Goal: Task Accomplishment & Management: Manage account settings

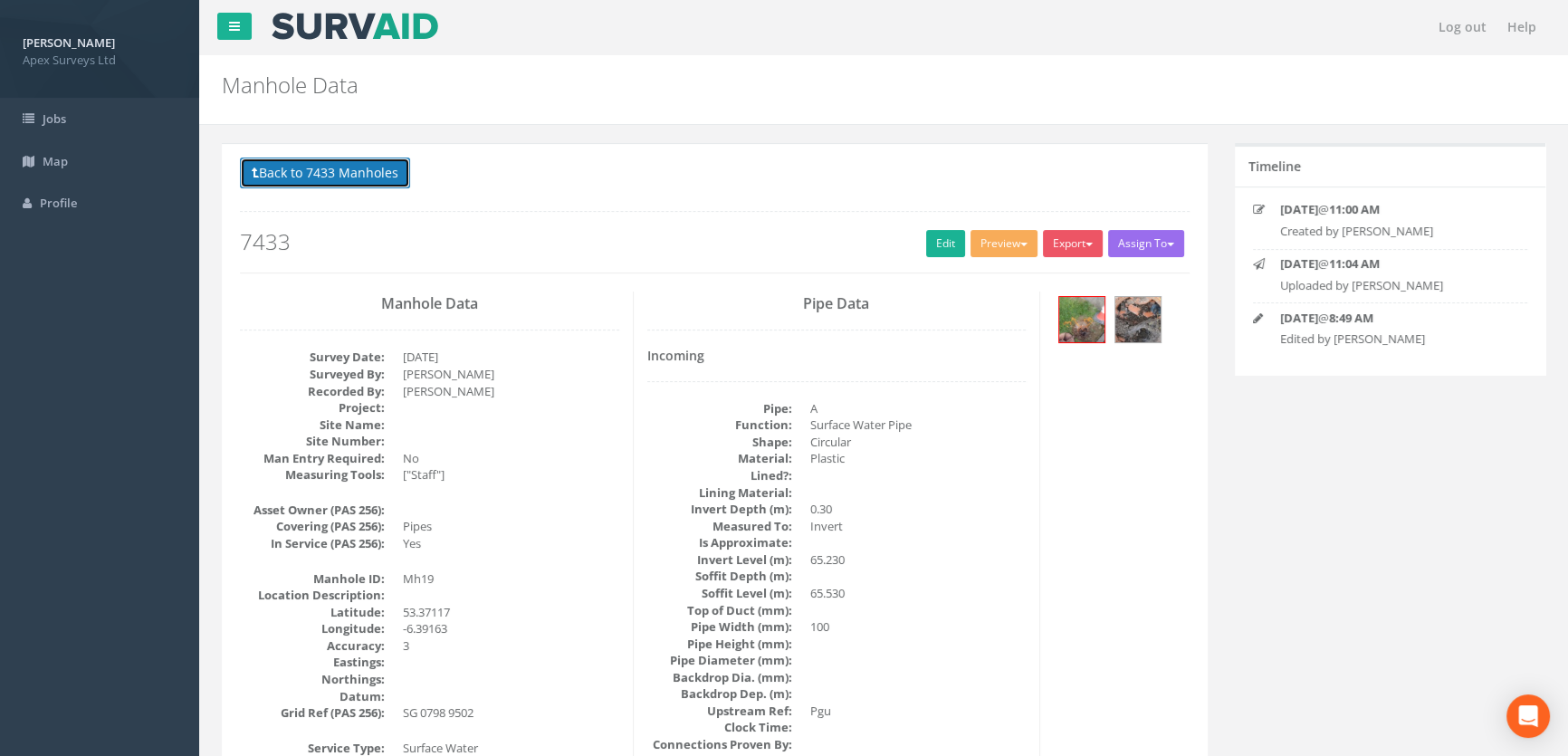
click at [339, 180] on button "Back to 7433 Manholes" at bounding box center [325, 173] width 170 height 31
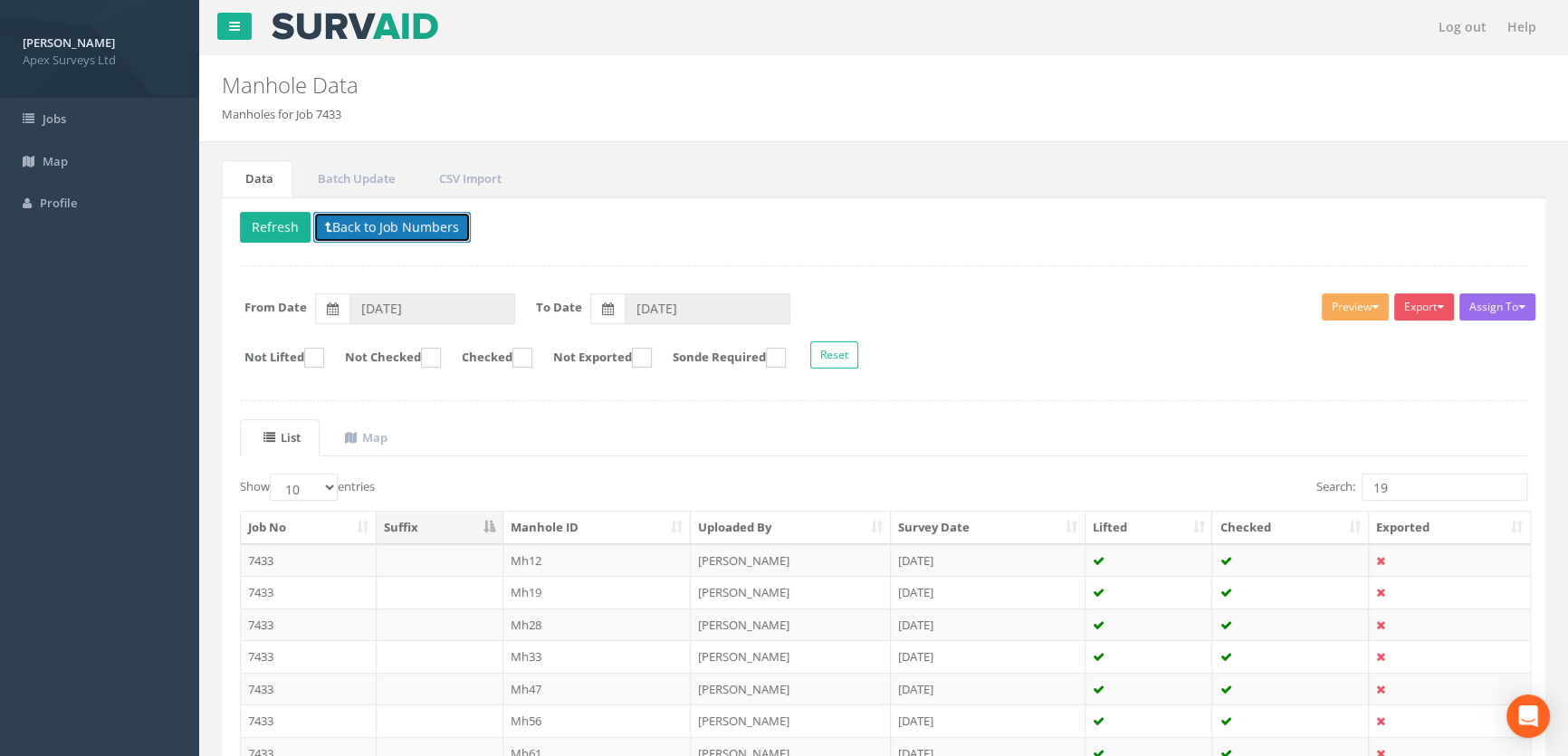
click at [408, 221] on button "Back to Job Numbers" at bounding box center [392, 226] width 158 height 31
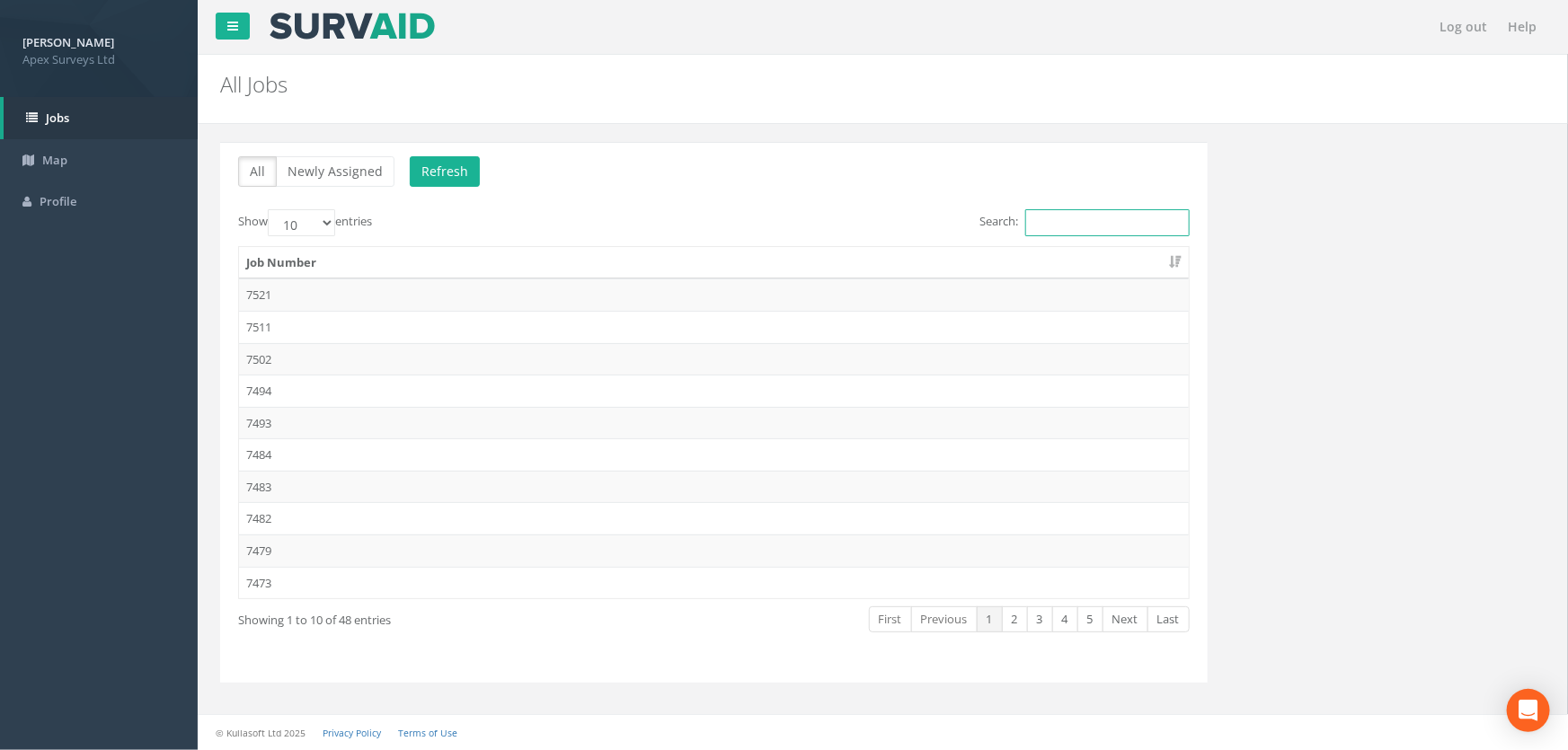
click at [1051, 222] on input "Search:" at bounding box center [1107, 222] width 165 height 27
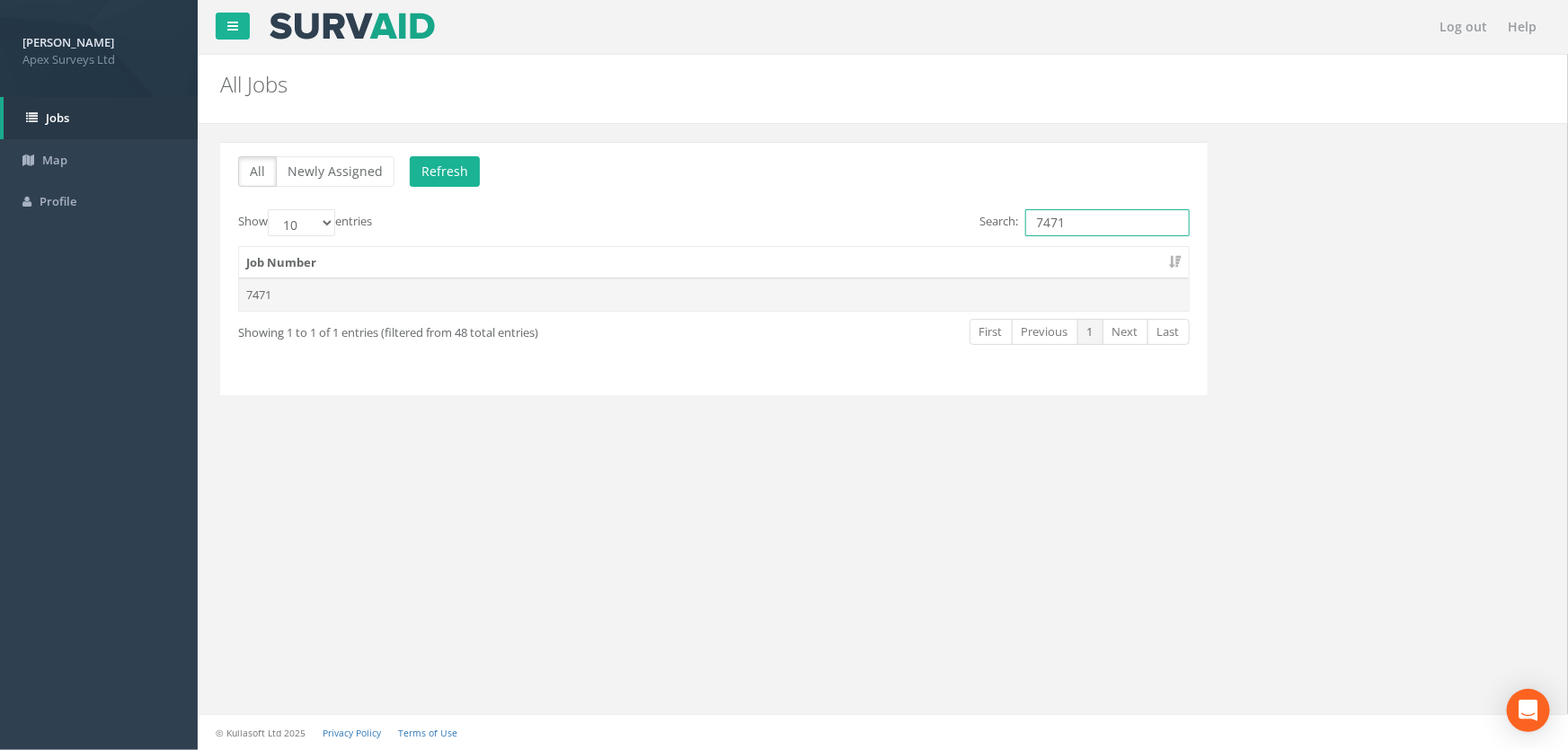
type input "7471"
click at [268, 290] on td "7471" at bounding box center [714, 294] width 949 height 32
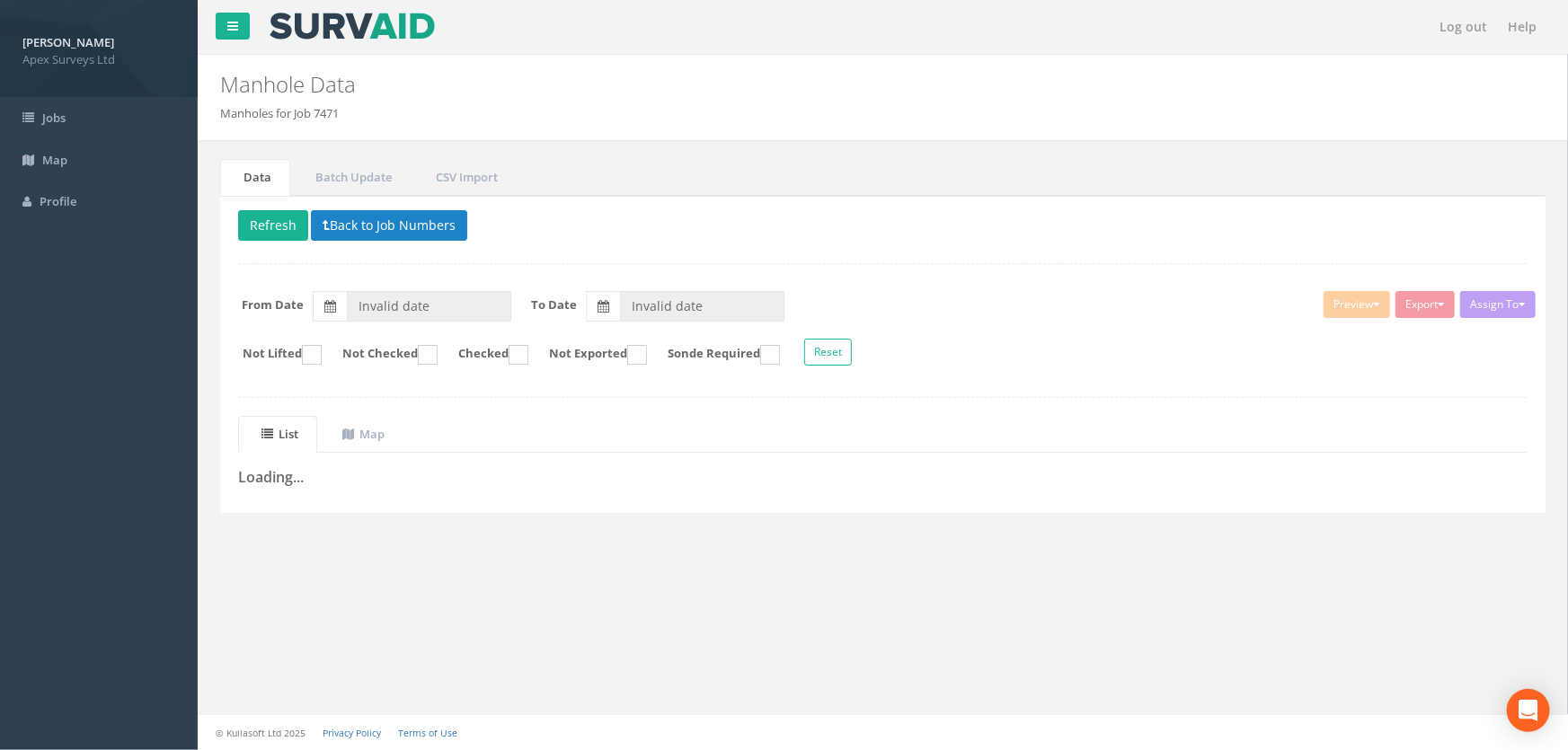
type input "[DATE]"
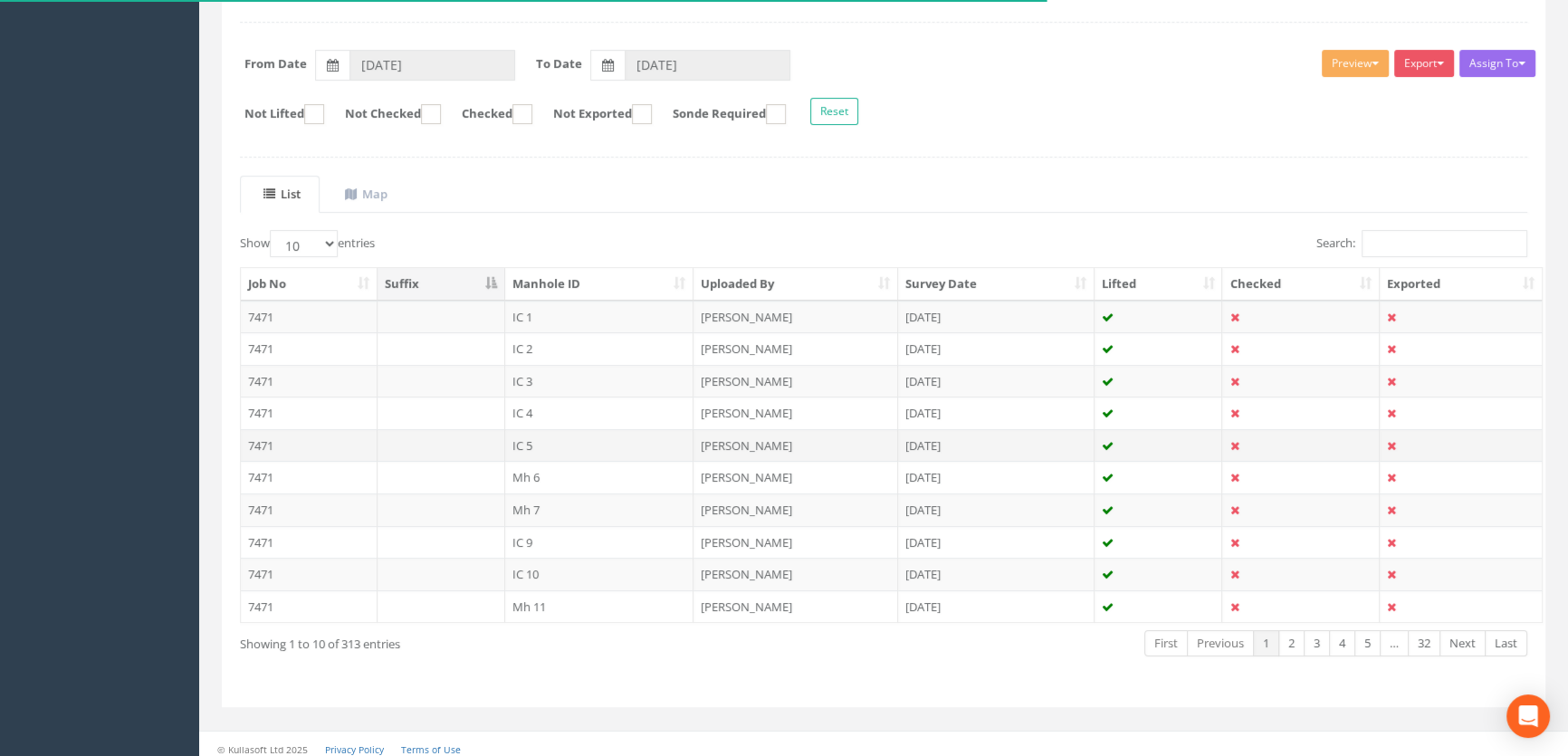
scroll to position [250, 0]
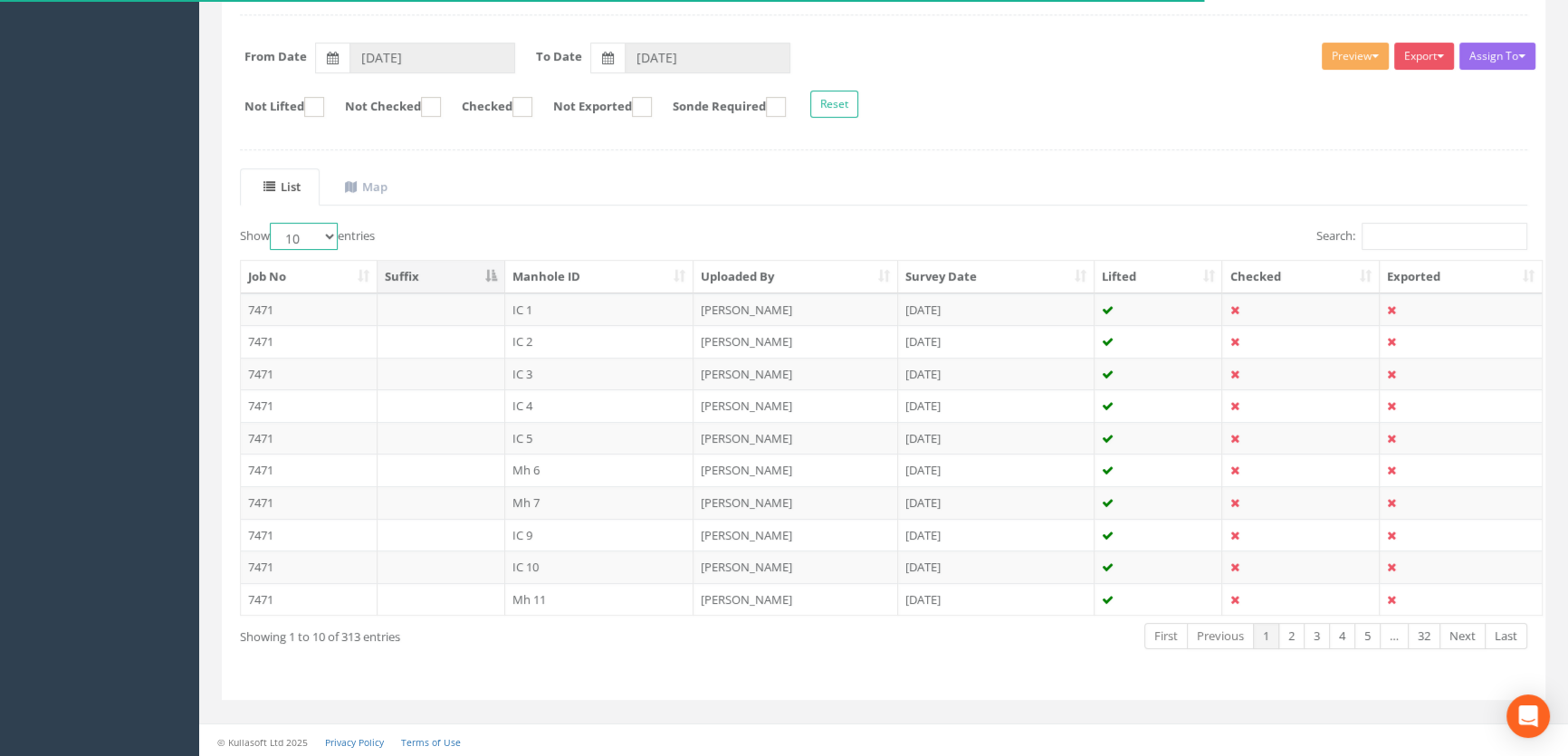
click at [337, 233] on select "10 25 50 100" at bounding box center [303, 236] width 68 height 27
select select "100"
click at [273, 223] on select "10 25 50 100" at bounding box center [303, 236] width 68 height 27
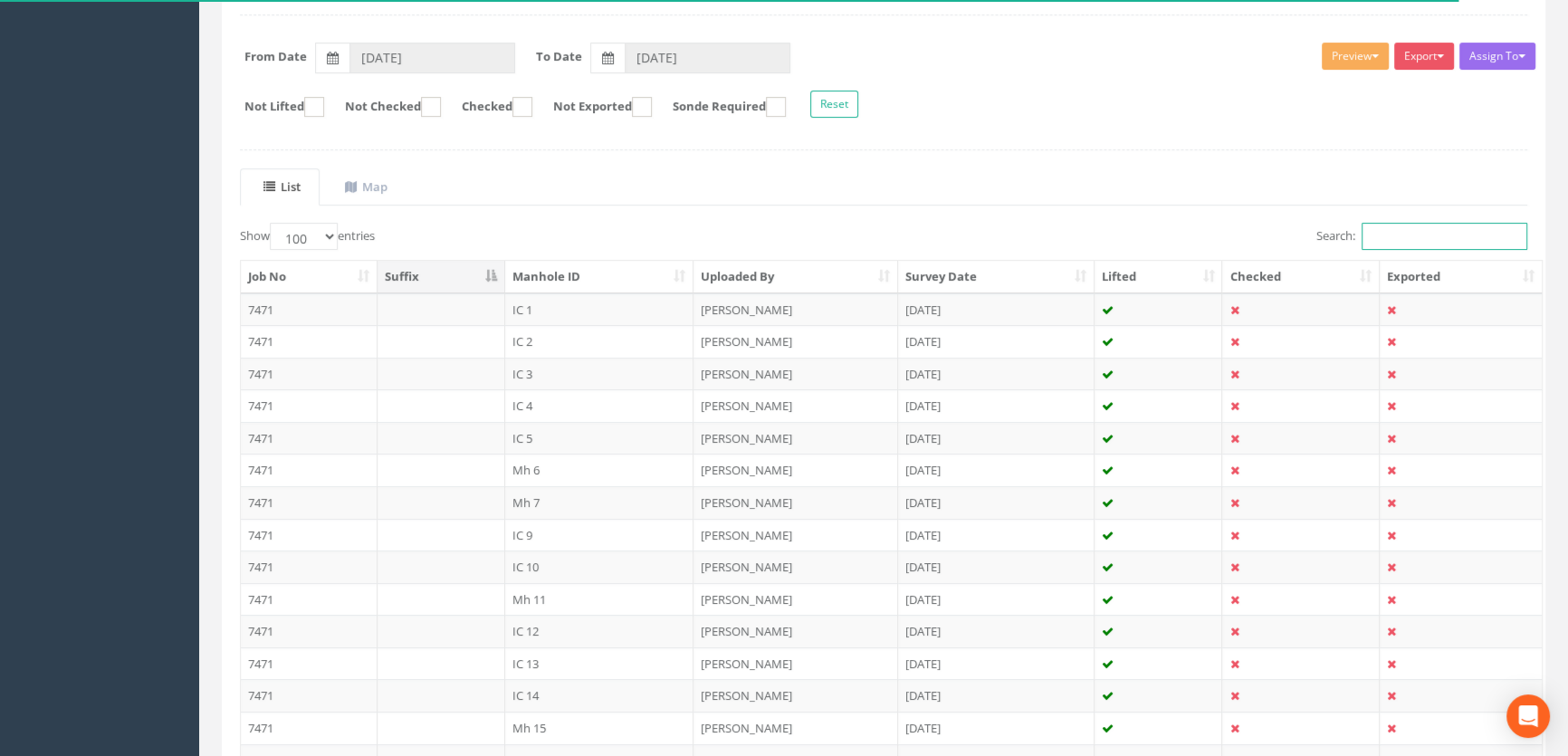
click at [1408, 242] on input "Search:" at bounding box center [1445, 236] width 166 height 27
click at [1431, 237] on input "Search:" at bounding box center [1445, 236] width 166 height 27
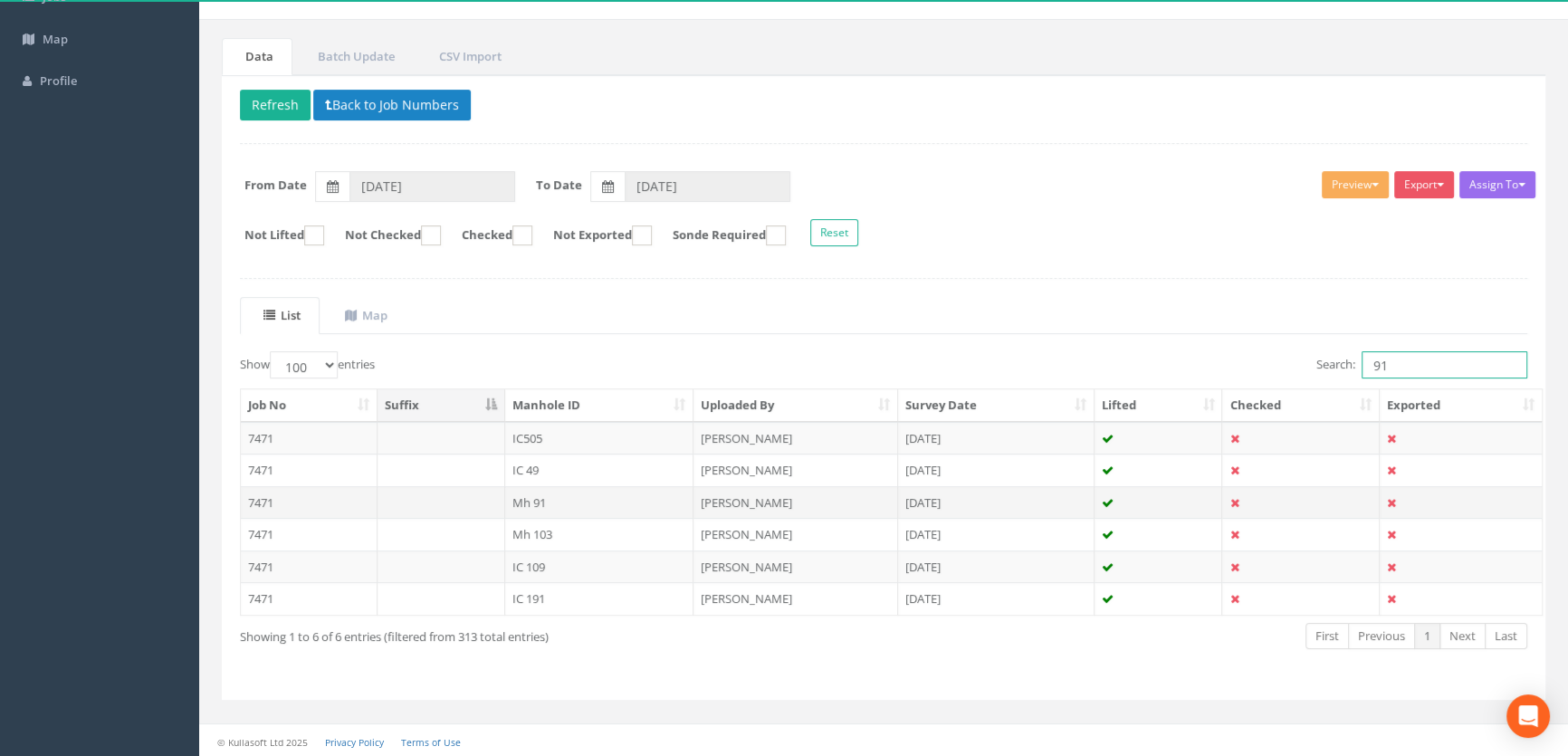
type input "91"
click at [529, 495] on td "Mh 91" at bounding box center [600, 502] width 189 height 32
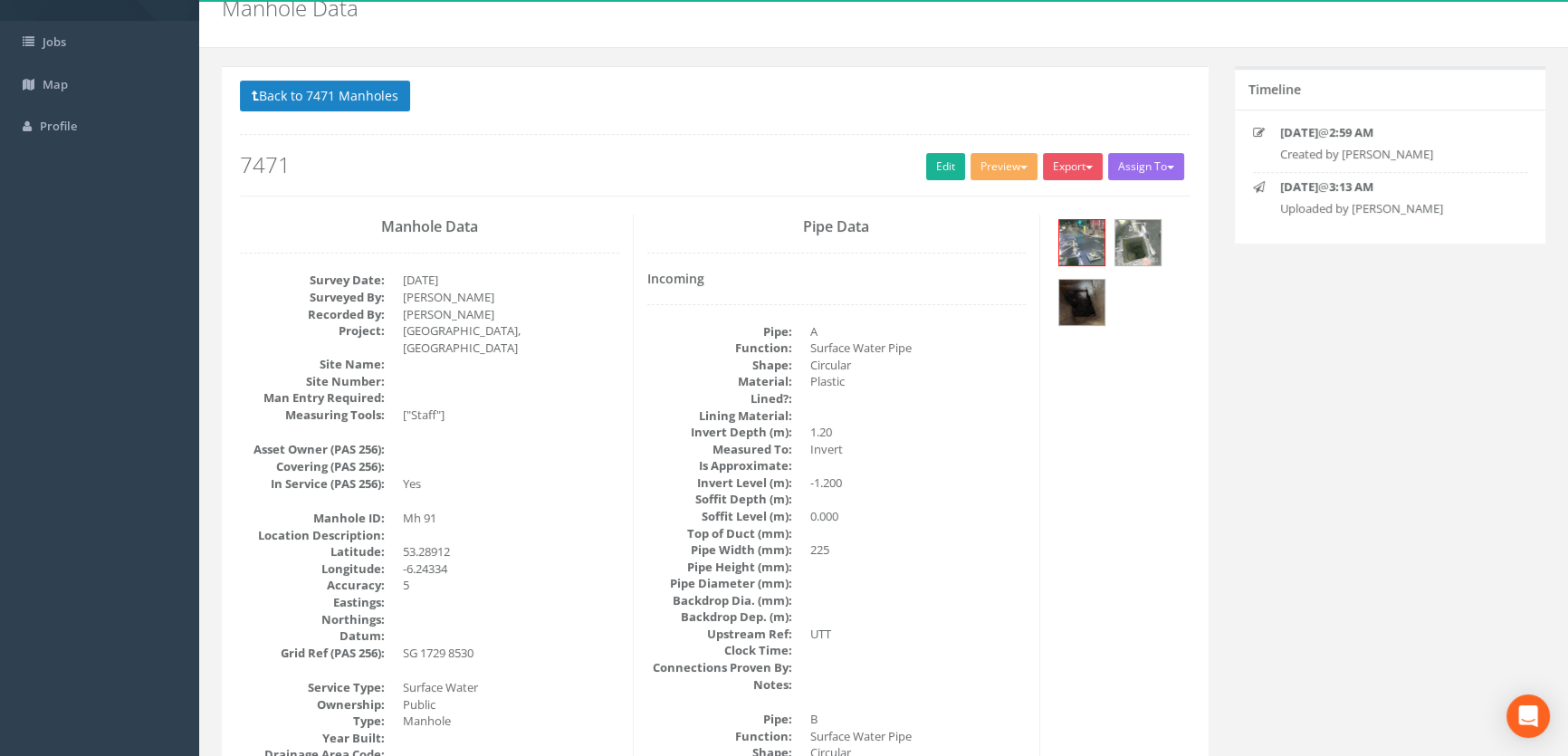
scroll to position [0, 0]
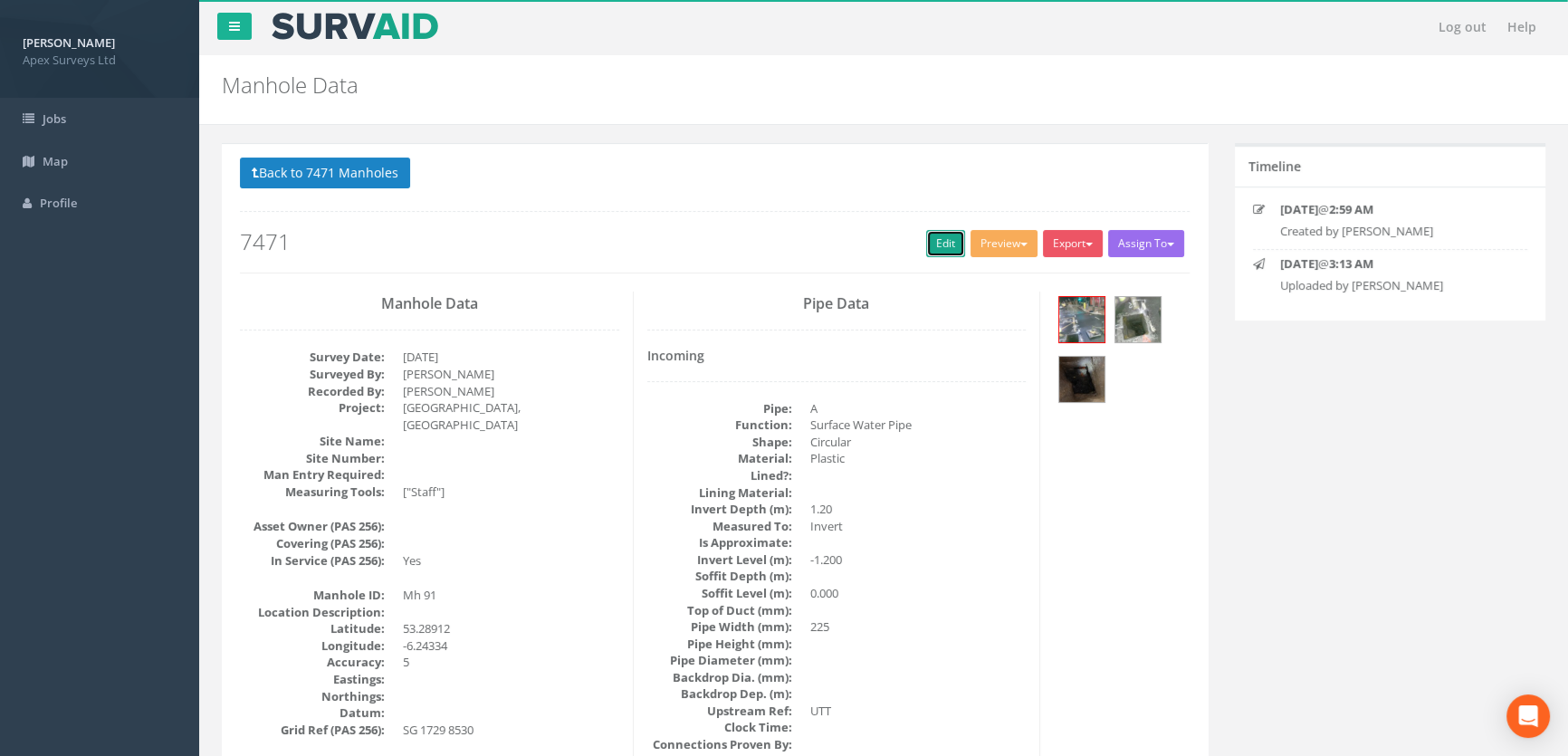
click at [936, 239] on link "Edit" at bounding box center [945, 243] width 39 height 27
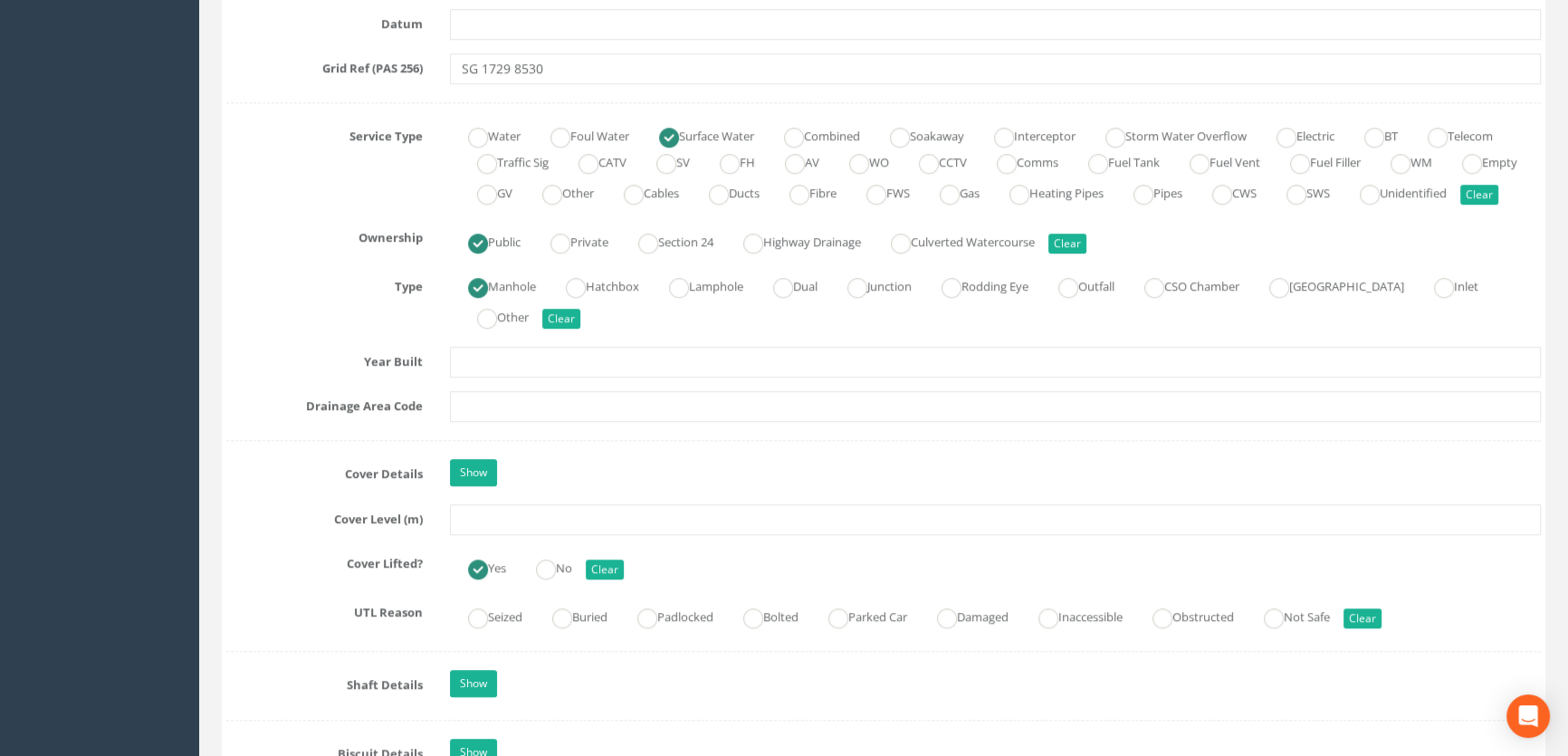
scroll to position [1234, 0]
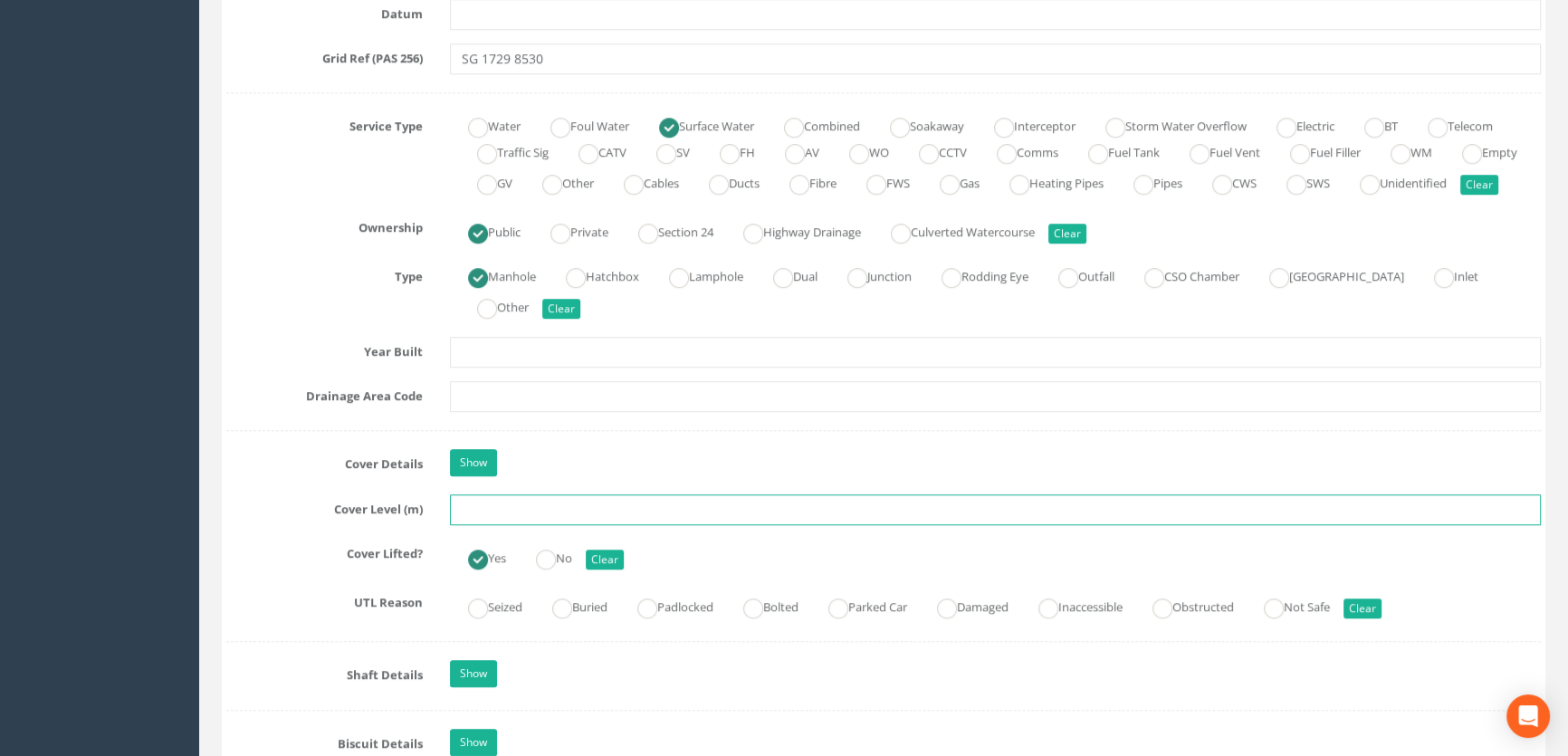
click at [461, 525] on input "text" at bounding box center [996, 509] width 1091 height 31
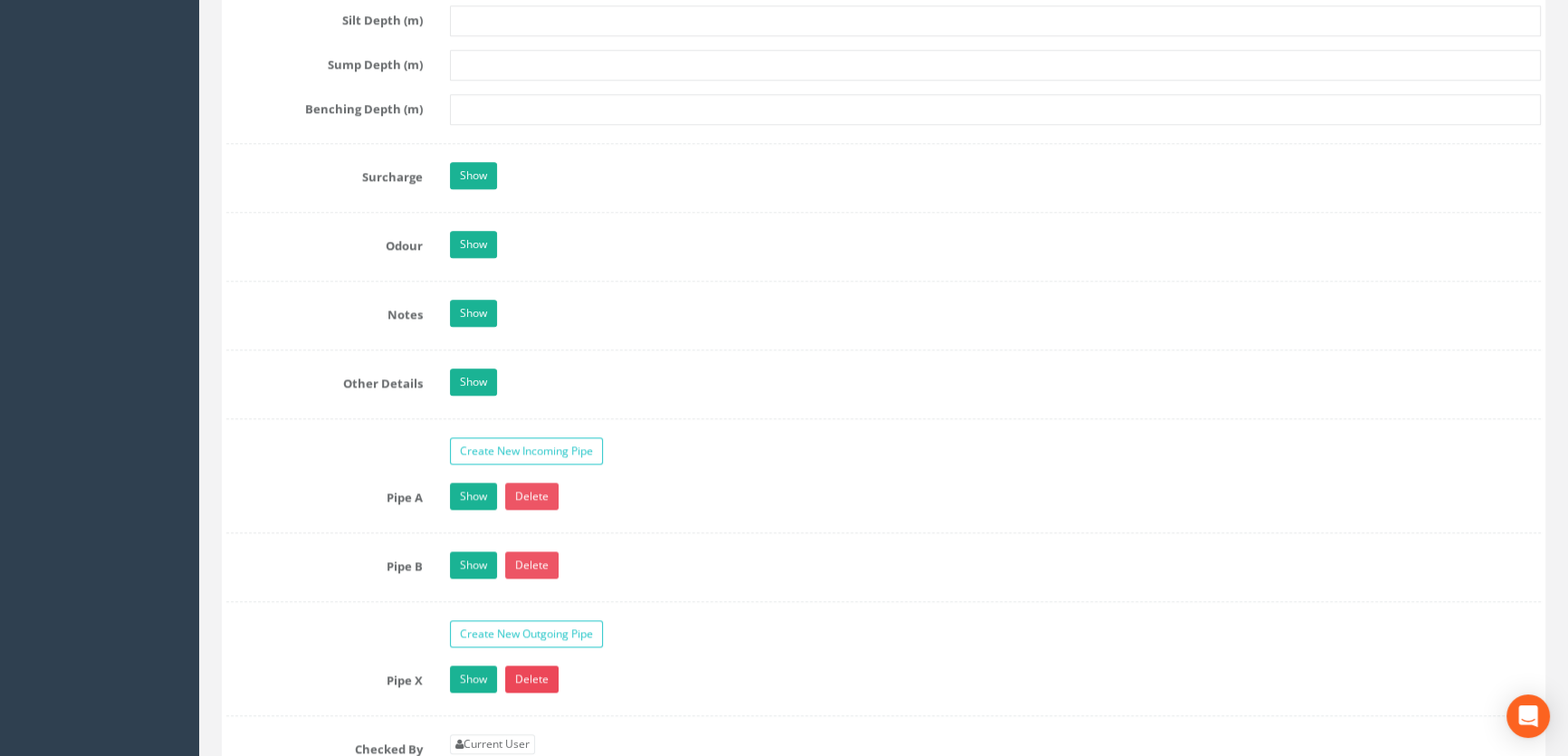
scroll to position [2797, 0]
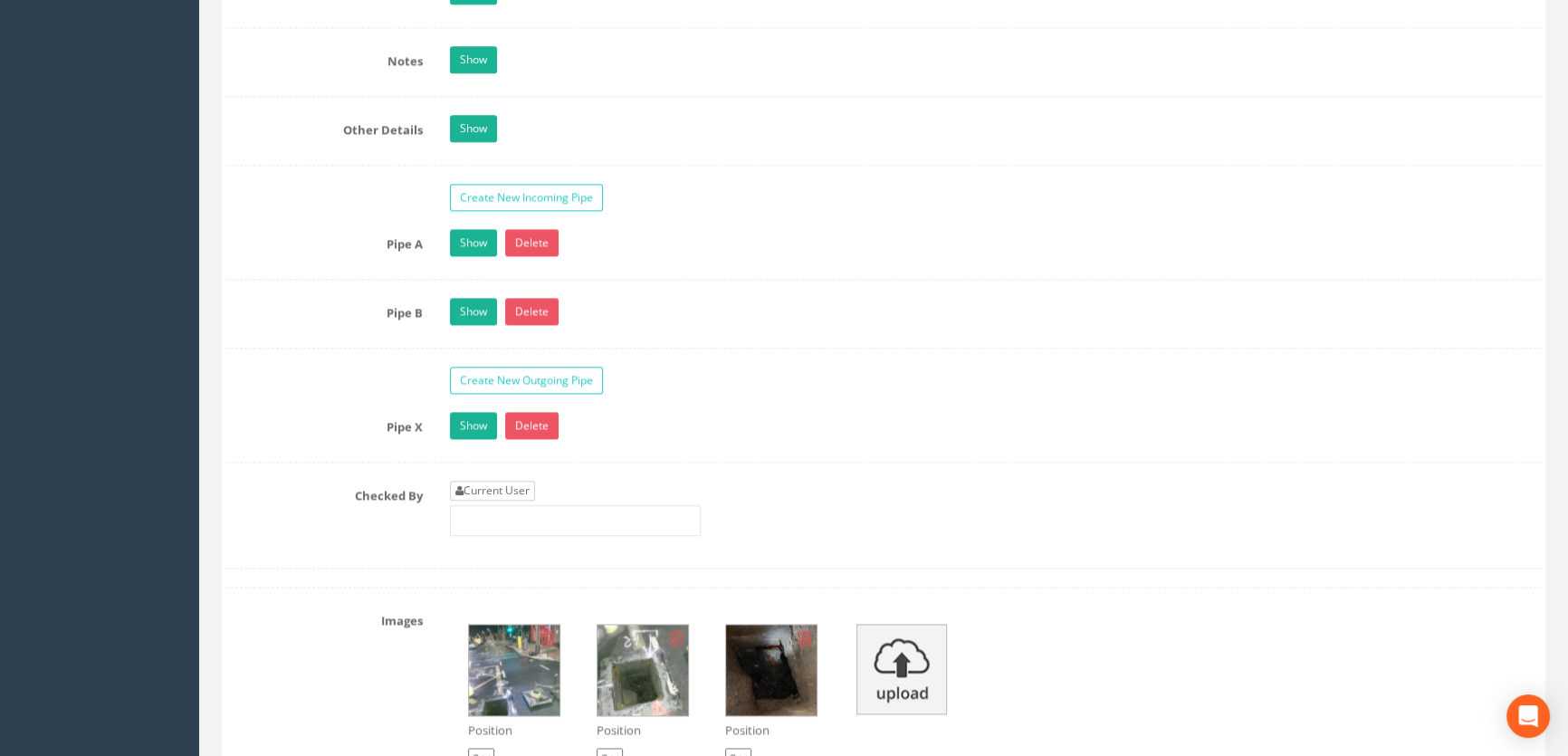
type input "54.12"
click at [516, 501] on link "Current User" at bounding box center [493, 490] width 85 height 19
type input "[PERSON_NAME]"
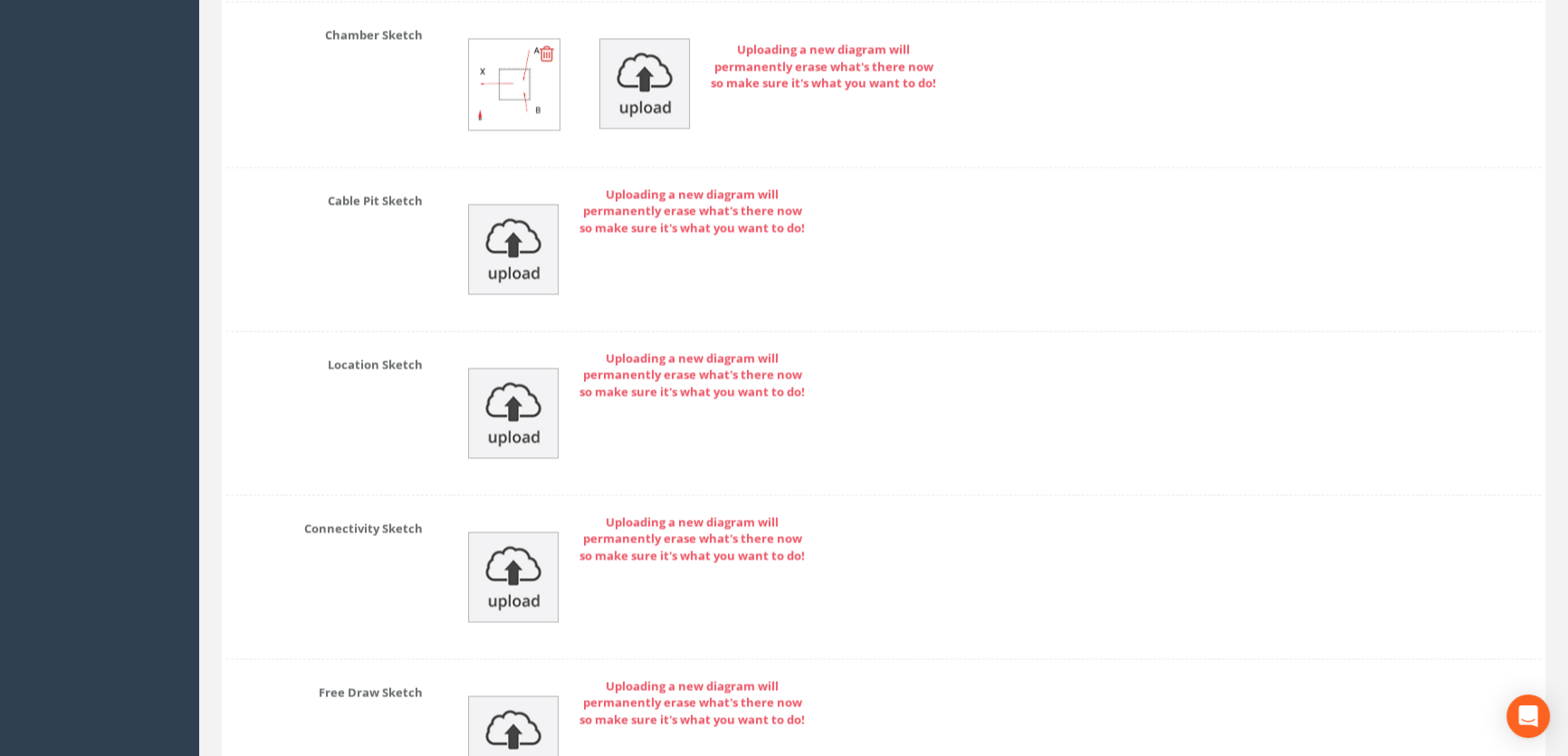
scroll to position [4076, 0]
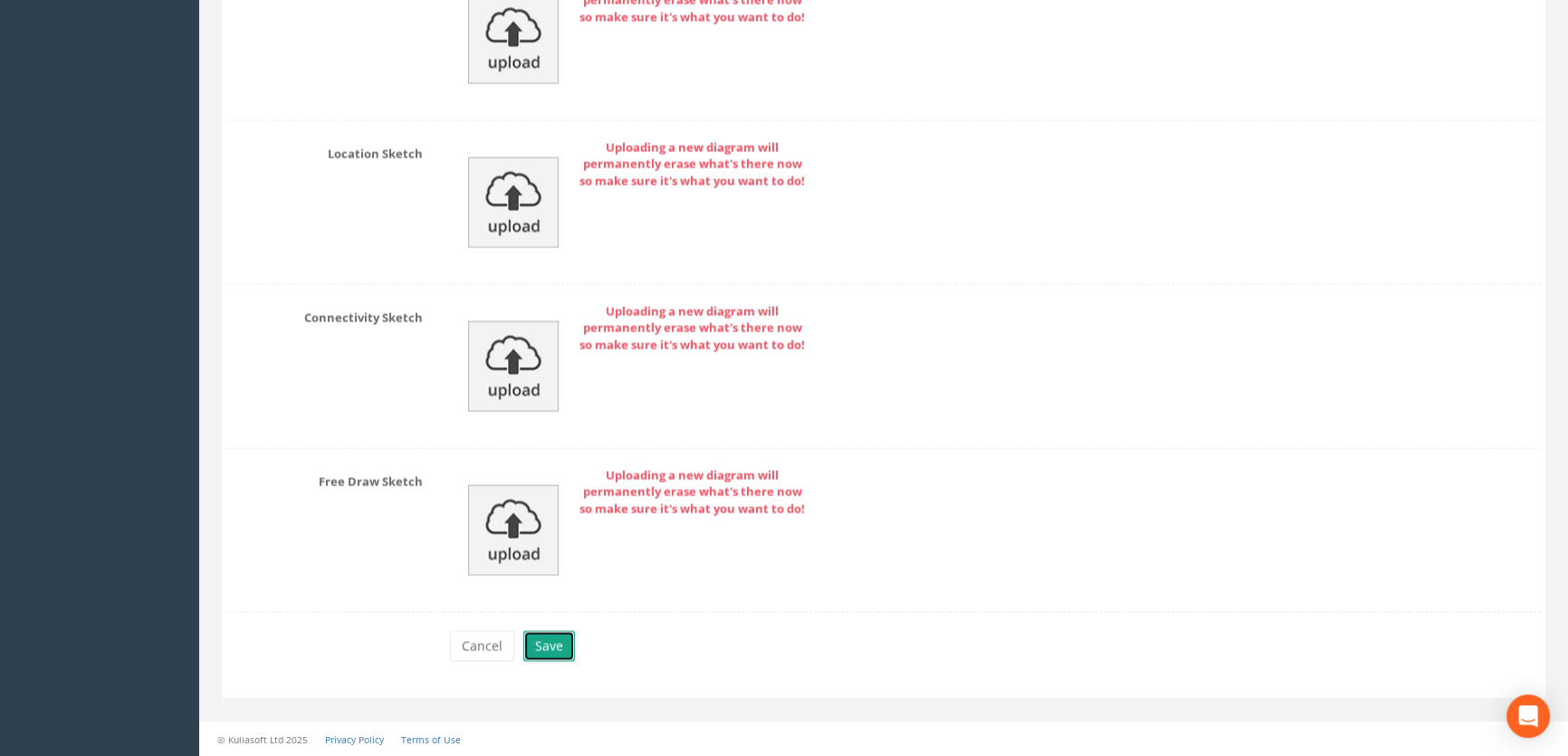
click at [551, 647] on button "Save" at bounding box center [549, 645] width 52 height 31
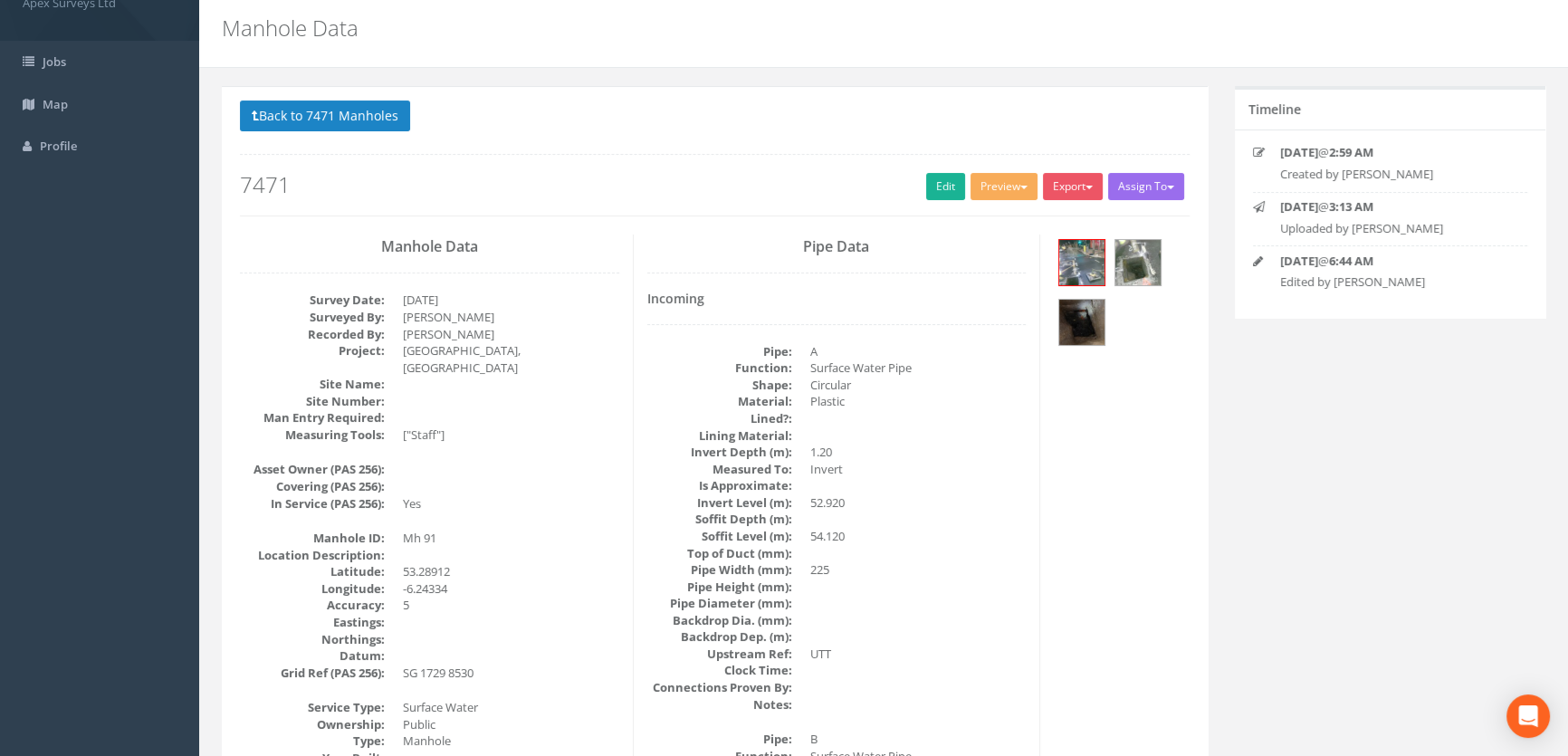
scroll to position [0, 0]
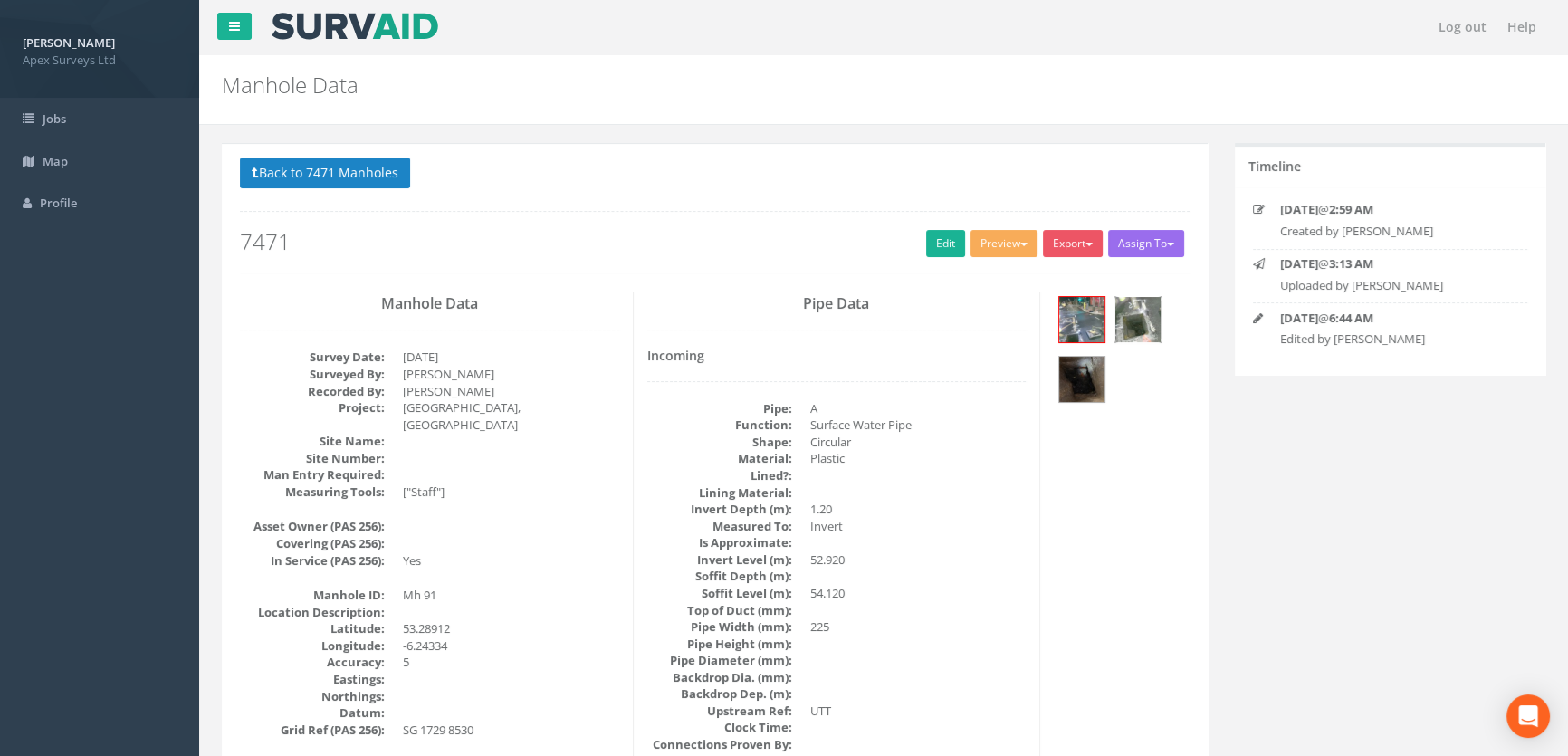
click at [1144, 324] on img at bounding box center [1137, 319] width 45 height 45
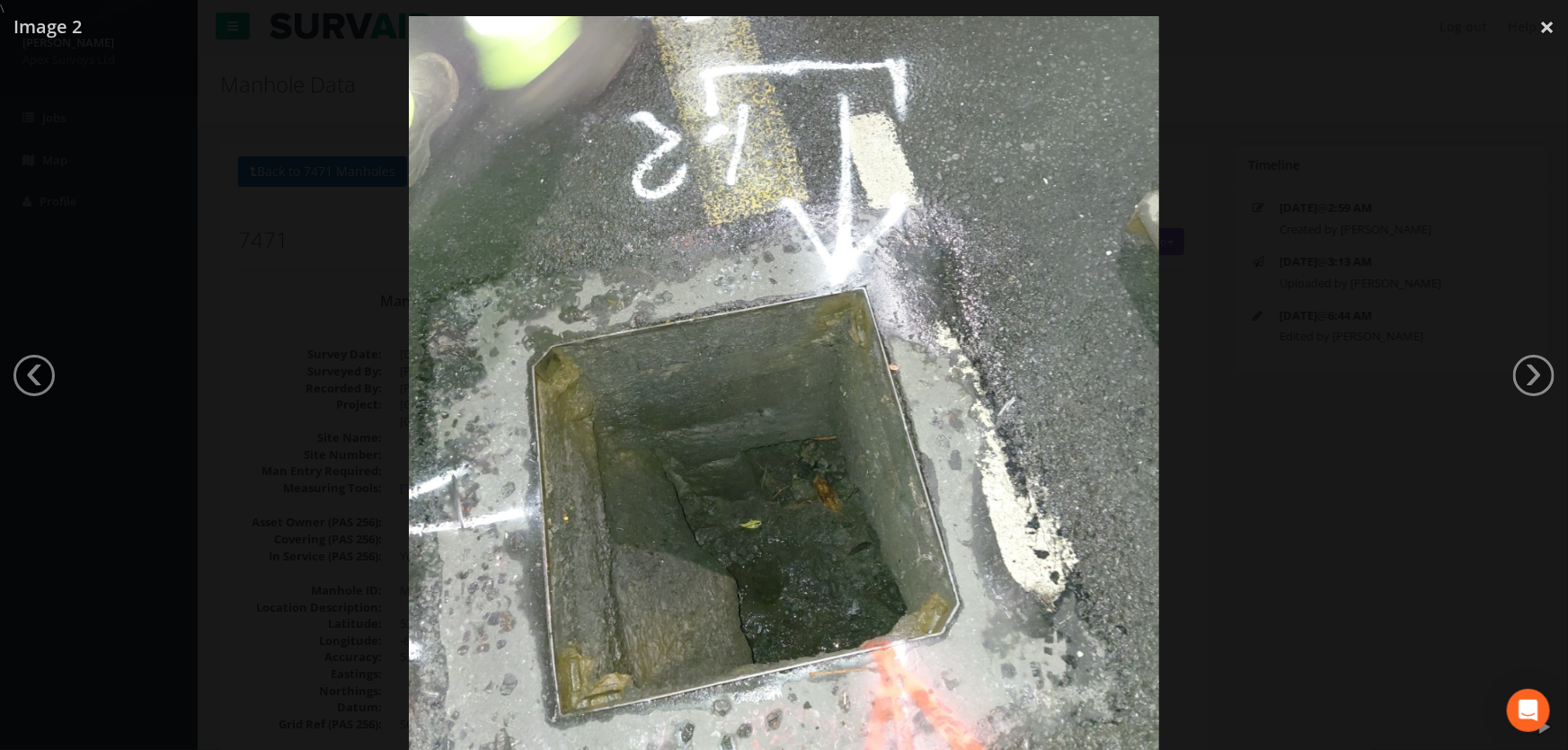
click at [1541, 371] on link "›" at bounding box center [1533, 375] width 41 height 41
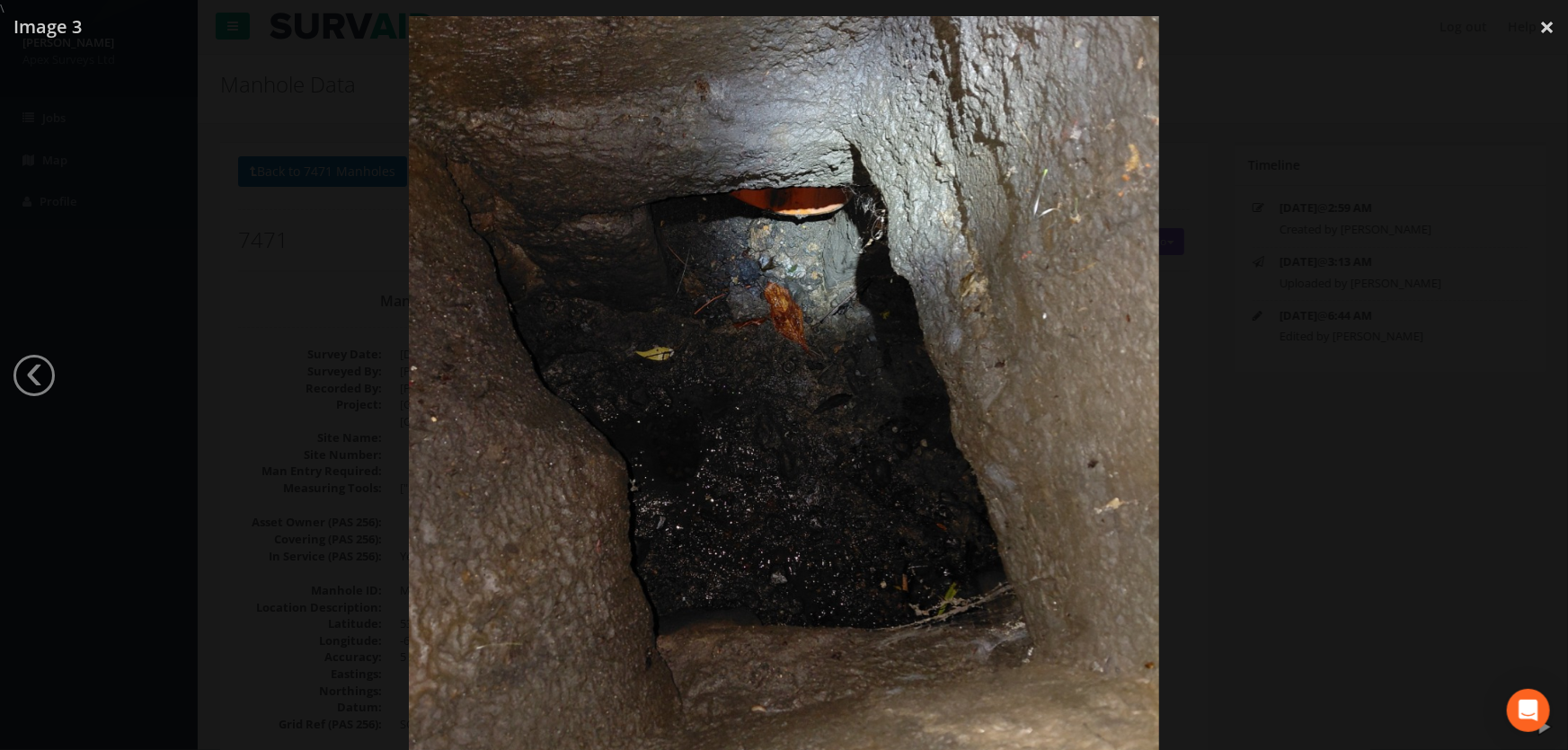
click at [238, 391] on div at bounding box center [784, 392] width 1568 height 750
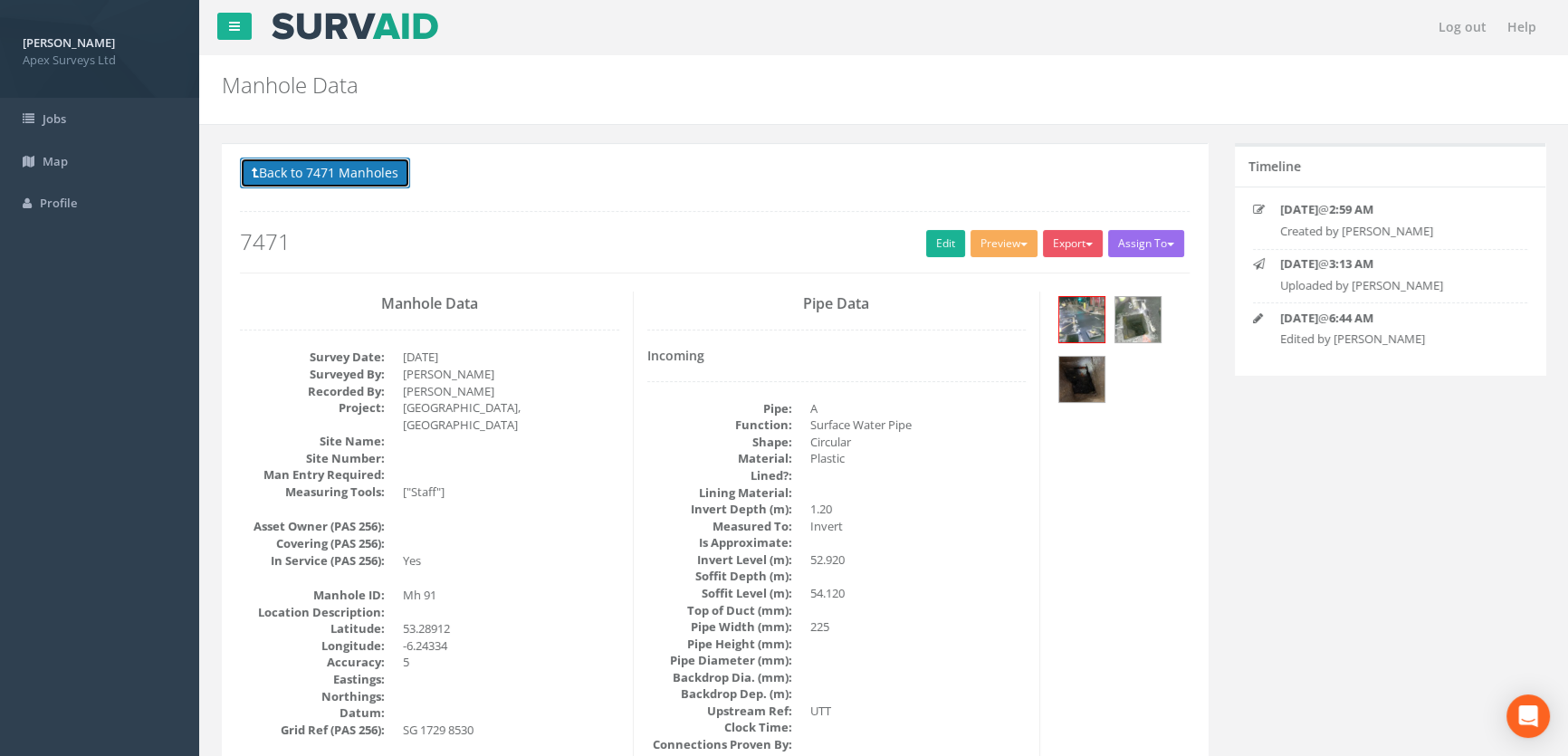
click at [356, 171] on button "Back to 7471 Manholes" at bounding box center [325, 173] width 170 height 31
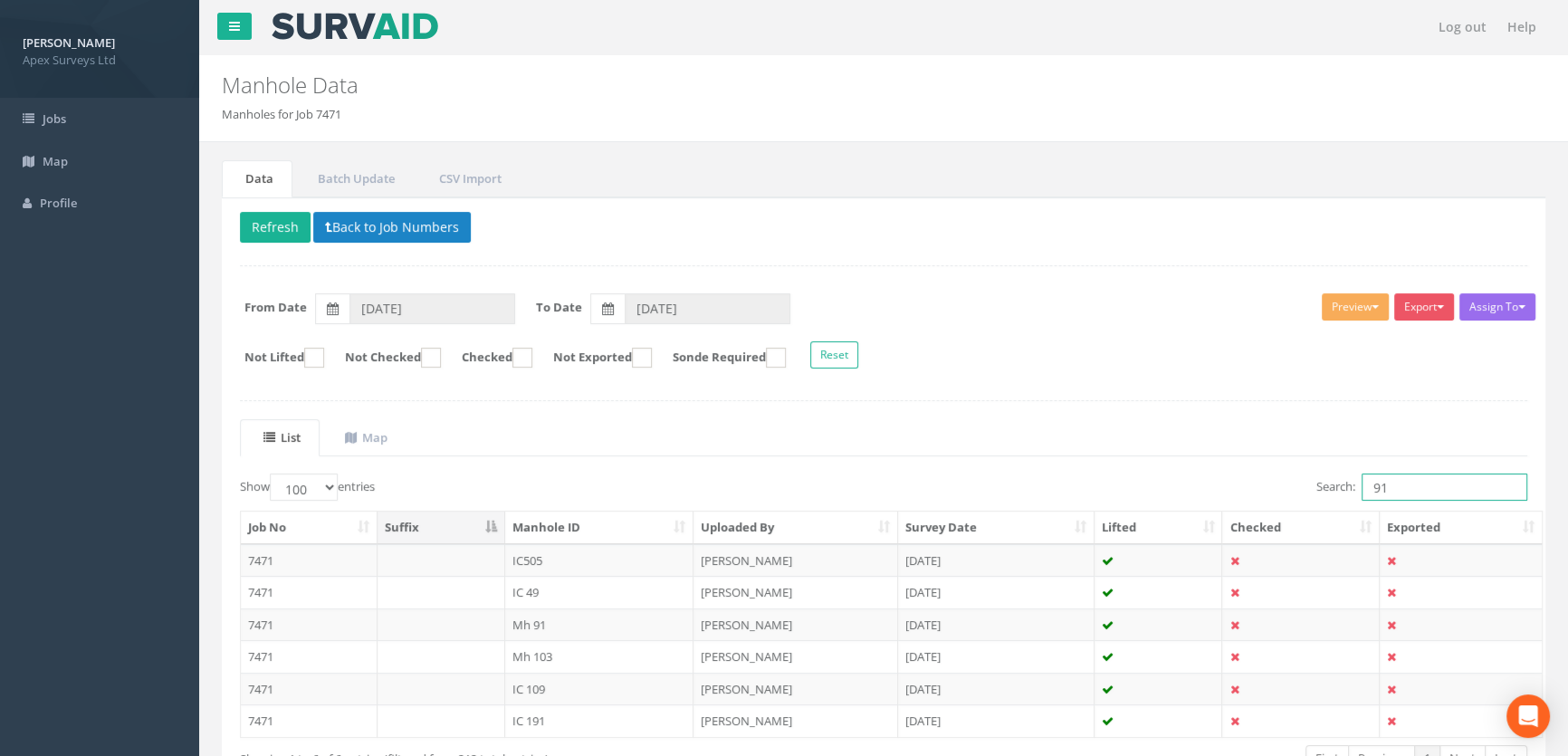
drag, startPoint x: 1393, startPoint y: 497, endPoint x: 1268, endPoint y: 496, distance: 125.0
click at [1268, 496] on div "Search: 91" at bounding box center [1212, 489] width 630 height 32
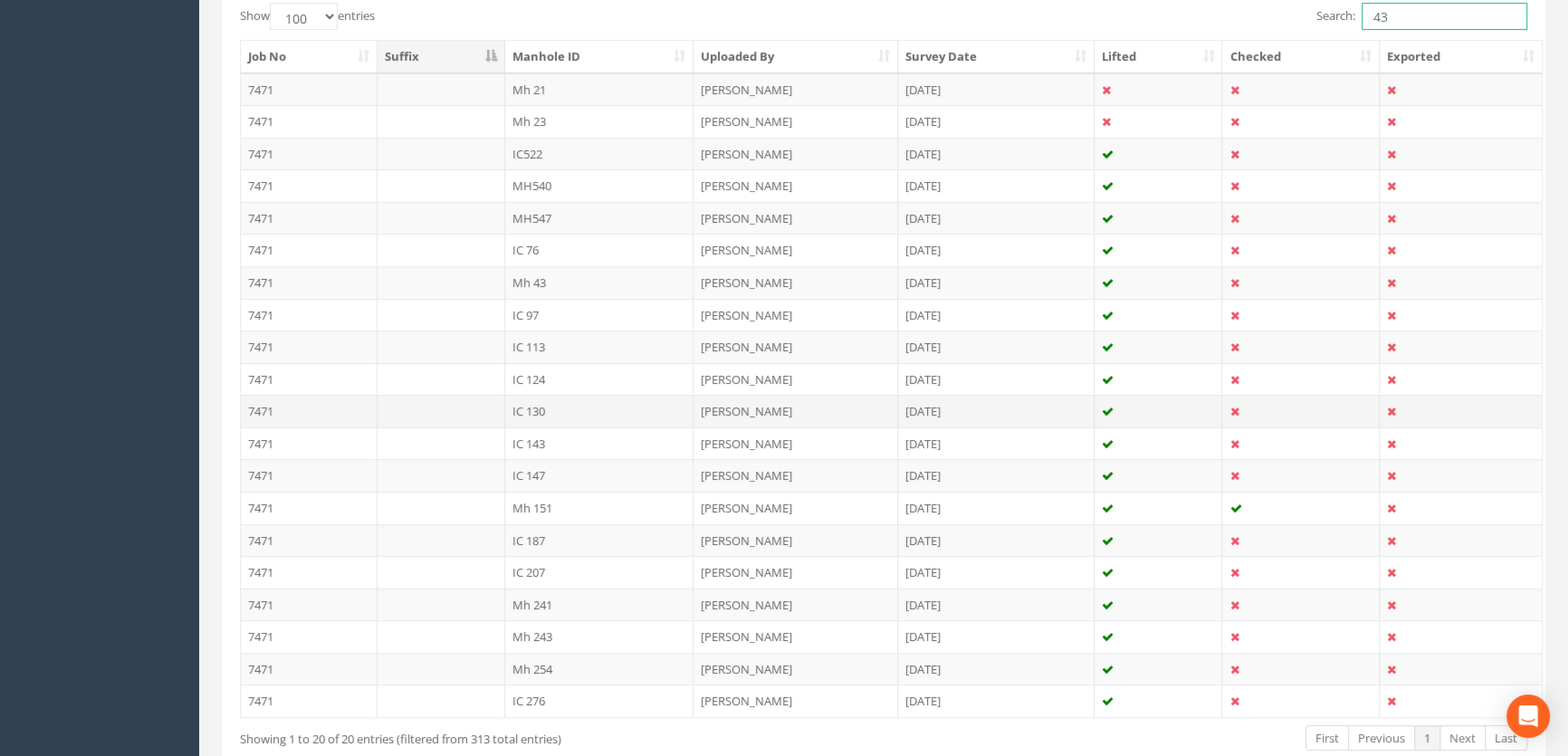
scroll to position [493, 0]
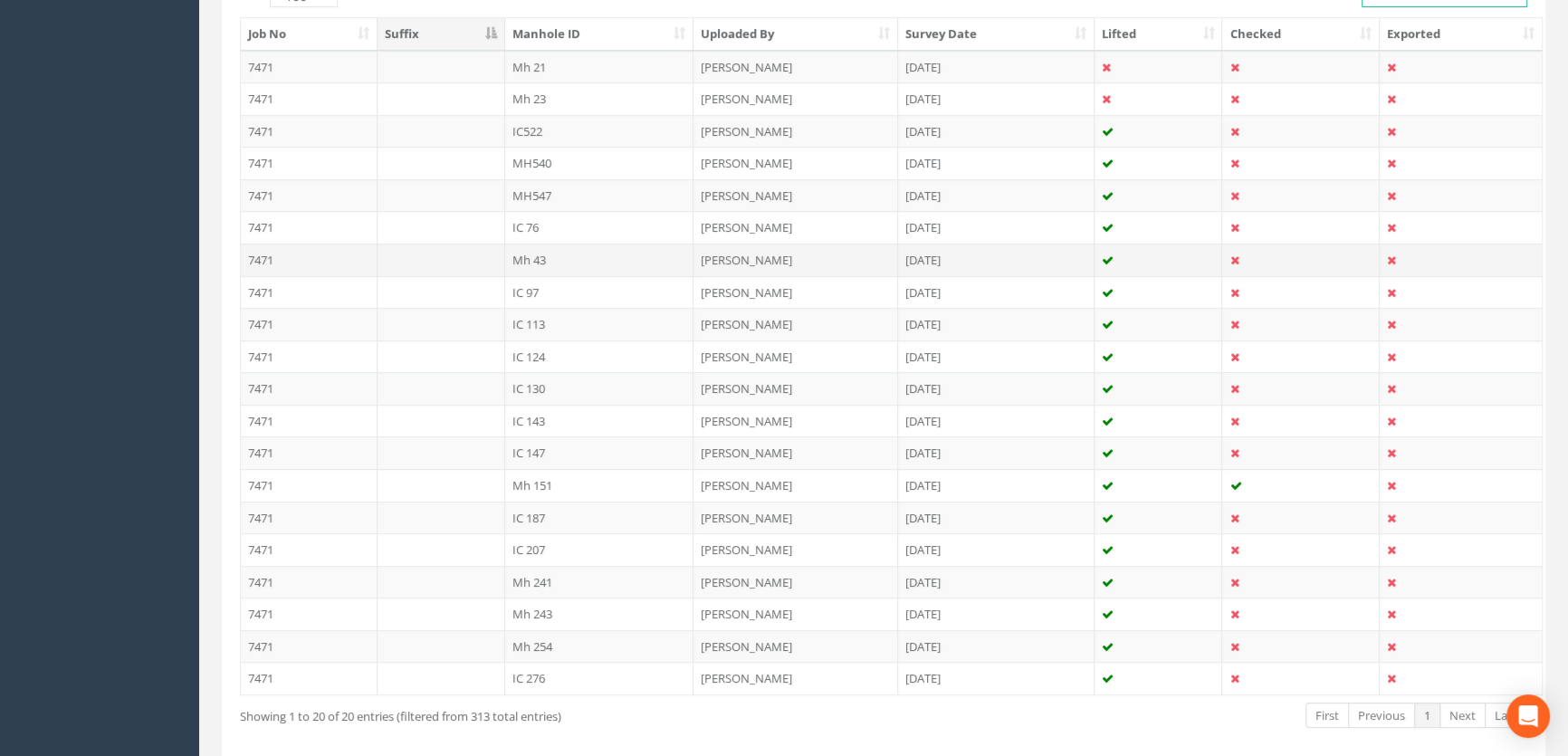
type input "43"
click at [525, 261] on td "Mh 43" at bounding box center [600, 259] width 189 height 32
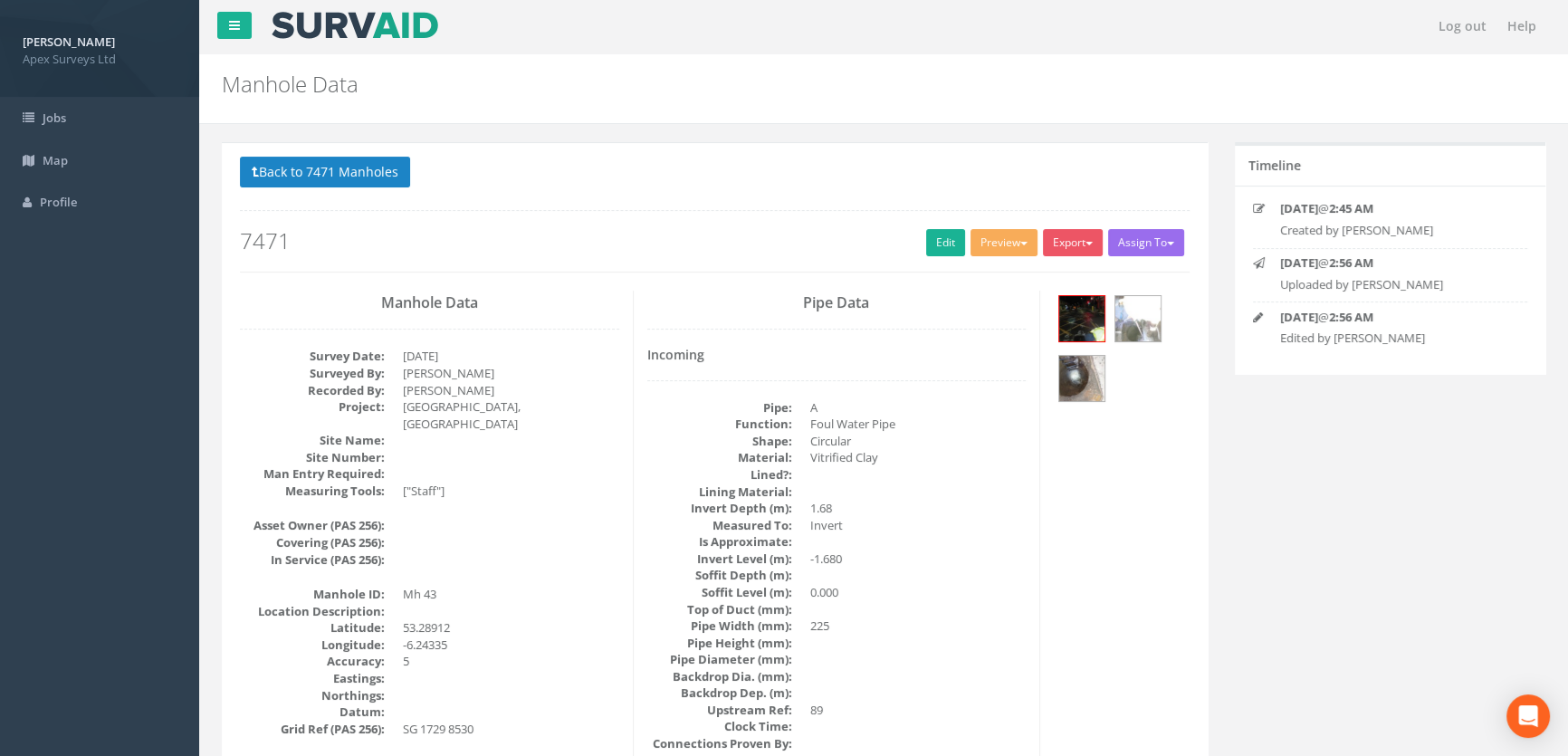
scroll to position [0, 0]
click at [956, 236] on link "Edit" at bounding box center [945, 243] width 39 height 27
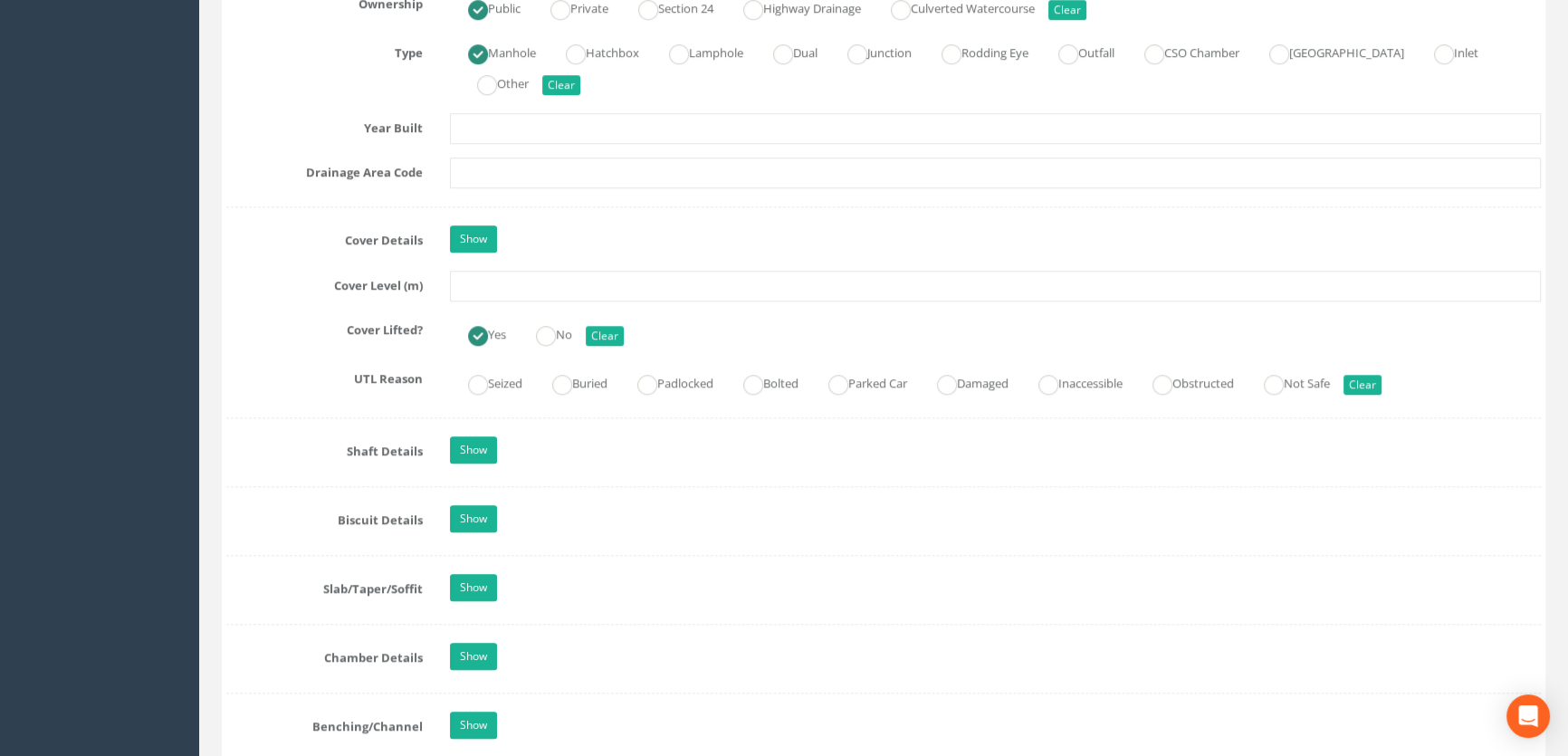
scroll to position [1234, 0]
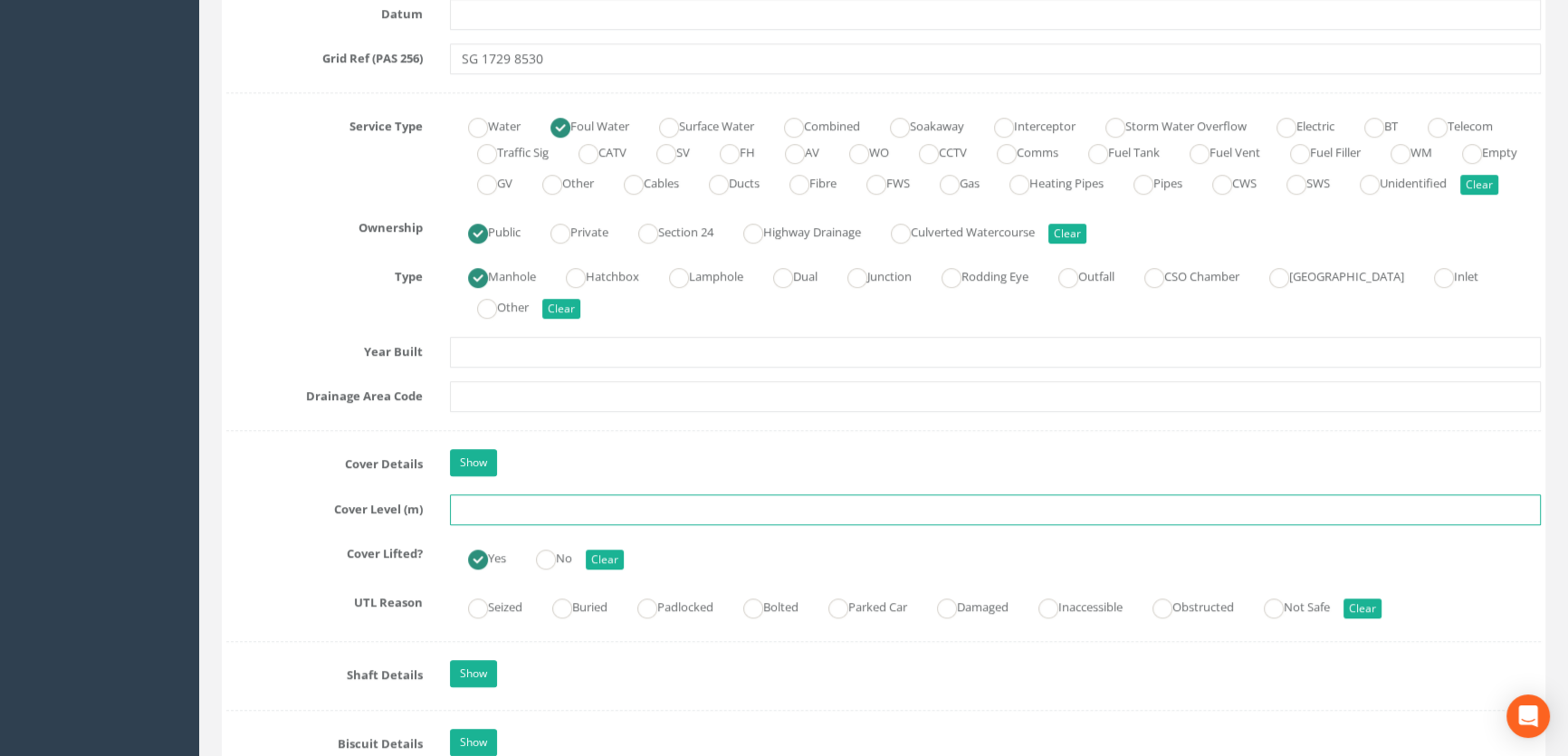
click at [500, 525] on input "text" at bounding box center [996, 509] width 1091 height 31
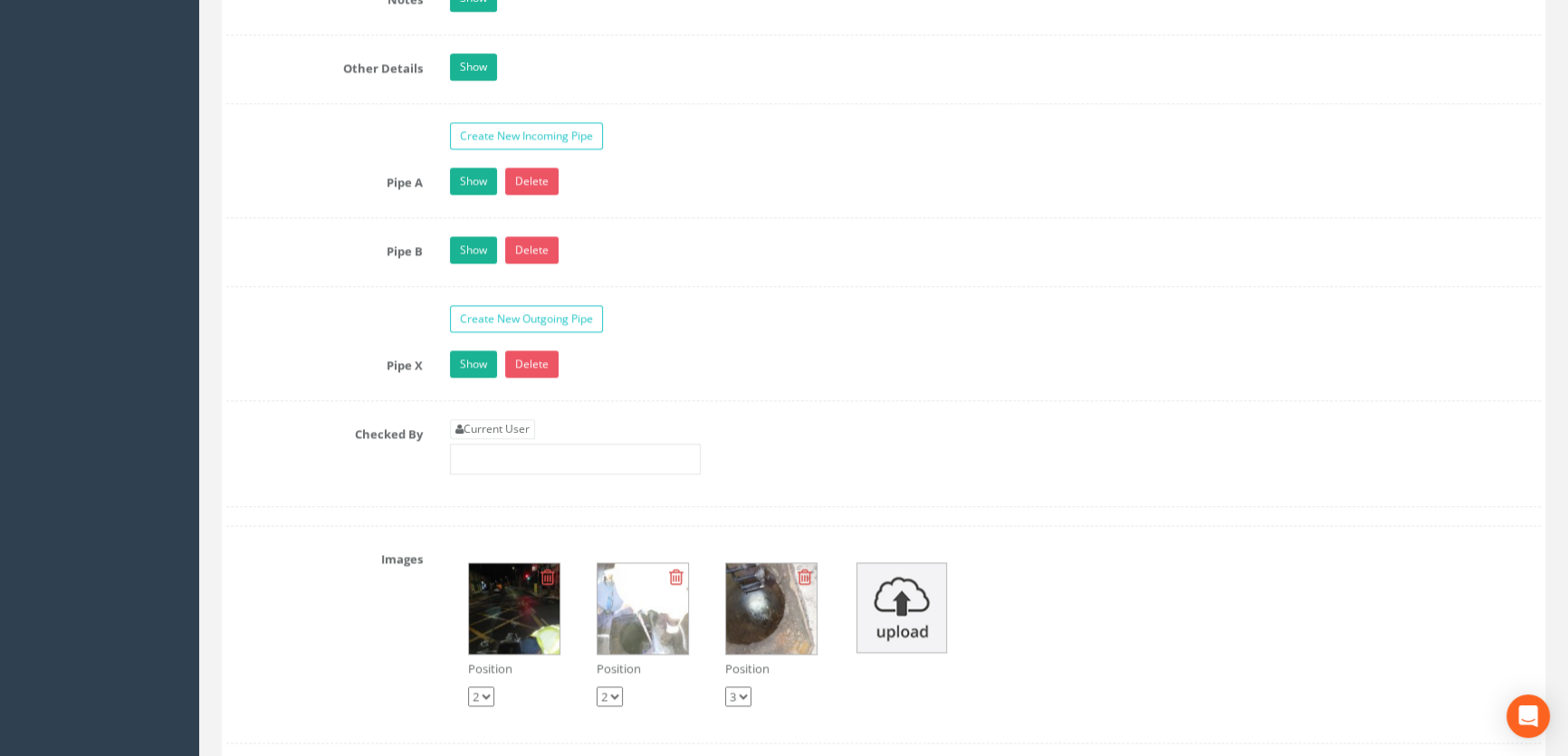
scroll to position [2879, 0]
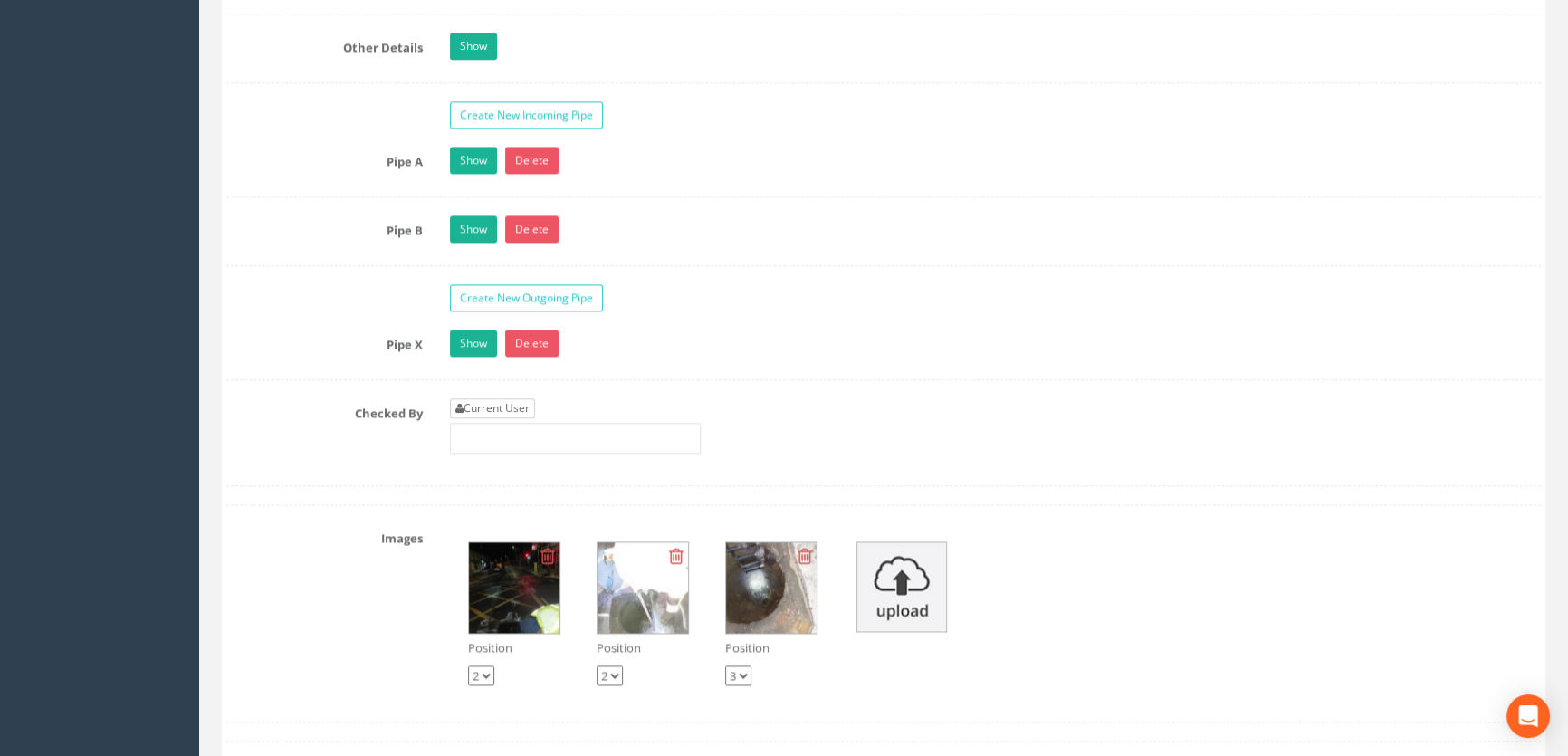
type input "54.09"
click at [495, 418] on link "Current User" at bounding box center [493, 407] width 85 height 19
type input "[PERSON_NAME]"
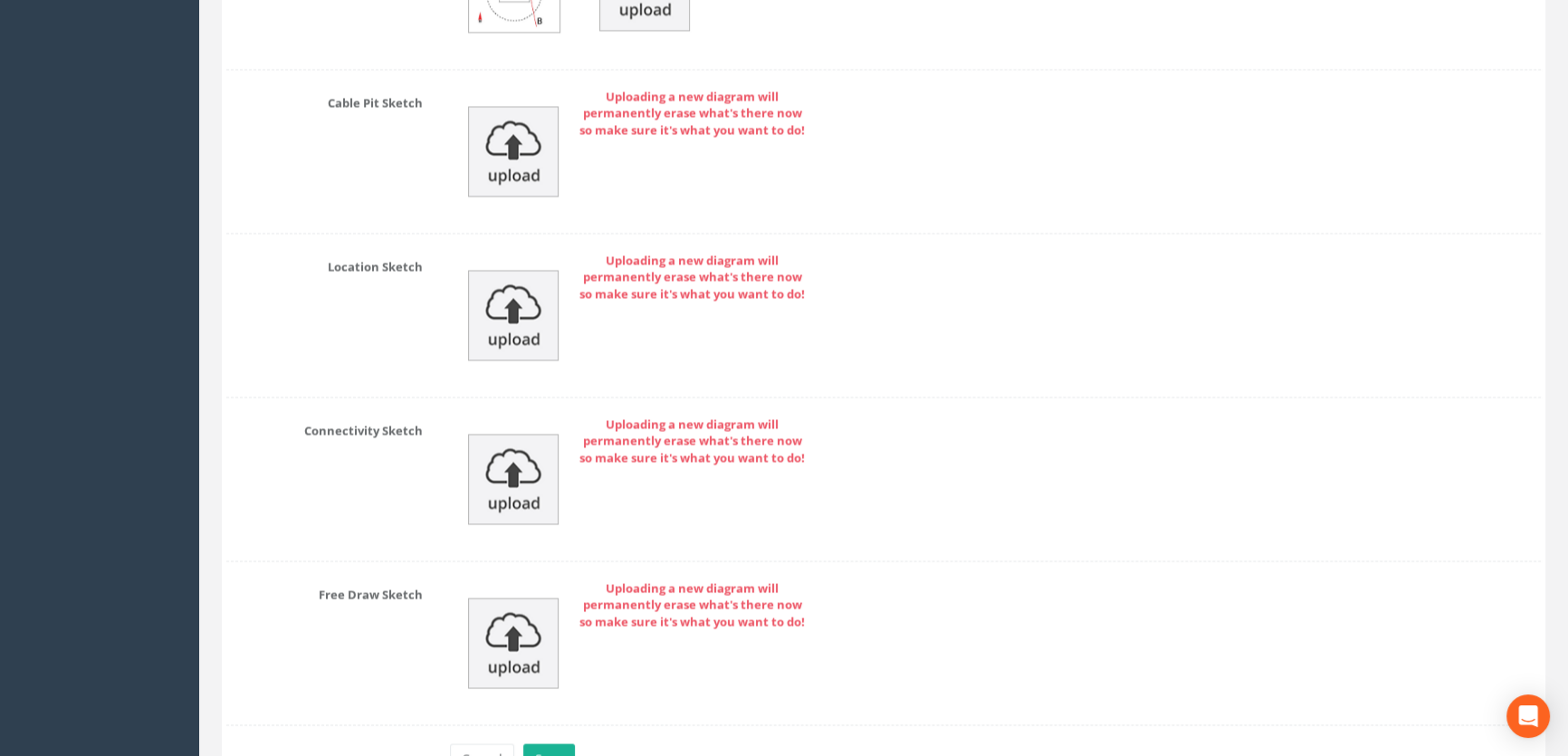
scroll to position [4076, 0]
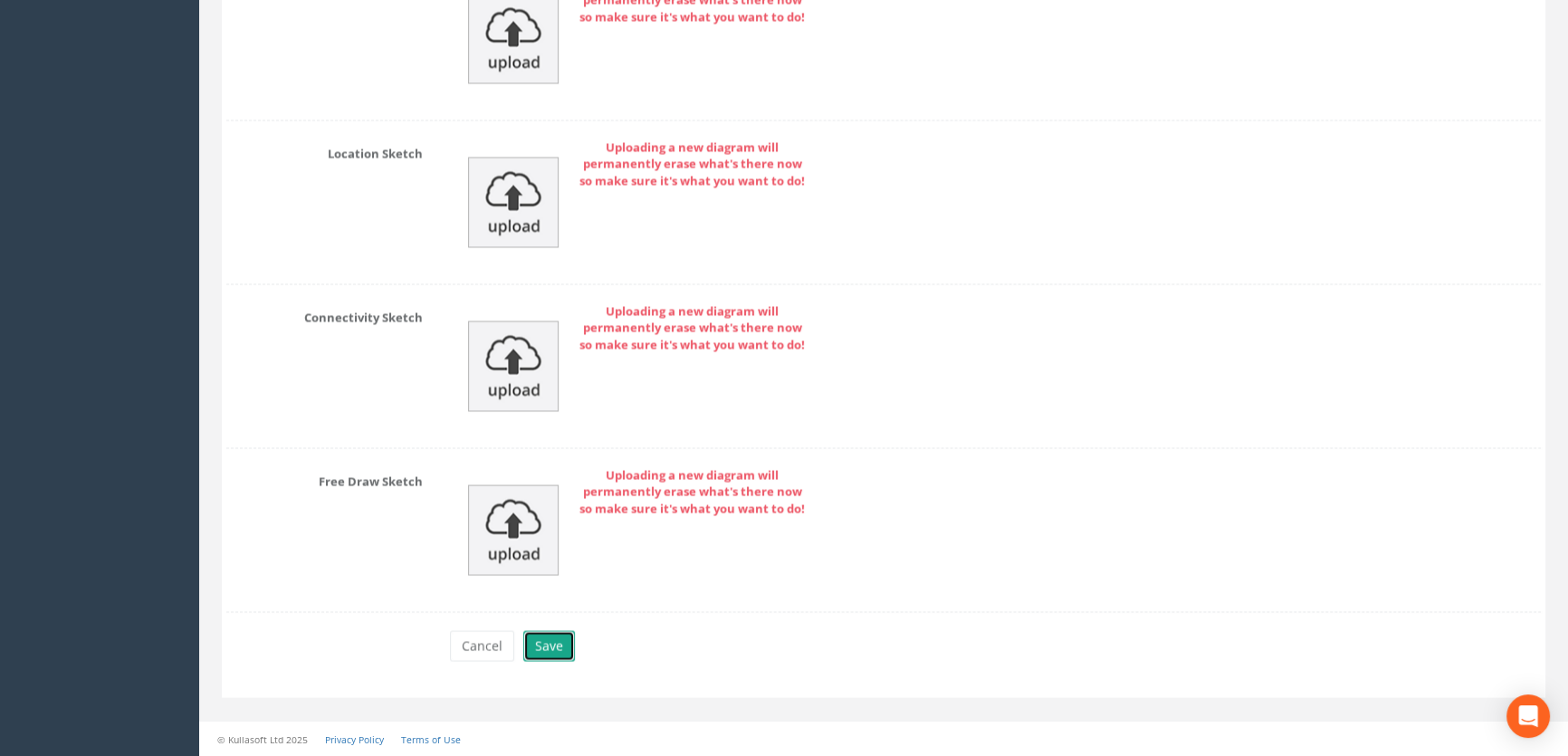
click at [561, 643] on button "Save" at bounding box center [549, 645] width 52 height 31
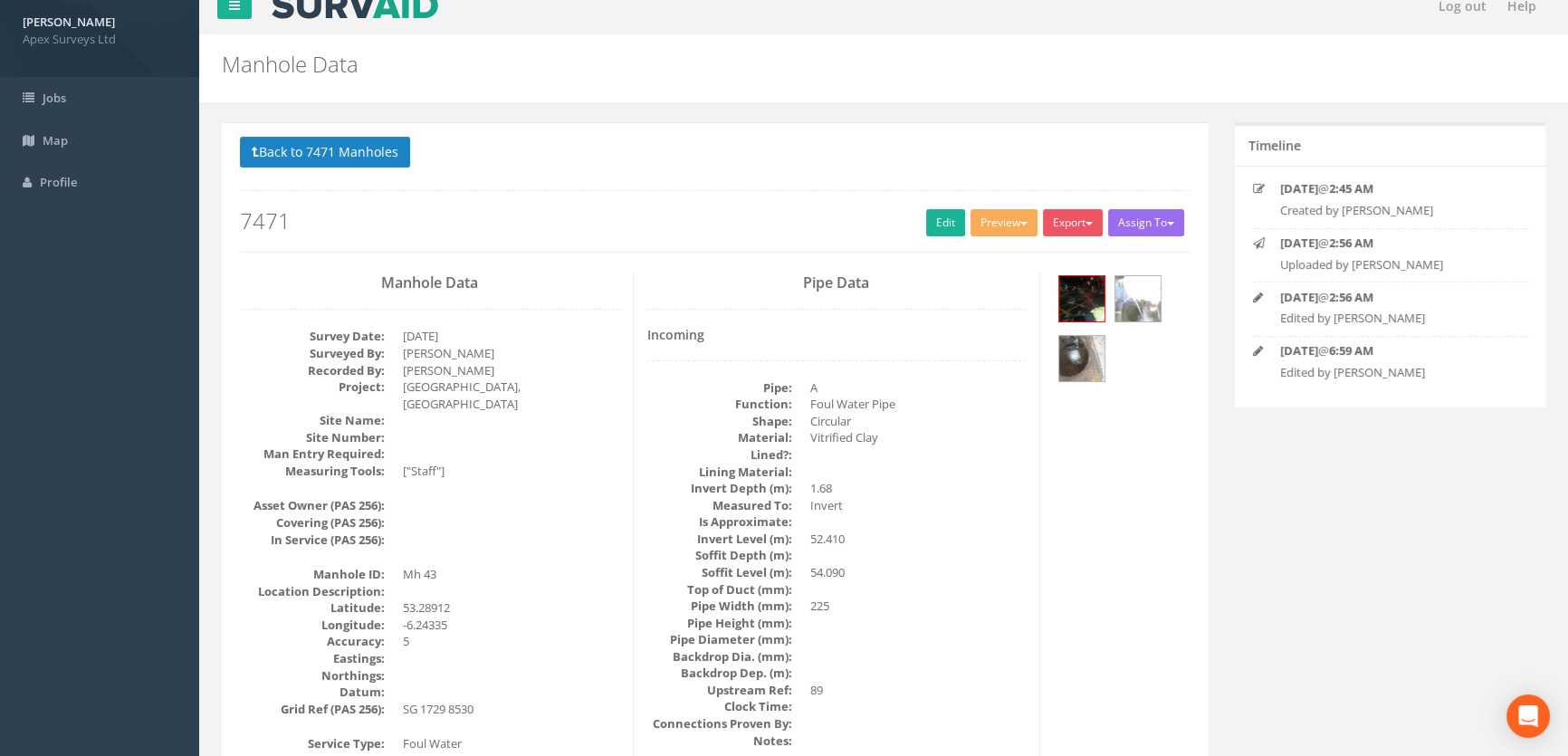
scroll to position [0, 0]
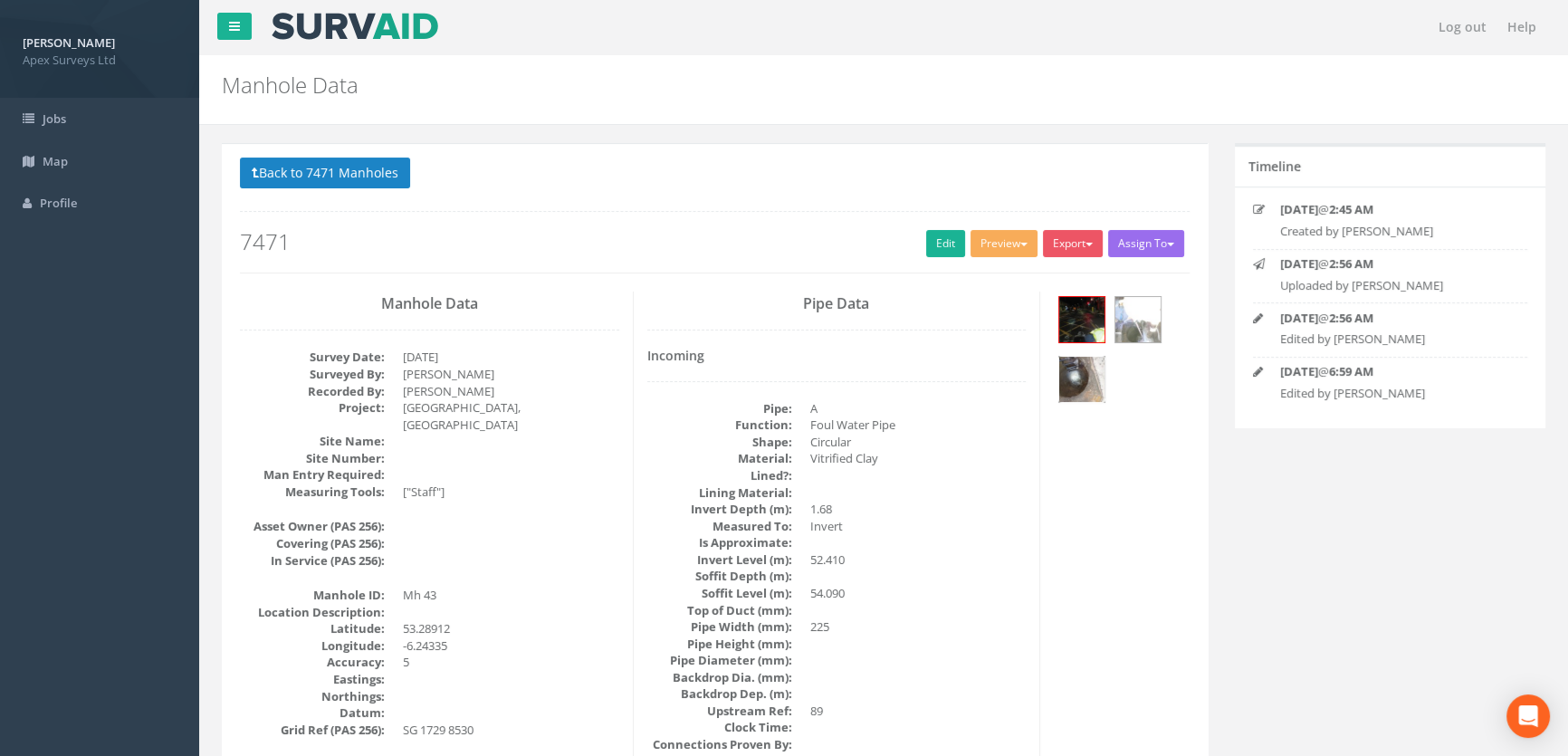
click at [1071, 376] on img at bounding box center [1082, 378] width 45 height 45
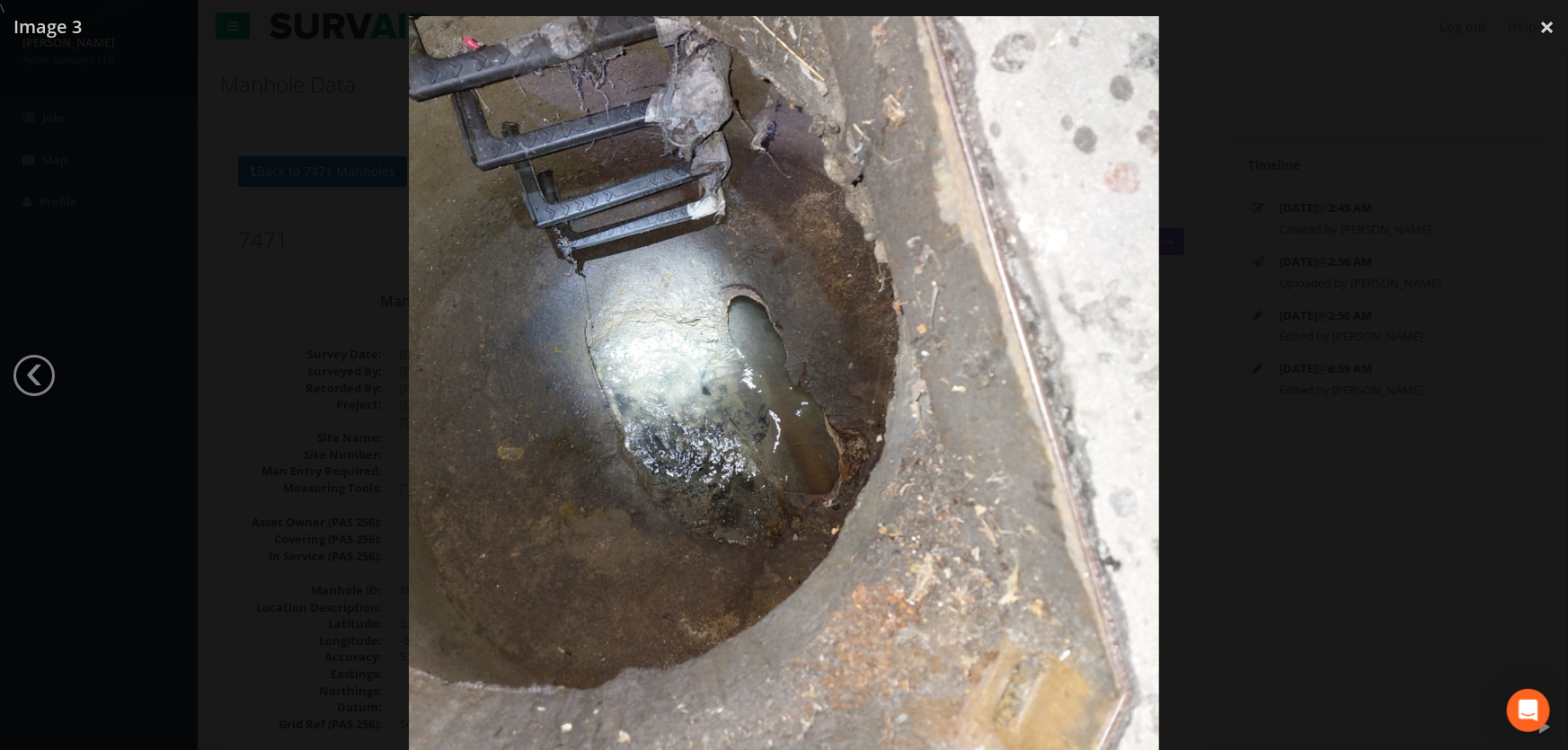
click at [261, 332] on div at bounding box center [784, 392] width 1568 height 750
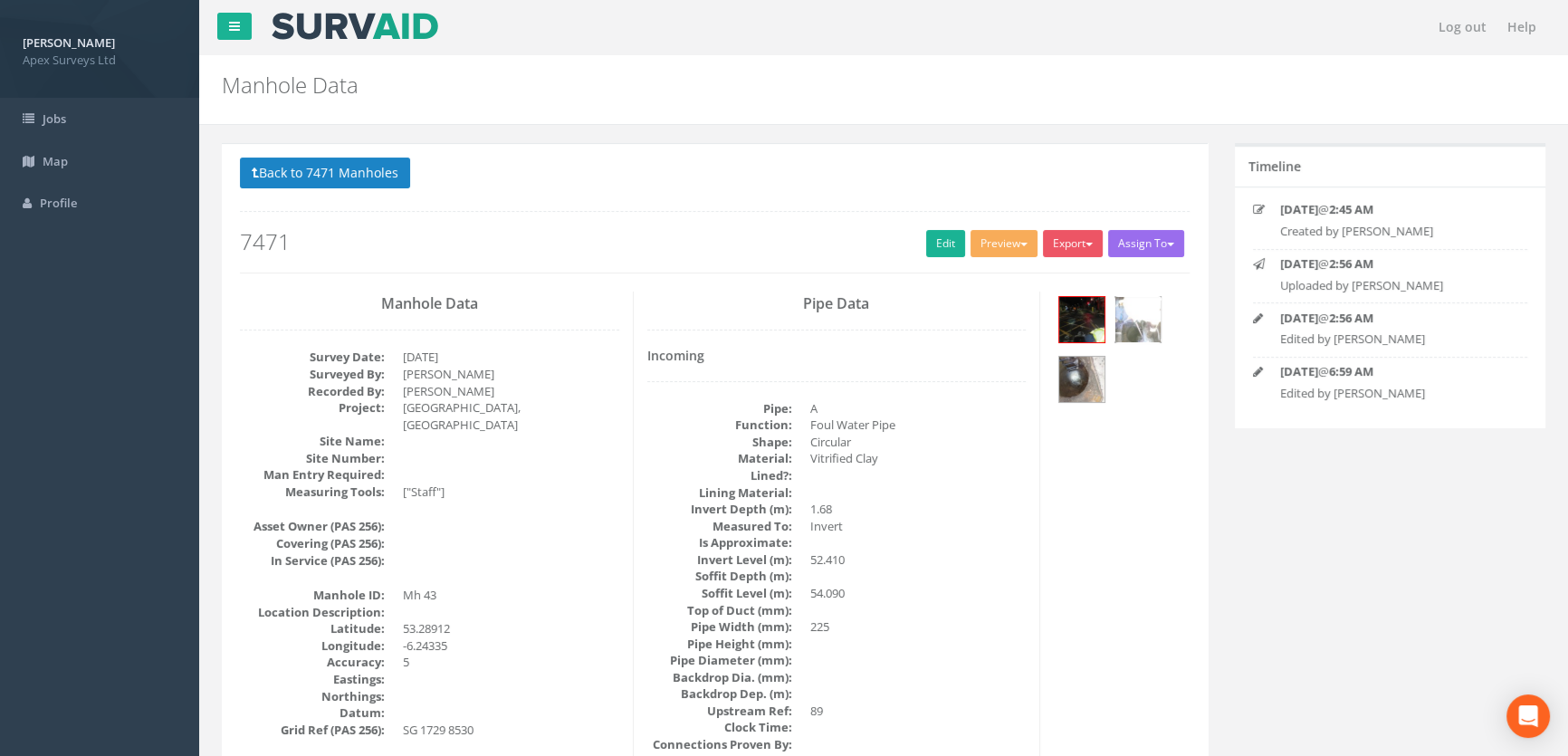
click at [1136, 323] on img at bounding box center [1137, 319] width 45 height 45
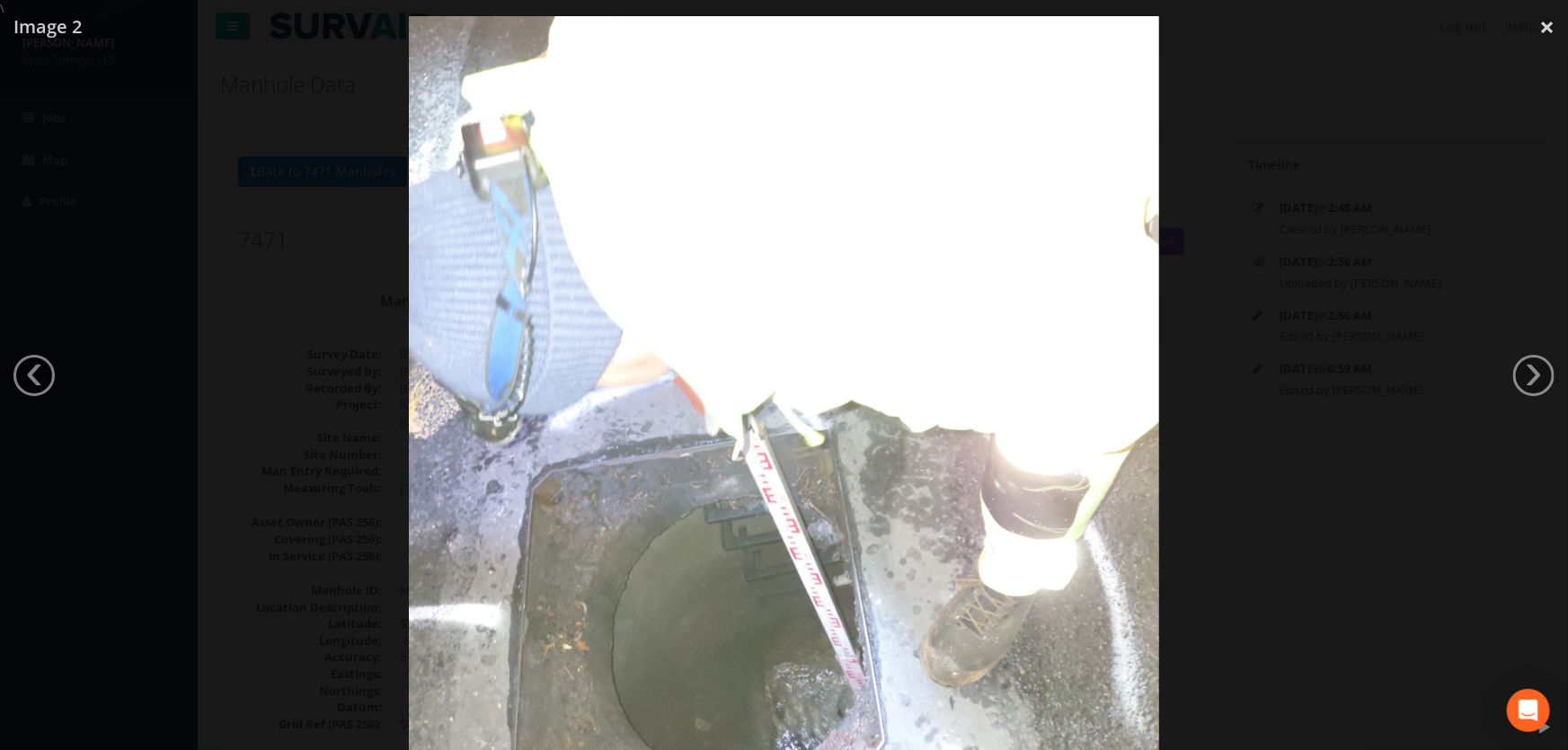
drag, startPoint x: 270, startPoint y: 353, endPoint x: 252, endPoint y: 357, distance: 18.4
click at [266, 361] on div at bounding box center [784, 393] width 1568 height 750
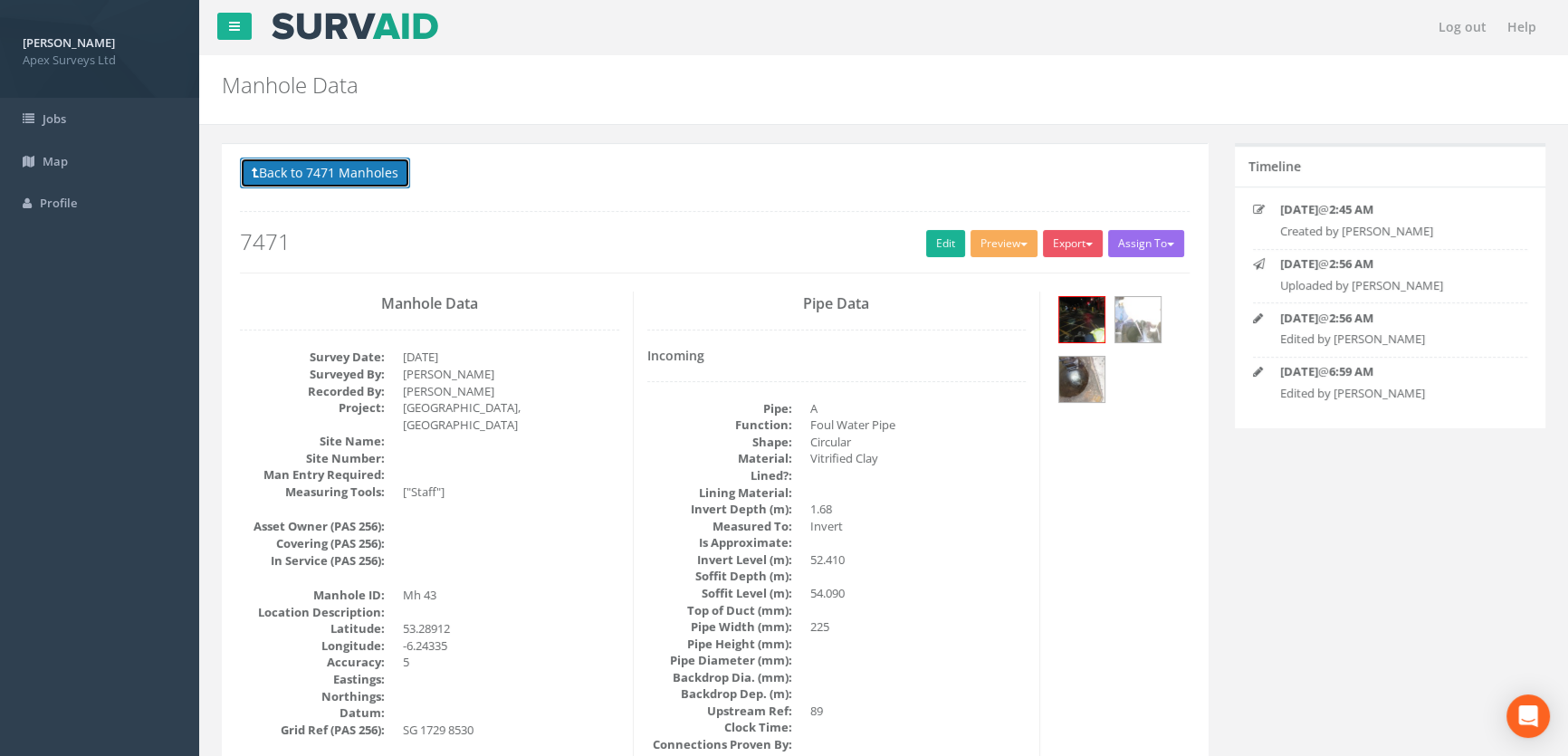
click at [327, 174] on button "Back to 7471 Manholes" at bounding box center [325, 173] width 170 height 31
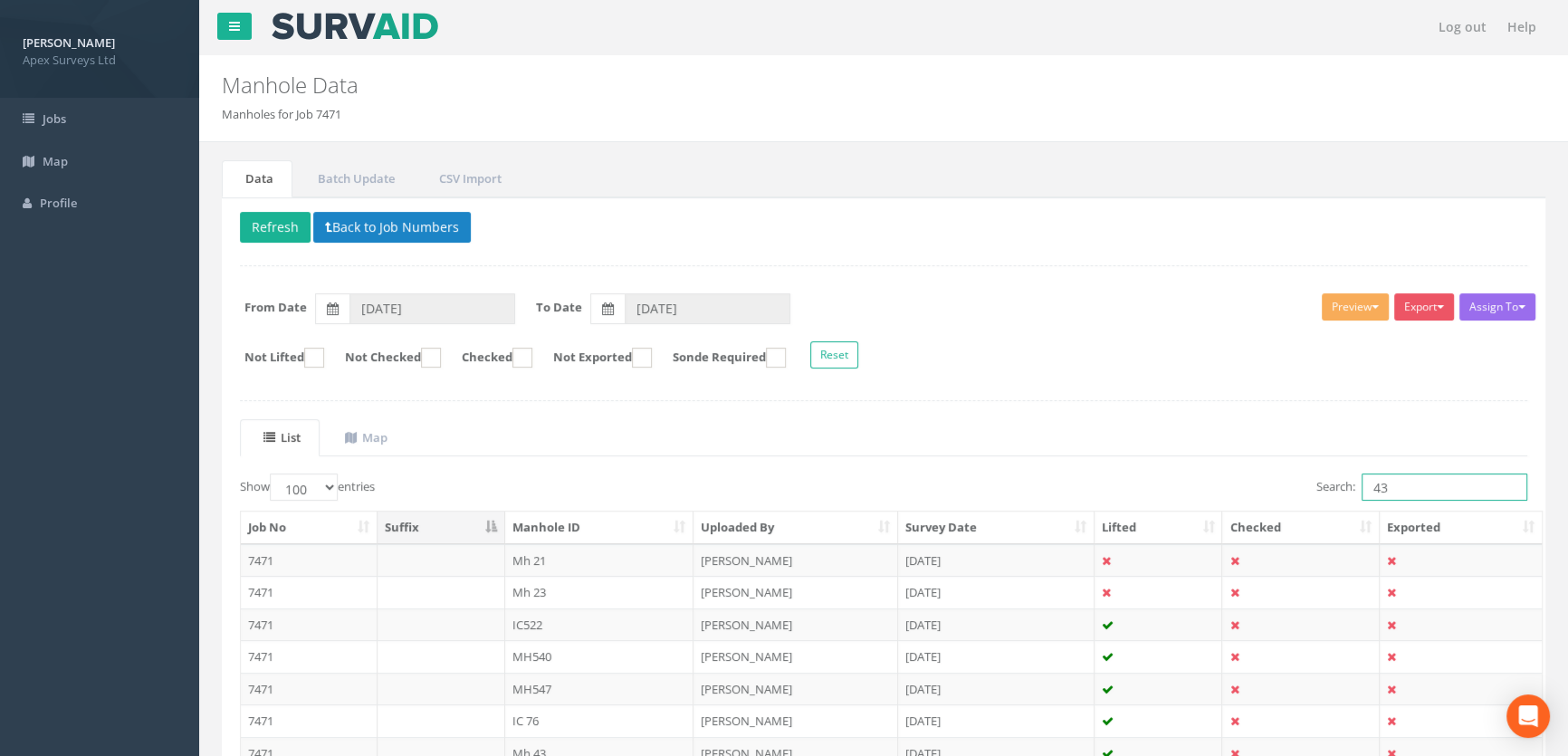
drag, startPoint x: 1417, startPoint y: 484, endPoint x: 1292, endPoint y: 479, distance: 125.1
click at [1292, 479] on div "Search: 43" at bounding box center [1212, 489] width 630 height 32
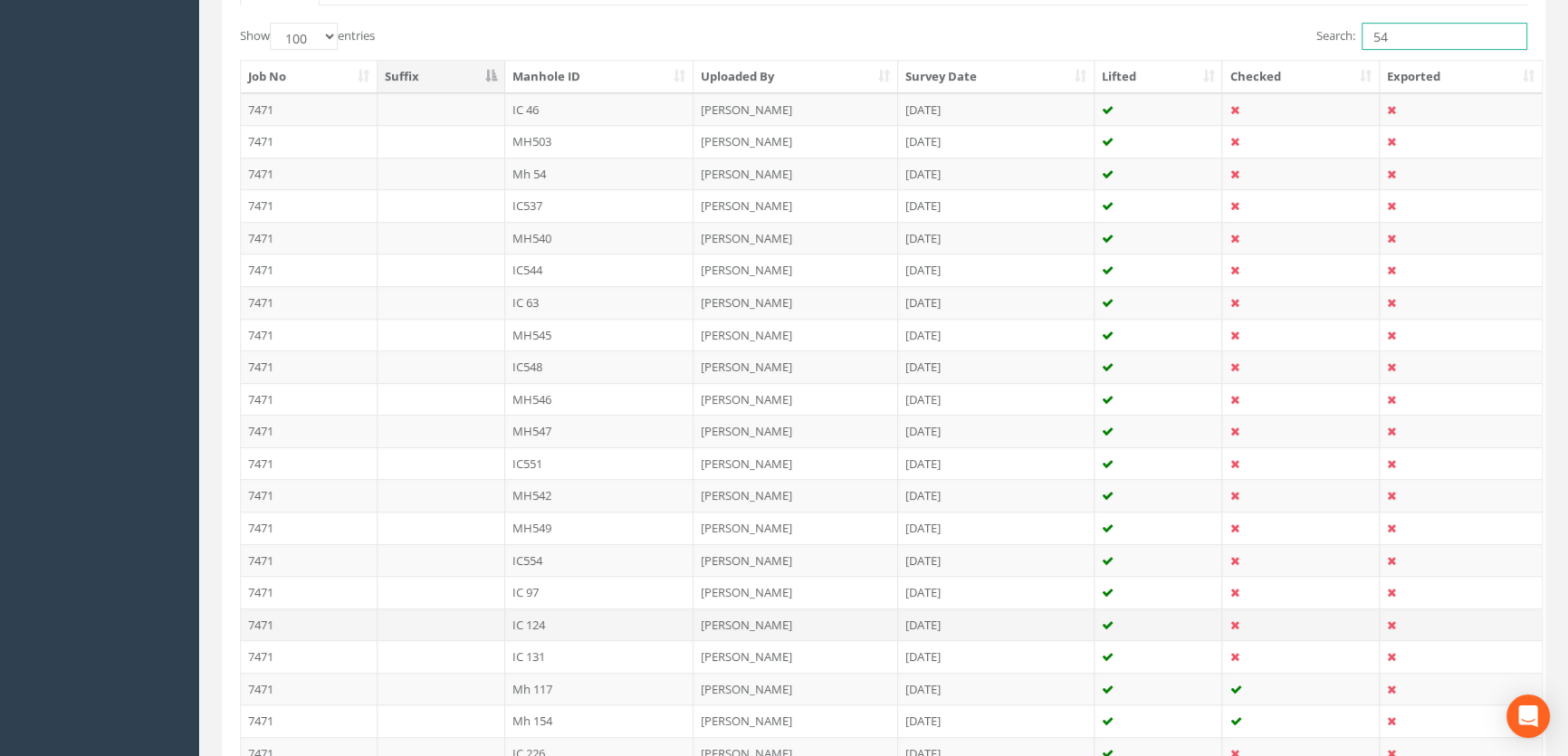
scroll to position [422, 0]
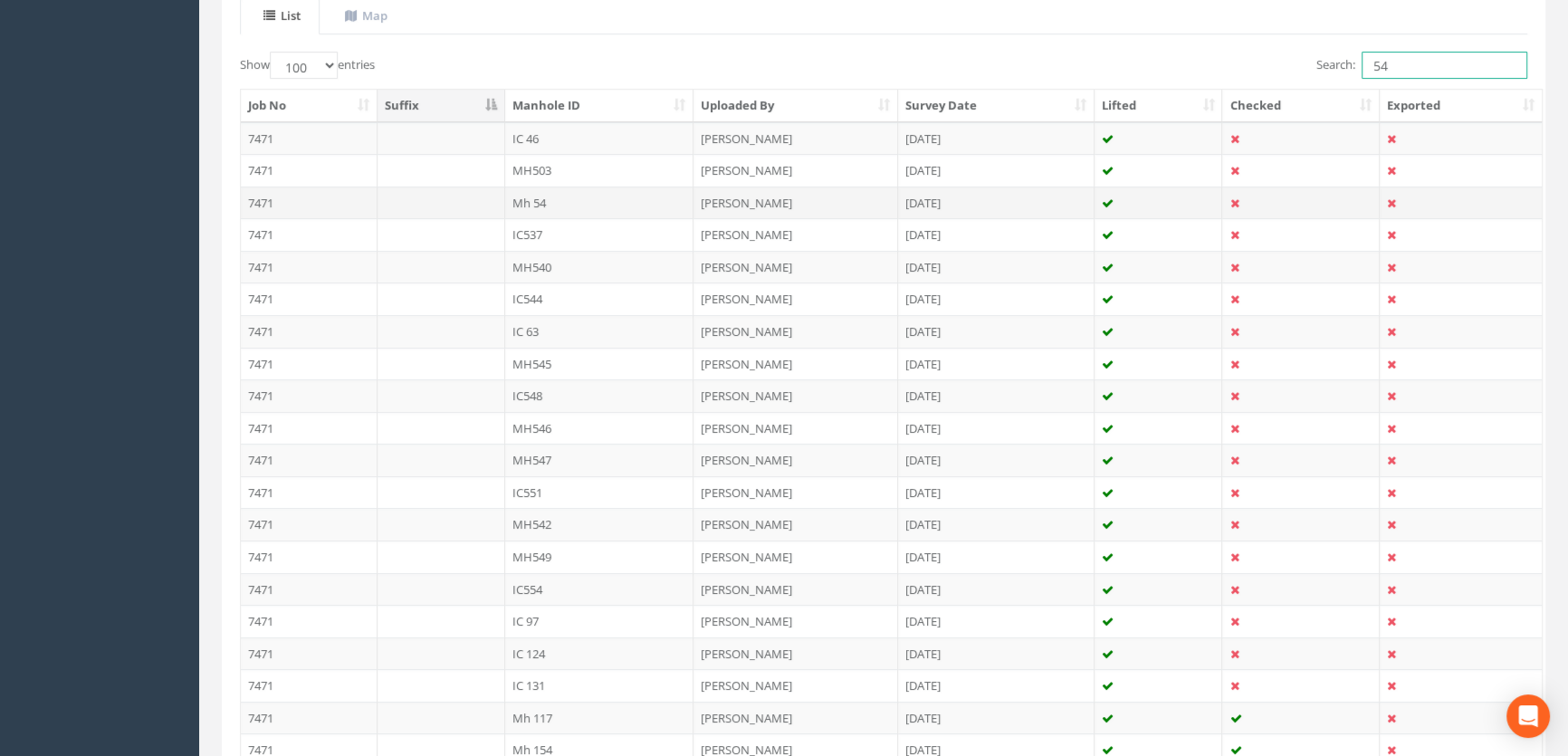
type input "54"
click at [539, 204] on td "Mh 54" at bounding box center [600, 202] width 189 height 32
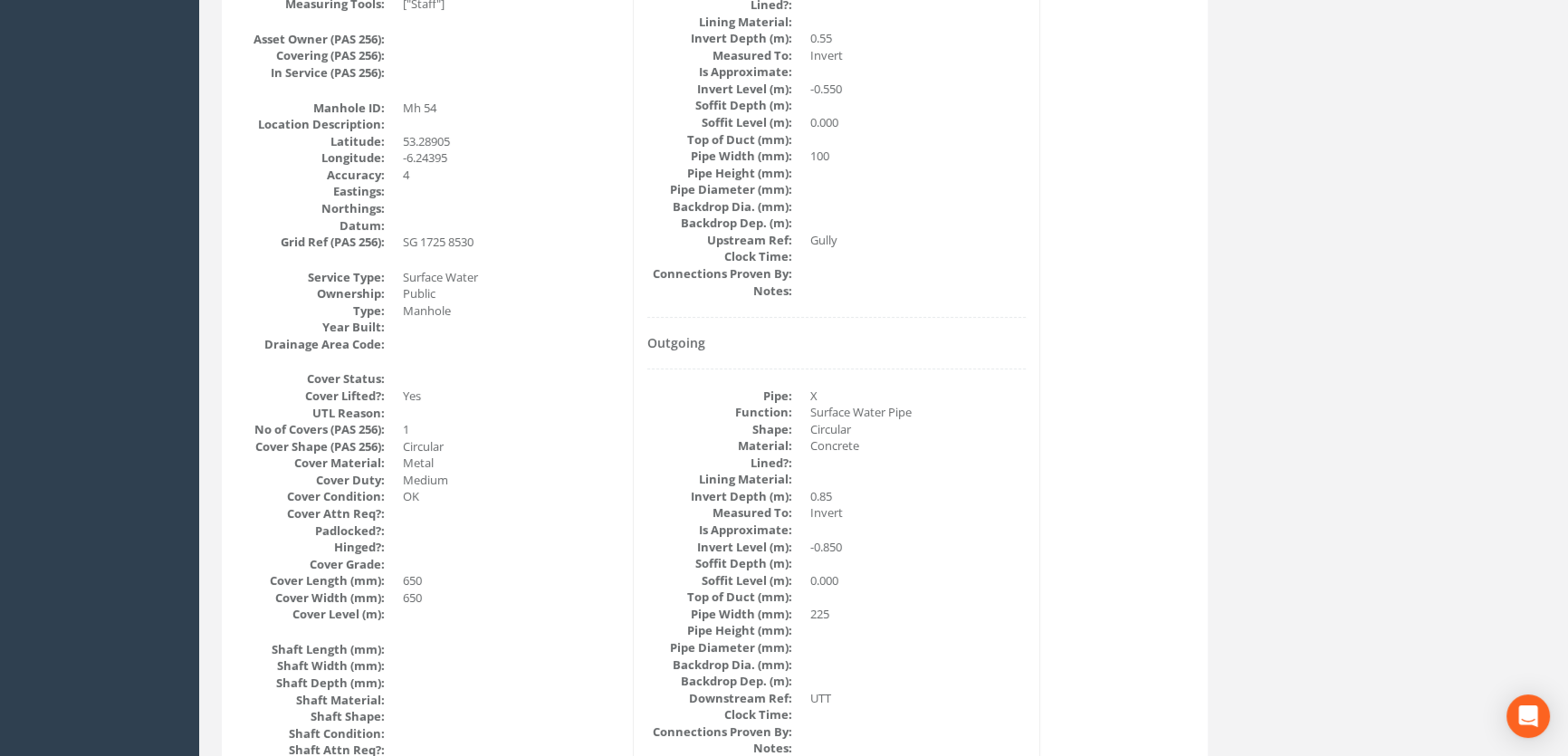
scroll to position [0, 0]
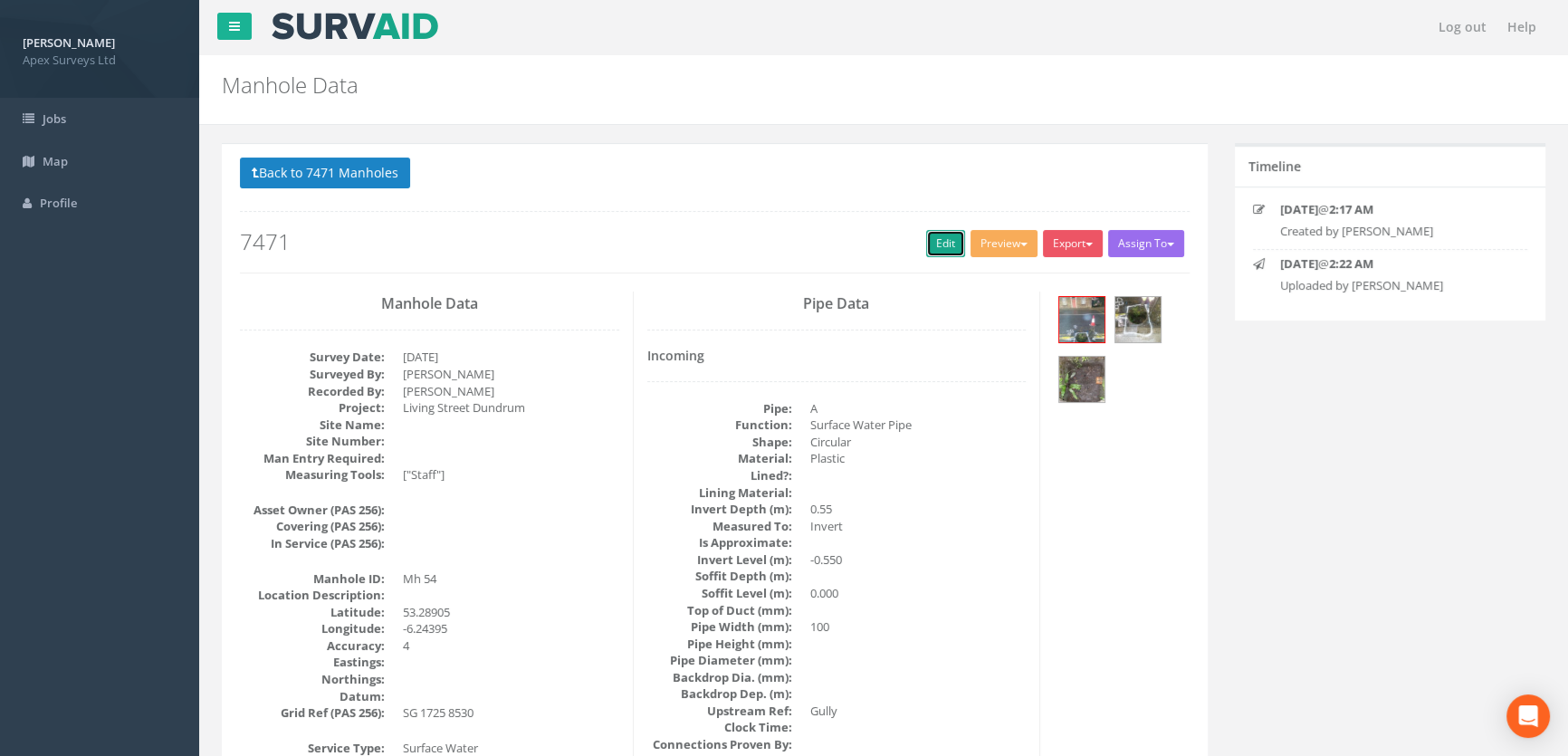
drag, startPoint x: 947, startPoint y: 234, endPoint x: 2, endPoint y: 369, distance: 954.6
click at [947, 234] on link "Edit" at bounding box center [945, 243] width 39 height 27
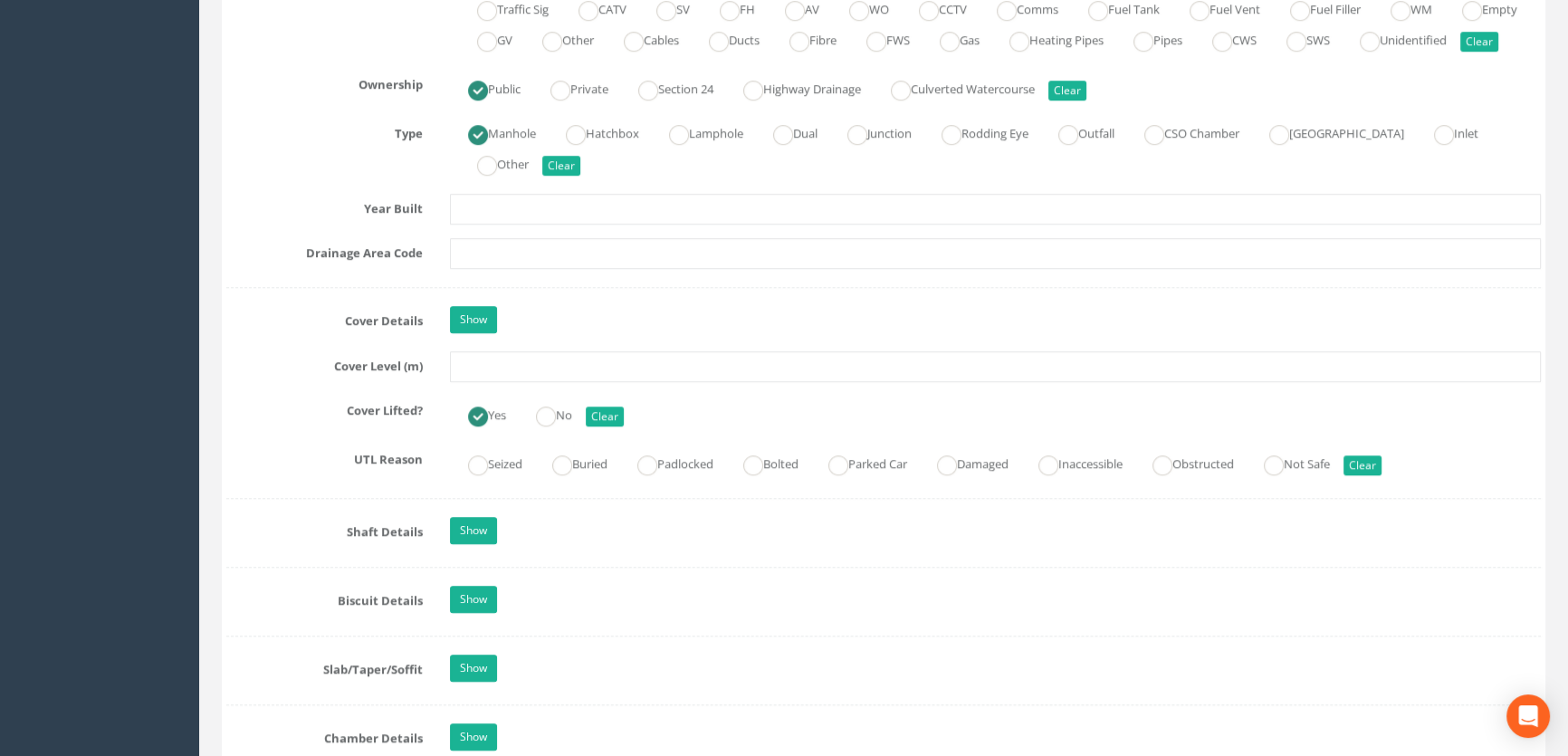
scroll to position [1399, 0]
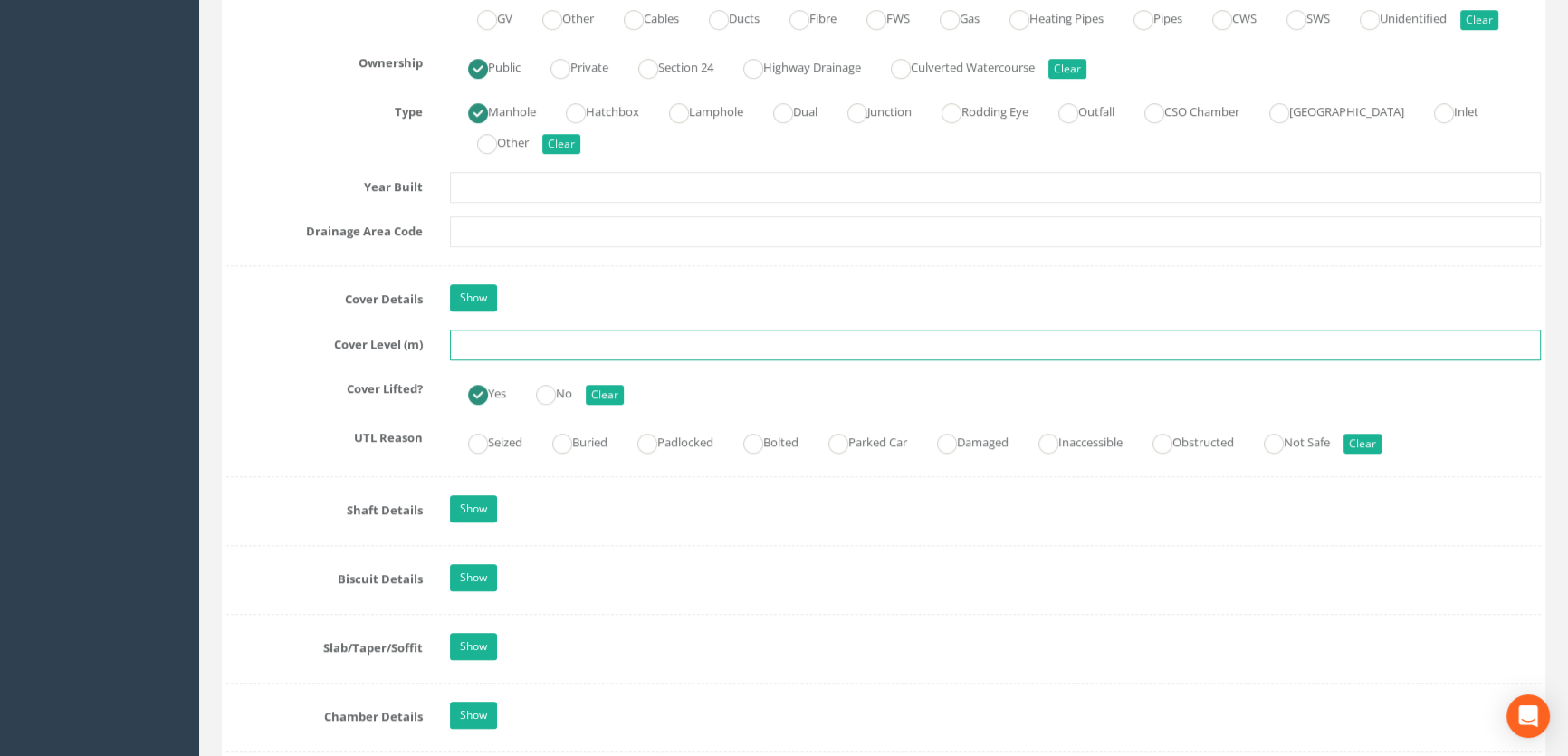
click at [511, 360] on input "text" at bounding box center [996, 344] width 1091 height 31
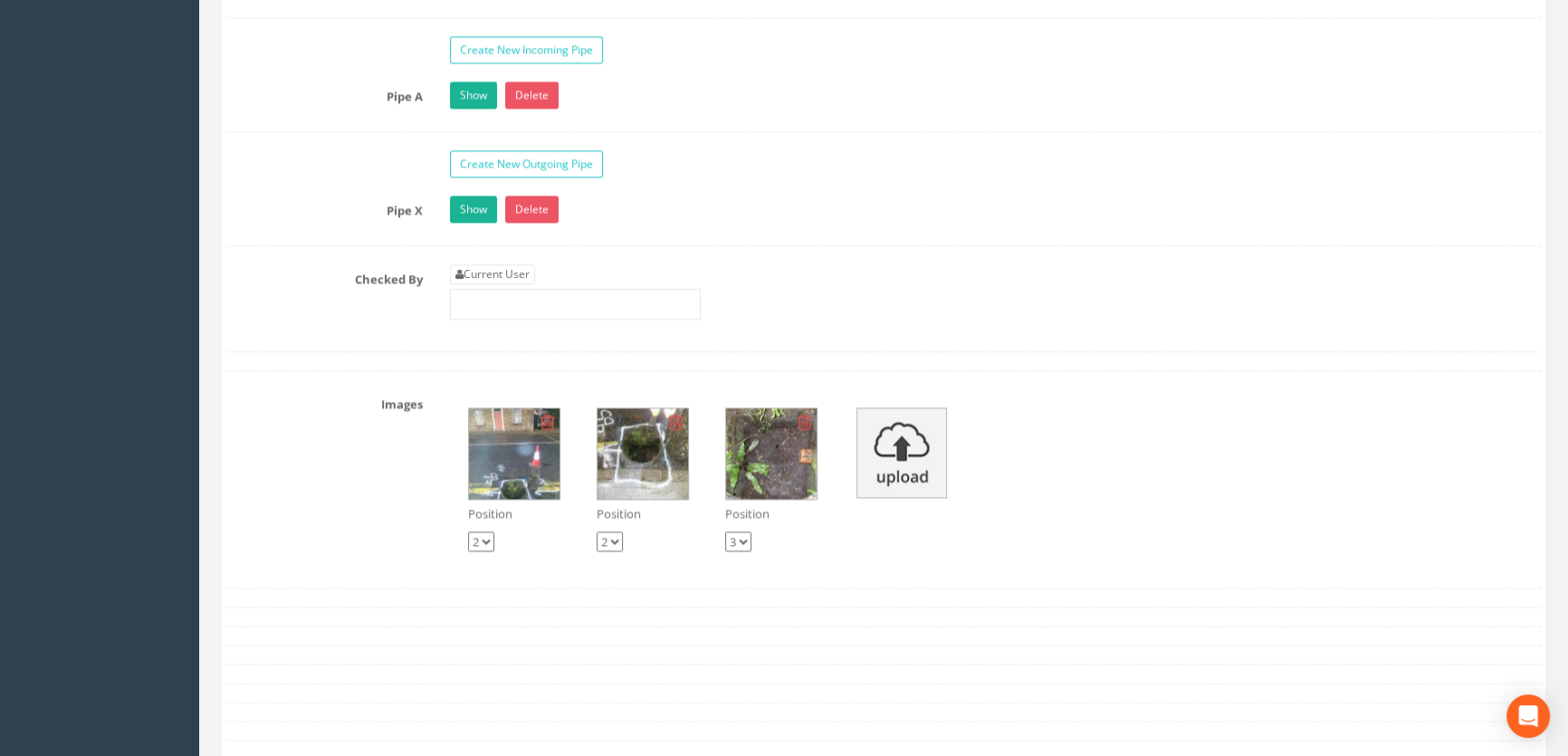
scroll to position [2962, 0]
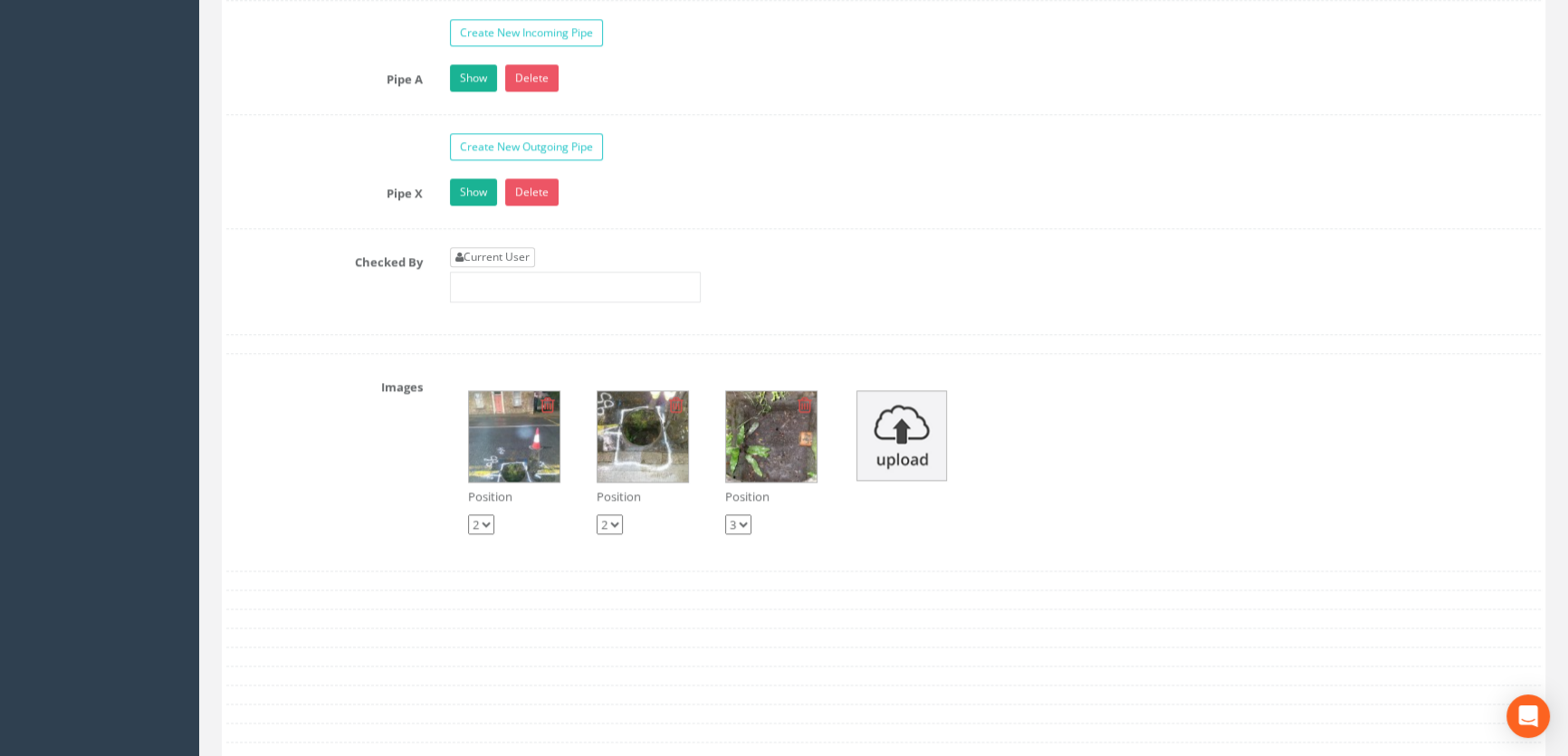
type input "52.58"
click at [500, 267] on link "Current User" at bounding box center [493, 256] width 85 height 19
type input "[PERSON_NAME]"
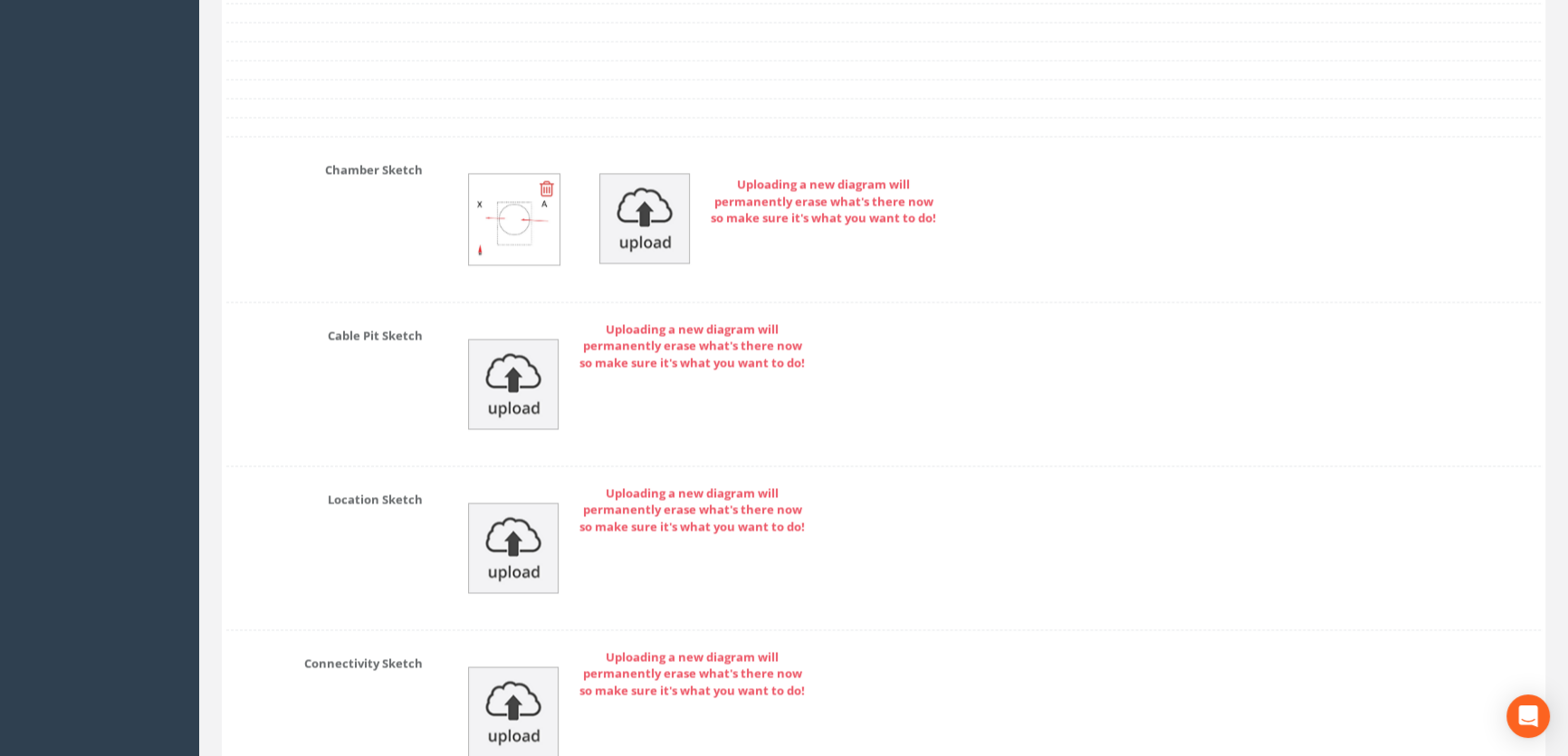
scroll to position [4008, 0]
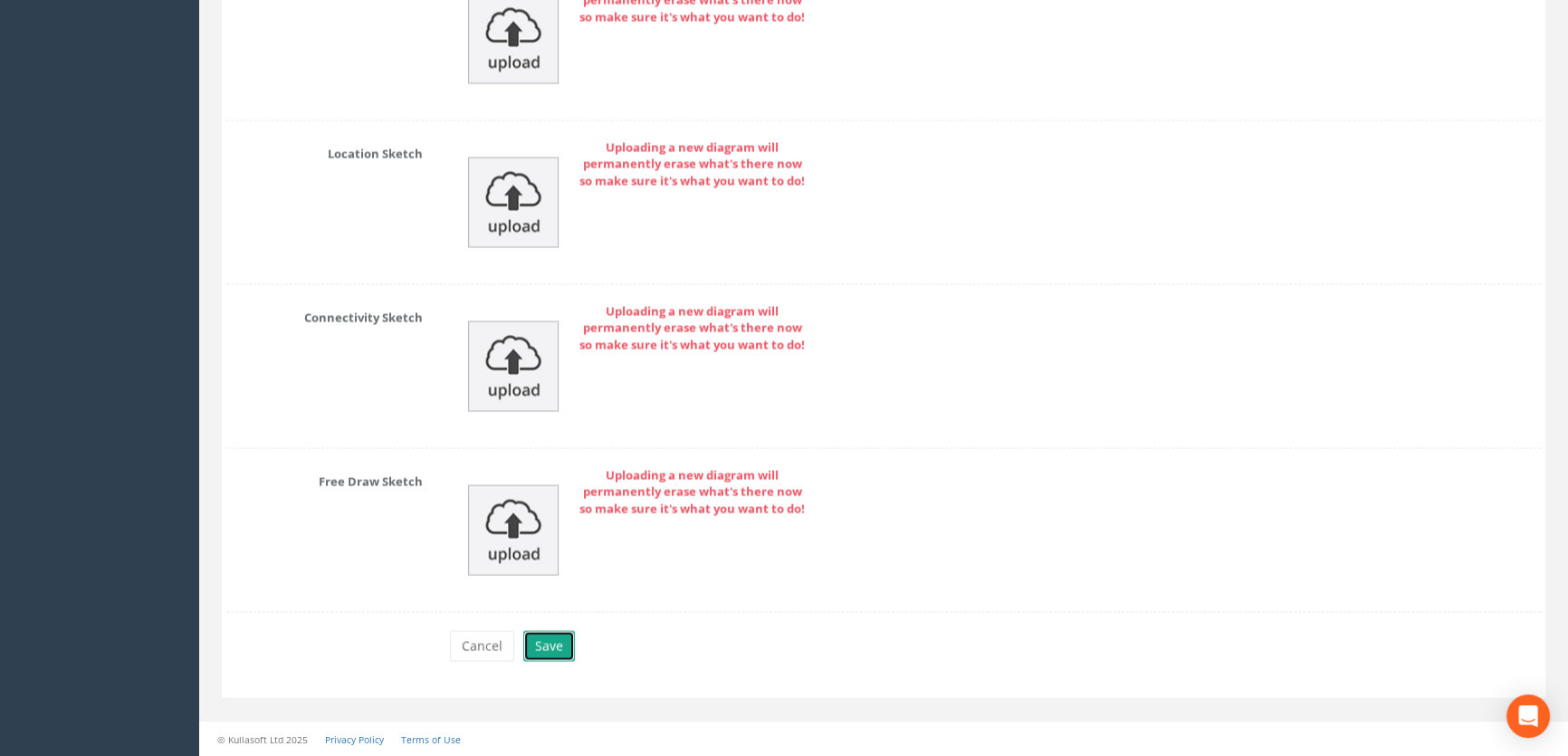
click at [555, 649] on button "Save" at bounding box center [549, 645] width 52 height 31
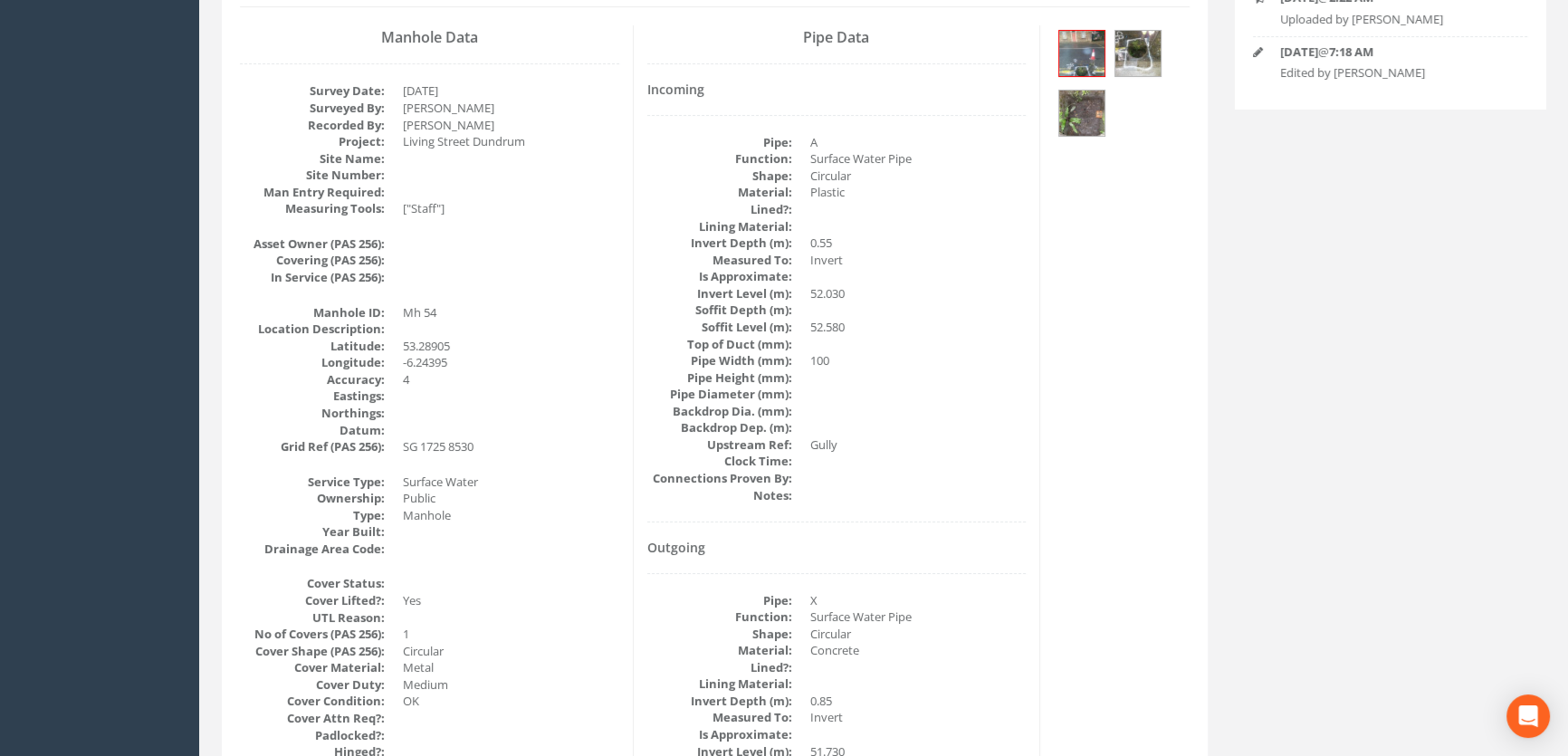
scroll to position [224, 0]
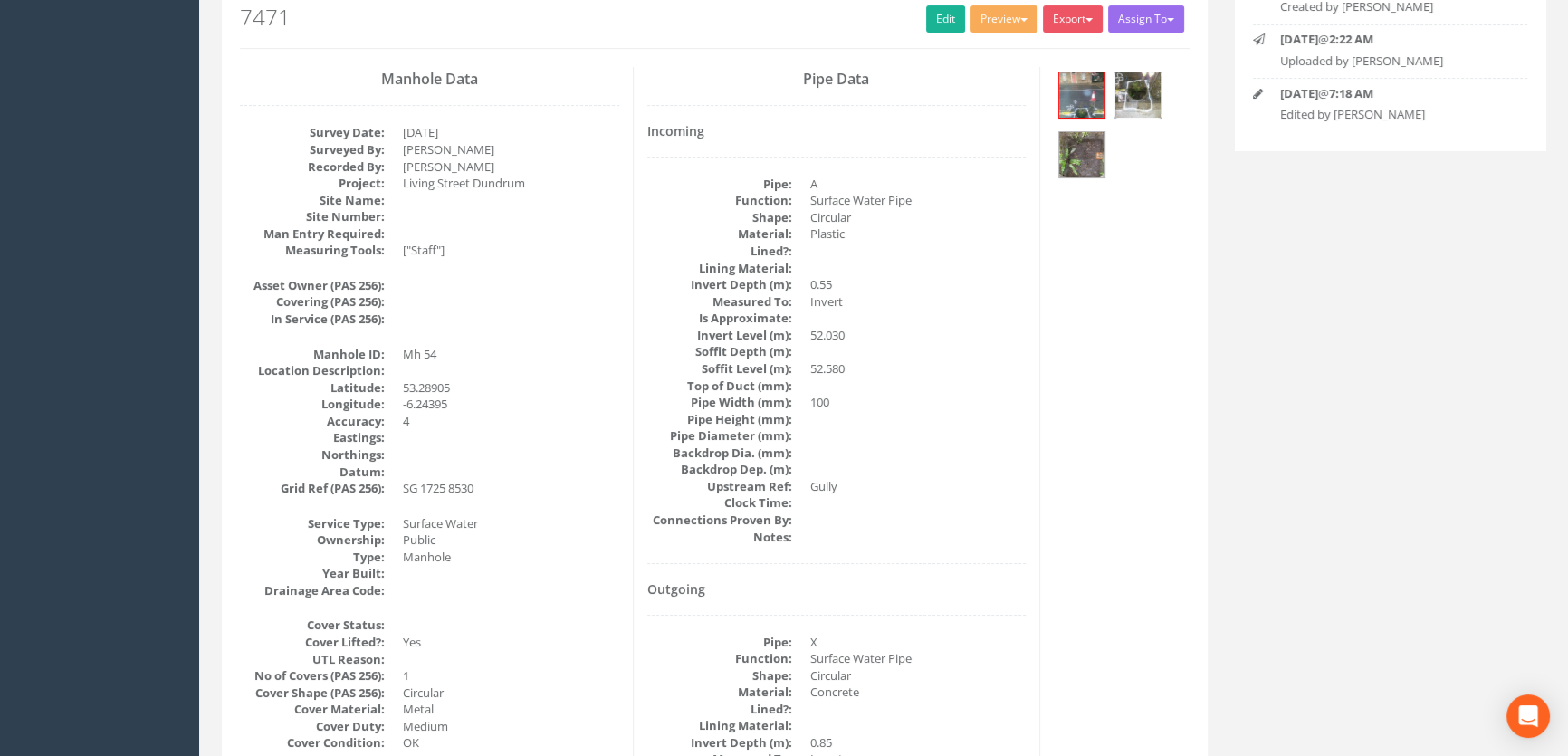
click at [1141, 95] on img at bounding box center [1137, 95] width 45 height 45
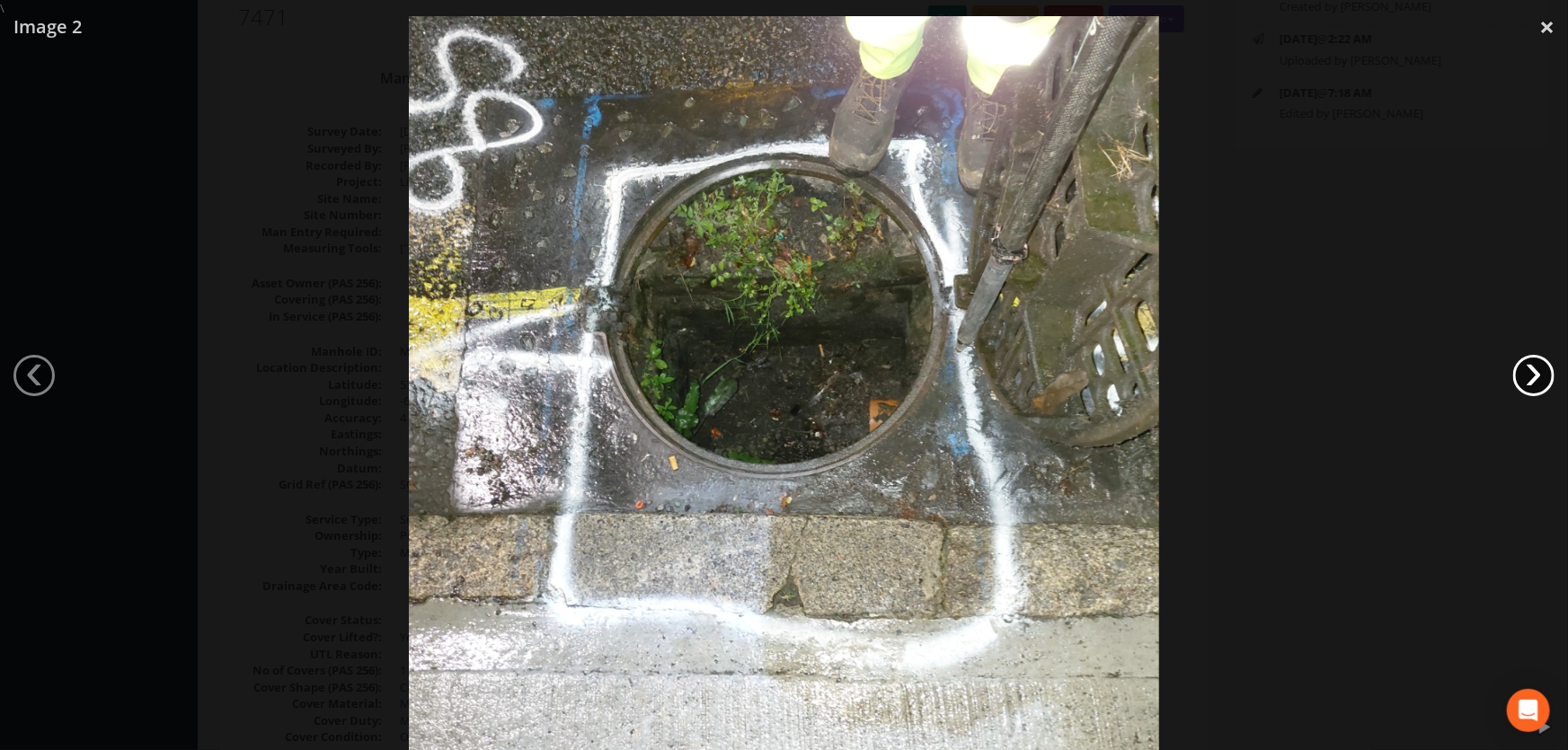
click at [1537, 378] on link "›" at bounding box center [1533, 375] width 41 height 41
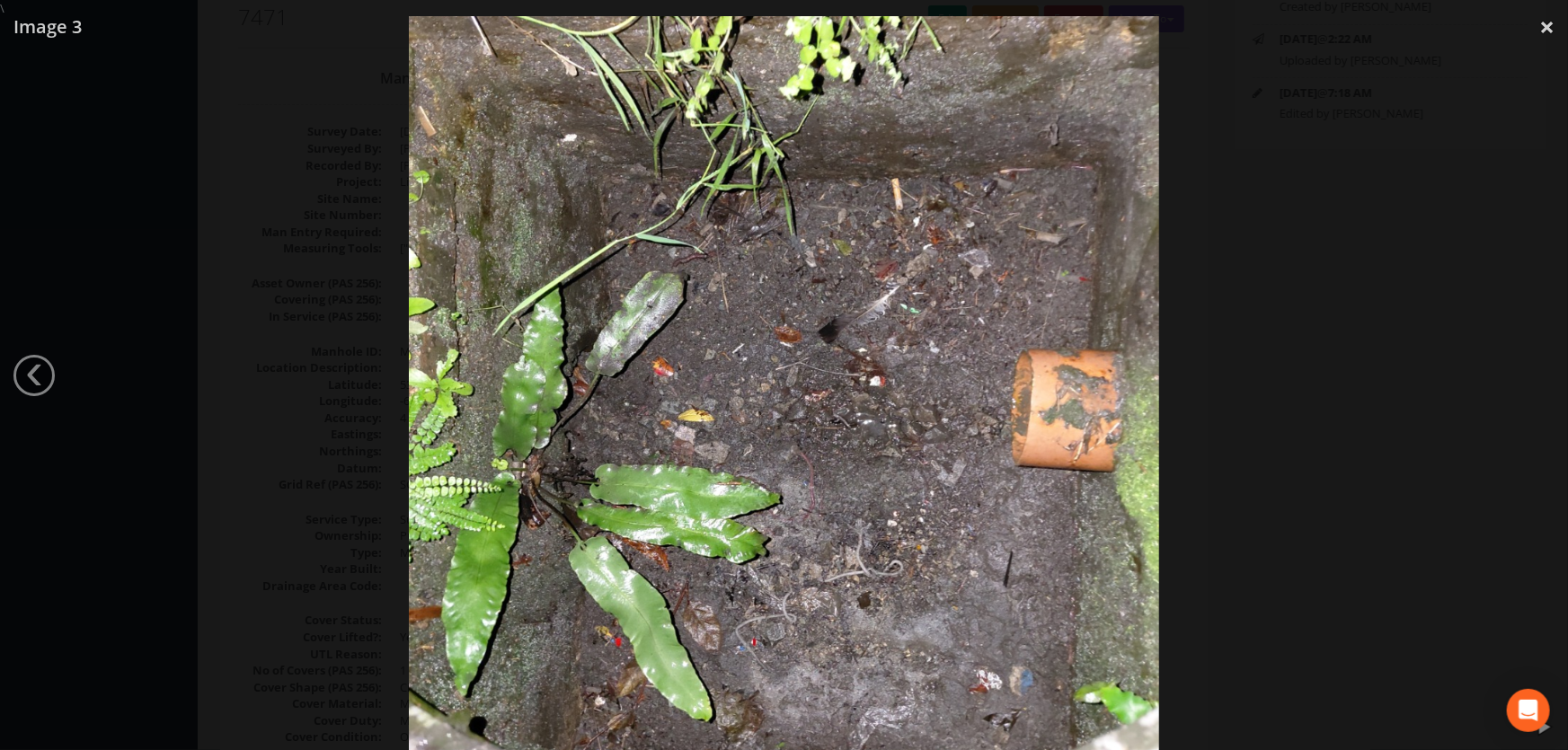
click at [1394, 475] on div at bounding box center [784, 392] width 1568 height 750
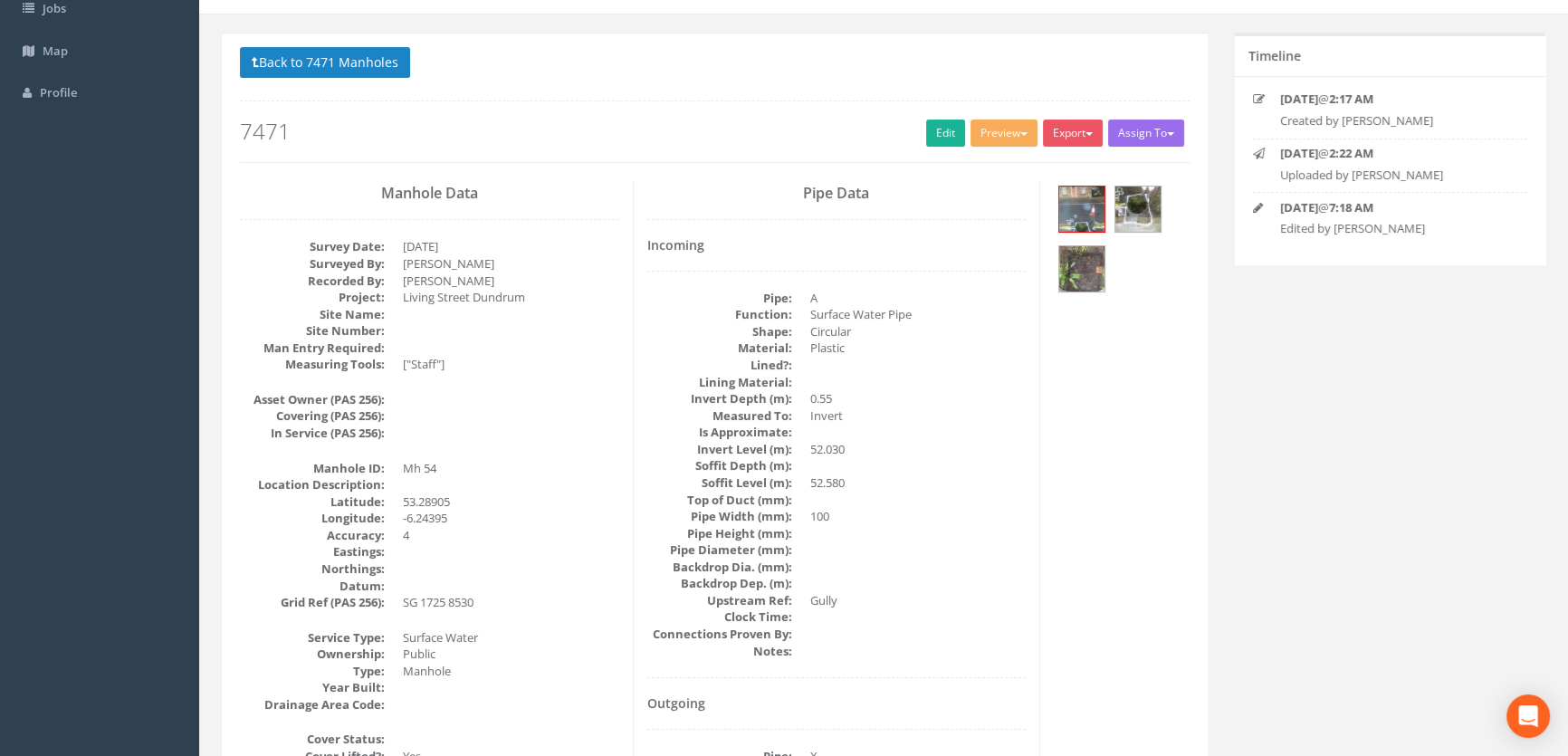
scroll to position [0, 0]
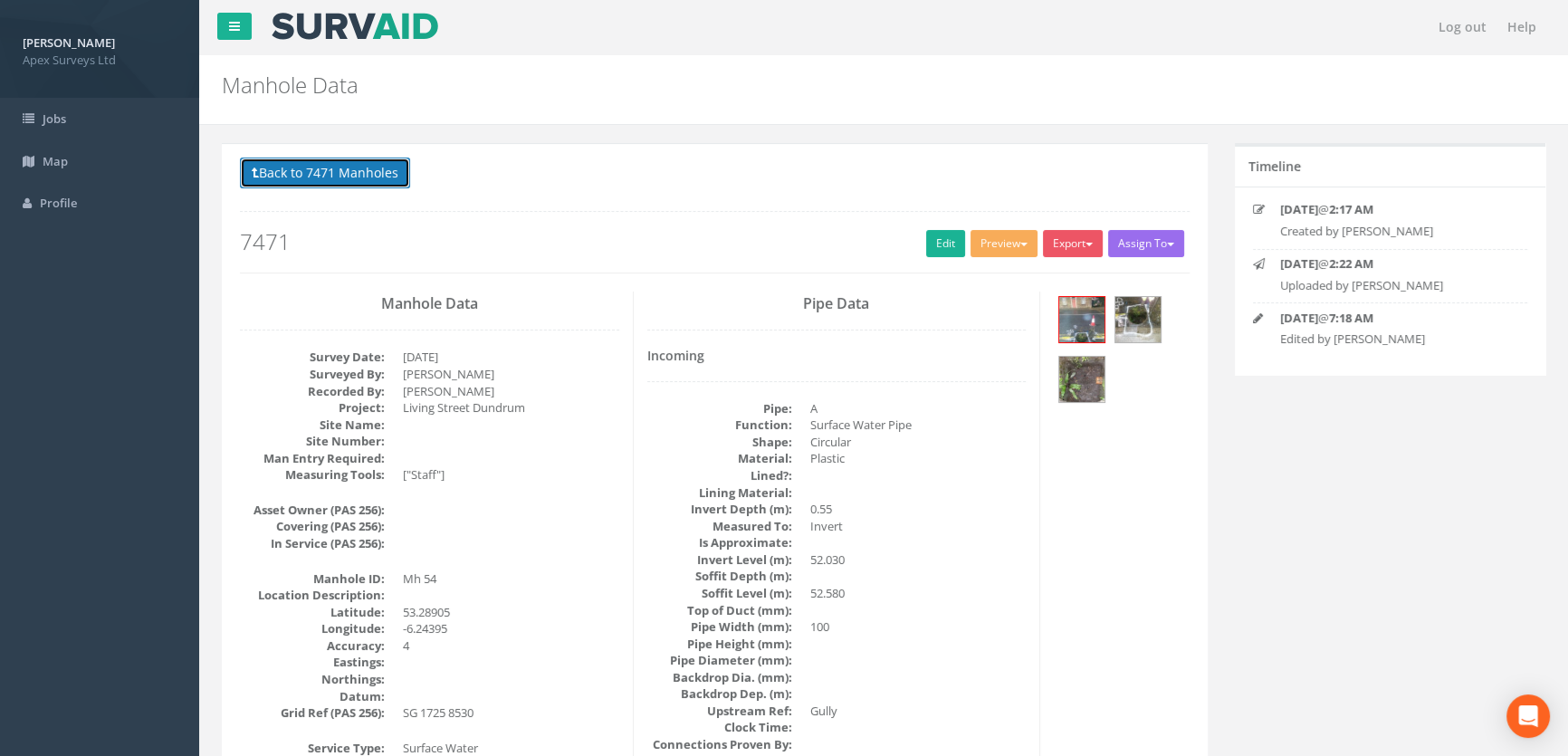
click at [372, 173] on button "Back to 7471 Manholes" at bounding box center [325, 173] width 170 height 31
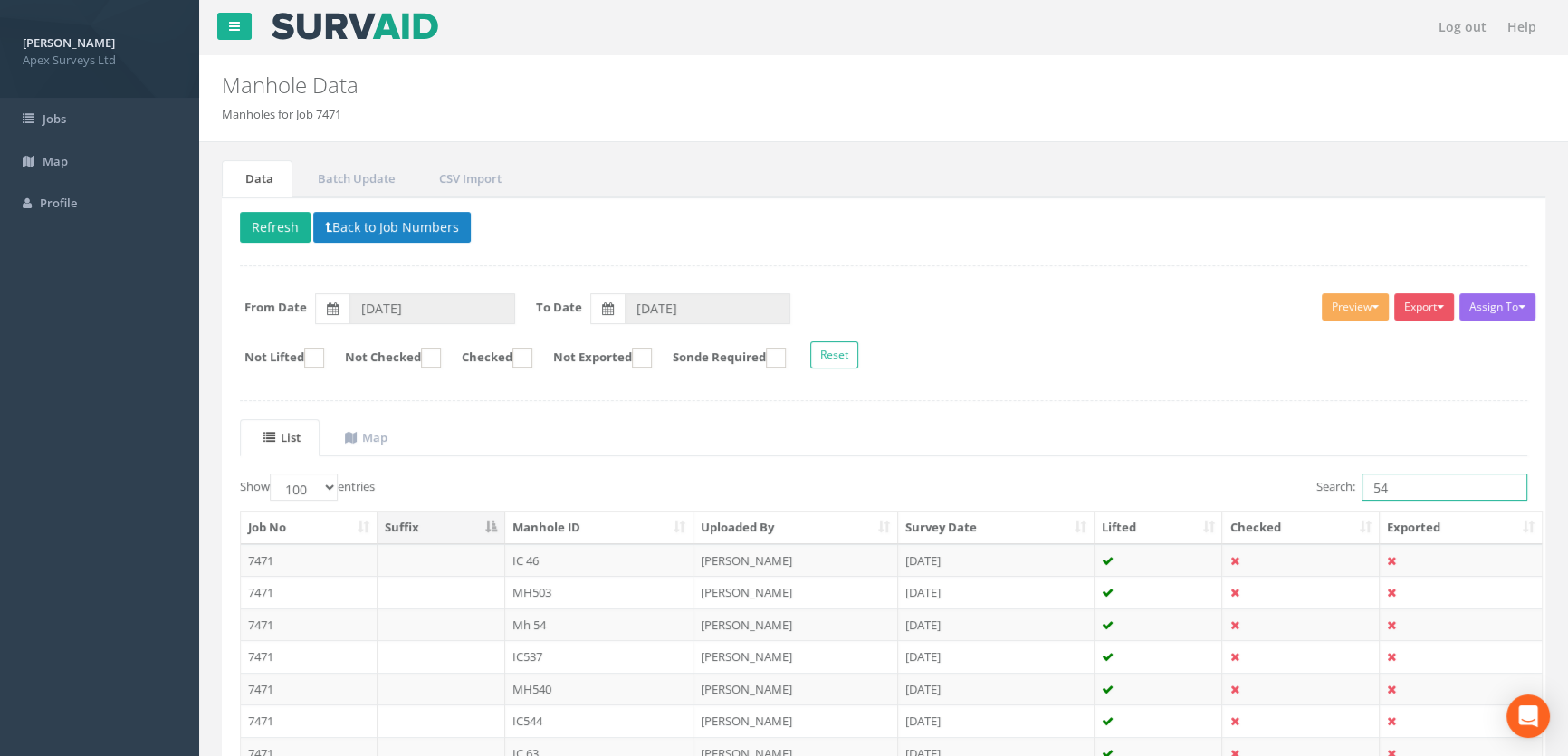
click at [1411, 483] on input "54" at bounding box center [1445, 486] width 166 height 27
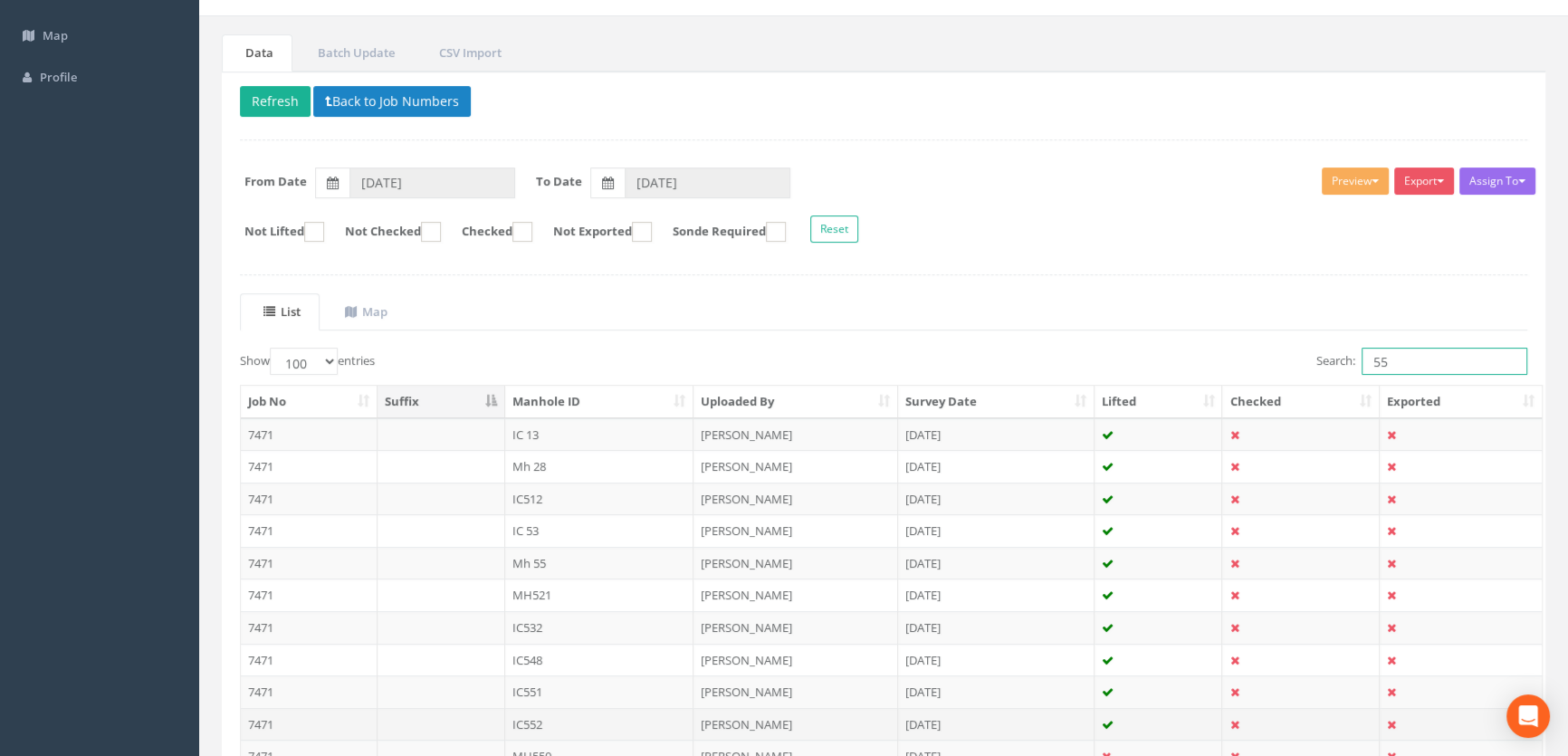
scroll to position [411, 0]
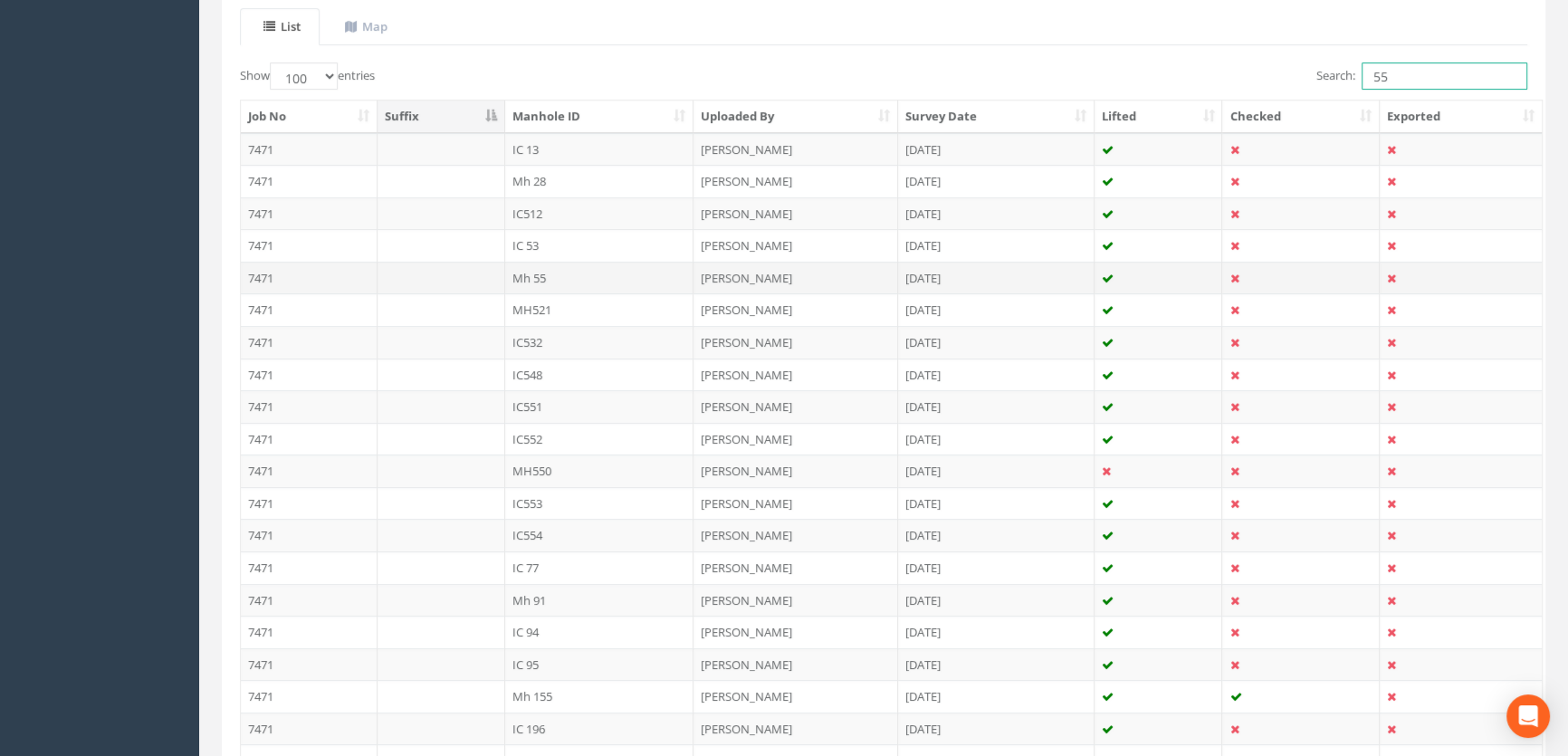
type input "55"
click at [544, 272] on td "Mh 55" at bounding box center [600, 277] width 189 height 32
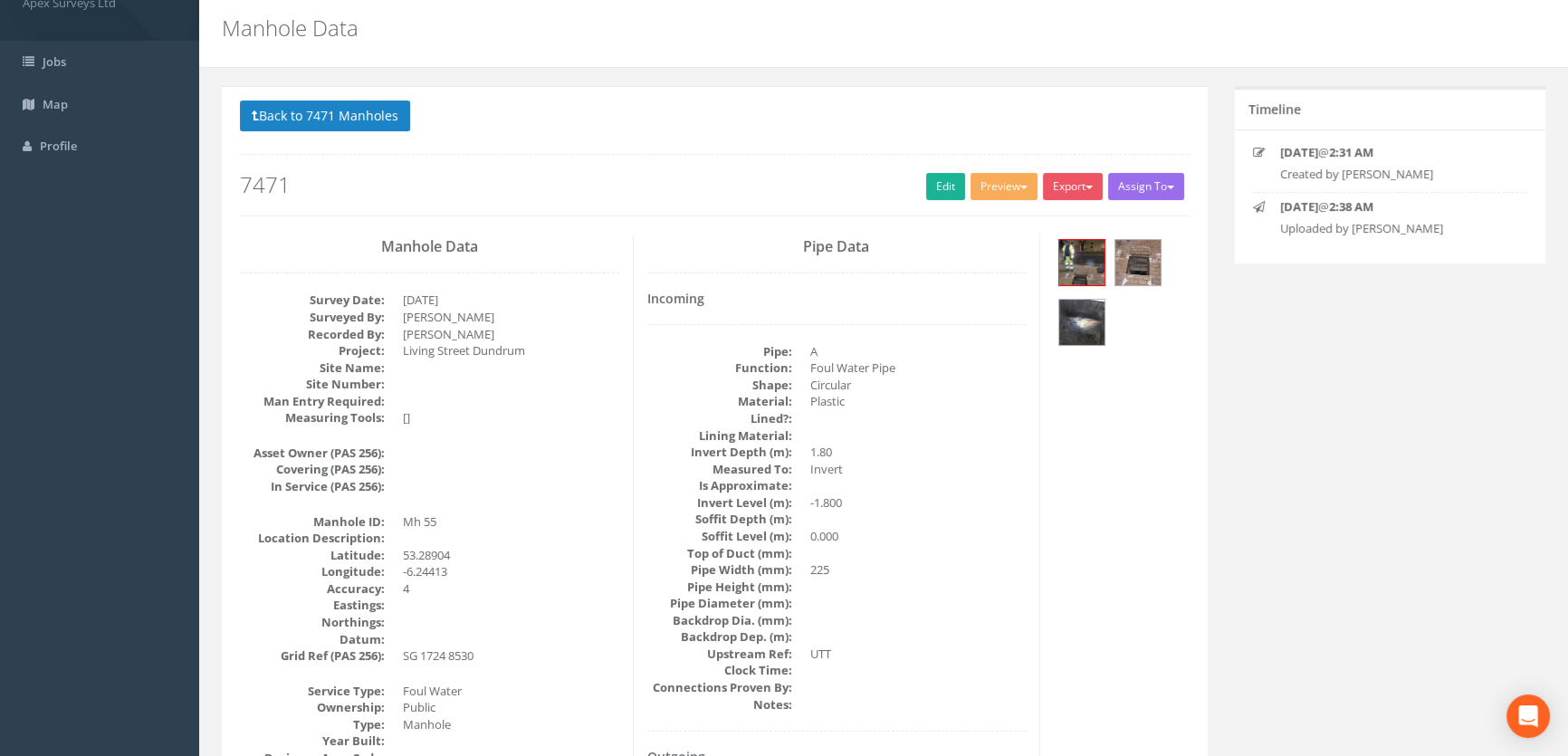
scroll to position [0, 0]
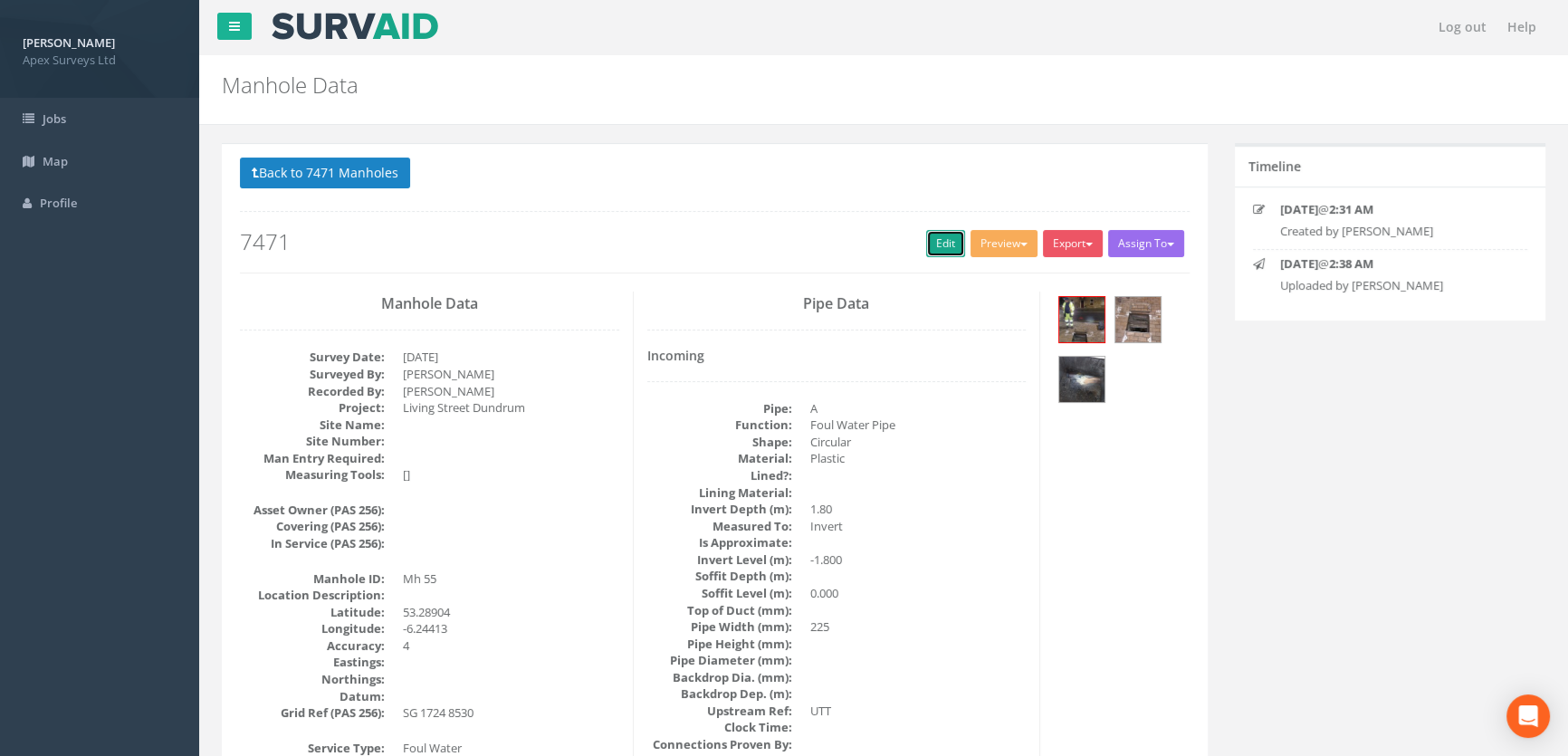
click at [948, 238] on link "Edit" at bounding box center [945, 243] width 39 height 27
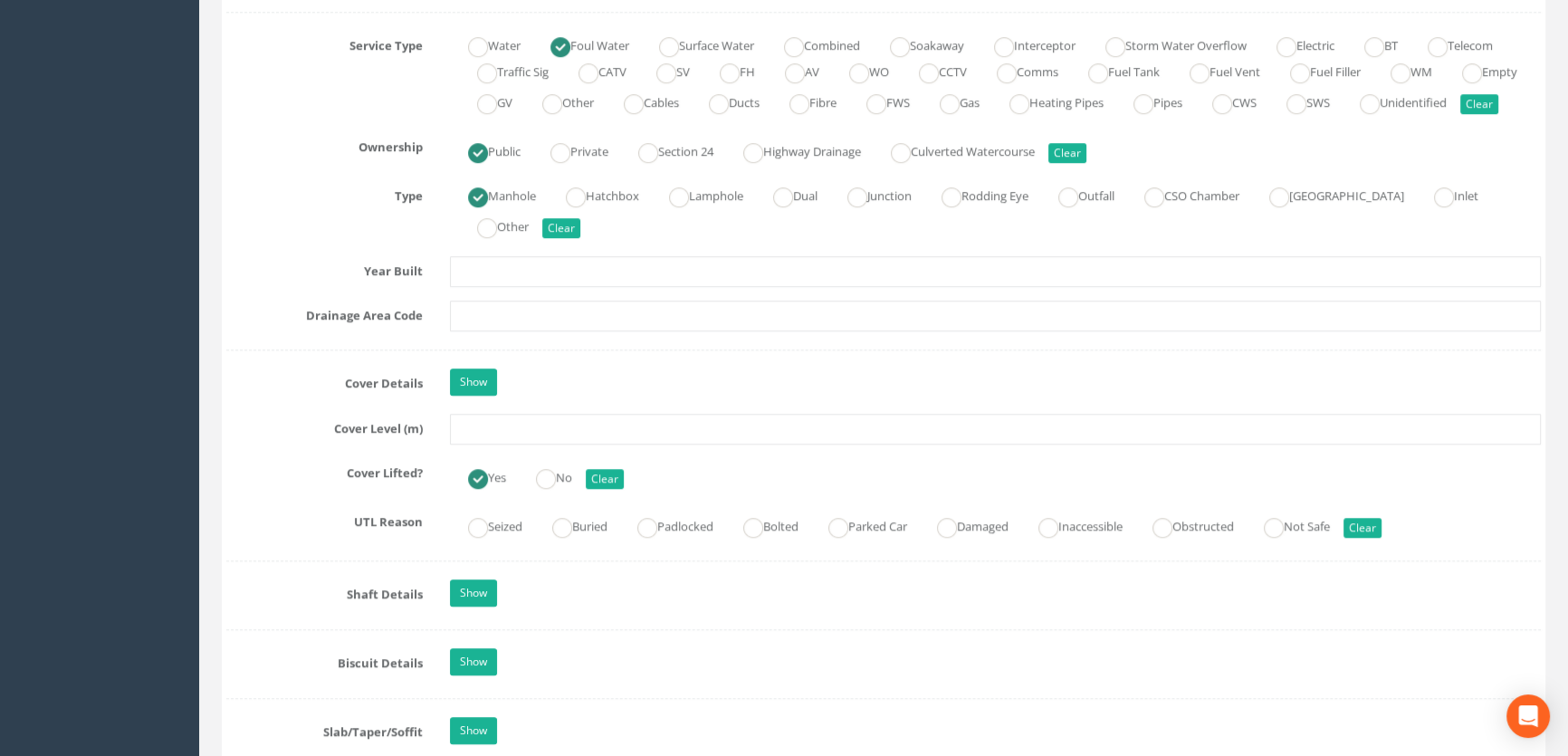
scroll to position [1316, 0]
click at [504, 442] on input "text" at bounding box center [996, 427] width 1091 height 31
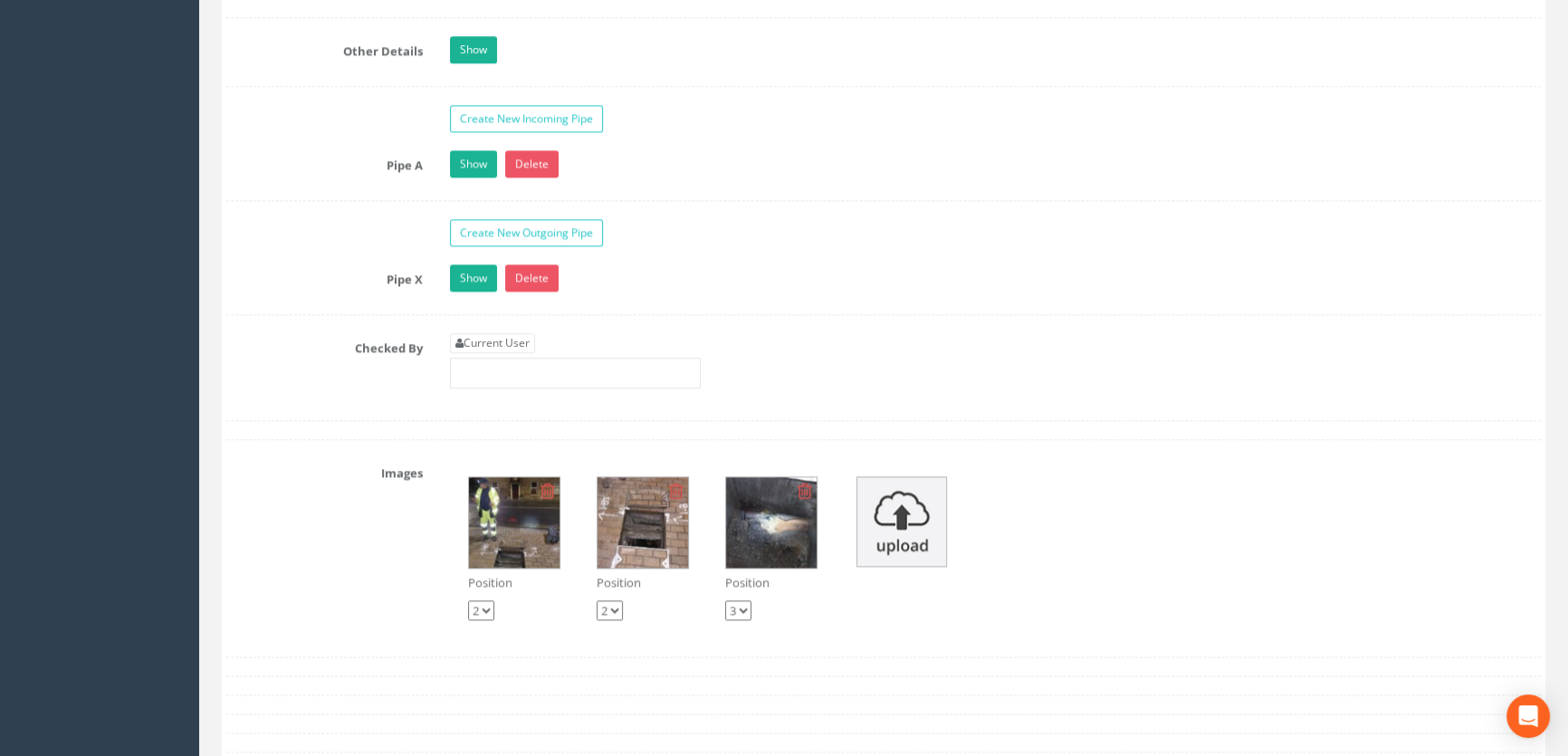
scroll to position [2879, 0]
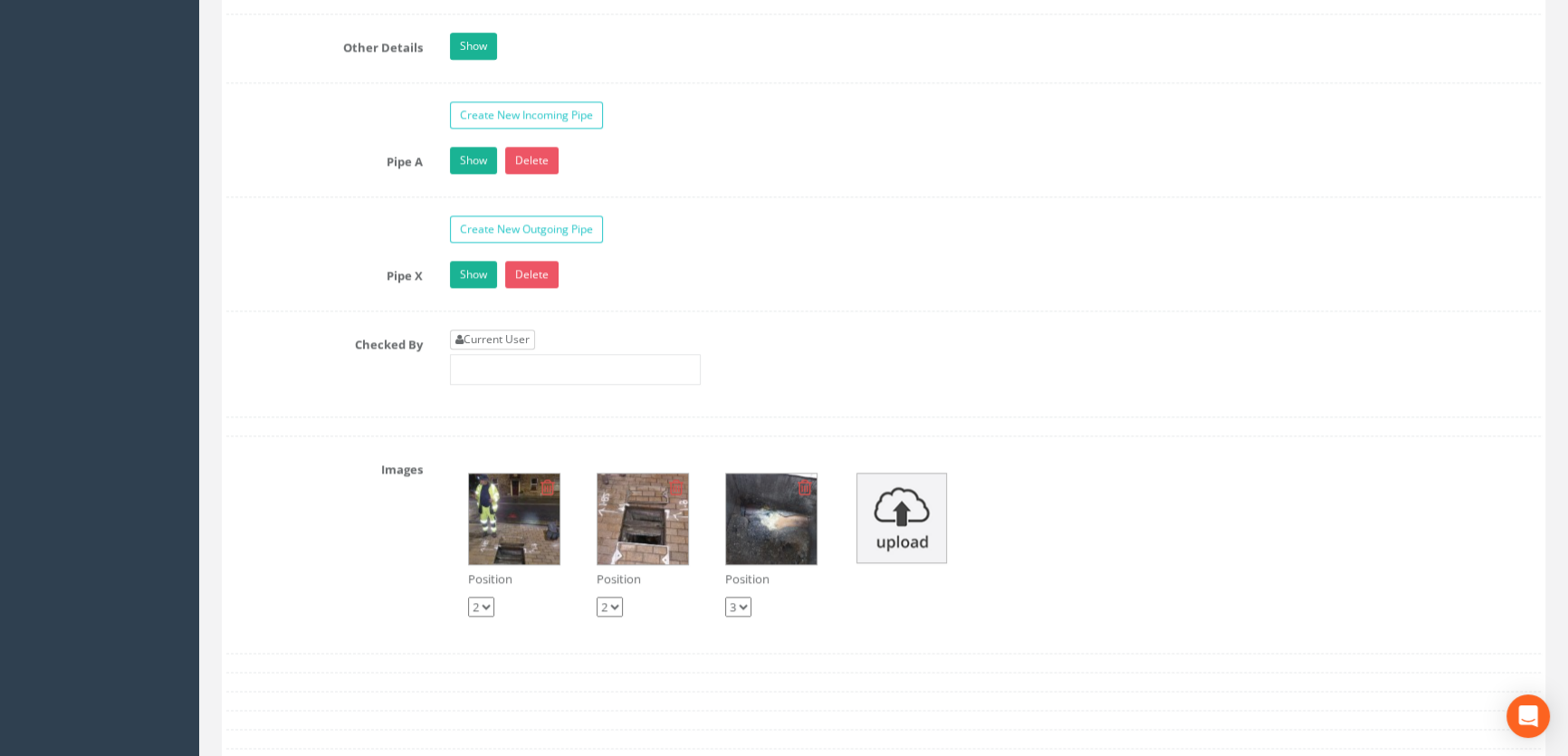
type input "52.89"
click at [507, 350] on link "Current User" at bounding box center [493, 339] width 85 height 19
type input "[PERSON_NAME]"
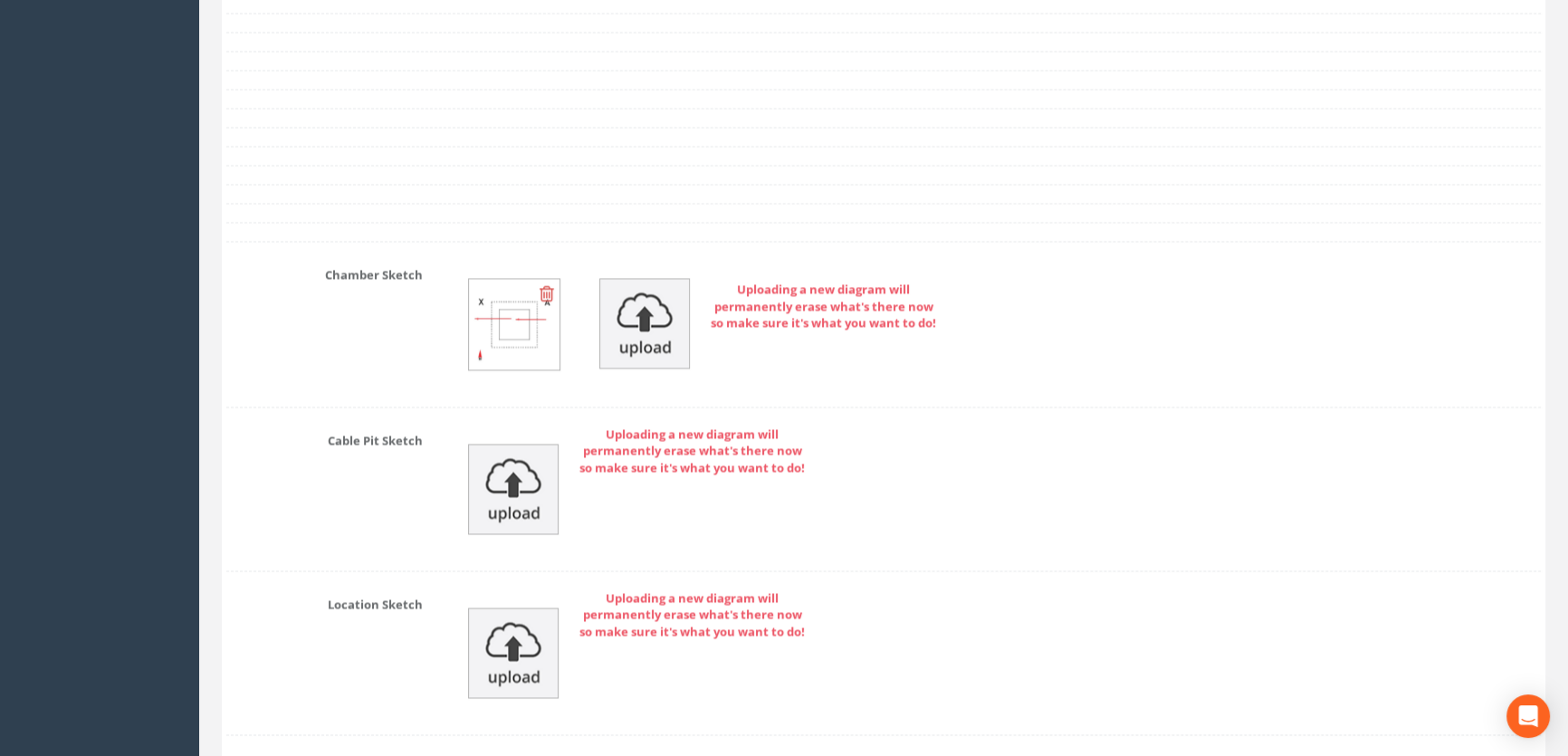
scroll to position [4008, 0]
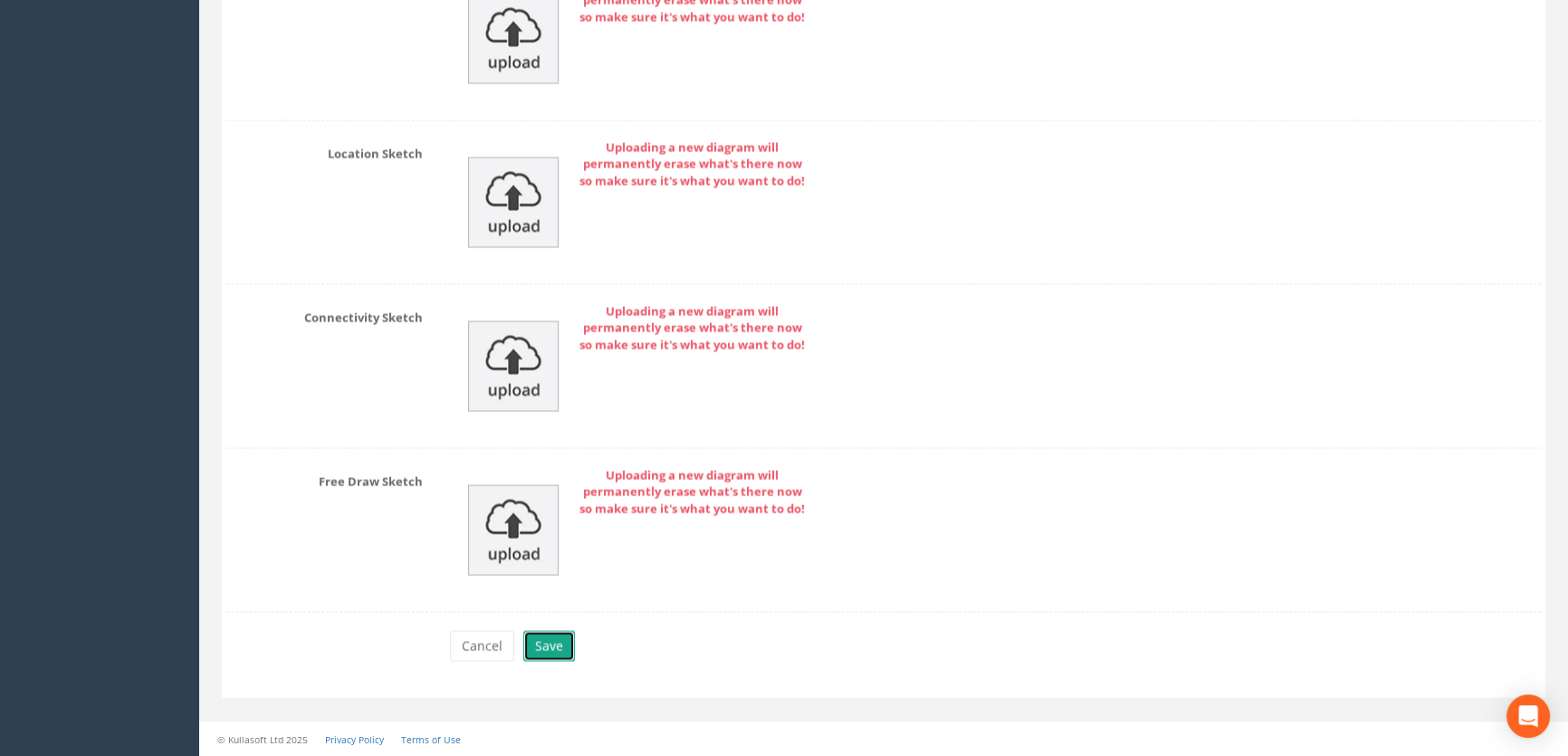
click at [538, 652] on button "Save" at bounding box center [549, 645] width 52 height 31
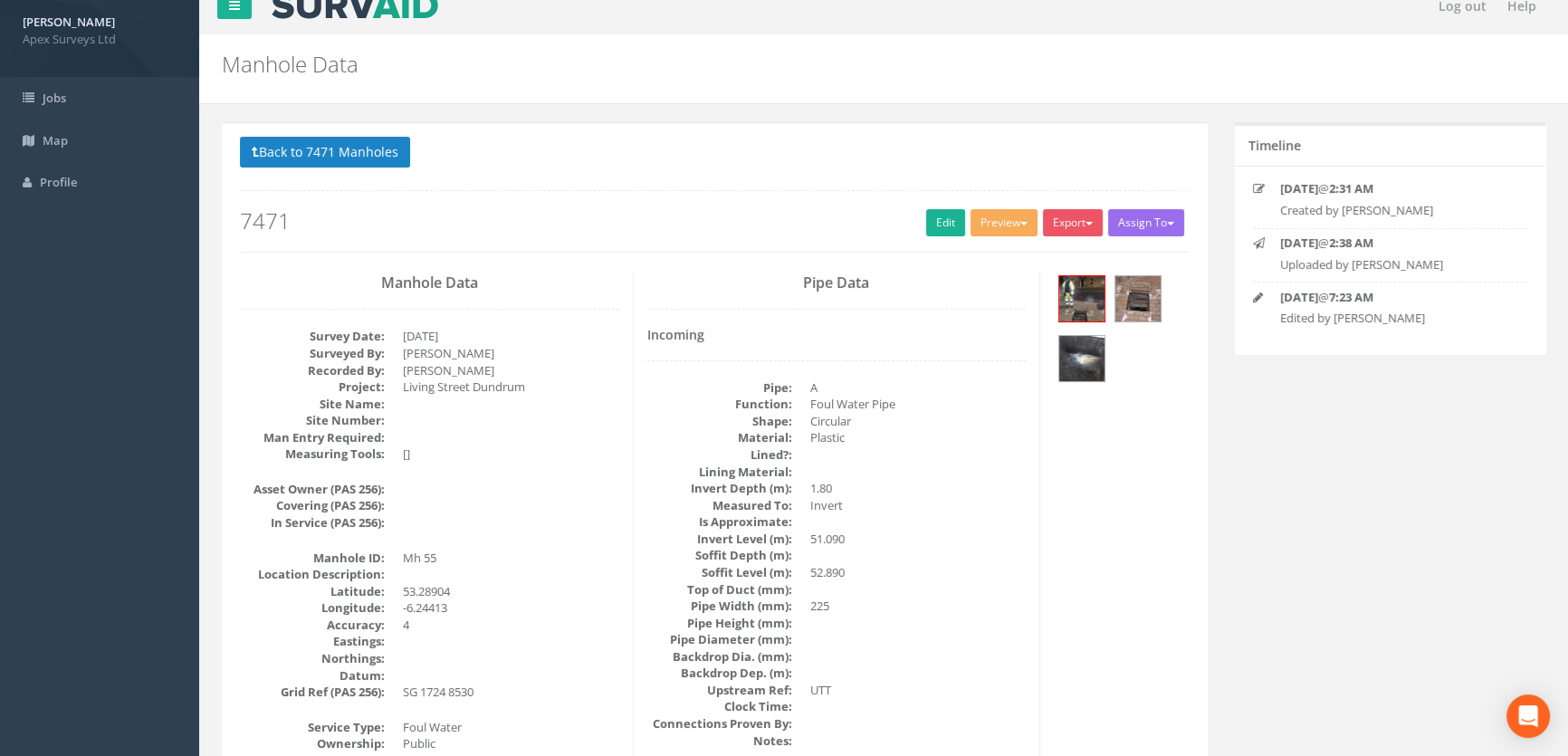
scroll to position [0, 0]
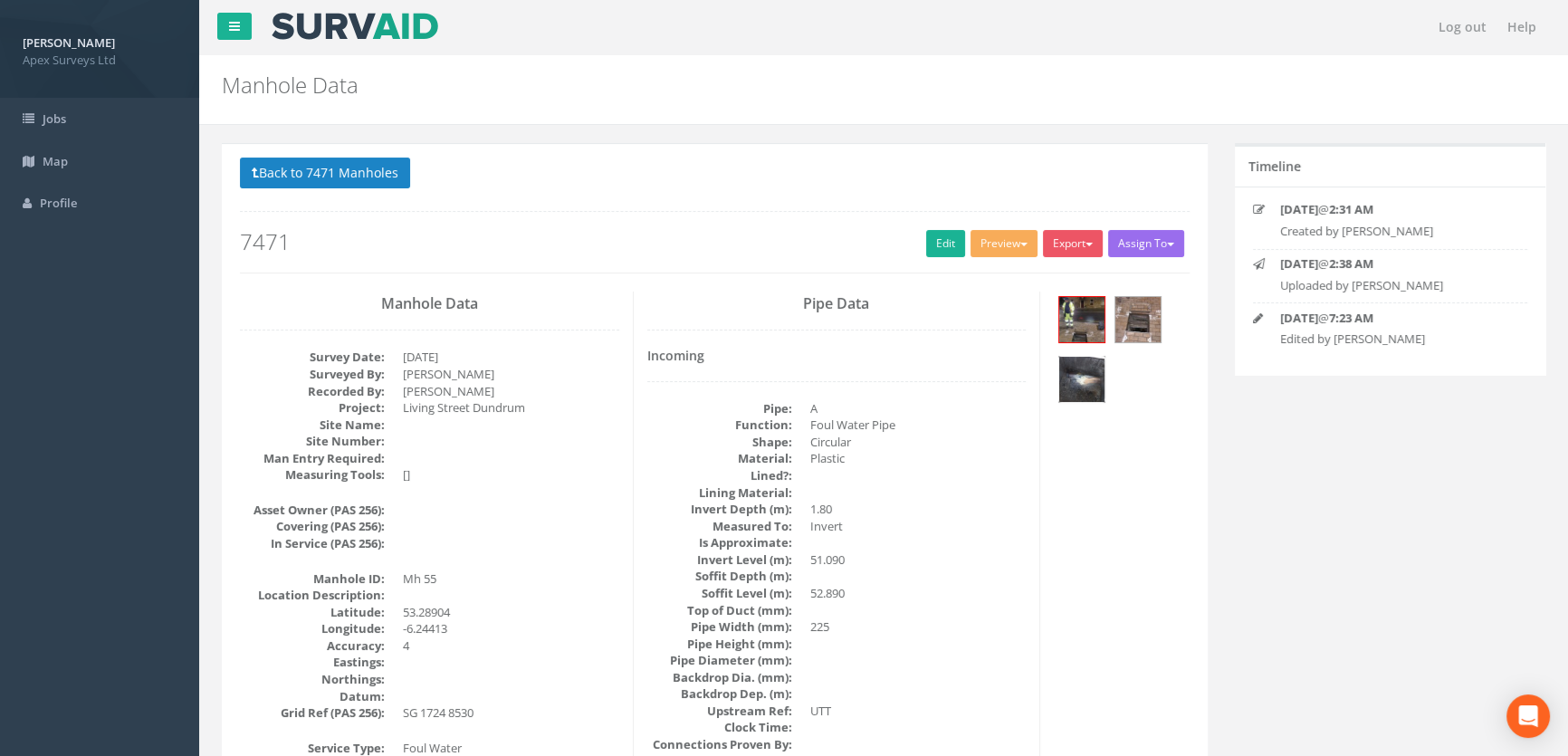
click at [1075, 373] on img at bounding box center [1082, 378] width 45 height 45
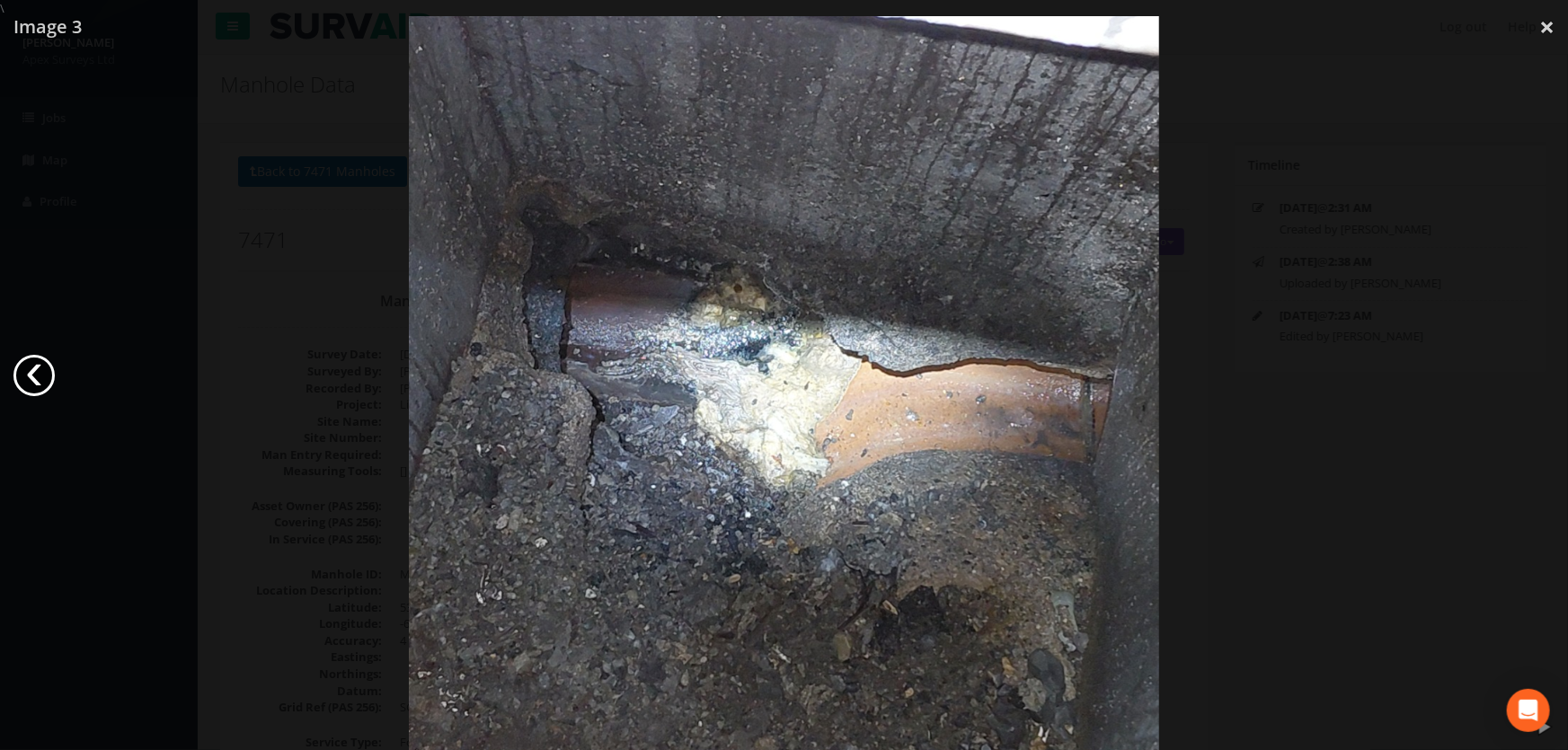
click at [46, 384] on link "‹" at bounding box center [34, 375] width 41 height 41
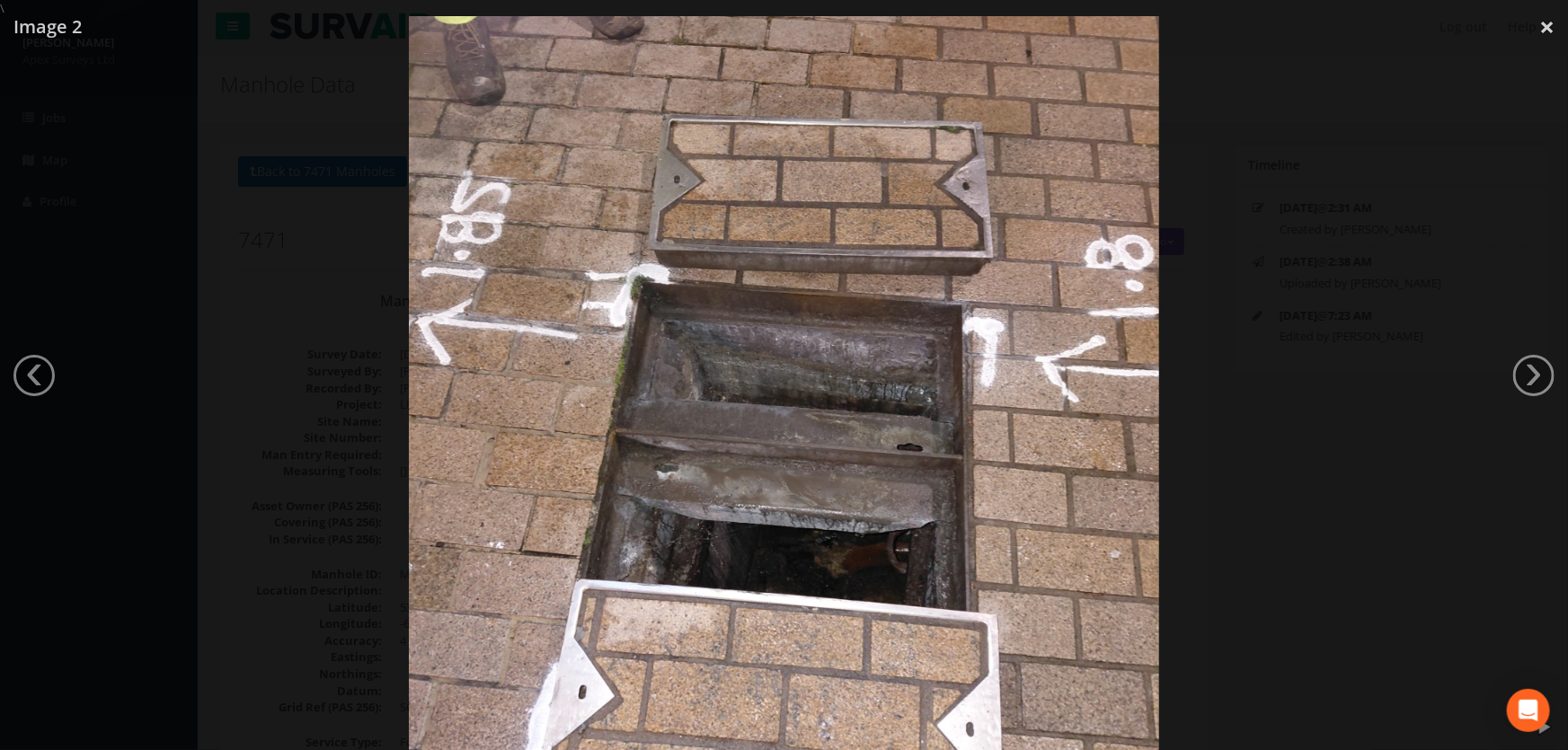
click at [215, 335] on div at bounding box center [784, 392] width 1568 height 750
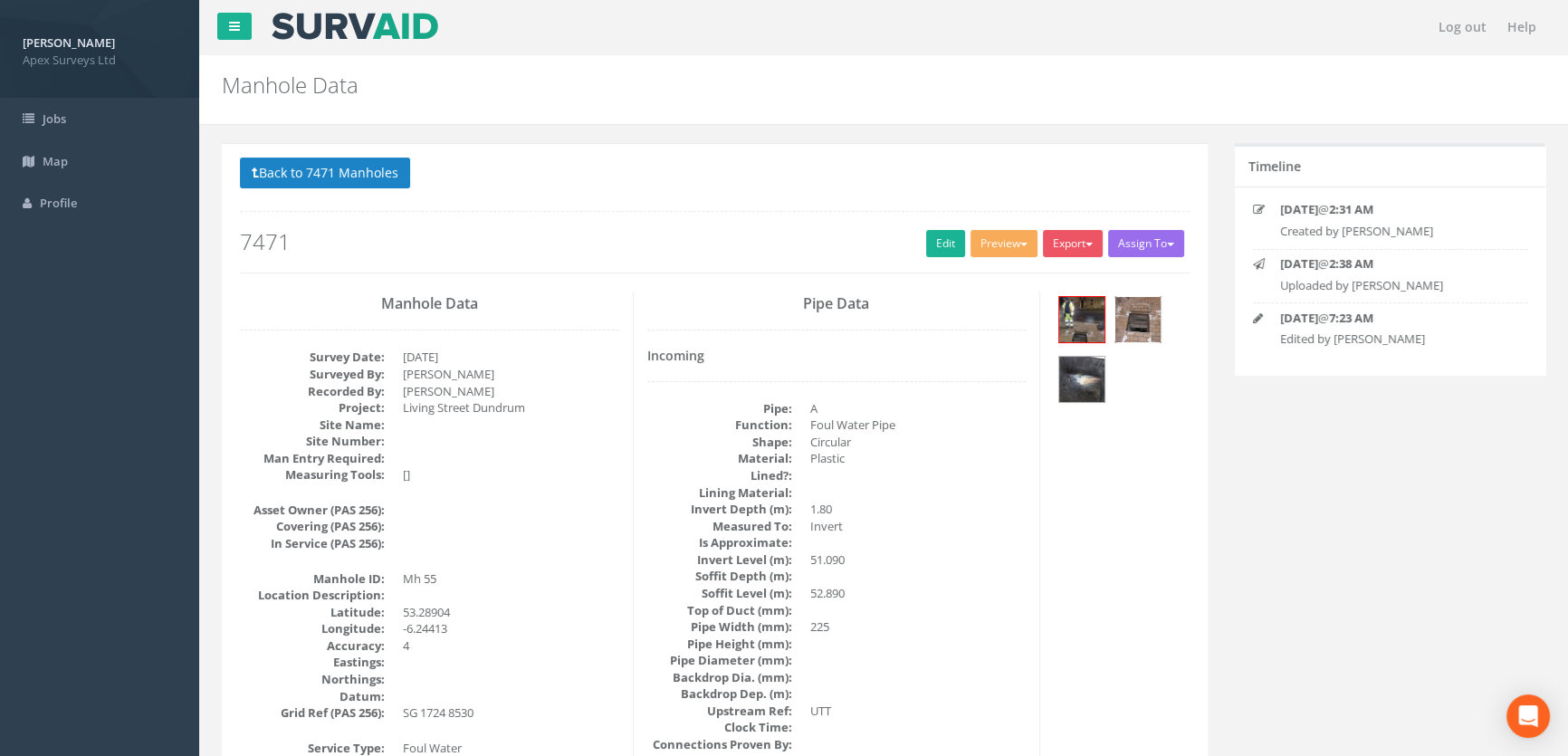
click at [1154, 308] on img at bounding box center [1137, 319] width 45 height 45
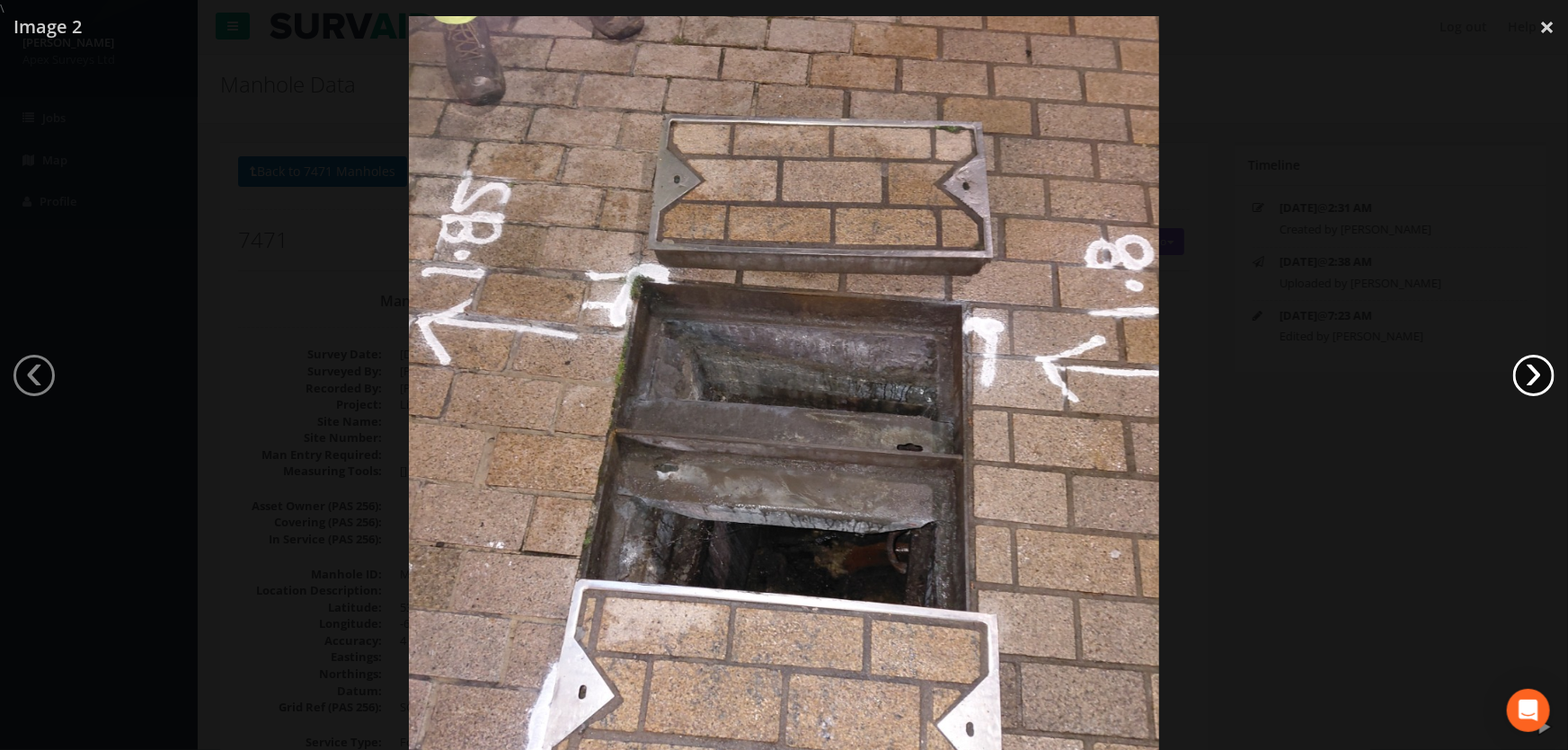
click at [1540, 362] on link "›" at bounding box center [1533, 375] width 41 height 41
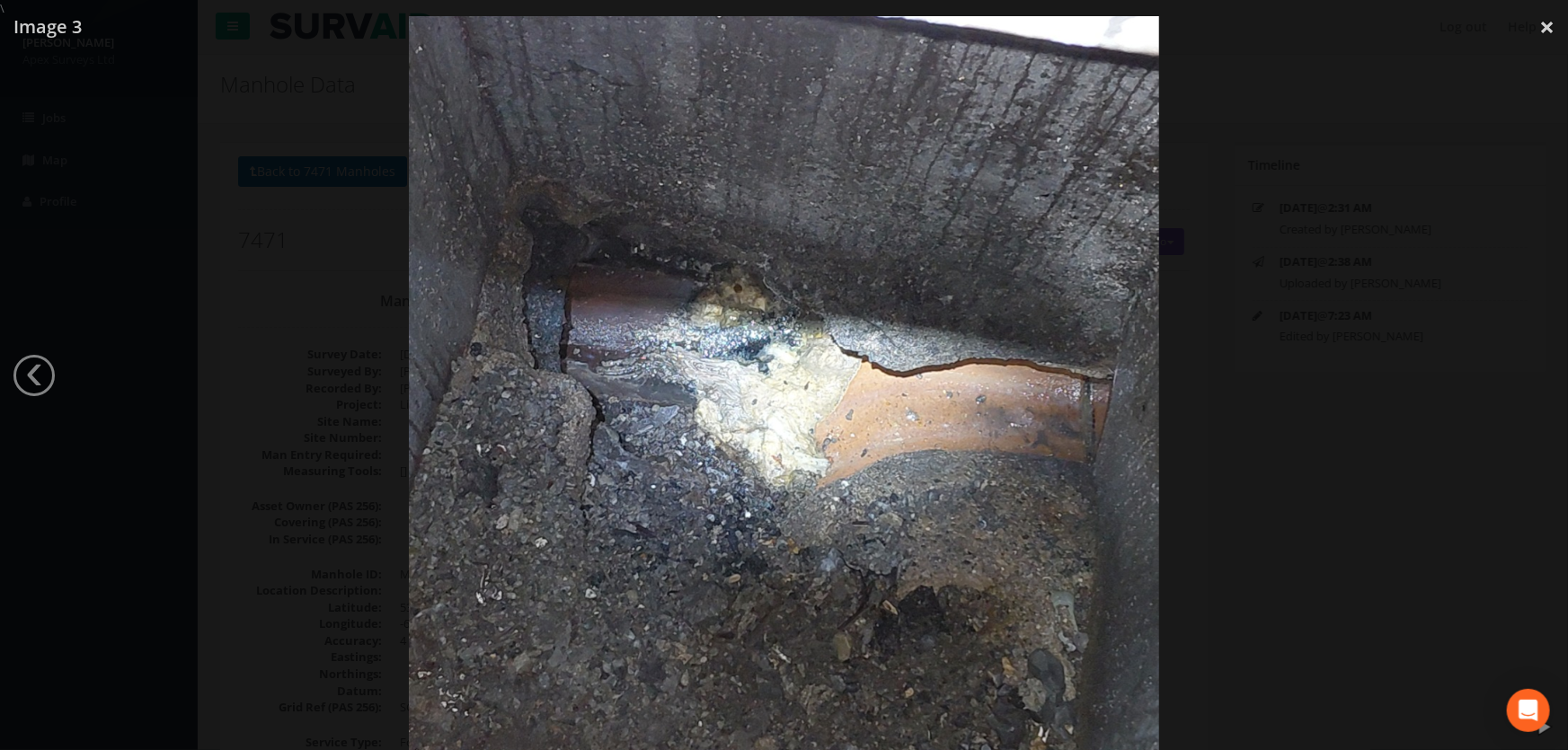
click at [264, 251] on div at bounding box center [784, 392] width 1568 height 750
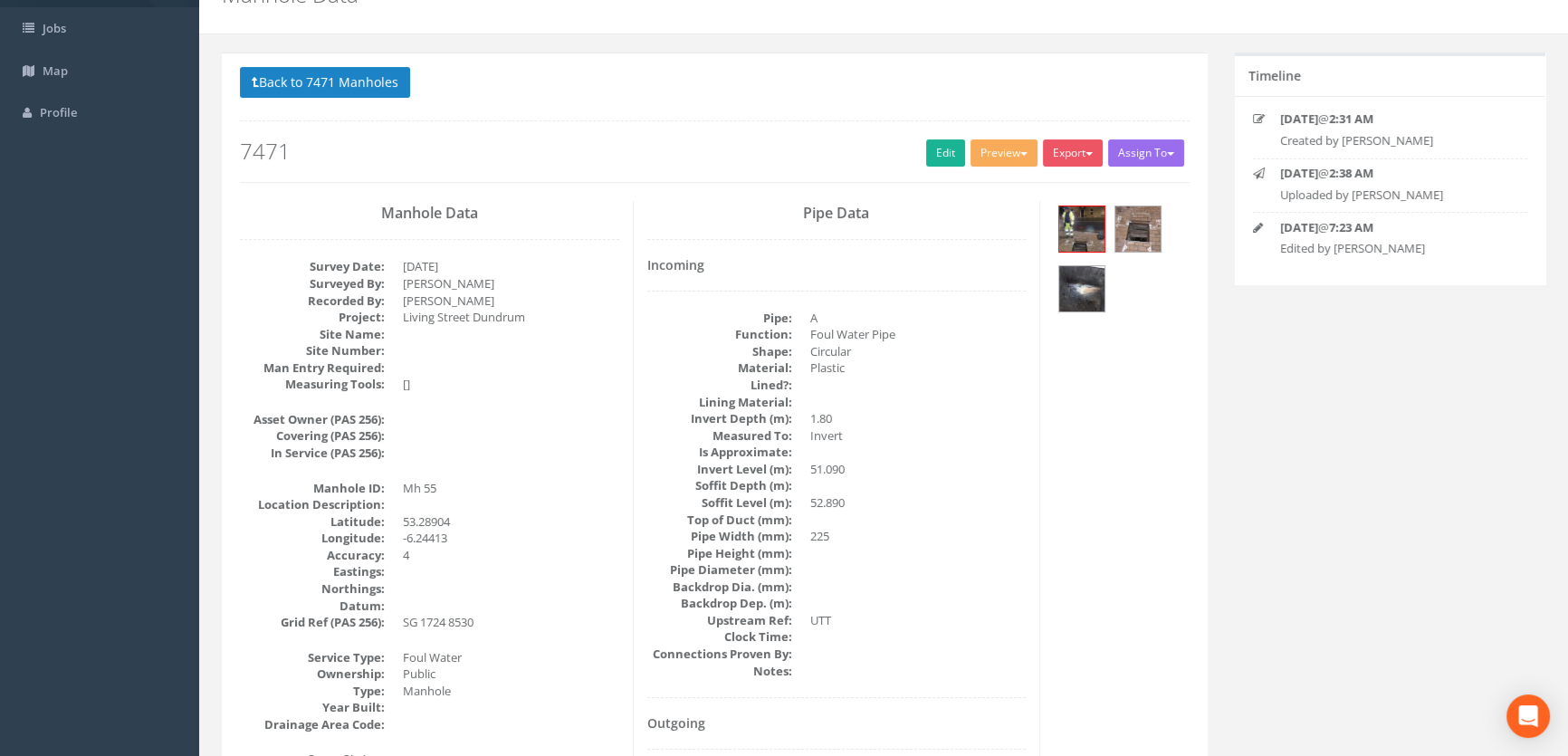
scroll to position [82, 0]
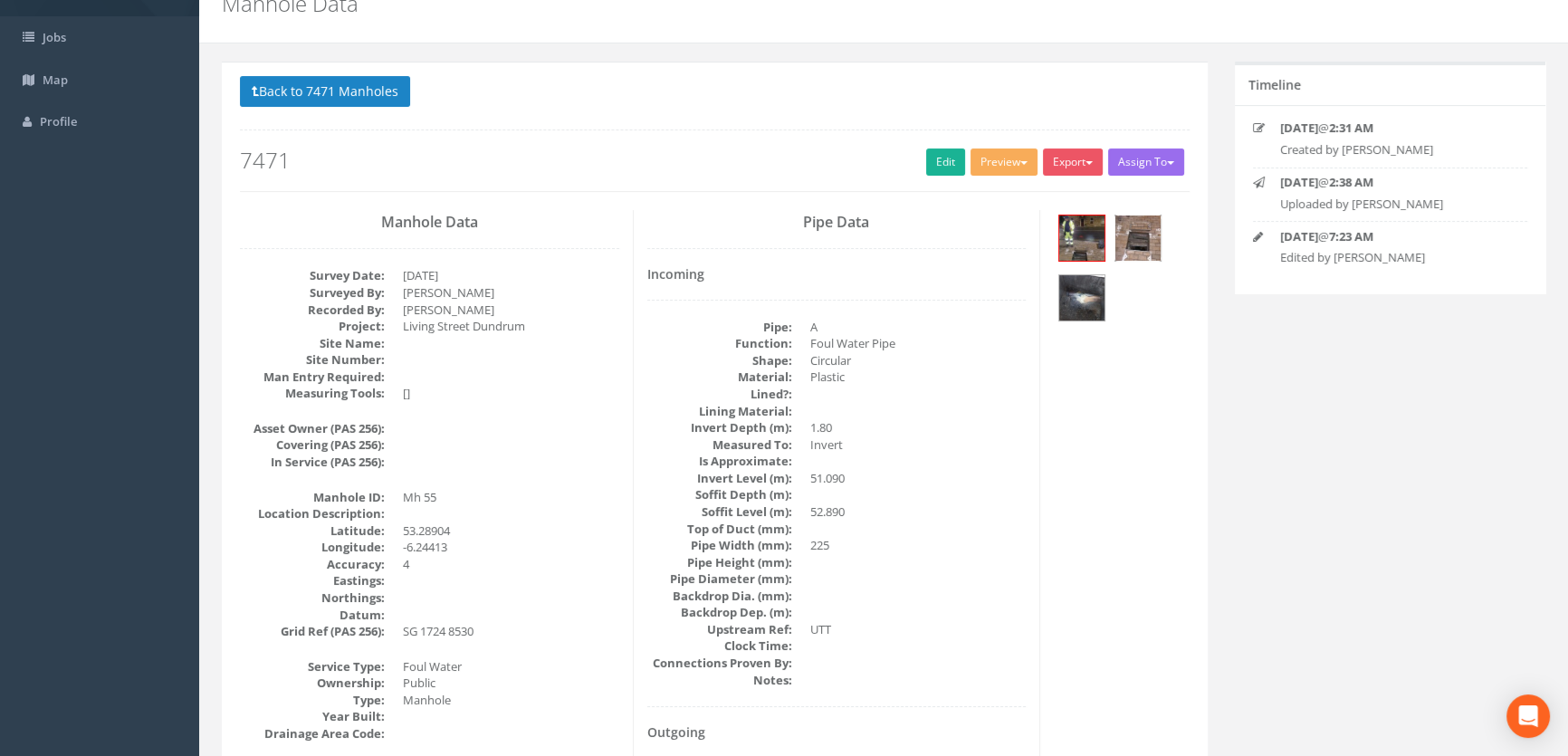
click at [1142, 228] on img at bounding box center [1137, 237] width 45 height 45
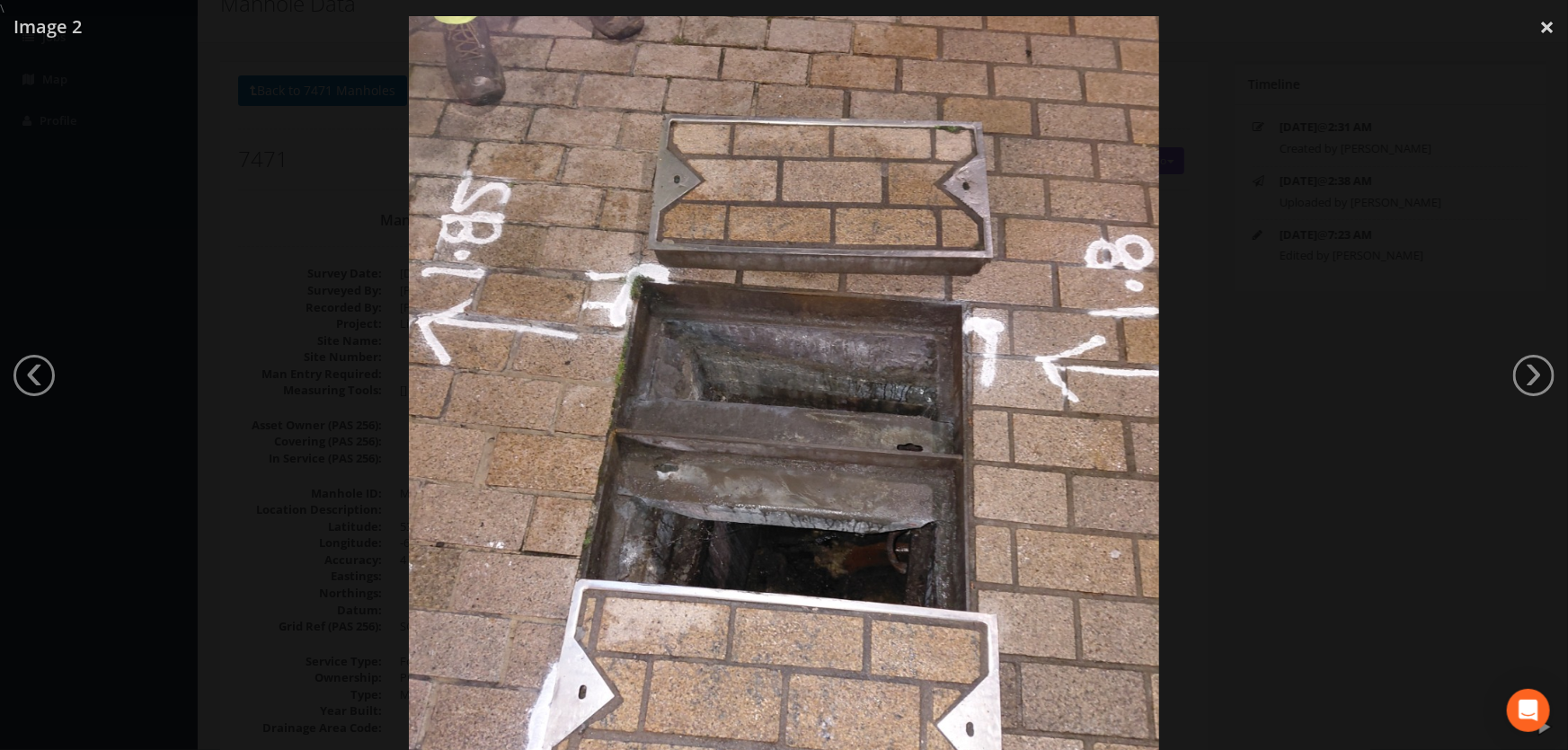
click at [1492, 377] on div at bounding box center [784, 392] width 1568 height 750
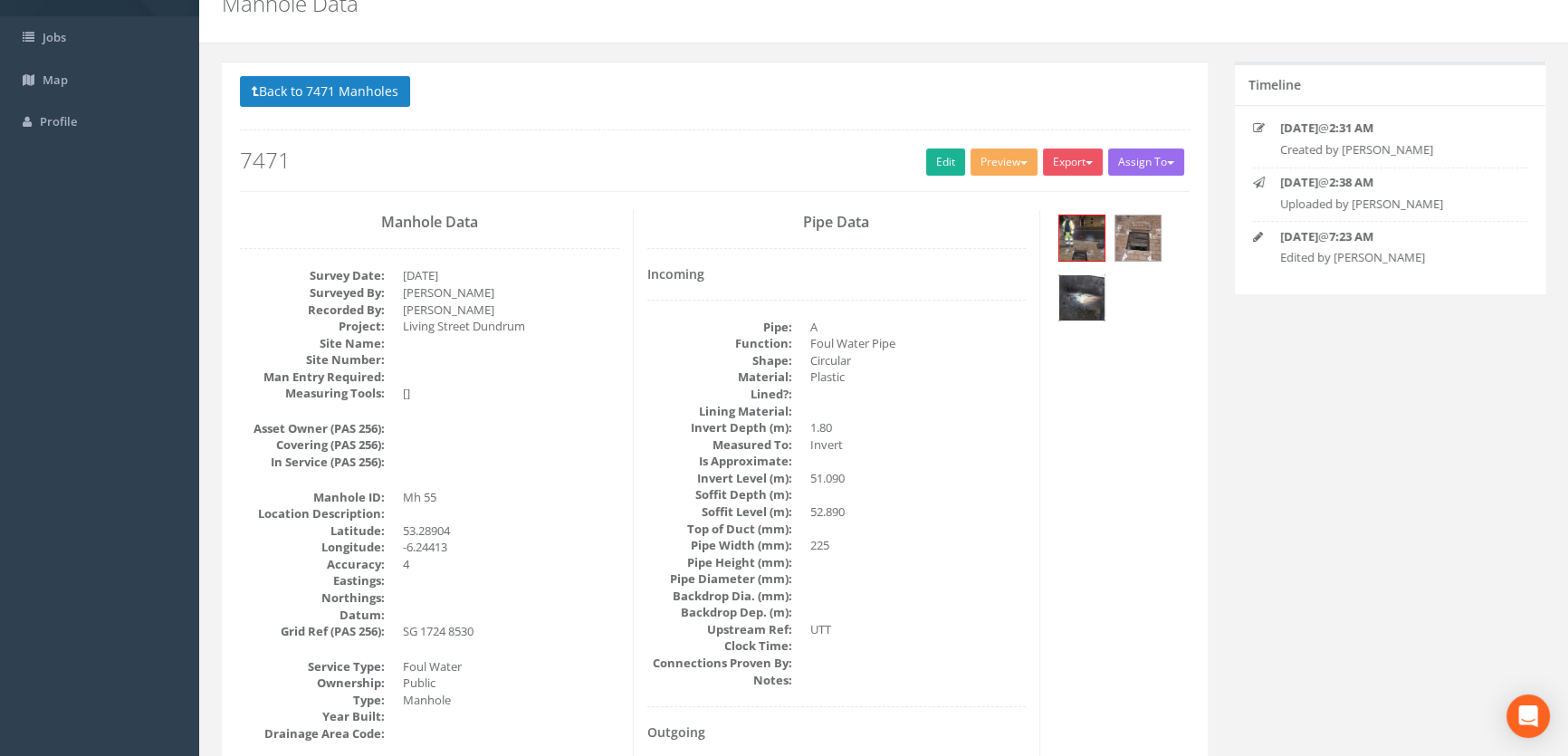
click at [1083, 295] on img at bounding box center [1082, 298] width 45 height 45
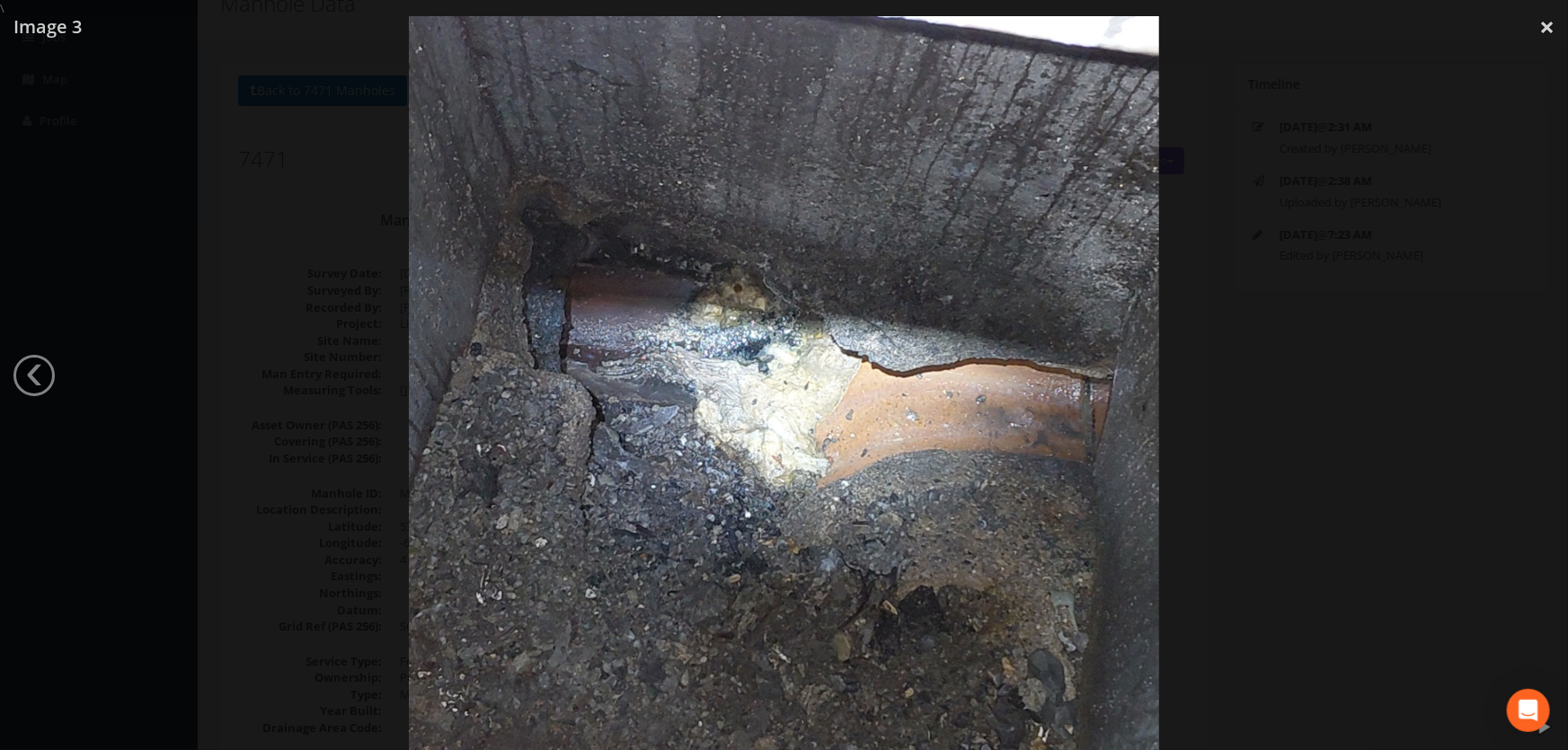
click at [287, 200] on div at bounding box center [784, 392] width 1568 height 750
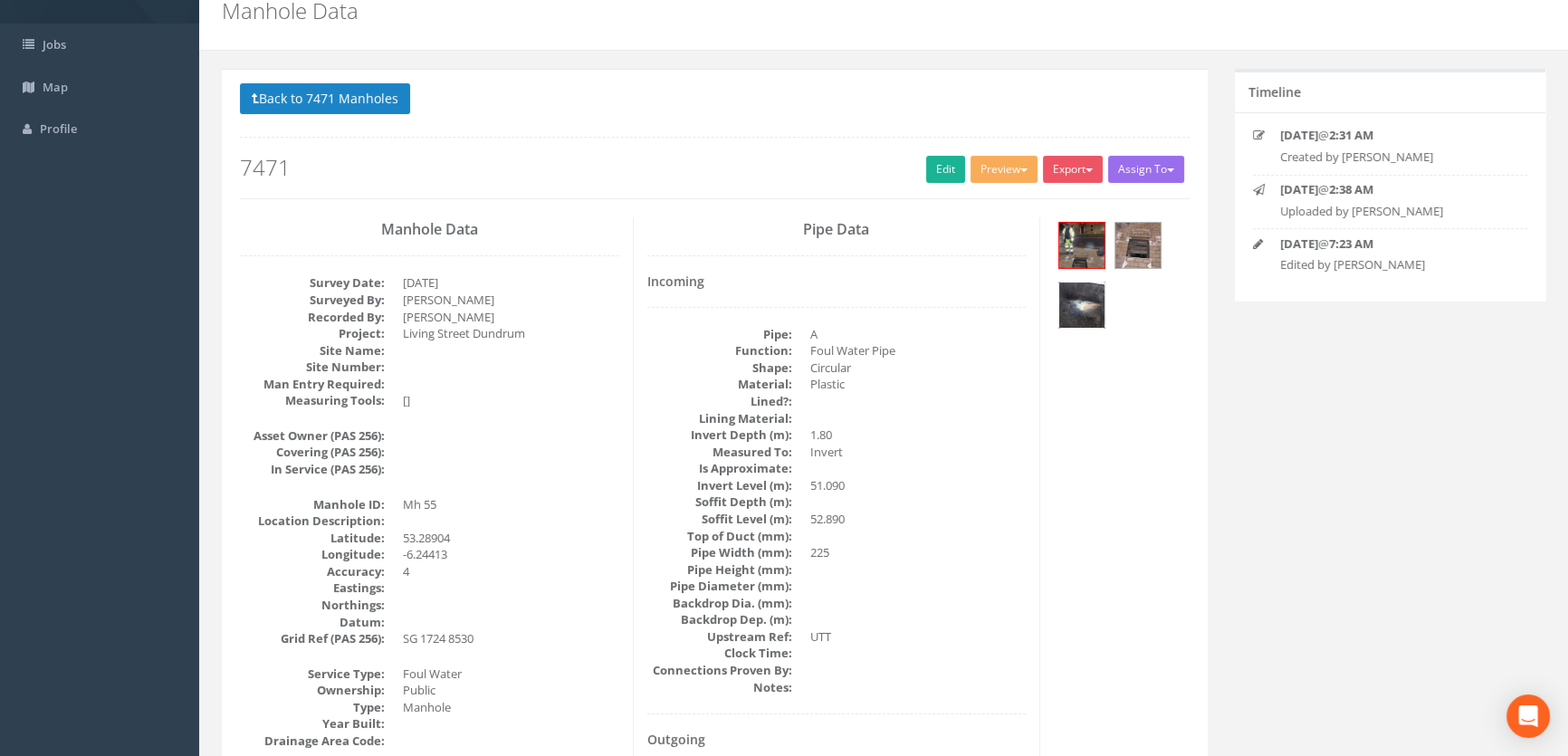
scroll to position [0, 0]
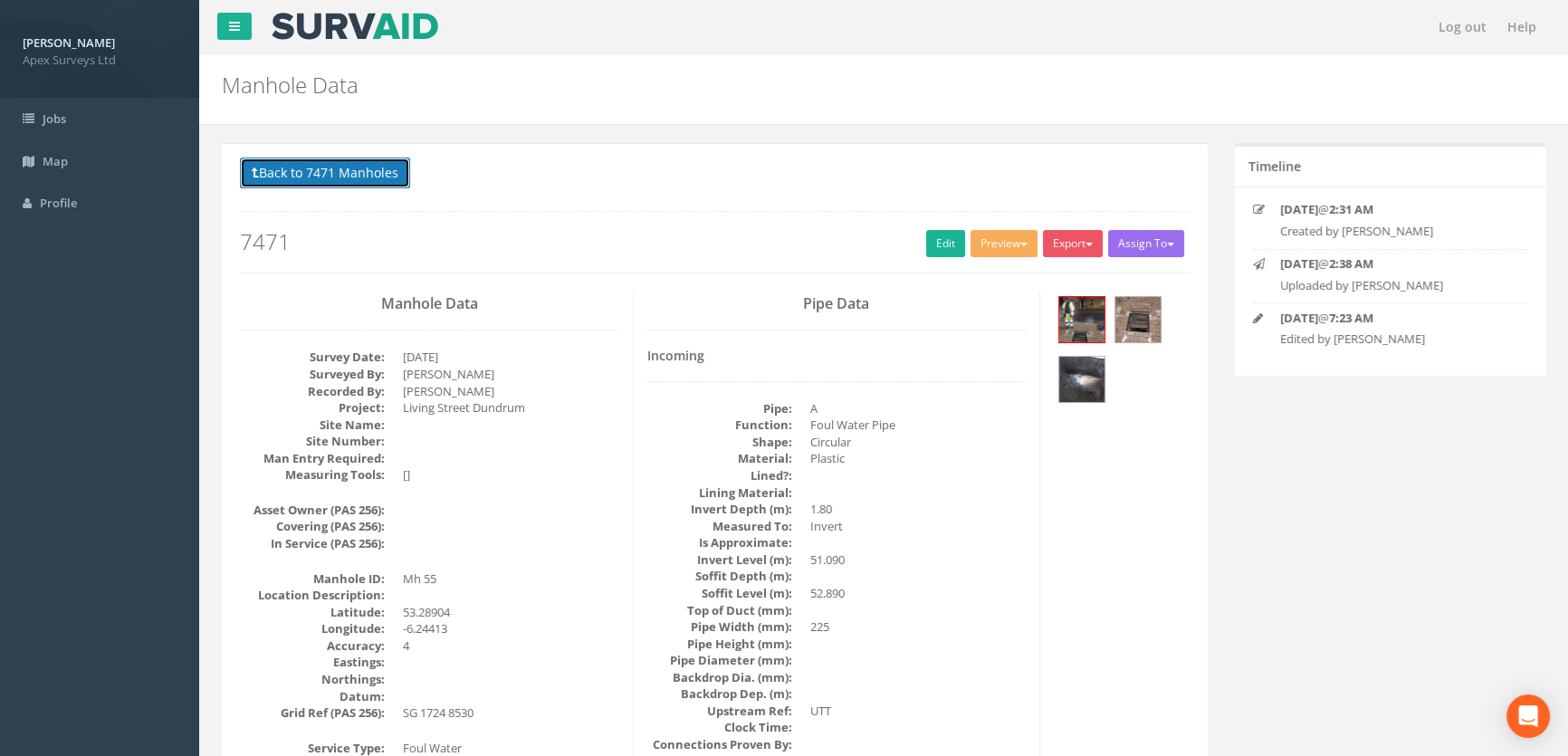
click at [302, 175] on button "Back to 7471 Manholes" at bounding box center [325, 173] width 170 height 31
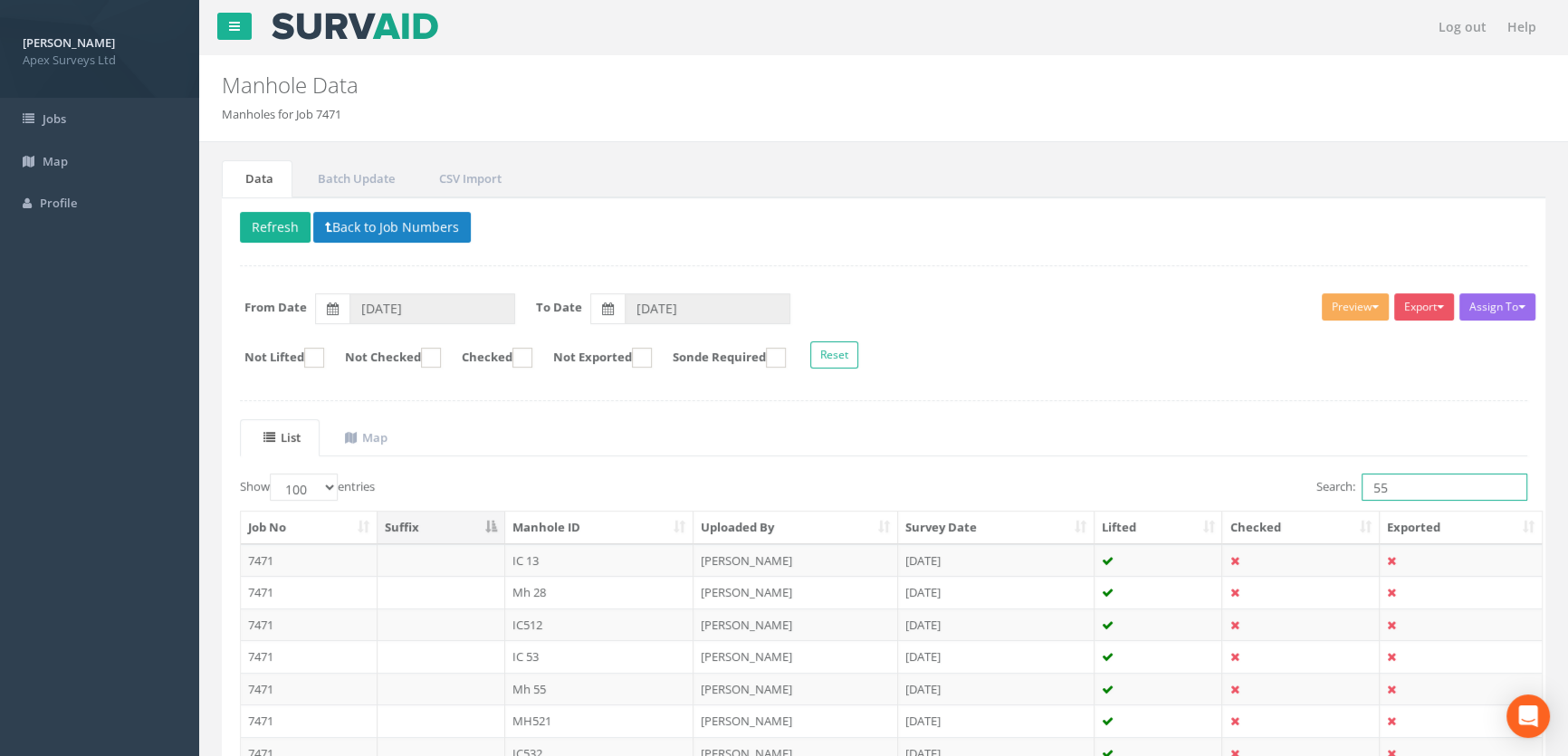
click at [1440, 489] on input "55" at bounding box center [1445, 486] width 166 height 27
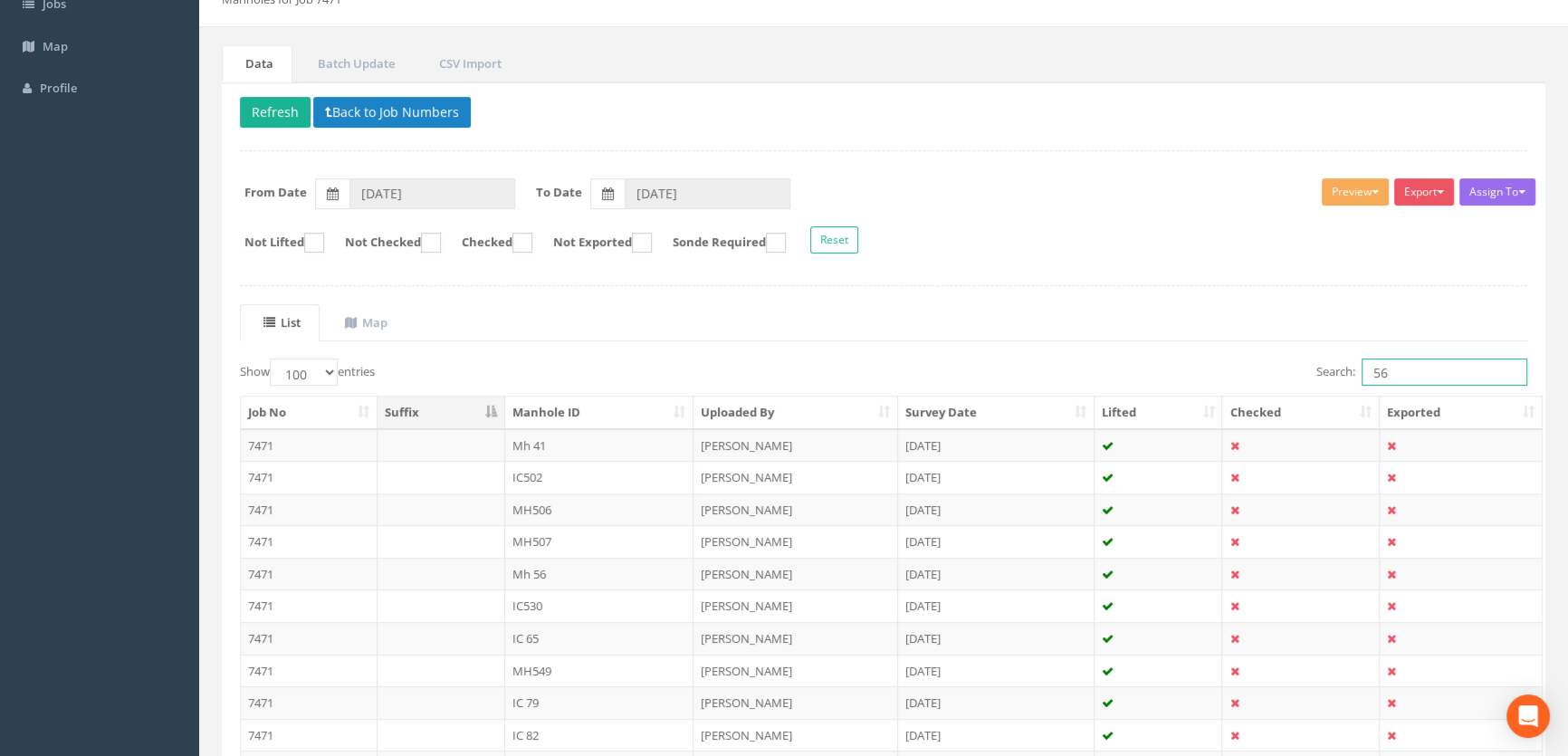
scroll to position [328, 0]
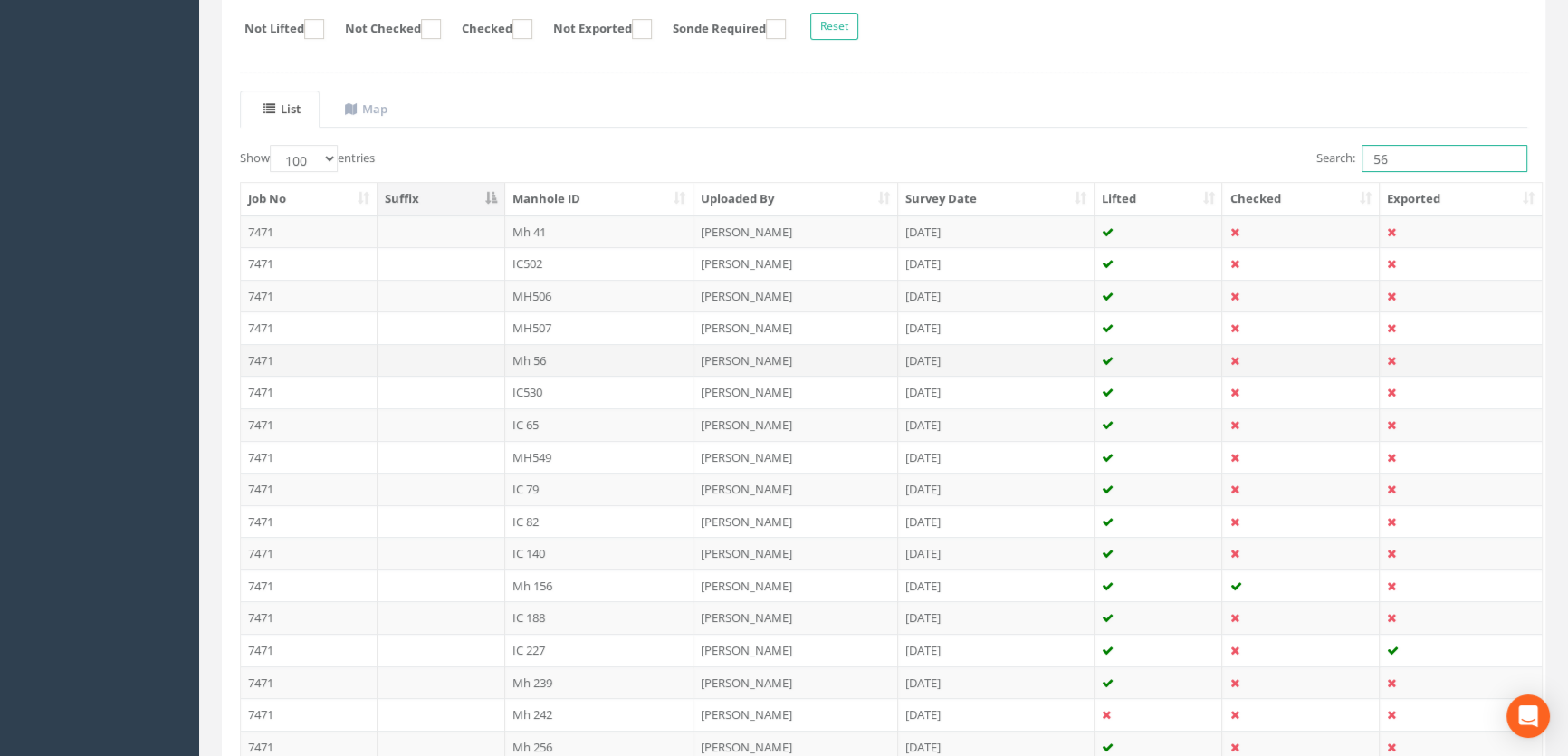
type input "56"
click at [546, 356] on td "Mh 56" at bounding box center [600, 360] width 189 height 32
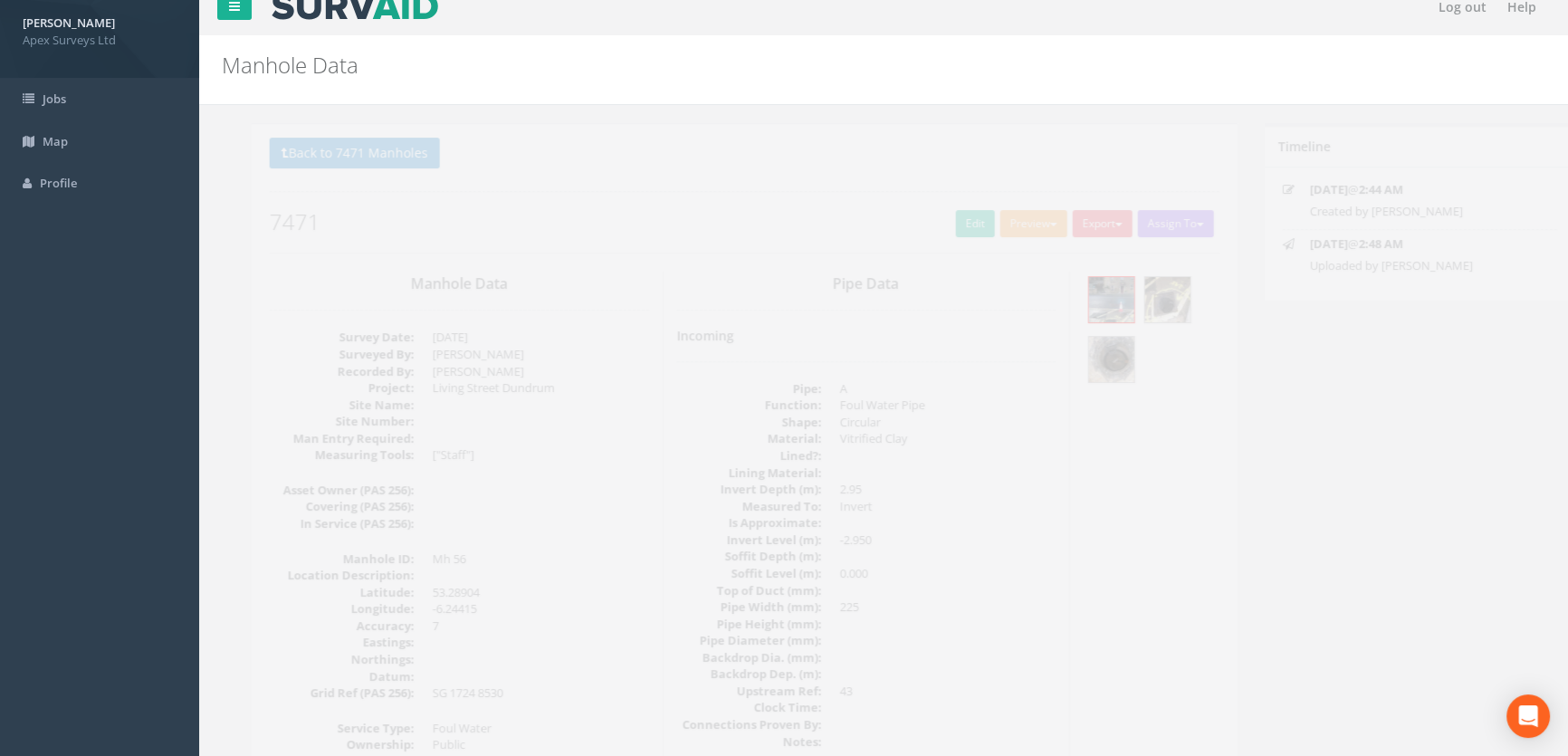
scroll to position [0, 0]
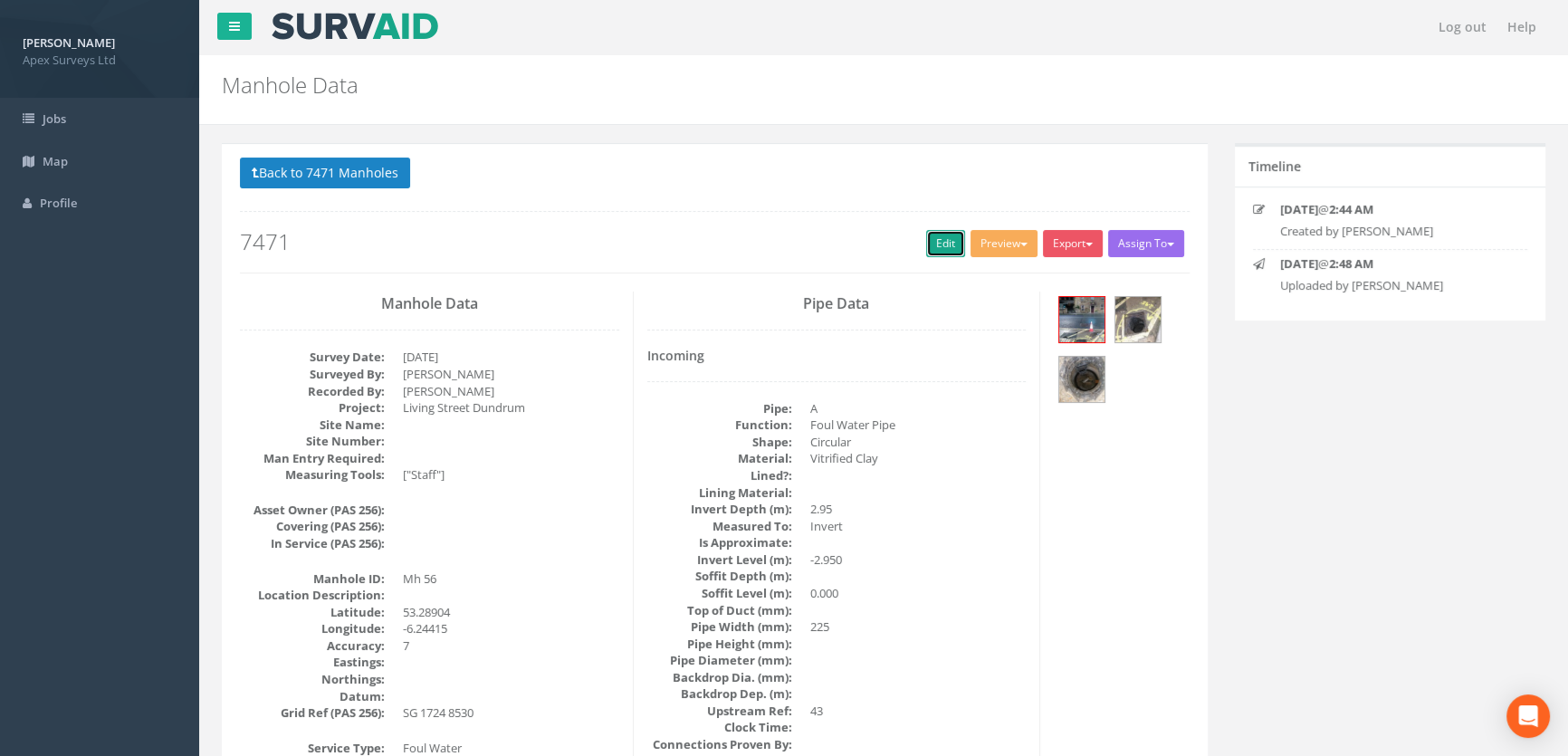
click at [935, 243] on link "Edit" at bounding box center [945, 243] width 39 height 27
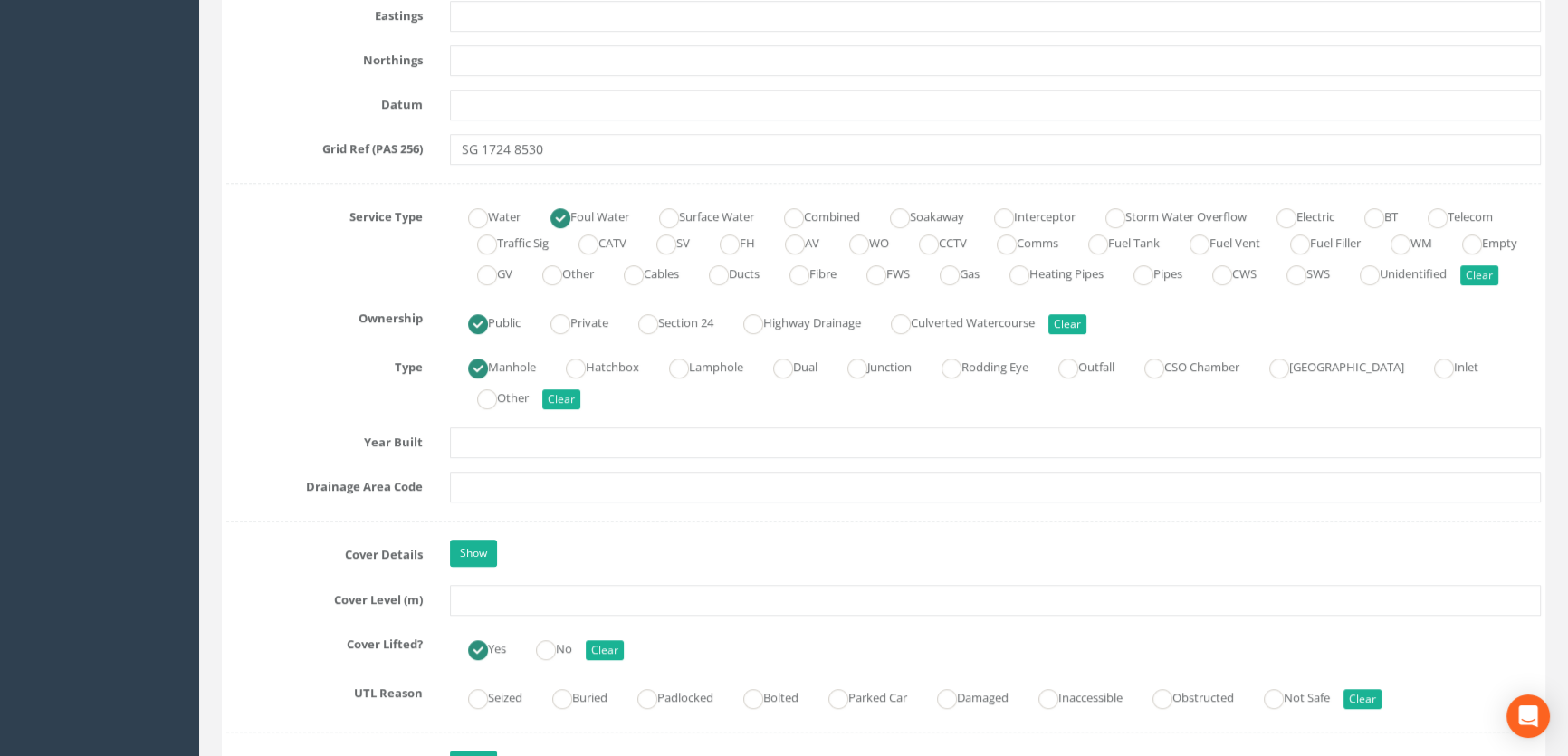
scroll to position [1399, 0]
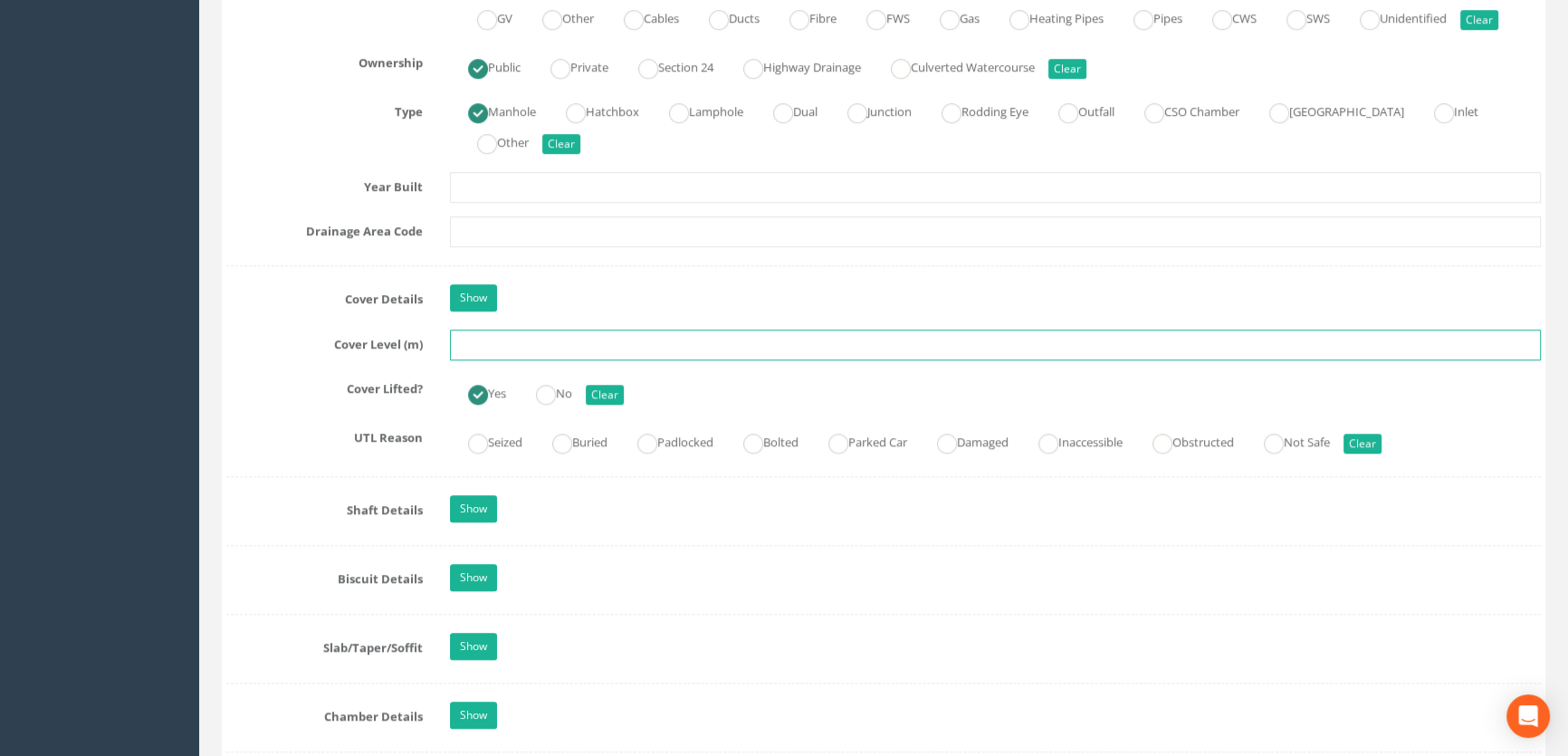
click at [497, 360] on input "text" at bounding box center [996, 344] width 1091 height 31
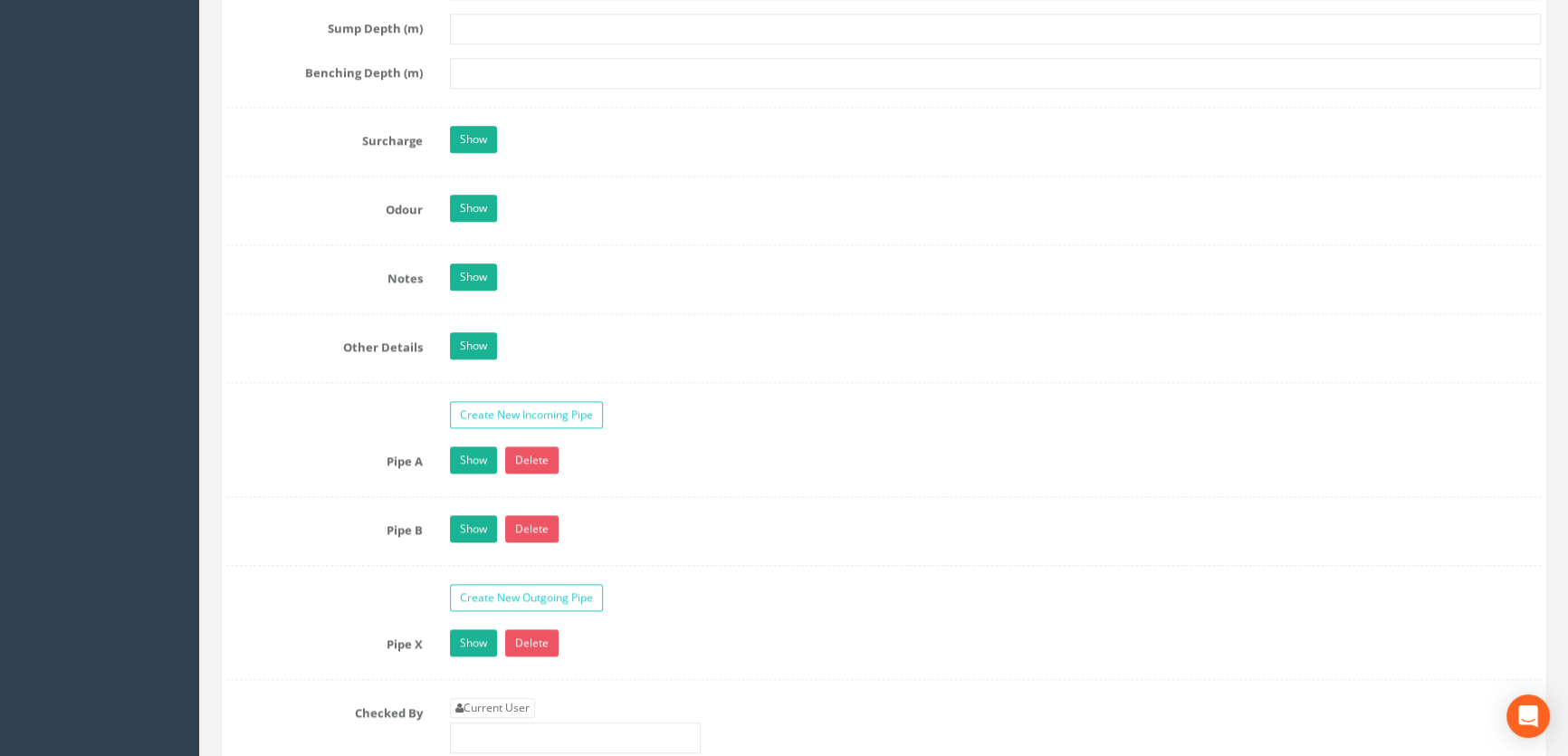
scroll to position [2797, 0]
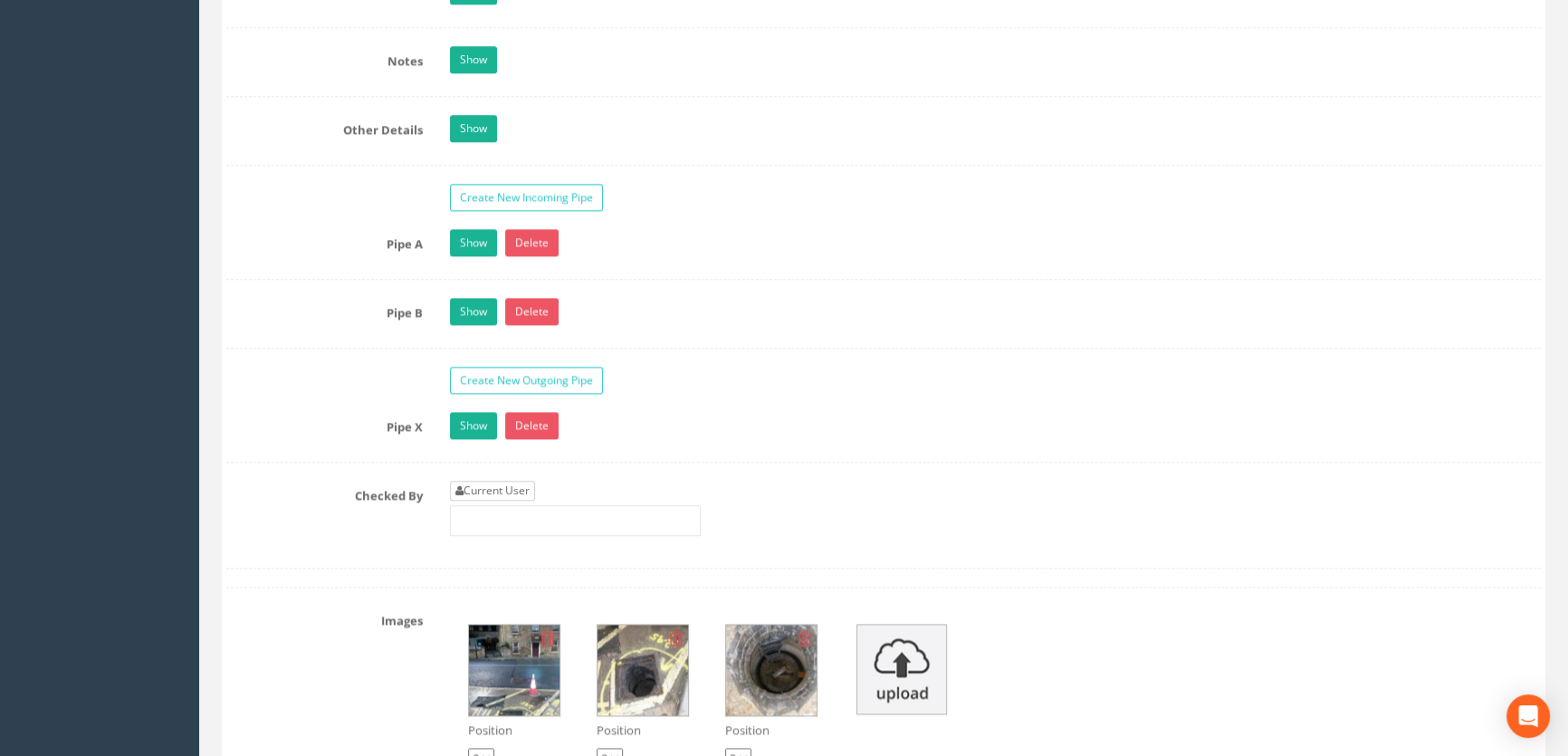
type input "52.93"
click at [493, 501] on link "Current User" at bounding box center [493, 490] width 85 height 19
type input "[PERSON_NAME]"
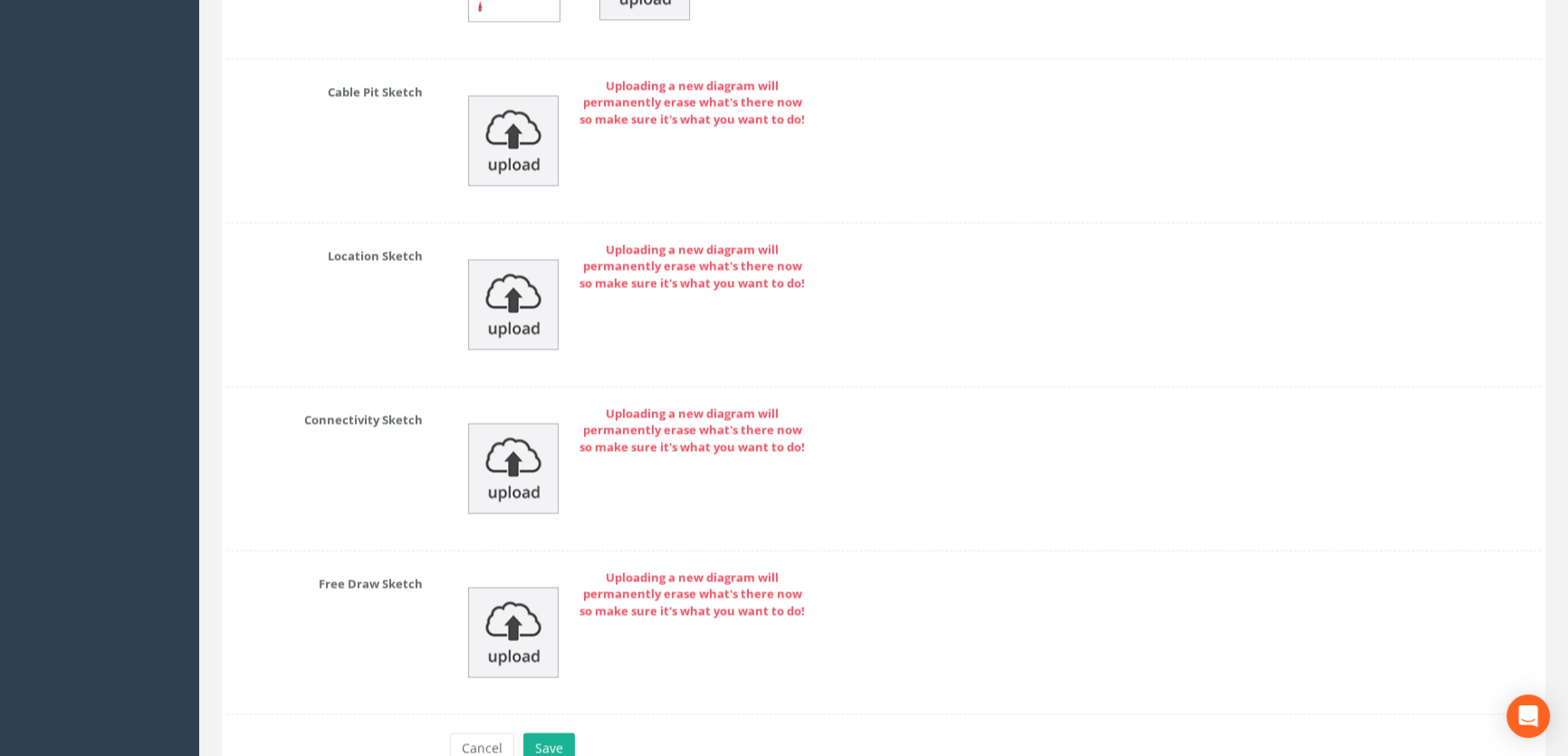
scroll to position [4076, 0]
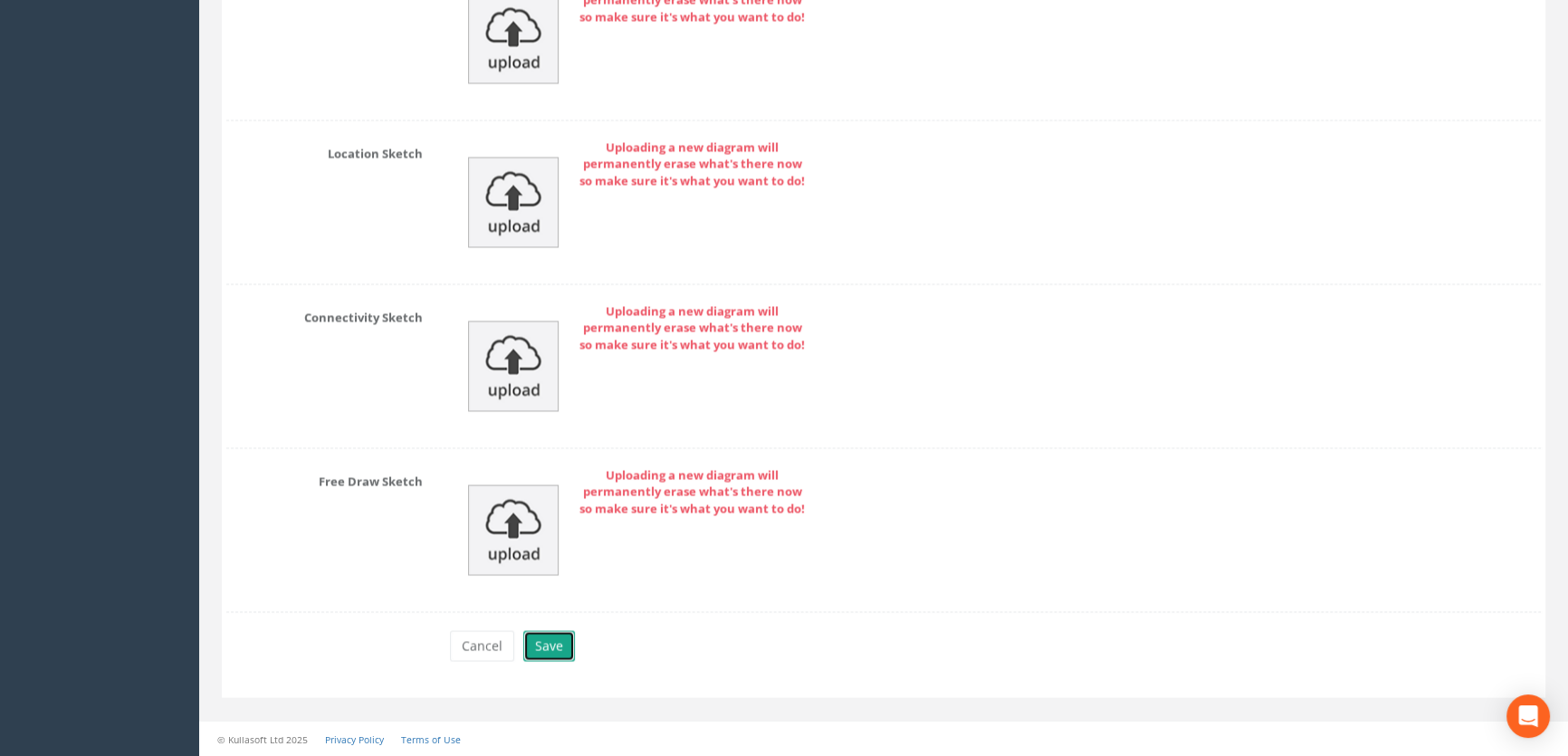
click at [546, 654] on button "Save" at bounding box center [549, 645] width 52 height 31
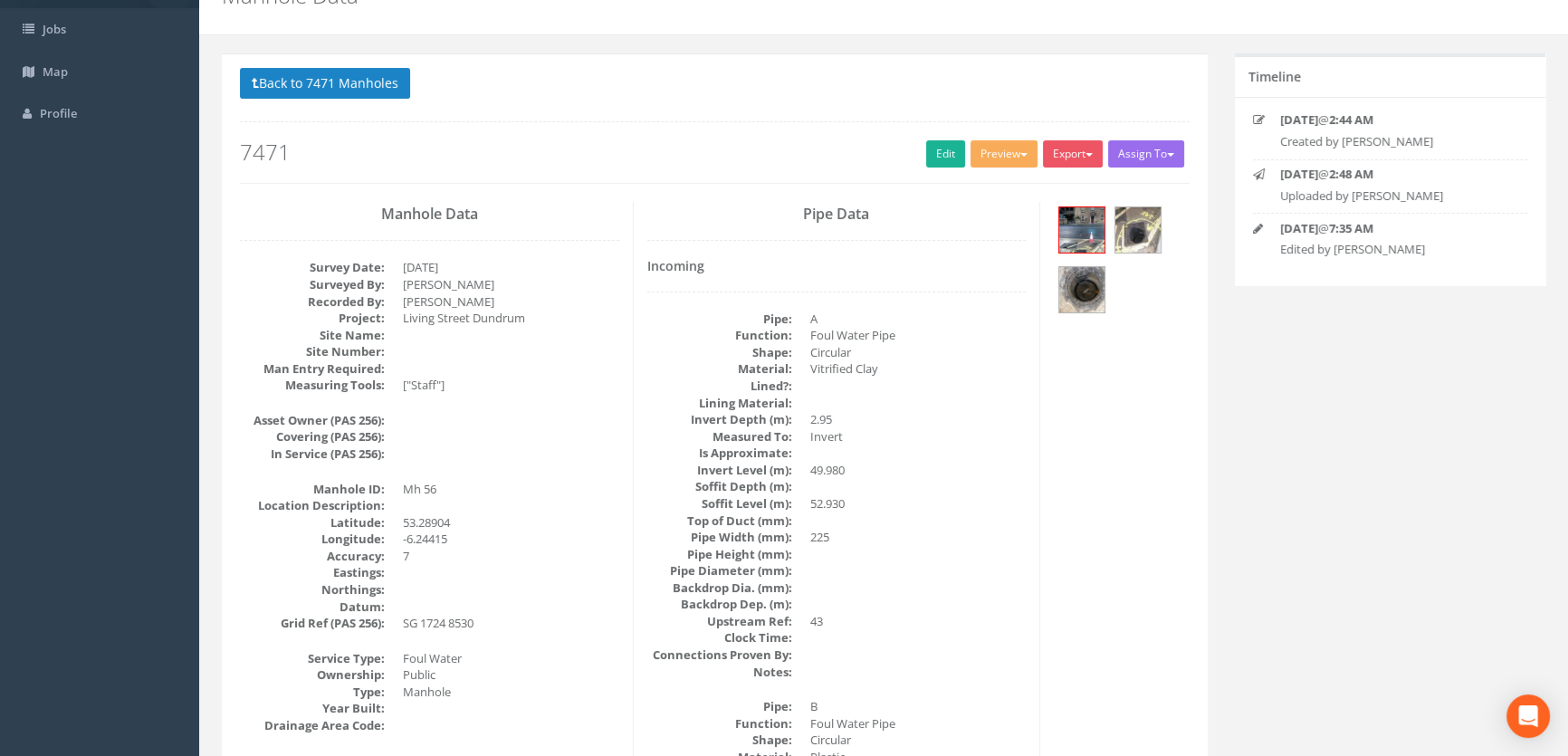
scroll to position [0, 0]
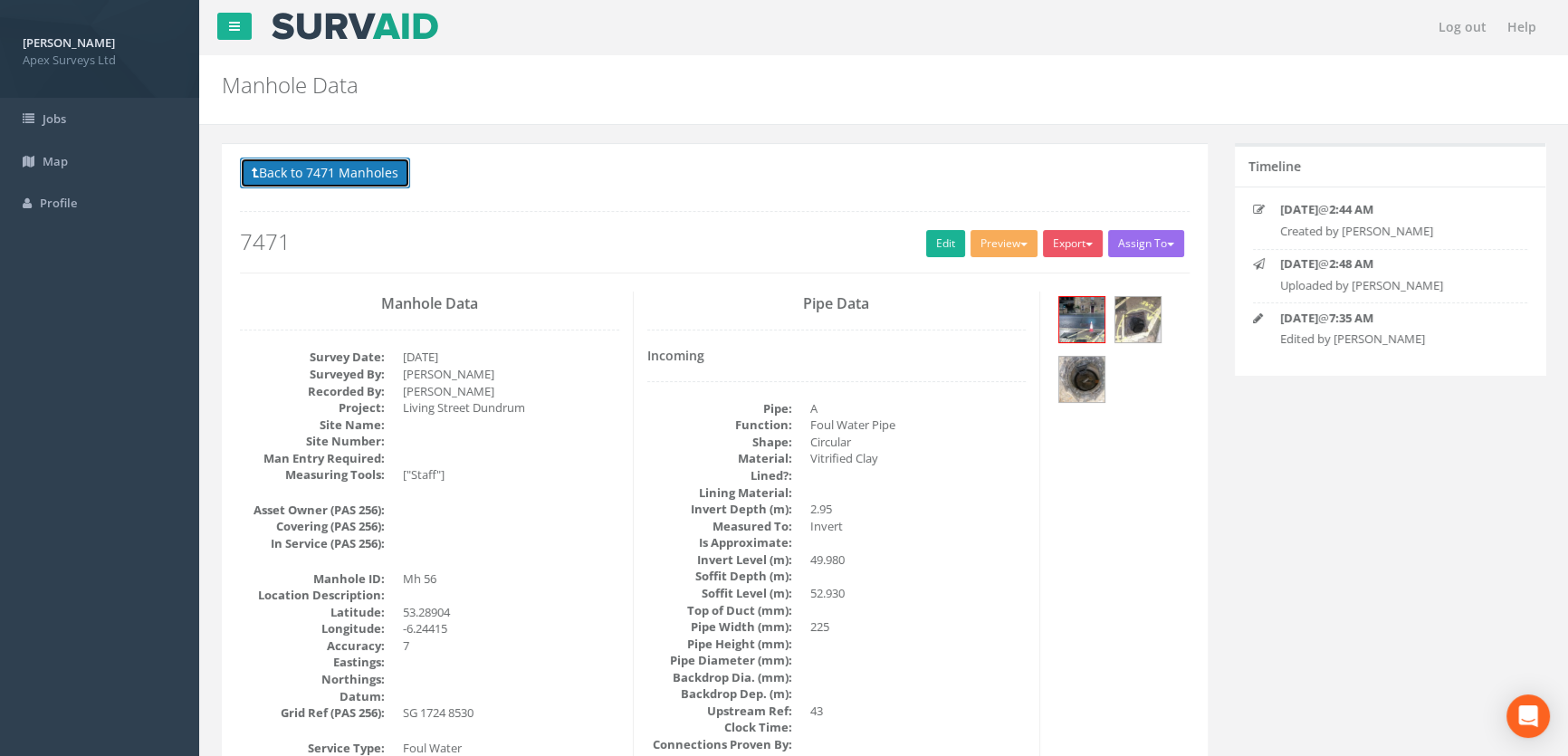
click at [328, 163] on button "Back to 7471 Manholes" at bounding box center [325, 173] width 170 height 31
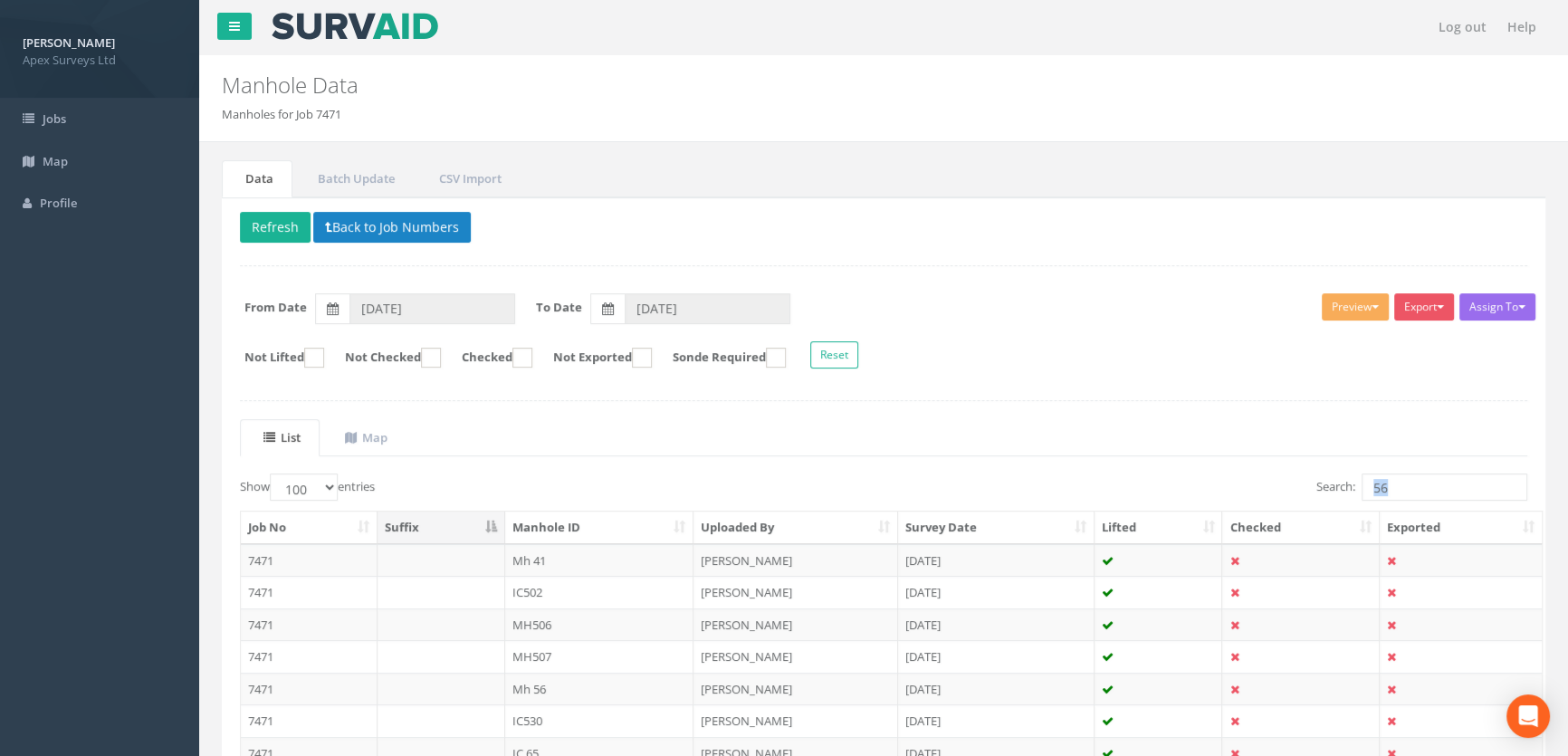
drag, startPoint x: 1424, startPoint y: 501, endPoint x: 1343, endPoint y: 481, distance: 83.4
click at [1408, 481] on input "56" at bounding box center [1445, 486] width 166 height 27
drag, startPoint x: 1408, startPoint y: 481, endPoint x: 1343, endPoint y: 485, distance: 65.1
click at [1343, 485] on label "Search: 56" at bounding box center [1421, 486] width 211 height 27
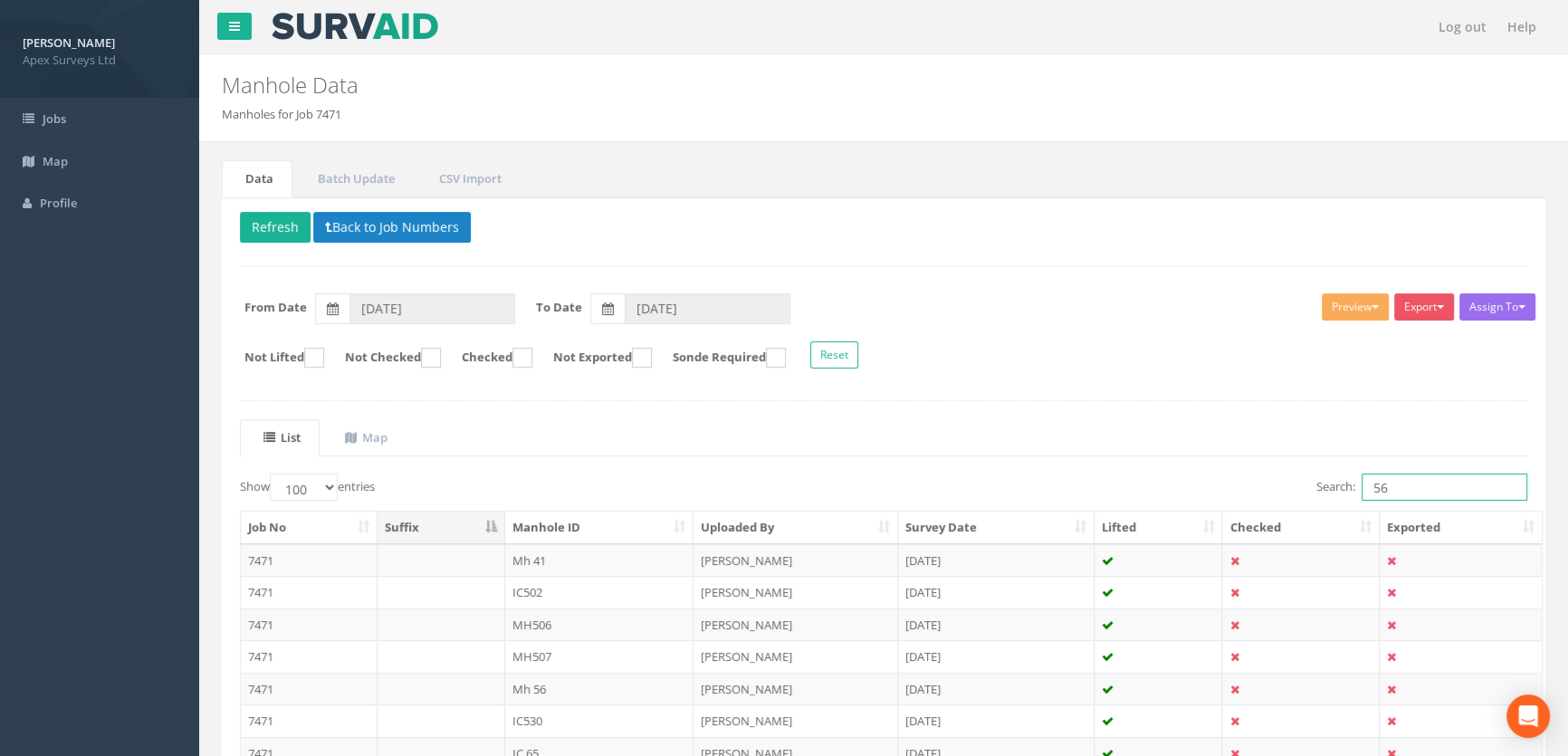
click at [1362, 485] on input "56" at bounding box center [1445, 486] width 166 height 27
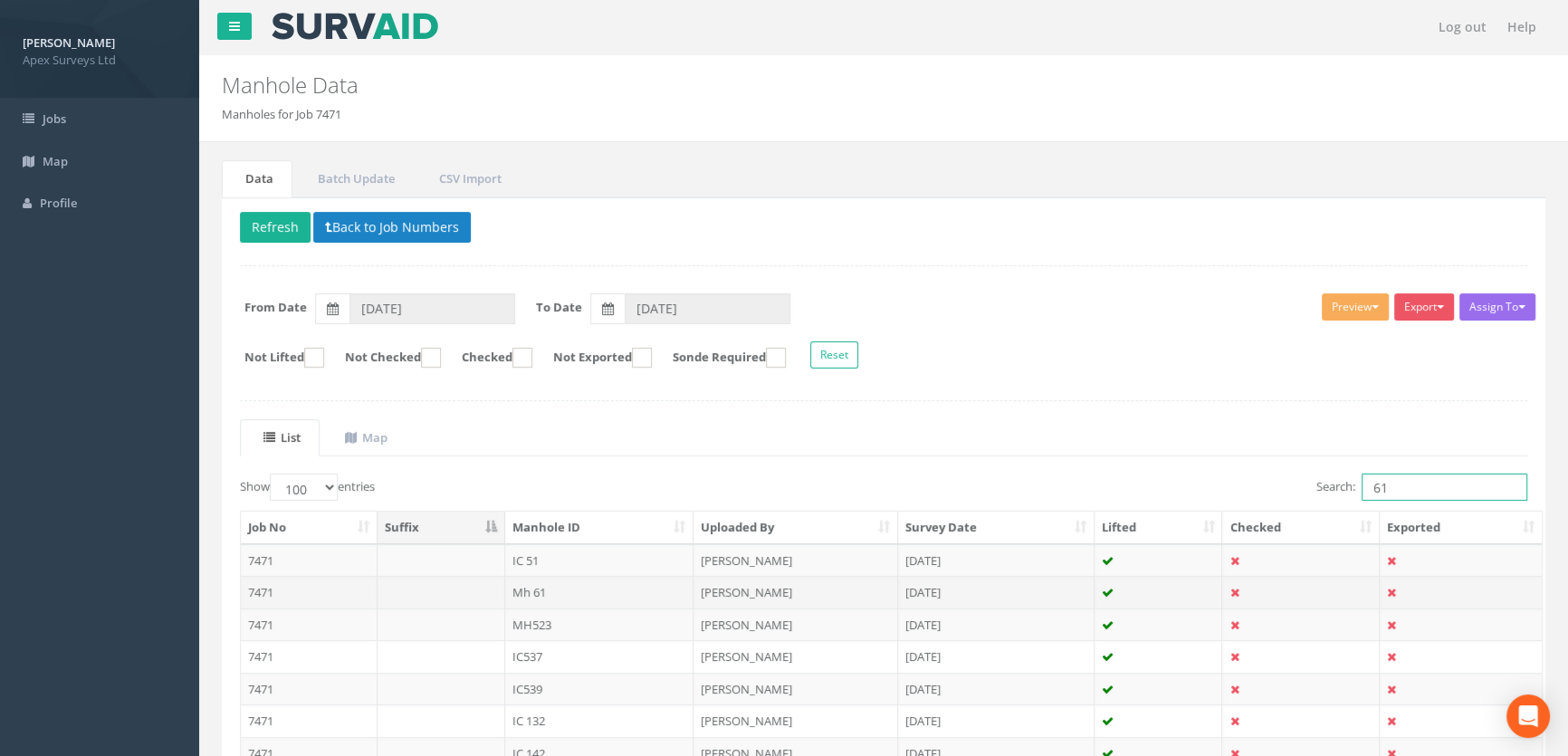
type input "61"
click at [533, 592] on td "Mh 61" at bounding box center [600, 592] width 189 height 32
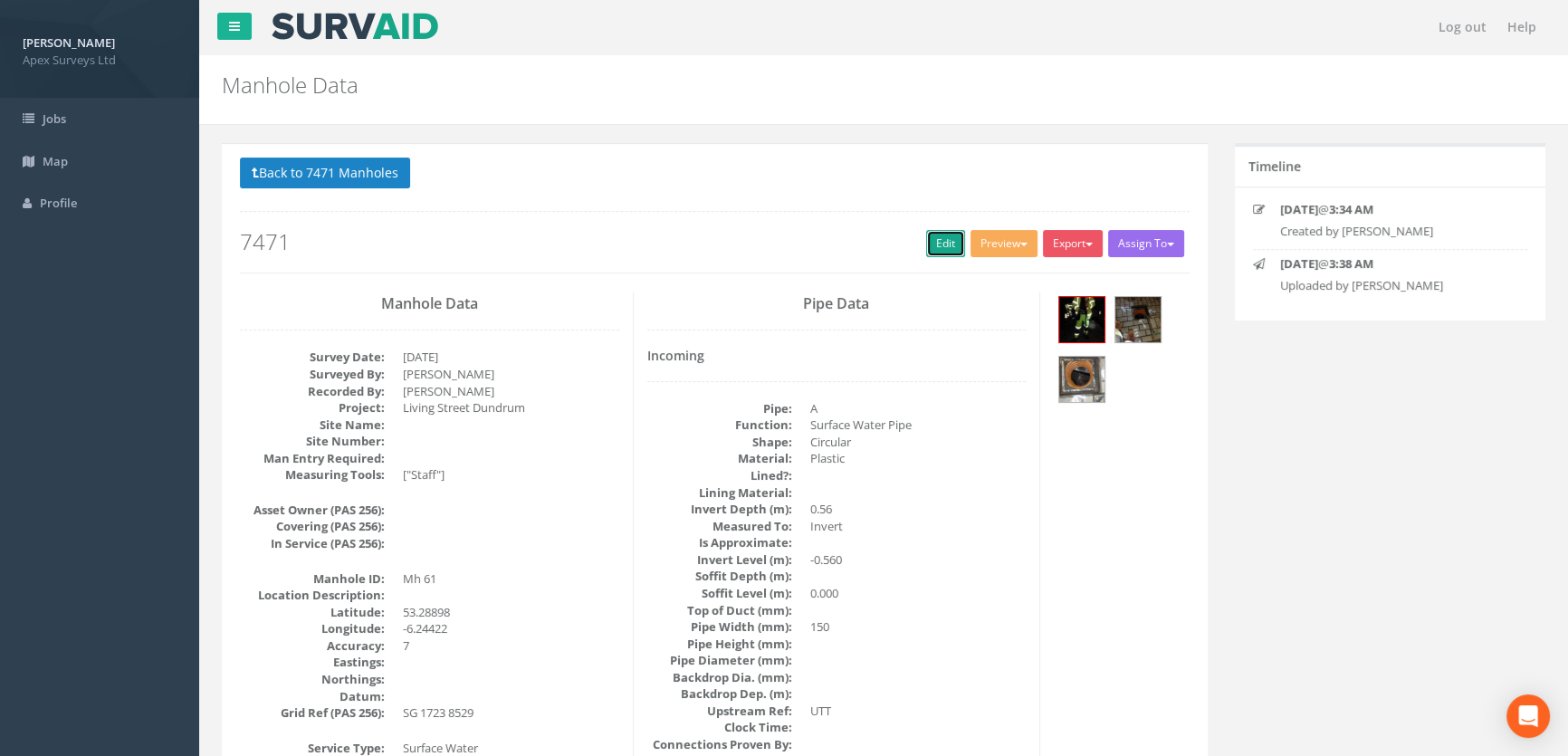
click at [929, 237] on link "Edit" at bounding box center [945, 243] width 39 height 27
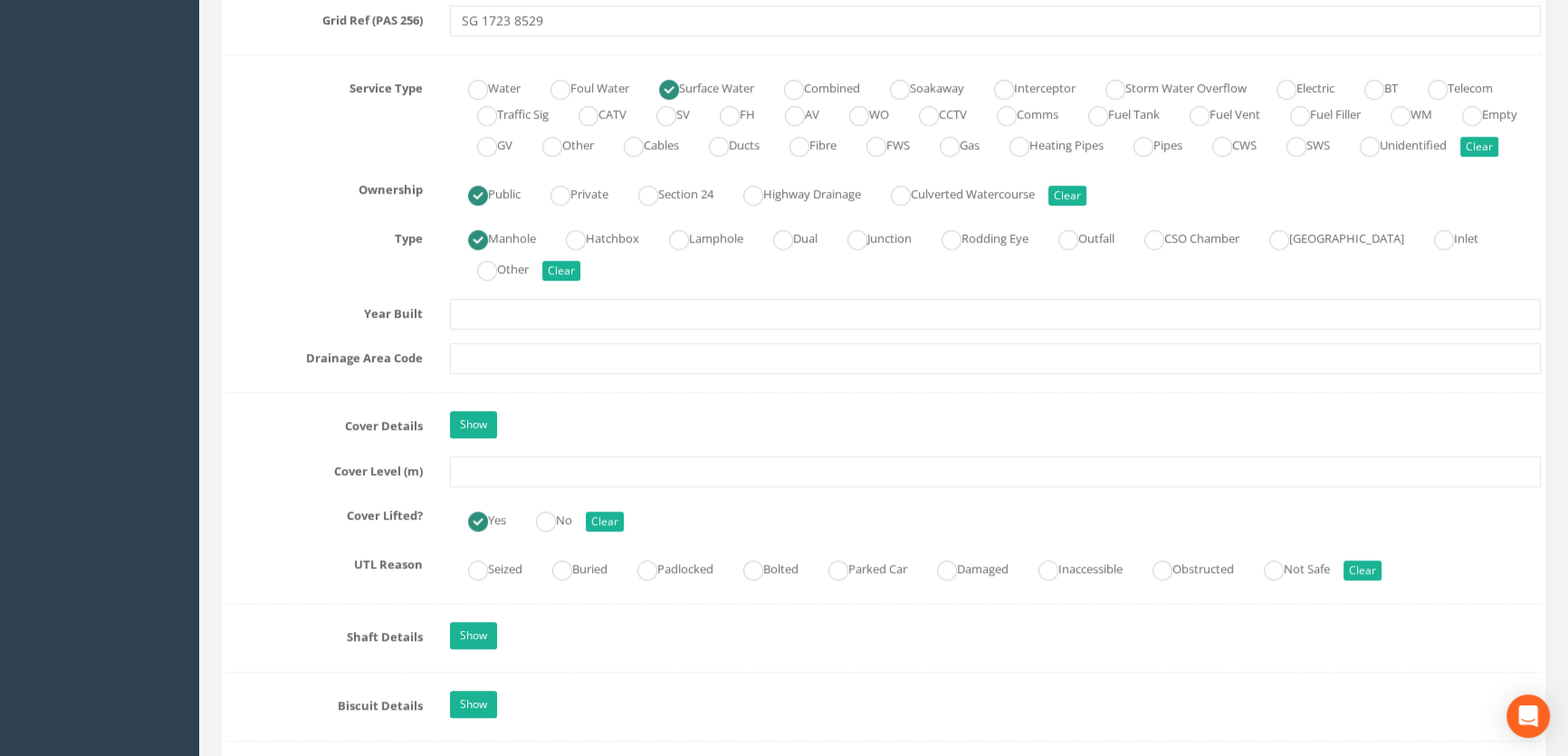
scroll to position [1316, 0]
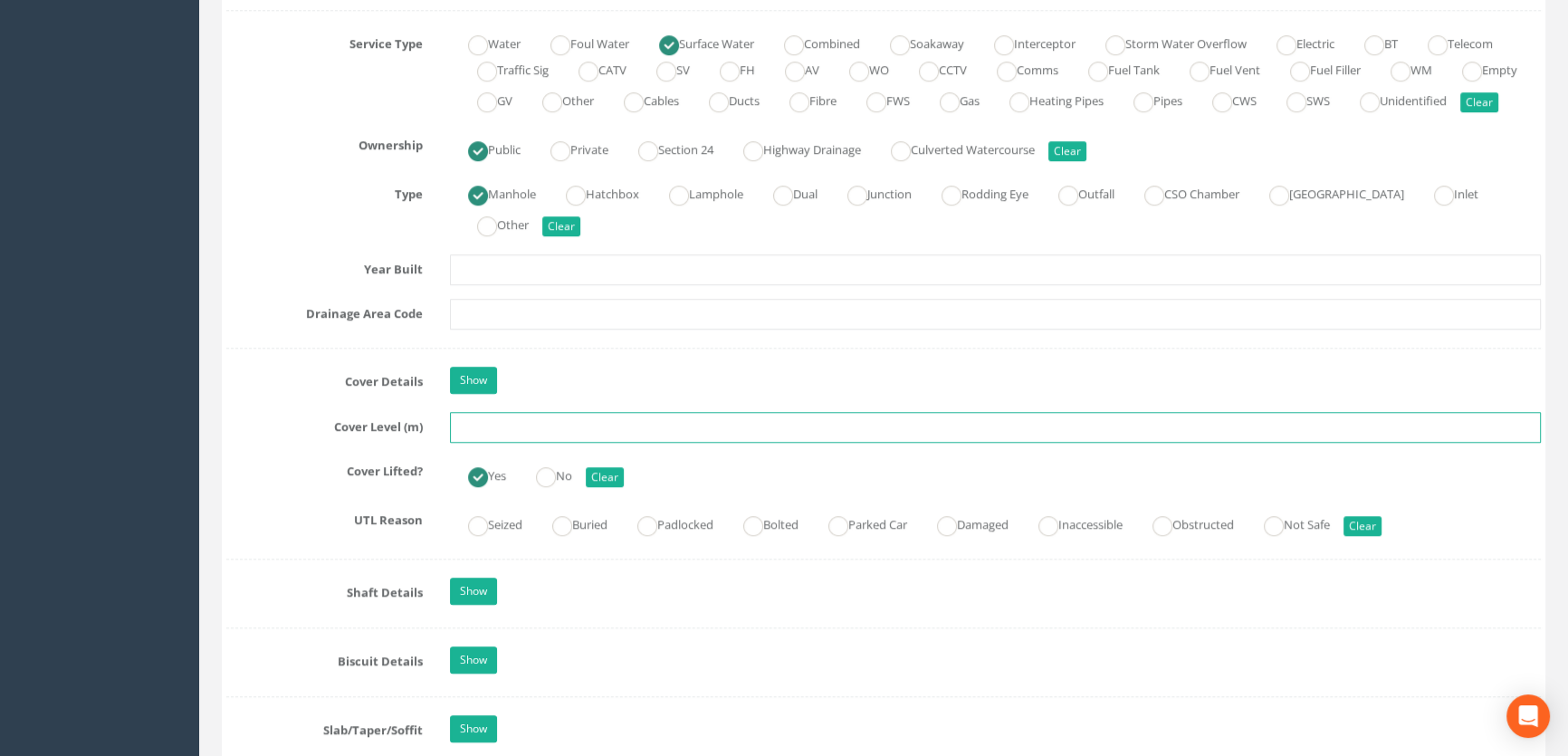
click at [482, 442] on input "text" at bounding box center [996, 427] width 1091 height 31
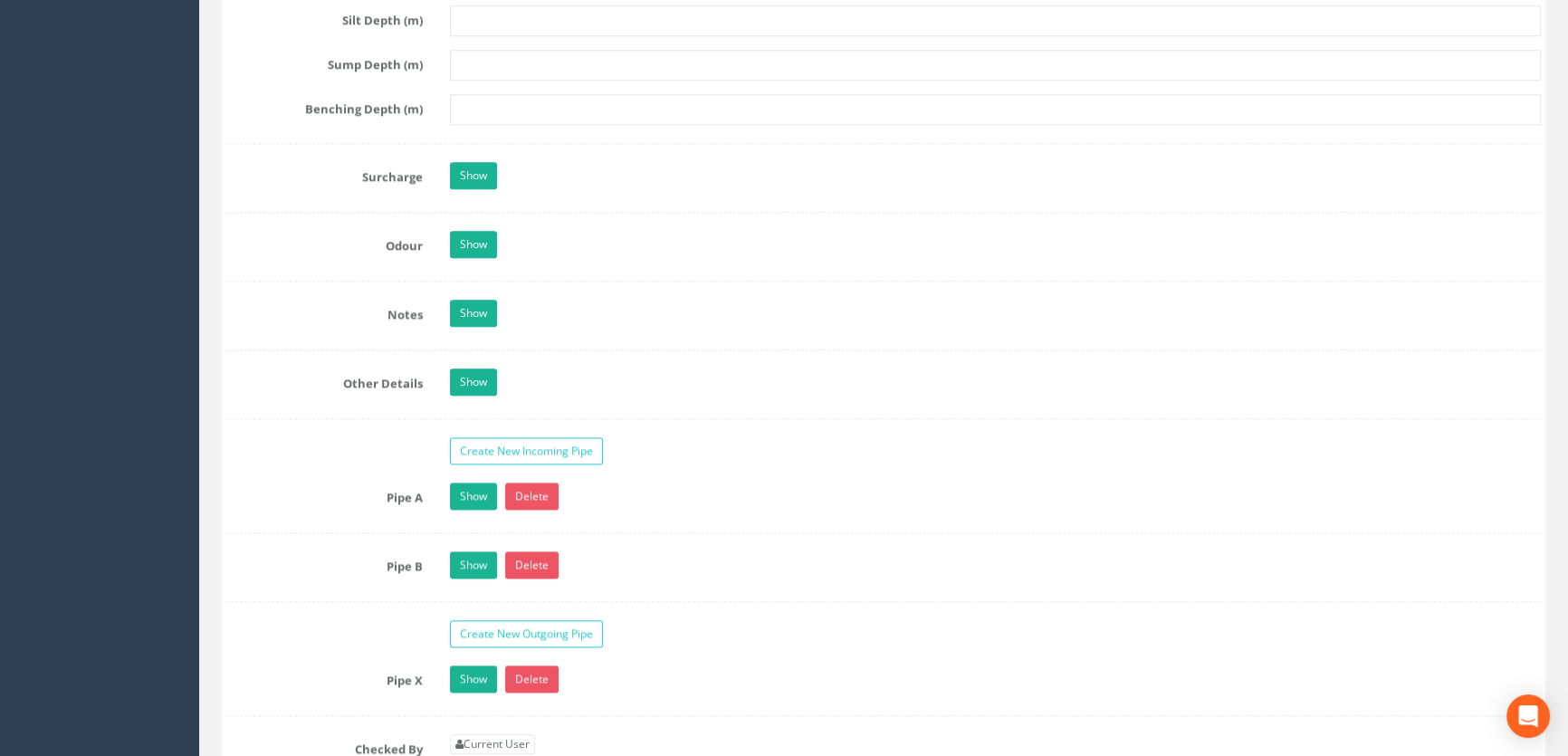
scroll to position [2715, 0]
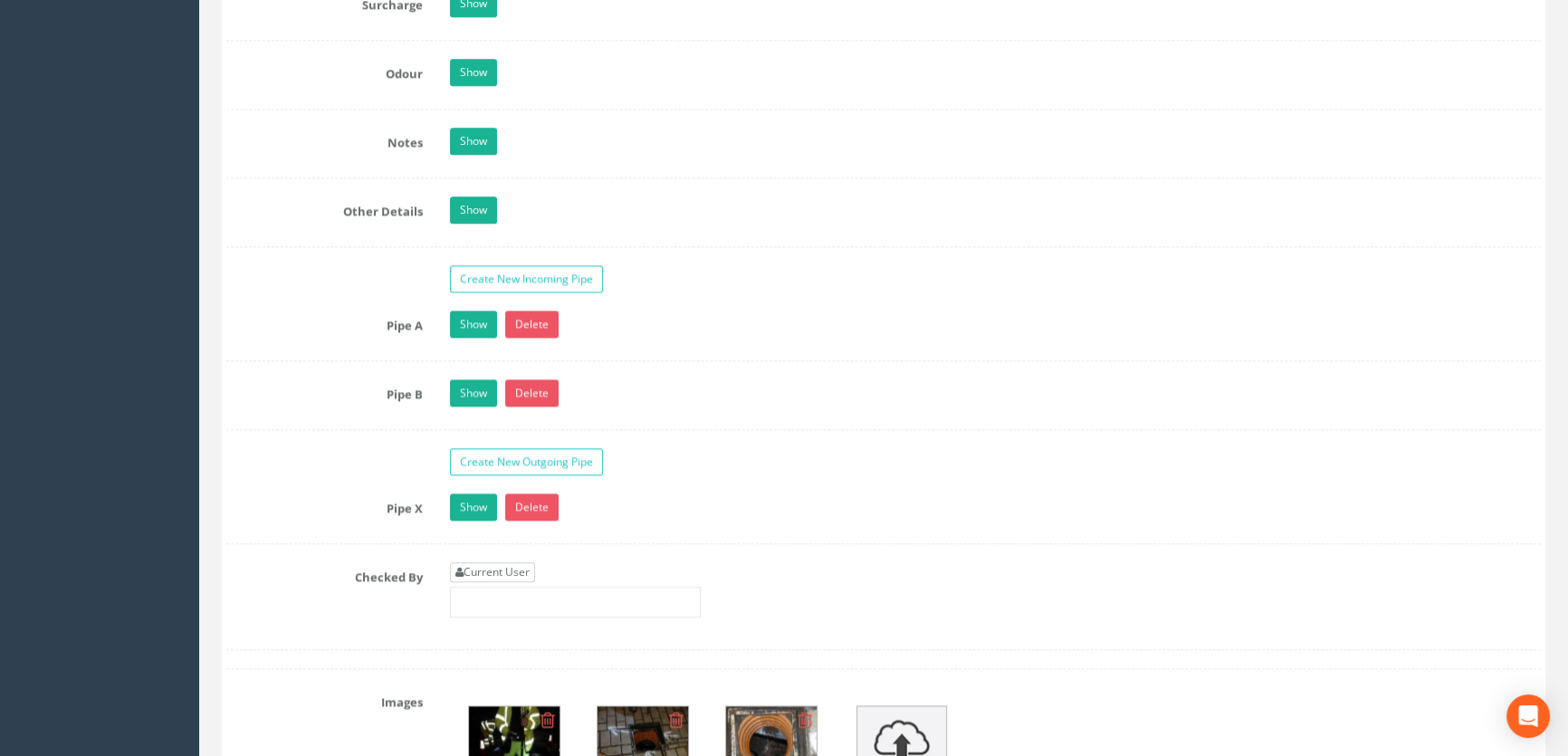
type input "53.39"
click at [477, 582] on link "Current User" at bounding box center [493, 571] width 85 height 19
type input "[PERSON_NAME]"
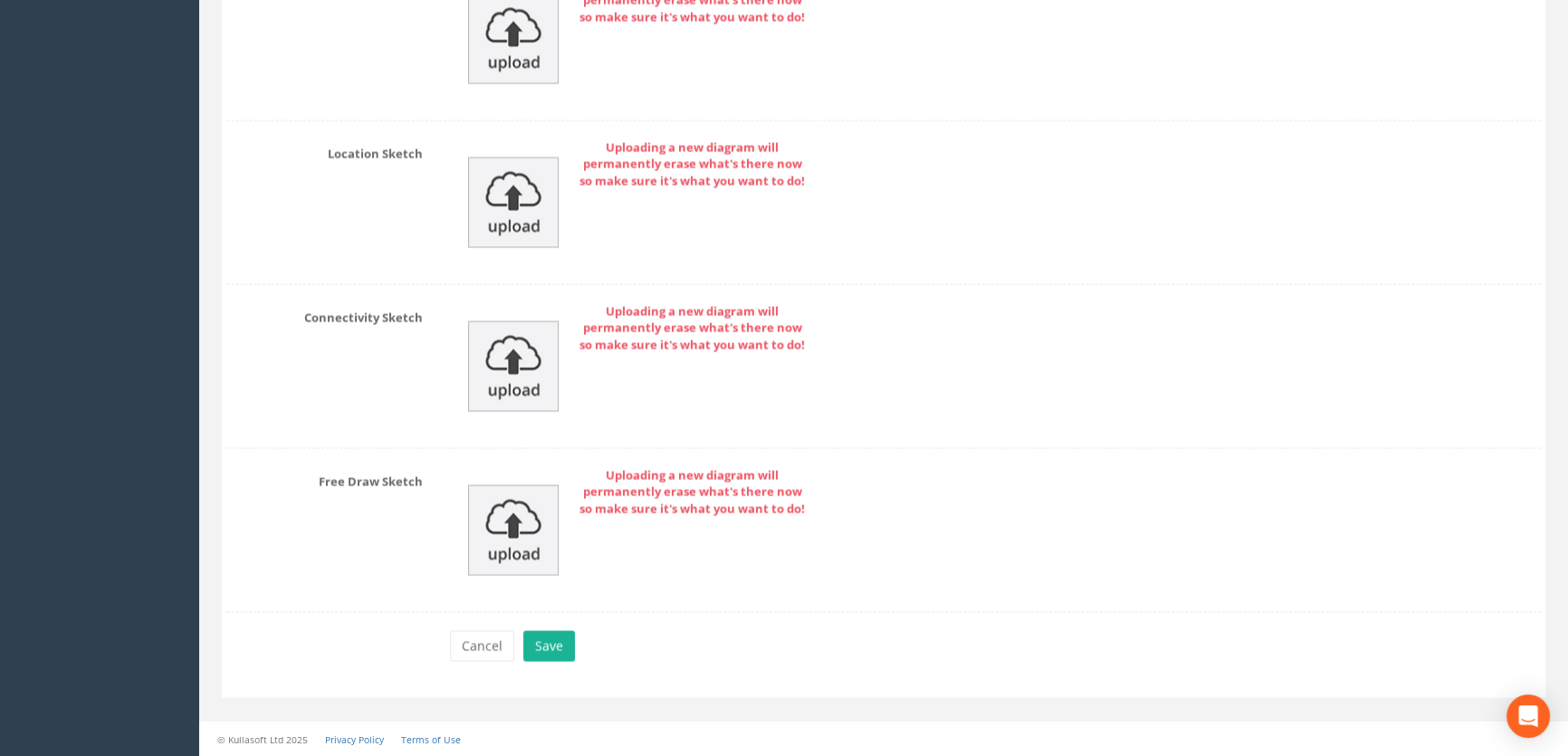
scroll to position [4076, 0]
click at [556, 649] on button "Save" at bounding box center [549, 645] width 52 height 31
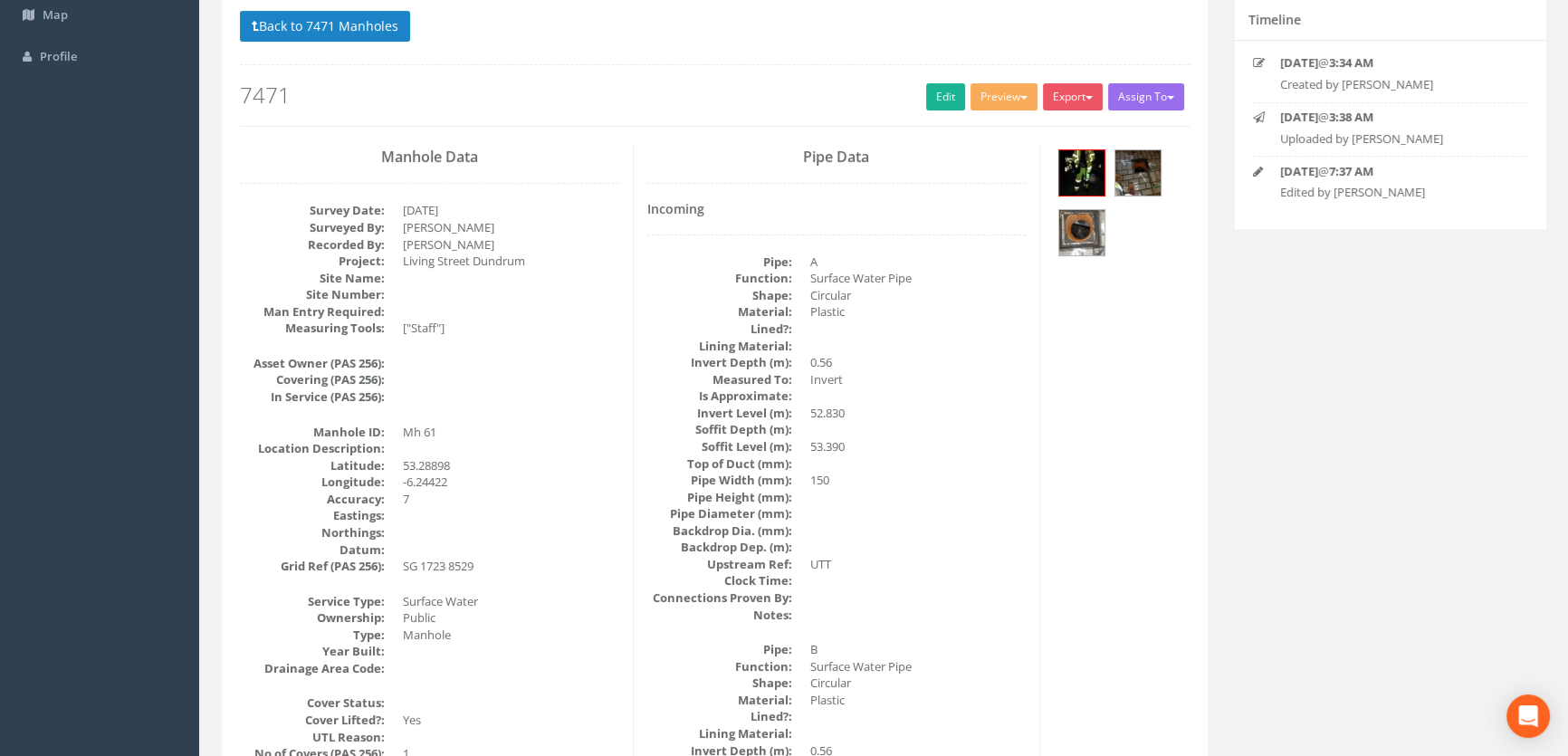
scroll to position [0, 0]
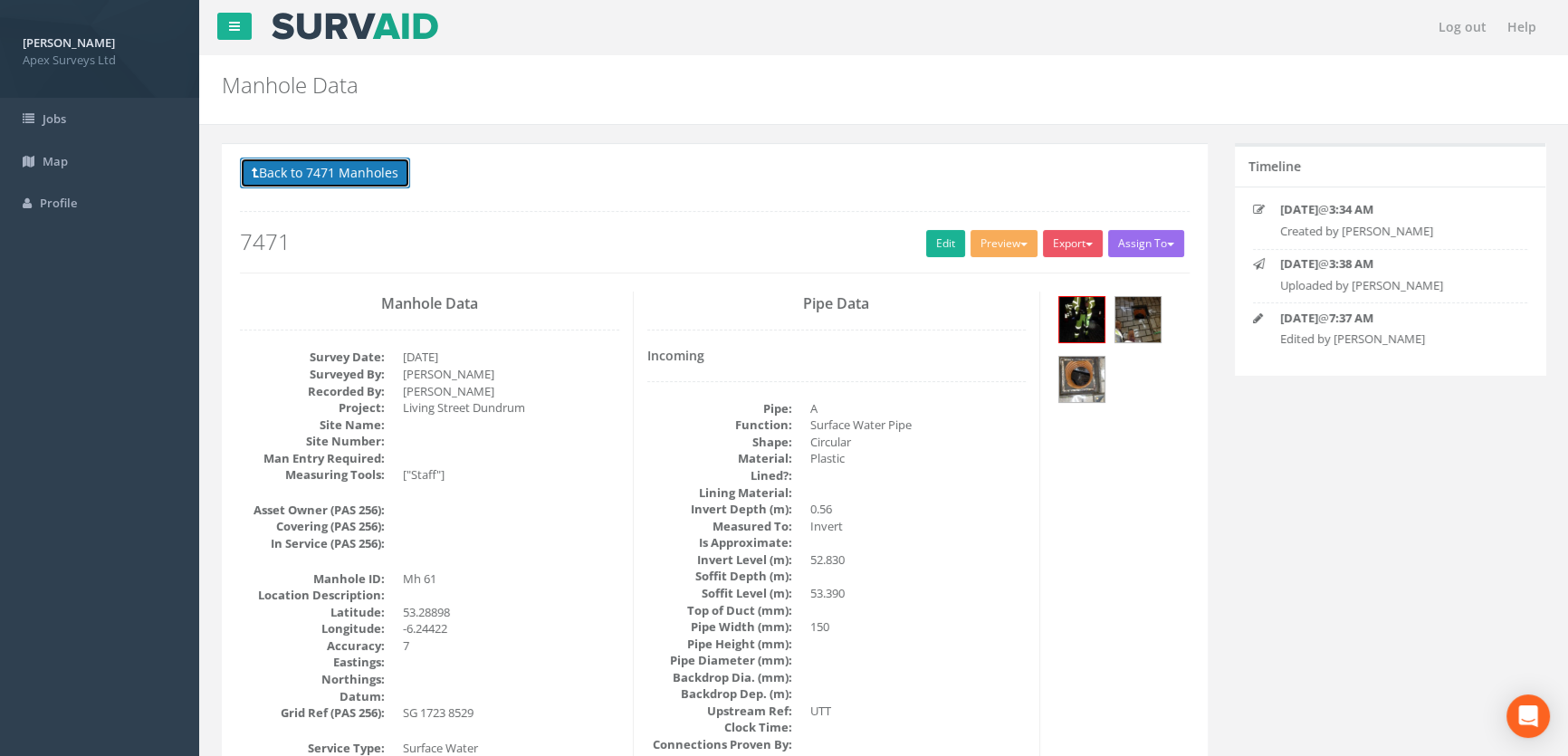
click at [354, 175] on button "Back to 7471 Manholes" at bounding box center [325, 173] width 170 height 31
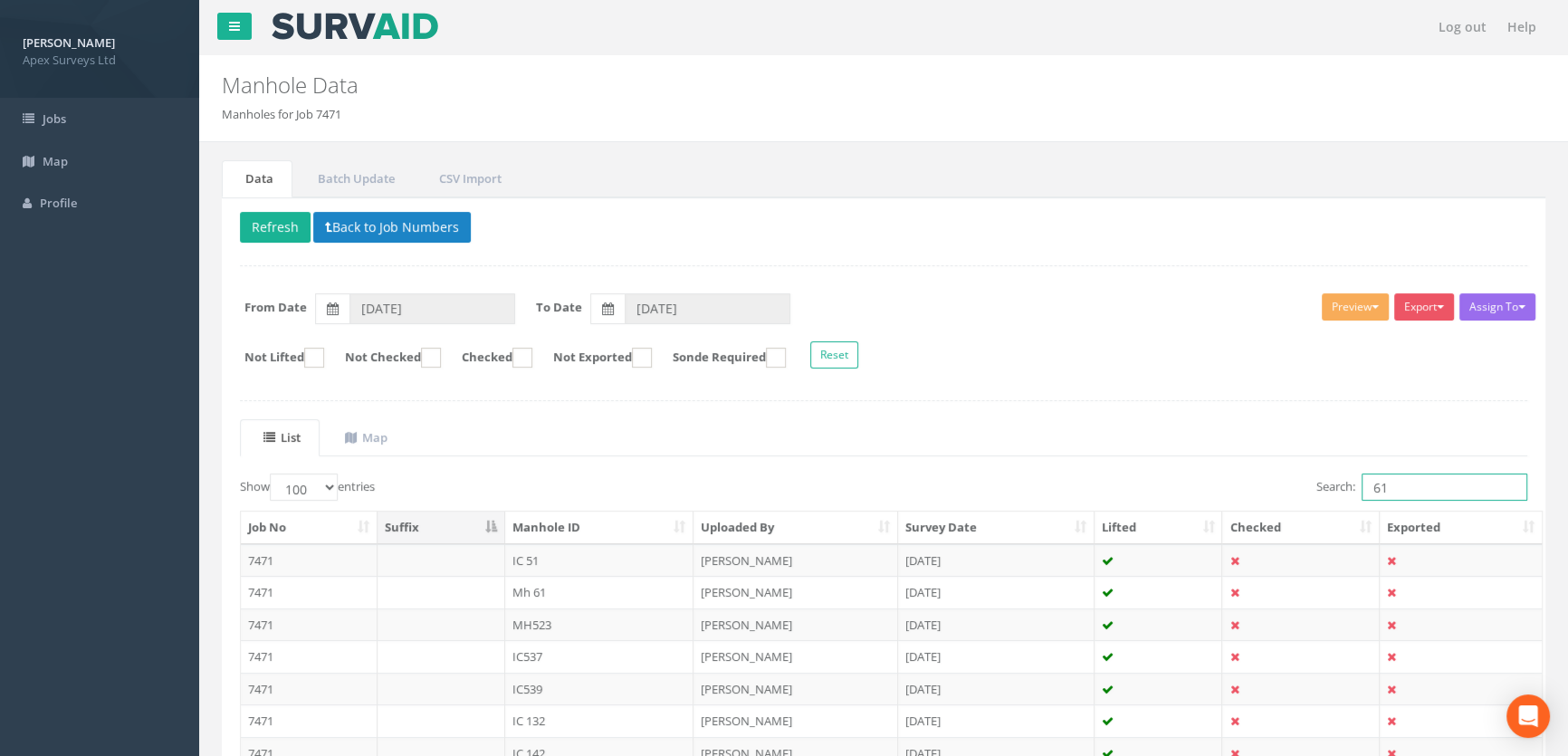
drag, startPoint x: 1430, startPoint y: 486, endPoint x: 1201, endPoint y: 495, distance: 229.2
click at [1247, 486] on div "Search: 61" at bounding box center [1212, 489] width 630 height 32
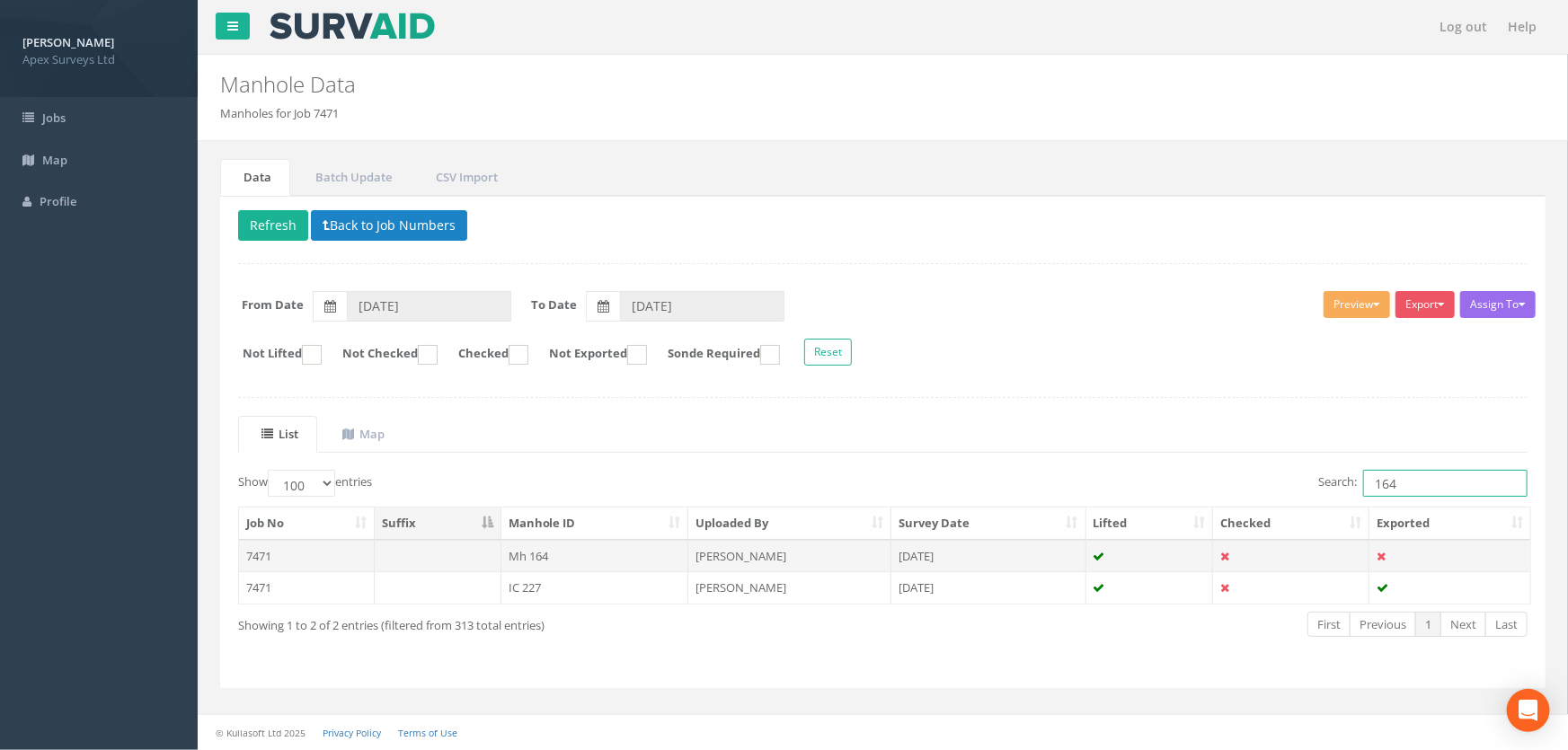
type input "164"
click at [575, 556] on td "Mh 164" at bounding box center [596, 555] width 188 height 32
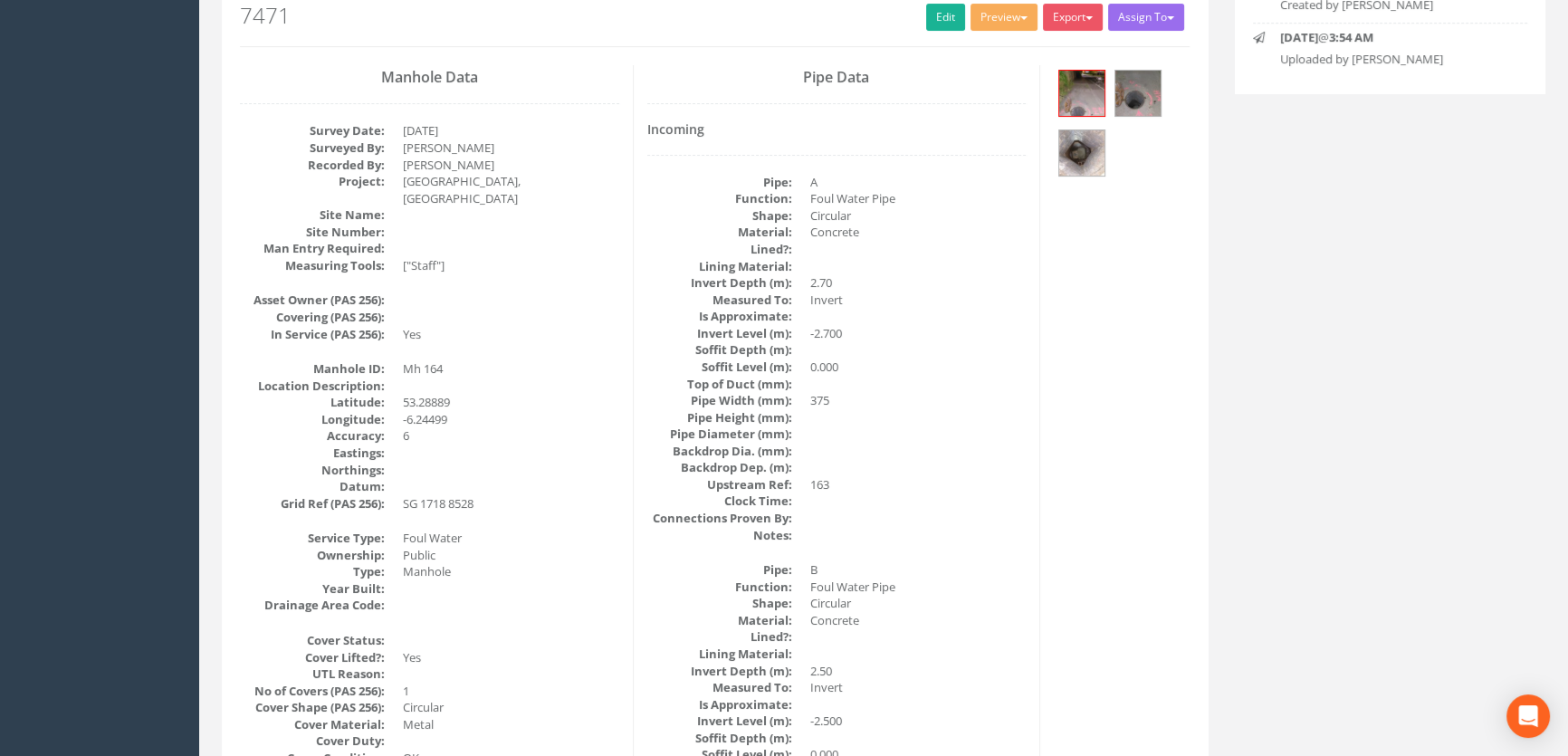
scroll to position [224, 0]
click at [1071, 142] on img at bounding box center [1082, 154] width 45 height 45
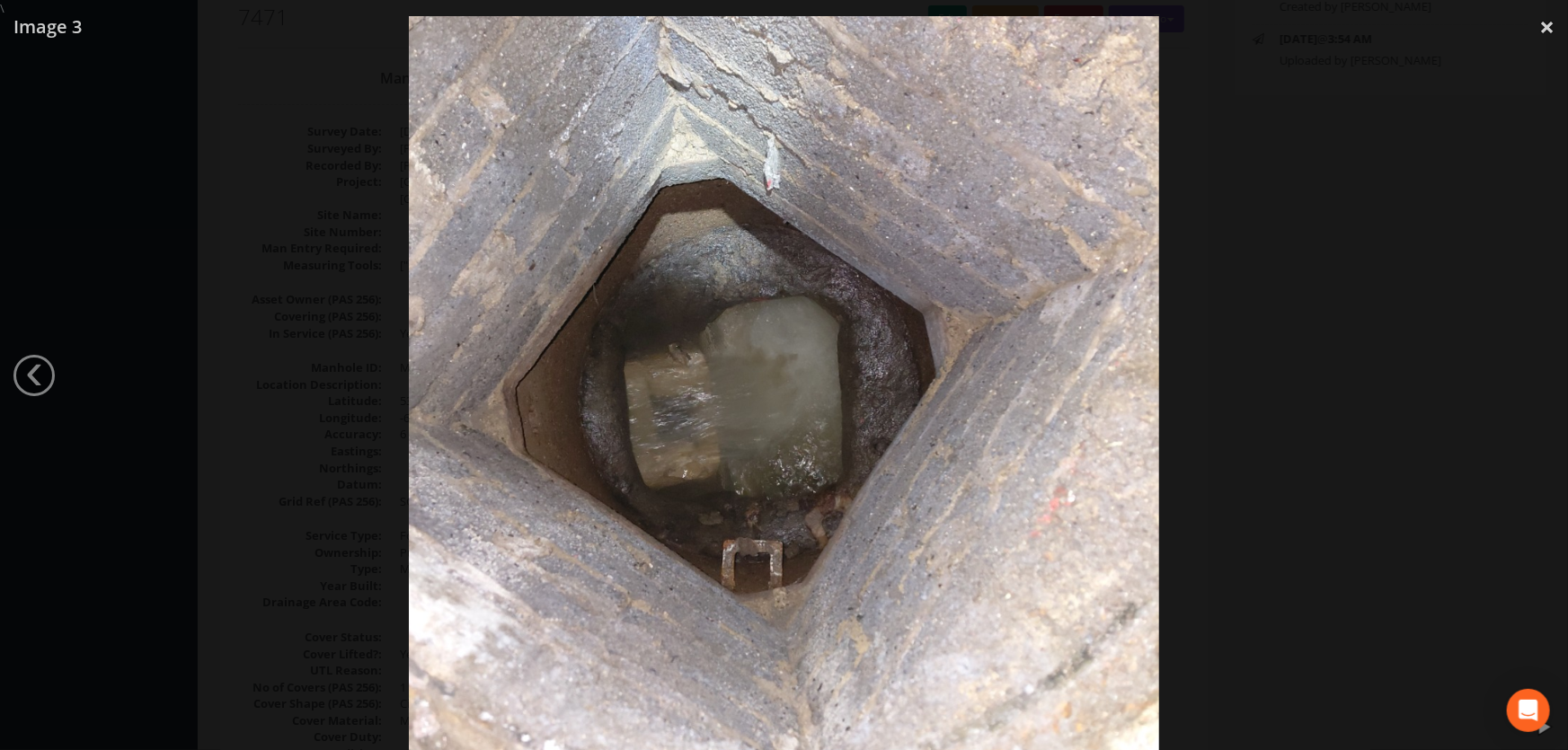
click at [254, 316] on div at bounding box center [784, 392] width 1568 height 750
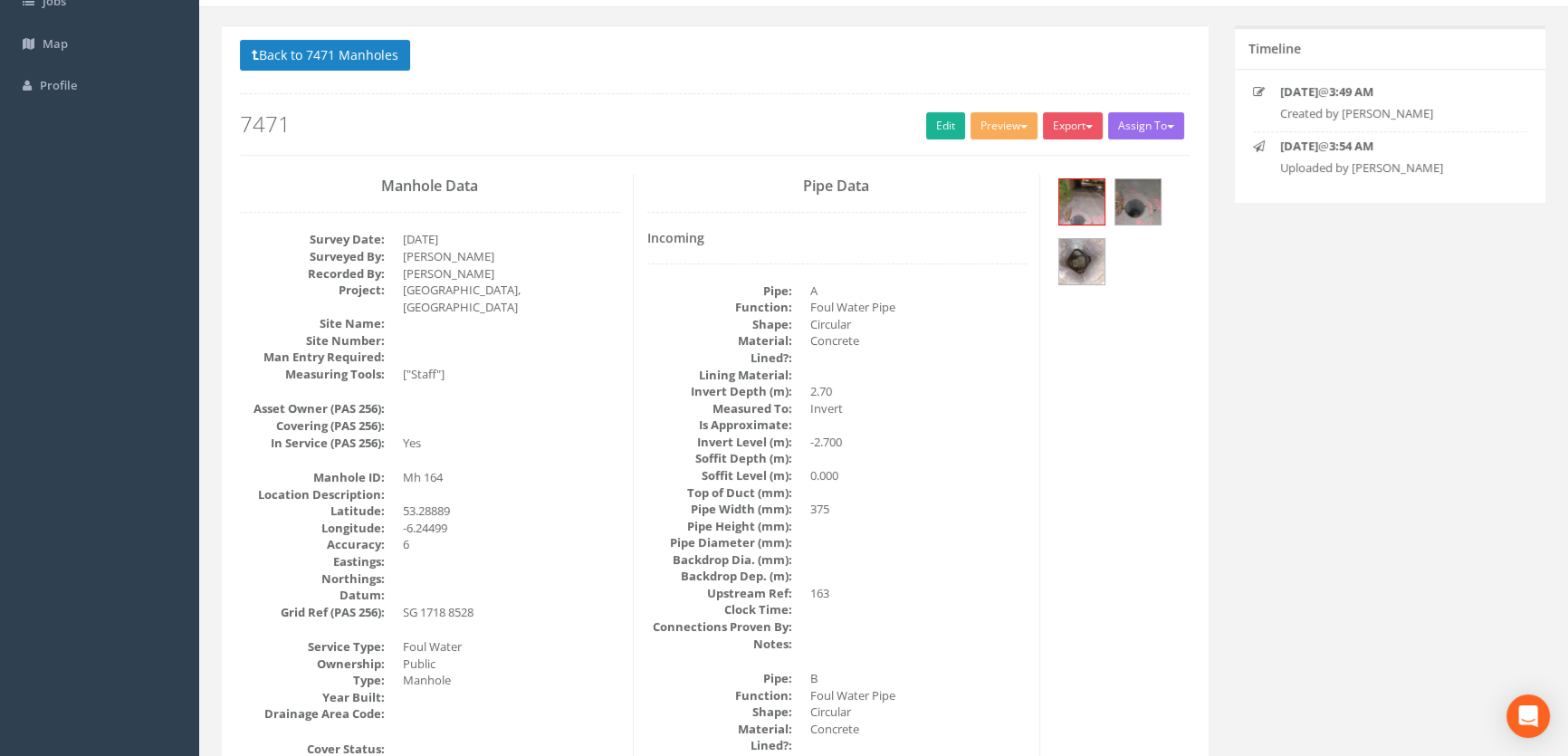
scroll to position [0, 0]
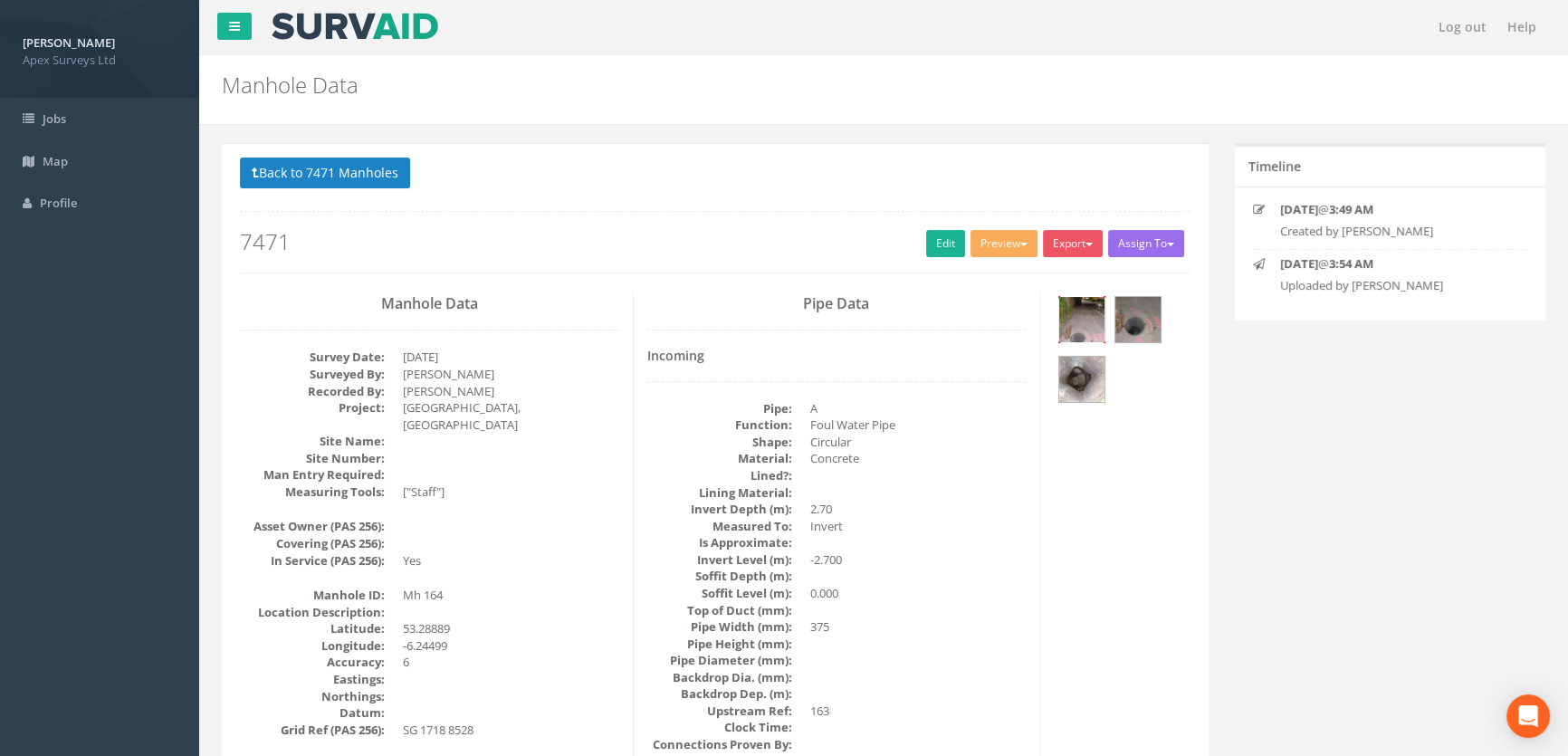
click at [1096, 303] on img at bounding box center [1082, 319] width 45 height 45
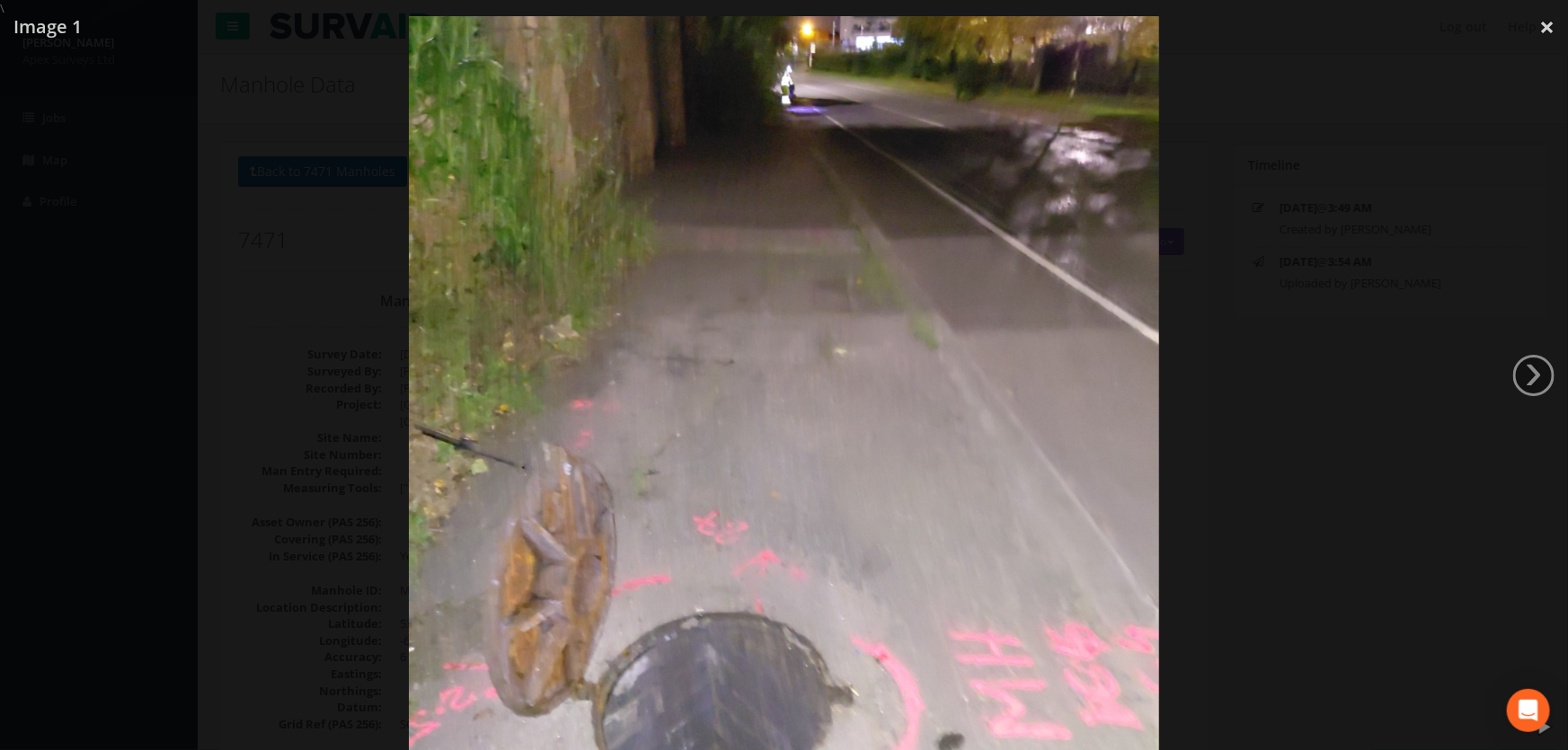
click at [1551, 361] on div at bounding box center [784, 392] width 1568 height 750
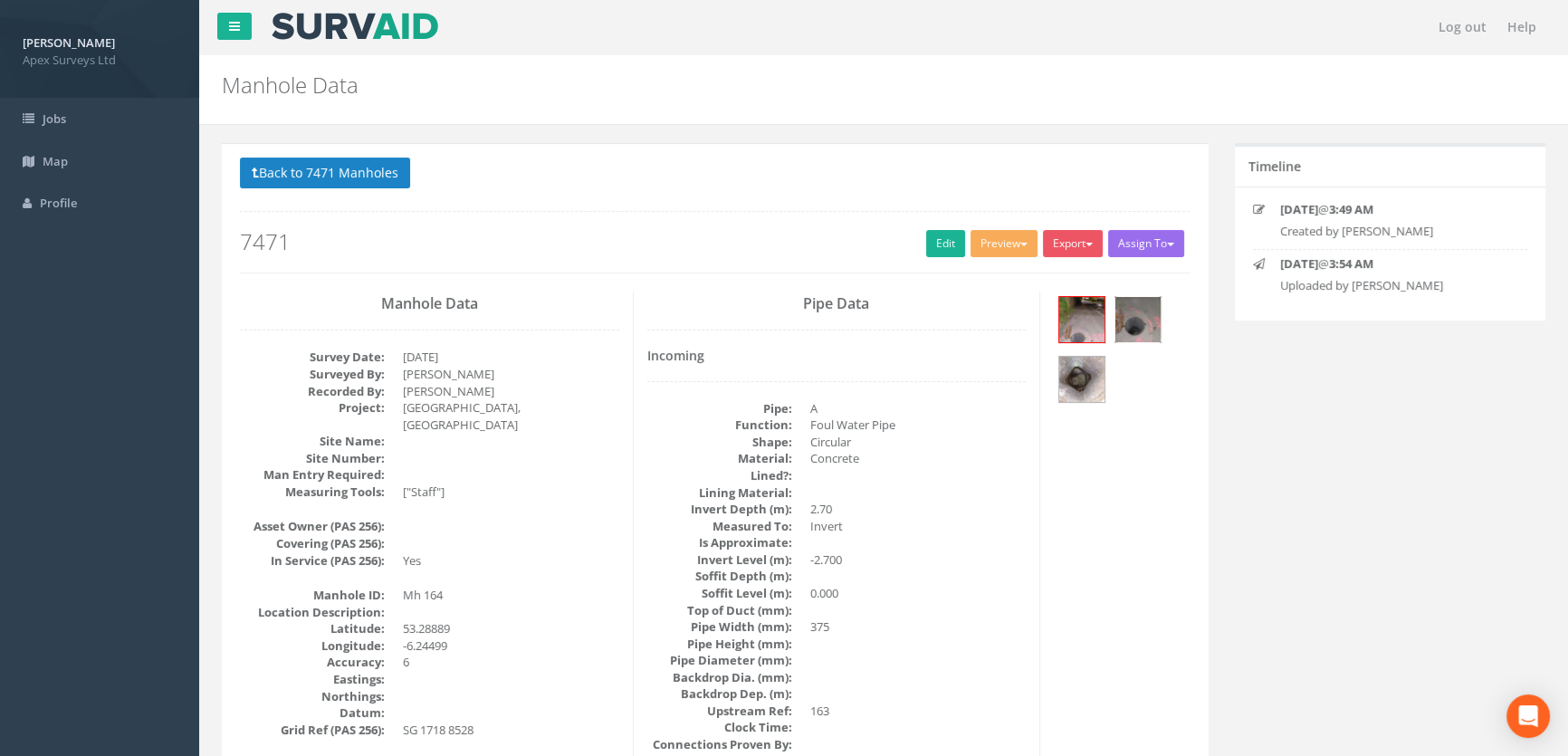
click at [1147, 319] on img at bounding box center [1137, 319] width 45 height 45
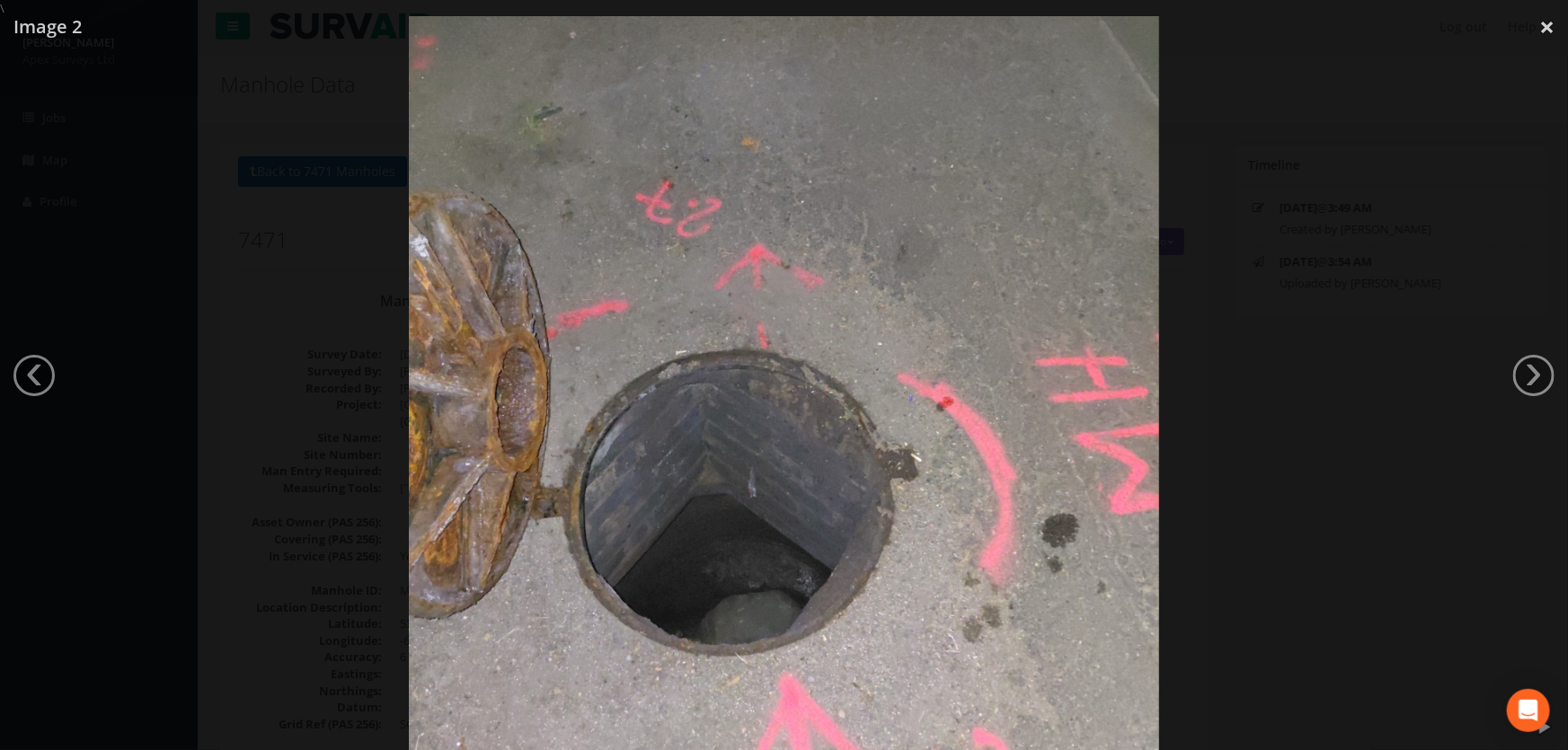
click at [1245, 307] on div at bounding box center [784, 392] width 1568 height 750
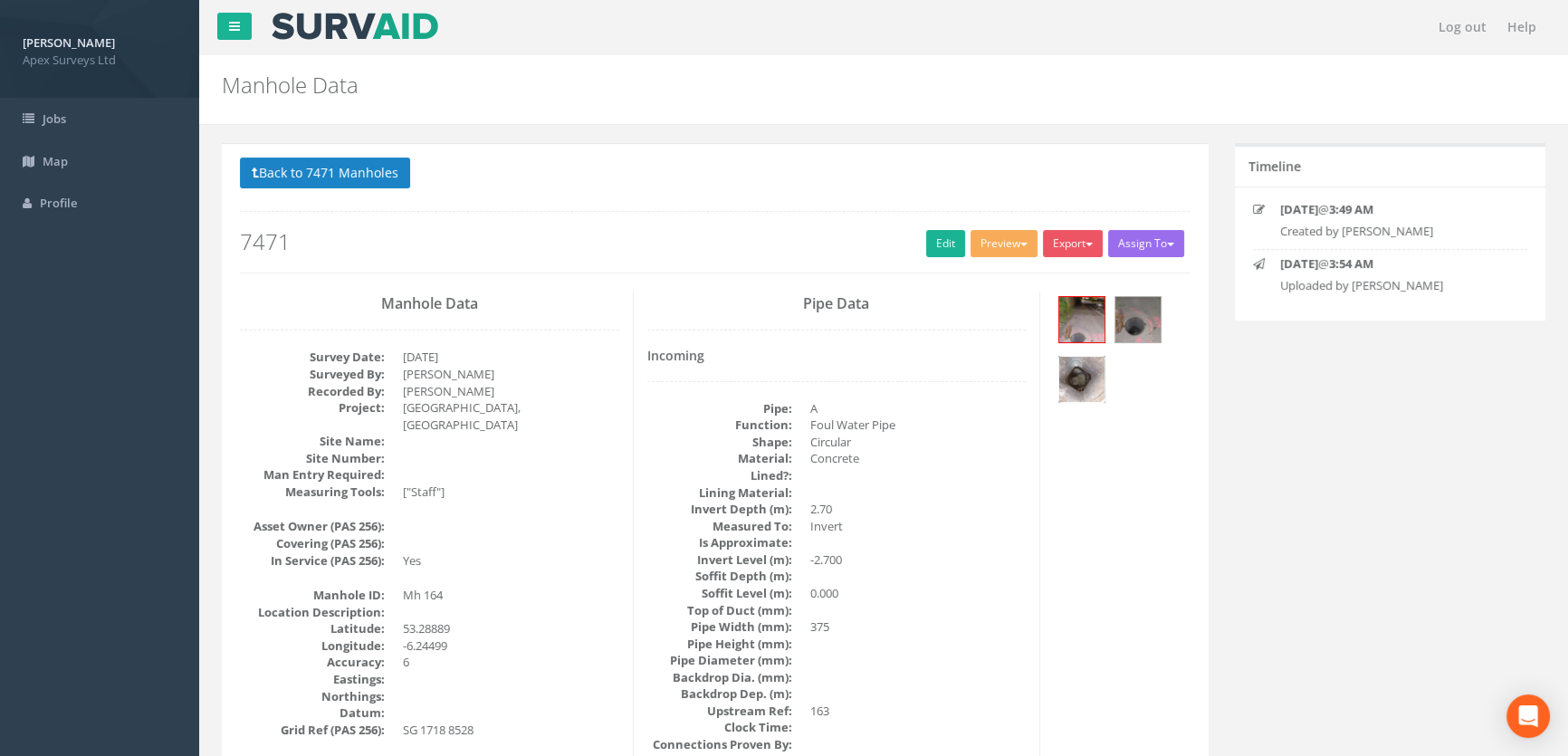
click at [1068, 372] on img at bounding box center [1082, 378] width 45 height 45
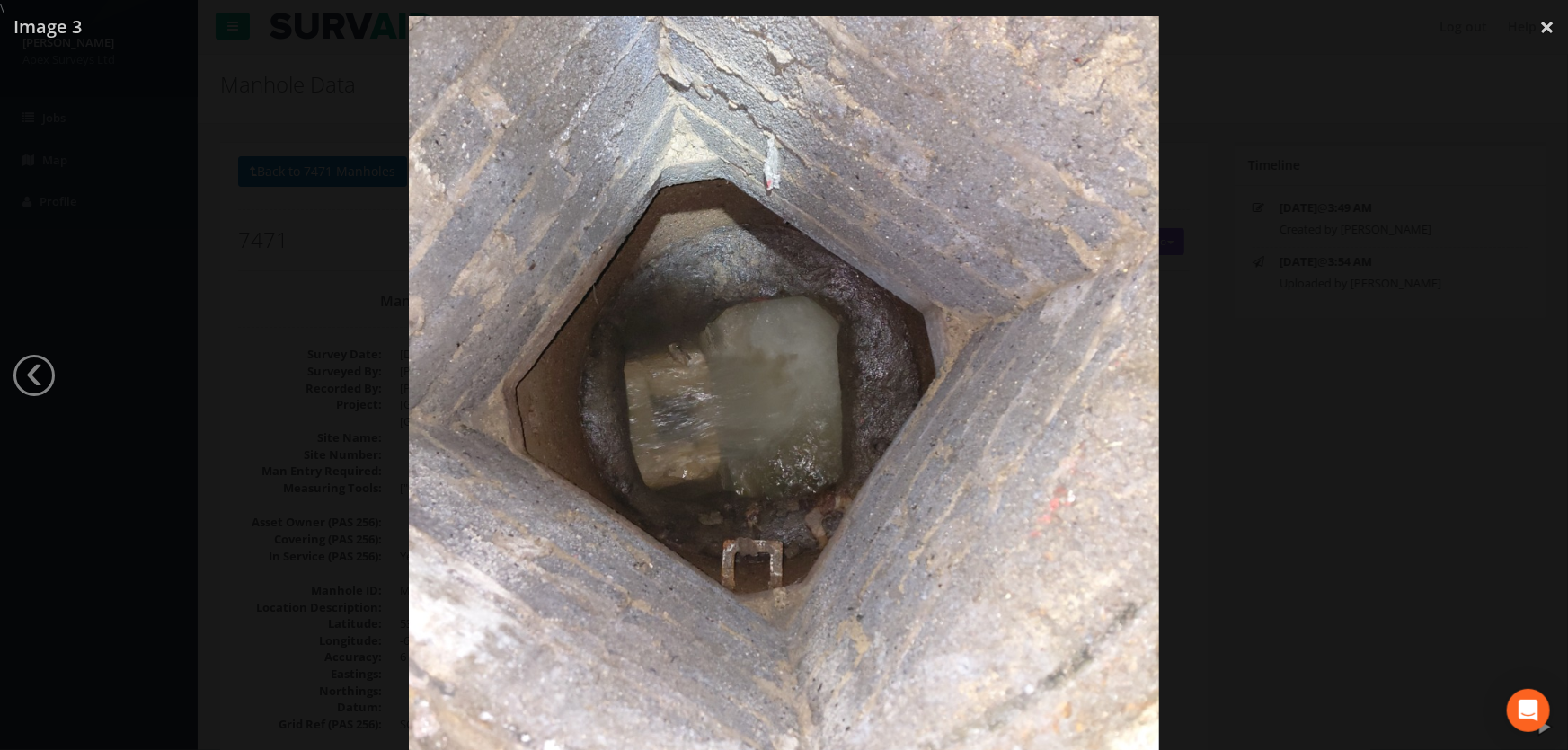
click at [1252, 401] on div at bounding box center [784, 392] width 1568 height 750
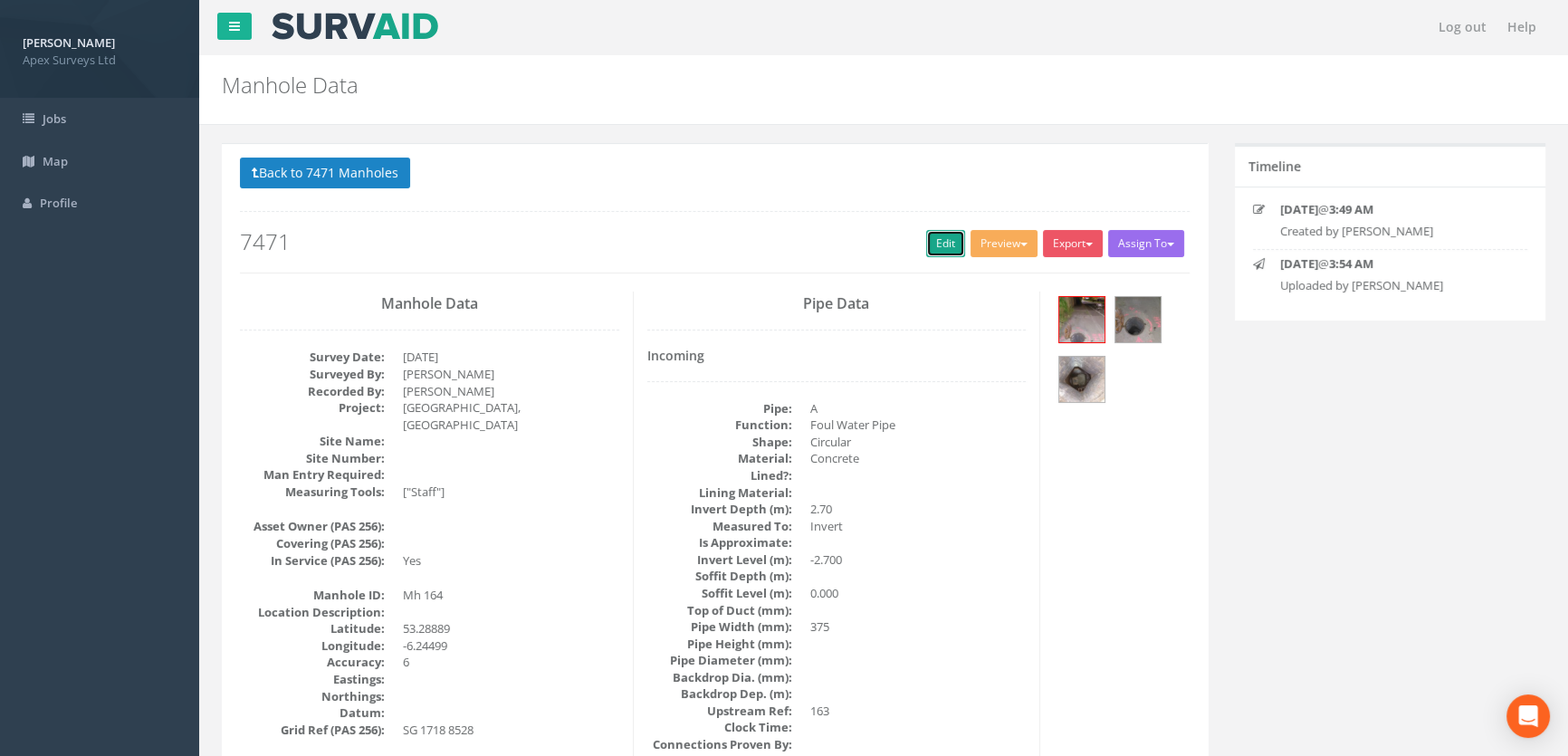
click at [931, 243] on link "Edit" at bounding box center [945, 243] width 39 height 27
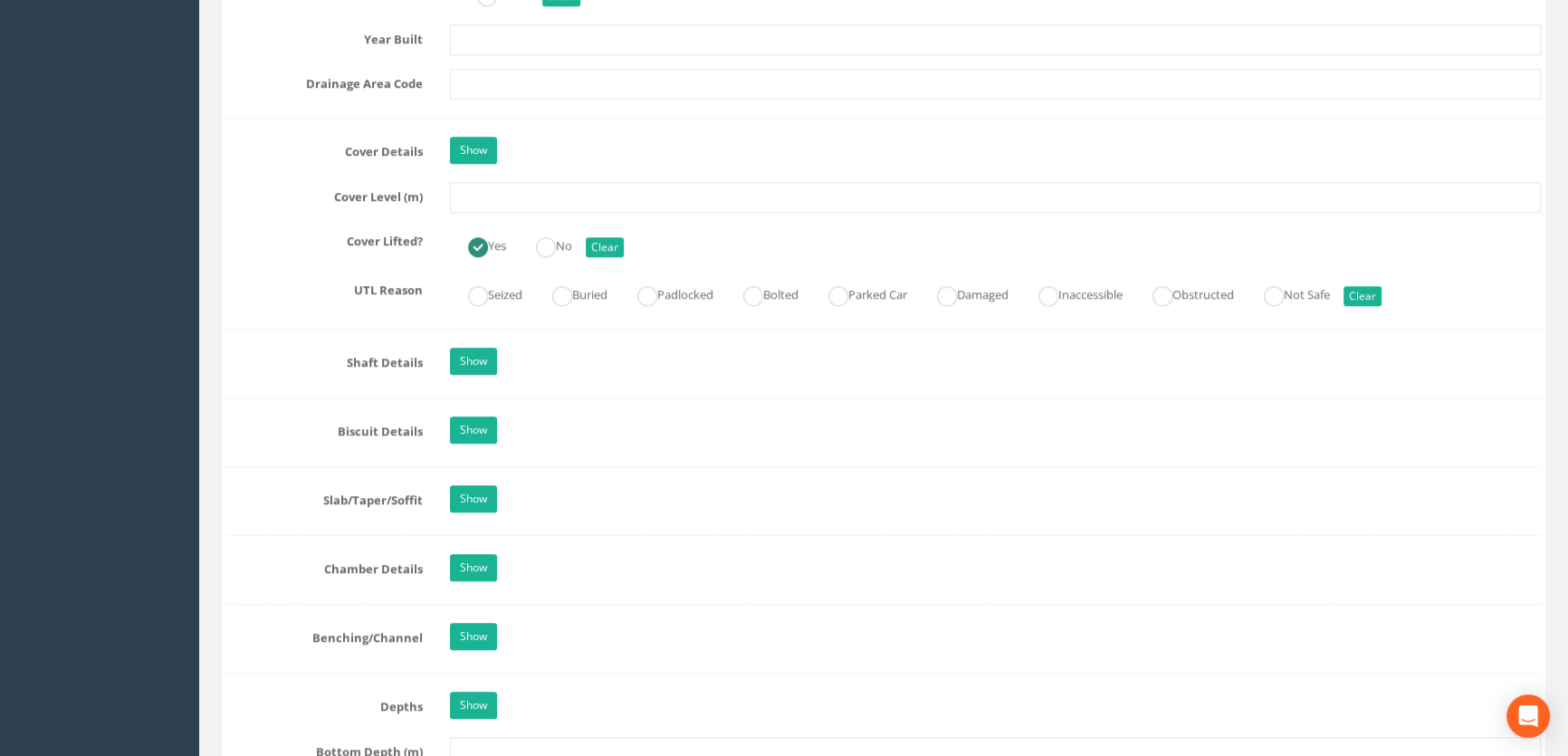
scroll to position [1563, 0]
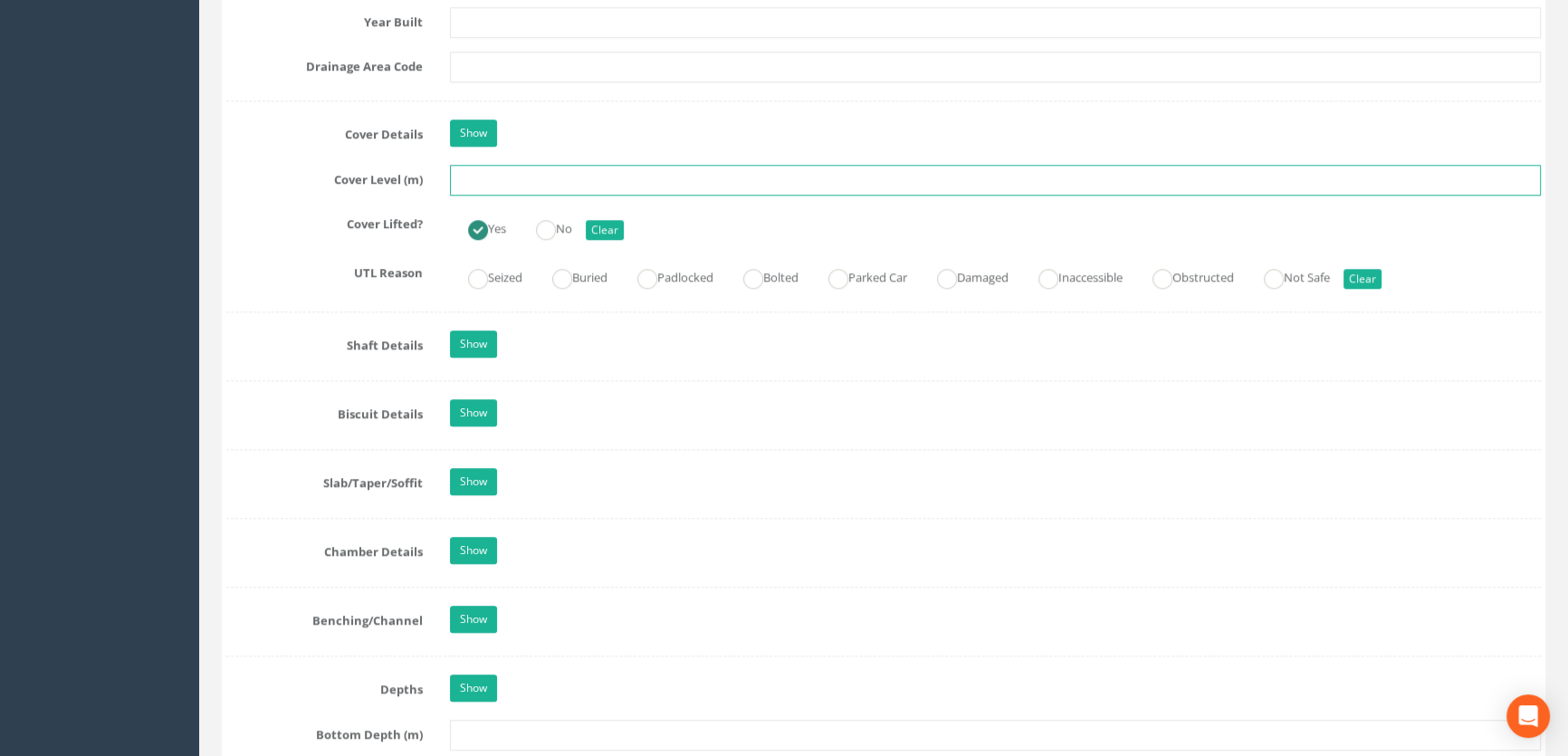
click at [500, 196] on input "text" at bounding box center [996, 180] width 1091 height 31
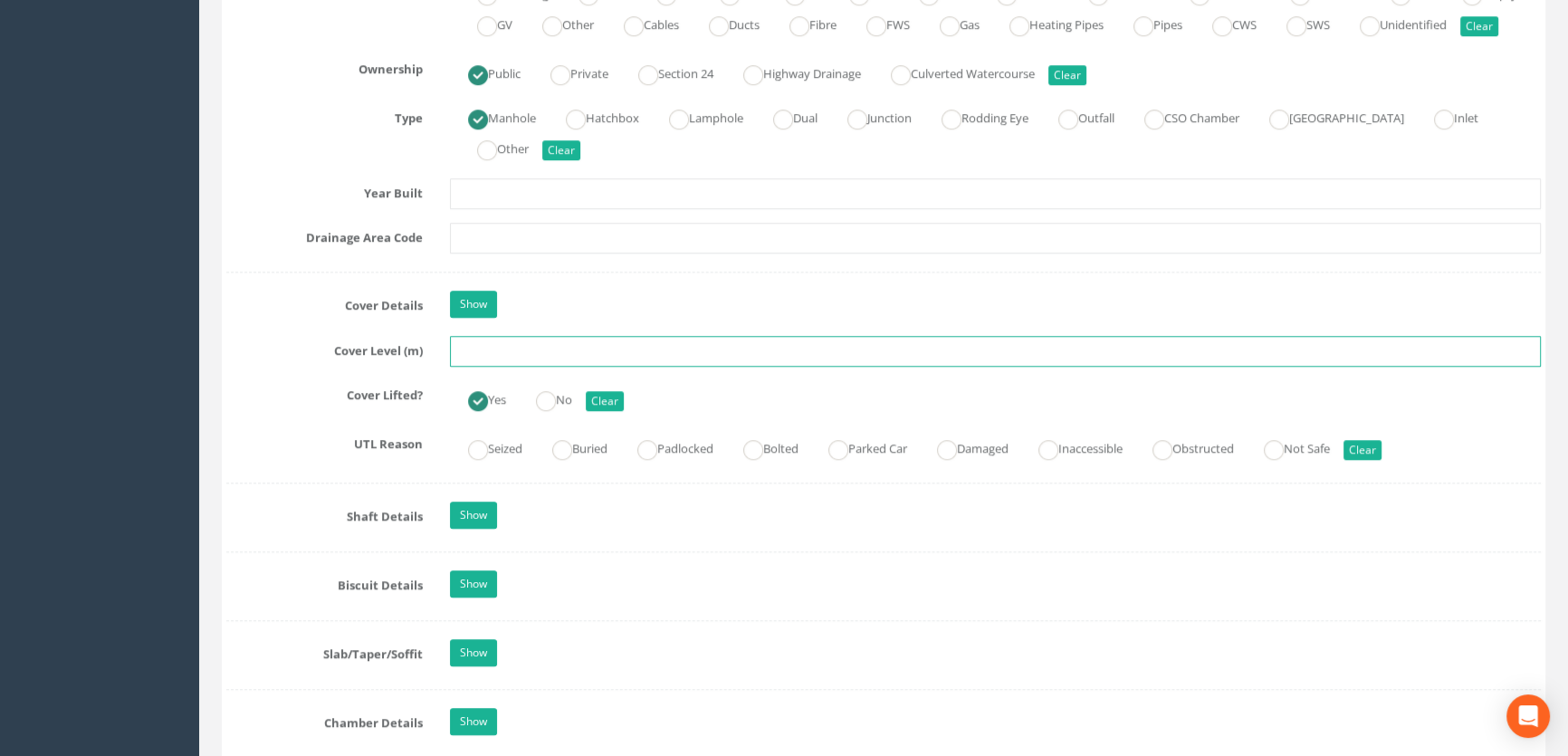
scroll to position [1399, 0]
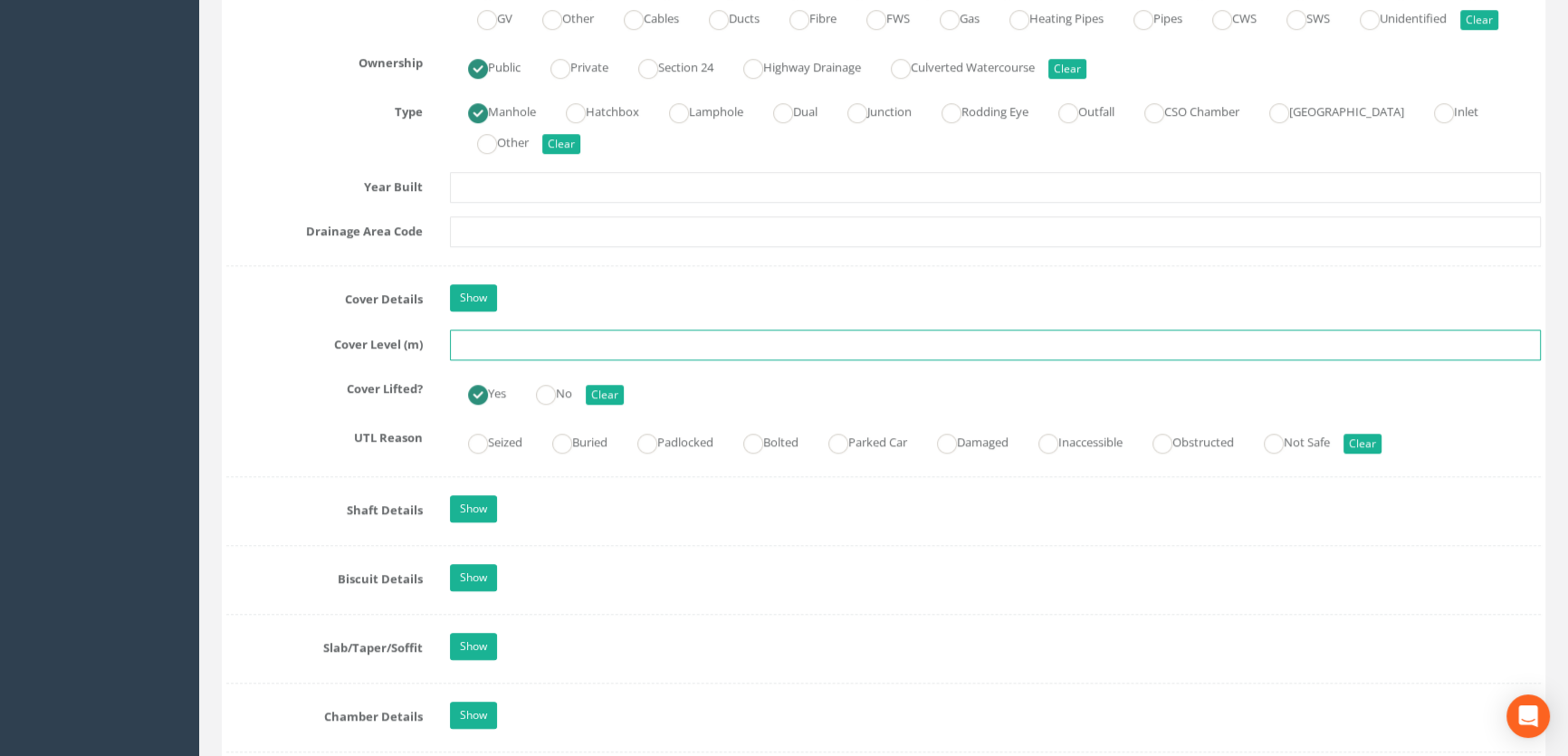
click at [489, 360] on input "text" at bounding box center [996, 344] width 1091 height 31
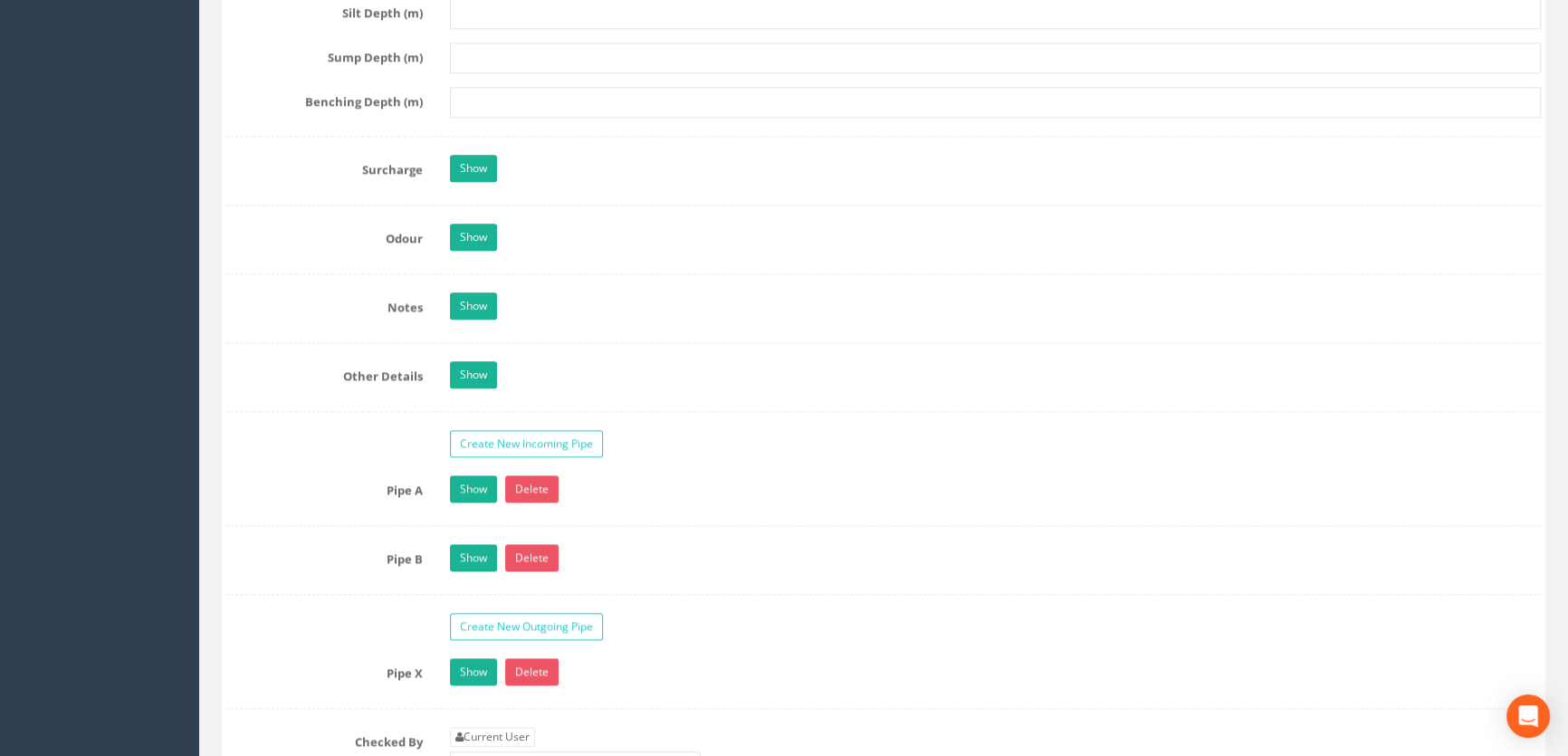
scroll to position [2797, 0]
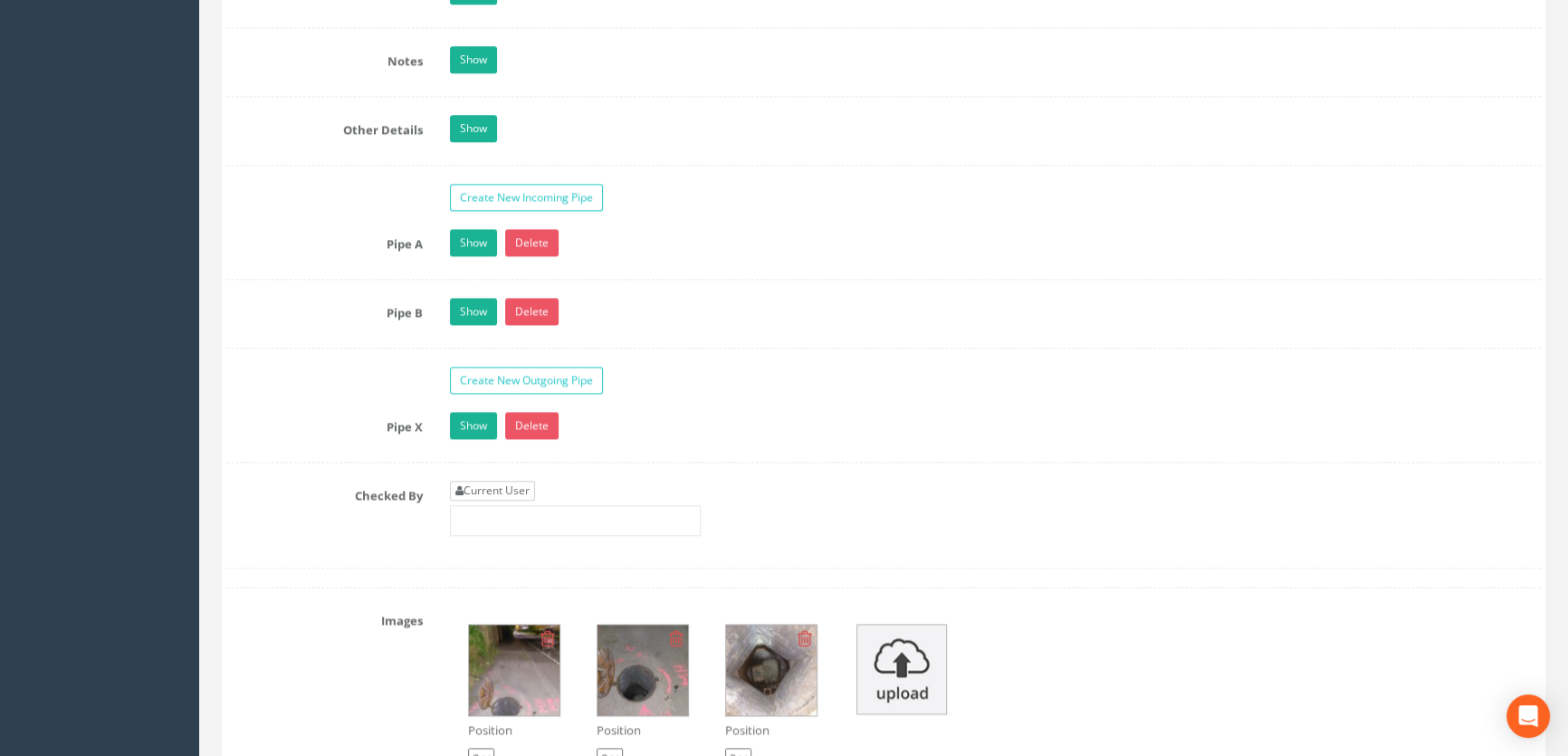
type input "47.99"
click at [483, 501] on link "Current User" at bounding box center [493, 490] width 85 height 19
type input "[PERSON_NAME]"
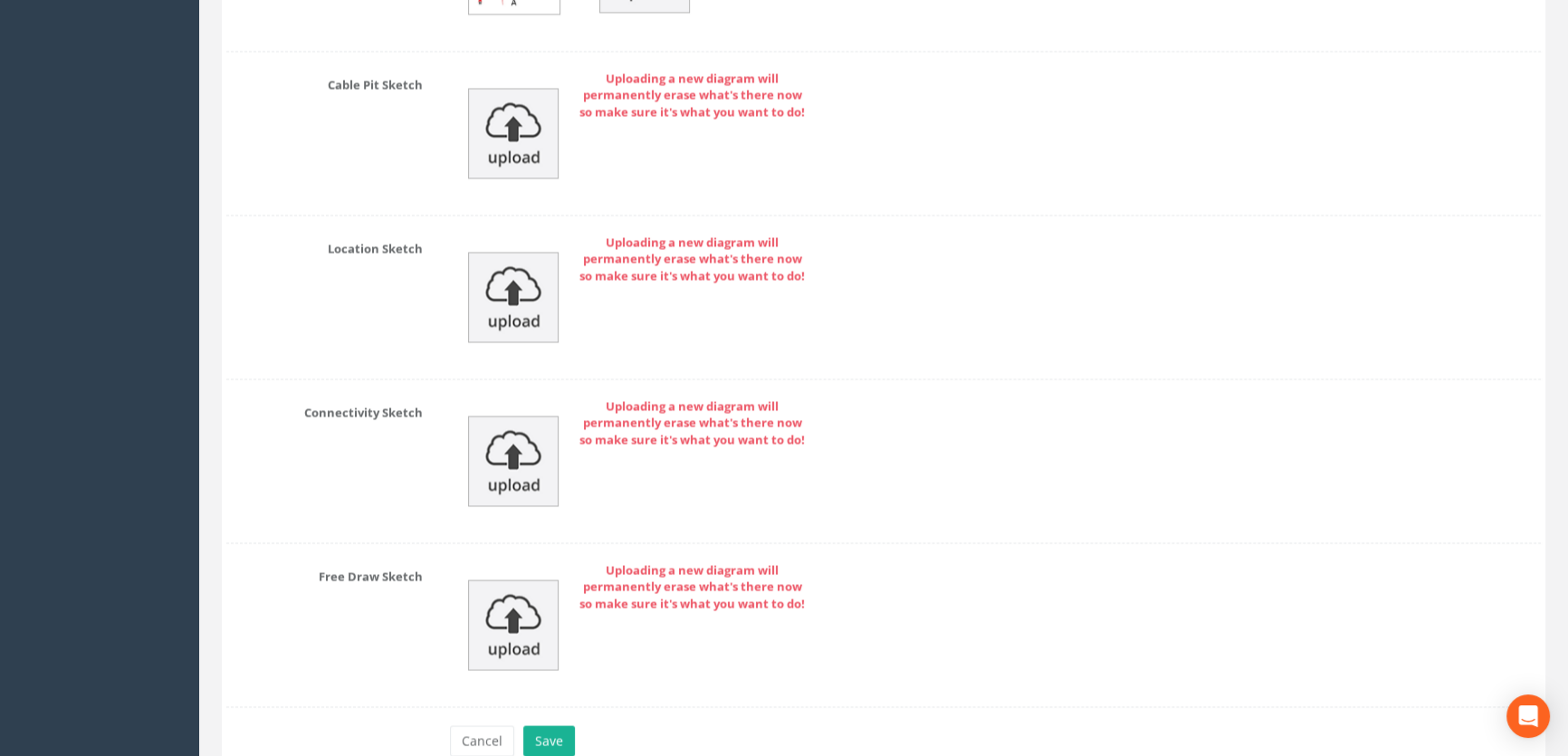
scroll to position [4076, 0]
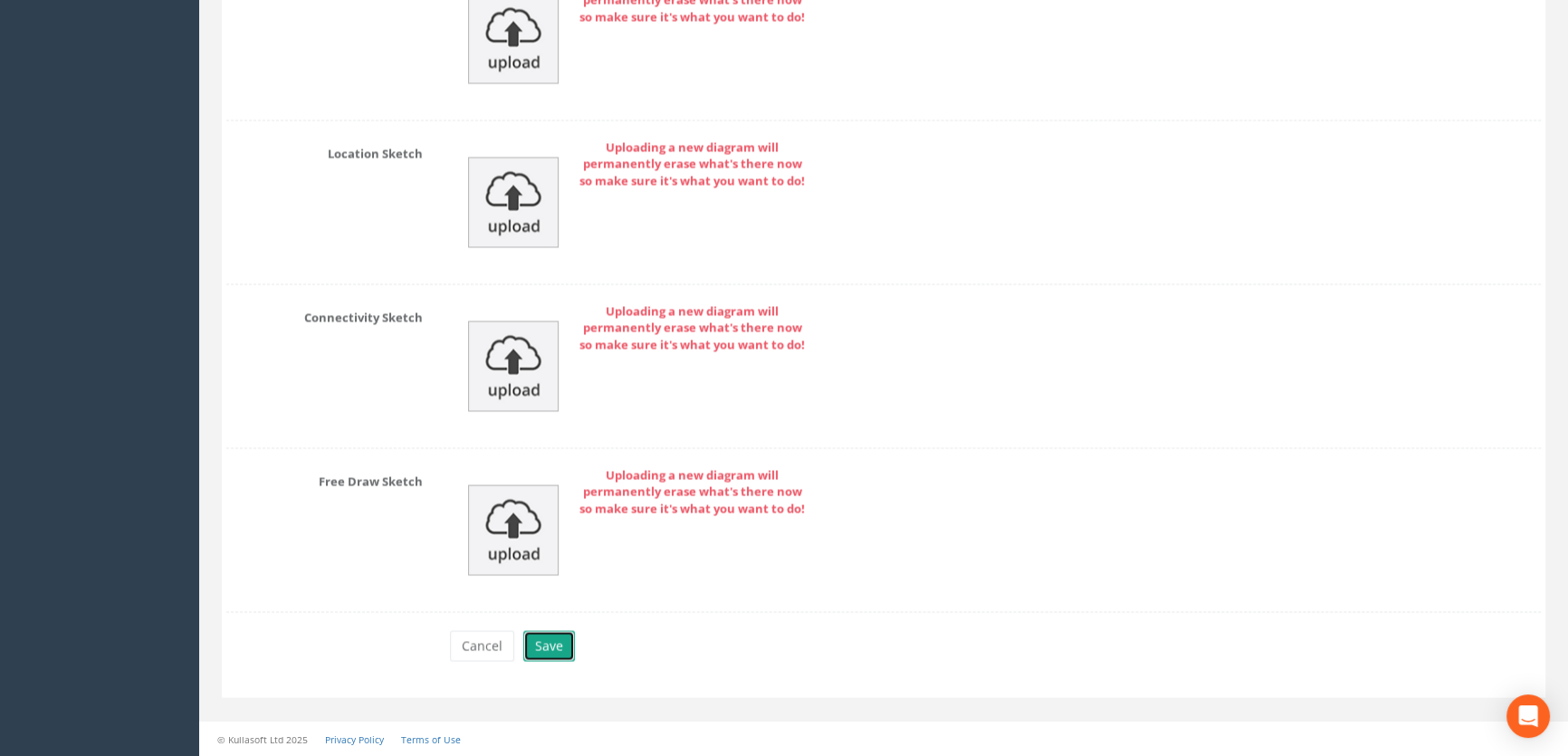
click at [543, 638] on button "Save" at bounding box center [549, 645] width 52 height 31
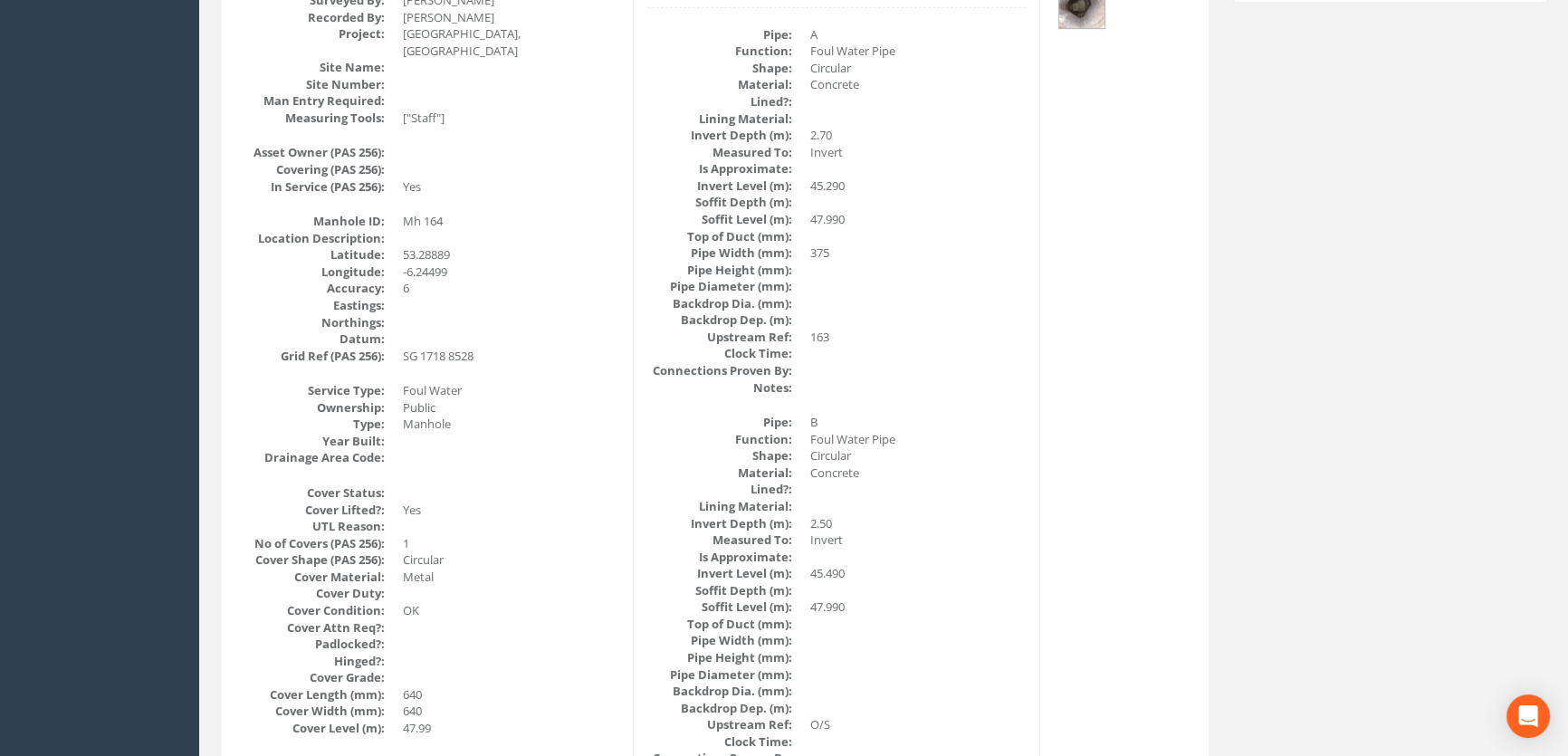
scroll to position [307, 0]
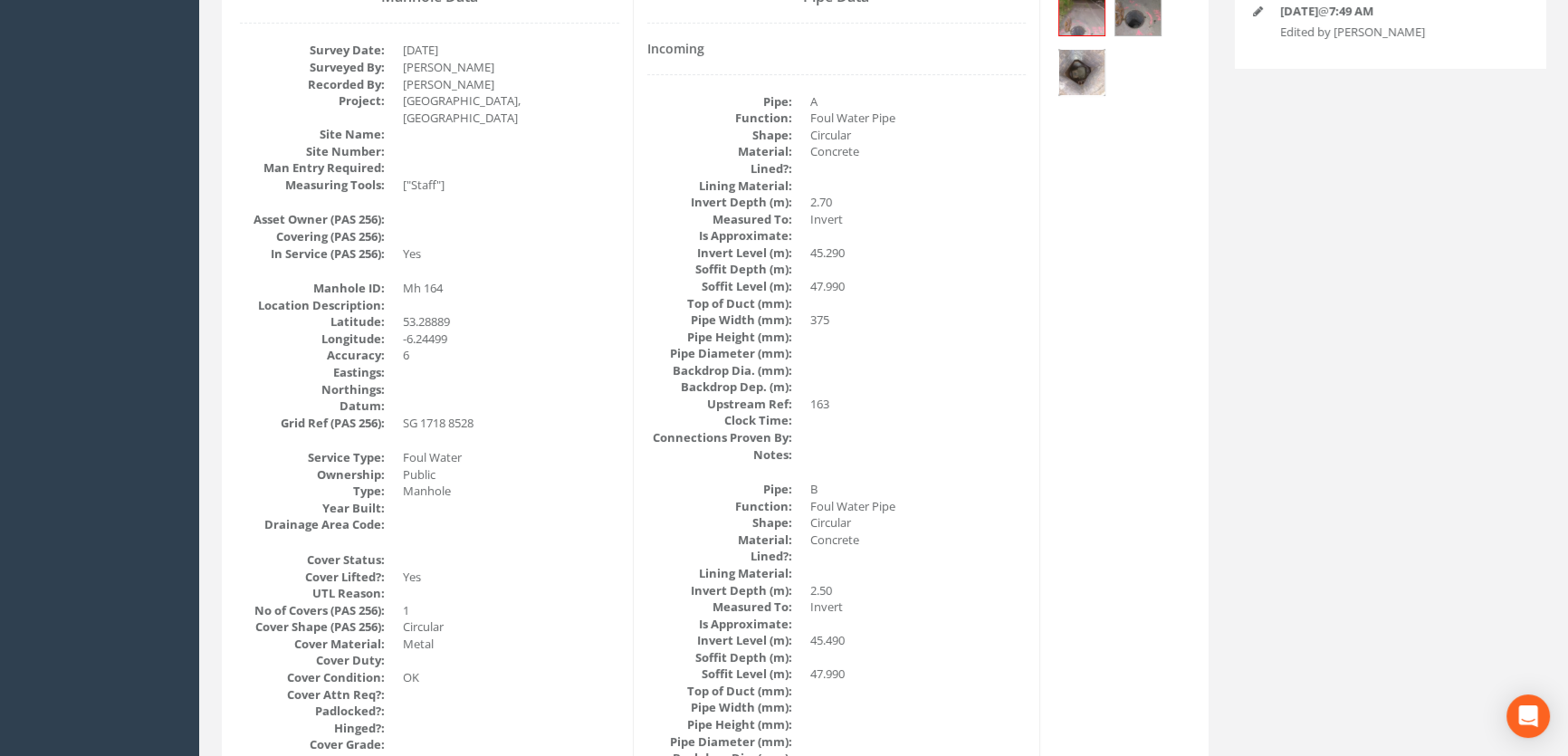
click at [1094, 76] on img at bounding box center [1082, 72] width 45 height 45
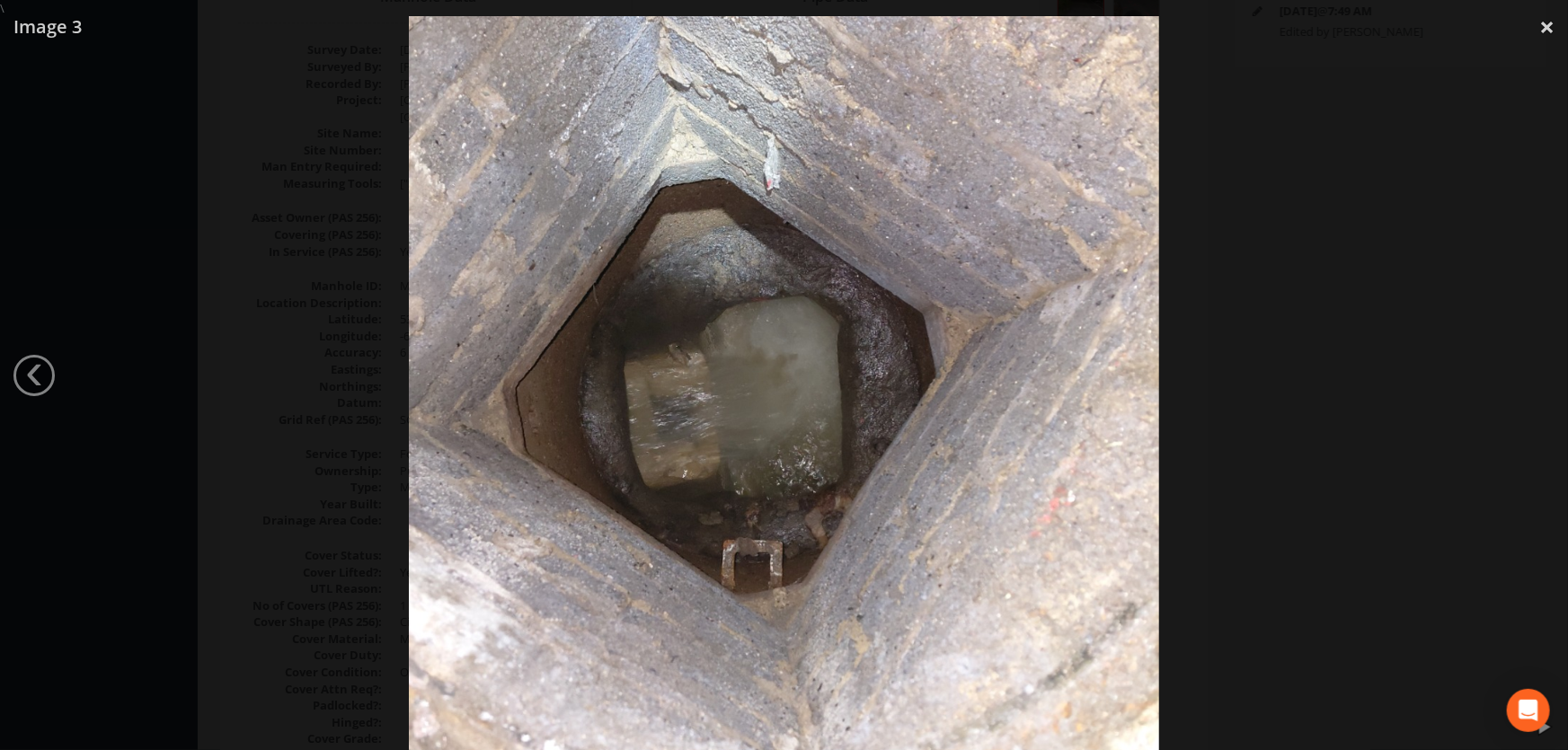
click at [1276, 316] on div at bounding box center [784, 392] width 1568 height 750
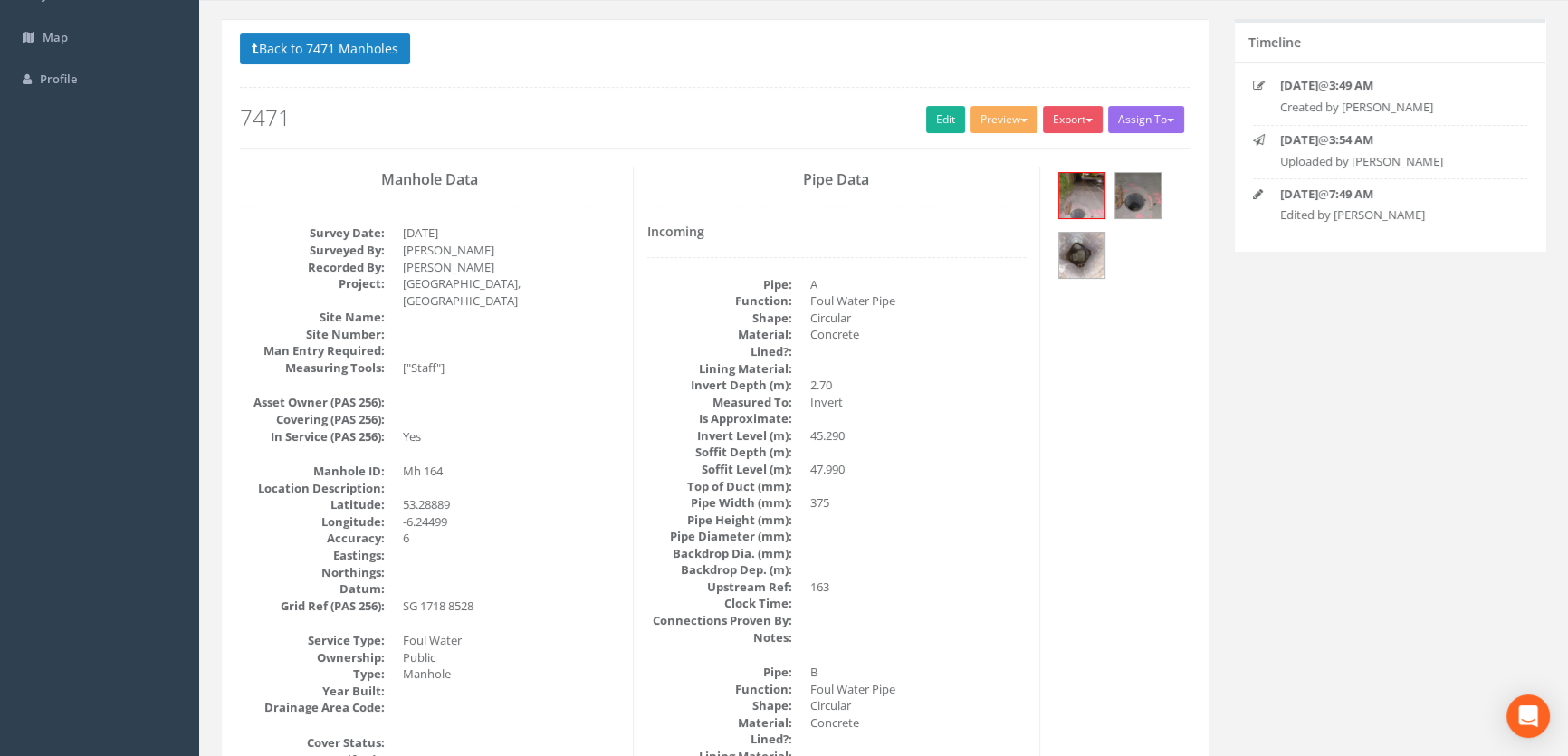
scroll to position [0, 0]
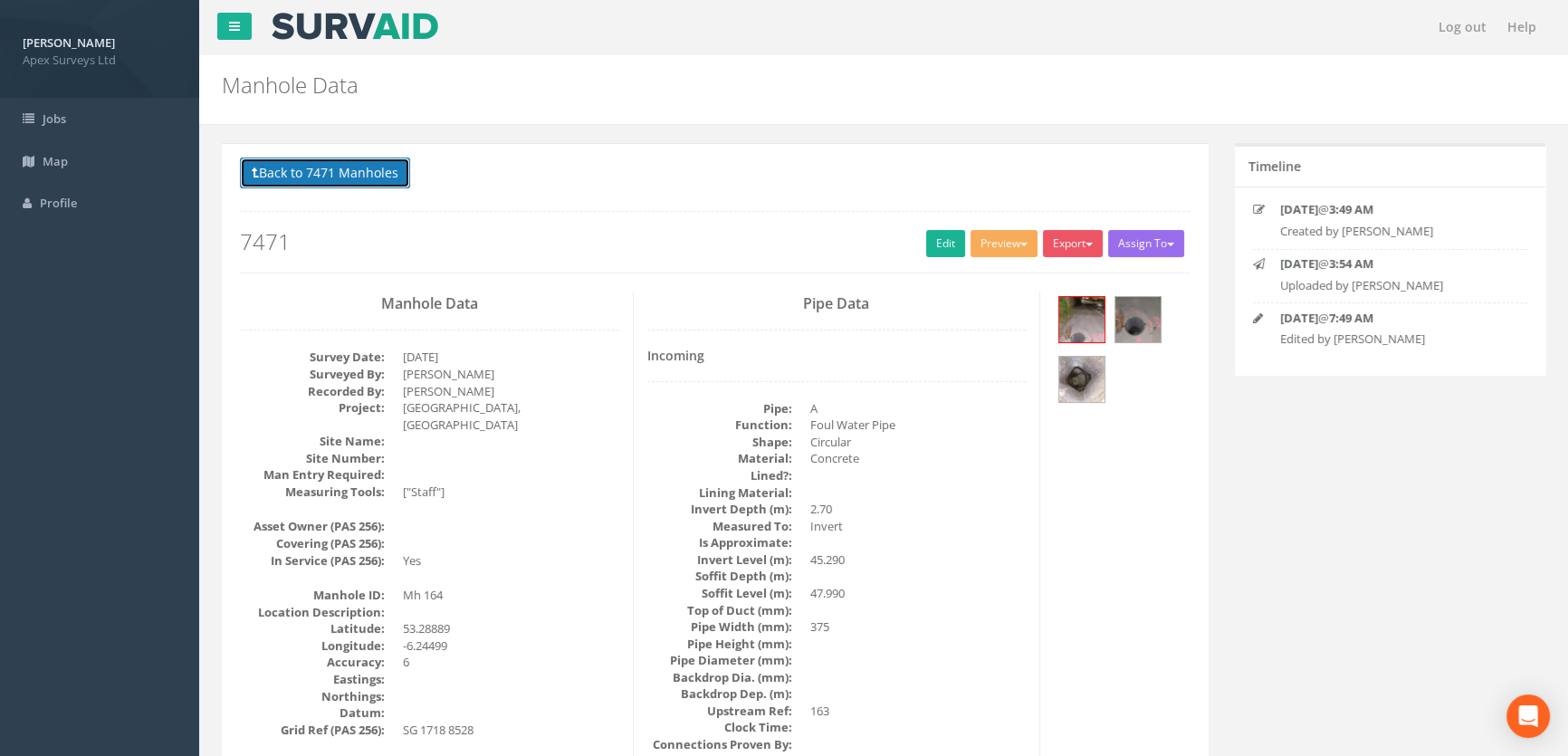
click at [347, 163] on button "Back to 7471 Manholes" at bounding box center [325, 173] width 170 height 31
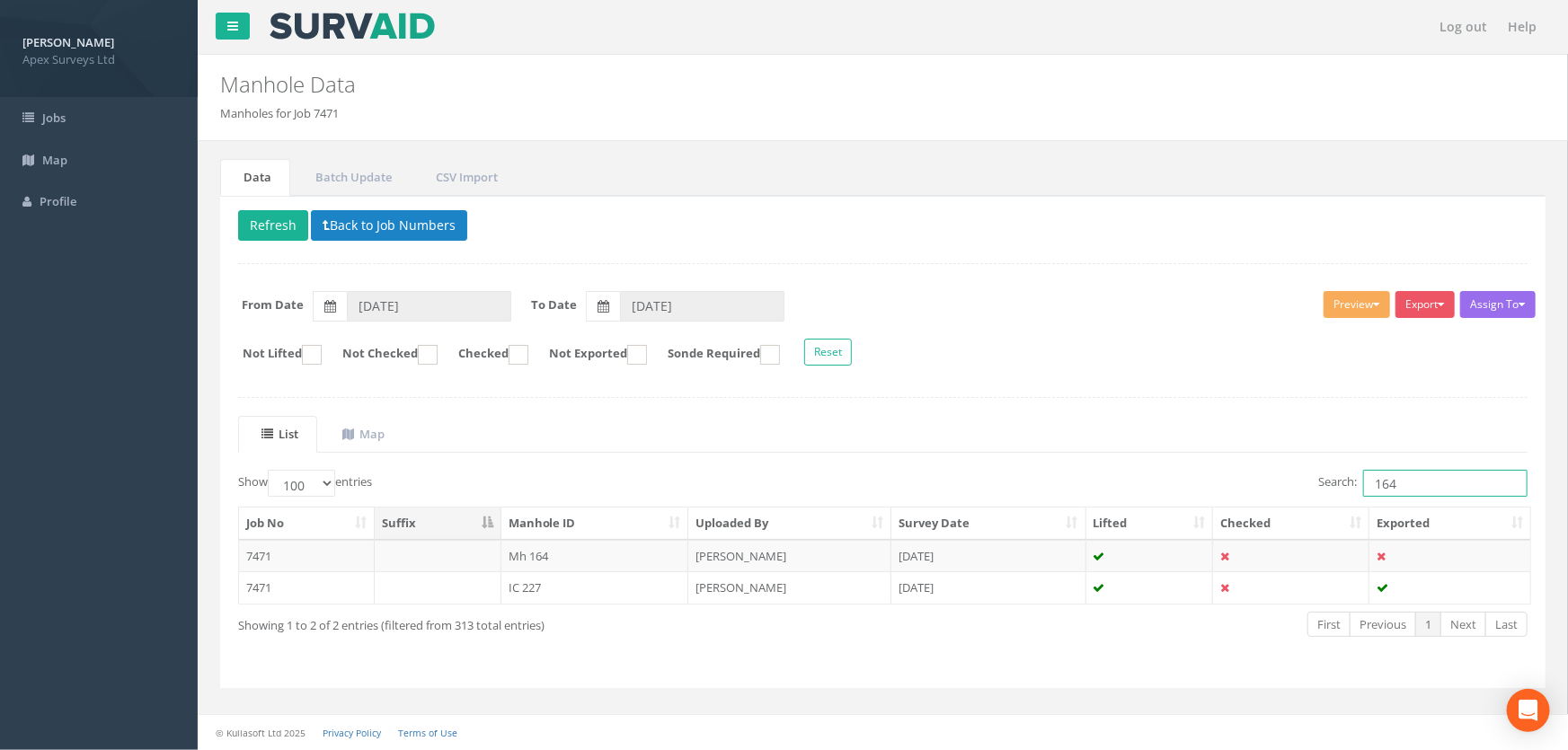
click at [1409, 482] on input "164" at bounding box center [1445, 482] width 165 height 27
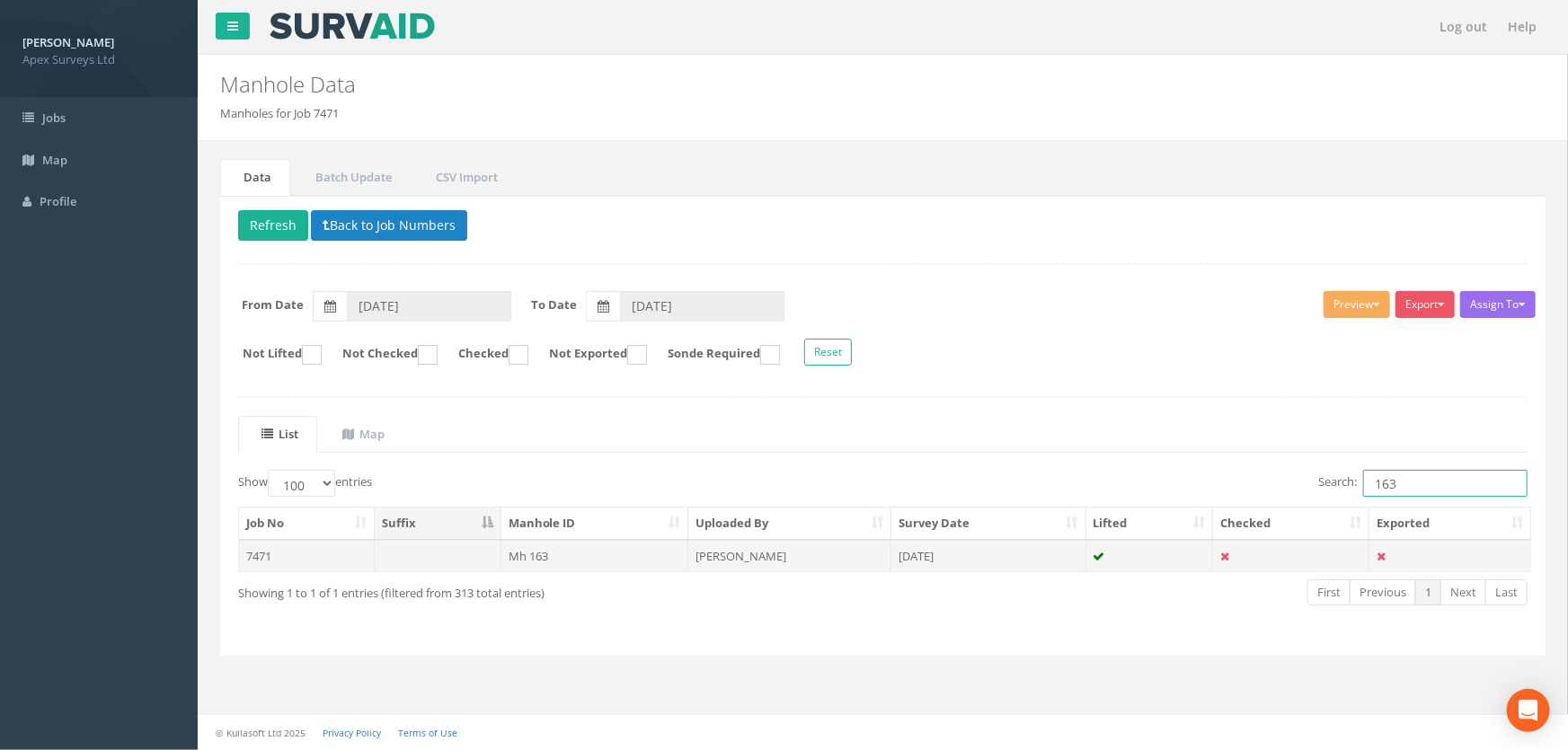
type input "163"
click at [522, 550] on td "Mh 163" at bounding box center [596, 555] width 188 height 32
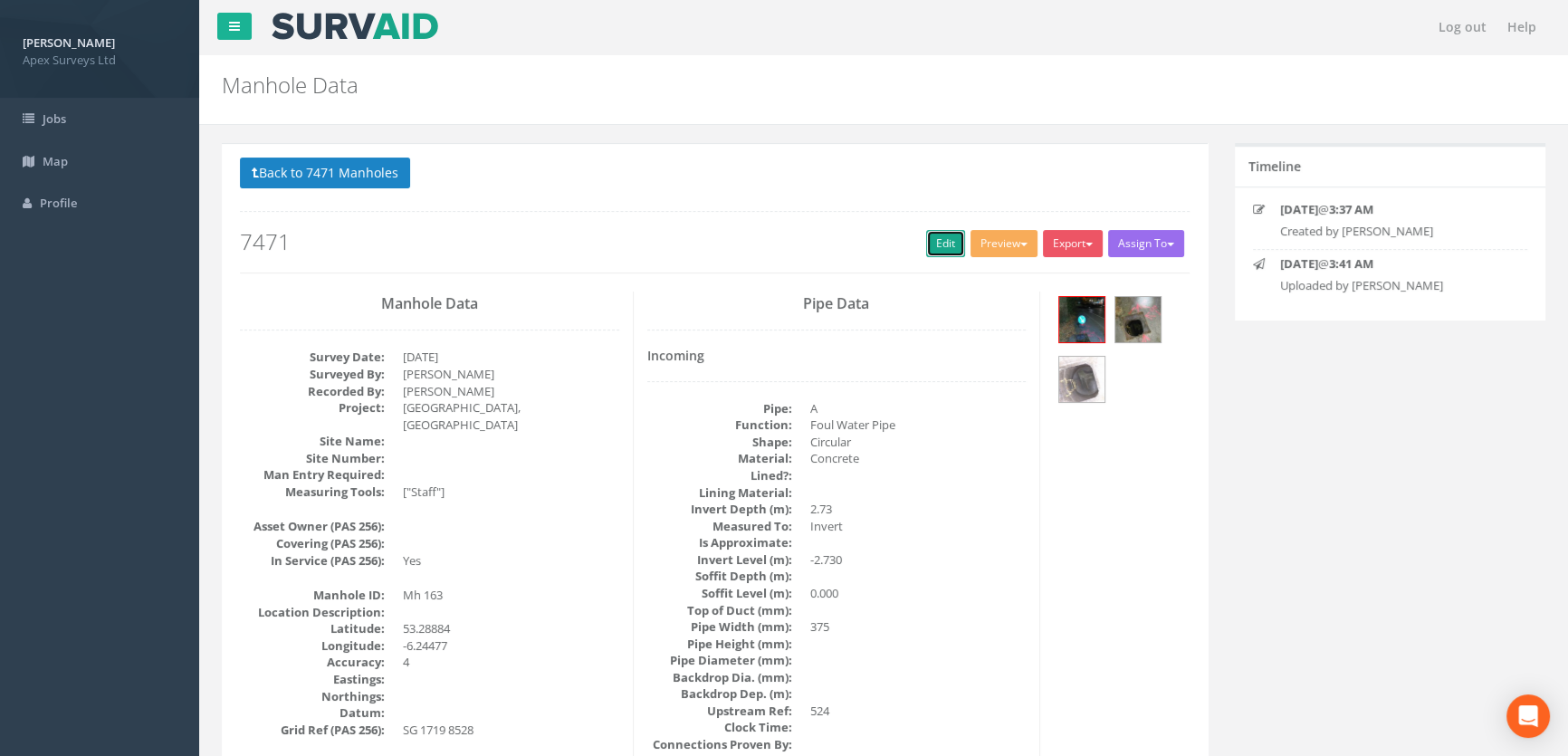
click at [940, 235] on link "Edit" at bounding box center [945, 243] width 39 height 27
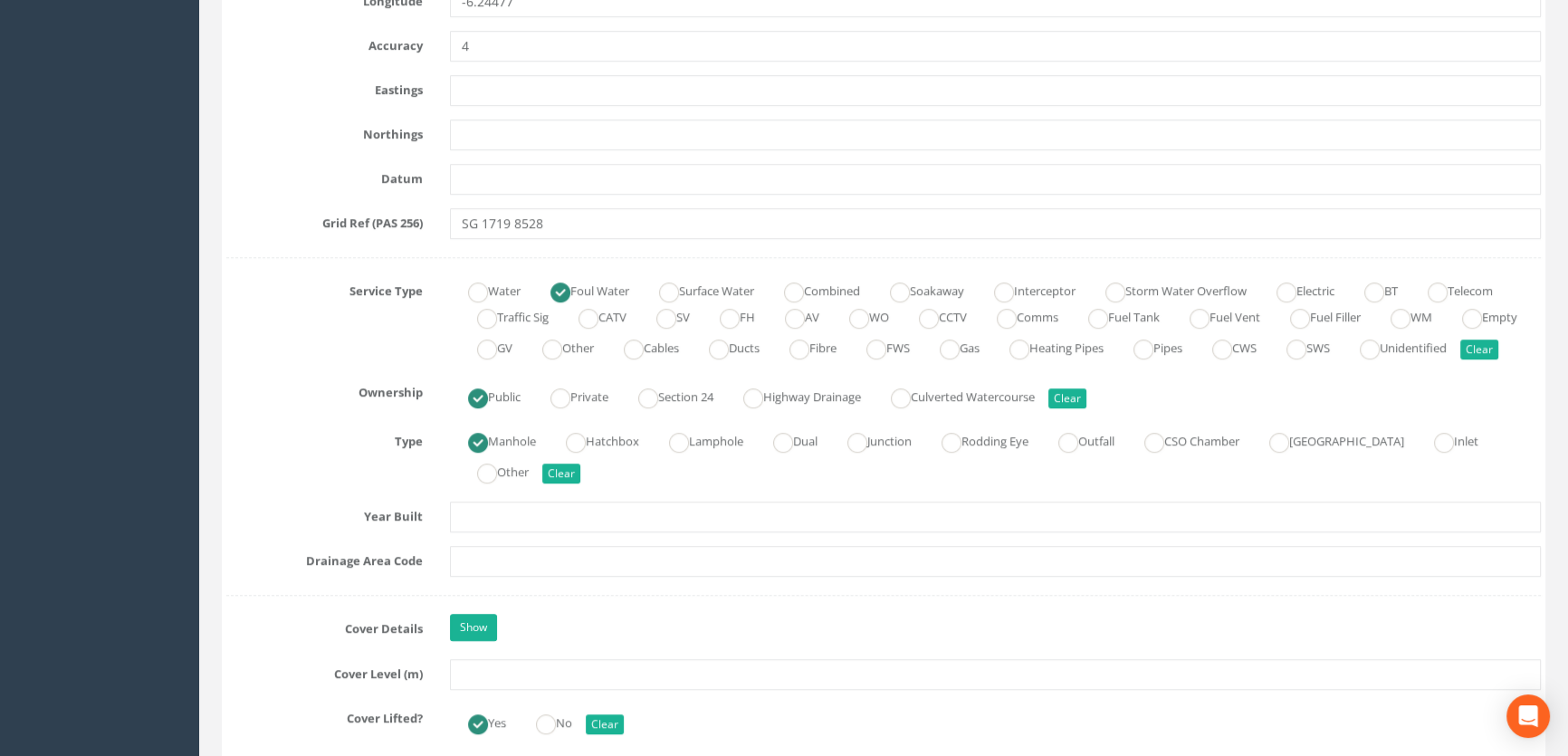
scroll to position [1399, 0]
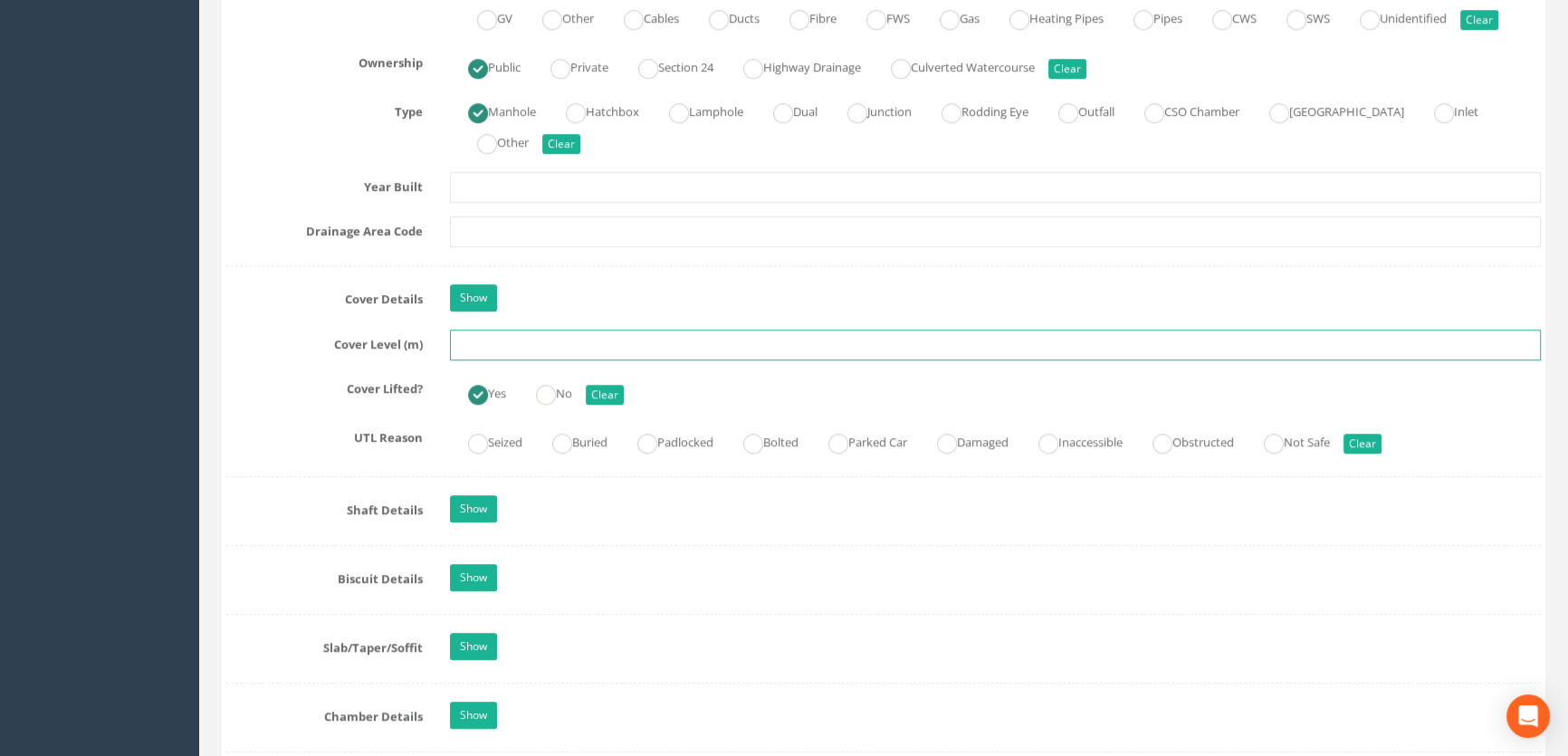
click at [471, 360] on input "text" at bounding box center [996, 344] width 1091 height 31
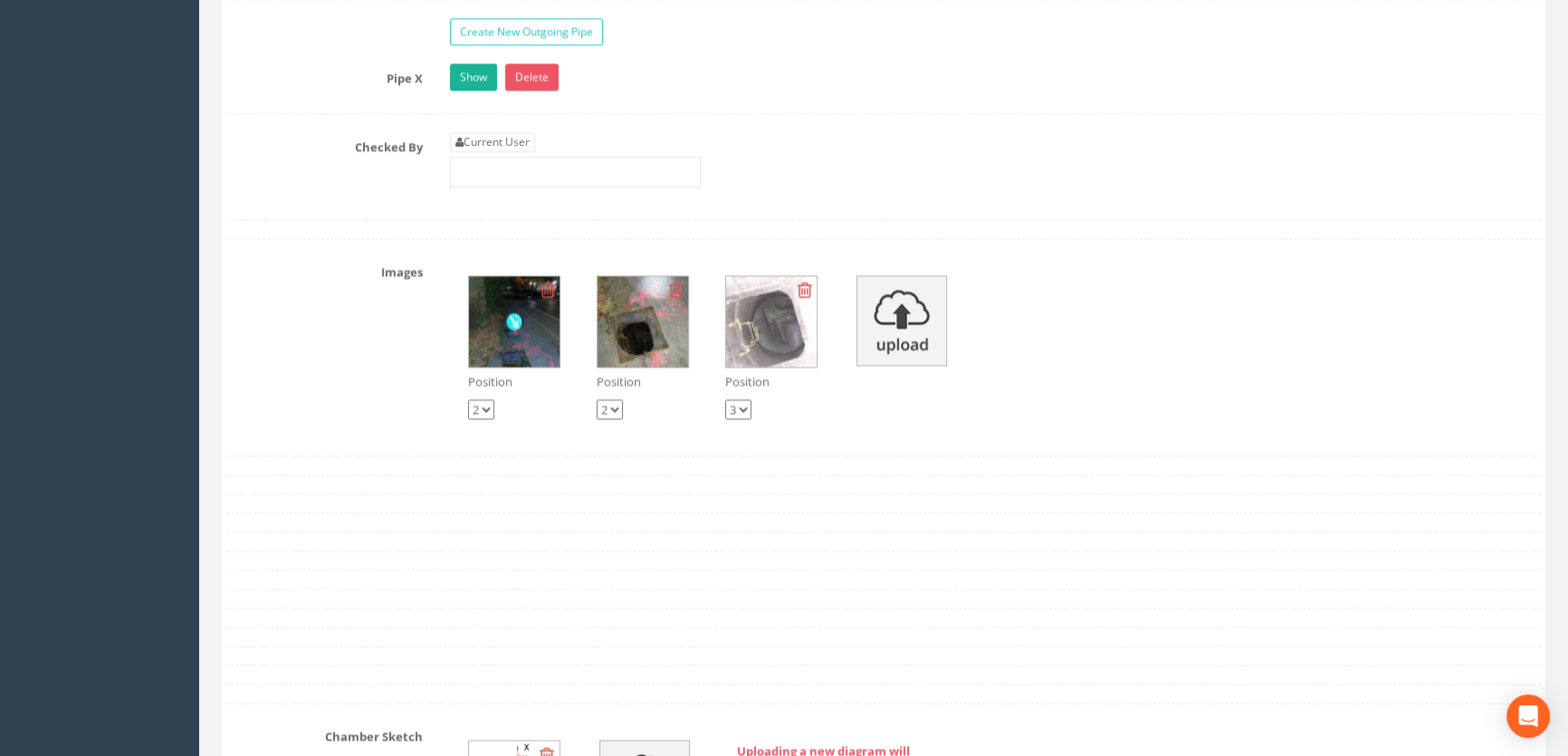
scroll to position [3044, 0]
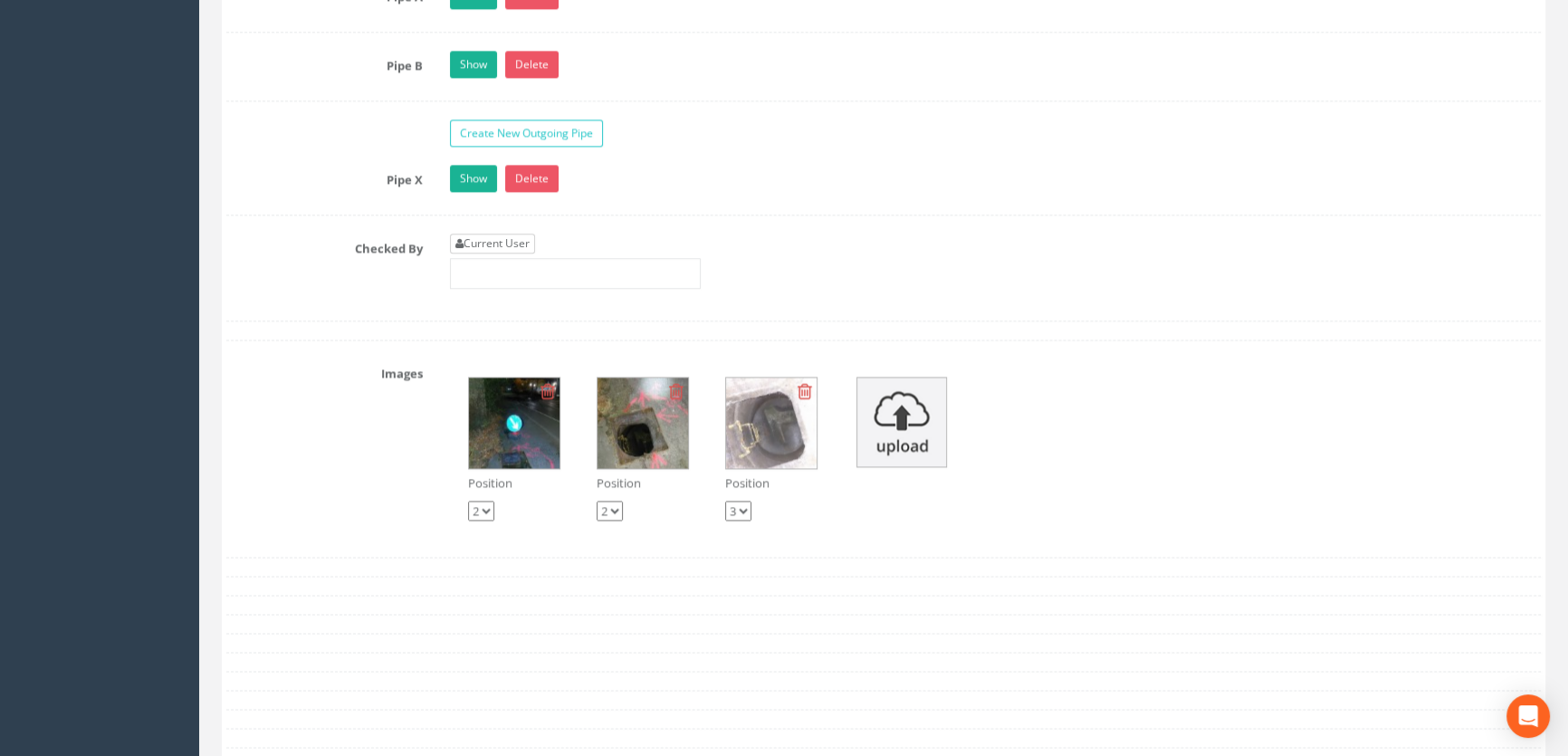
type input "48.34"
click at [528, 253] on link "Current User" at bounding box center [493, 243] width 85 height 19
type input "[PERSON_NAME]"
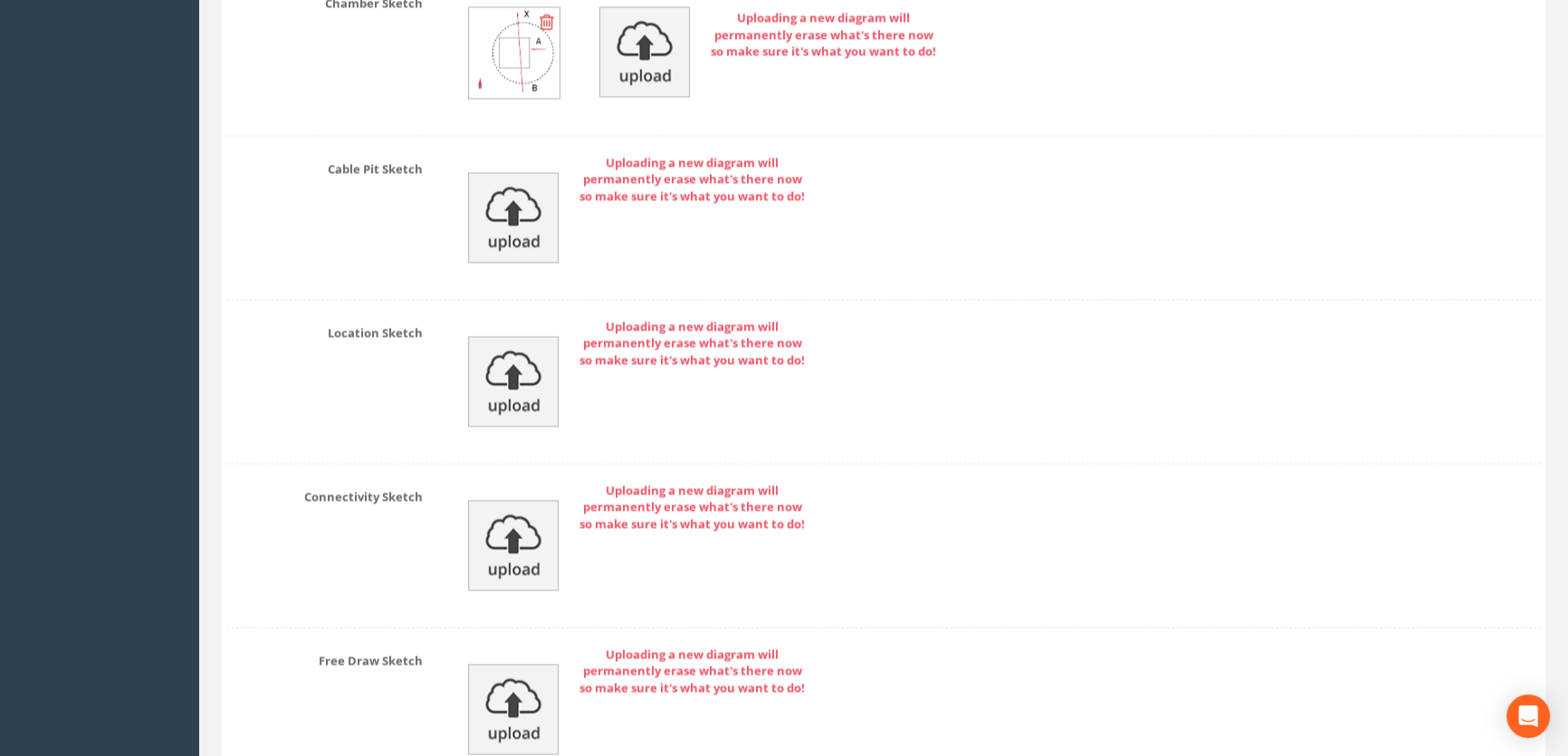
scroll to position [4076, 0]
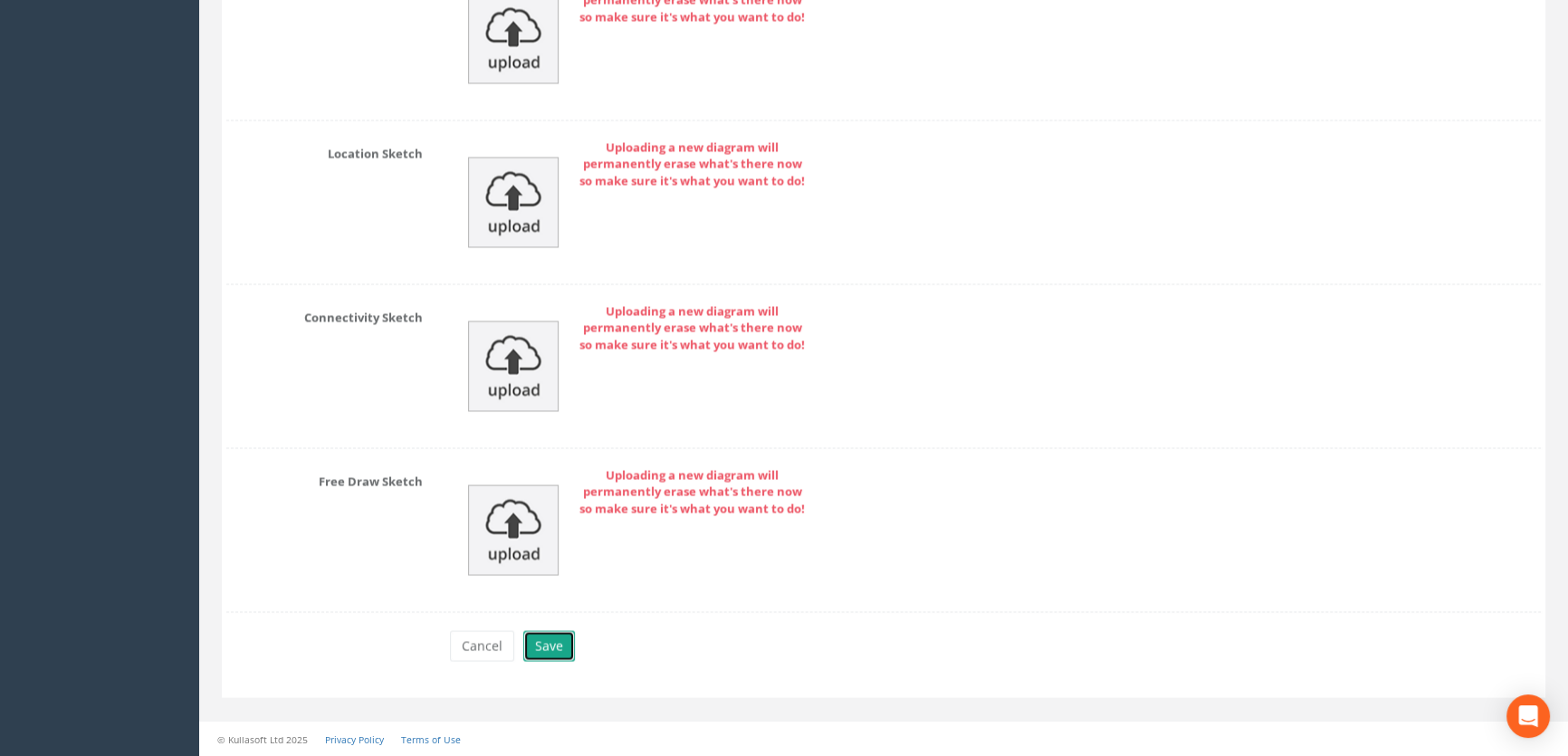
click at [535, 647] on button "Save" at bounding box center [549, 645] width 52 height 31
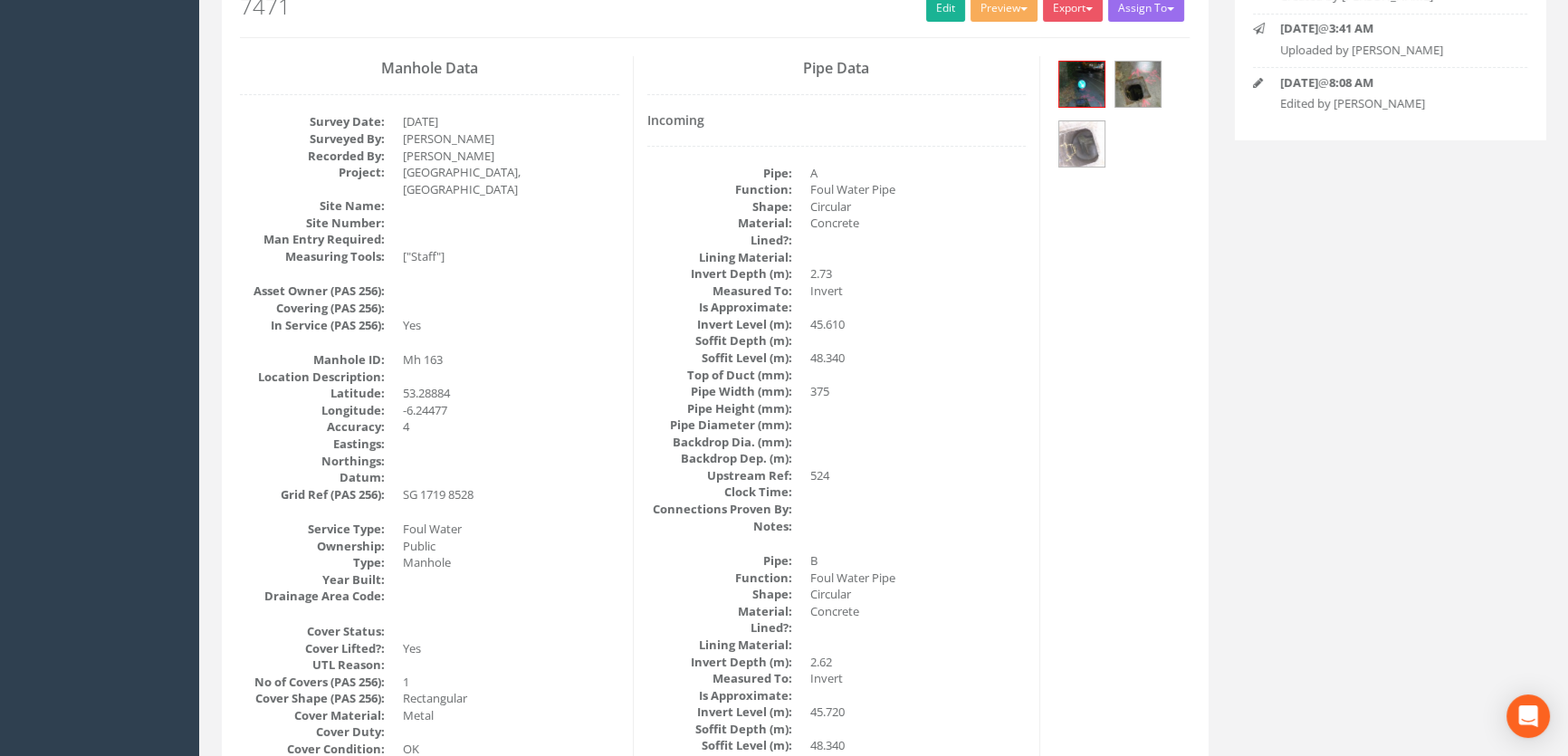
scroll to position [224, 0]
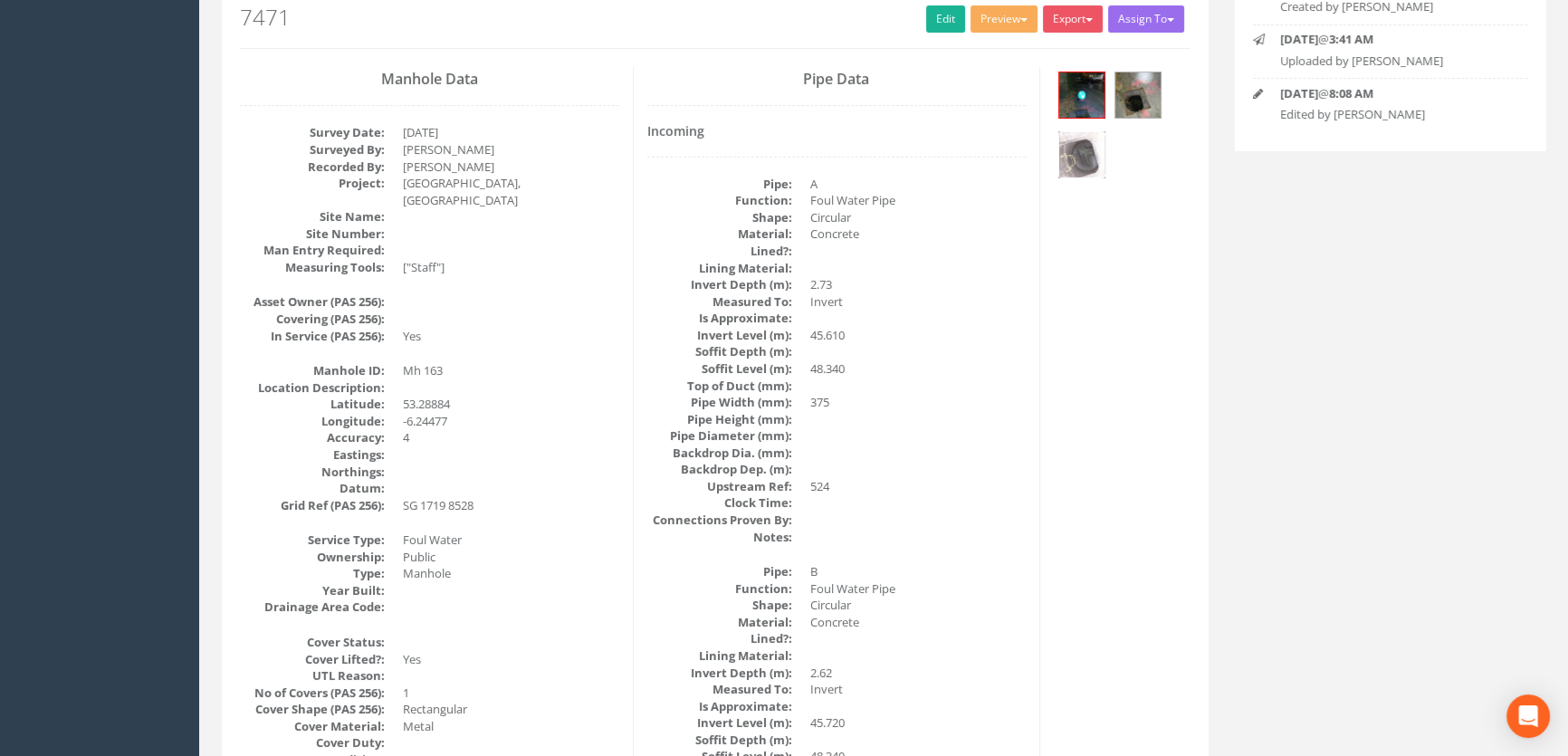
click at [1082, 148] on img at bounding box center [1082, 154] width 45 height 45
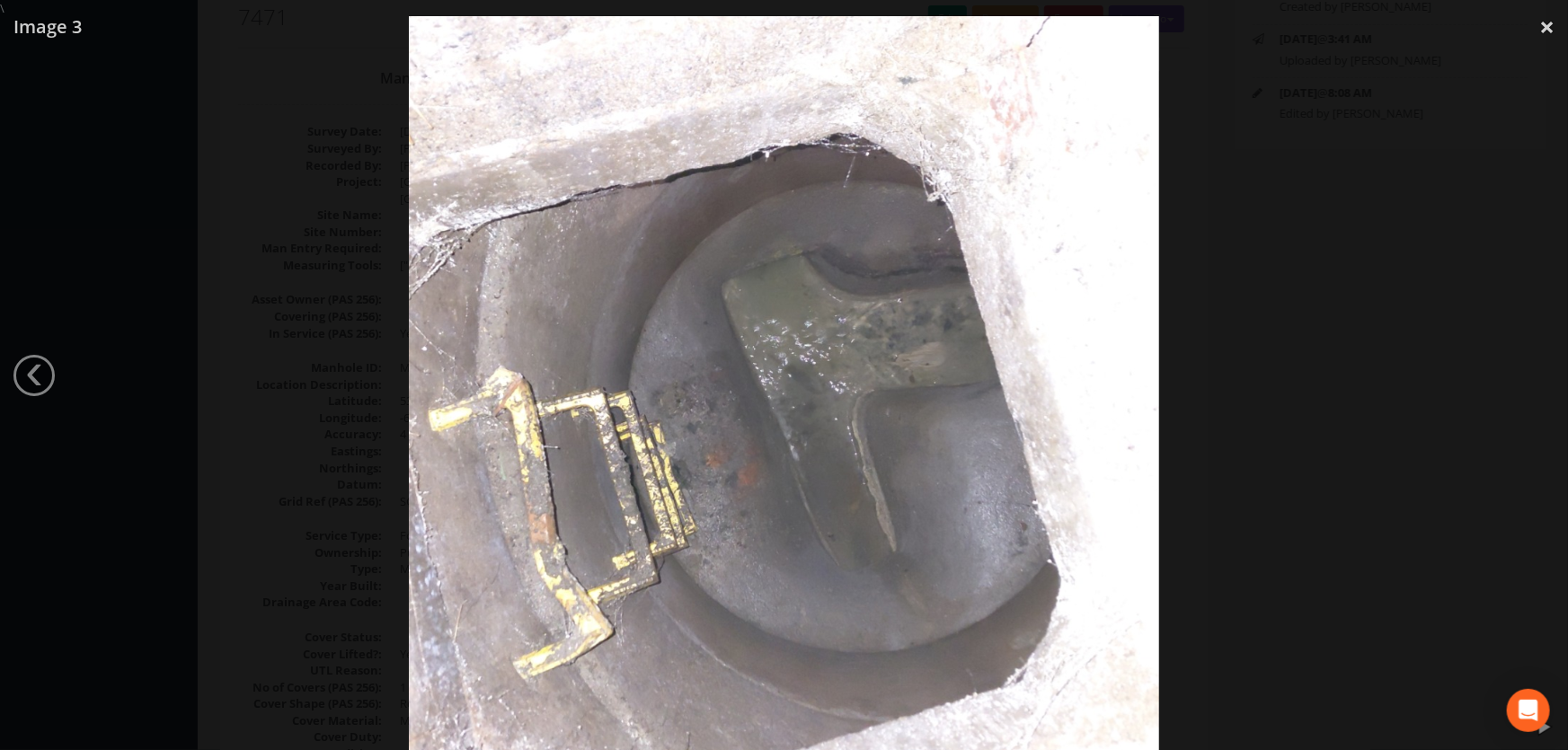
click at [273, 395] on div at bounding box center [784, 392] width 1568 height 750
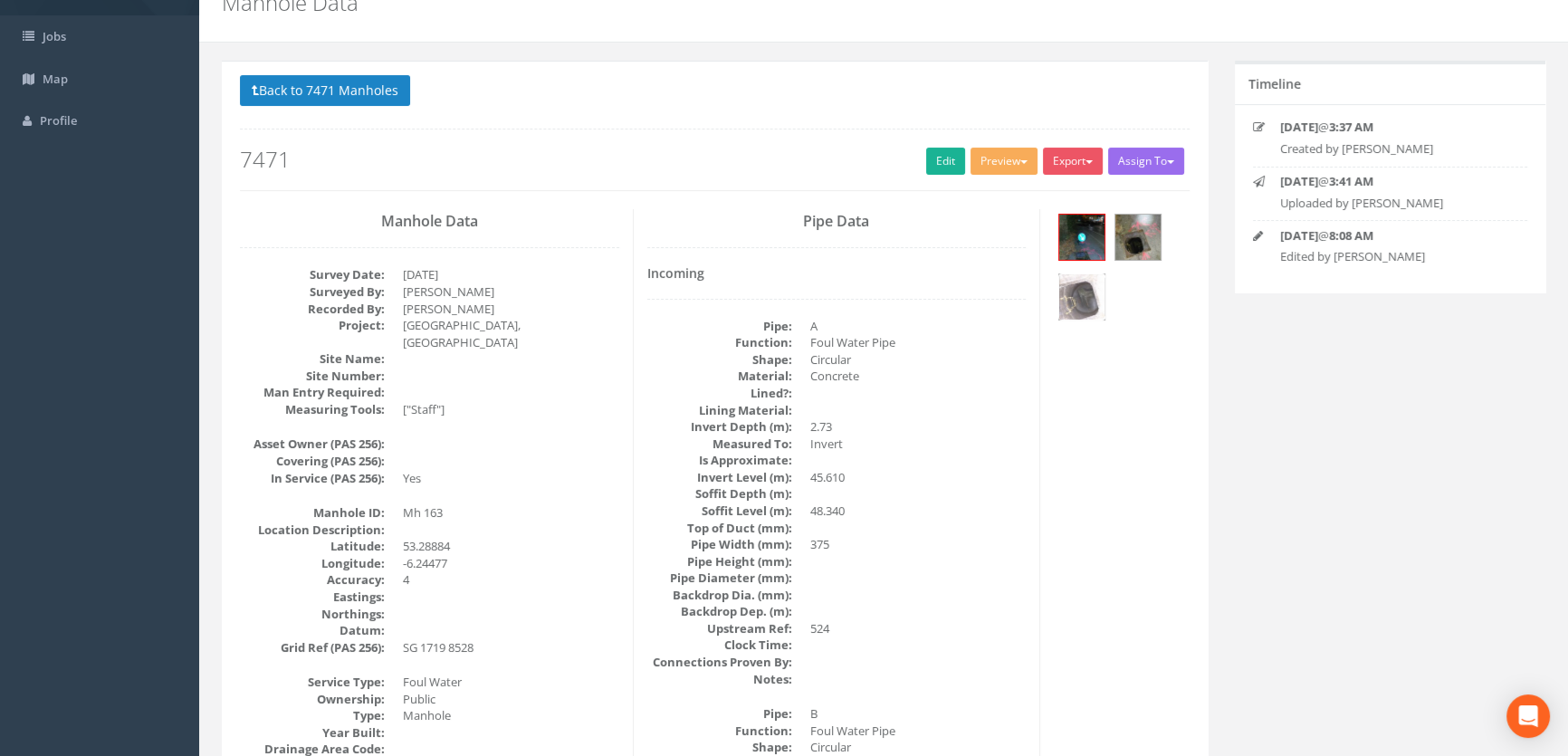
scroll to position [0, 0]
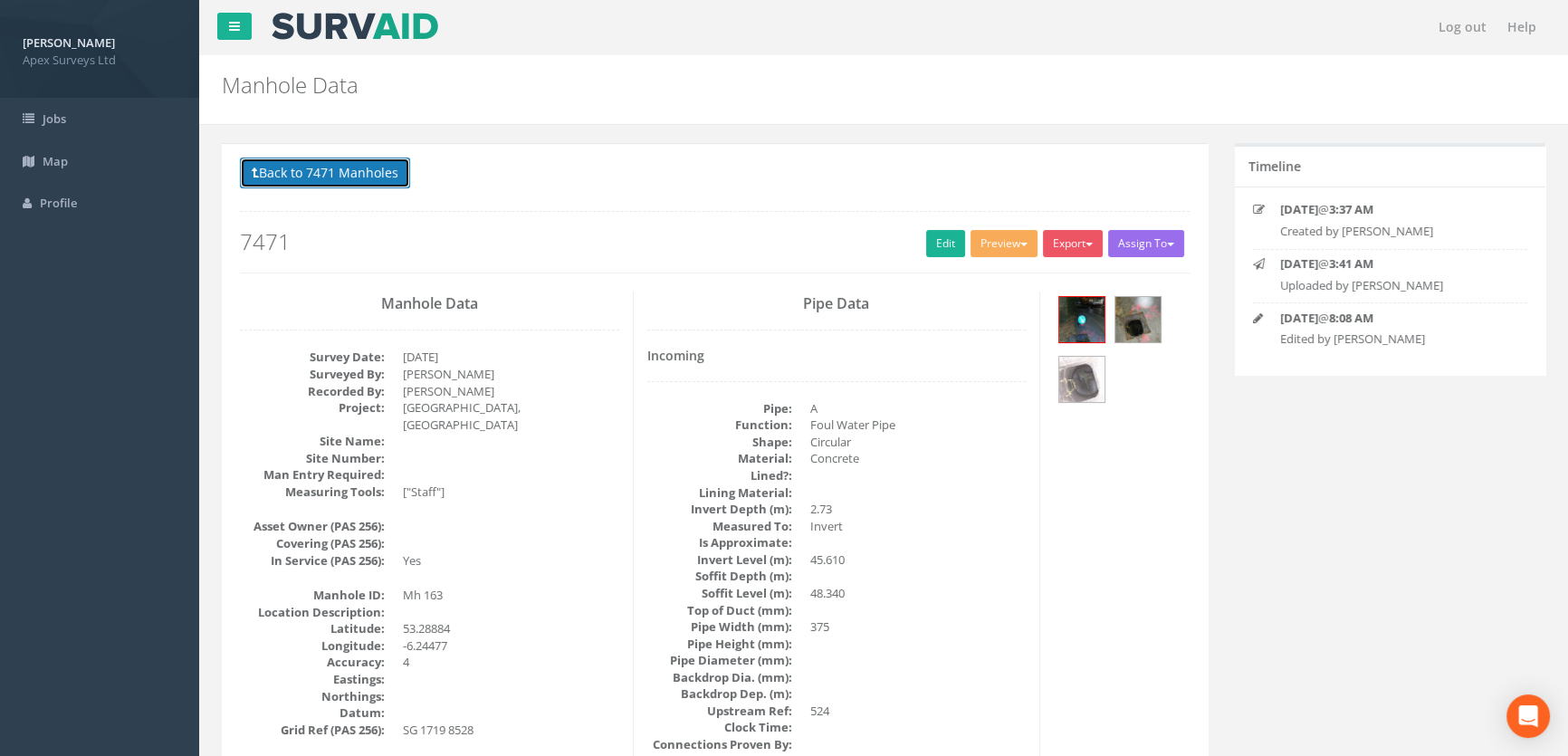
click at [372, 170] on button "Back to 7471 Manholes" at bounding box center [325, 173] width 170 height 31
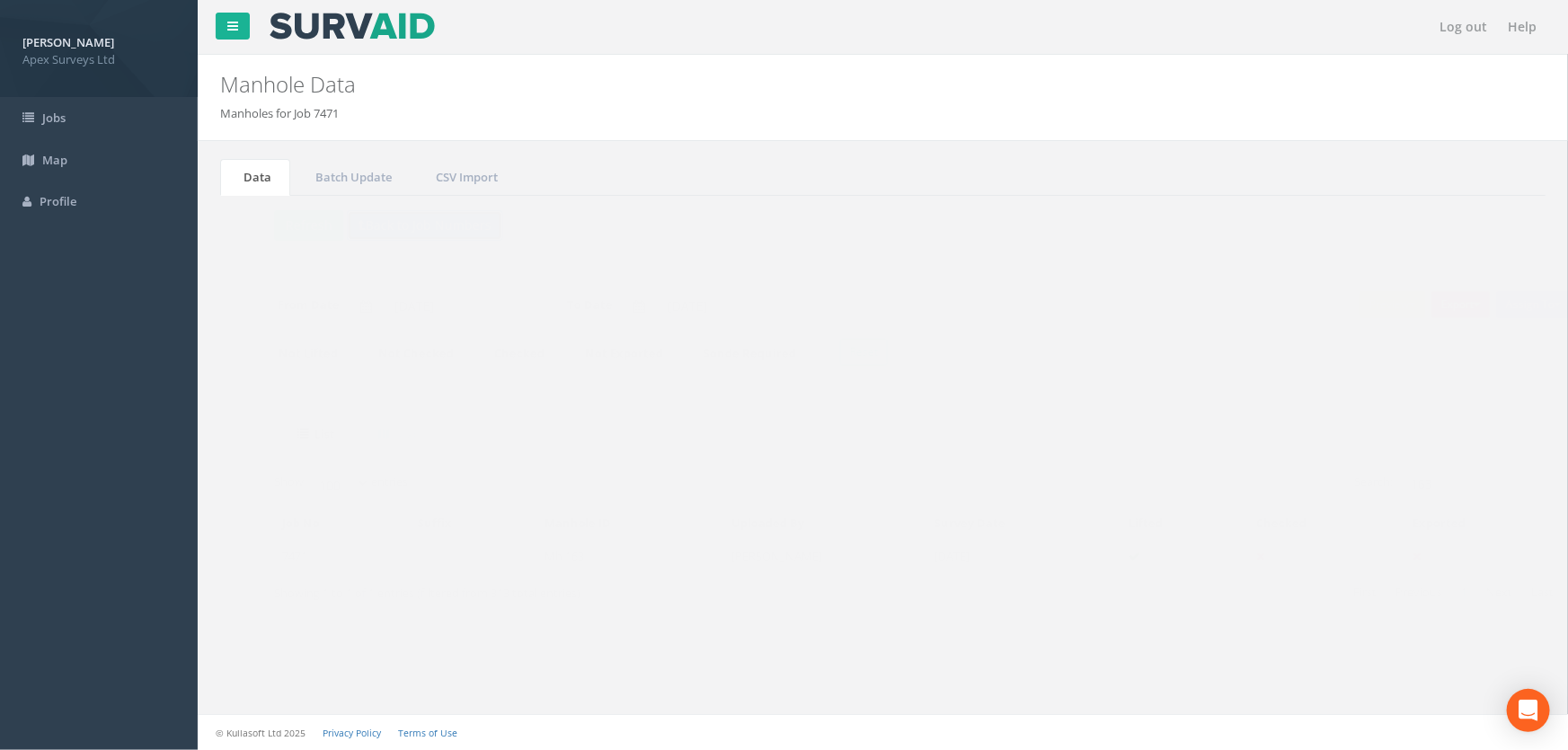
click at [379, 228] on button "Back to Job Numbers" at bounding box center [389, 225] width 157 height 30
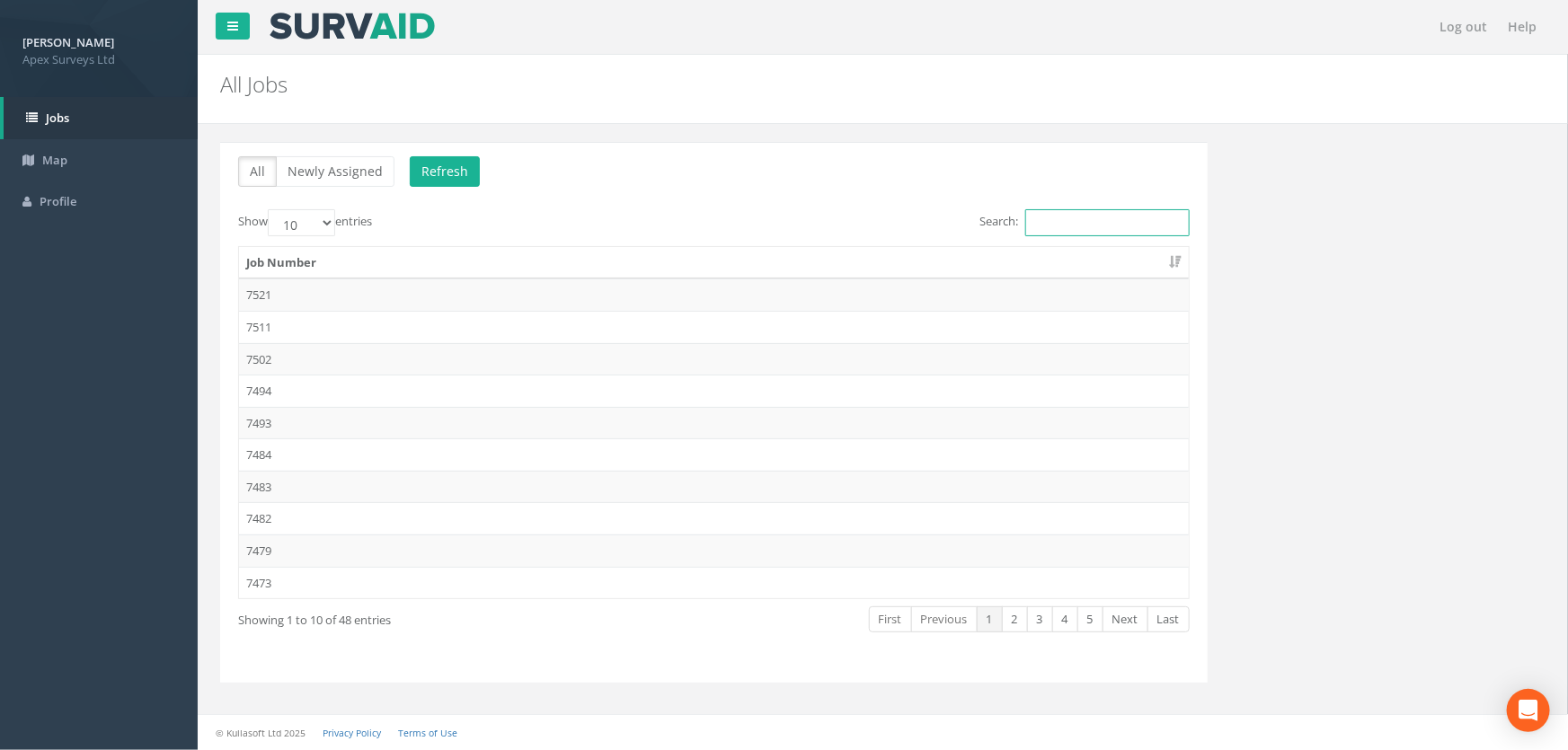
click at [1067, 214] on input "Search:" at bounding box center [1107, 222] width 165 height 27
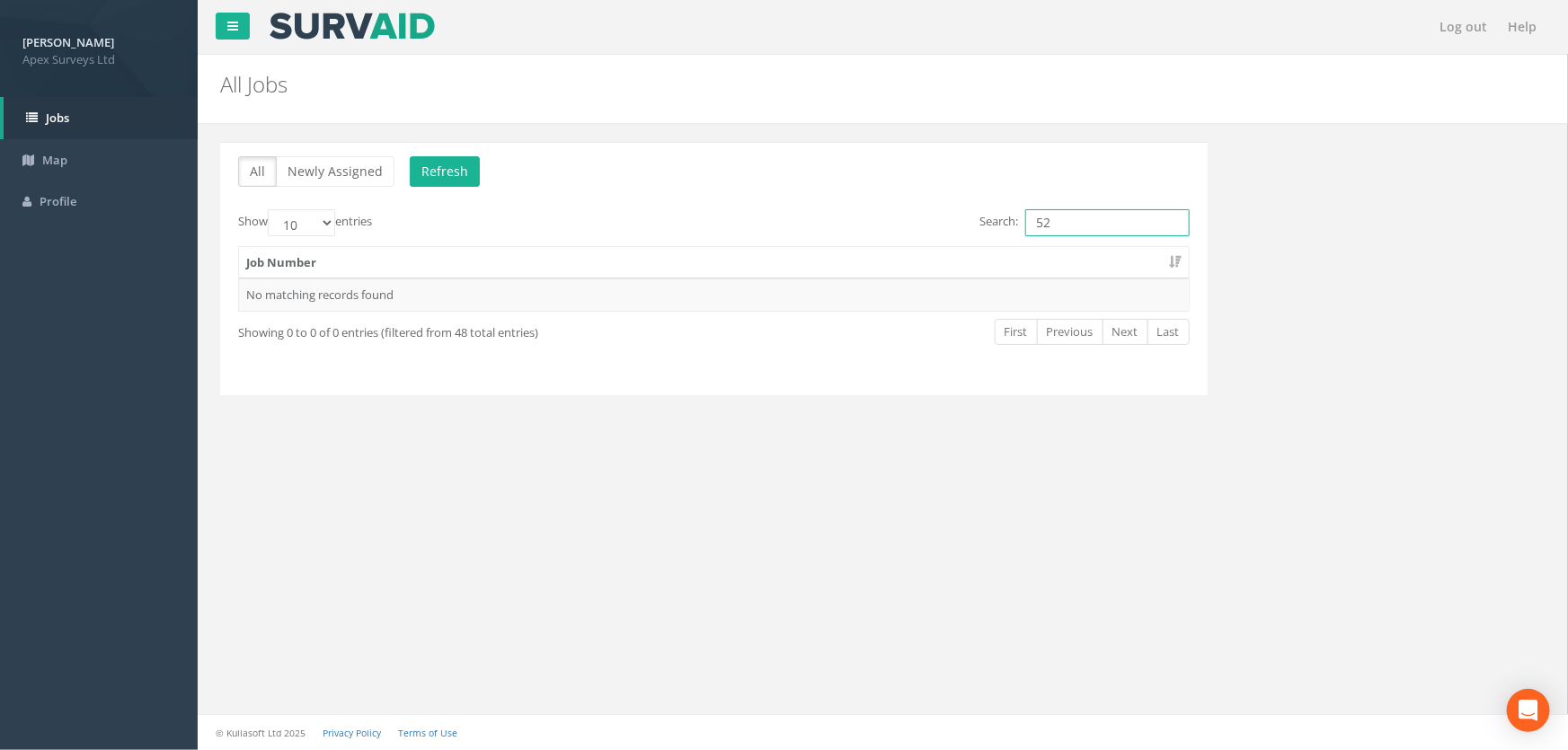
type input "5"
type input "7471"
click at [287, 295] on td "7471" at bounding box center [714, 294] width 949 height 32
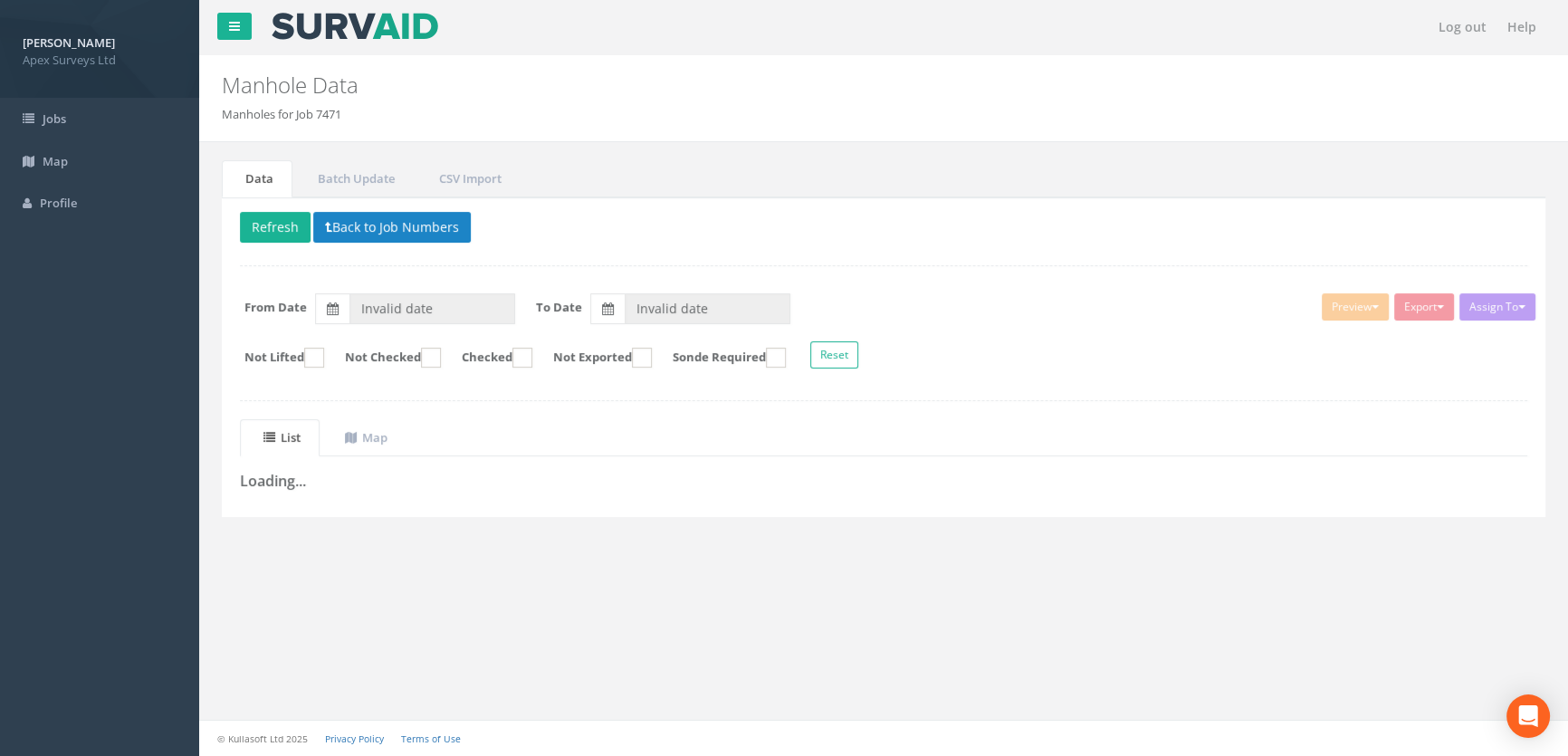
type input "[DATE]"
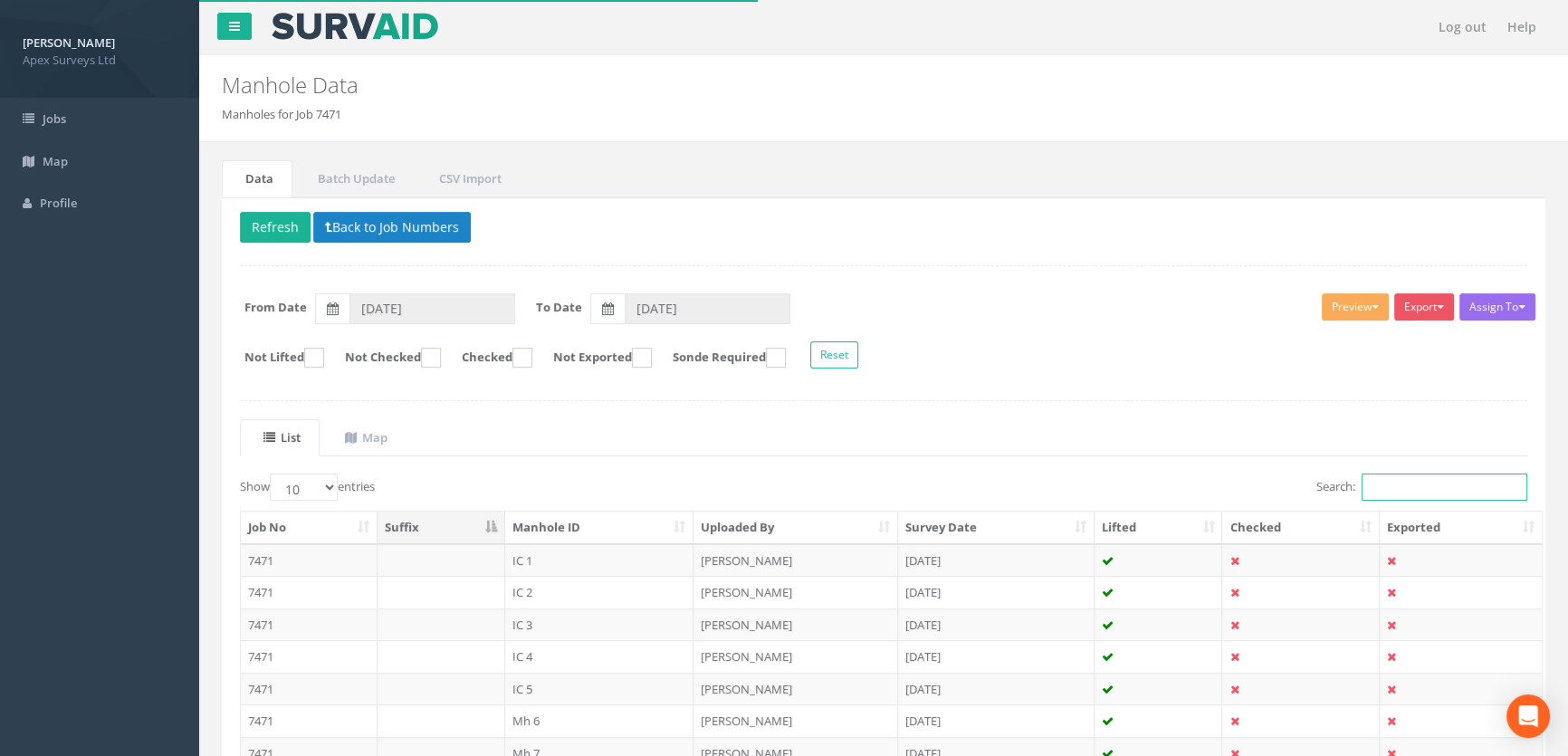
click at [1418, 492] on input "Search:" at bounding box center [1445, 486] width 166 height 27
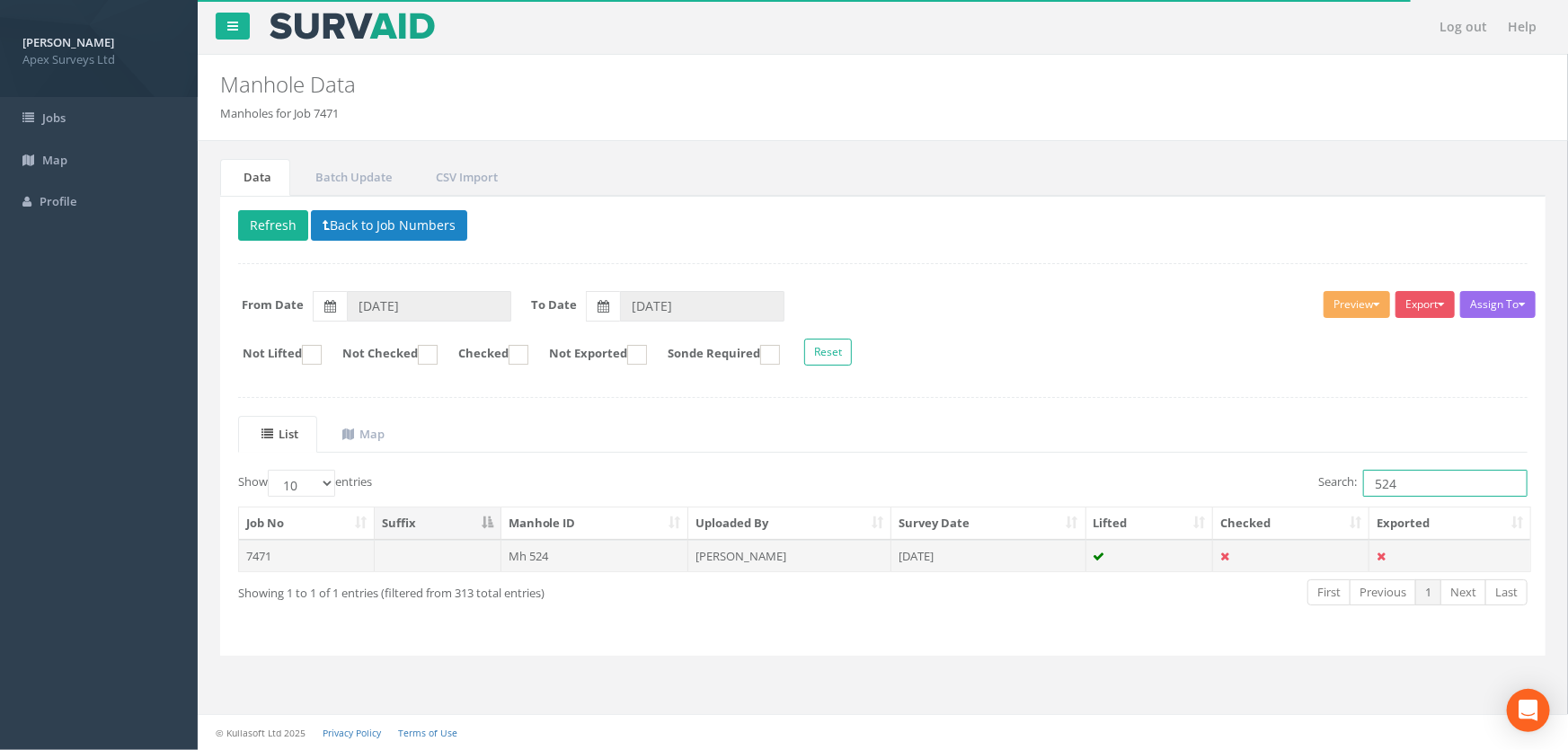
type input "524"
click at [549, 552] on td "Mh 524" at bounding box center [596, 555] width 188 height 32
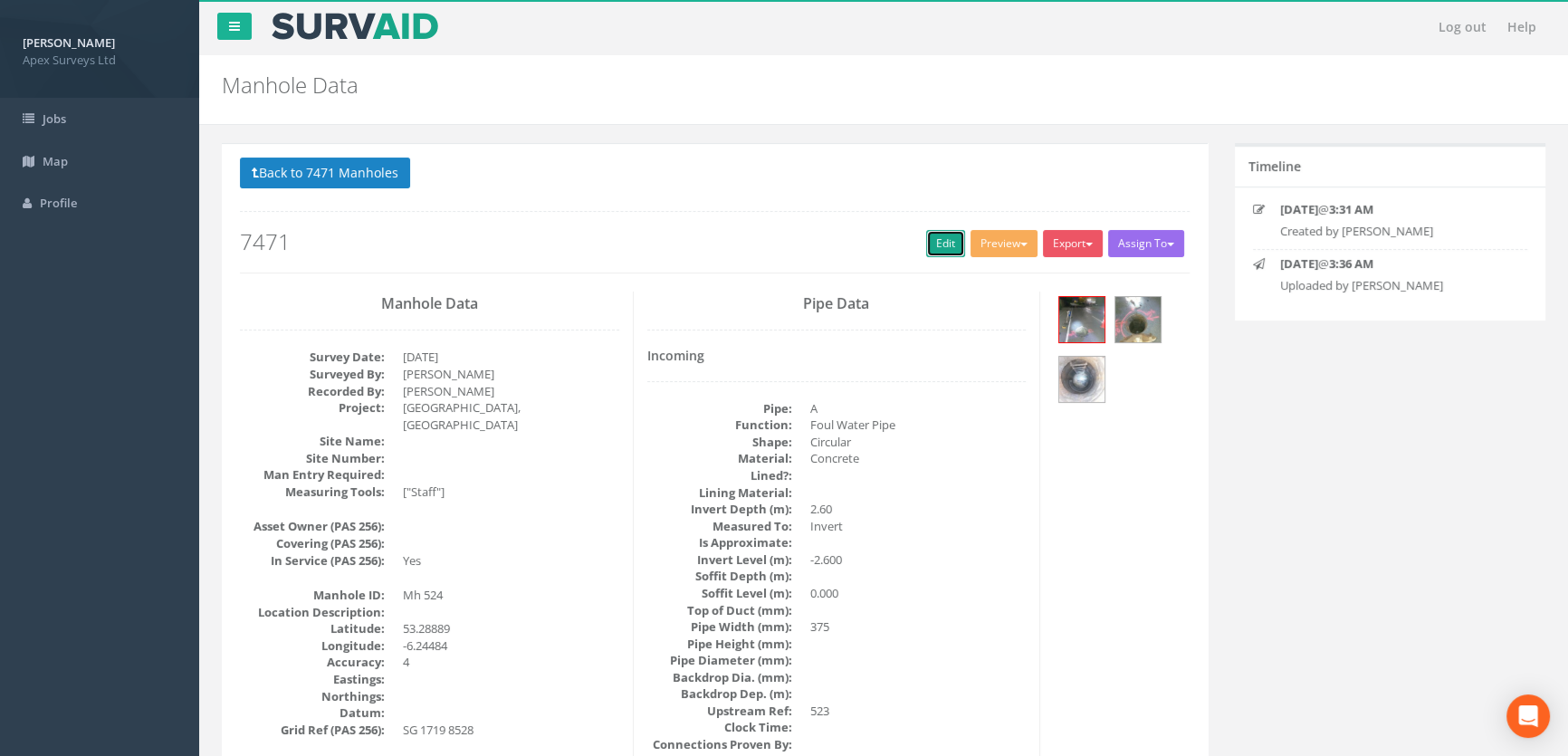
click at [932, 244] on link "Edit" at bounding box center [945, 243] width 39 height 27
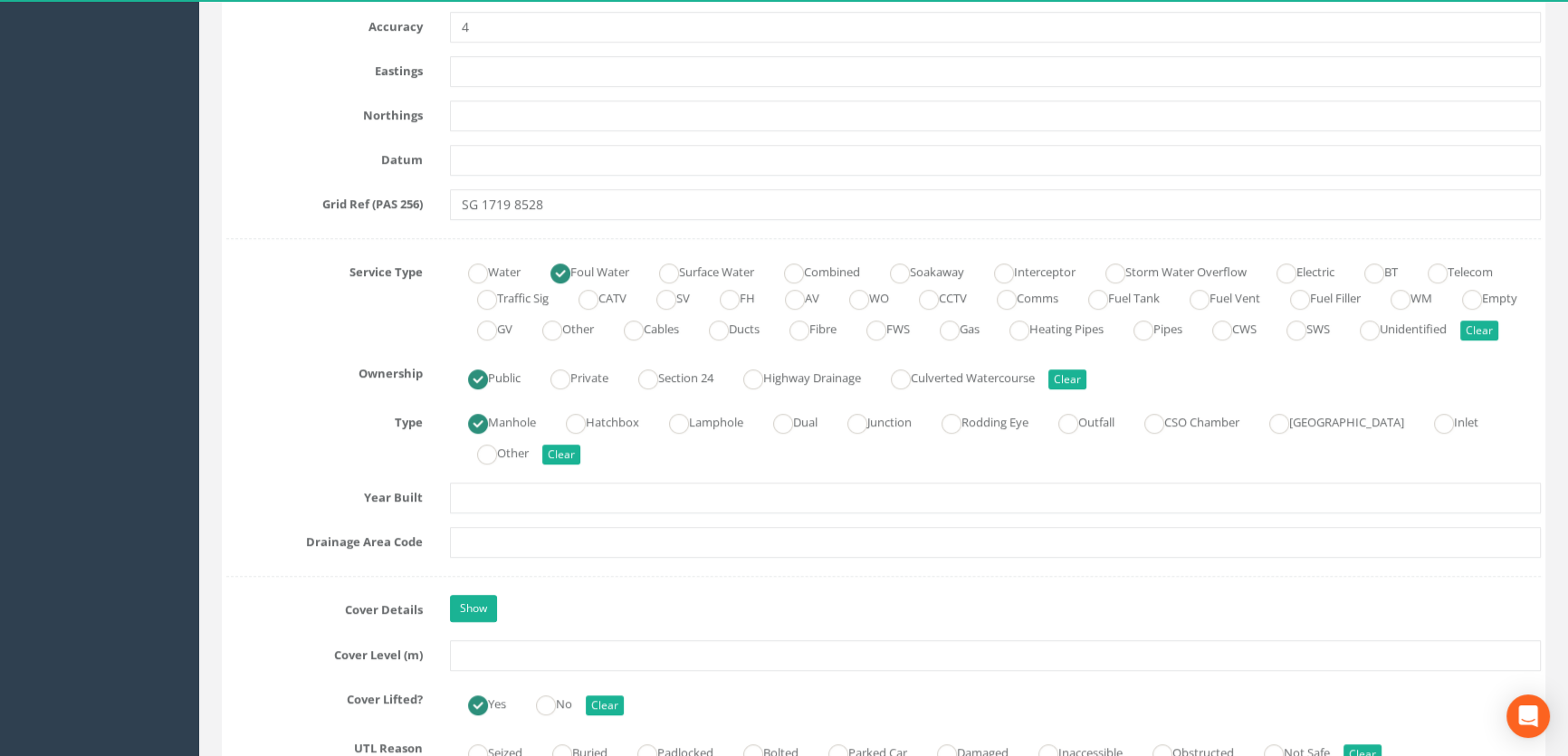
scroll to position [1563, 0]
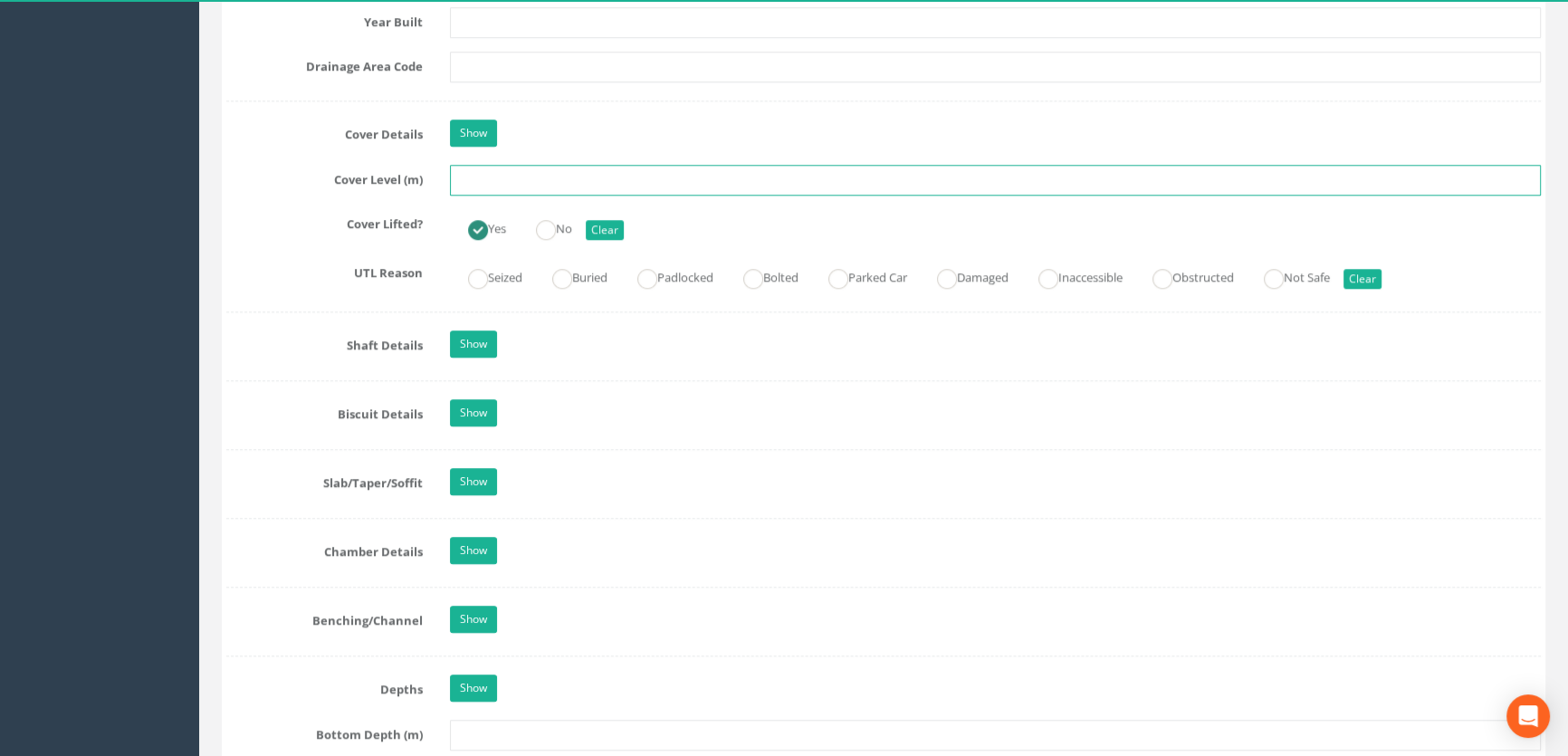
click at [496, 196] on input "text" at bounding box center [996, 180] width 1091 height 31
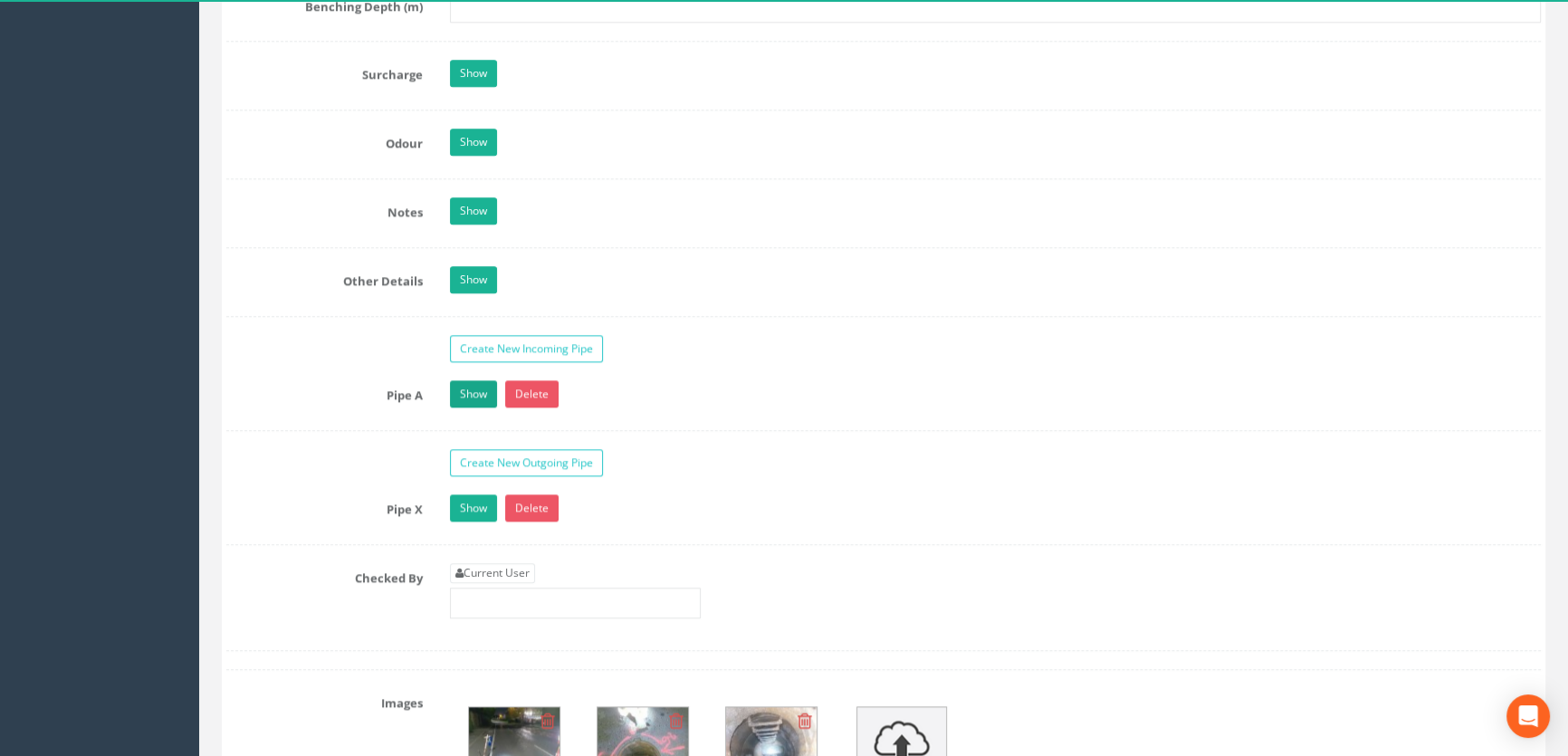
scroll to position [3126, 0]
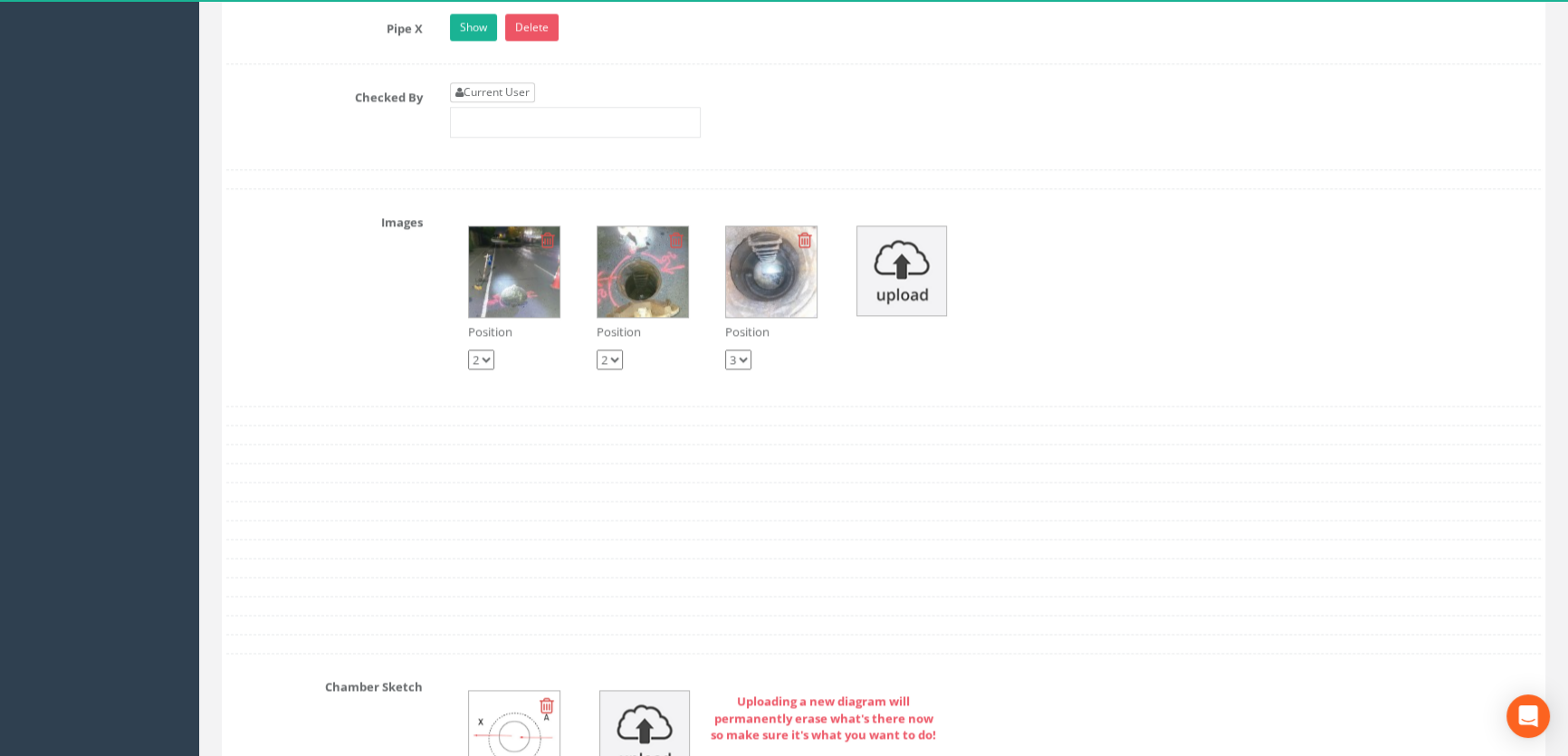
type input "48.27"
click at [461, 97] on icon at bounding box center [459, 93] width 8 height 11
type input "[PERSON_NAME]"
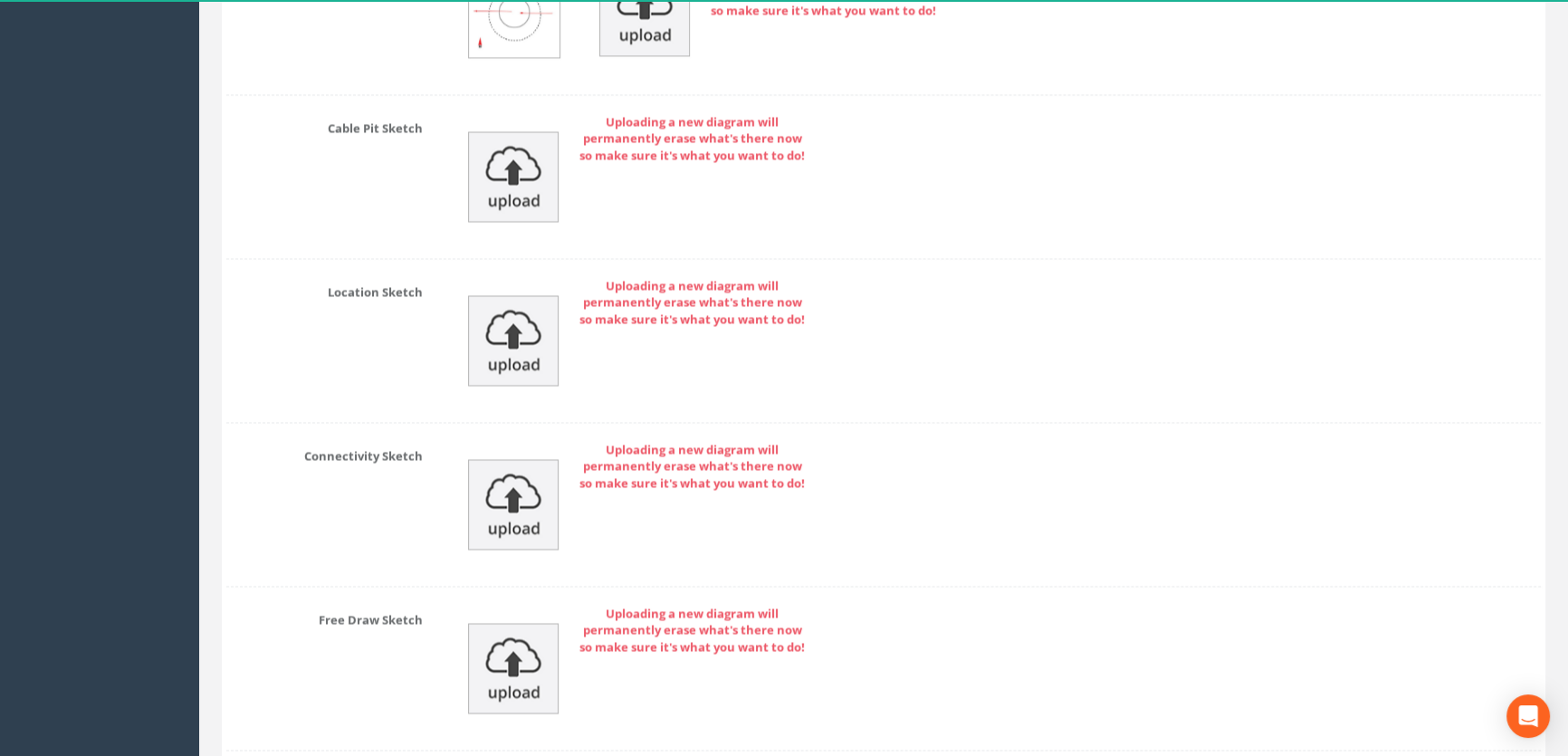
scroll to position [4008, 0]
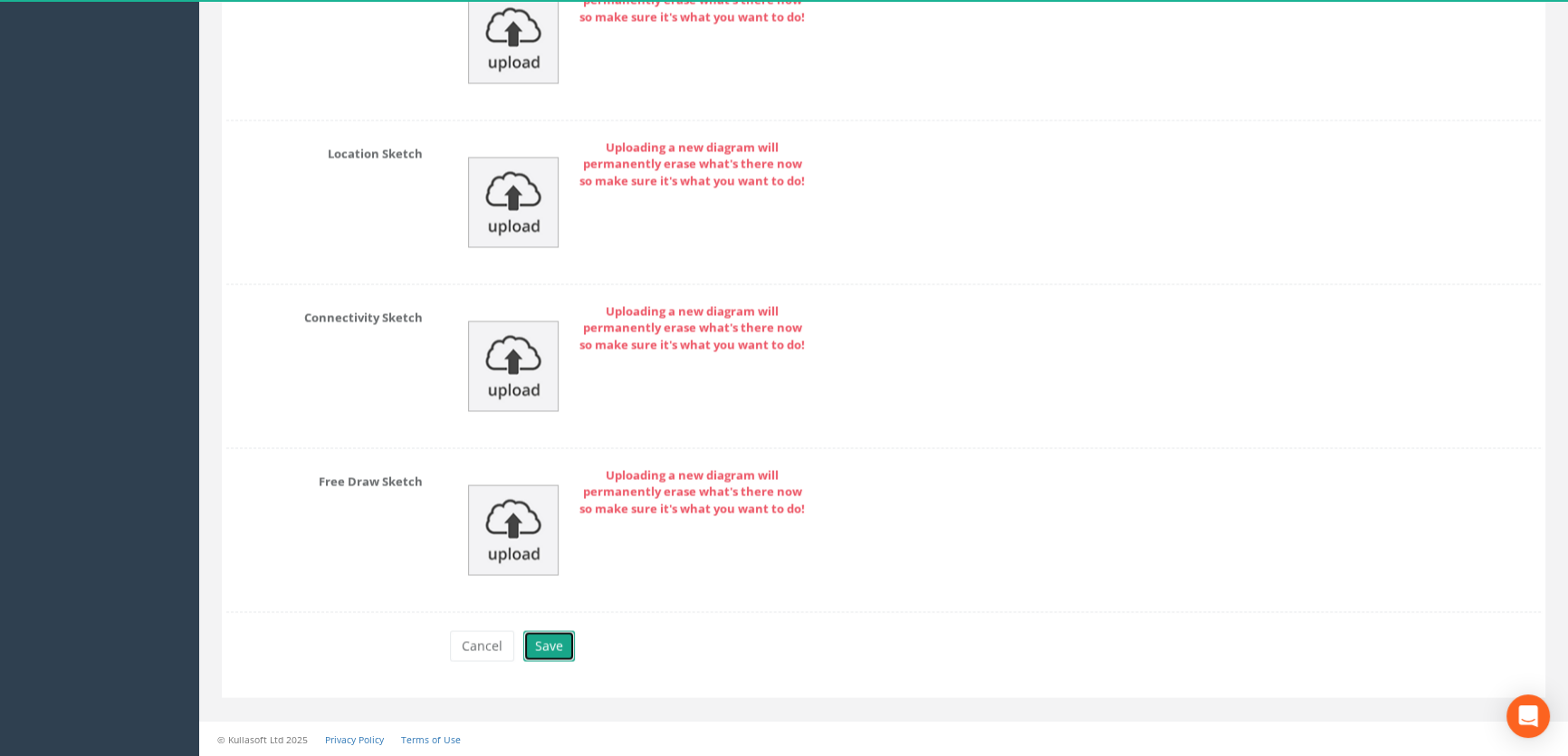
click at [539, 642] on button "Save" at bounding box center [549, 645] width 52 height 31
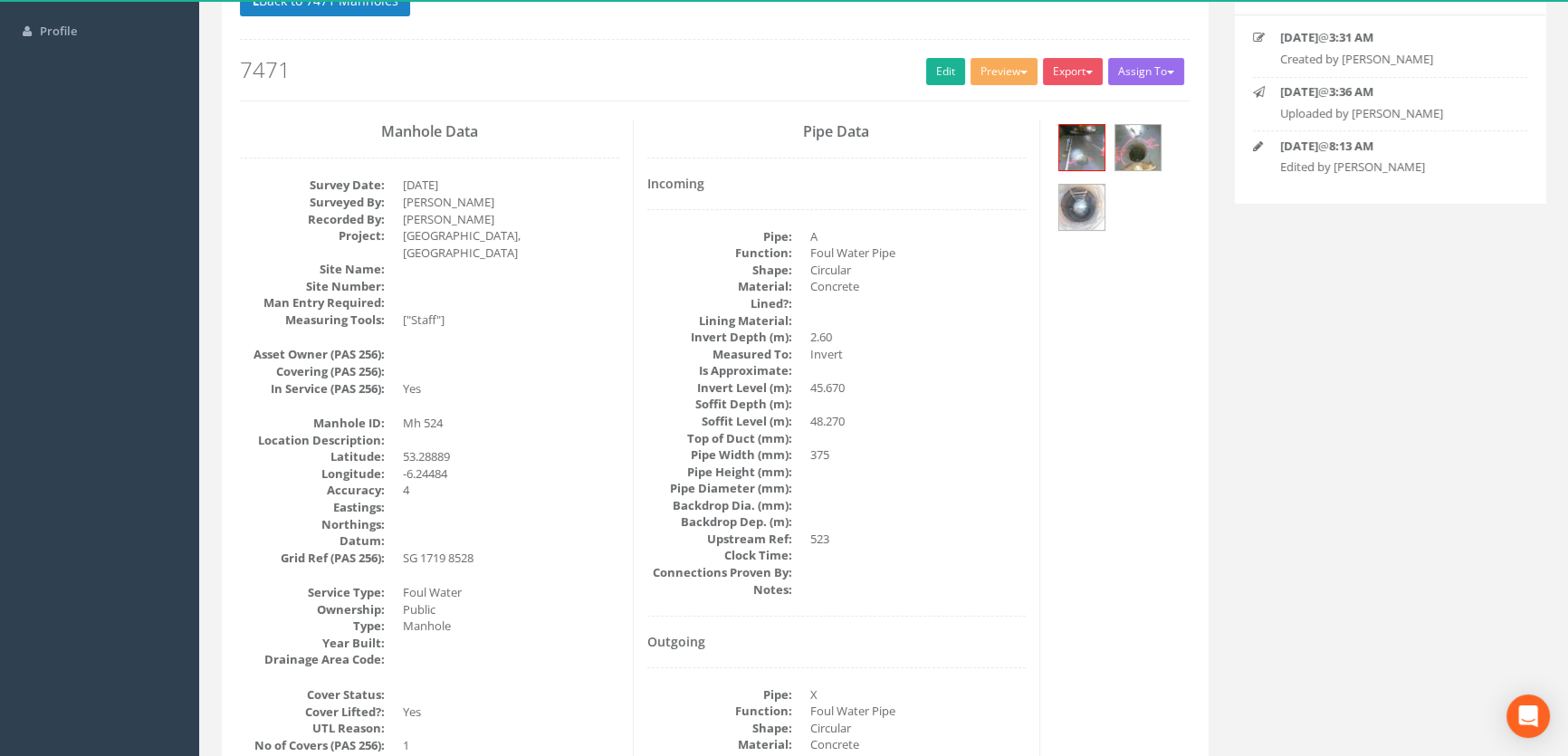
scroll to position [0, 0]
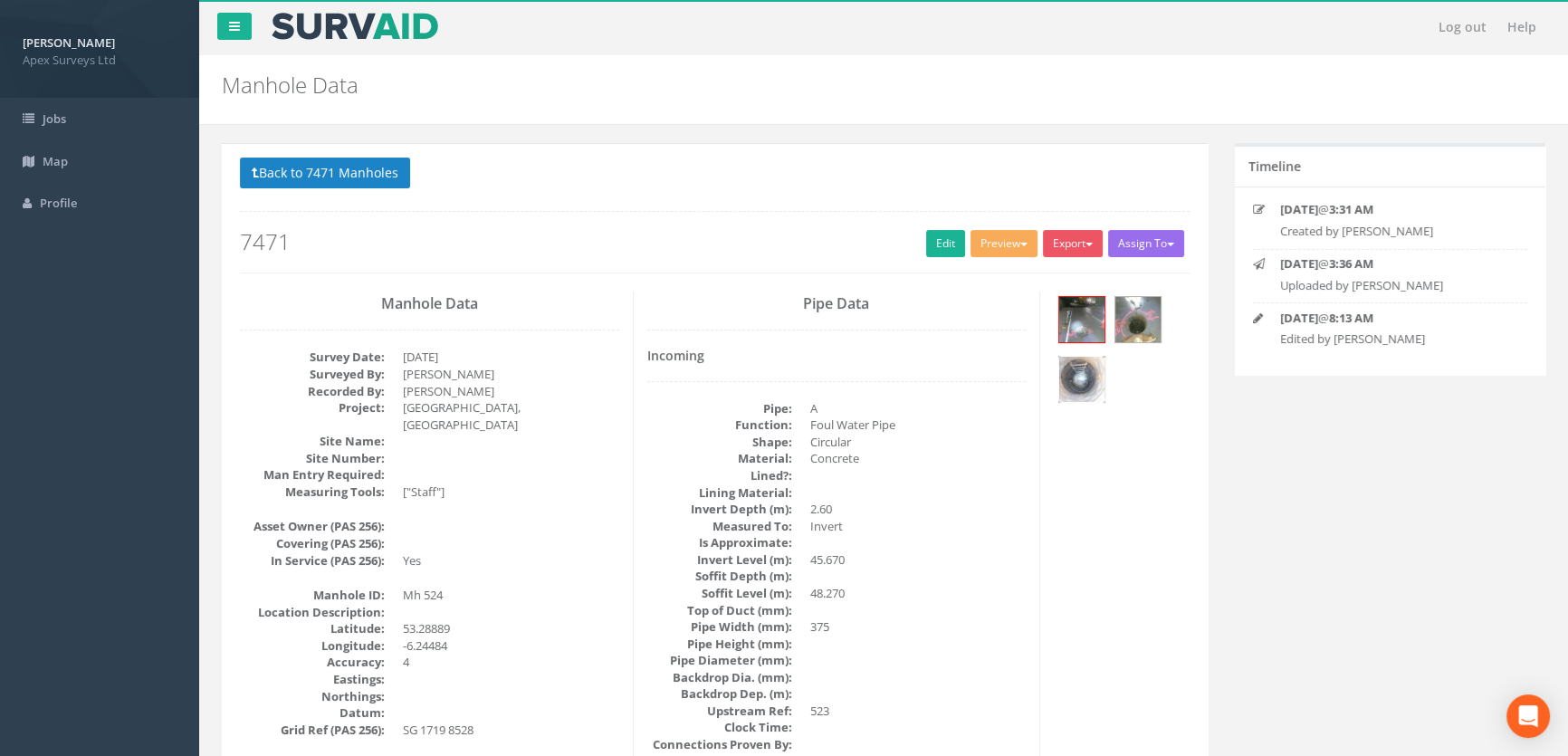
click at [1088, 365] on img at bounding box center [1082, 378] width 45 height 45
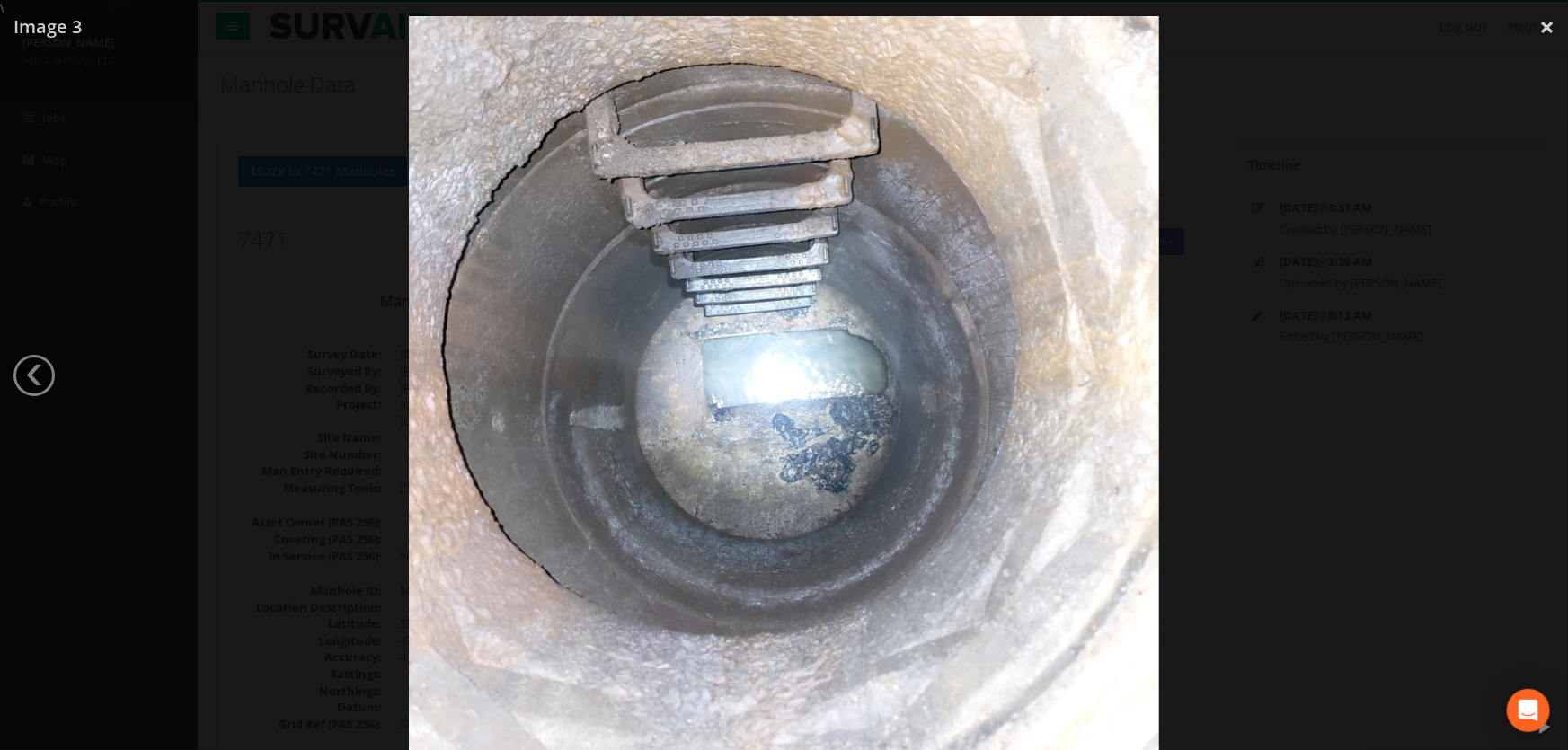
click at [275, 353] on div at bounding box center [784, 392] width 1568 height 750
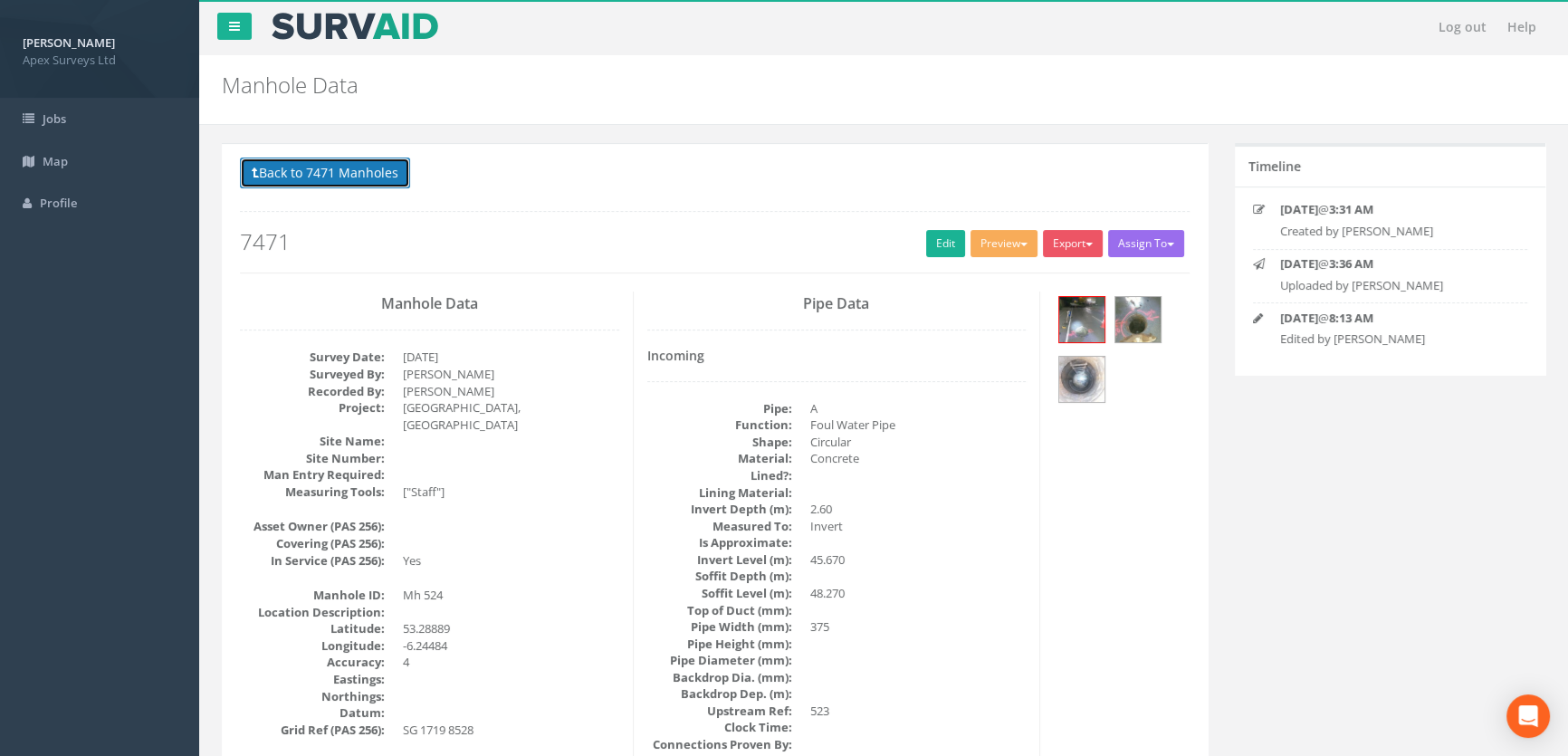
click at [279, 171] on button "Back to 7471 Manholes" at bounding box center [325, 173] width 170 height 31
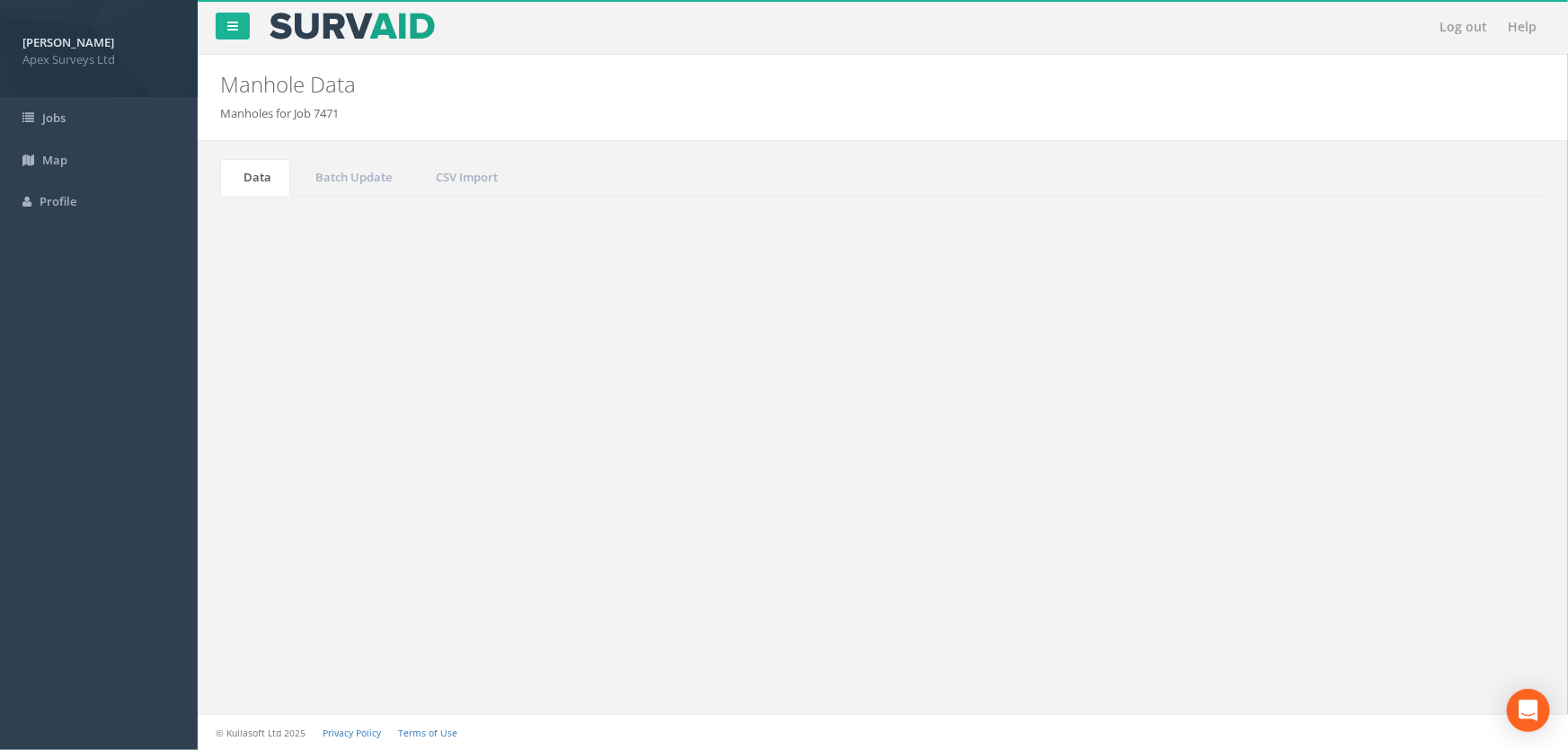
click at [1422, 486] on input "524" at bounding box center [1445, 482] width 165 height 27
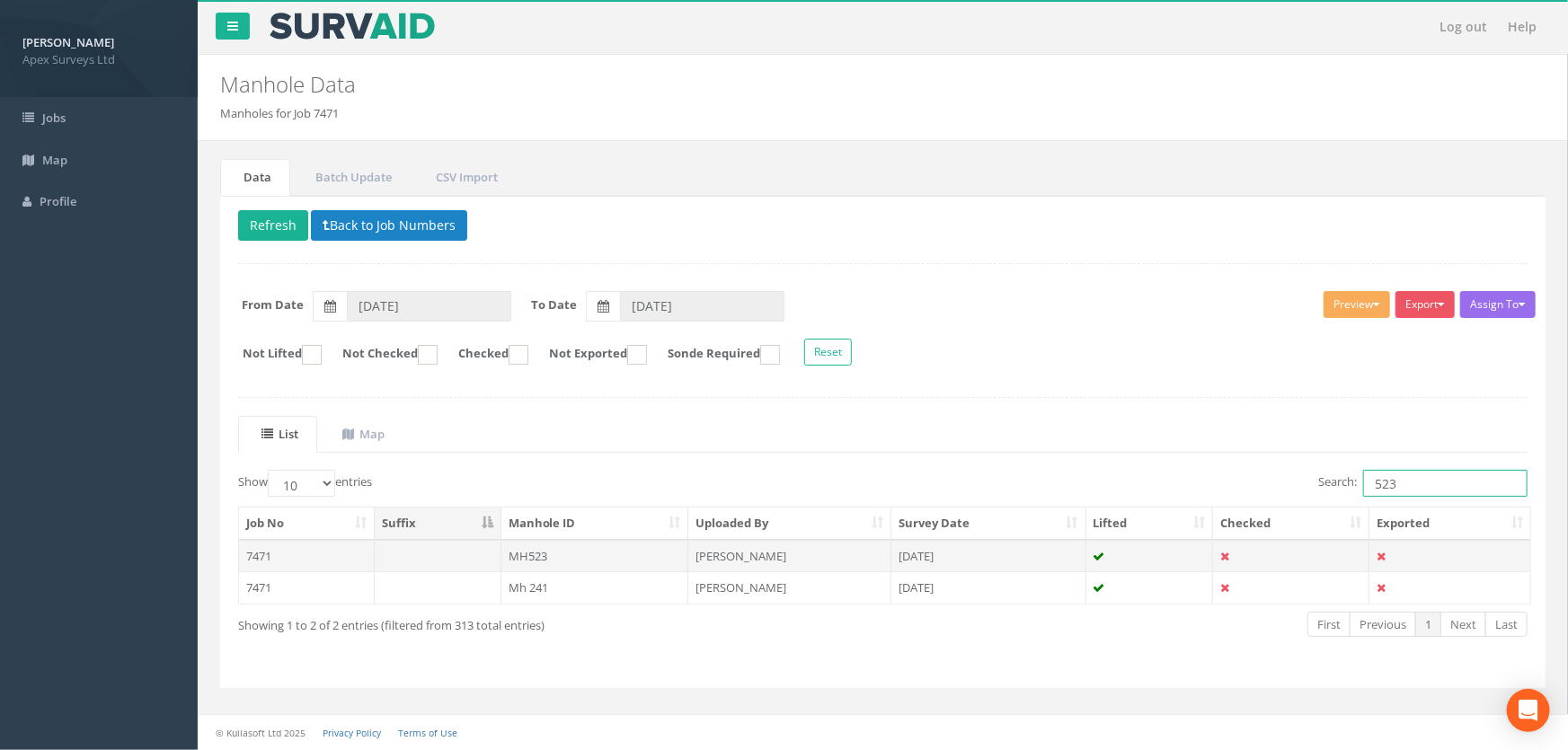
type input "523"
click at [530, 556] on td "MH523" at bounding box center [596, 555] width 188 height 32
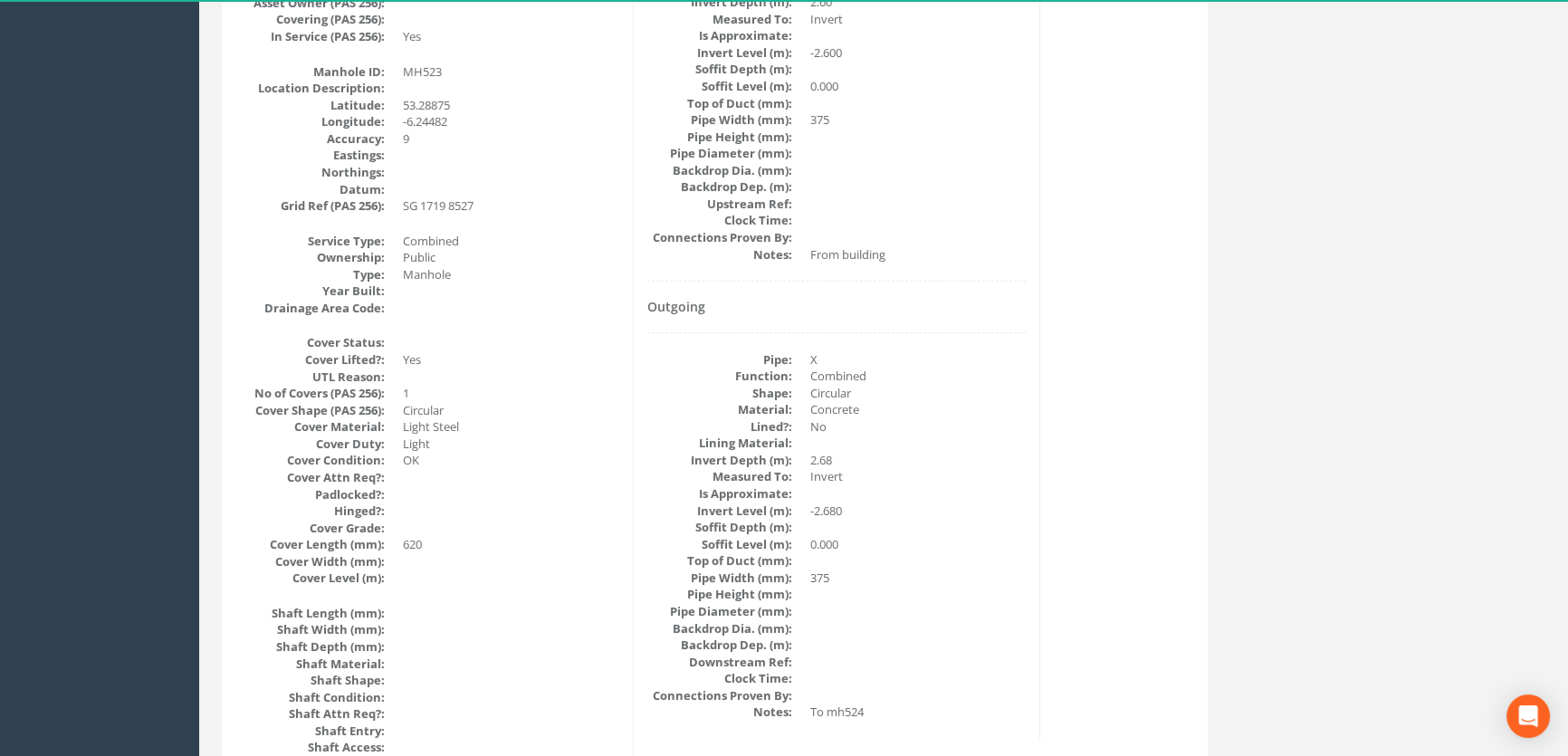
scroll to position [224, 0]
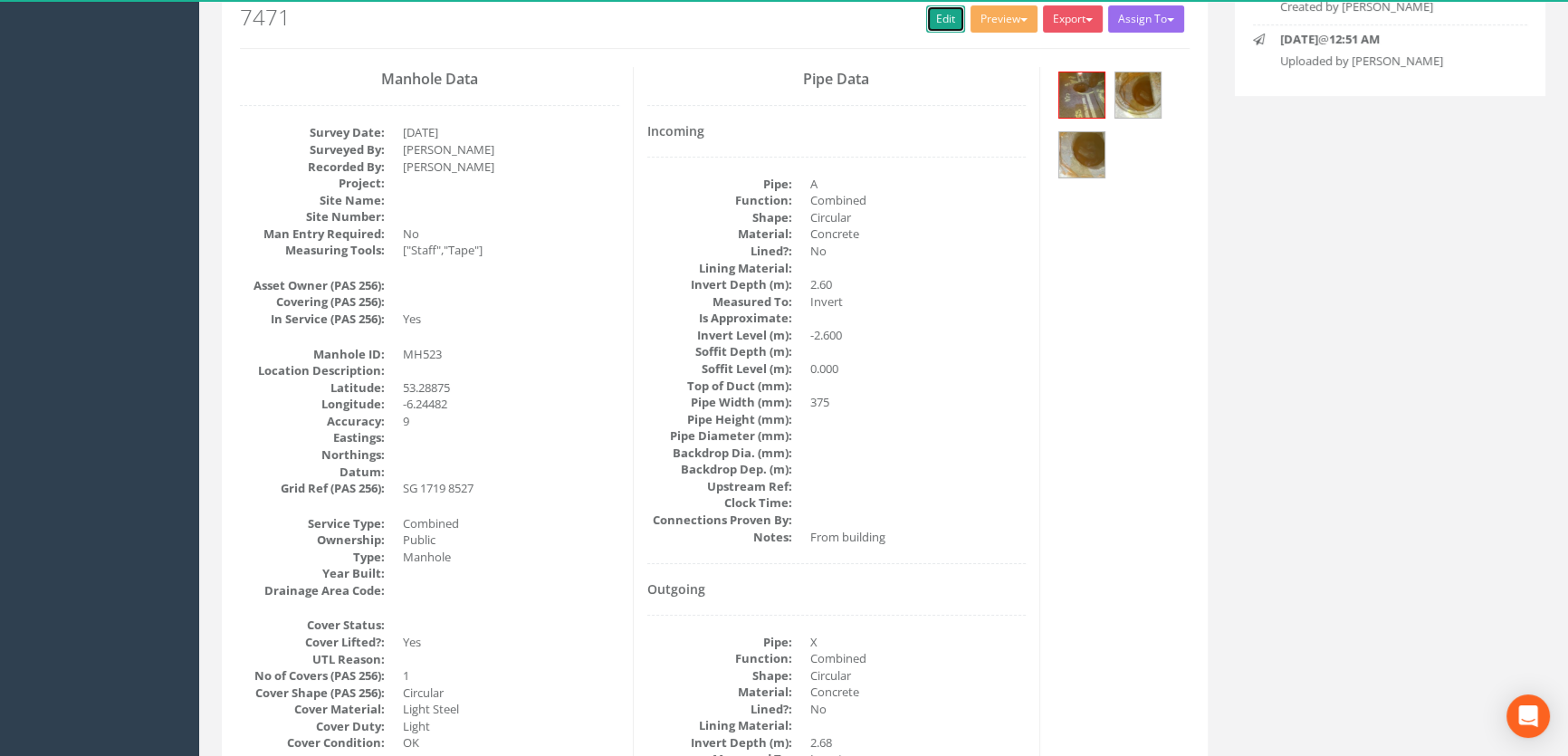
click at [948, 19] on link "Edit" at bounding box center [945, 19] width 39 height 27
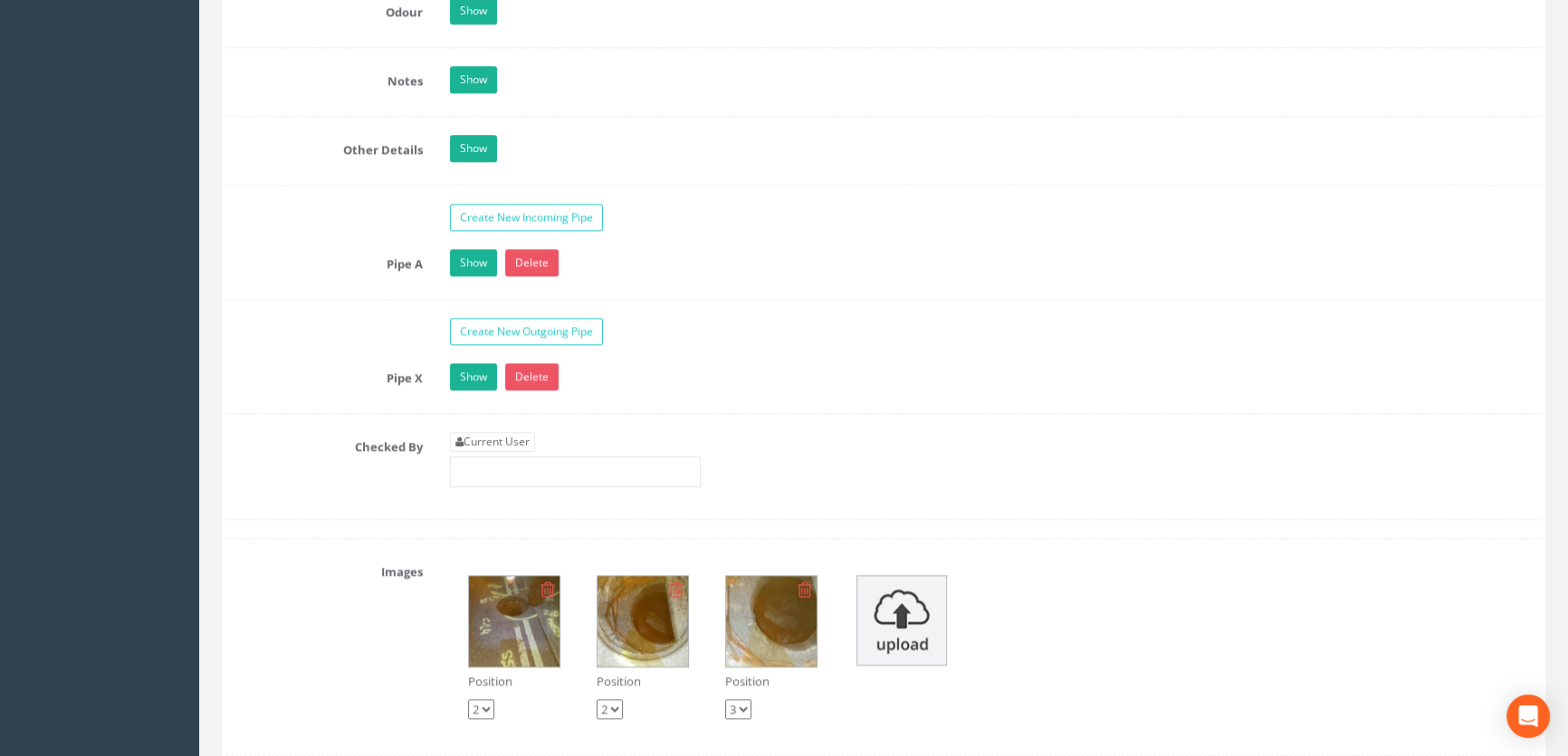
scroll to position [2858, 0]
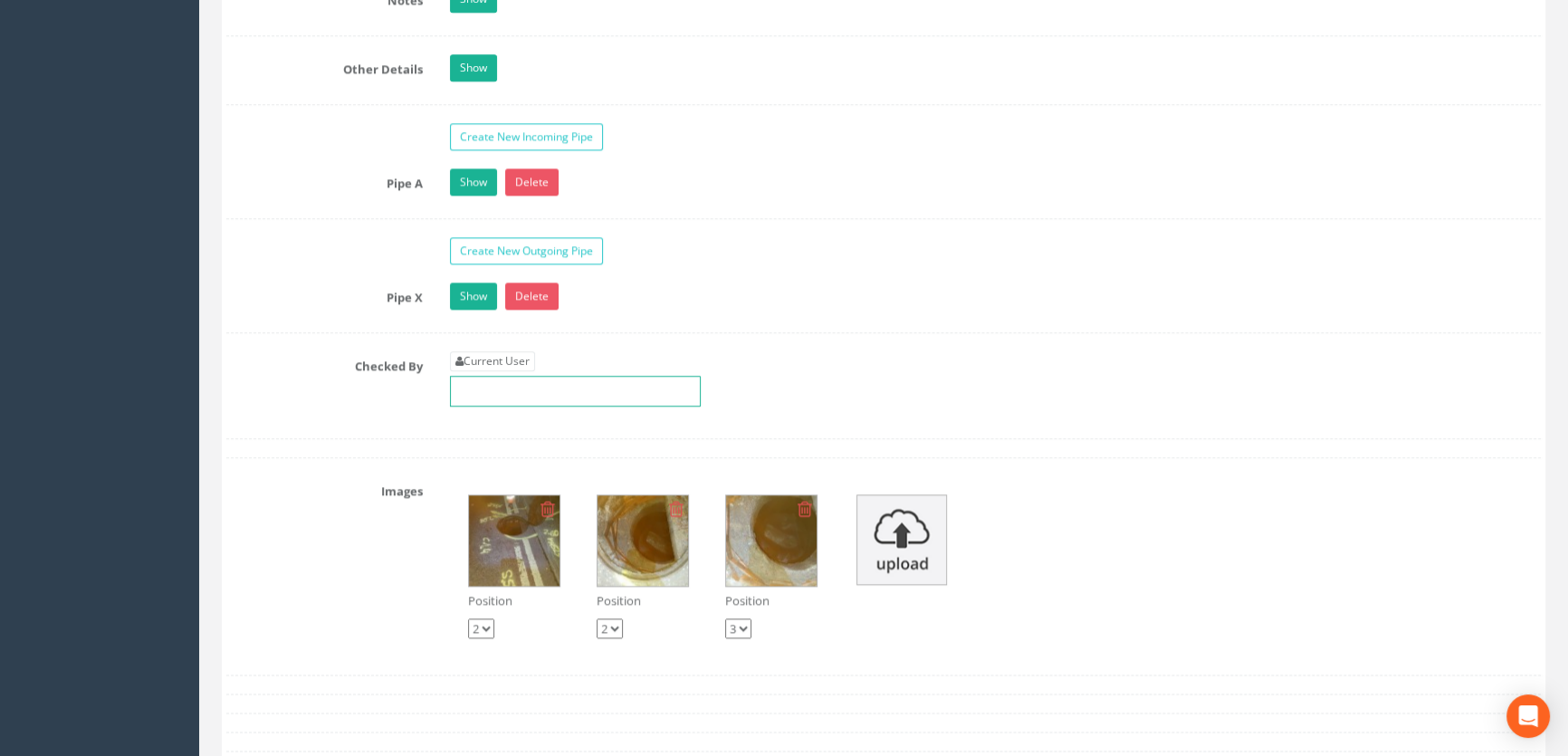
click at [572, 406] on input "text" at bounding box center [575, 391] width 251 height 31
type input "48.30"
drag, startPoint x: 503, startPoint y: 420, endPoint x: 435, endPoint y: 416, distance: 68.1
click at [436, 416] on div "Current User 48.30" at bounding box center [995, 386] width 1118 height 69
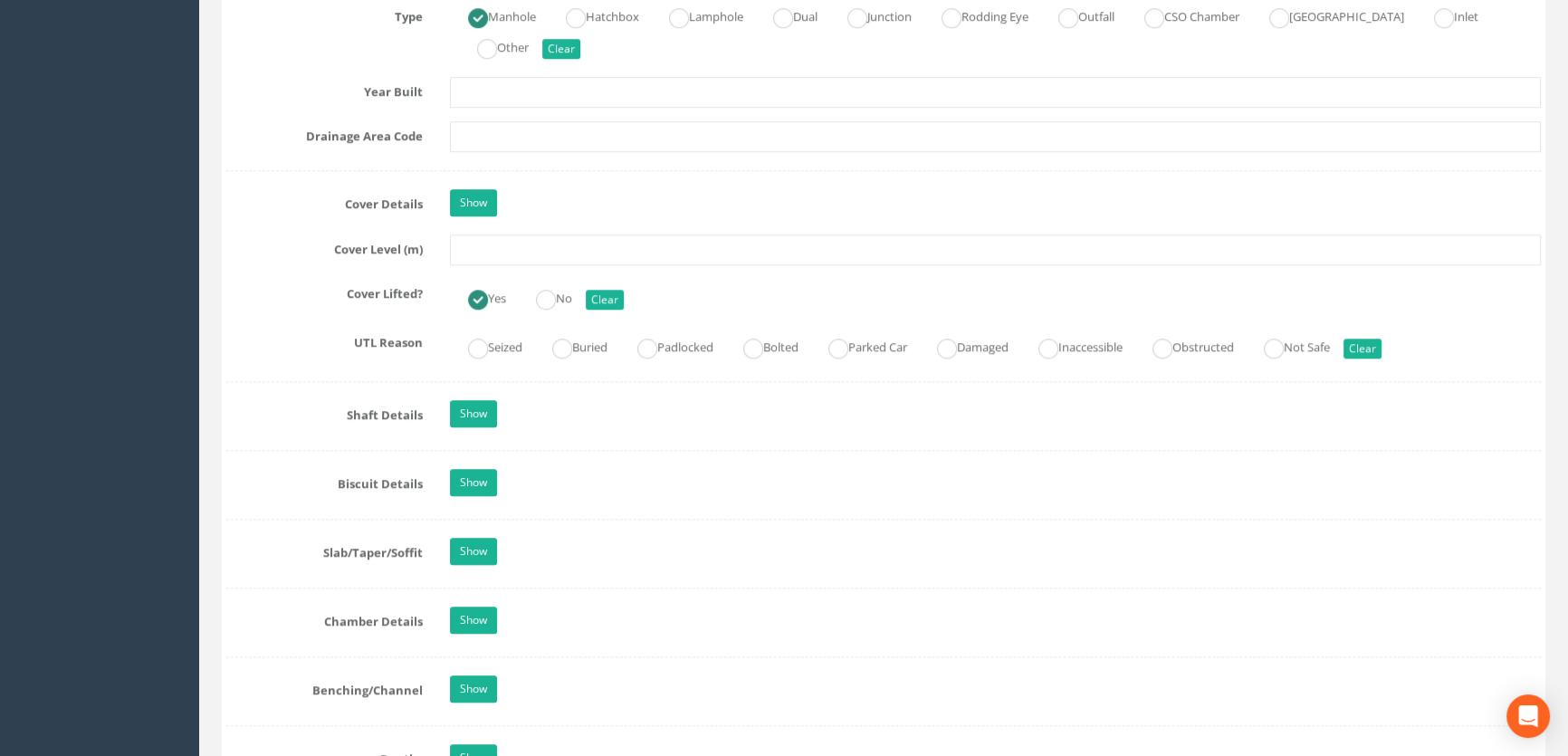
scroll to position [1376, 0]
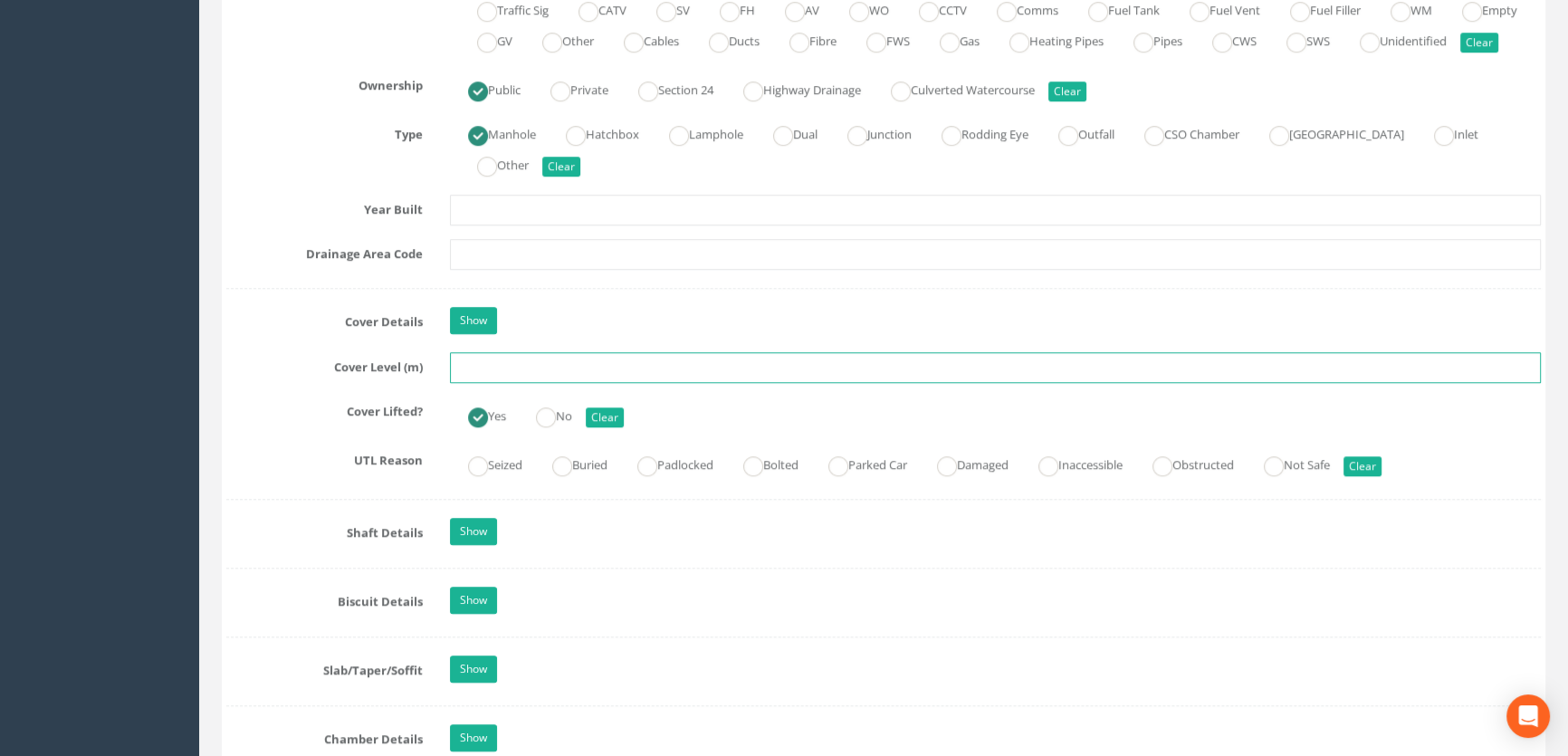
click at [489, 383] on input "text" at bounding box center [996, 367] width 1091 height 31
paste input "48.30"
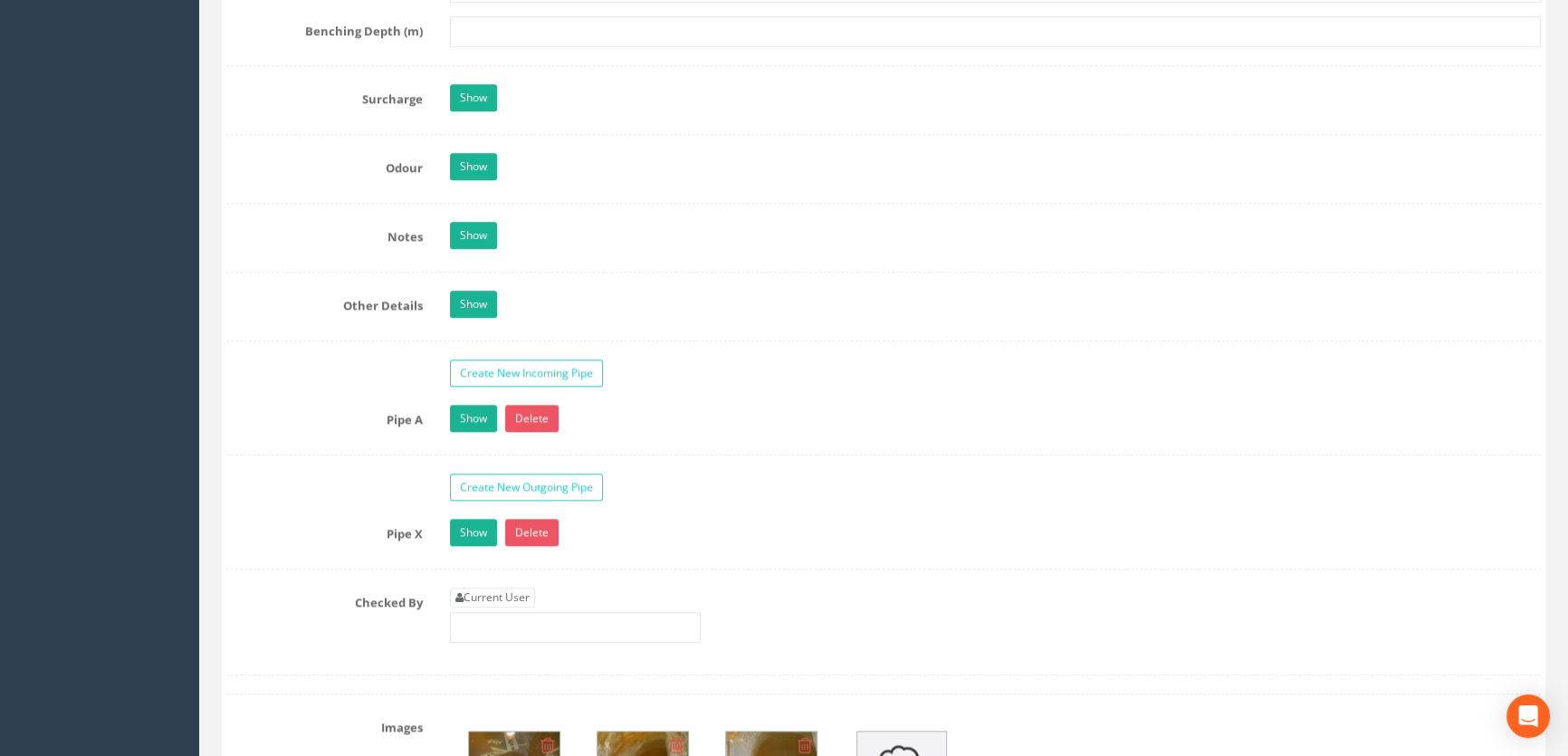
scroll to position [2940, 0]
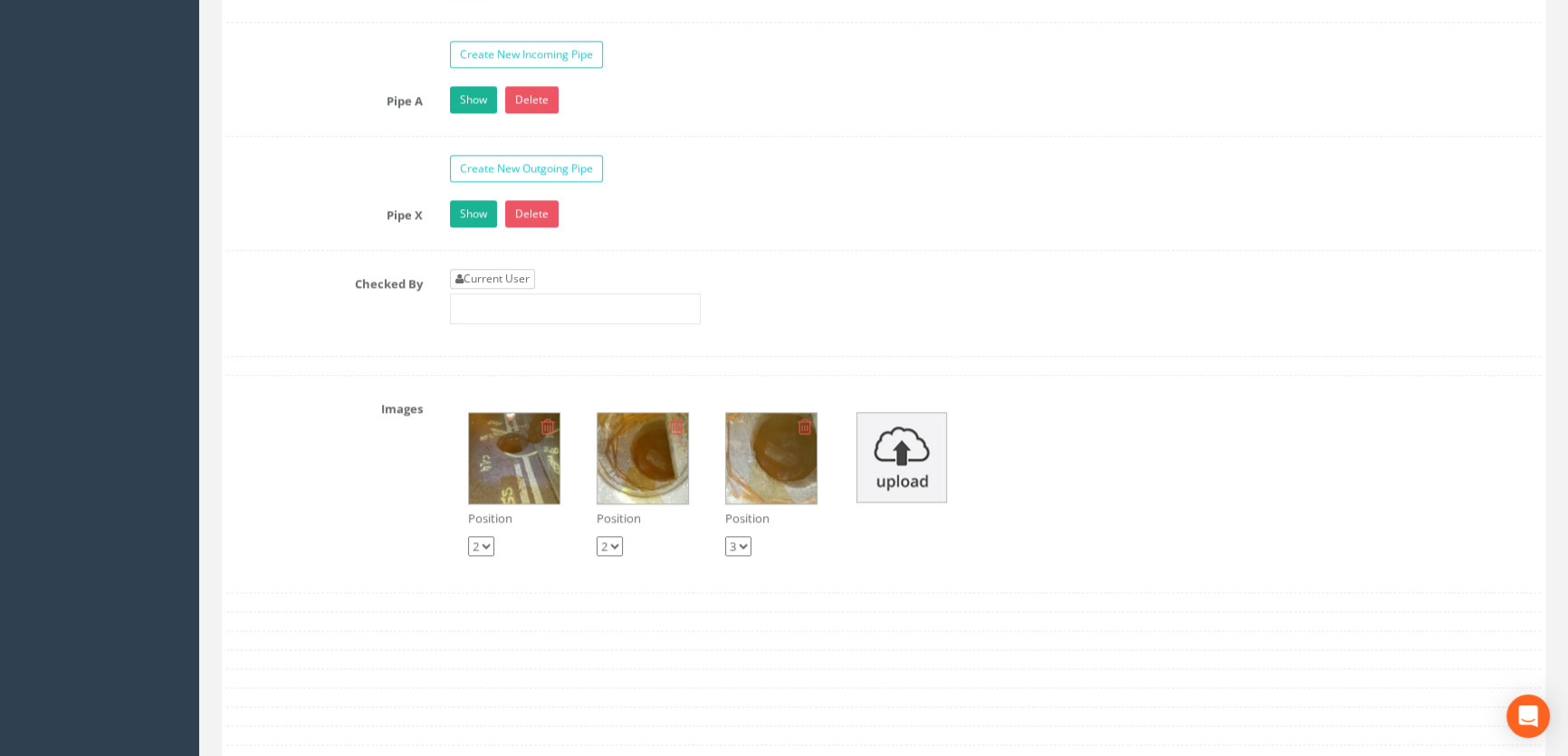
type input "48.30"
click at [509, 288] on link "Current User" at bounding box center [493, 278] width 85 height 19
type input "[PERSON_NAME]"
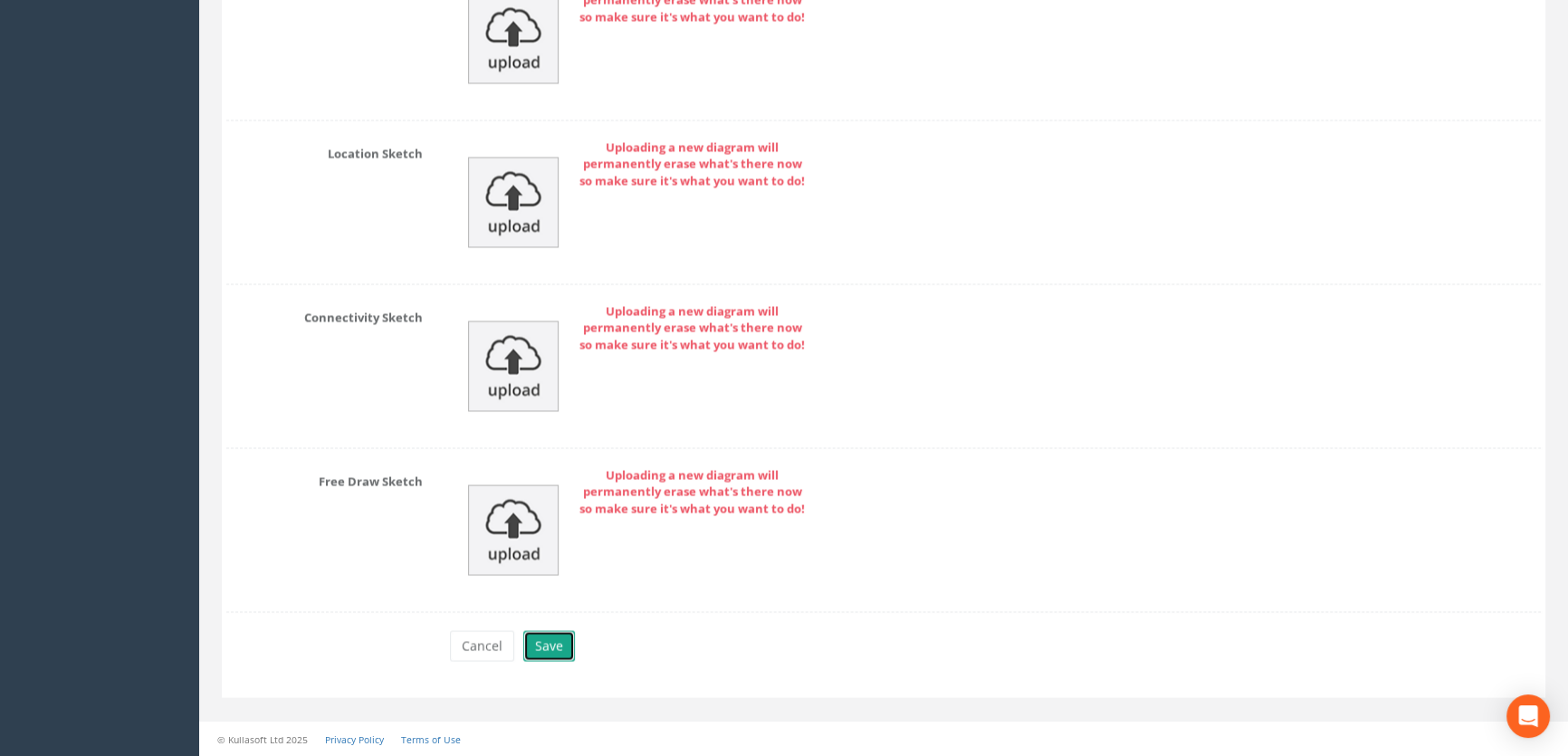
click at [556, 634] on button "Save" at bounding box center [549, 645] width 52 height 31
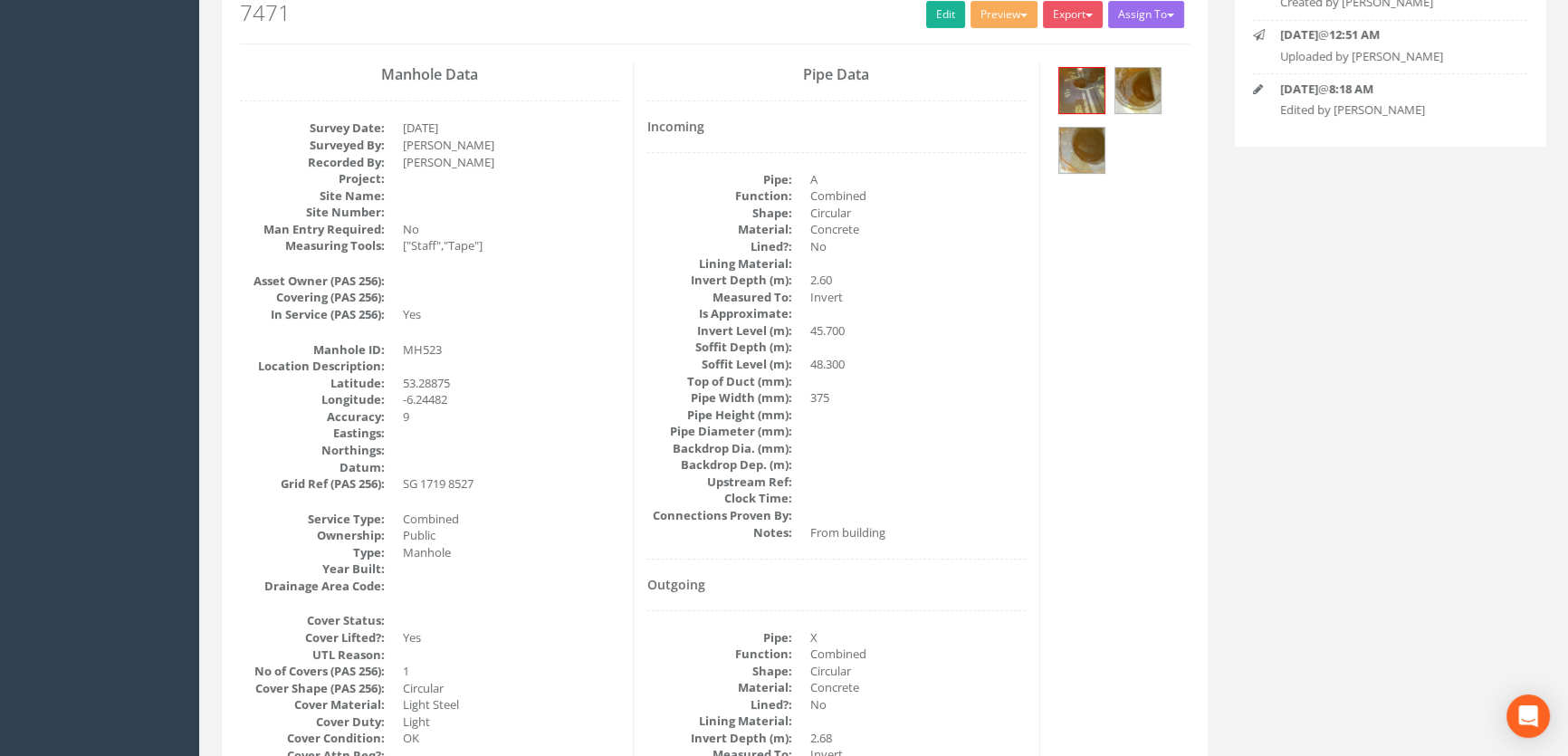
scroll to position [224, 0]
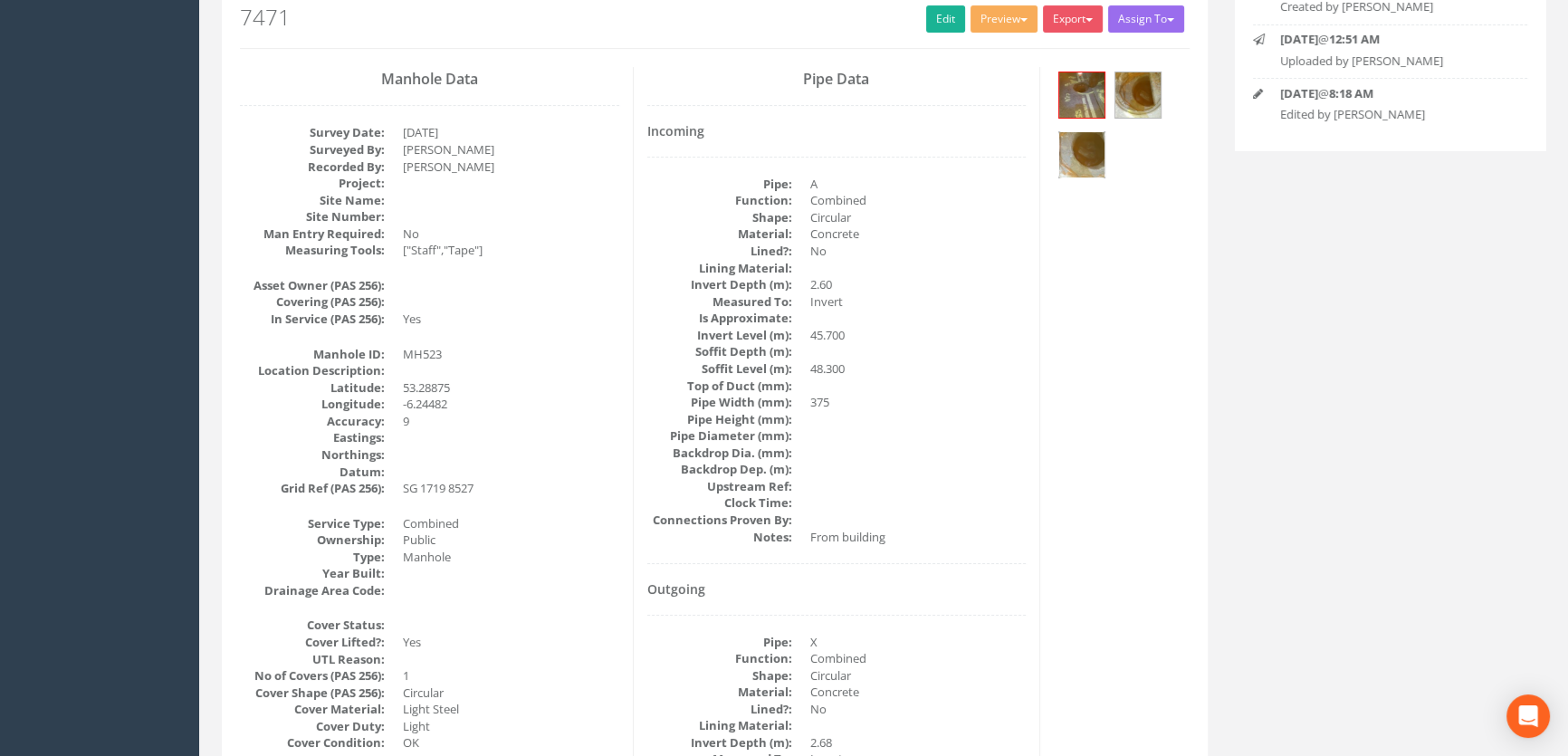
click at [1093, 145] on img at bounding box center [1082, 154] width 45 height 45
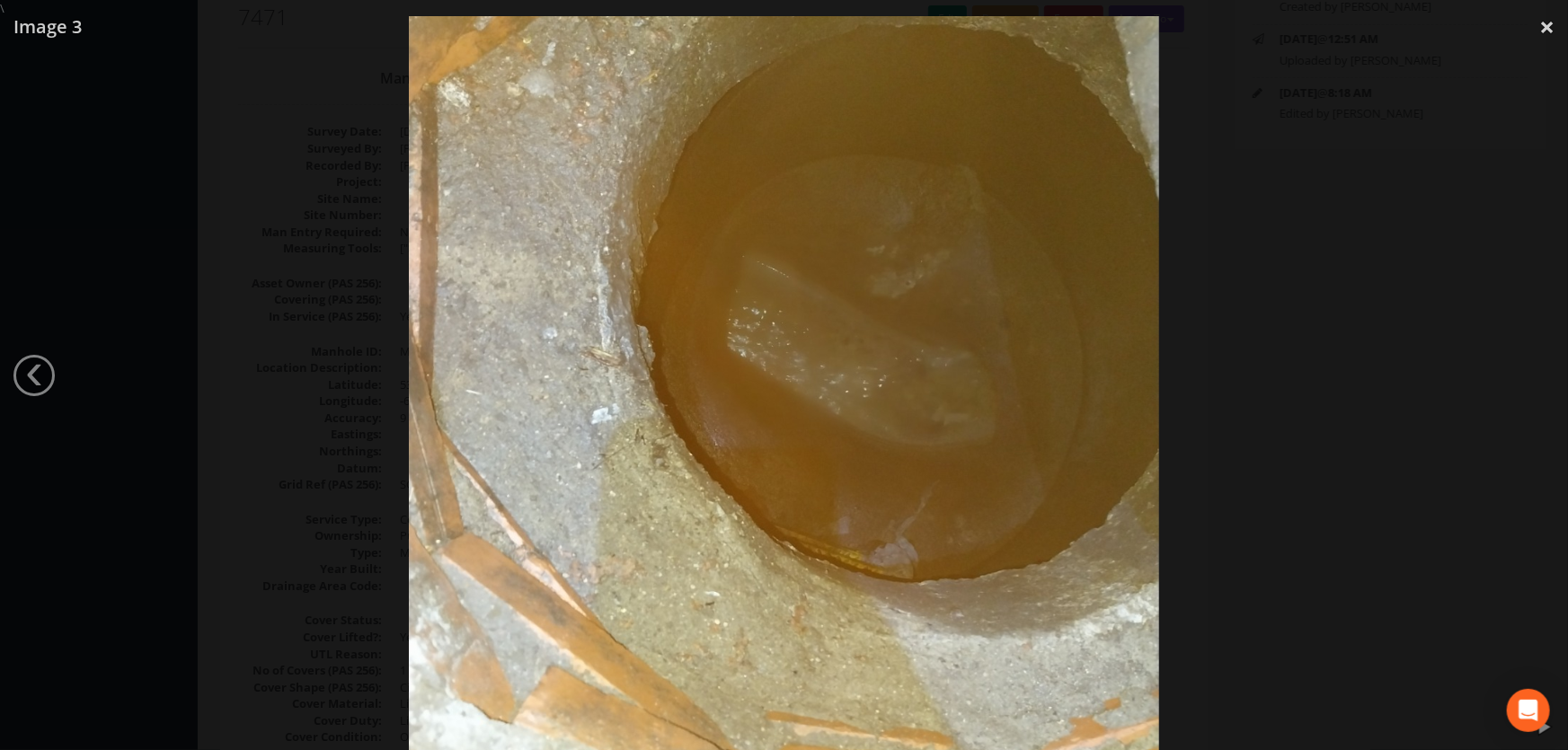
click at [246, 329] on div at bounding box center [784, 392] width 1568 height 750
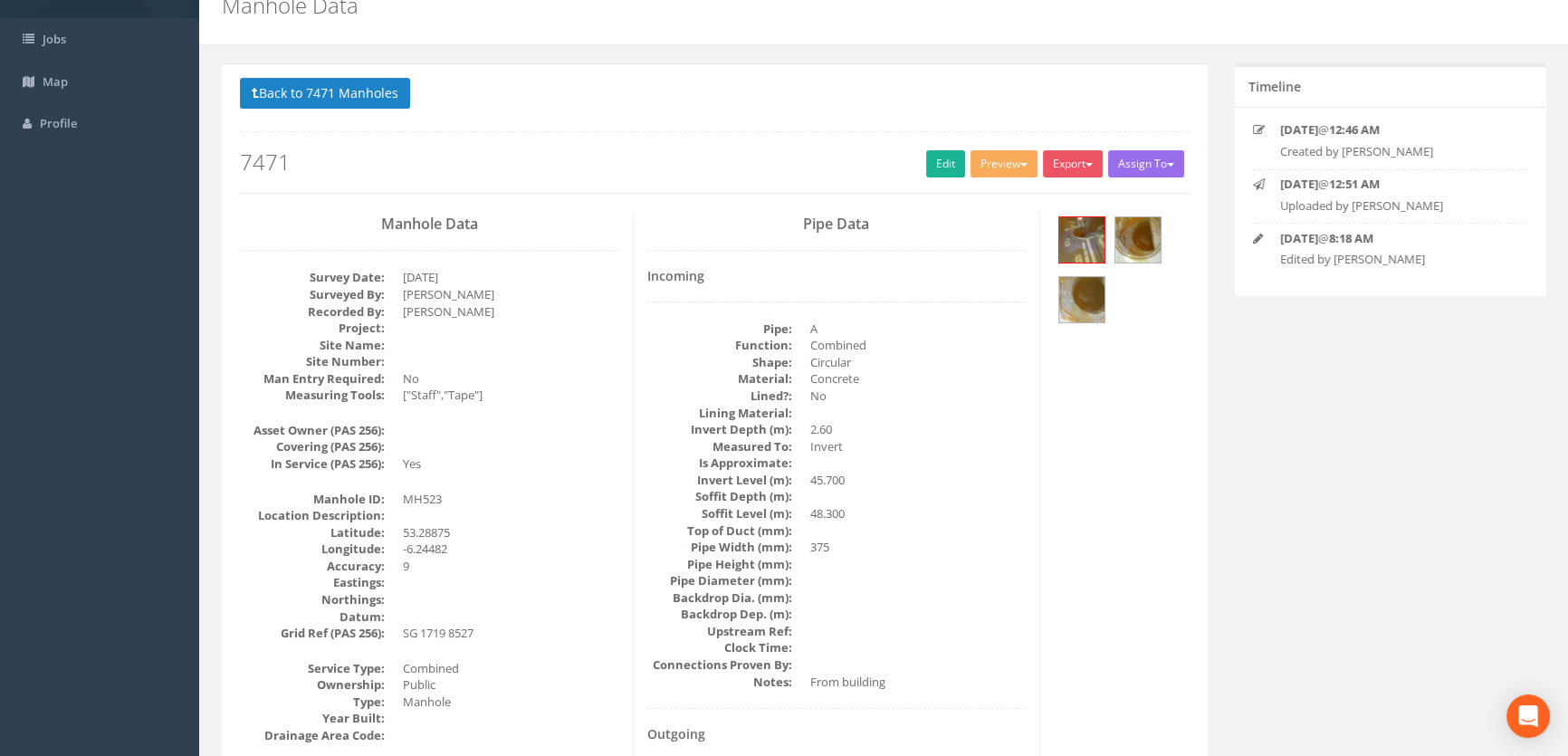
scroll to position [0, 0]
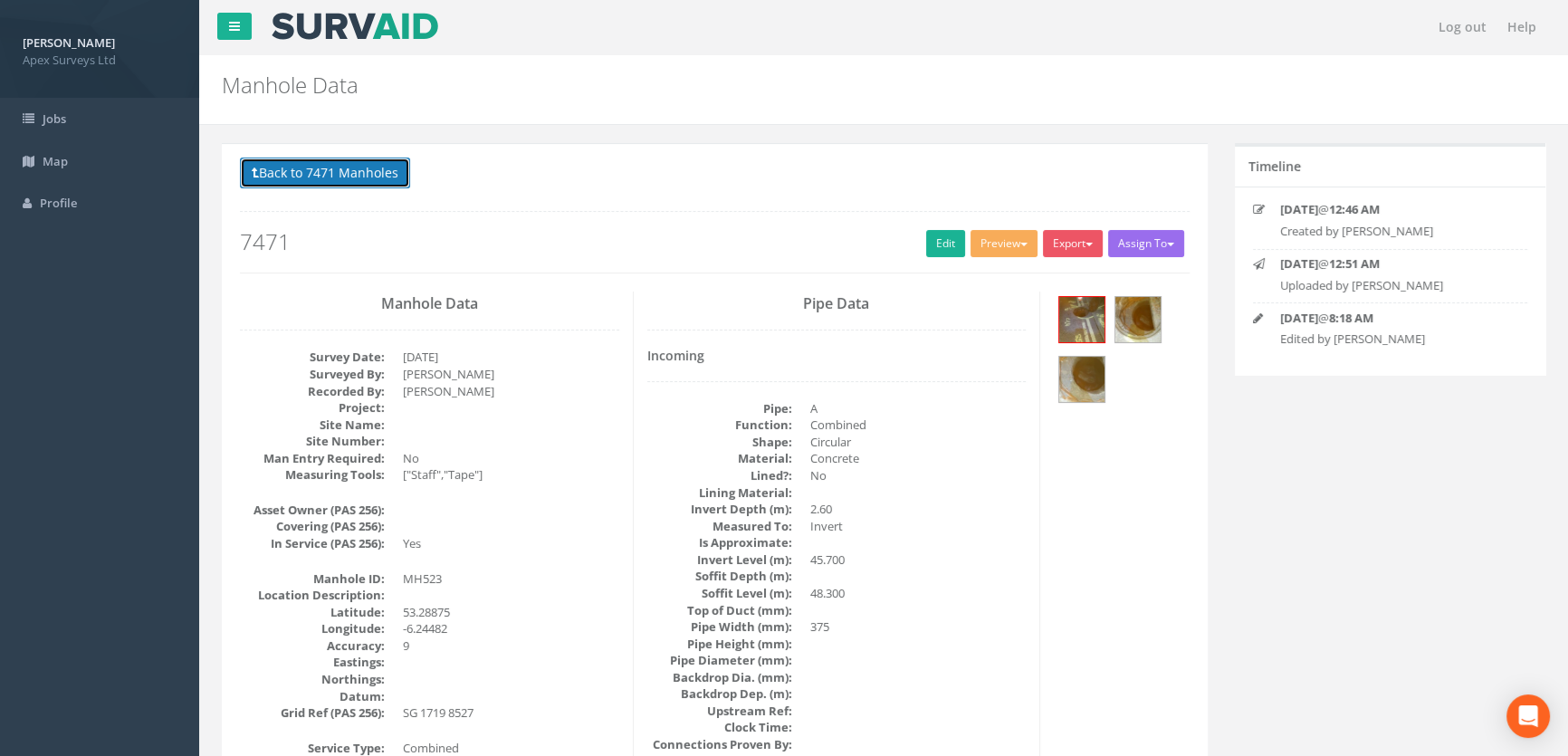
click at [263, 172] on button "Back to 7471 Manholes" at bounding box center [325, 173] width 170 height 31
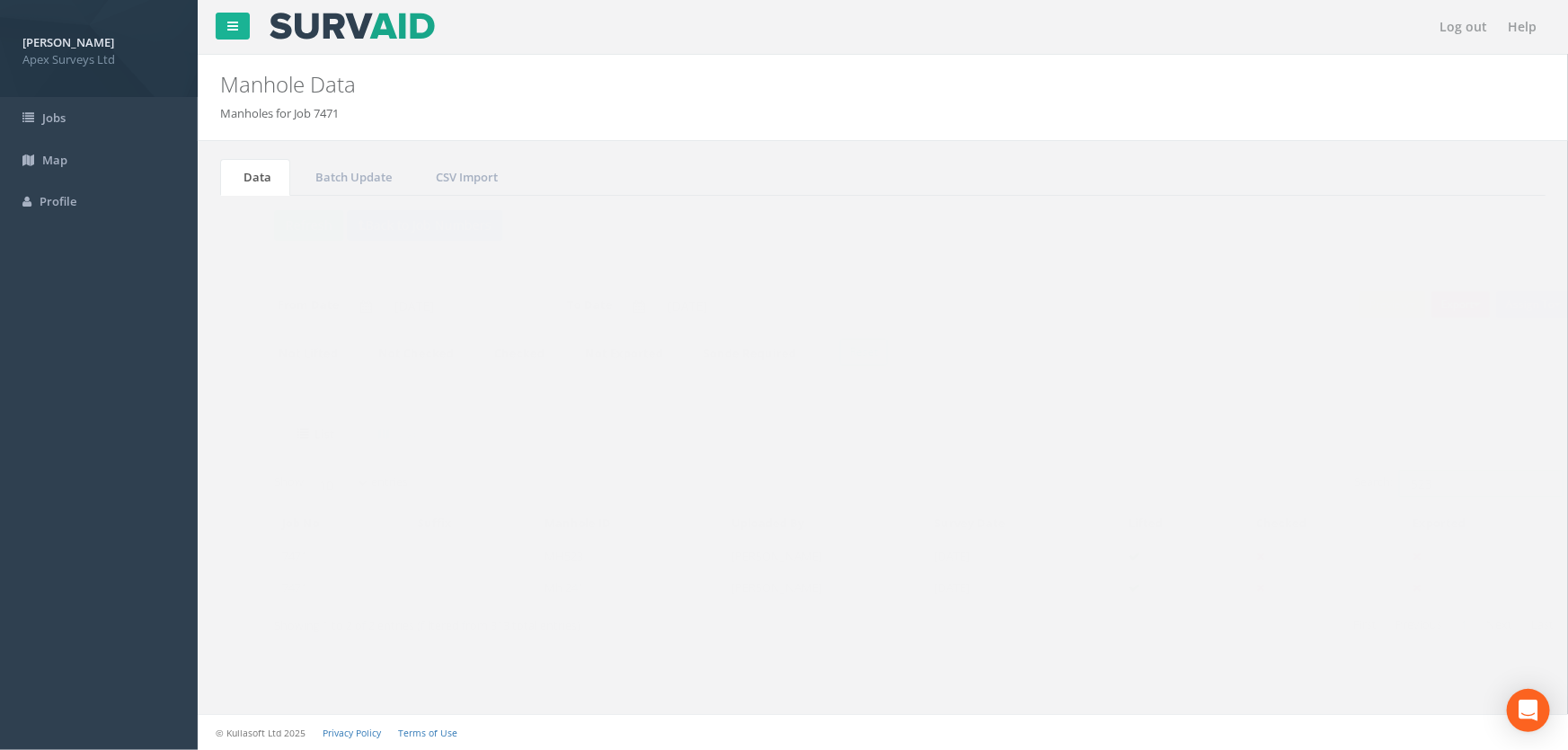
click at [1411, 481] on input "523" at bounding box center [1445, 482] width 165 height 27
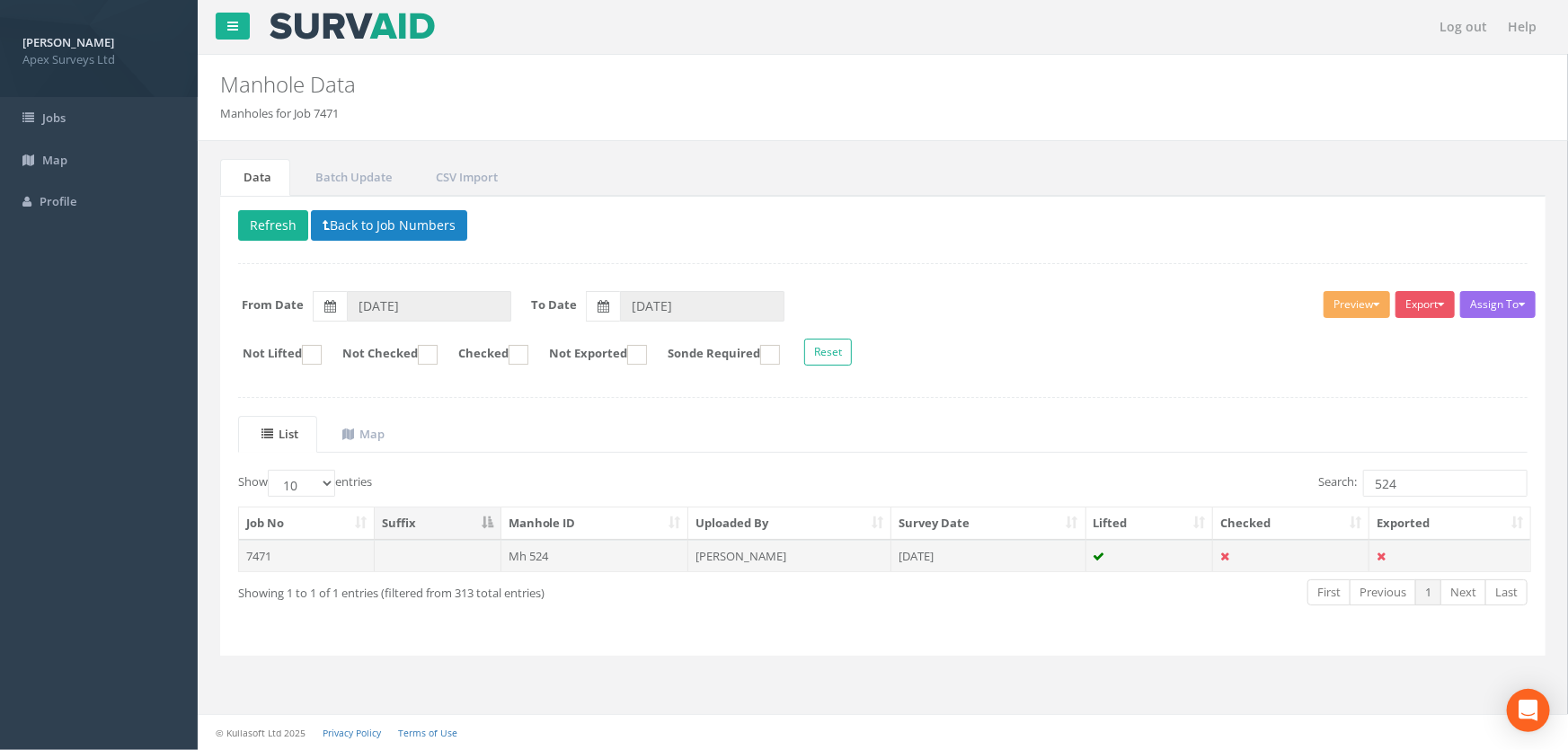
click at [540, 560] on td "Mh 524" at bounding box center [596, 555] width 188 height 32
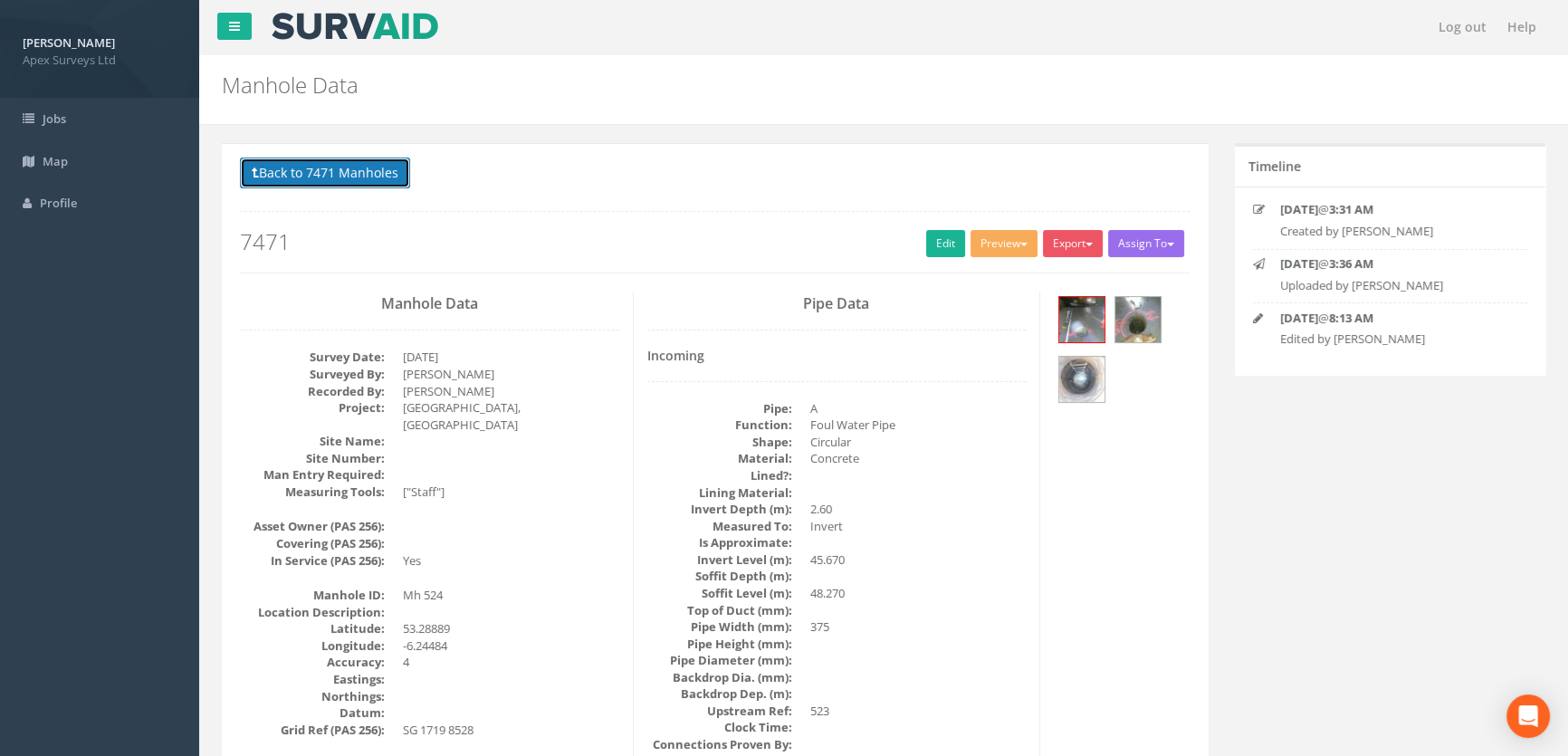
click at [327, 175] on button "Back to 7471 Manholes" at bounding box center [325, 173] width 170 height 31
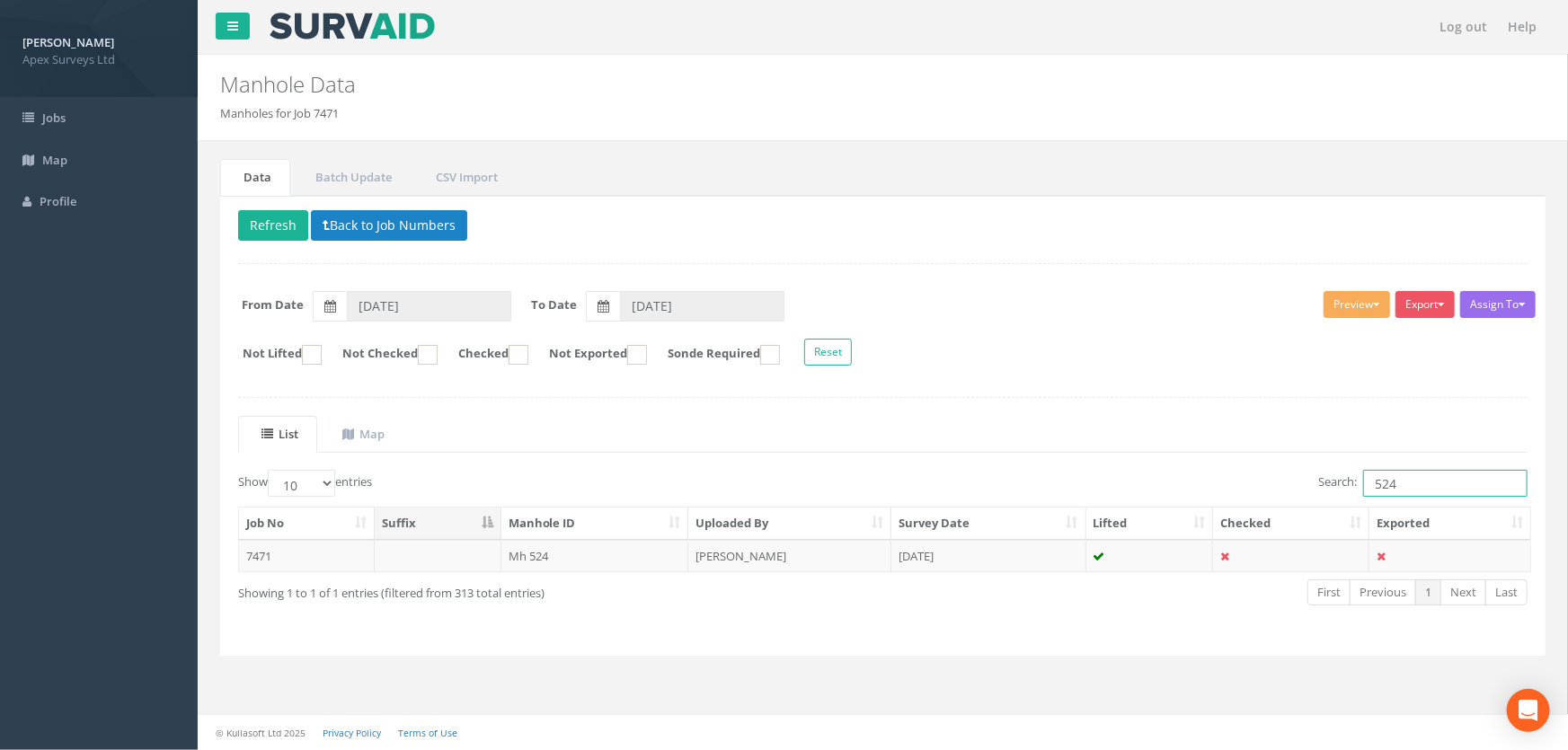
drag, startPoint x: 1411, startPoint y: 477, endPoint x: 1315, endPoint y: 468, distance: 96.4
click at [1318, 469] on label "Search: 524" at bounding box center [1423, 482] width 209 height 27
type input "538"
click at [535, 556] on td "MH538" at bounding box center [596, 555] width 188 height 32
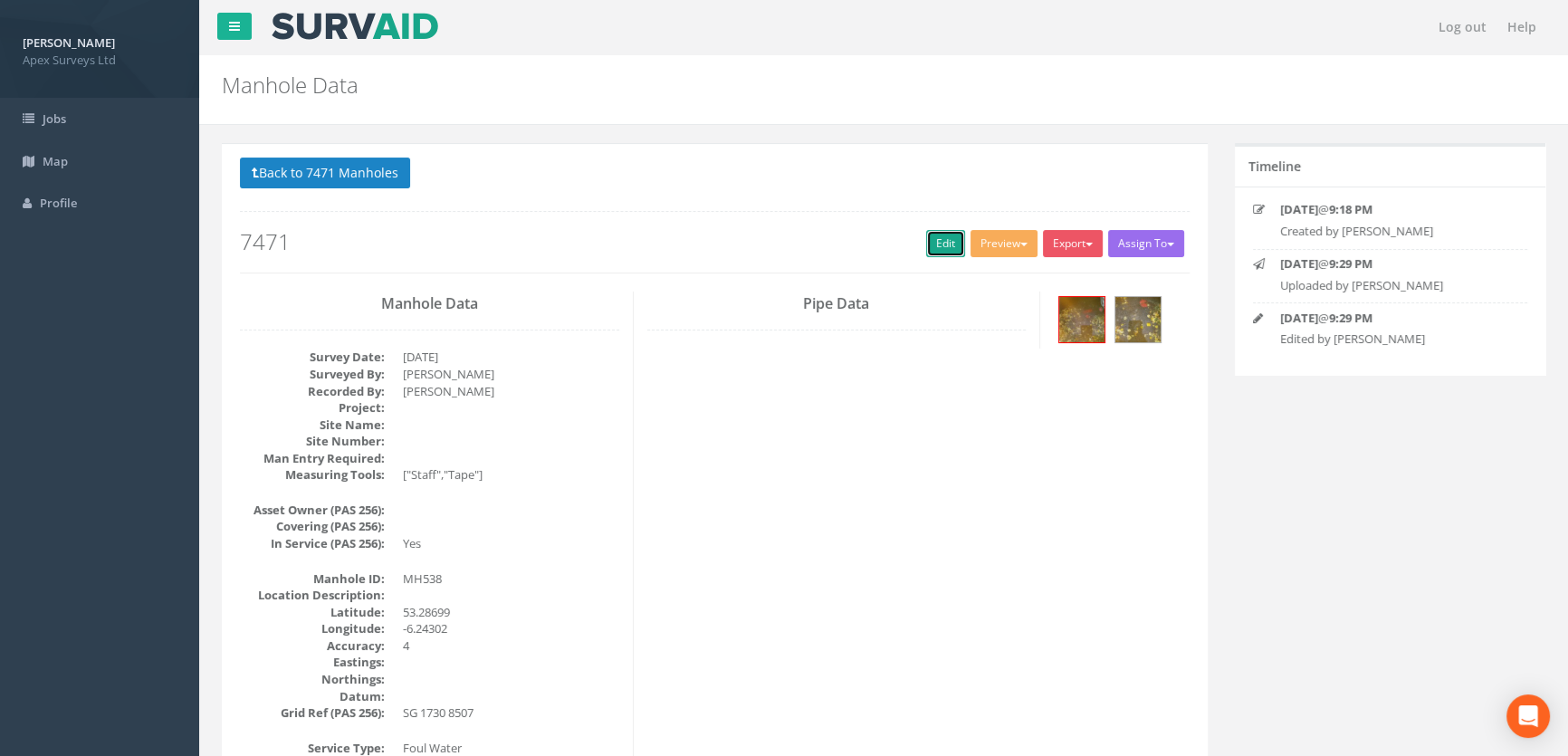
click at [951, 241] on link "Edit" at bounding box center [945, 243] width 39 height 27
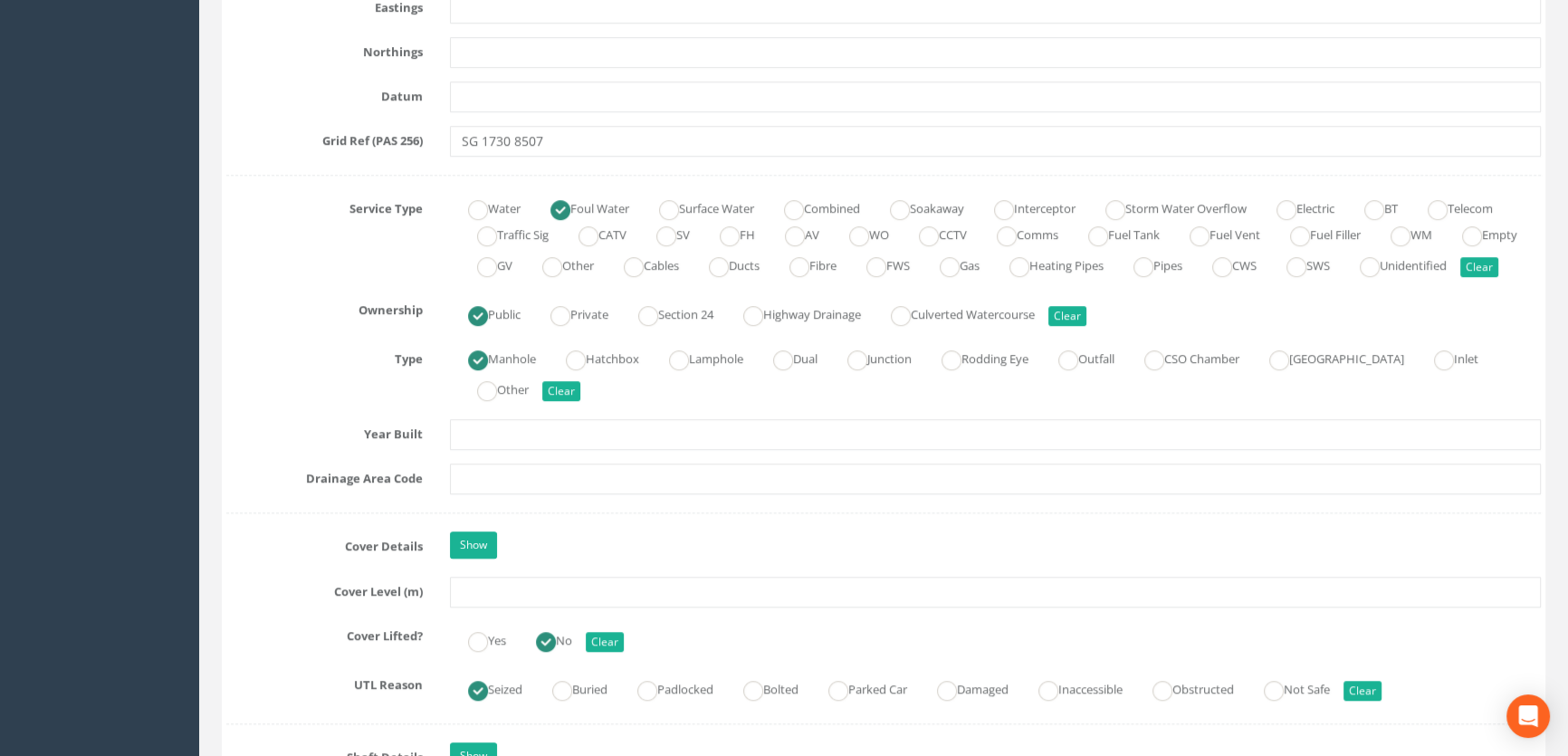
scroll to position [1234, 0]
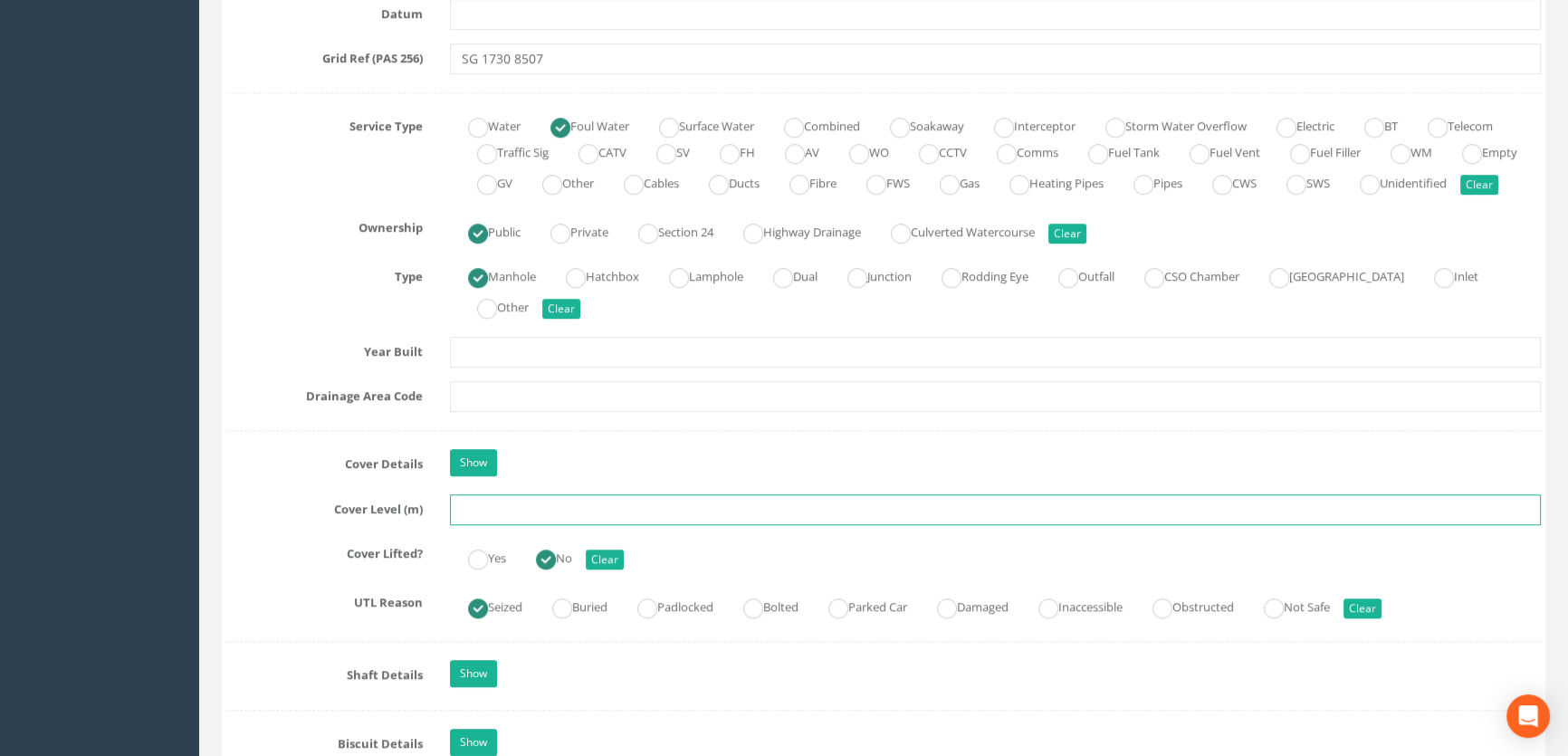
click at [476, 519] on input "text" at bounding box center [996, 509] width 1091 height 31
type input "59.09"
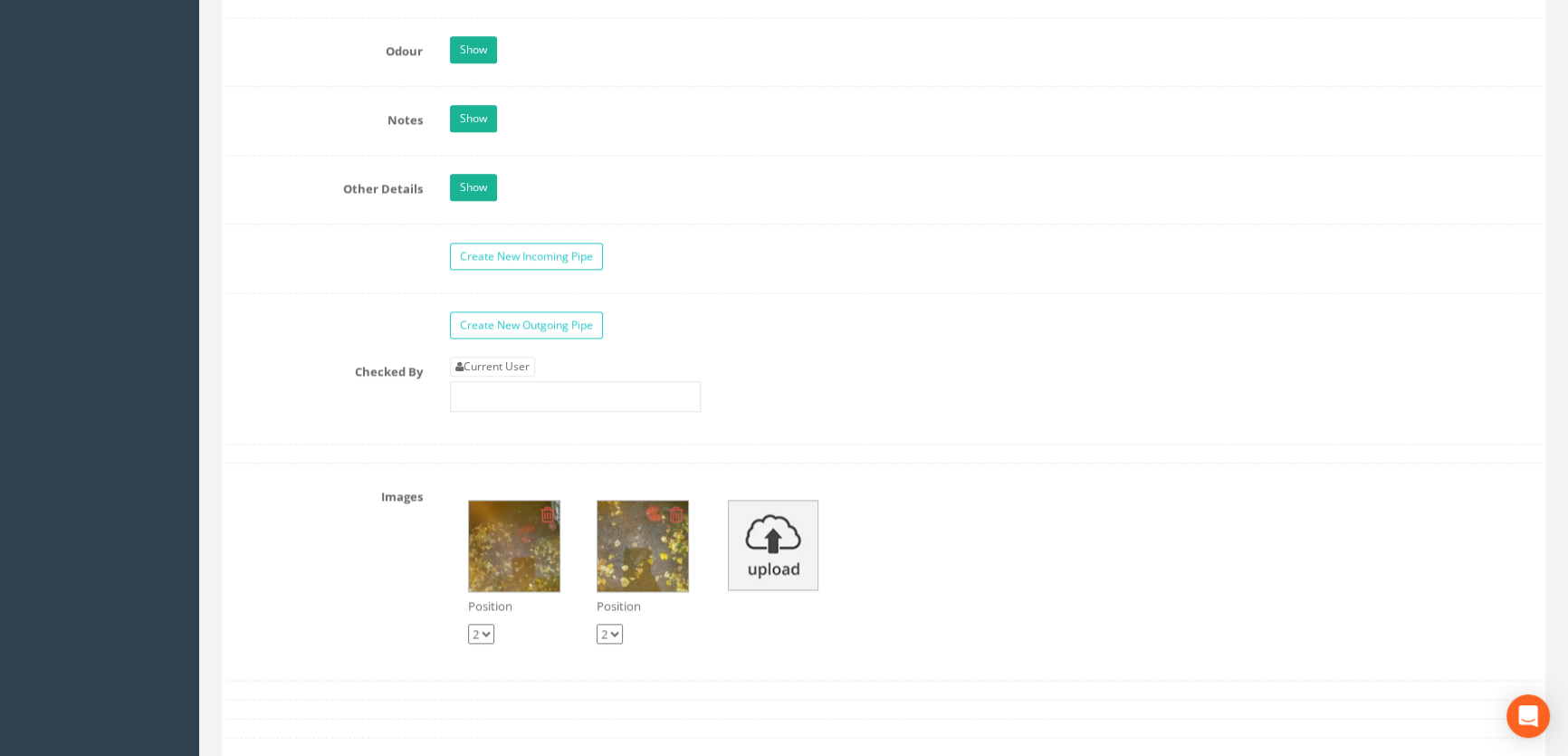
scroll to position [2962, 0]
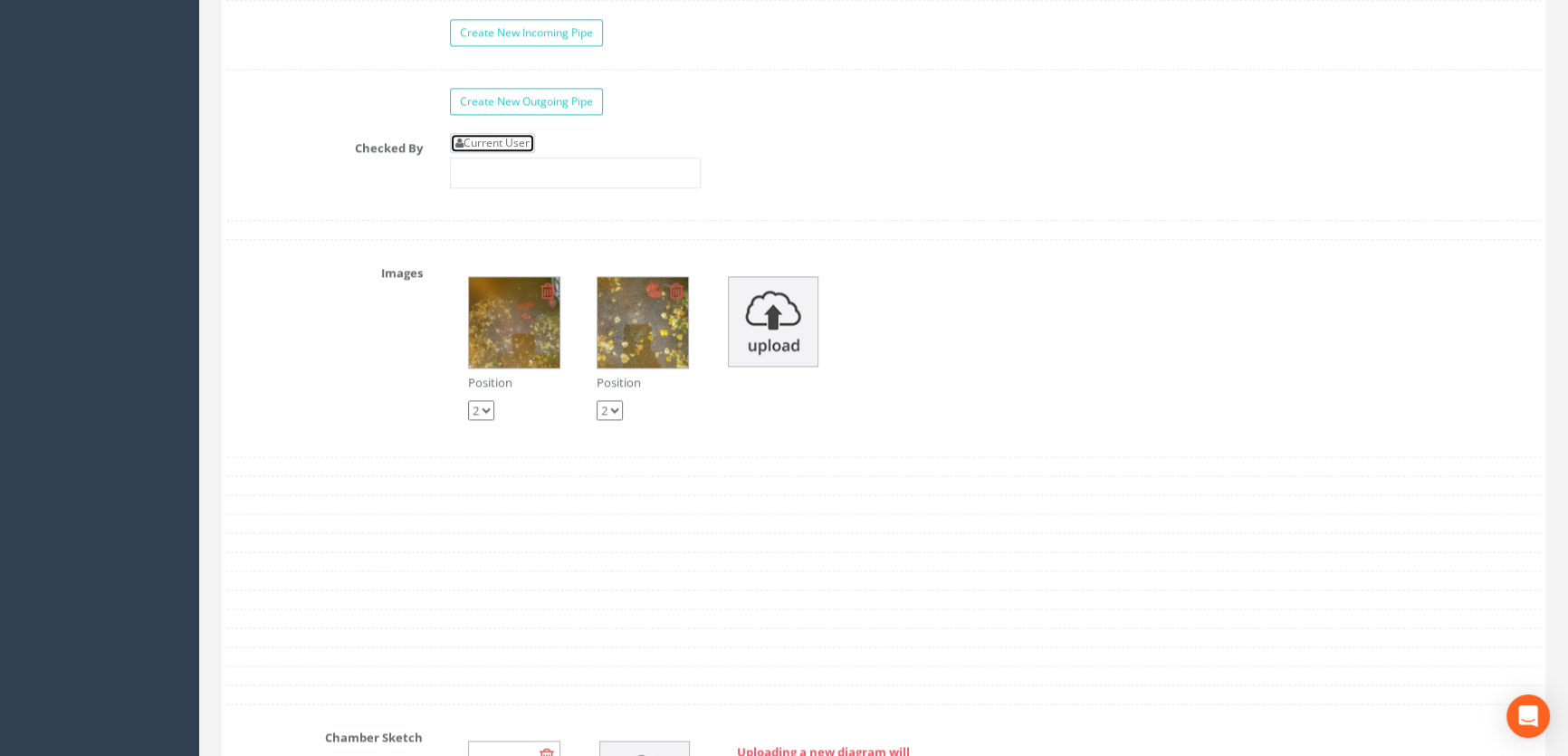
click at [500, 153] on link "Current User" at bounding box center [493, 142] width 85 height 19
type input "[PERSON_NAME]"
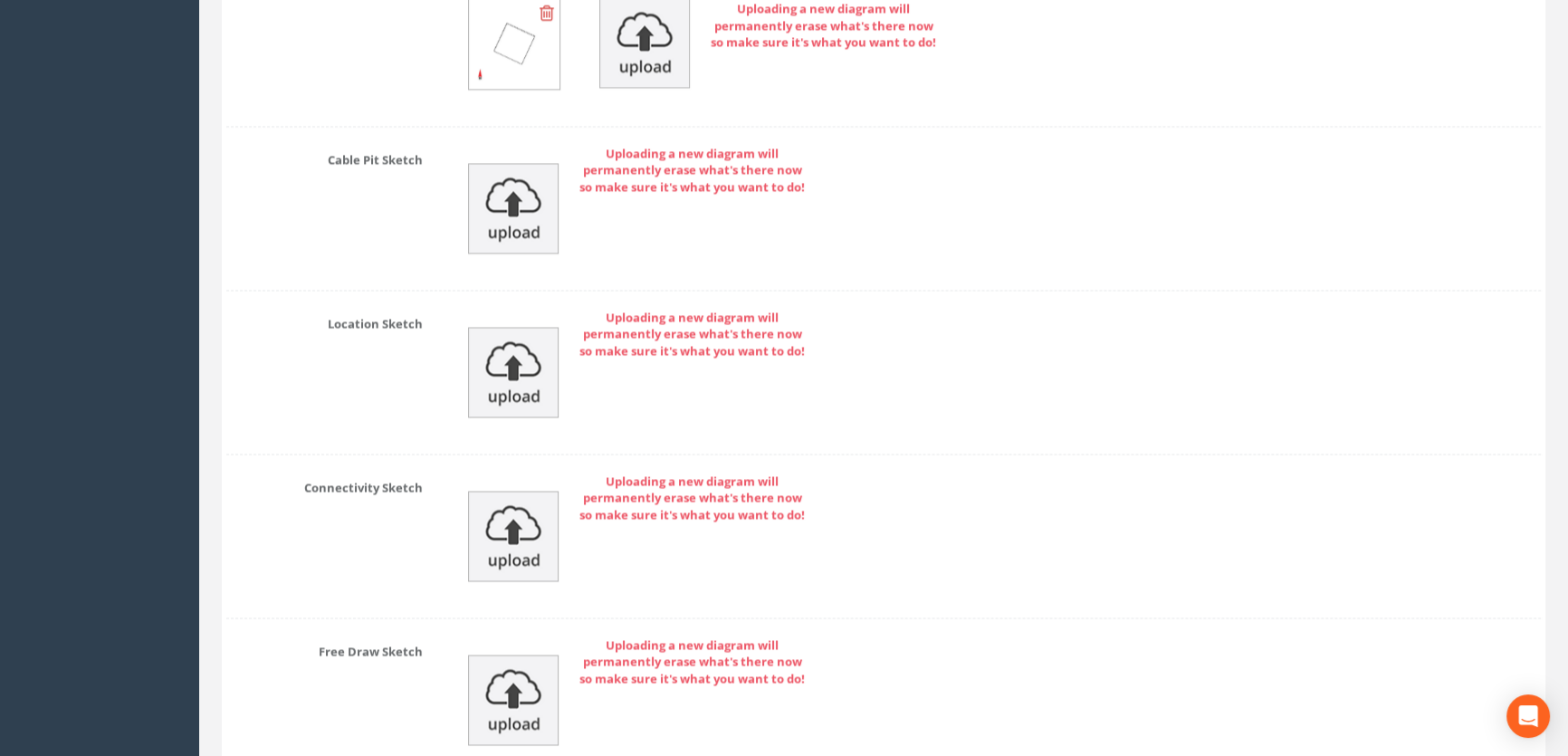
scroll to position [3894, 0]
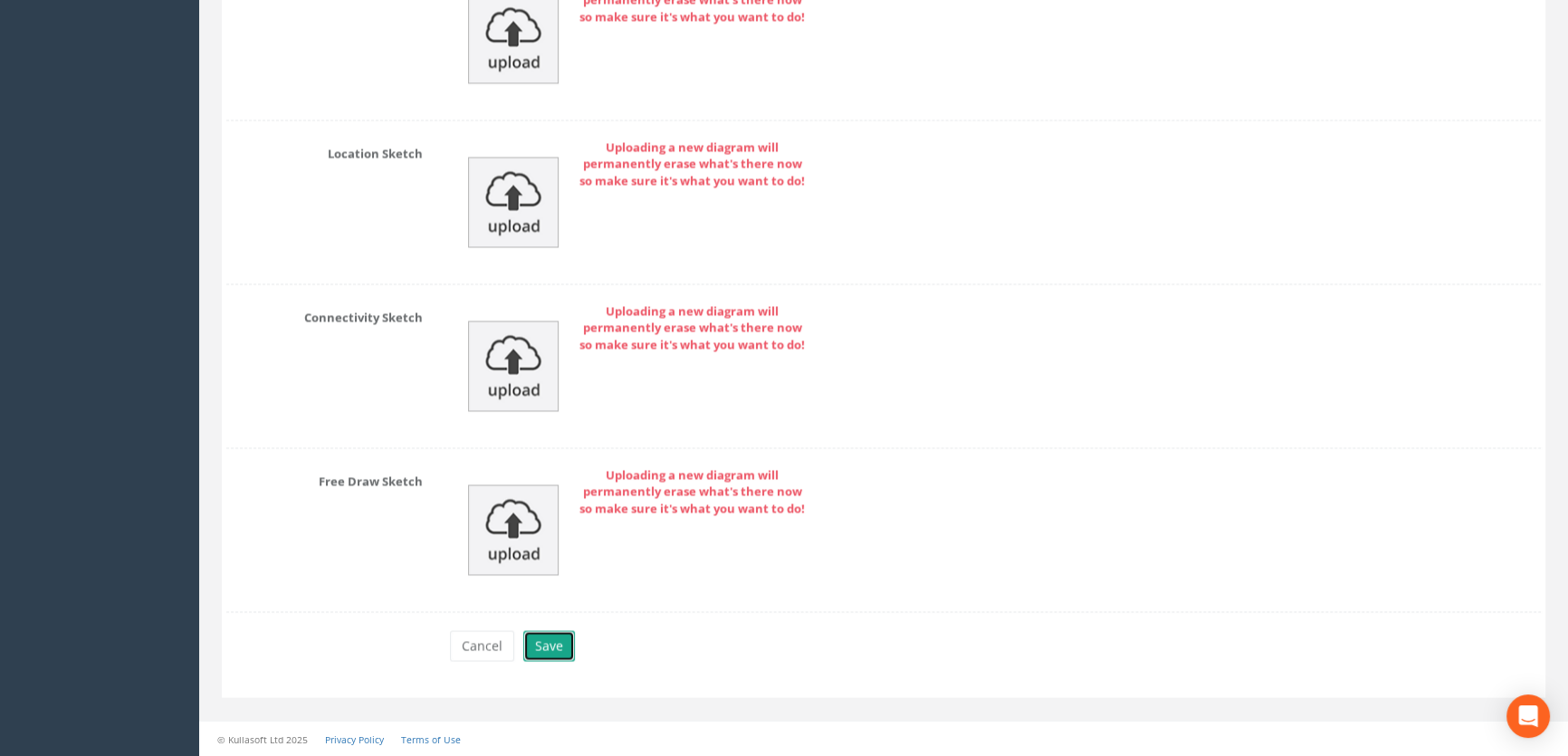
click at [553, 641] on button "Save" at bounding box center [549, 645] width 52 height 31
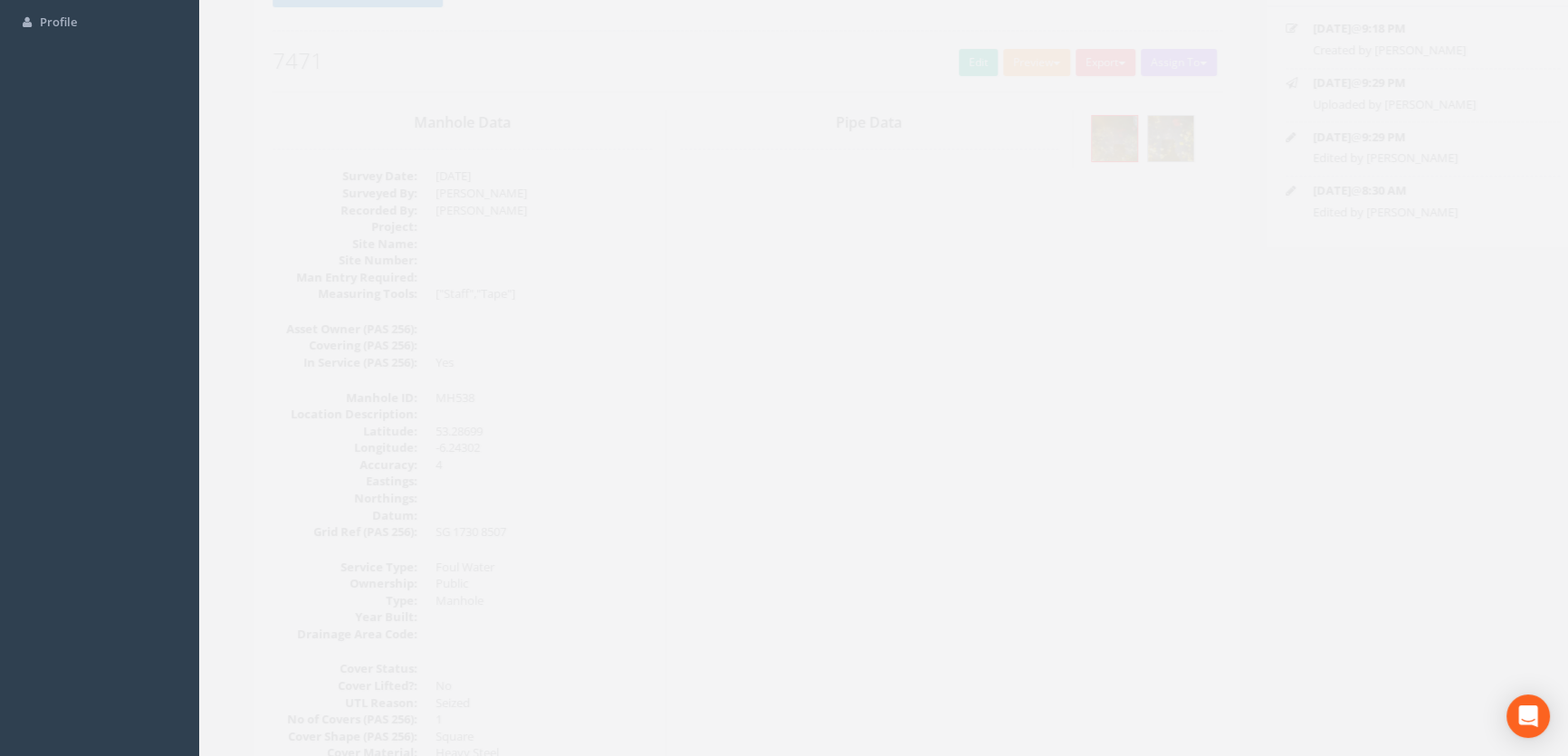
scroll to position [0, 0]
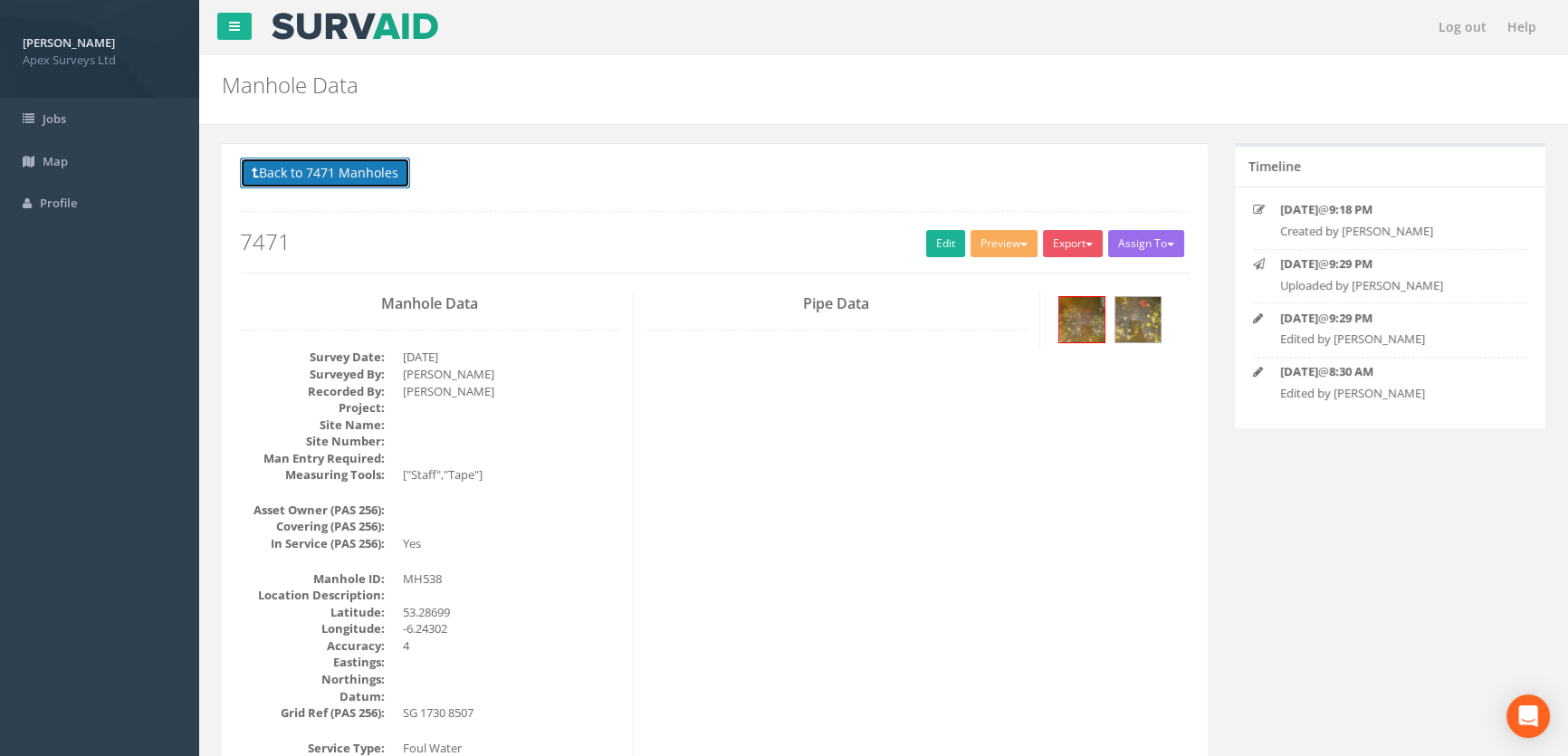
click at [371, 173] on button "Back to 7471 Manholes" at bounding box center [325, 173] width 170 height 31
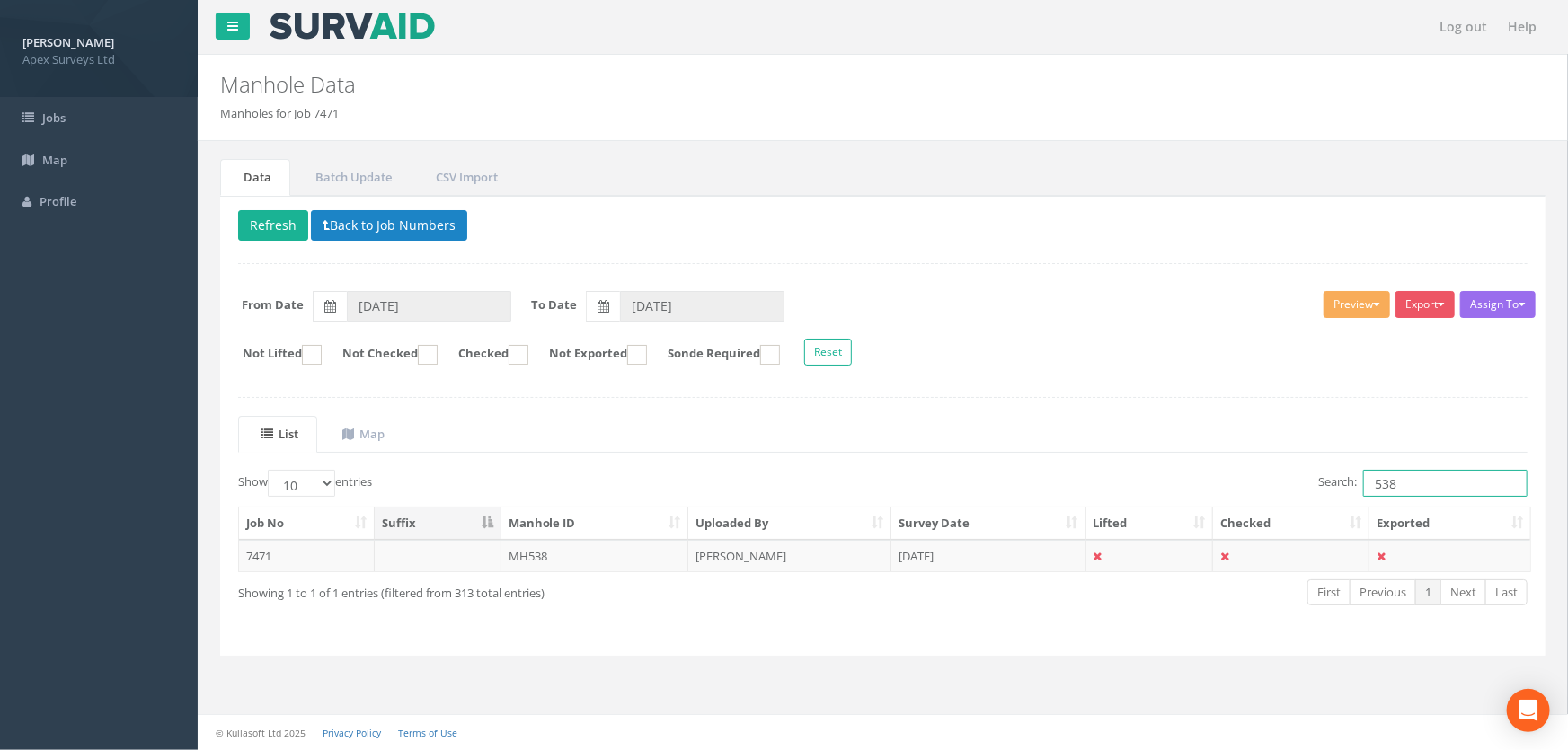
drag, startPoint x: 1428, startPoint y: 482, endPoint x: 1242, endPoint y: 485, distance: 186.0
click at [1240, 485] on div "Search: 538" at bounding box center [1213, 485] width 632 height 31
type input "540"
click at [543, 557] on td "MH540" at bounding box center [596, 555] width 188 height 32
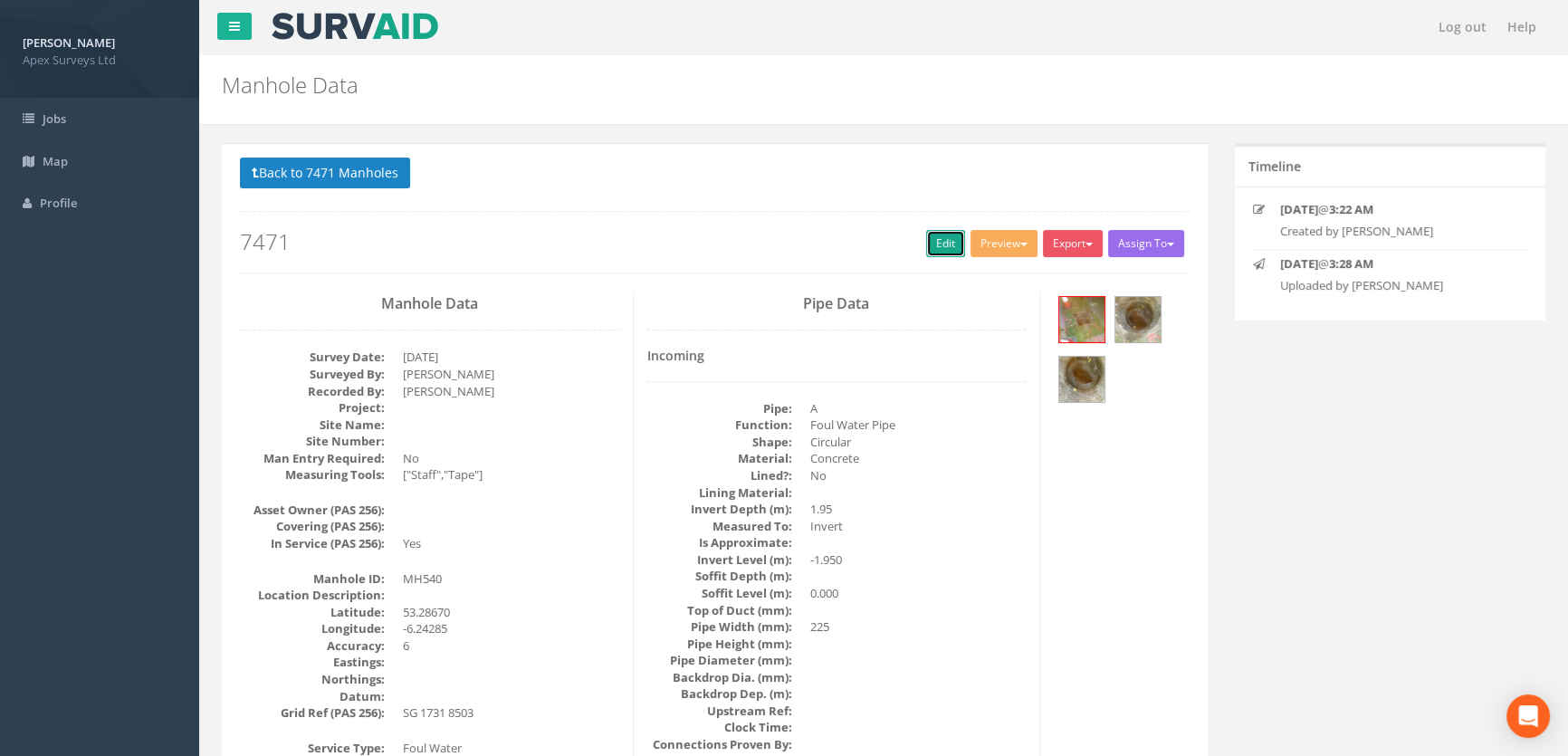
click at [932, 245] on link "Edit" at bounding box center [945, 243] width 39 height 27
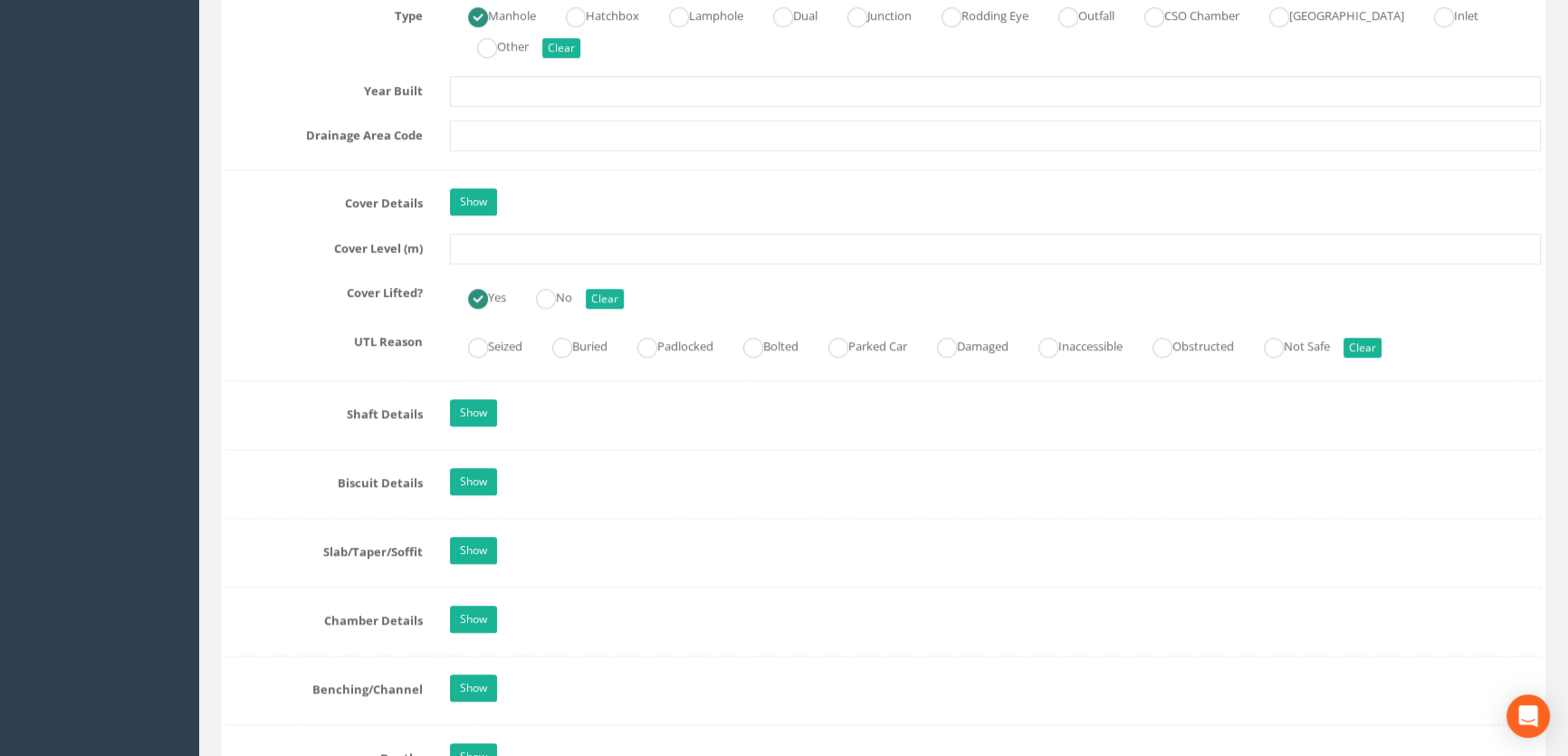
scroll to position [1480, 0]
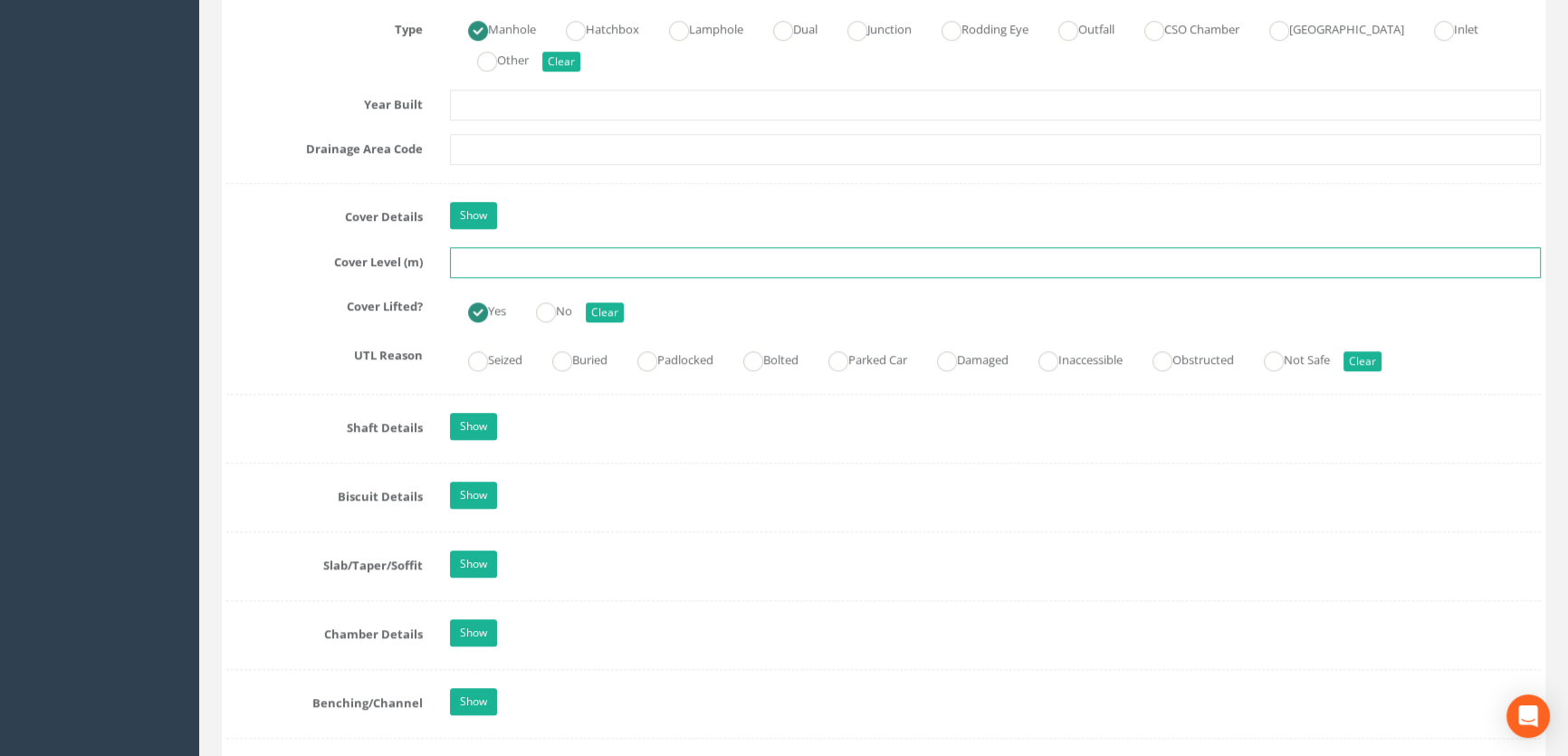
click at [518, 278] on input "text" at bounding box center [996, 262] width 1091 height 31
type input "60.89"
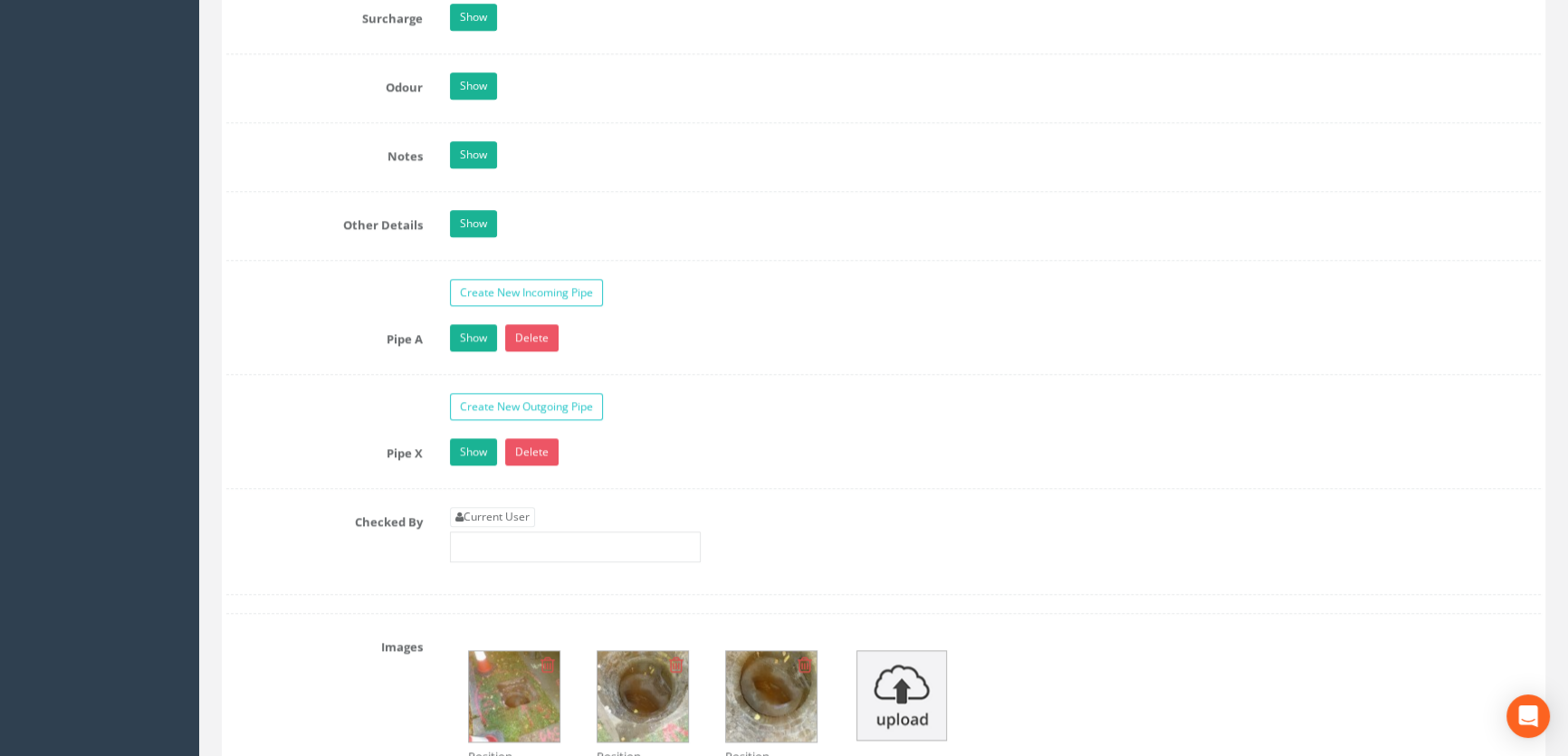
scroll to position [2962, 0]
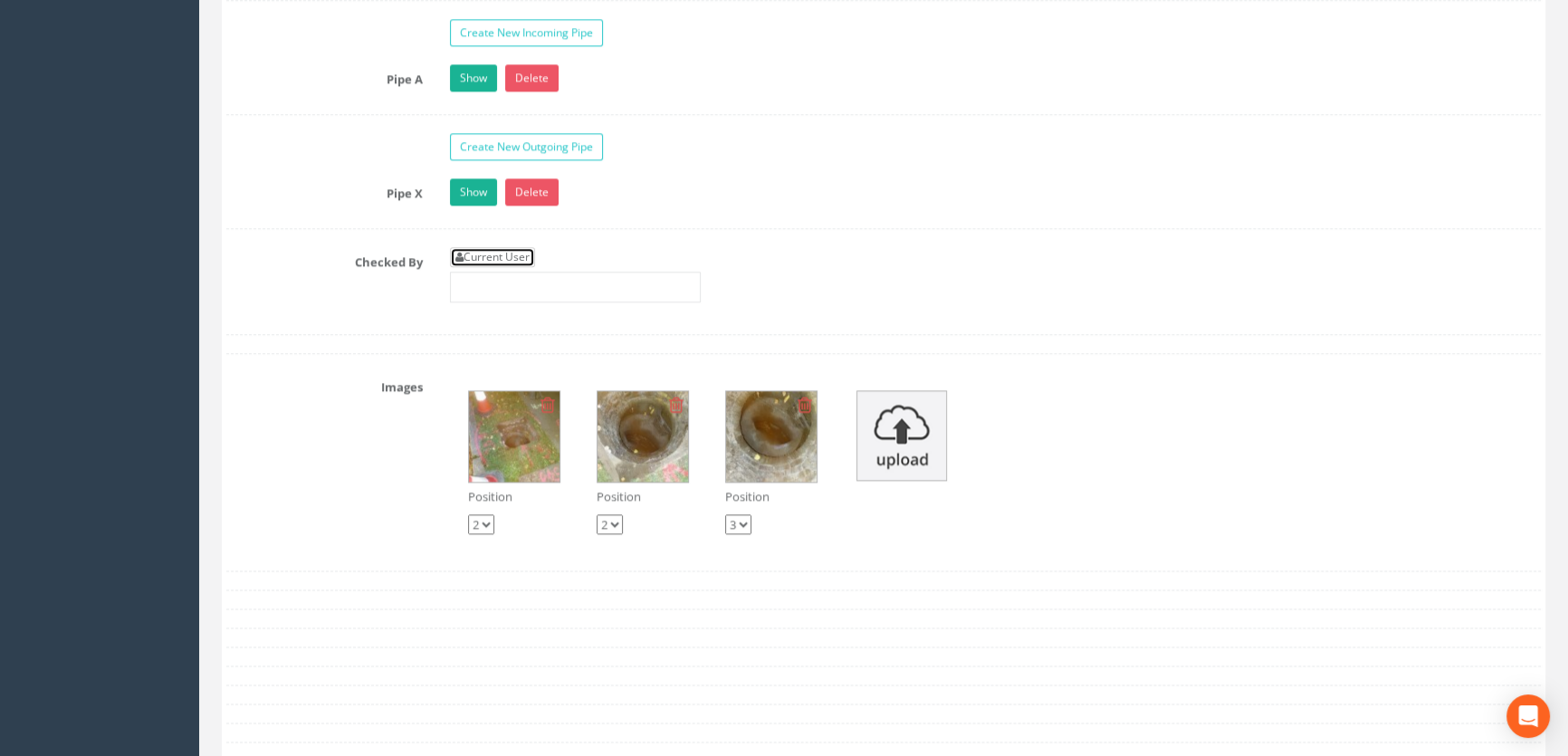
click at [477, 267] on link "Current User" at bounding box center [493, 256] width 85 height 19
type input "[PERSON_NAME]"
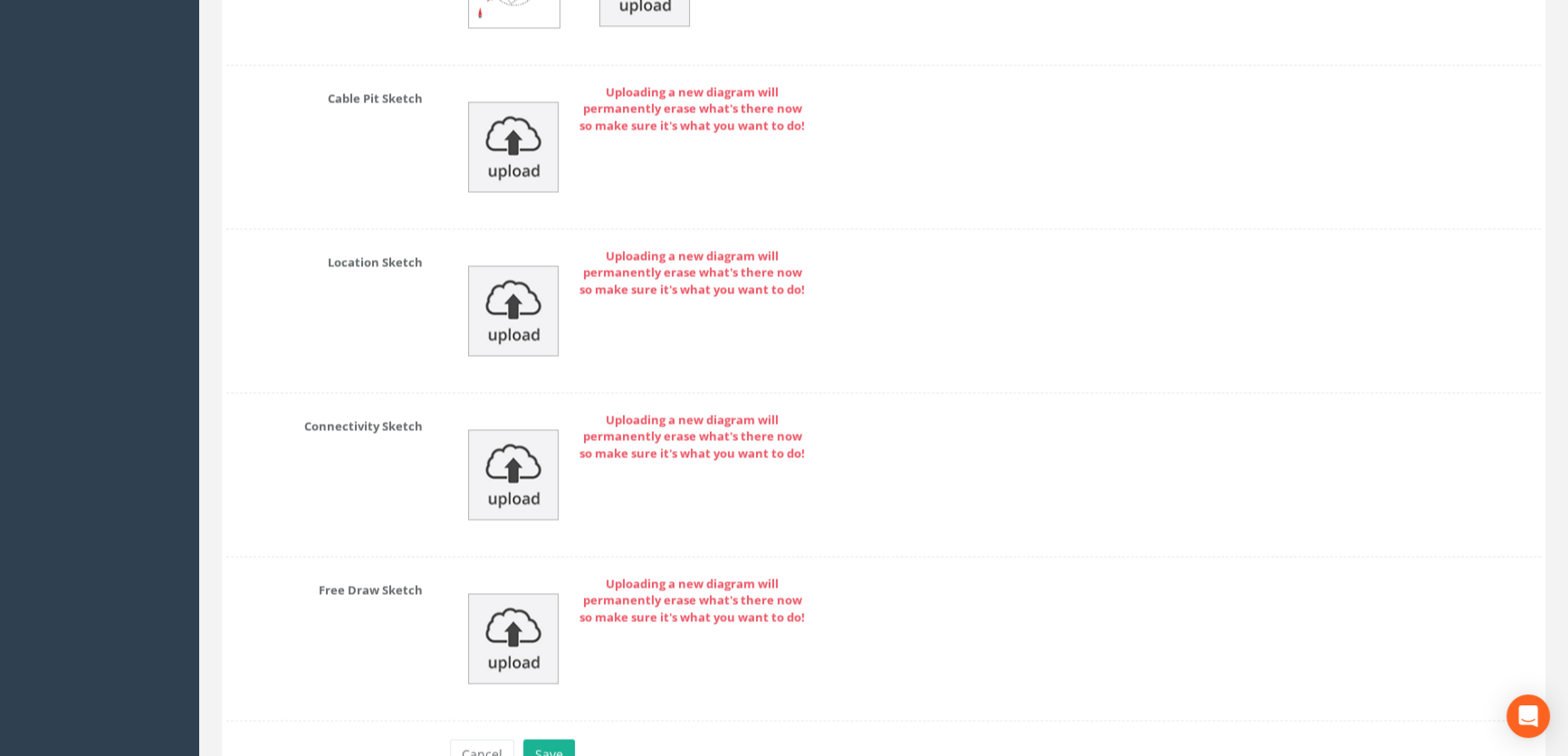
scroll to position [4008, 0]
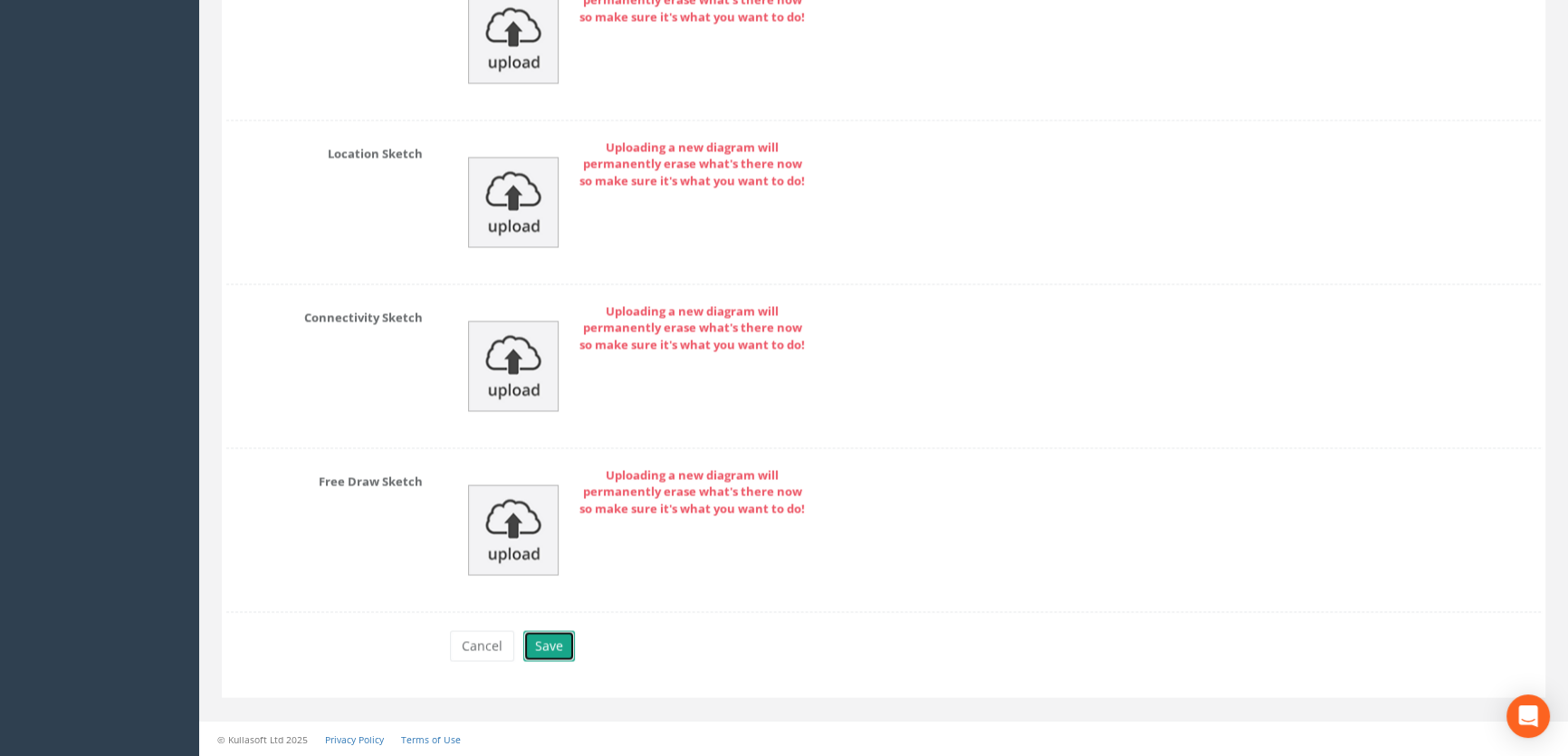
click at [552, 651] on button "Save" at bounding box center [549, 645] width 52 height 31
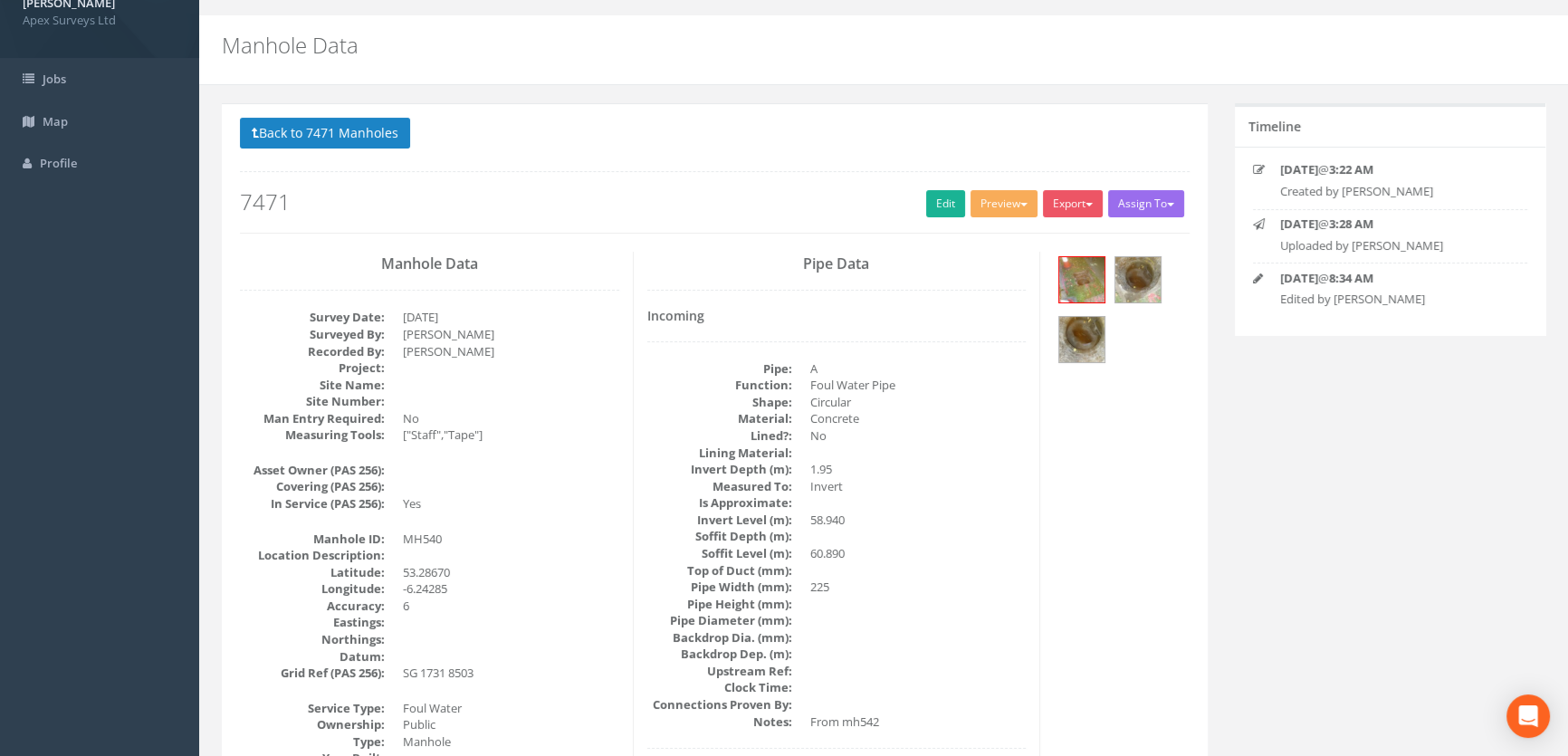
scroll to position [0, 0]
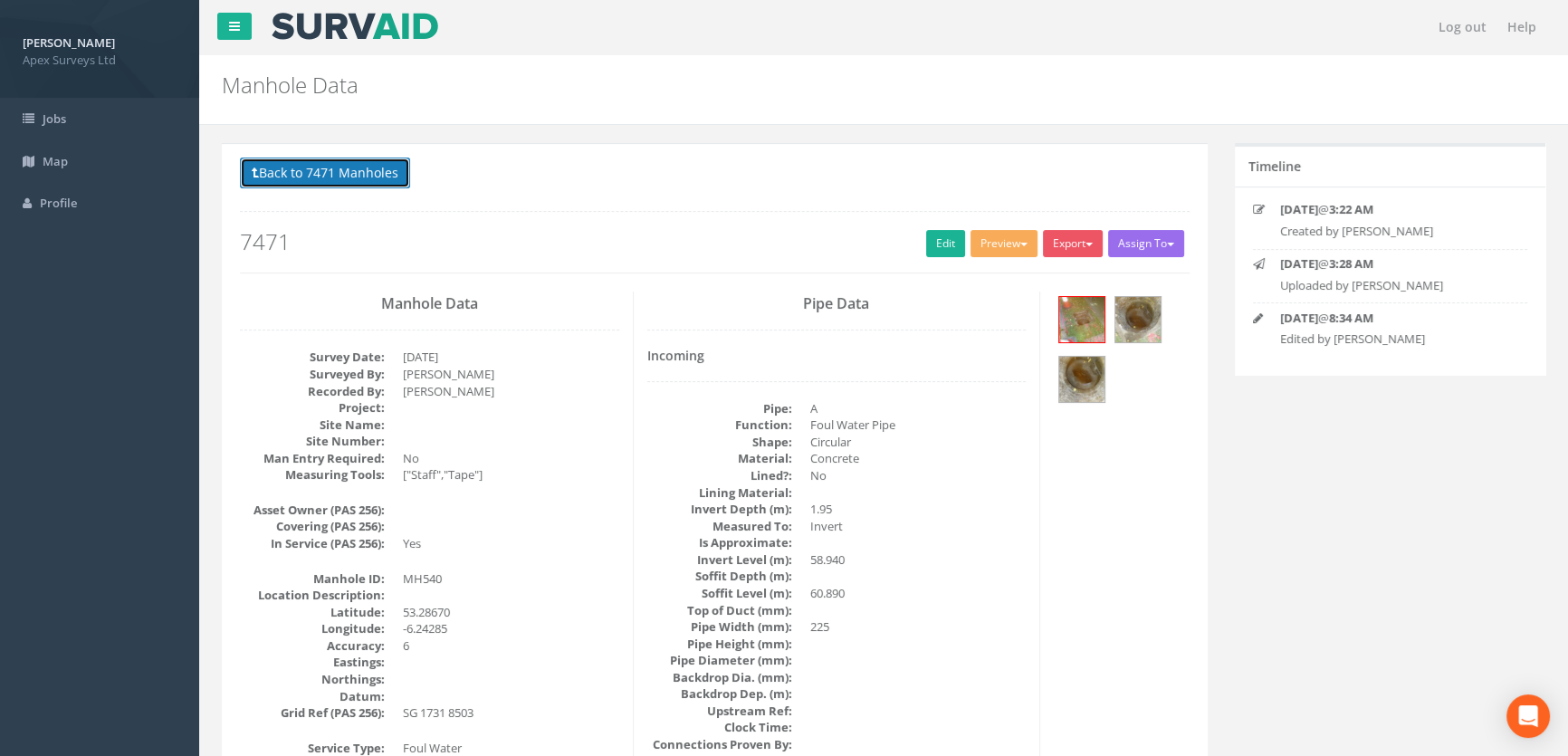
click at [346, 172] on button "Back to 7471 Manholes" at bounding box center [325, 173] width 170 height 31
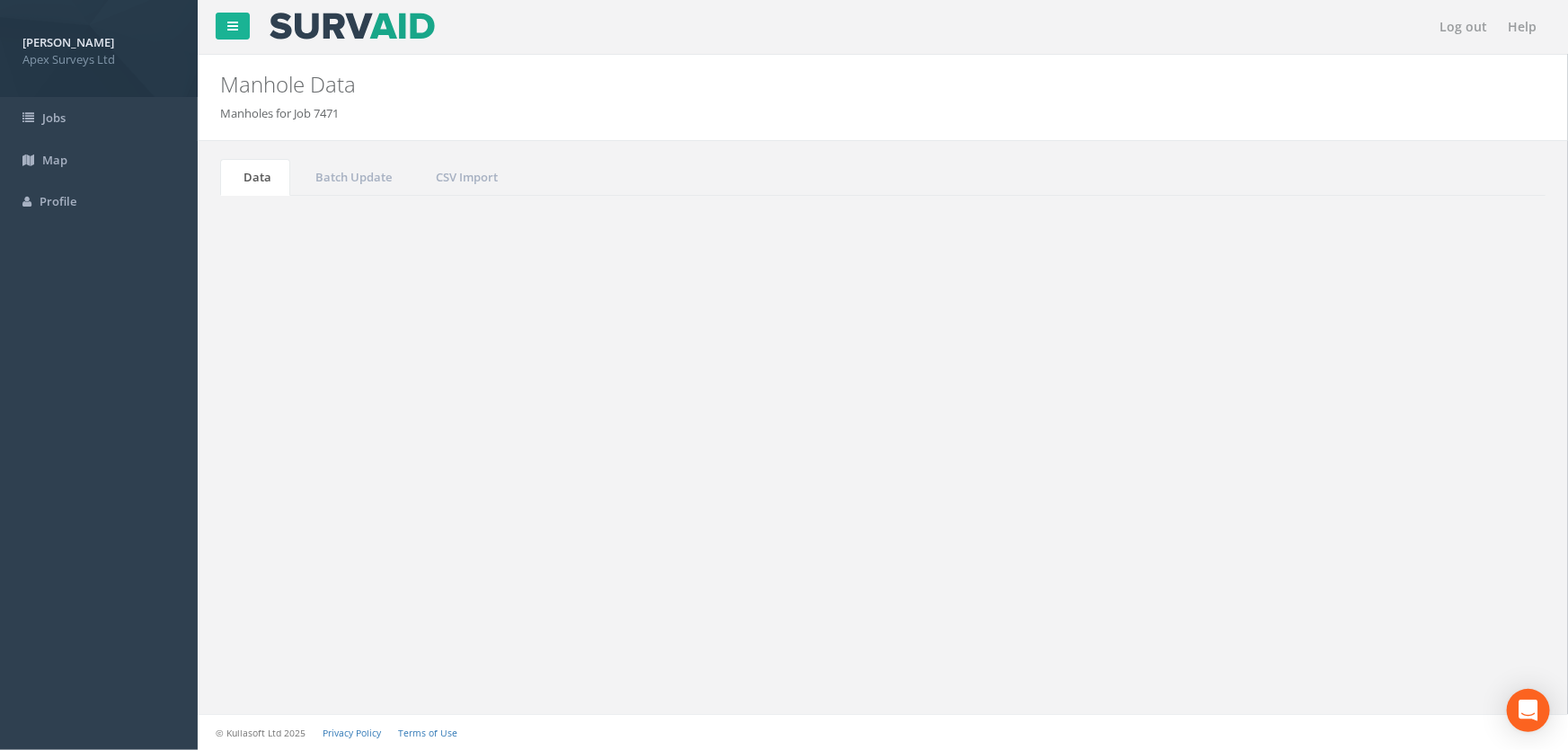
click at [1417, 479] on input "540" at bounding box center [1445, 482] width 165 height 27
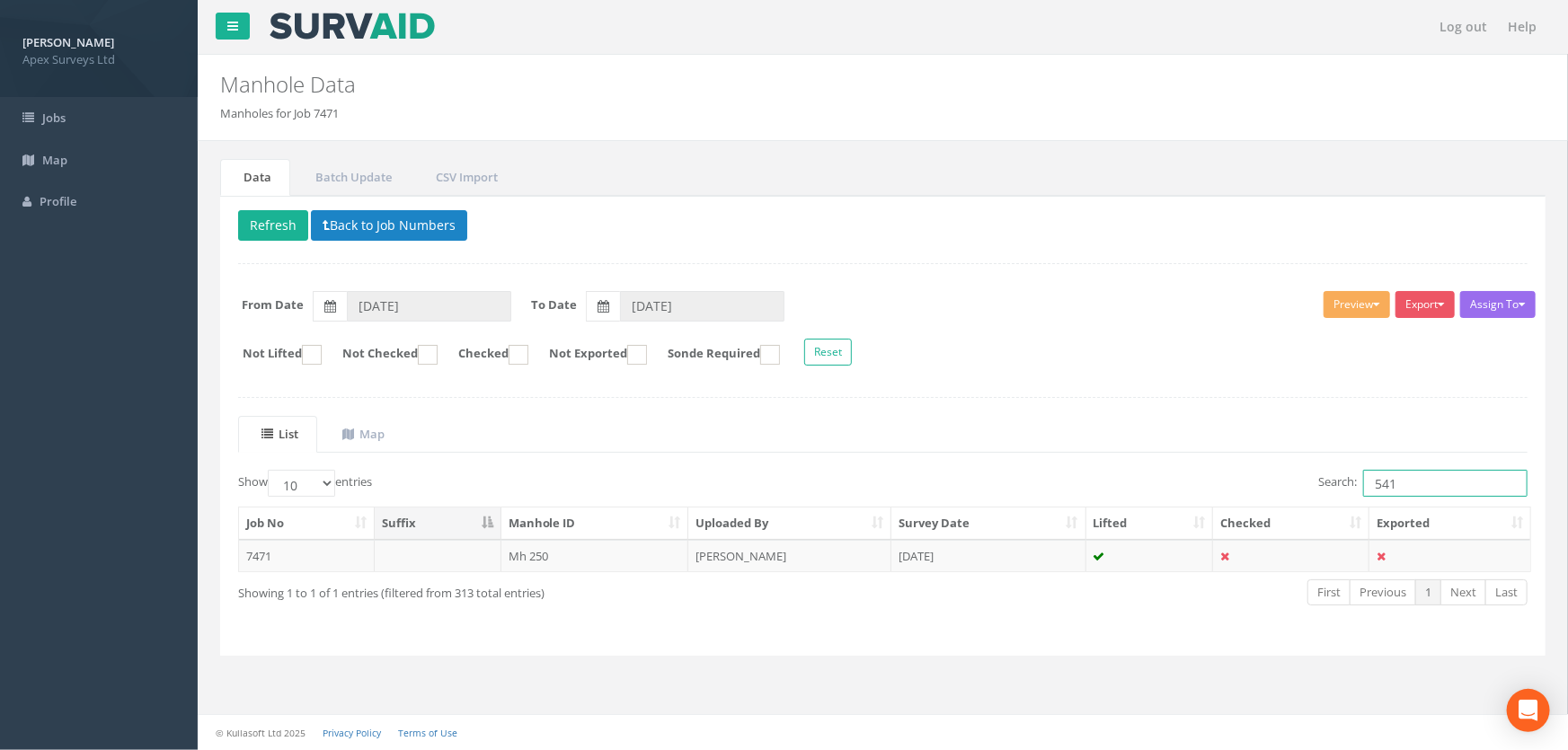
drag, startPoint x: 1423, startPoint y: 487, endPoint x: 1168, endPoint y: 502, distance: 255.4
click at [1143, 502] on div "Show 10 25 50 100 entries Search: 541 Job No Suffix Manhole ID Uploaded By Surv…" at bounding box center [883, 553] width 1289 height 167
click at [1407, 485] on input "541" at bounding box center [1445, 482] width 165 height 27
type input "545"
click at [547, 551] on td "MH545" at bounding box center [596, 555] width 188 height 32
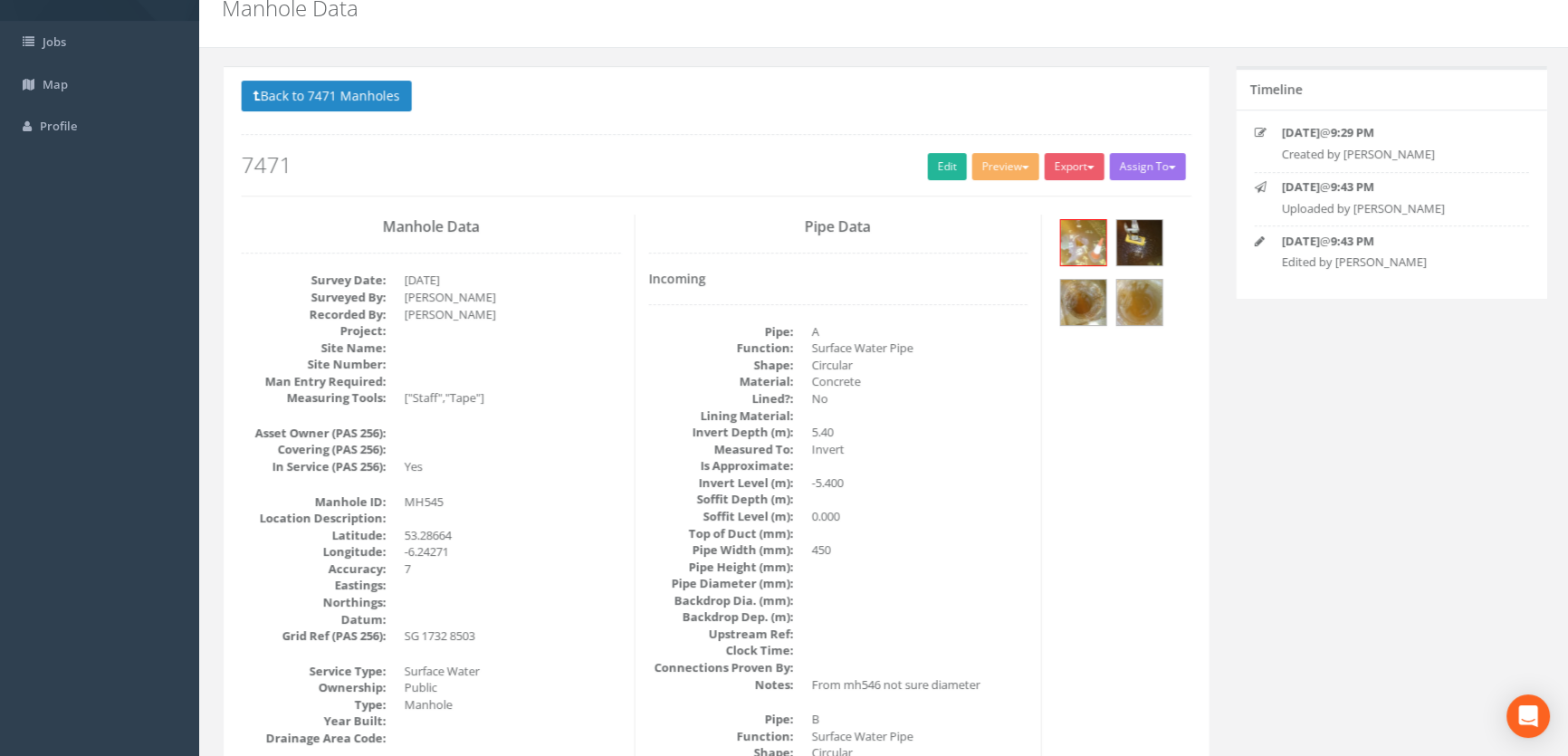
scroll to position [69, 0]
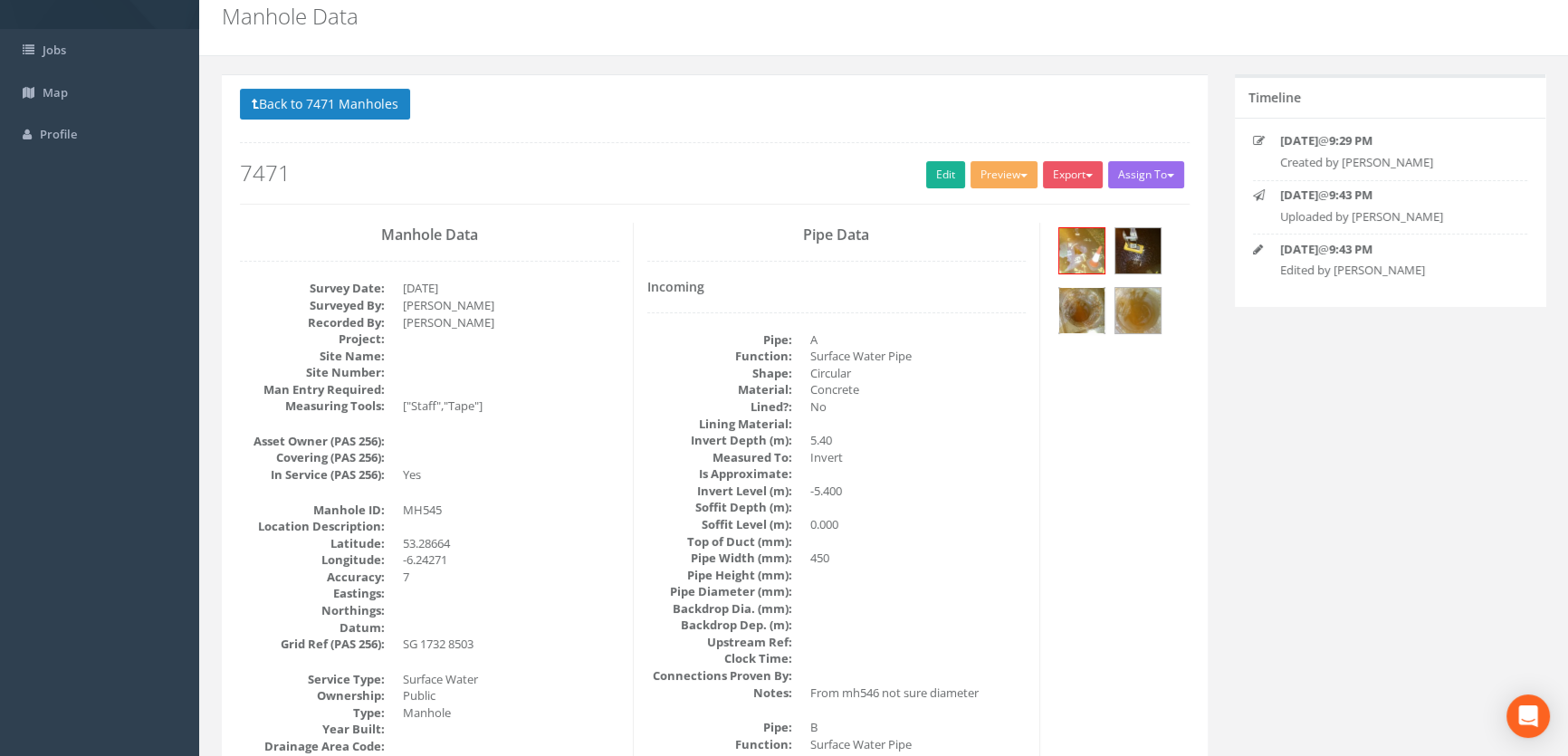
click at [1081, 308] on img at bounding box center [1082, 310] width 45 height 45
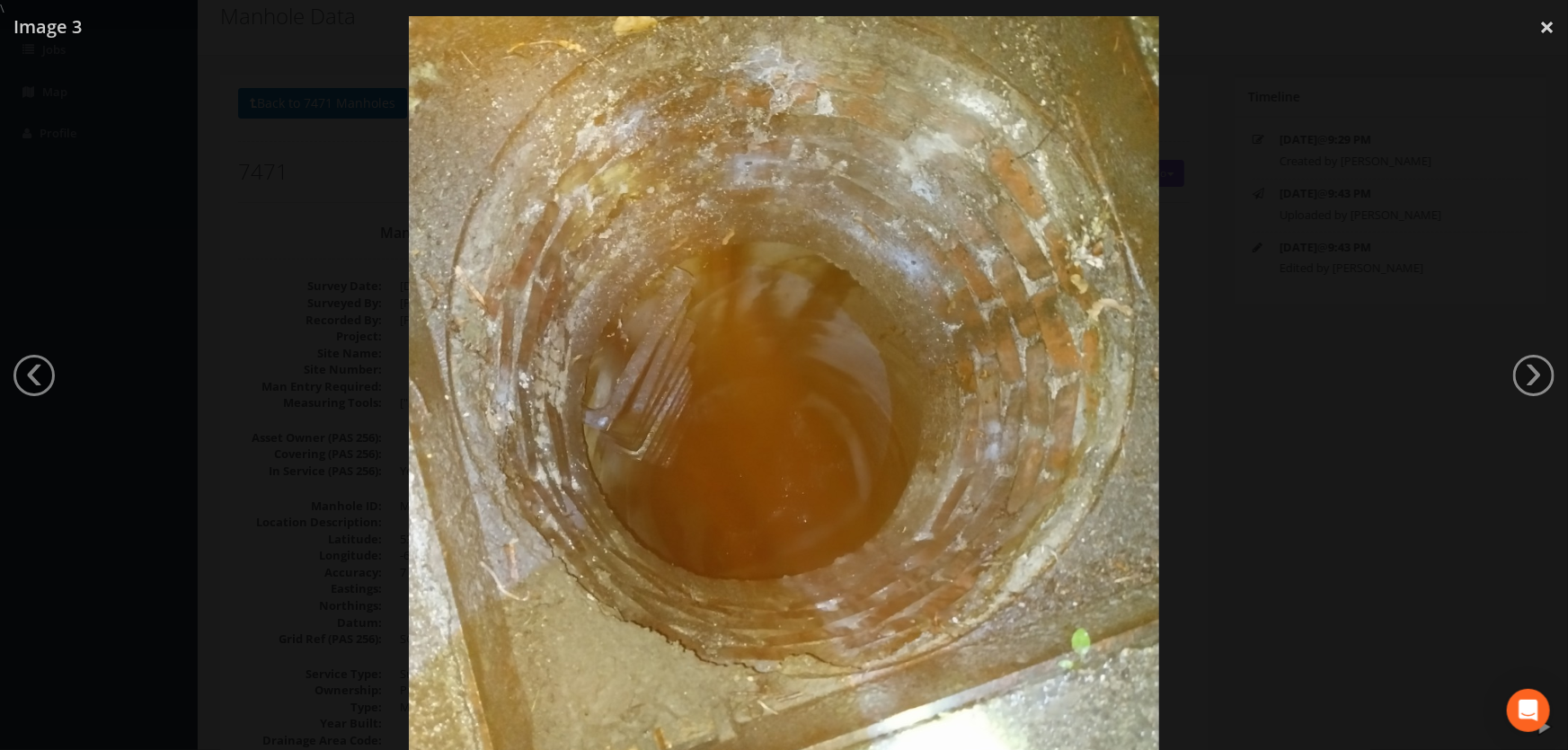
click at [309, 454] on div at bounding box center [784, 392] width 1568 height 750
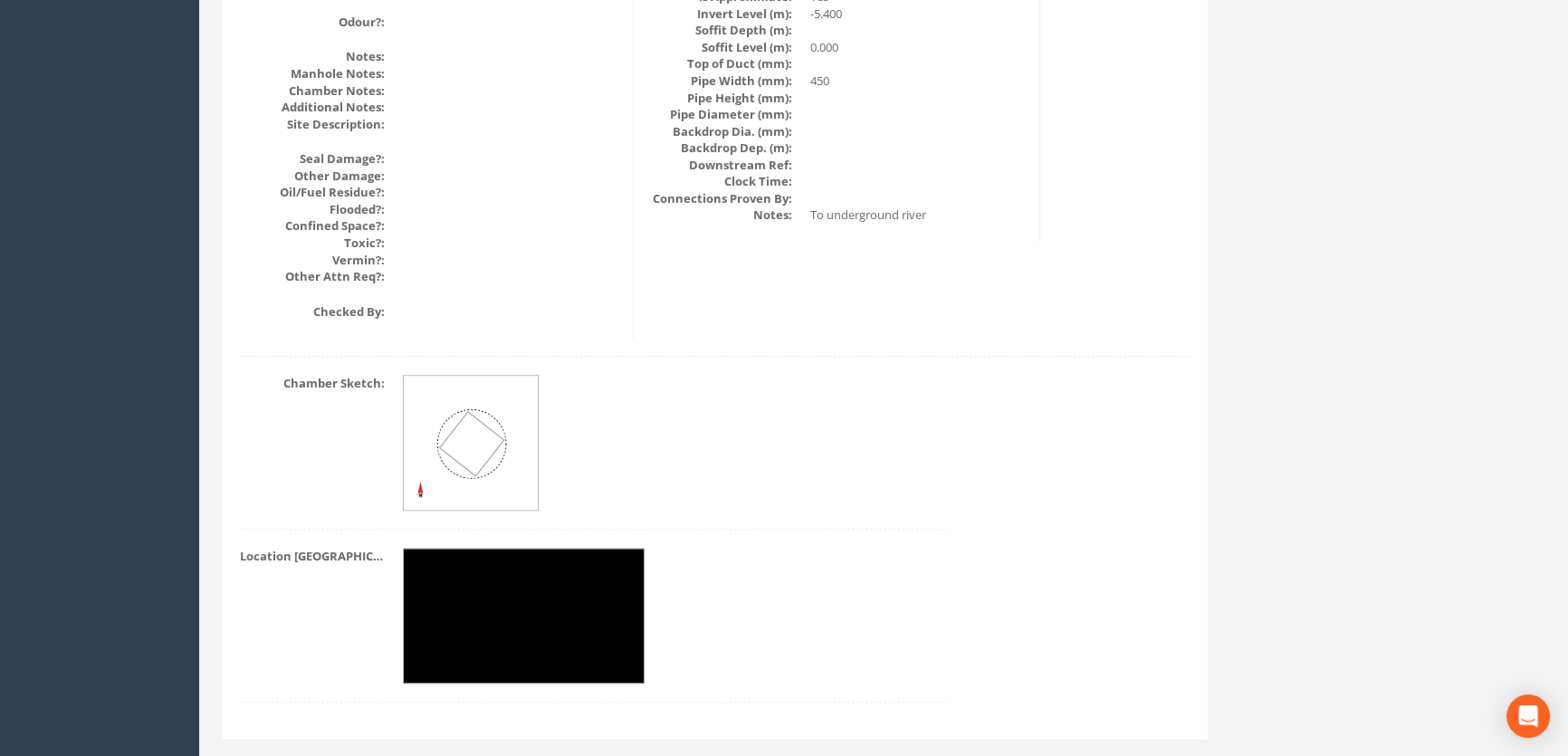
scroll to position [2209, 0]
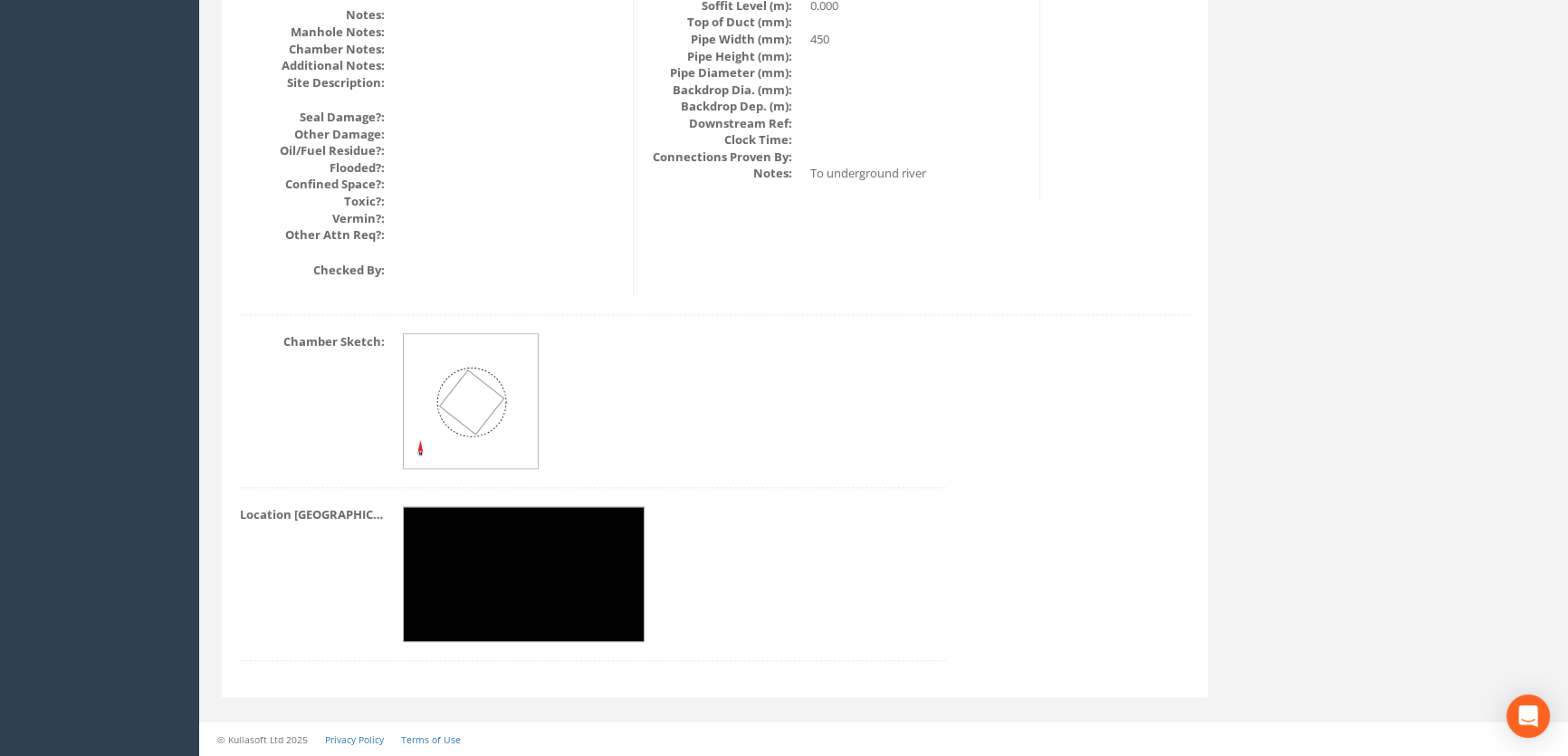
click at [571, 545] on img at bounding box center [524, 574] width 242 height 135
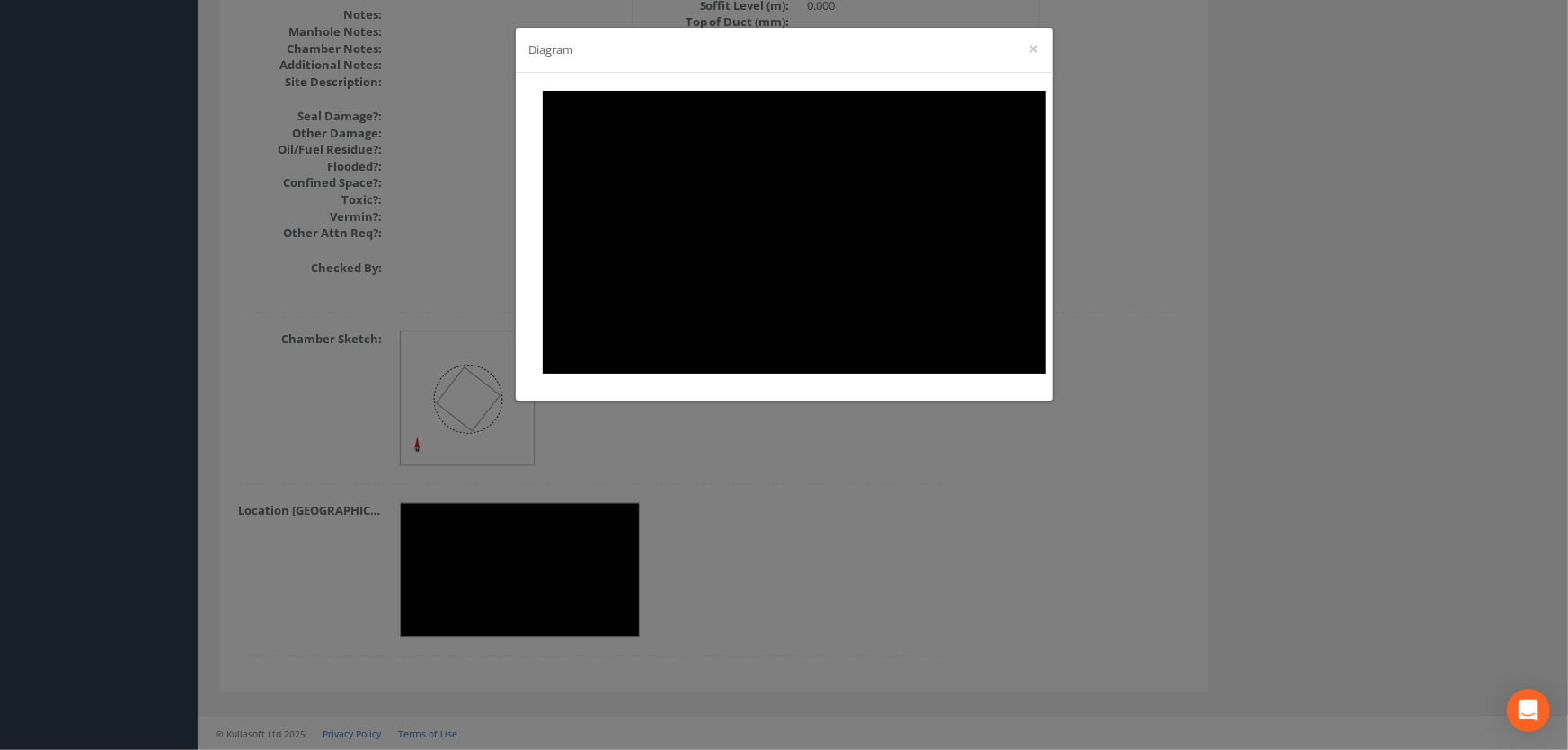
click at [845, 520] on div "Diagram ×" at bounding box center [784, 375] width 1568 height 750
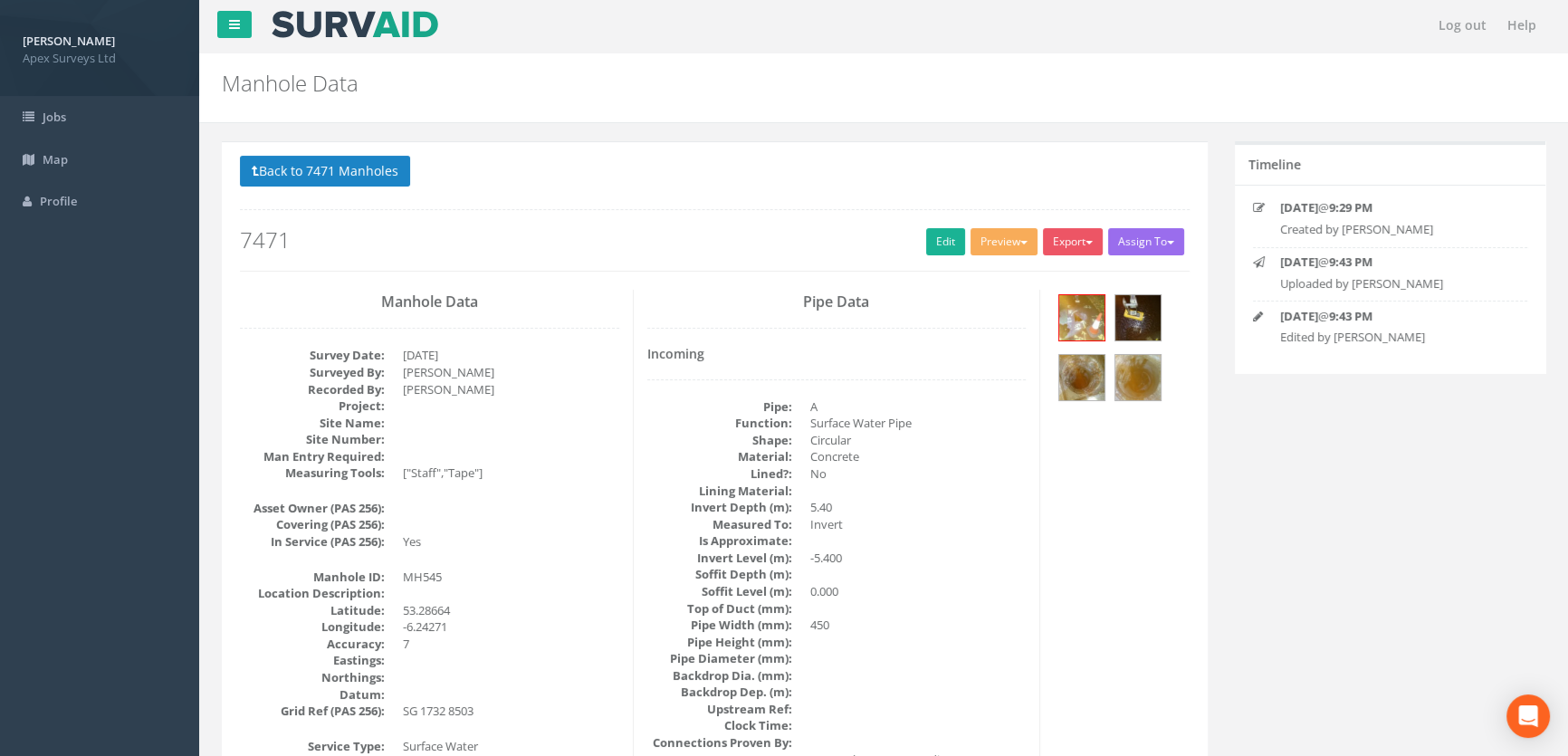
scroll to position [0, 0]
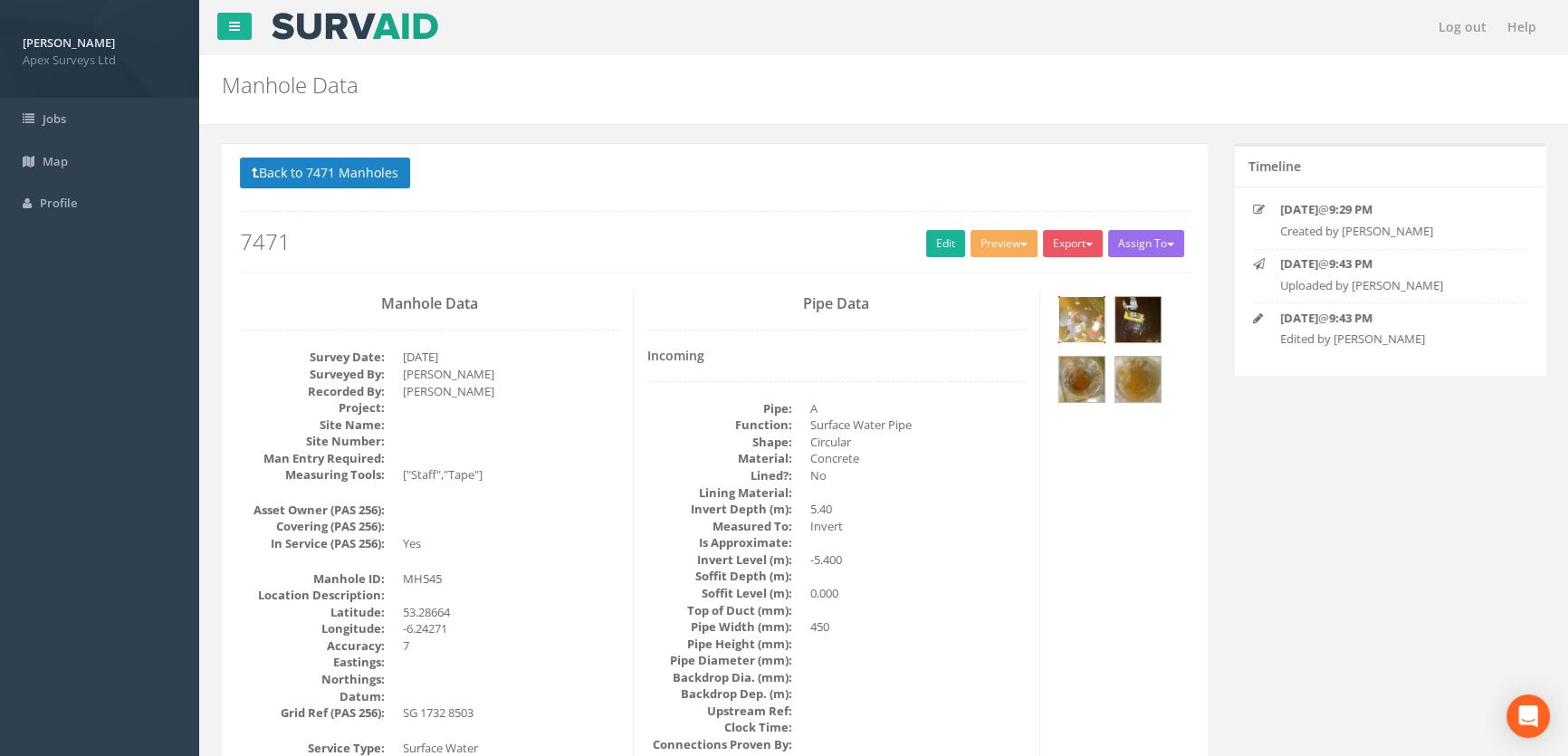
click at [1086, 318] on img at bounding box center [1082, 319] width 45 height 45
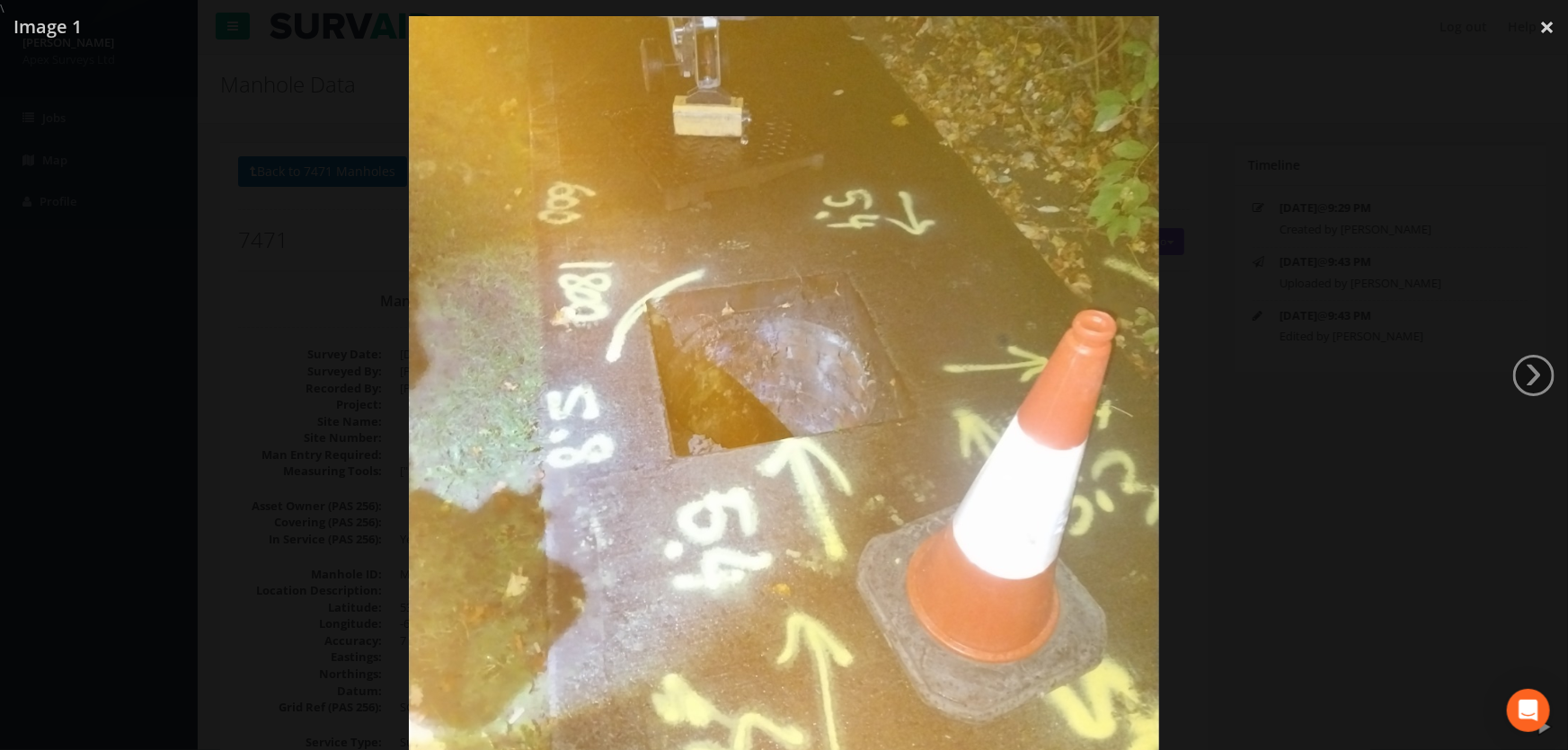
click at [204, 323] on div at bounding box center [784, 392] width 1568 height 750
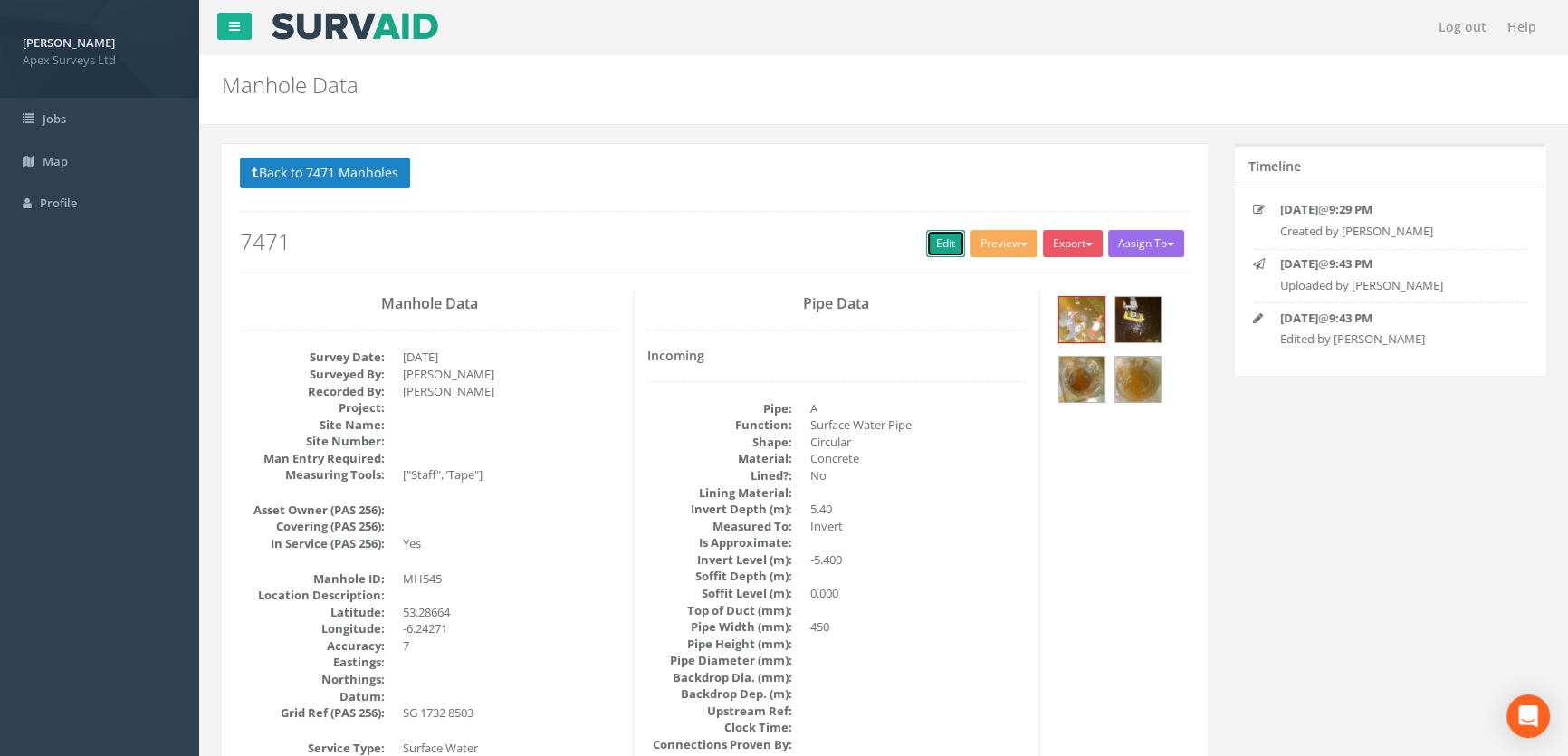
click at [926, 244] on link "Edit" at bounding box center [945, 243] width 39 height 27
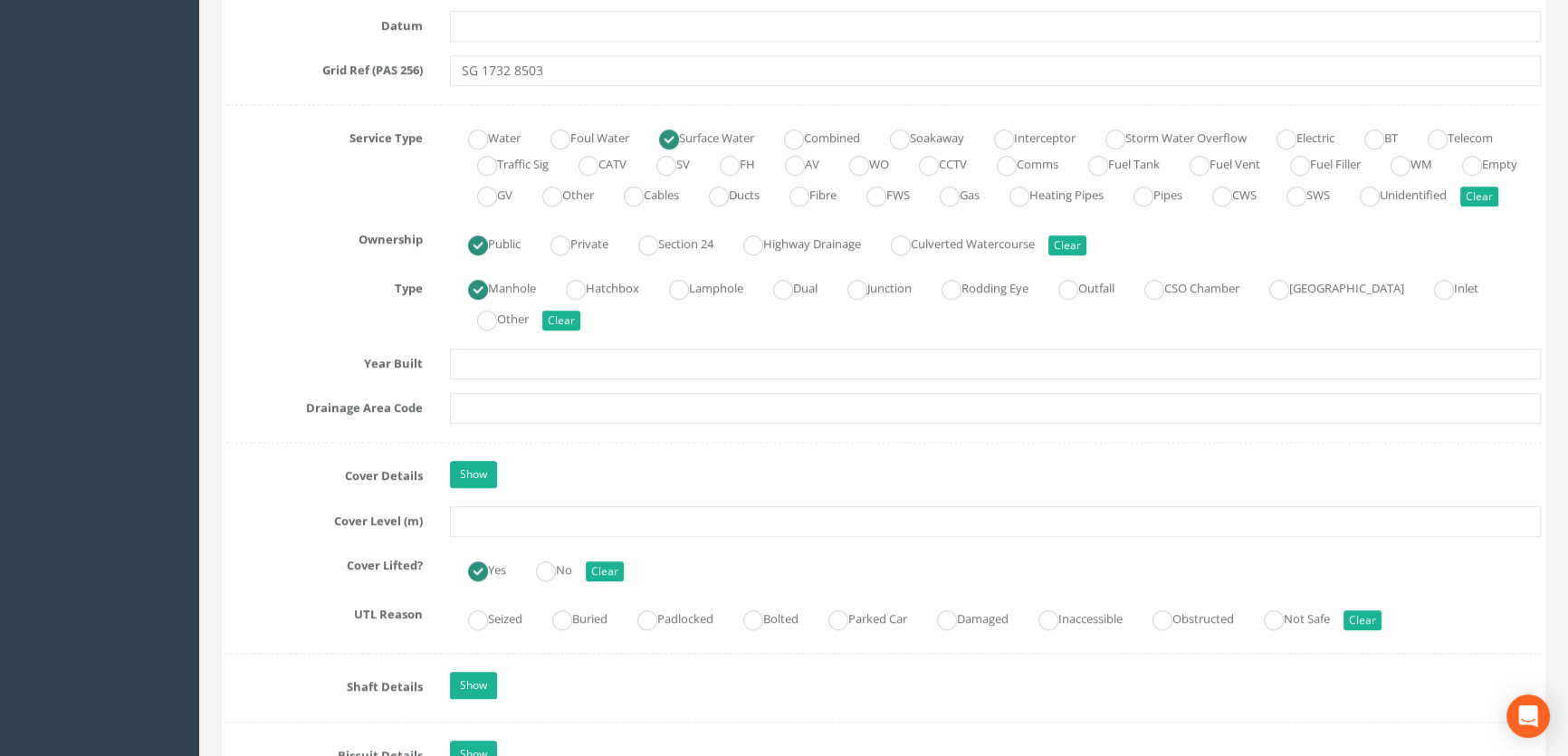
scroll to position [1234, 0]
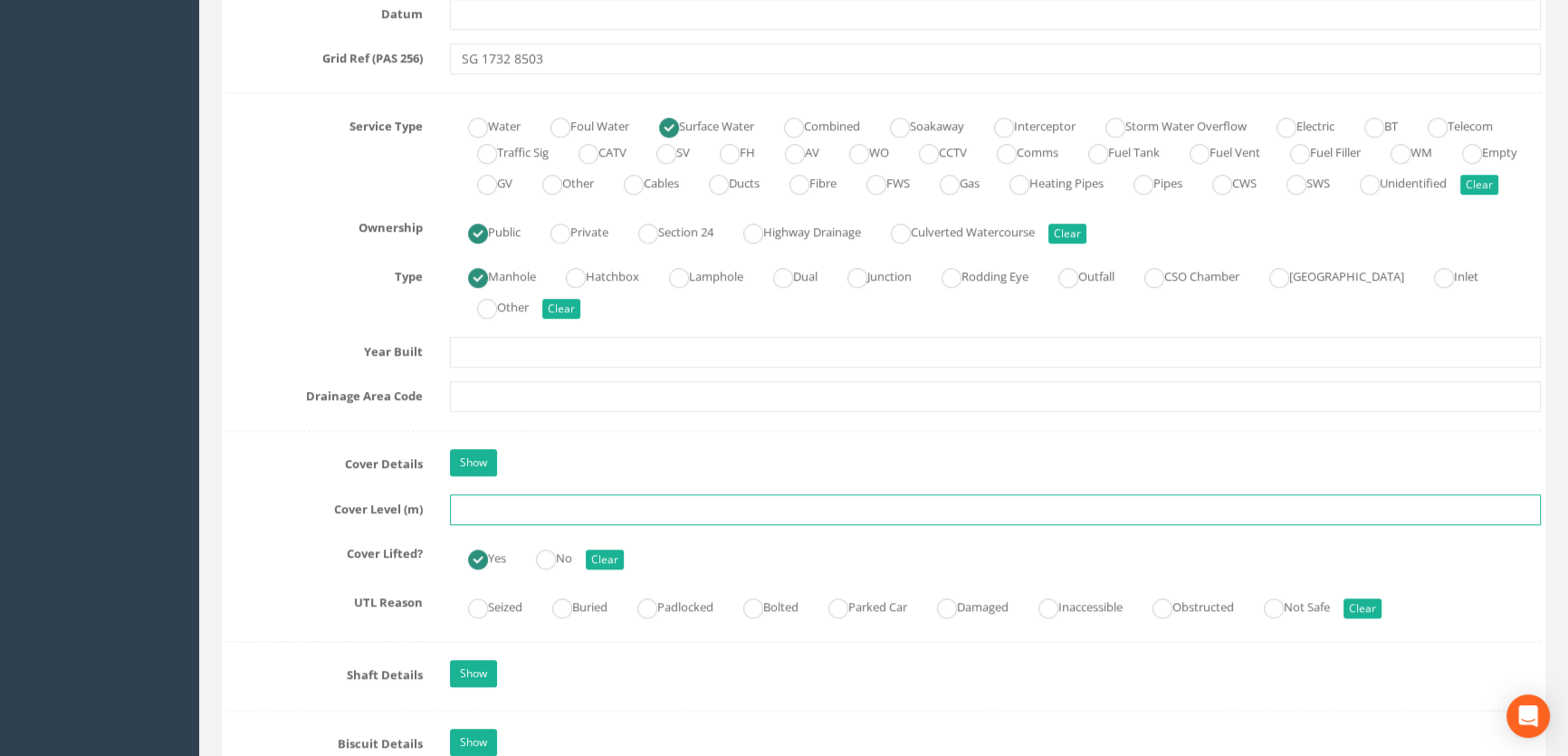
click at [474, 525] on input "text" at bounding box center [996, 509] width 1091 height 31
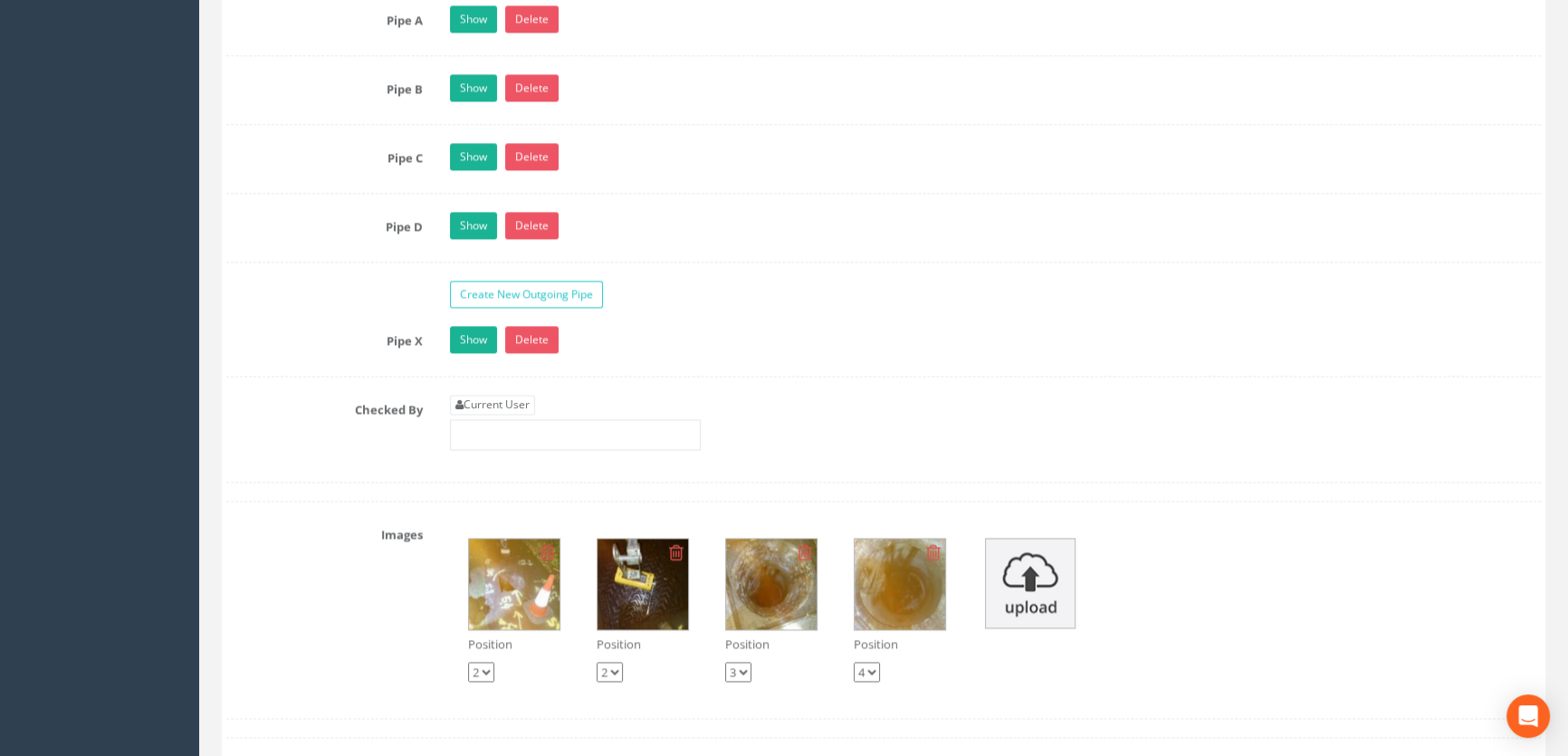
scroll to position [3044, 0]
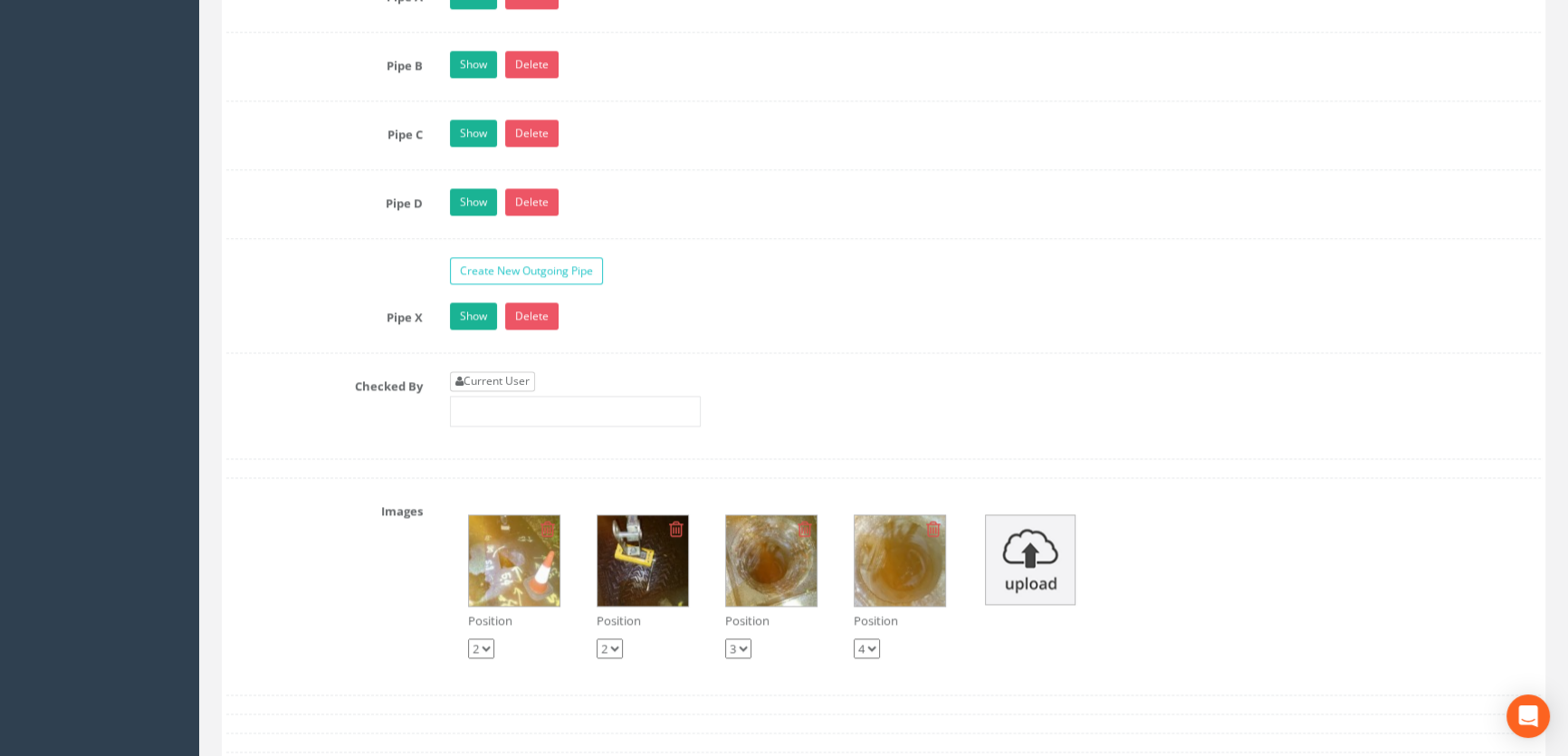
type input "61.46"
click at [507, 391] on link "Current User" at bounding box center [493, 380] width 85 height 19
type input "[PERSON_NAME]"
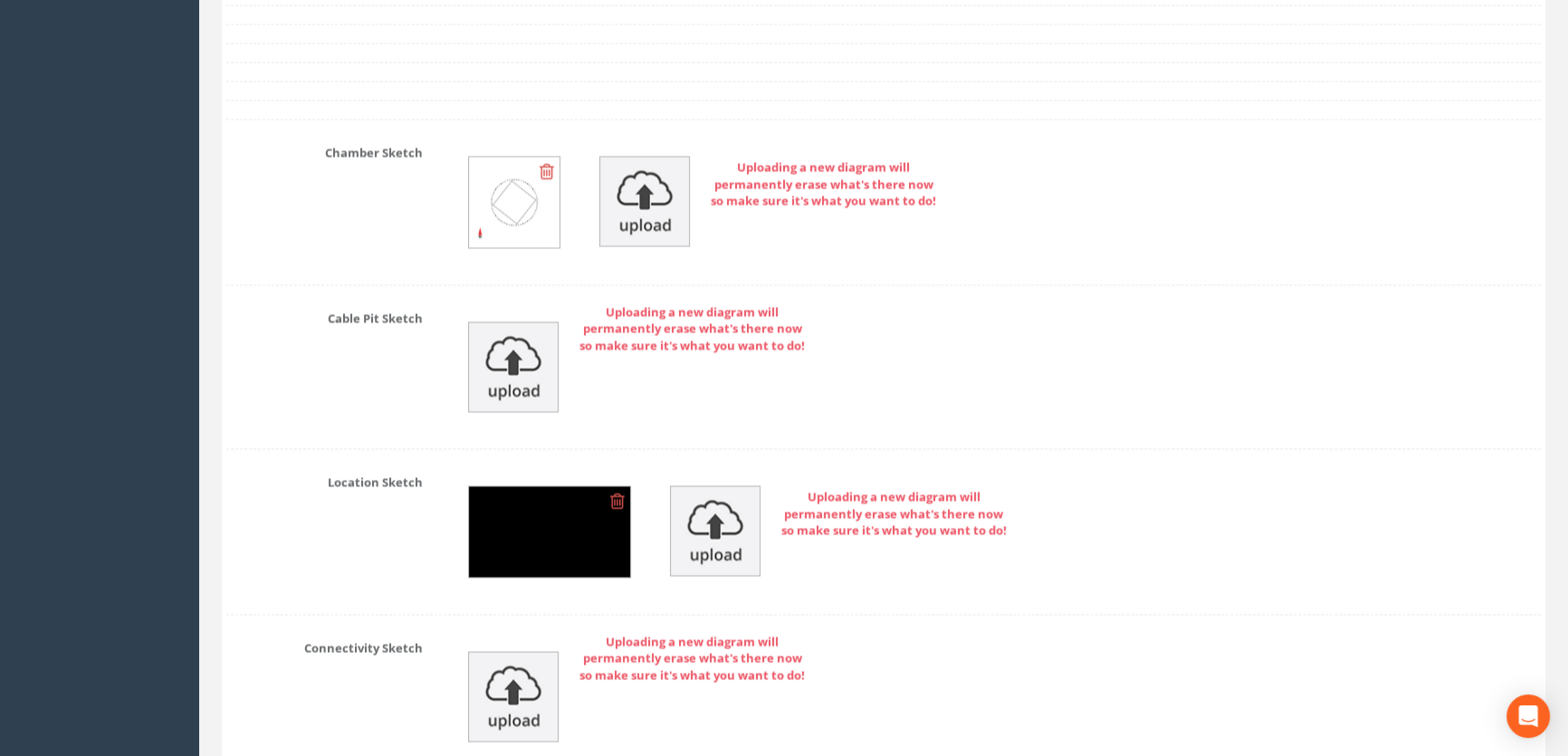
scroll to position [4215, 0]
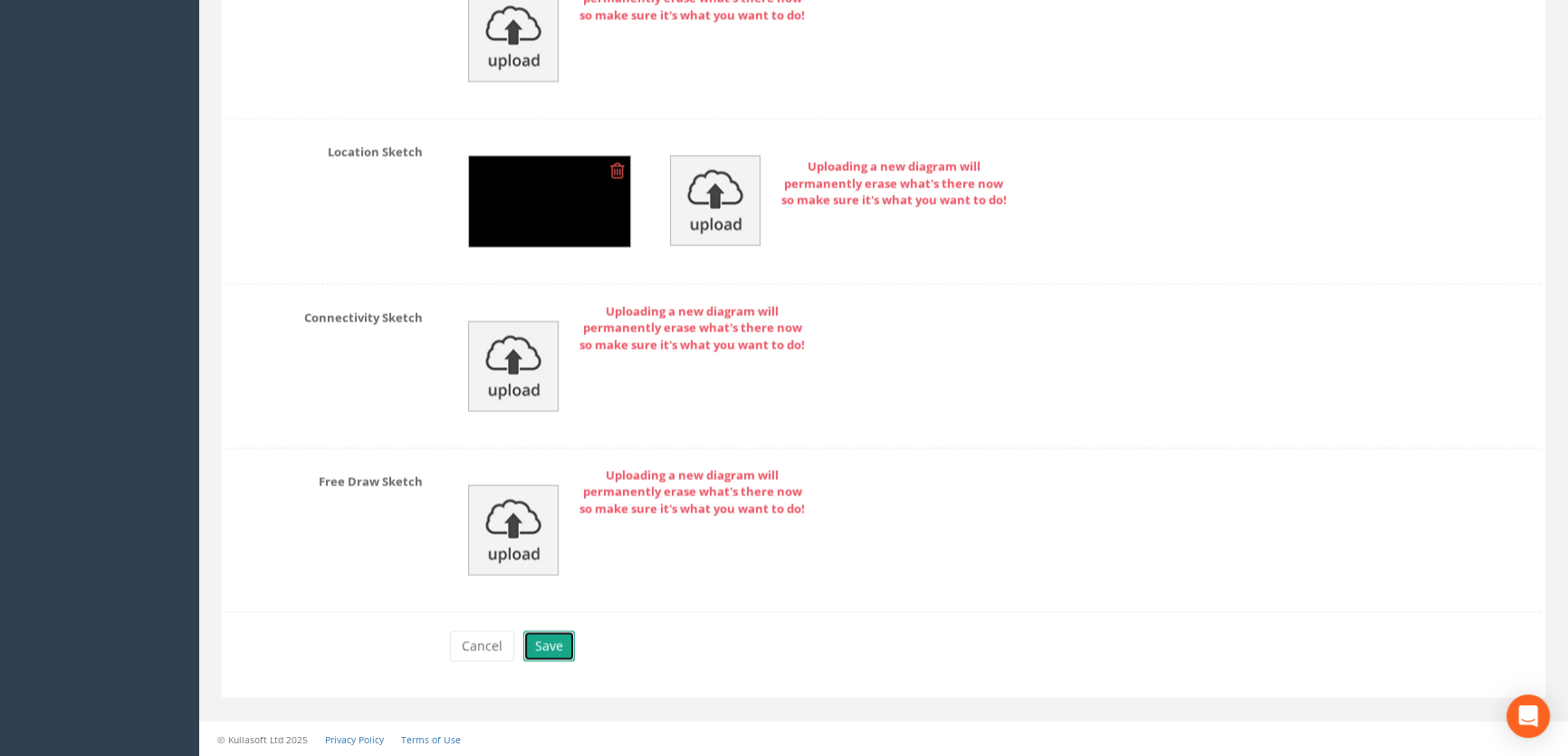
click at [548, 643] on button "Save" at bounding box center [549, 645] width 52 height 31
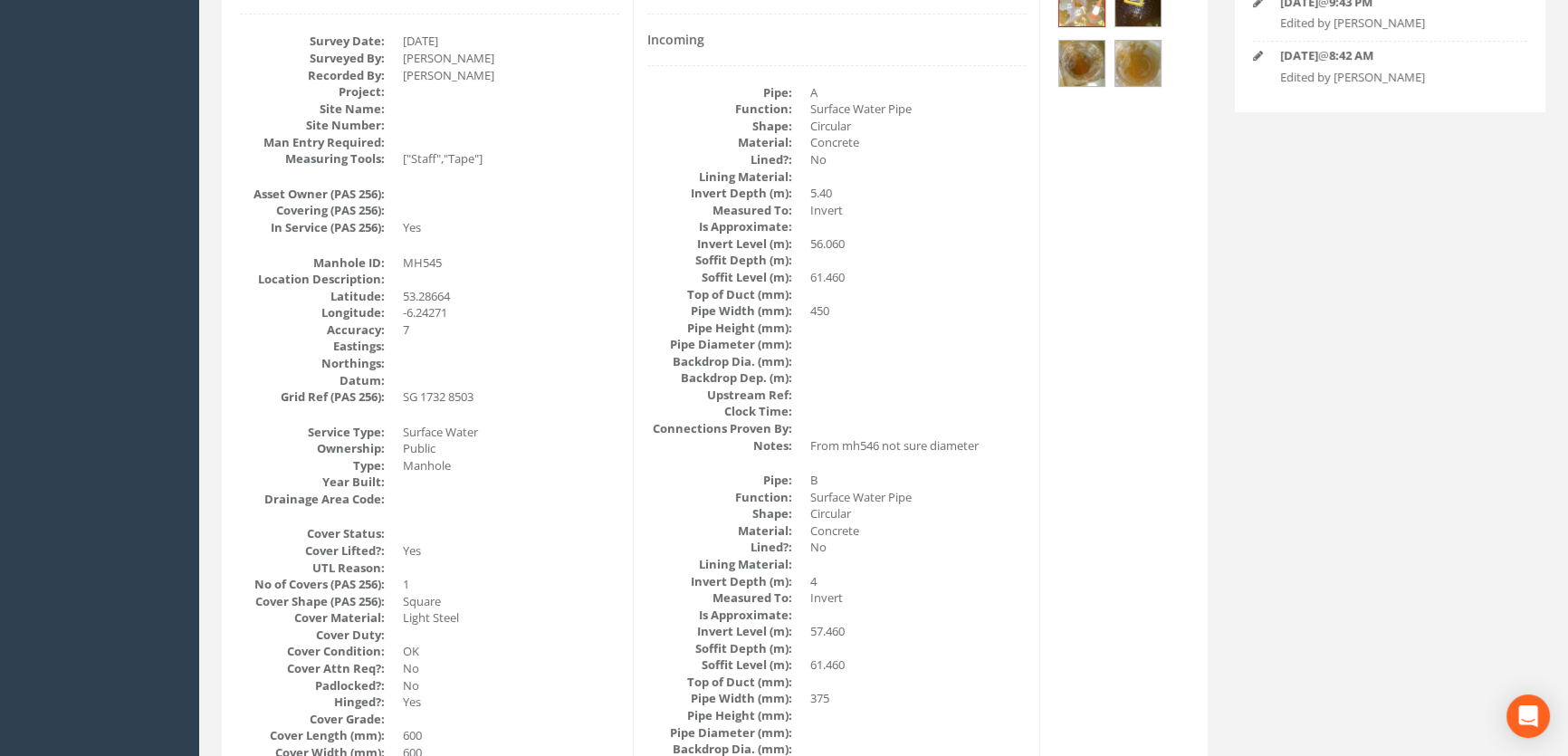
scroll to position [0, 0]
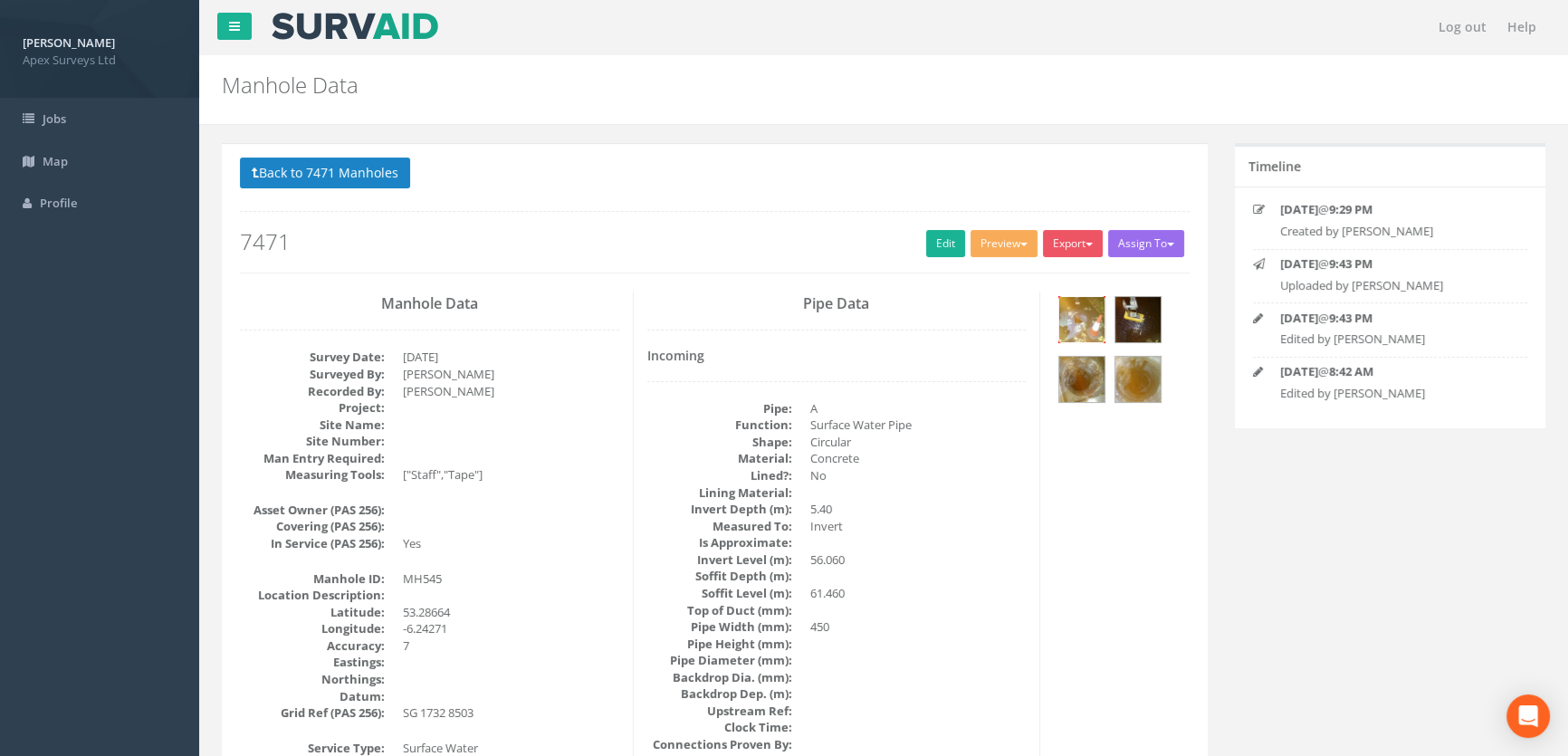
click at [1101, 321] on img at bounding box center [1082, 319] width 45 height 45
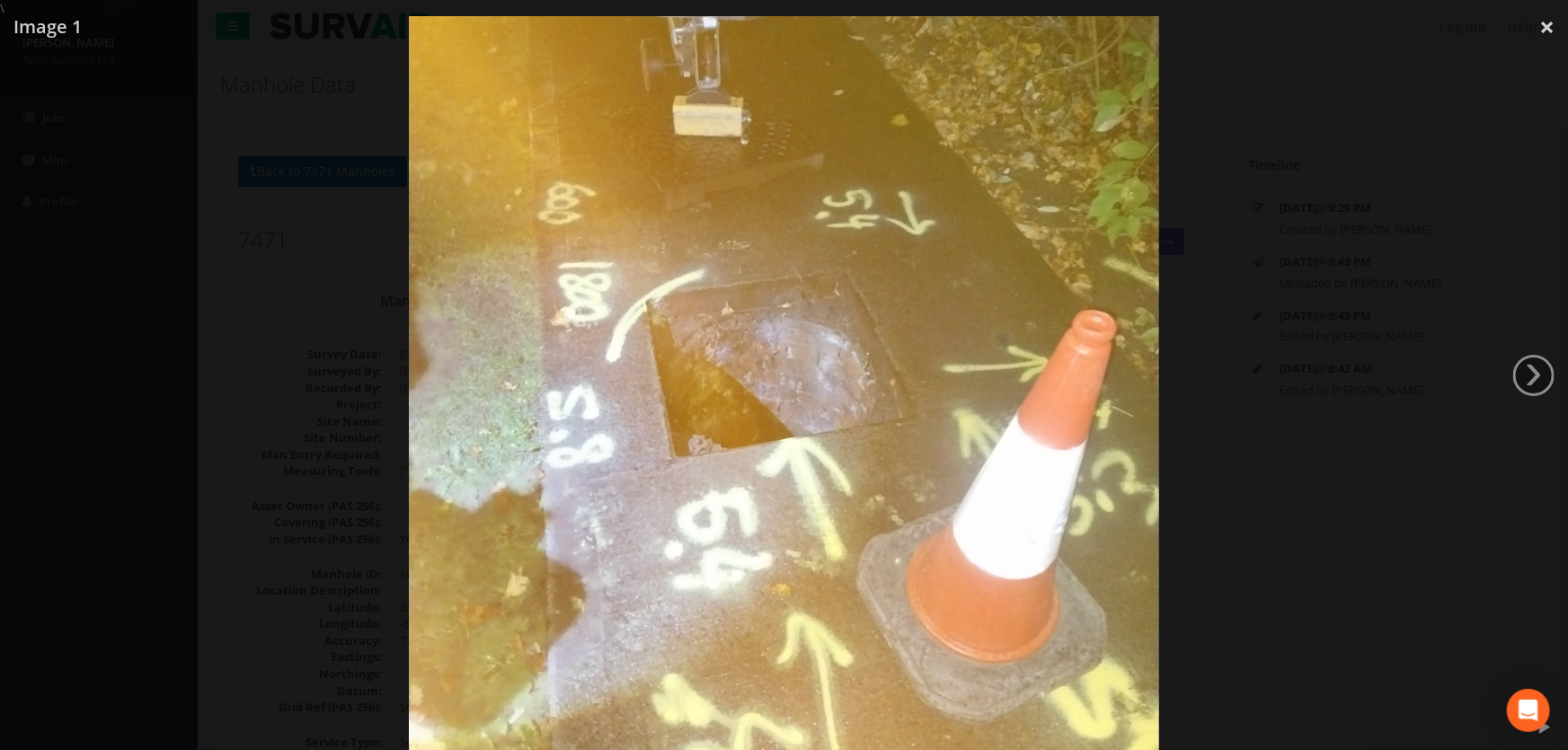
click at [316, 300] on div at bounding box center [784, 392] width 1568 height 750
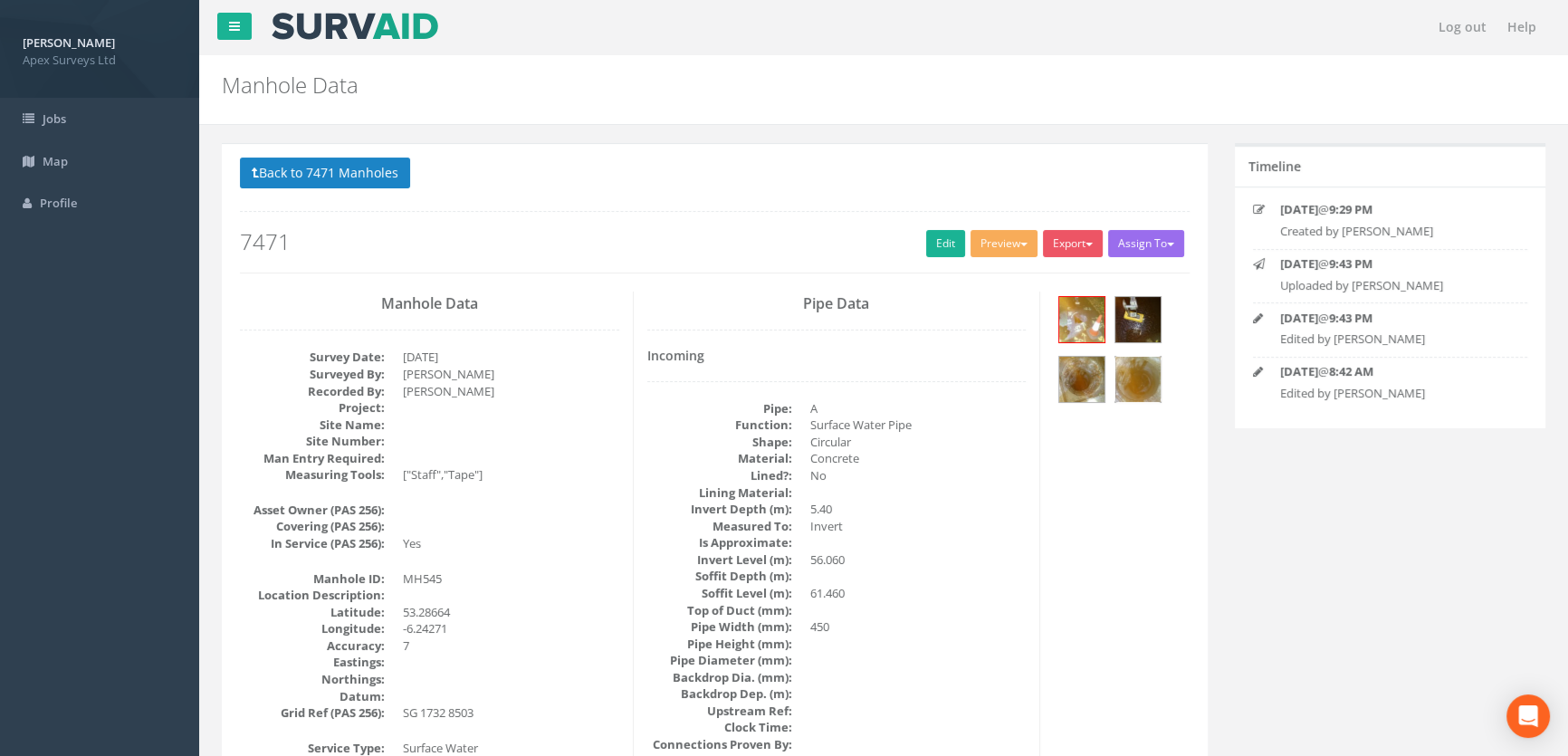
click at [1141, 372] on img at bounding box center [1137, 378] width 45 height 45
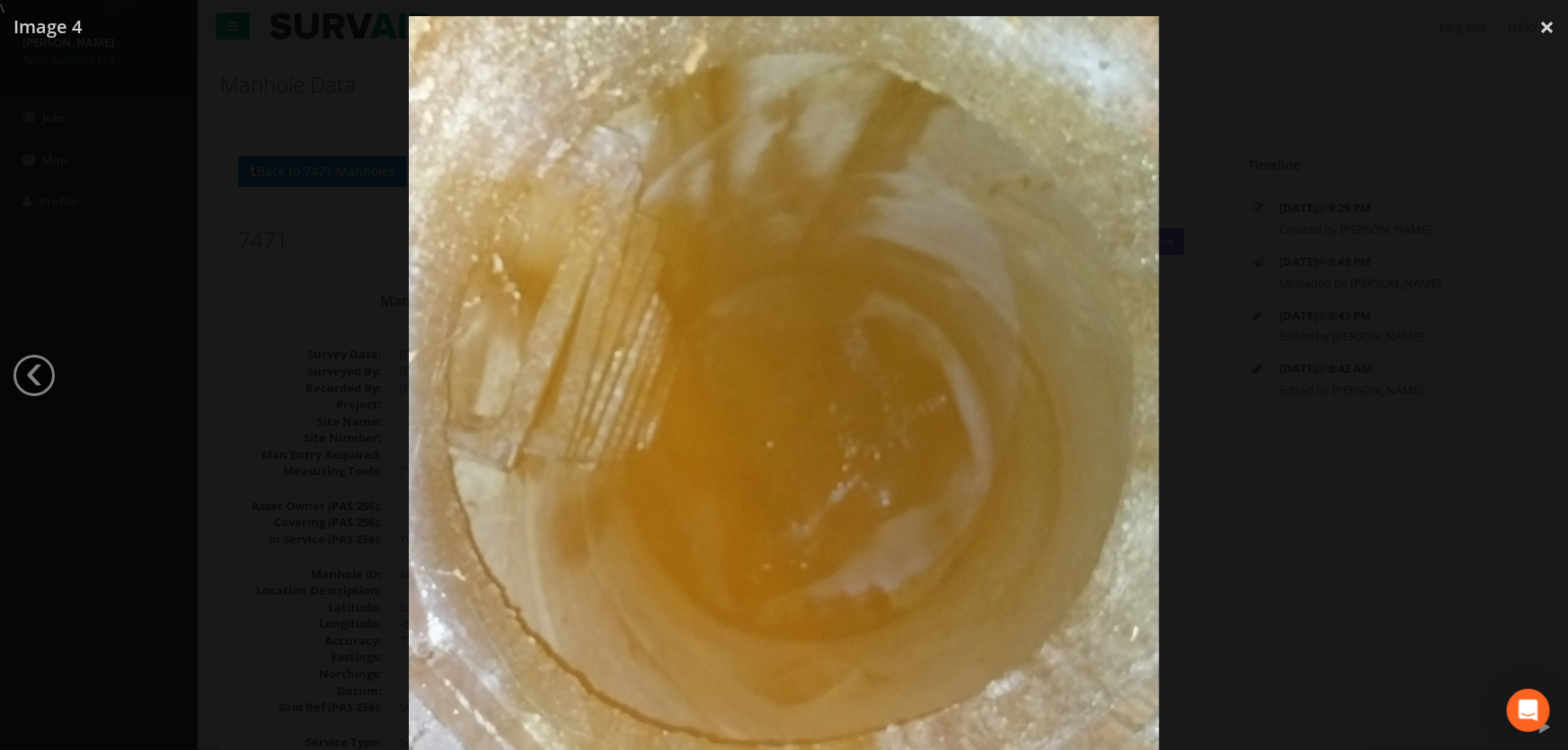
click at [326, 467] on div at bounding box center [784, 392] width 1568 height 750
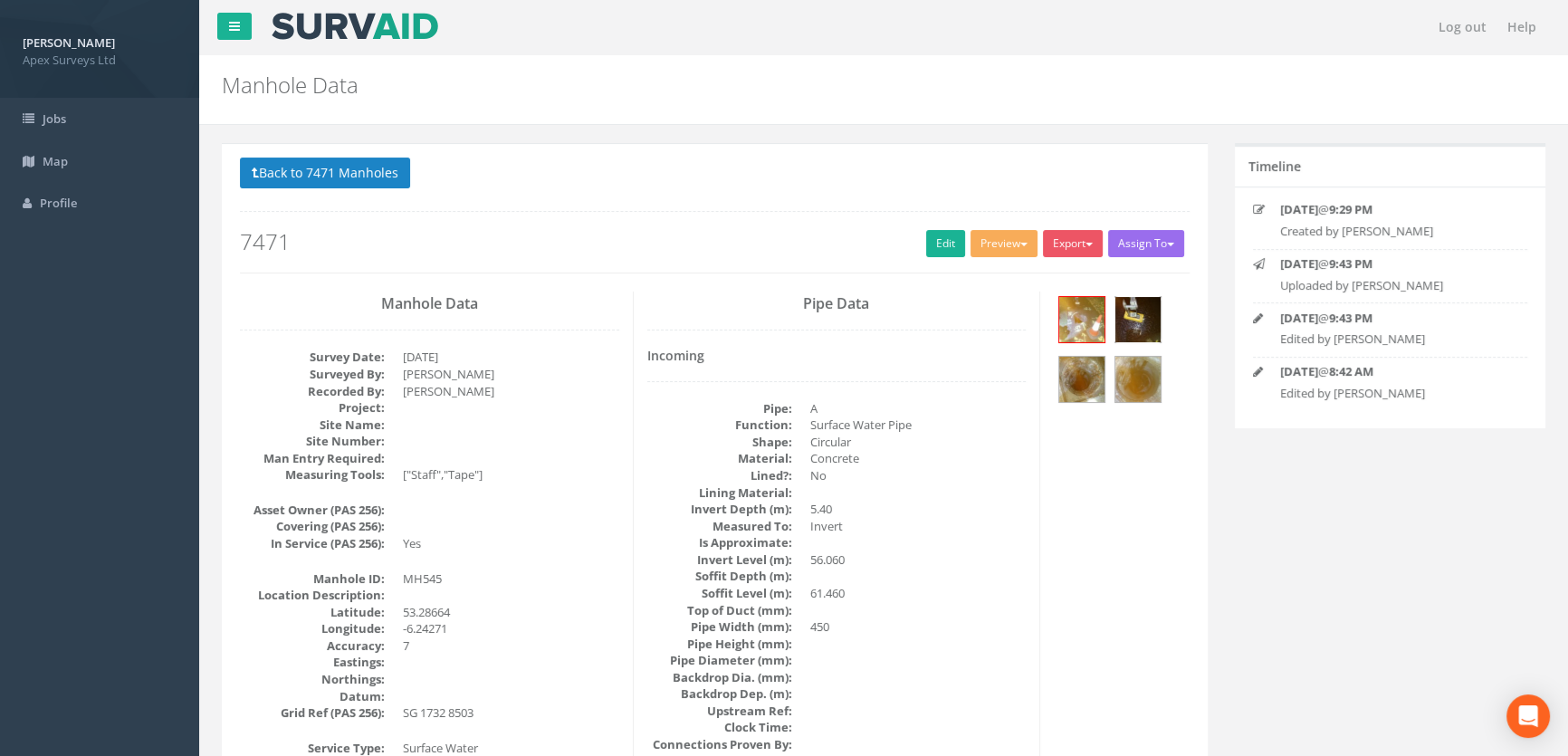
click at [1145, 312] on img at bounding box center [1137, 319] width 45 height 45
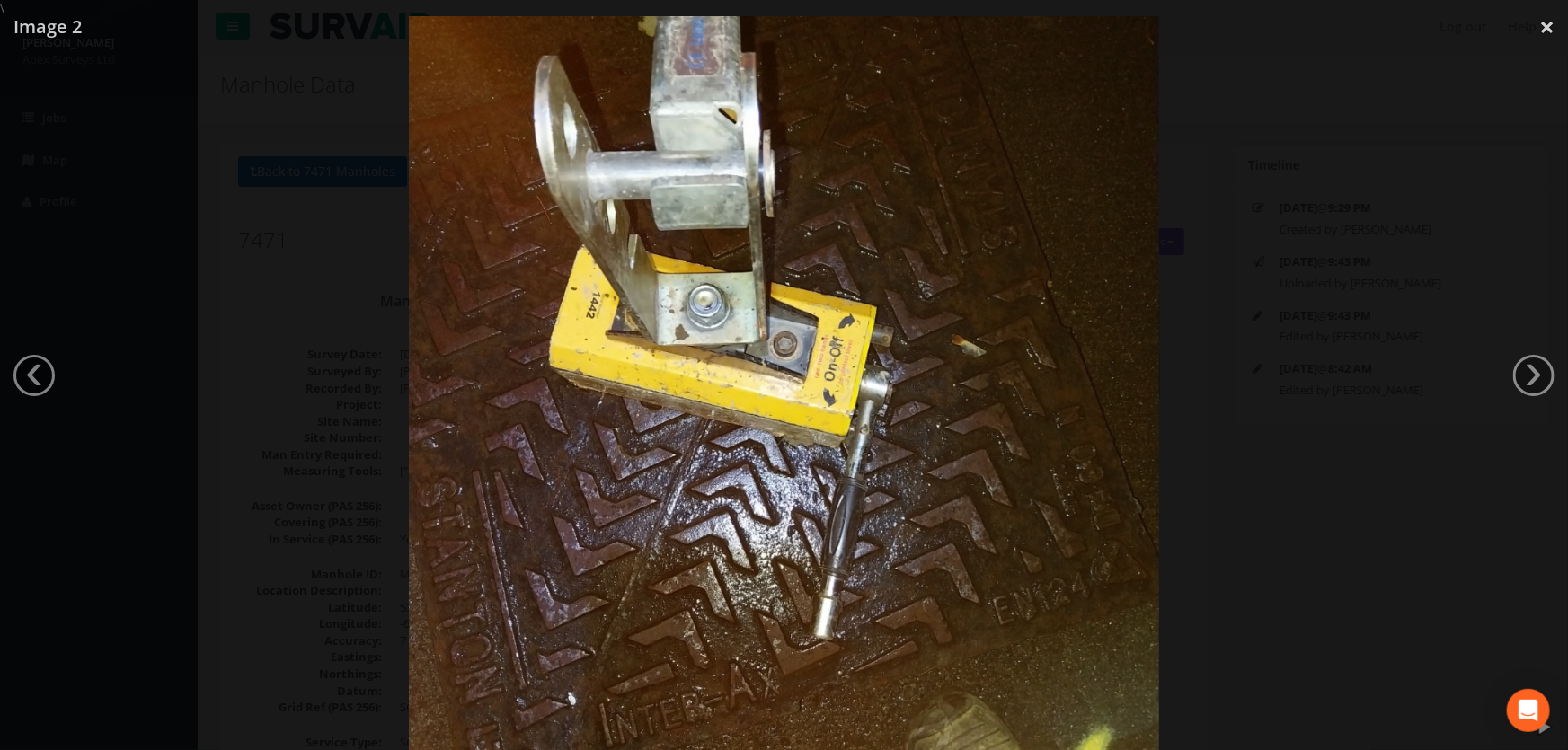
click at [279, 420] on div at bounding box center [784, 392] width 1568 height 750
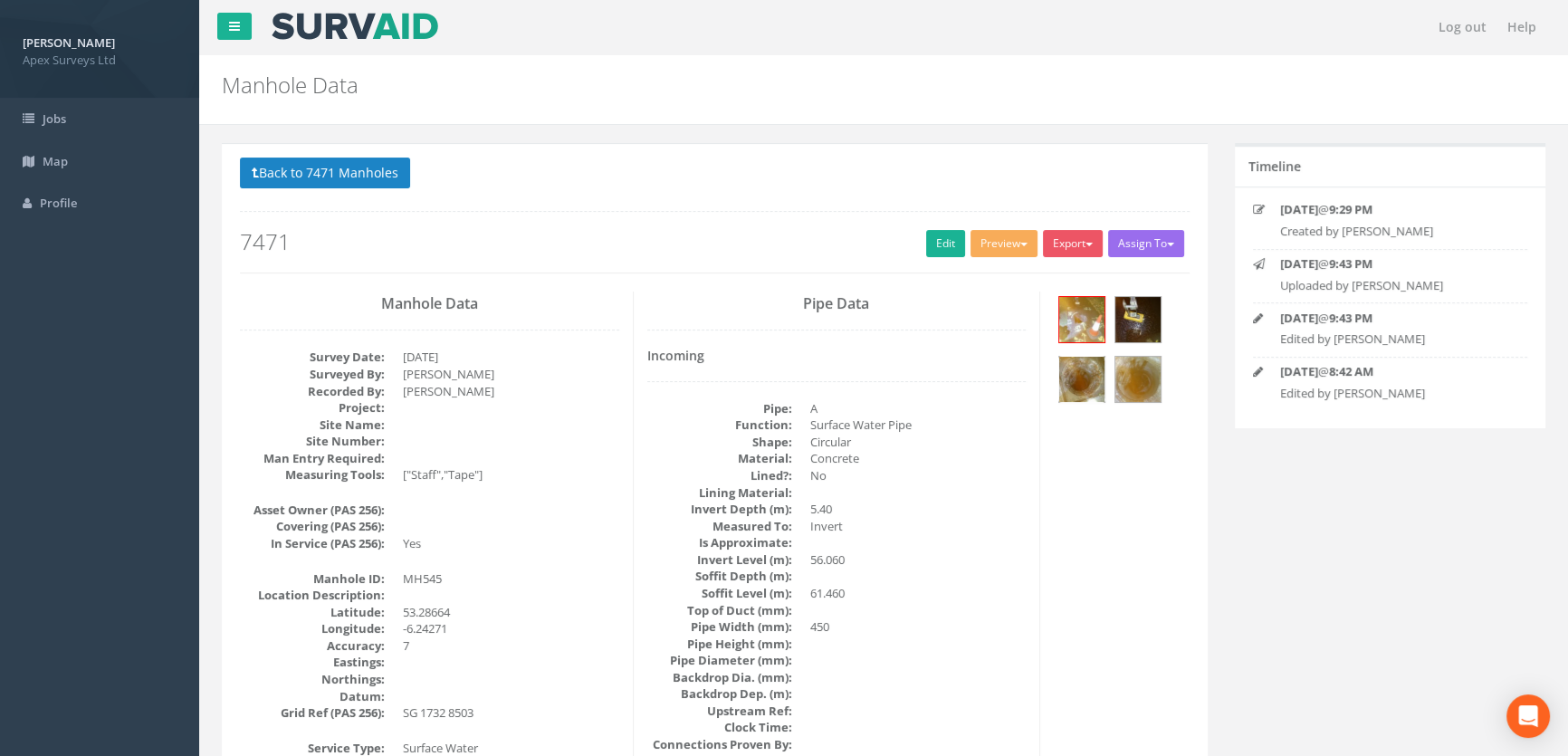
click at [1075, 384] on img at bounding box center [1082, 378] width 45 height 45
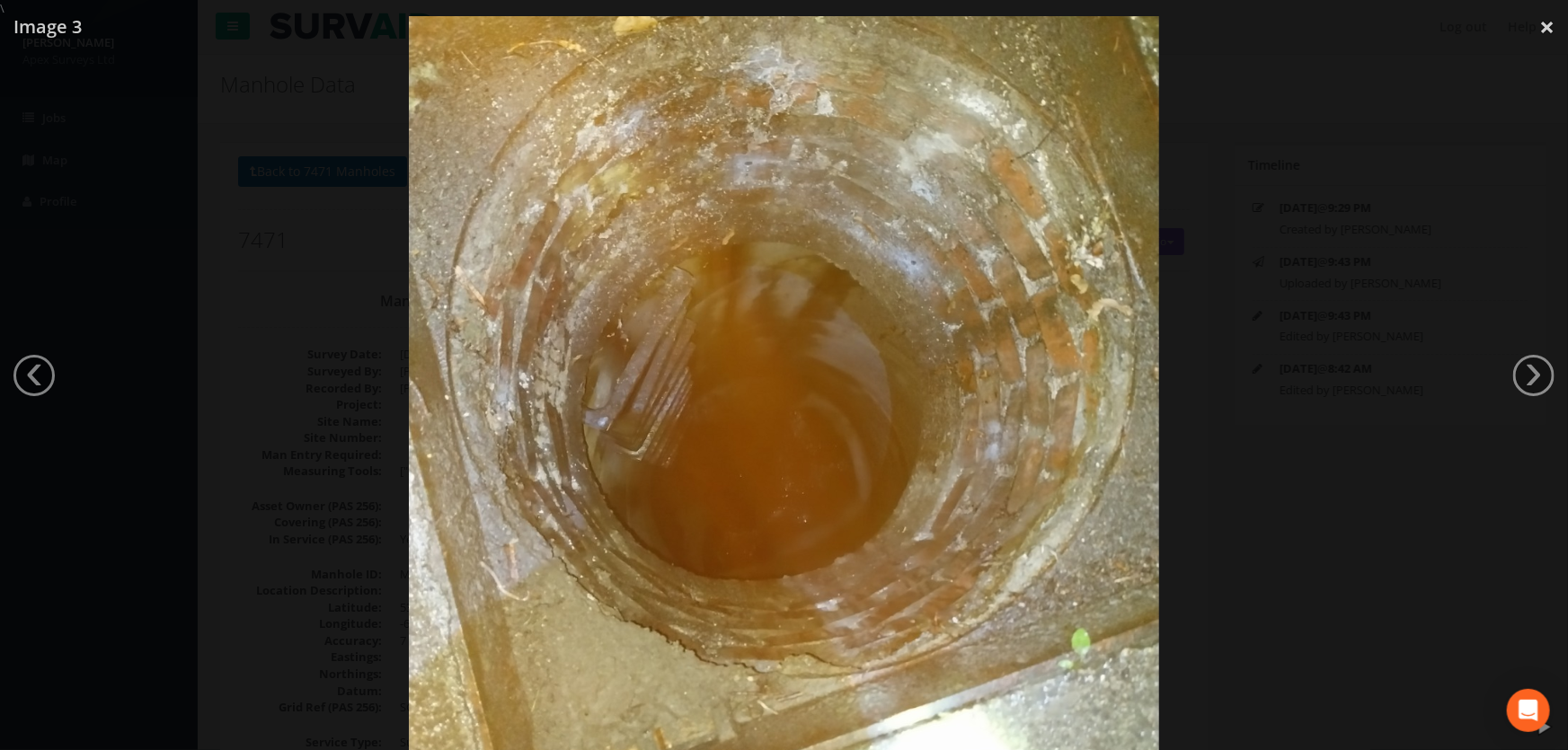
click at [307, 476] on div at bounding box center [784, 392] width 1568 height 750
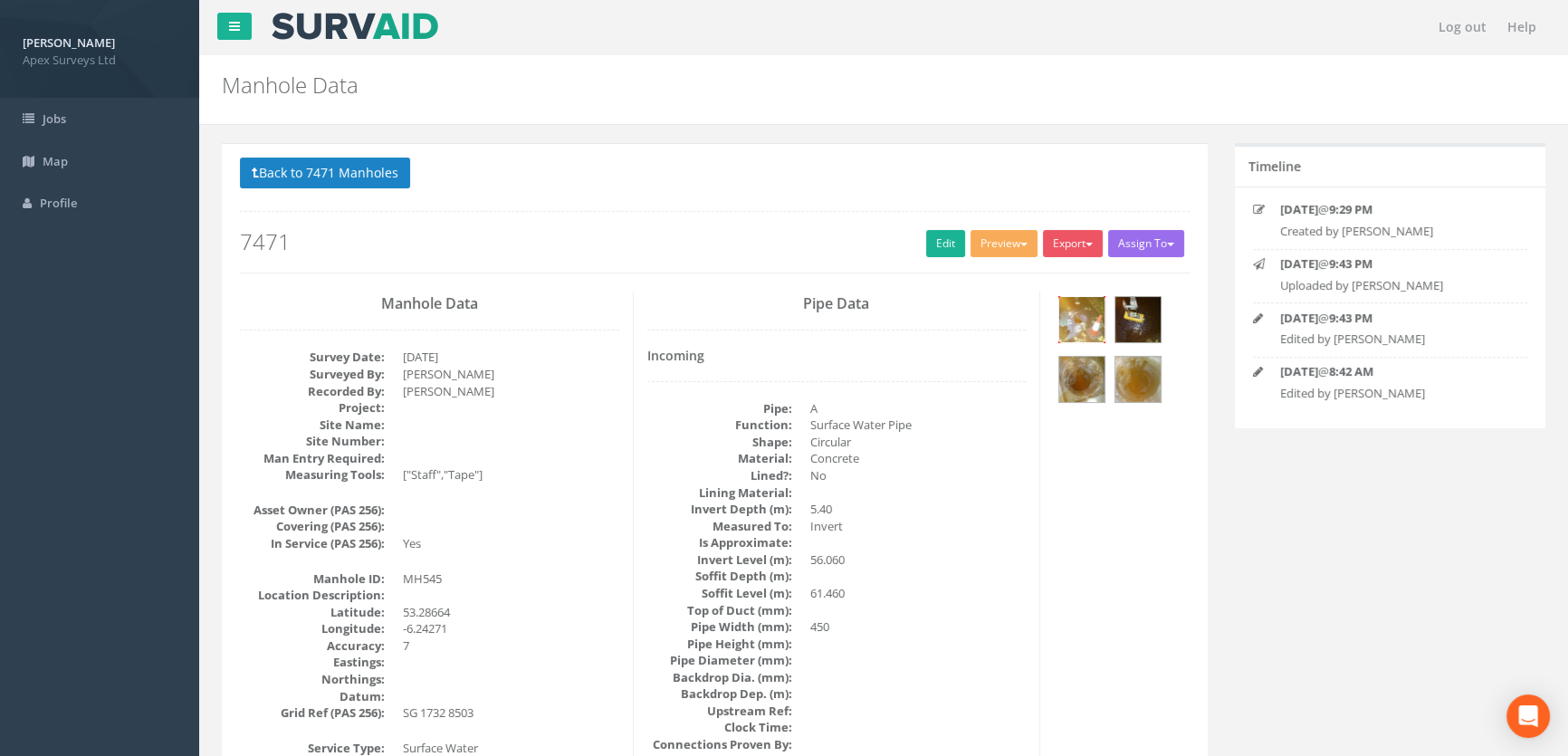
click at [1075, 320] on img at bounding box center [1082, 319] width 45 height 45
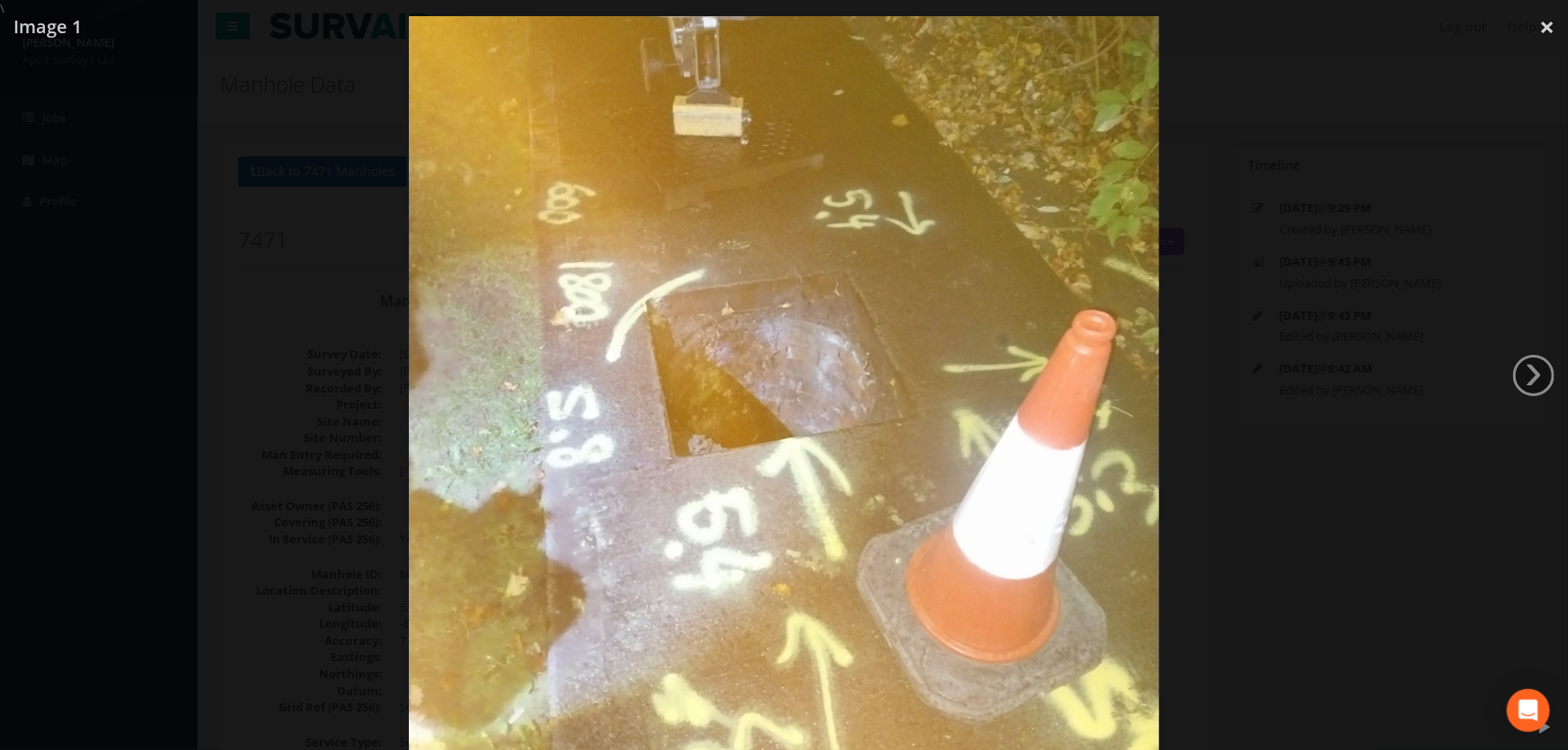
click at [278, 386] on div at bounding box center [784, 392] width 1568 height 750
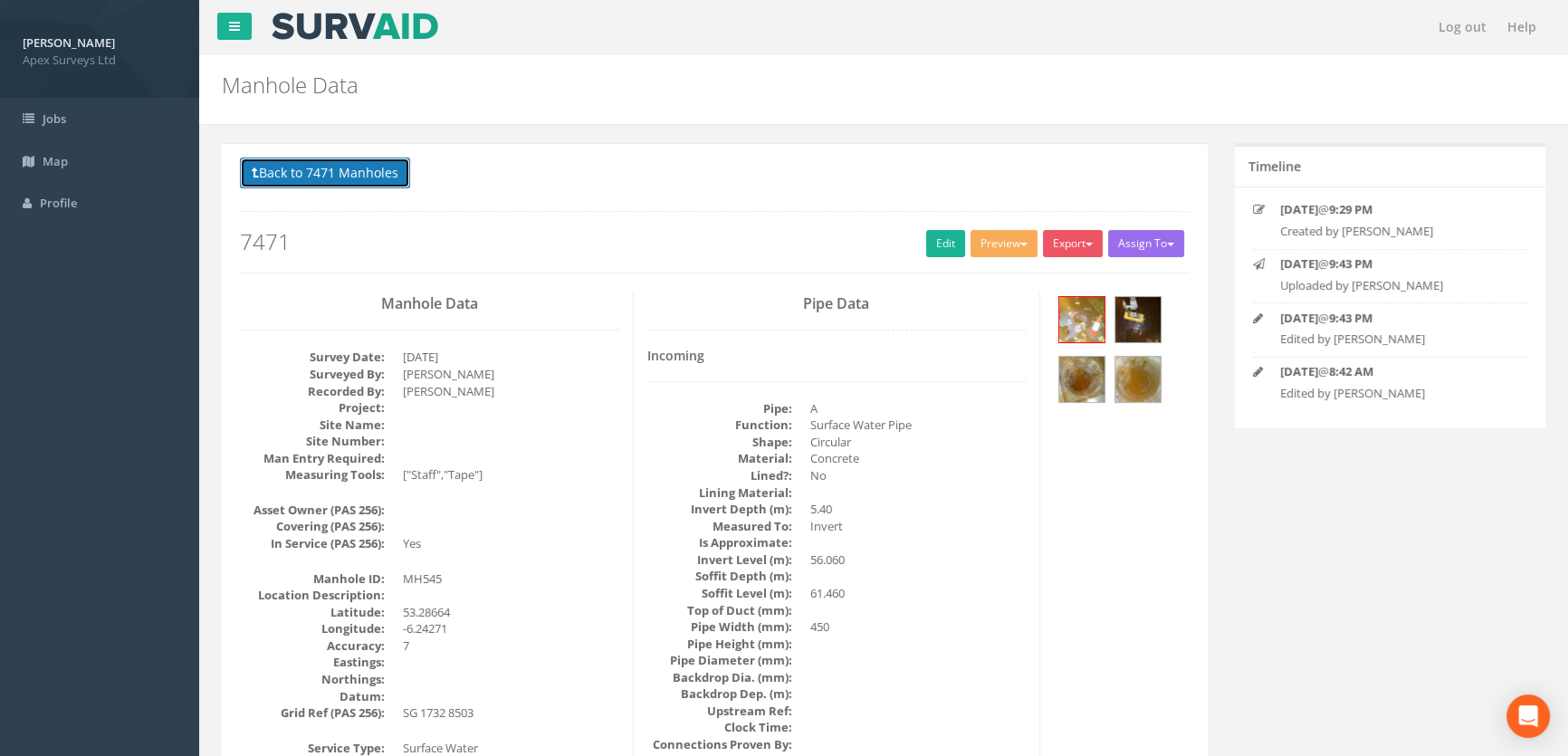
click at [323, 172] on button "Back to 7471 Manholes" at bounding box center [325, 173] width 170 height 31
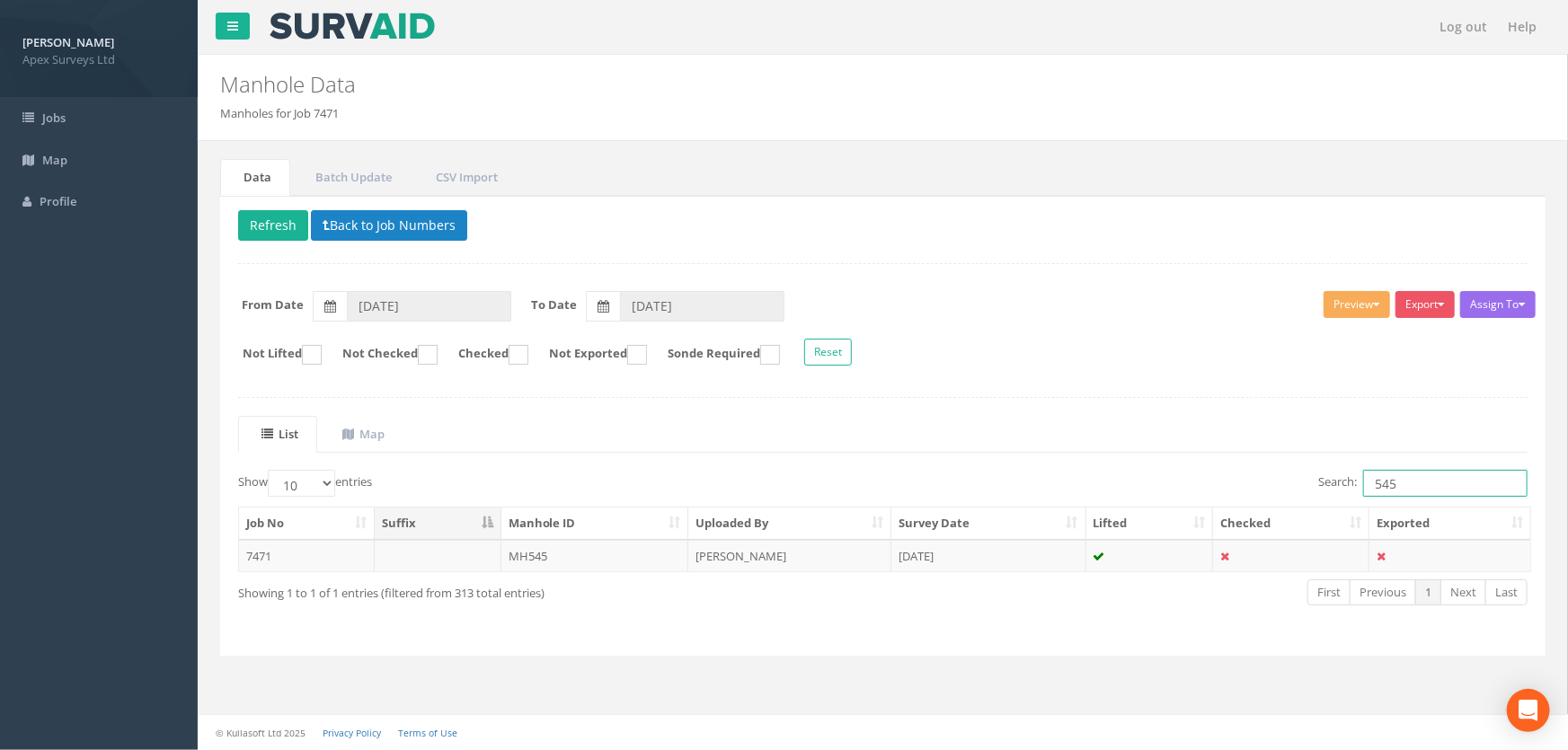
click at [1421, 484] on input "545" at bounding box center [1445, 482] width 165 height 27
type input "546"
click at [520, 556] on td "MH546" at bounding box center [596, 555] width 188 height 32
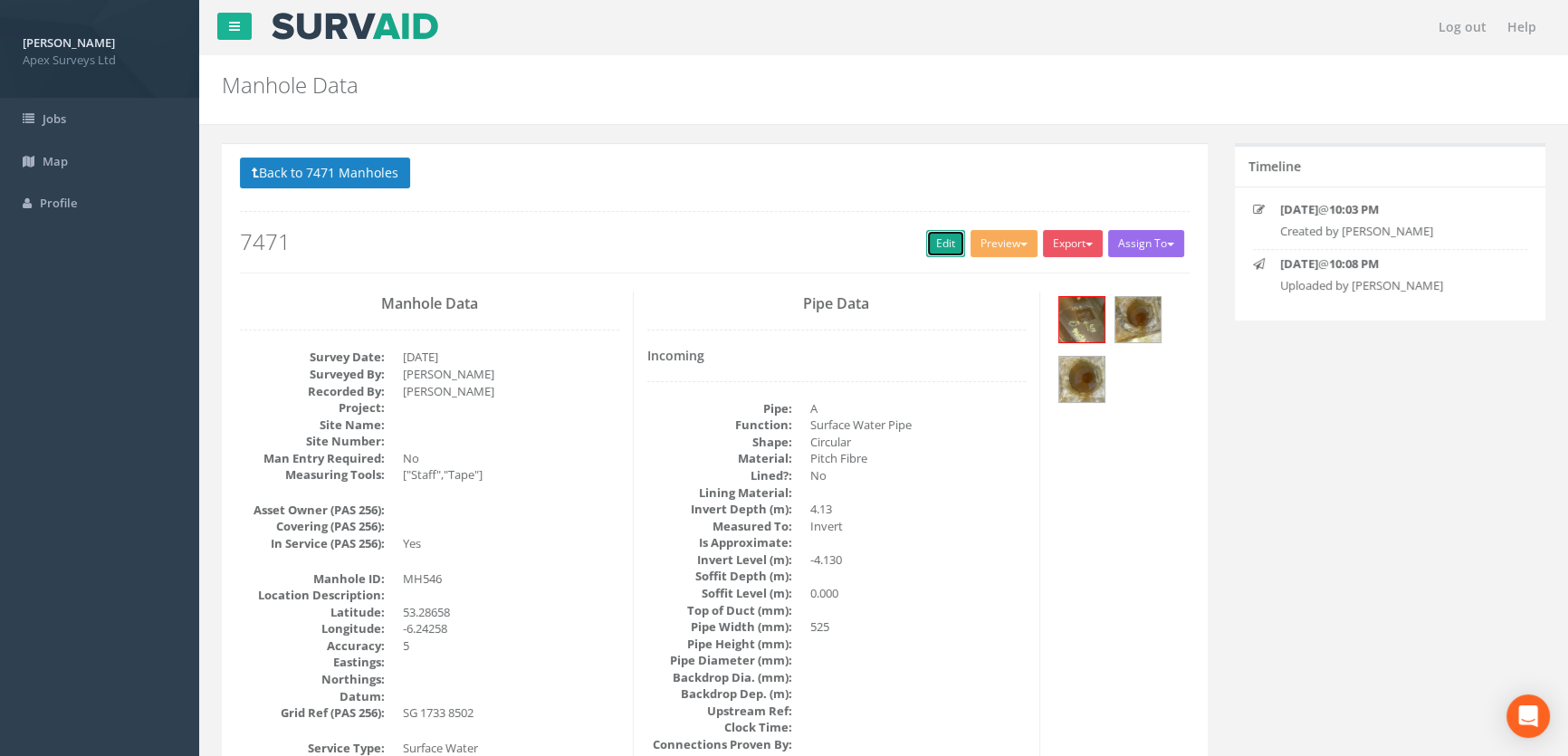
click at [939, 242] on link "Edit" at bounding box center [945, 243] width 39 height 27
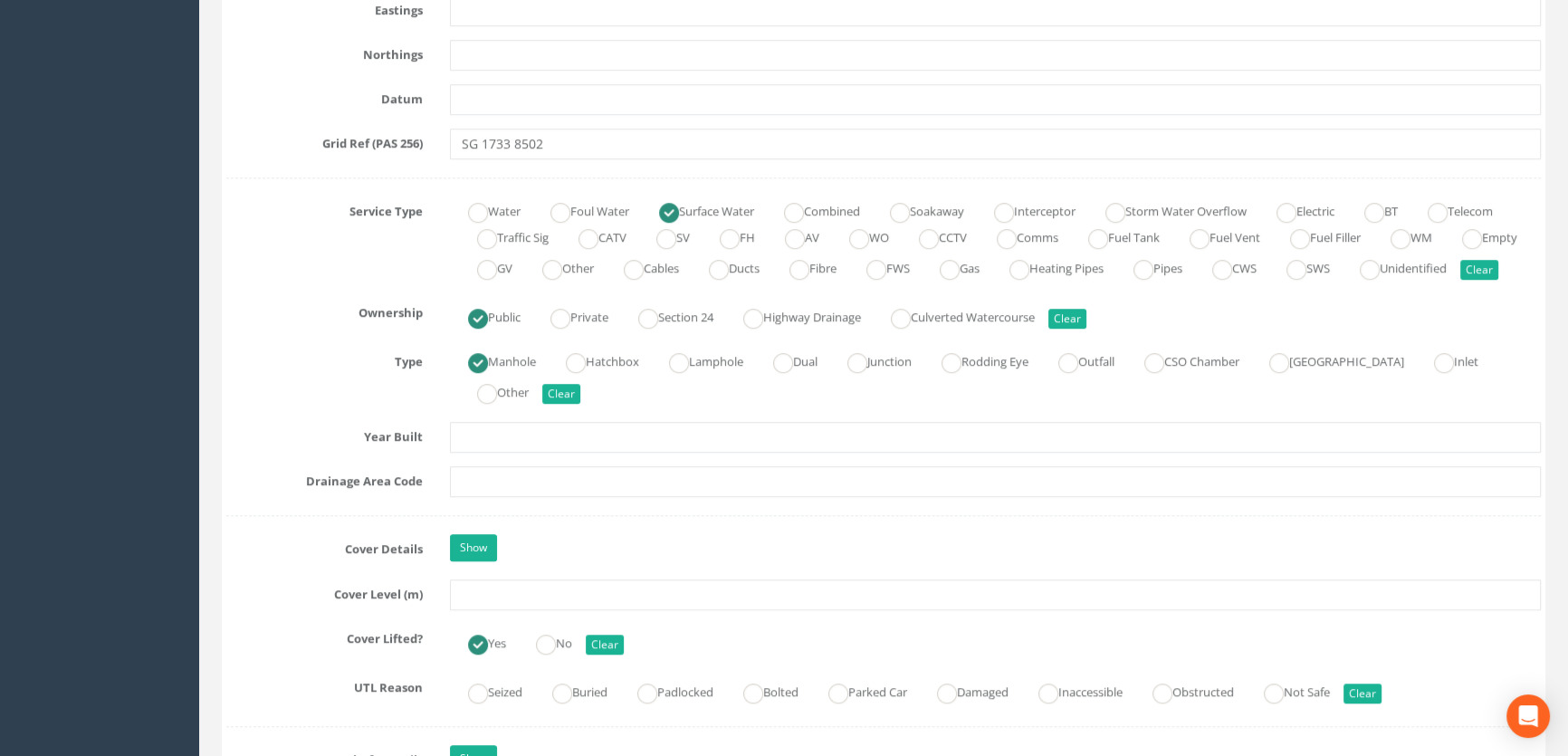
scroll to position [1151, 0]
click at [498, 608] on input "text" at bounding box center [996, 592] width 1091 height 31
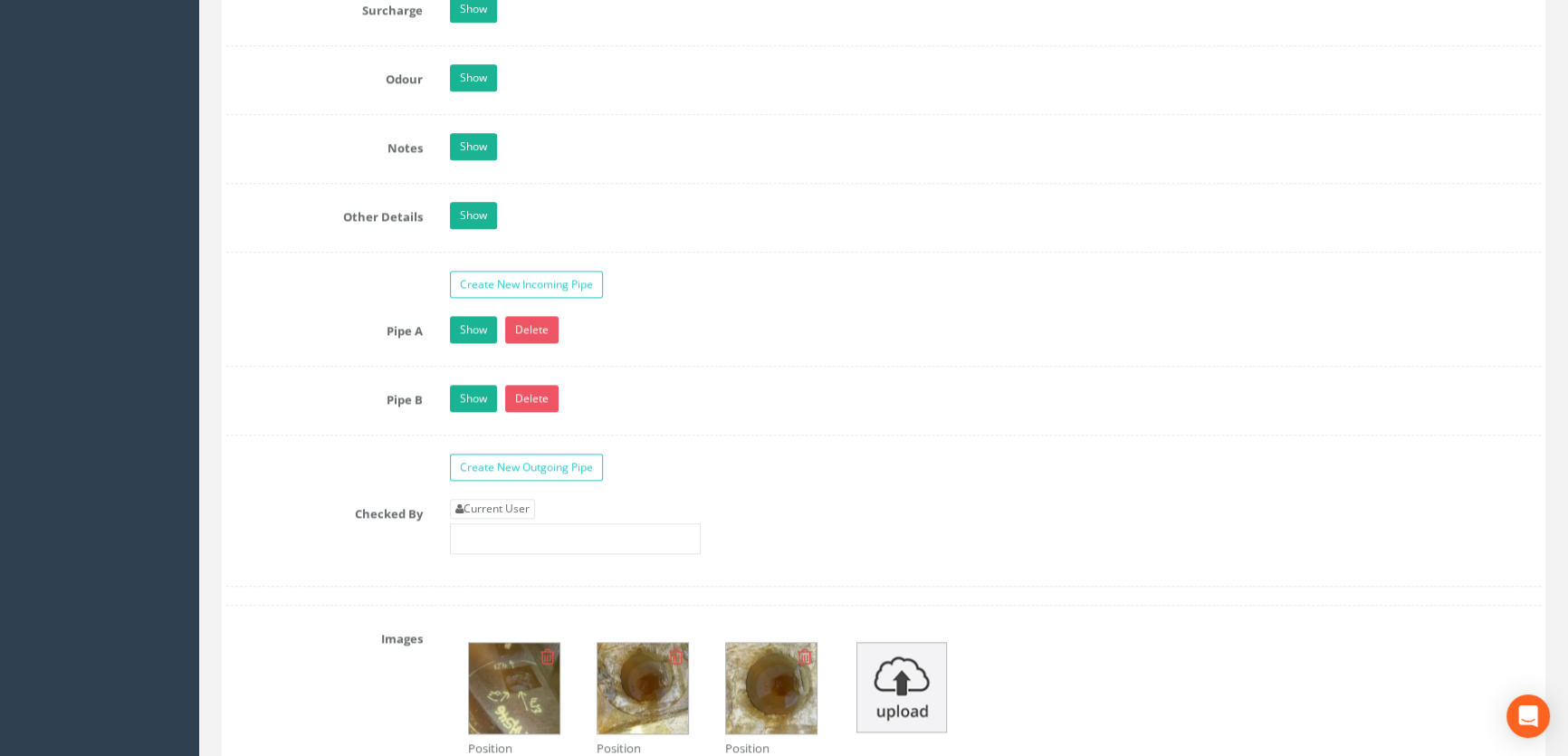
scroll to position [2879, 0]
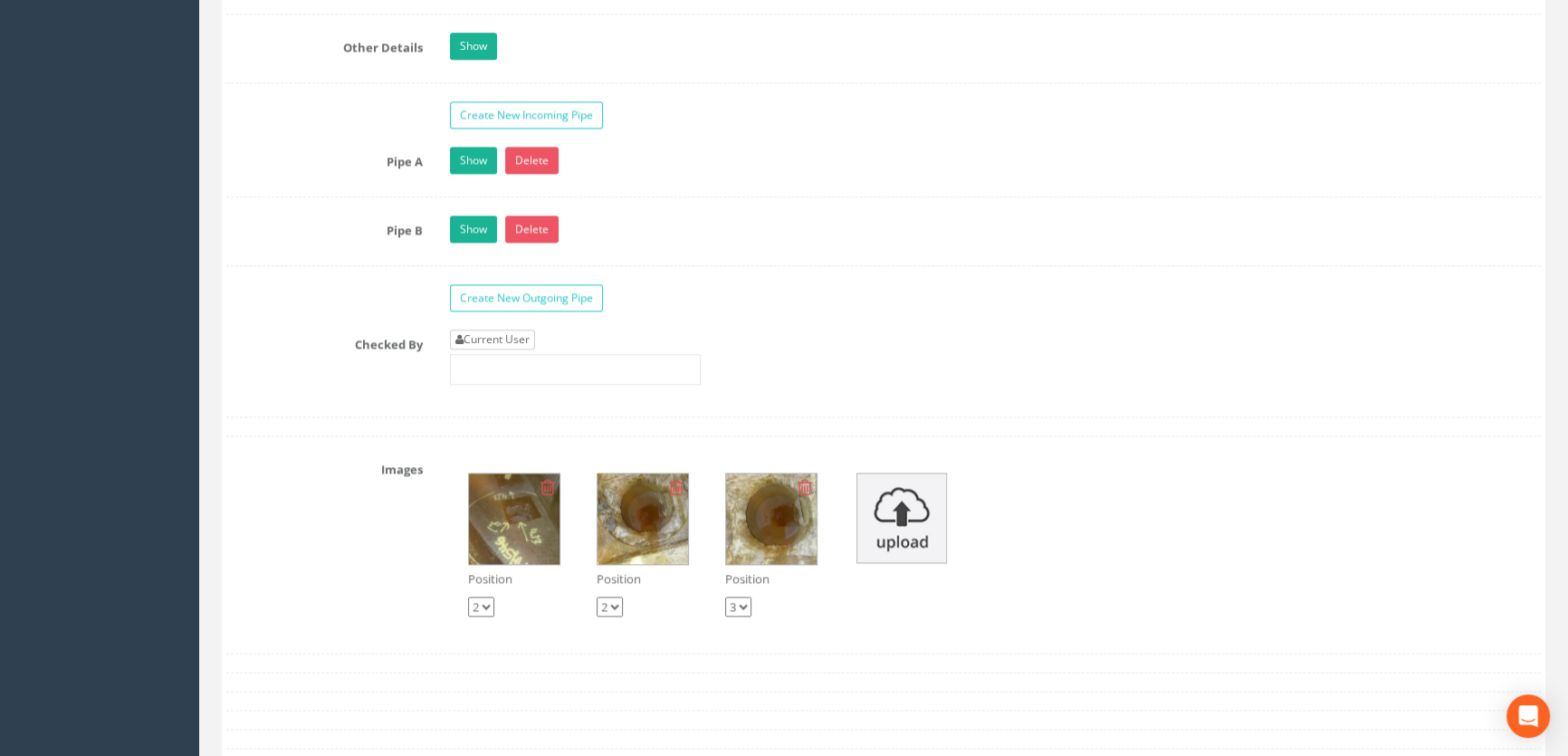
type input "62.00"
click at [524, 350] on link "Current User" at bounding box center [493, 339] width 85 height 19
type input "[PERSON_NAME]"
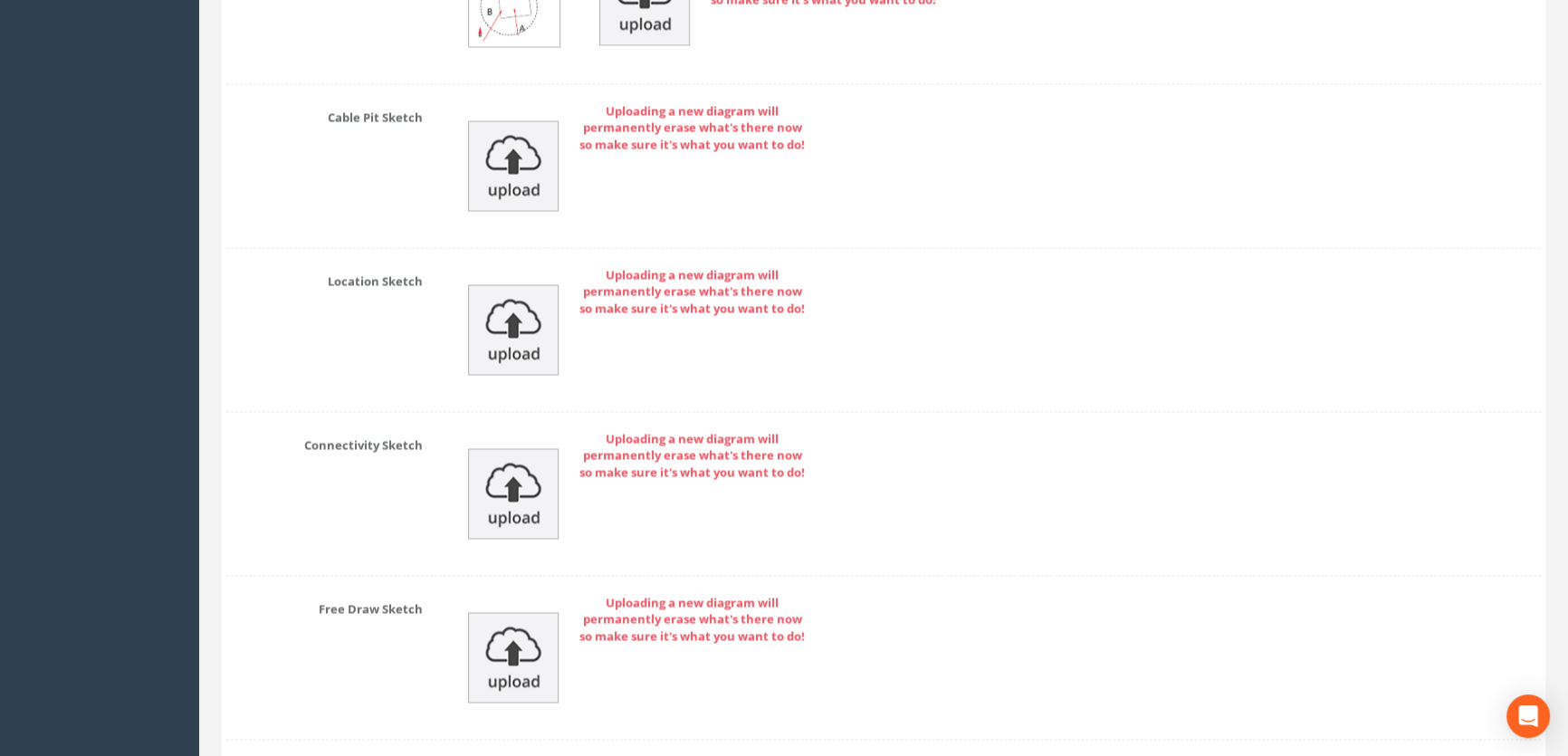
scroll to position [4008, 0]
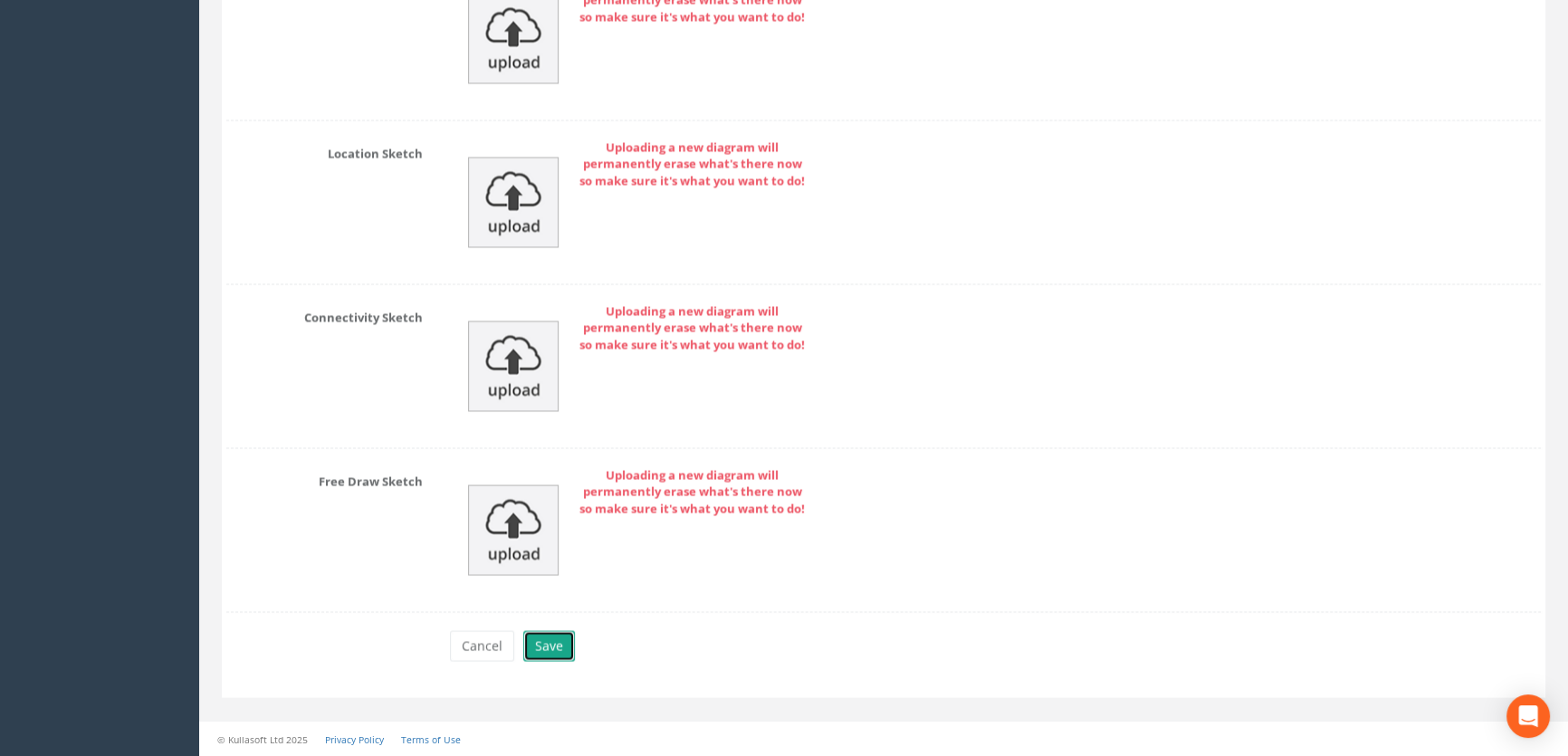
click at [567, 643] on button "Save" at bounding box center [549, 645] width 52 height 31
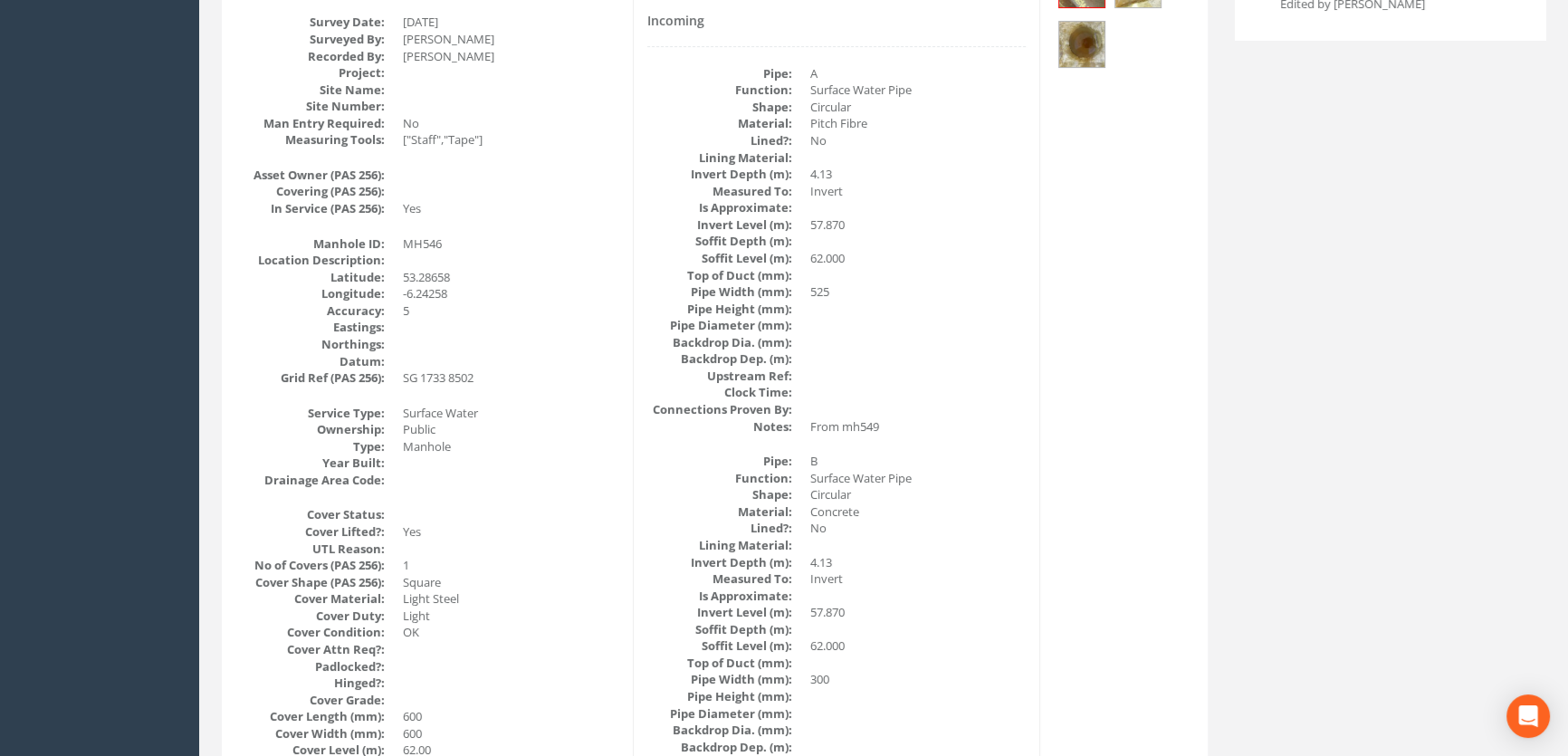
scroll to position [59, 0]
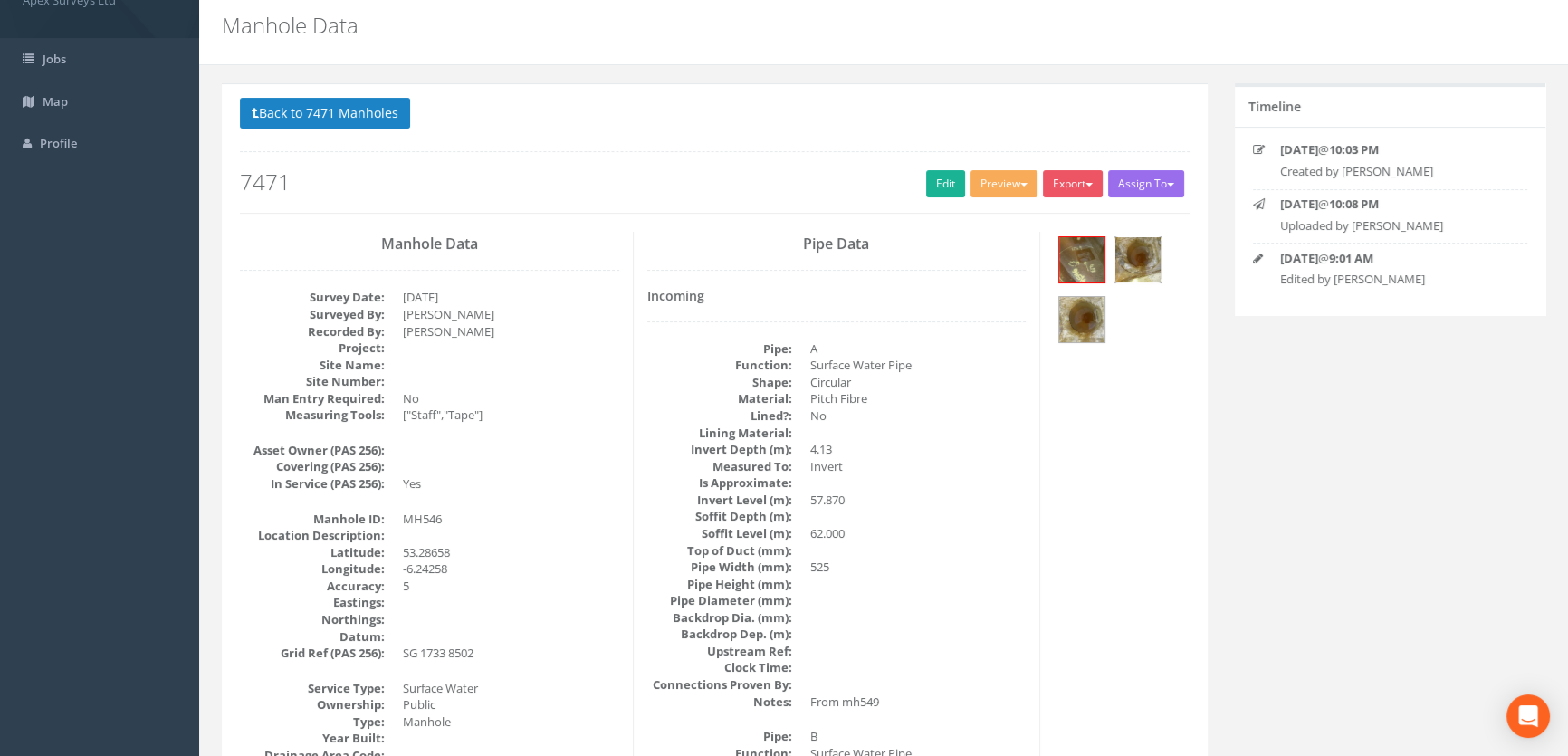
click at [1137, 252] on img at bounding box center [1137, 260] width 45 height 45
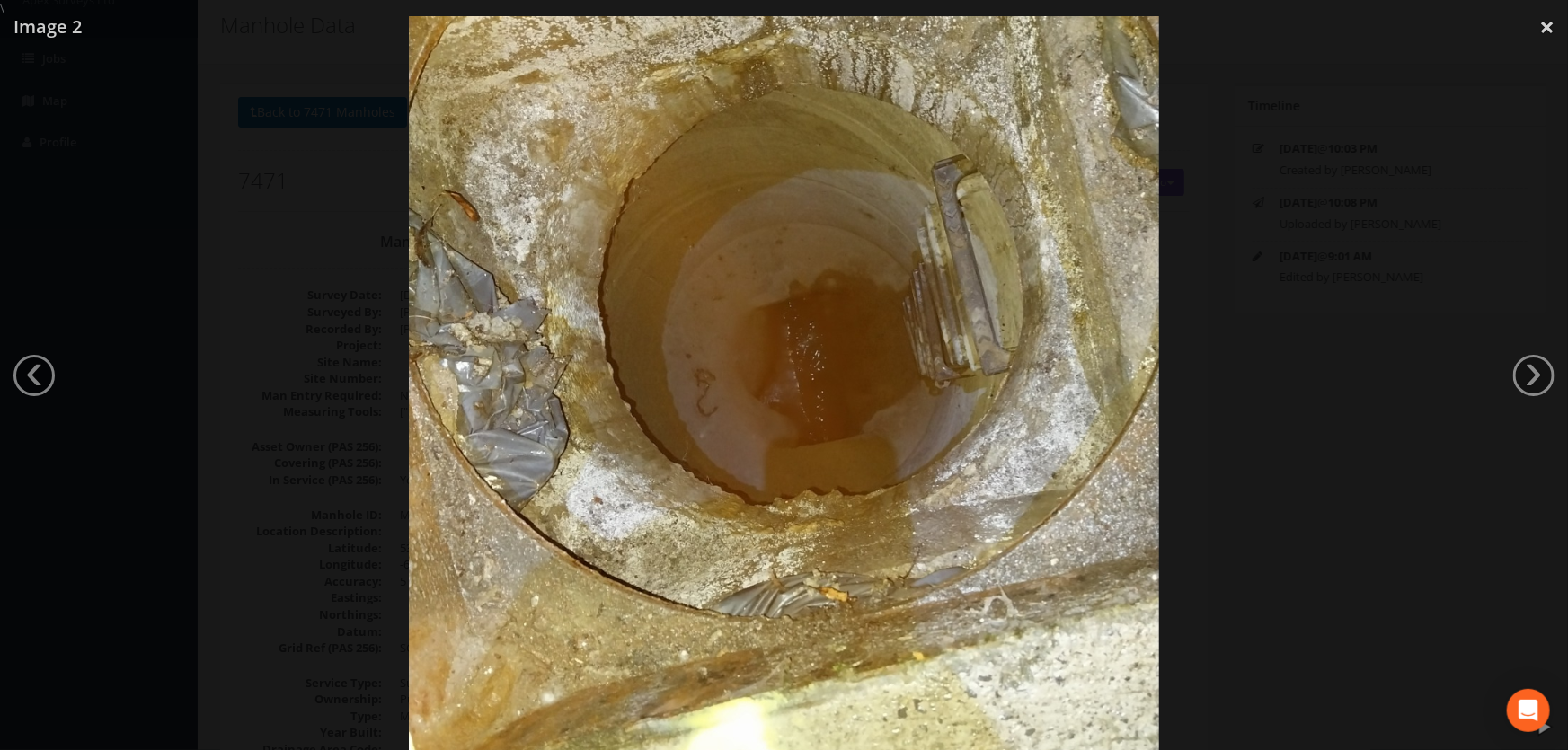
click at [351, 426] on div at bounding box center [784, 392] width 1568 height 750
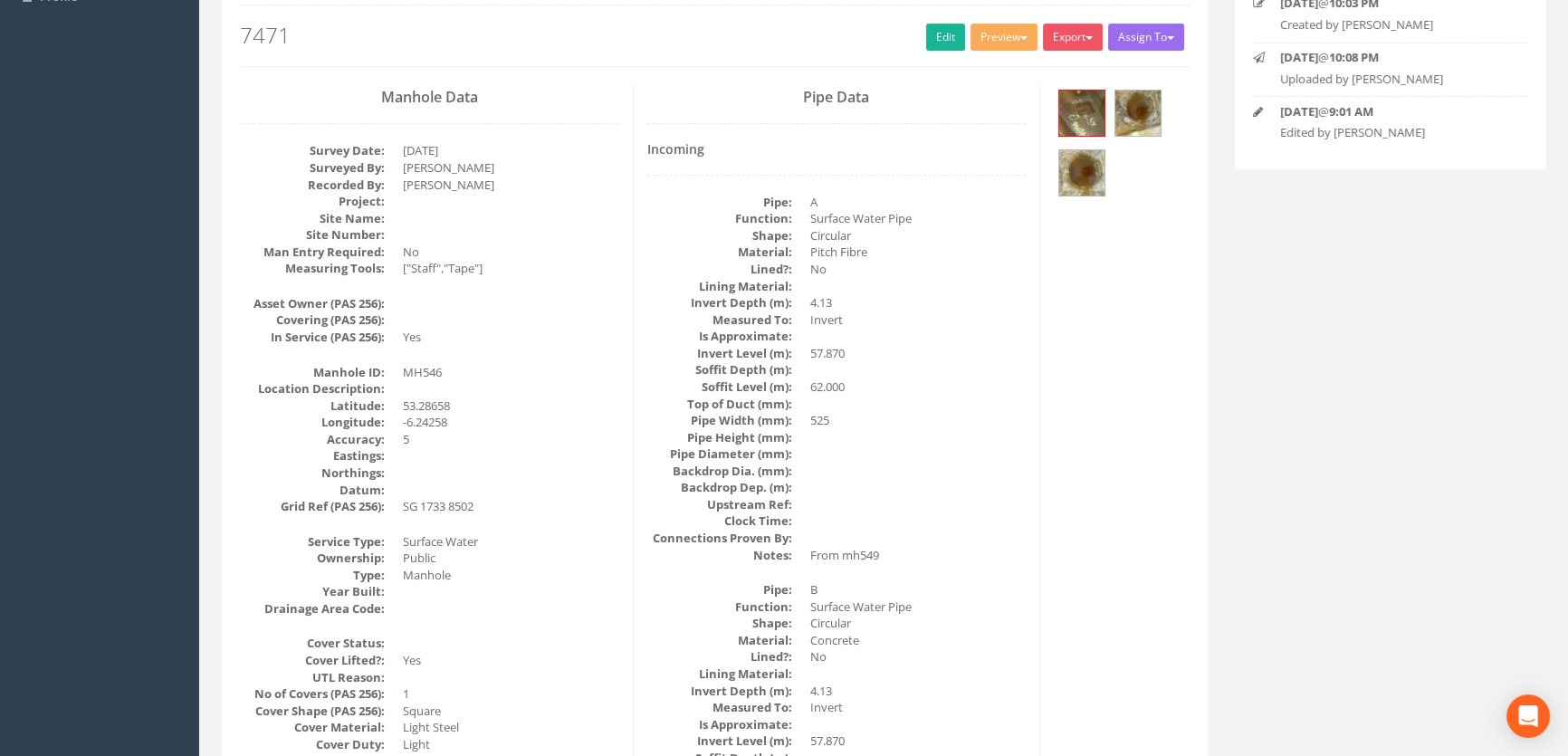
scroll to position [0, 0]
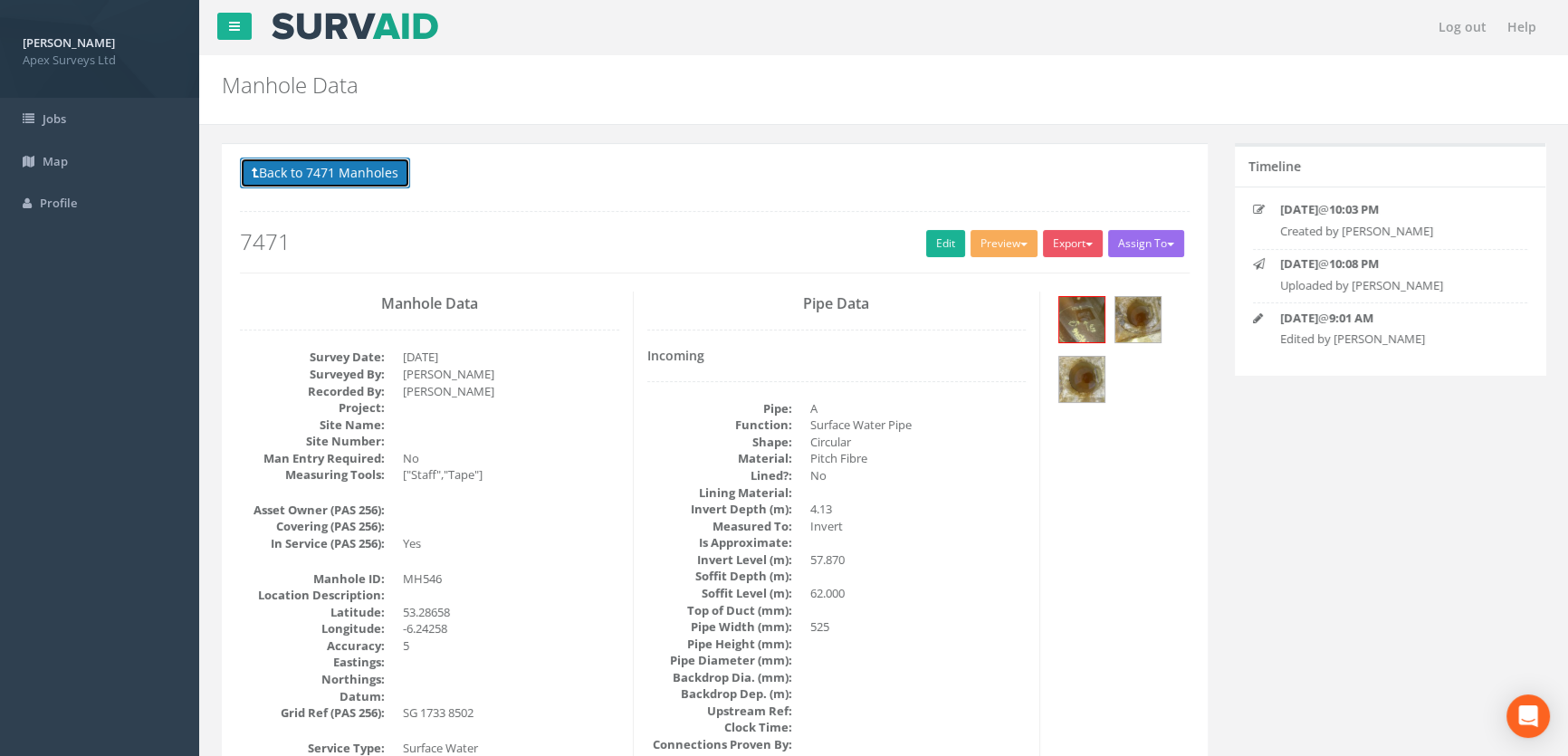
click at [347, 177] on button "Back to 7471 Manholes" at bounding box center [325, 173] width 170 height 31
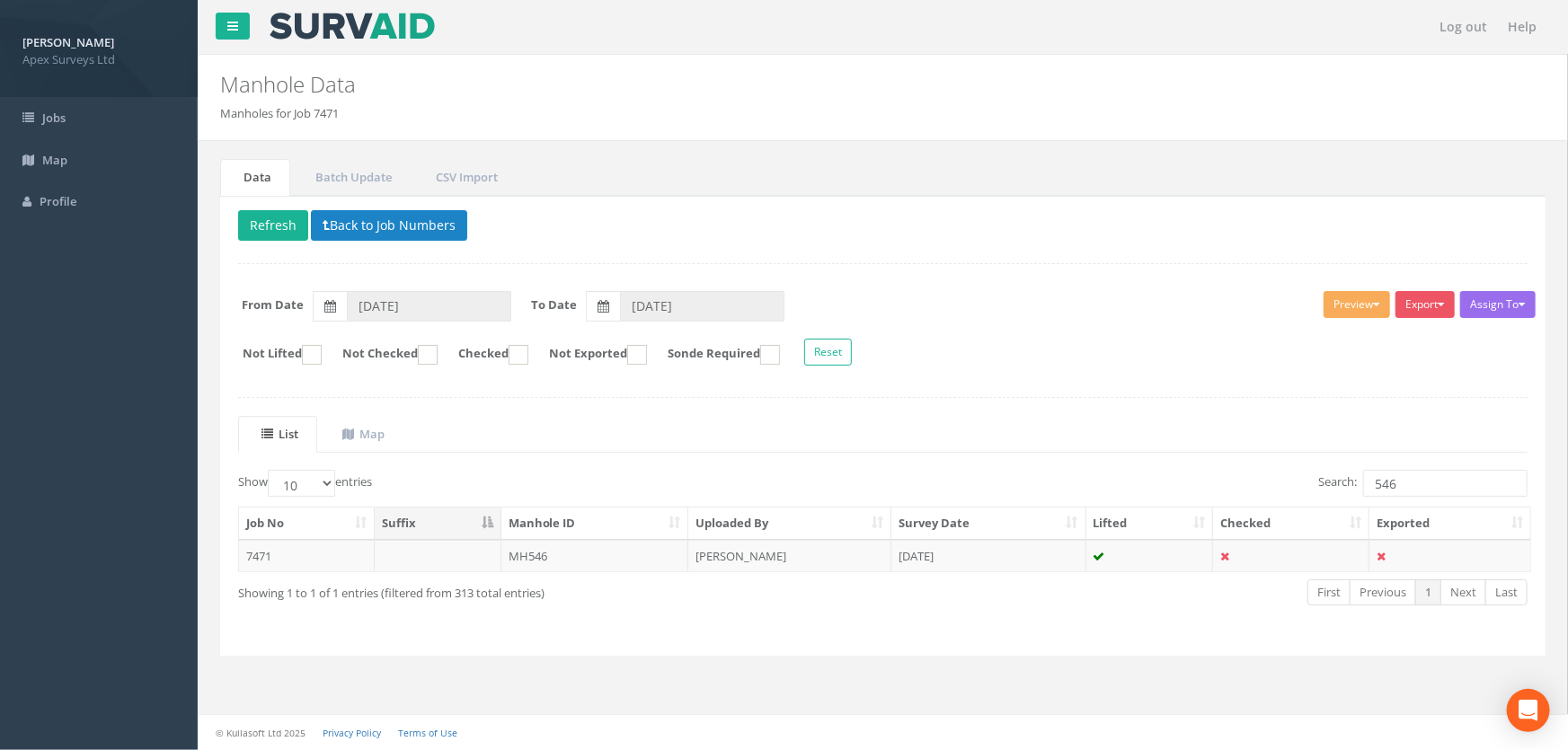
click at [1419, 465] on div "List Map Show 10 25 50 100 entries Search: 546 Job No Suffix Manhole ID Uploade…" at bounding box center [883, 526] width 1289 height 222
click at [1415, 482] on input "546" at bounding box center [1445, 482] width 165 height 27
type input "547"
click at [528, 554] on td "MH547" at bounding box center [596, 555] width 188 height 32
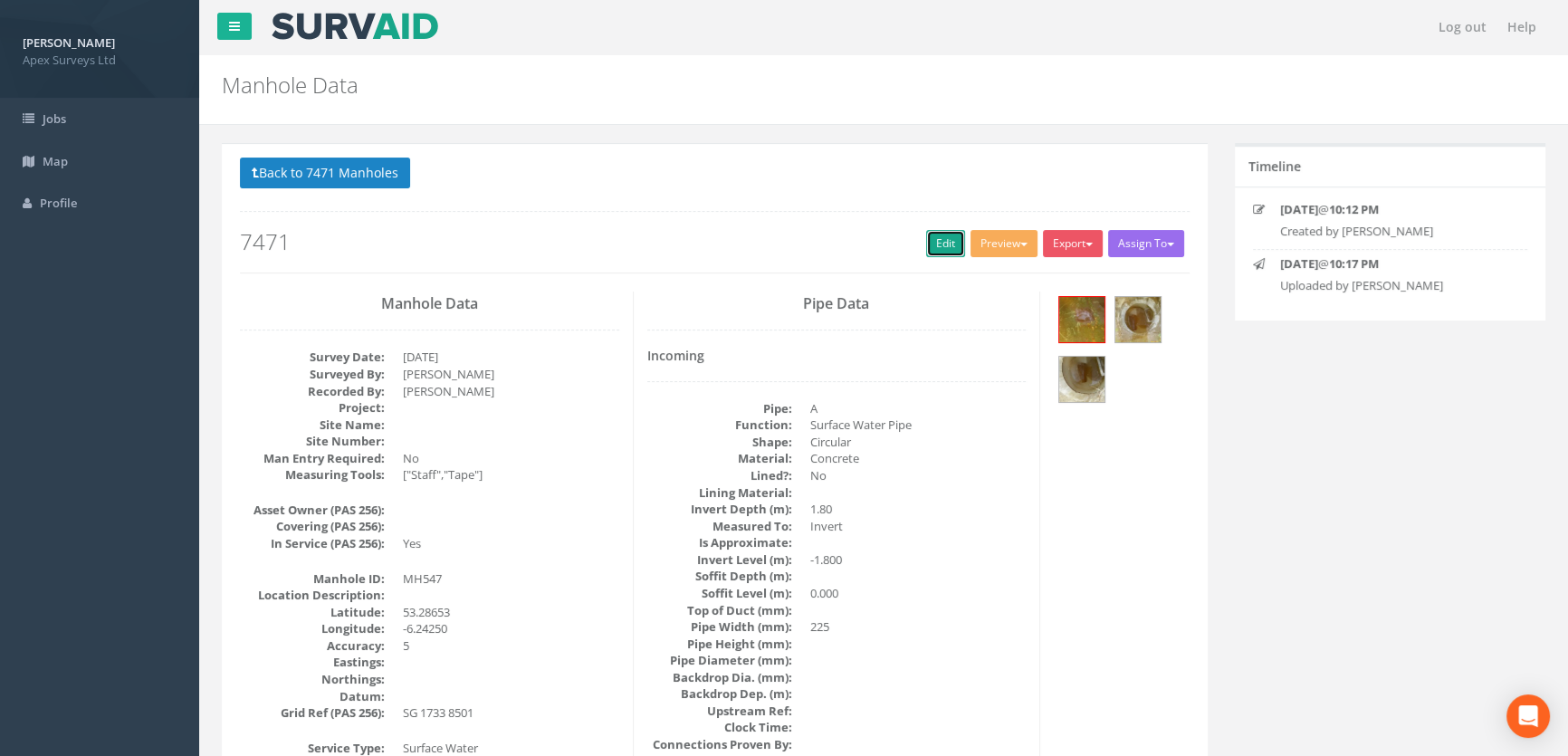
click at [952, 236] on link "Edit" at bounding box center [945, 243] width 39 height 27
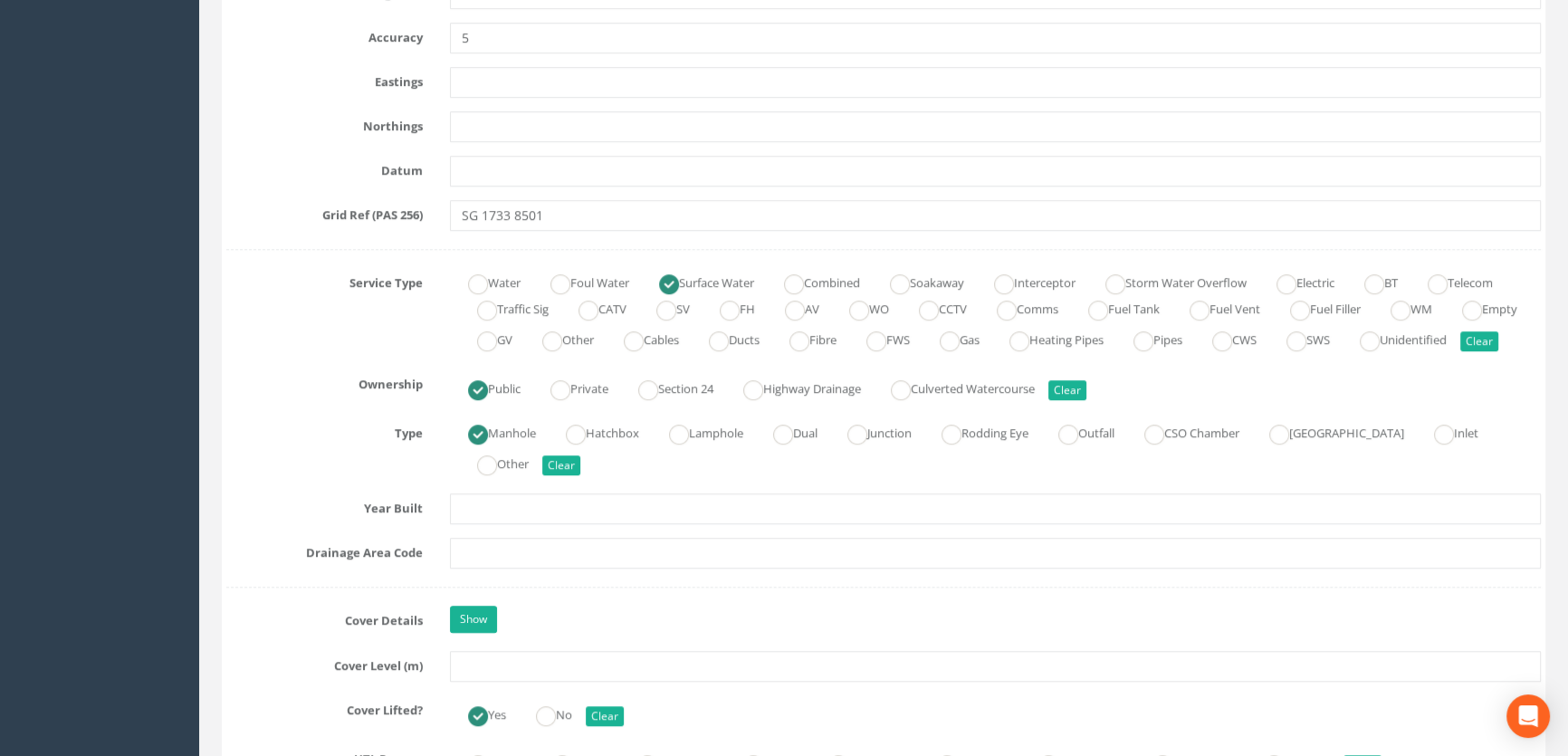
scroll to position [1234, 0]
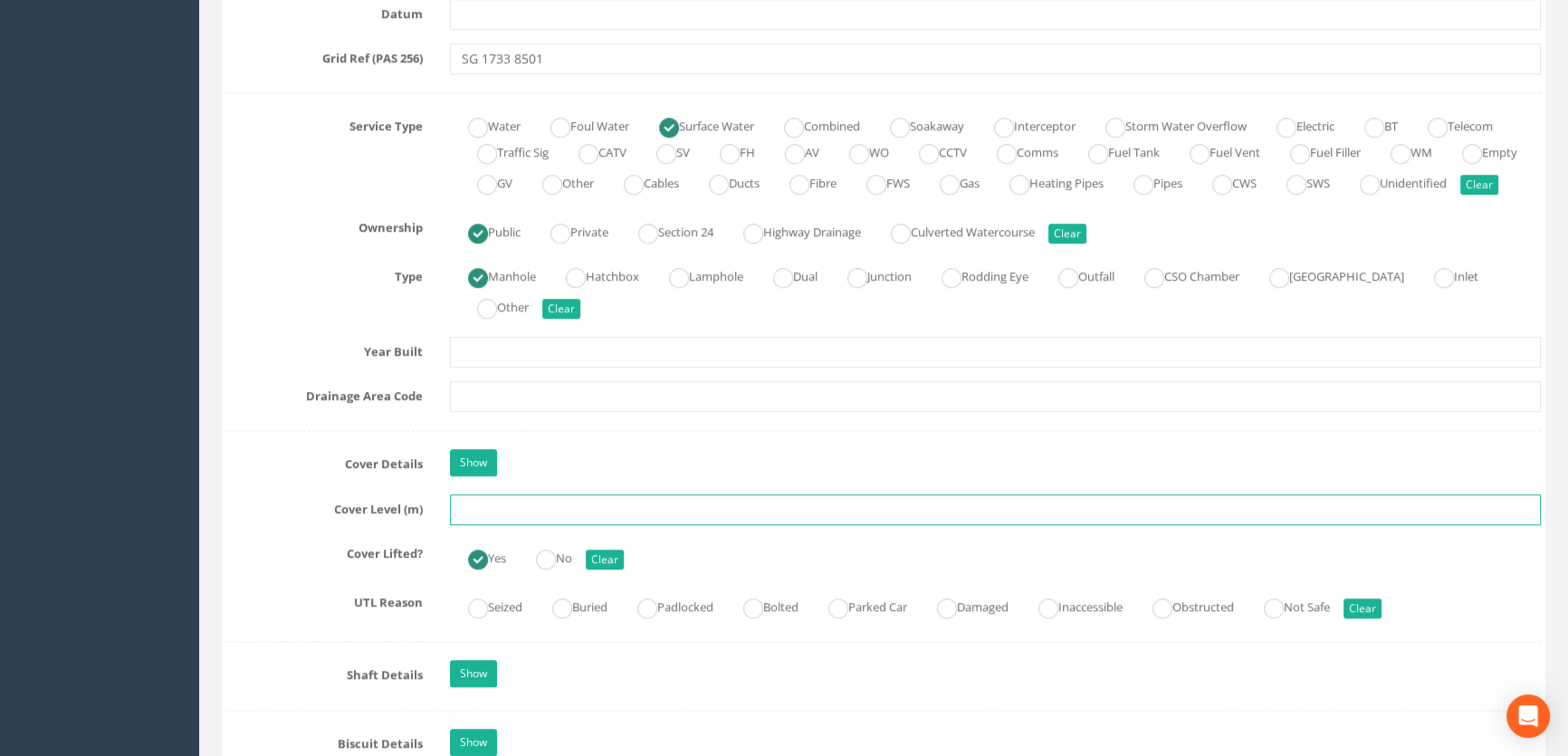
click at [553, 525] on input "text" at bounding box center [996, 509] width 1091 height 31
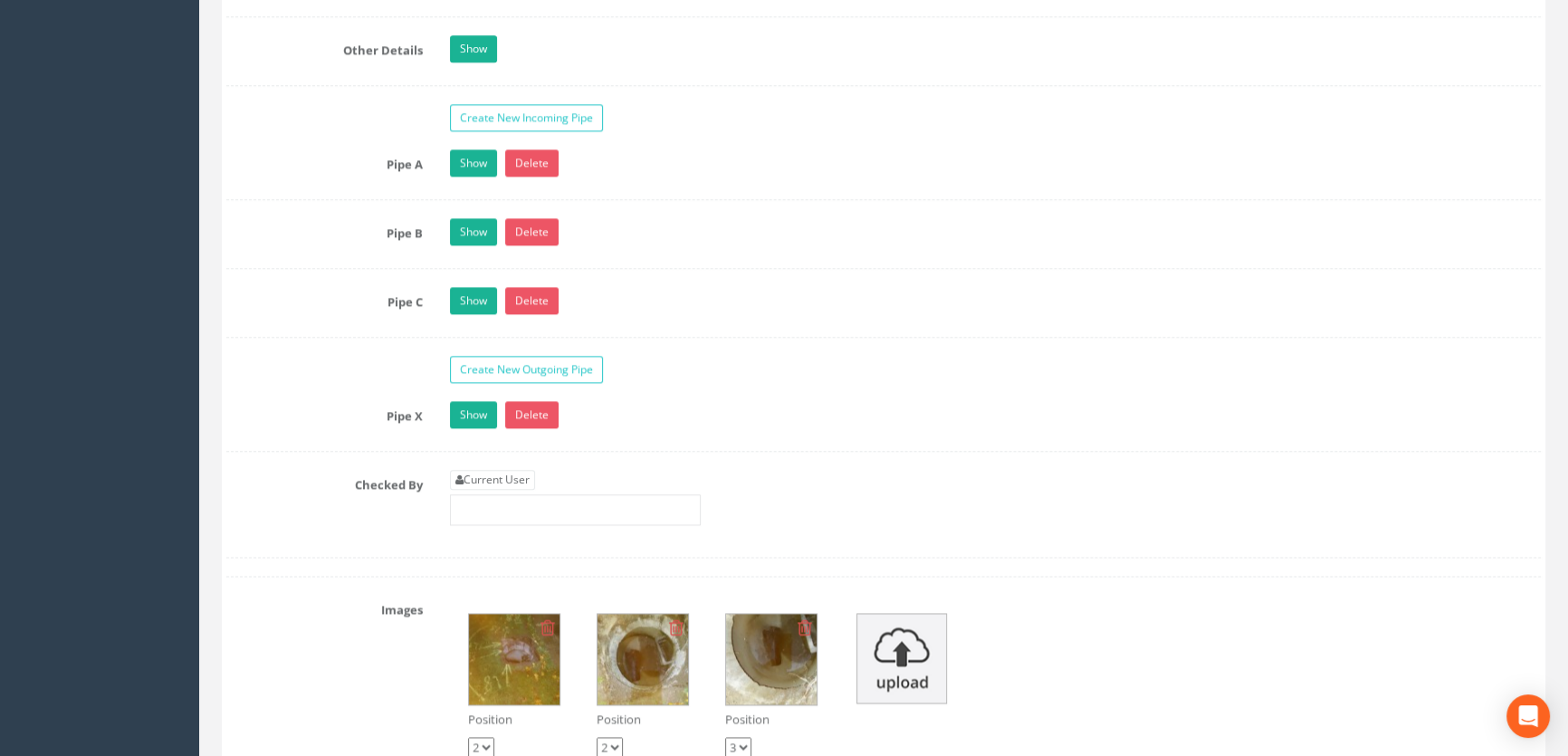
scroll to position [2879, 0]
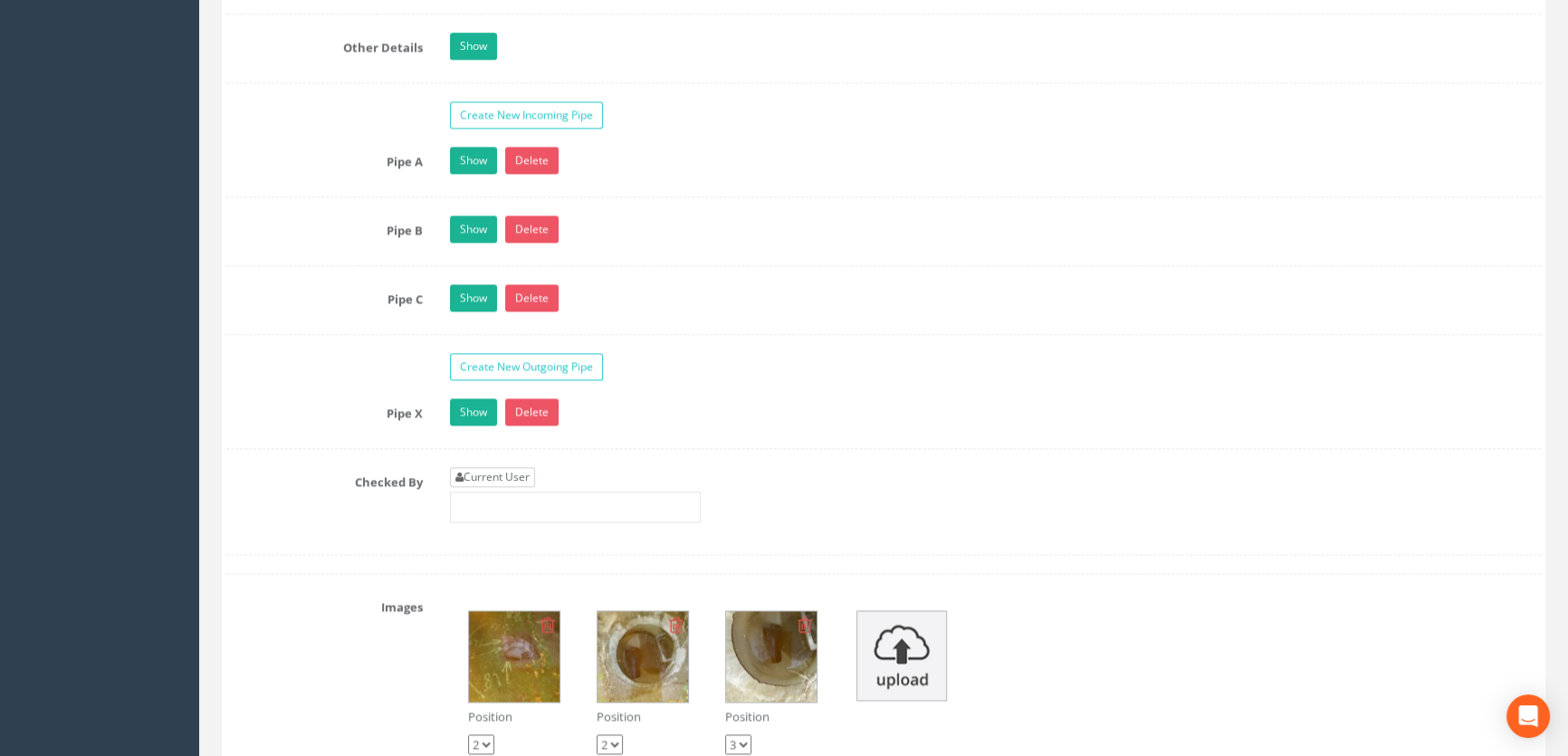
type input "62.36"
click at [489, 487] on link "Current User" at bounding box center [493, 477] width 85 height 19
type input "[PERSON_NAME]"
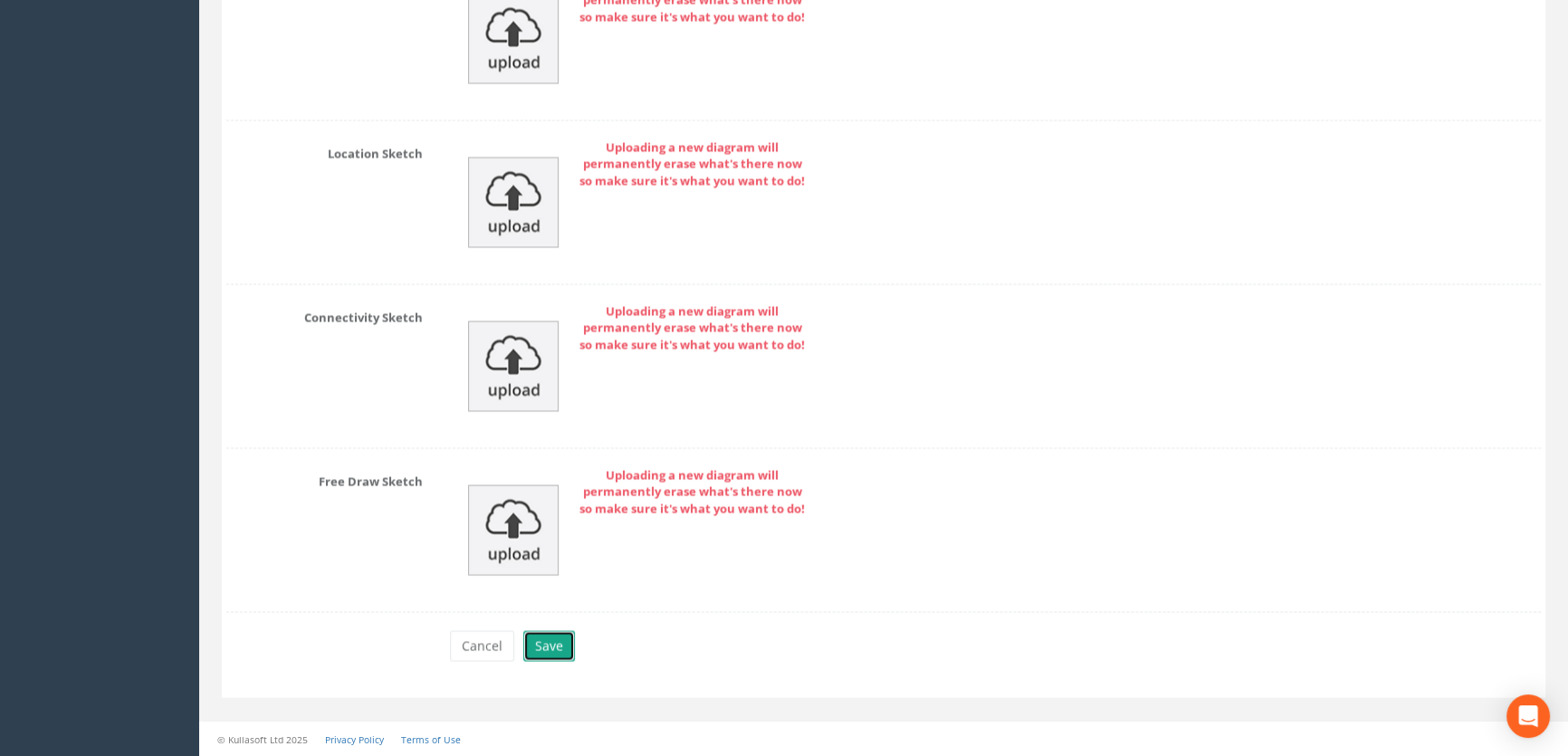
click at [552, 649] on button "Save" at bounding box center [549, 645] width 52 height 31
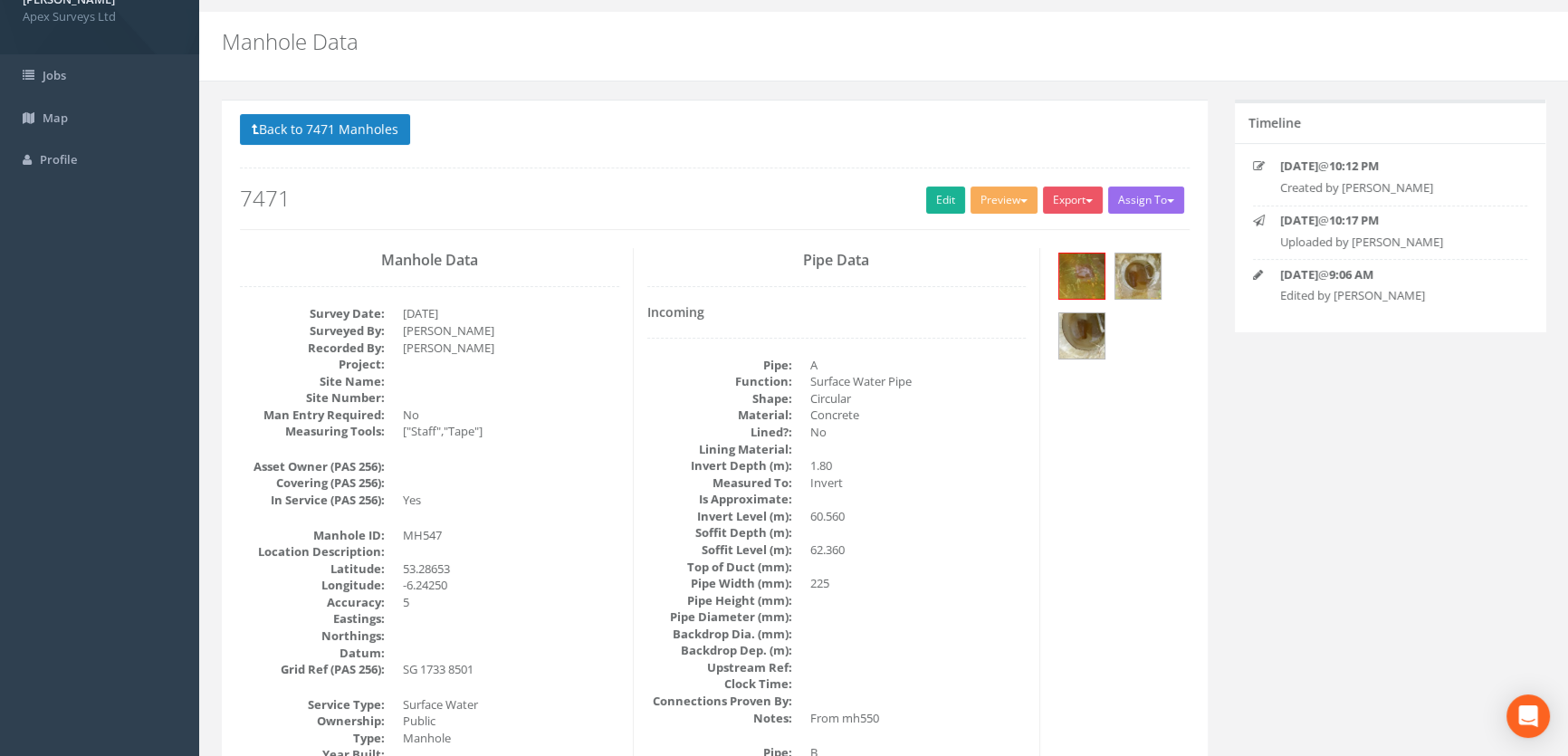
scroll to position [0, 0]
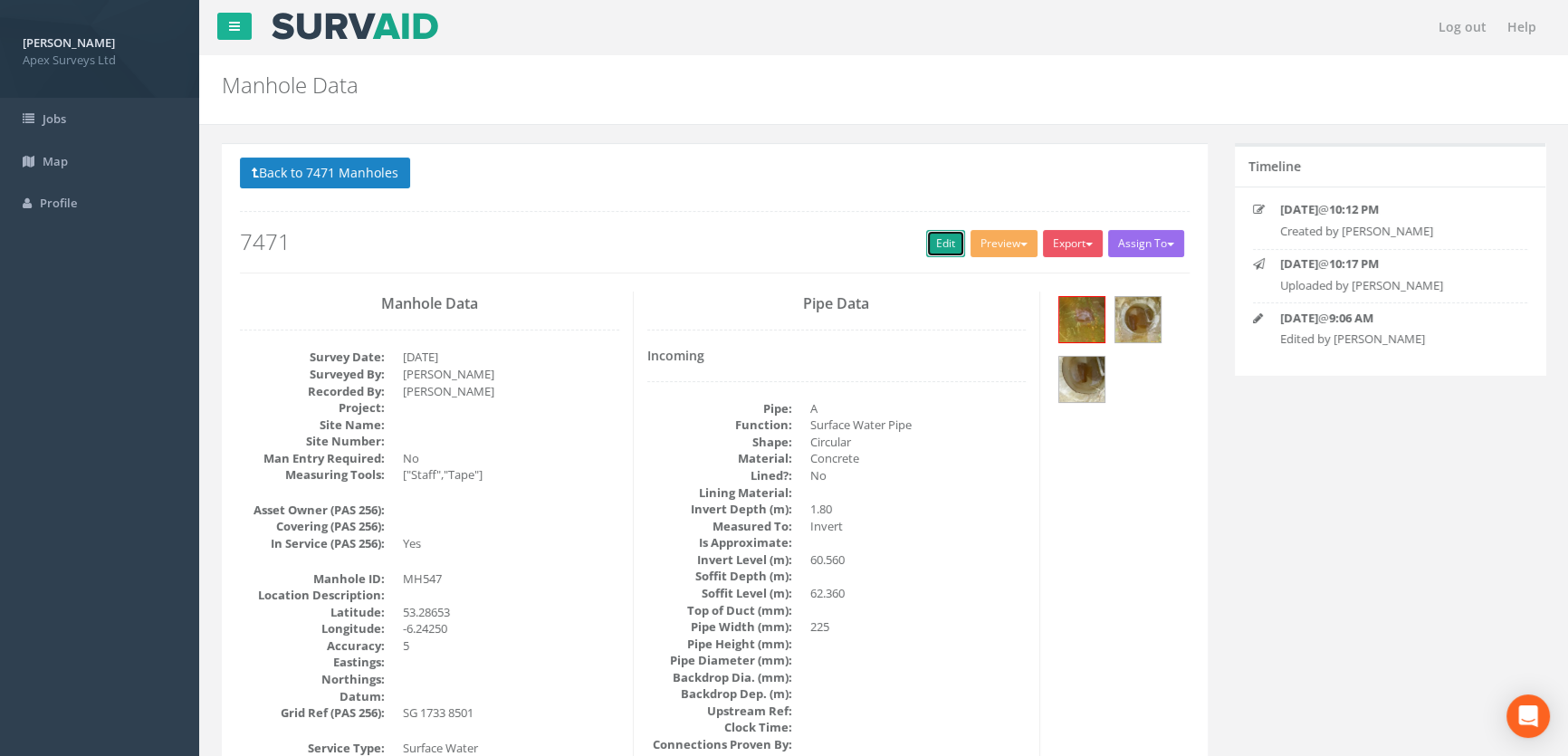
click at [926, 244] on link "Edit" at bounding box center [945, 243] width 39 height 27
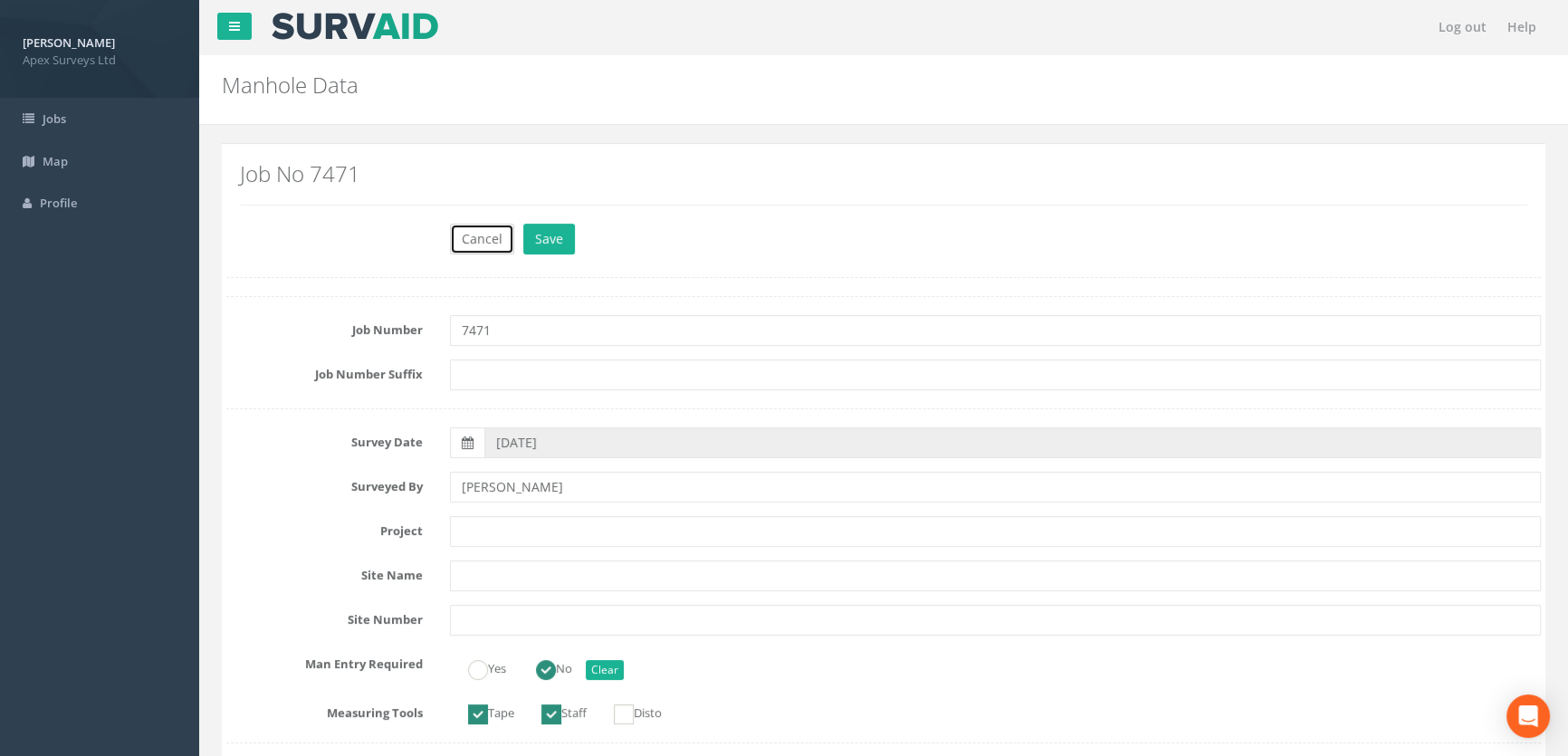
click at [473, 243] on button "Cancel" at bounding box center [482, 238] width 64 height 31
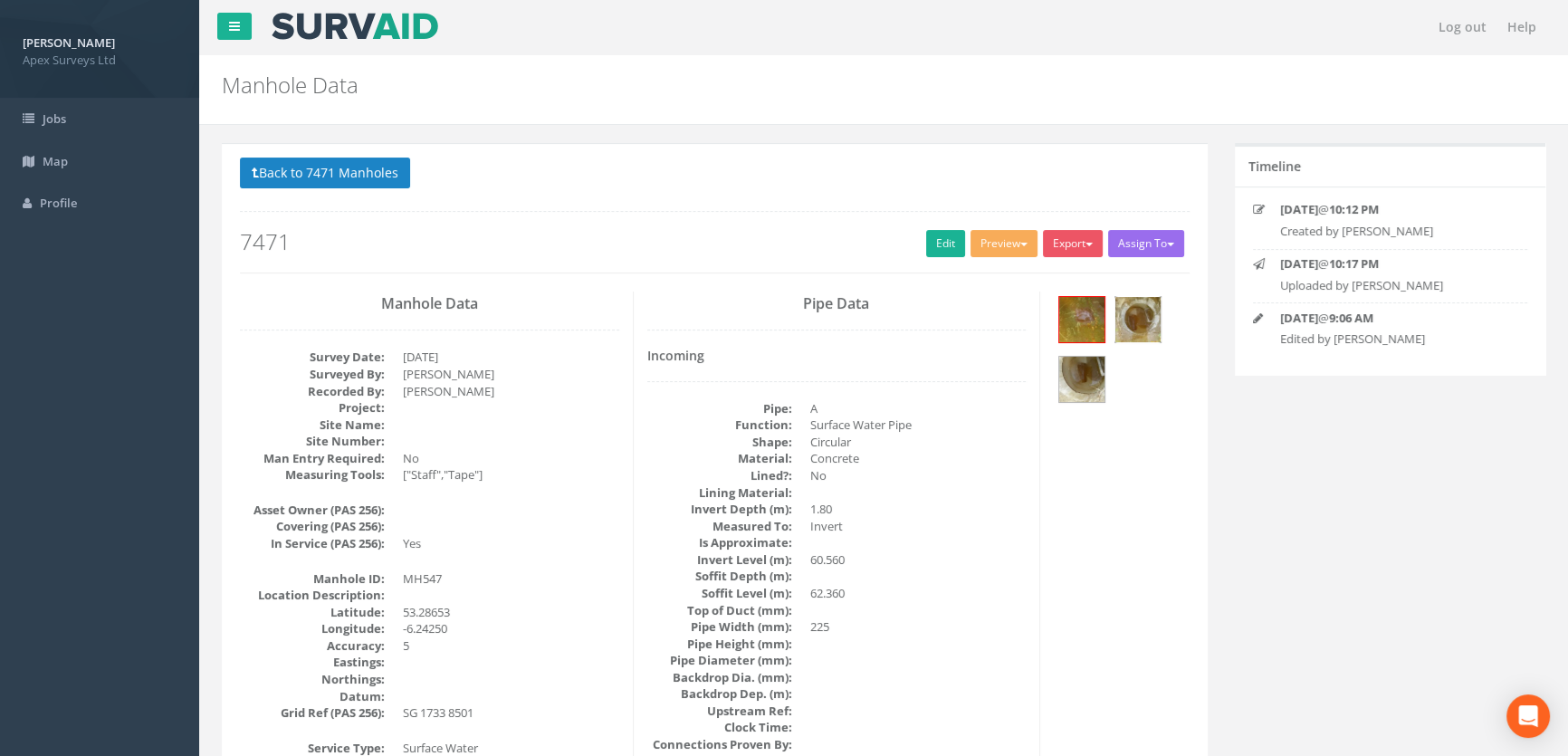
click at [1150, 310] on img at bounding box center [1137, 319] width 45 height 45
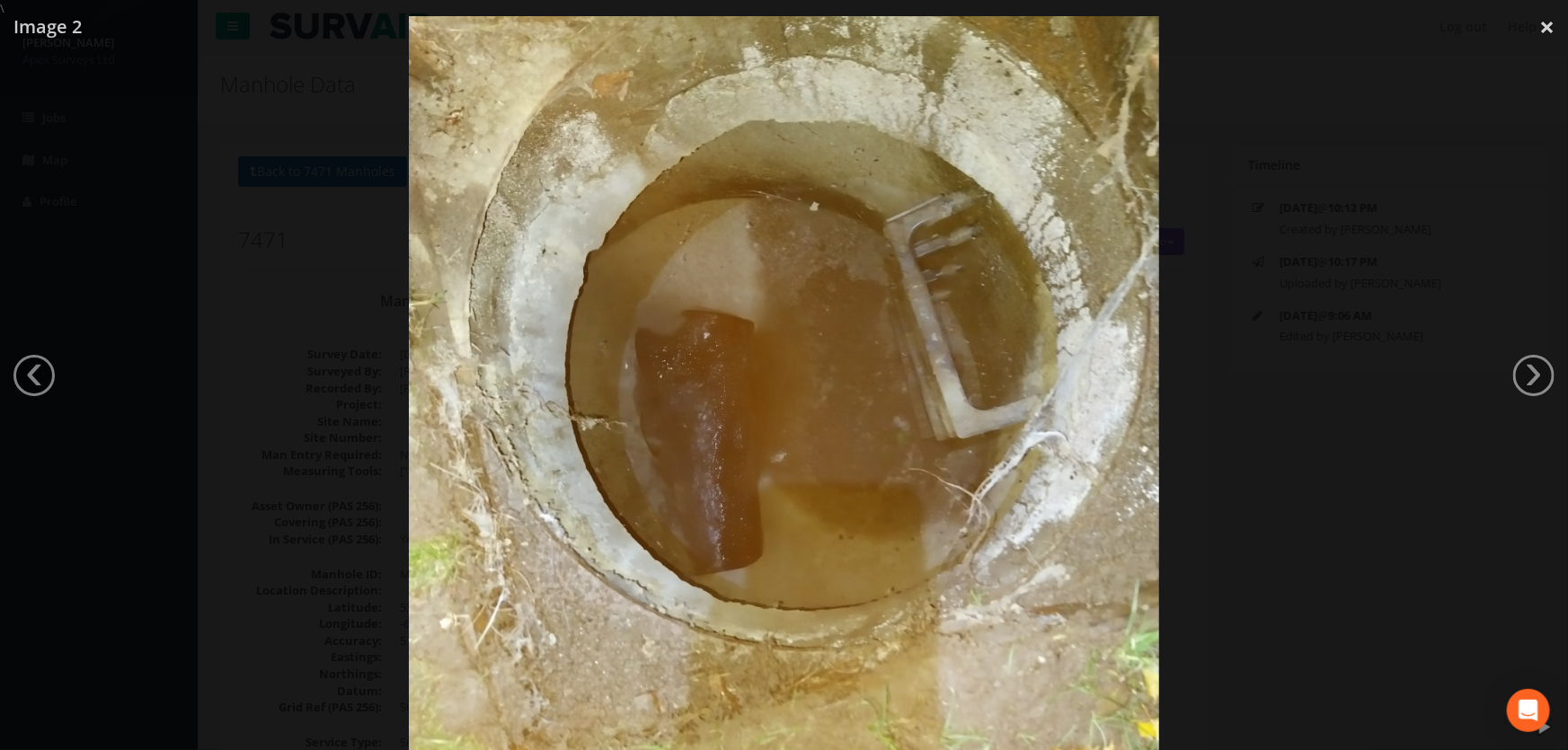
click at [306, 327] on div at bounding box center [784, 392] width 1568 height 750
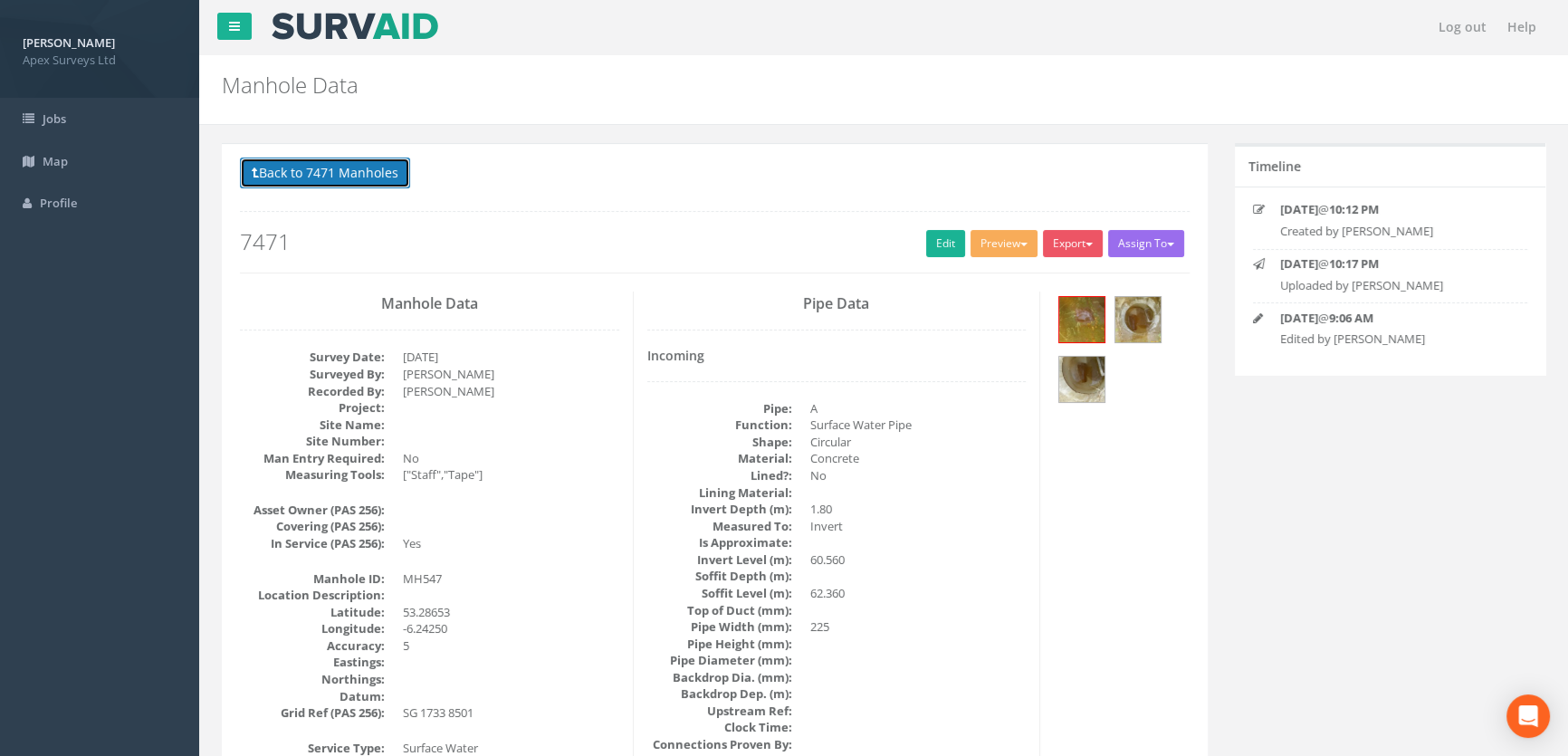
click at [356, 175] on button "Back to 7471 Manholes" at bounding box center [325, 173] width 170 height 31
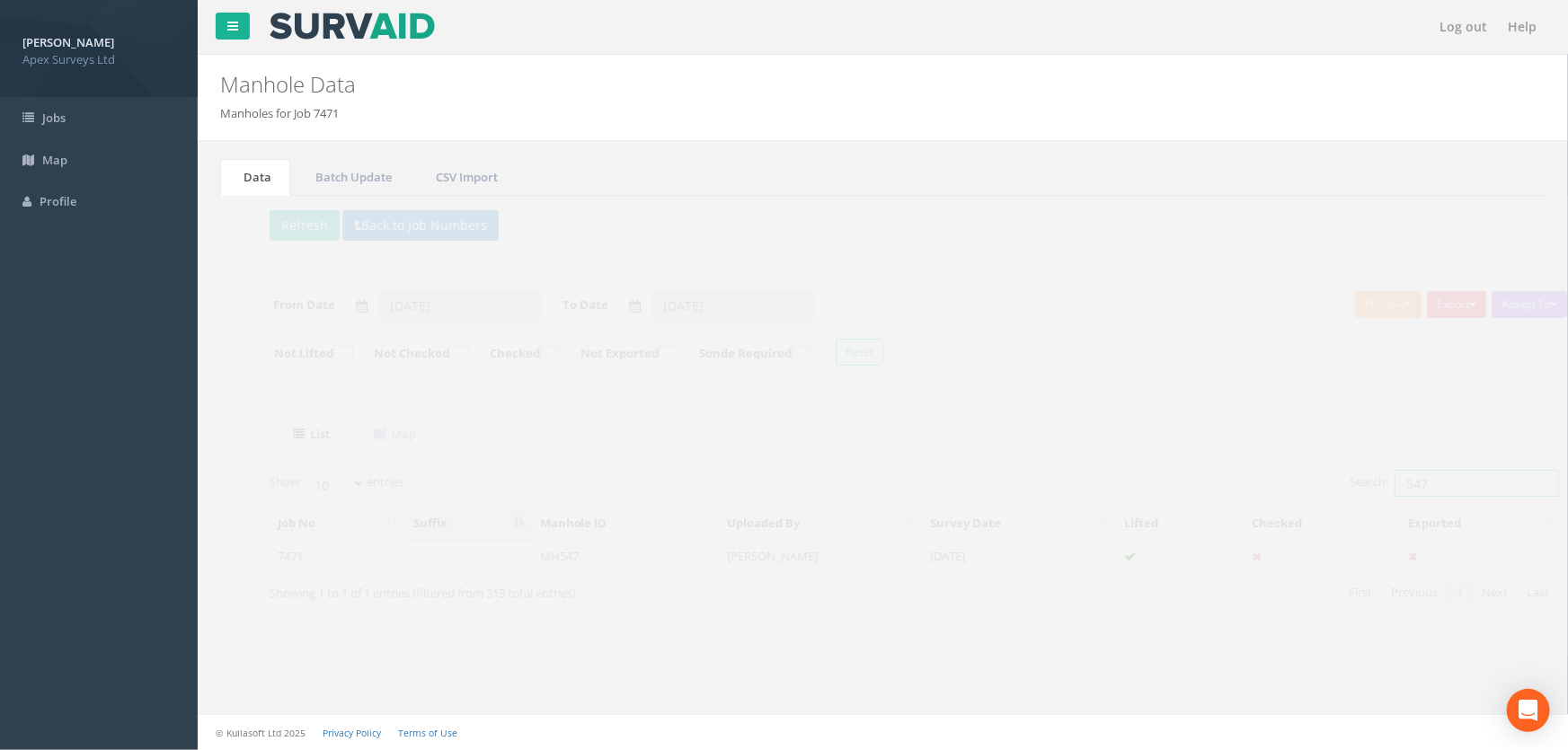
click at [1415, 486] on input "547" at bounding box center [1445, 482] width 165 height 27
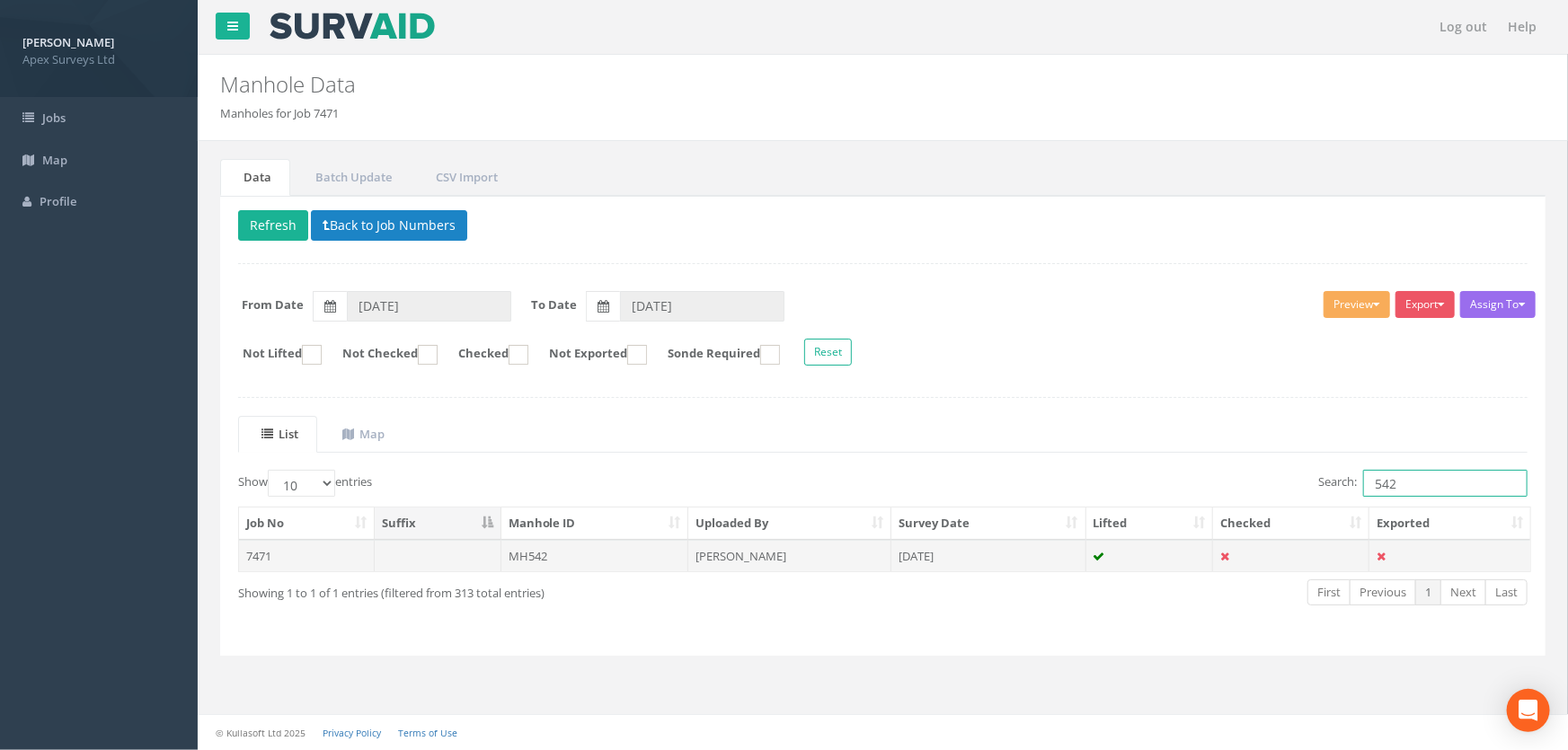
type input "542"
click at [528, 548] on td "MH542" at bounding box center [596, 555] width 188 height 32
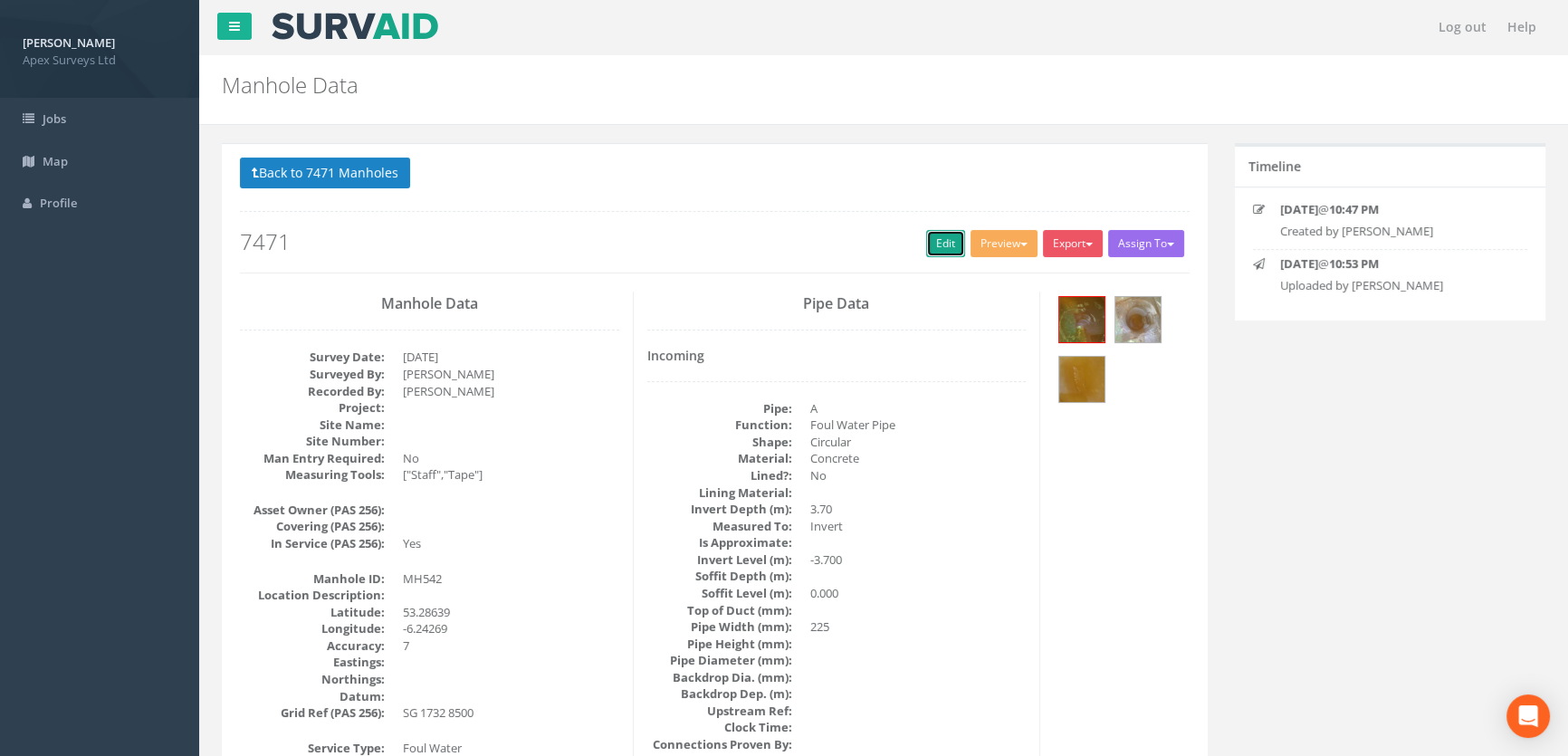
click at [942, 244] on link "Edit" at bounding box center [945, 243] width 39 height 27
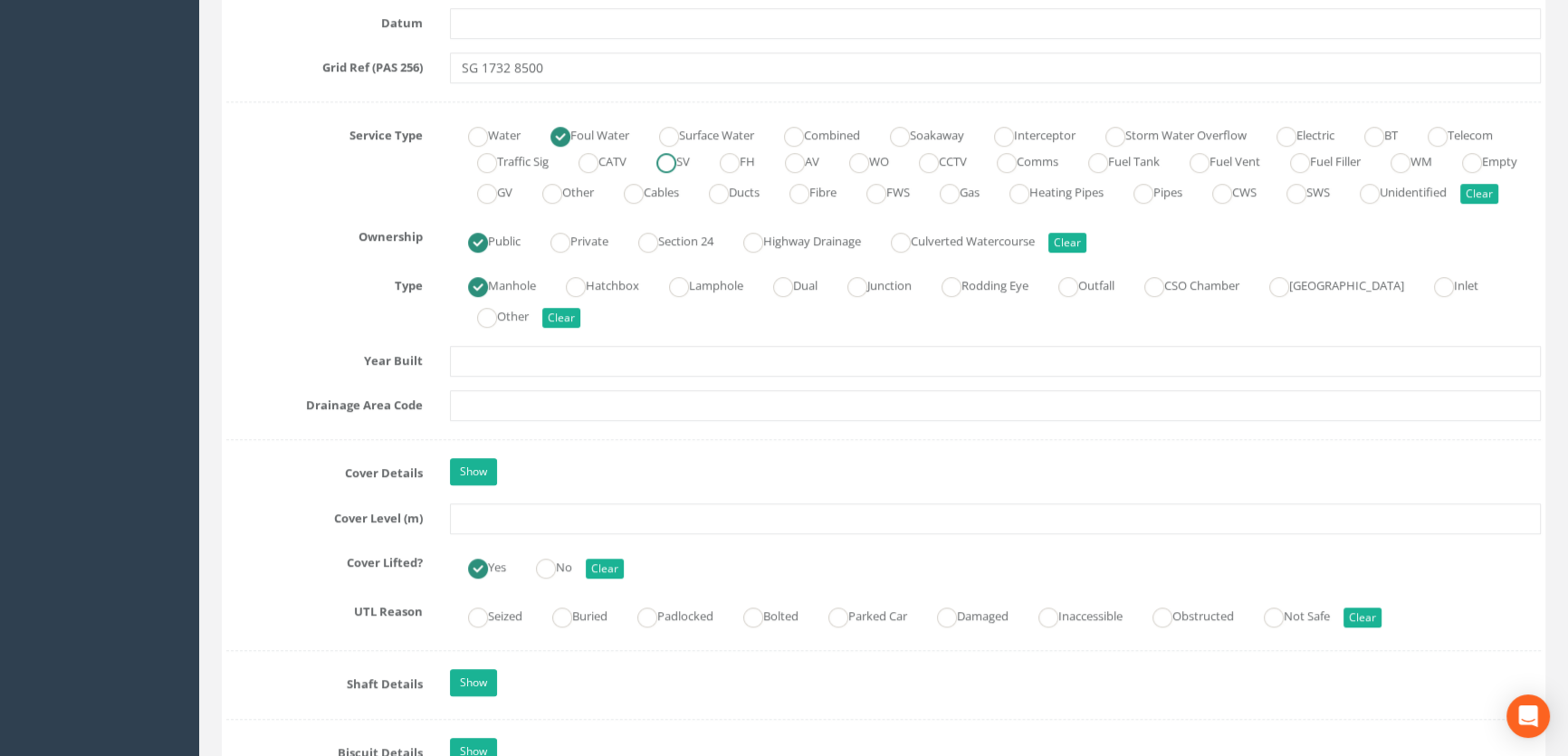
scroll to position [1234, 0]
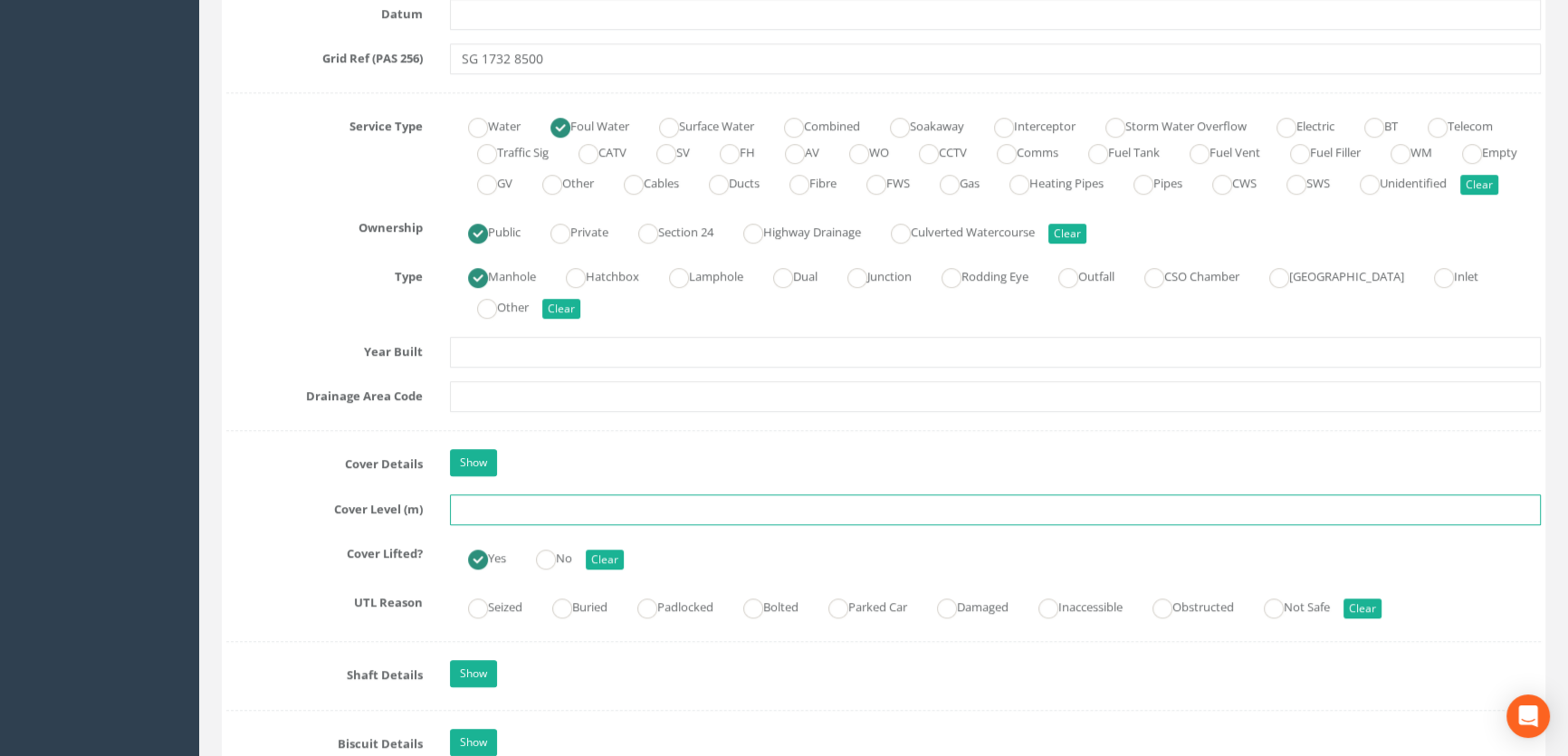
click at [503, 525] on input "text" at bounding box center [996, 509] width 1091 height 31
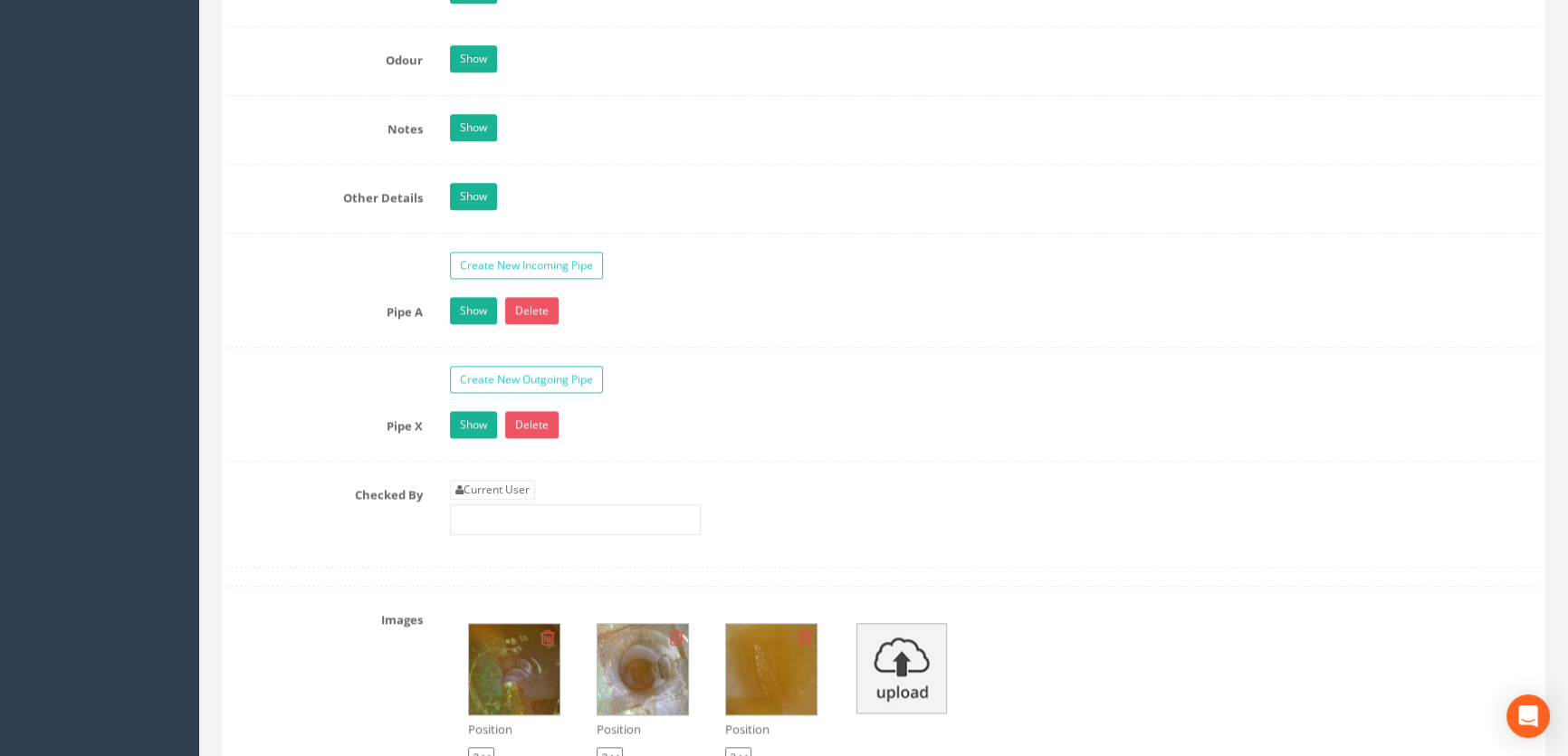
scroll to position [2879, 0]
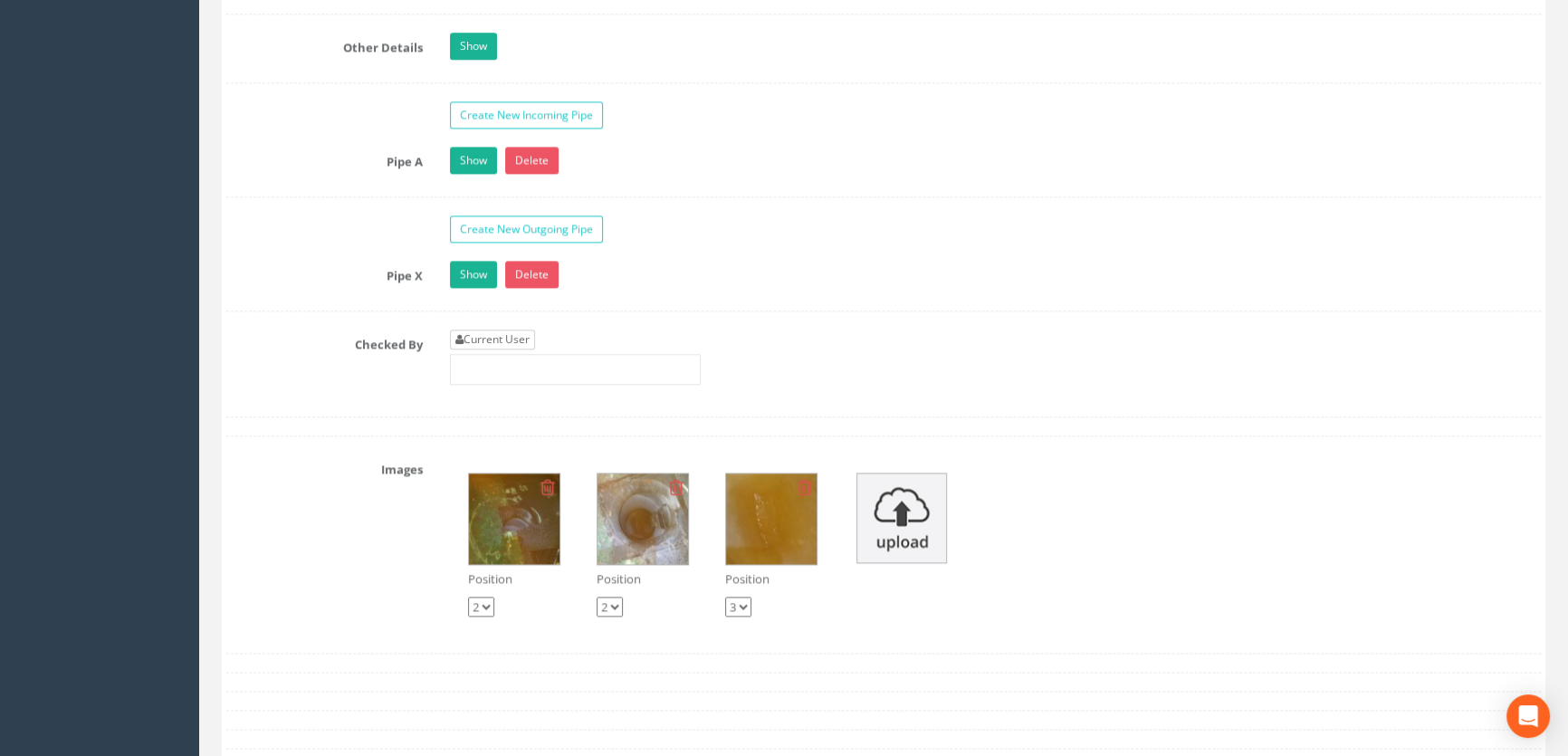
type input "62.89"
click at [513, 350] on link "Current User" at bounding box center [493, 339] width 85 height 19
type input "[PERSON_NAME]"
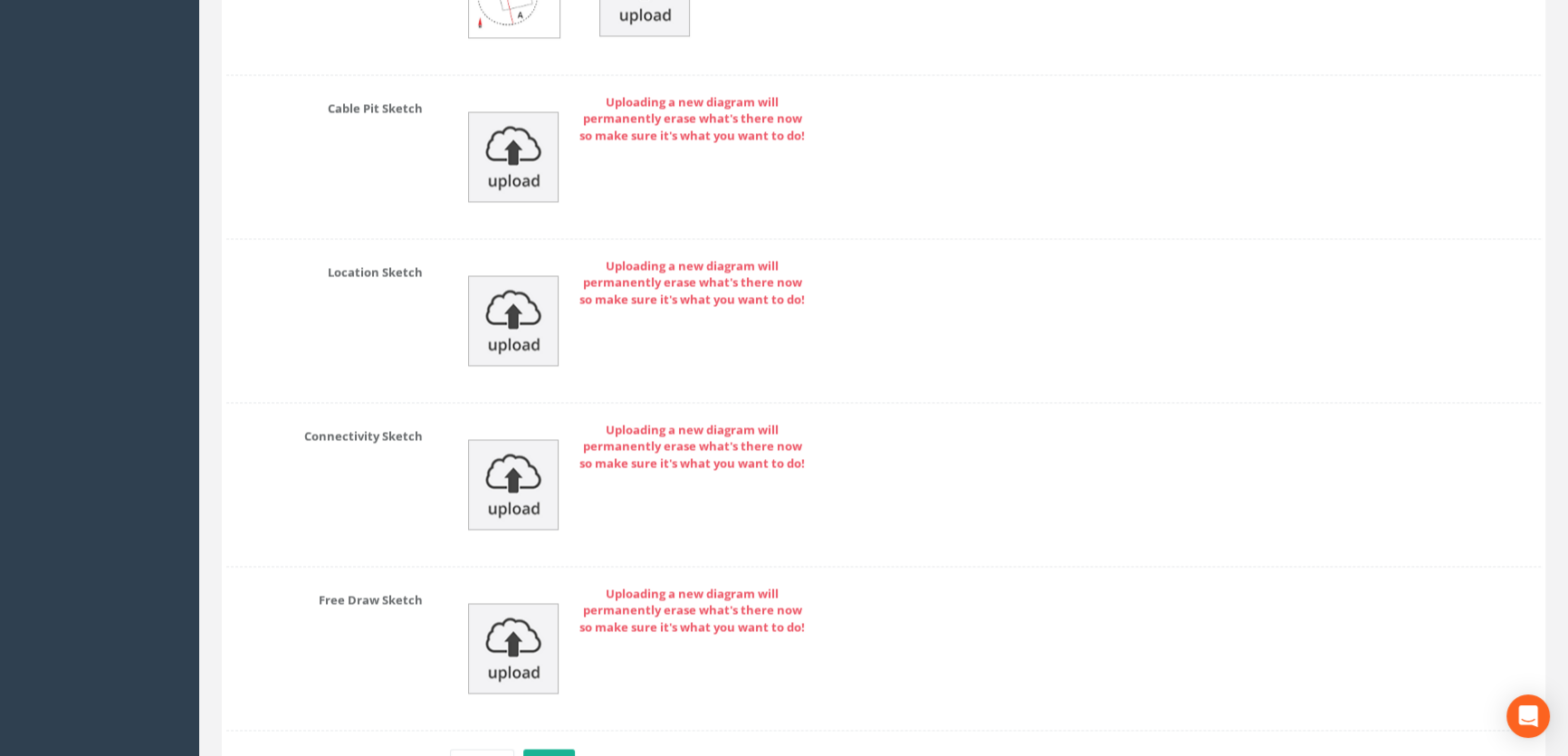
scroll to position [4008, 0]
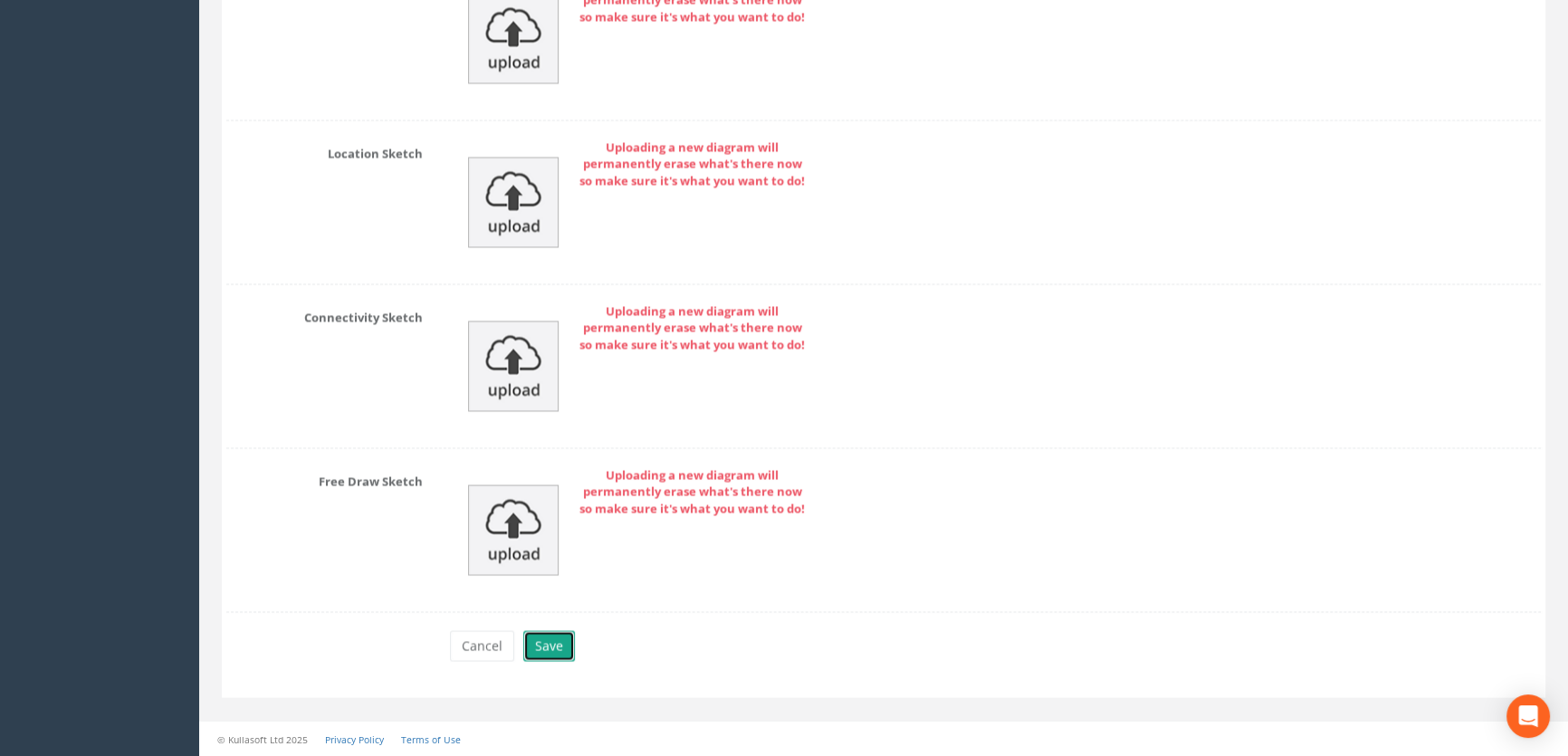
click at [543, 652] on button "Save" at bounding box center [549, 645] width 52 height 31
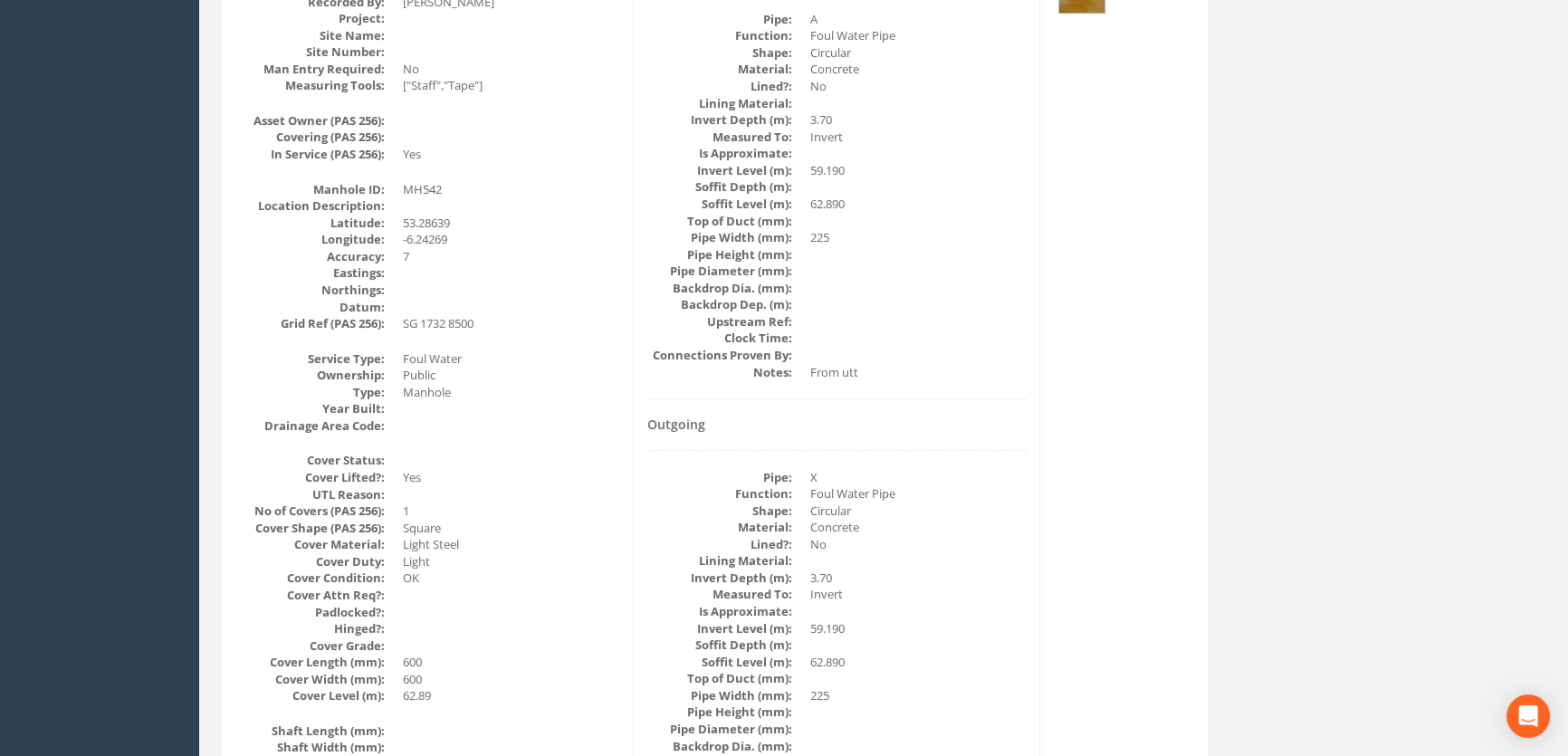
scroll to position [0, 0]
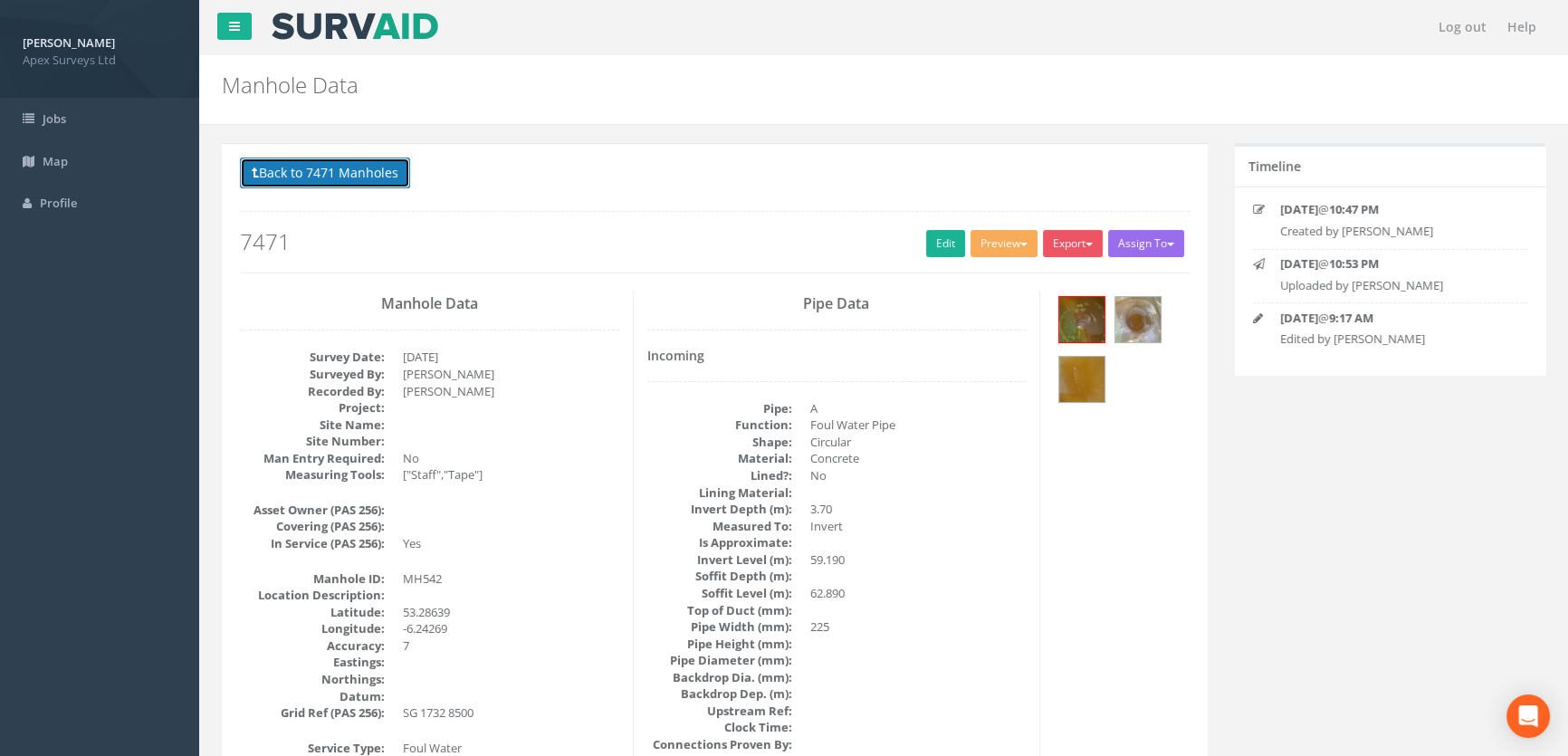
click at [307, 174] on button "Back to 7471 Manholes" at bounding box center [325, 173] width 170 height 31
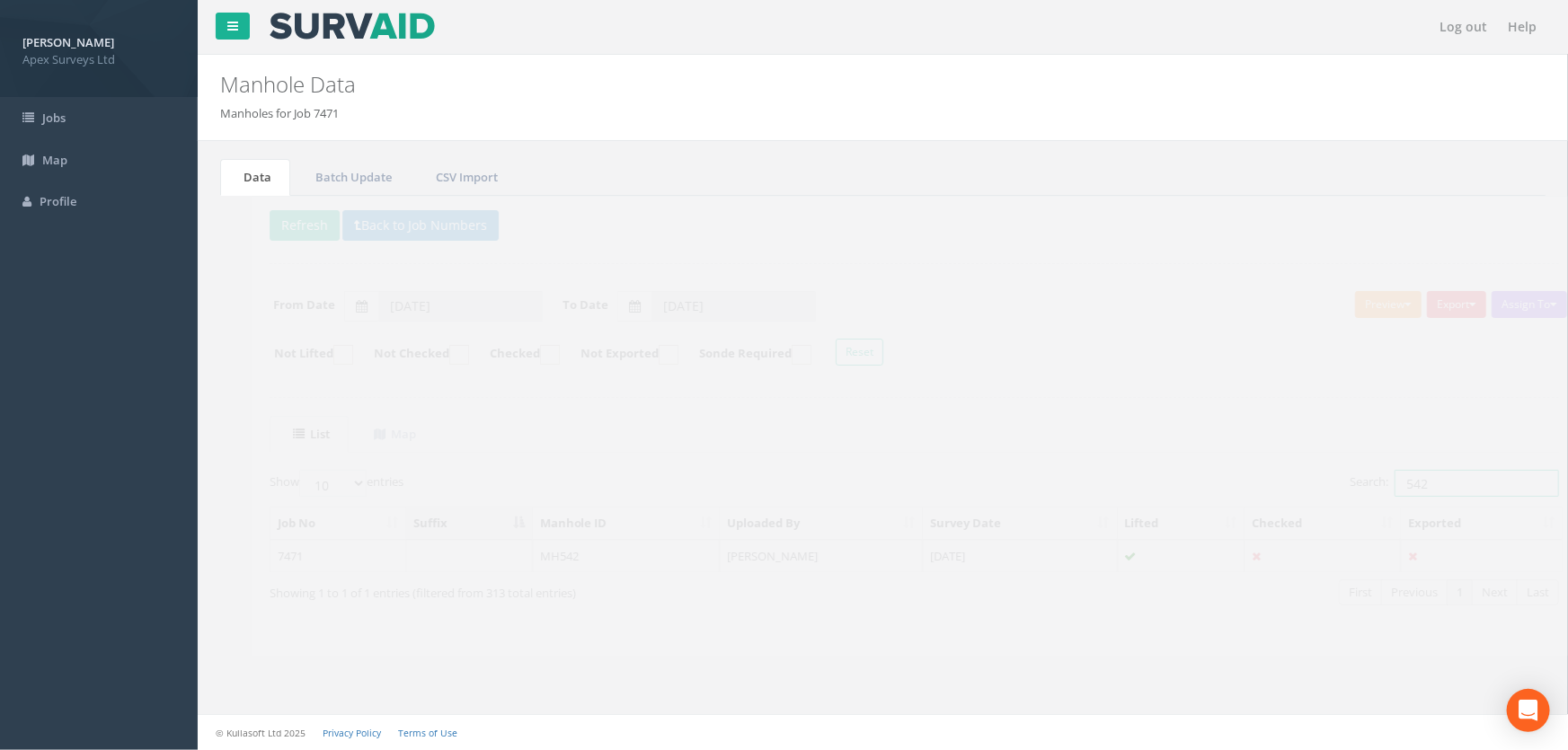
click at [1400, 483] on input "542" at bounding box center [1445, 482] width 165 height 27
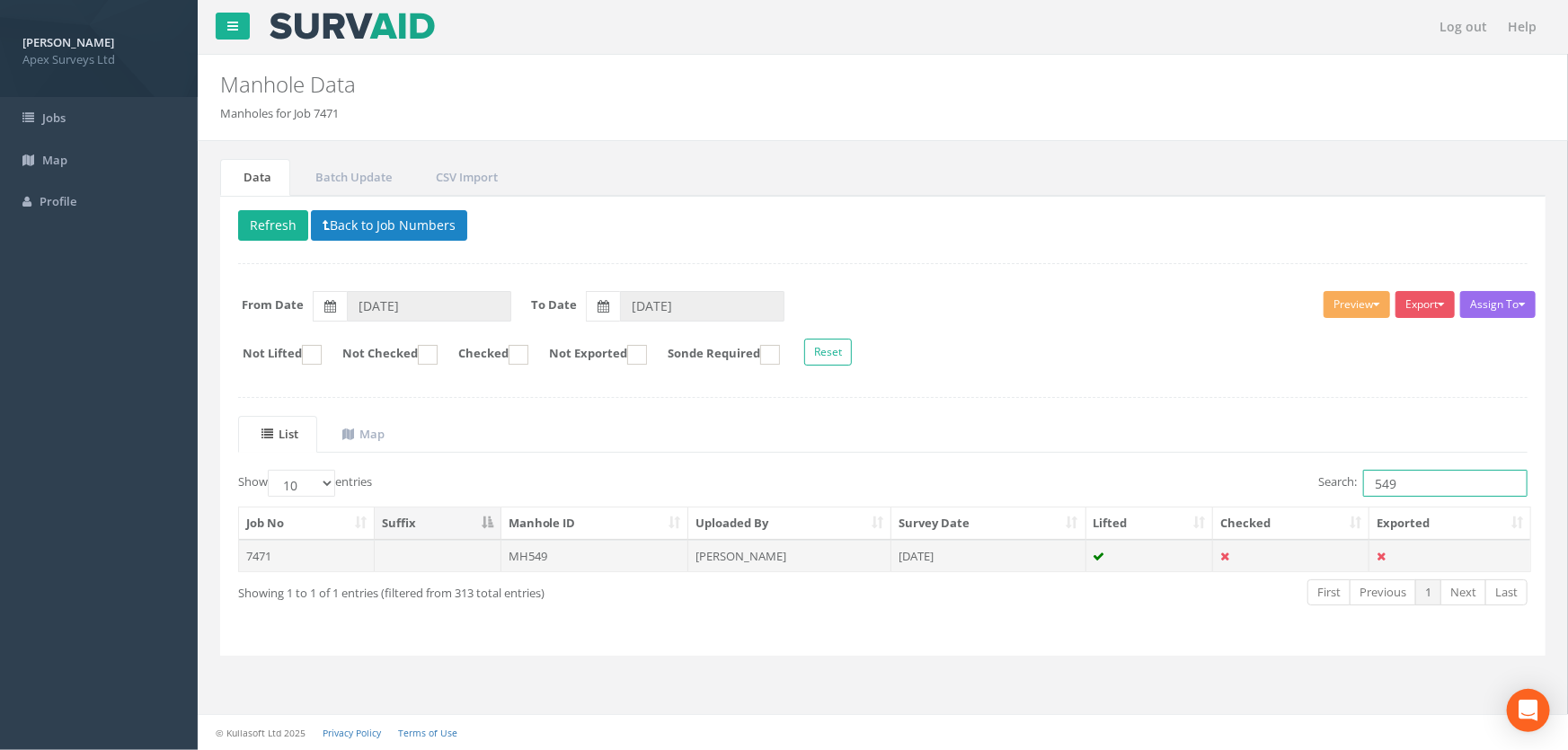
type input "549"
click at [511, 557] on td "MH549" at bounding box center [596, 555] width 188 height 32
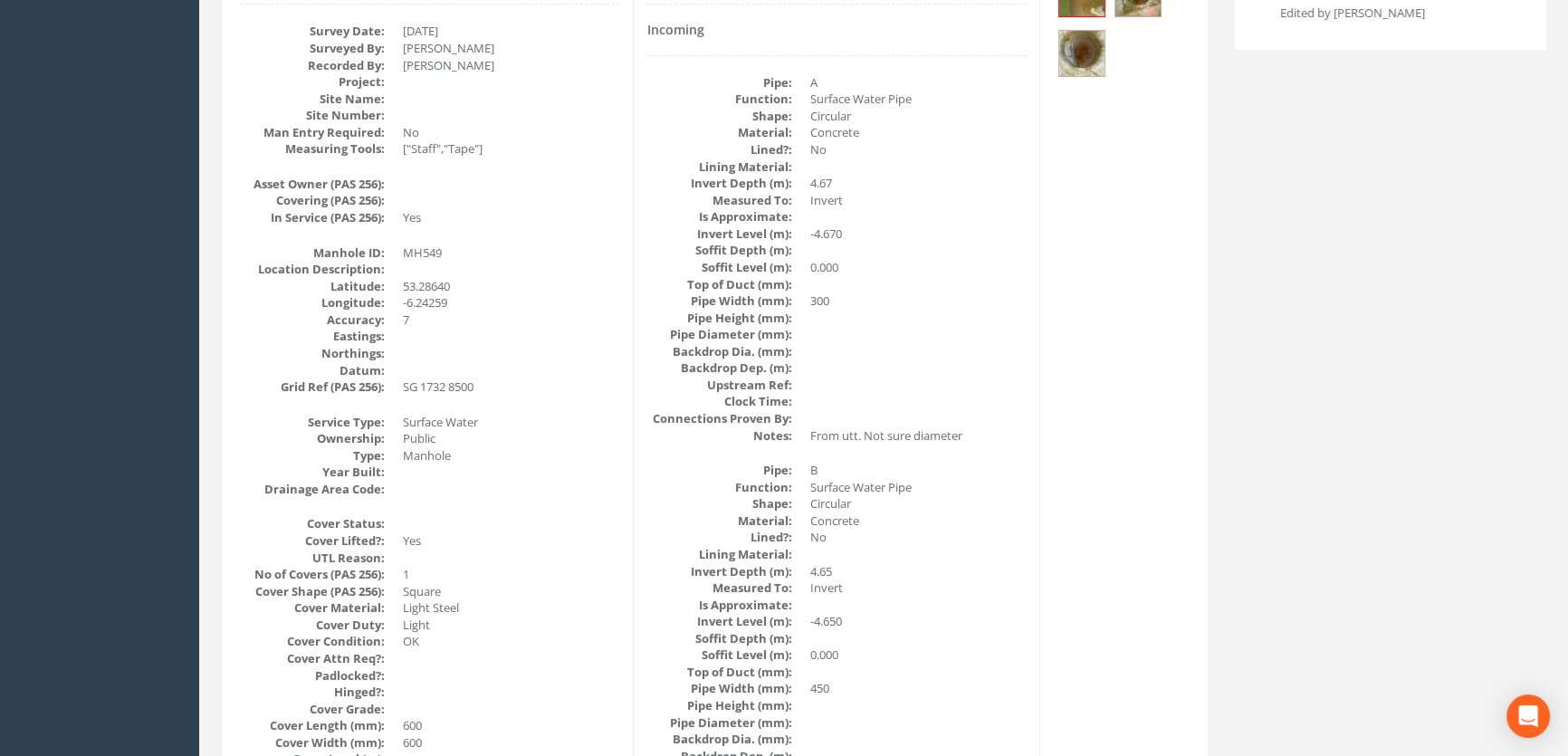
scroll to position [59, 0]
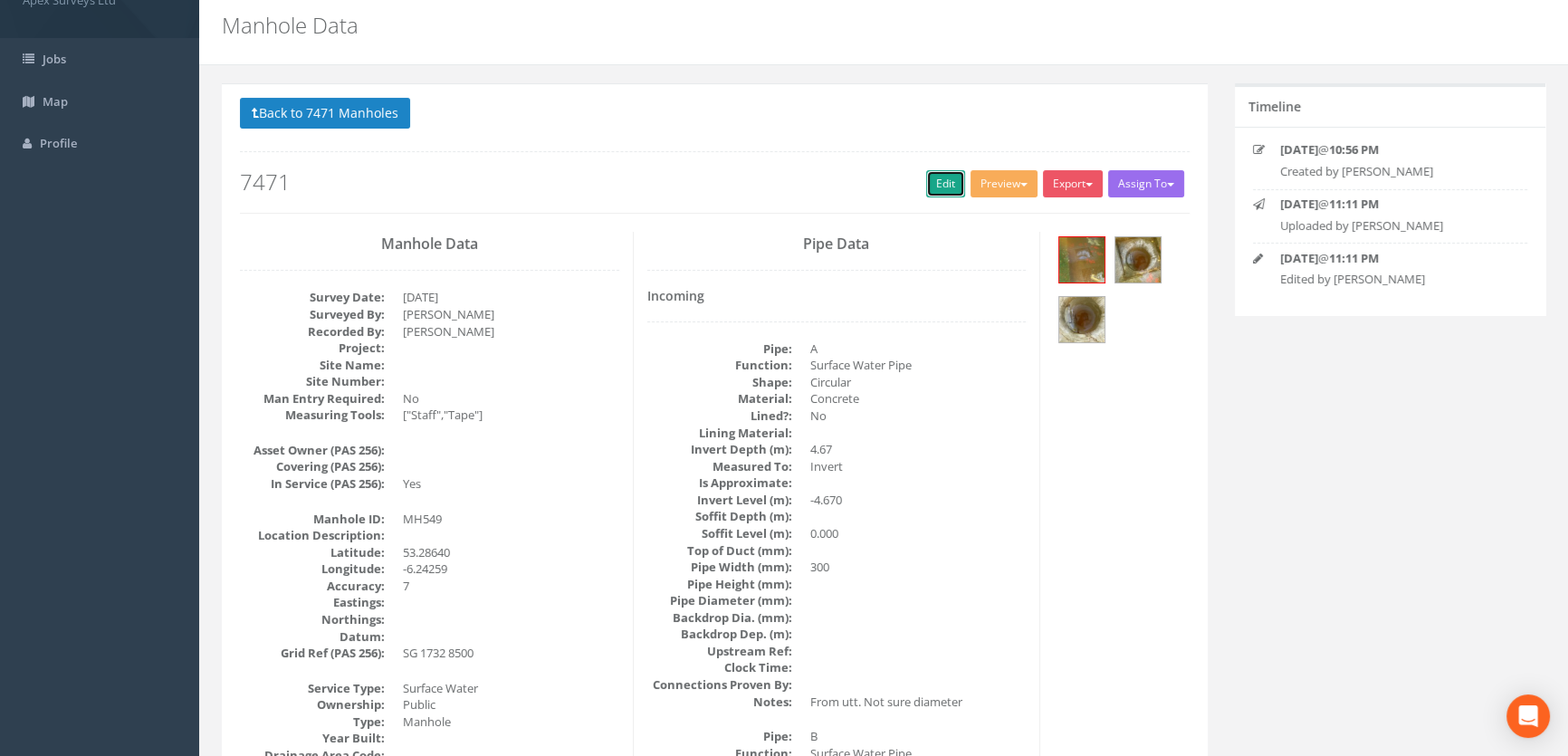
click at [935, 185] on link "Edit" at bounding box center [945, 183] width 39 height 27
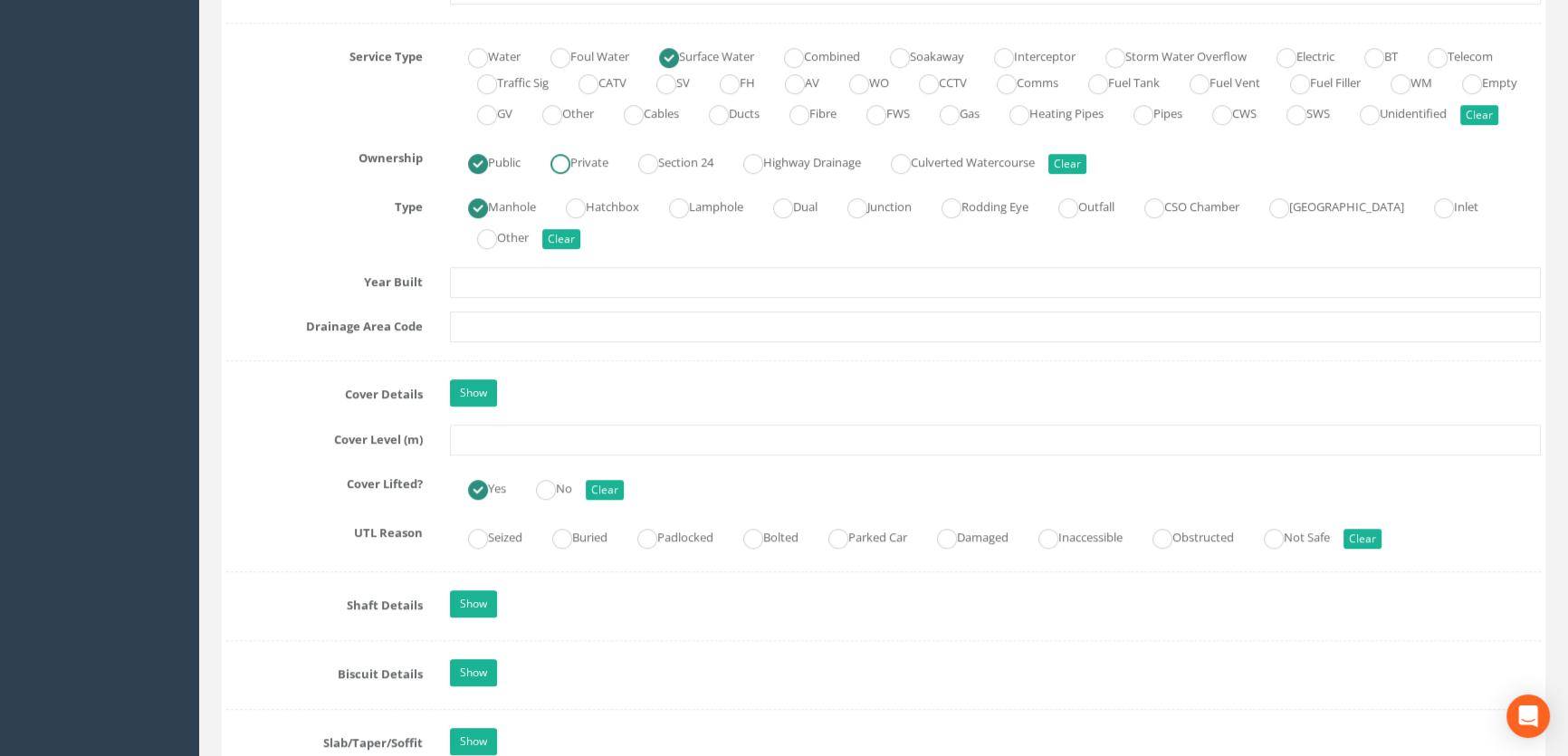
scroll to position [1376, 0]
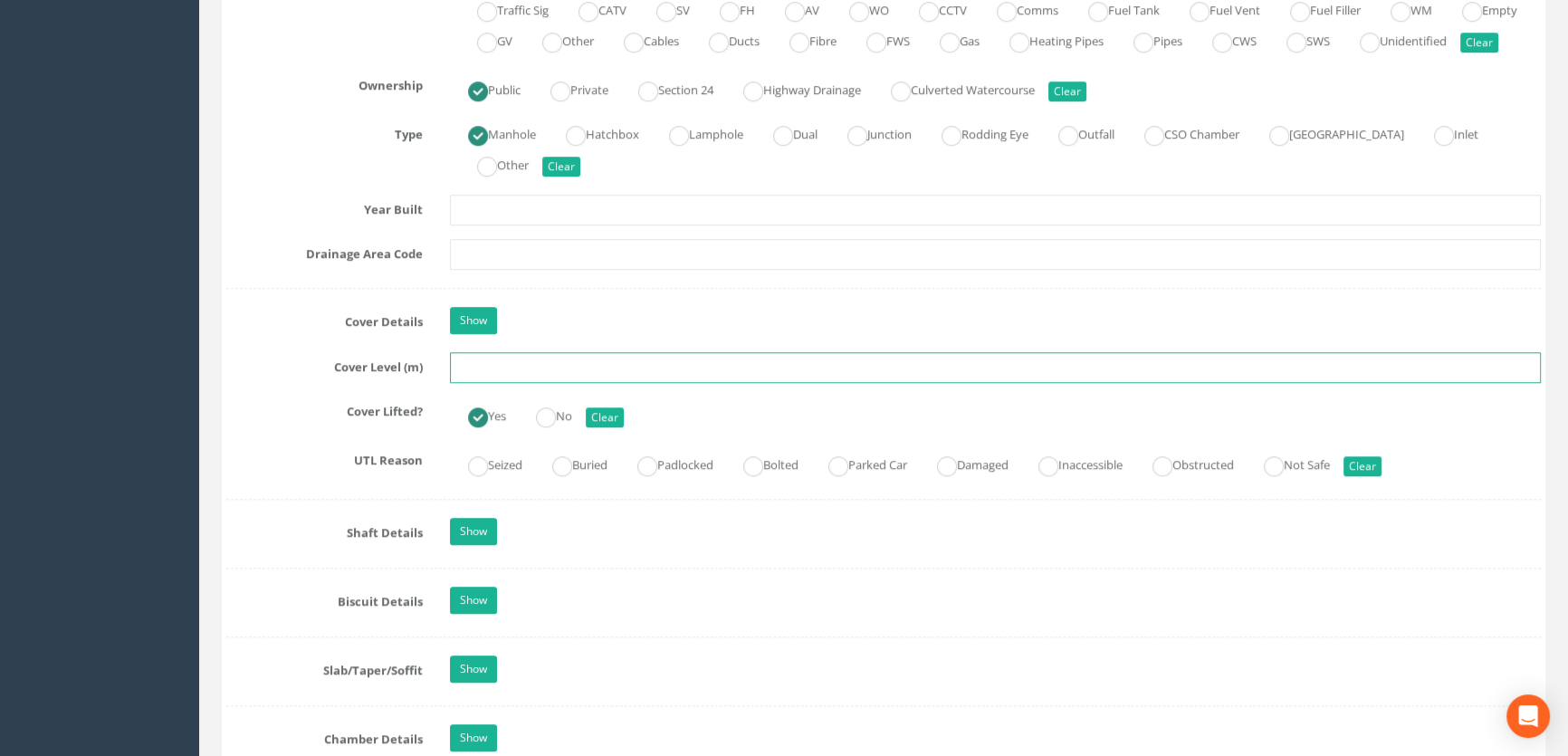
click at [500, 383] on input "text" at bounding box center [996, 367] width 1091 height 31
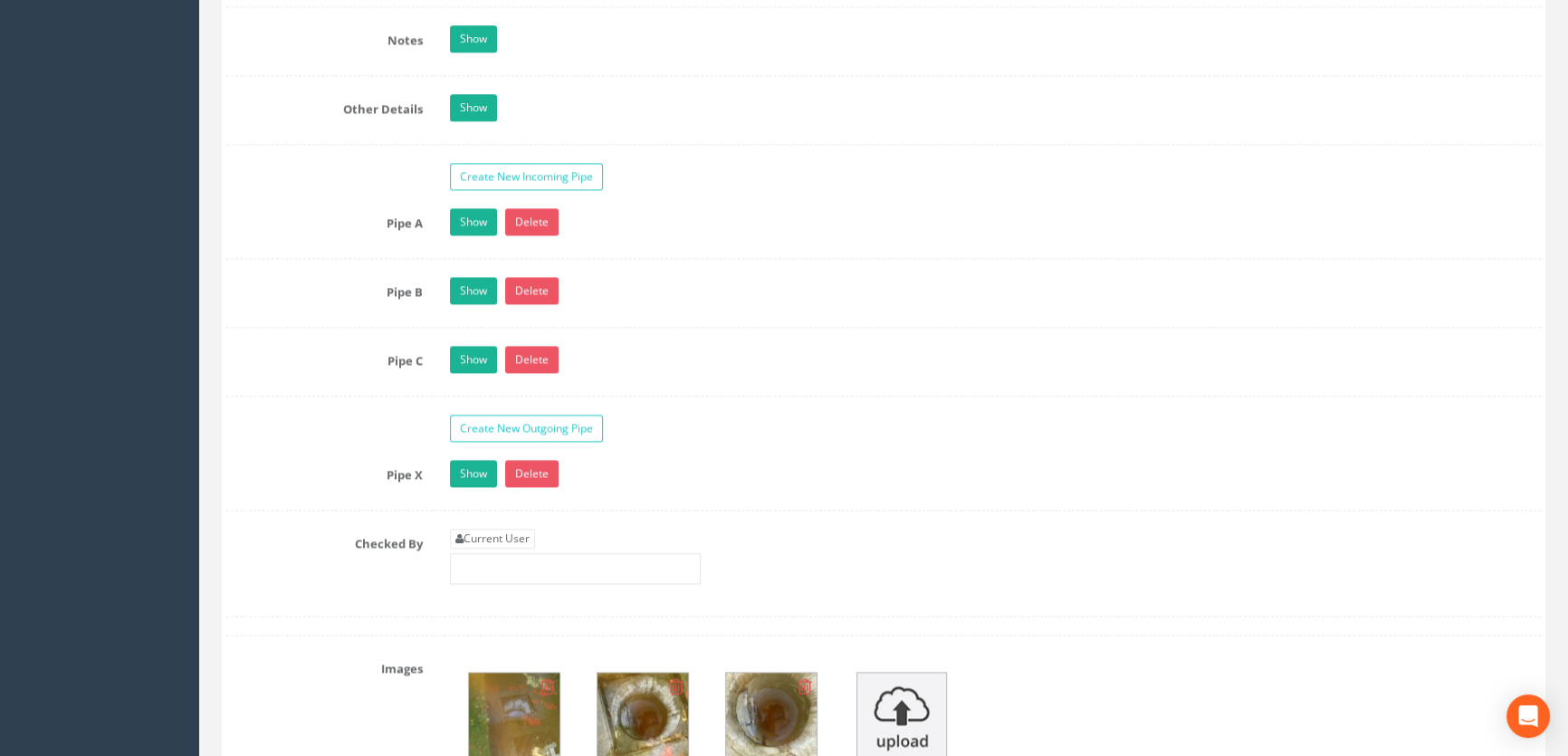
scroll to position [3022, 0]
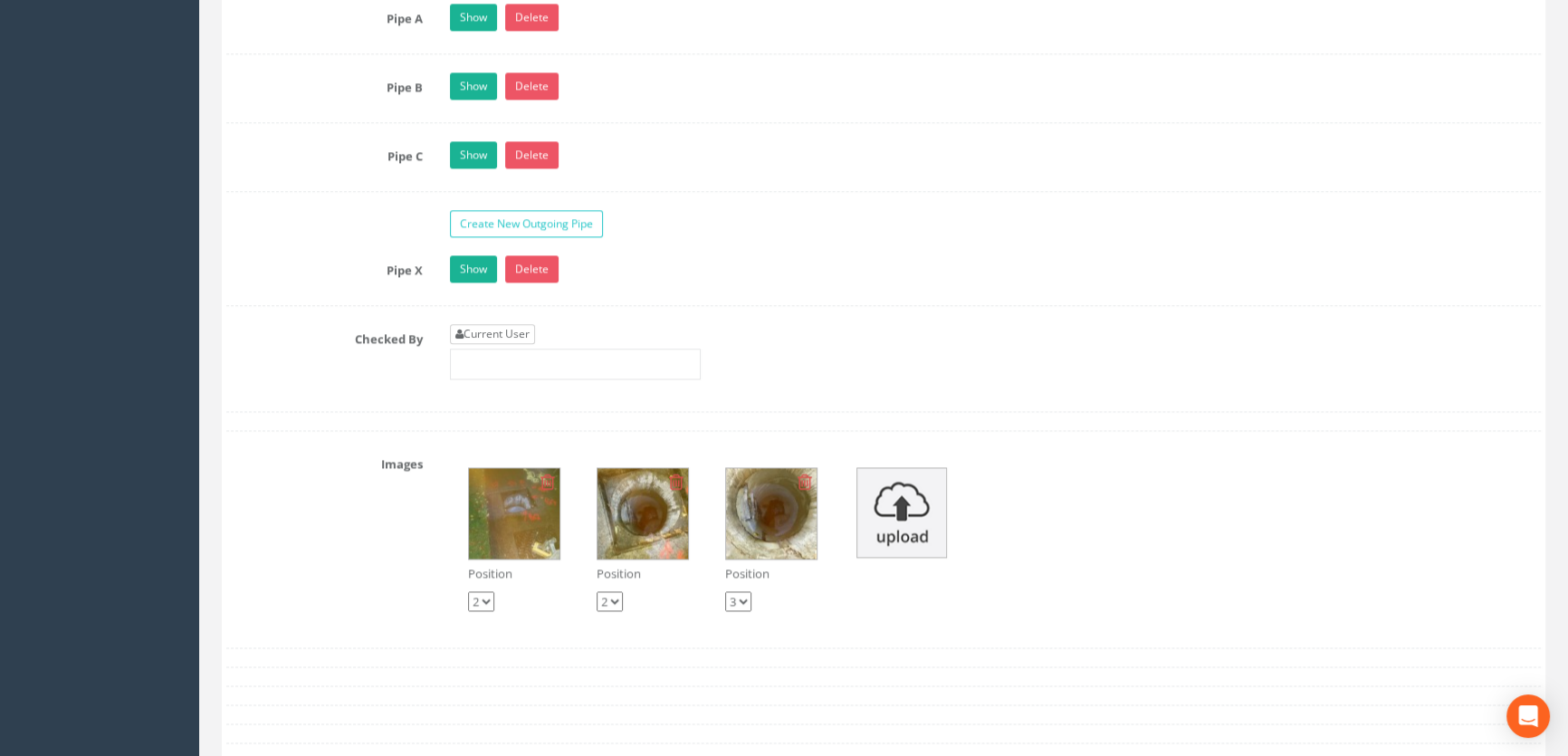
type input "63.03"
click at [496, 344] on link "Current User" at bounding box center [493, 333] width 85 height 19
type input "[PERSON_NAME]"
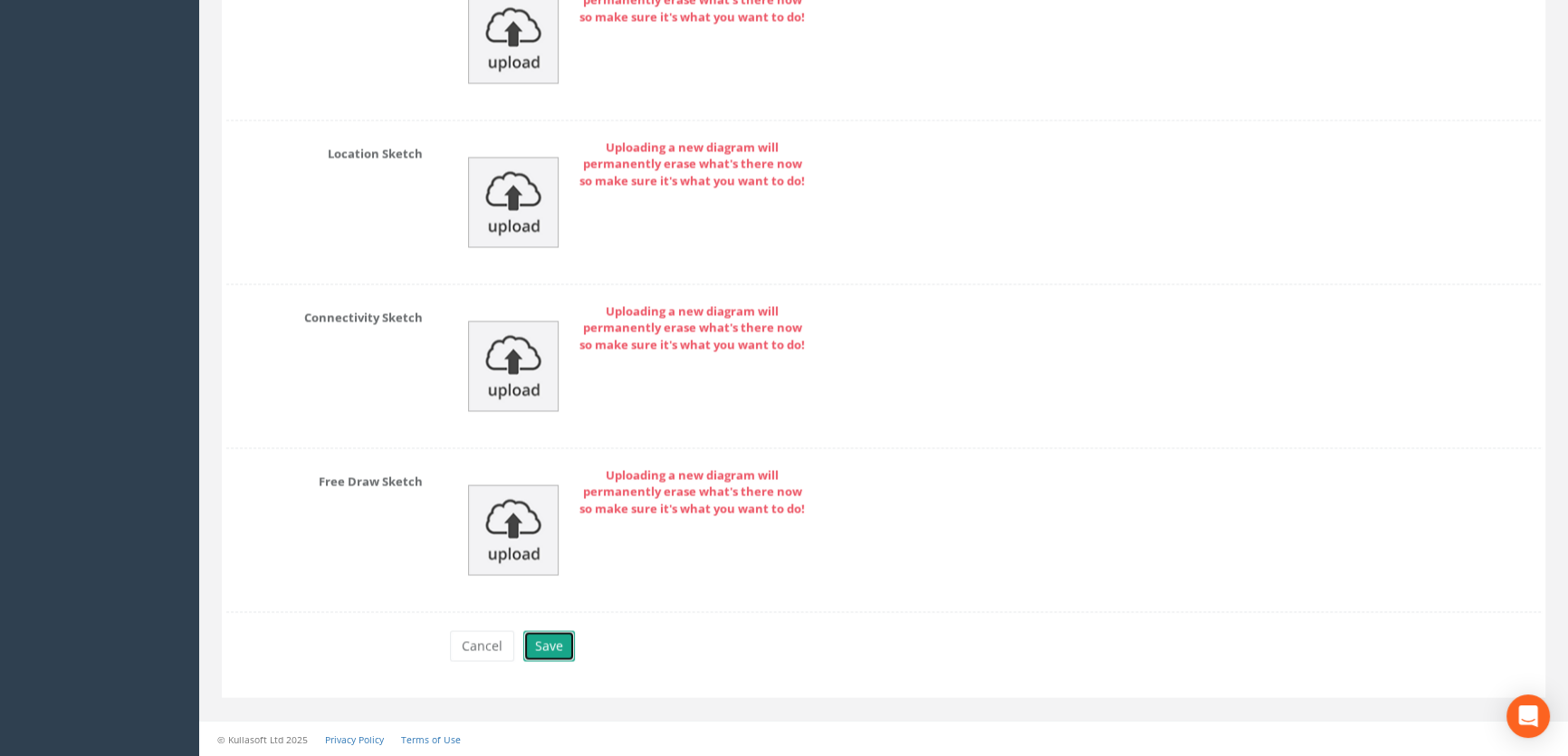
click at [552, 646] on button "Save" at bounding box center [549, 645] width 52 height 31
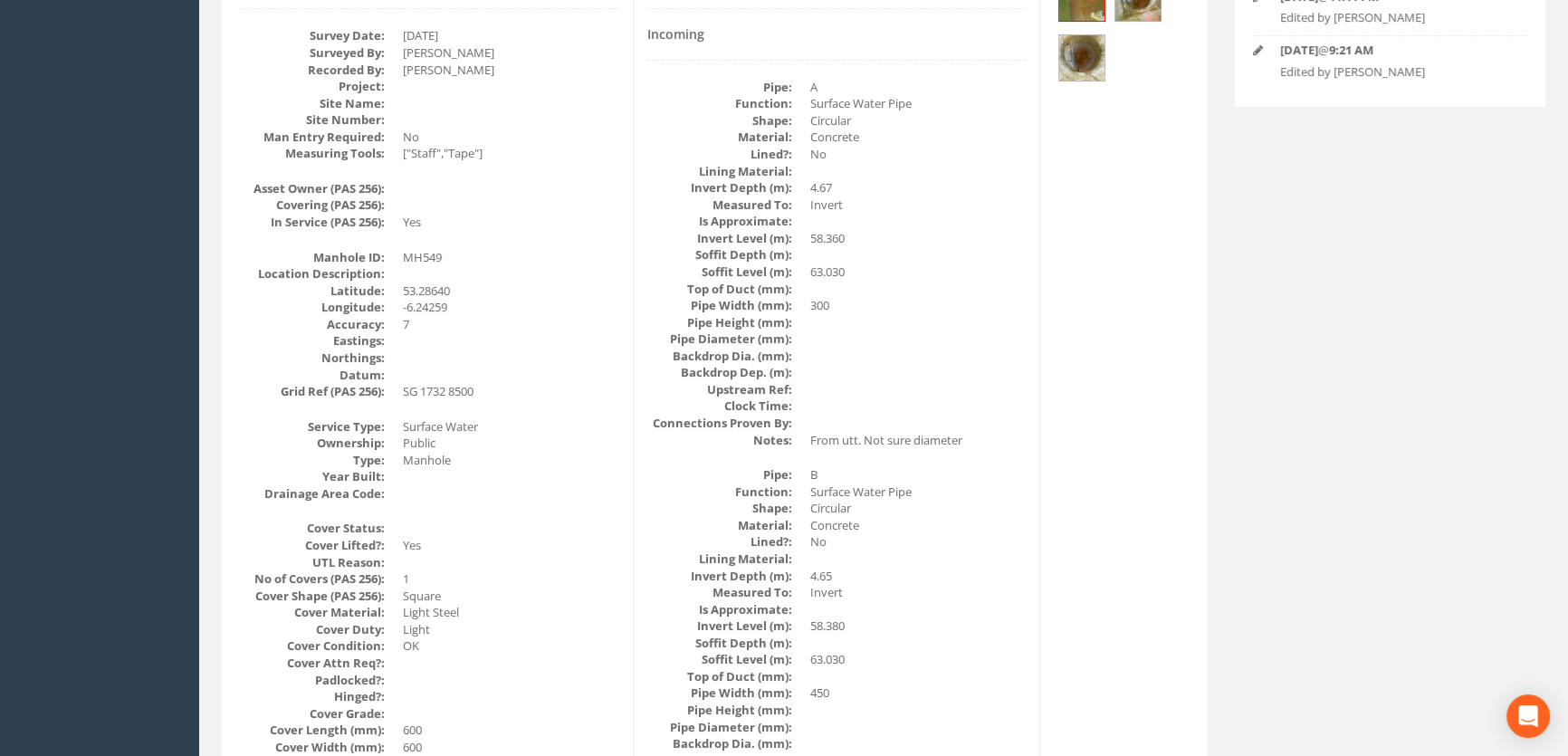
scroll to position [307, 0]
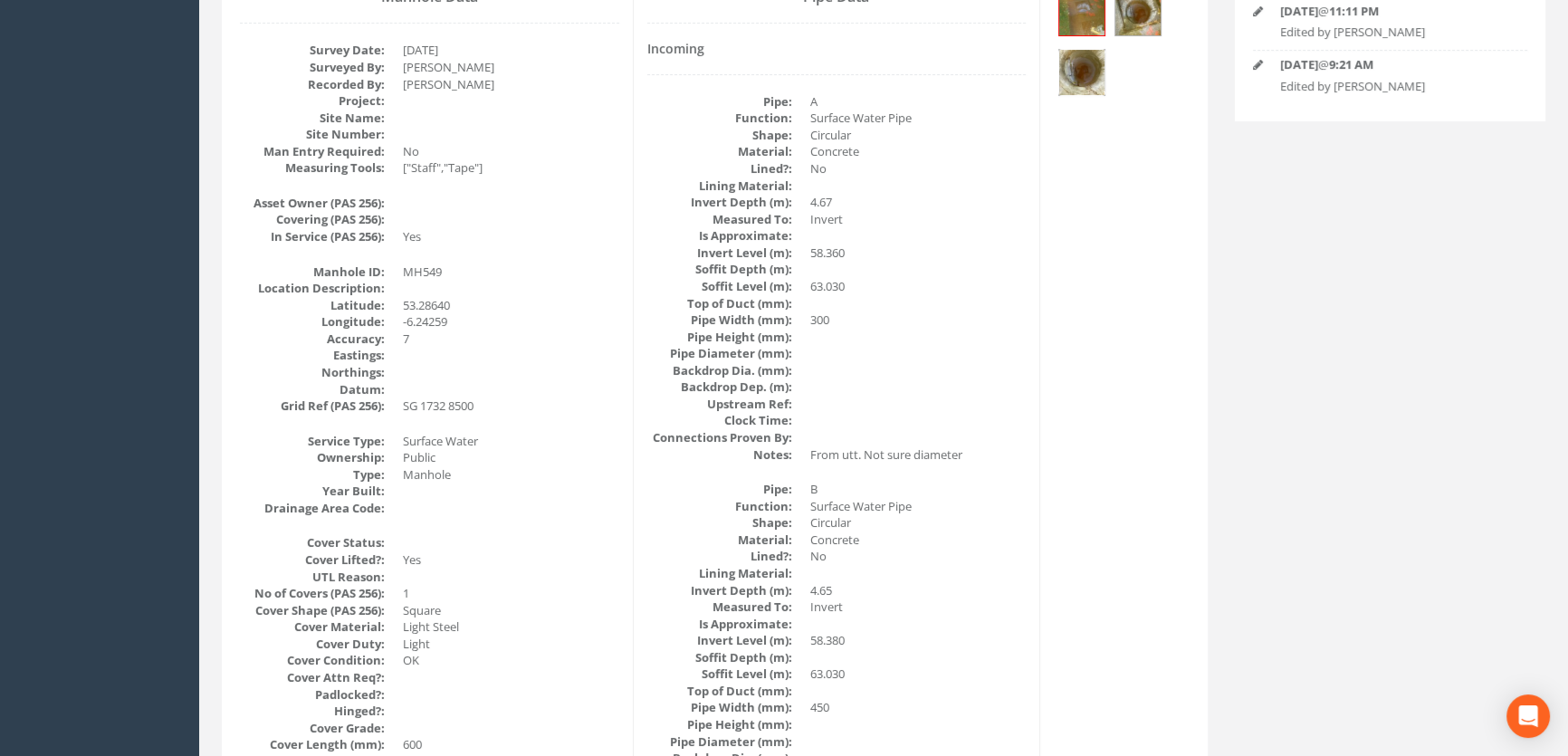
click at [1094, 71] on img at bounding box center [1082, 72] width 45 height 45
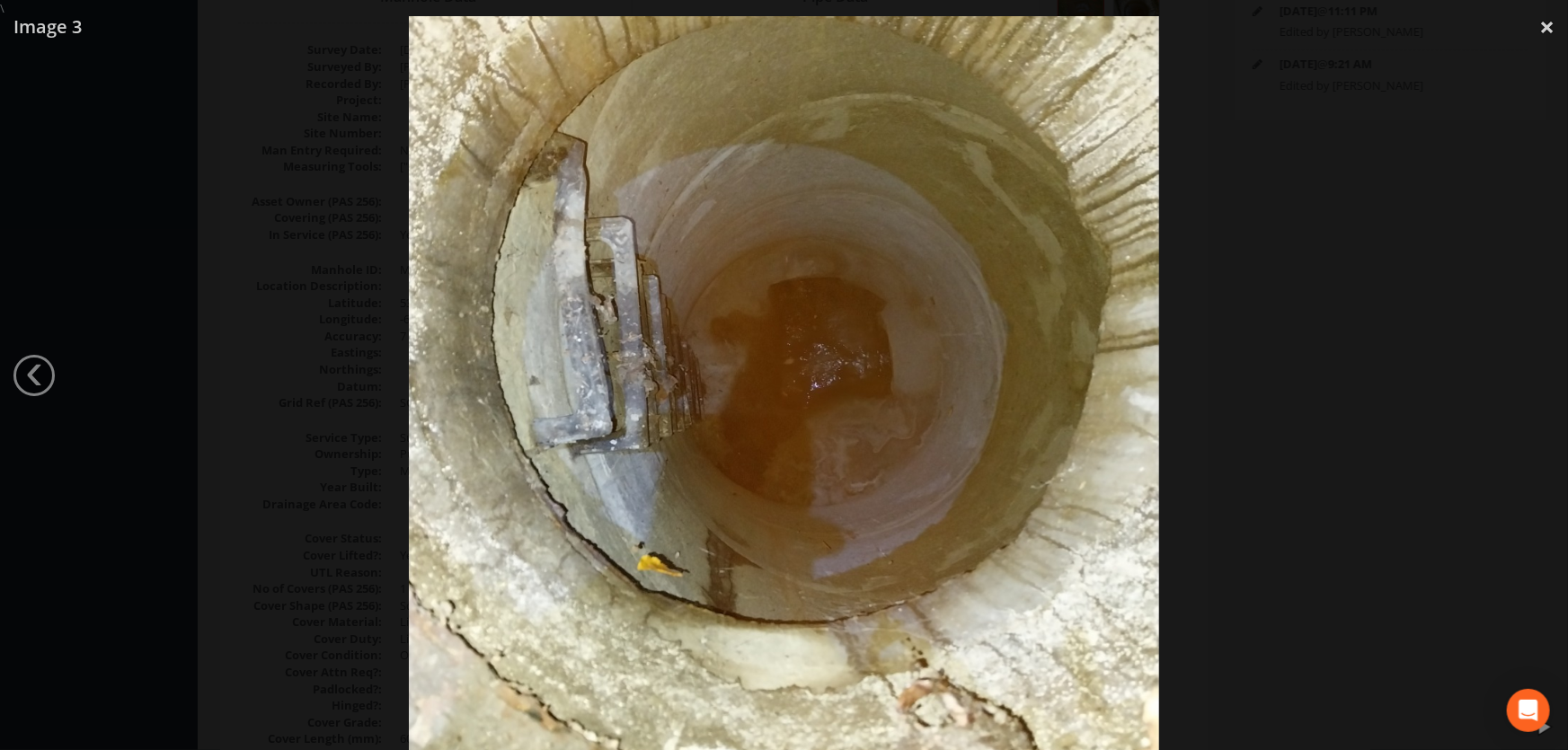
click at [252, 267] on div at bounding box center [784, 392] width 1568 height 750
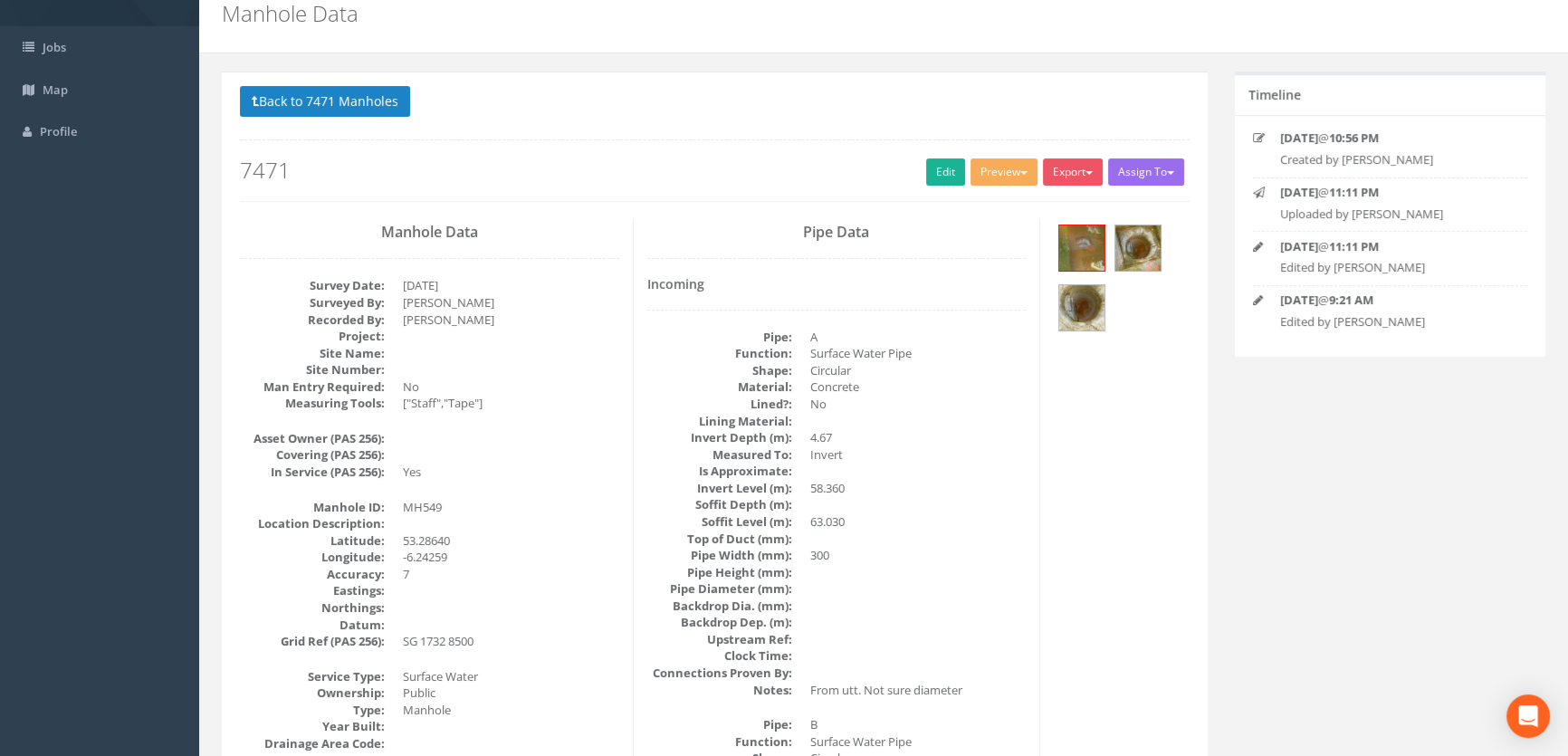
scroll to position [0, 0]
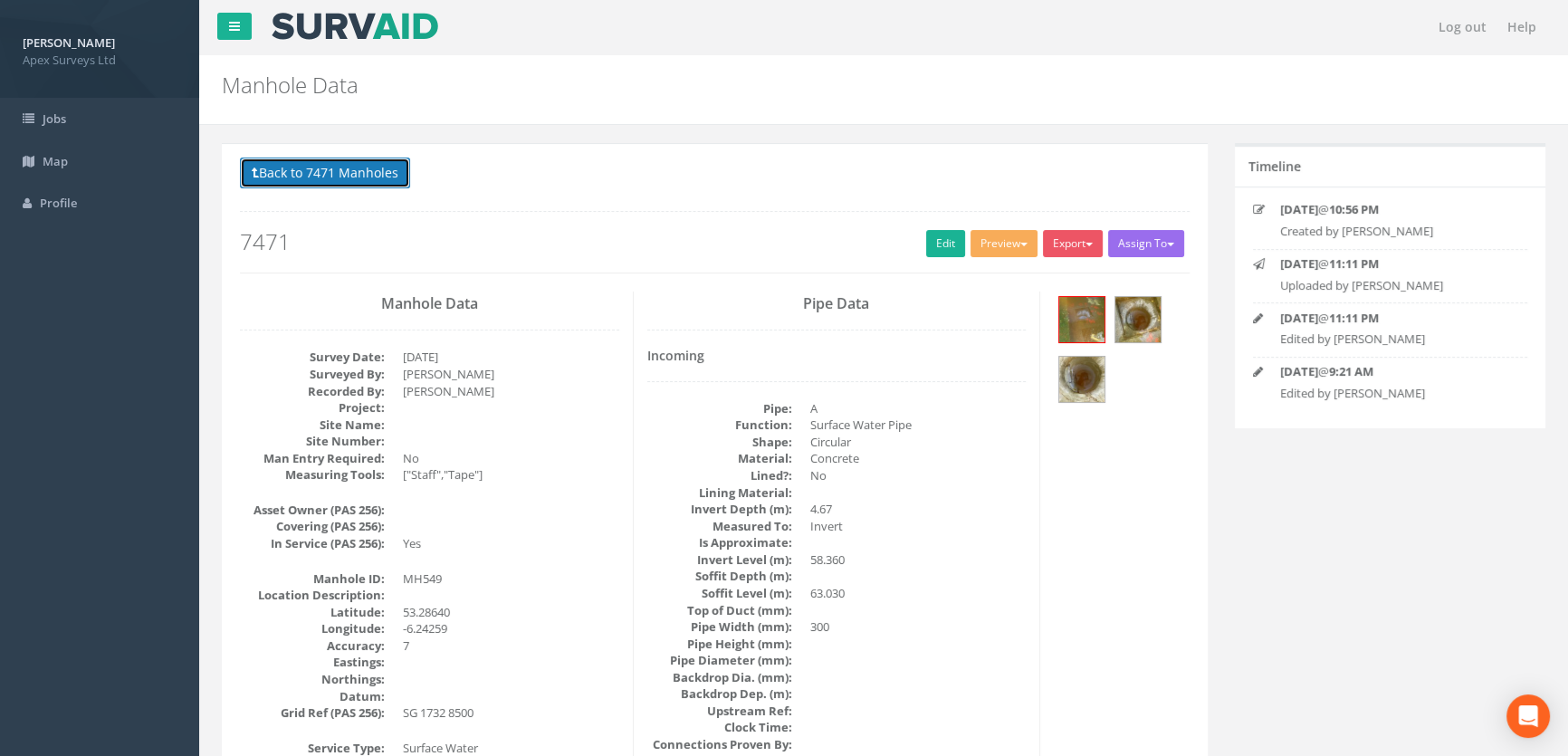
click at [356, 179] on button "Back to 7471 Manholes" at bounding box center [325, 173] width 170 height 31
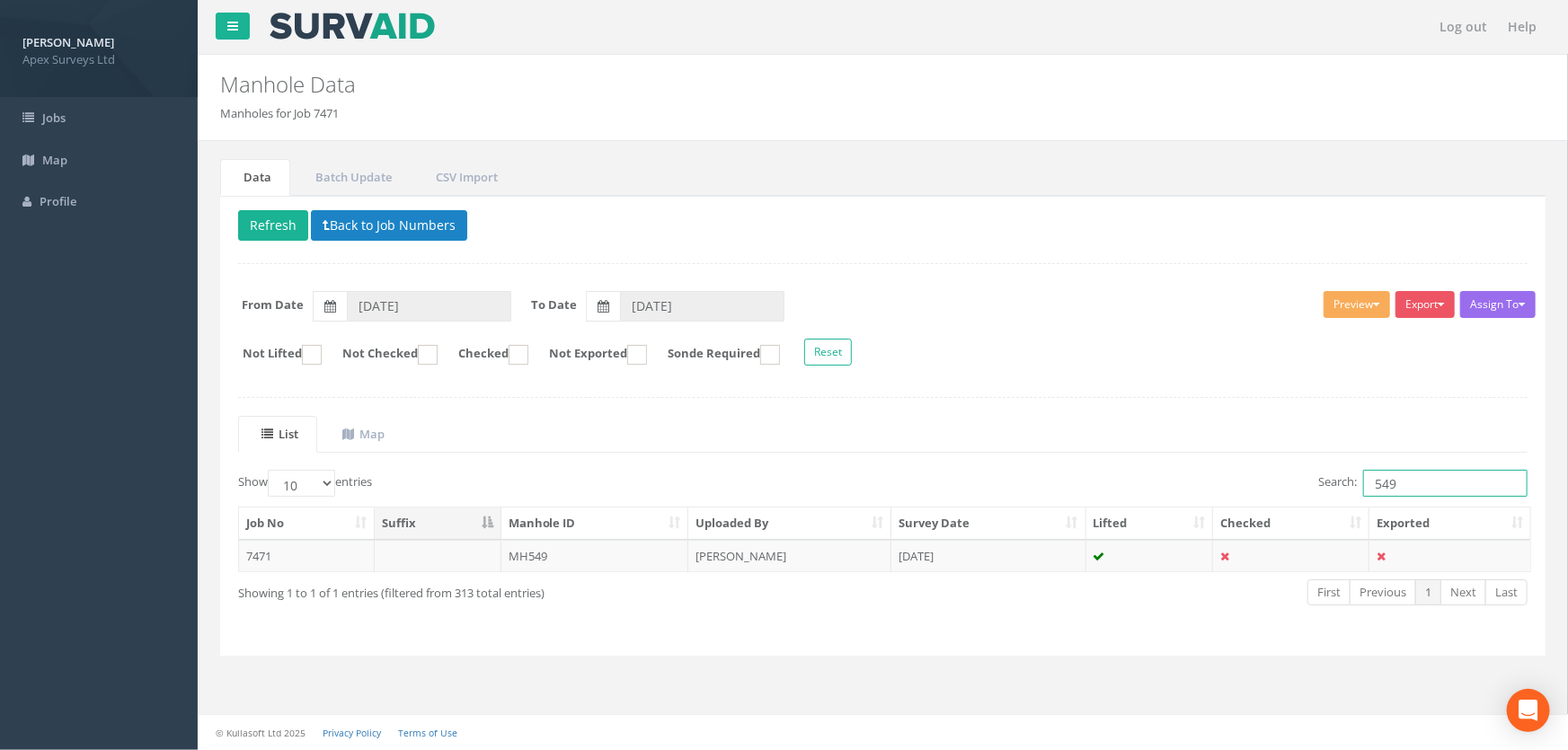
drag, startPoint x: 1407, startPoint y: 481, endPoint x: 1336, endPoint y: 489, distance: 71.4
click at [1336, 479] on label "Search: 549" at bounding box center [1423, 482] width 209 height 27
type input "550"
click at [543, 557] on td "MH550" at bounding box center [596, 555] width 188 height 32
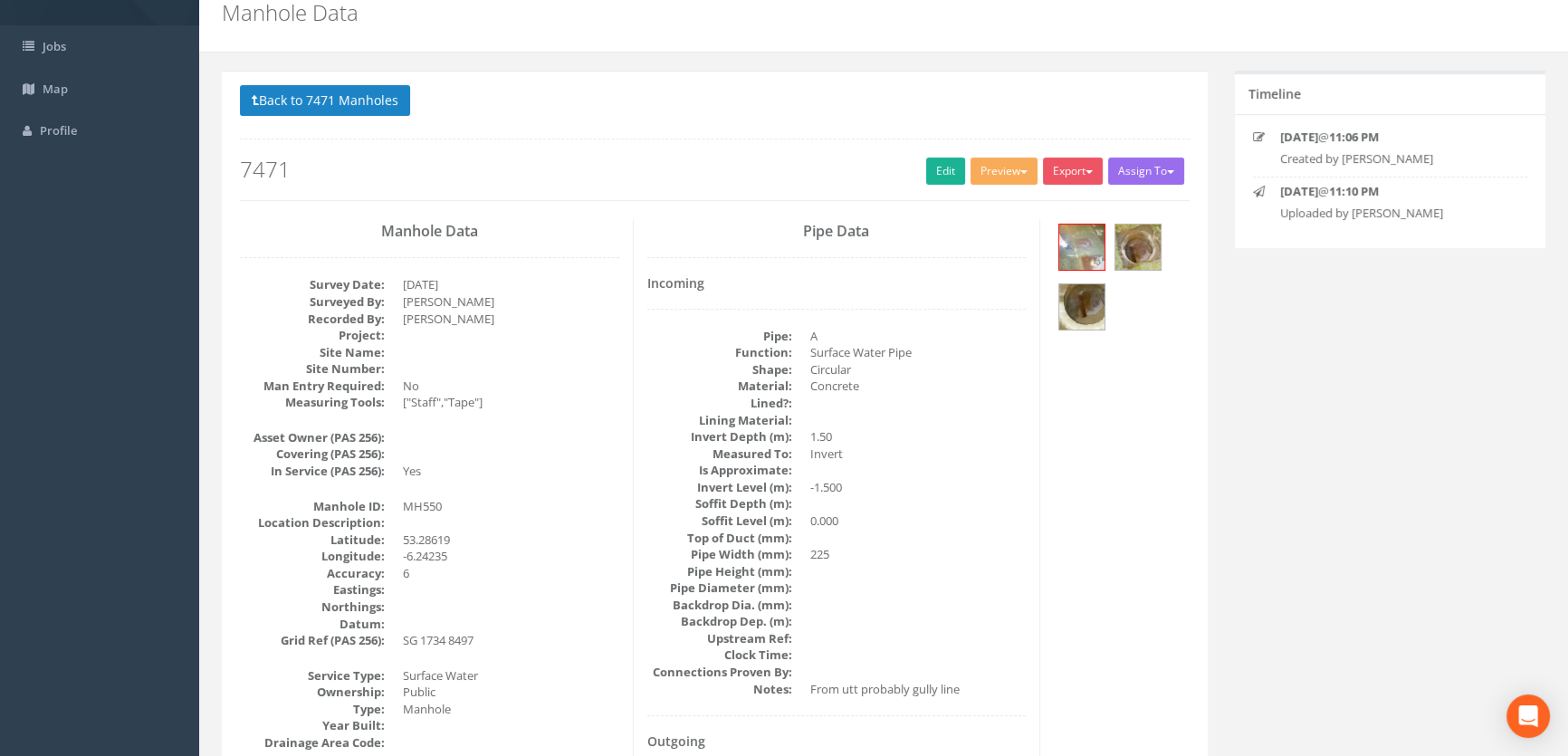
scroll to position [59, 0]
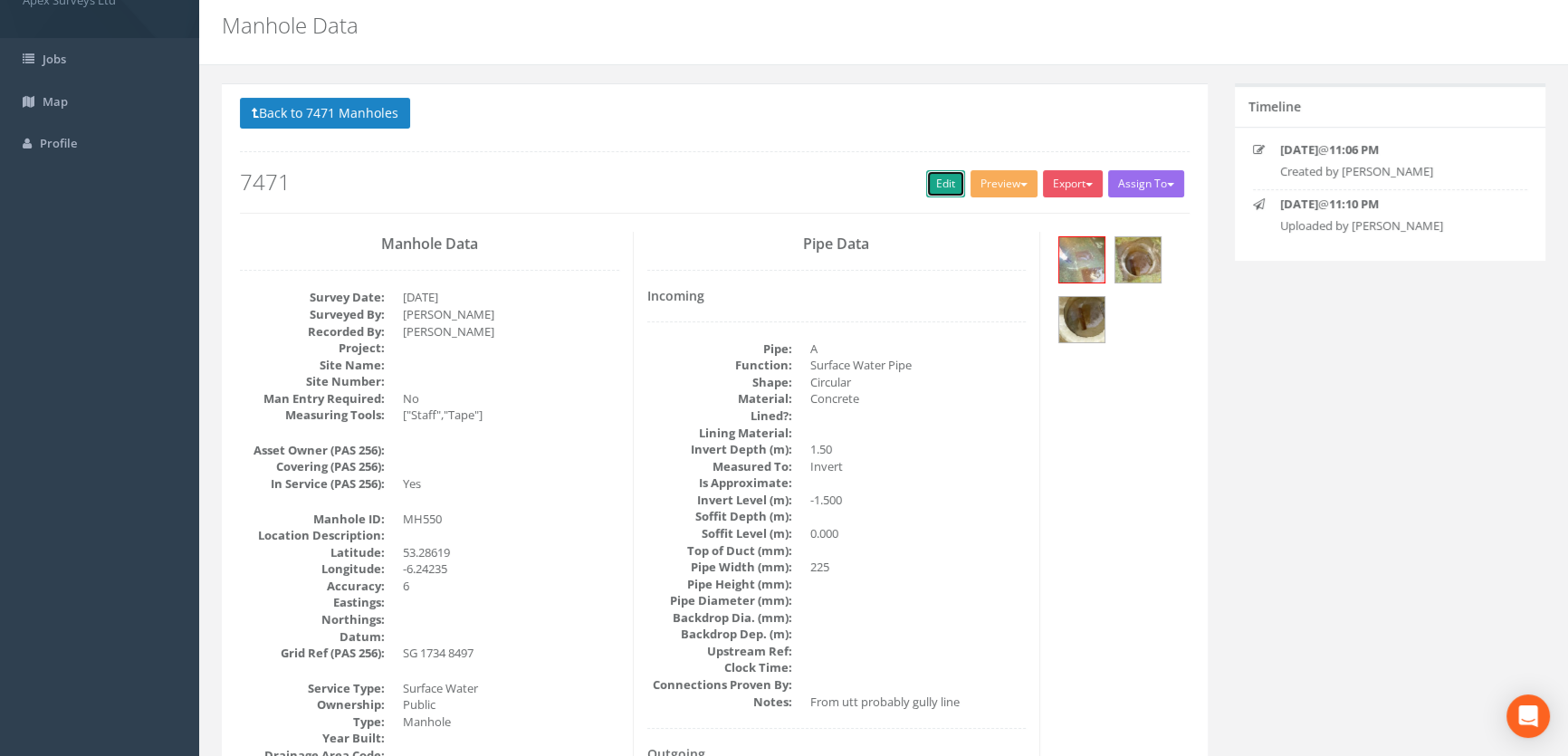
click at [946, 177] on link "Edit" at bounding box center [945, 183] width 39 height 27
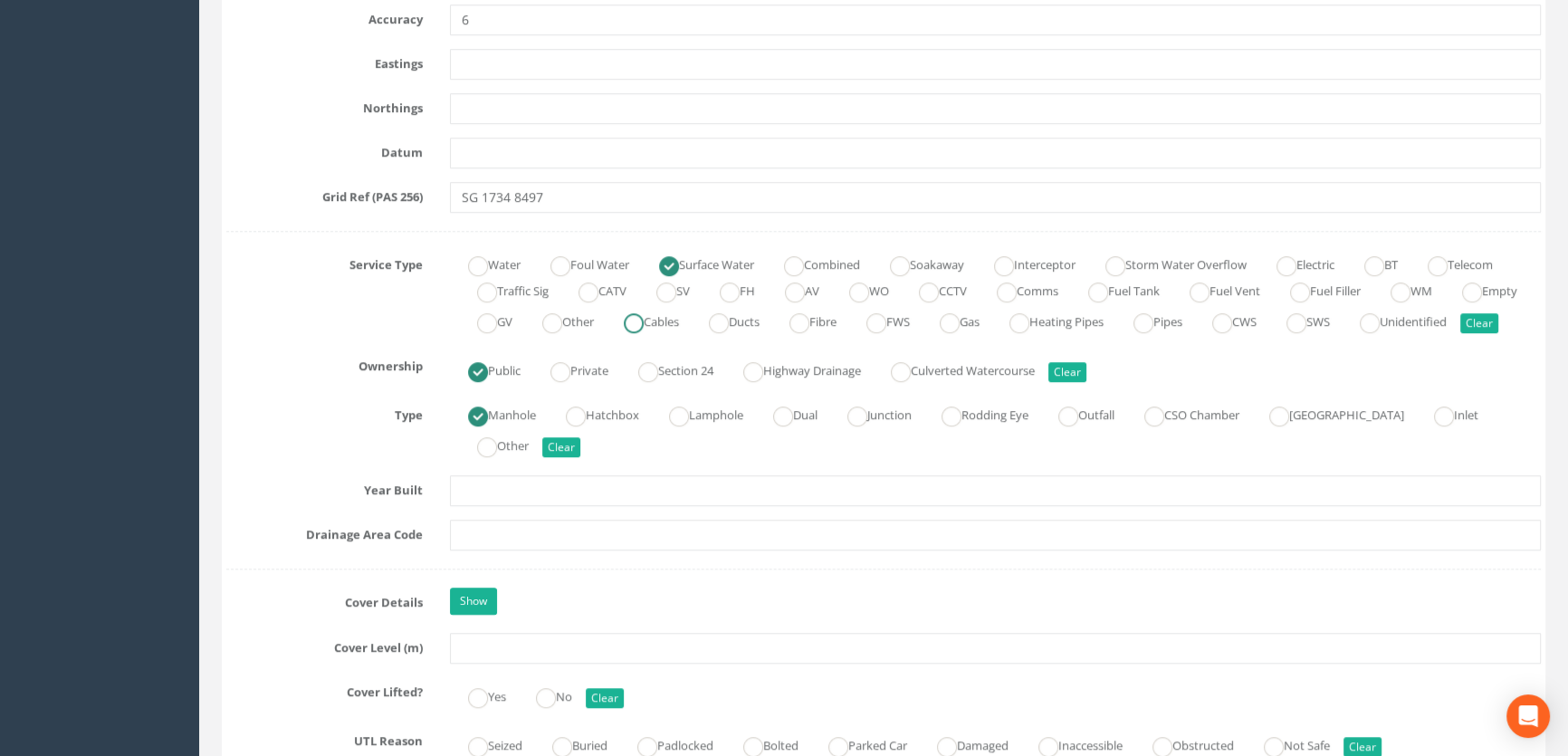
scroll to position [1294, 0]
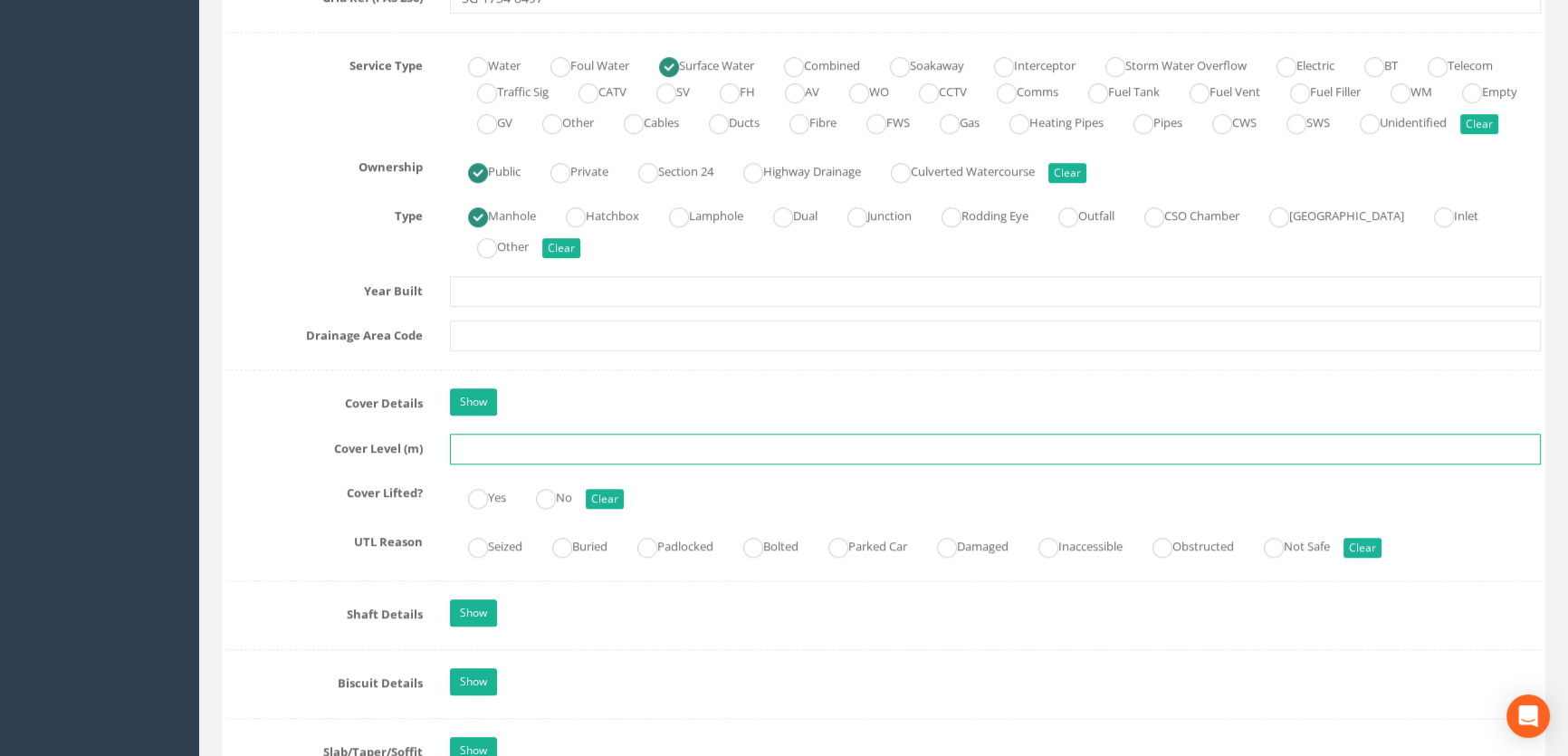
click at [559, 465] on input "text" at bounding box center [996, 448] width 1091 height 31
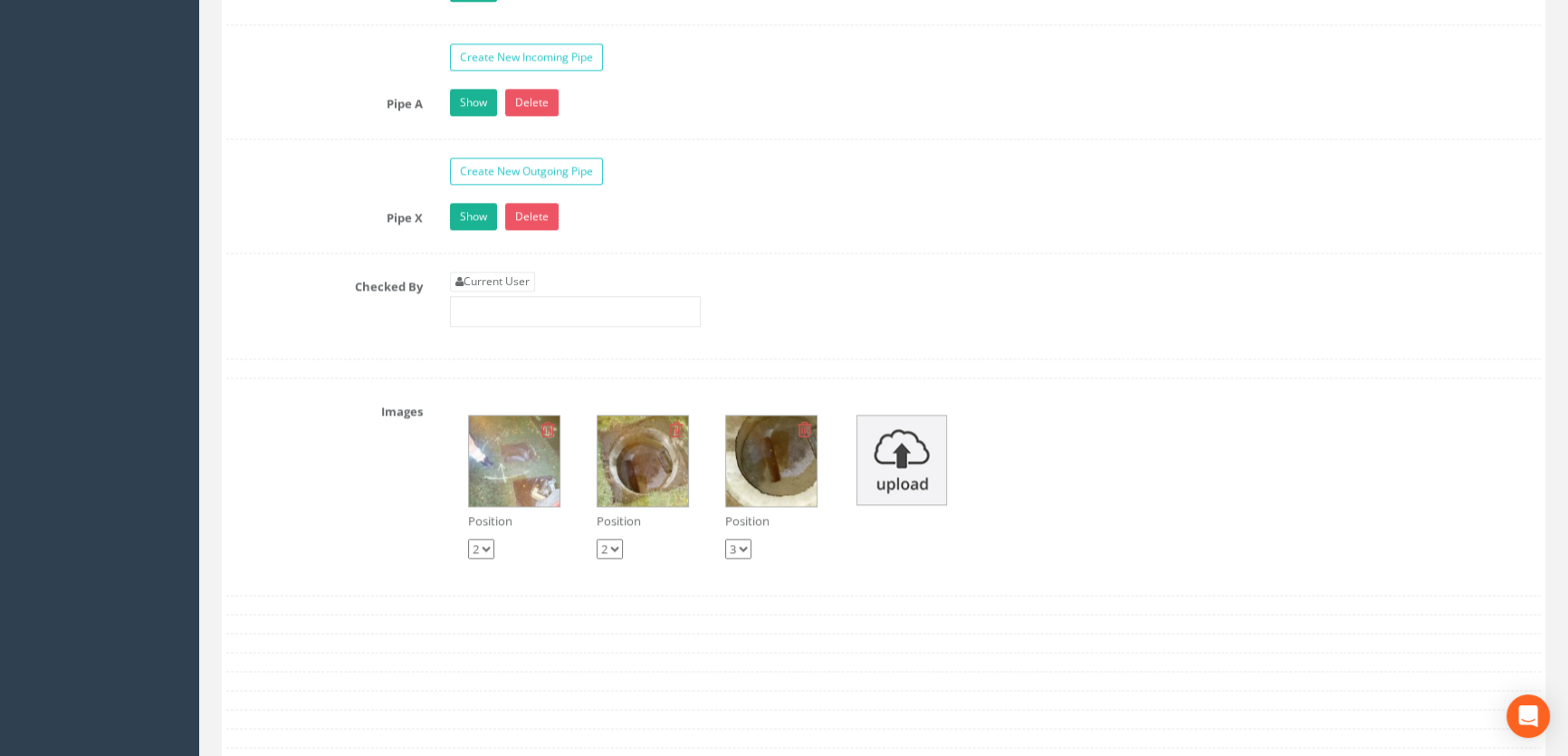
scroll to position [2940, 0]
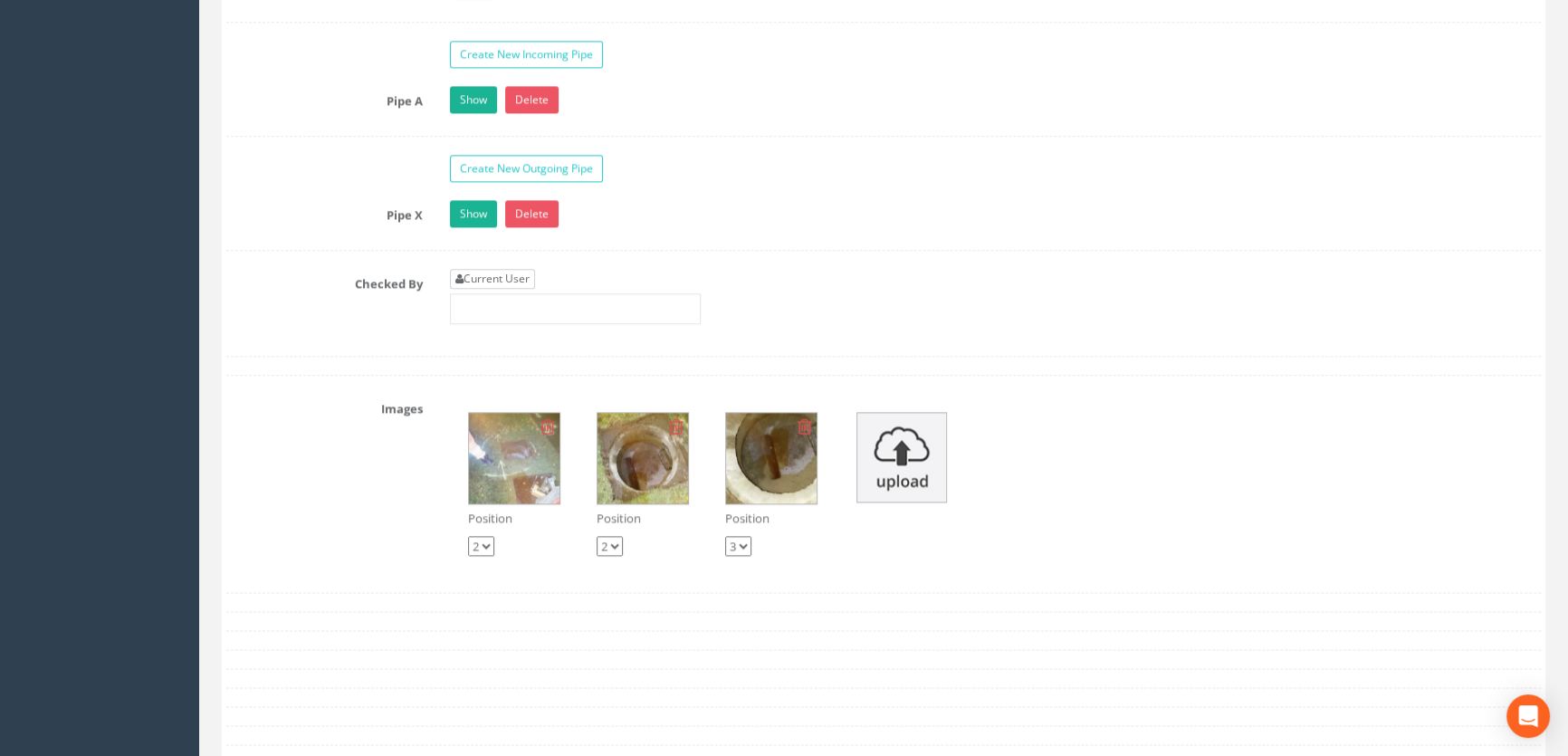
type input "64.12"
click at [508, 288] on link "Current User" at bounding box center [493, 278] width 85 height 19
type input "[PERSON_NAME]"
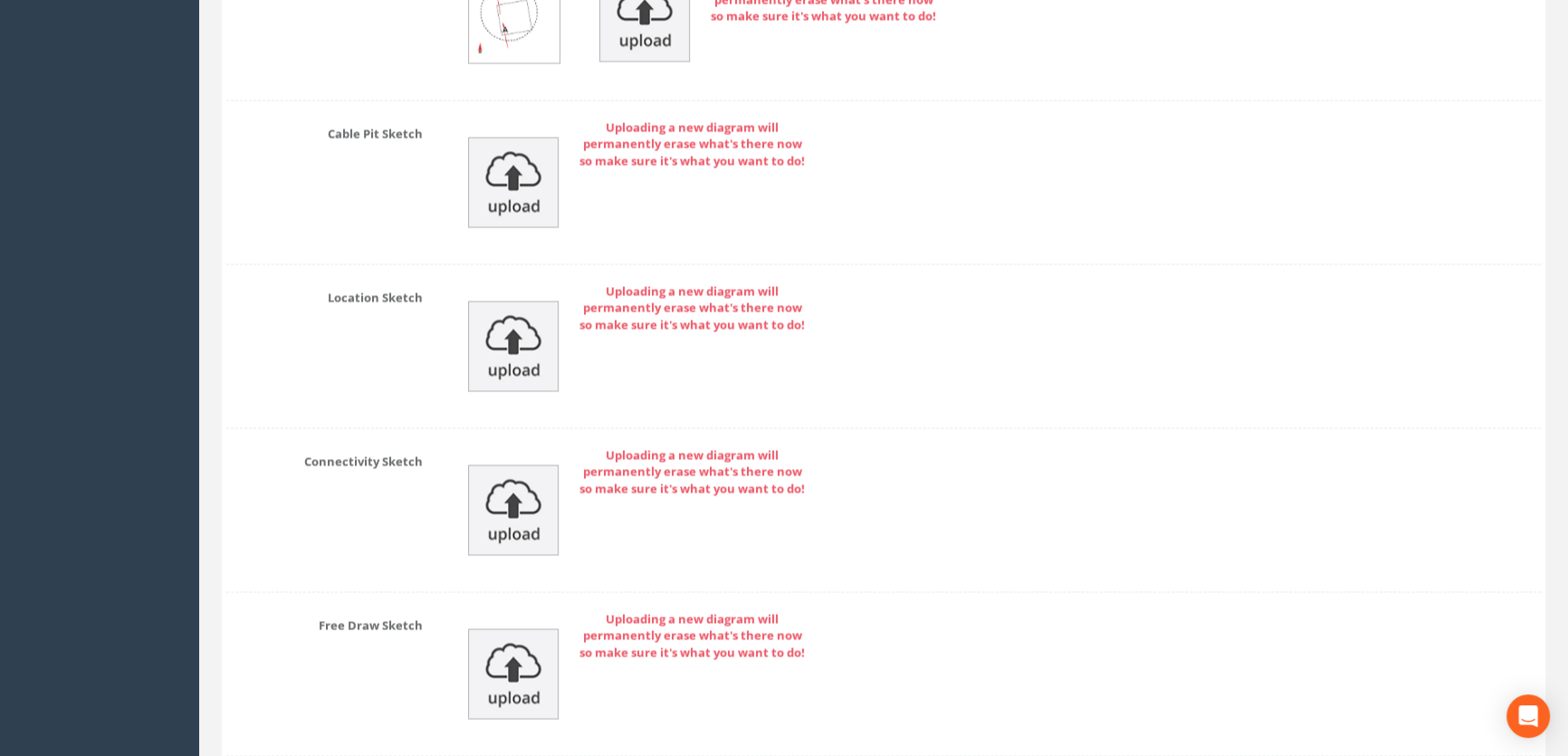
scroll to position [4008, 0]
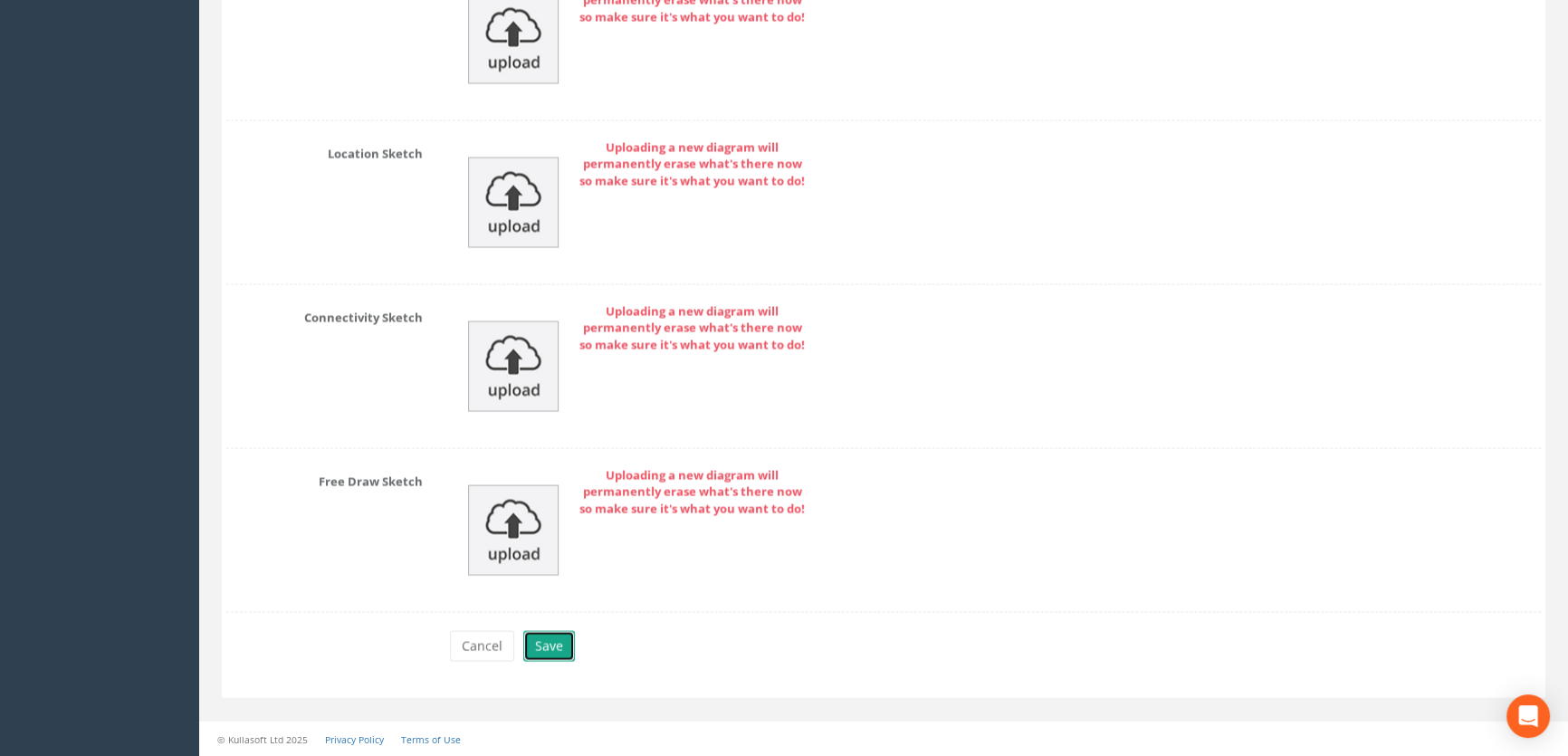
click at [549, 650] on button "Save" at bounding box center [549, 645] width 52 height 31
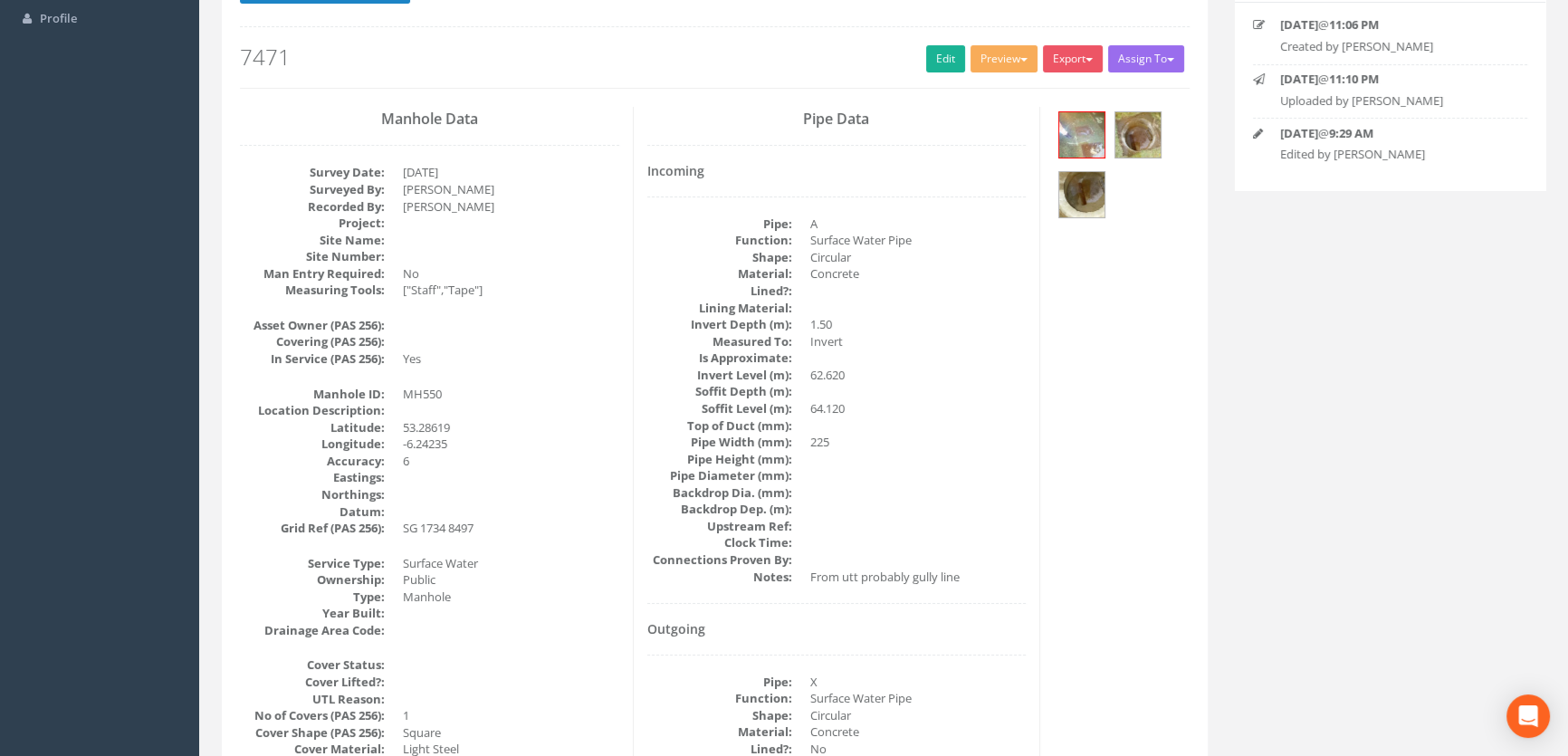
scroll to position [0, 0]
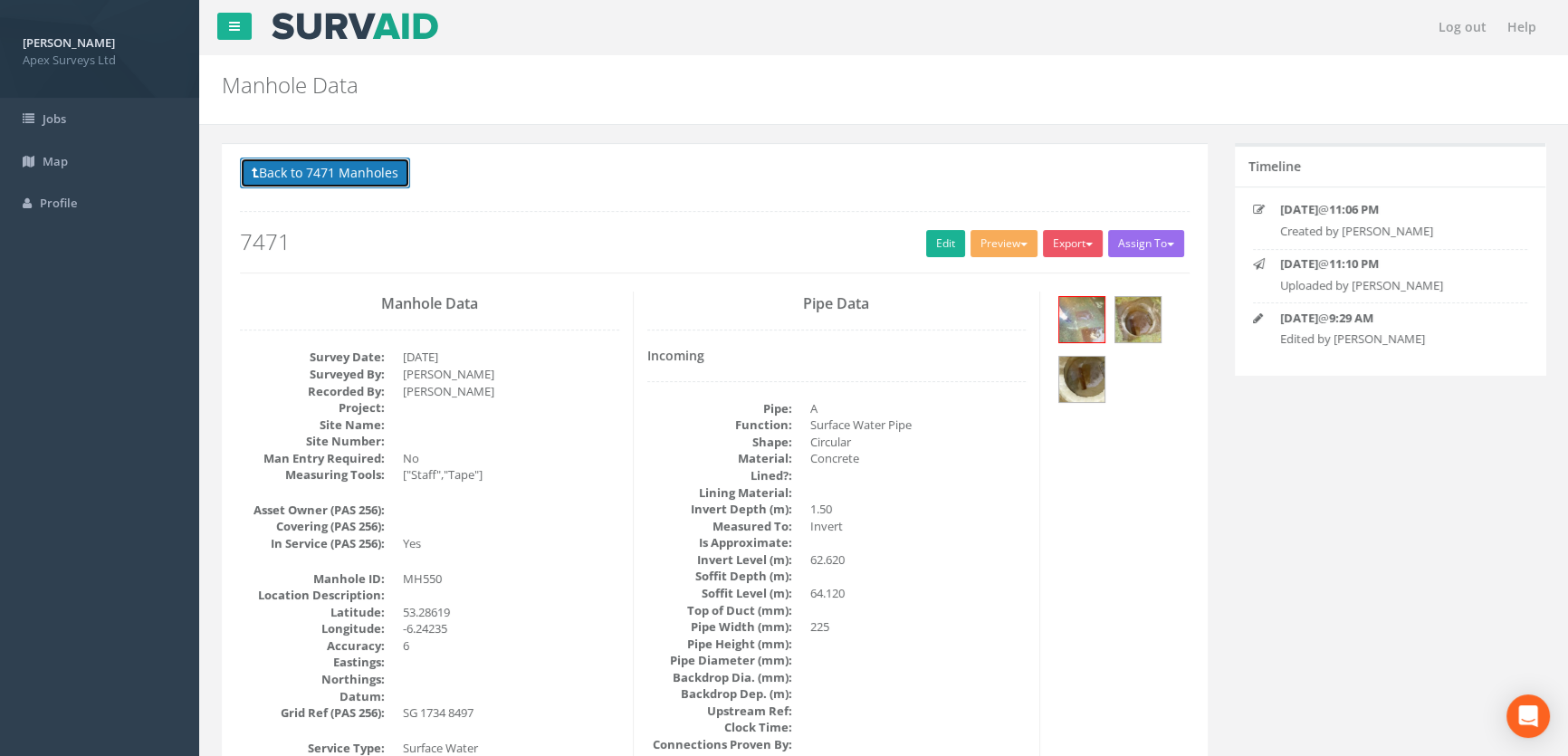
click at [321, 169] on button "Back to 7471 Manholes" at bounding box center [325, 173] width 170 height 31
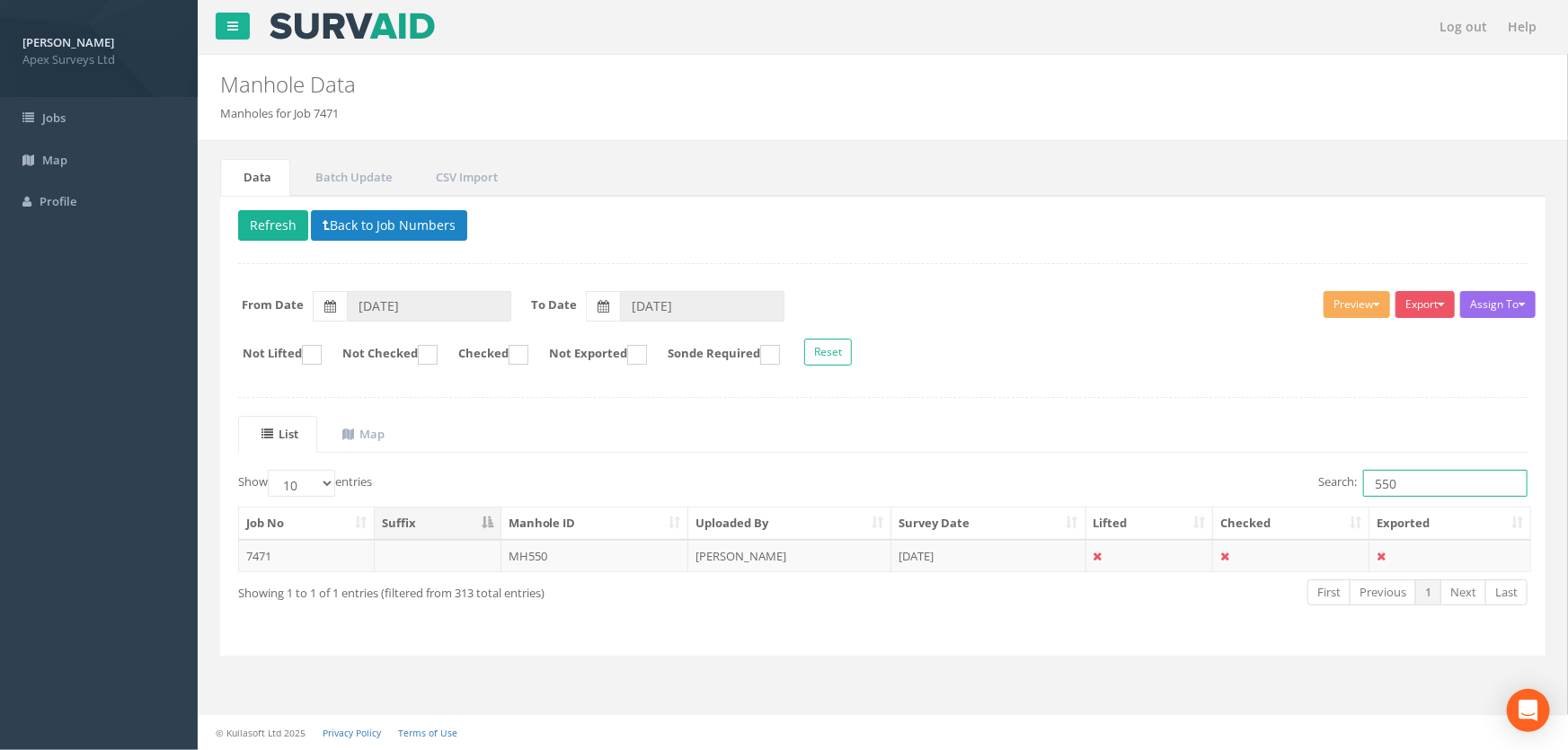
drag, startPoint x: 1417, startPoint y: 481, endPoint x: 1340, endPoint y: 480, distance: 77.0
click at [1340, 480] on label "Search: 550" at bounding box center [1423, 482] width 209 height 27
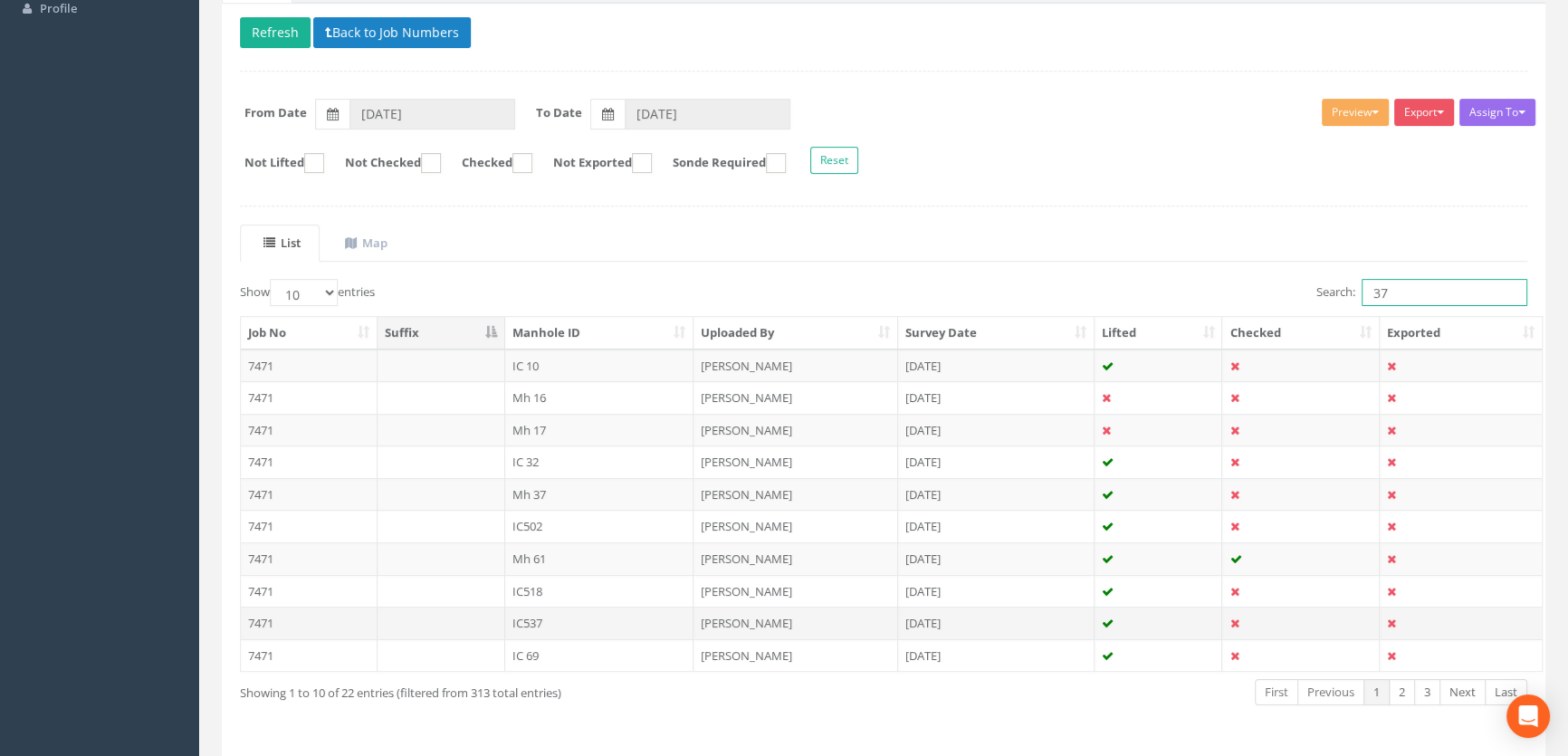
scroll to position [246, 0]
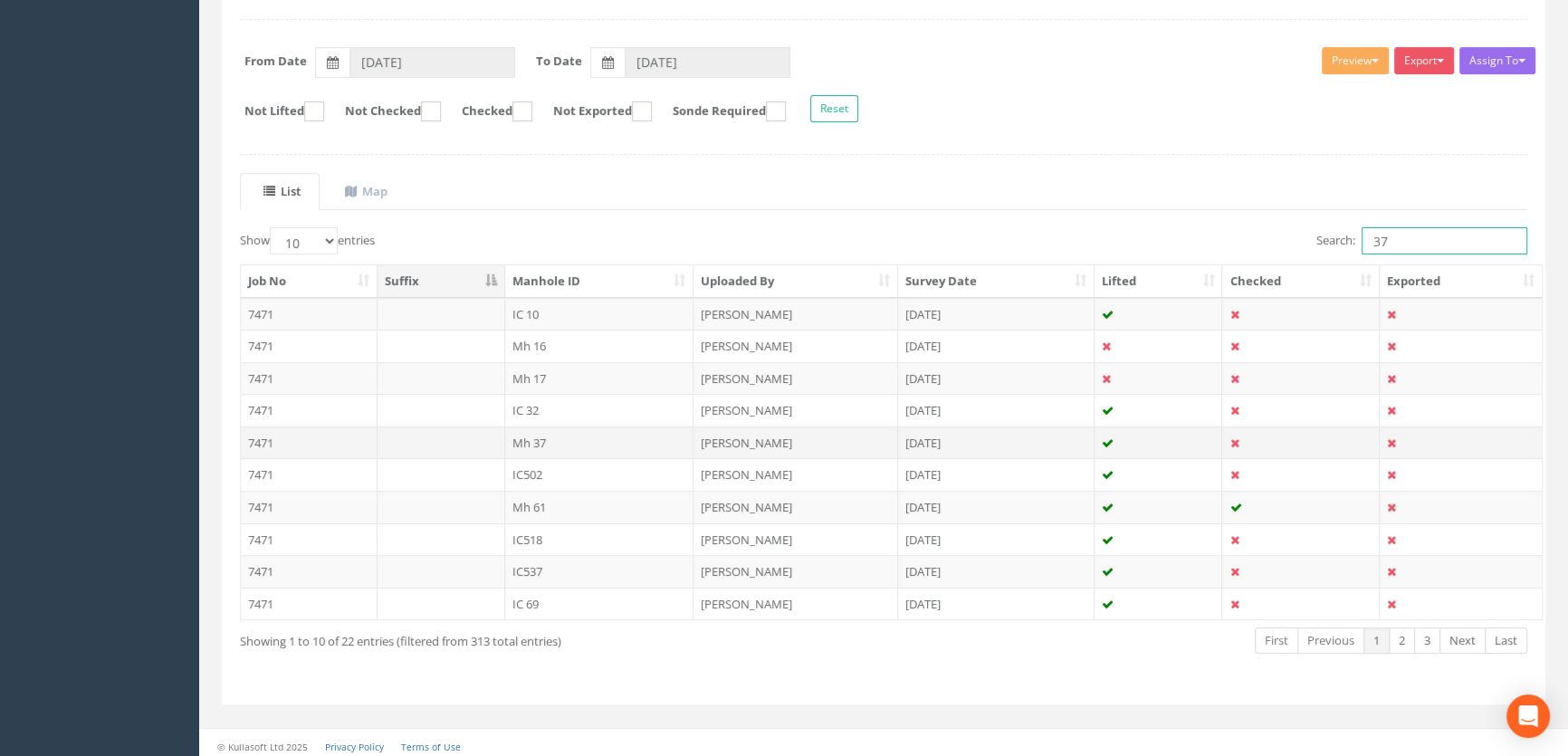
type input "37"
click at [542, 439] on td "Mh 37" at bounding box center [600, 442] width 189 height 32
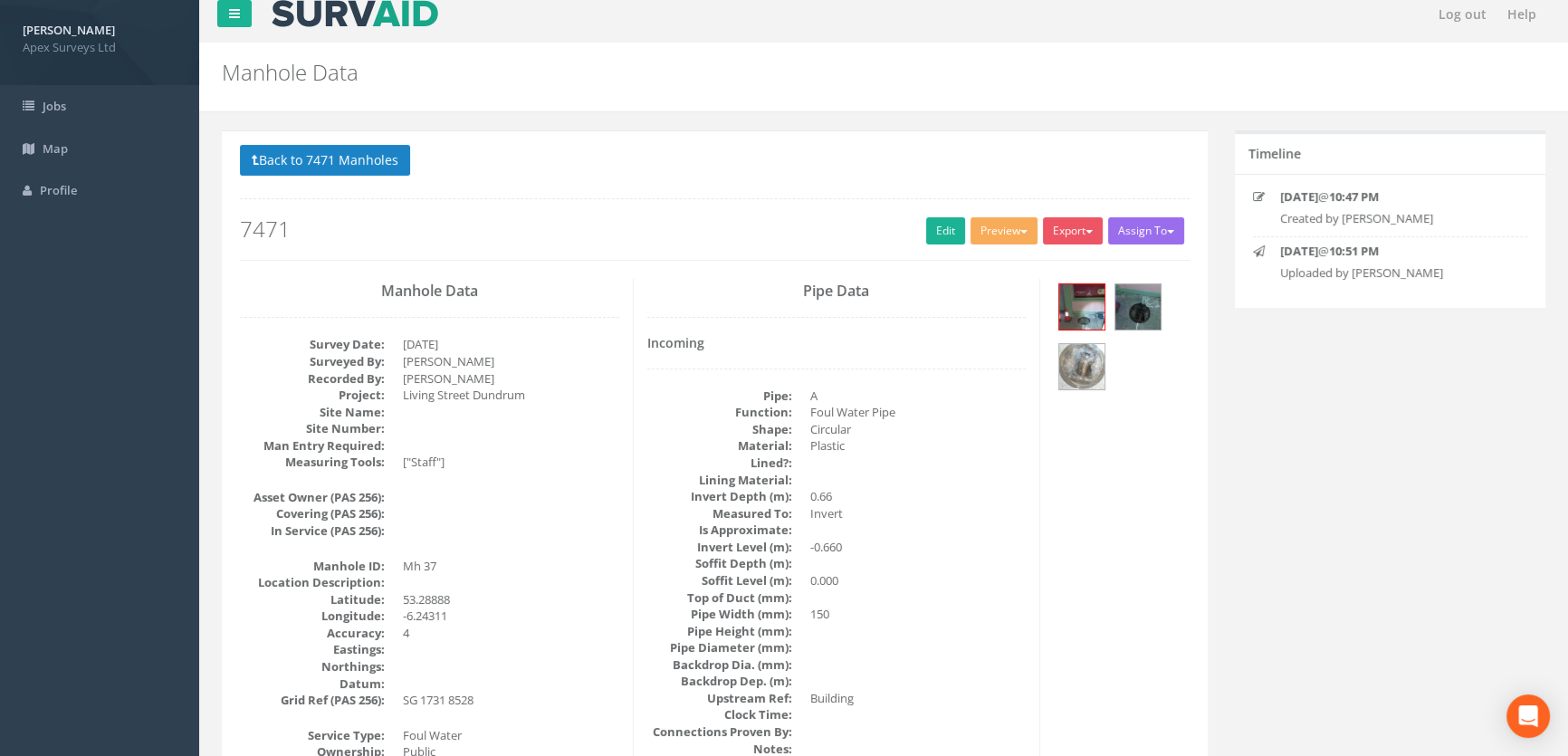
scroll to position [0, 0]
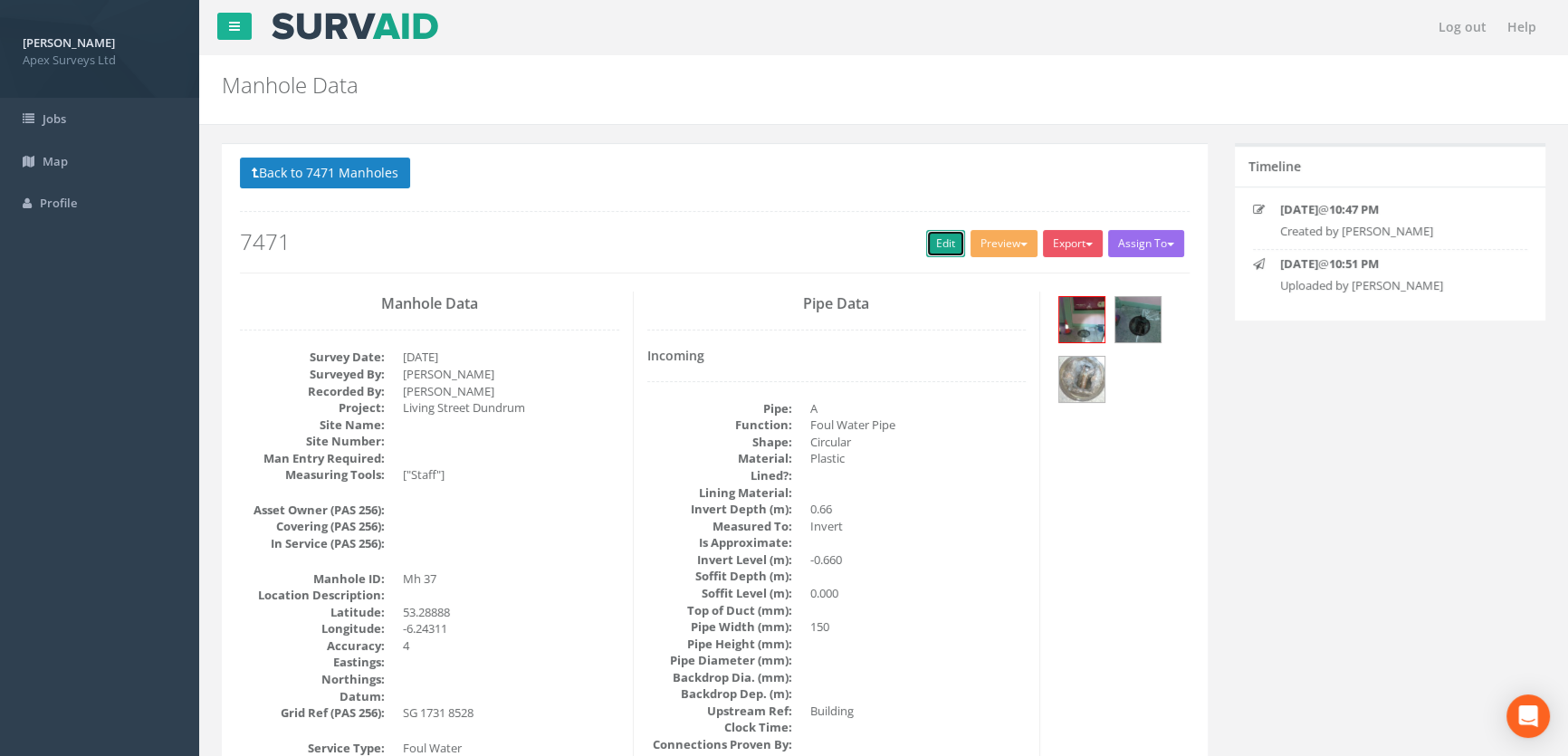
click at [932, 245] on link "Edit" at bounding box center [945, 243] width 39 height 27
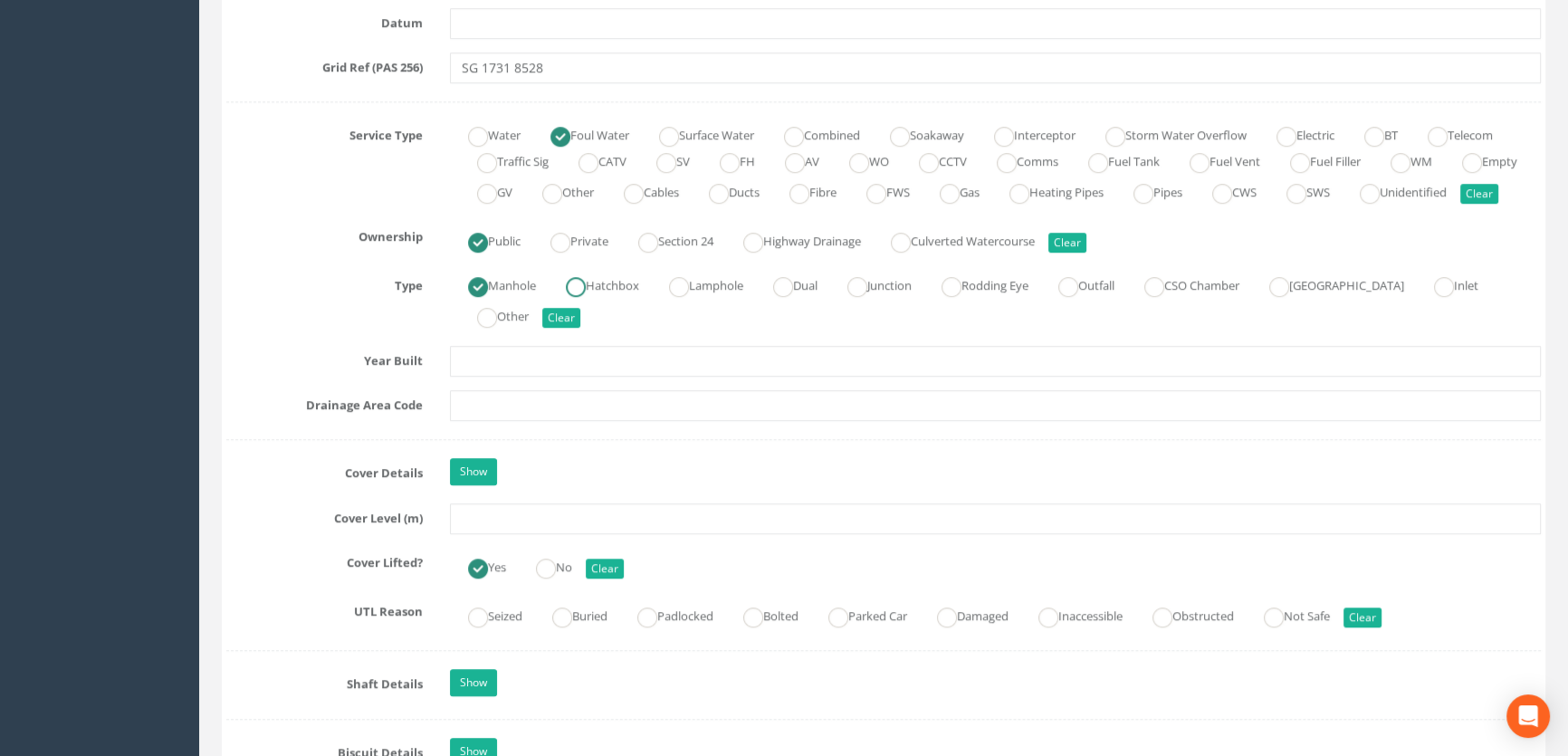
scroll to position [1234, 0]
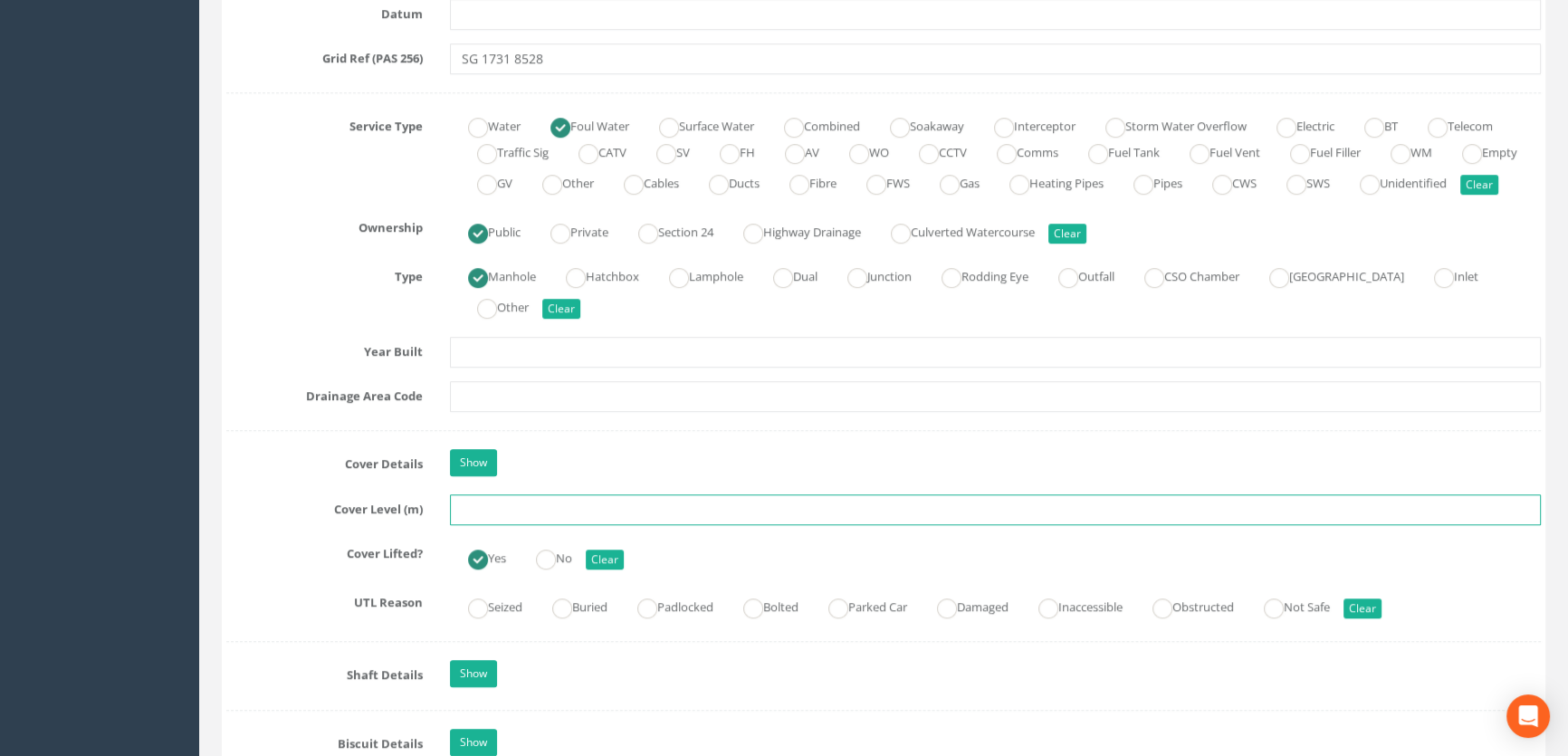
click at [490, 525] on input "text" at bounding box center [996, 509] width 1091 height 31
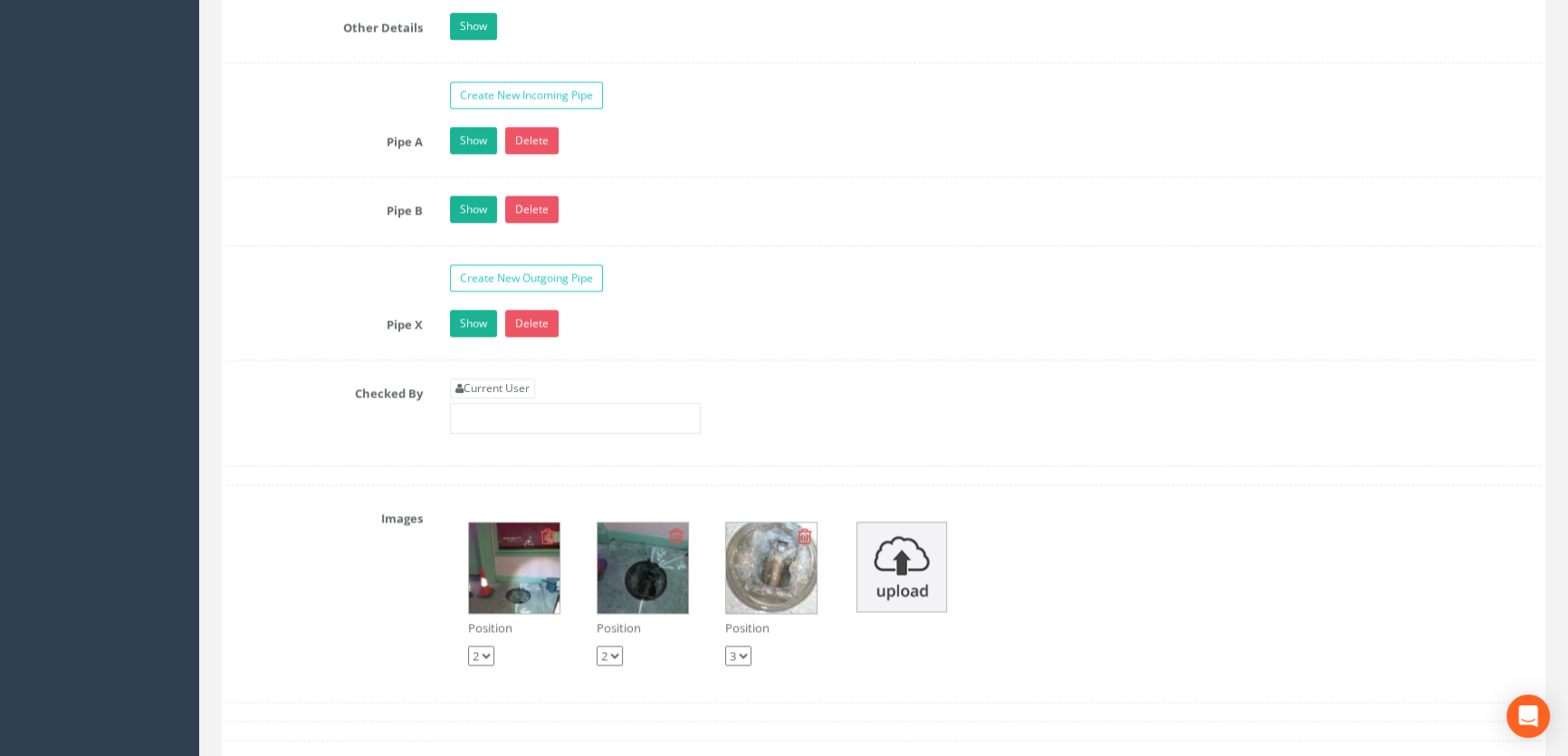
scroll to position [2962, 0]
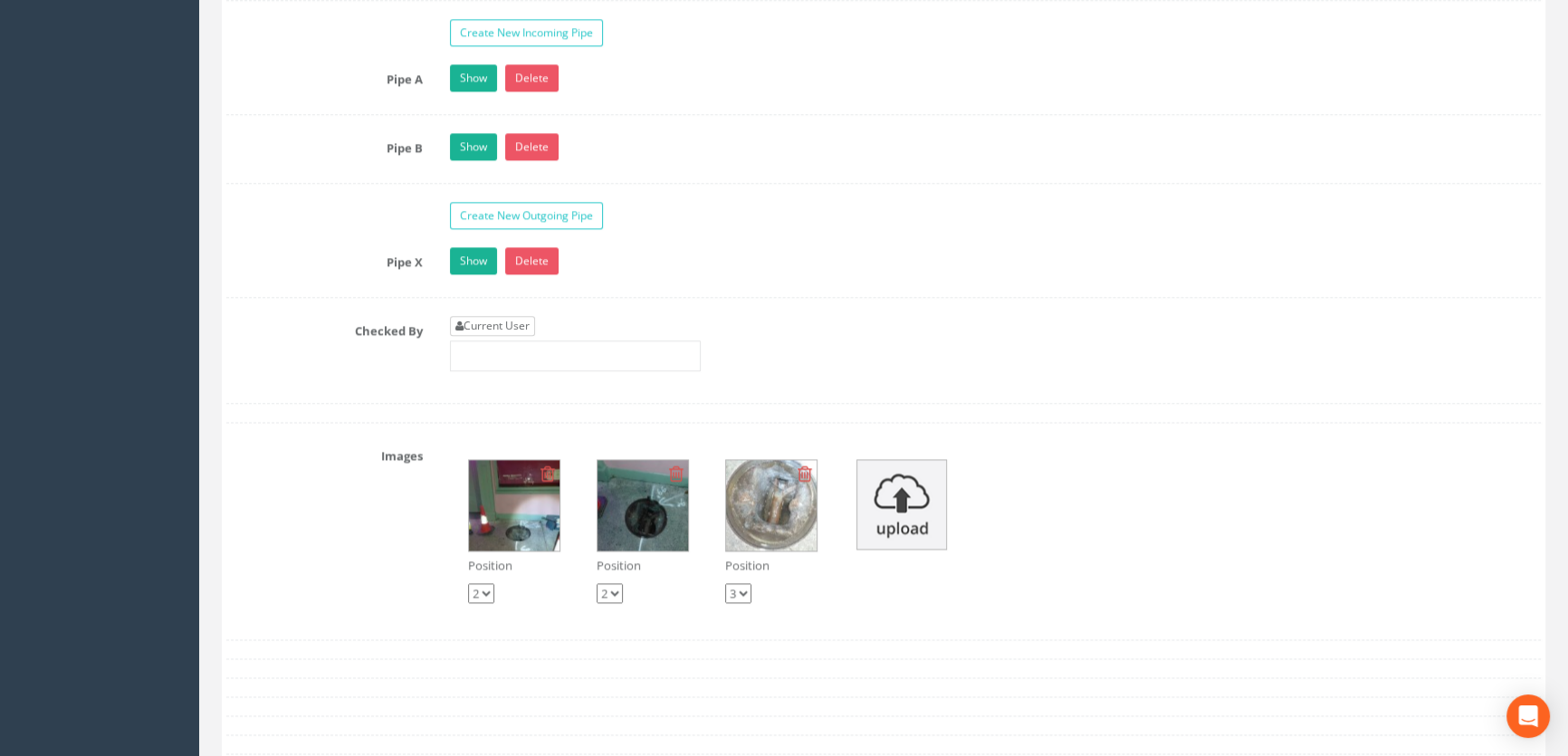
type input "54.32"
click at [505, 336] on link "Current User" at bounding box center [493, 326] width 85 height 19
type input "[PERSON_NAME]"
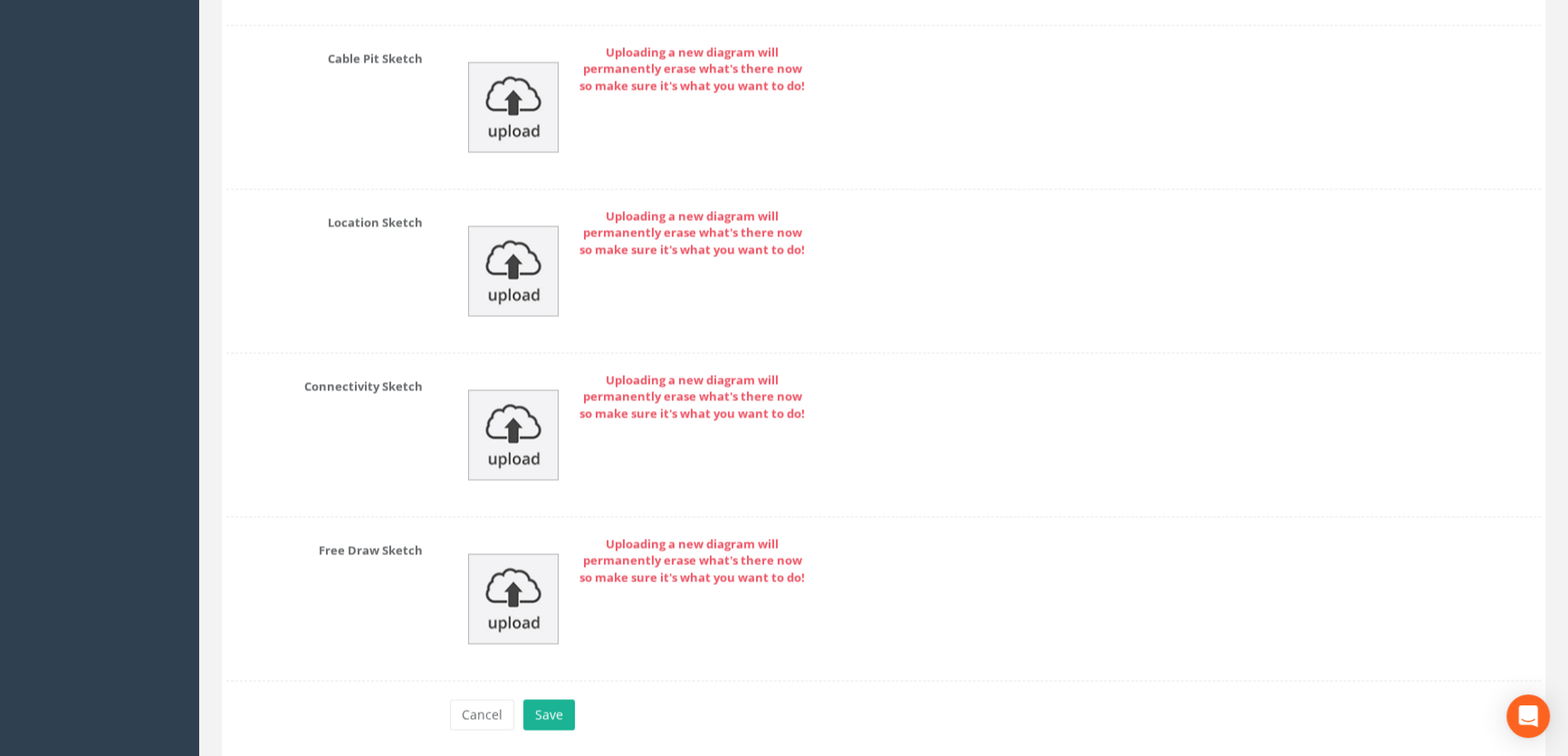
scroll to position [4076, 0]
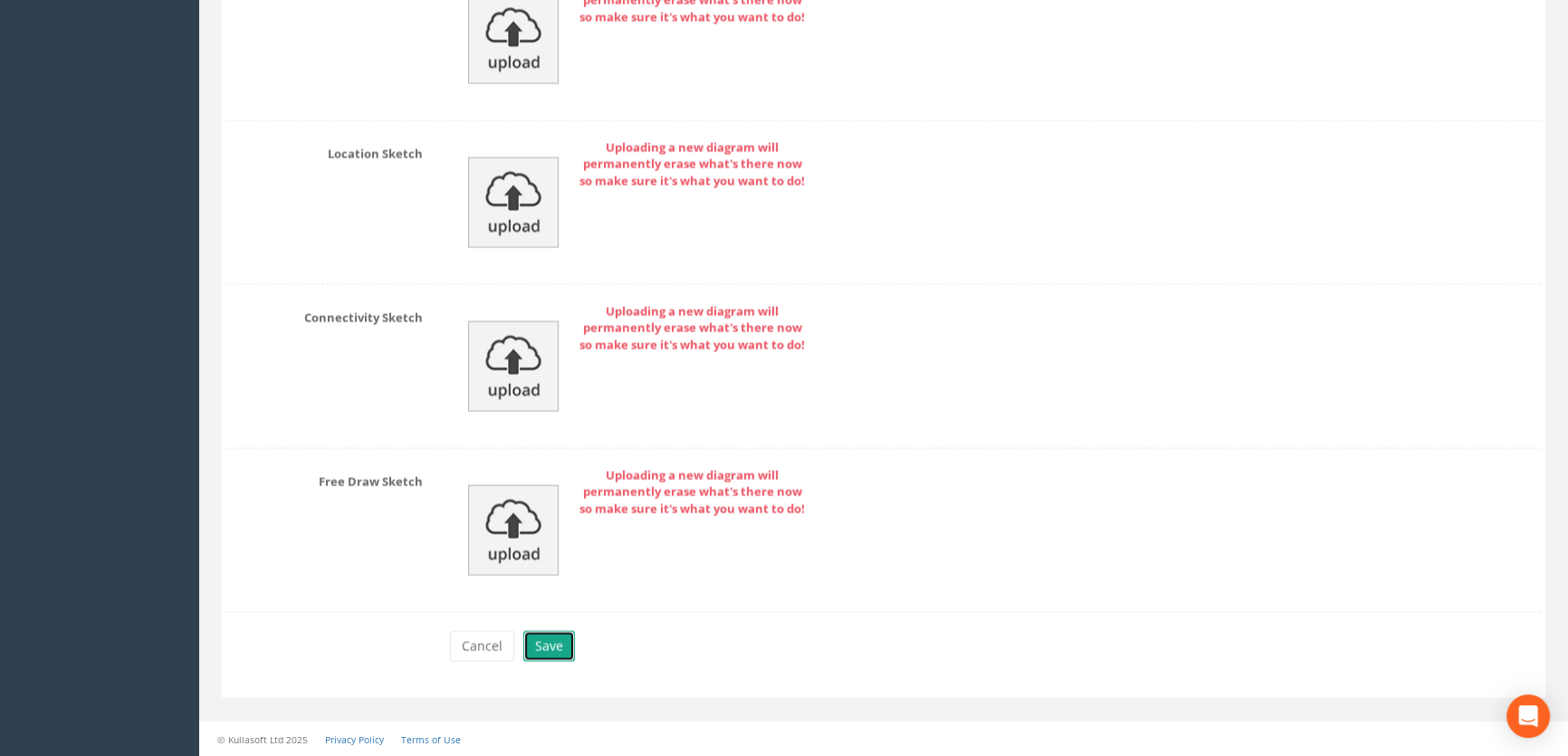
click at [540, 637] on button "Save" at bounding box center [549, 645] width 52 height 31
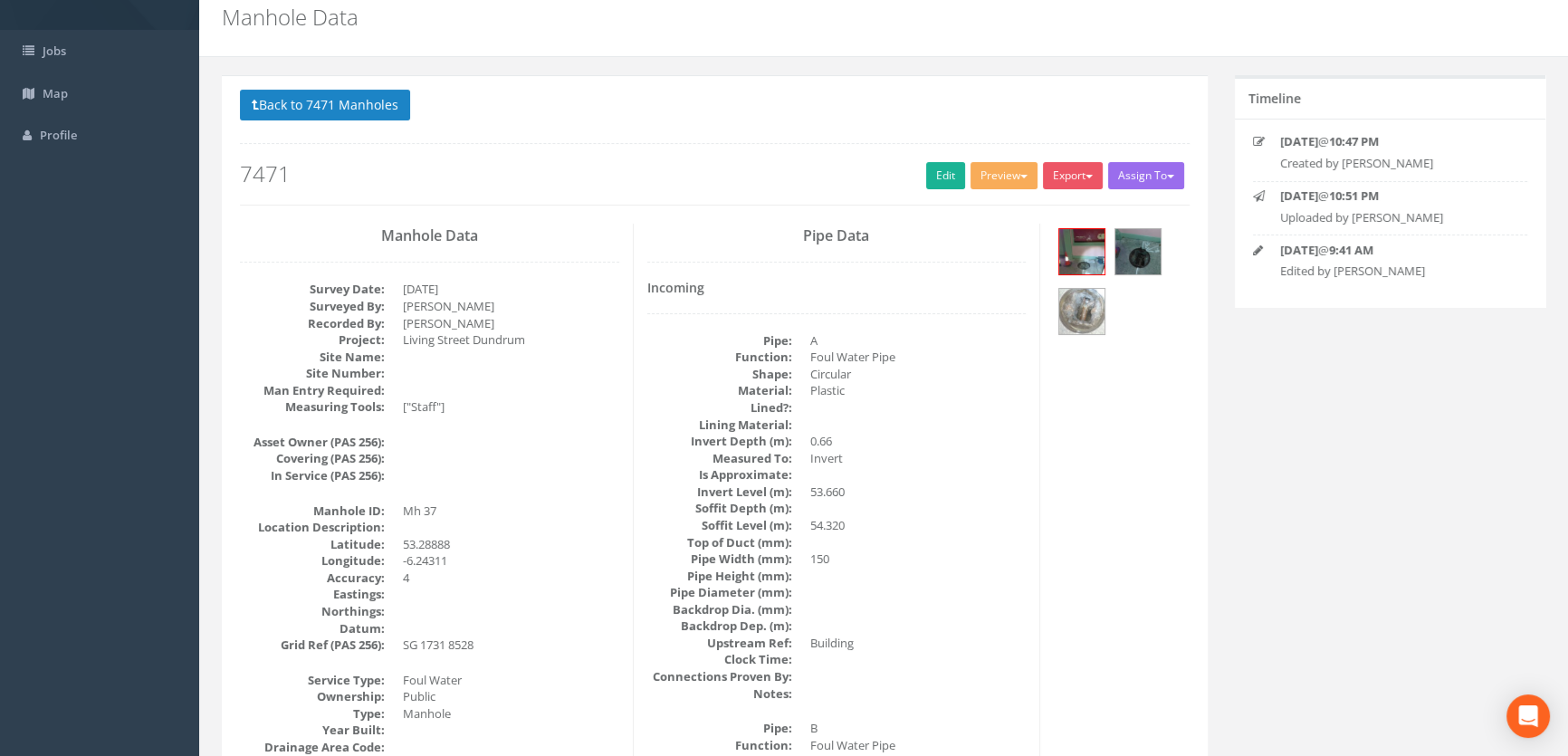
scroll to position [0, 0]
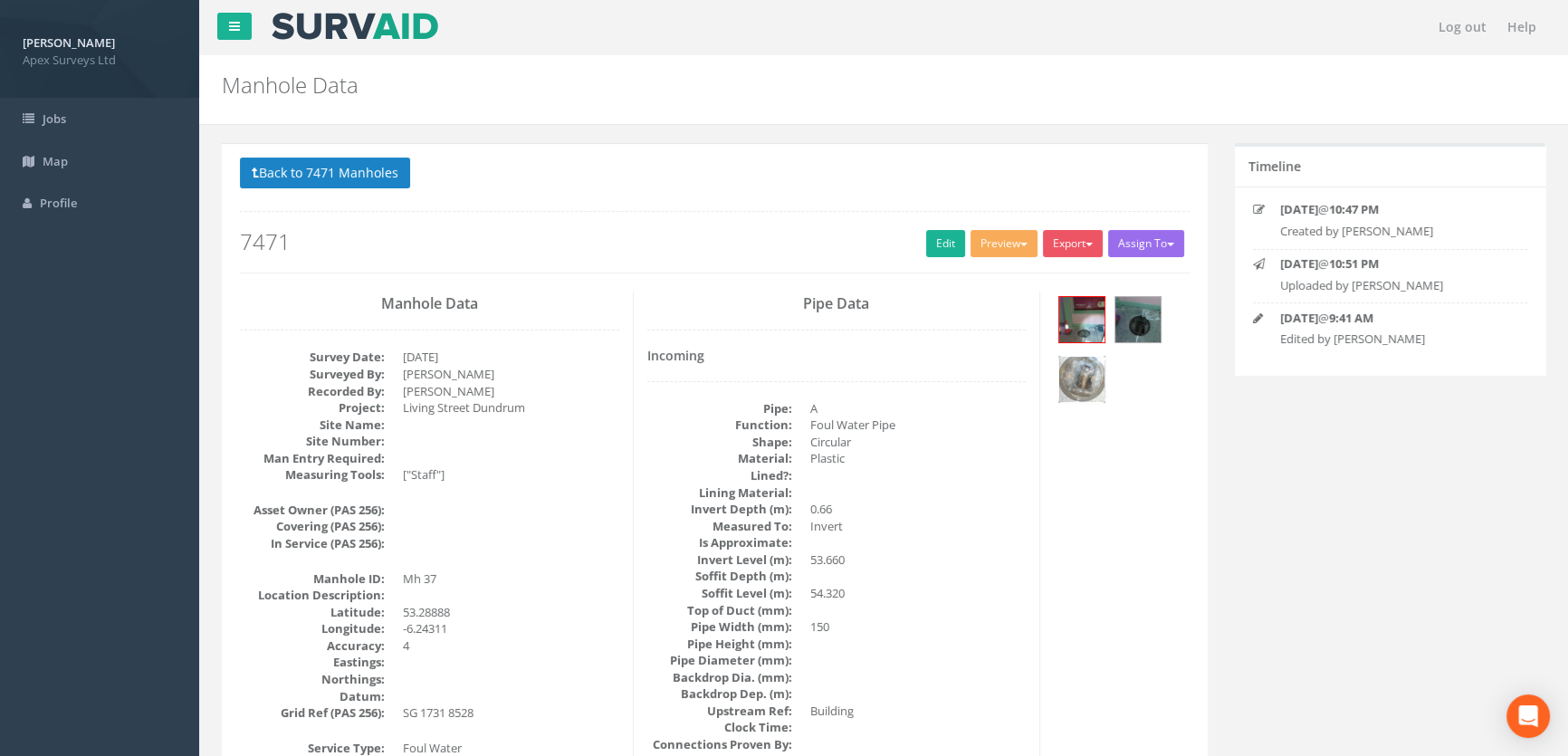
click at [1084, 374] on img at bounding box center [1082, 378] width 45 height 45
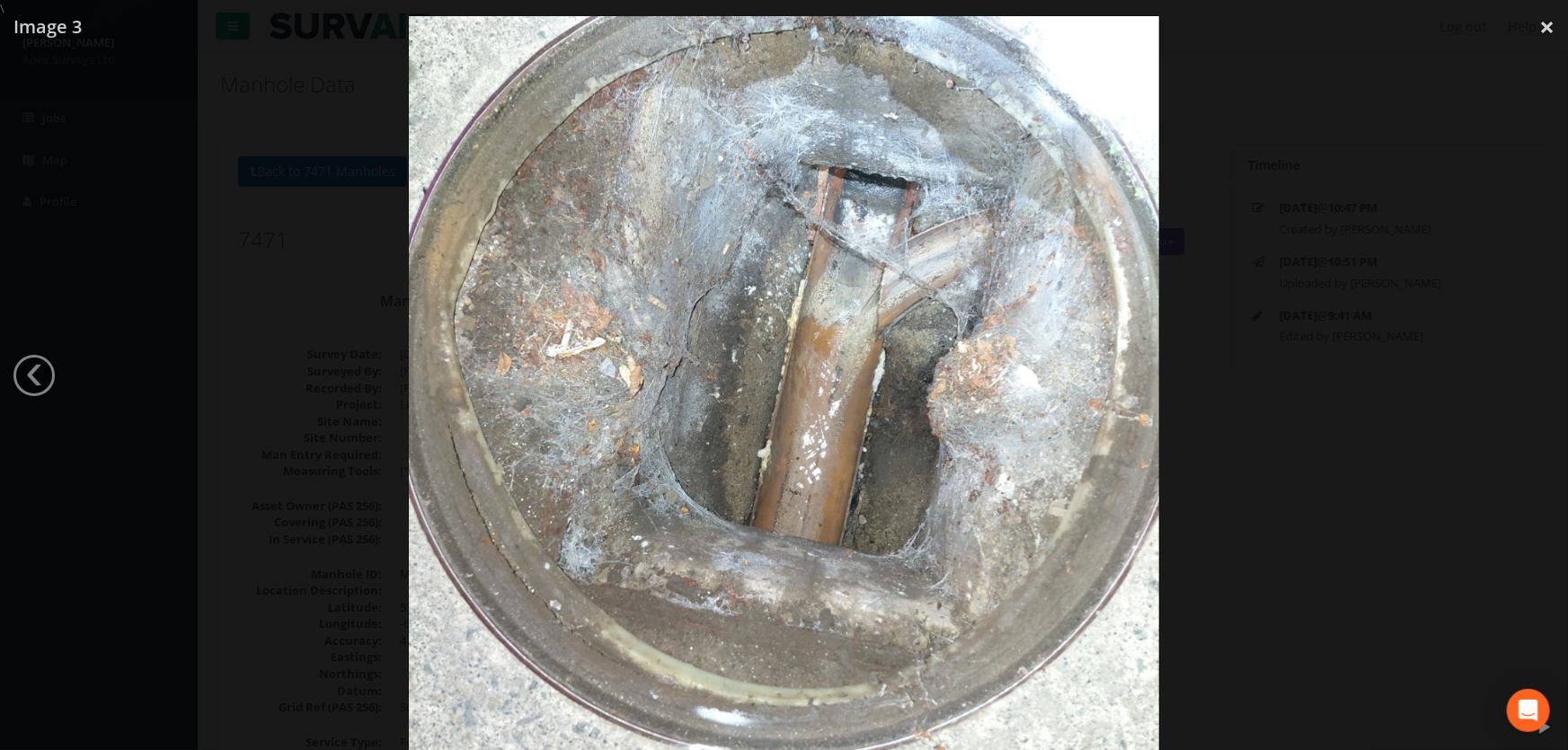
click at [323, 306] on div at bounding box center [784, 392] width 1568 height 750
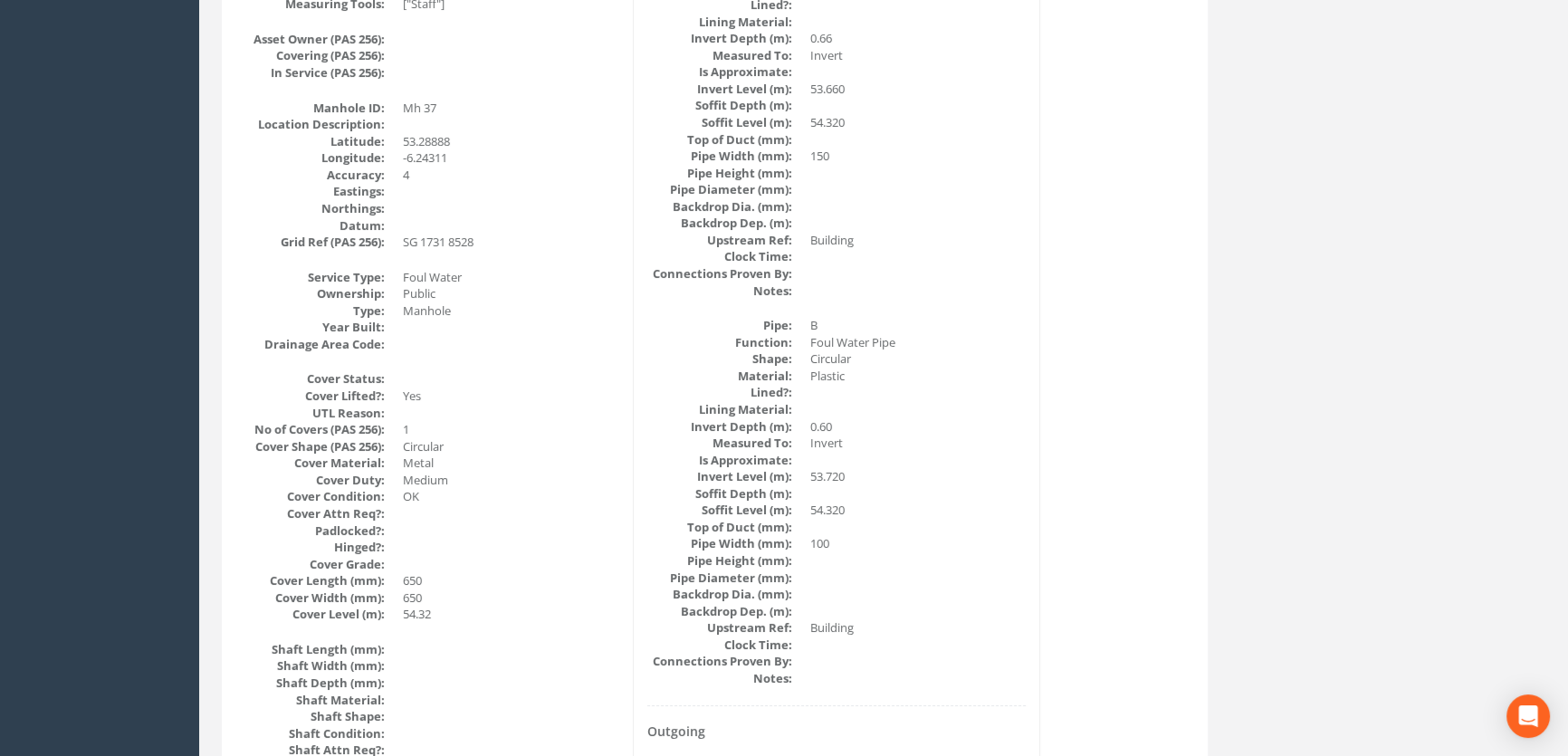
scroll to position [59, 0]
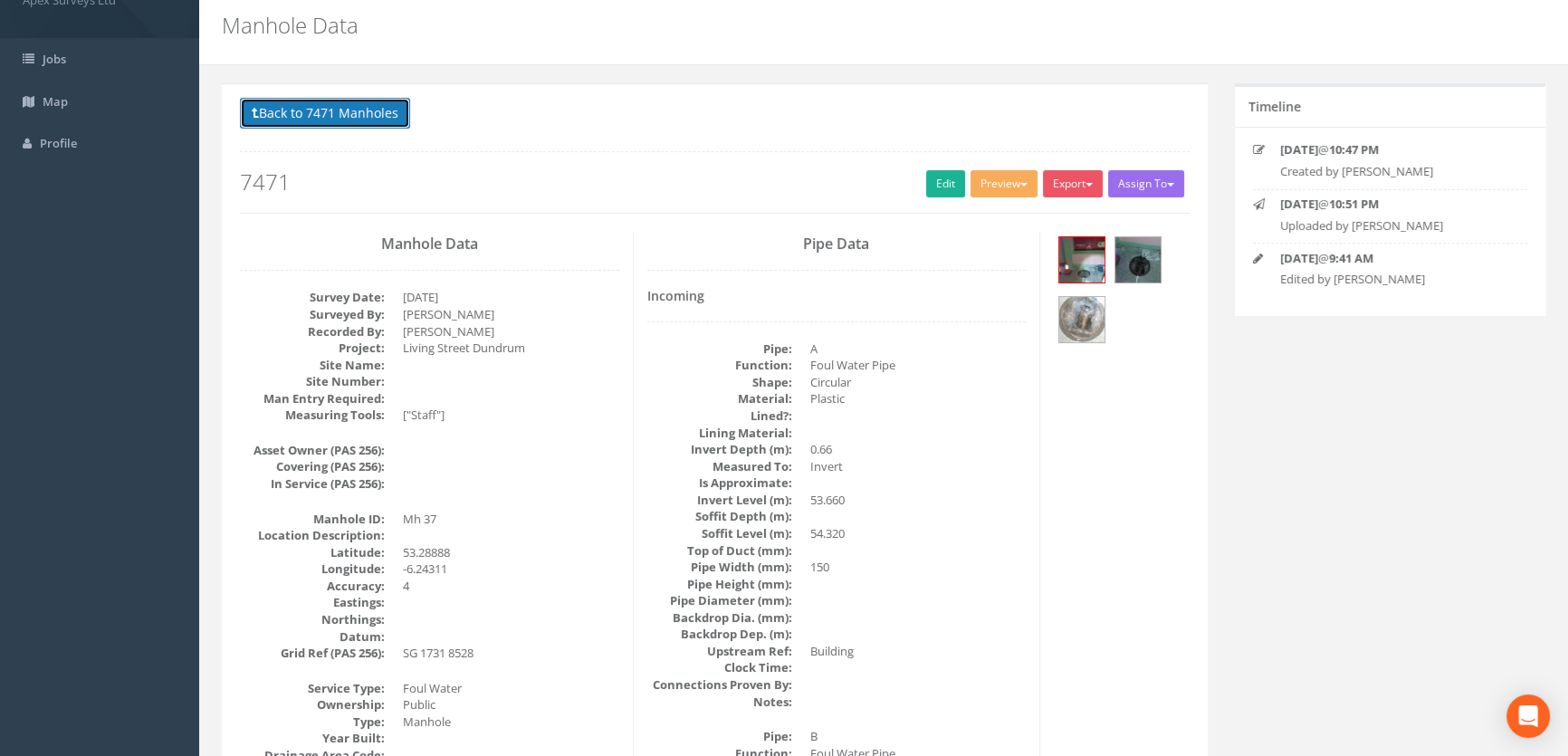
click at [289, 115] on button "Back to 7471 Manholes" at bounding box center [325, 112] width 170 height 31
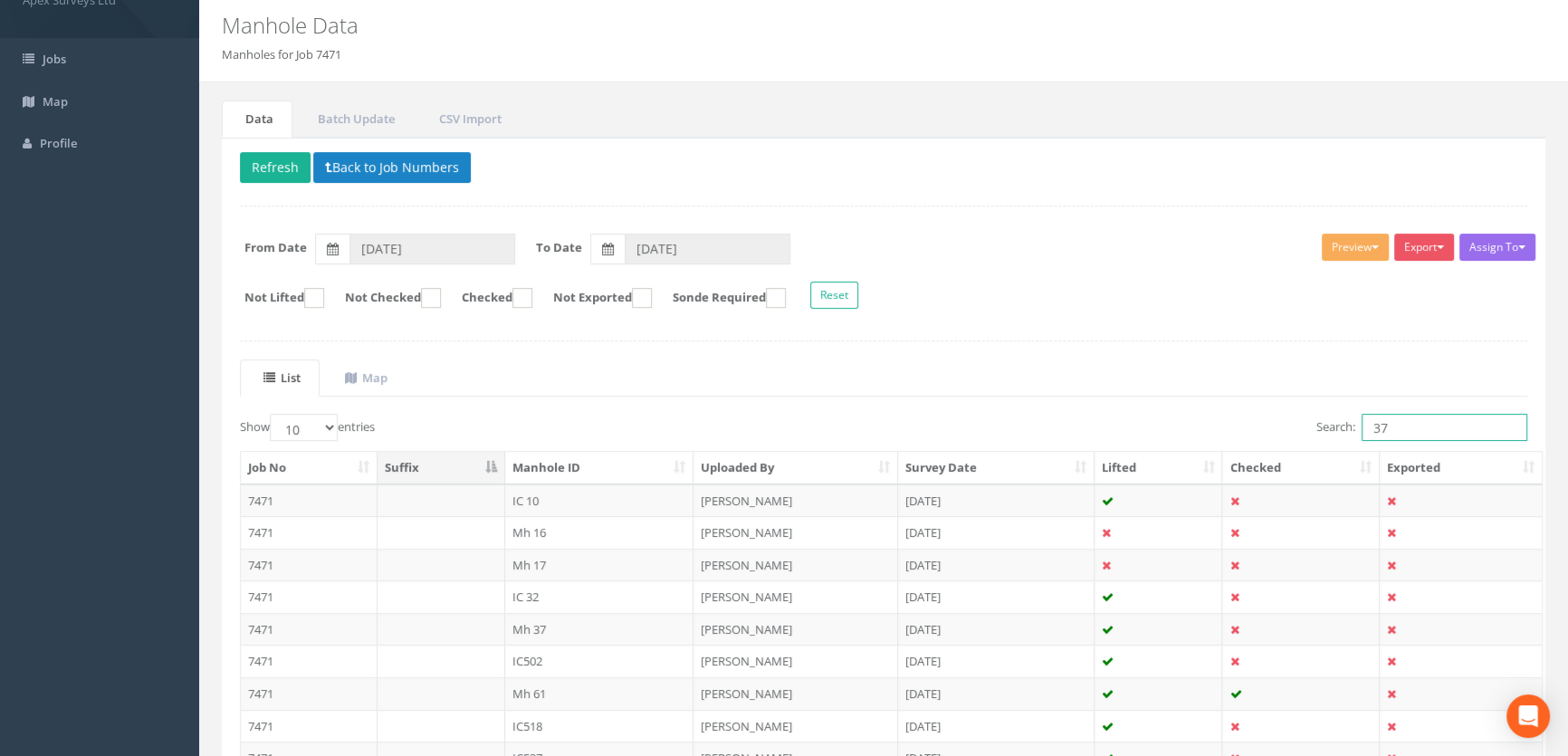
drag, startPoint x: 1401, startPoint y: 424, endPoint x: 1235, endPoint y: 405, distance: 167.1
click at [1233, 414] on div "Search: 37" at bounding box center [1212, 429] width 630 height 32
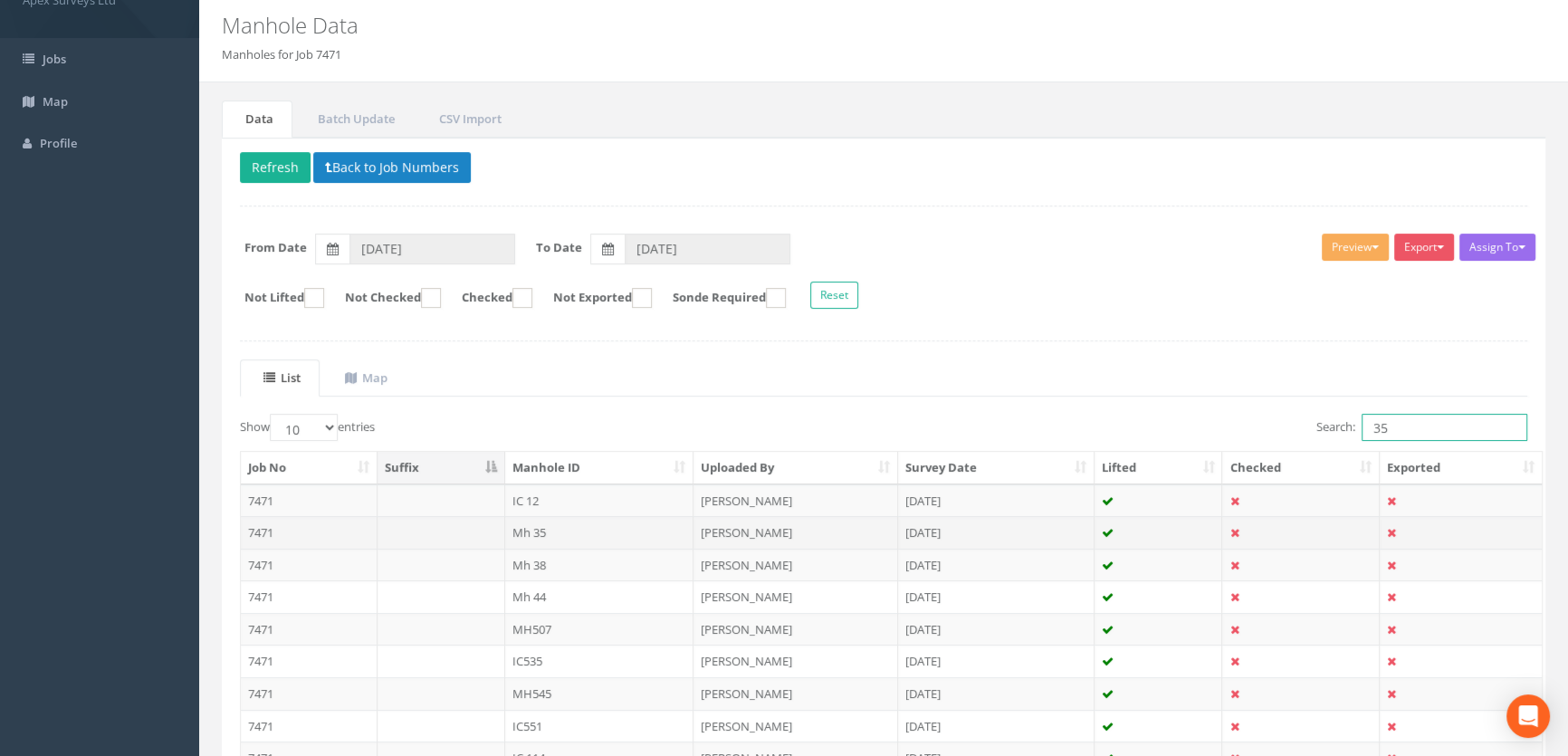
type input "35"
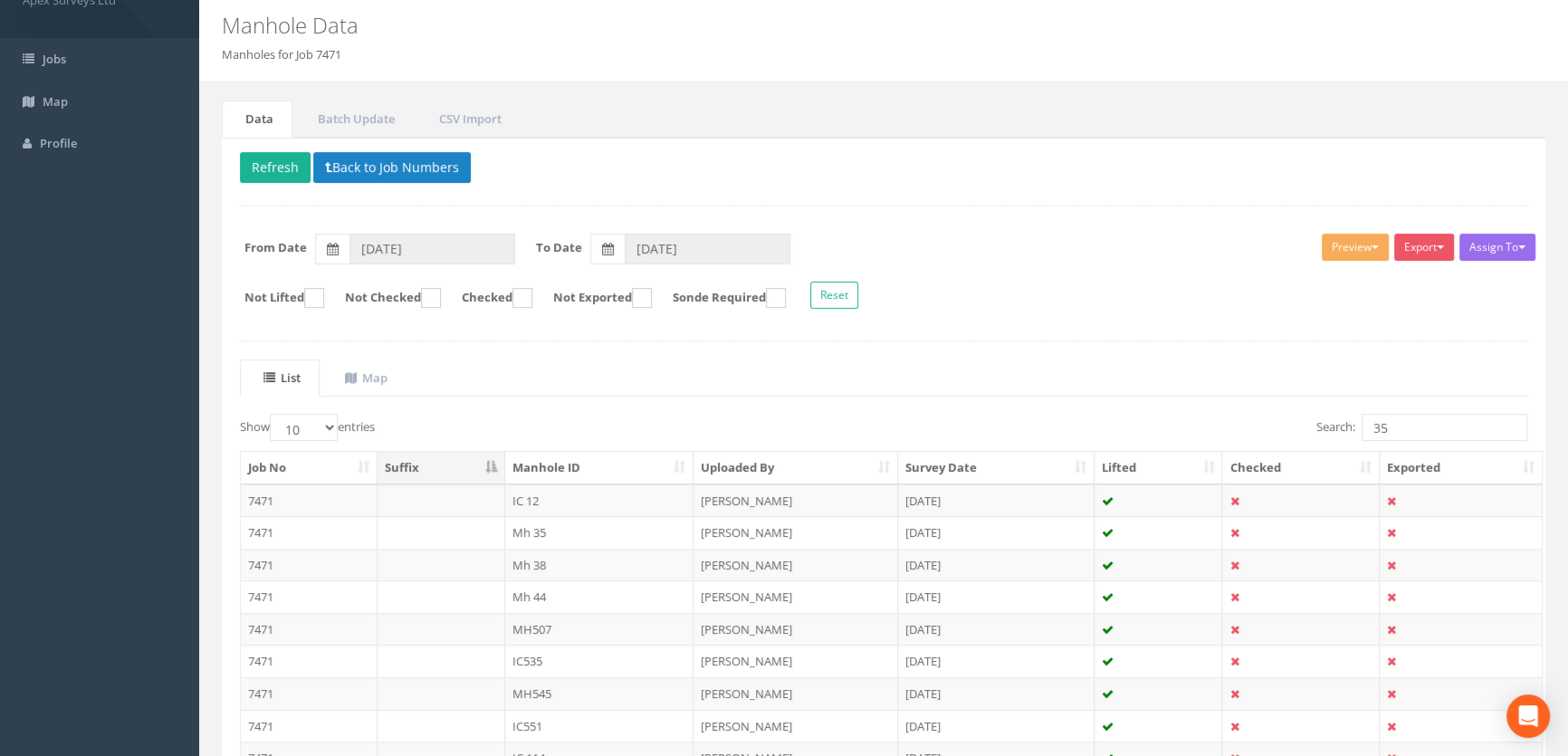
click at [530, 529] on td "Mh 35" at bounding box center [600, 532] width 189 height 32
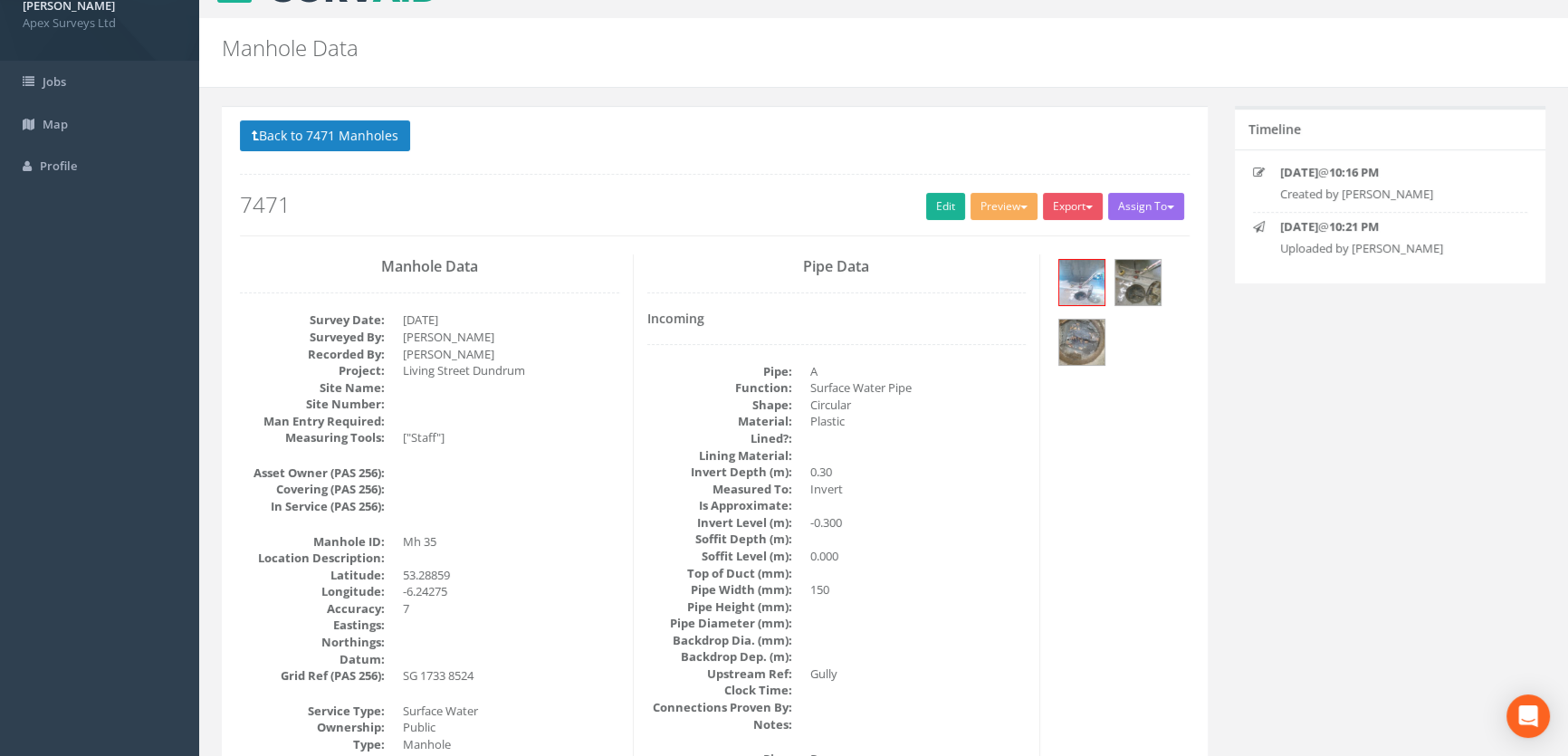
scroll to position [0, 0]
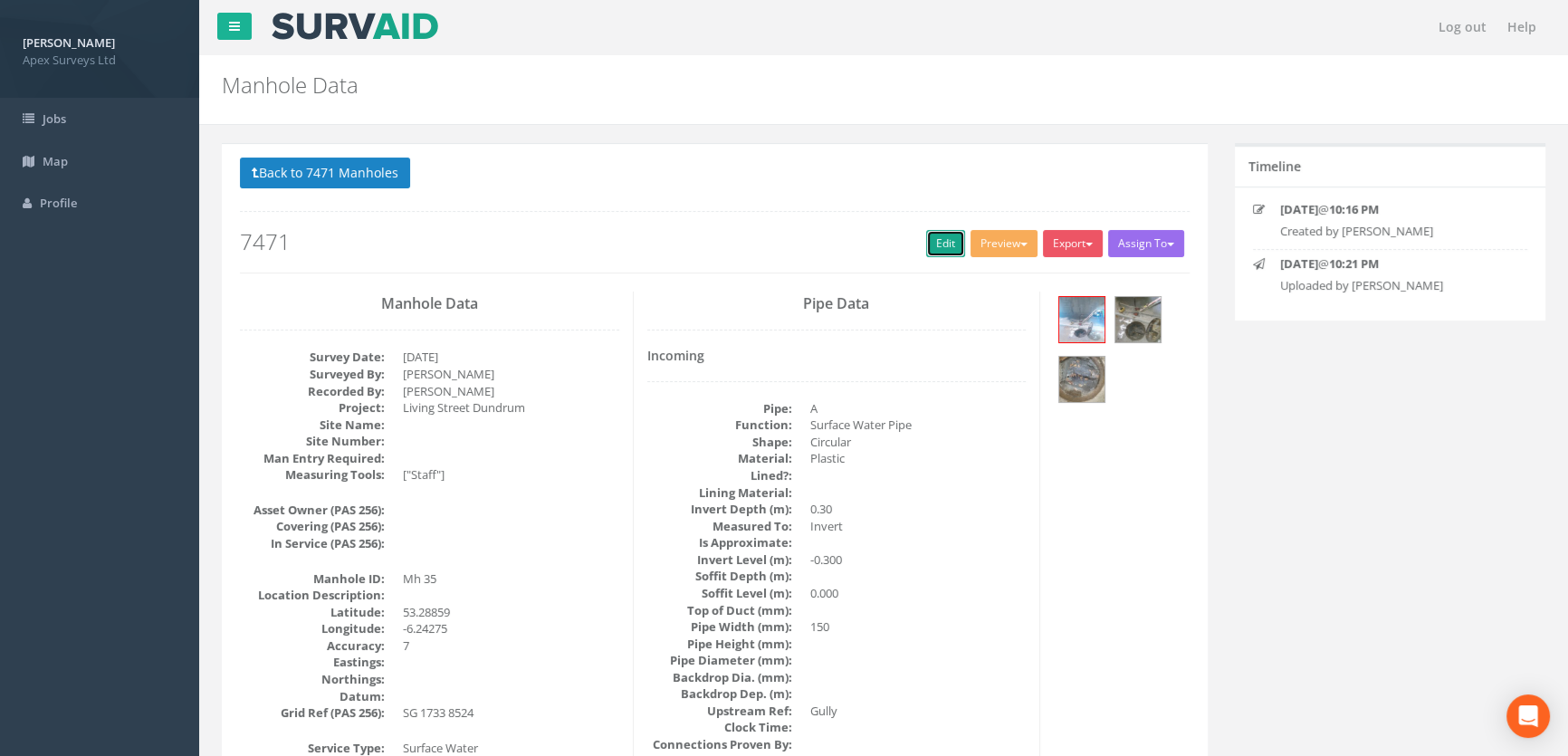
click at [928, 243] on link "Edit" at bounding box center [945, 243] width 39 height 27
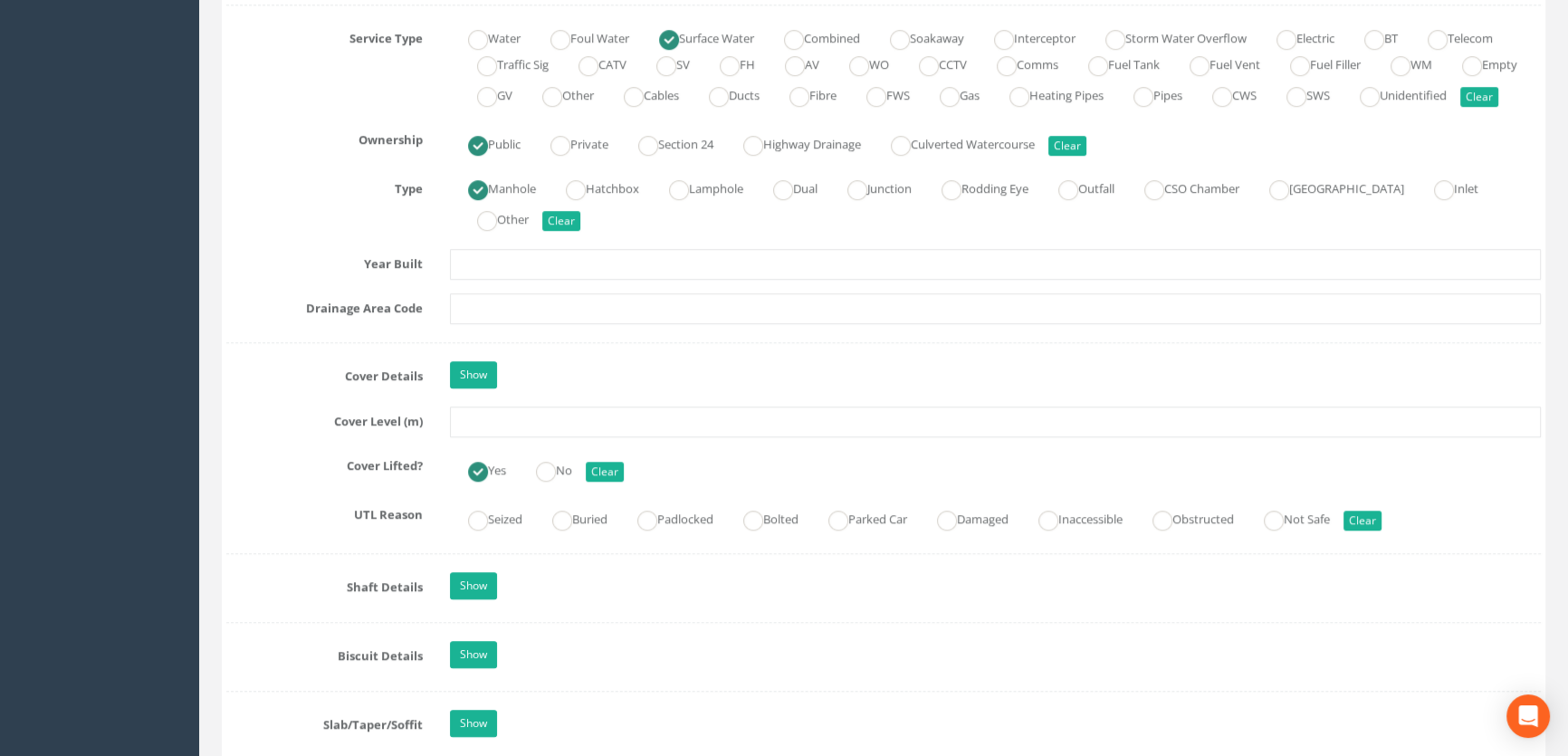
scroll to position [1399, 0]
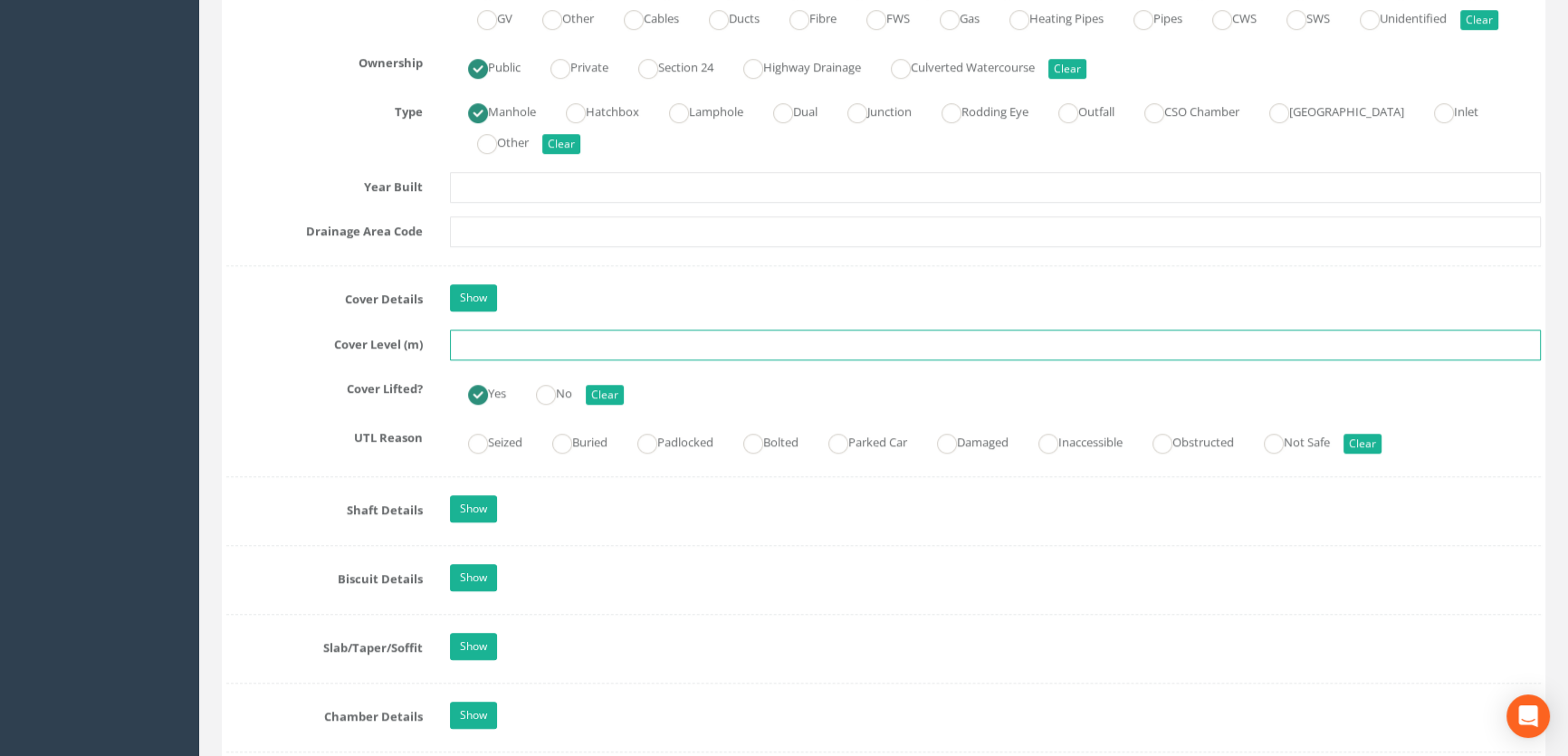
click at [490, 360] on input "text" at bounding box center [996, 344] width 1091 height 31
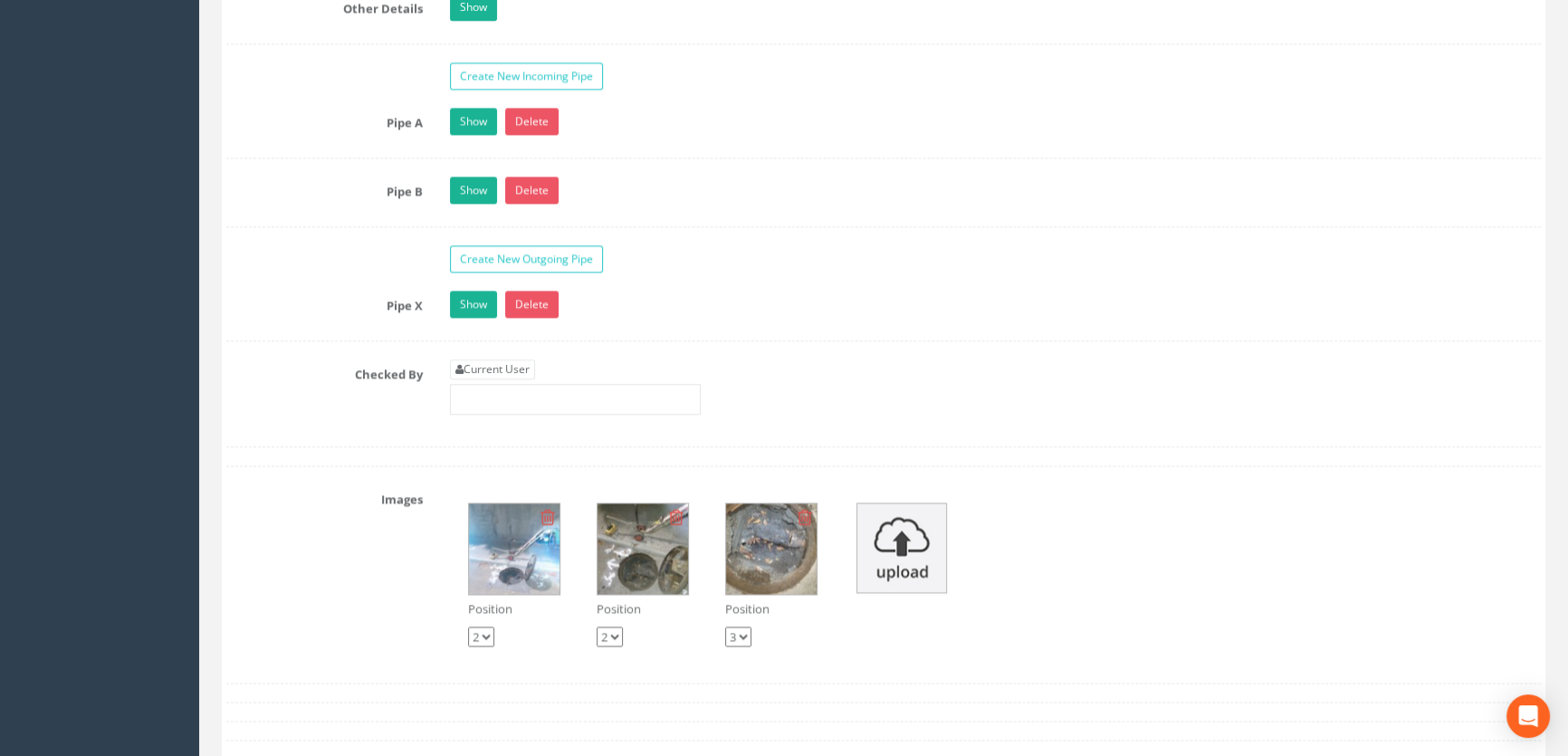
scroll to position [2962, 0]
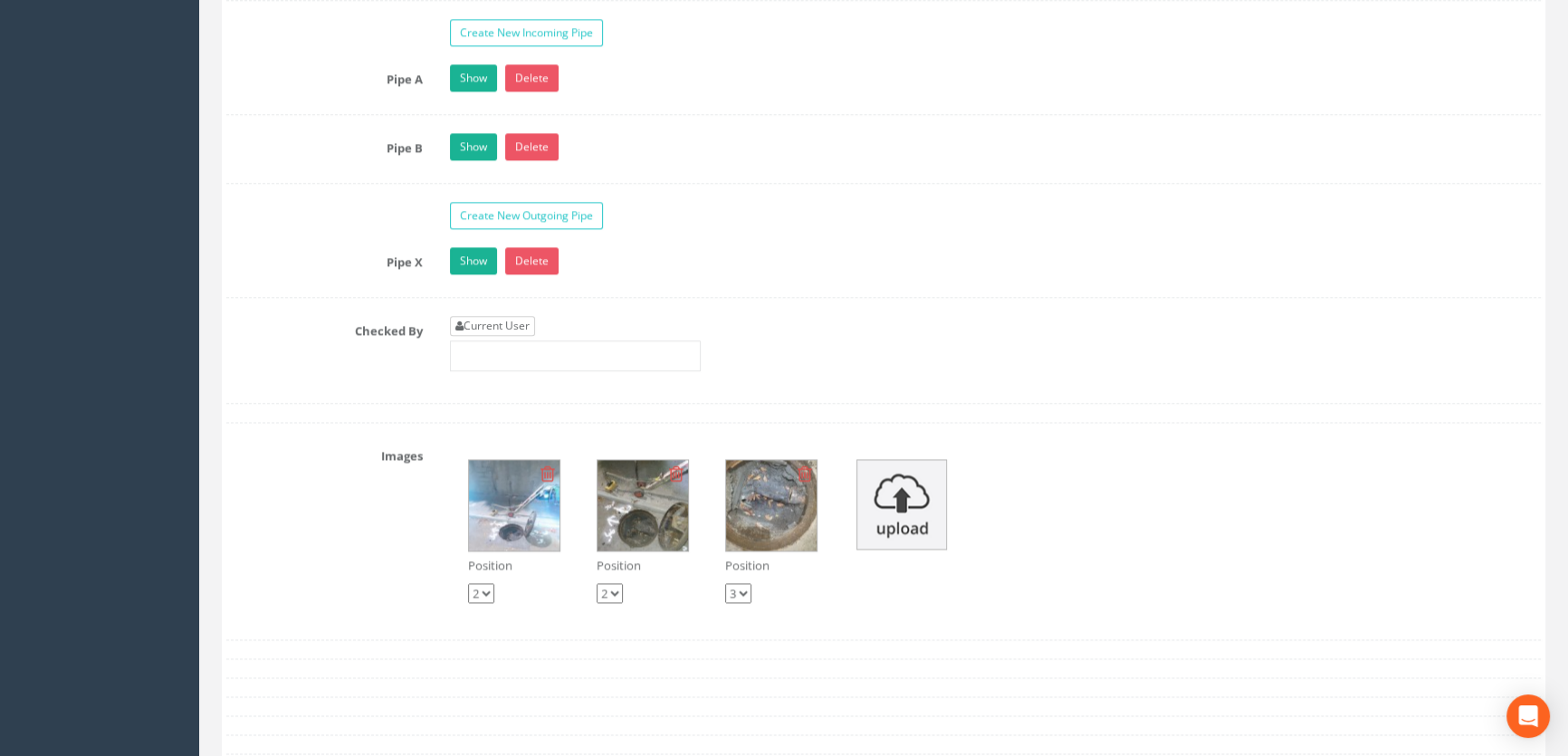
type input "54.53"
click at [516, 336] on link "Current User" at bounding box center [493, 326] width 85 height 19
type input "[PERSON_NAME]"
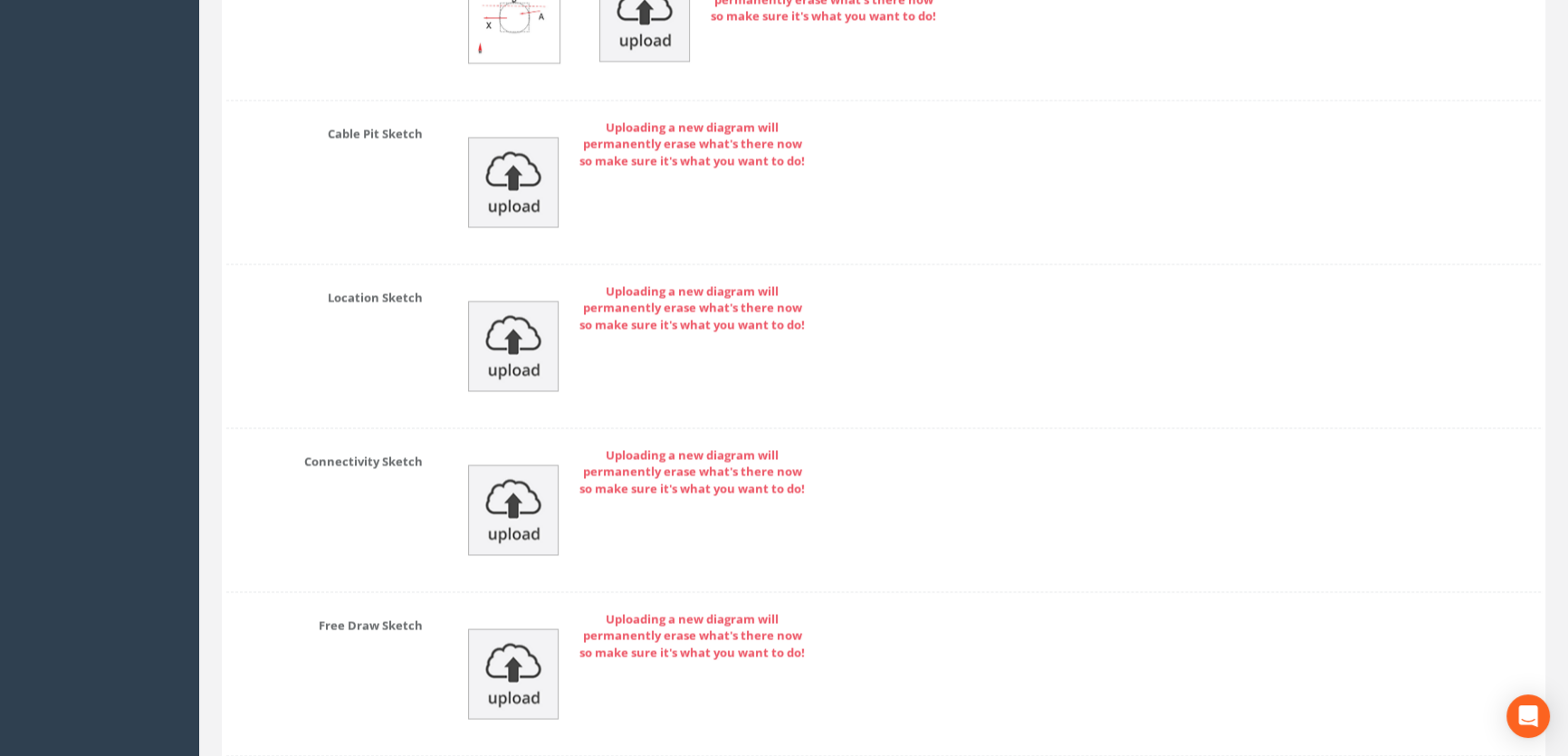
scroll to position [4076, 0]
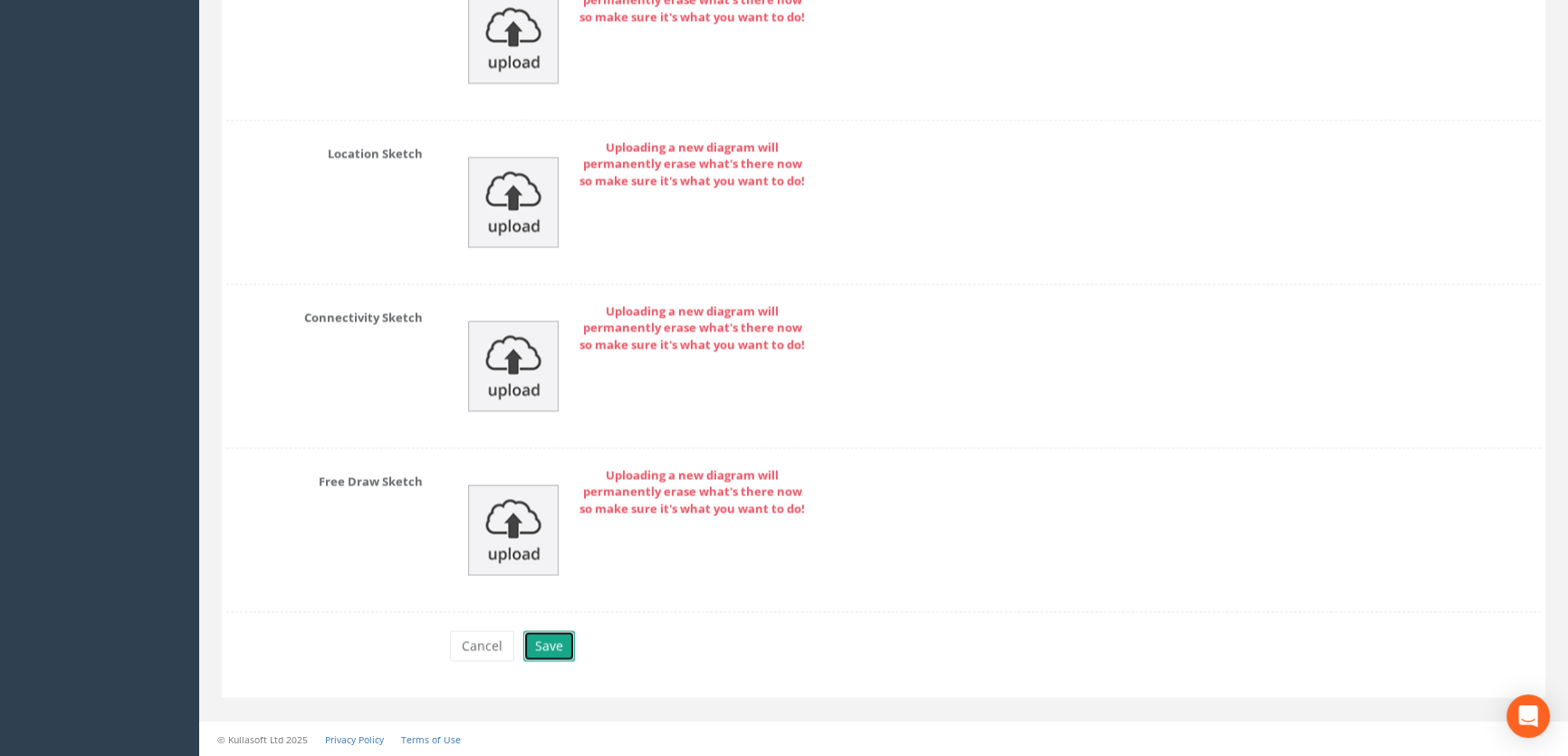
click at [533, 652] on button "Save" at bounding box center [549, 645] width 52 height 31
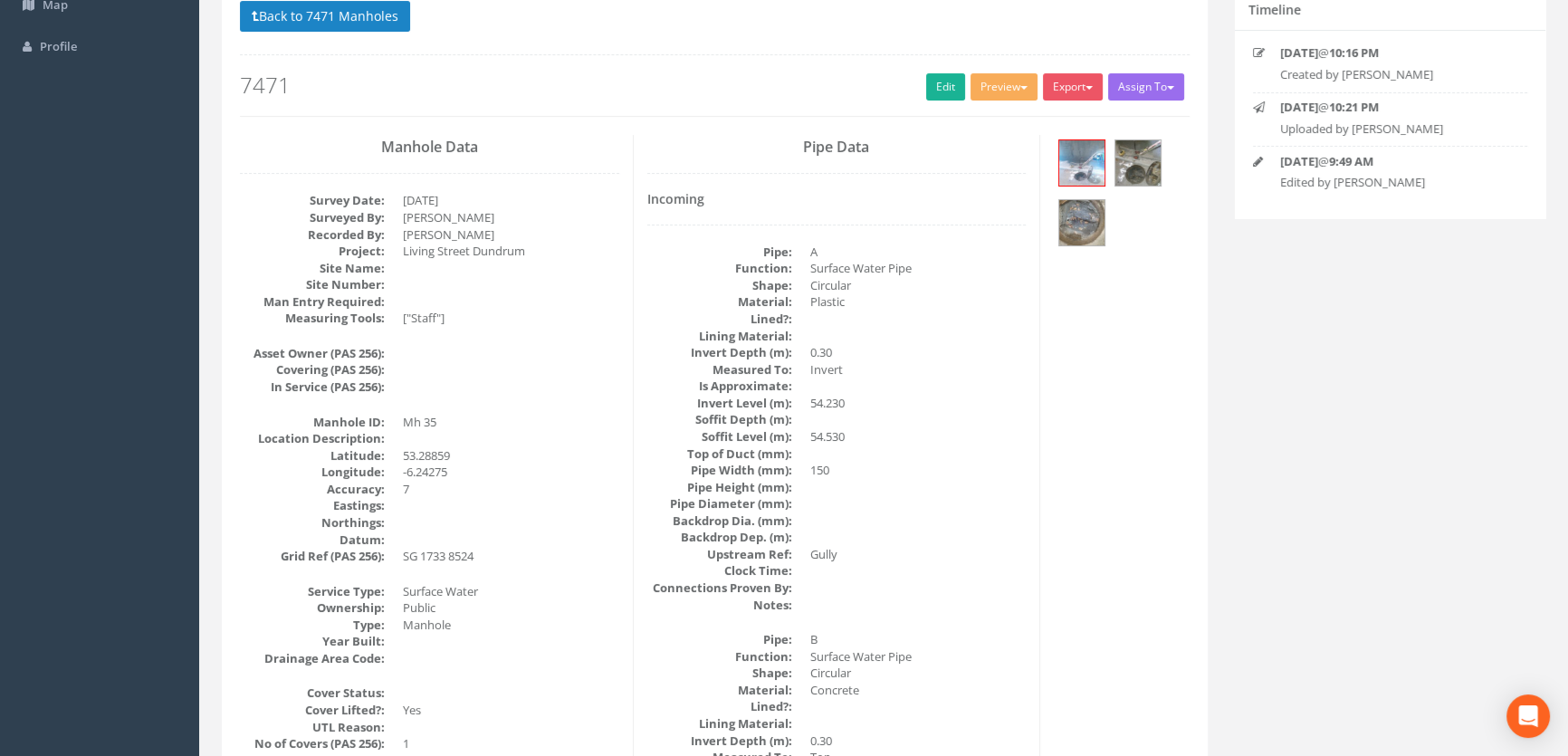
scroll to position [0, 0]
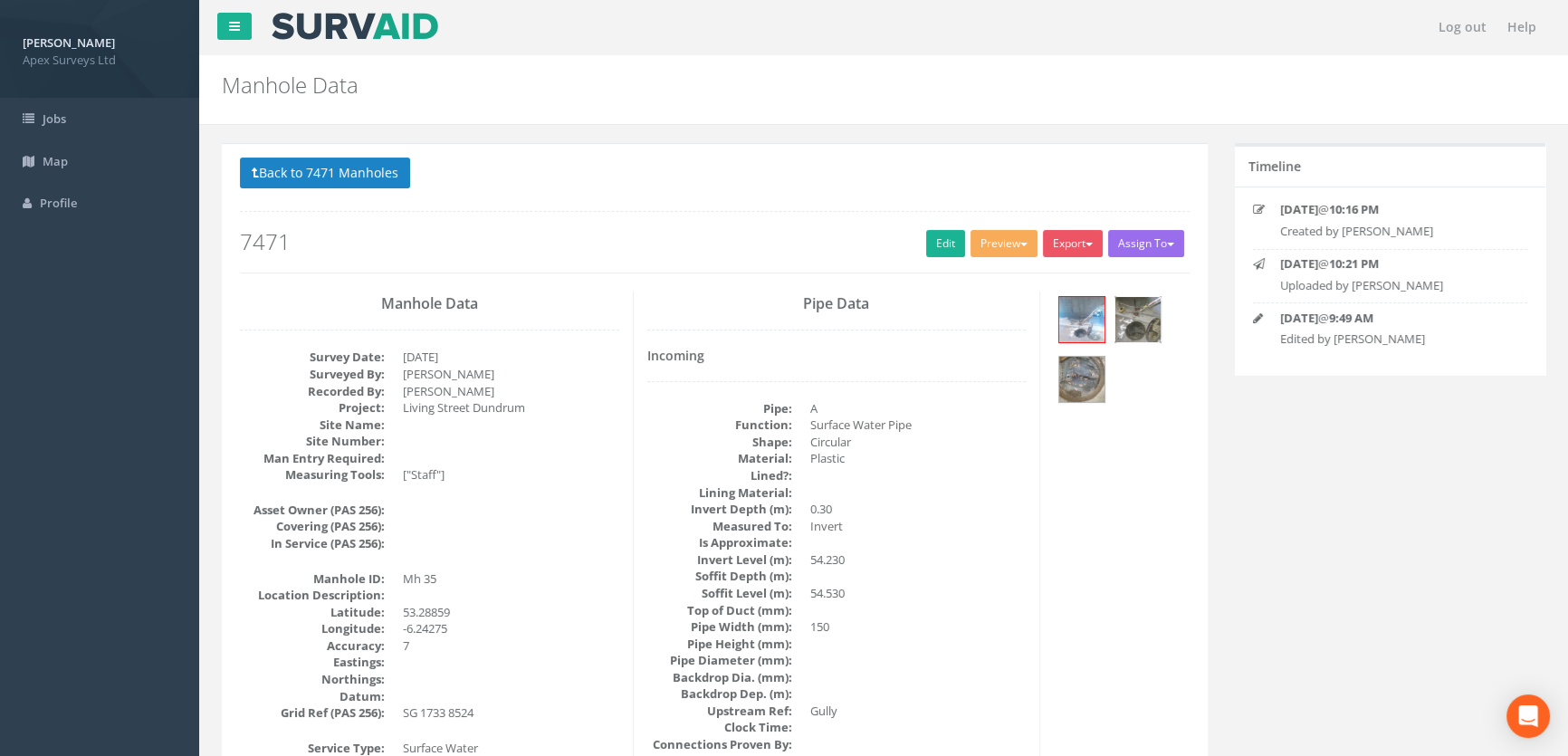
click at [1144, 318] on img at bounding box center [1137, 319] width 45 height 45
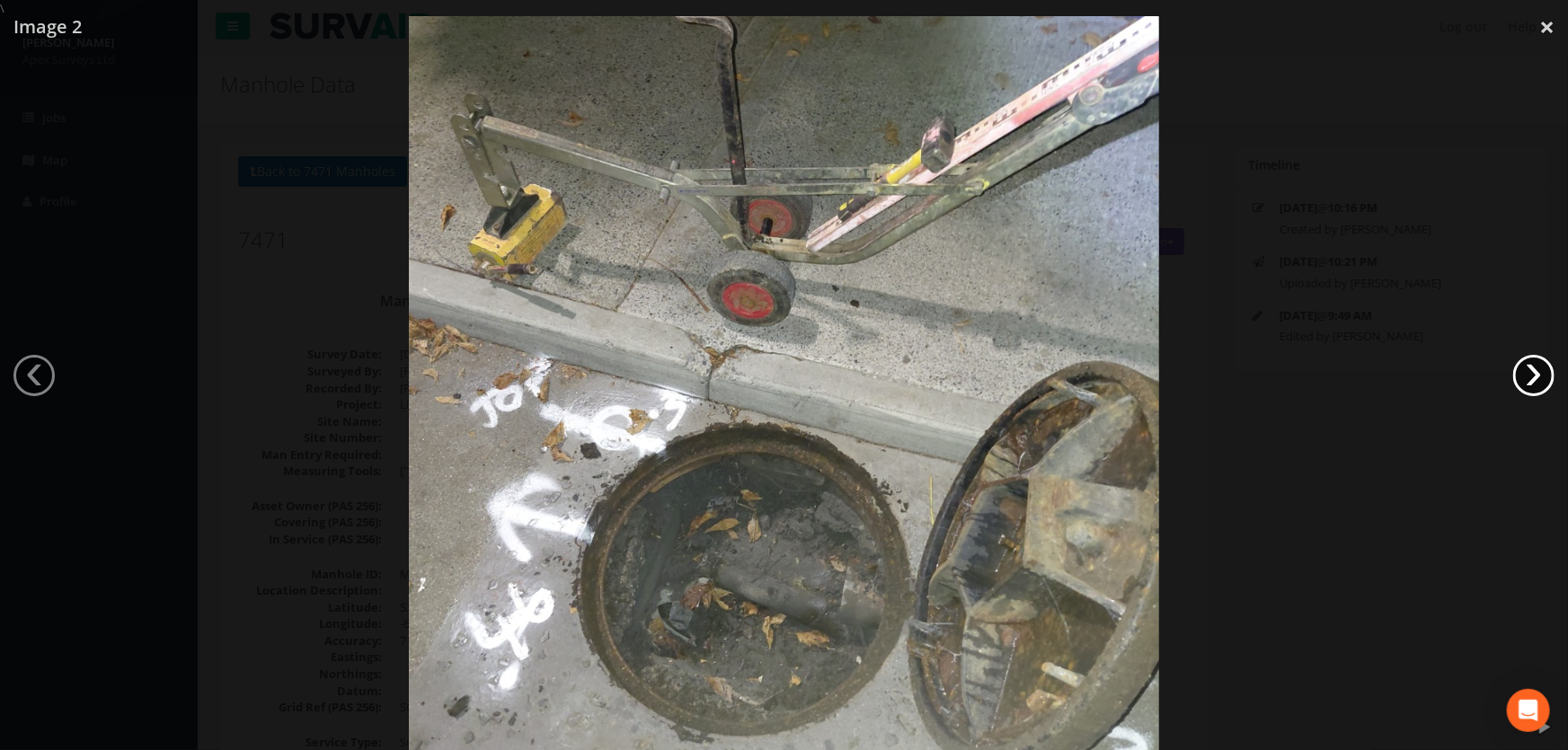
click at [1536, 366] on link "›" at bounding box center [1533, 375] width 41 height 41
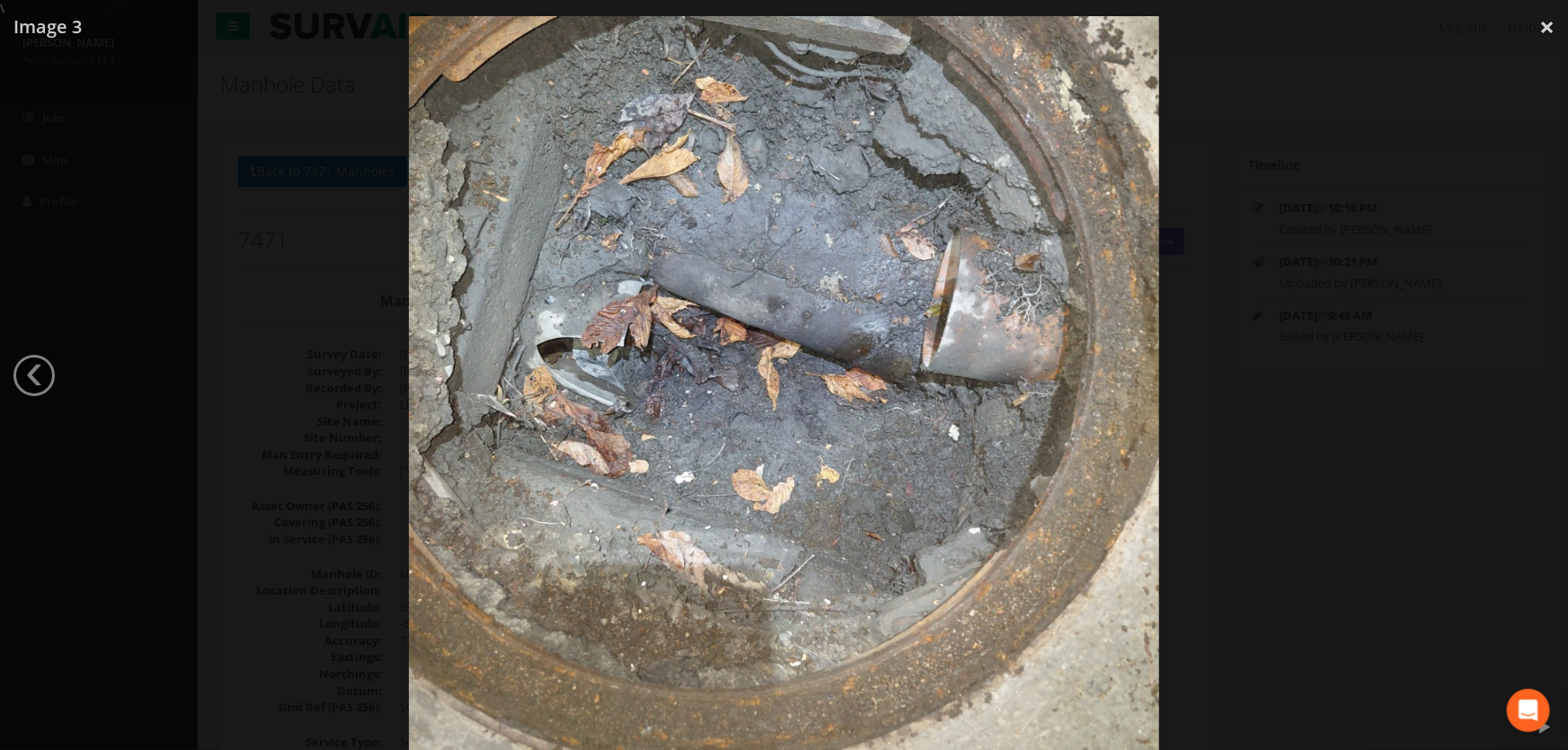
click at [247, 350] on div at bounding box center [784, 392] width 1568 height 750
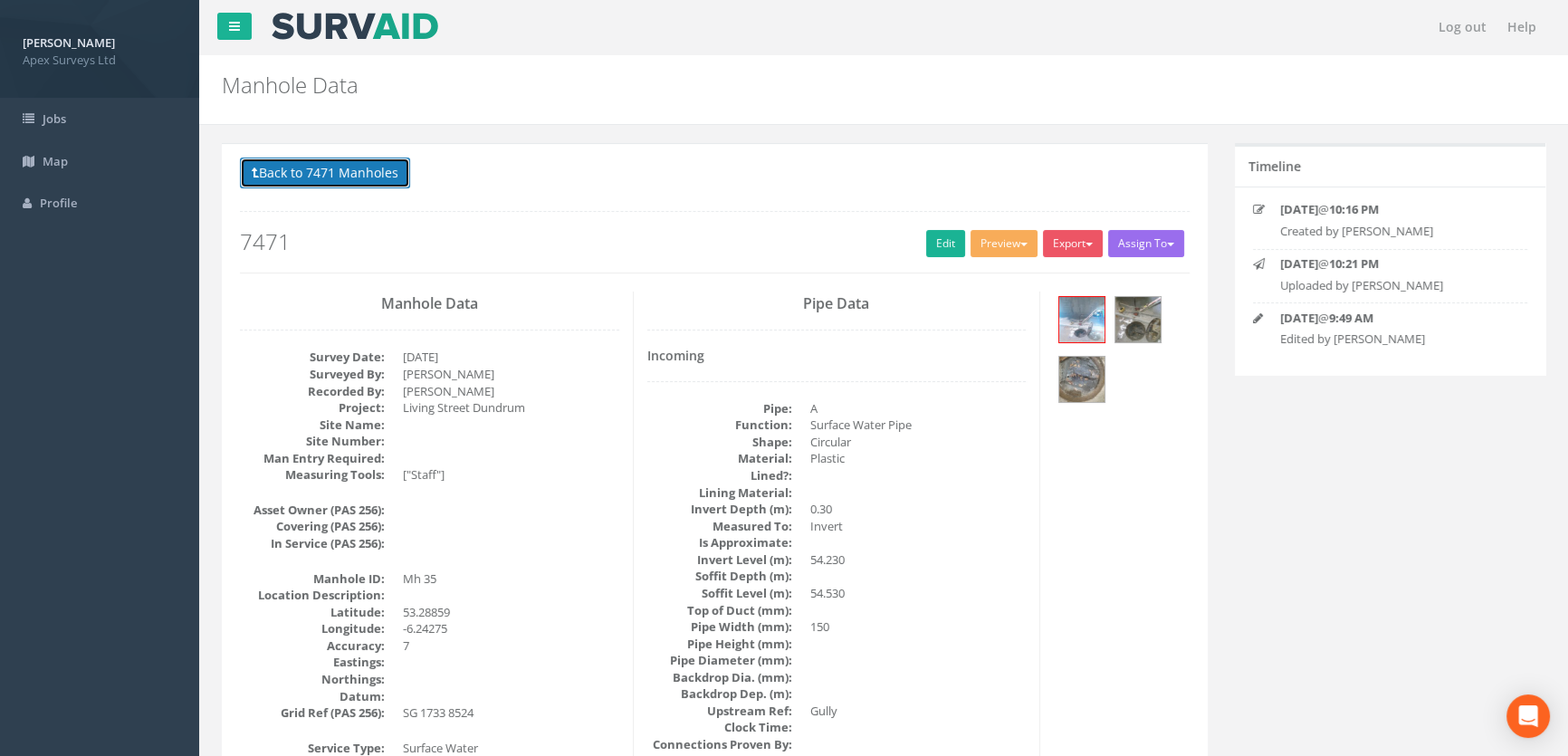
click at [361, 169] on button "Back to 7471 Manholes" at bounding box center [325, 173] width 170 height 31
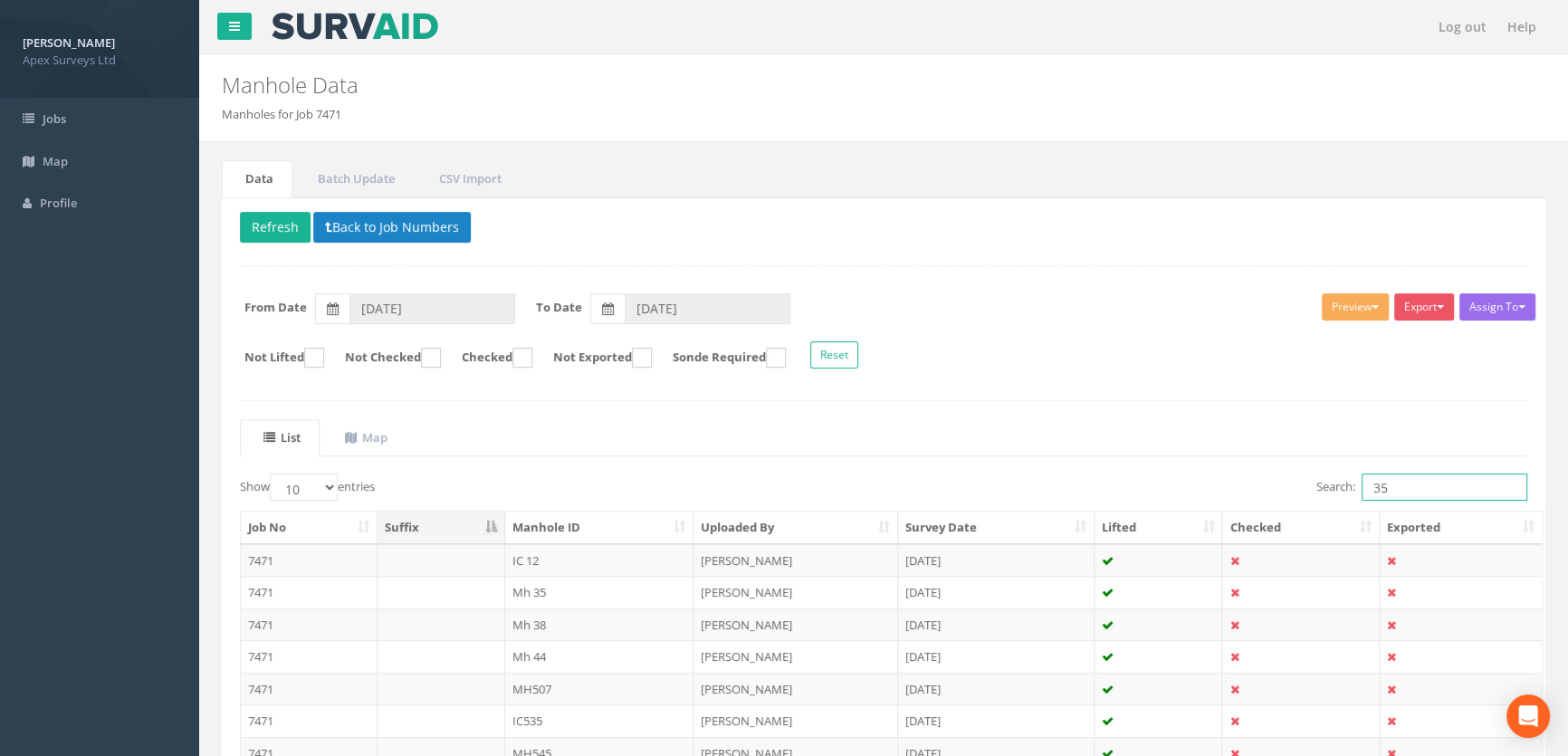
drag, startPoint x: 1417, startPoint y: 493, endPoint x: 1286, endPoint y: 468, distance: 133.4
click at [1286, 468] on div "List Map Show 10 25 50 100 entries Search: 35 Job No Suffix Manhole ID Uploaded…" at bounding box center [884, 675] width 1288 height 513
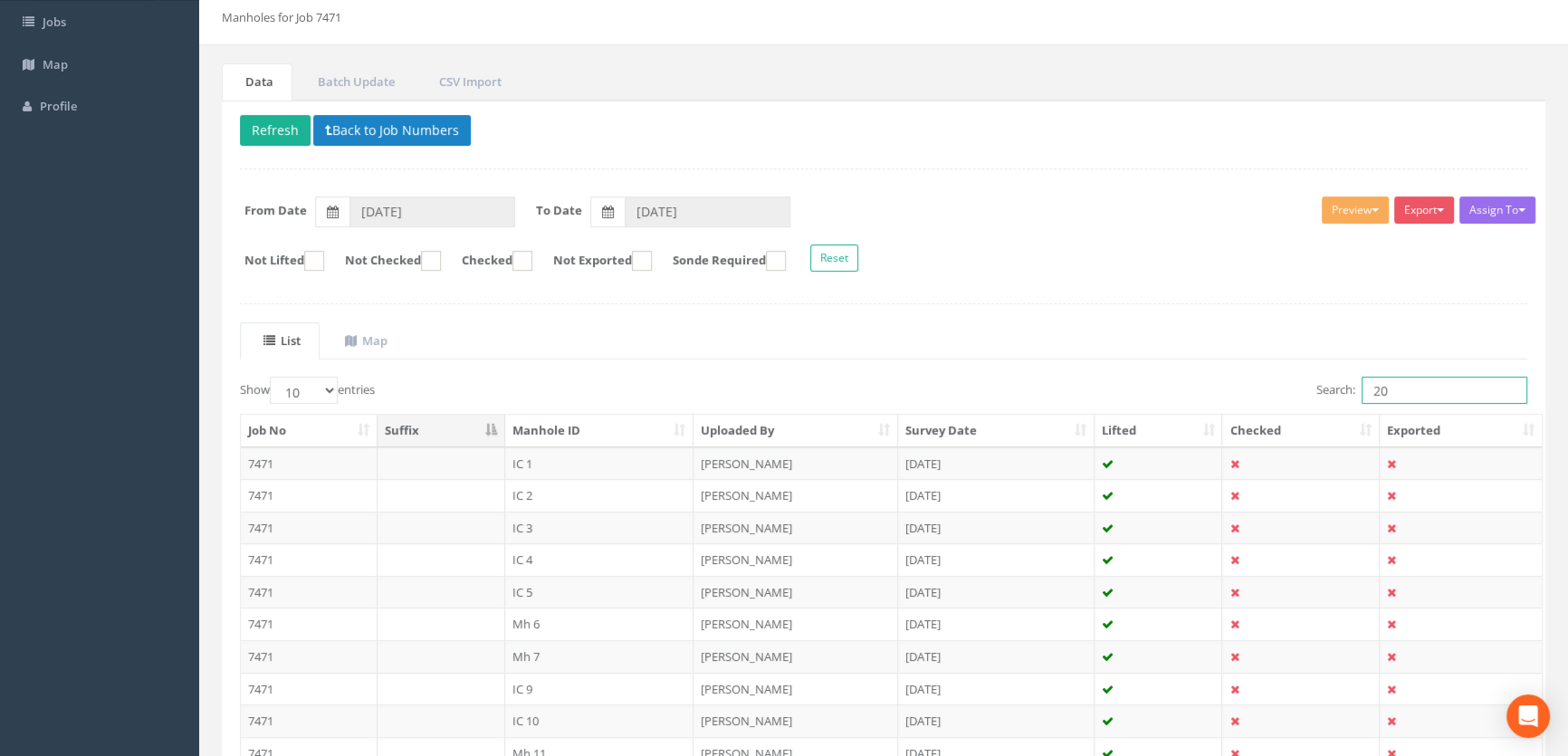
scroll to position [246, 0]
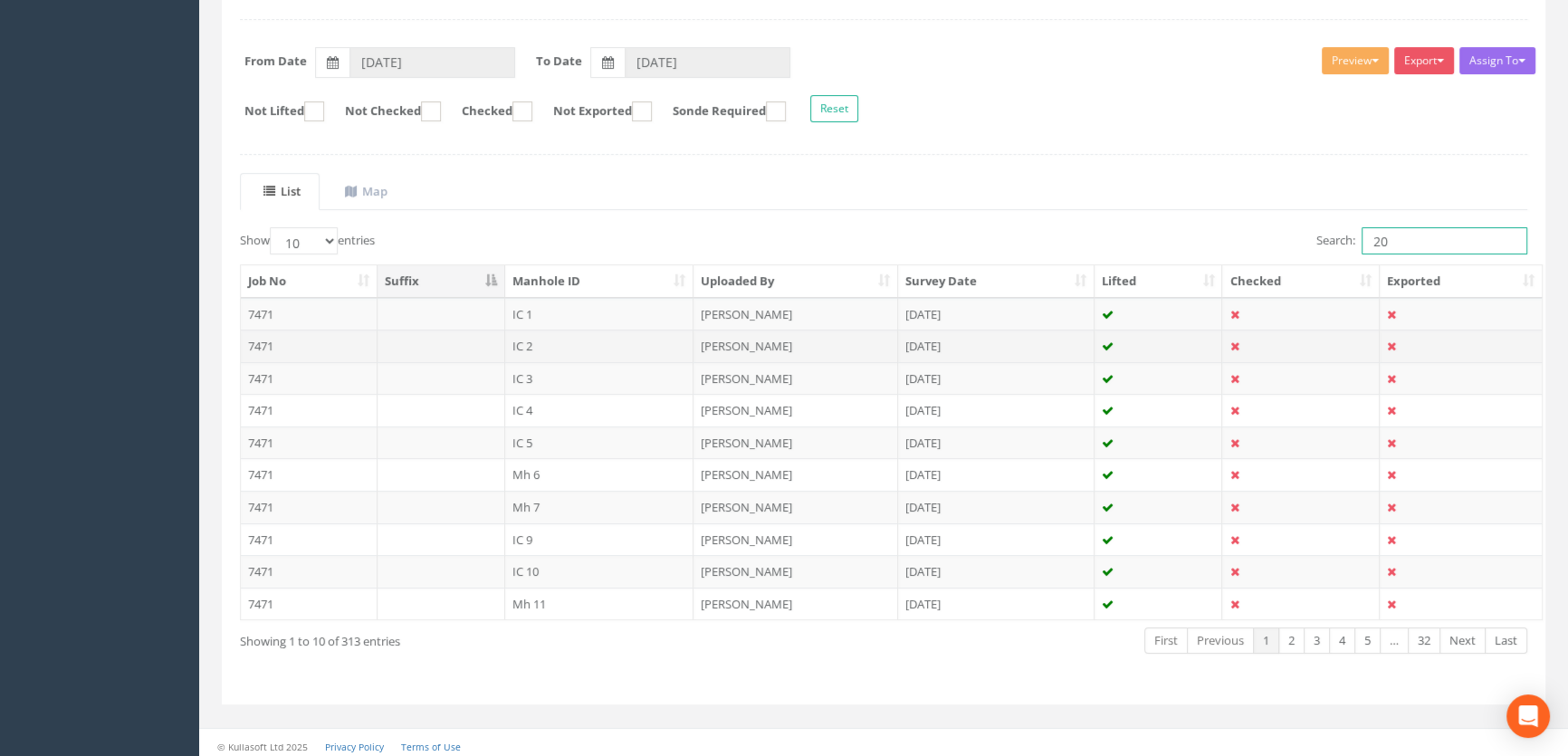
type input "2"
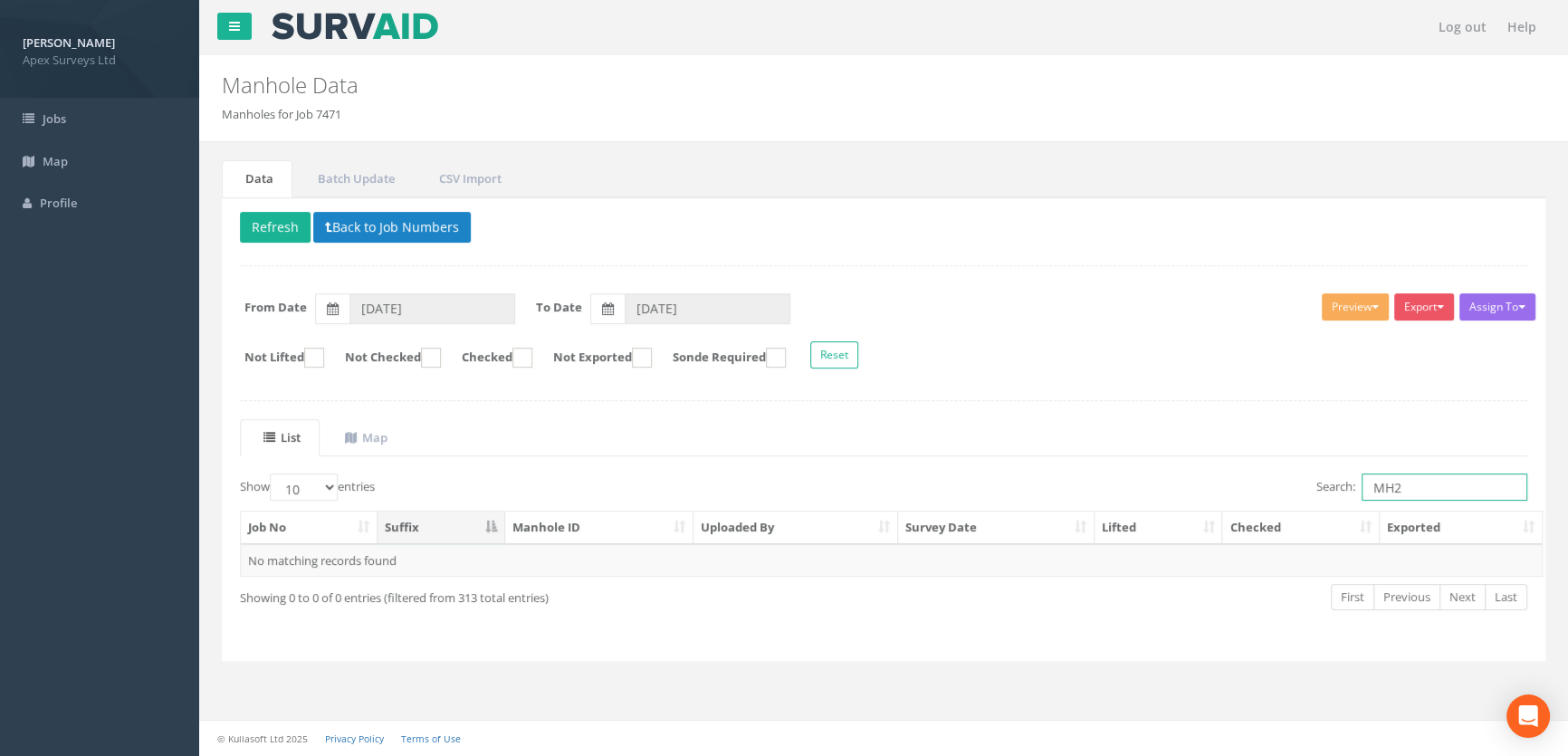
scroll to position [0, 0]
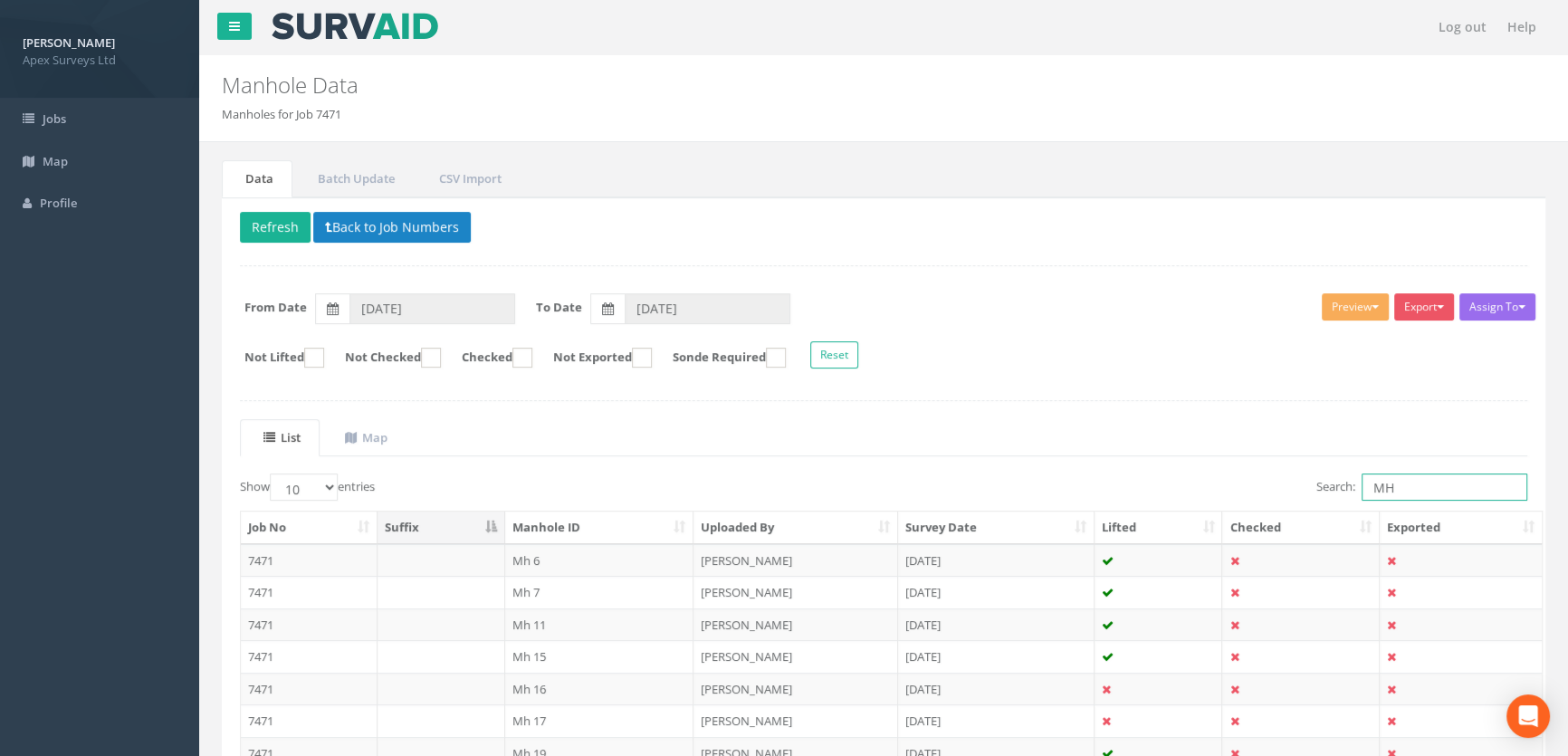
type input "M"
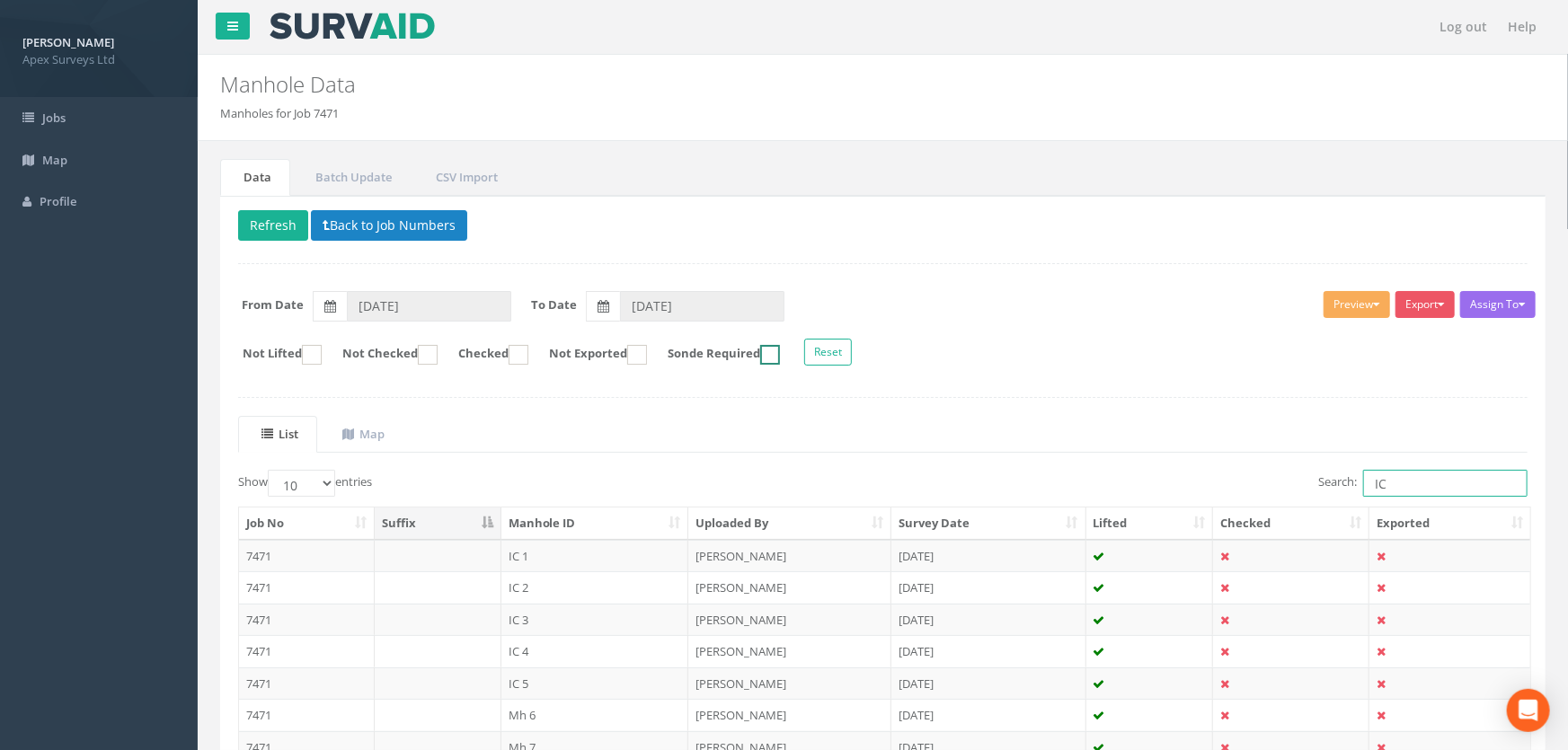
type input "I"
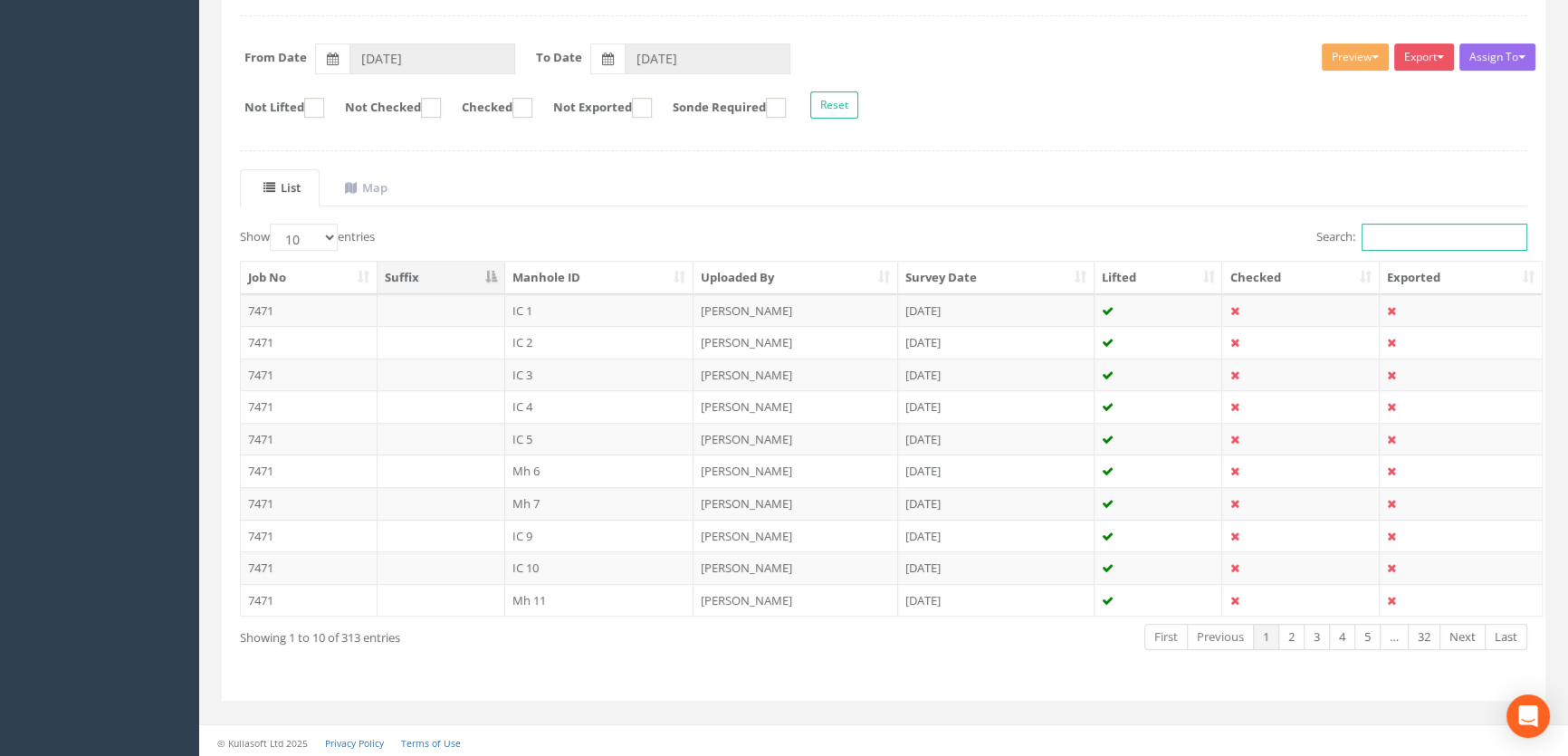
scroll to position [250, 0]
click at [331, 228] on select "10 25 50 100" at bounding box center [303, 236] width 68 height 27
select select "100"
click at [273, 223] on select "10 25 50 100" at bounding box center [303, 236] width 68 height 27
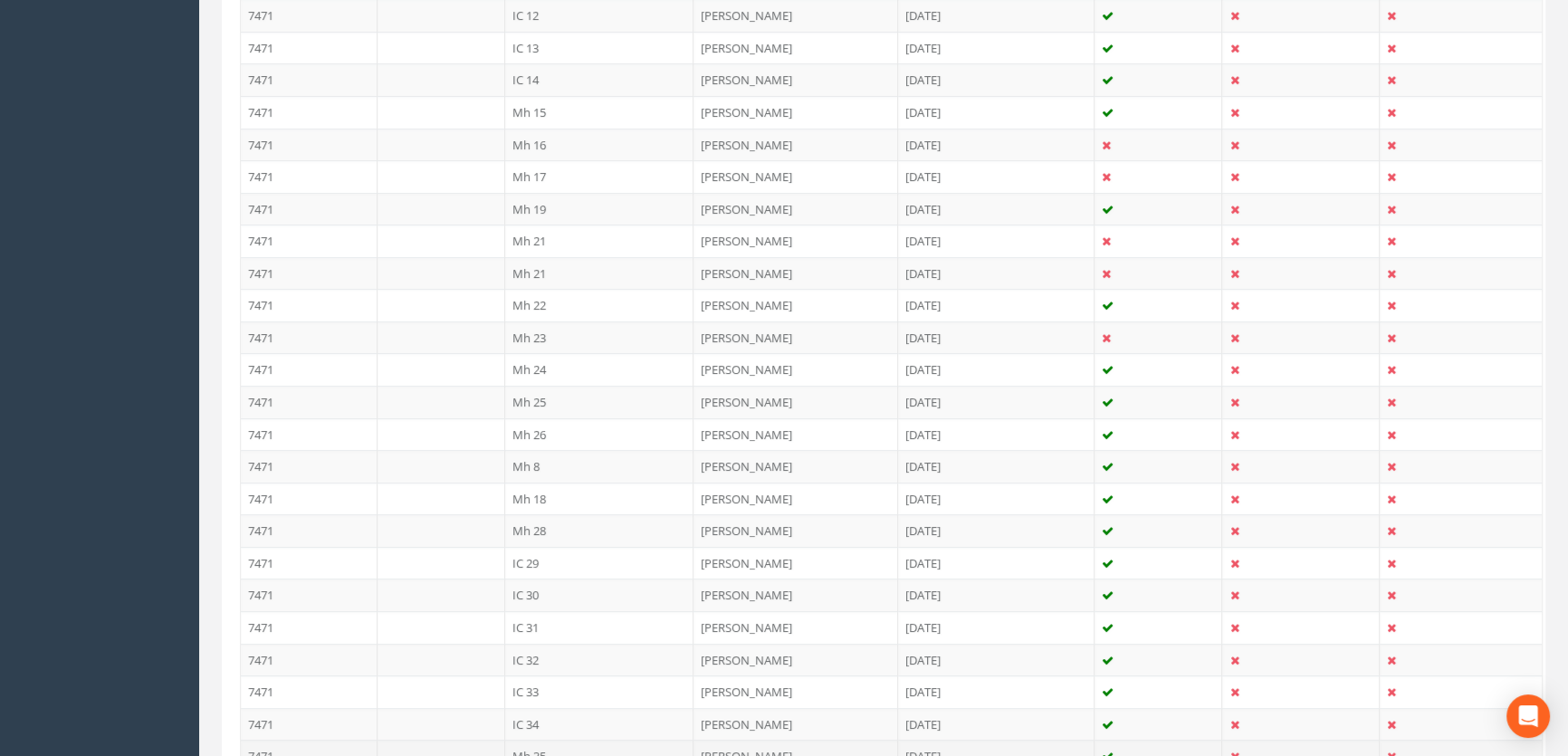
scroll to position [837, 0]
click at [533, 270] on td "Mh 21" at bounding box center [600, 270] width 189 height 32
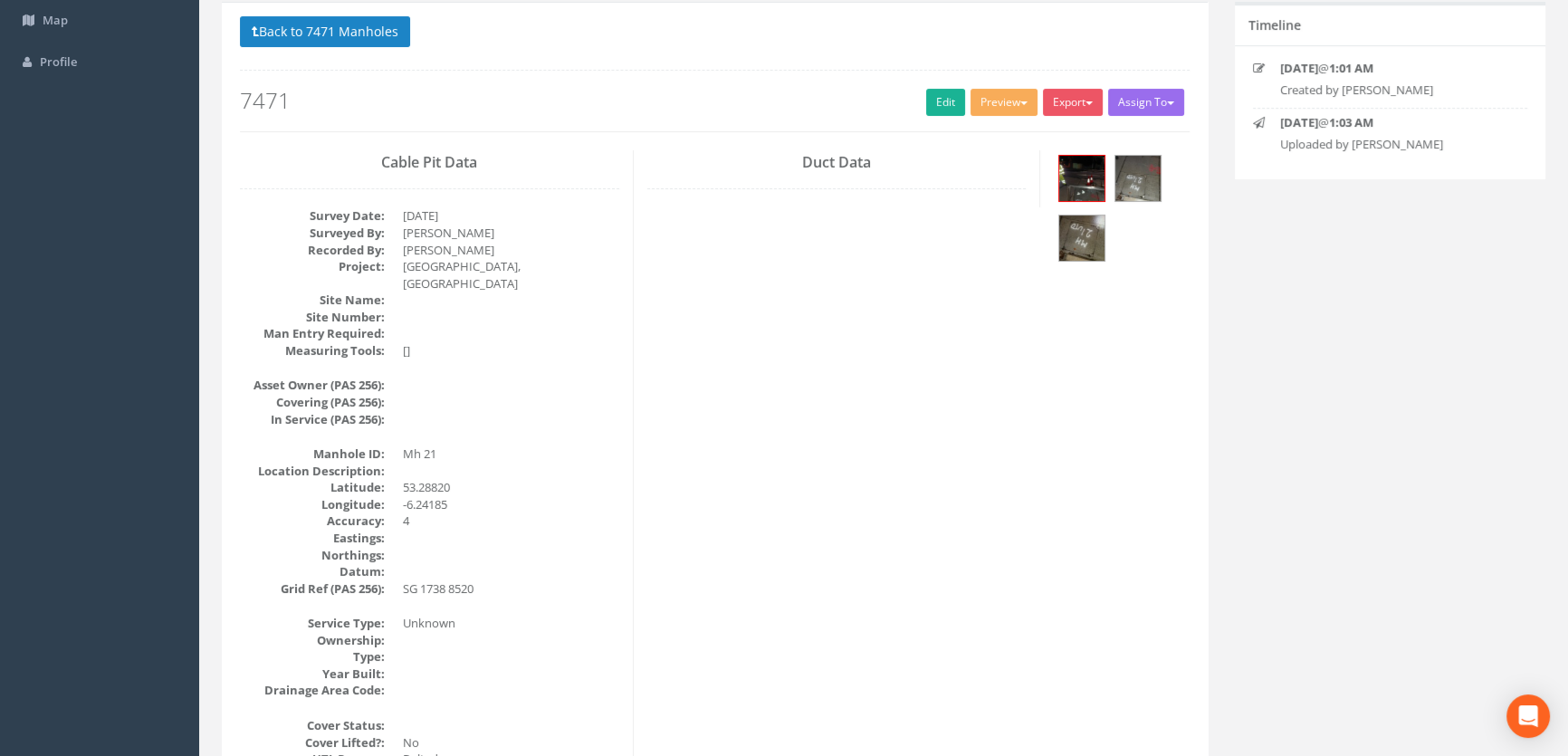
scroll to position [0, 0]
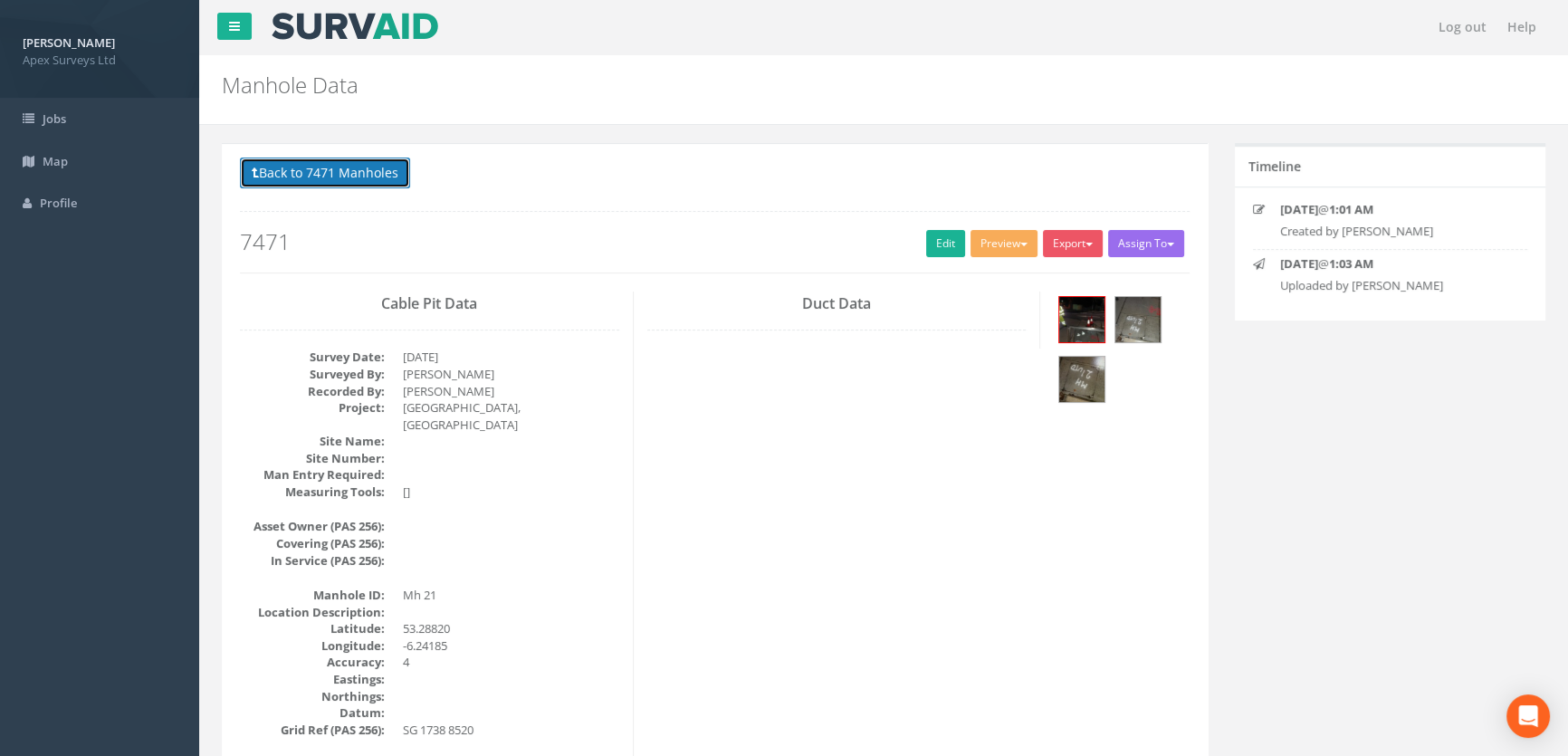
click at [292, 172] on button "Back to 7471 Manholes" at bounding box center [325, 173] width 170 height 31
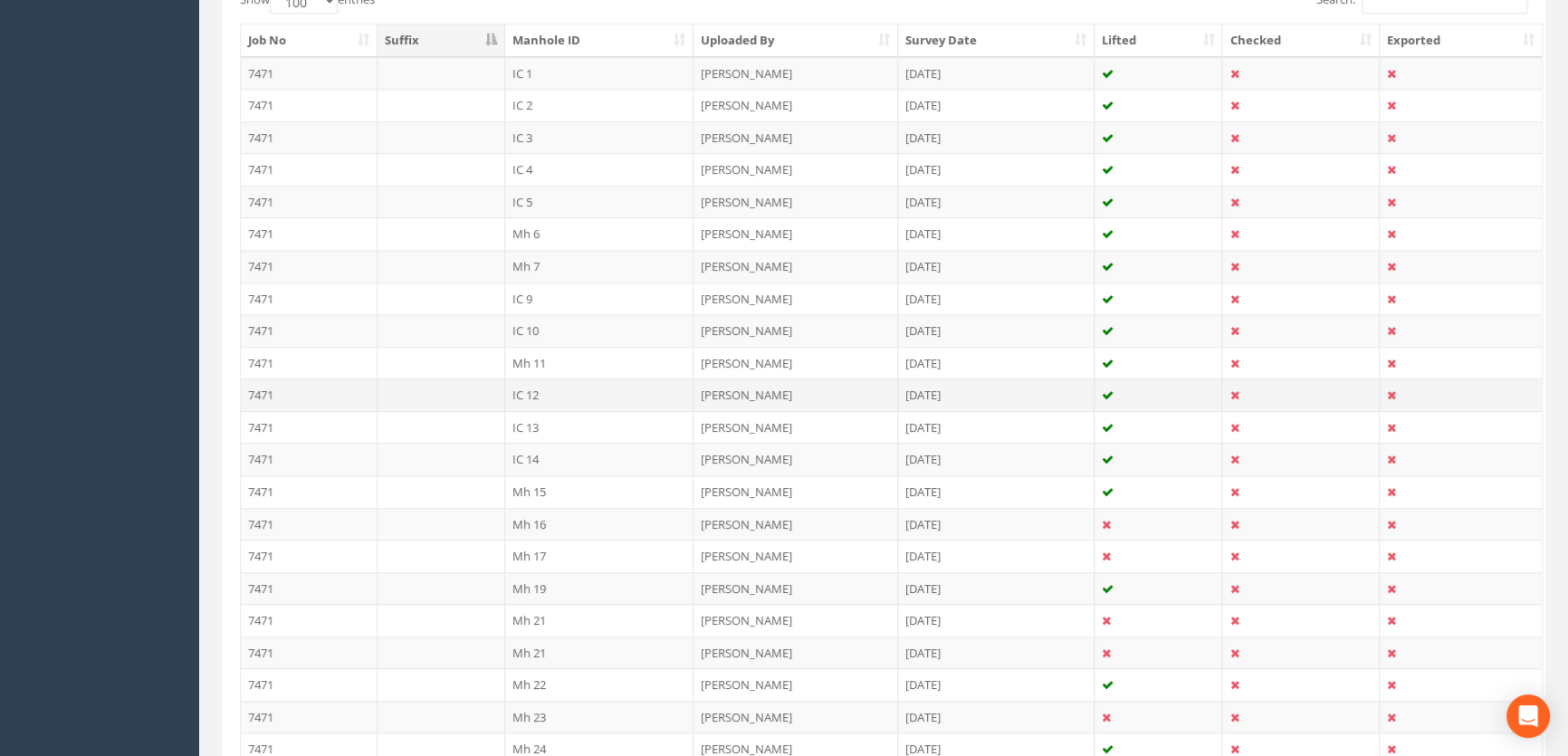
scroll to position [493, 0]
click at [529, 644] on td "Mh 21" at bounding box center [600, 646] width 189 height 32
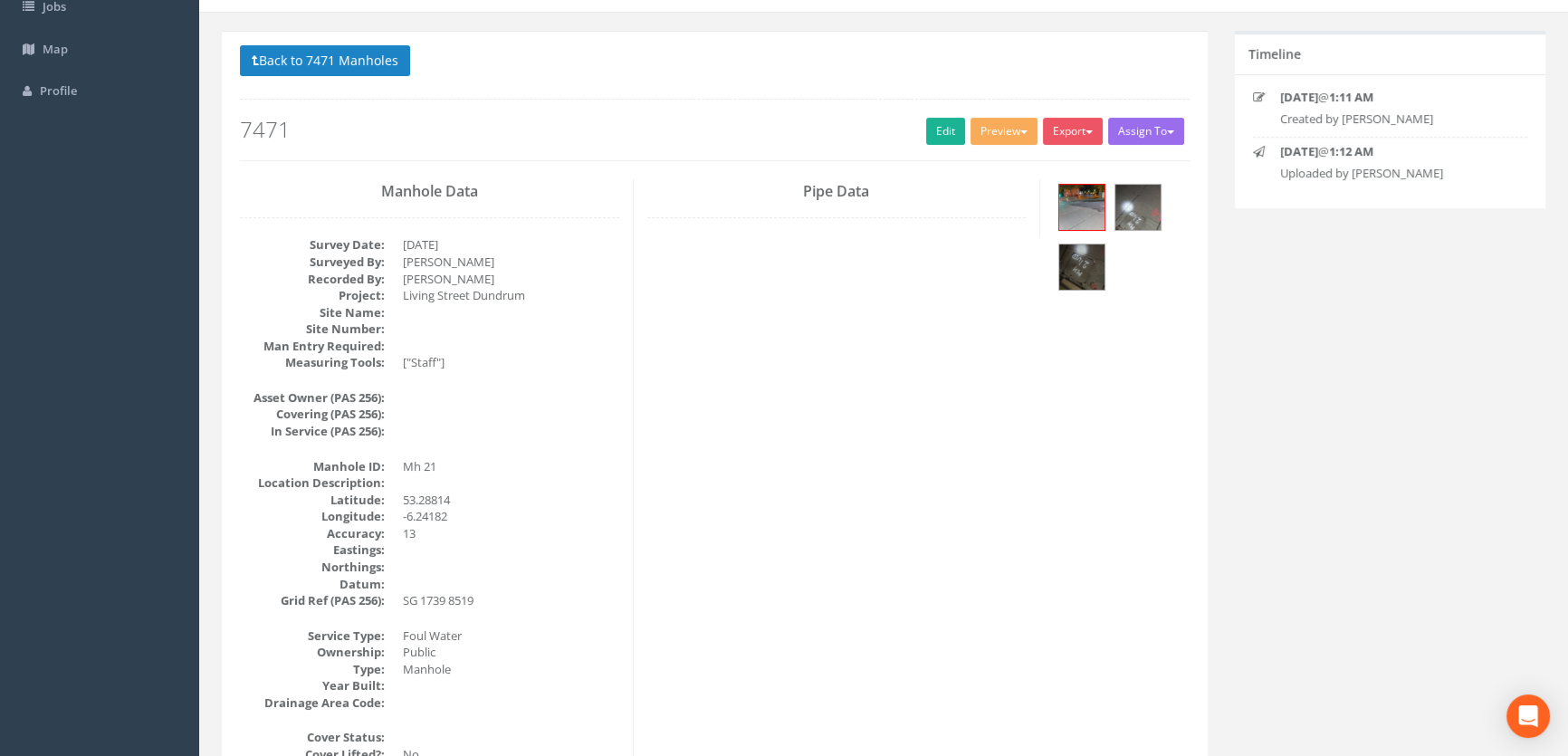
scroll to position [0, 0]
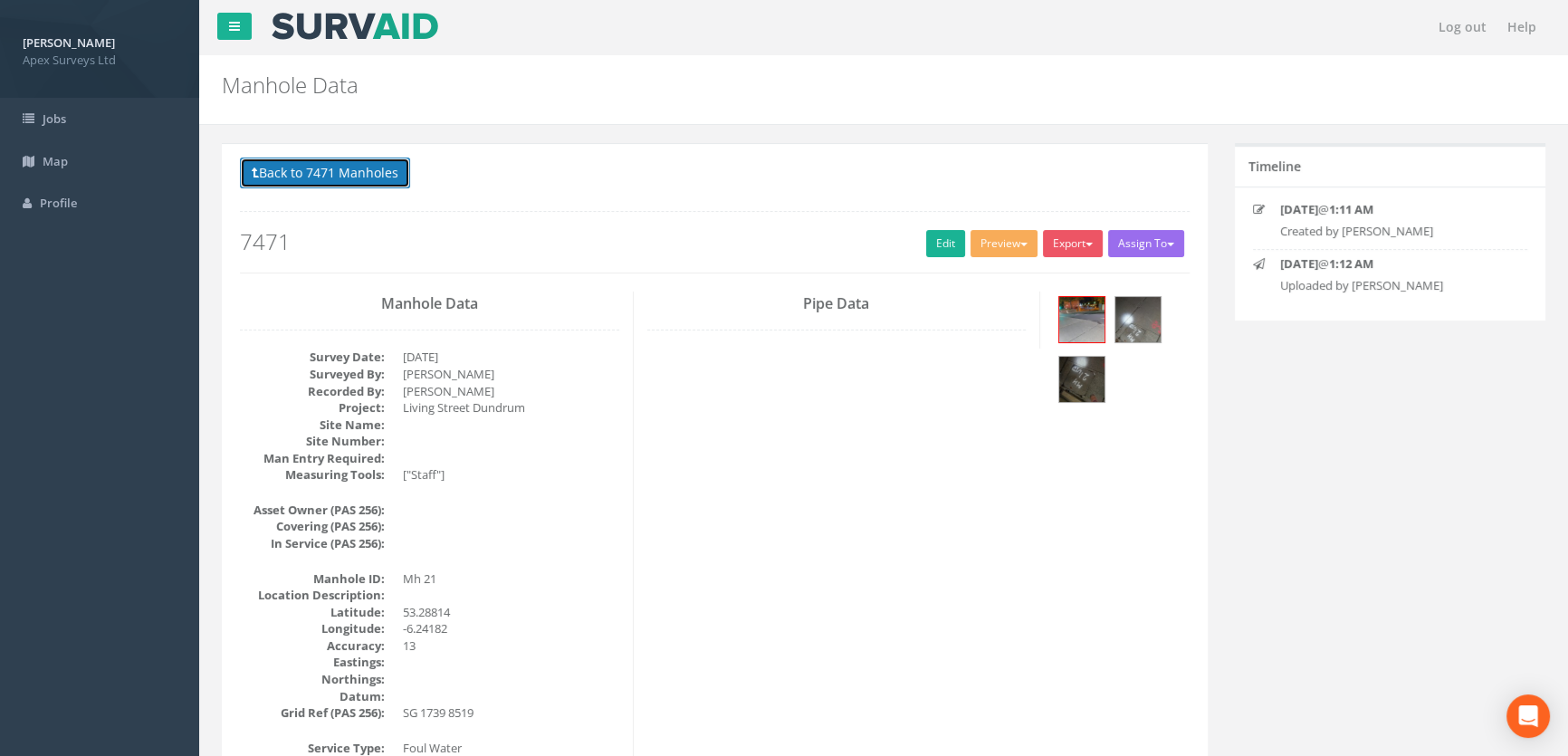
click at [285, 177] on button "Back to 7471 Manholes" at bounding box center [325, 173] width 170 height 31
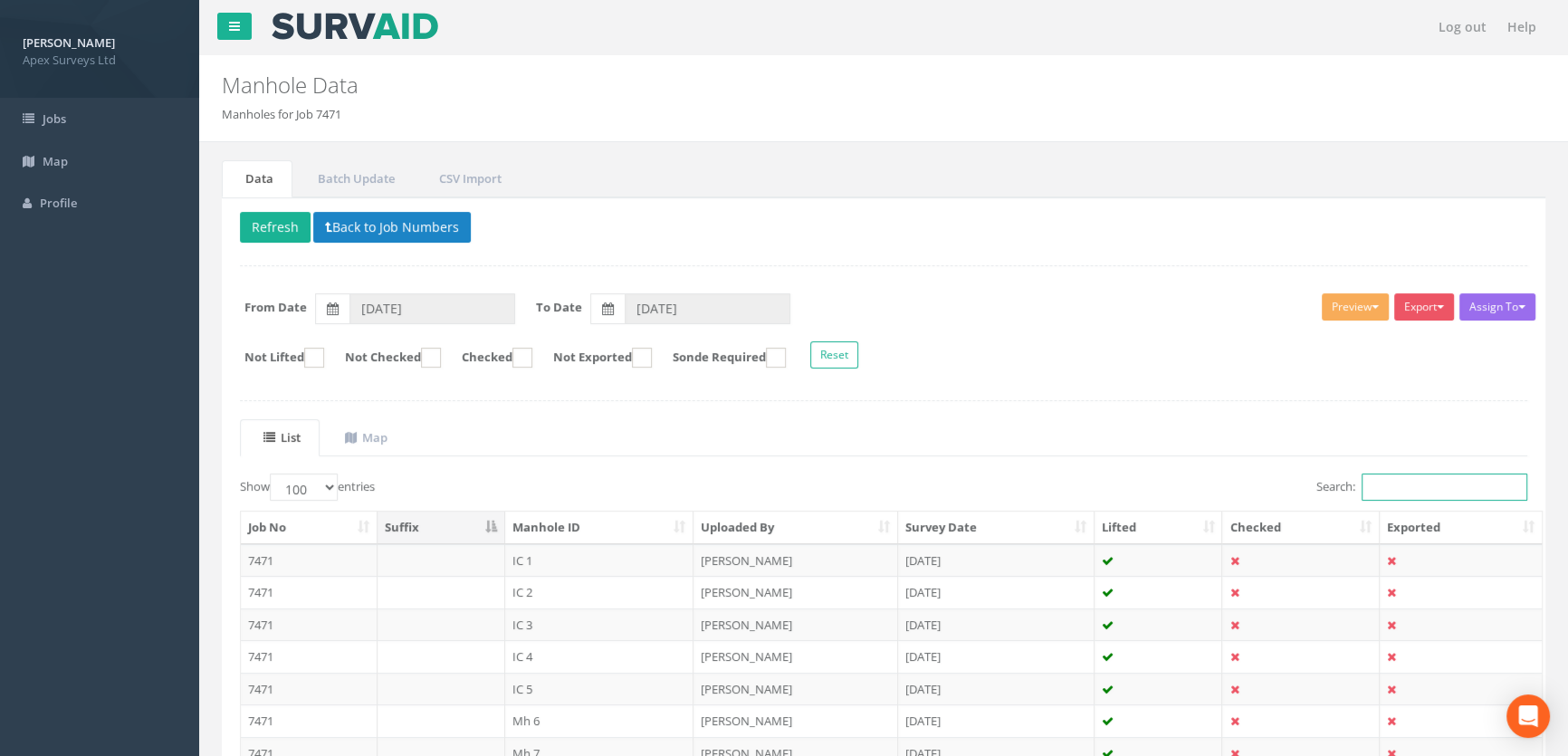
click at [1403, 495] on input "Search:" at bounding box center [1445, 486] width 166 height 27
drag, startPoint x: 1406, startPoint y: 495, endPoint x: 1270, endPoint y: 487, distance: 136.2
click at [1270, 487] on div "Search: 20" at bounding box center [1212, 489] width 630 height 32
type input "41"
click at [516, 559] on td "Mh 41" at bounding box center [600, 559] width 189 height 32
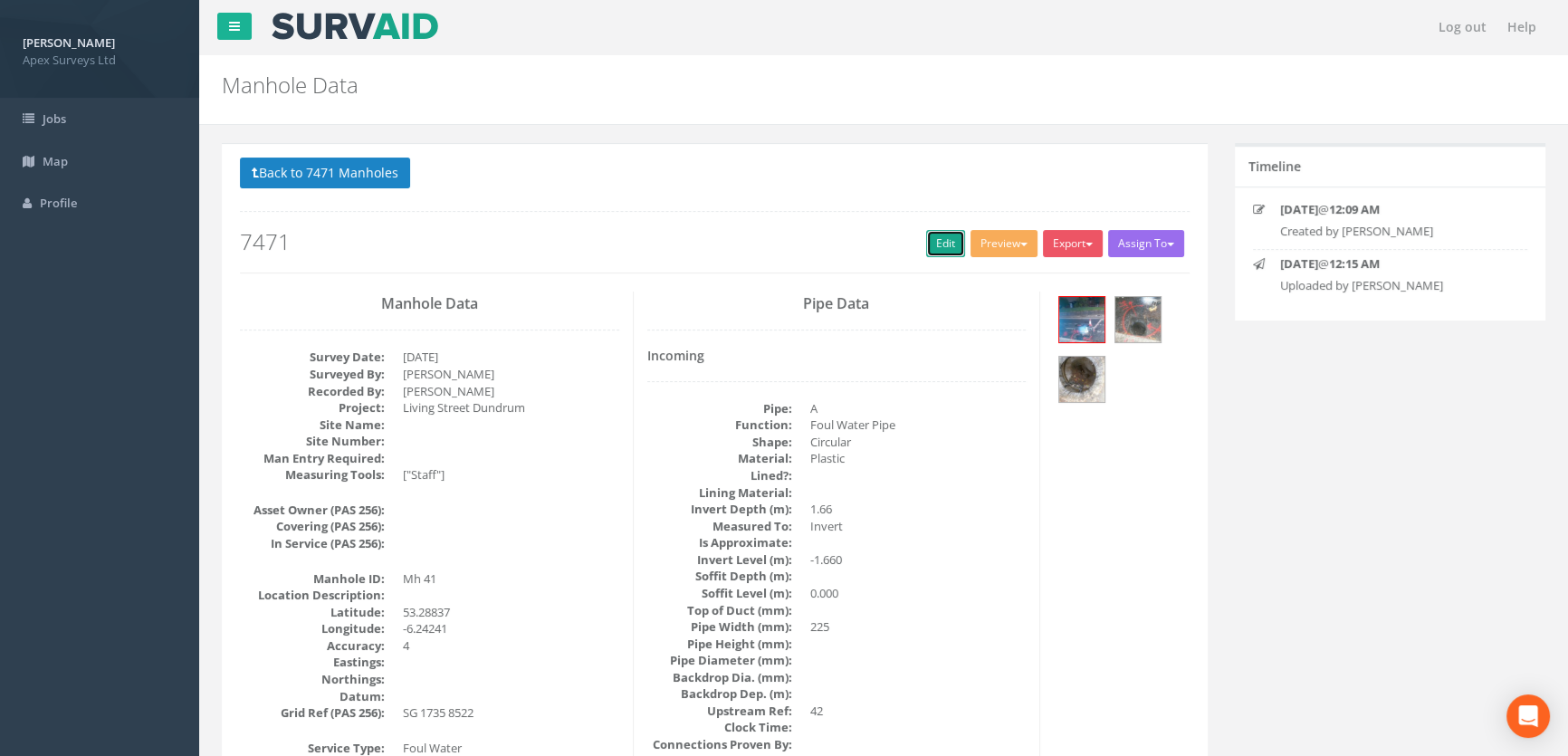
click at [945, 236] on link "Edit" at bounding box center [945, 243] width 39 height 27
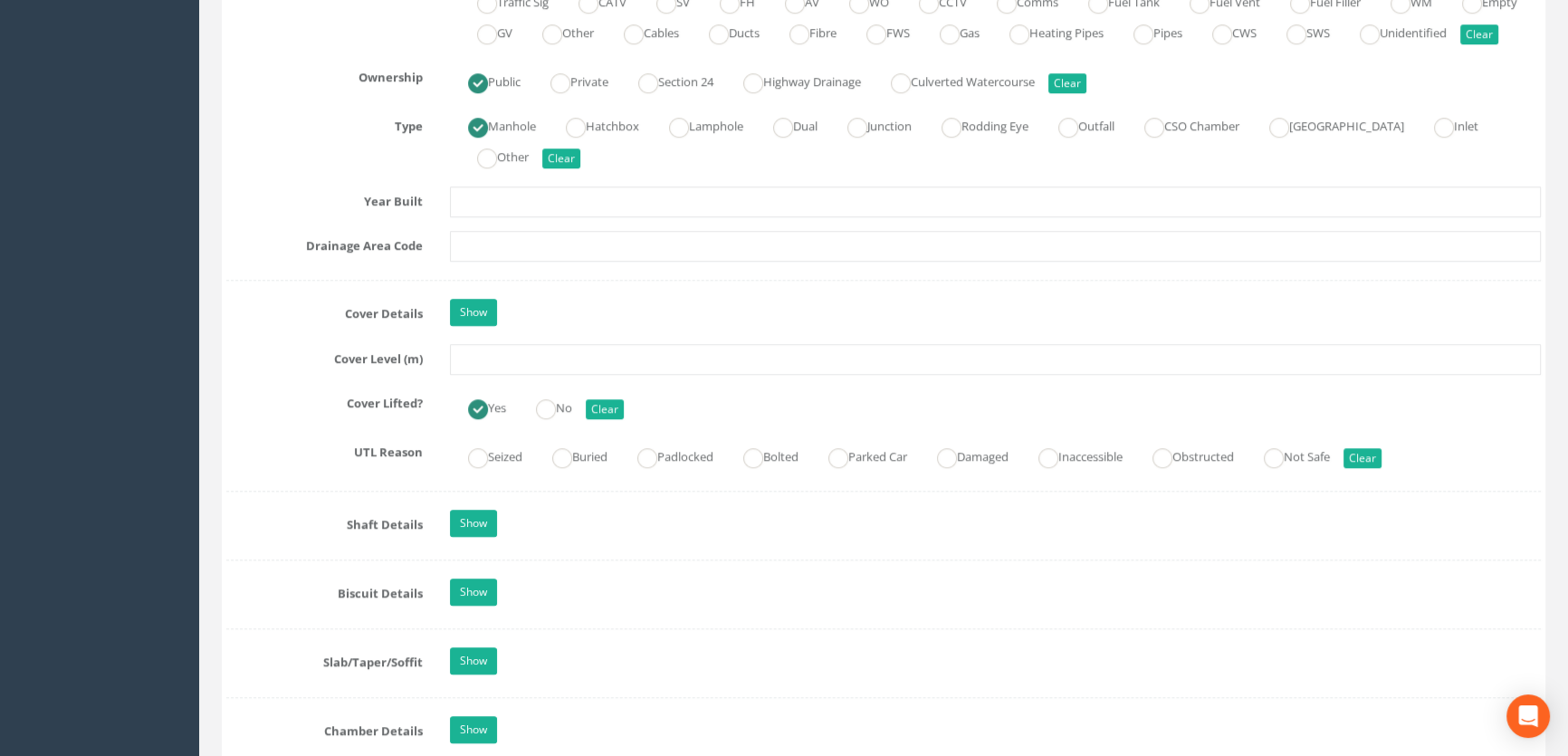
scroll to position [1399, 0]
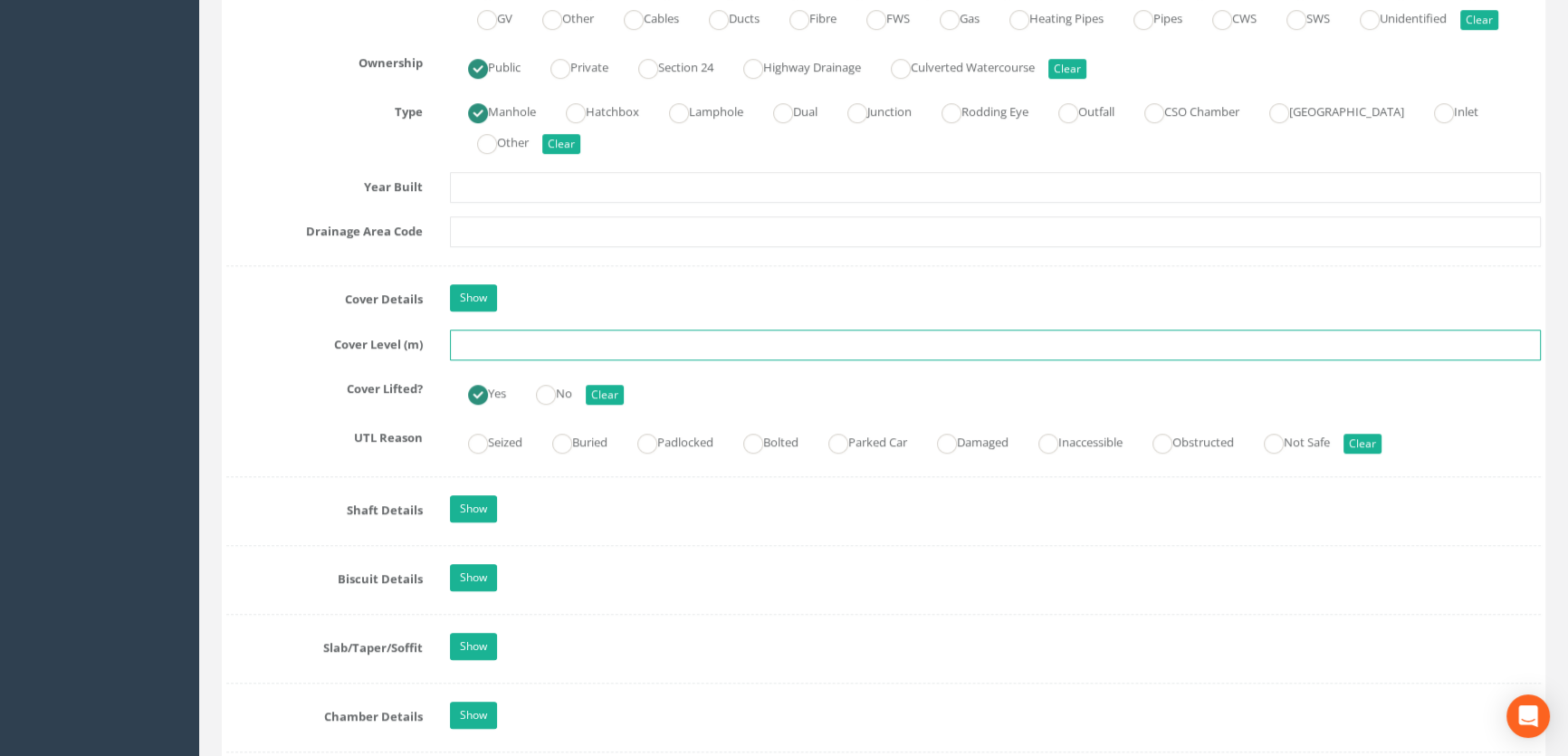
click at [550, 360] on input "text" at bounding box center [996, 344] width 1091 height 31
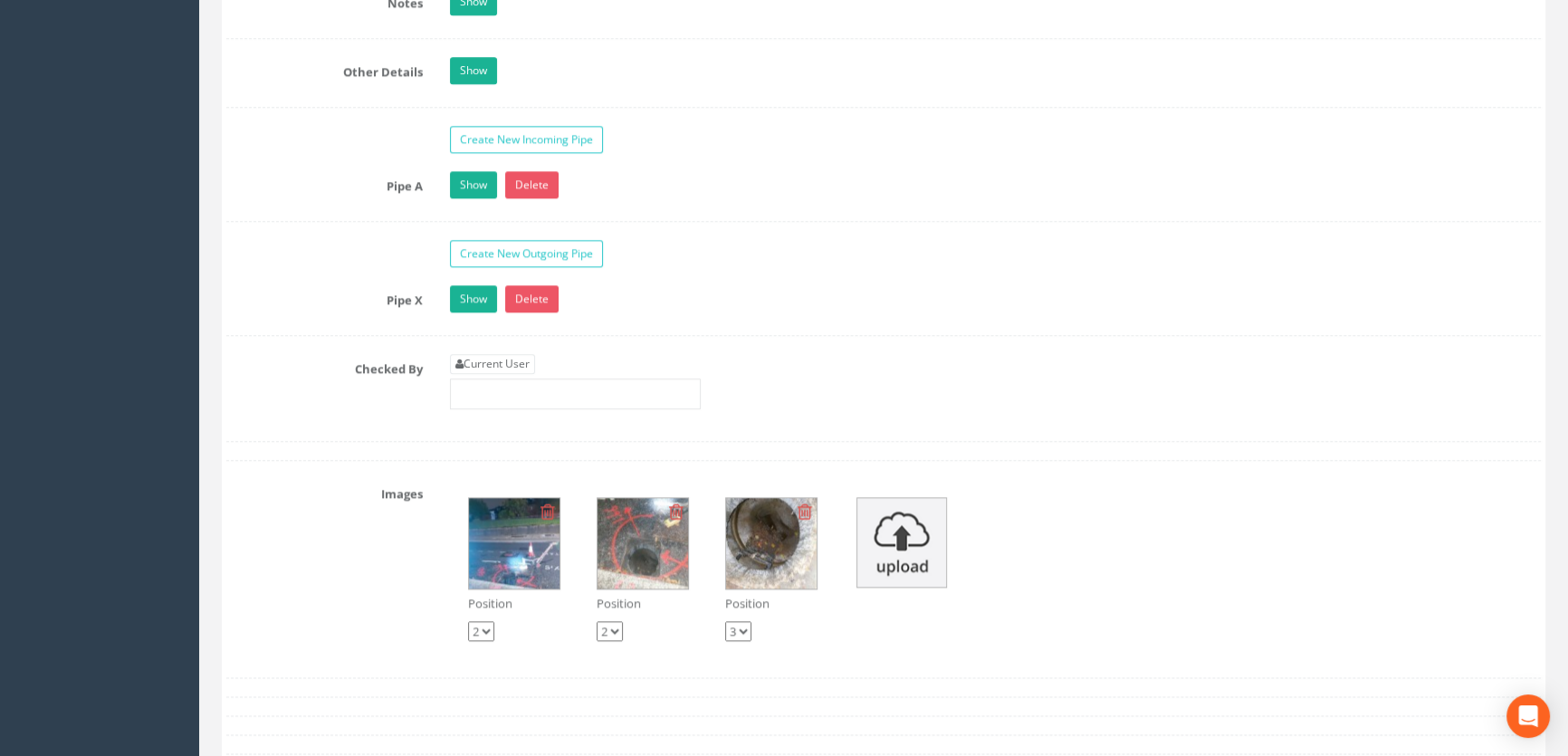
scroll to position [2879, 0]
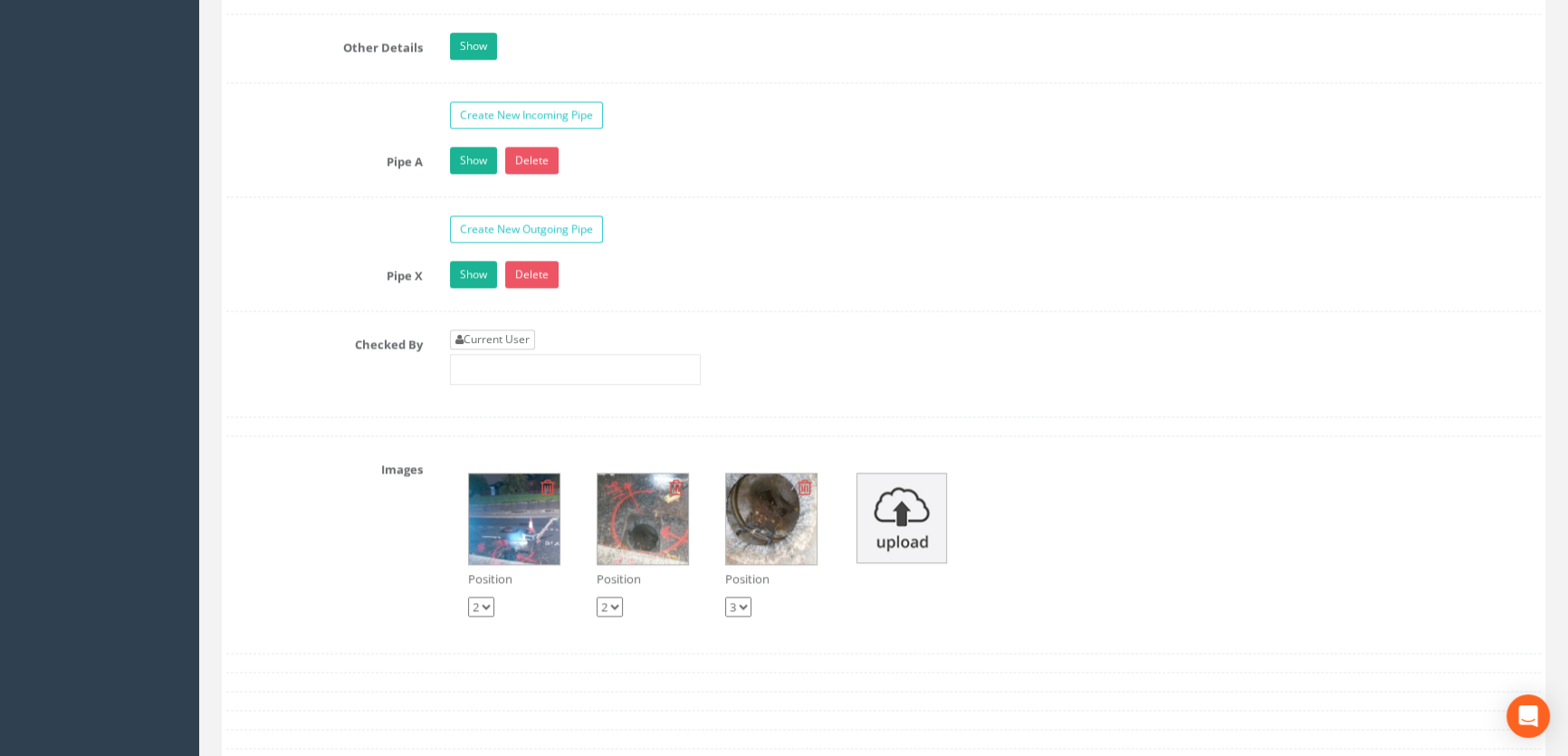
type input "55.46"
click at [498, 350] on link "Current User" at bounding box center [493, 339] width 85 height 19
type input "[PERSON_NAME]"
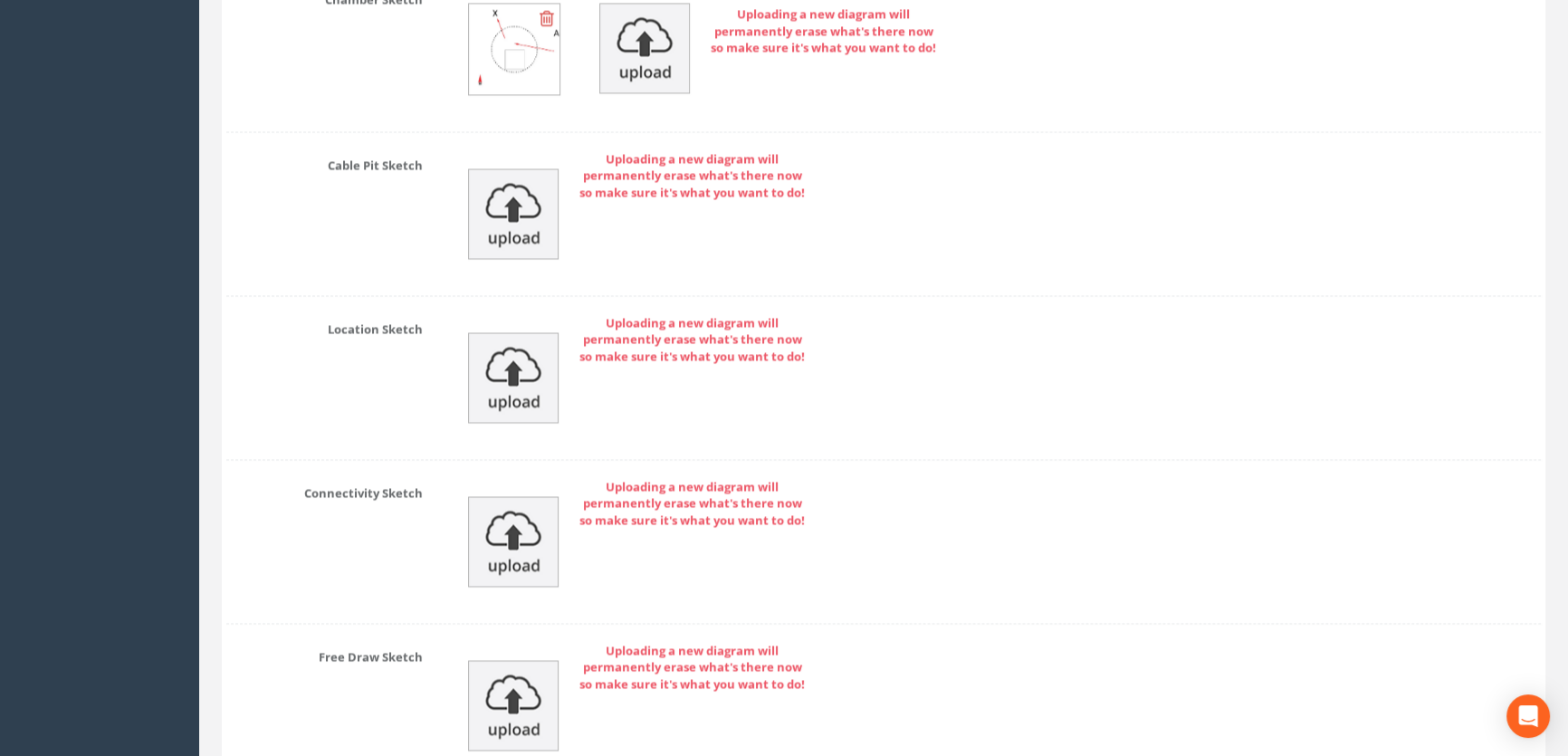
scroll to position [4008, 0]
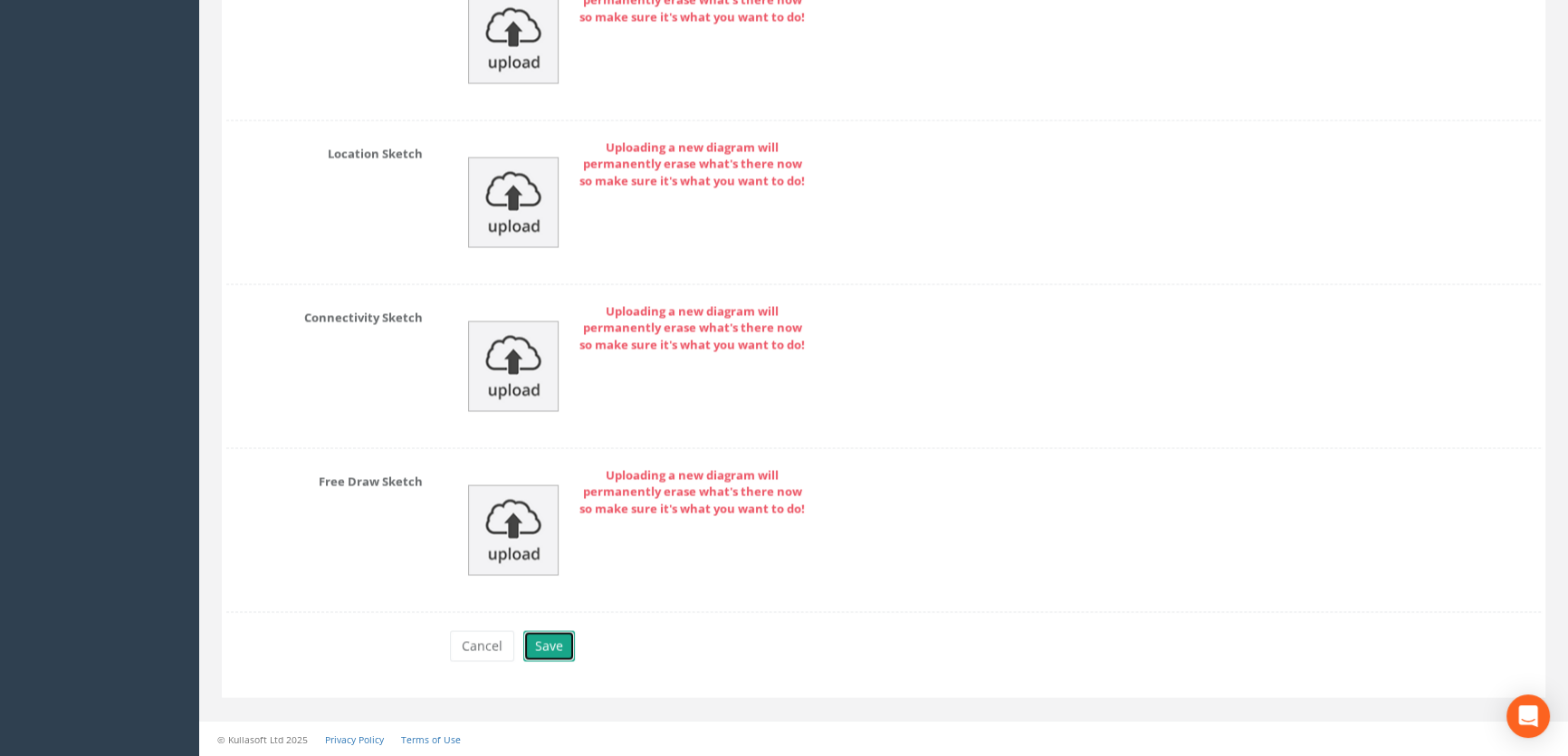
click at [544, 640] on button "Save" at bounding box center [549, 645] width 52 height 31
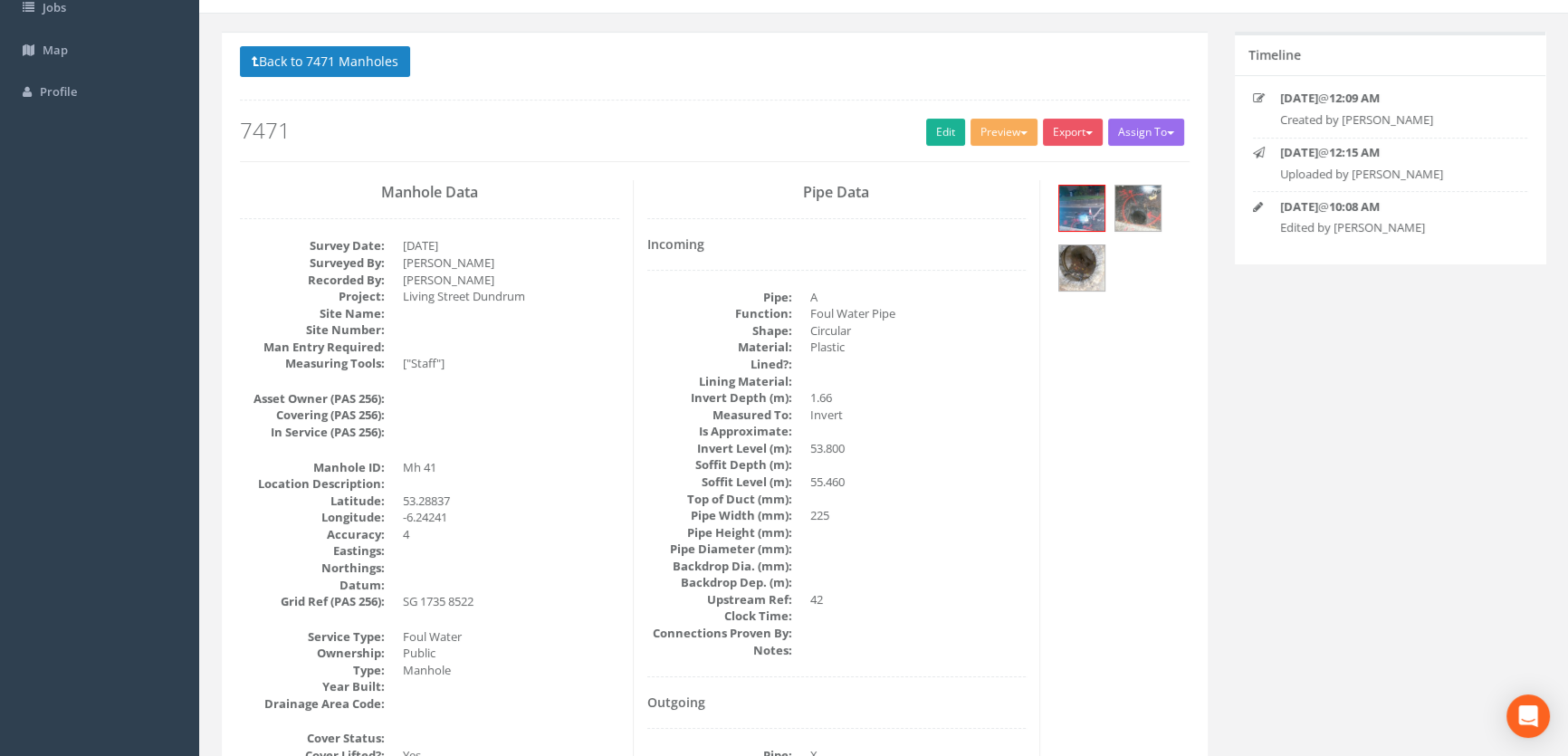
scroll to position [0, 0]
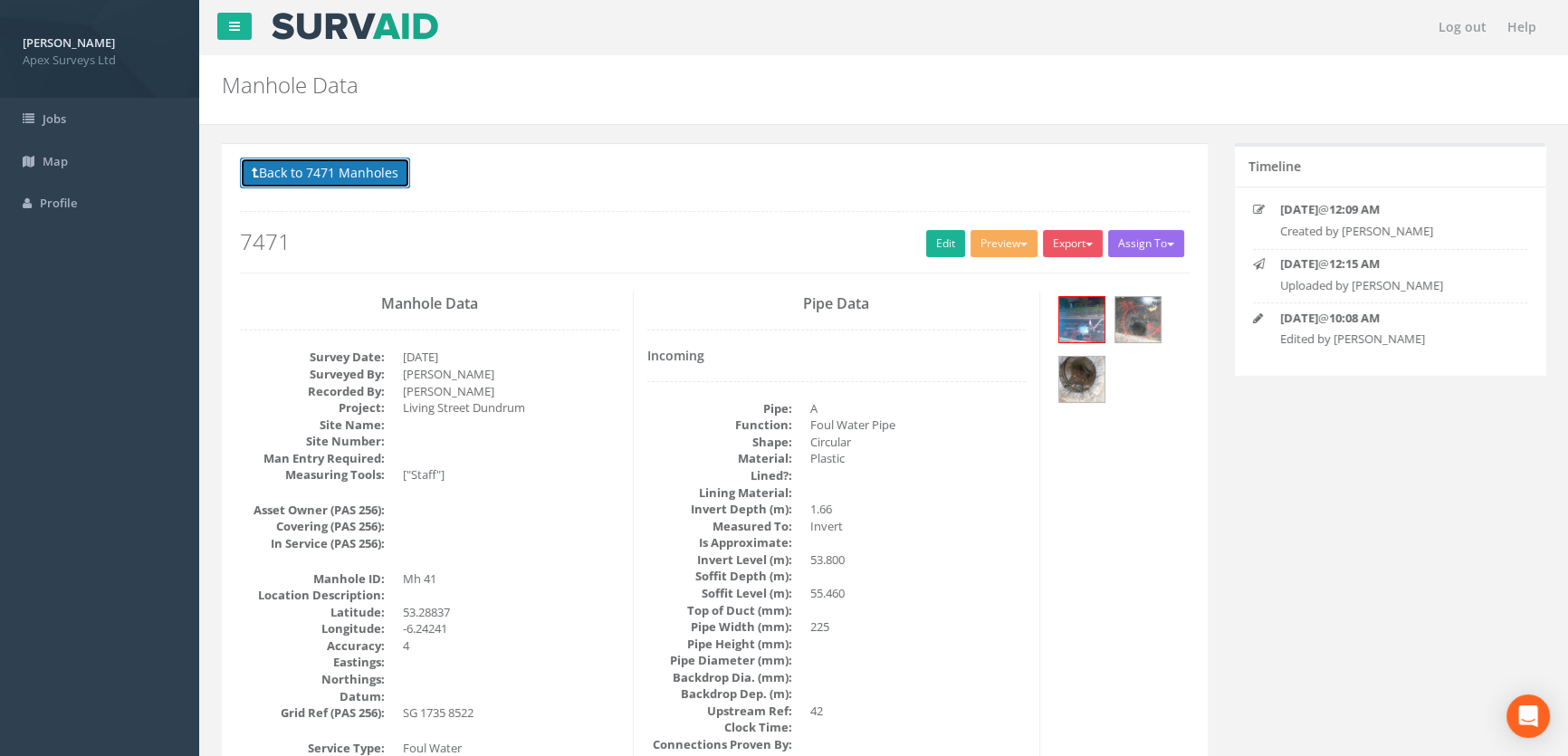
click at [318, 186] on button "Back to 7471 Manholes" at bounding box center [325, 173] width 170 height 31
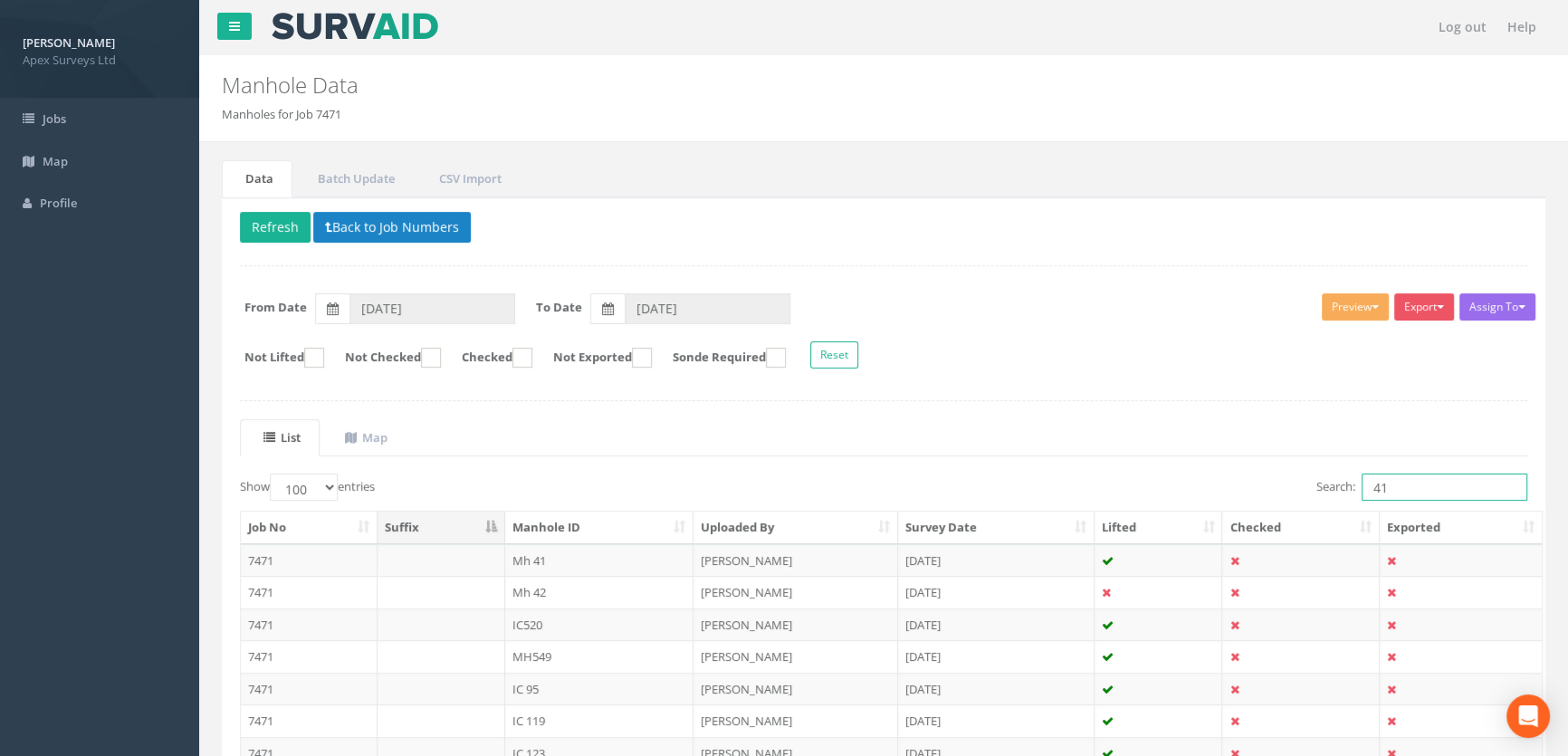
drag, startPoint x: 1436, startPoint y: 480, endPoint x: 1267, endPoint y: 498, distance: 170.0
click at [1268, 498] on div "Search: 41" at bounding box center [1212, 489] width 630 height 32
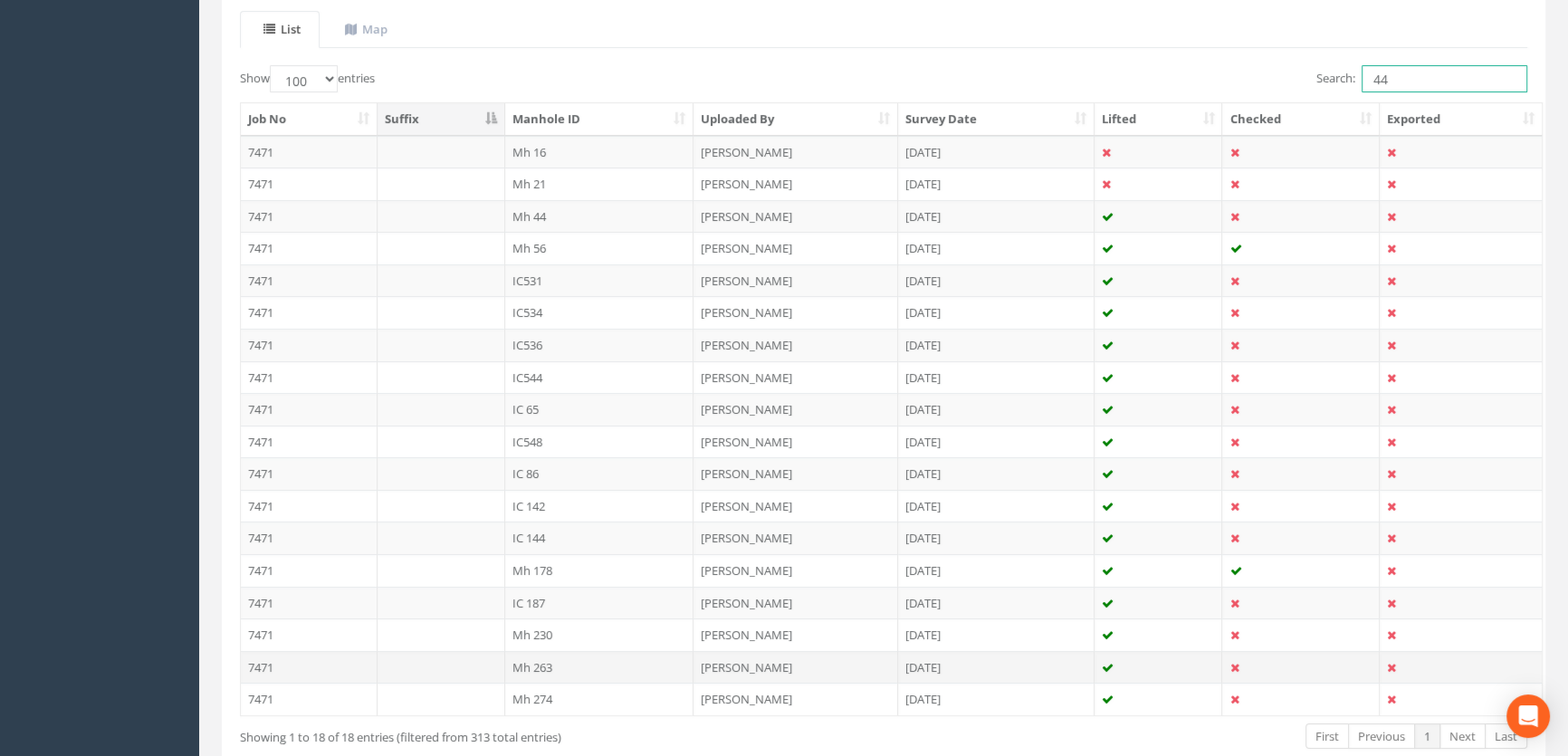
scroll to position [493, 0]
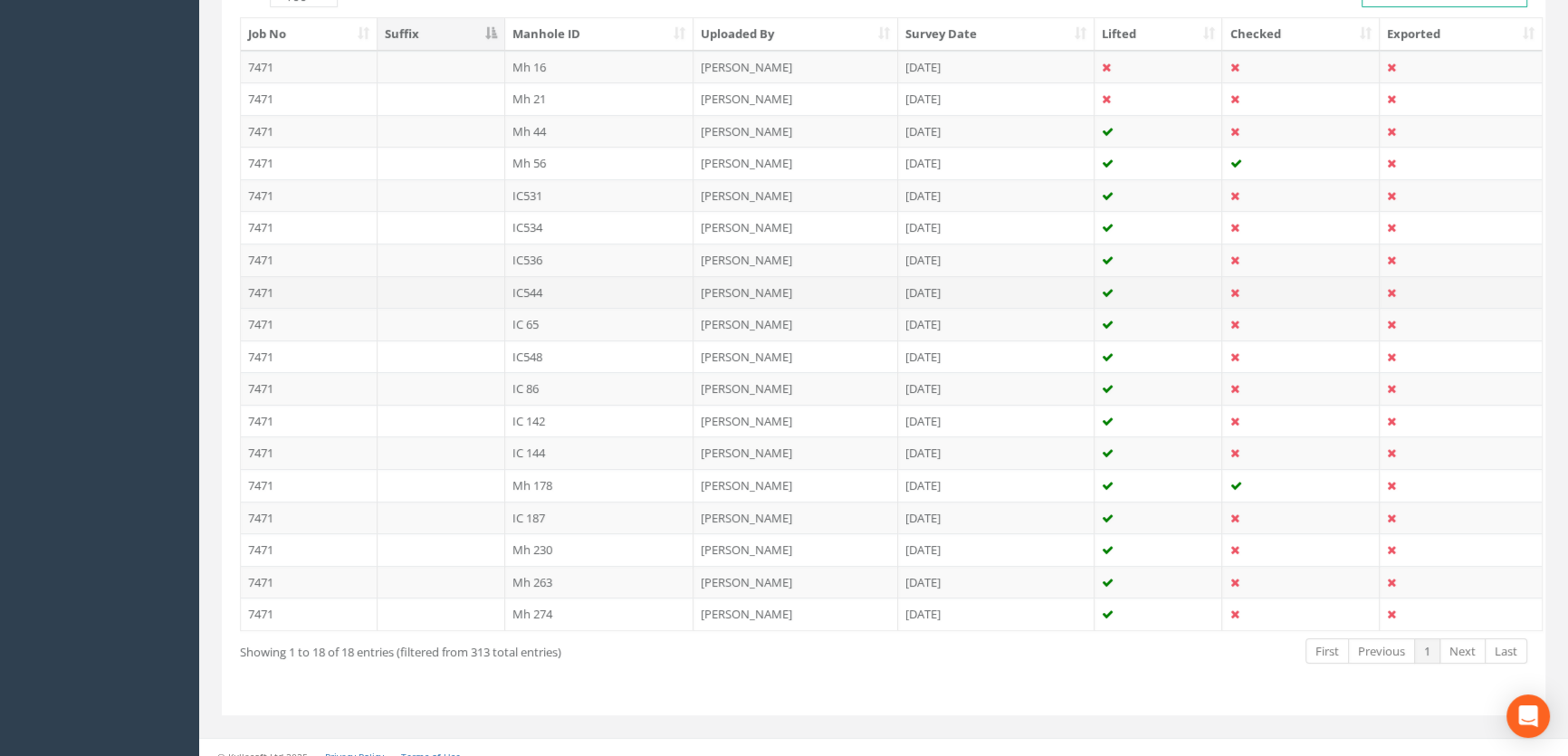
type input "44"
click at [543, 288] on td "IC544" at bounding box center [600, 292] width 189 height 32
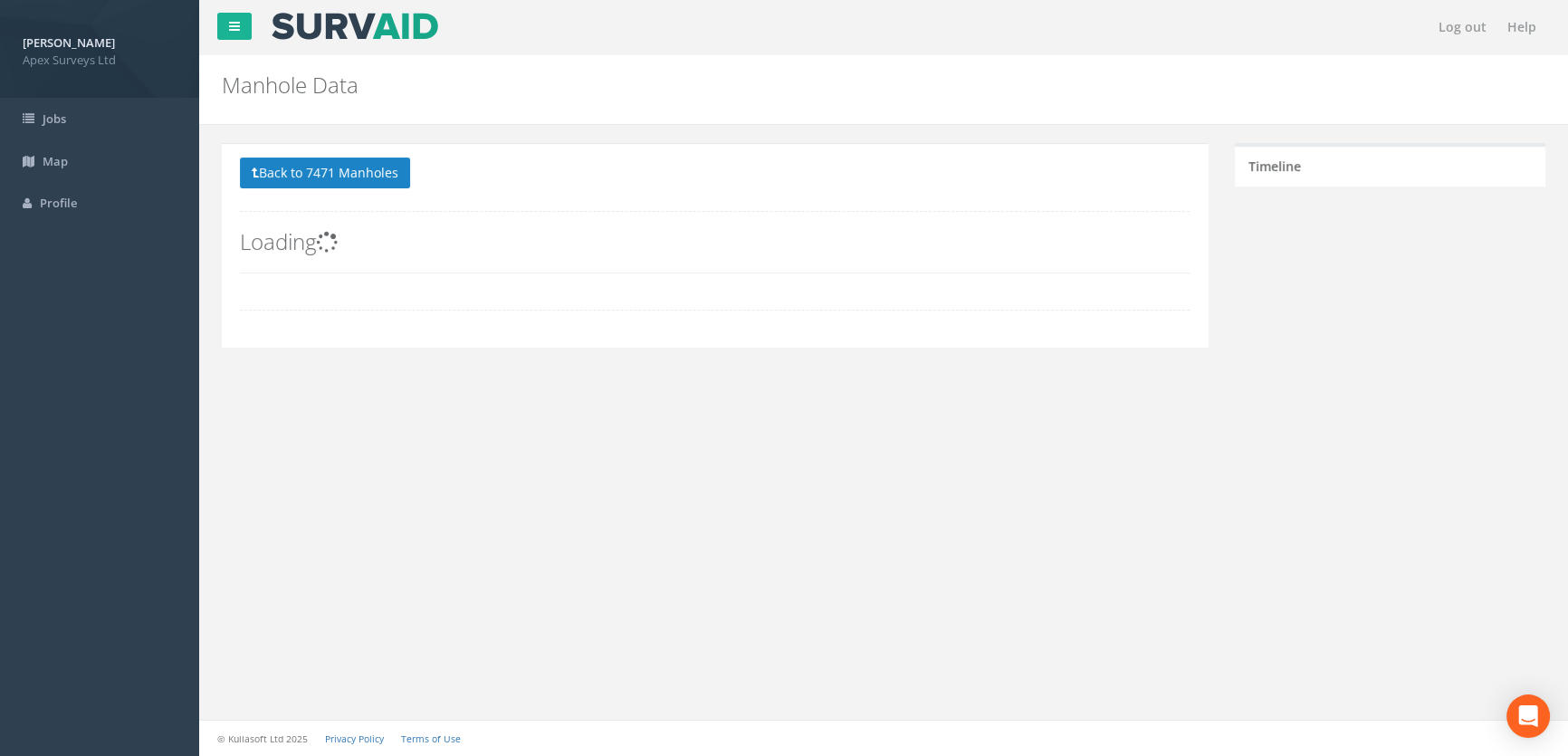
scroll to position [0, 0]
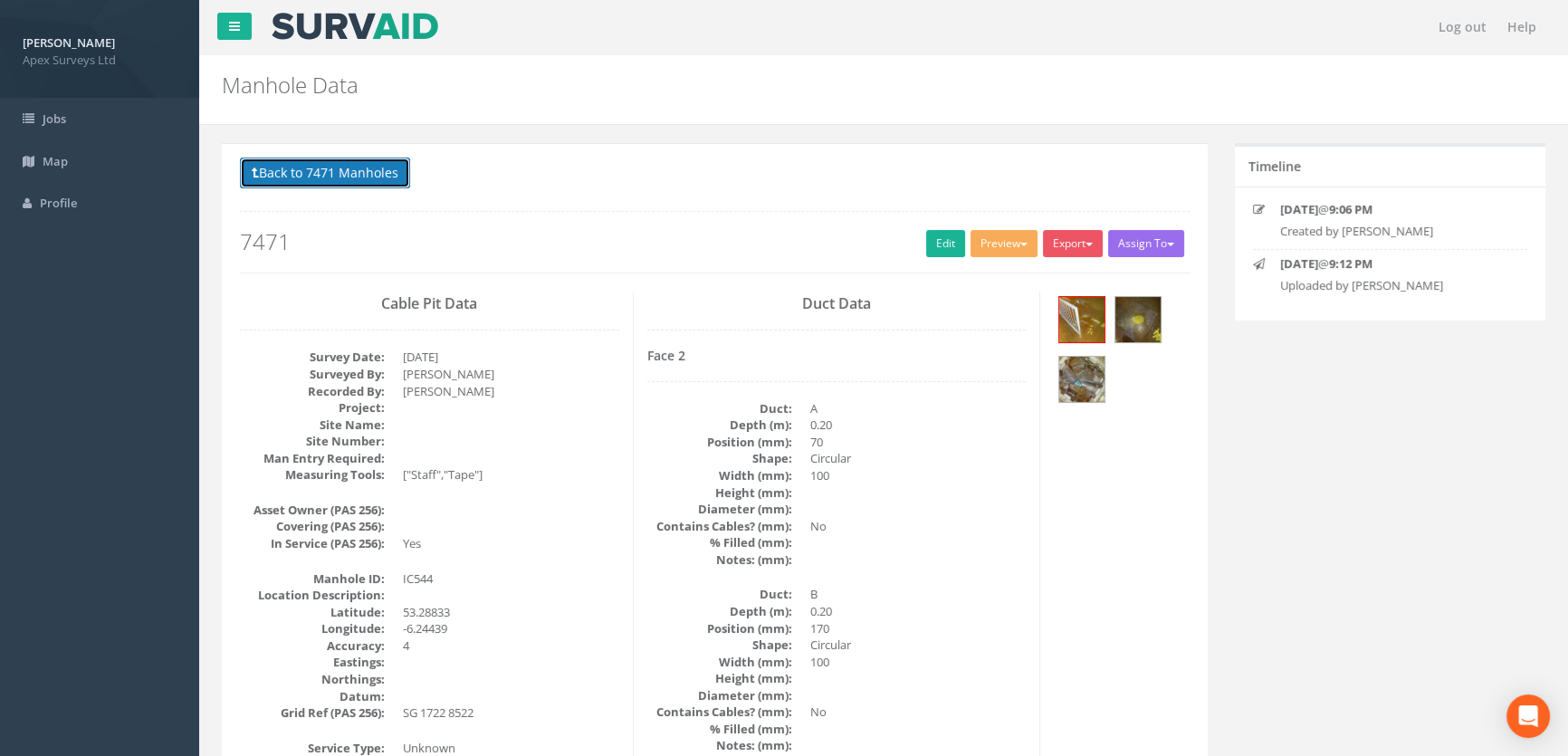
click at [311, 173] on button "Back to 7471 Manholes" at bounding box center [325, 173] width 170 height 31
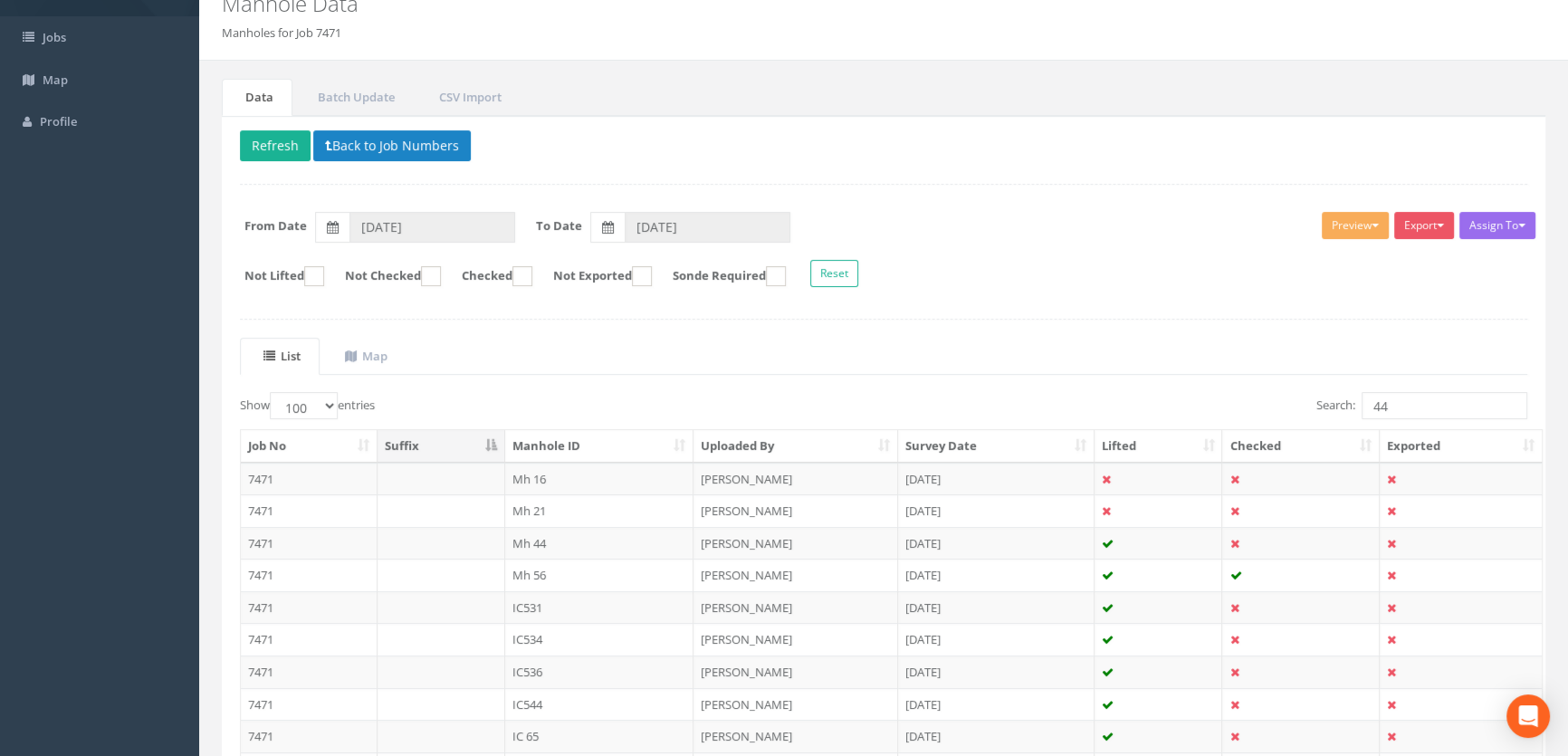
scroll to position [164, 0]
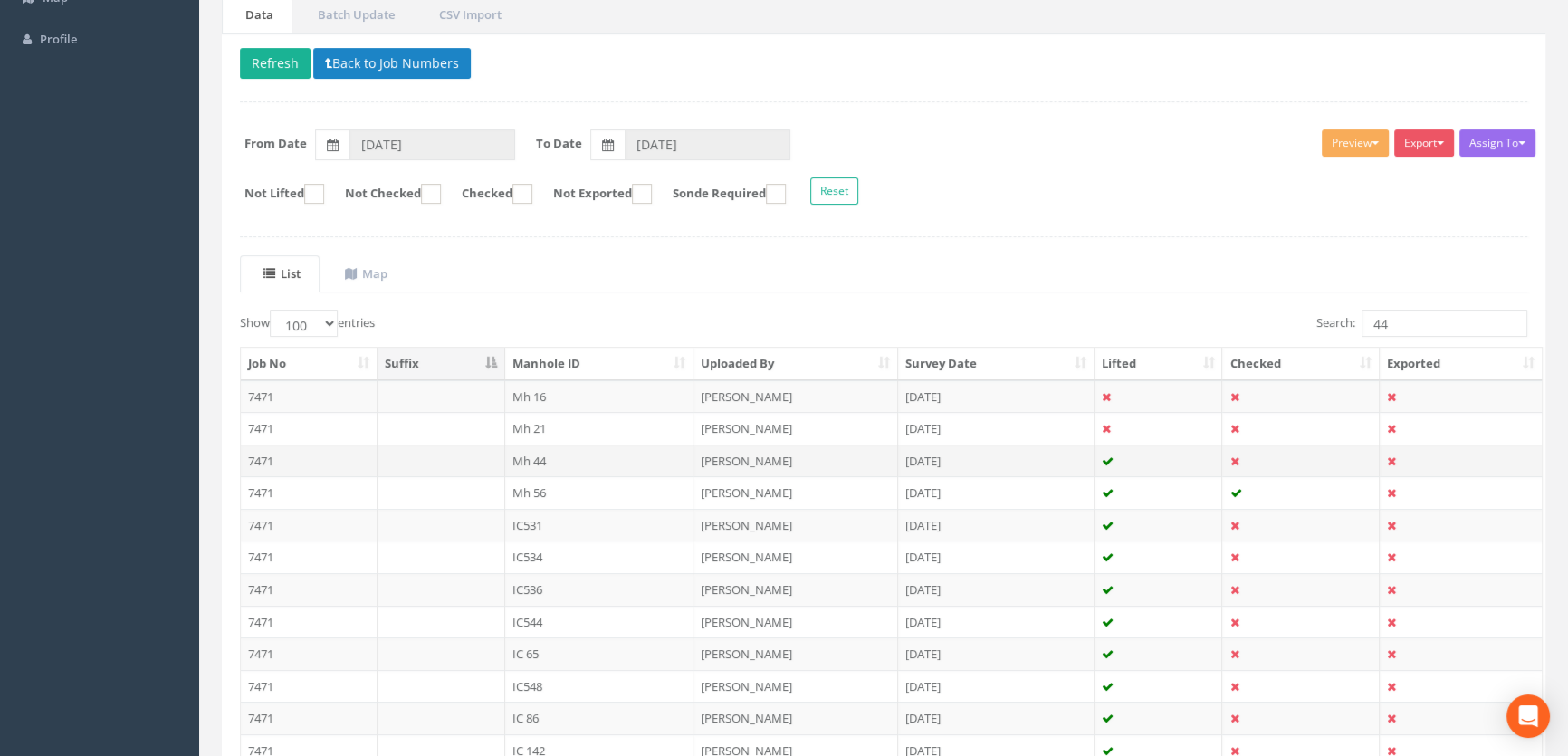
click at [532, 459] on td "Mh 44" at bounding box center [600, 460] width 189 height 32
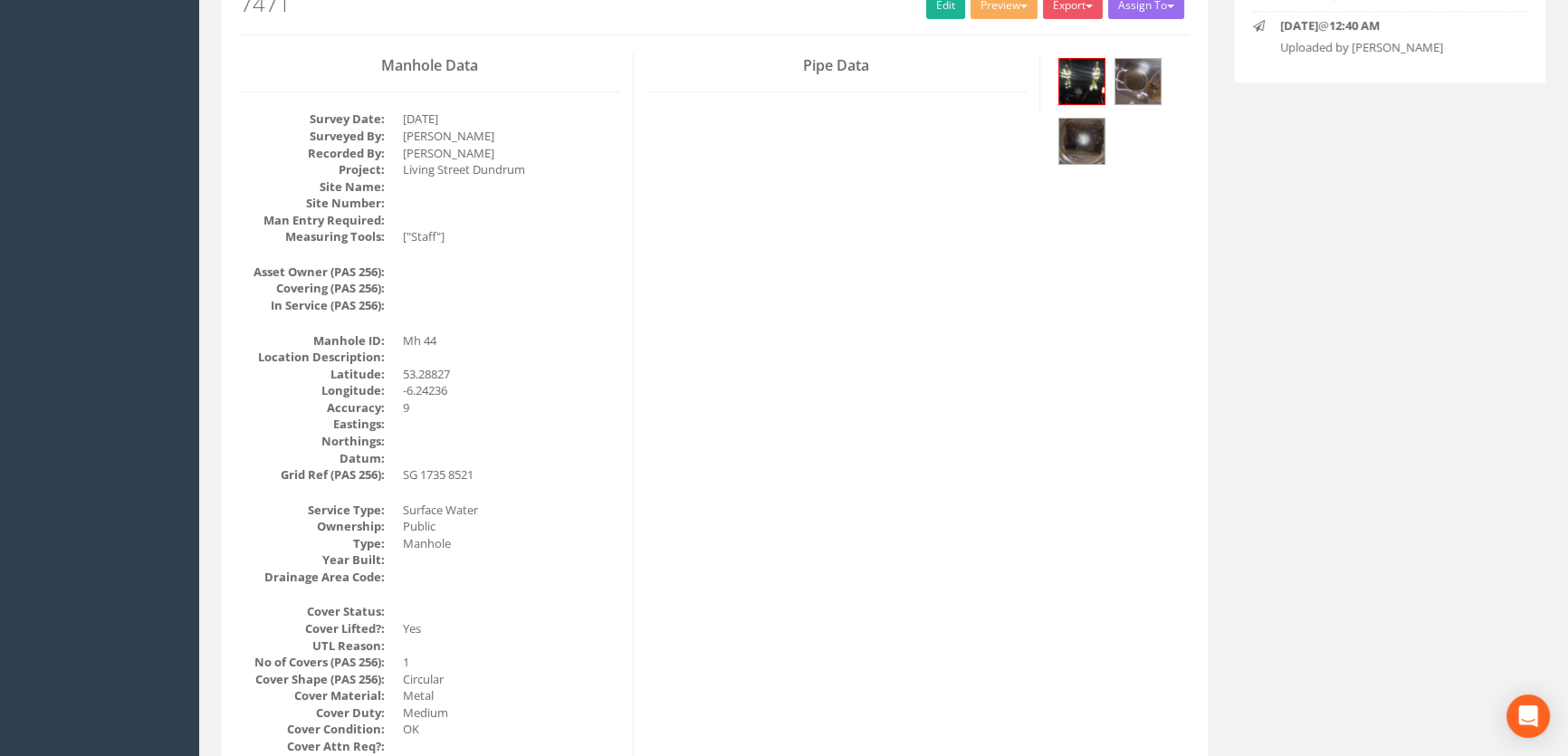
scroll to position [0, 0]
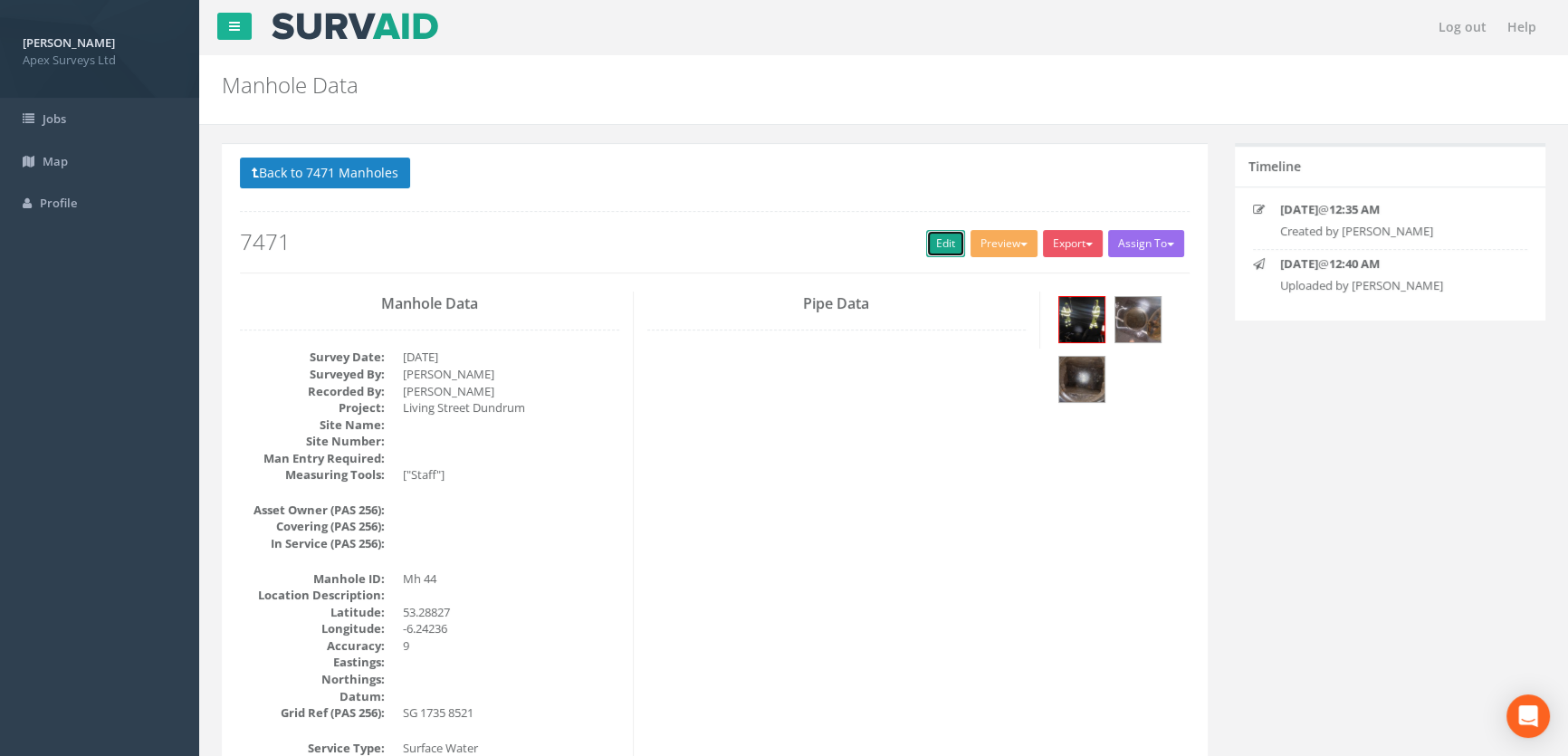
click at [928, 239] on link "Edit" at bounding box center [945, 243] width 39 height 27
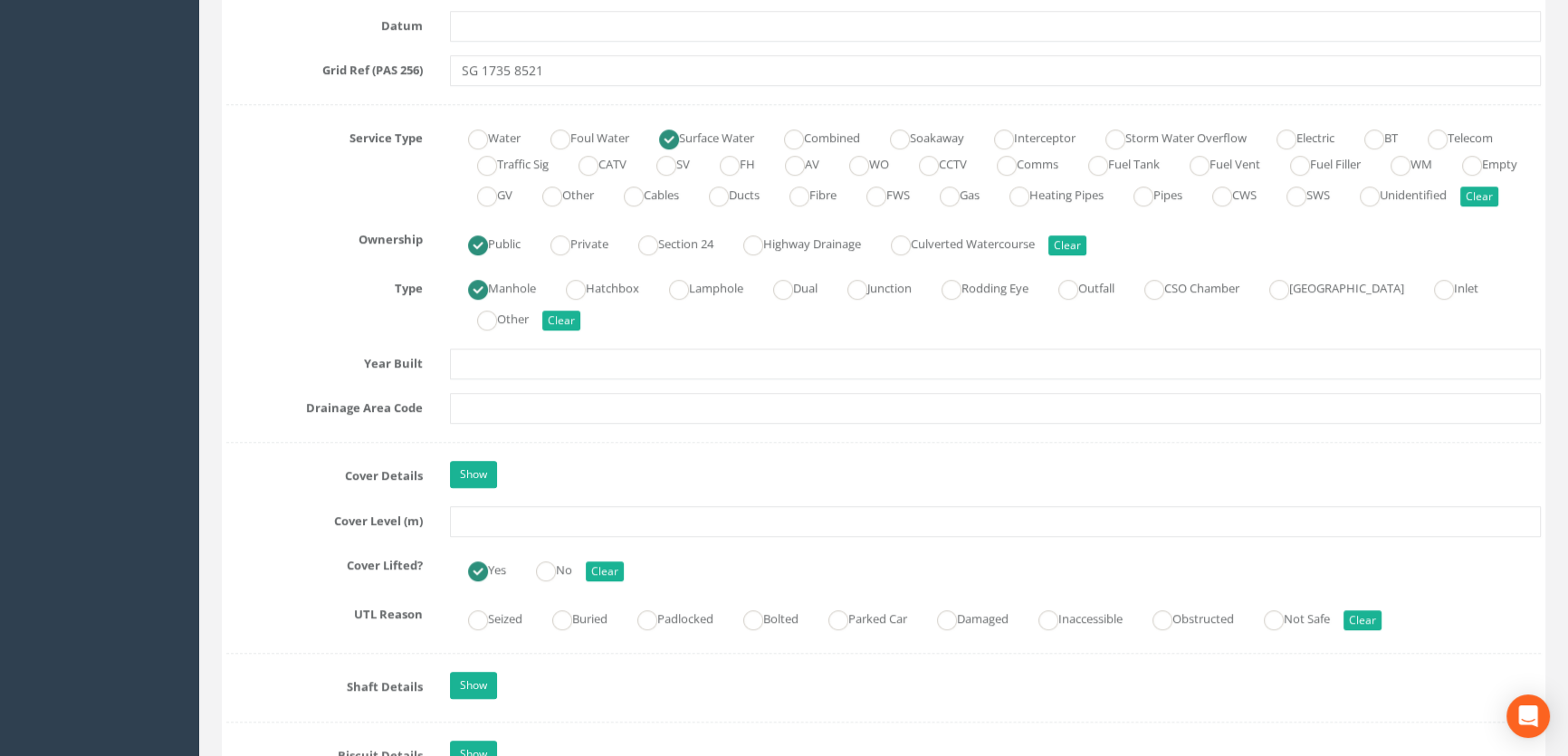
scroll to position [1316, 0]
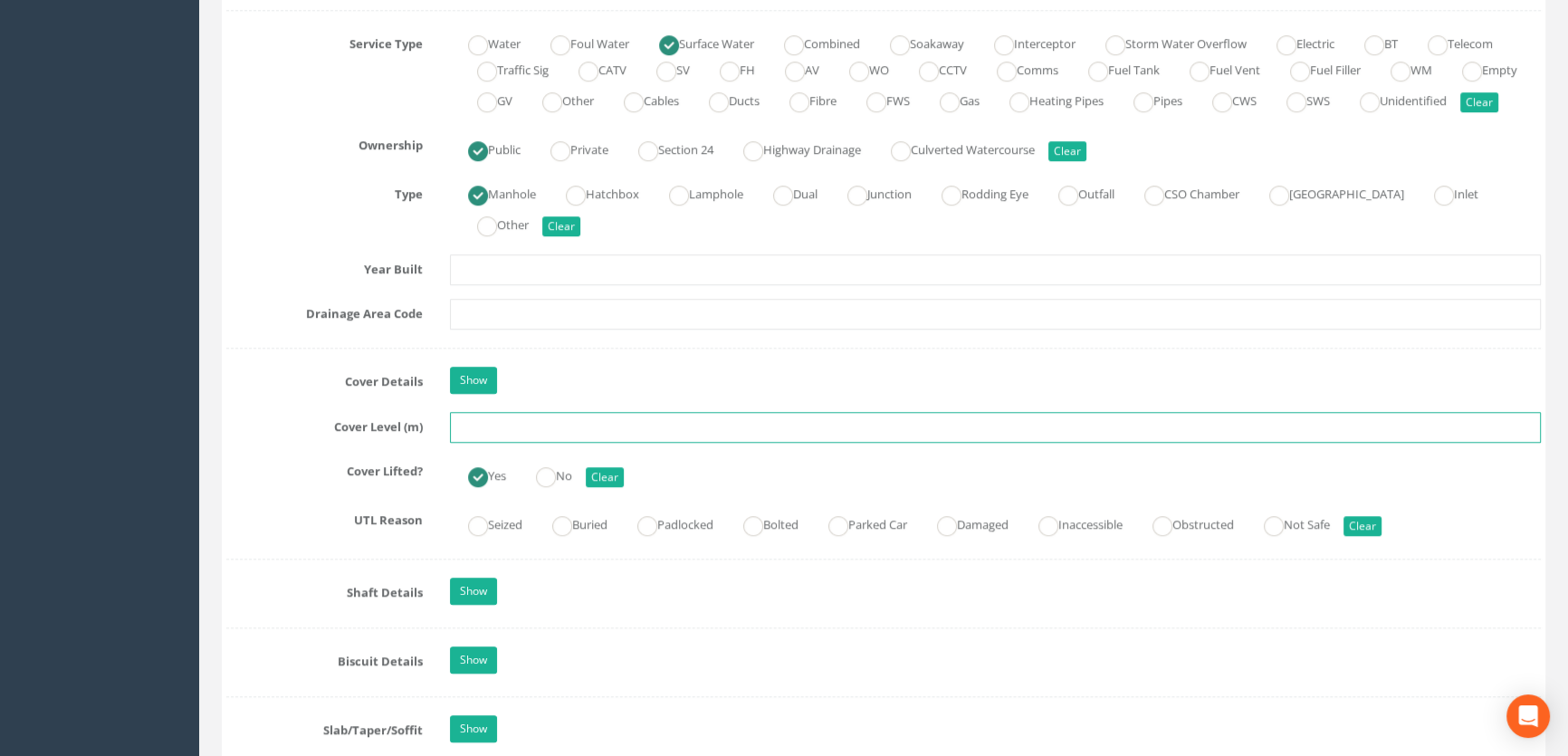
click at [541, 442] on input "text" at bounding box center [996, 427] width 1091 height 31
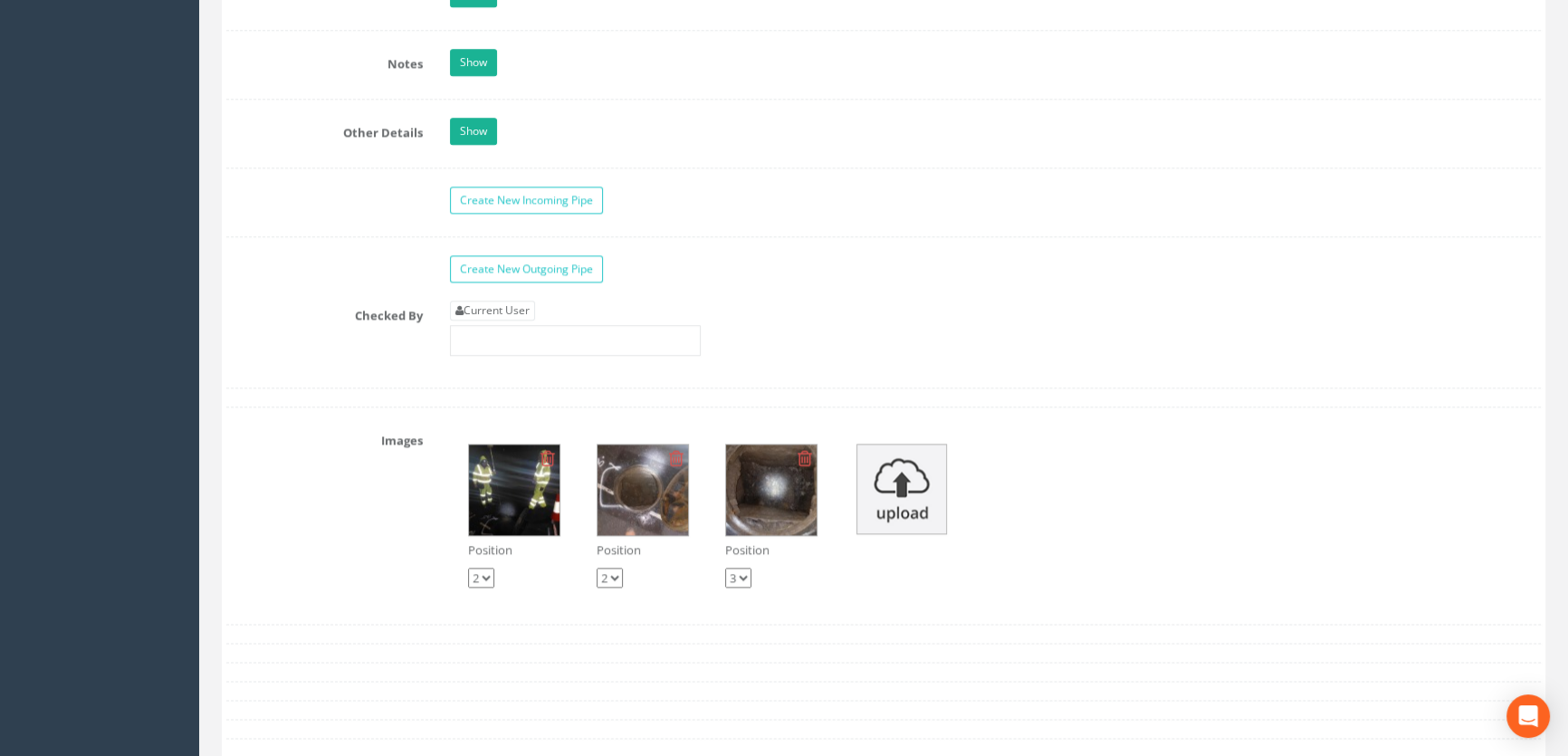
scroll to position [2797, 0]
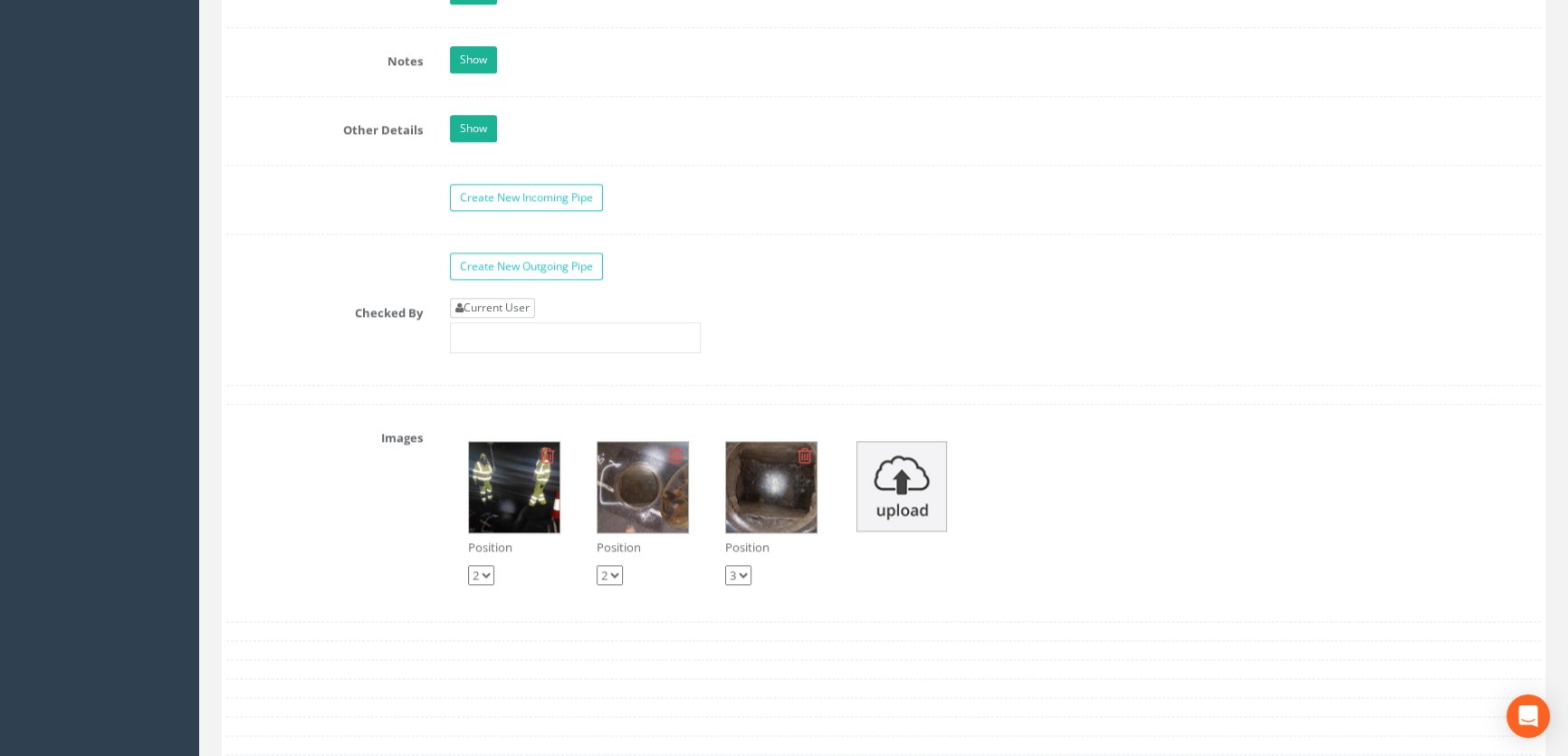
type input "55.64"
click at [526, 318] on link "Current User" at bounding box center [493, 307] width 85 height 19
type input "[PERSON_NAME]"
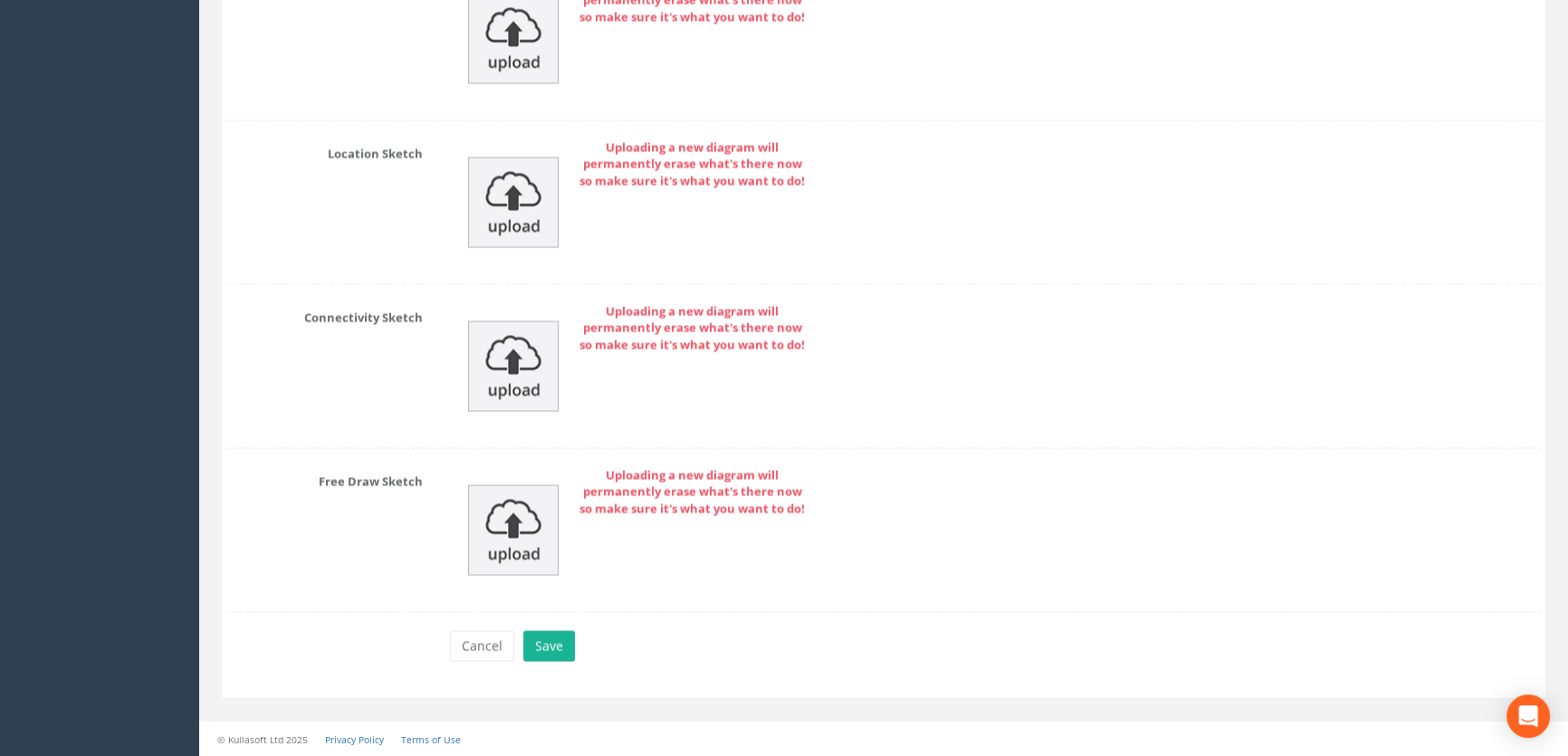
scroll to position [3894, 0]
click at [525, 639] on button "Save" at bounding box center [549, 645] width 52 height 31
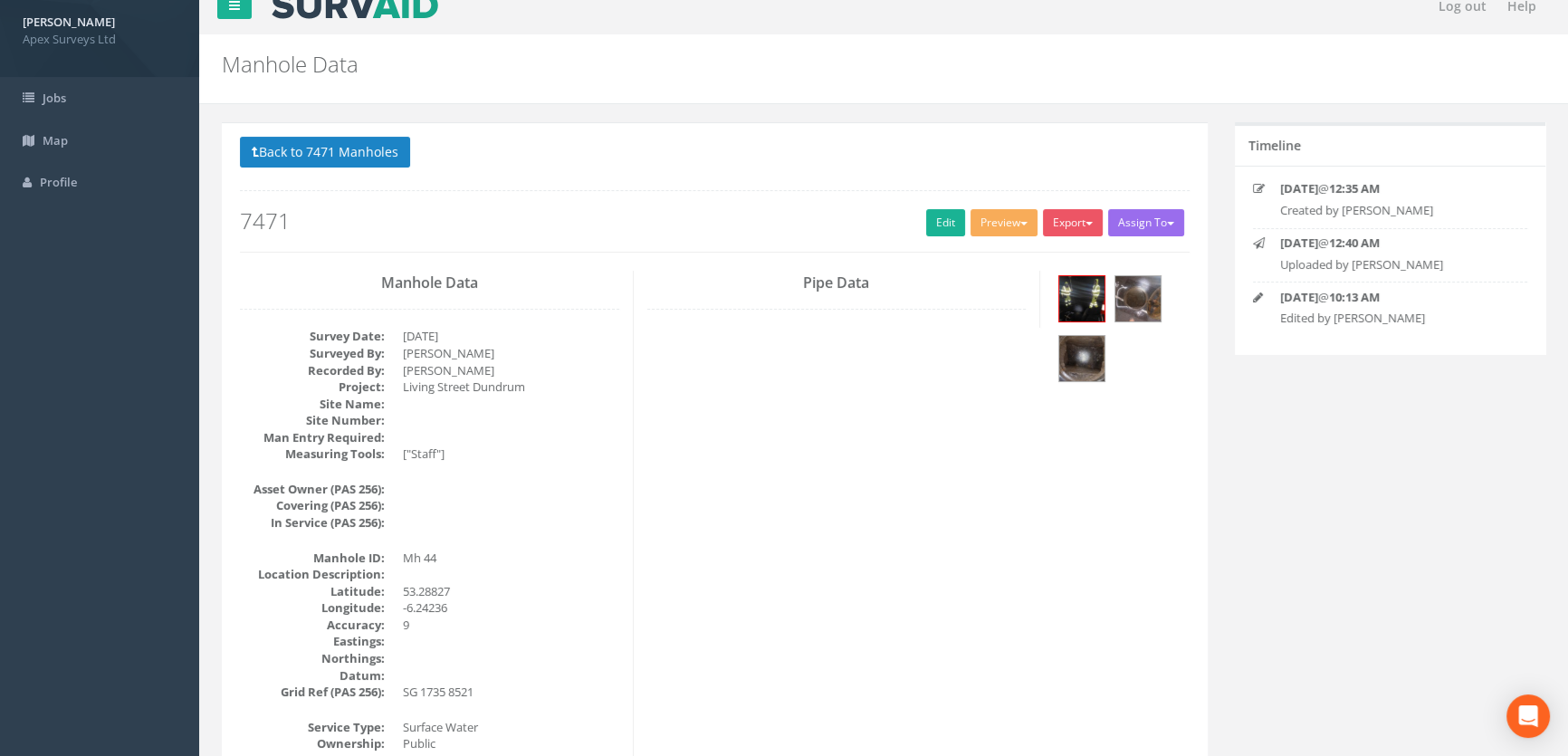
scroll to position [0, 0]
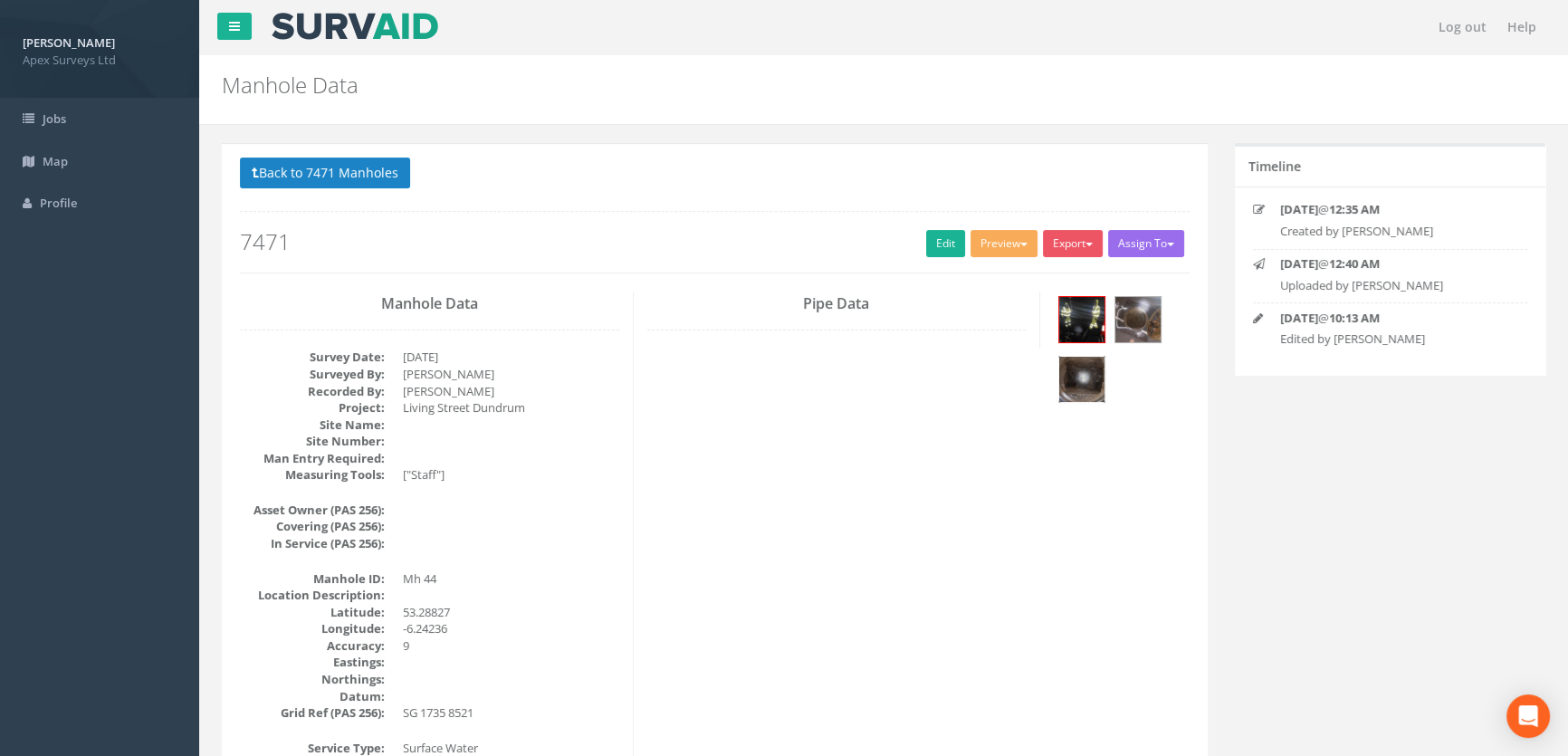
click at [1073, 369] on img at bounding box center [1082, 378] width 45 height 45
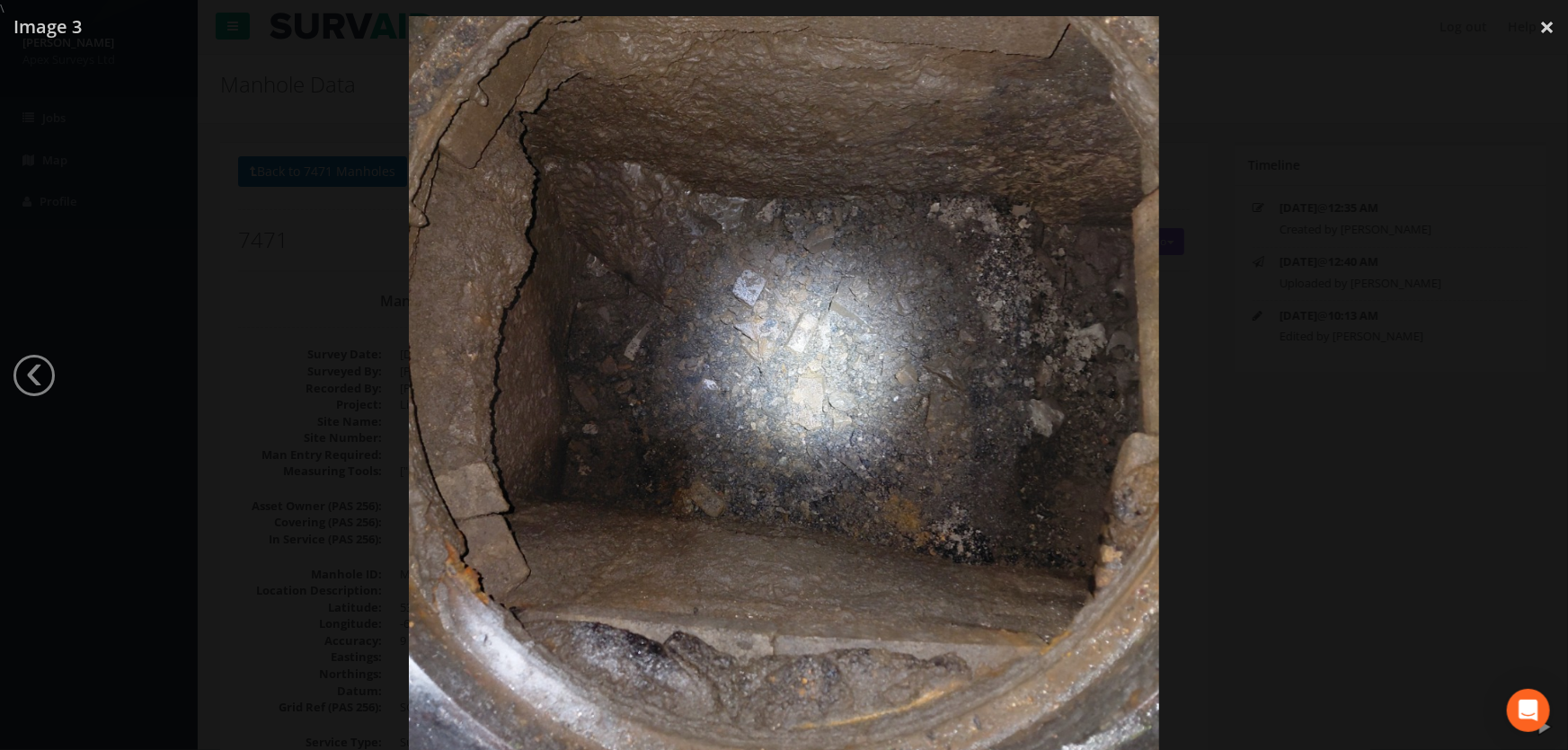
click at [271, 344] on div at bounding box center [784, 392] width 1568 height 750
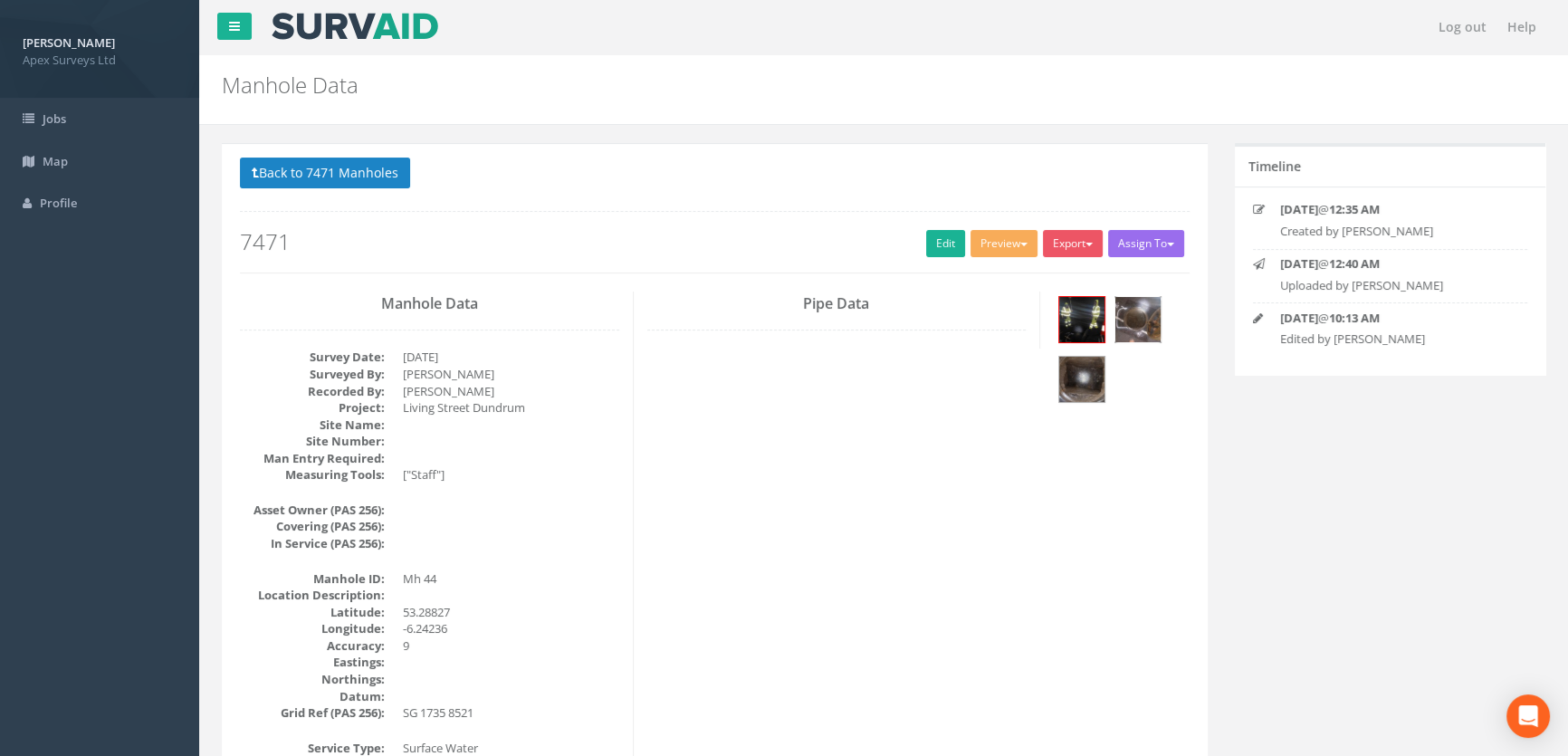
click at [1141, 319] on img at bounding box center [1137, 319] width 45 height 45
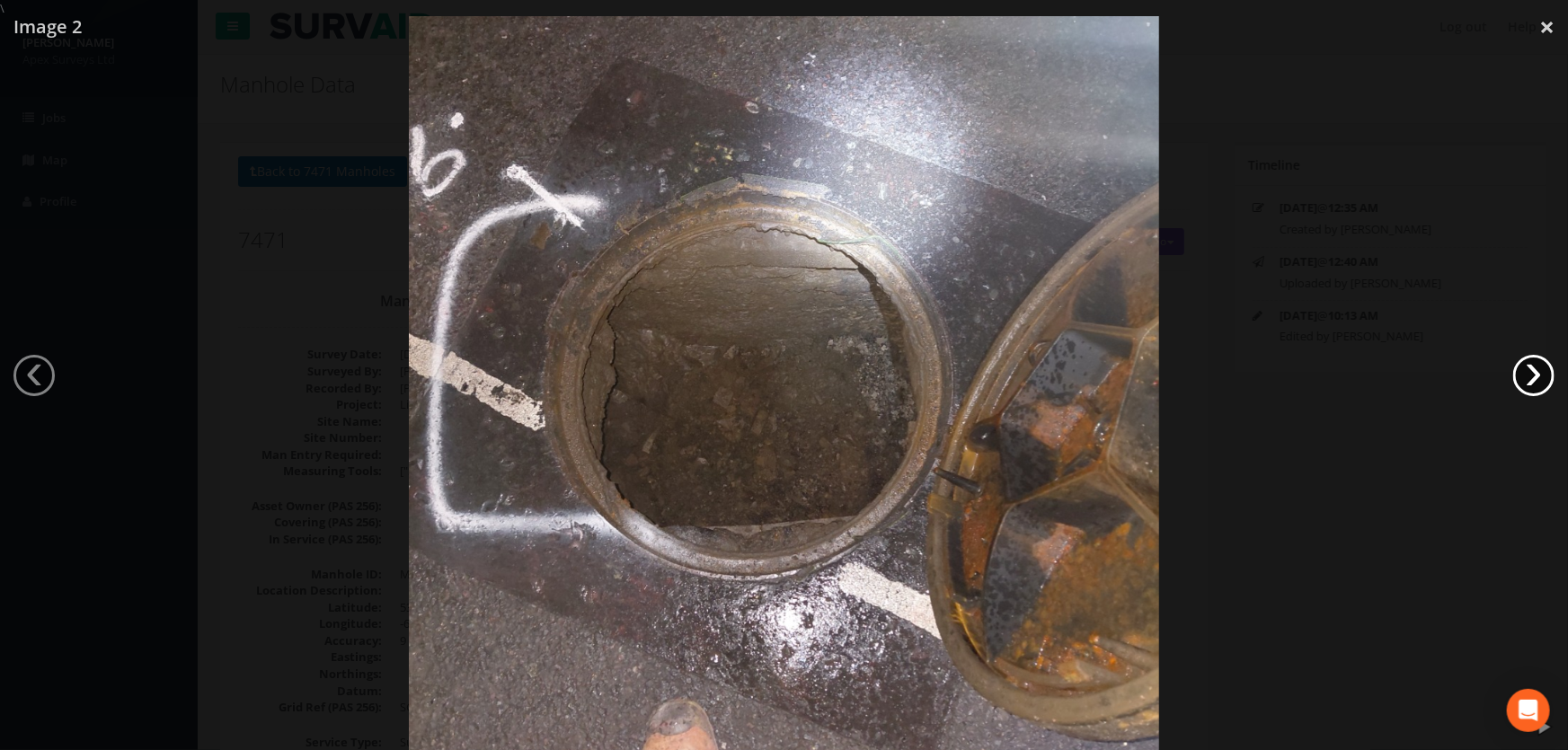
click at [1527, 381] on link "›" at bounding box center [1533, 375] width 41 height 41
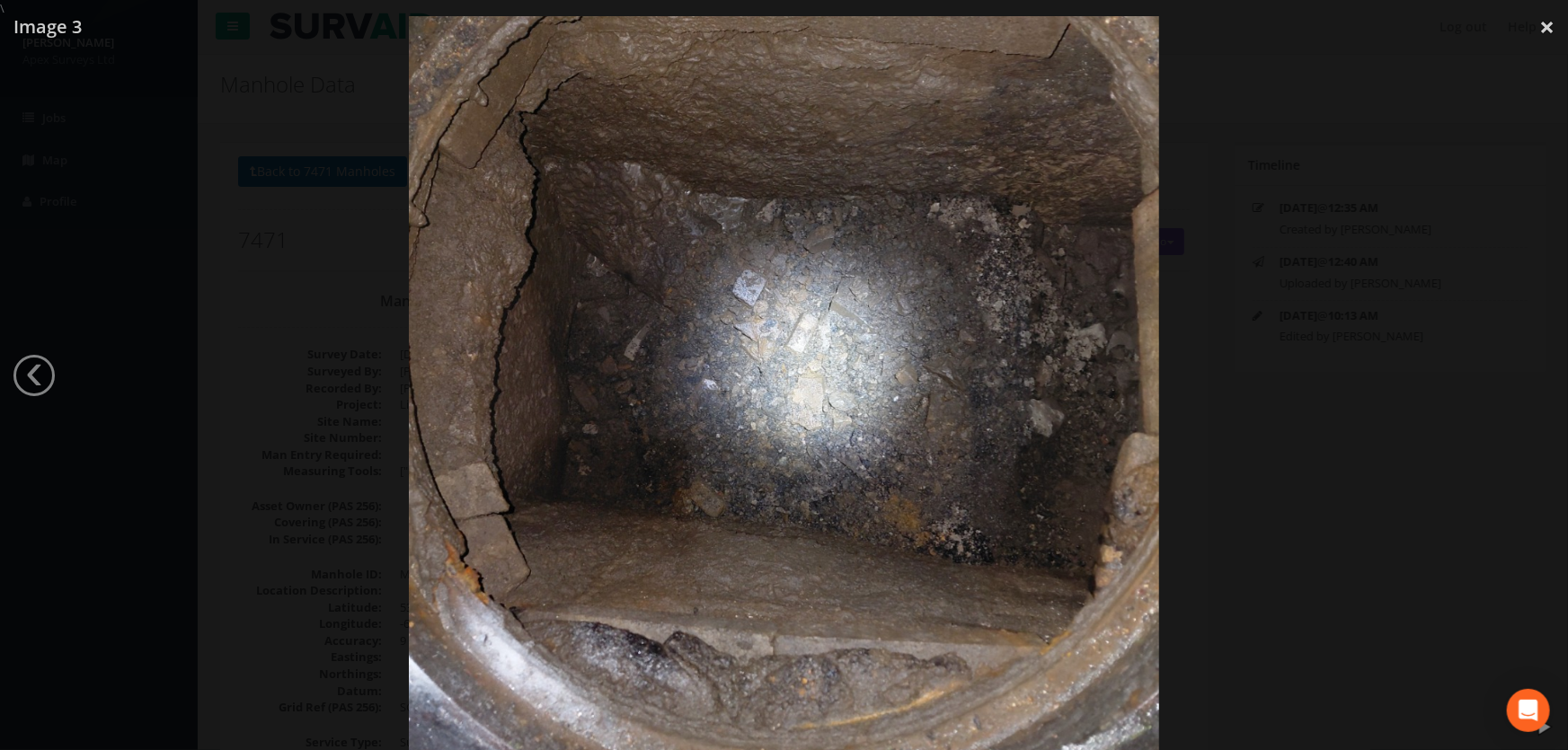
click at [227, 296] on div at bounding box center [784, 392] width 1568 height 750
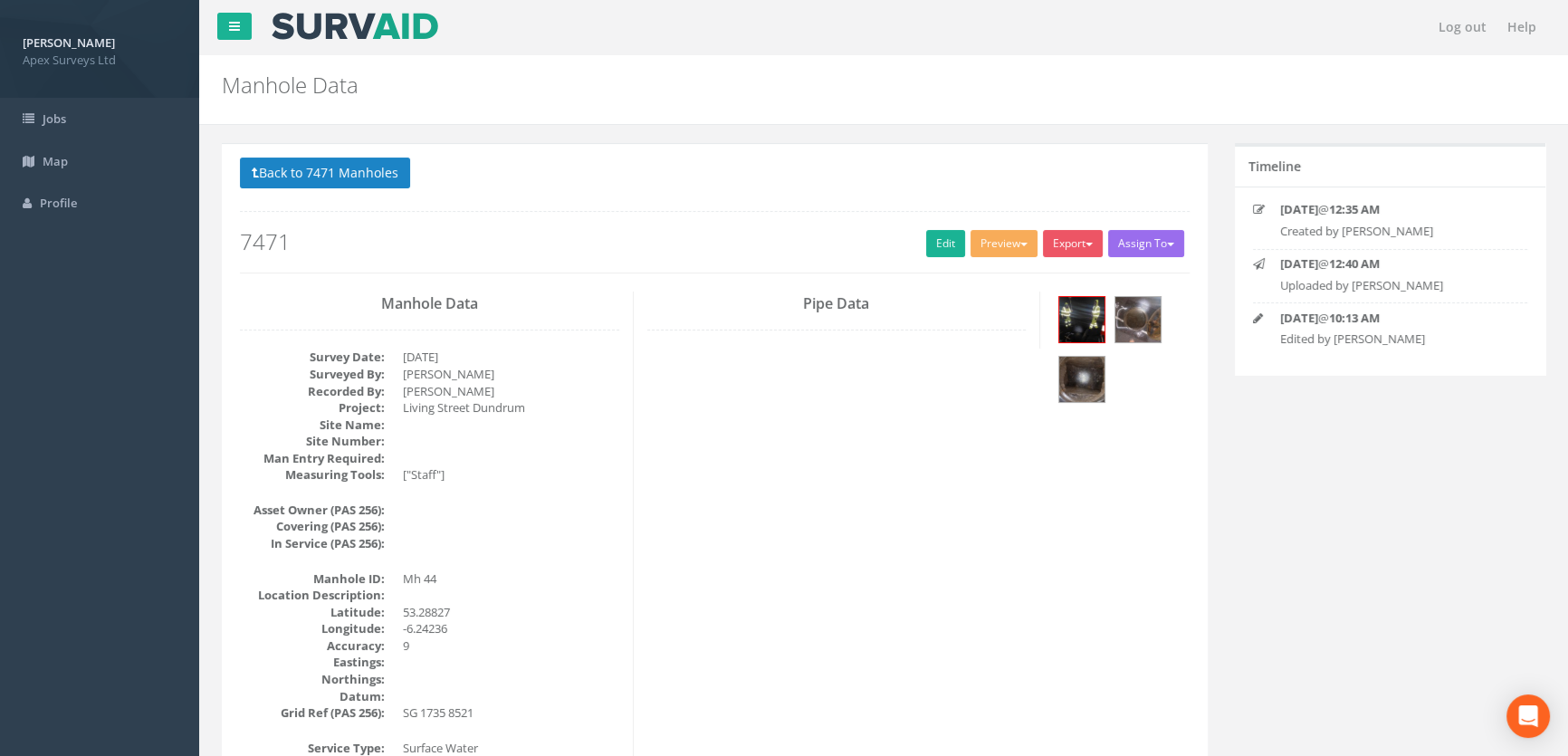
click at [359, 172] on button "Back to 7471 Manholes" at bounding box center [325, 173] width 170 height 31
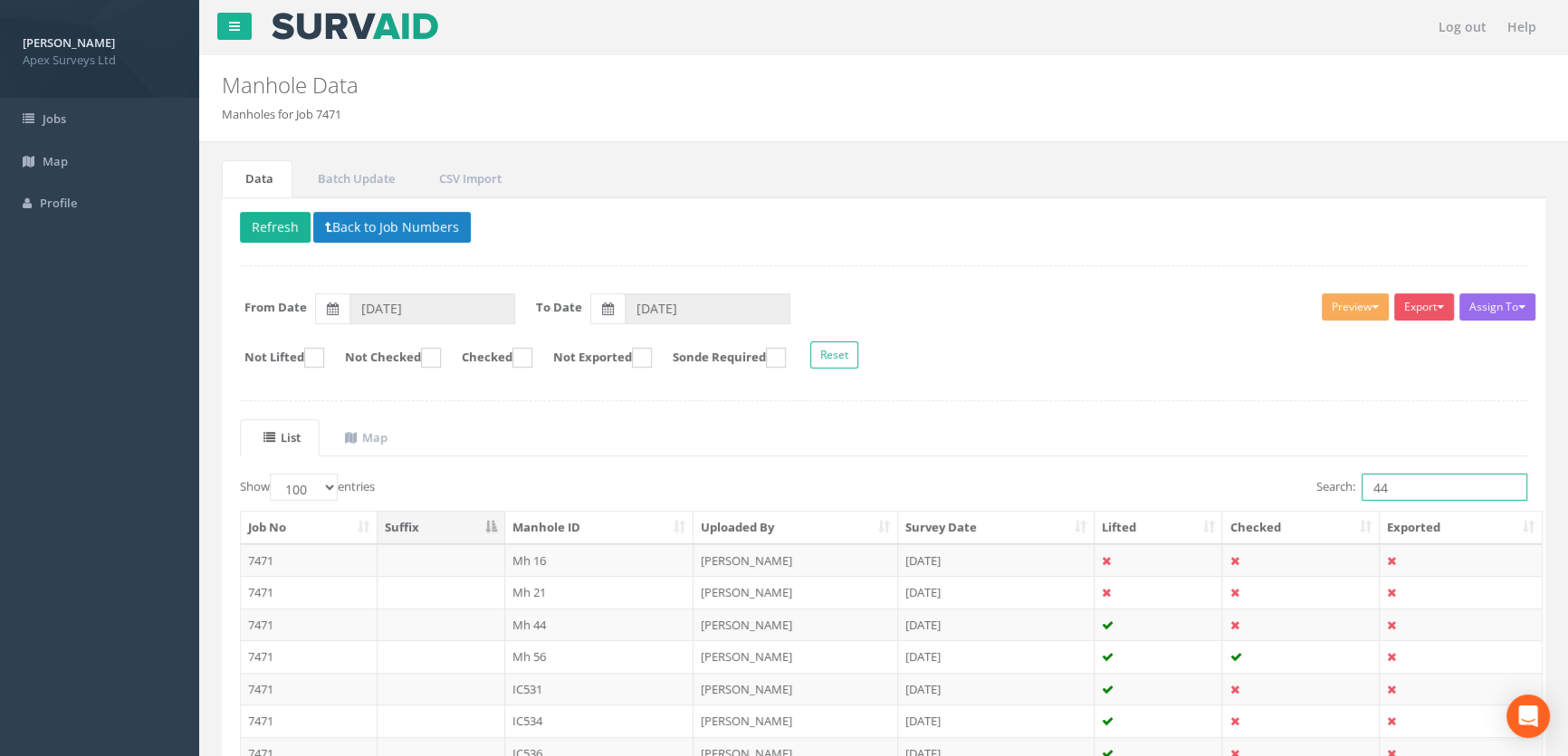
drag, startPoint x: 1405, startPoint y: 480, endPoint x: 1248, endPoint y: 483, distance: 157.0
click at [1248, 483] on div "Search: 44" at bounding box center [1212, 489] width 630 height 32
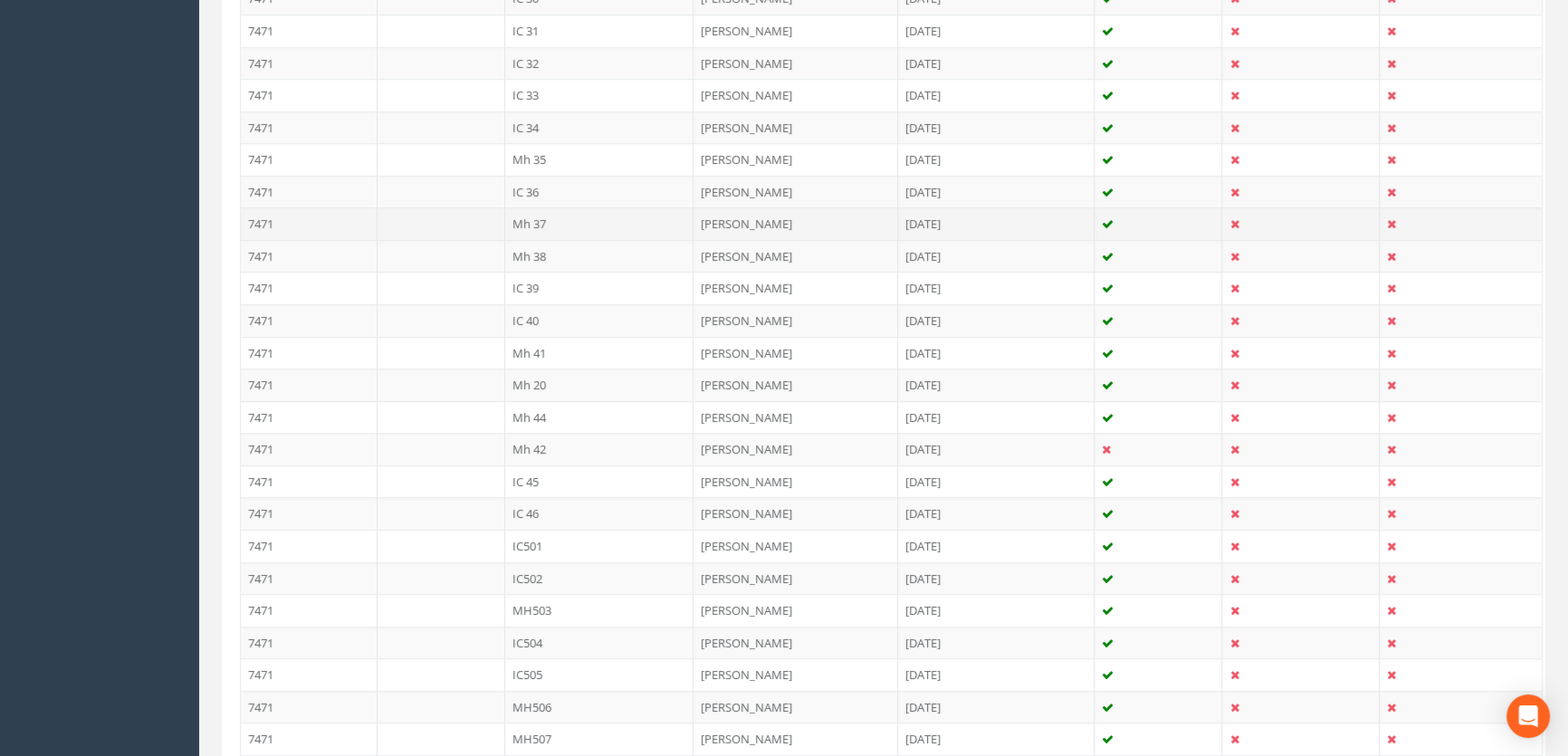
scroll to position [1480, 0]
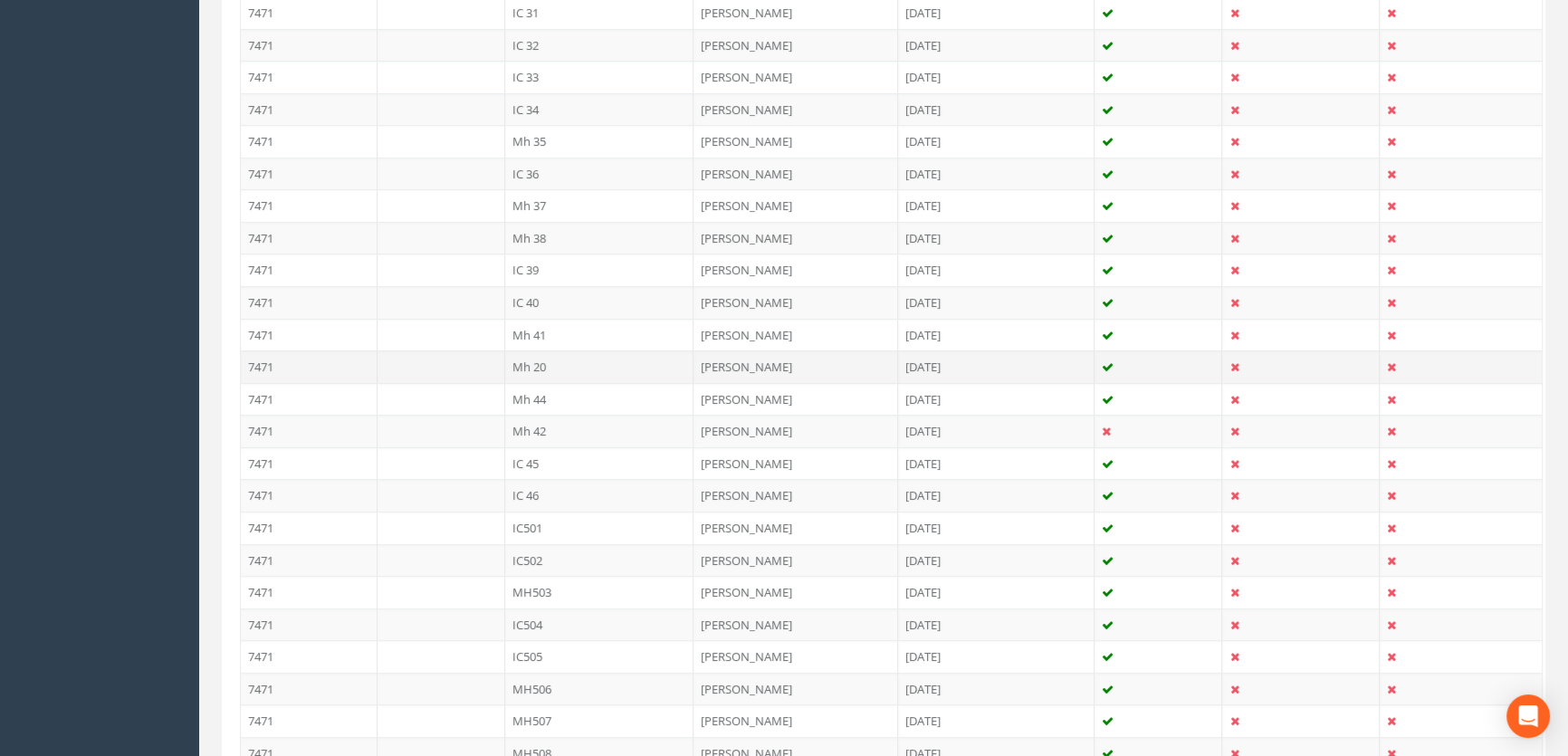
type input "20"
click at [533, 360] on td "Mh 20" at bounding box center [600, 366] width 189 height 32
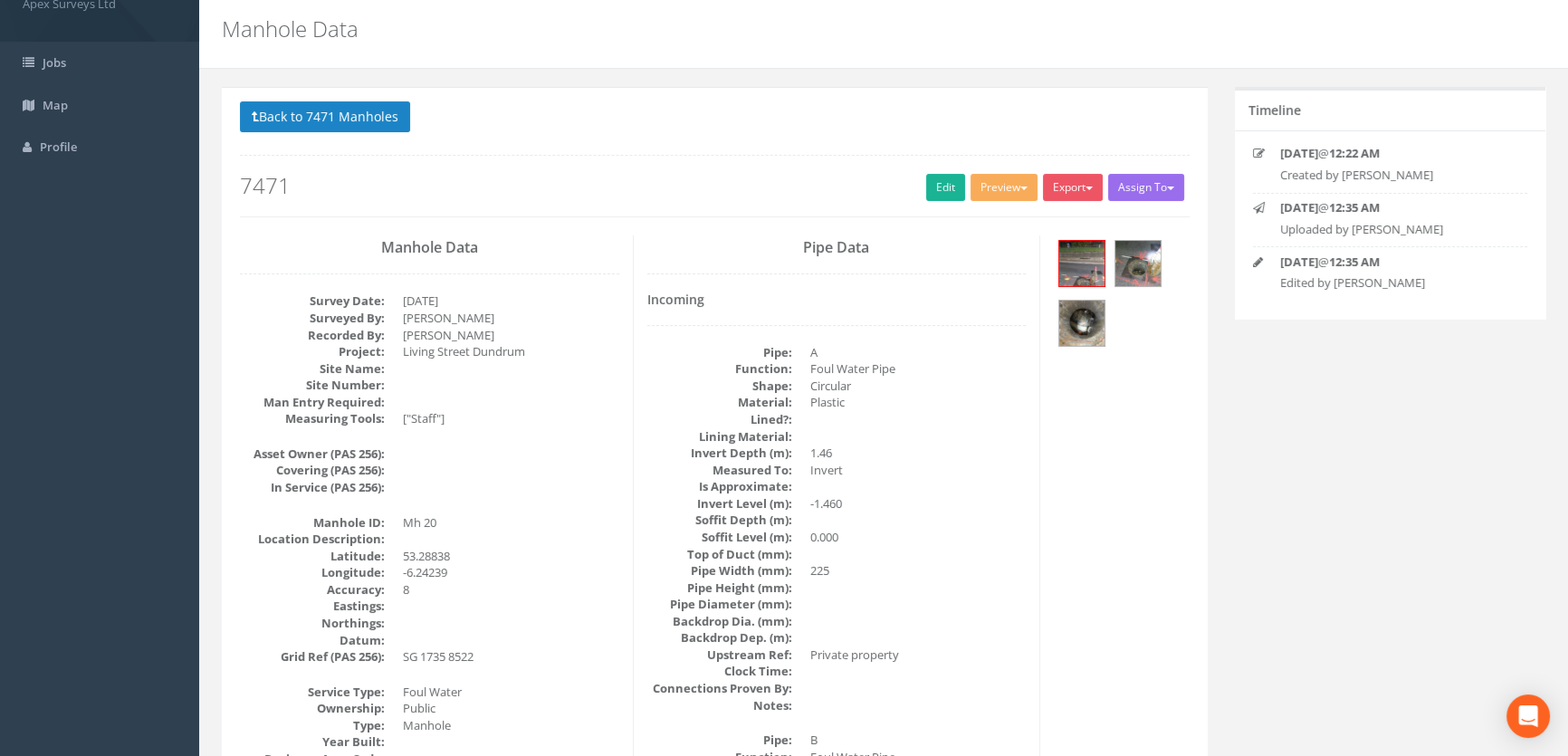
scroll to position [0, 0]
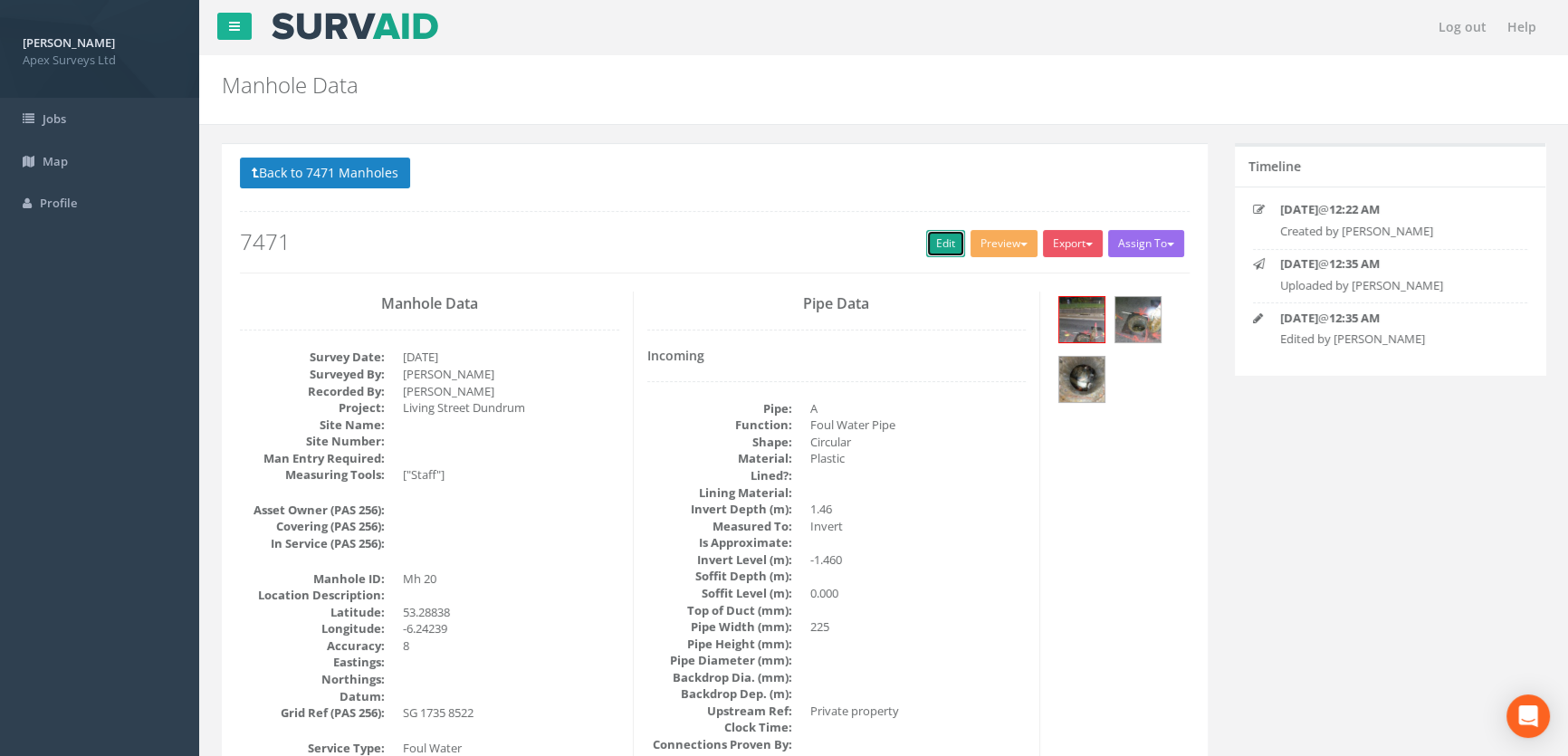
click at [933, 238] on link "Edit" at bounding box center [945, 243] width 39 height 27
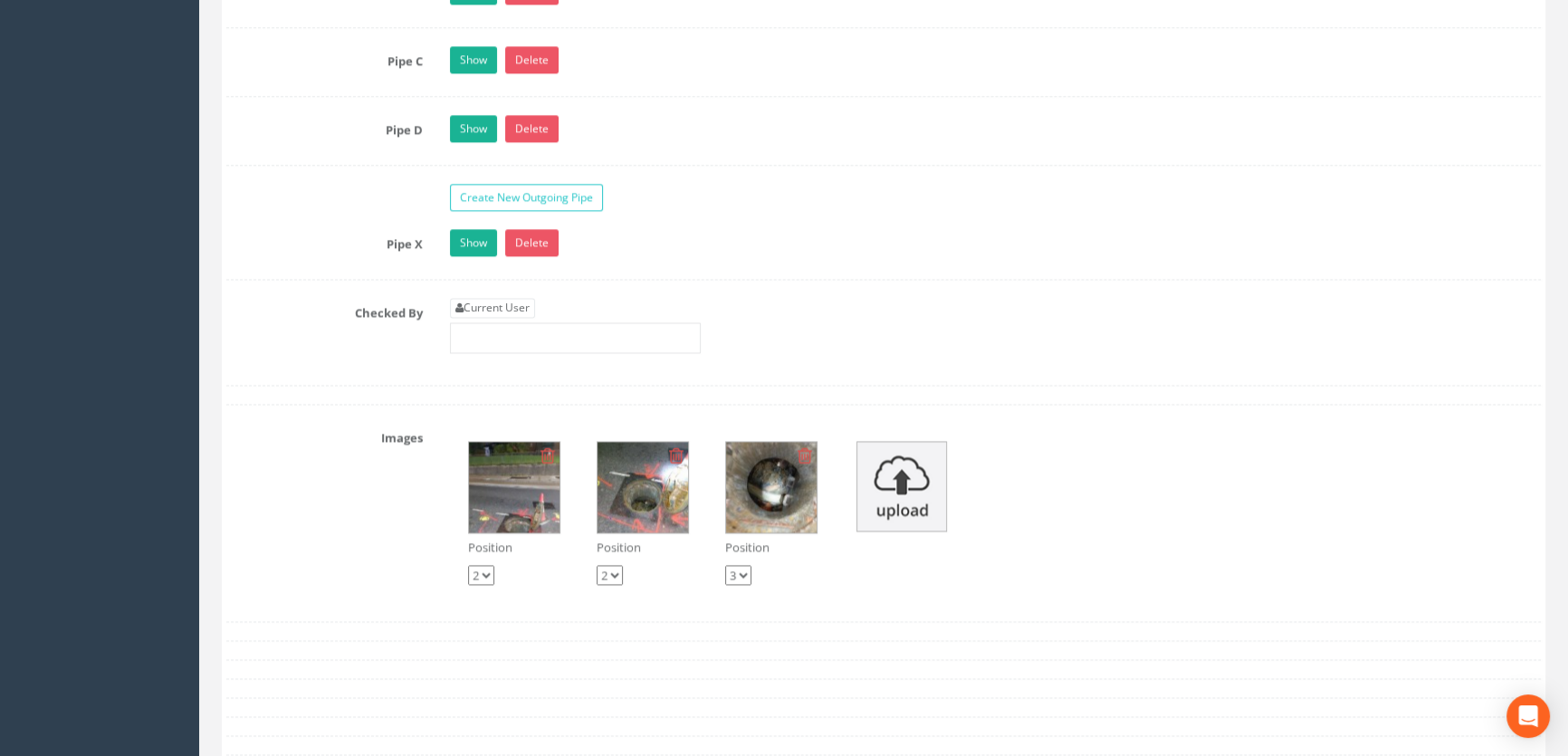
scroll to position [3211, 0]
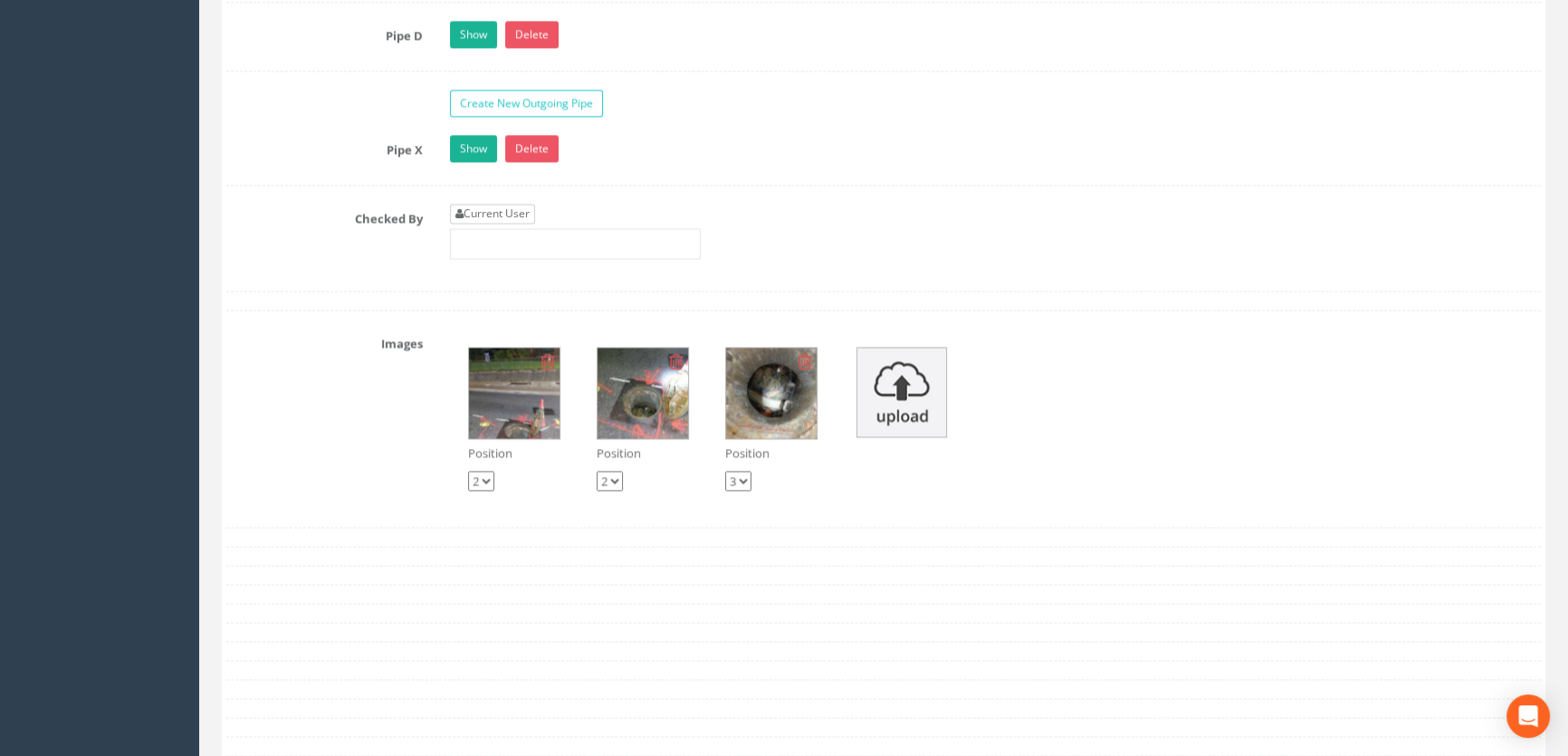
type input "55.49"
click at [503, 224] on link "Current User" at bounding box center [493, 213] width 85 height 19
type input "[PERSON_NAME]"
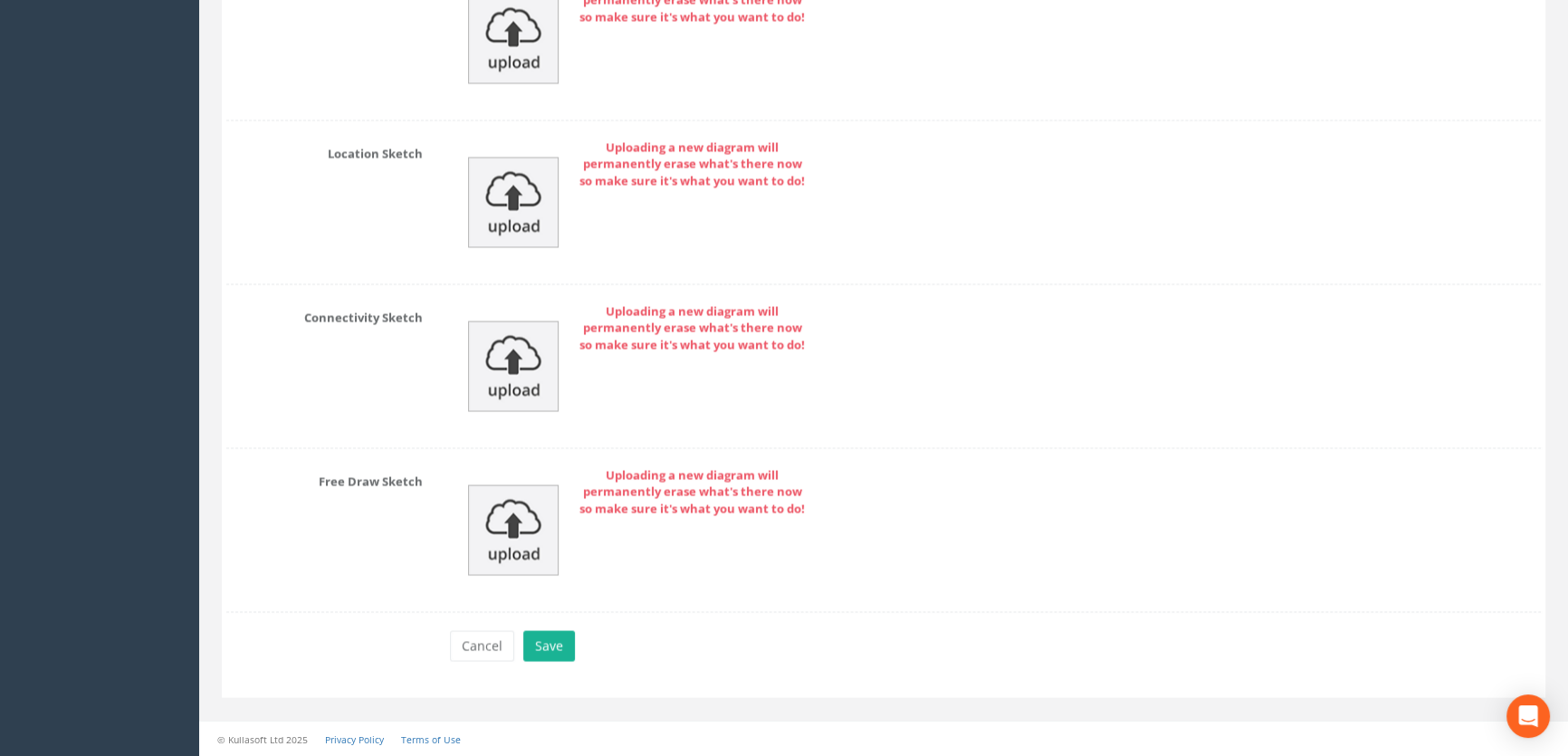
scroll to position [4213, 0]
click at [560, 656] on button "Save" at bounding box center [549, 645] width 52 height 31
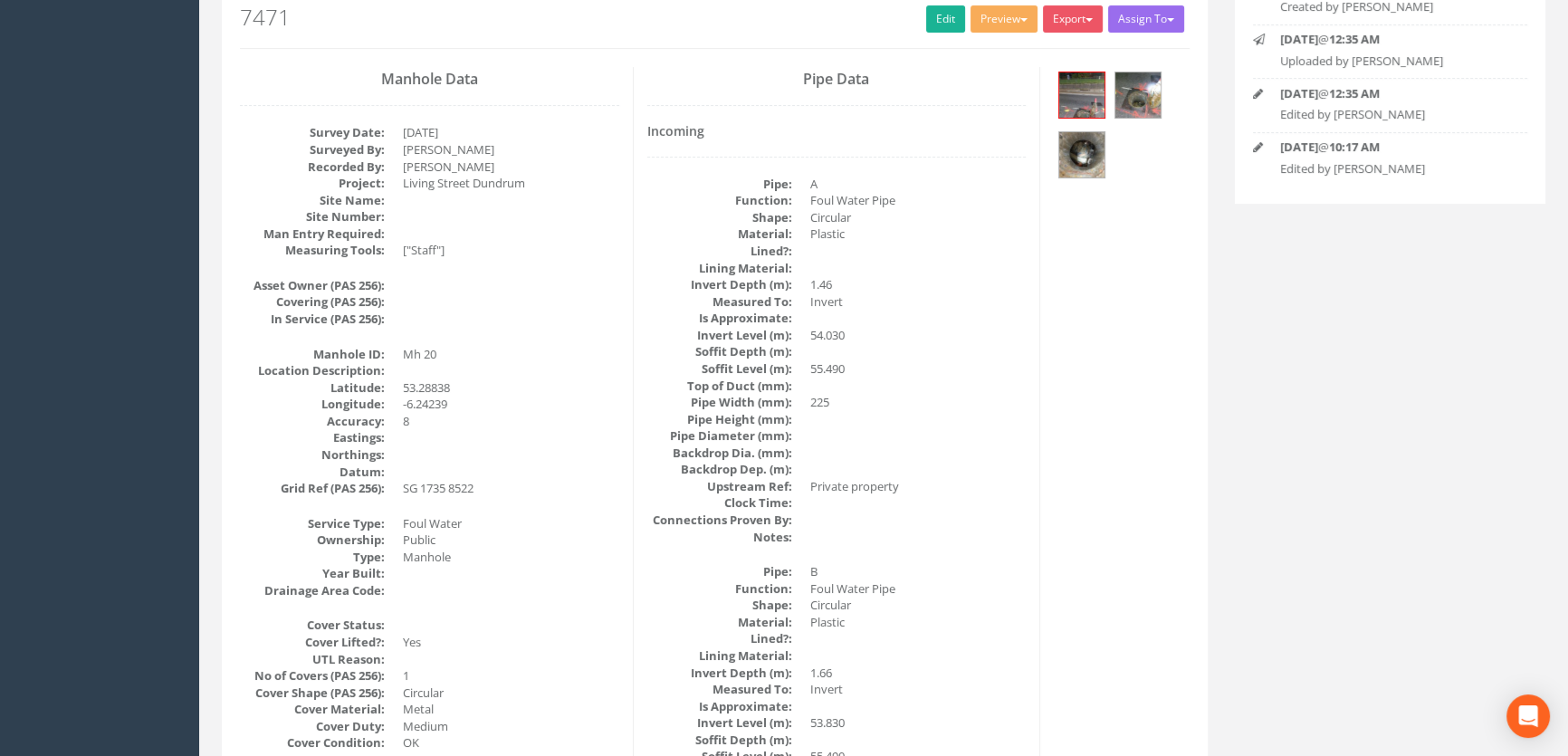
scroll to position [0, 0]
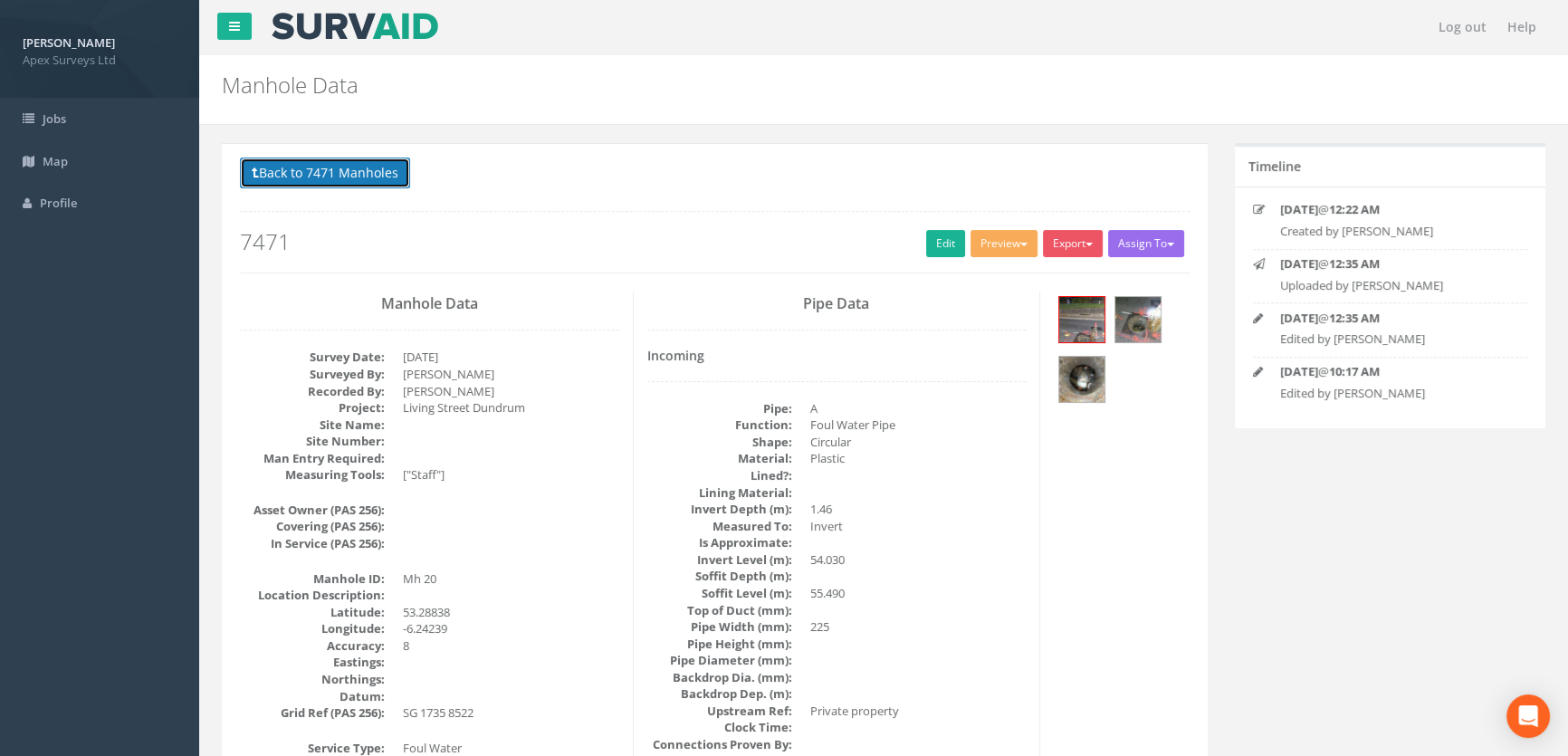
click at [308, 175] on button "Back to 7471 Manholes" at bounding box center [325, 173] width 170 height 31
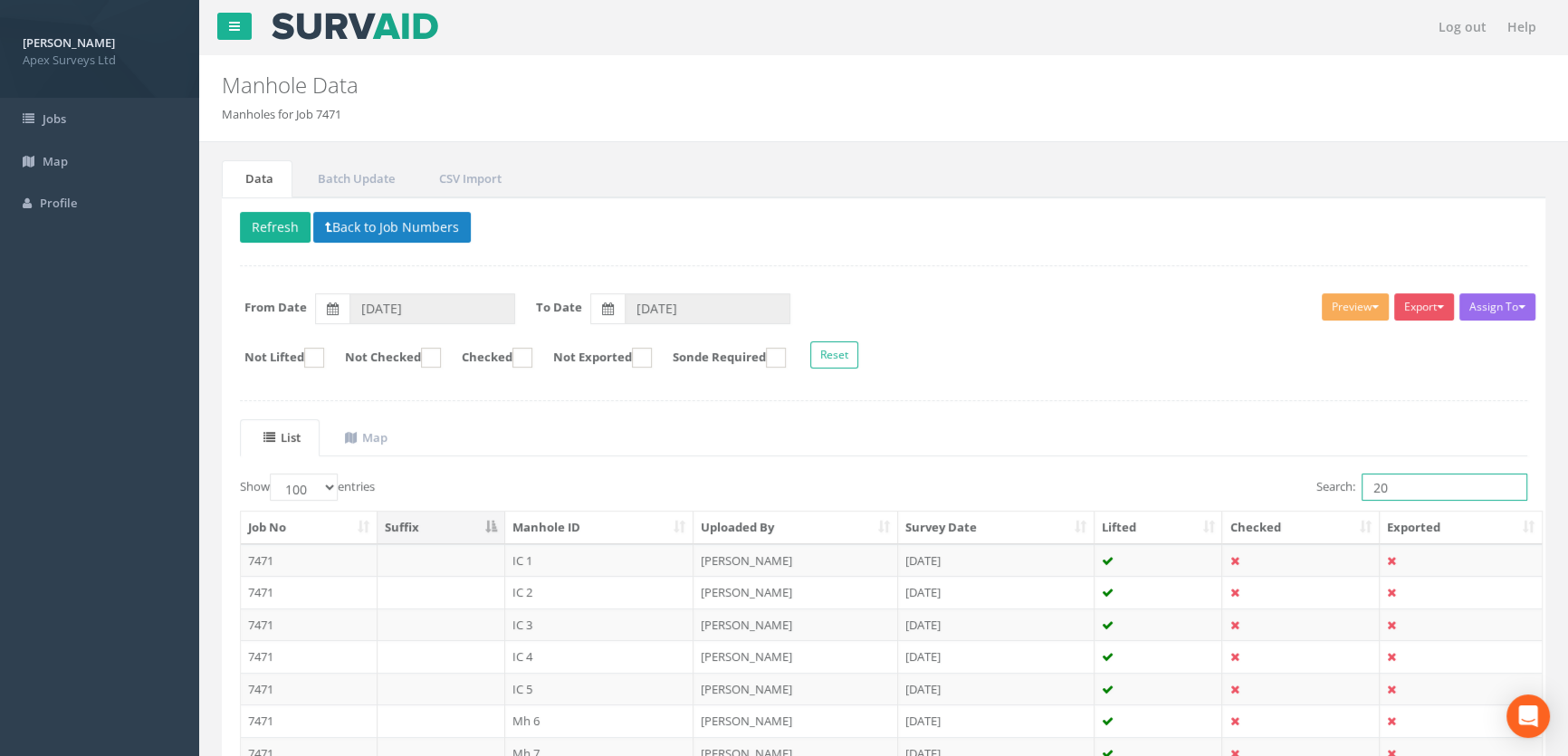
drag, startPoint x: 1429, startPoint y: 487, endPoint x: 1316, endPoint y: 489, distance: 113.0
click at [1304, 490] on div "Search: 20" at bounding box center [1212, 489] width 630 height 32
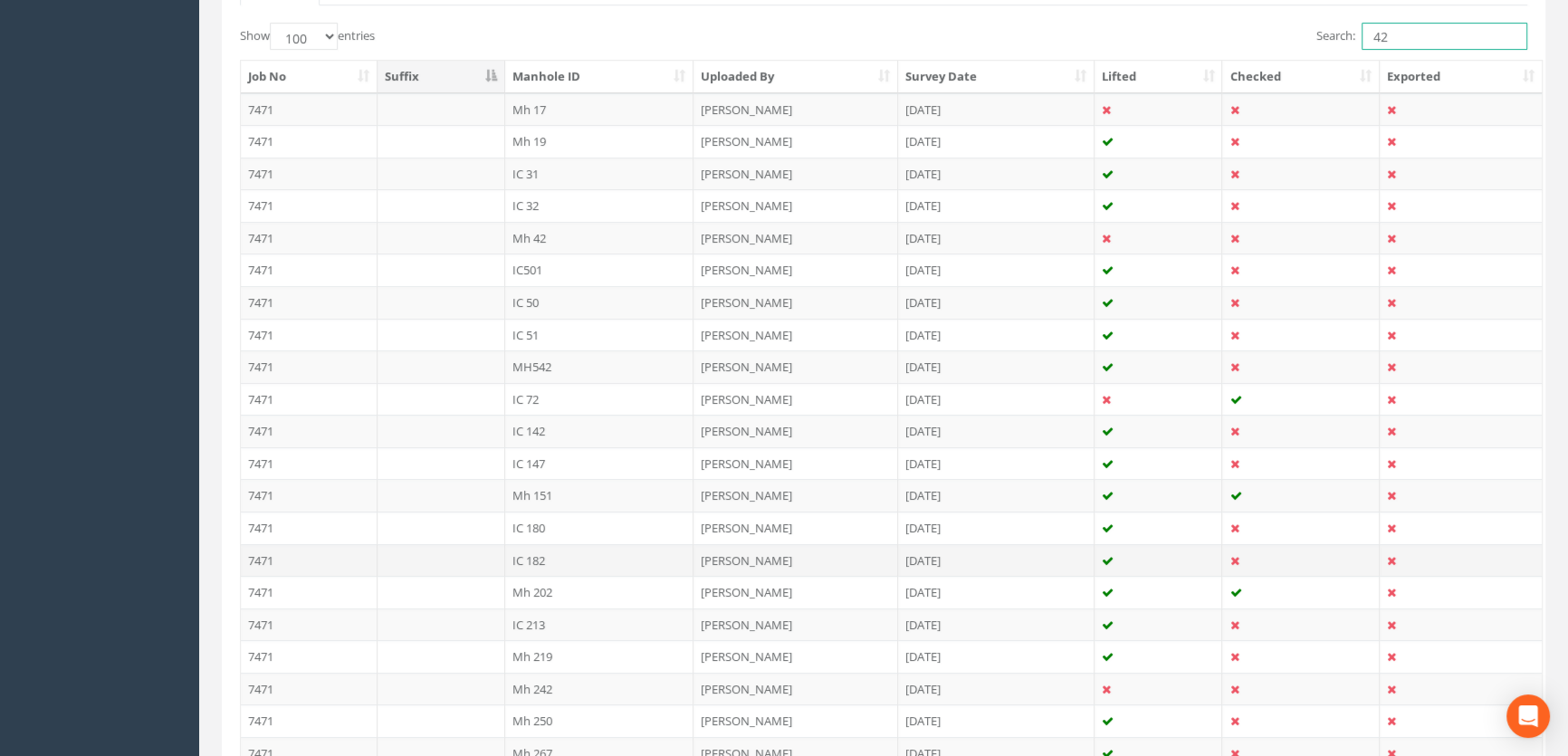
scroll to position [275, 0]
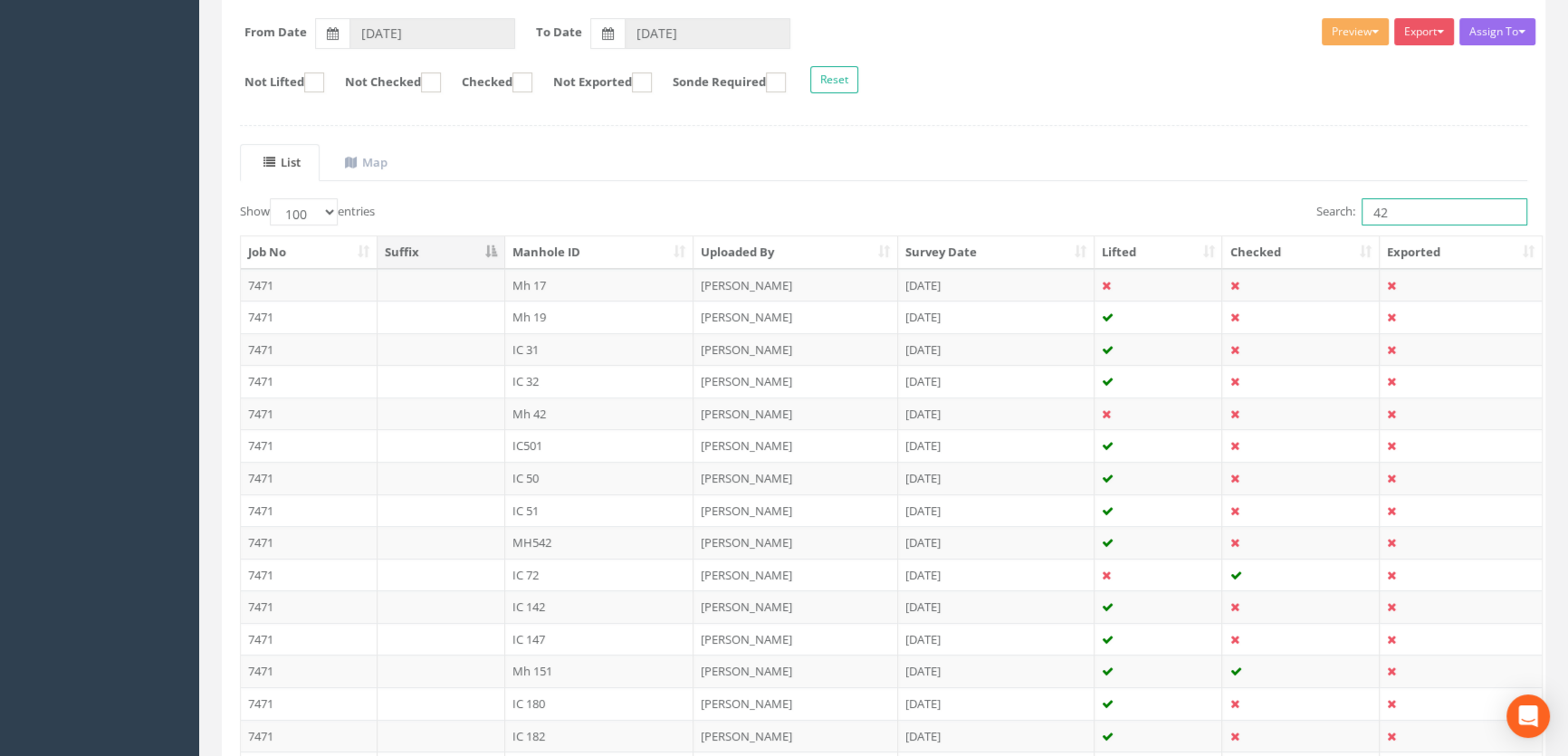
type input "42"
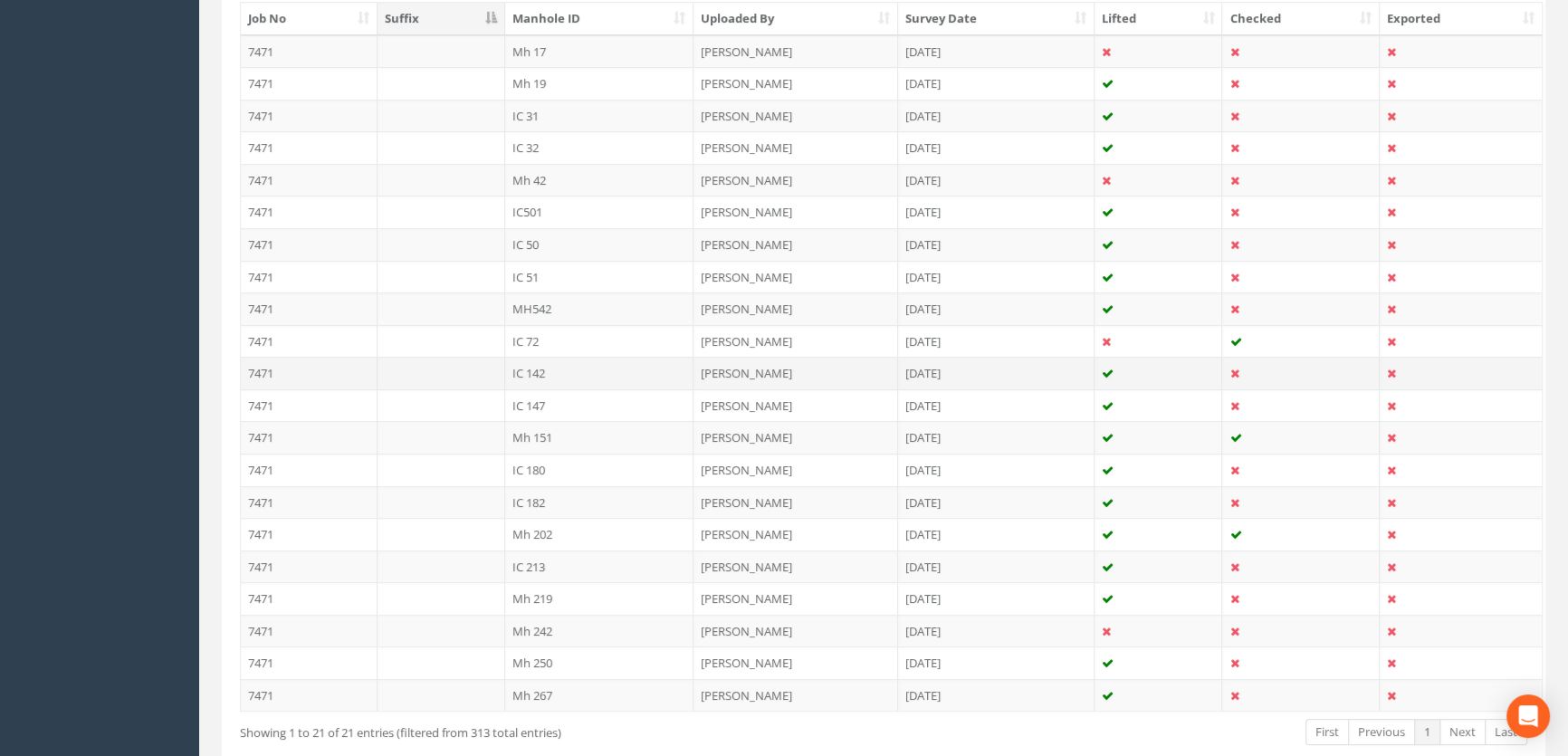
scroll to position [522, 0]
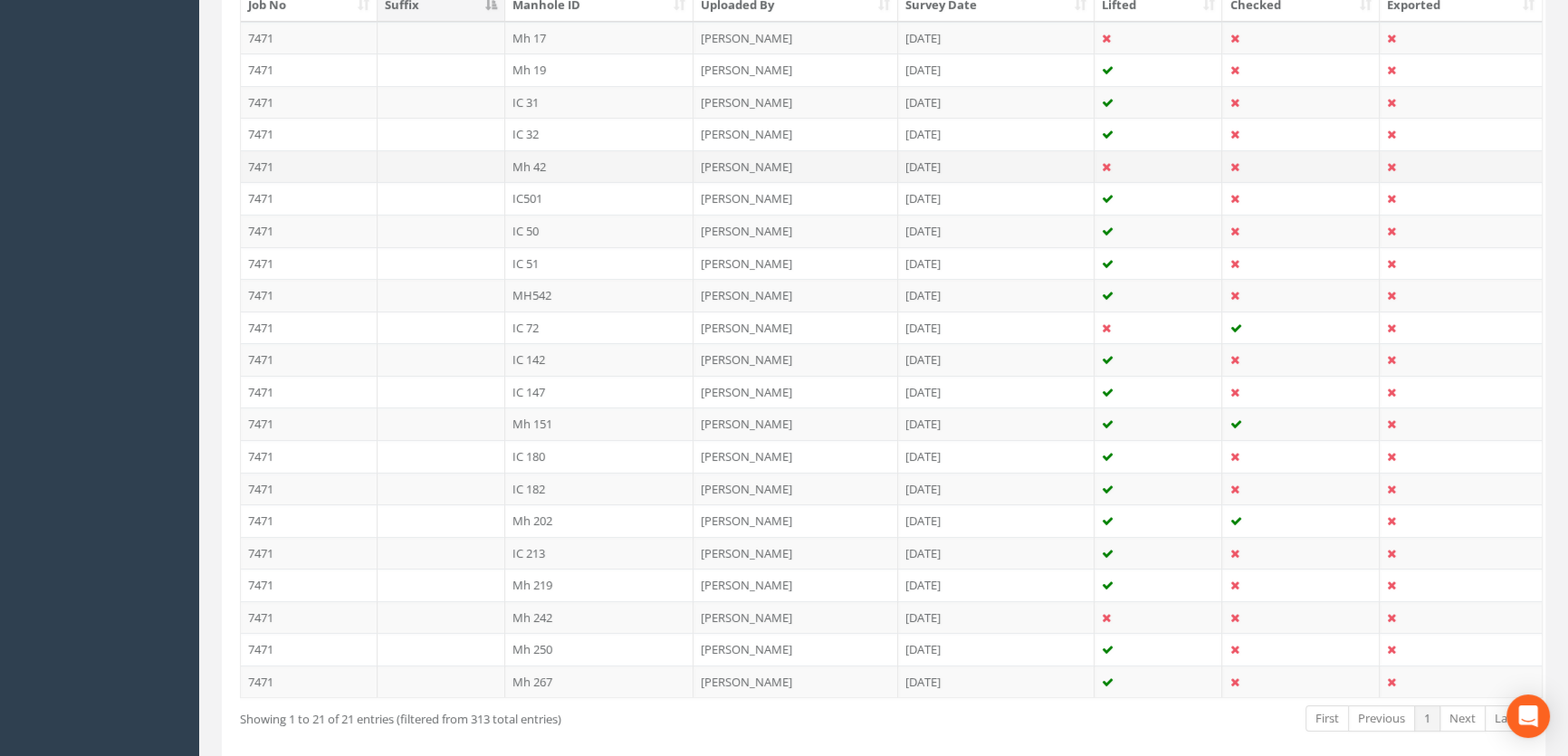
click at [527, 168] on td "Mh 42" at bounding box center [600, 166] width 189 height 32
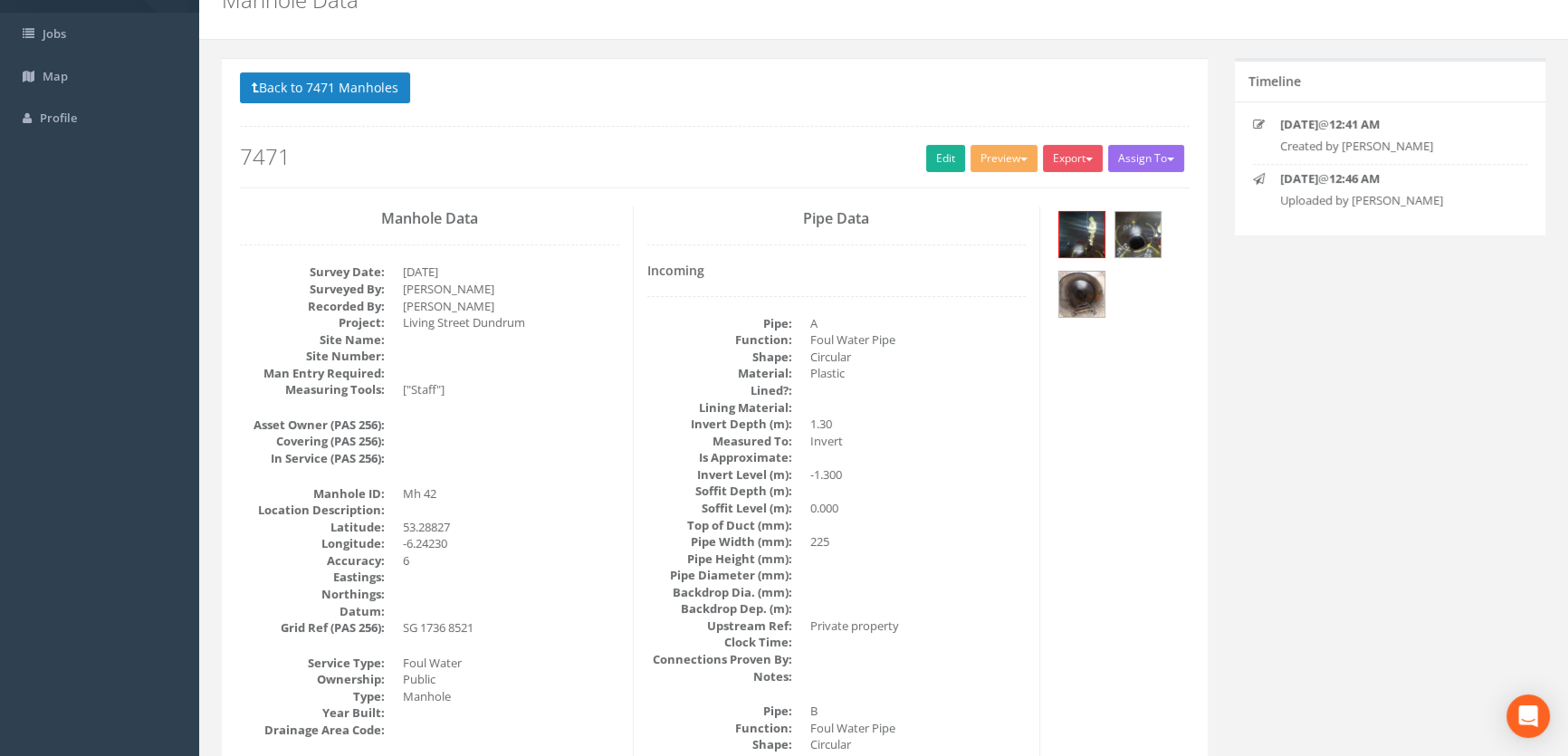
scroll to position [0, 0]
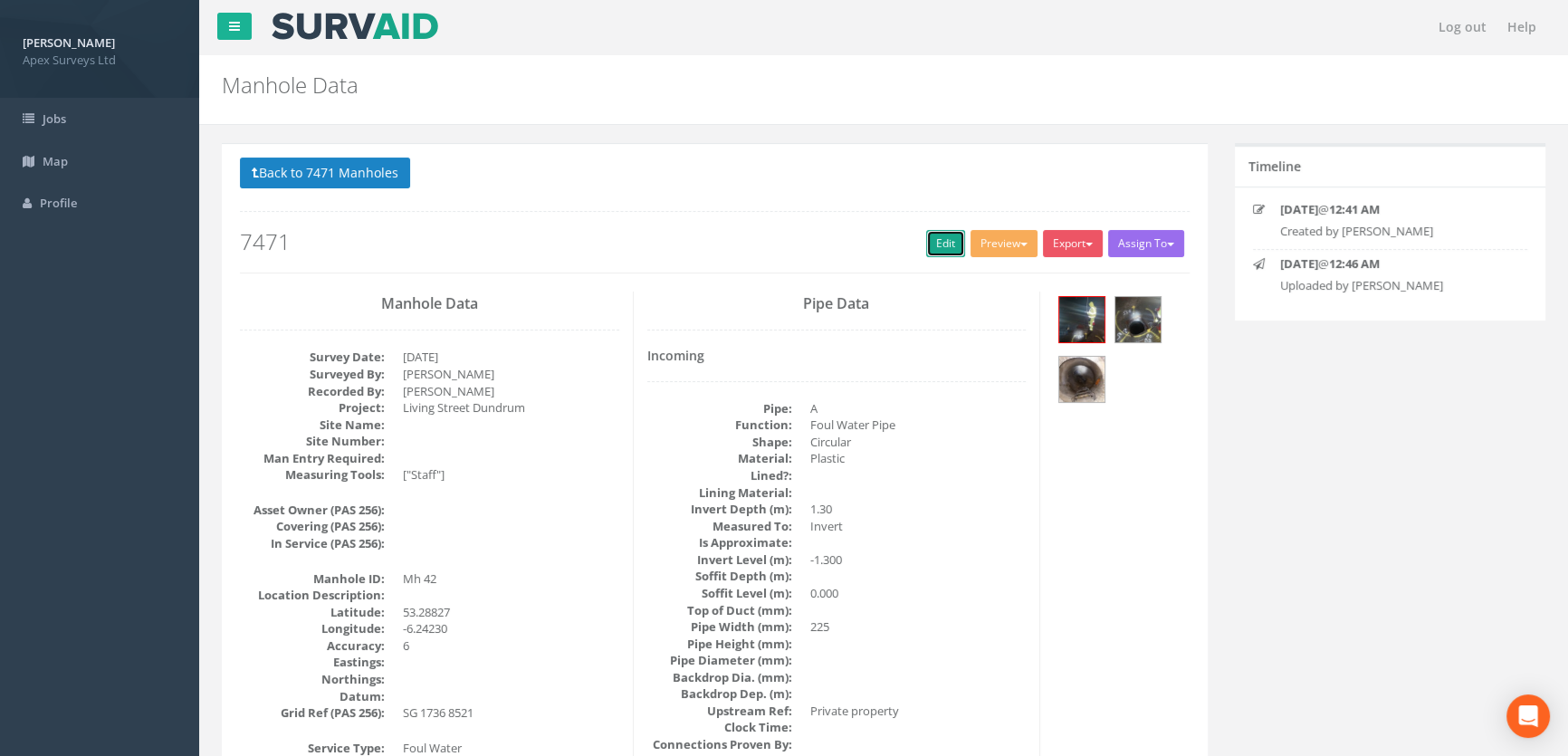
click at [942, 241] on link "Edit" at bounding box center [945, 243] width 39 height 27
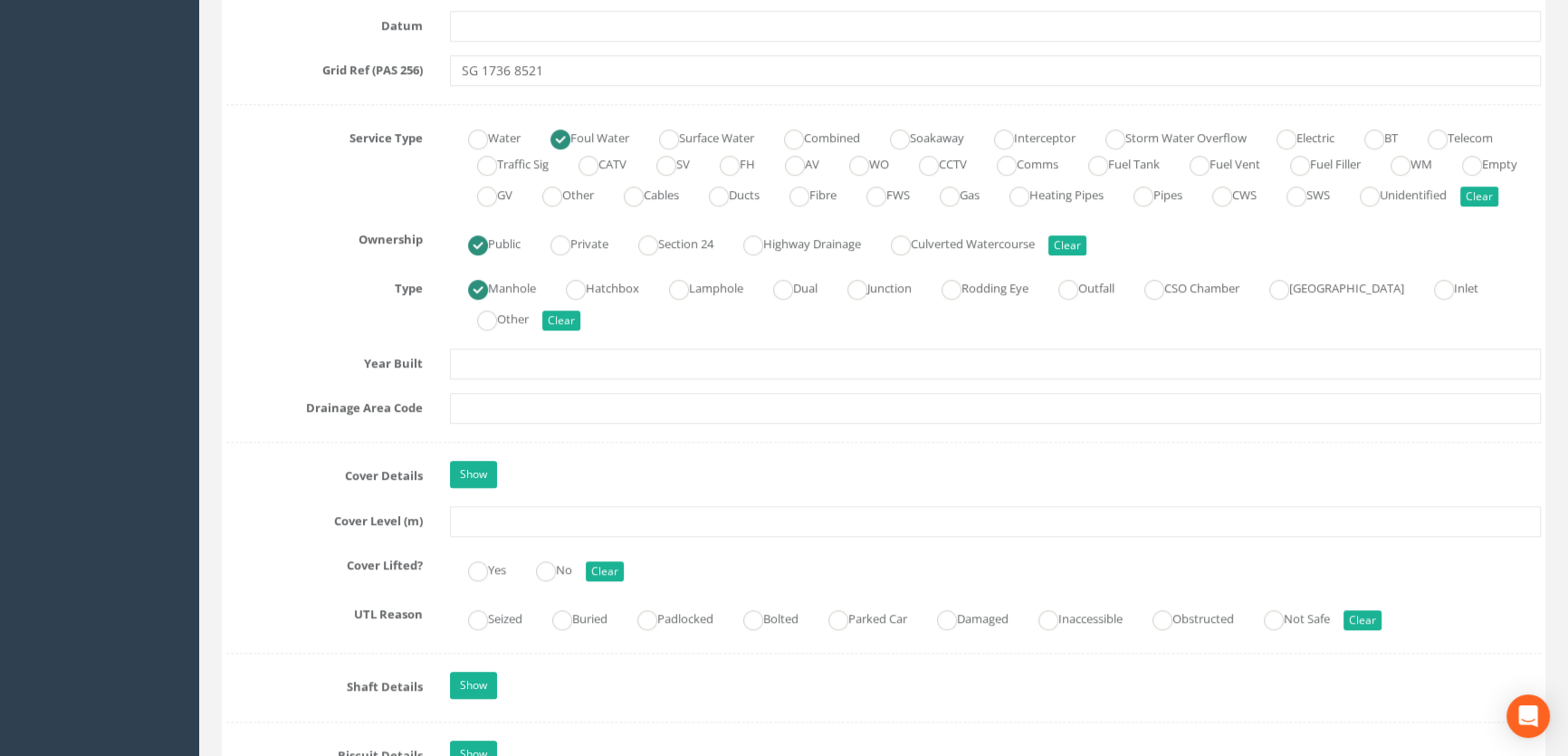
scroll to position [1399, 0]
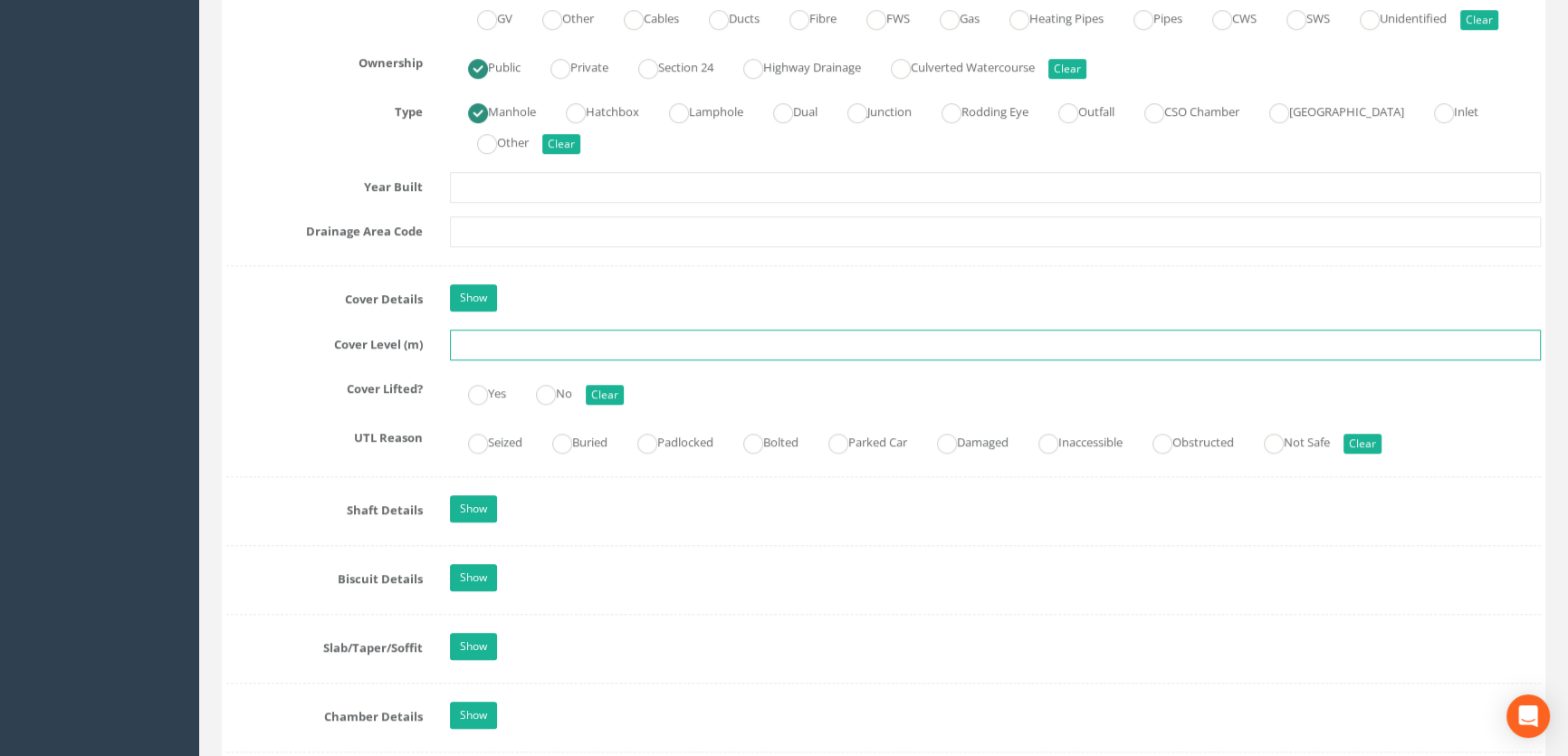
click at [511, 360] on input "text" at bounding box center [996, 344] width 1091 height 31
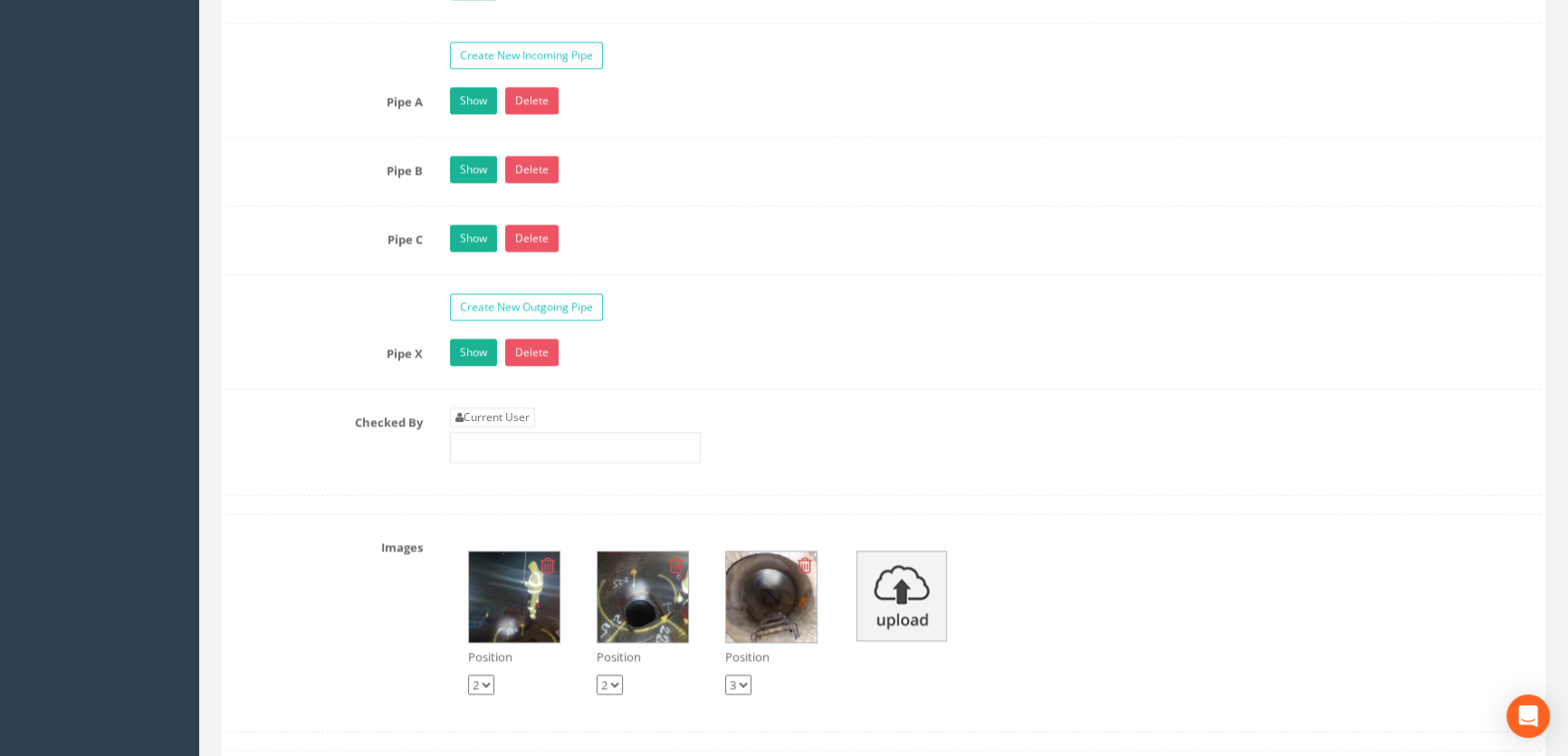
scroll to position [2962, 0]
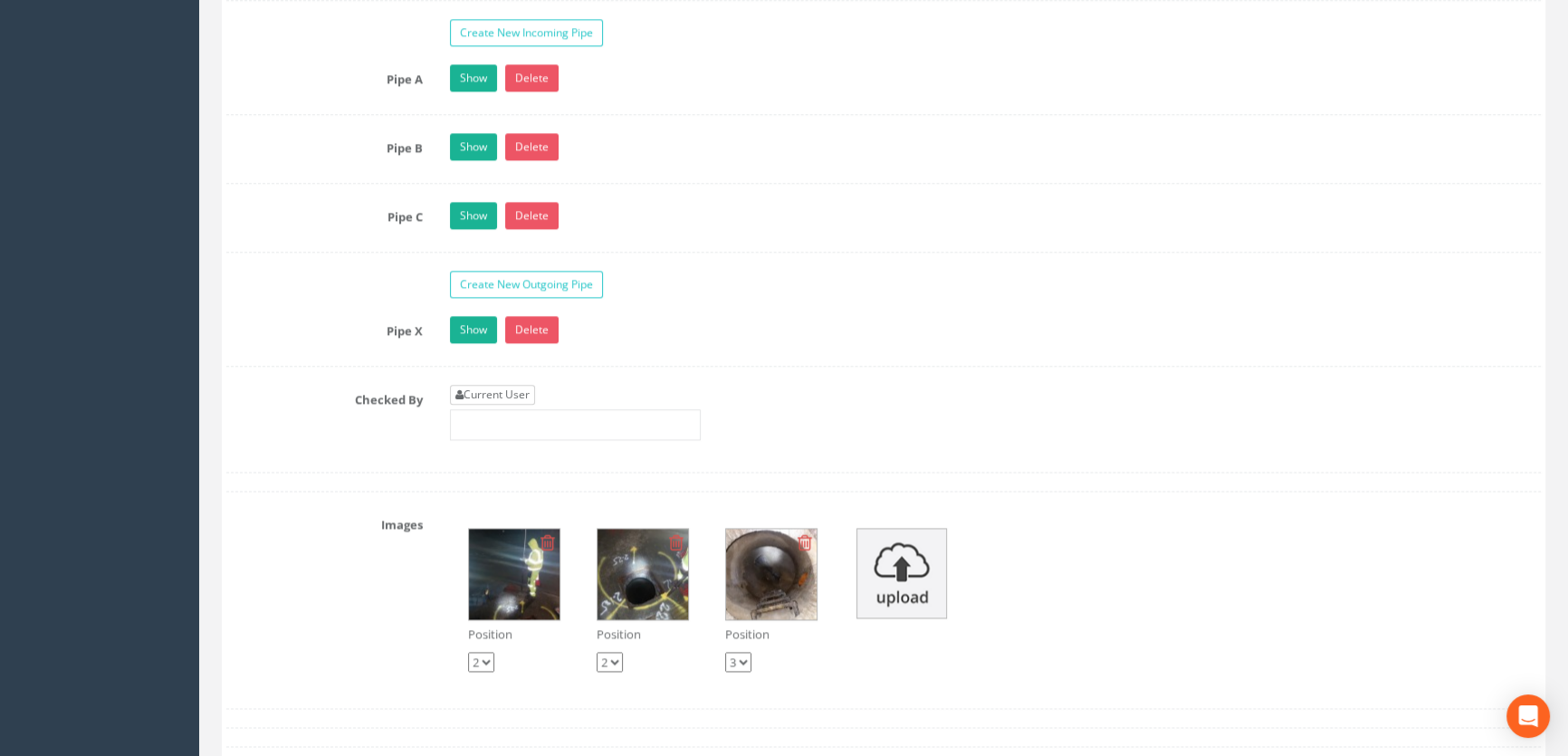
type input "56.16"
click at [531, 404] on link "Current User" at bounding box center [493, 394] width 85 height 19
type input "[PERSON_NAME]"
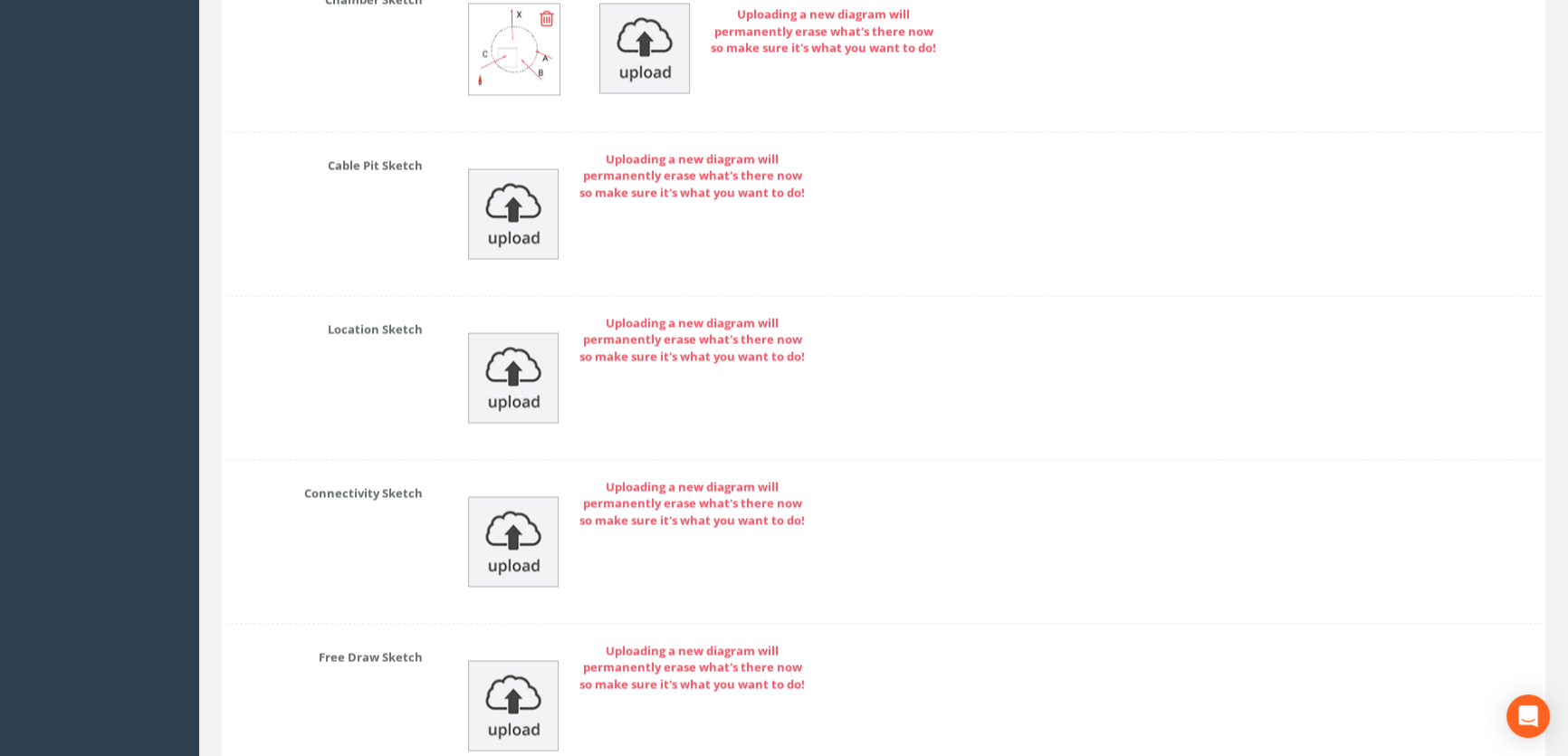
scroll to position [4145, 0]
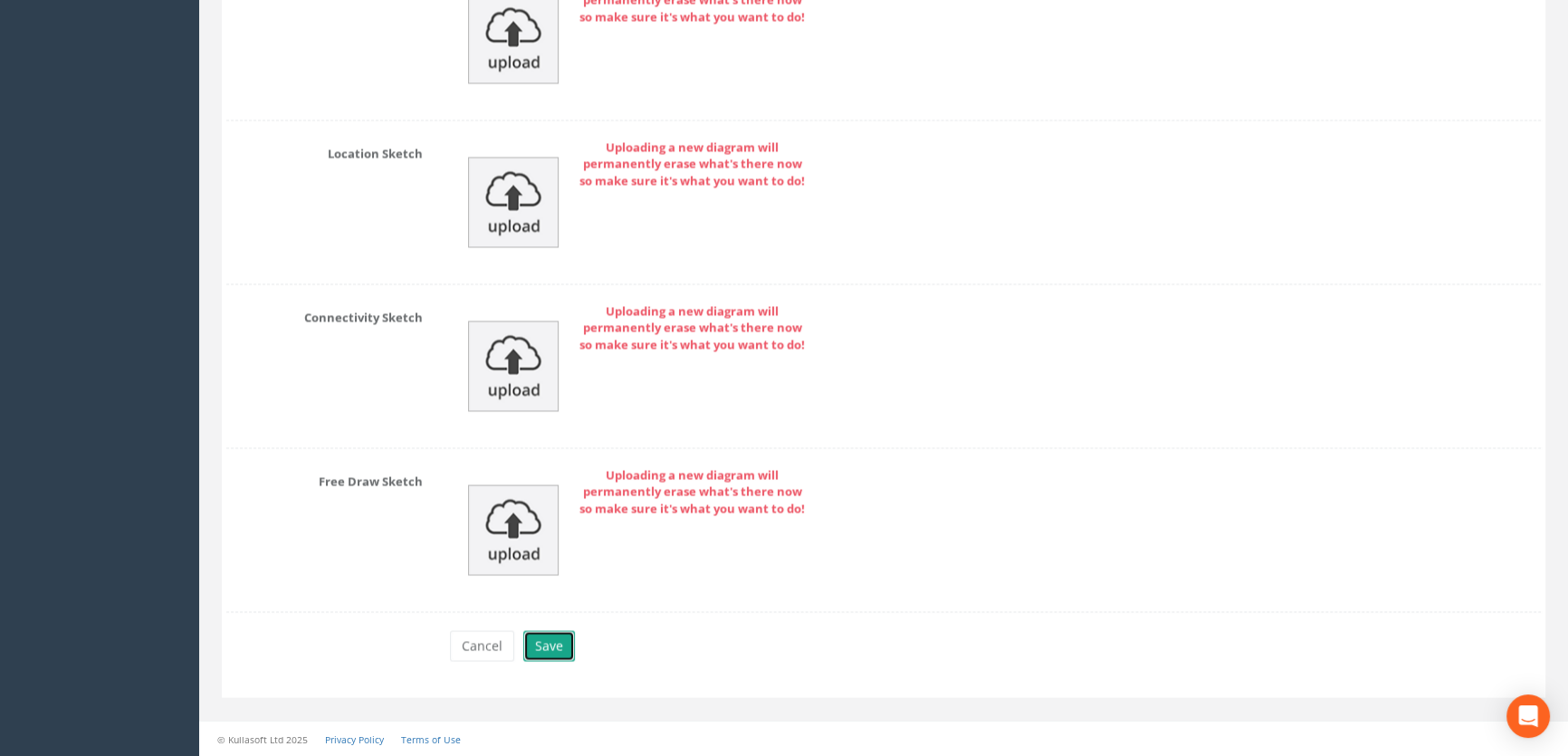
click at [556, 652] on button "Save" at bounding box center [549, 645] width 52 height 31
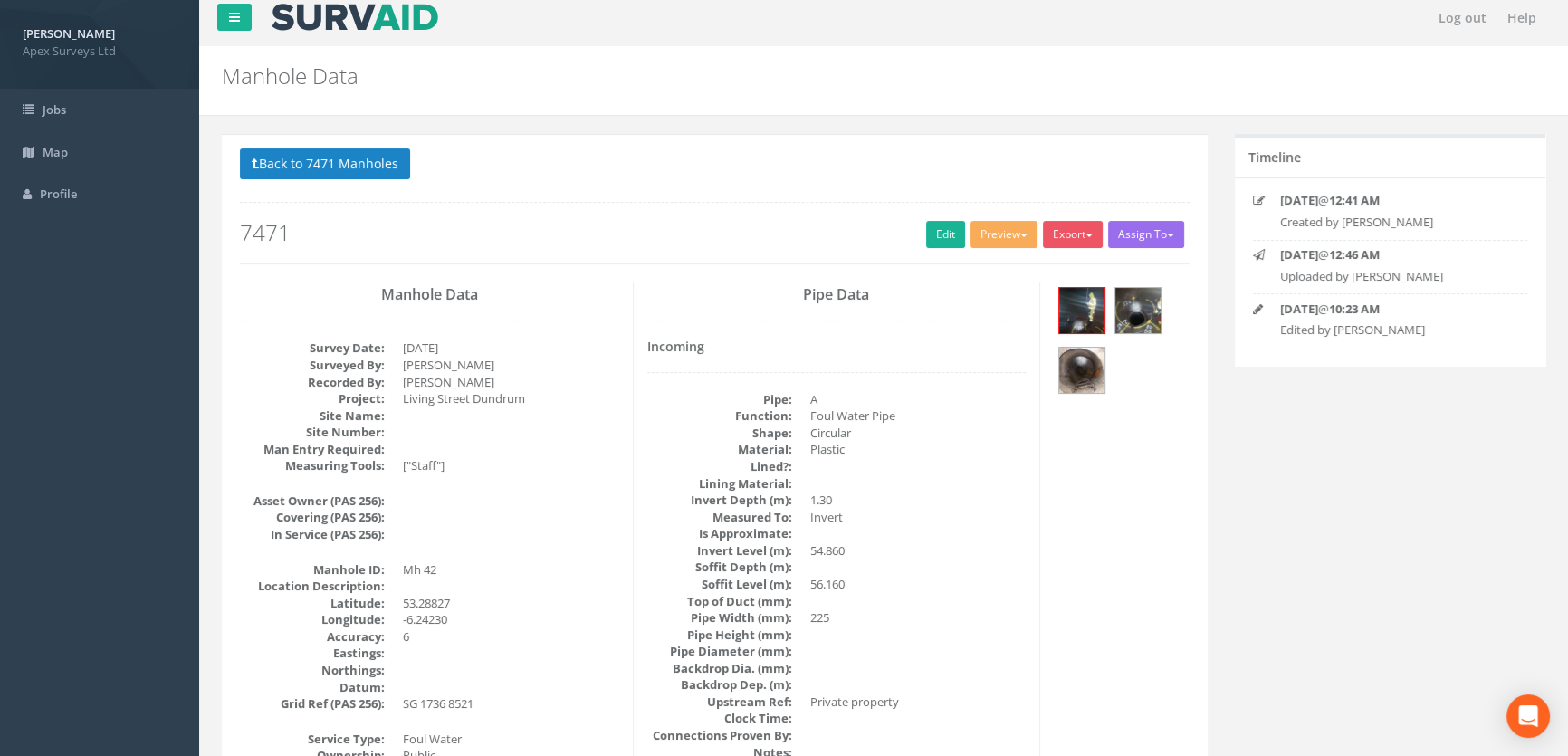
scroll to position [0, 0]
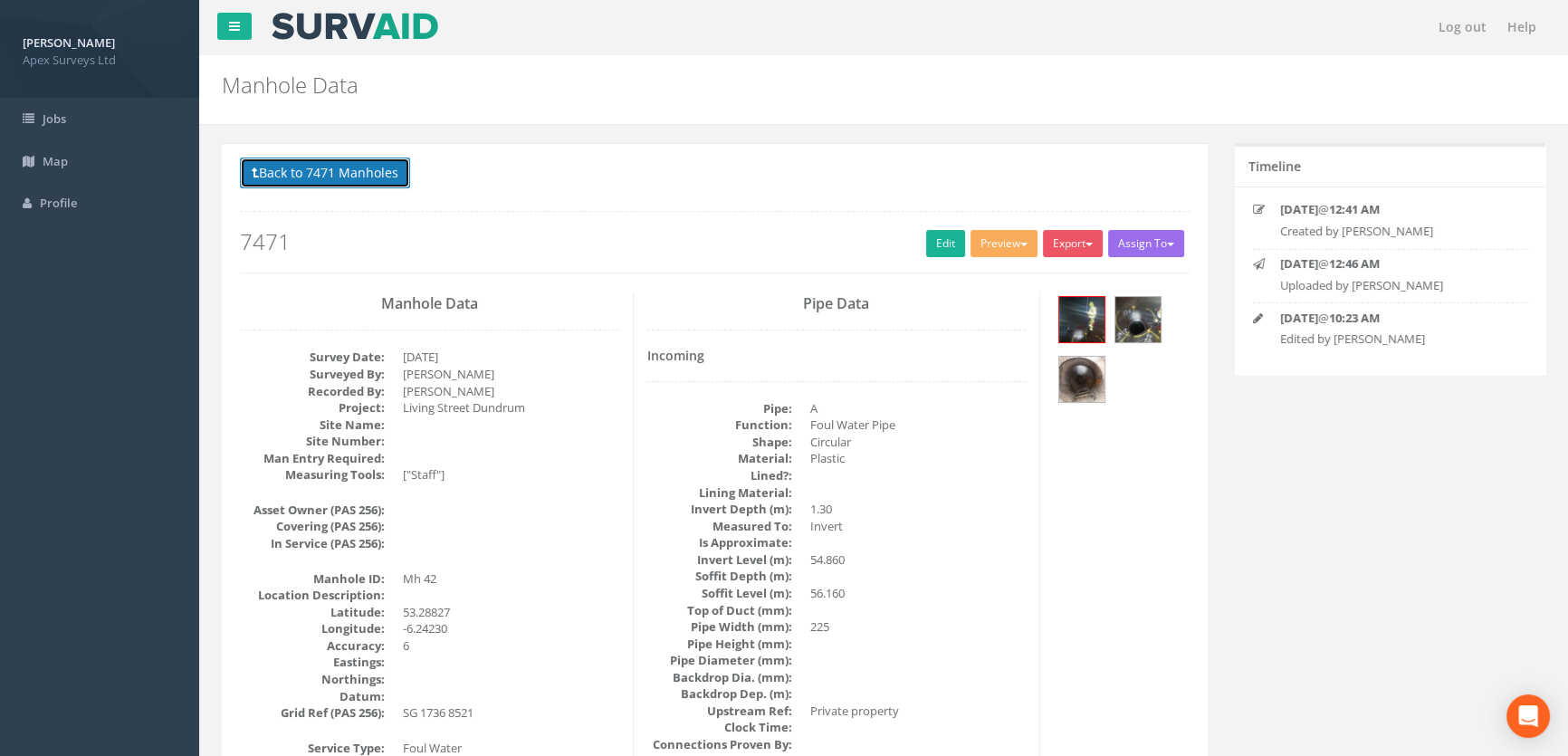
click at [389, 165] on button "Back to 7471 Manholes" at bounding box center [325, 173] width 170 height 31
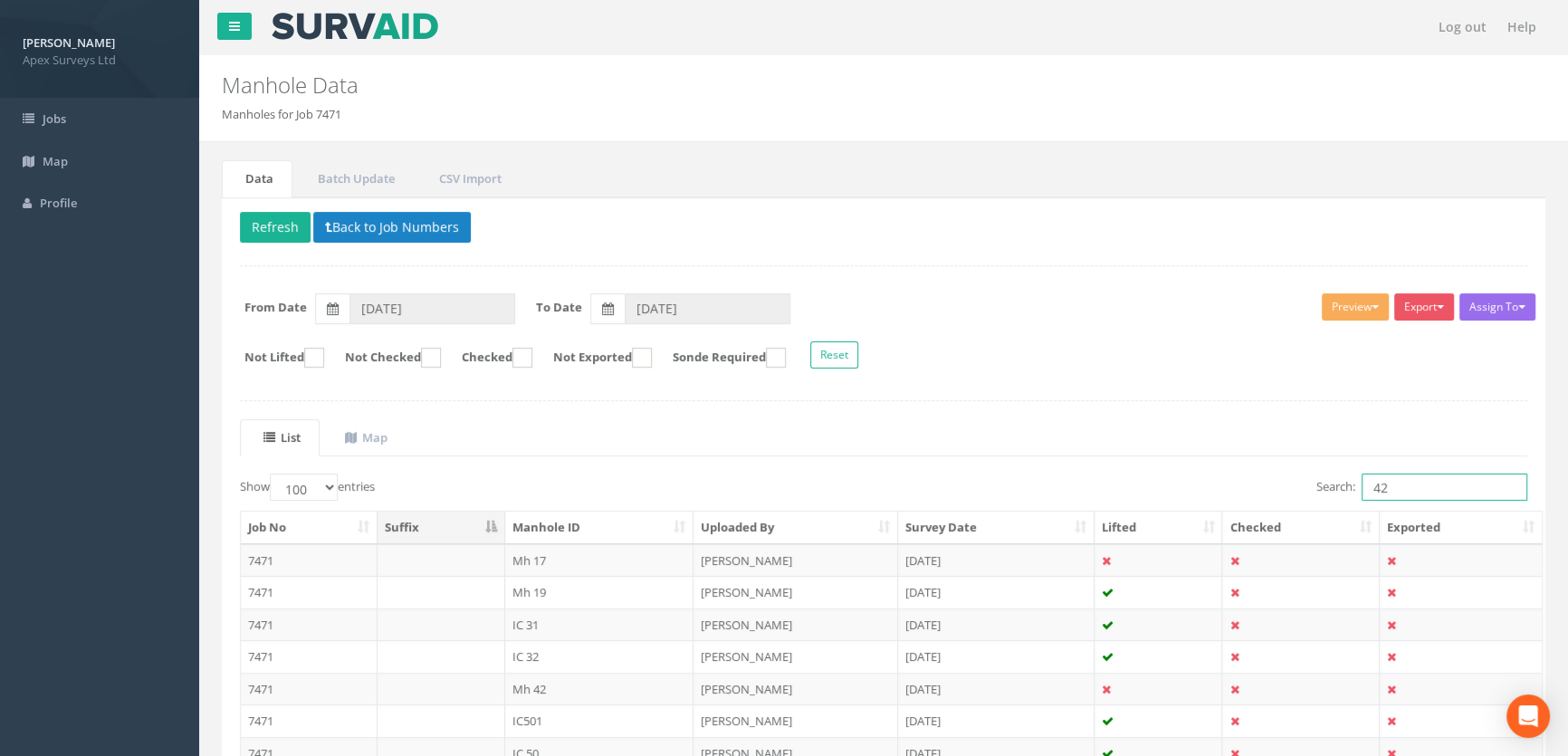
drag, startPoint x: 1392, startPoint y: 475, endPoint x: 1290, endPoint y: 496, distance: 104.1
click at [1295, 494] on div "Search: 42" at bounding box center [1212, 489] width 630 height 32
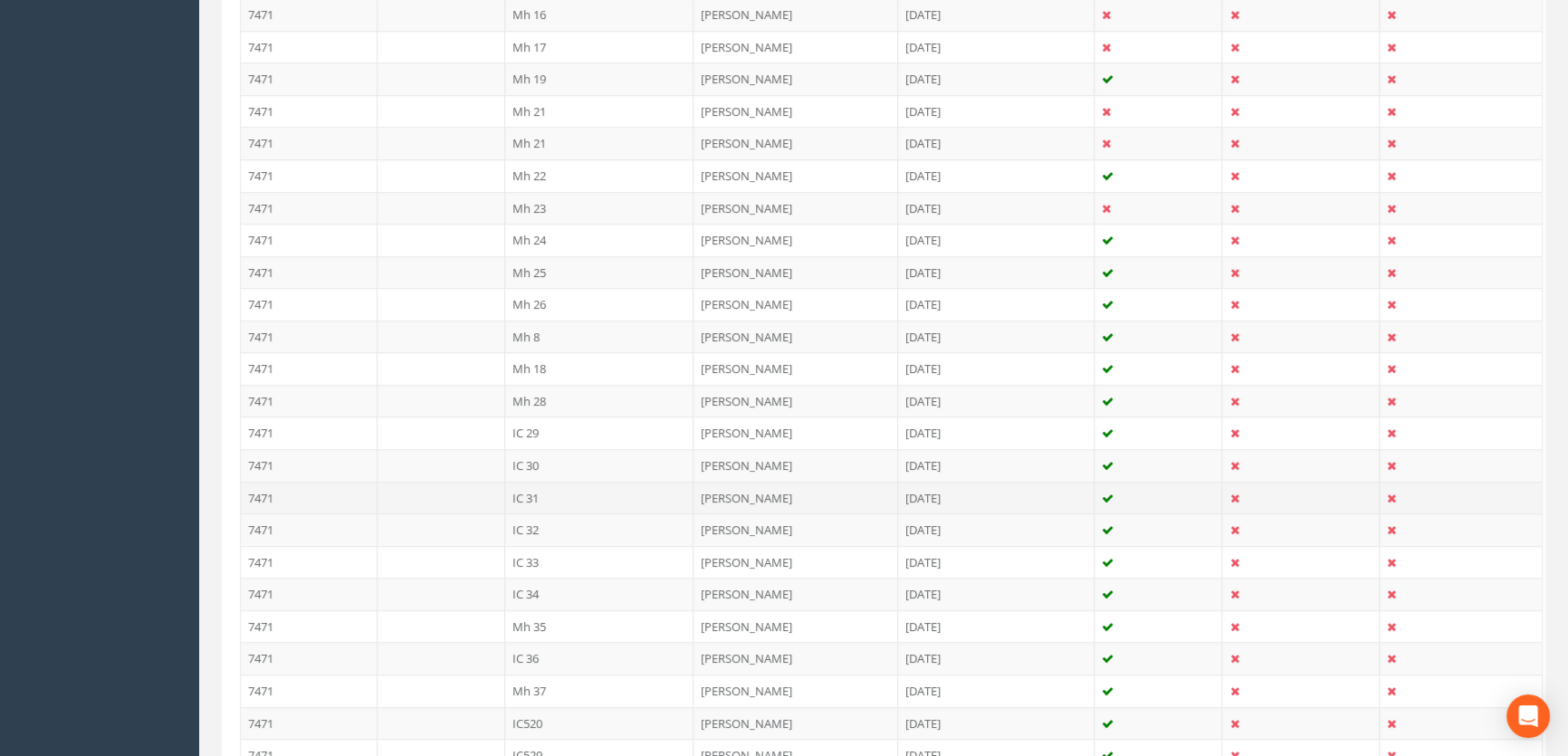
scroll to position [823, 0]
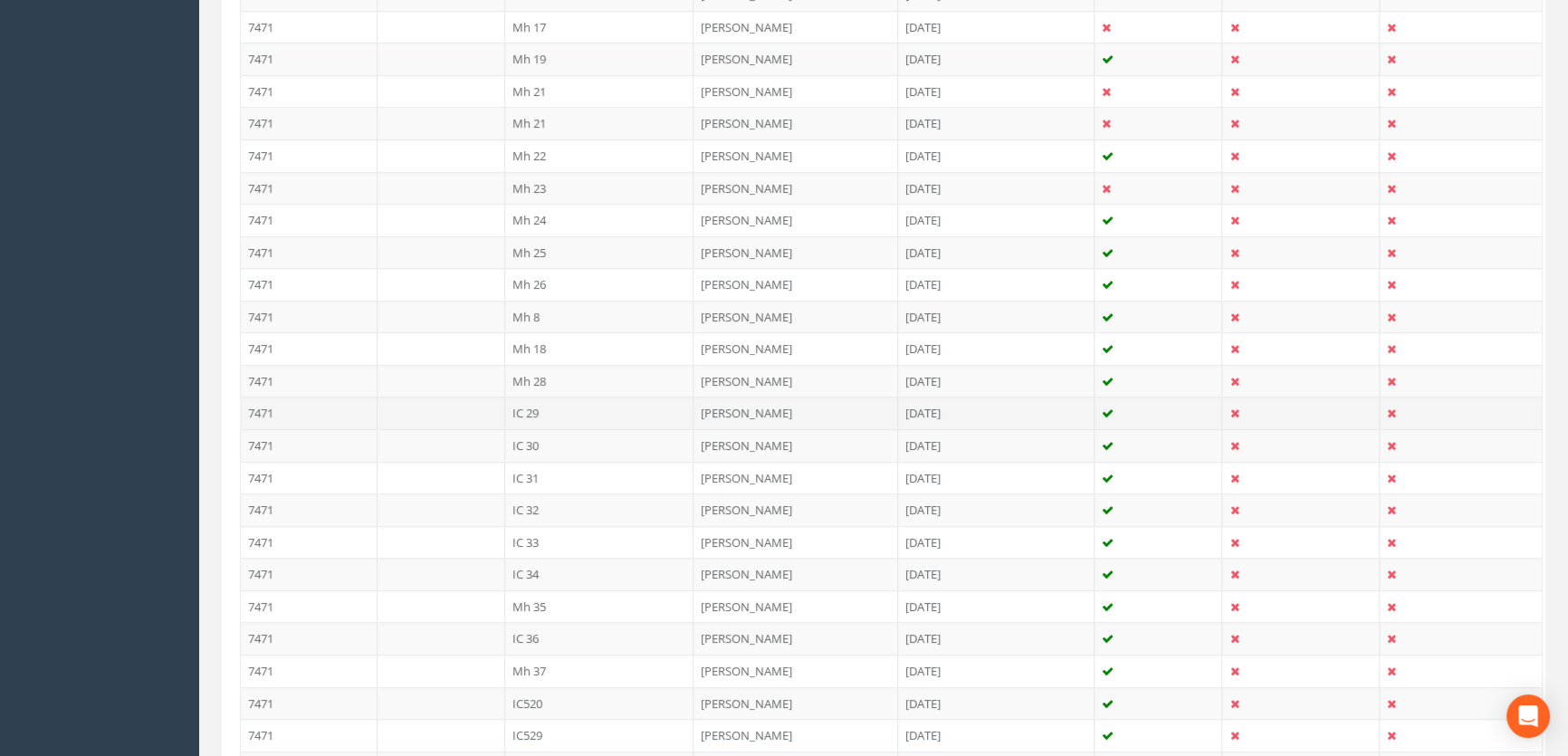
type input "29"
click at [527, 414] on td "IC 29" at bounding box center [600, 412] width 189 height 32
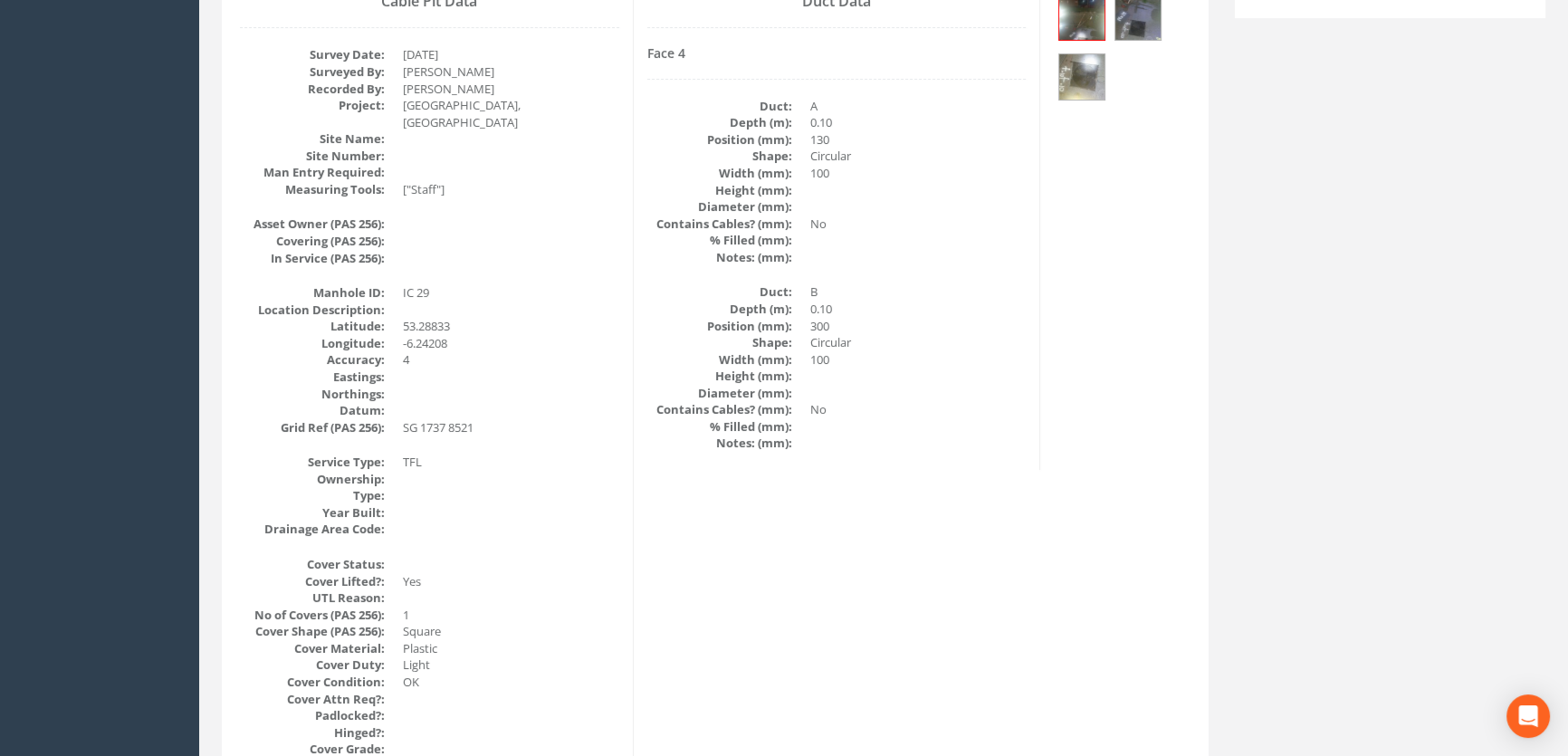
scroll to position [142, 0]
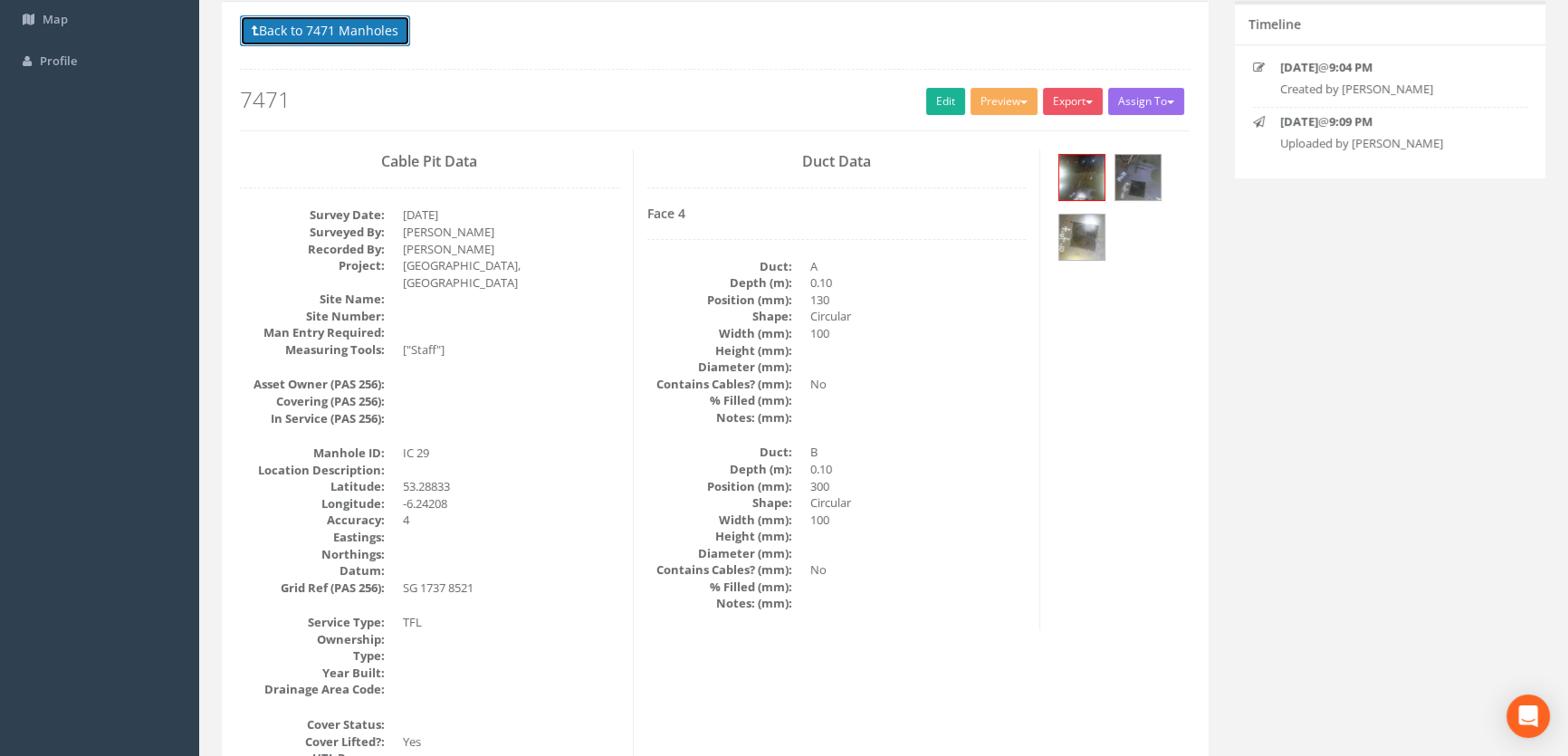
click at [353, 27] on button "Back to 7471 Manholes" at bounding box center [325, 31] width 170 height 31
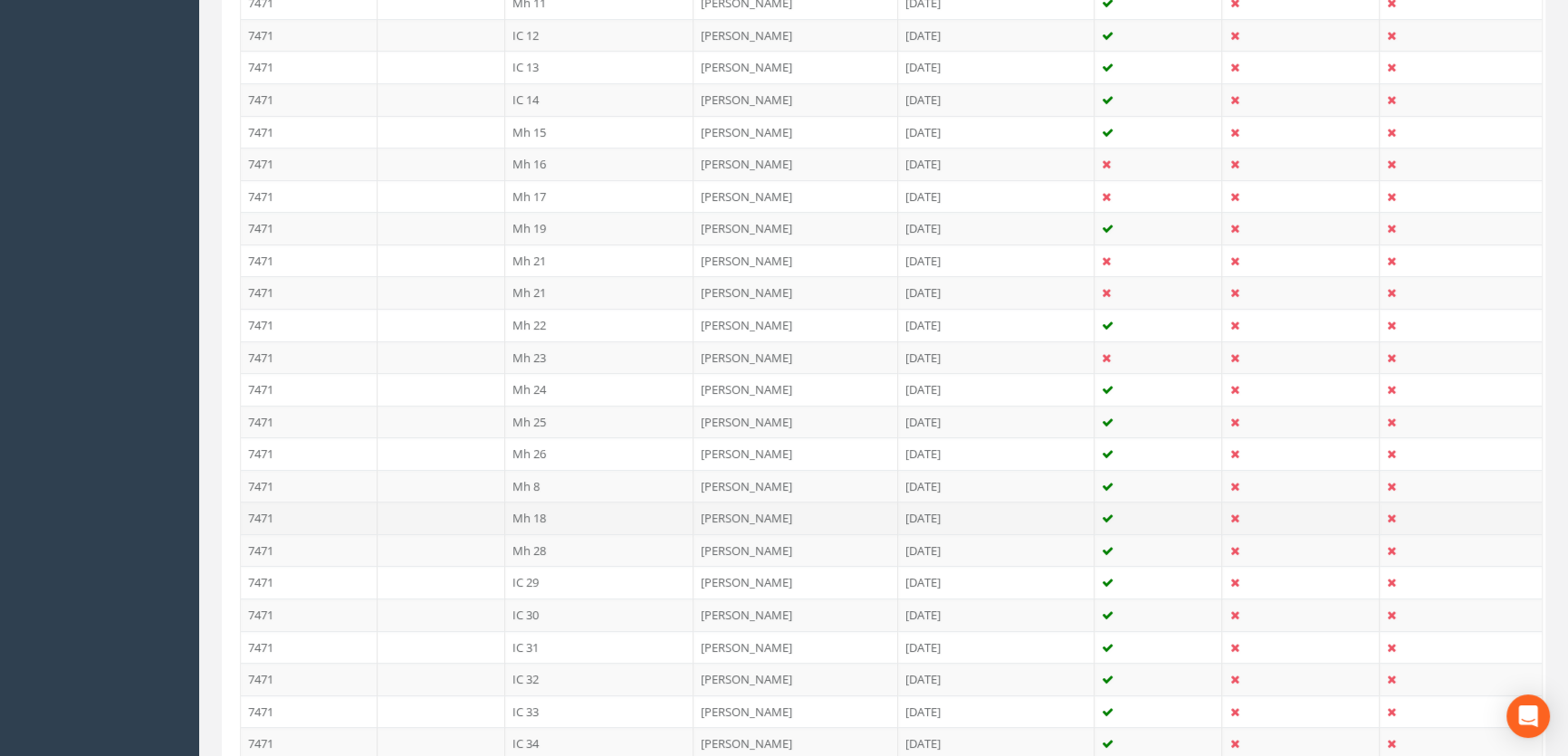
scroll to position [882, 0]
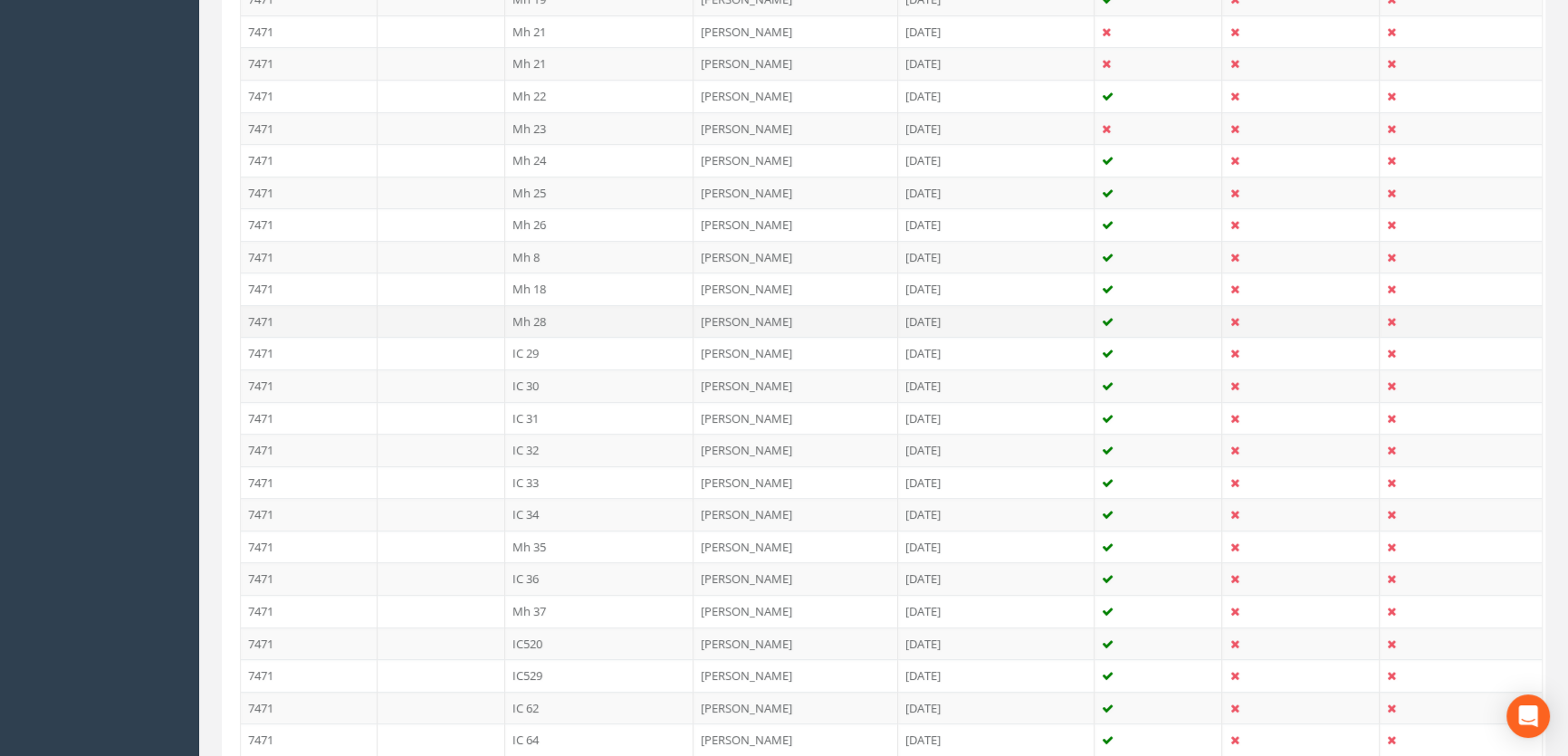
click at [525, 318] on td "Mh 28" at bounding box center [600, 321] width 189 height 32
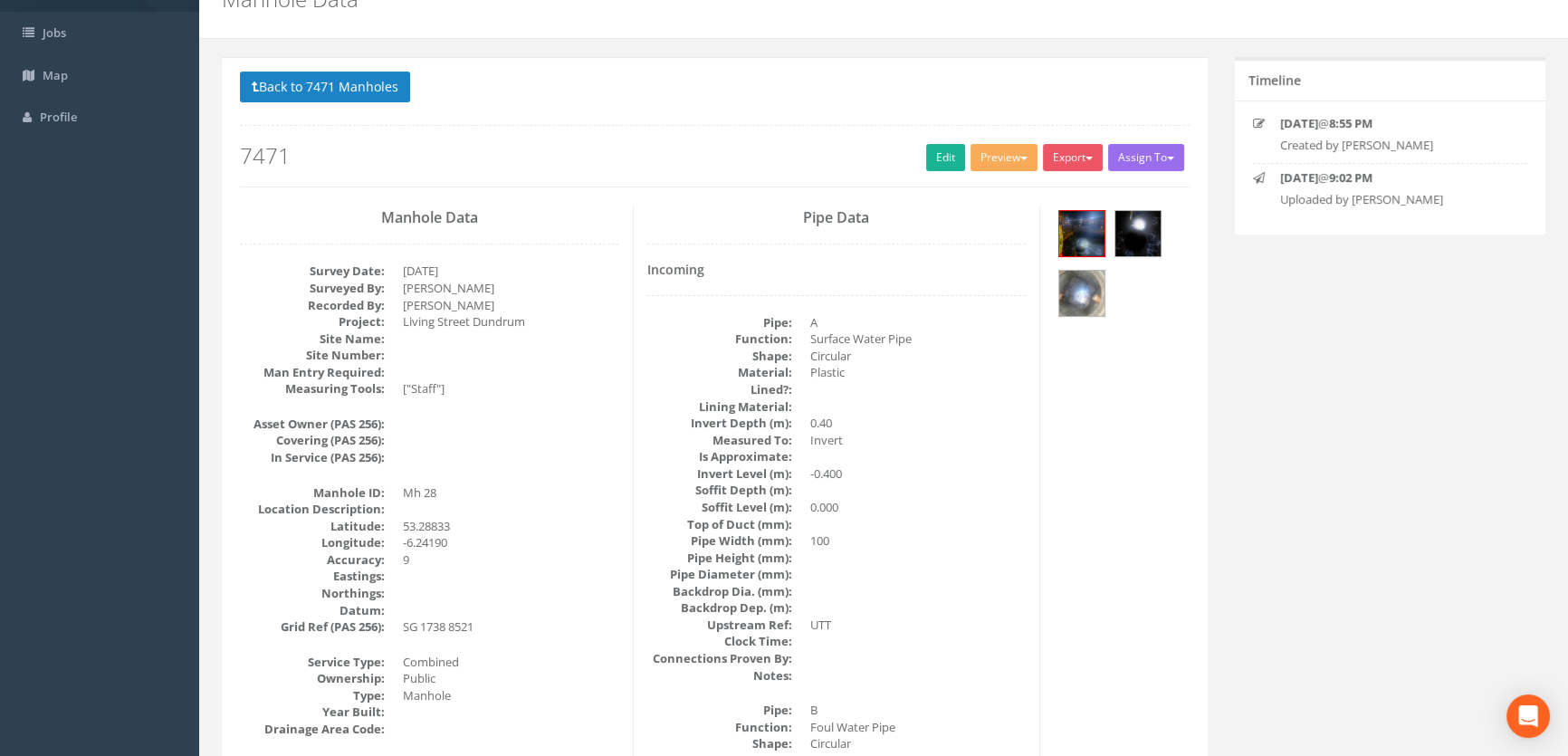
scroll to position [0, 0]
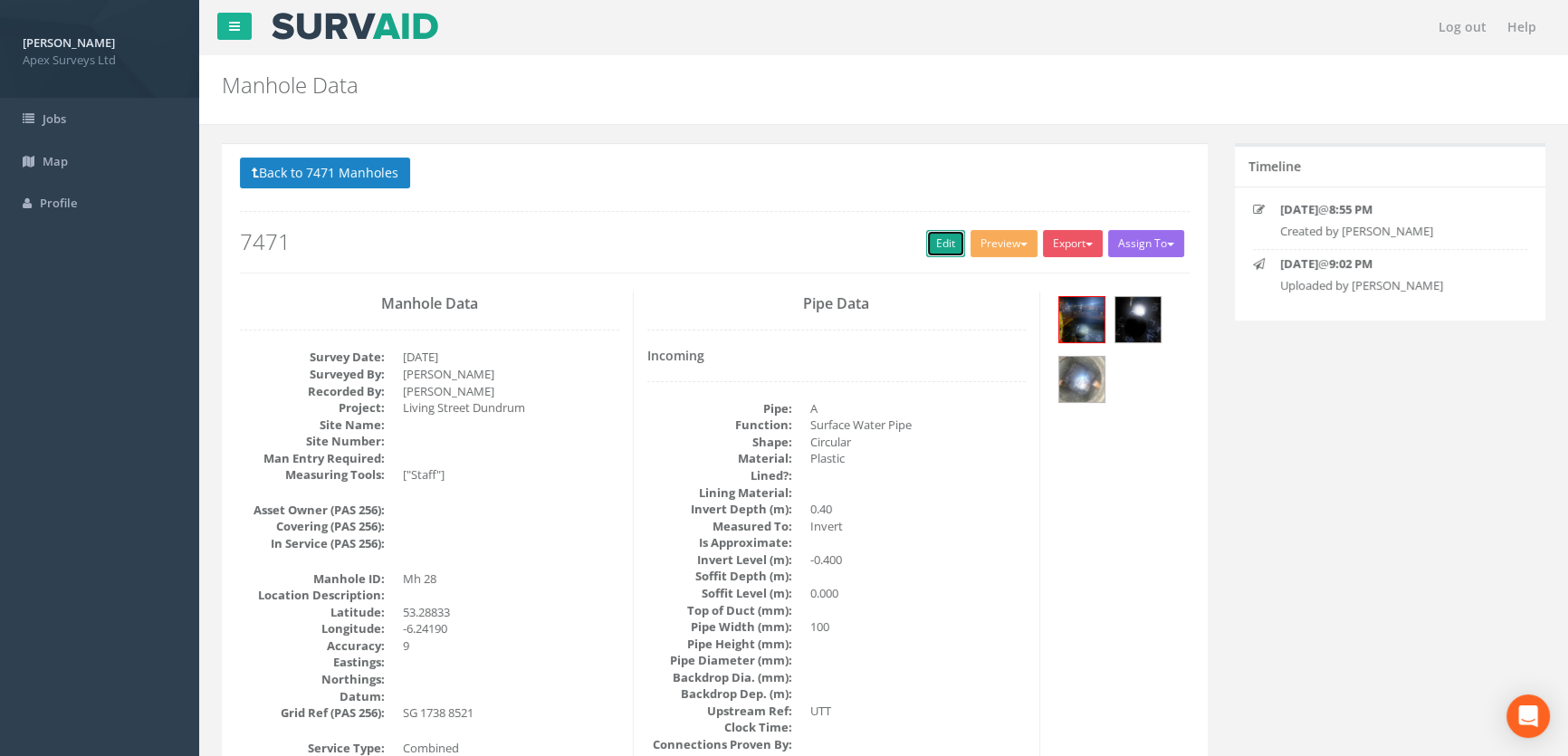
click at [932, 246] on link "Edit" at bounding box center [945, 243] width 39 height 27
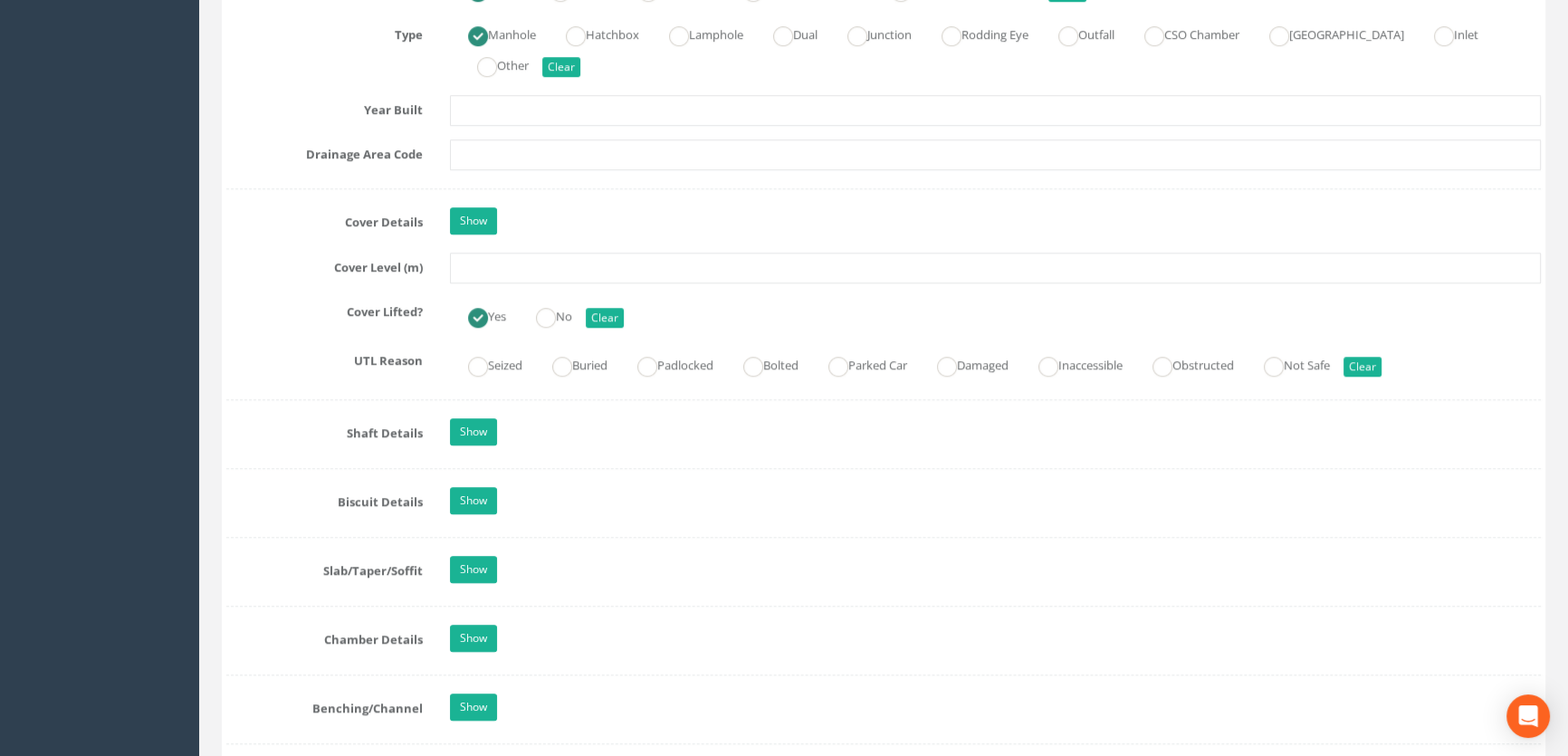
scroll to position [1563, 0]
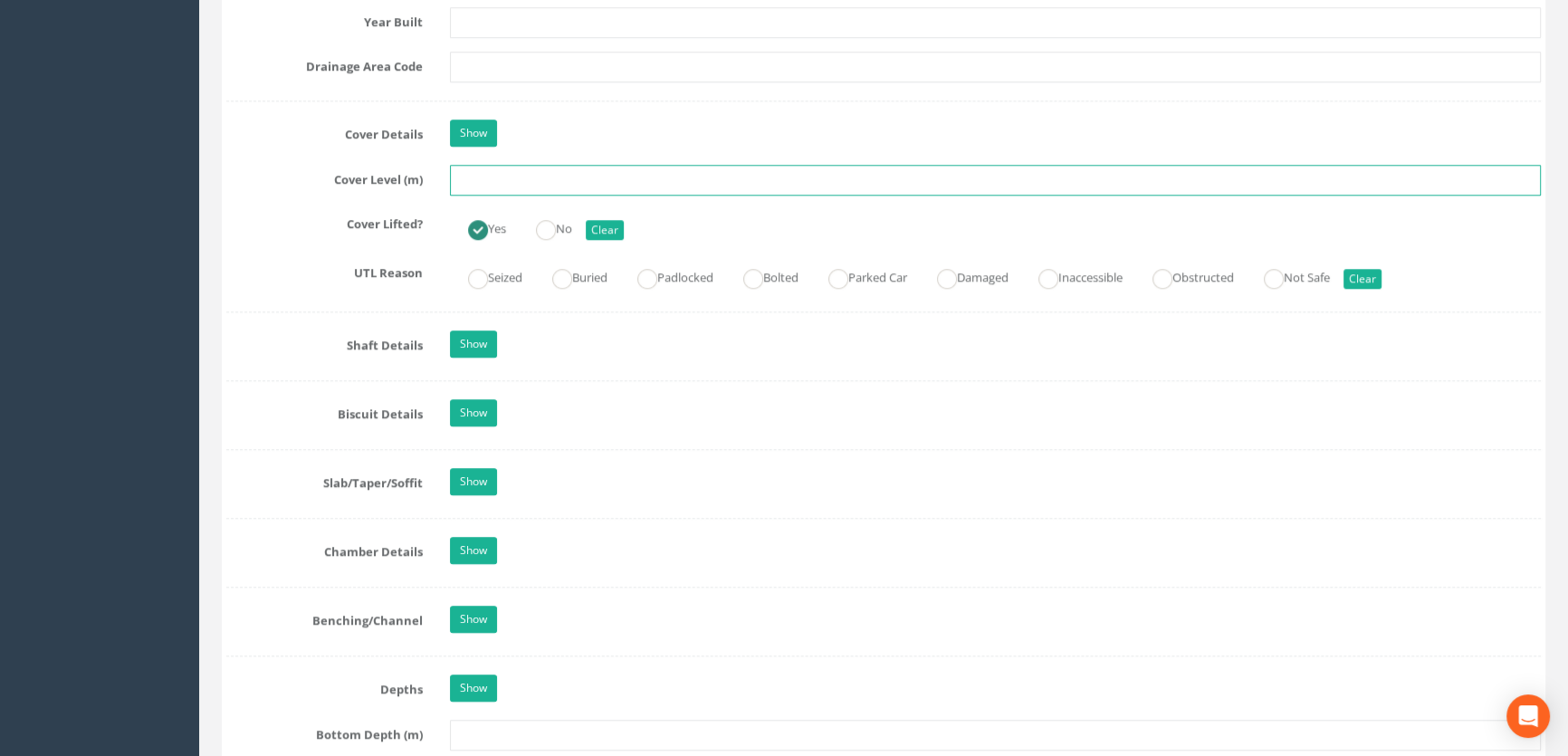
click at [468, 196] on input "text" at bounding box center [996, 180] width 1091 height 31
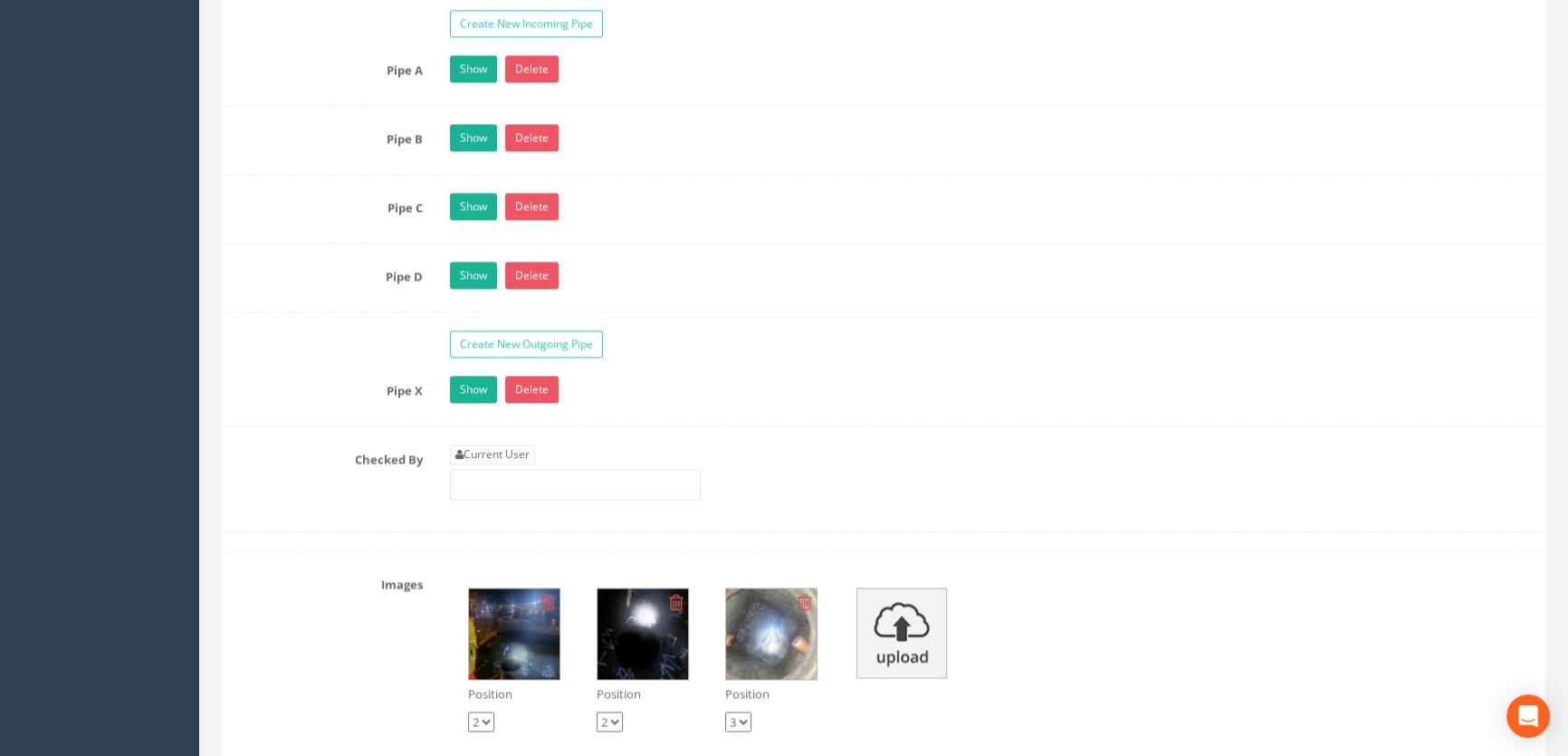
scroll to position [3209, 0]
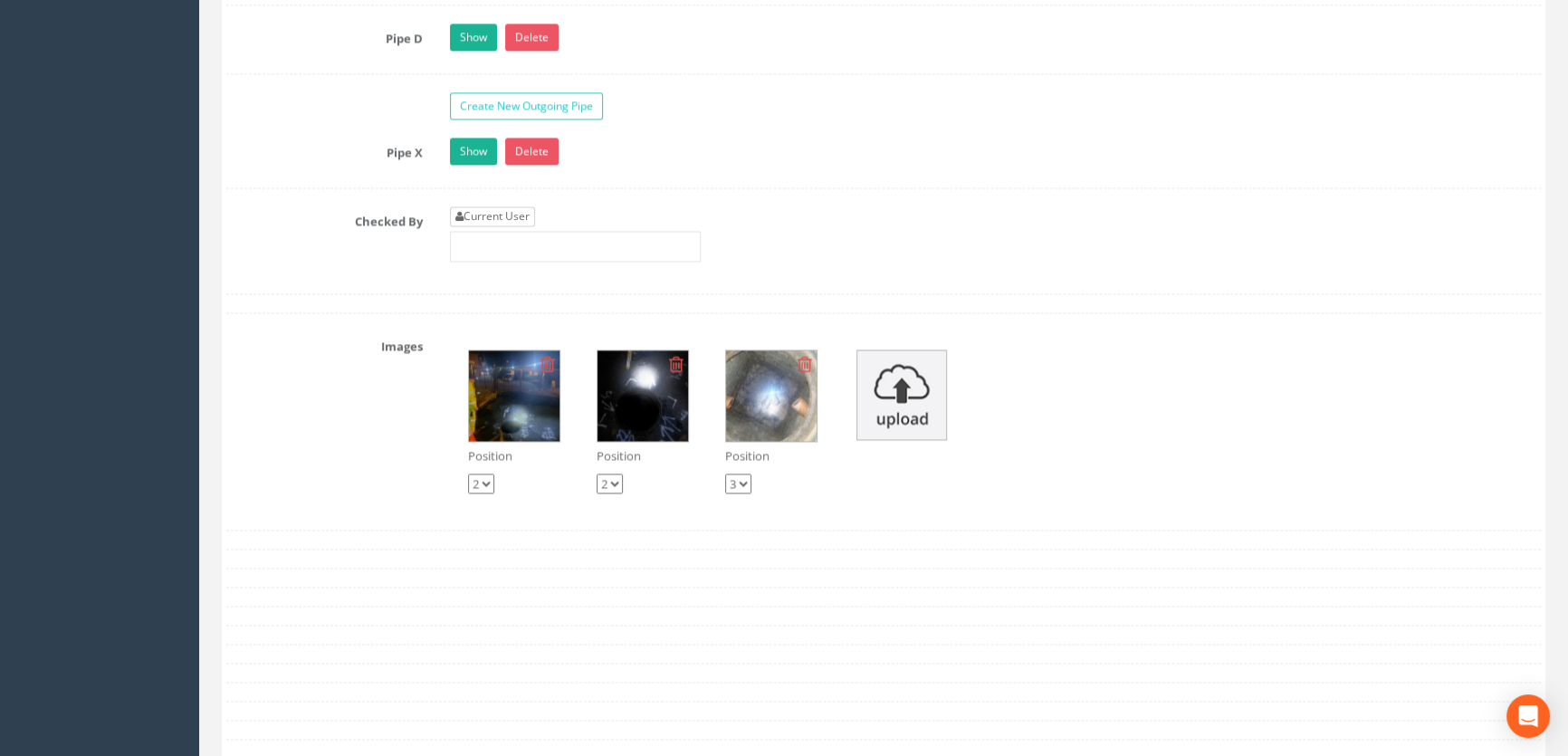
type input "57.26"
click at [491, 226] on link "Current User" at bounding box center [493, 215] width 85 height 19
type input "[PERSON_NAME]"
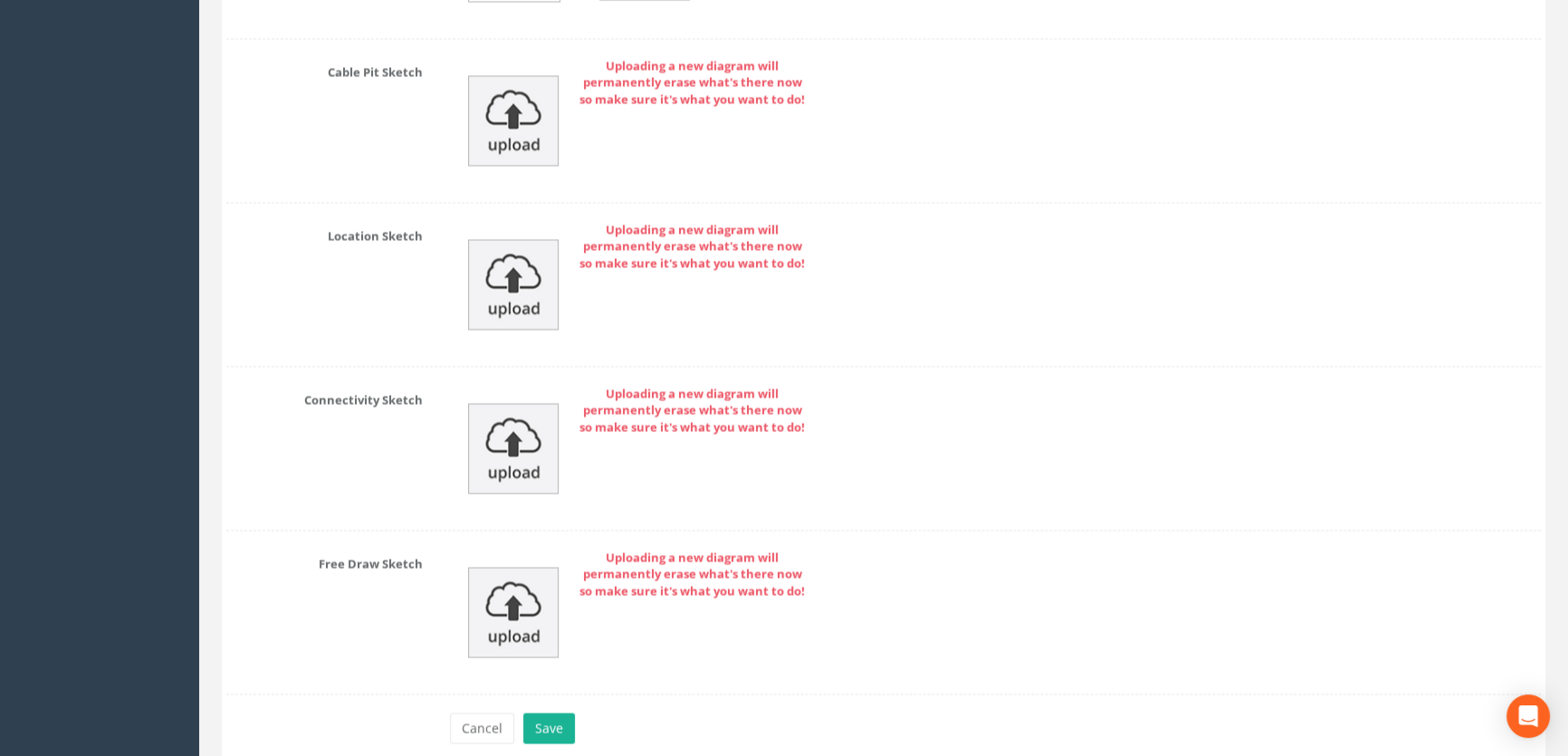
scroll to position [4213, 0]
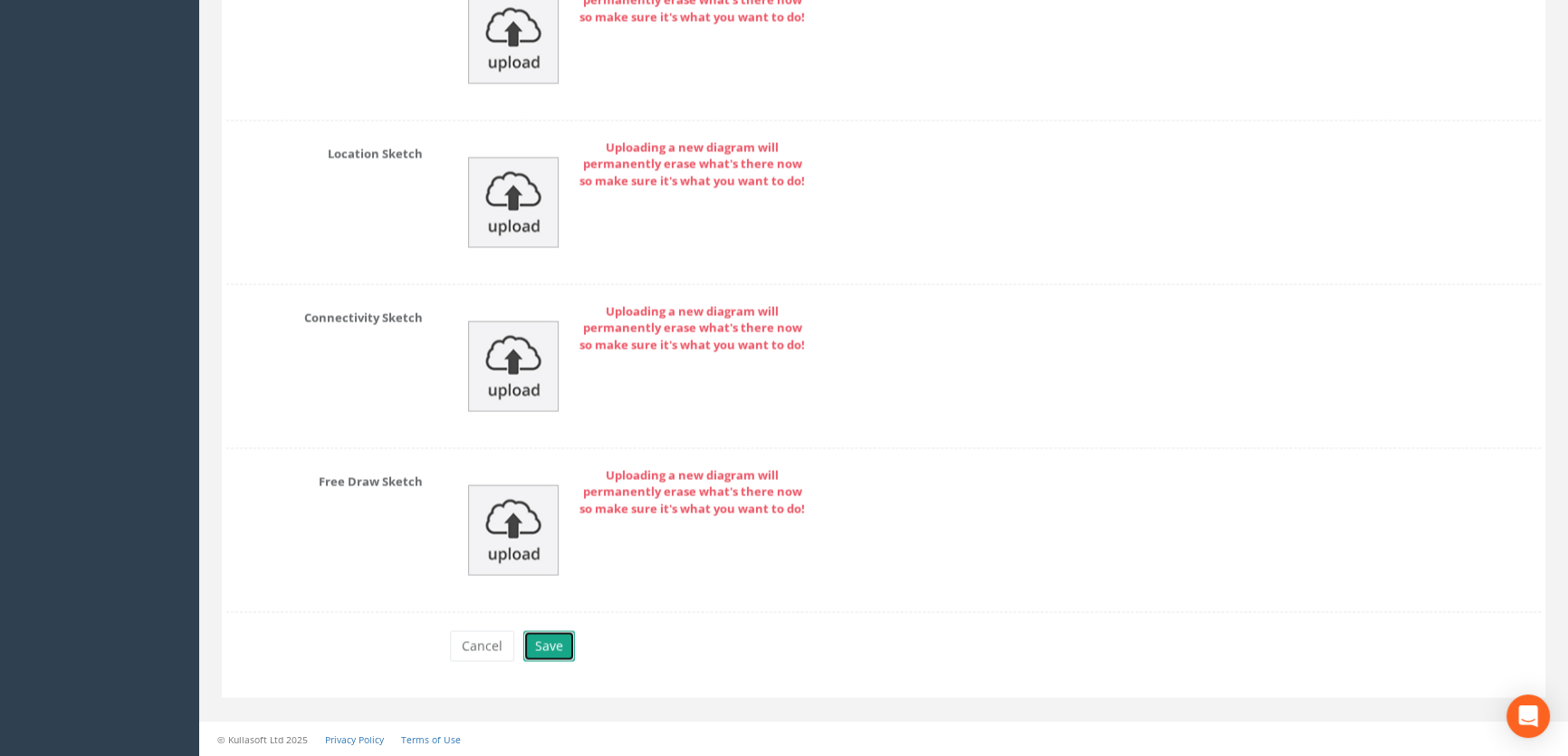
click at [540, 643] on button "Save" at bounding box center [549, 645] width 52 height 31
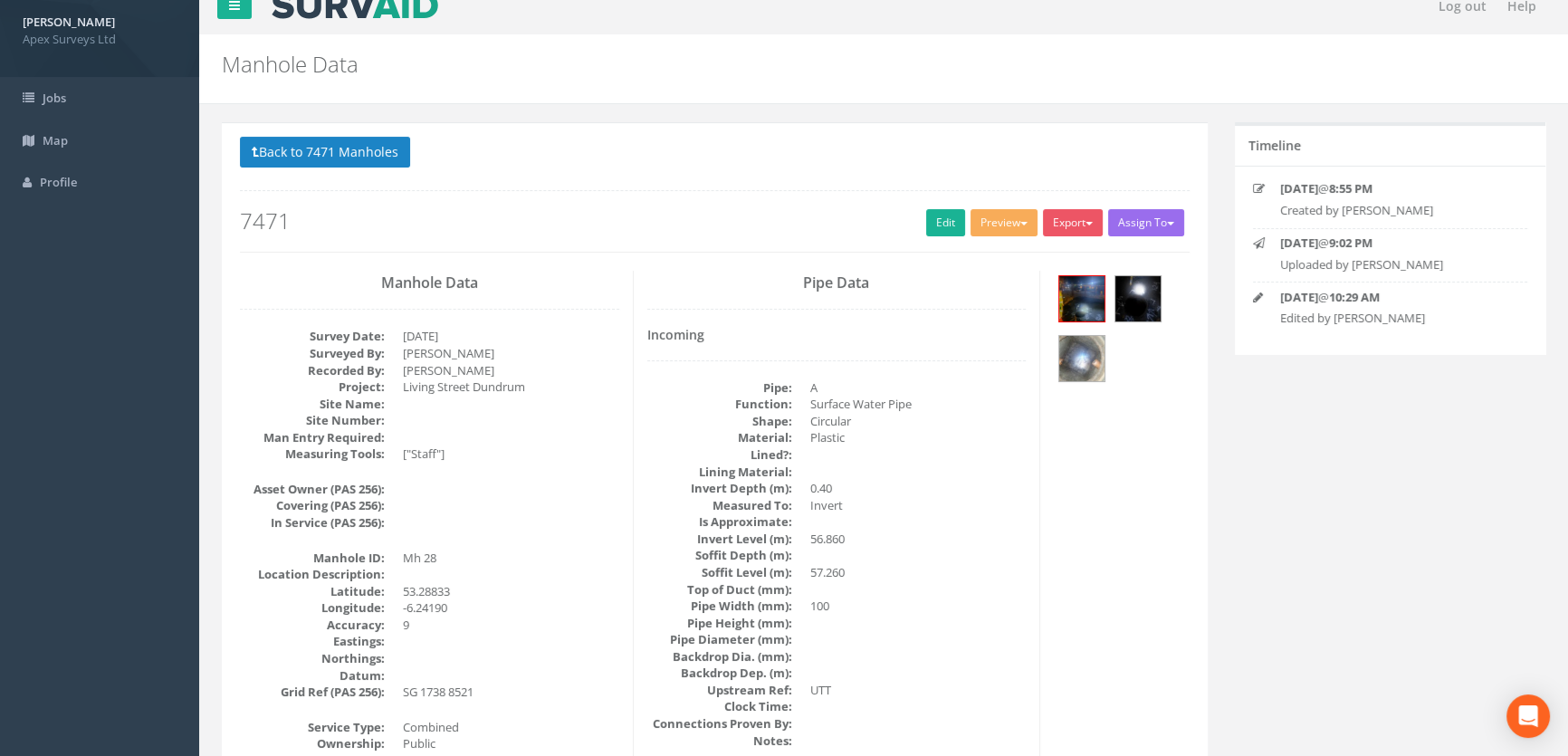
scroll to position [0, 0]
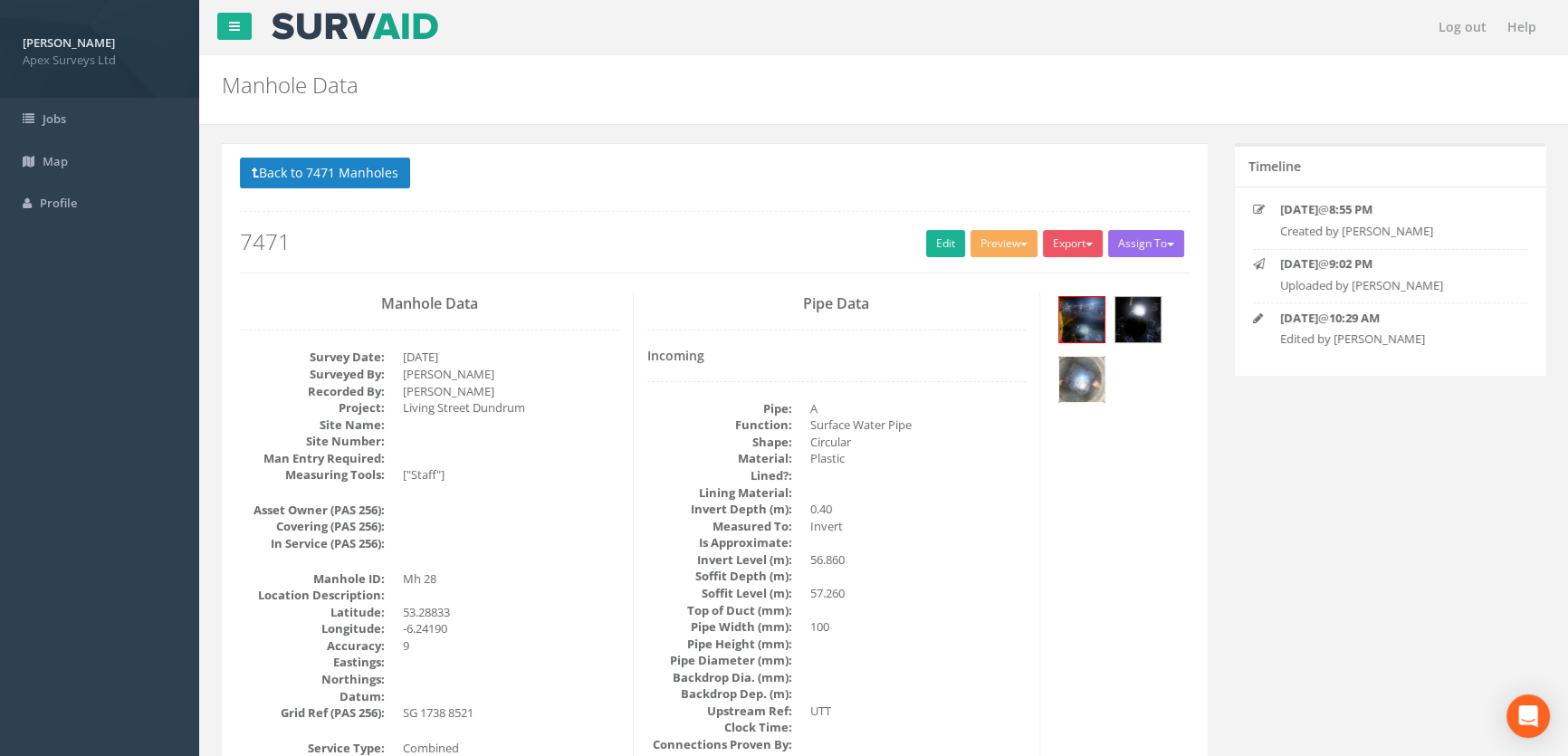
click at [1086, 363] on img at bounding box center [1082, 378] width 45 height 45
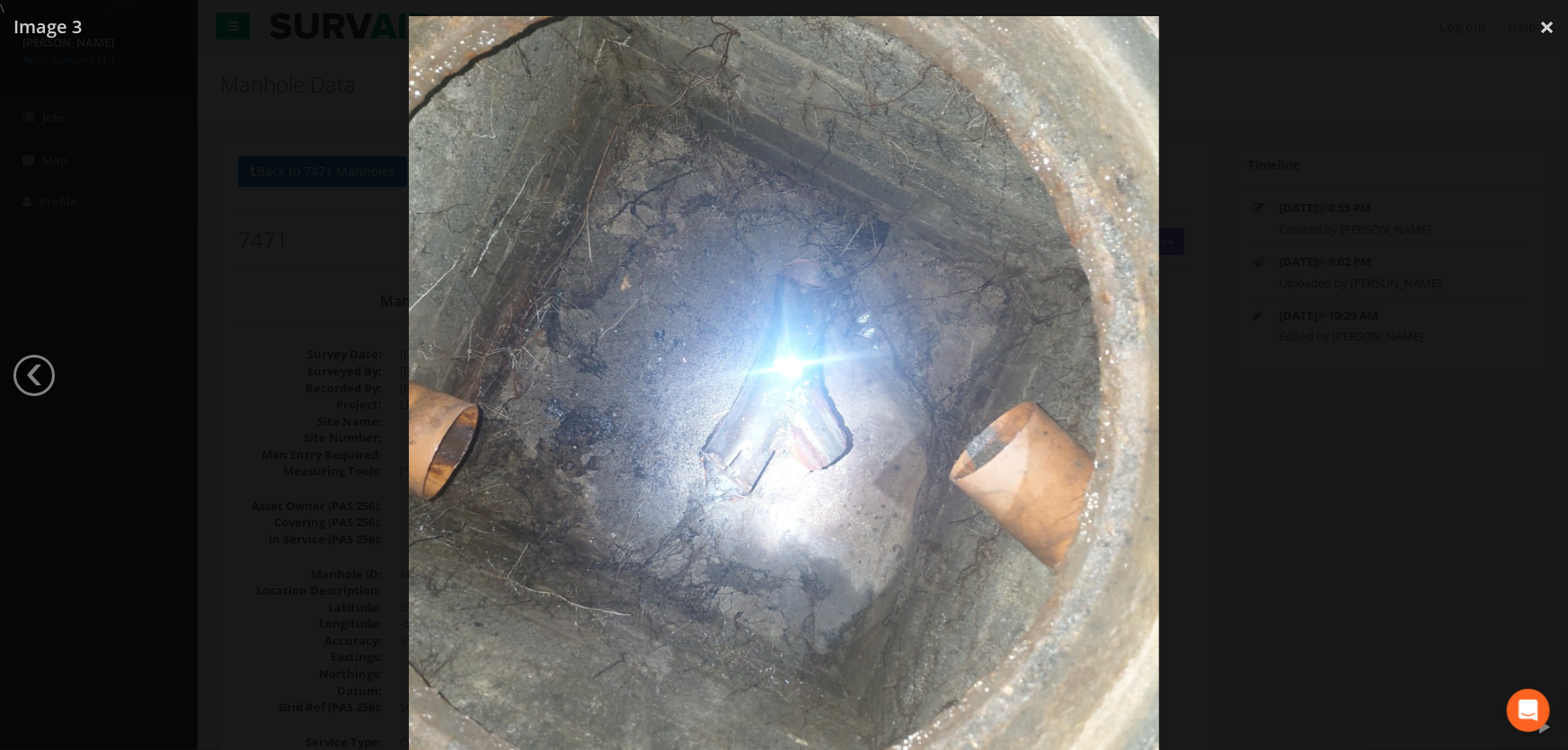
click at [321, 255] on div at bounding box center [784, 392] width 1568 height 750
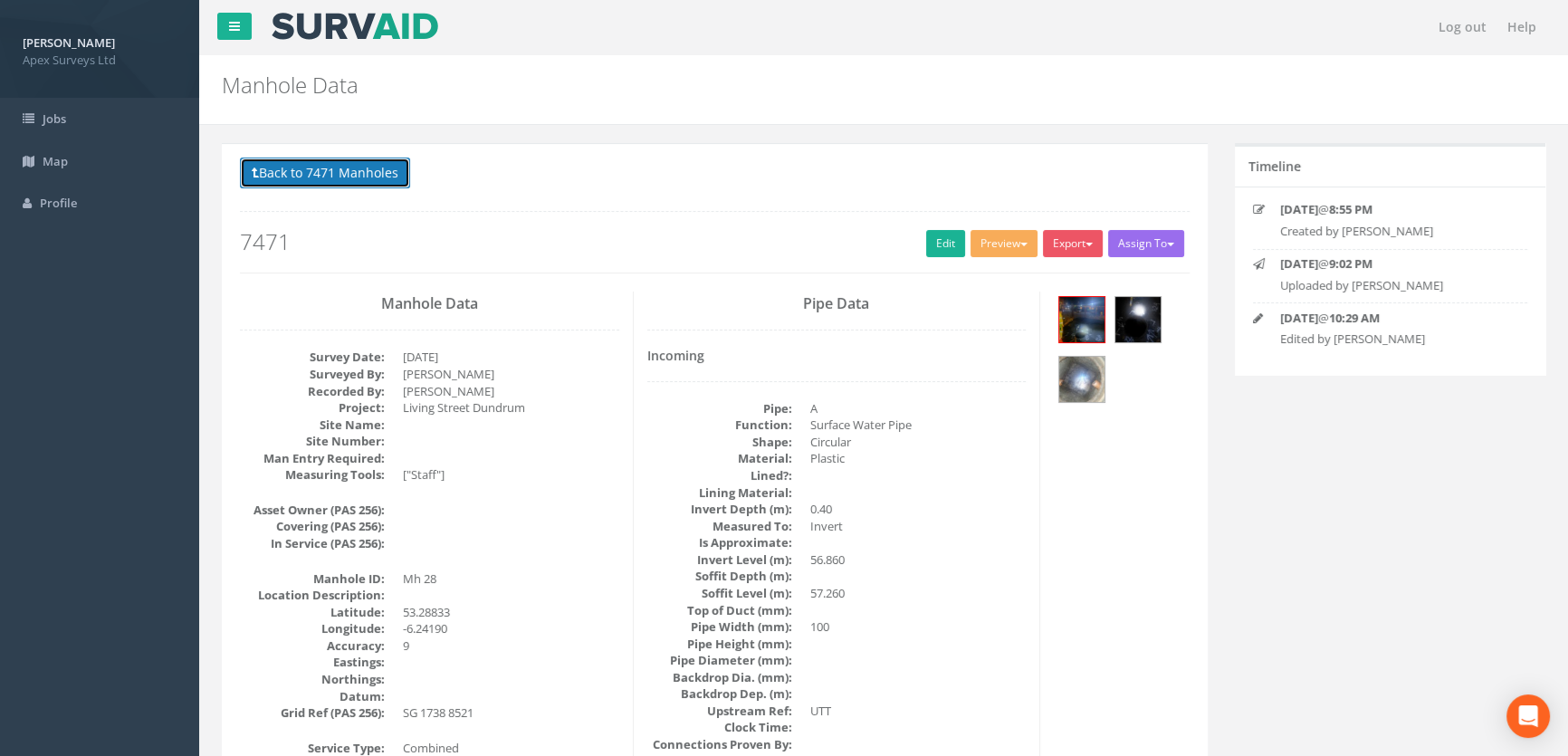
click at [333, 165] on button "Back to 7471 Manholes" at bounding box center [325, 173] width 170 height 31
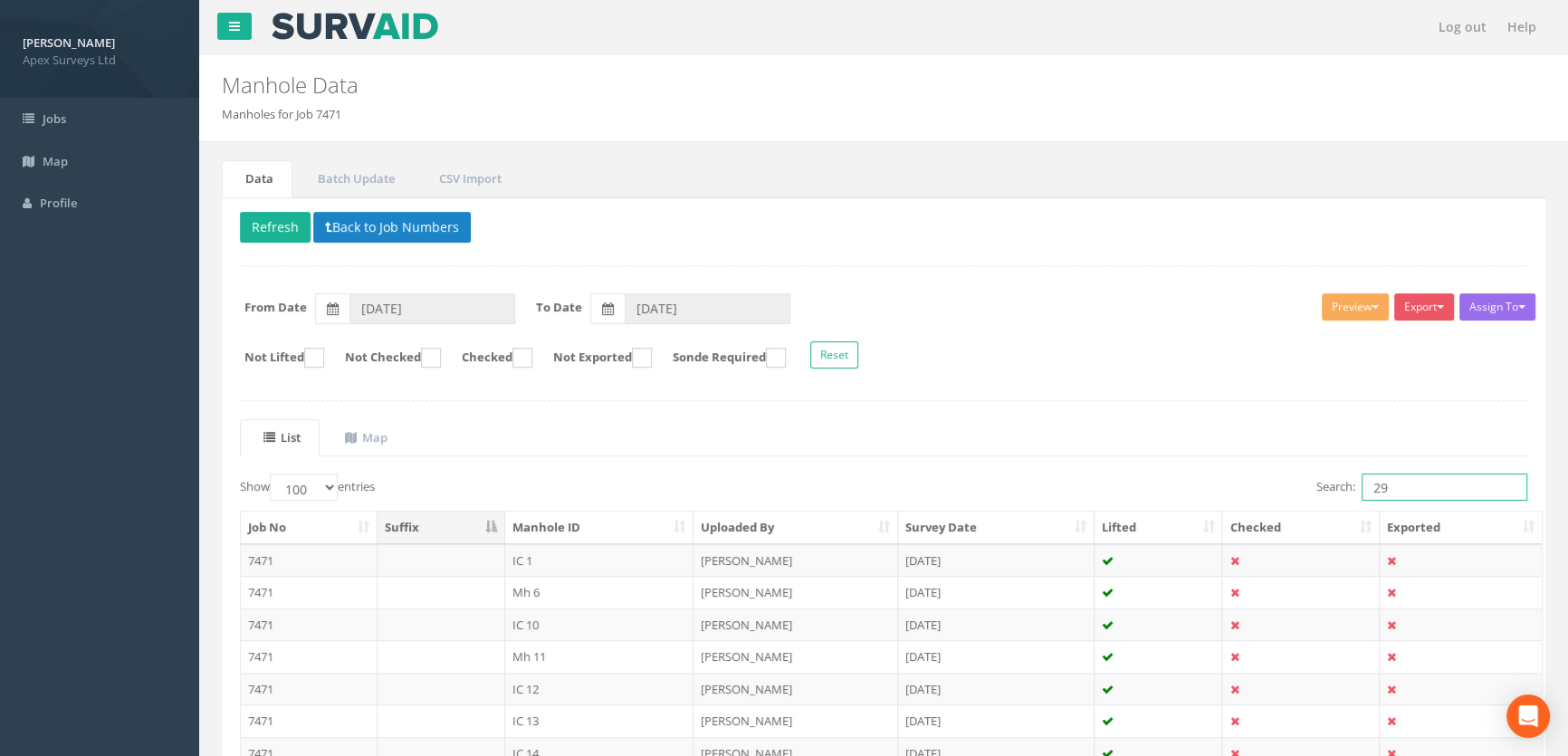
drag, startPoint x: 1420, startPoint y: 496, endPoint x: 1264, endPoint y: 504, distance: 156.2
type input "19"
click at [524, 557] on td "Mh 19" at bounding box center [600, 559] width 189 height 32
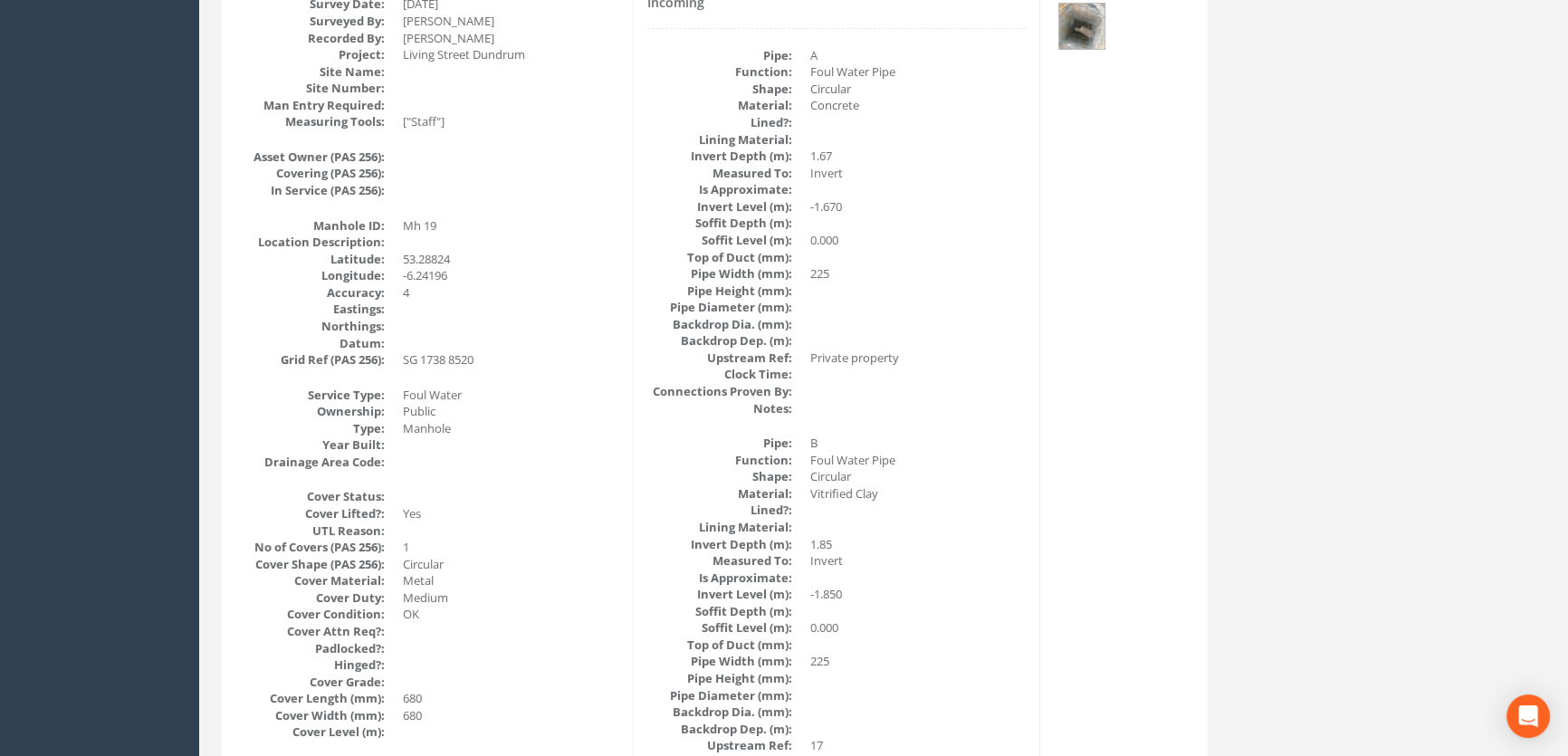
scroll to position [142, 0]
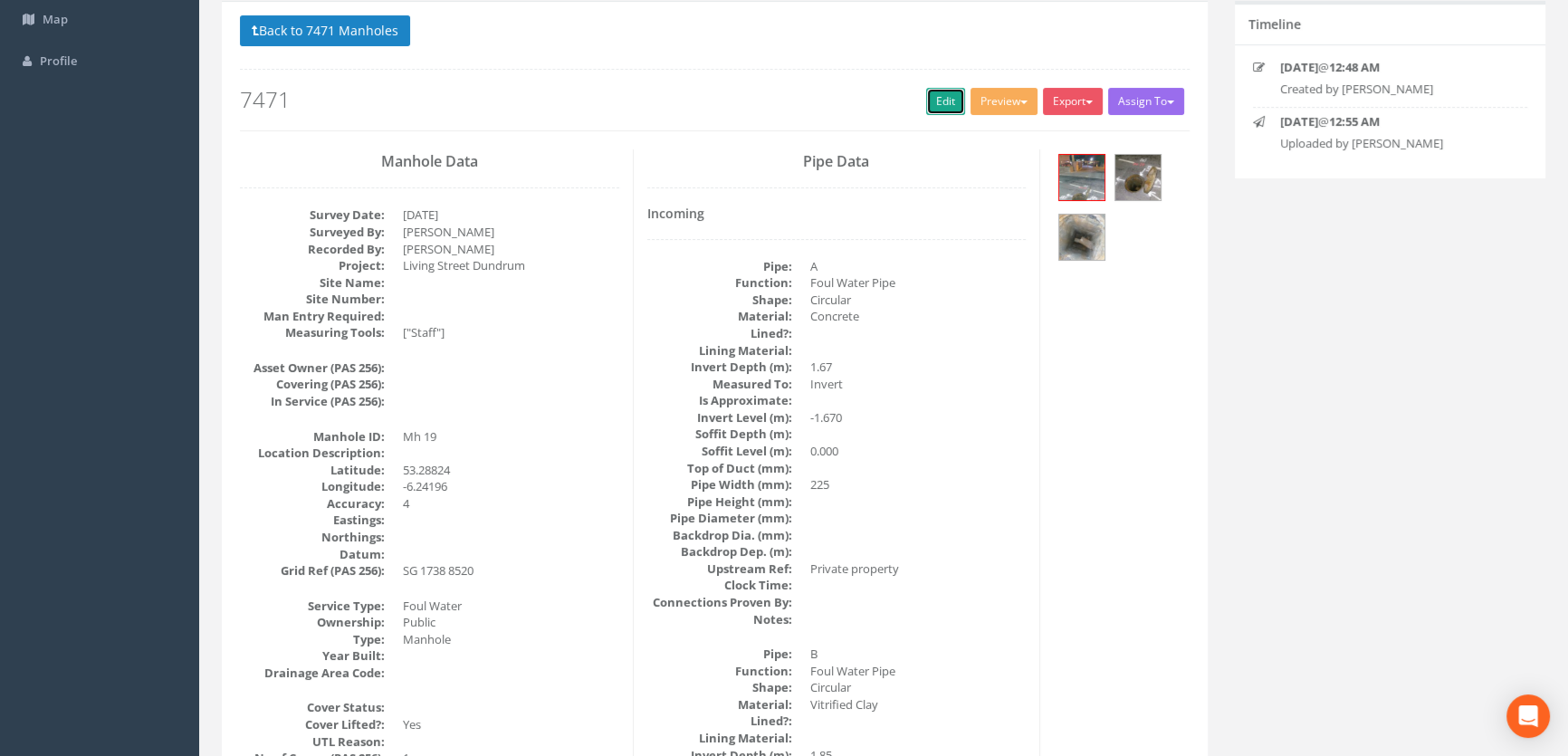
click at [934, 100] on link "Edit" at bounding box center [945, 101] width 39 height 27
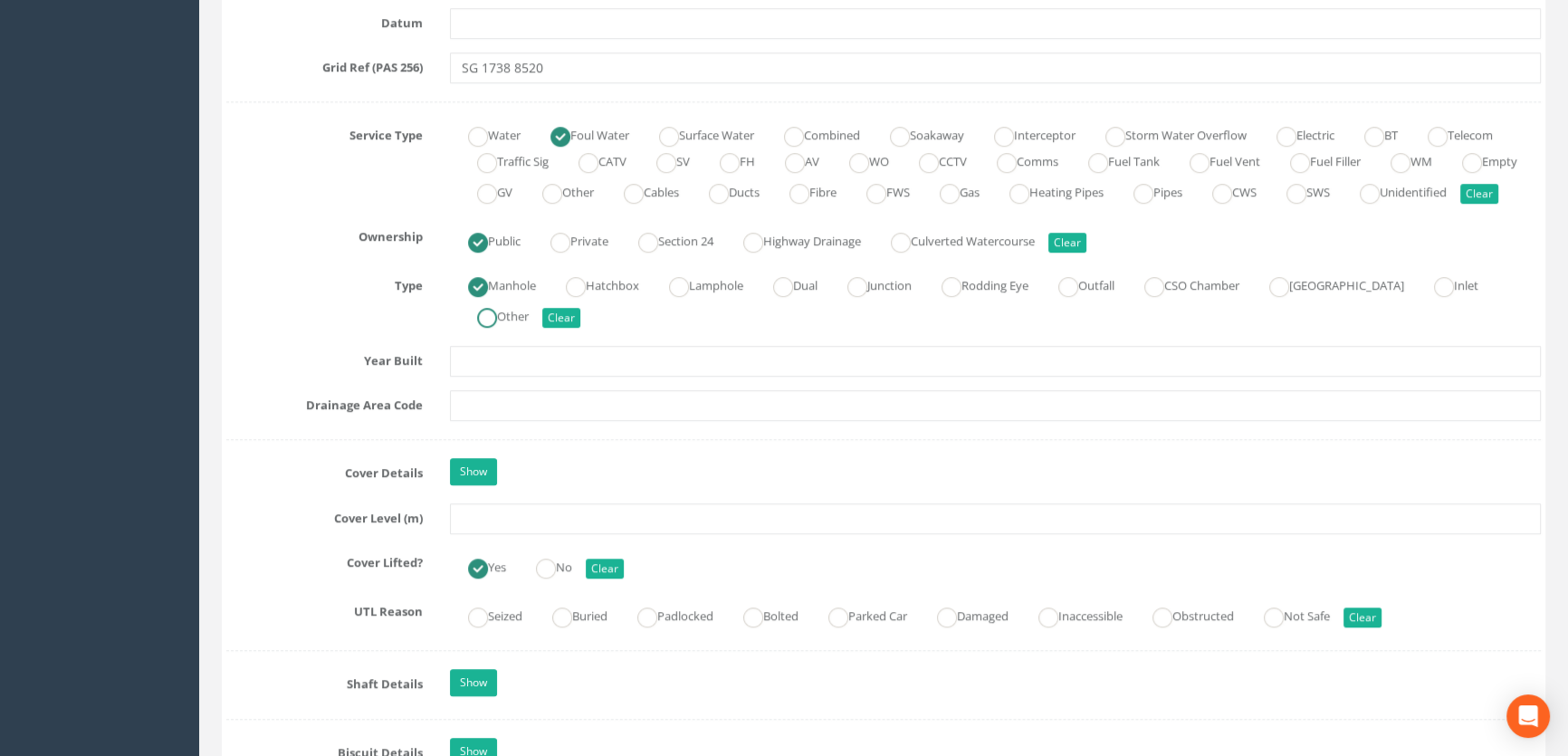
scroll to position [1376, 0]
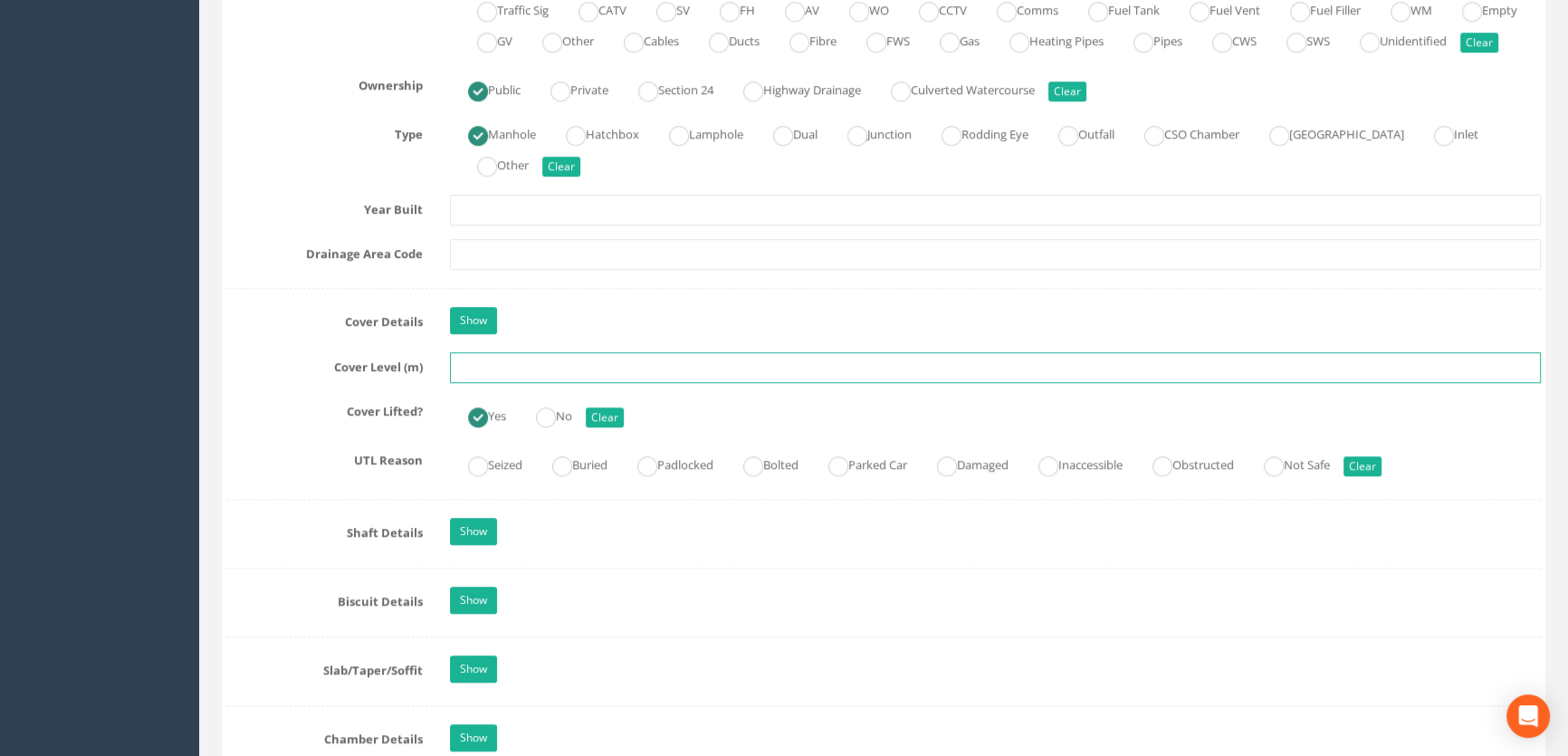
click at [488, 383] on input "text" at bounding box center [996, 367] width 1091 height 31
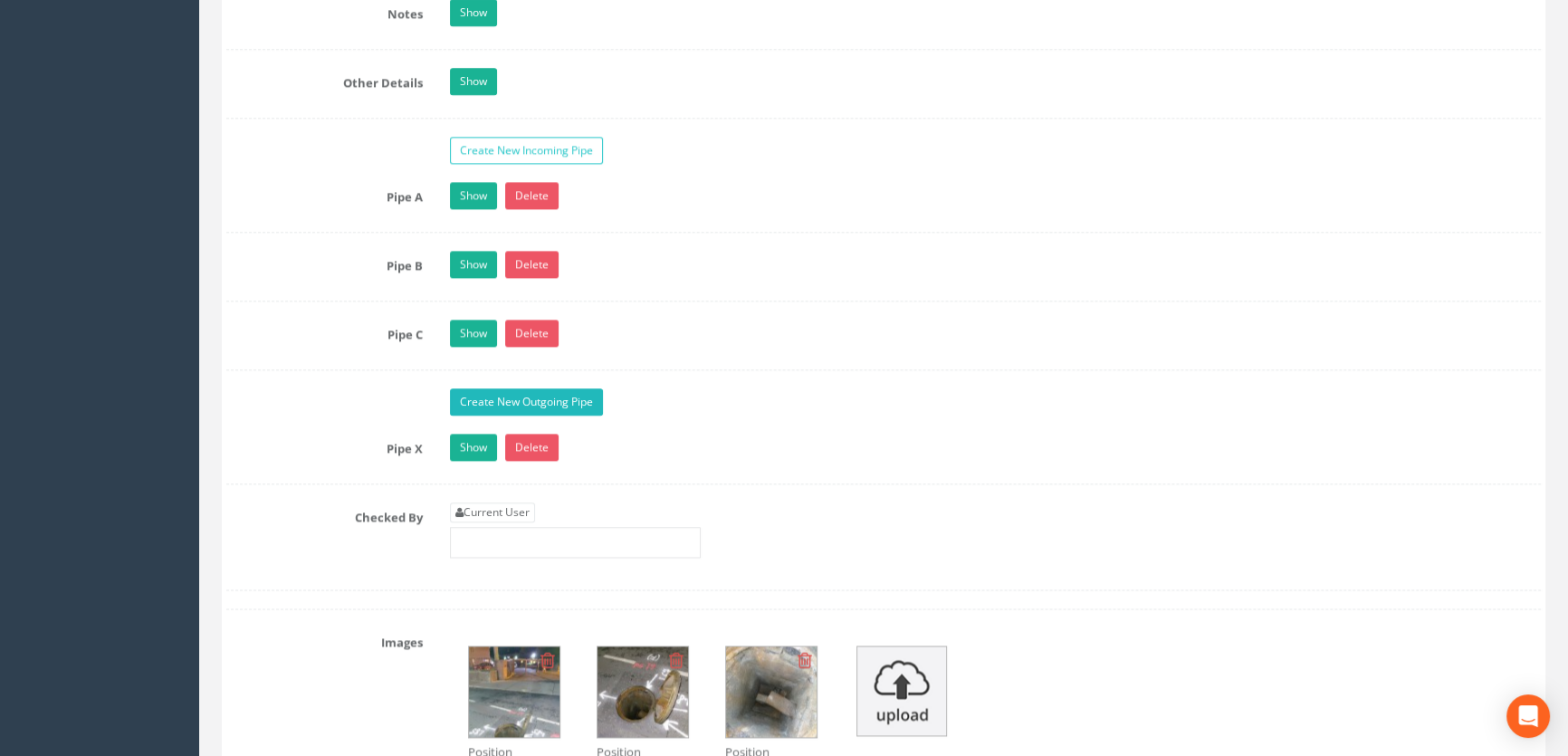
scroll to position [2940, 0]
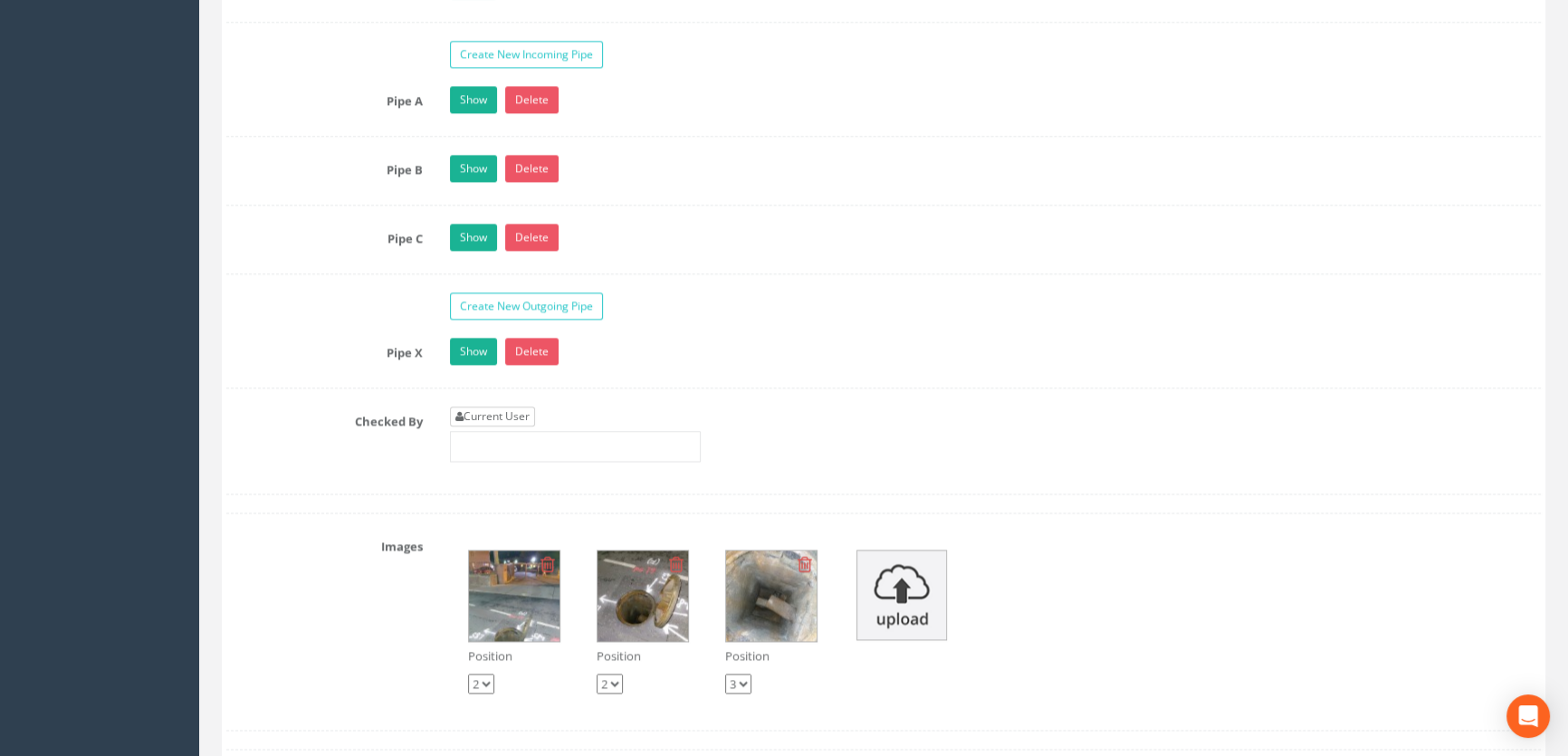
type input "57.20"
click at [516, 427] on link "Current User" at bounding box center [493, 416] width 85 height 19
type input "[PERSON_NAME]"
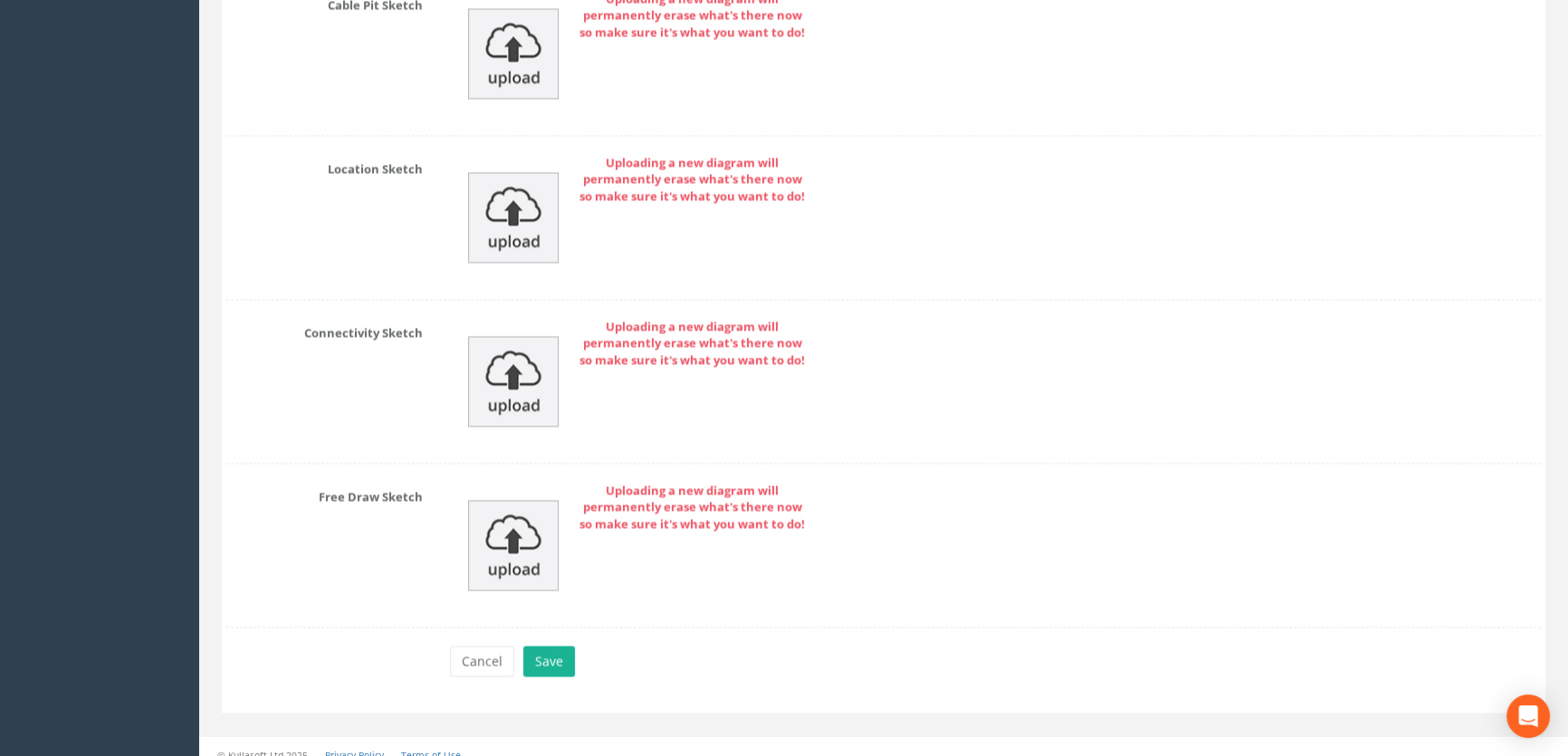
scroll to position [4145, 0]
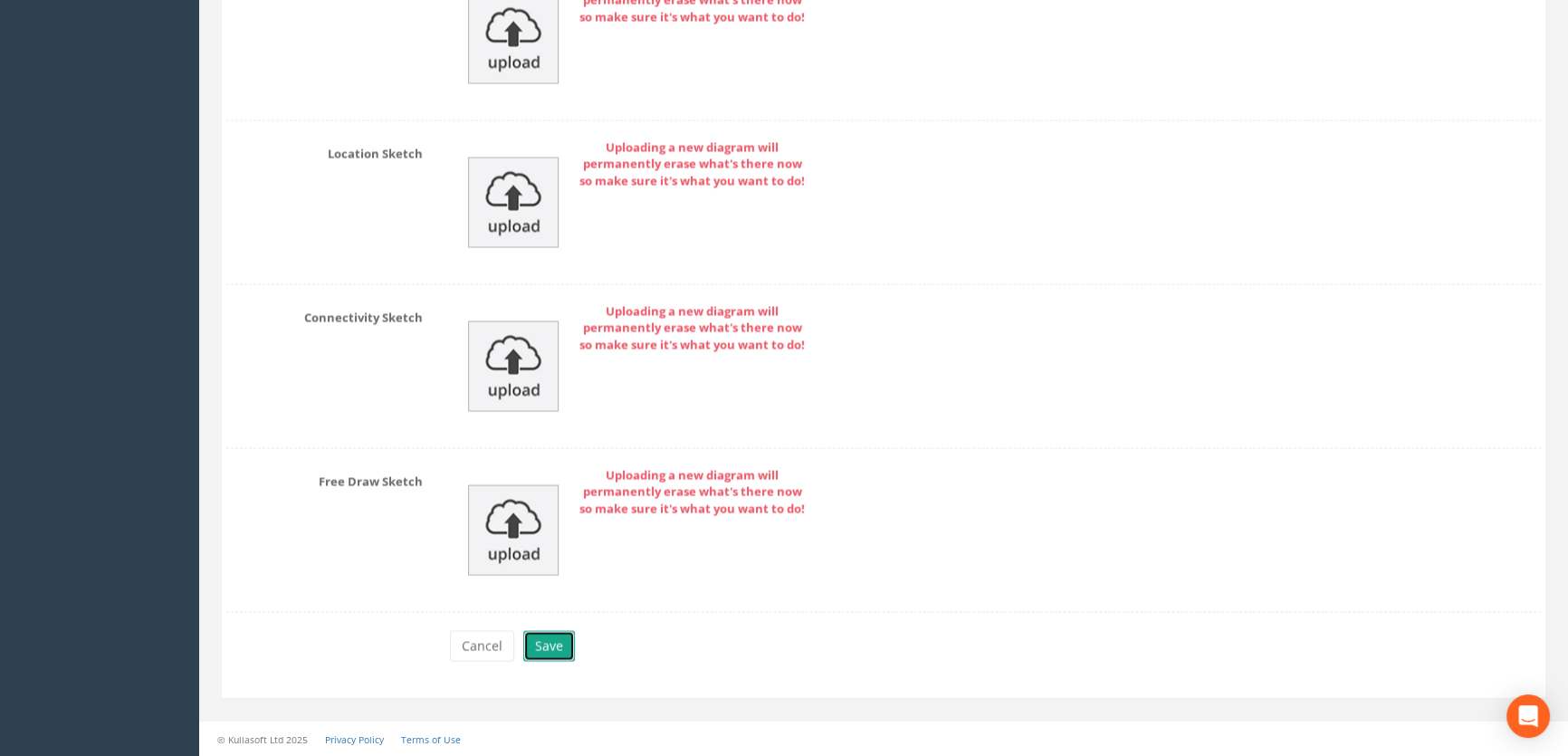
click at [560, 646] on button "Save" at bounding box center [549, 645] width 52 height 31
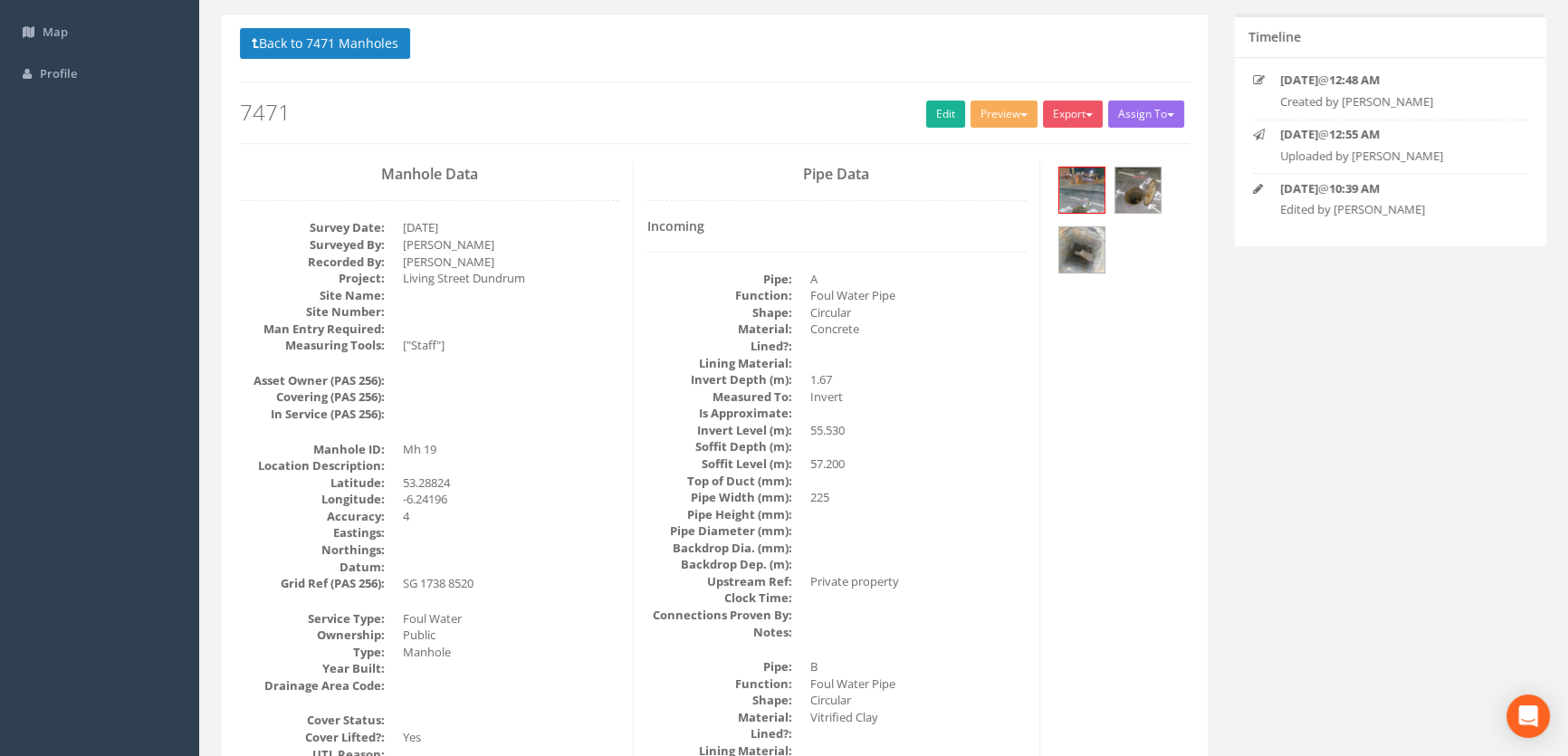
scroll to position [0, 0]
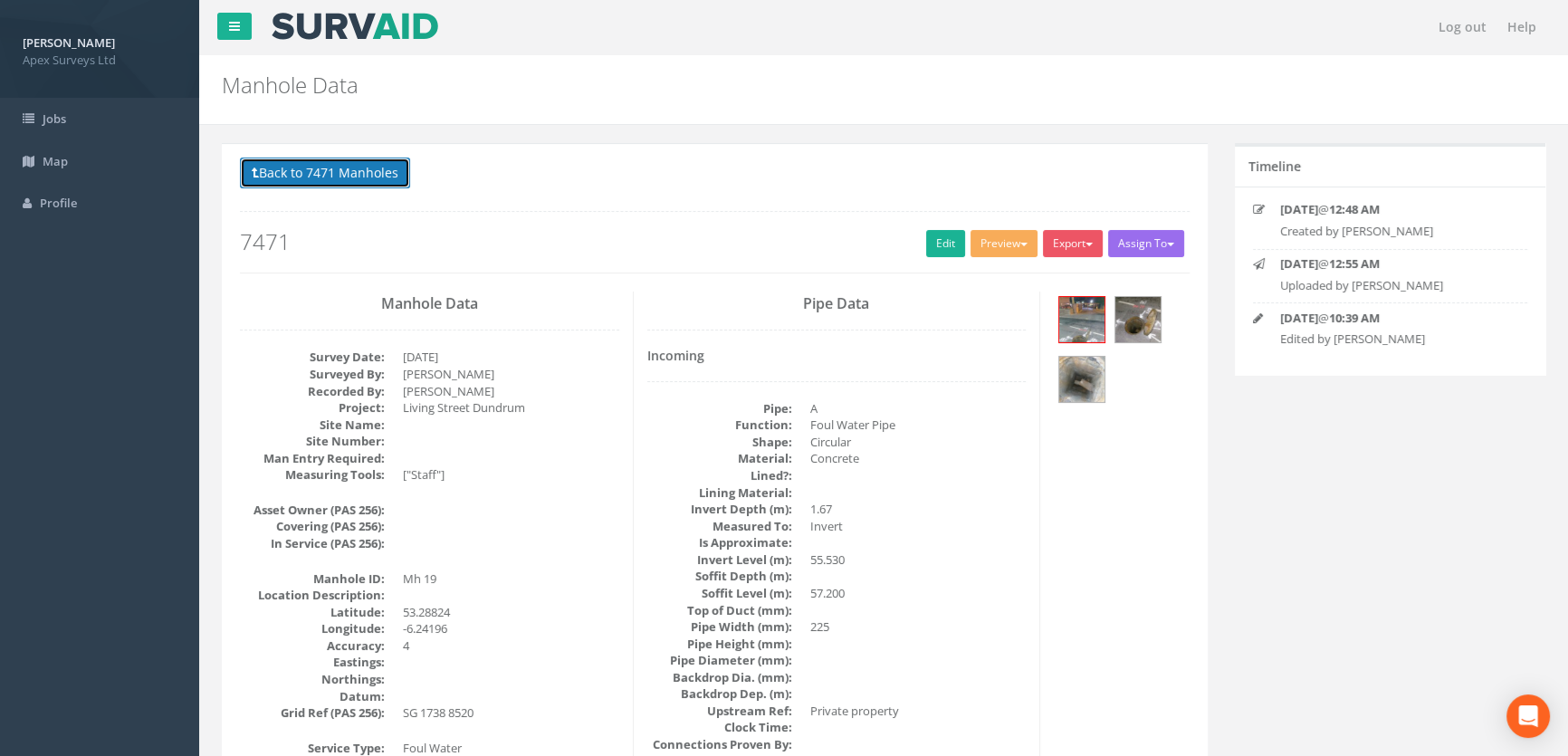
click at [378, 176] on button "Back to 7471 Manholes" at bounding box center [325, 173] width 170 height 31
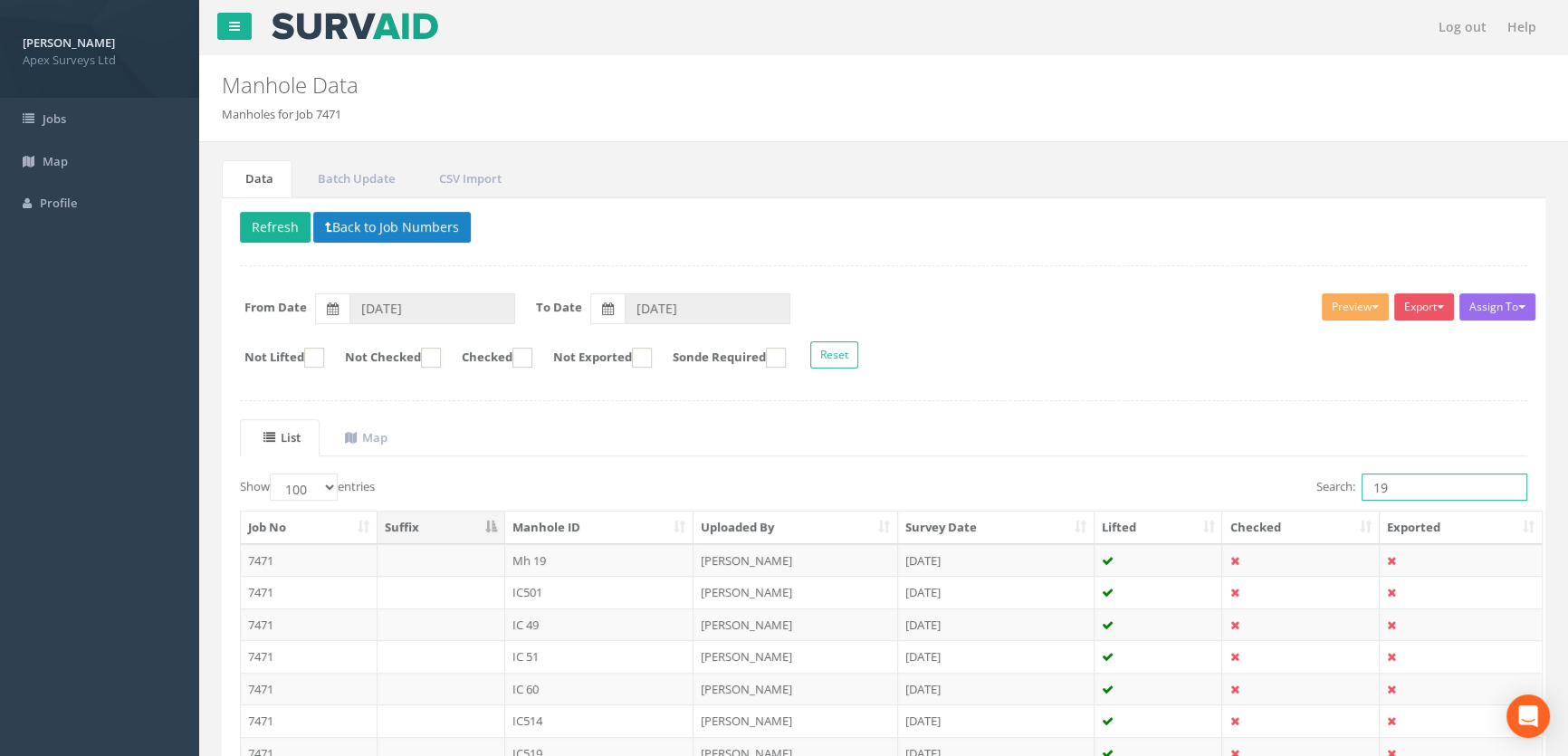
drag, startPoint x: 1353, startPoint y: 486, endPoint x: 1294, endPoint y: 490, distance: 59.1
click at [1286, 488] on div "Search: 19" at bounding box center [1212, 489] width 630 height 32
type input "17"
click at [550, 560] on td "Mh 17" at bounding box center [600, 559] width 189 height 32
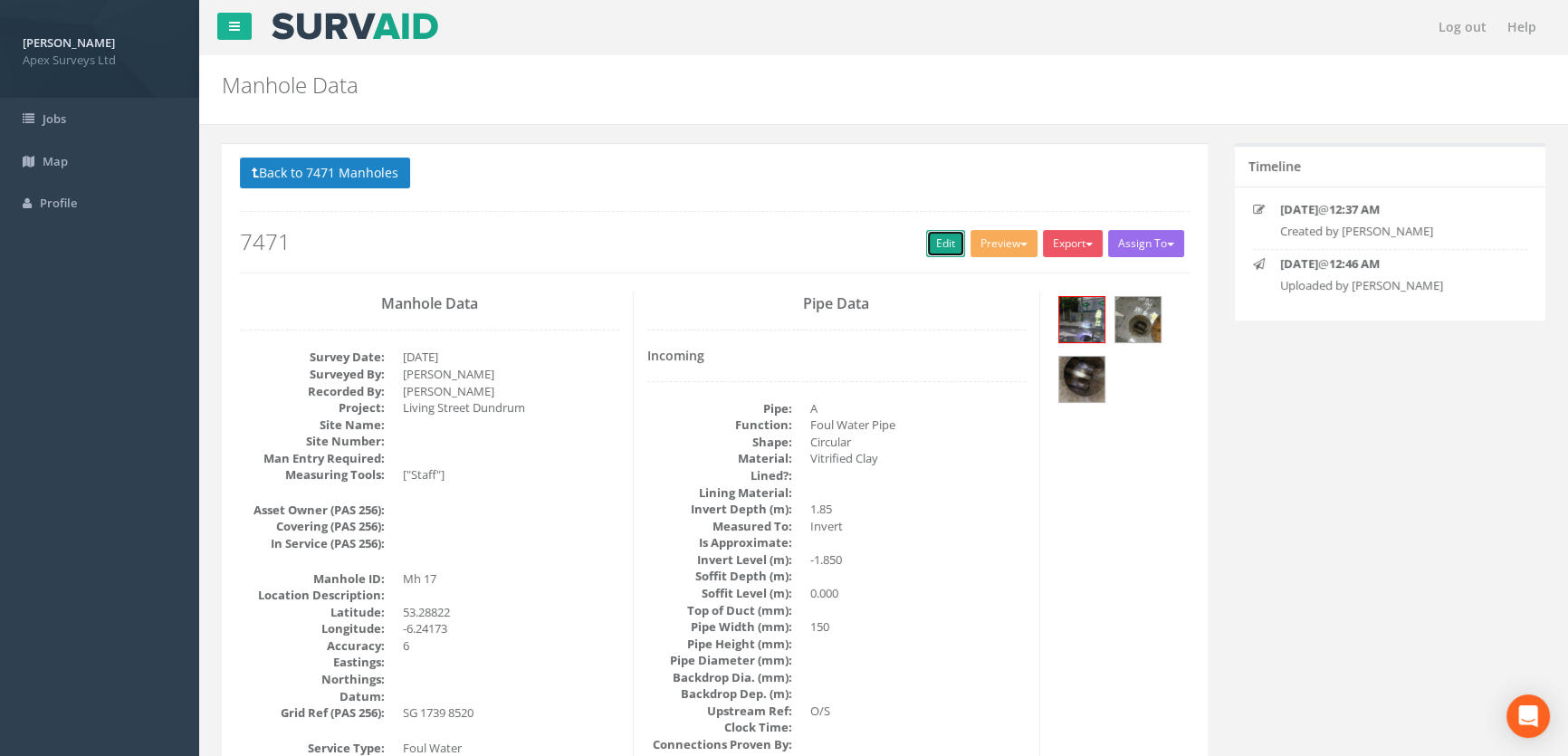
click at [930, 240] on link "Edit" at bounding box center [945, 243] width 39 height 27
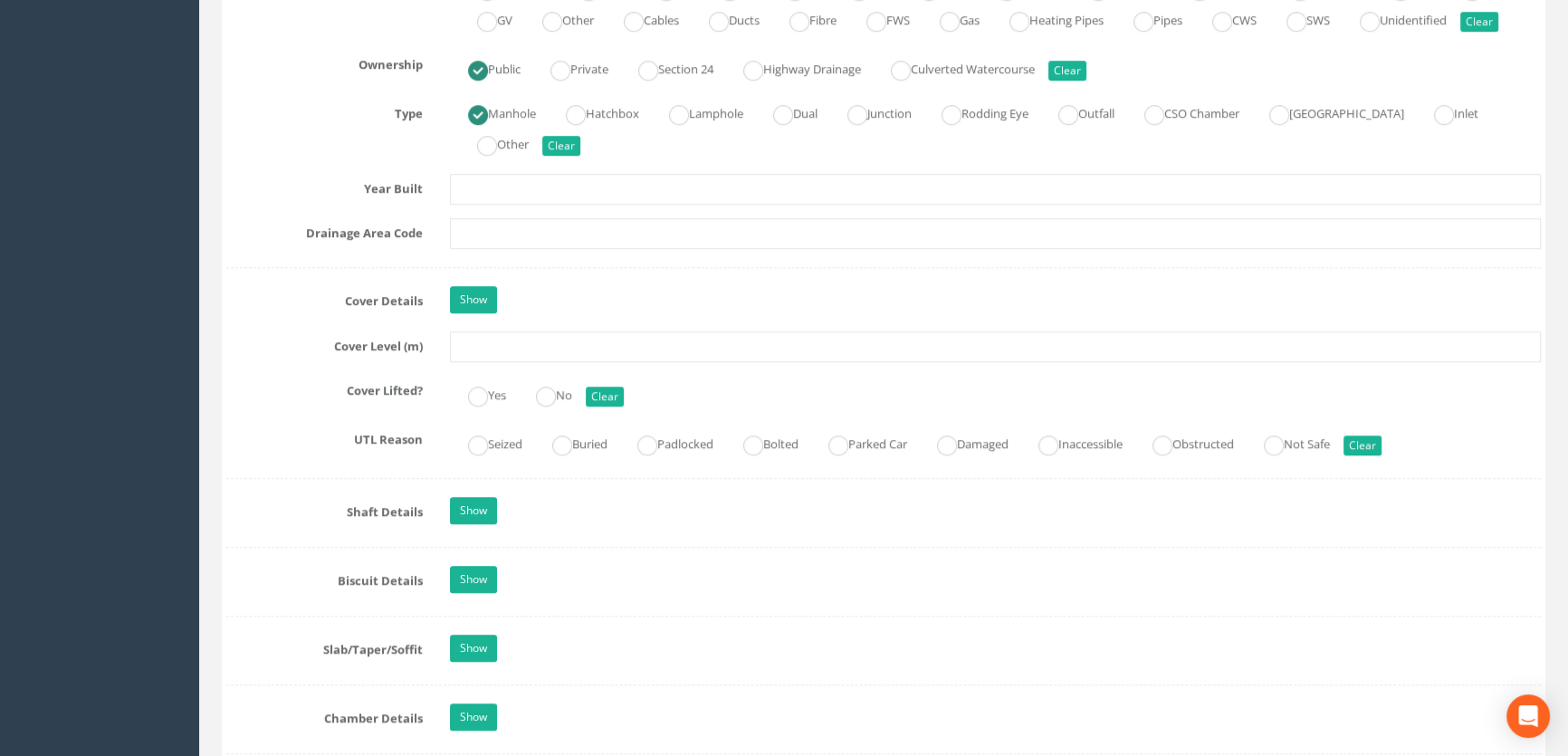
scroll to position [1399, 0]
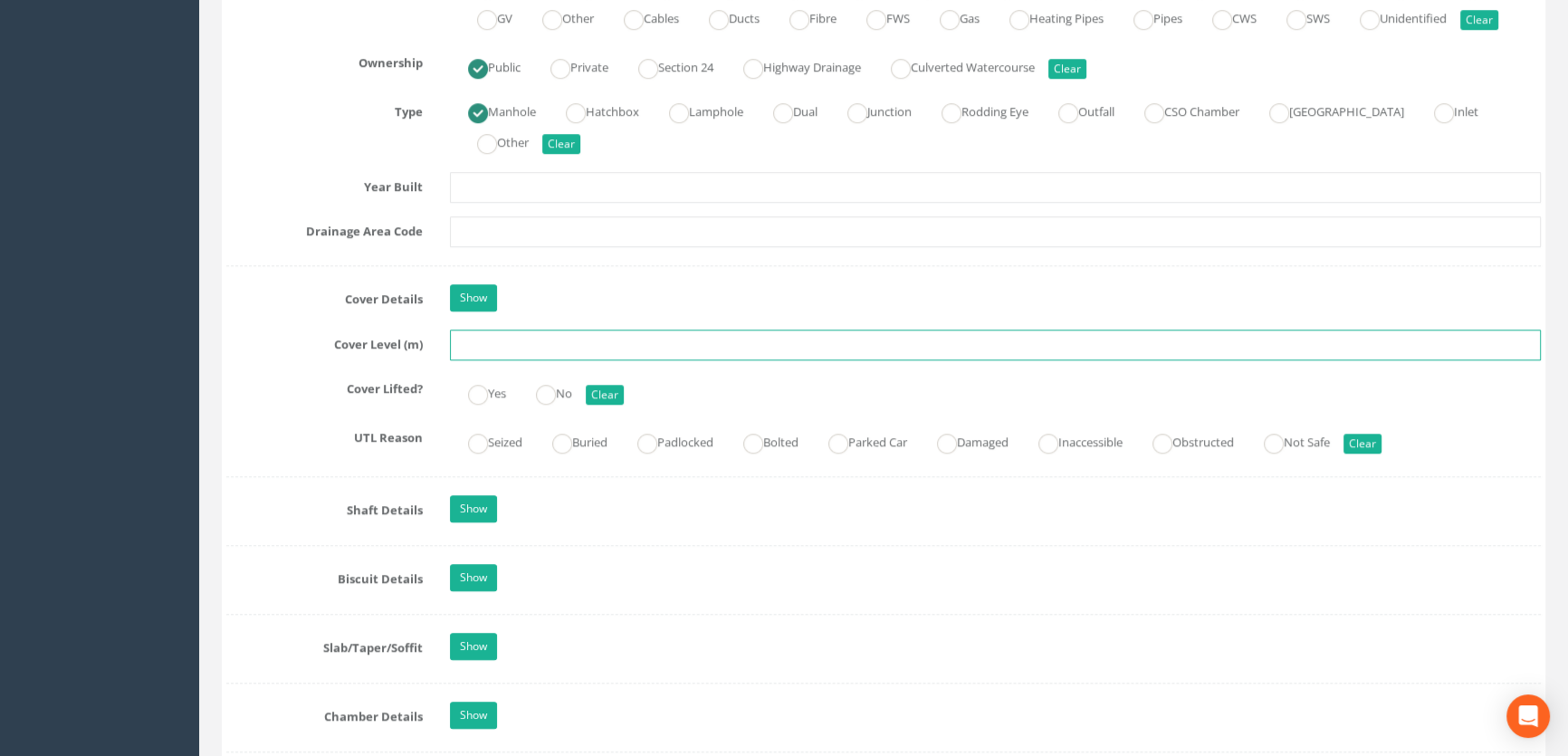
click at [488, 360] on input "text" at bounding box center [996, 344] width 1091 height 31
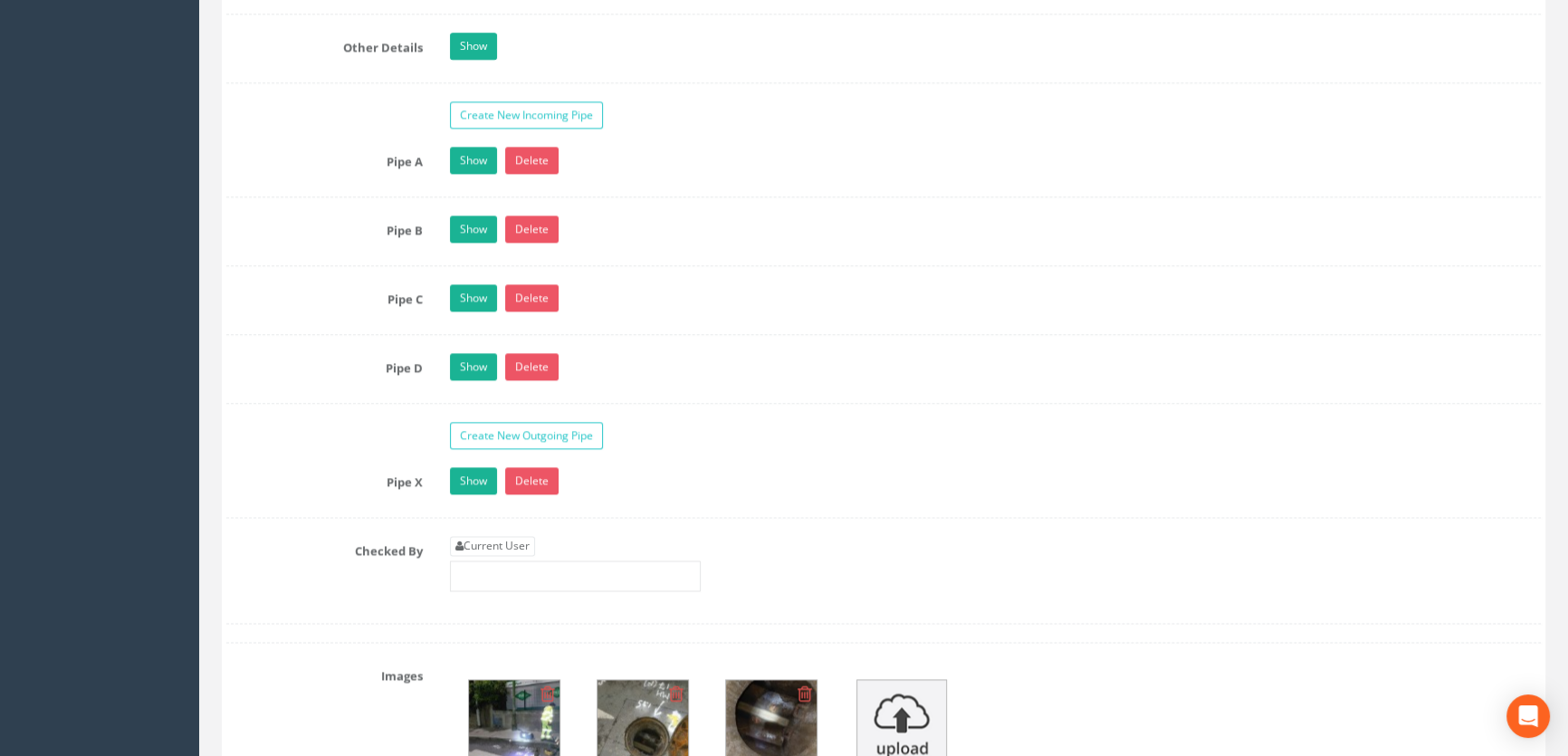
scroll to position [2962, 0]
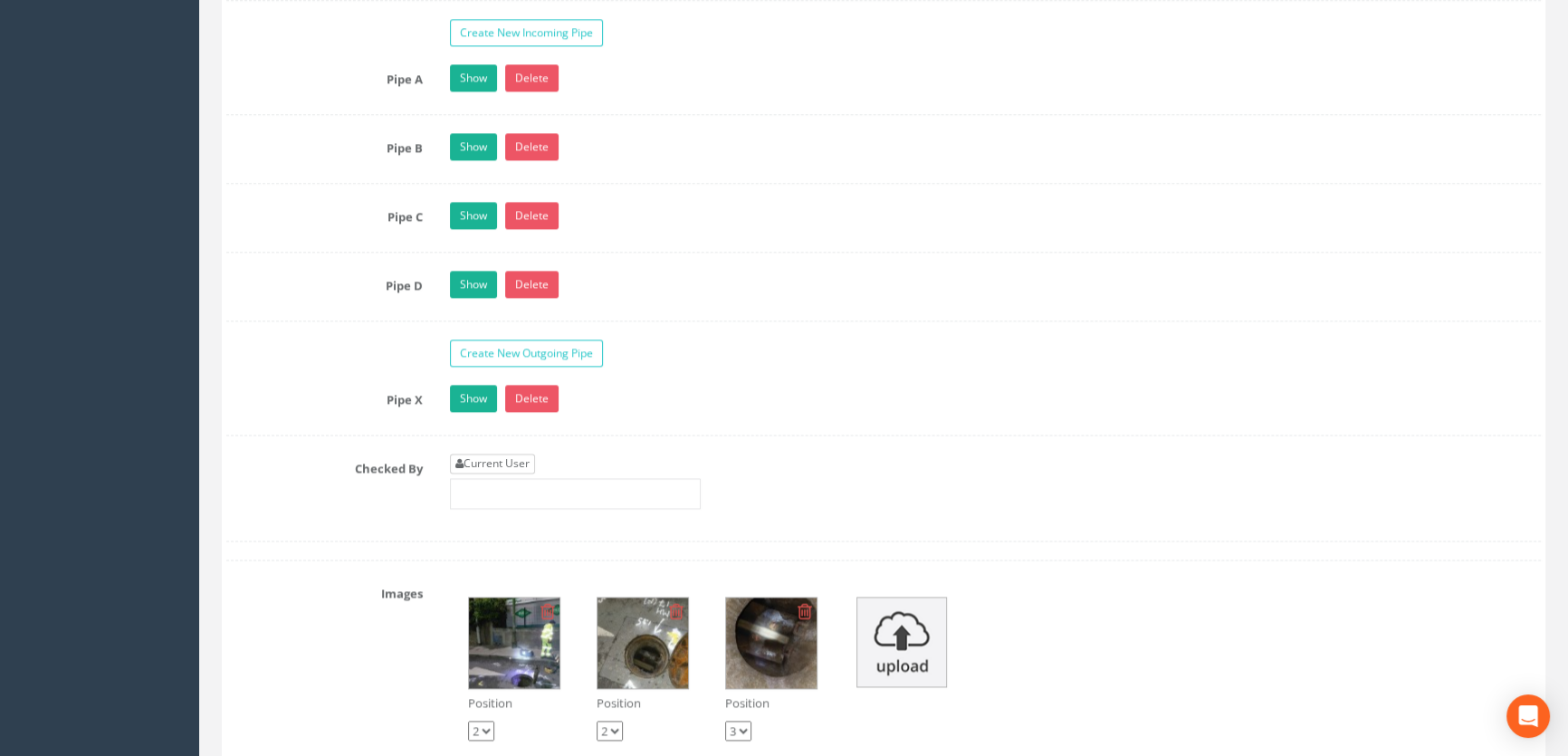
type input "58.02"
click at [528, 473] on link "Current User" at bounding box center [493, 463] width 85 height 19
type input "[PERSON_NAME]"
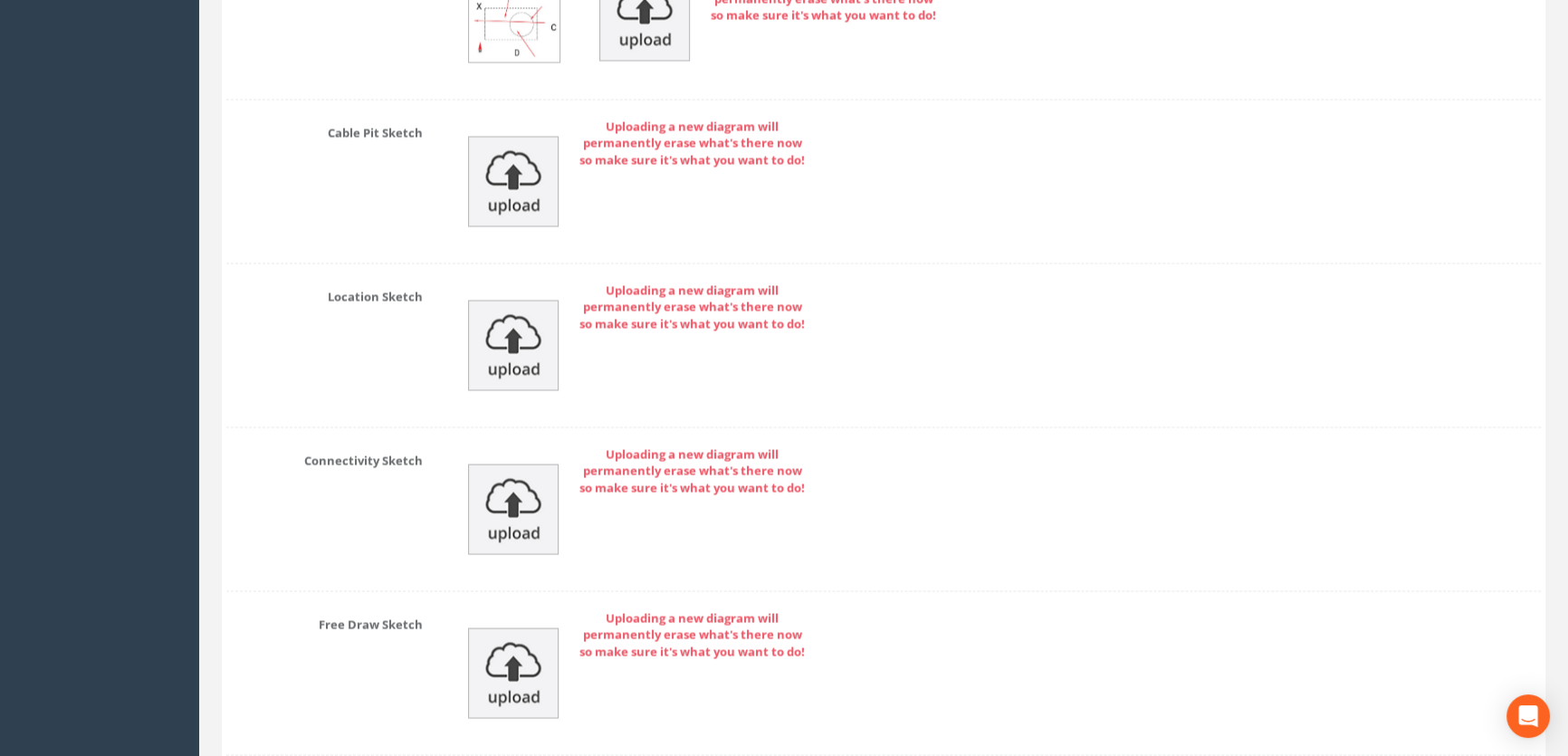
scroll to position [4213, 0]
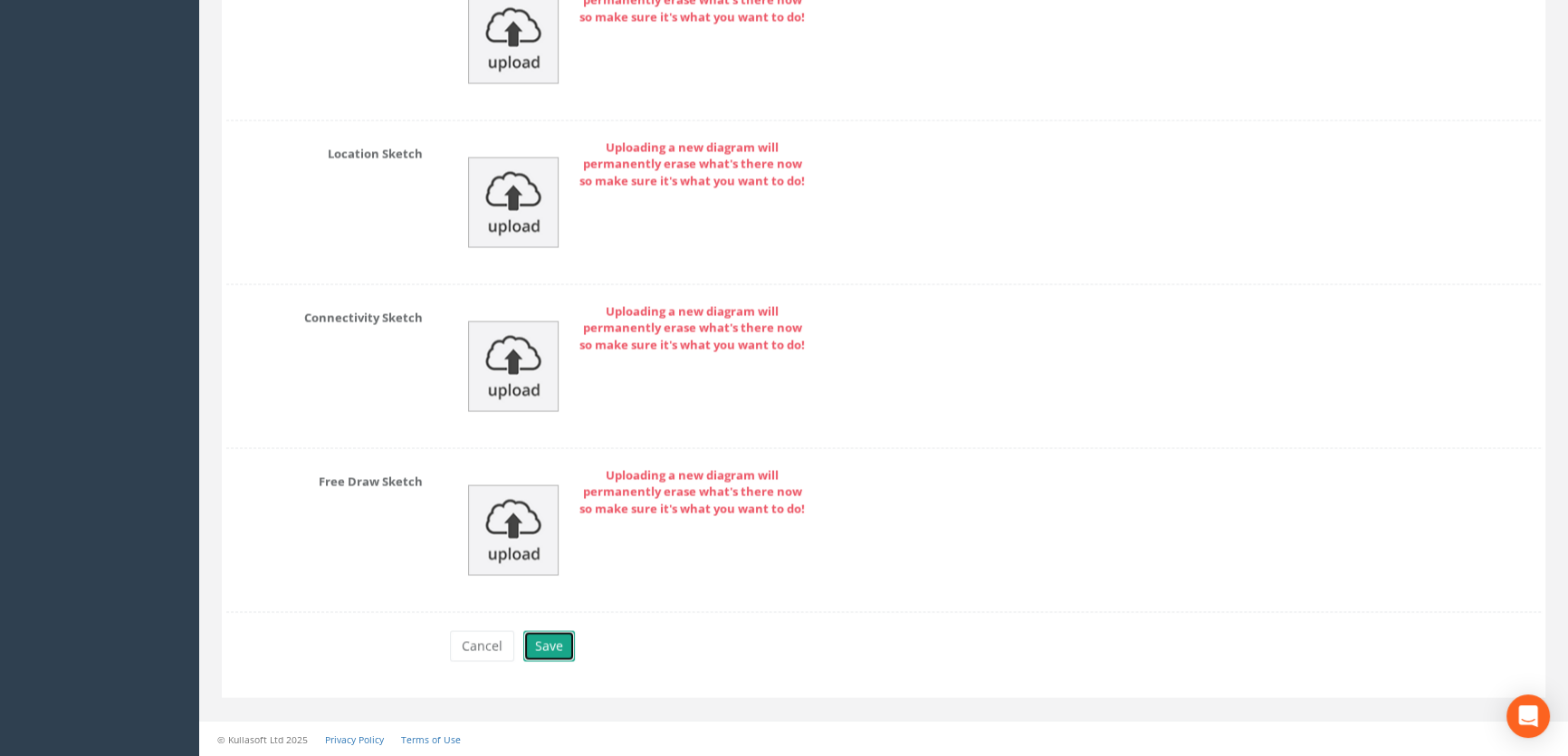
click at [547, 643] on button "Save" at bounding box center [549, 645] width 52 height 31
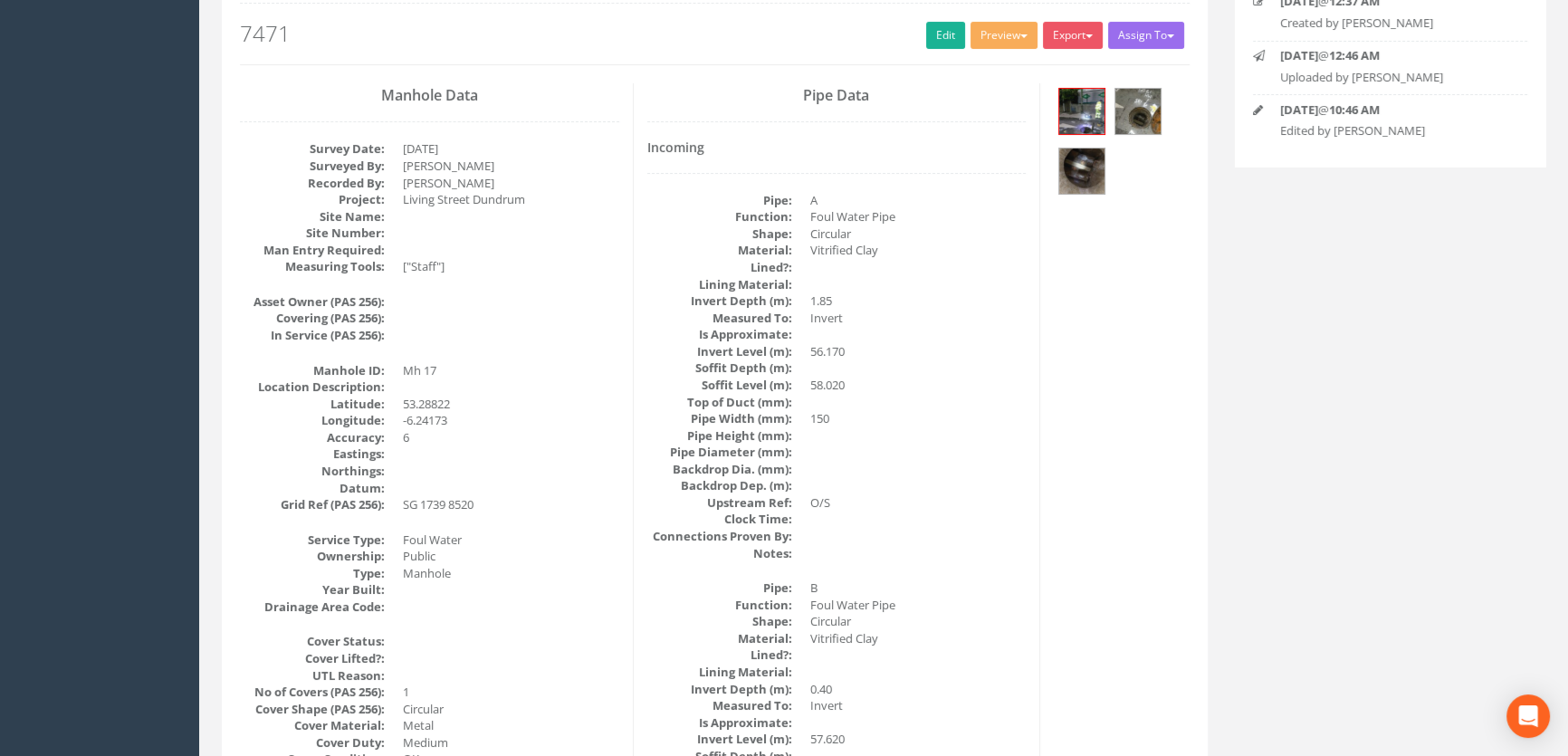
scroll to position [0, 0]
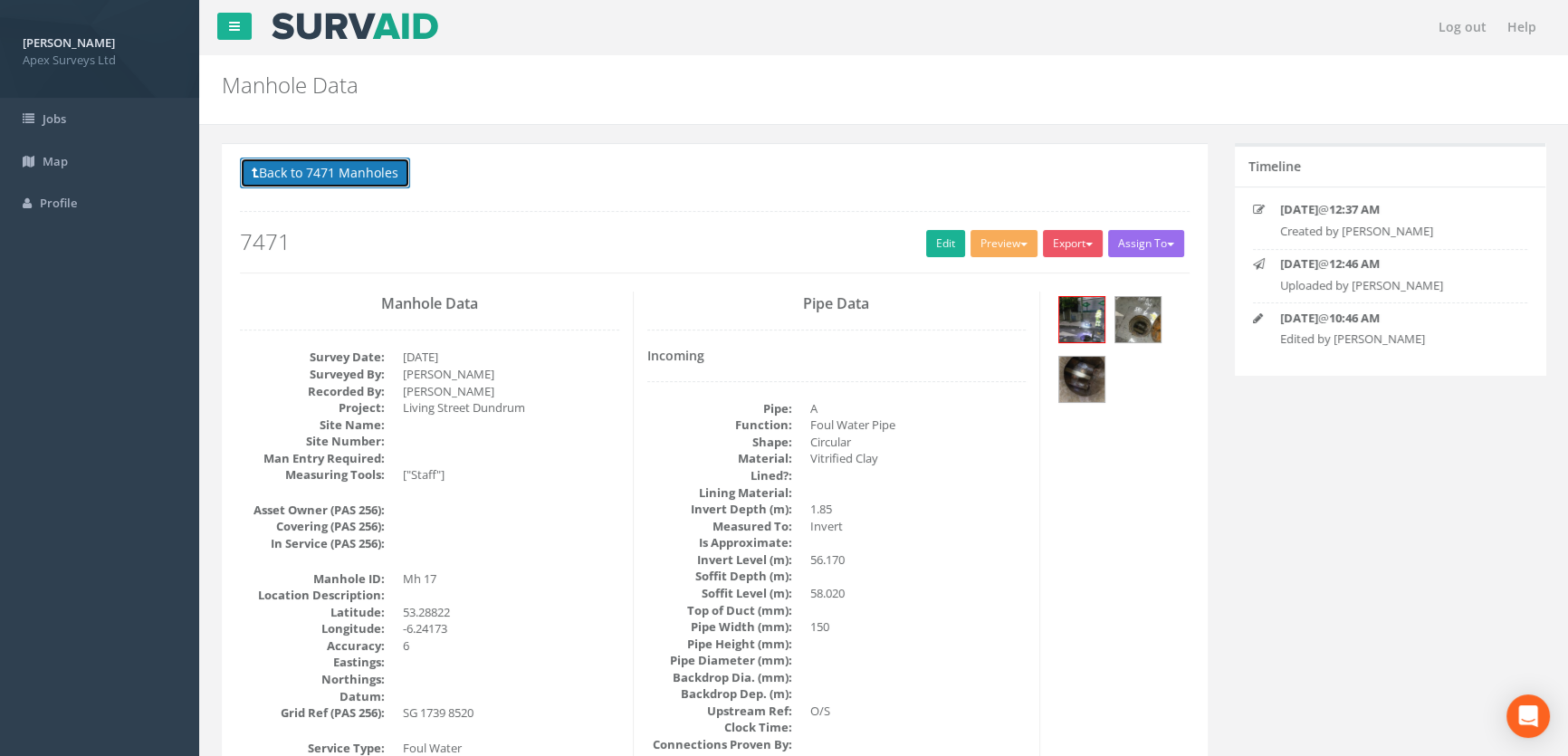
click at [292, 167] on button "Back to 7471 Manholes" at bounding box center [325, 173] width 170 height 31
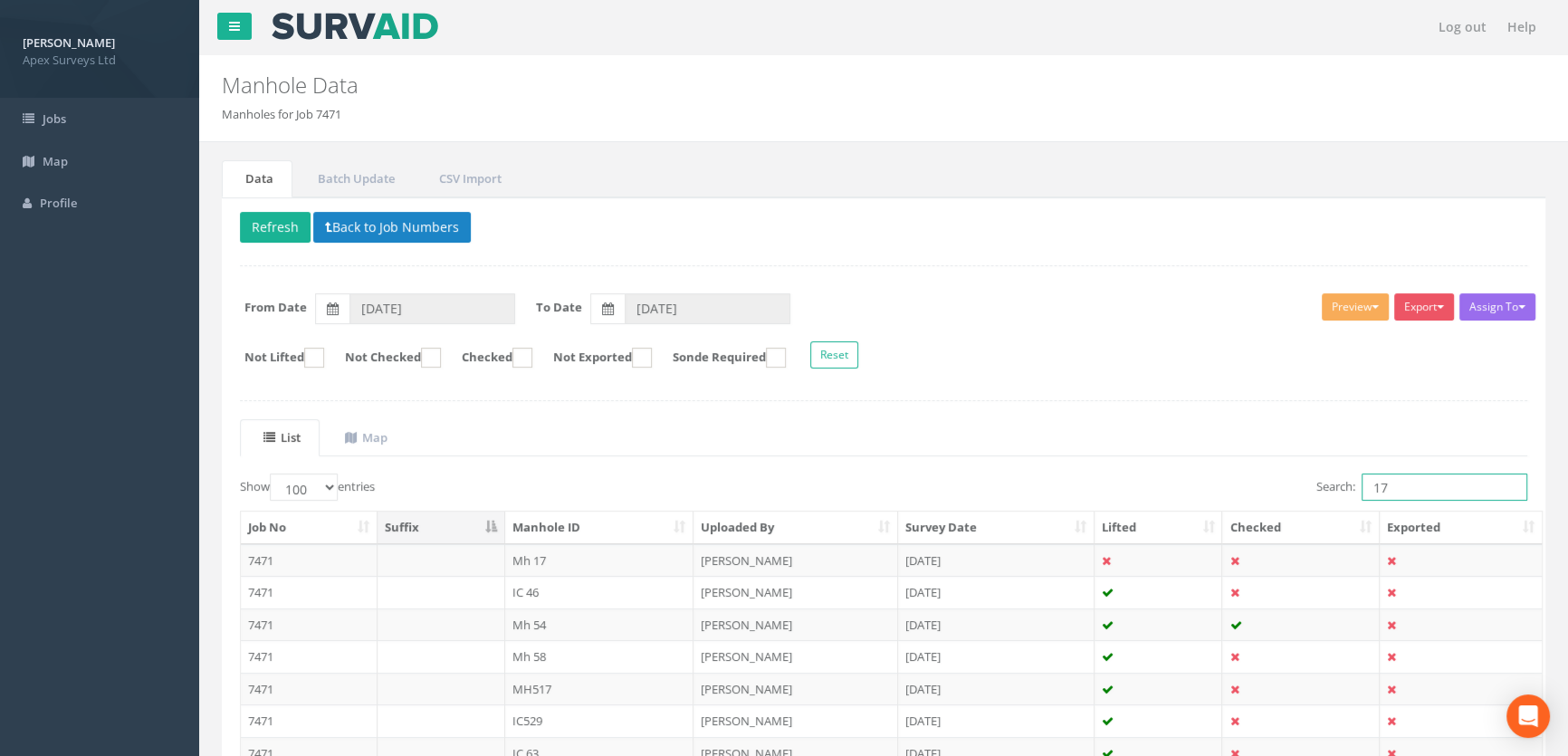
drag, startPoint x: 1396, startPoint y: 483, endPoint x: 1318, endPoint y: 483, distance: 78.0
click at [1317, 483] on label "Search: 17" at bounding box center [1421, 486] width 211 height 27
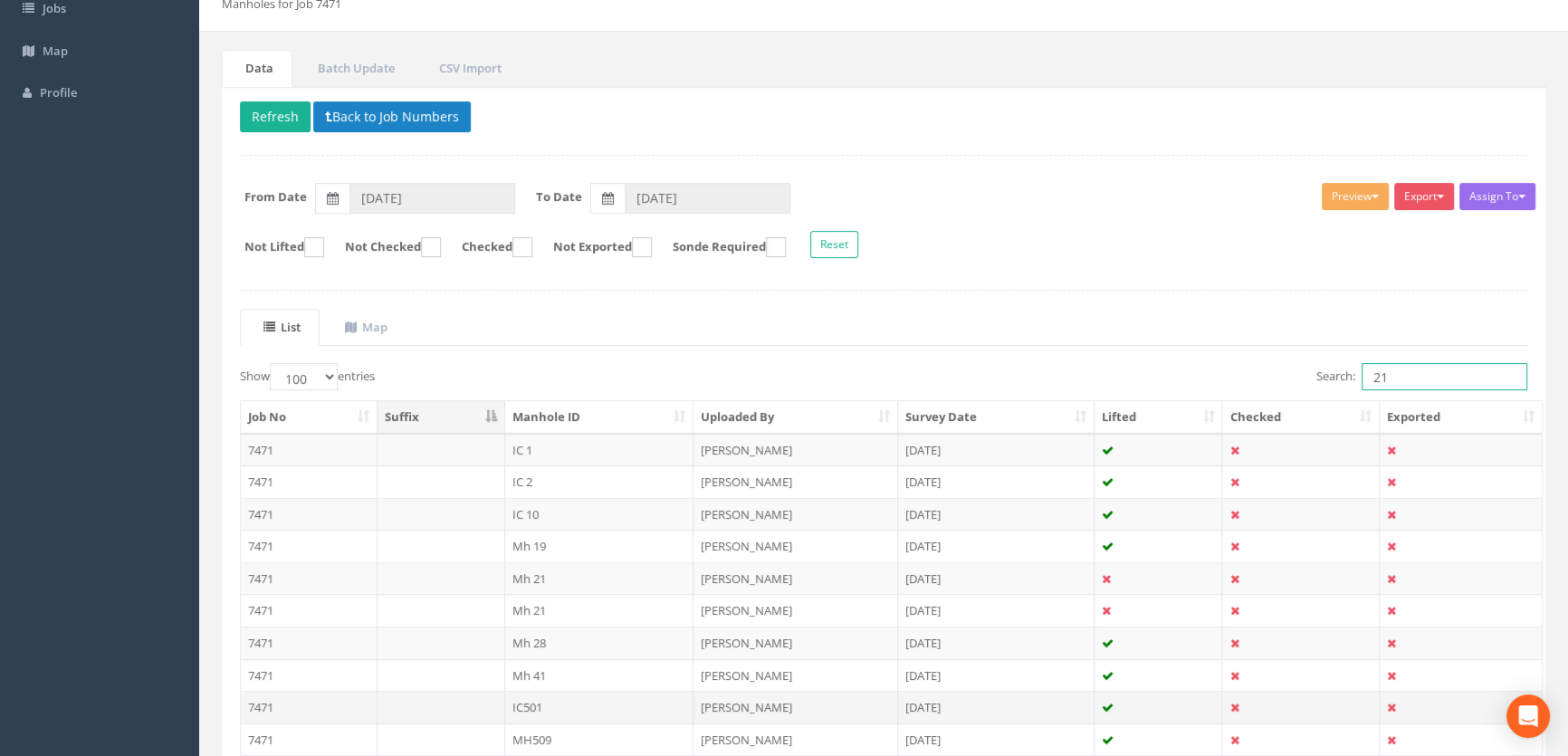
scroll to position [328, 0]
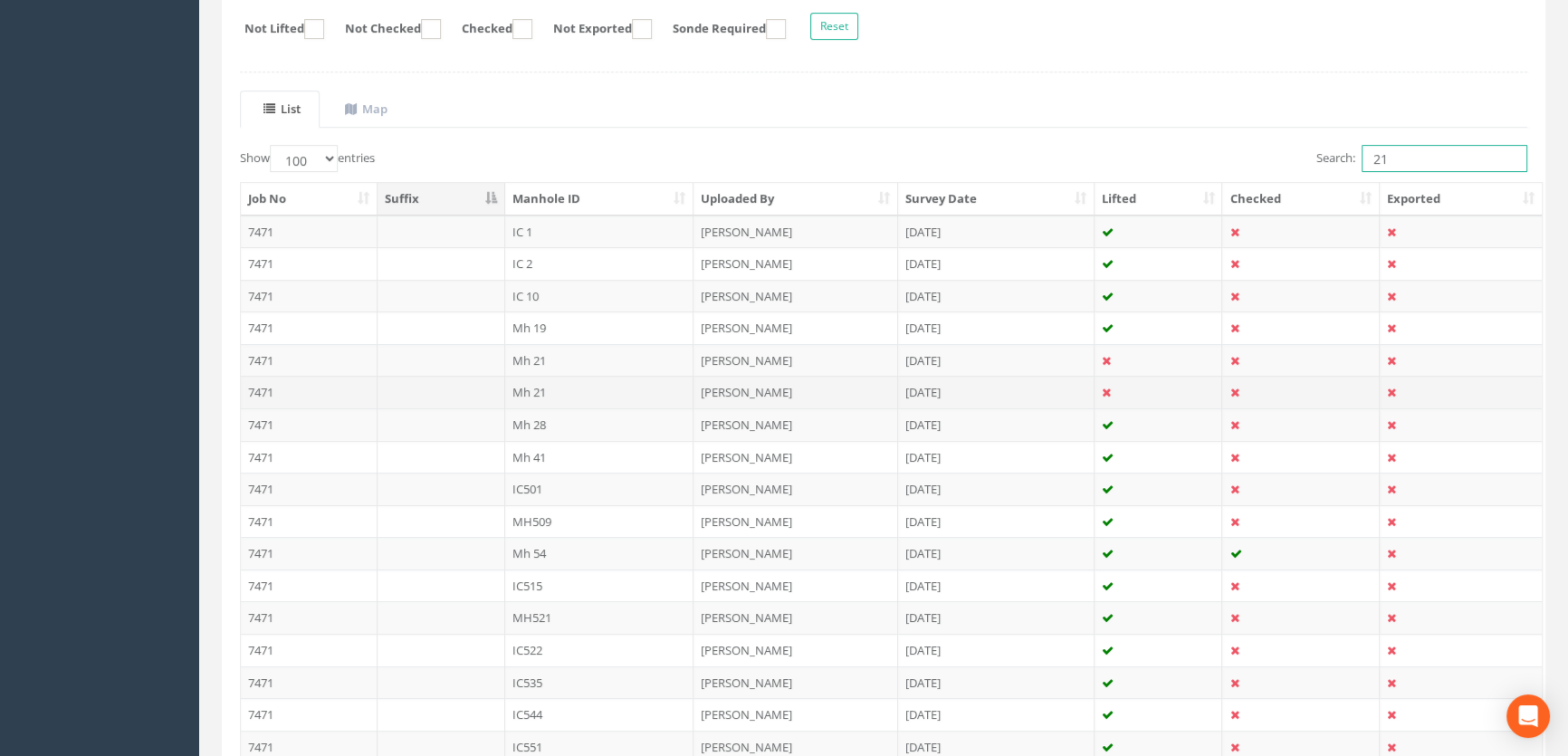
type input "21"
click at [515, 386] on td "Mh 21" at bounding box center [600, 391] width 189 height 32
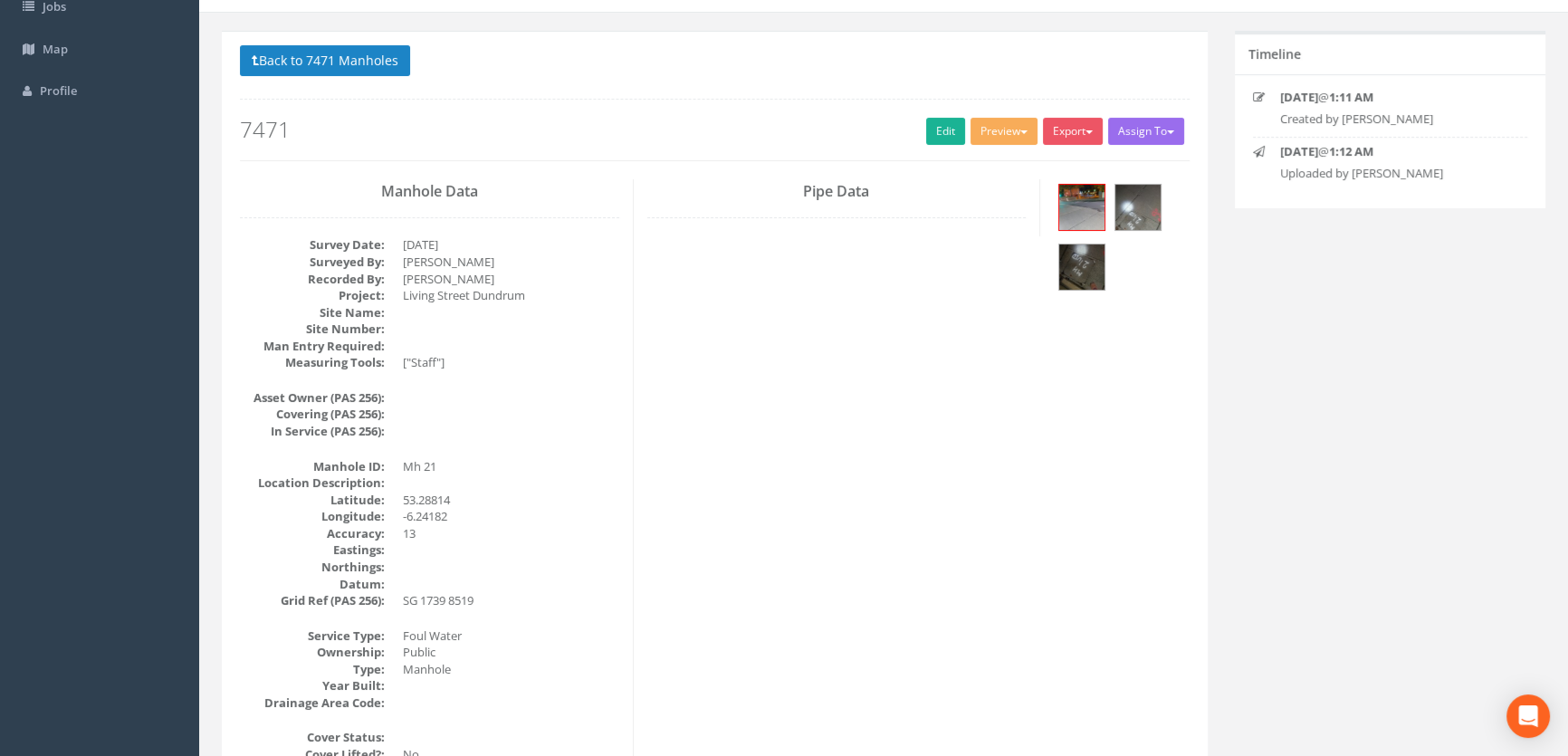
scroll to position [0, 0]
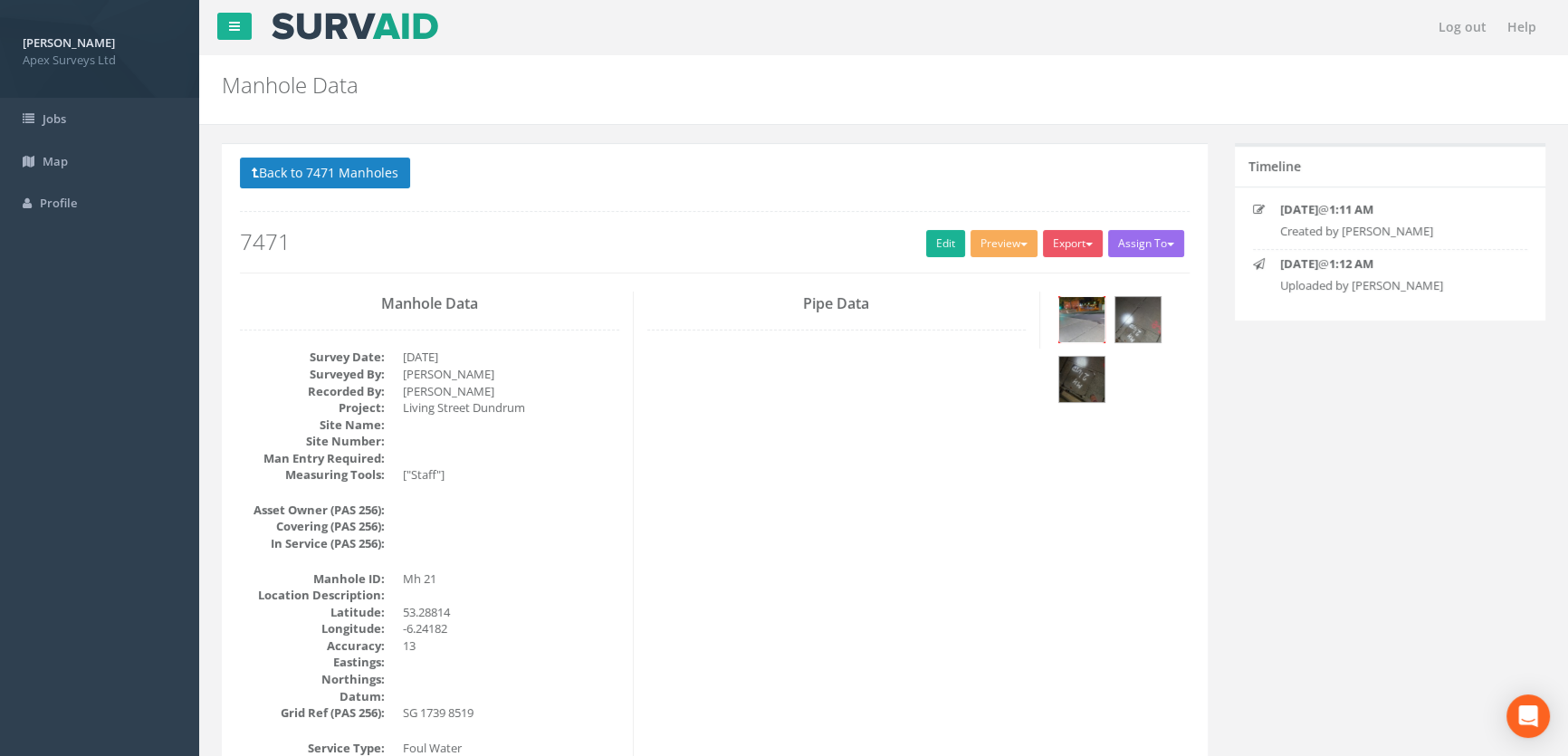
click at [1077, 314] on img at bounding box center [1082, 319] width 45 height 45
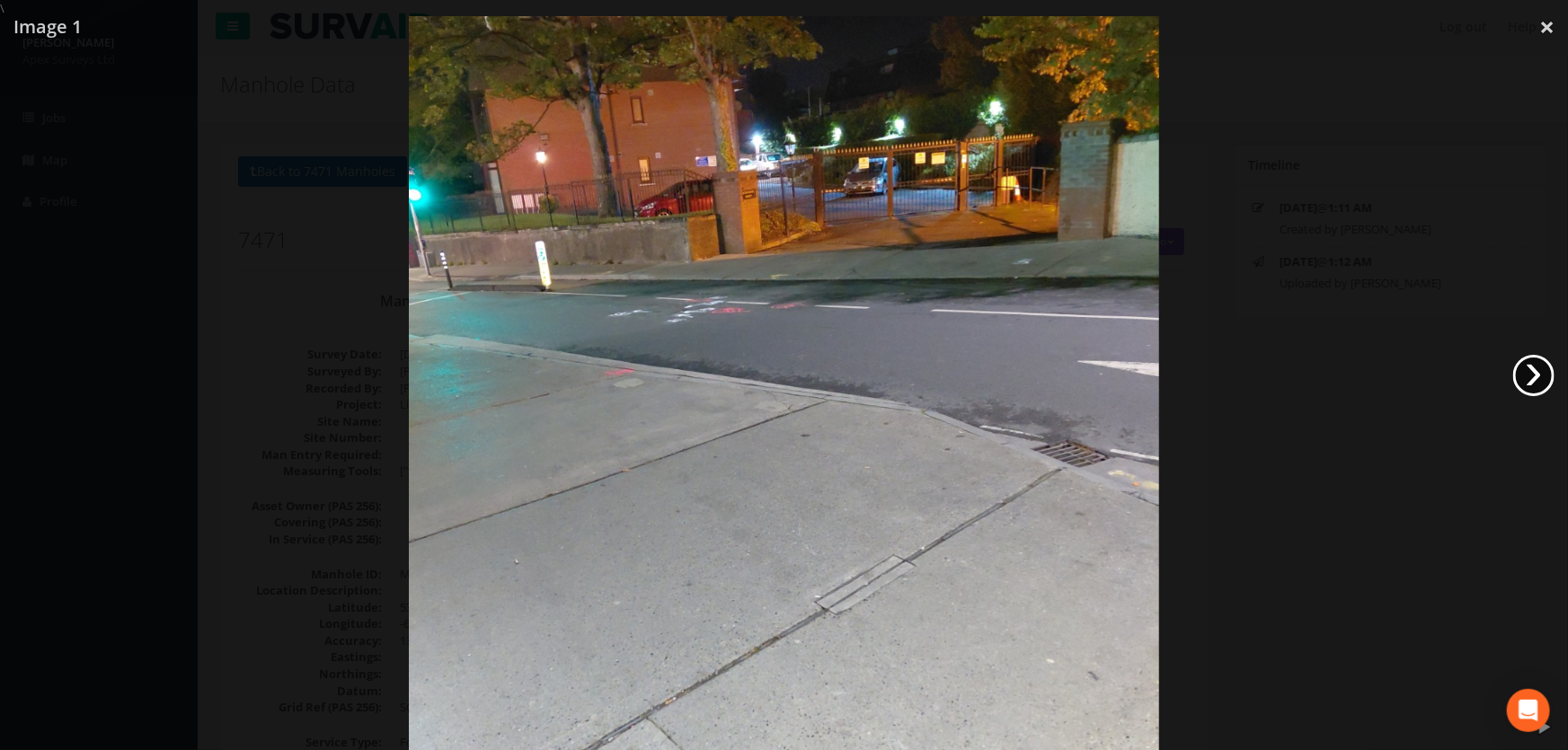
click at [1520, 375] on link "›" at bounding box center [1533, 375] width 41 height 41
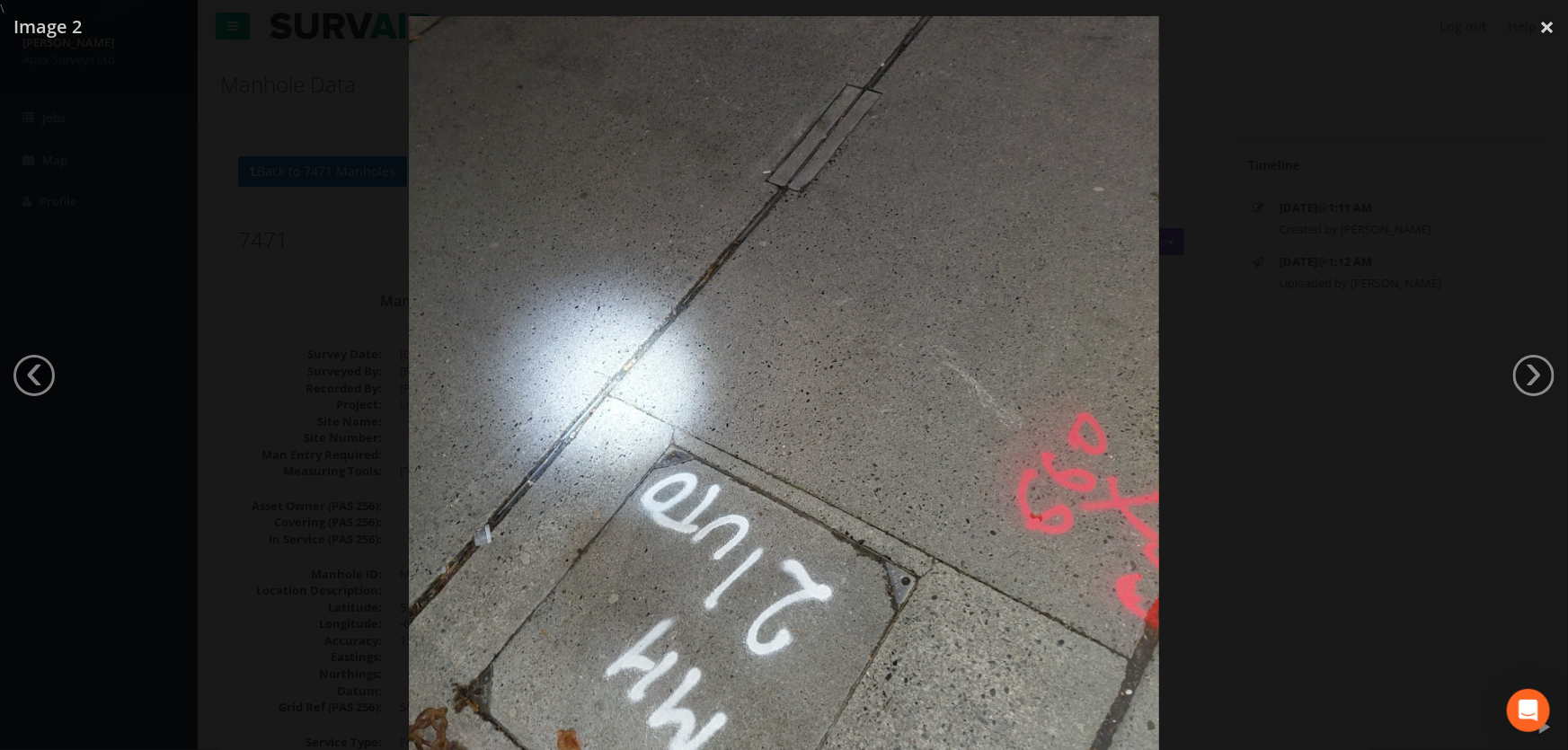
click at [1425, 302] on div at bounding box center [784, 392] width 1568 height 750
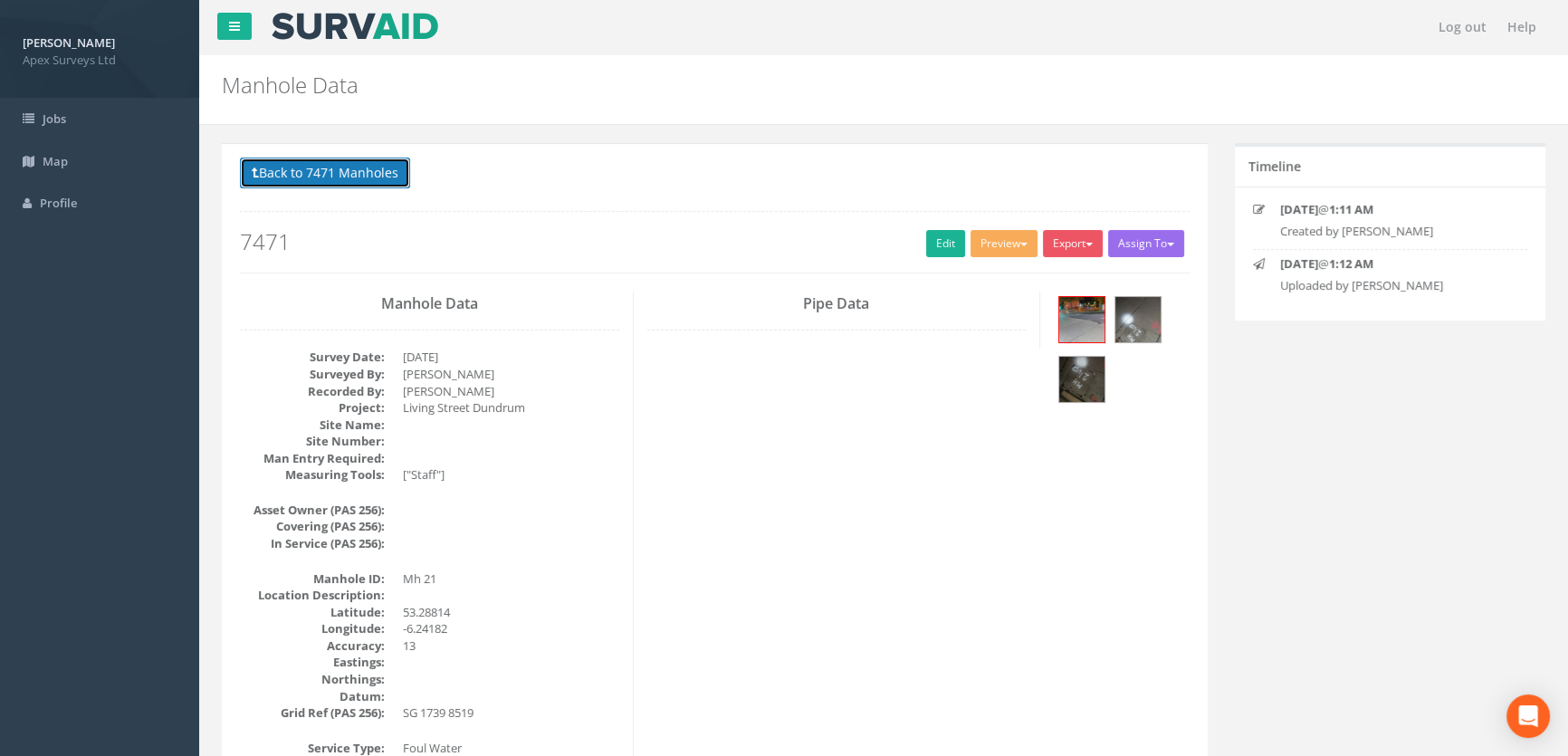
click at [315, 174] on button "Back to 7471 Manholes" at bounding box center [325, 173] width 170 height 31
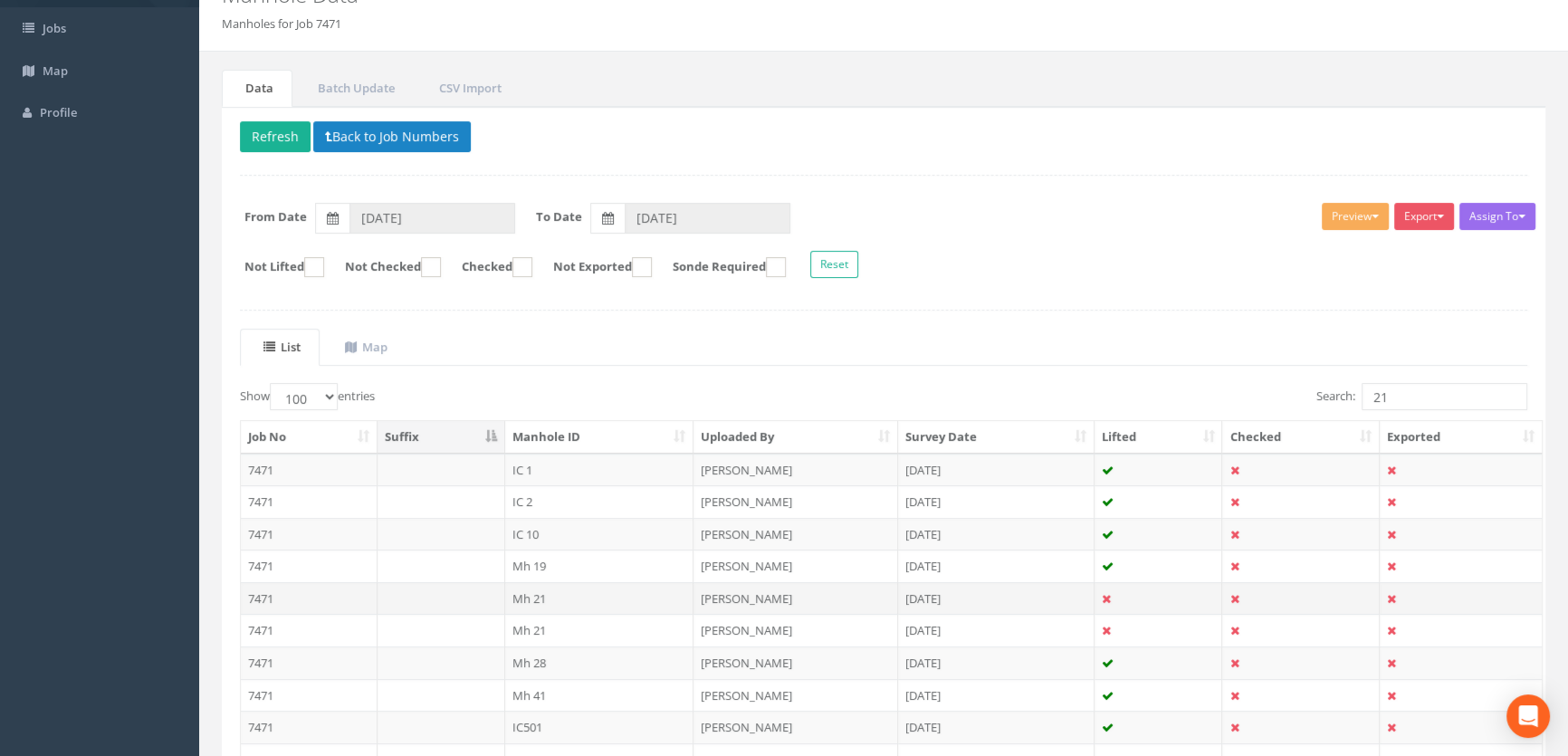
scroll to position [328, 0]
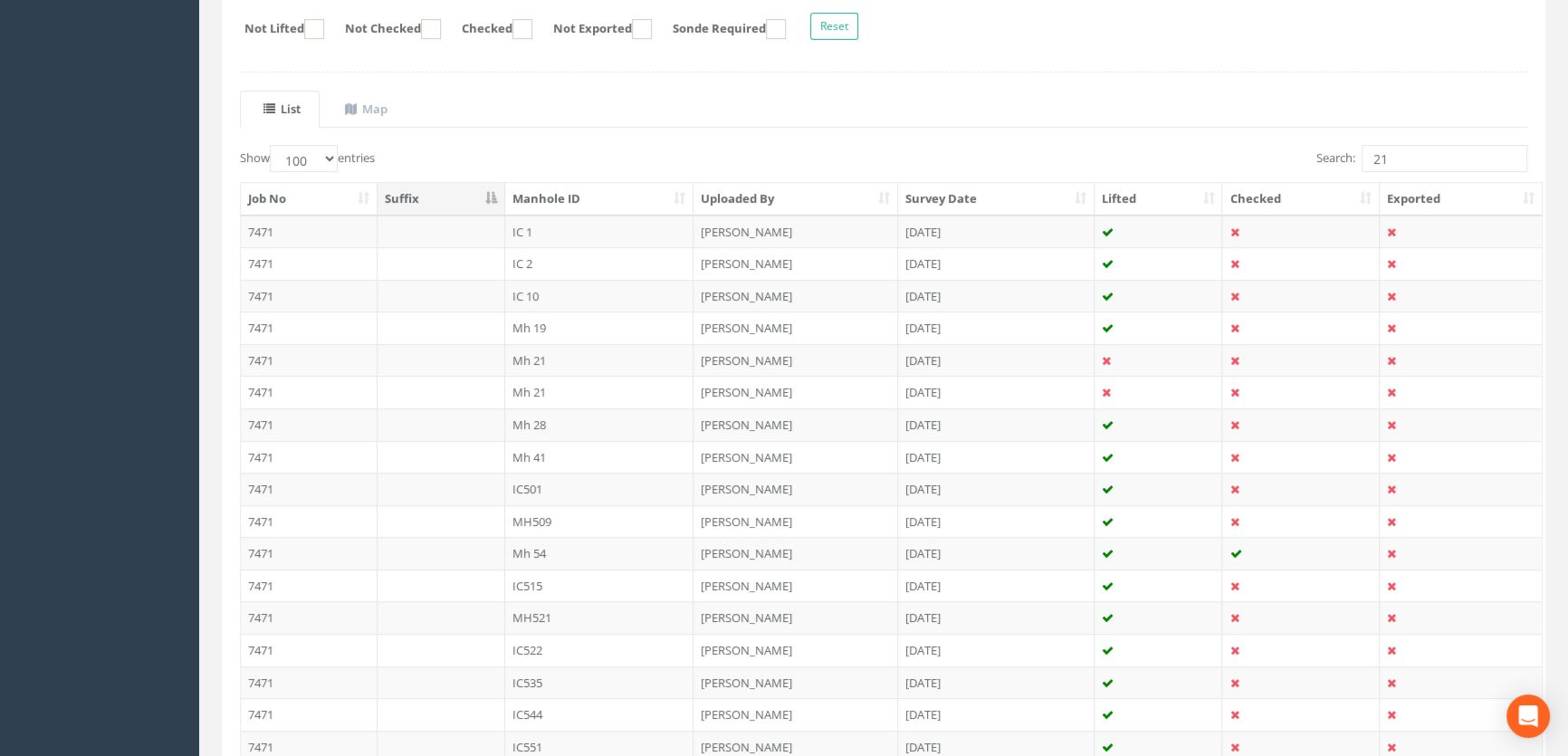
click at [524, 385] on td "Mh 21" at bounding box center [600, 391] width 189 height 32
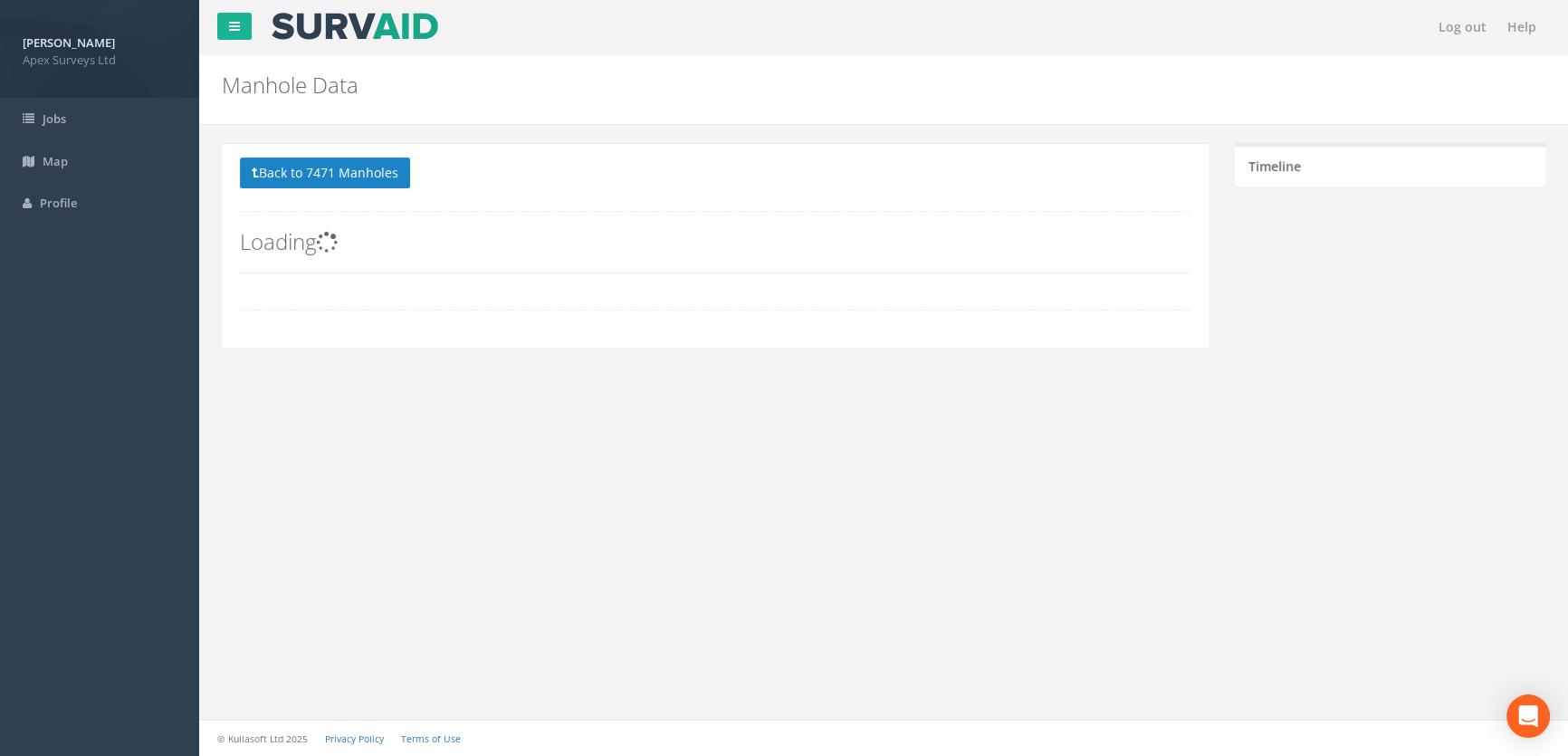
scroll to position [0, 0]
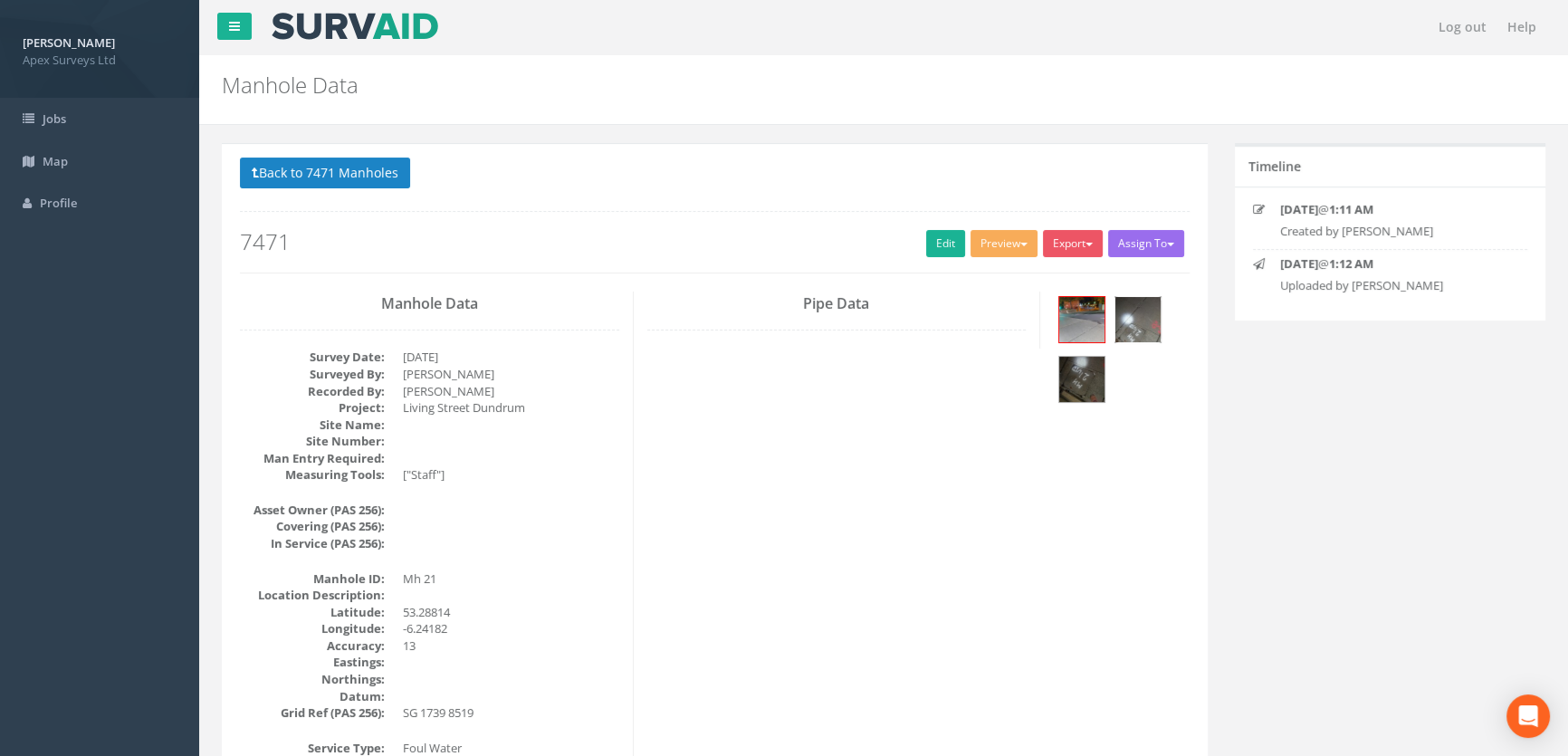
click at [1132, 324] on img at bounding box center [1137, 319] width 45 height 45
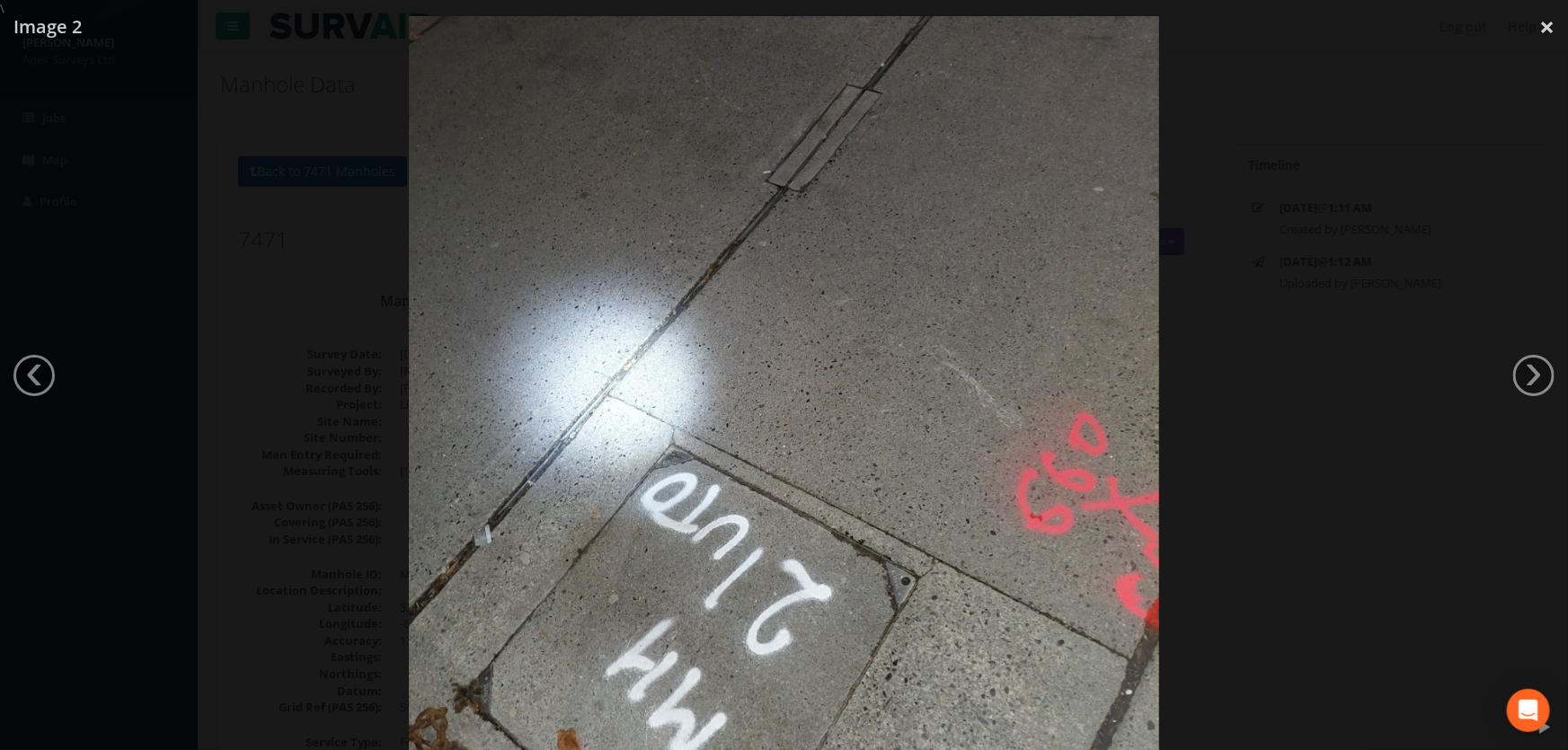
click at [273, 361] on div at bounding box center [784, 392] width 1568 height 750
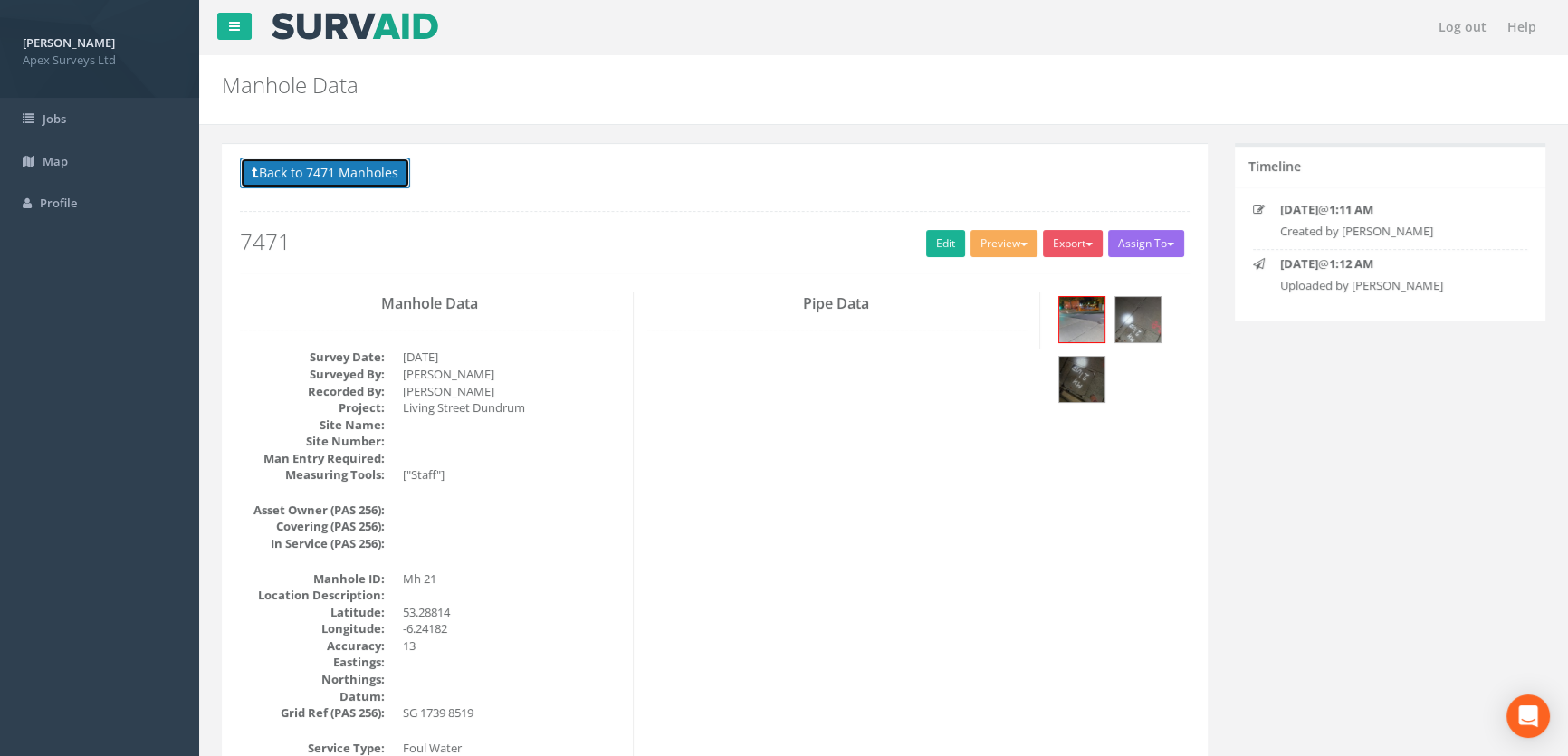
click at [335, 172] on button "Back to 7471 Manholes" at bounding box center [325, 173] width 170 height 31
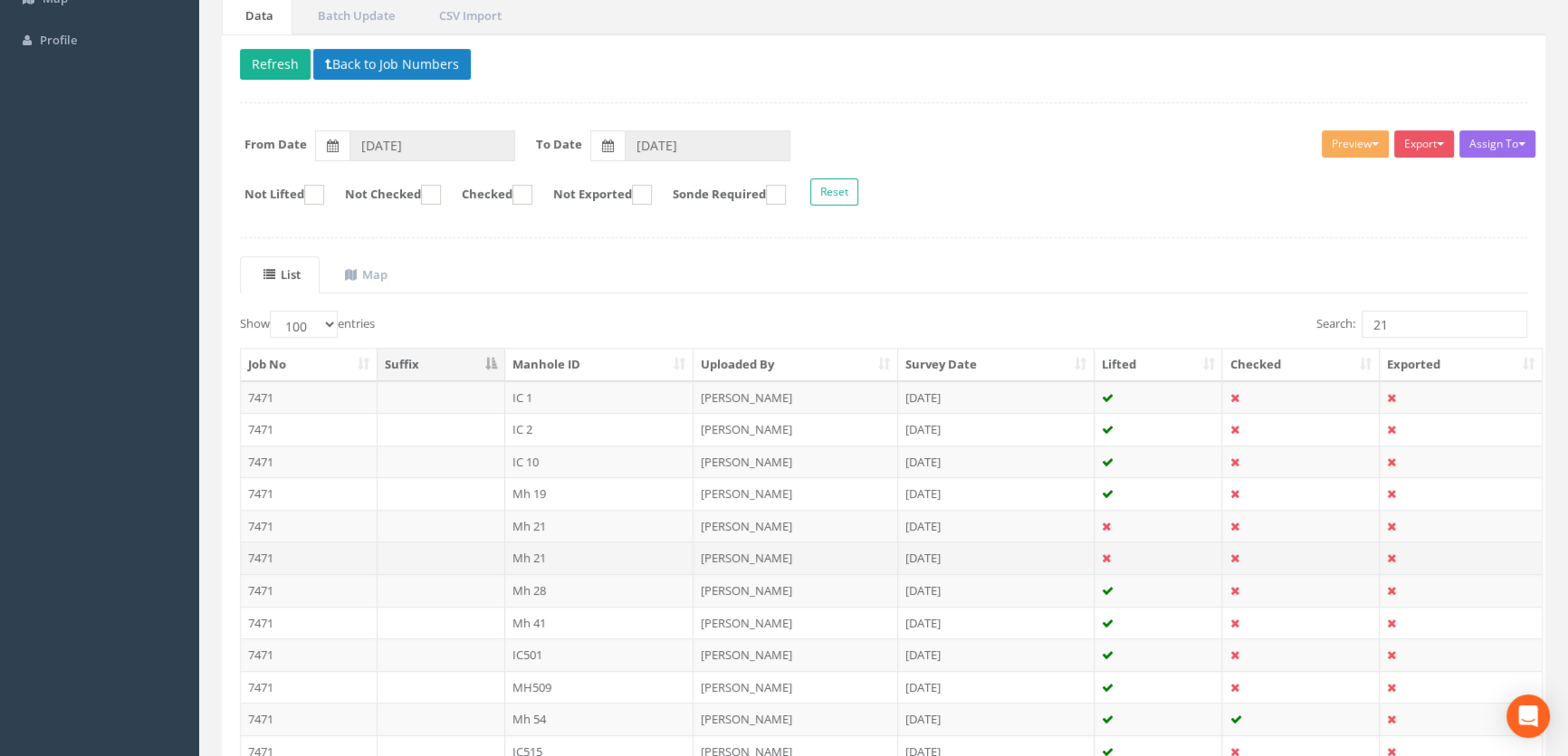
scroll to position [164, 0]
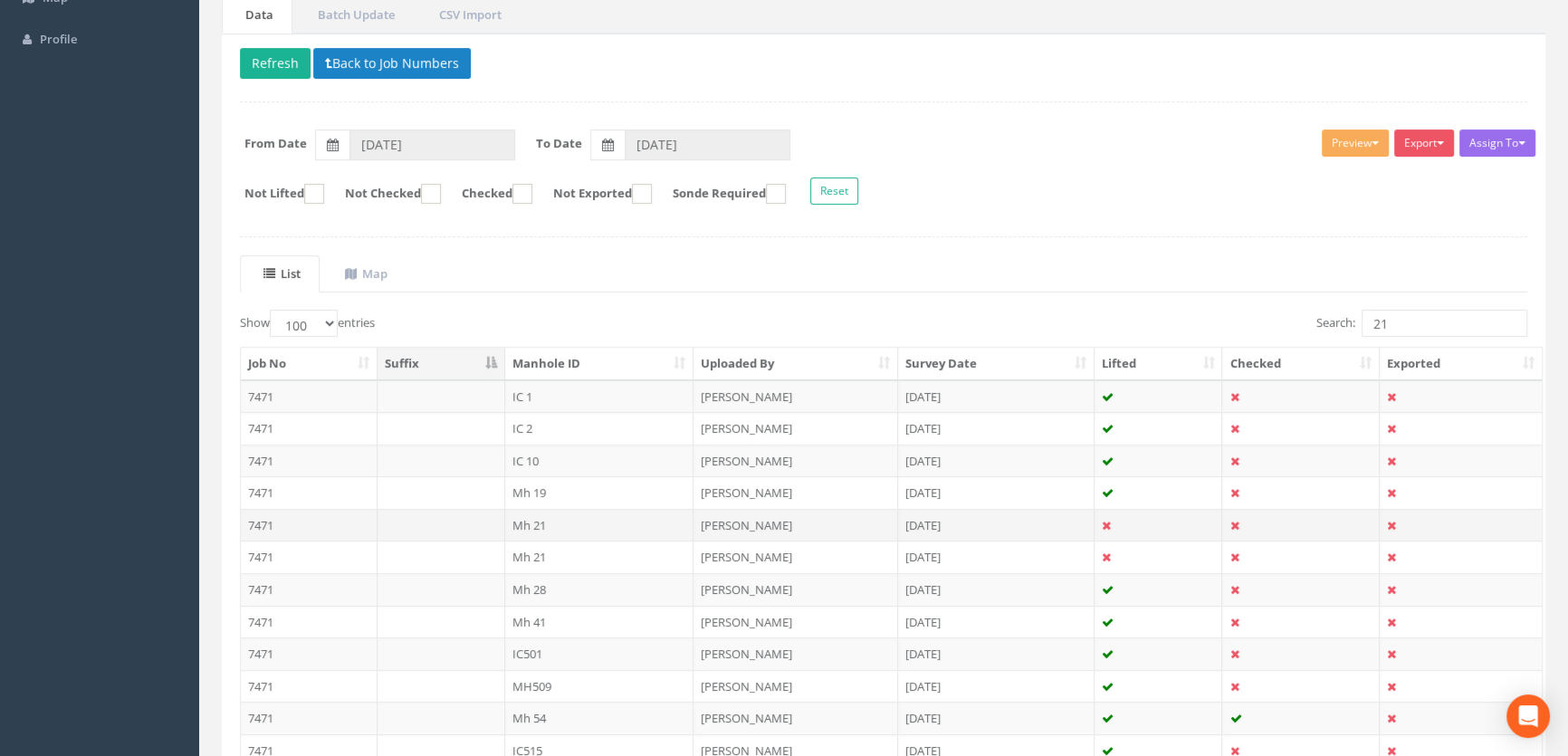
click at [537, 520] on td "Mh 21" at bounding box center [600, 524] width 189 height 32
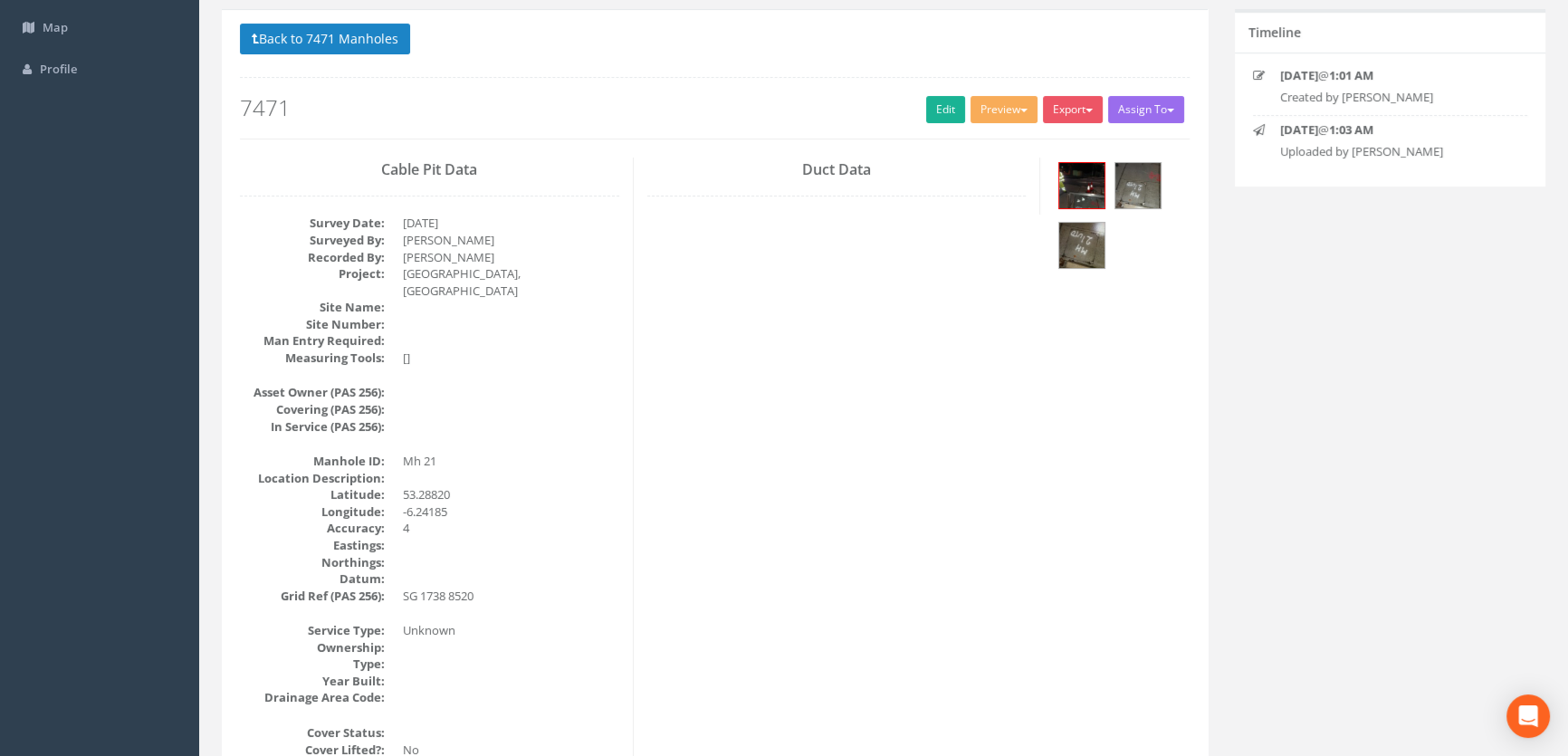
scroll to position [0, 0]
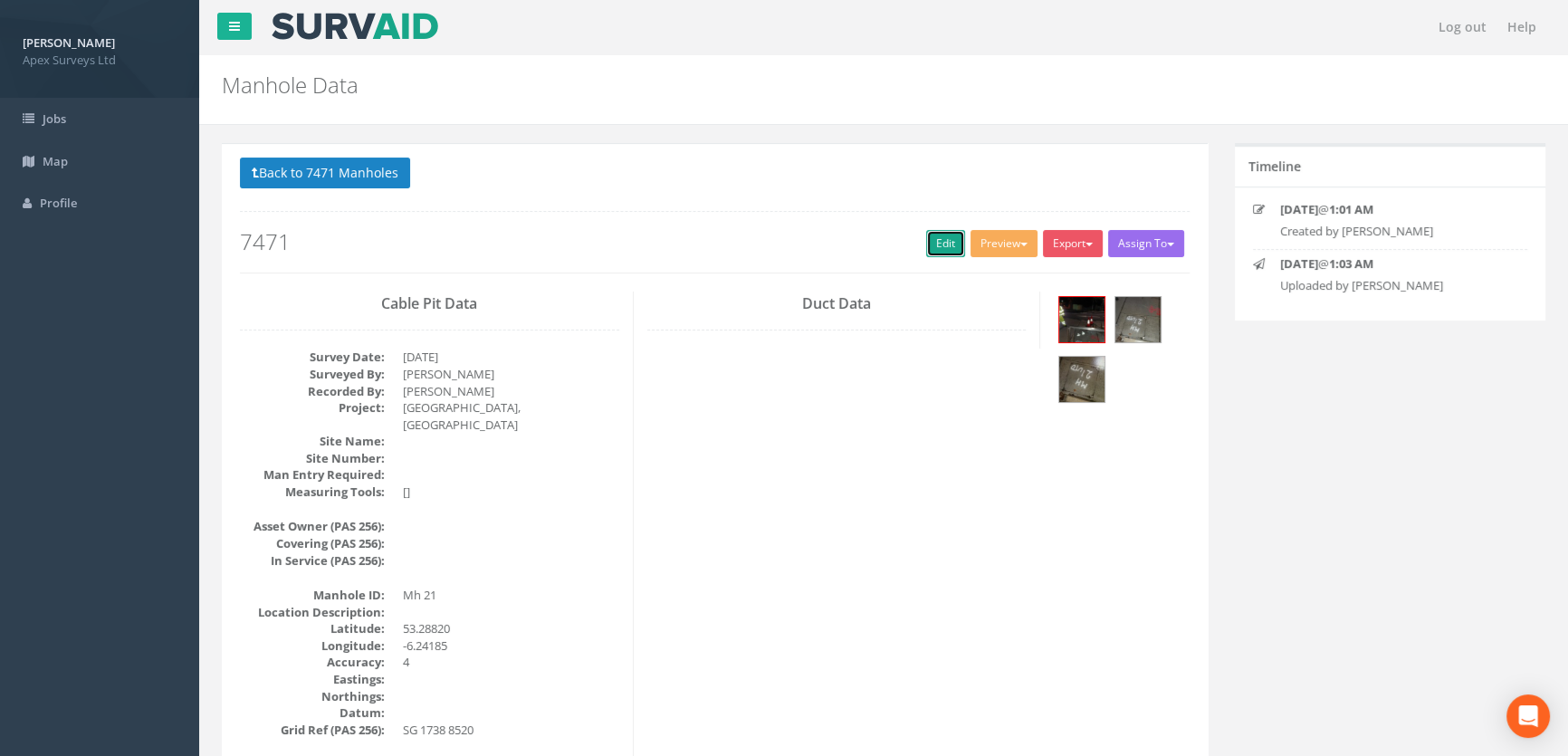
click at [931, 243] on link "Edit" at bounding box center [945, 243] width 39 height 27
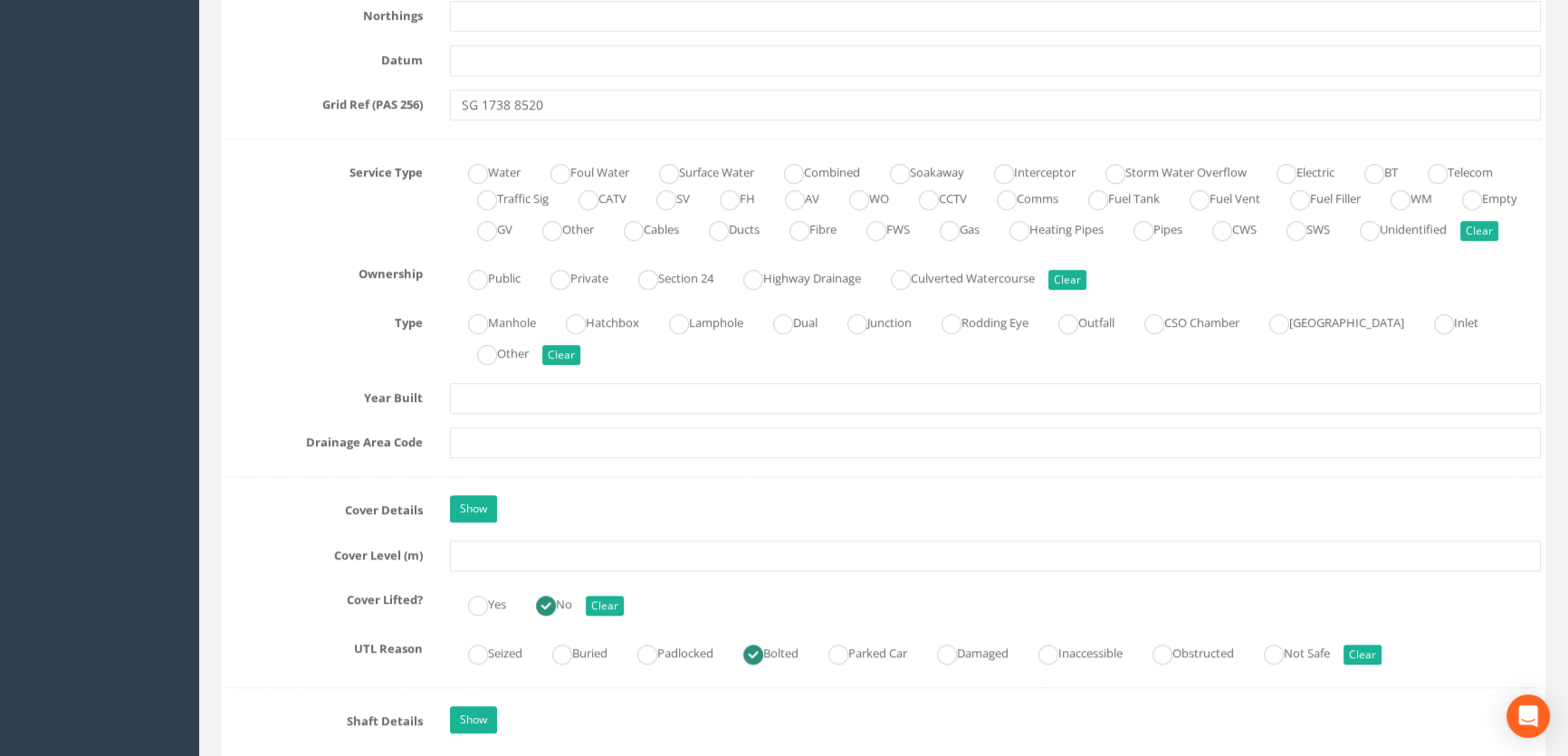
scroll to position [1316, 0]
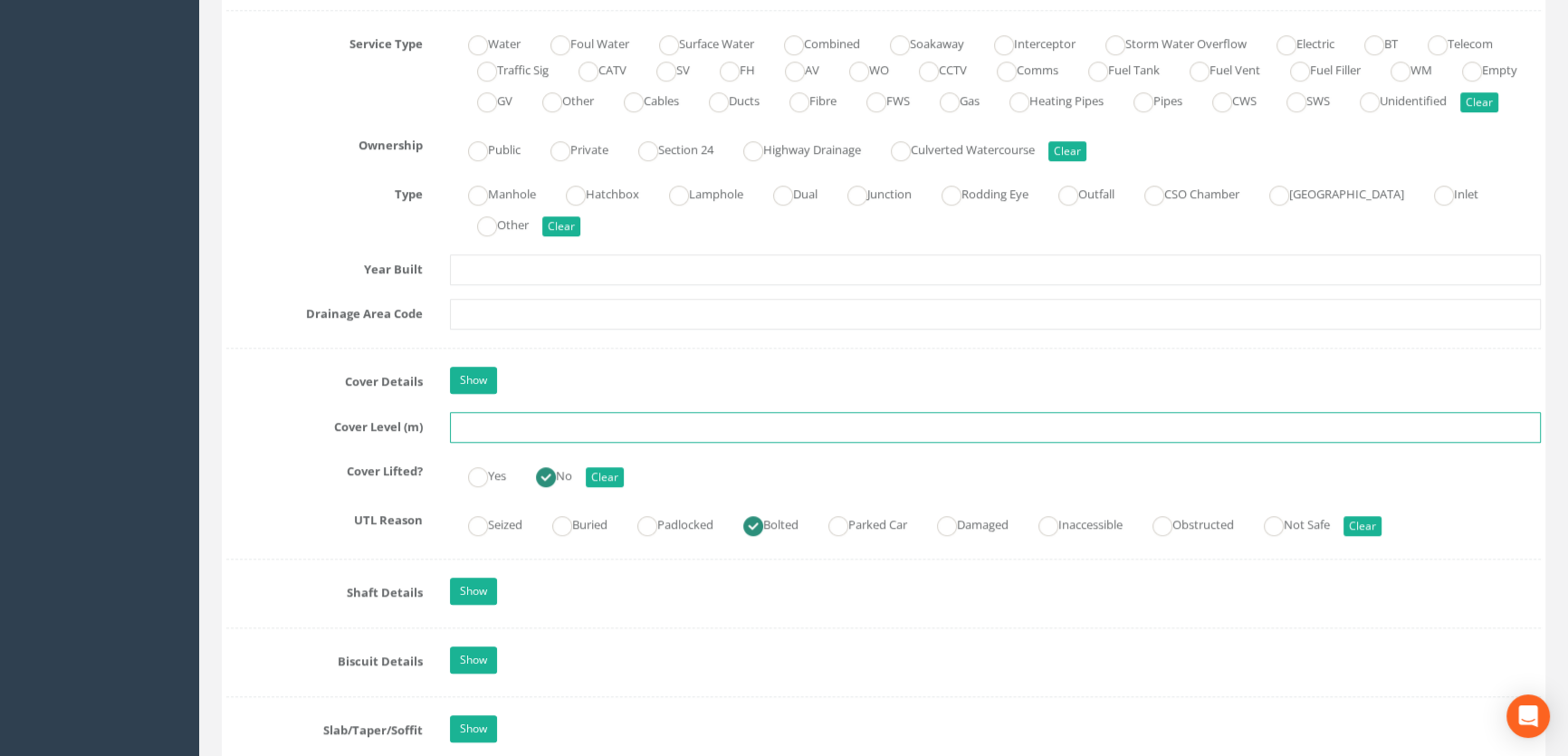
click at [486, 442] on input "text" at bounding box center [996, 427] width 1091 height 31
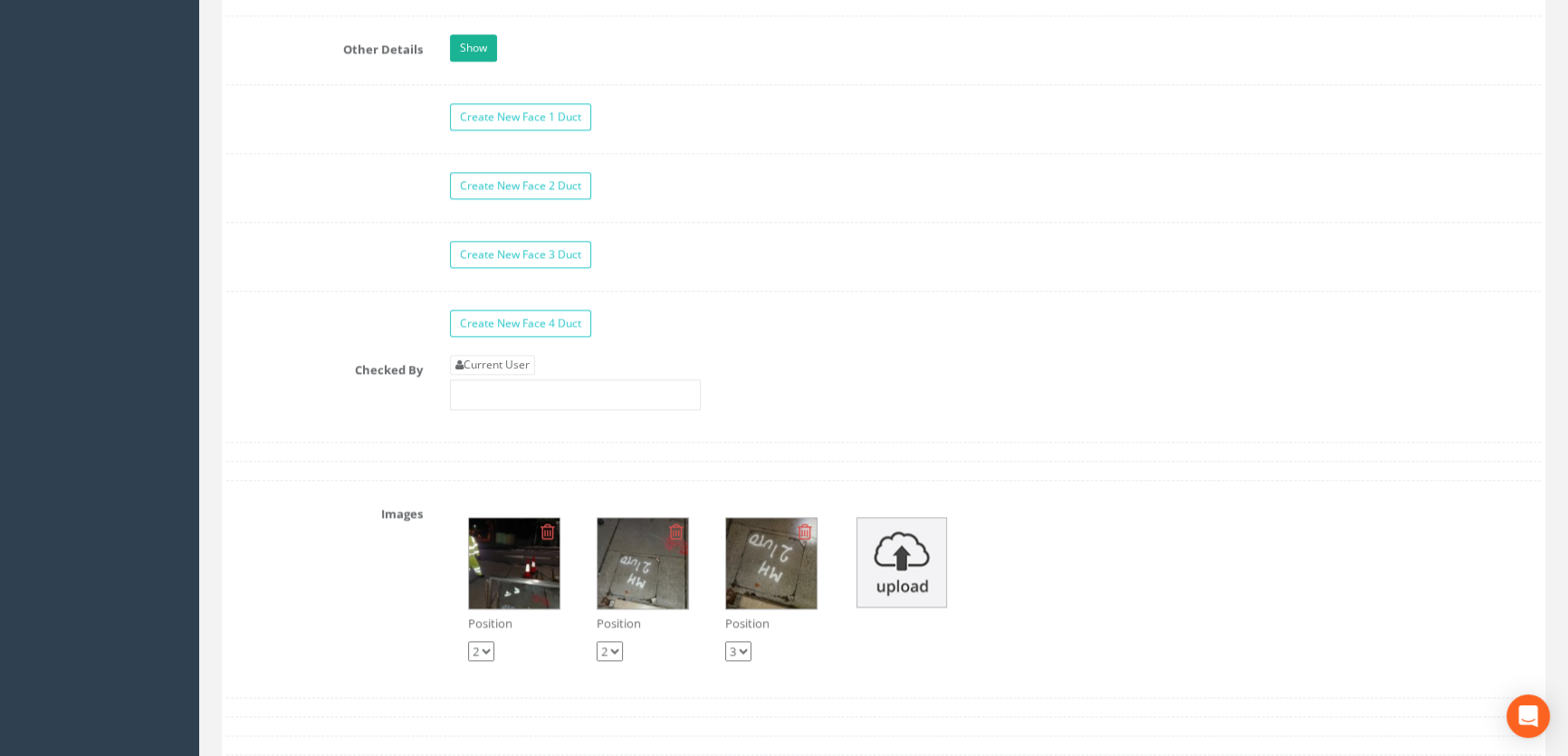
scroll to position [3044, 0]
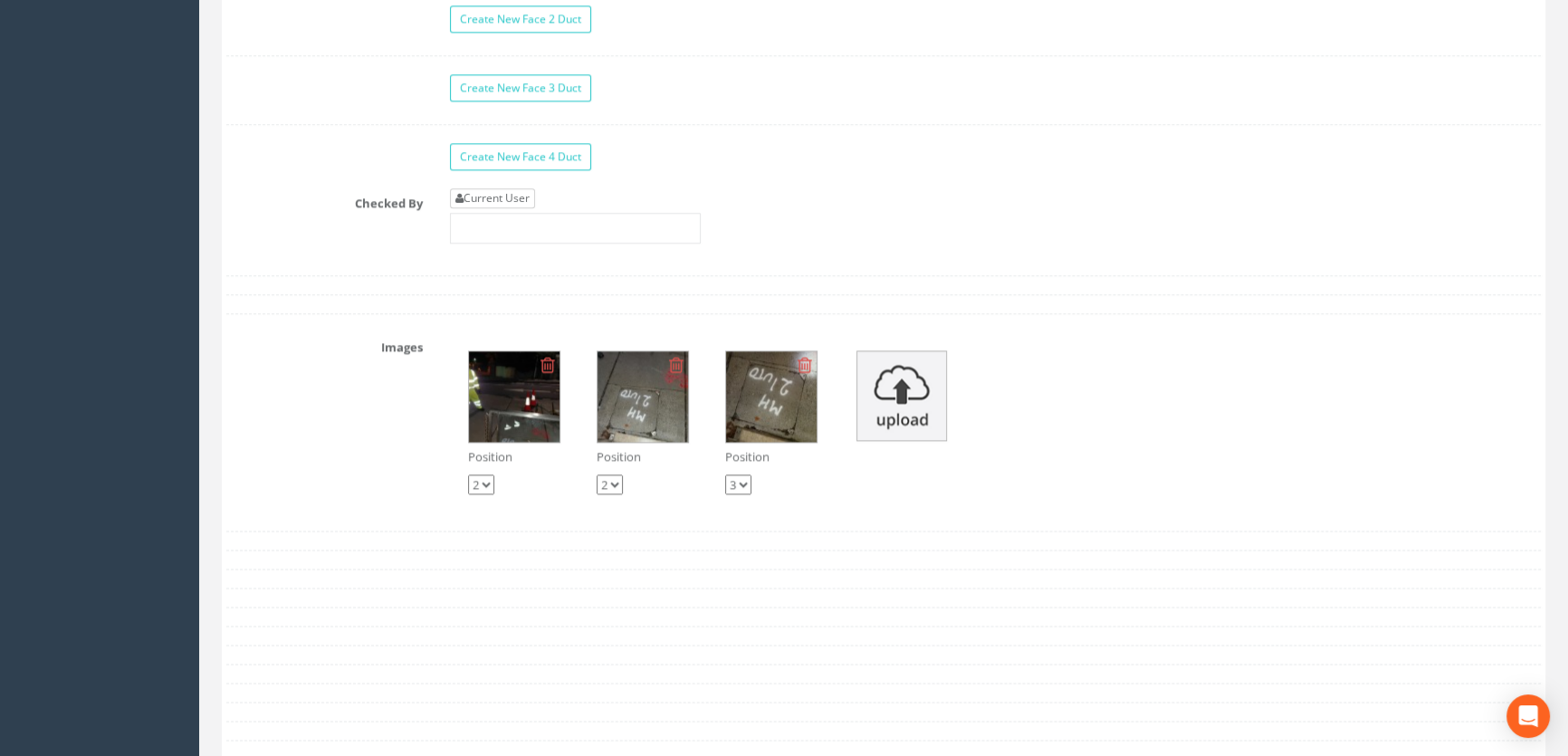
type input "57.64"
click at [505, 208] on link "Current User" at bounding box center [493, 198] width 85 height 19
type input "[PERSON_NAME]"
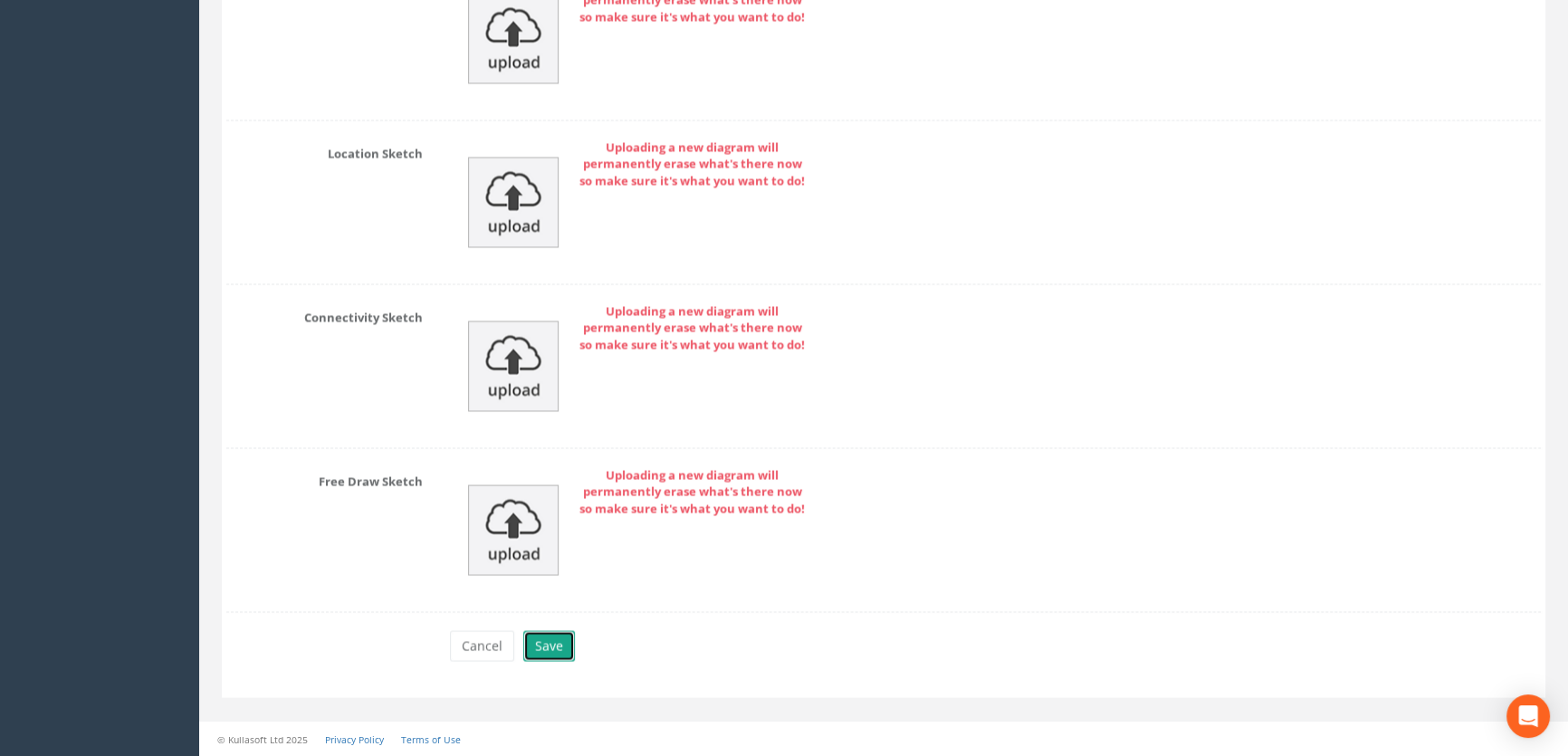
click at [547, 643] on button "Save" at bounding box center [549, 645] width 52 height 31
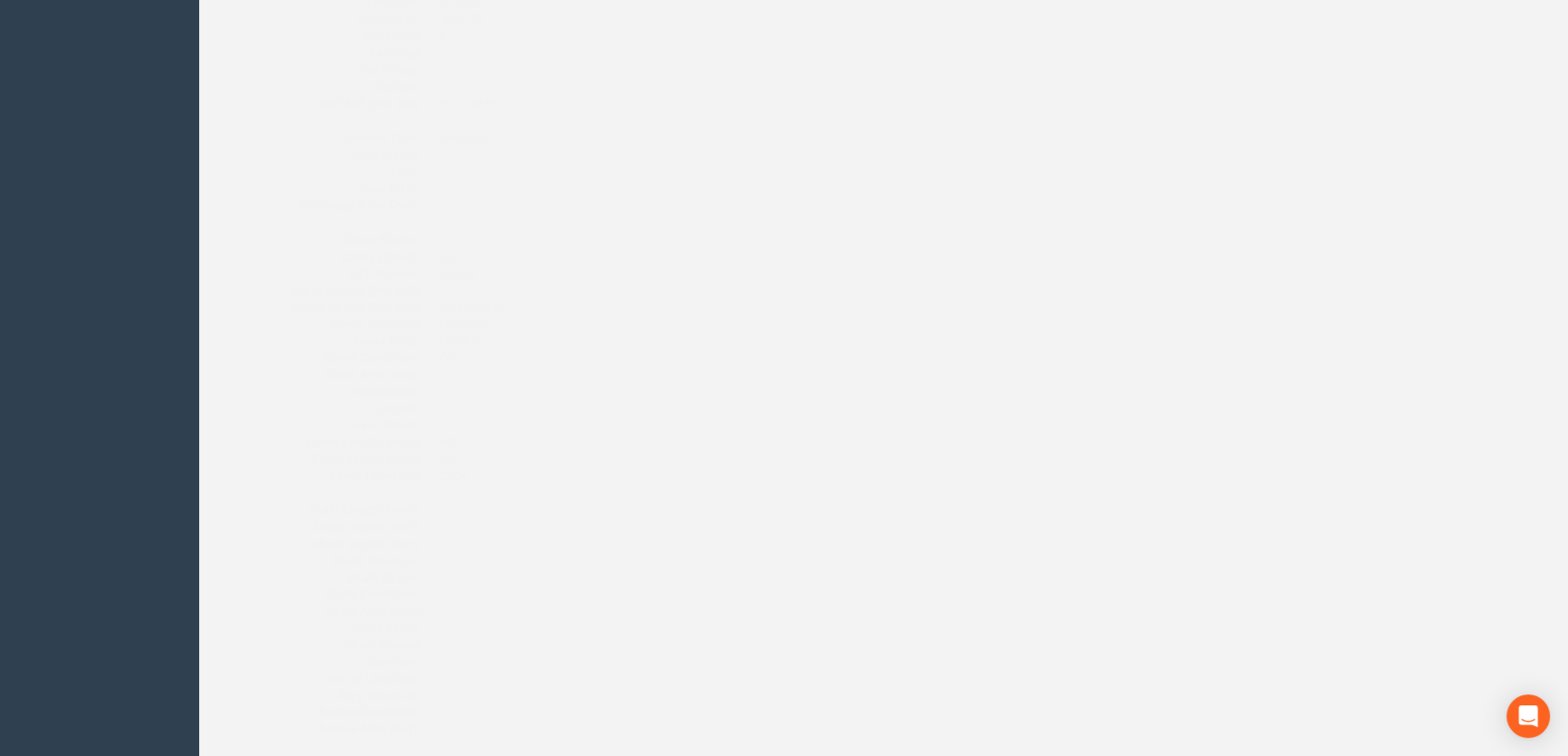
scroll to position [216, 0]
click at [943, 26] on link "Edit" at bounding box center [945, 27] width 39 height 27
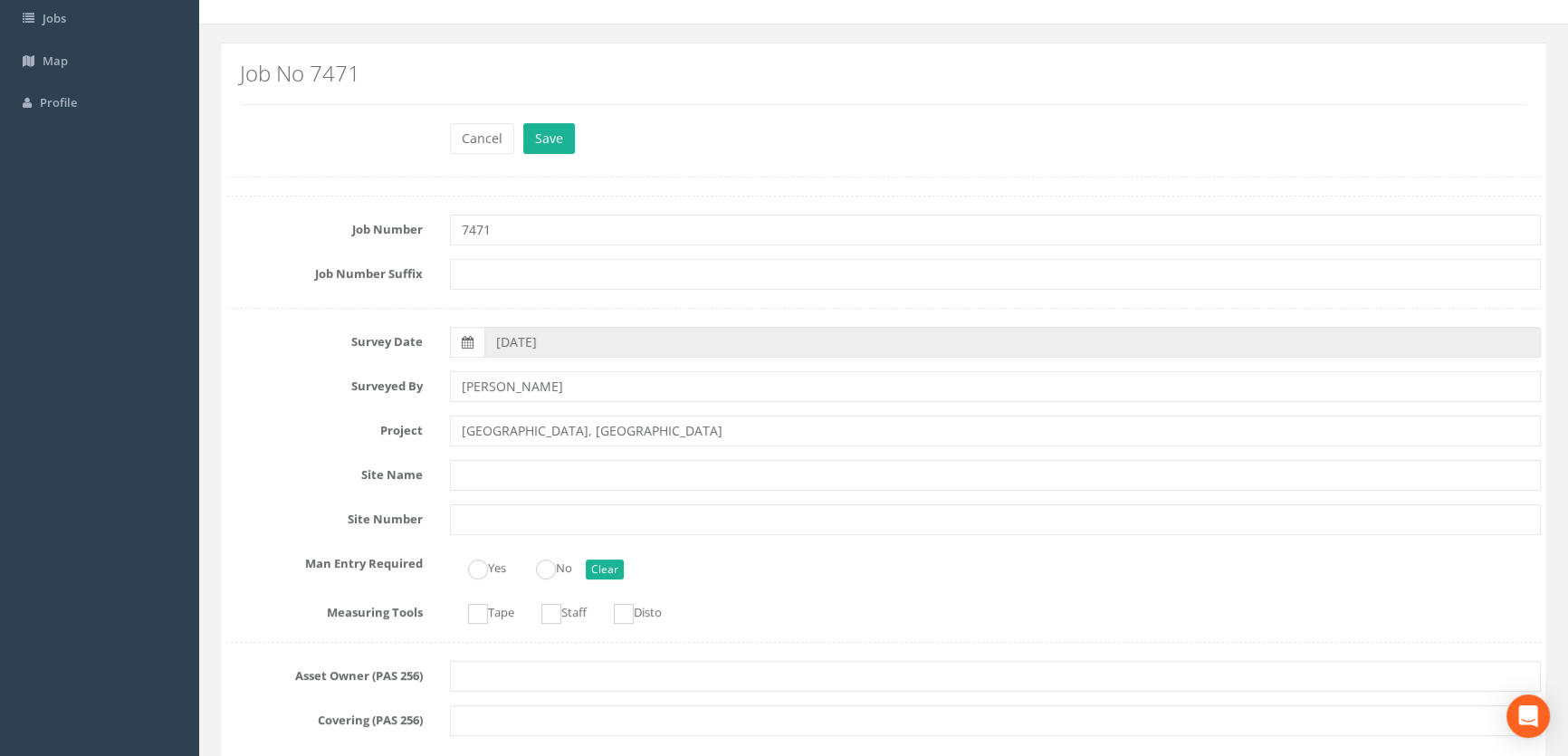
scroll to position [0, 0]
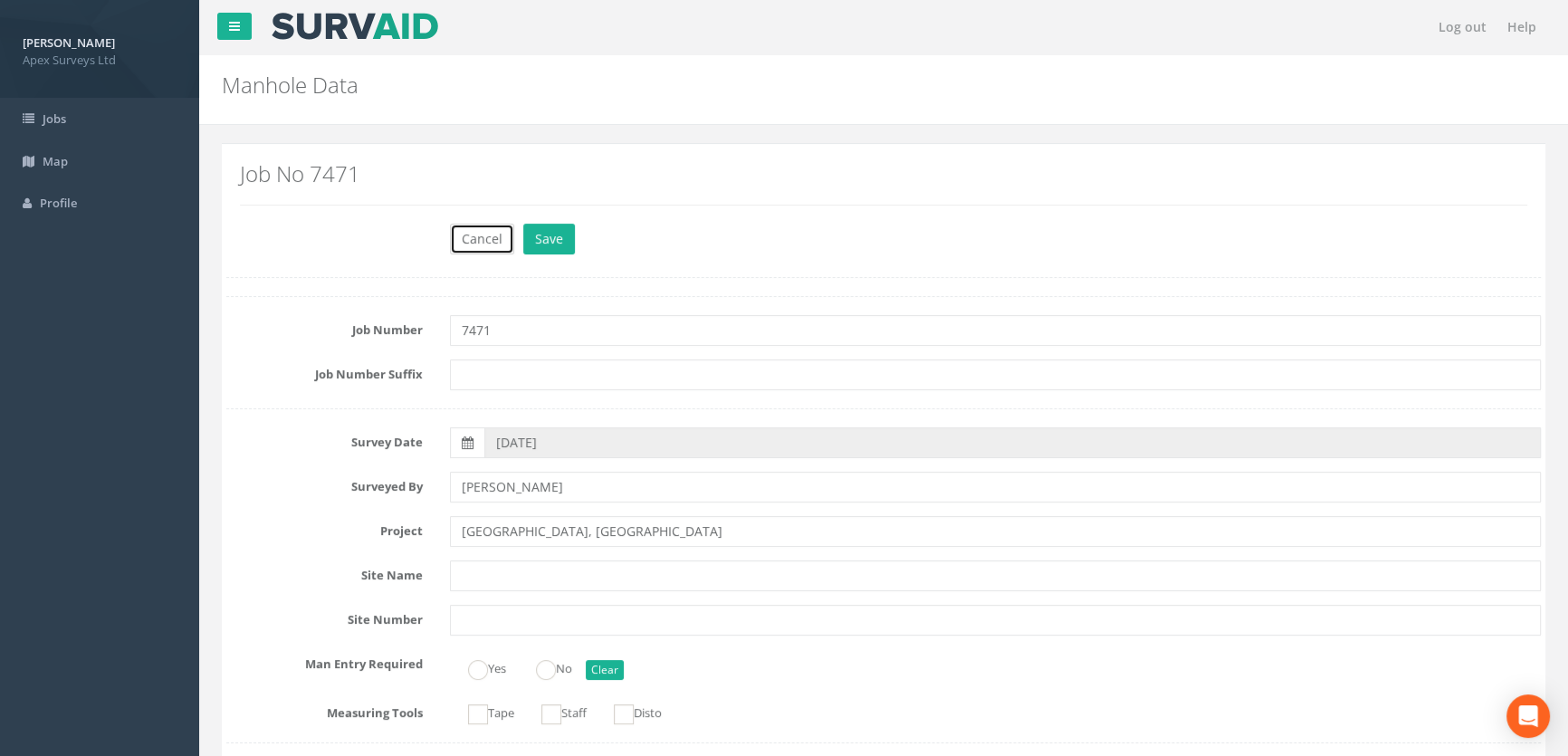
click at [501, 231] on button "Cancel" at bounding box center [482, 238] width 64 height 31
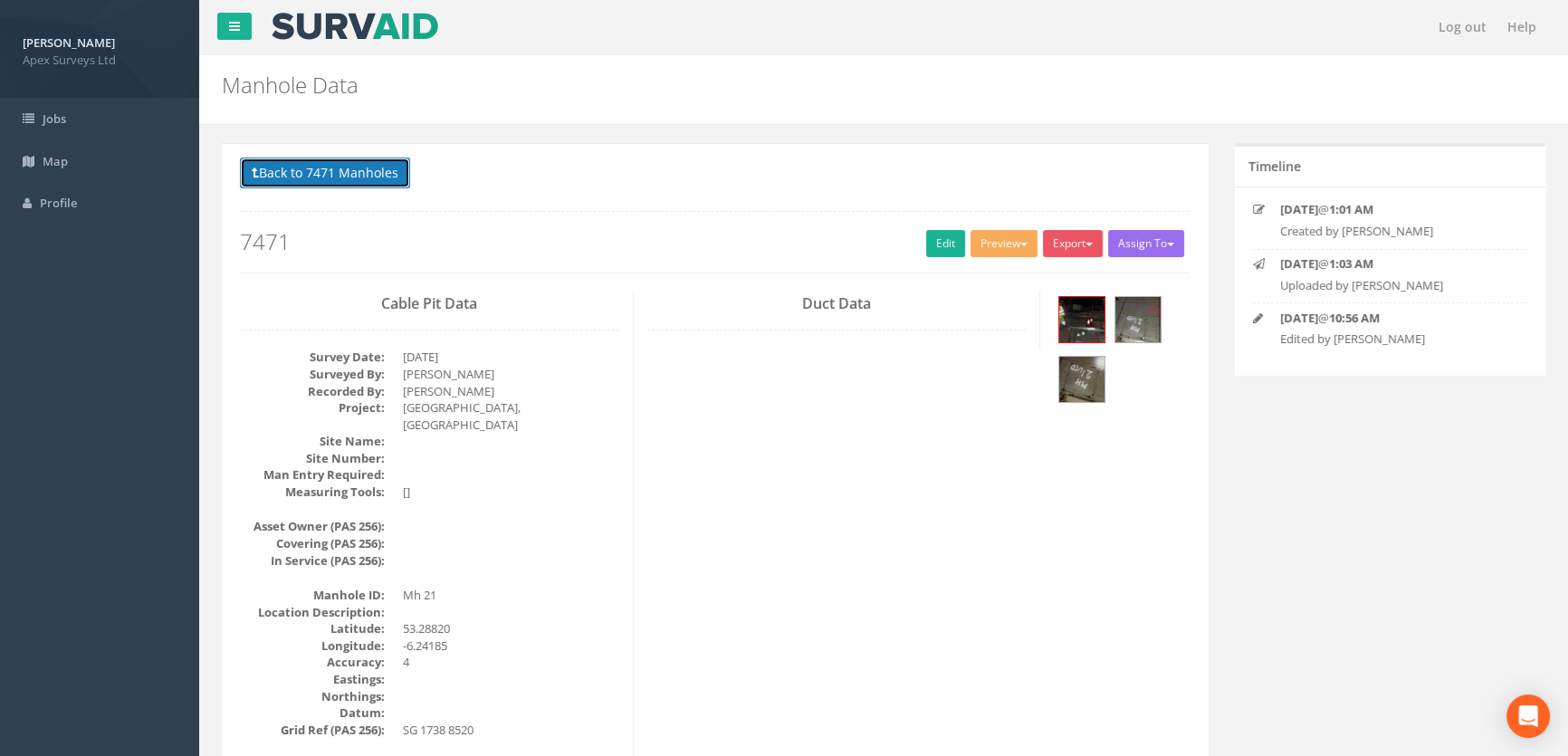
click at [302, 170] on button "Back to 7471 Manholes" at bounding box center [325, 173] width 170 height 31
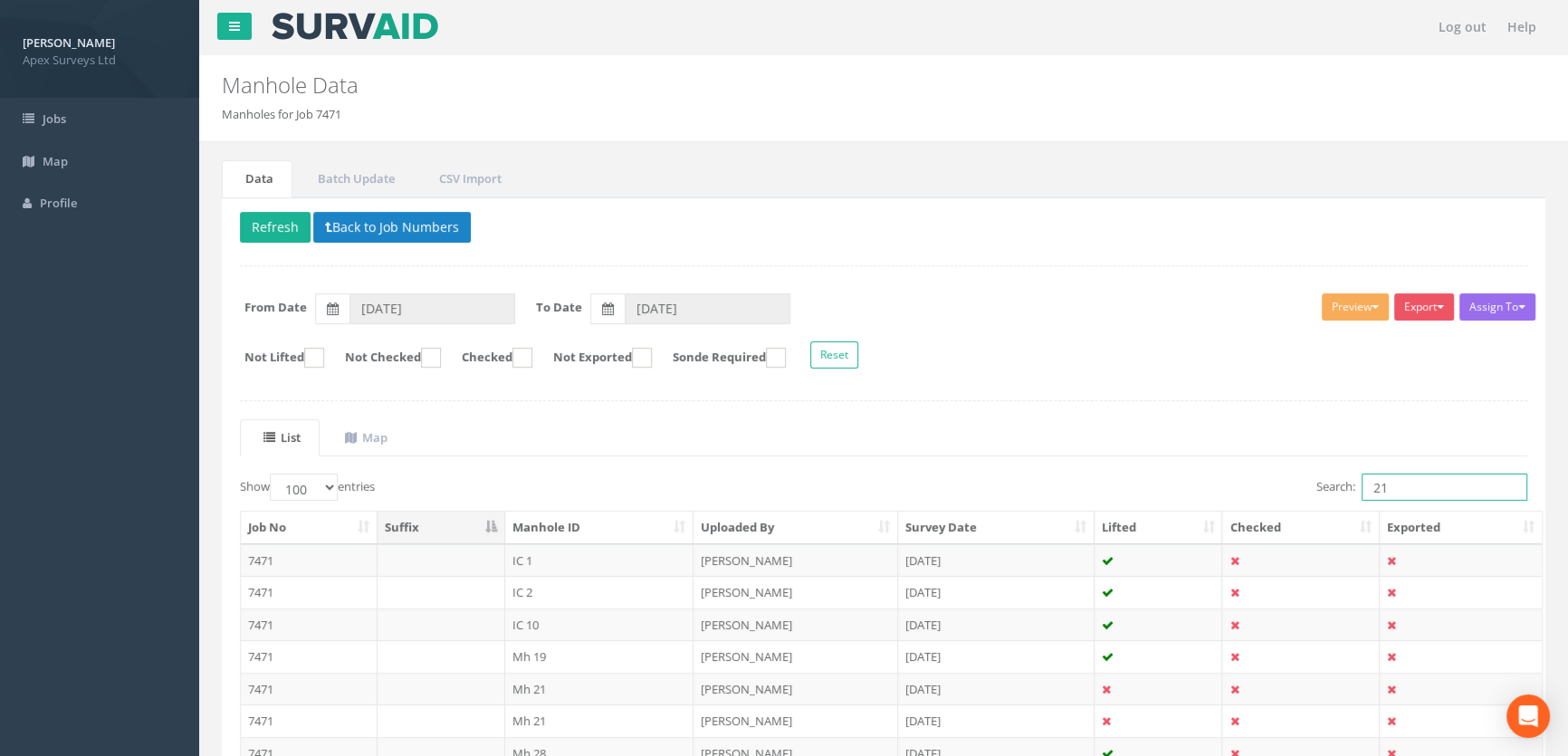
click at [1390, 482] on input "21" at bounding box center [1445, 486] width 166 height 27
type input "2"
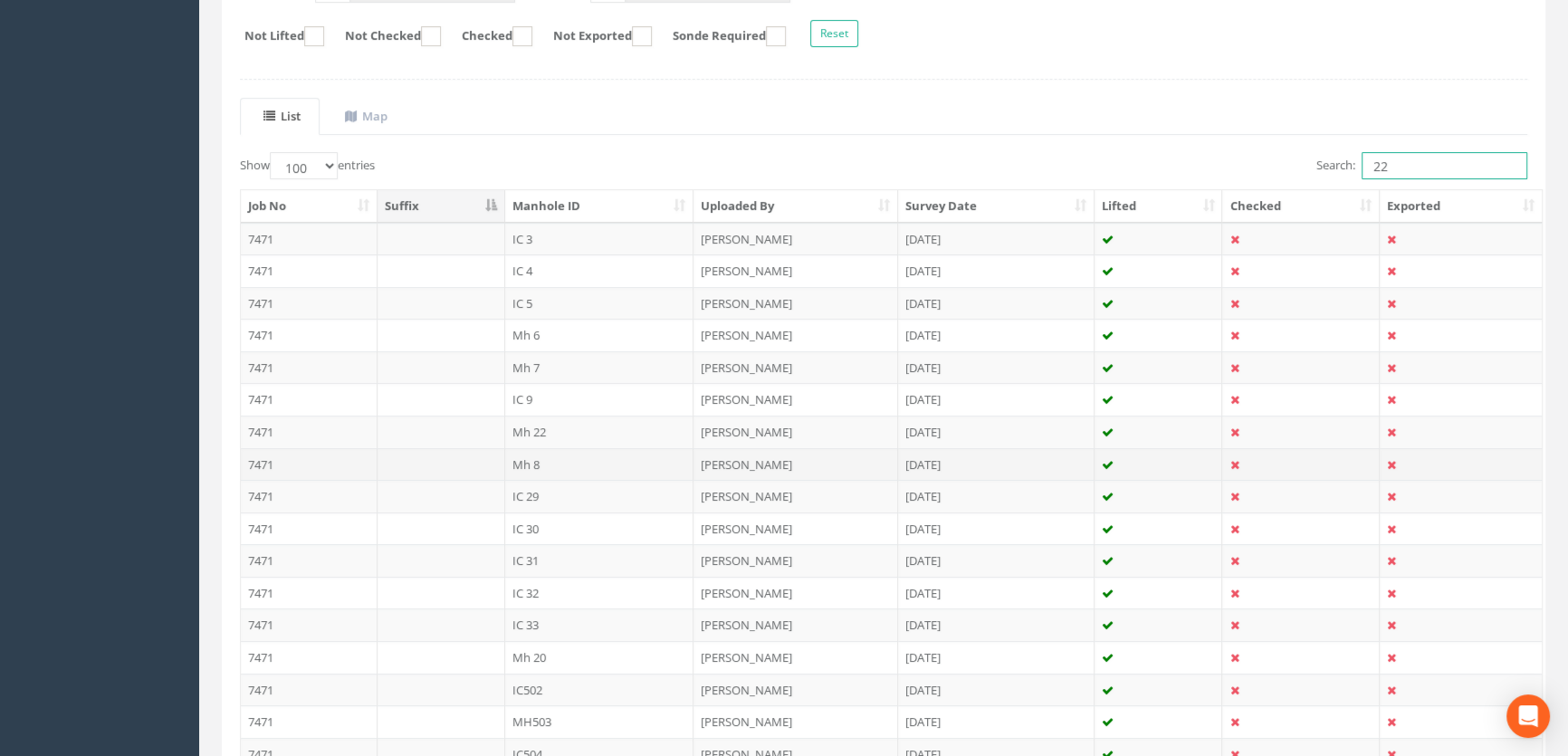
scroll to position [328, 0]
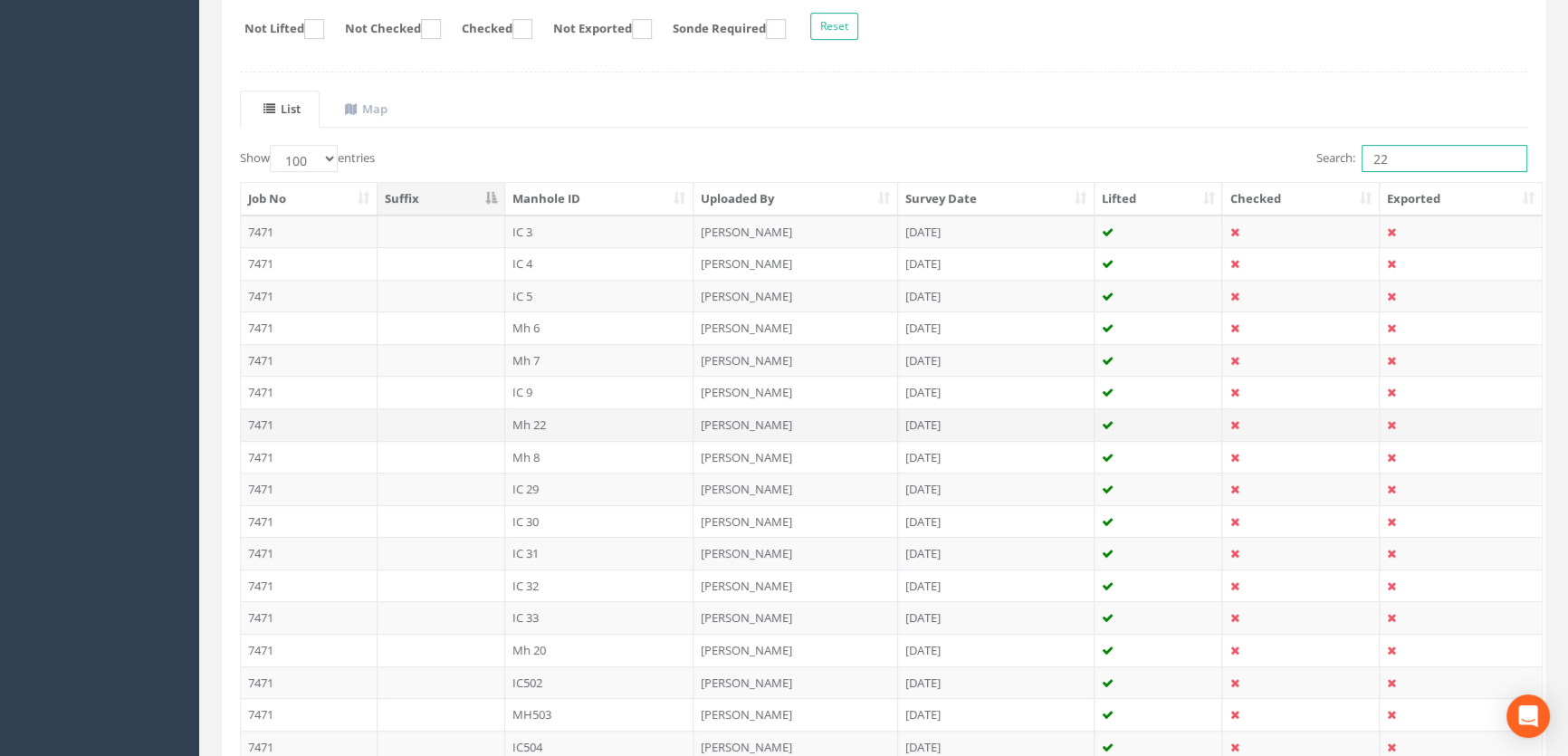
type input "22"
click at [526, 420] on td "Mh 22" at bounding box center [600, 424] width 189 height 32
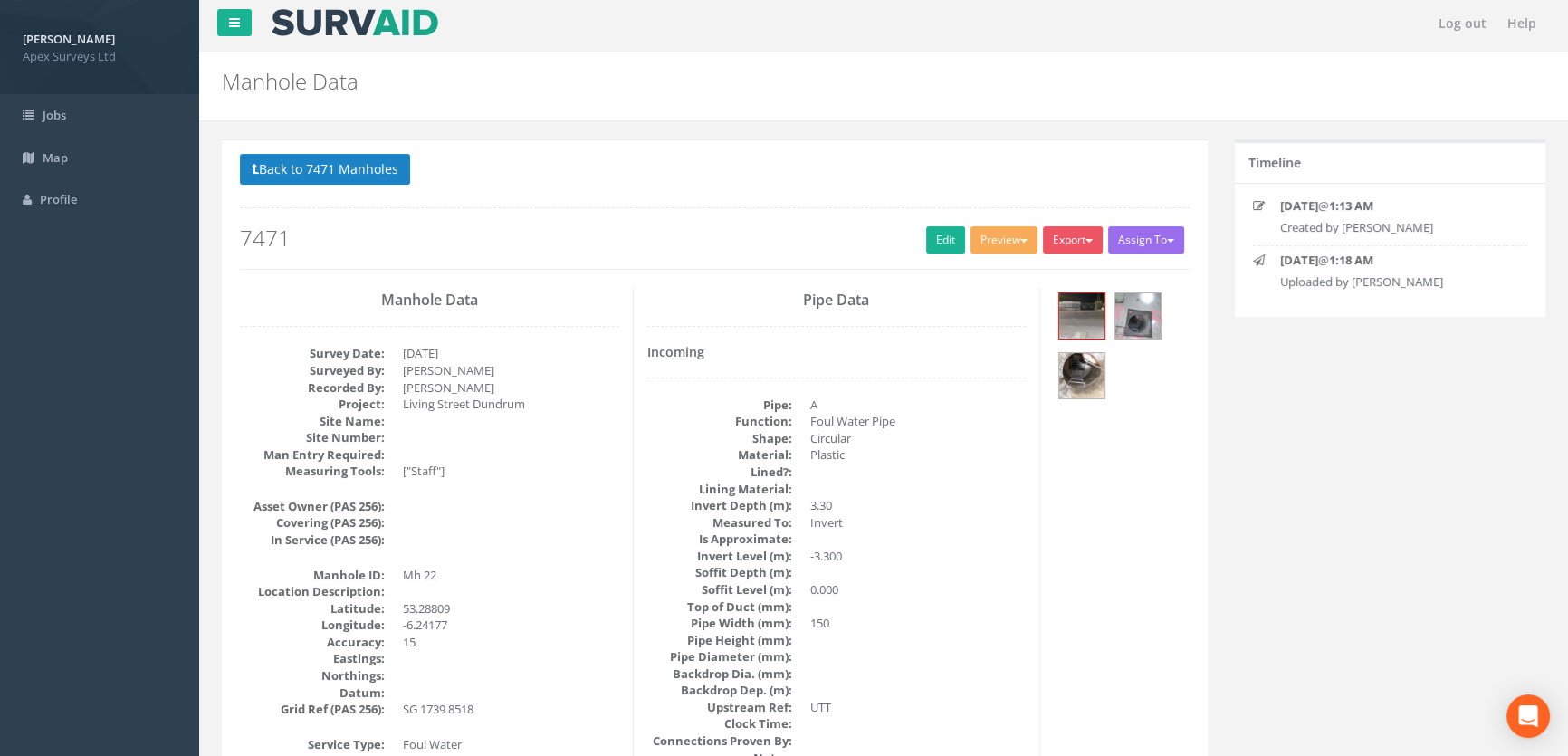
scroll to position [0, 0]
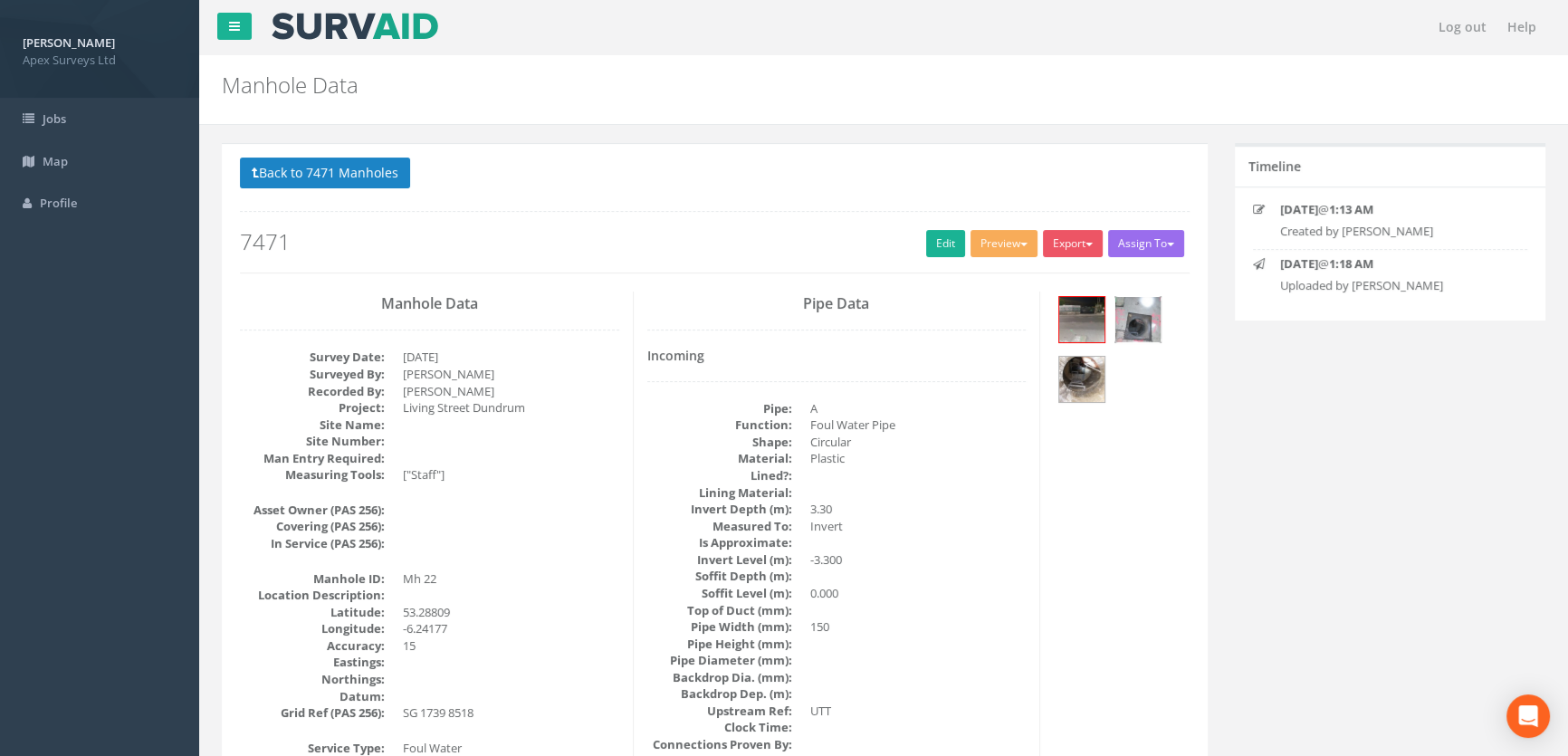
click at [1145, 317] on img at bounding box center [1137, 319] width 45 height 45
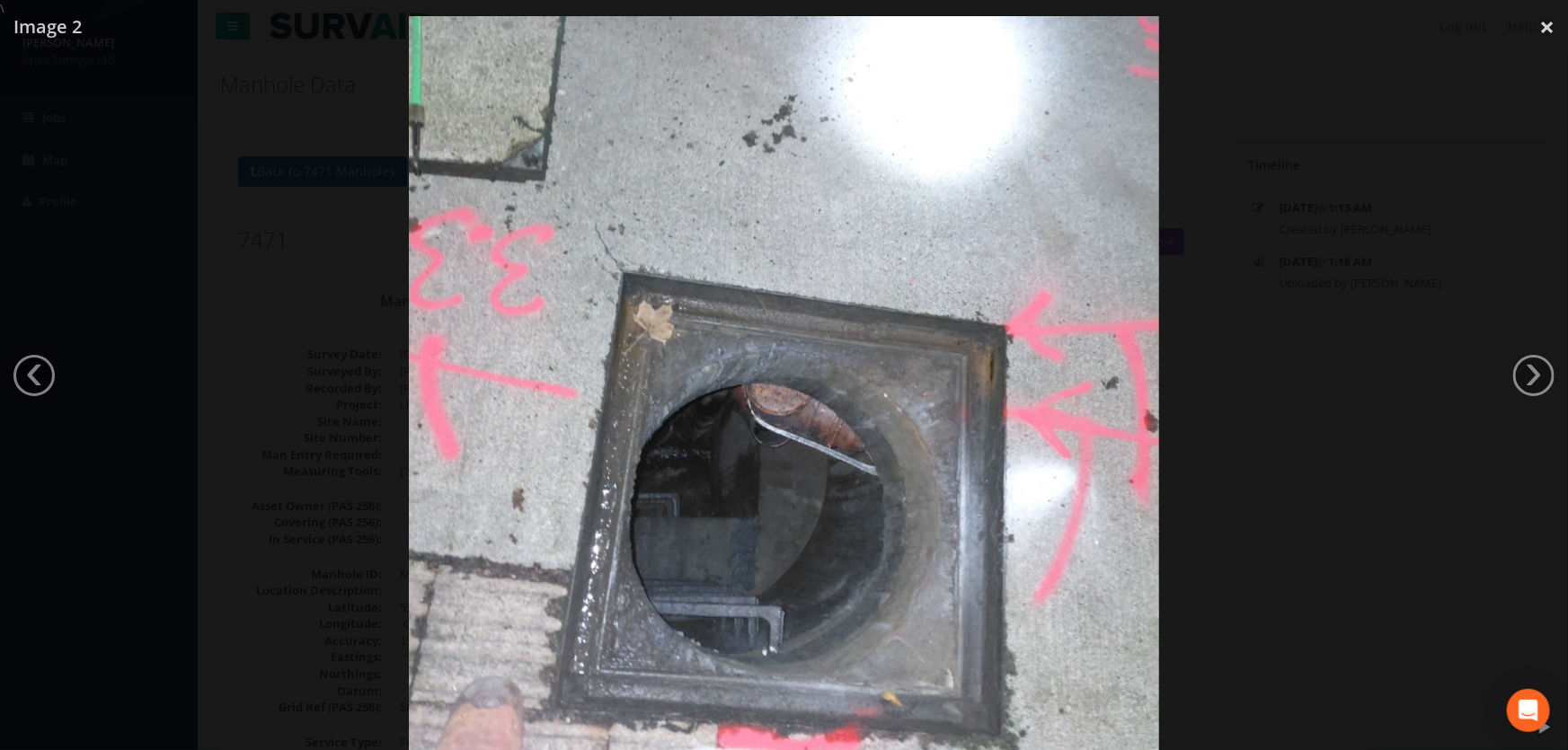
click at [354, 233] on div at bounding box center [784, 392] width 1568 height 750
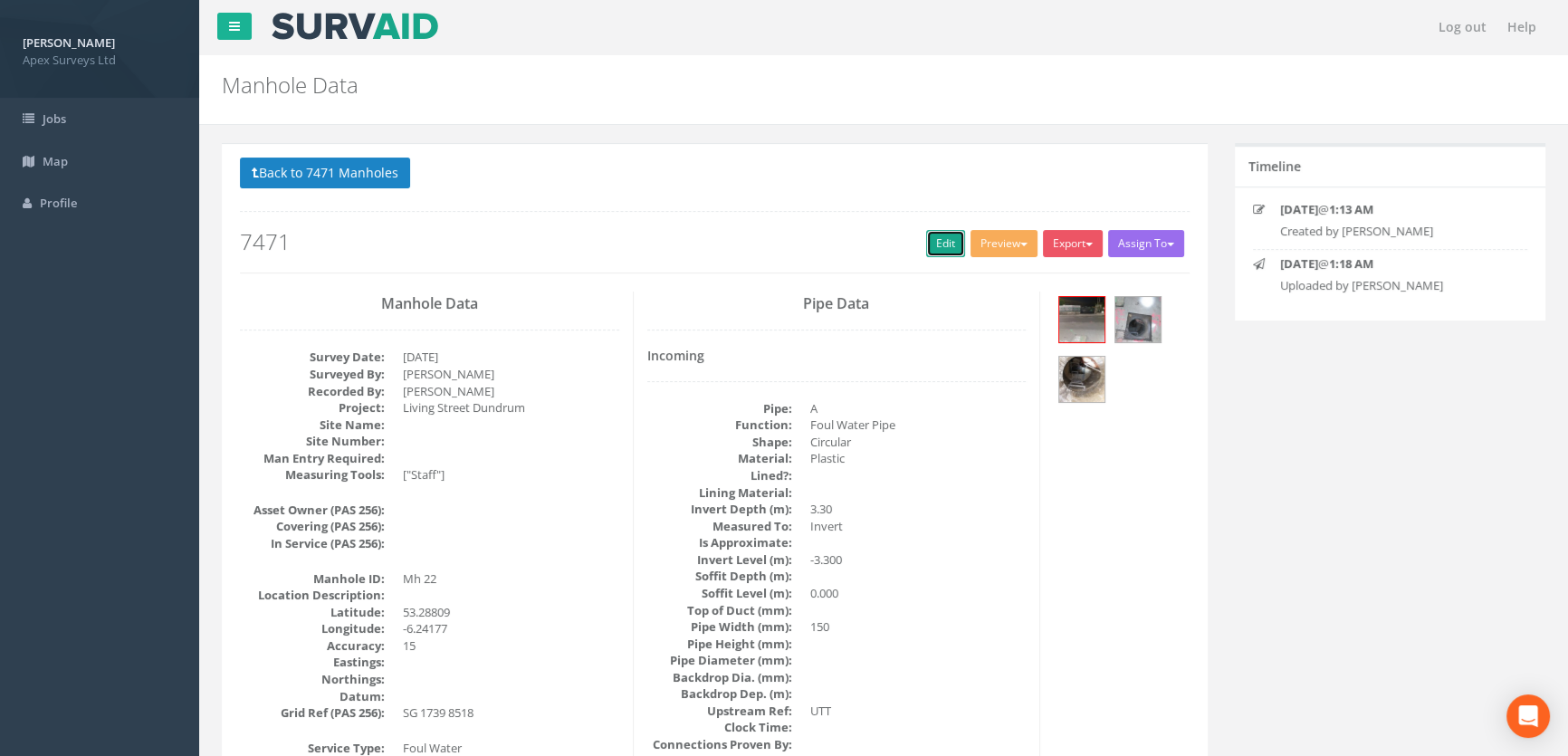
click at [945, 240] on link "Edit" at bounding box center [945, 243] width 39 height 27
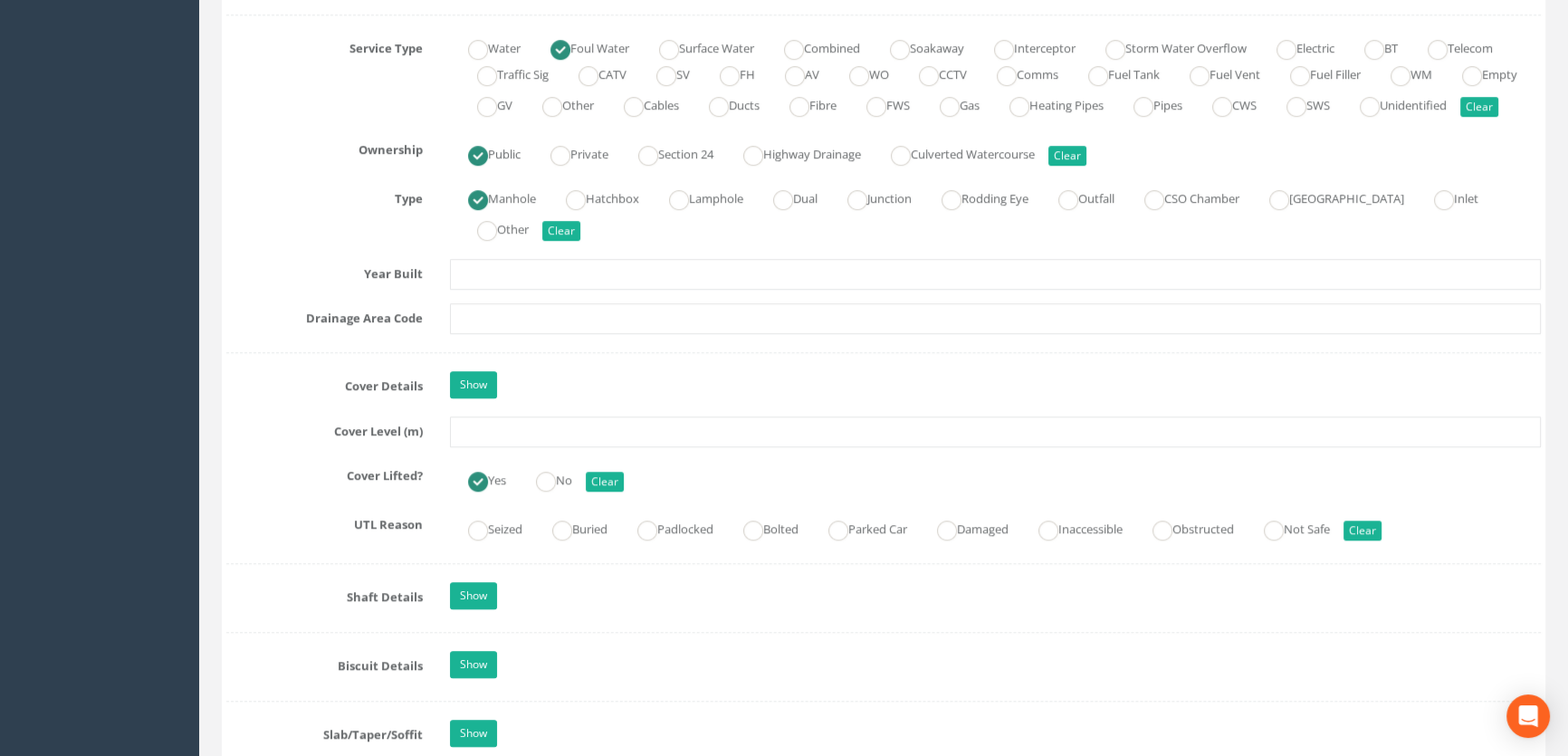
scroll to position [1316, 0]
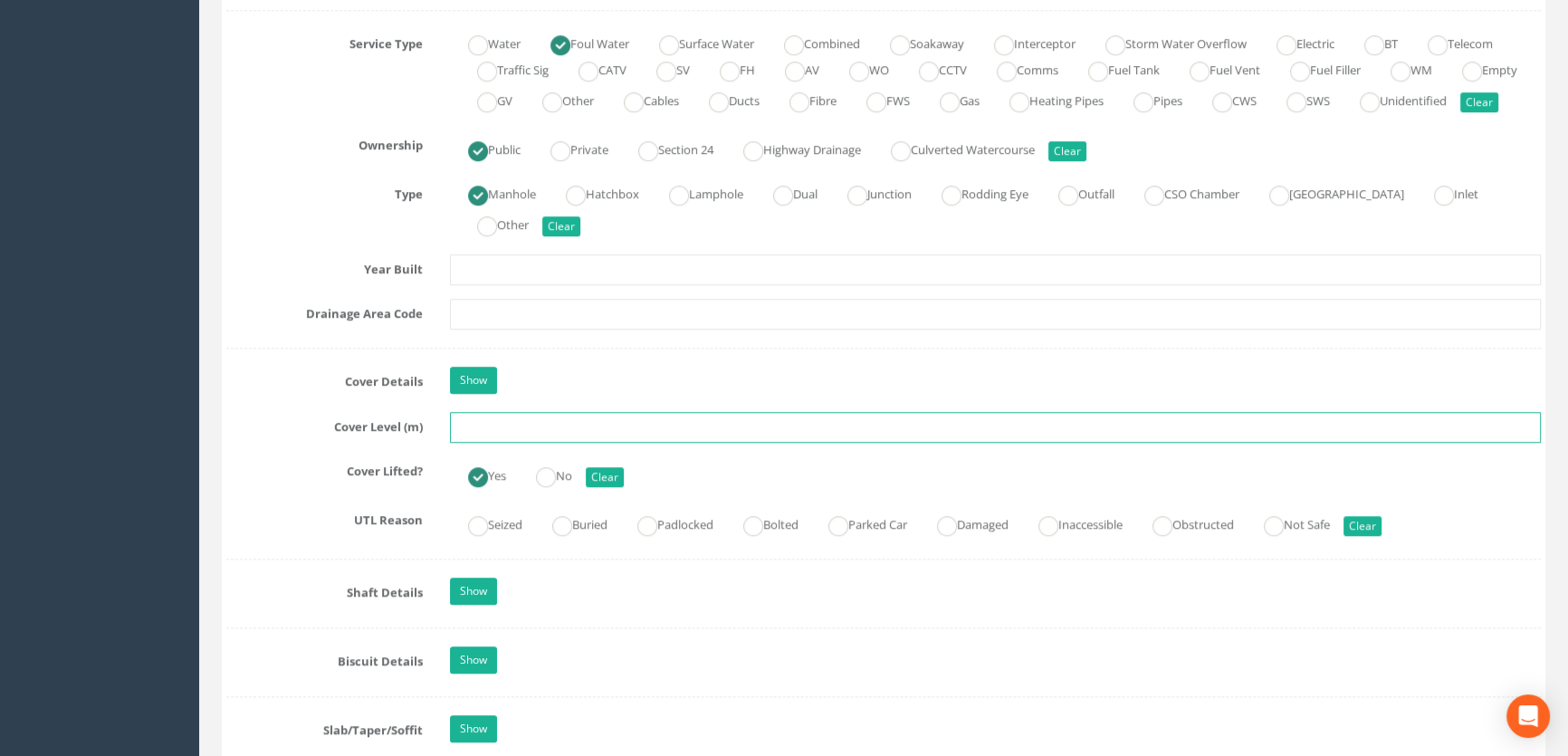
click at [519, 442] on input "text" at bounding box center [996, 427] width 1091 height 31
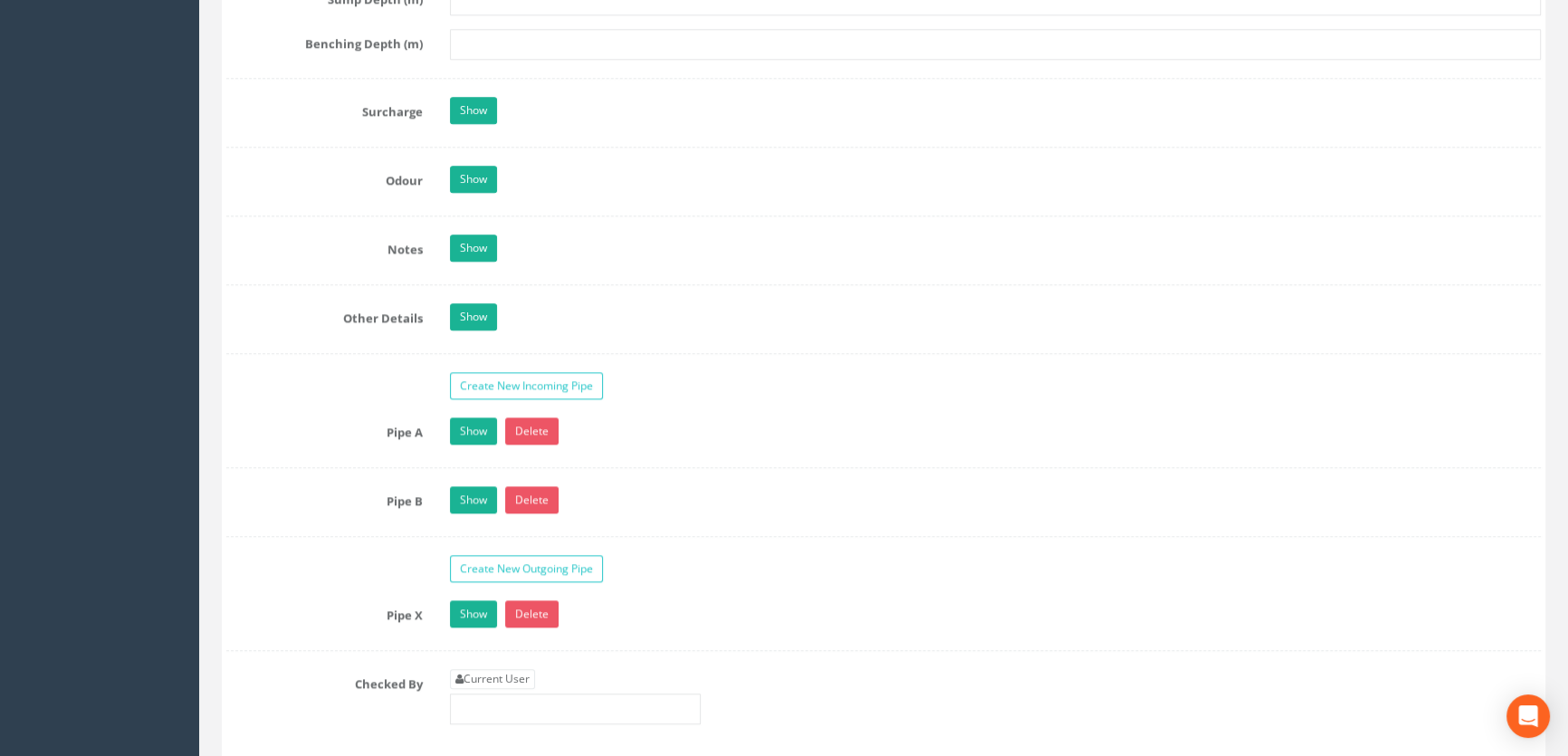
scroll to position [2879, 0]
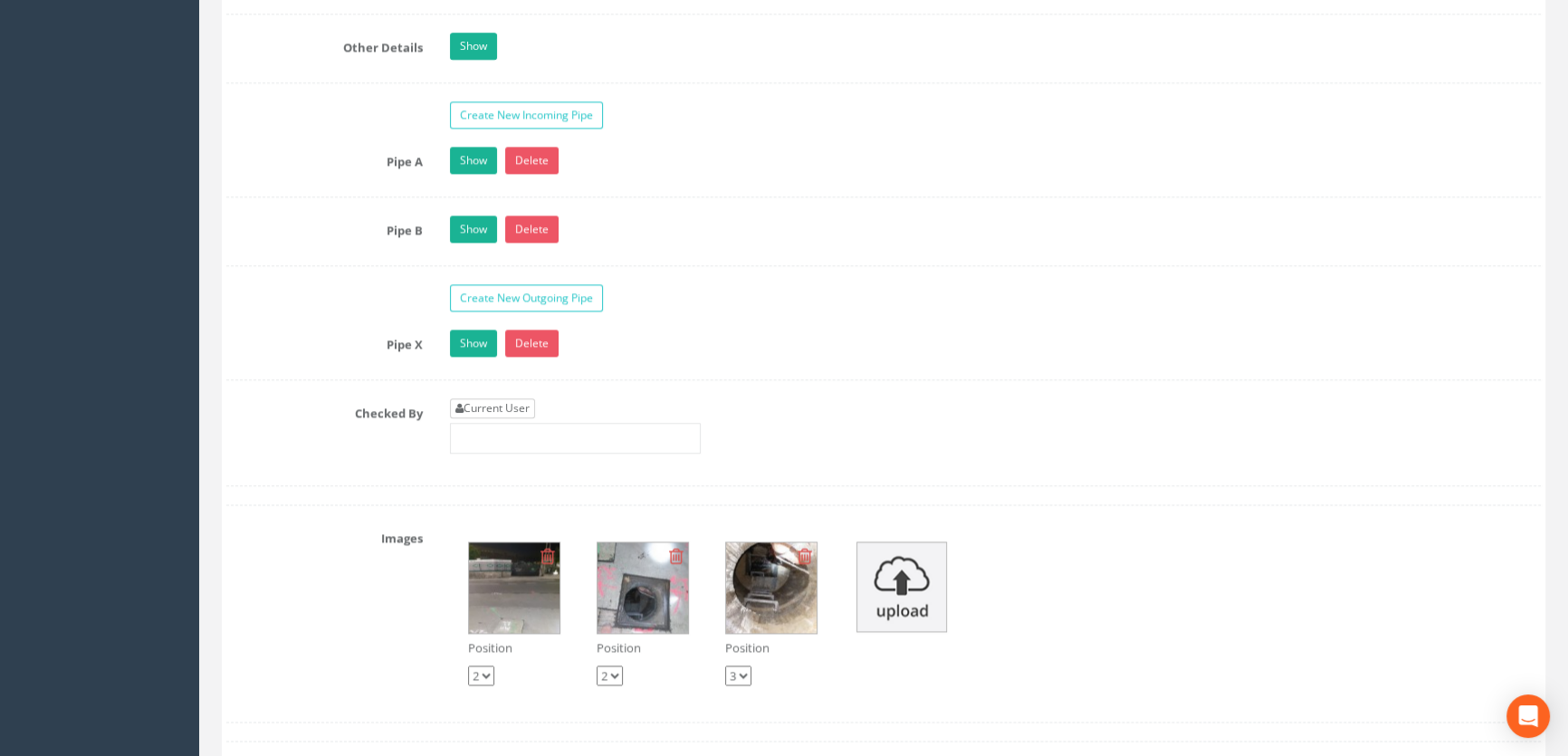
type input "59.31"
click at [509, 418] on link "Current User" at bounding box center [493, 407] width 85 height 19
type input "[PERSON_NAME]"
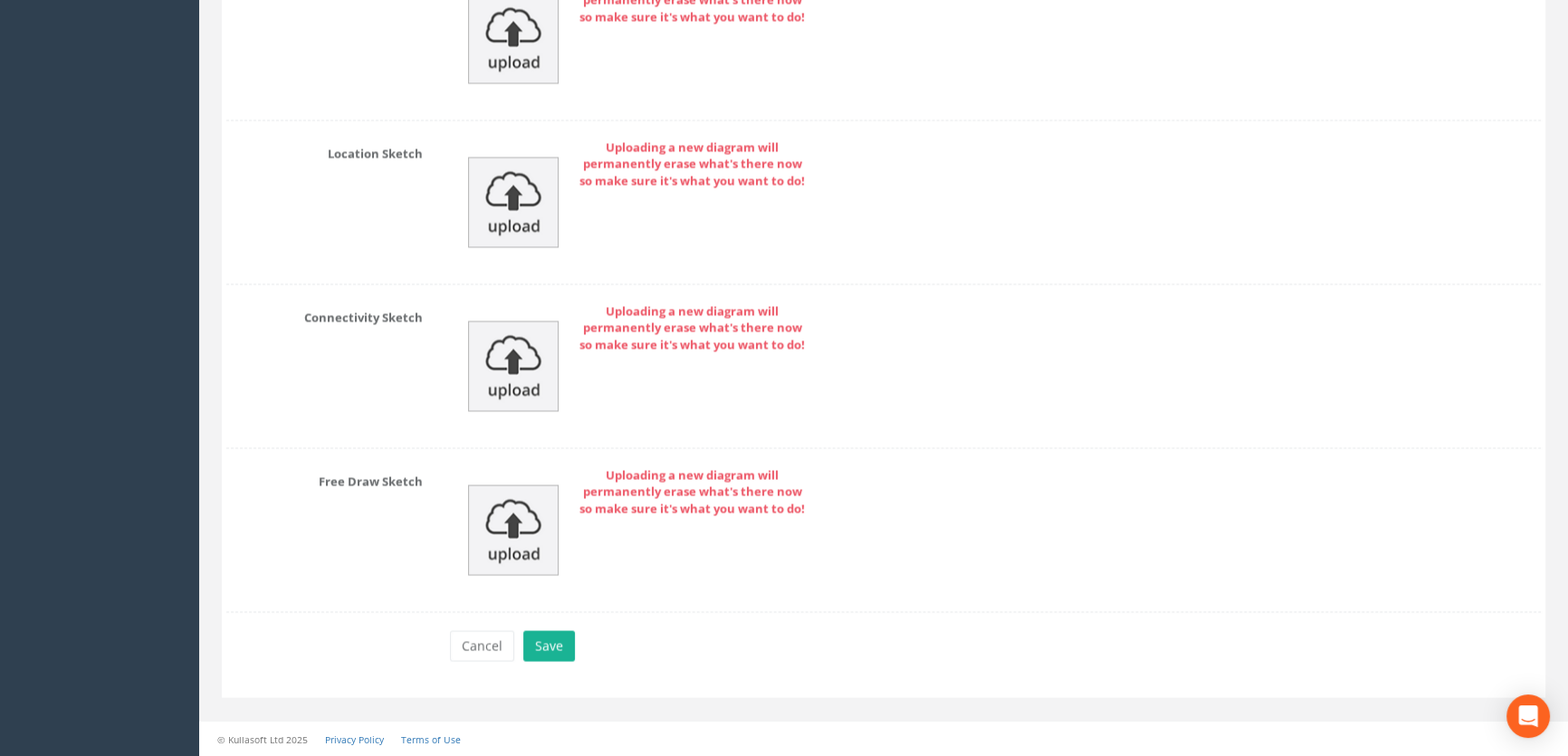
scroll to position [4076, 0]
click at [547, 646] on button "Save" at bounding box center [549, 645] width 52 height 31
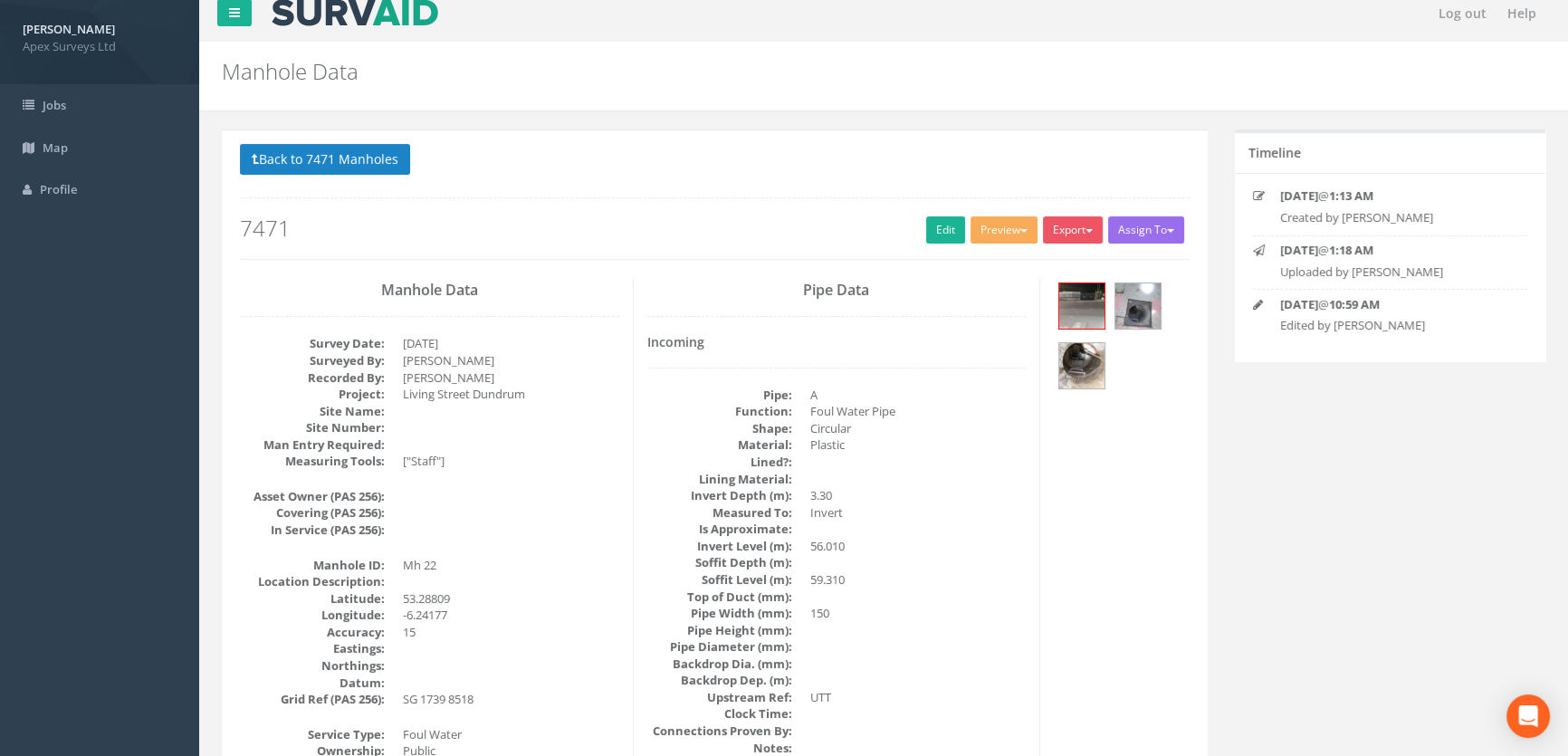
scroll to position [0, 0]
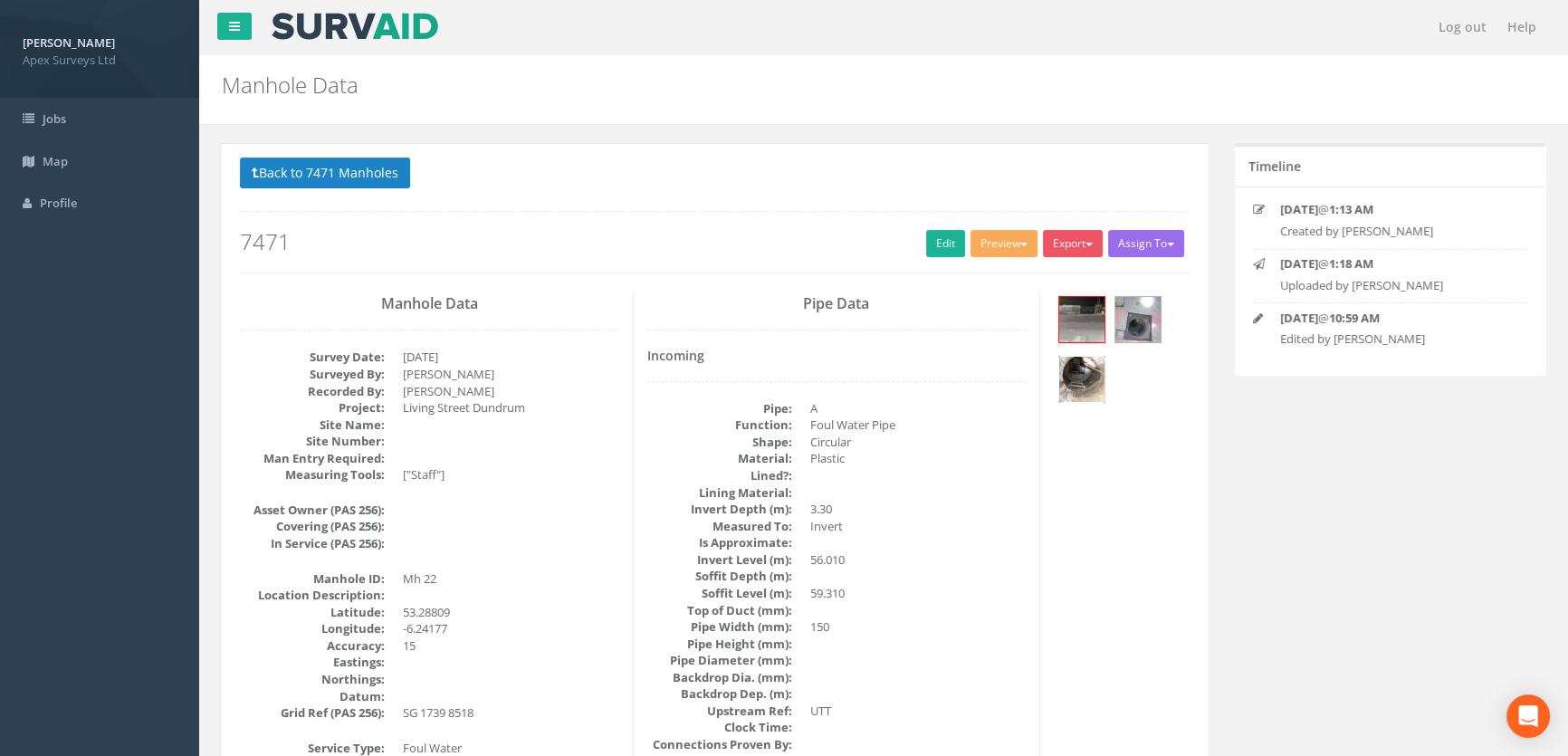
click at [1085, 362] on img at bounding box center [1082, 378] width 45 height 45
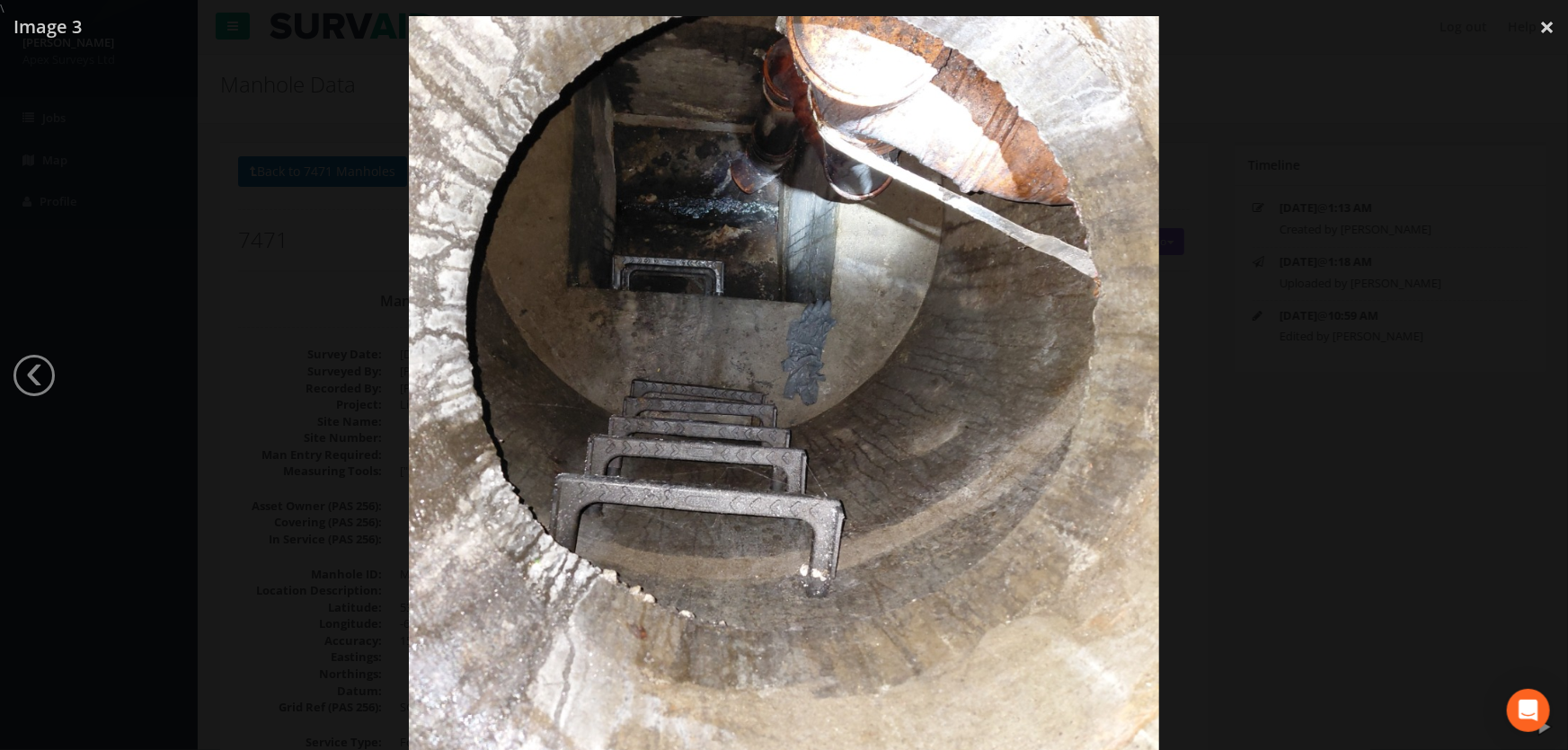
click at [258, 350] on div at bounding box center [784, 392] width 1568 height 750
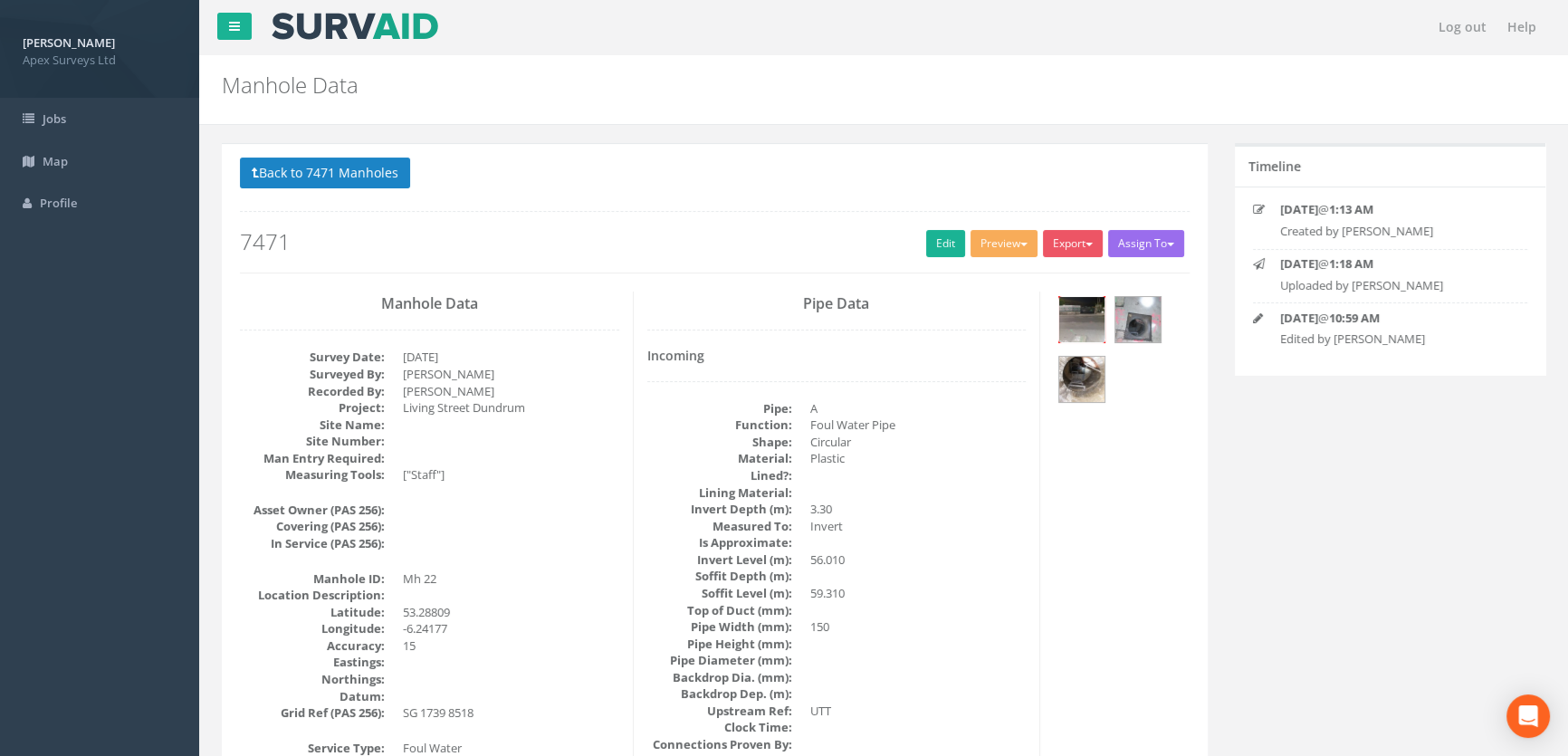
click at [1073, 318] on img at bounding box center [1082, 319] width 45 height 45
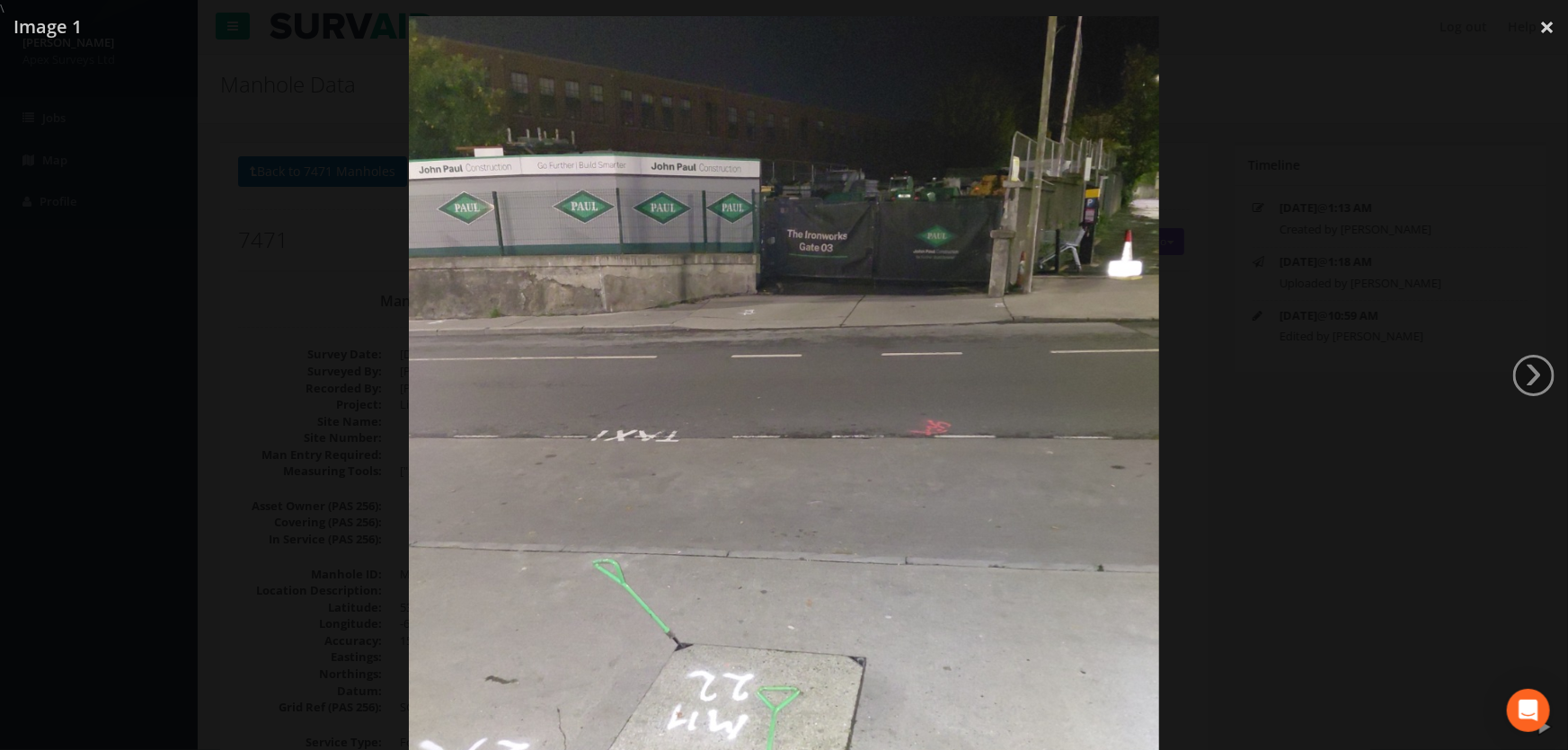
click at [254, 336] on div at bounding box center [784, 392] width 1568 height 750
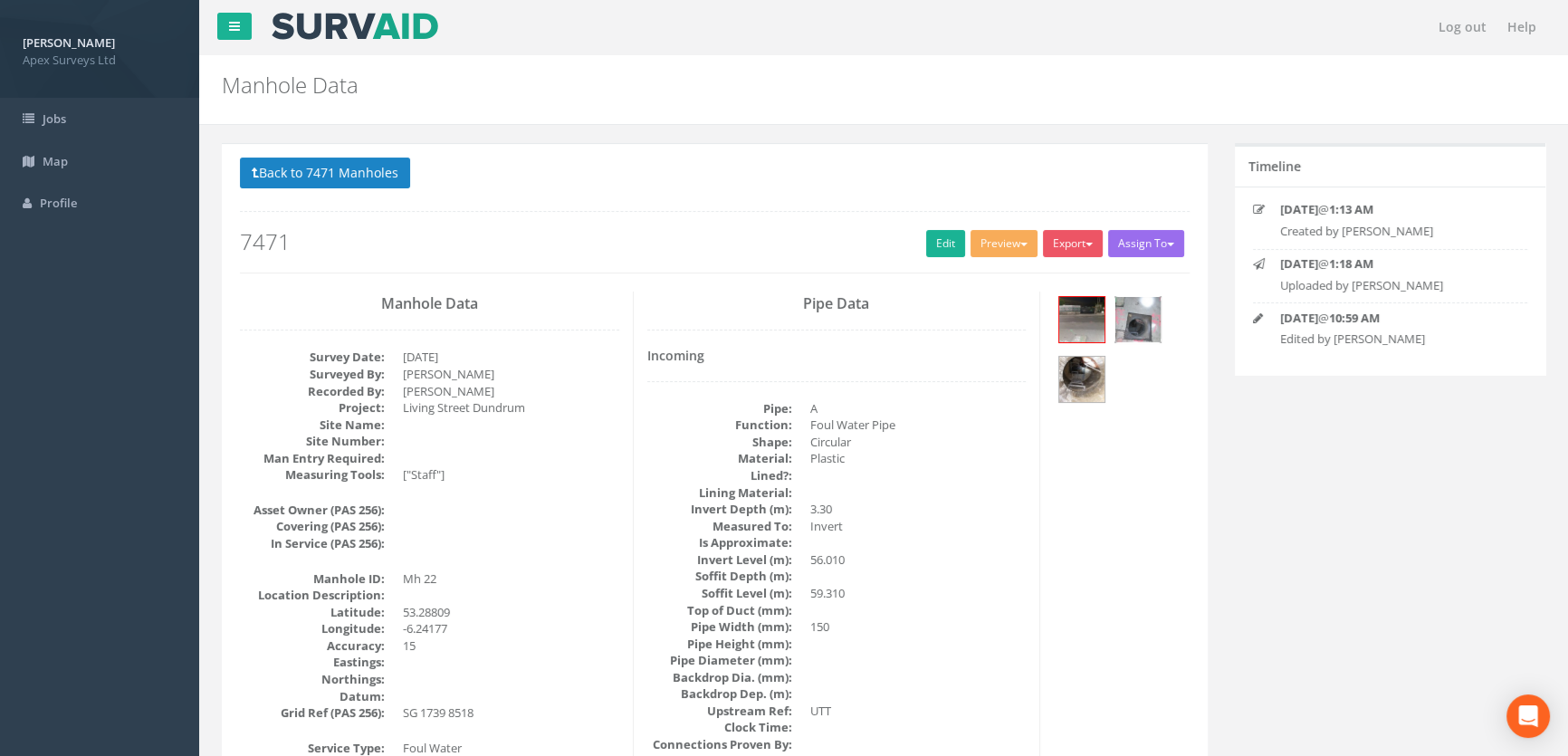
click at [1150, 315] on img at bounding box center [1137, 319] width 45 height 45
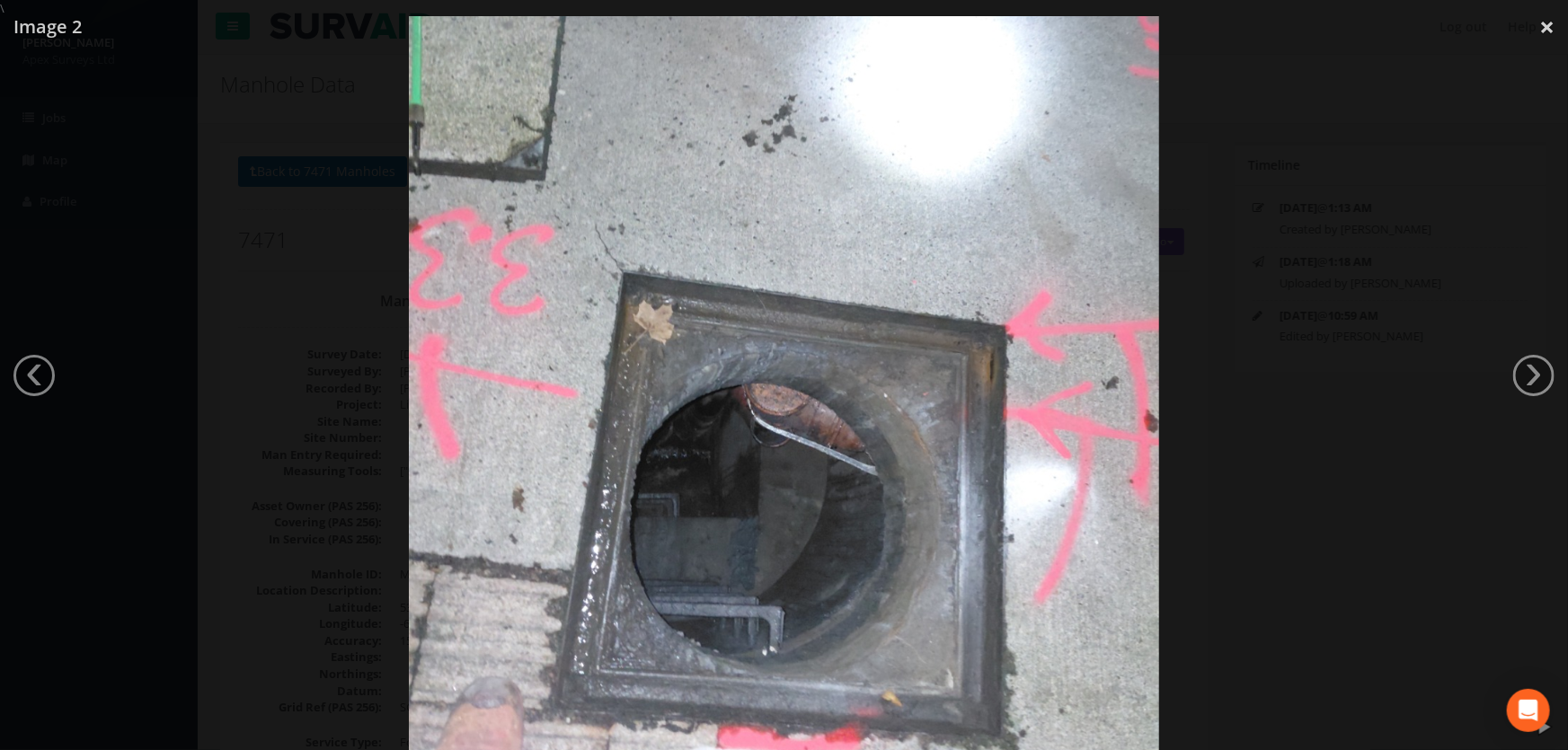
click at [270, 261] on div at bounding box center [784, 392] width 1568 height 750
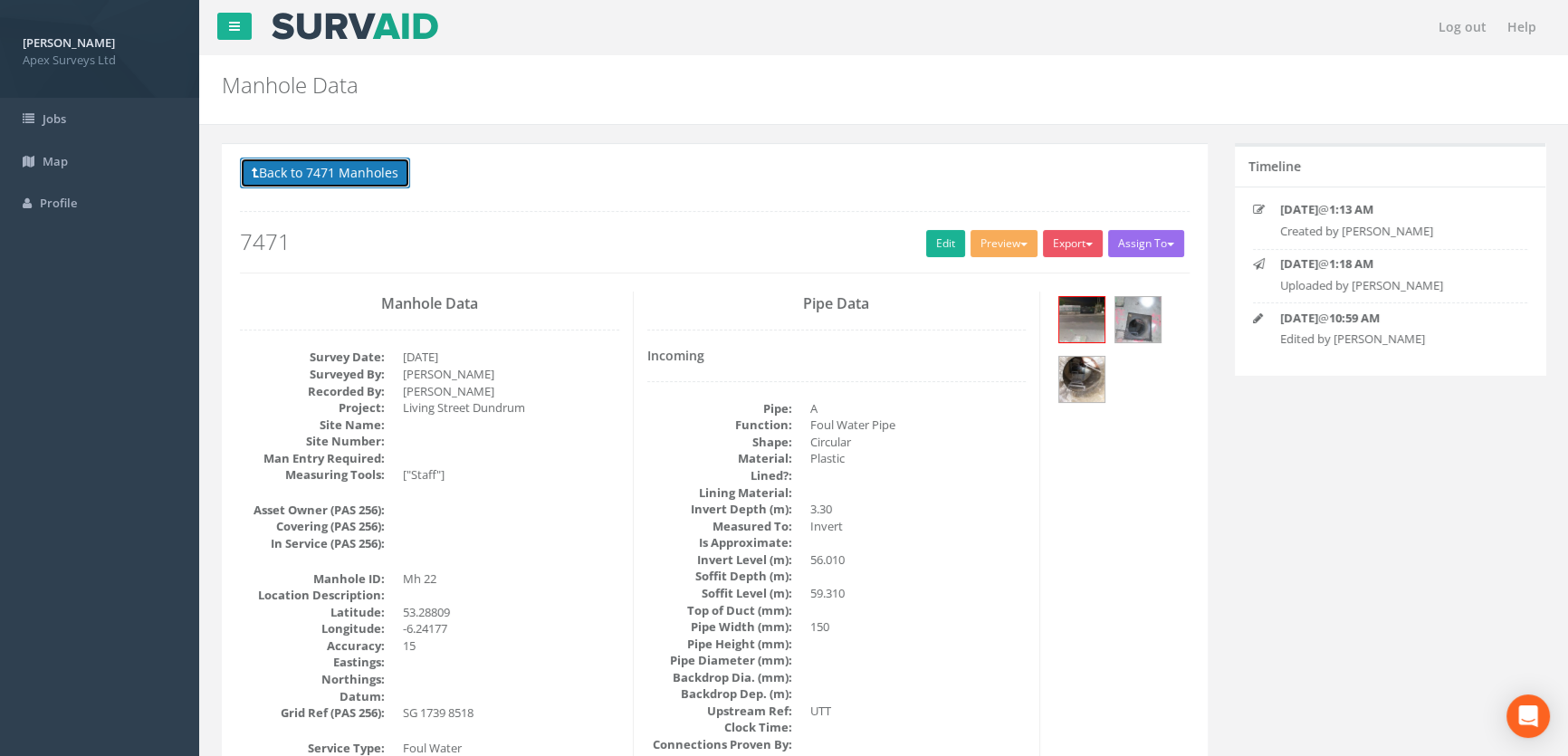
click at [317, 176] on button "Back to 7471 Manholes" at bounding box center [325, 173] width 170 height 31
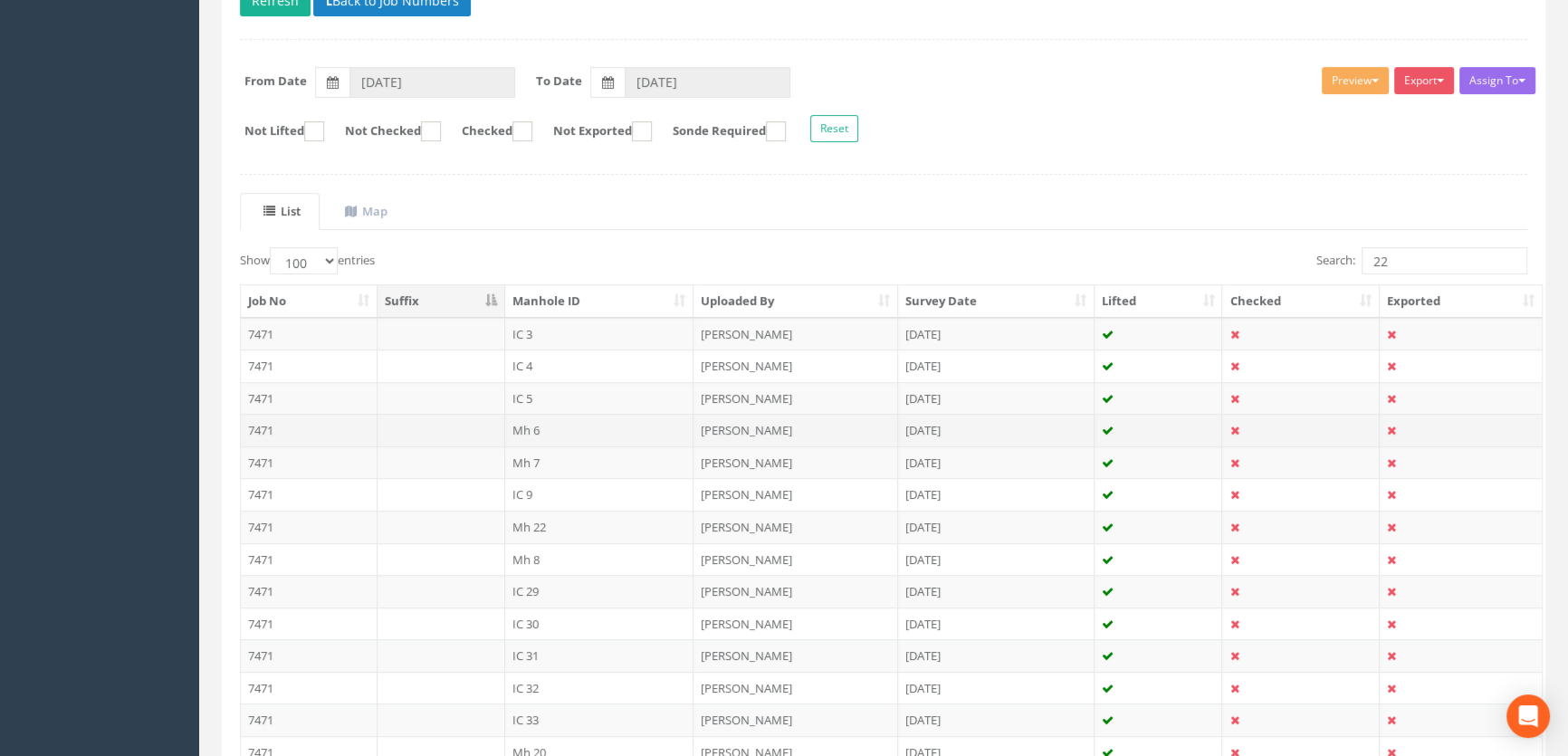
scroll to position [246, 0]
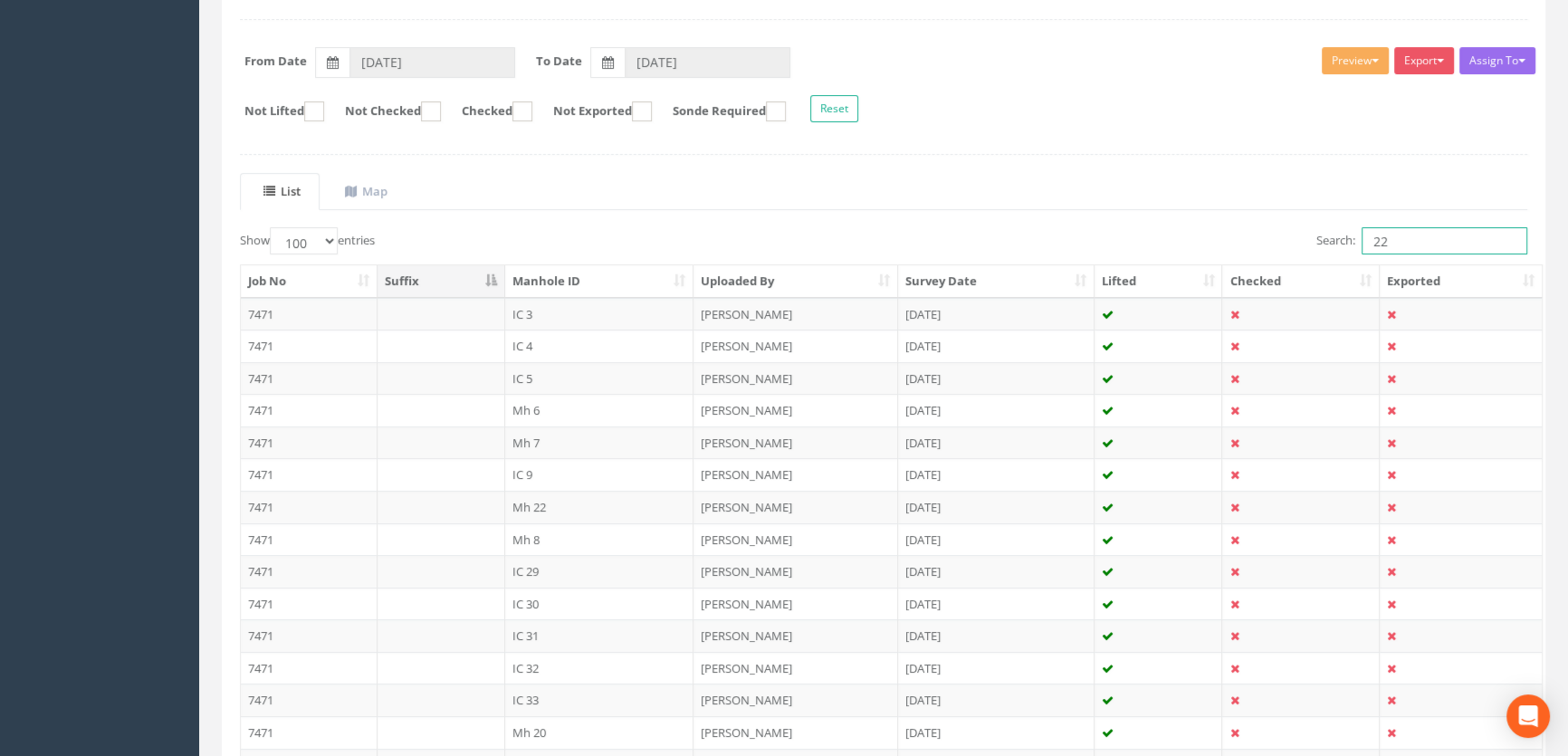
click at [1387, 244] on input "22" at bounding box center [1445, 240] width 166 height 27
type input "23"
click at [554, 436] on td "Mh 23" at bounding box center [600, 442] width 189 height 32
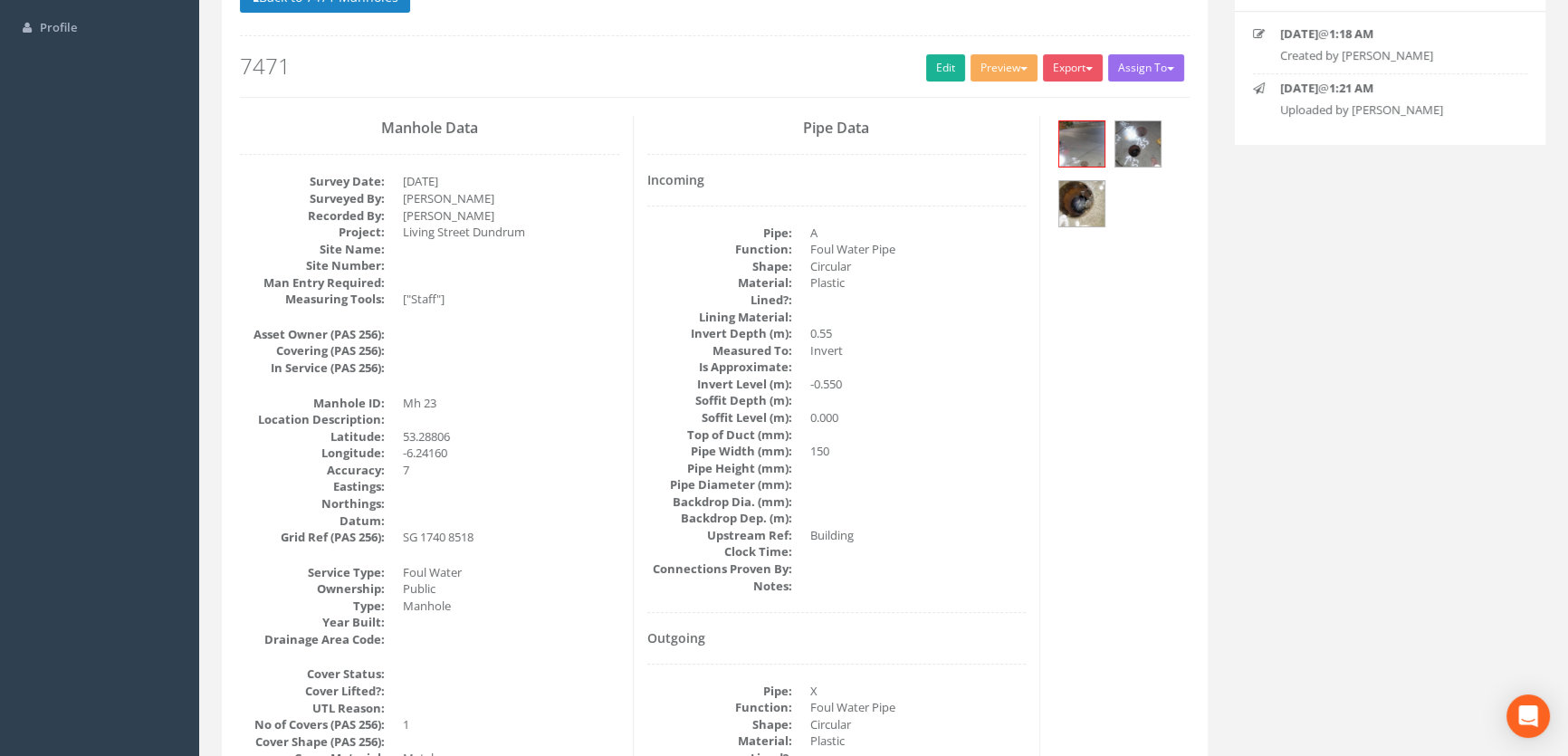
scroll to position [0, 0]
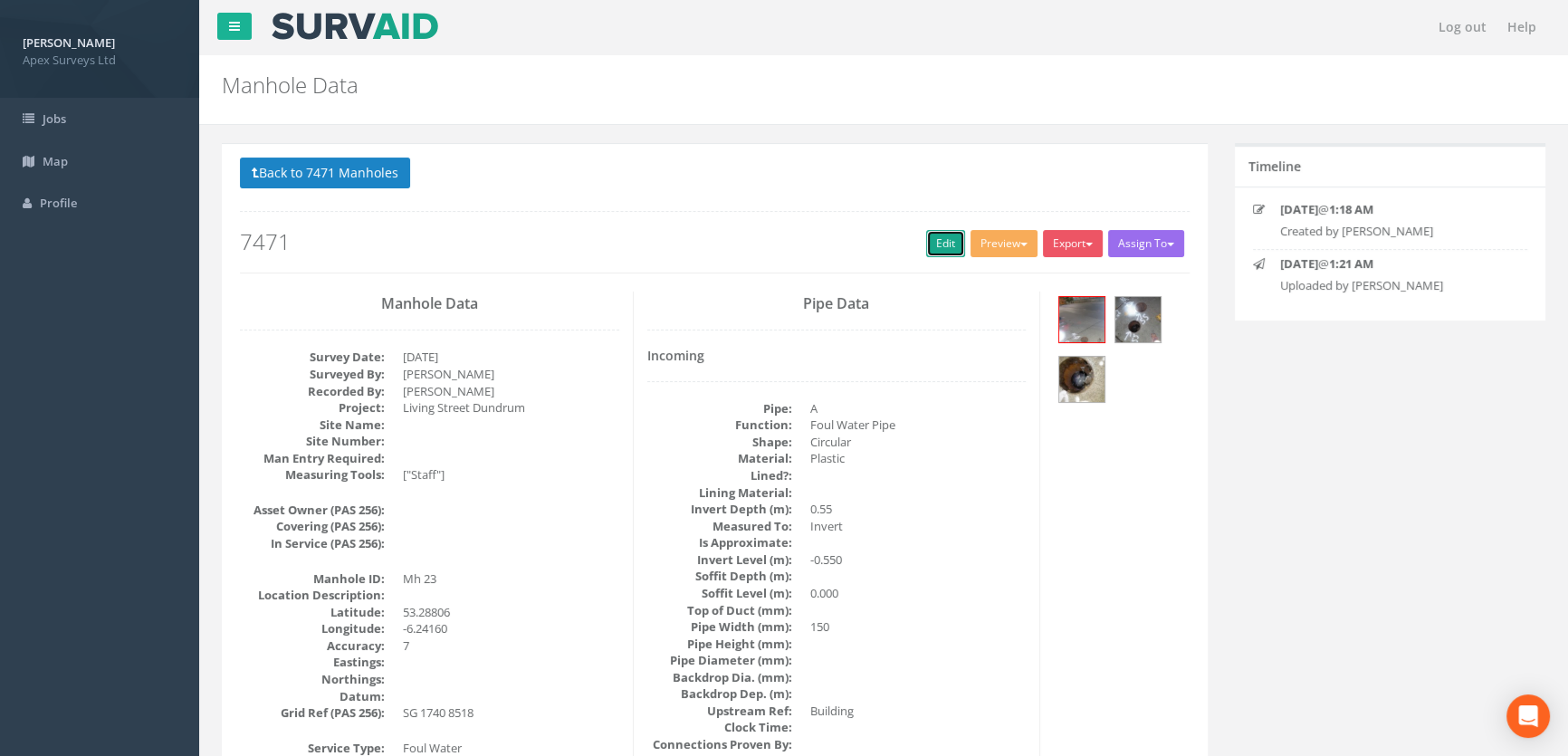
click at [941, 244] on link "Edit" at bounding box center [945, 243] width 39 height 27
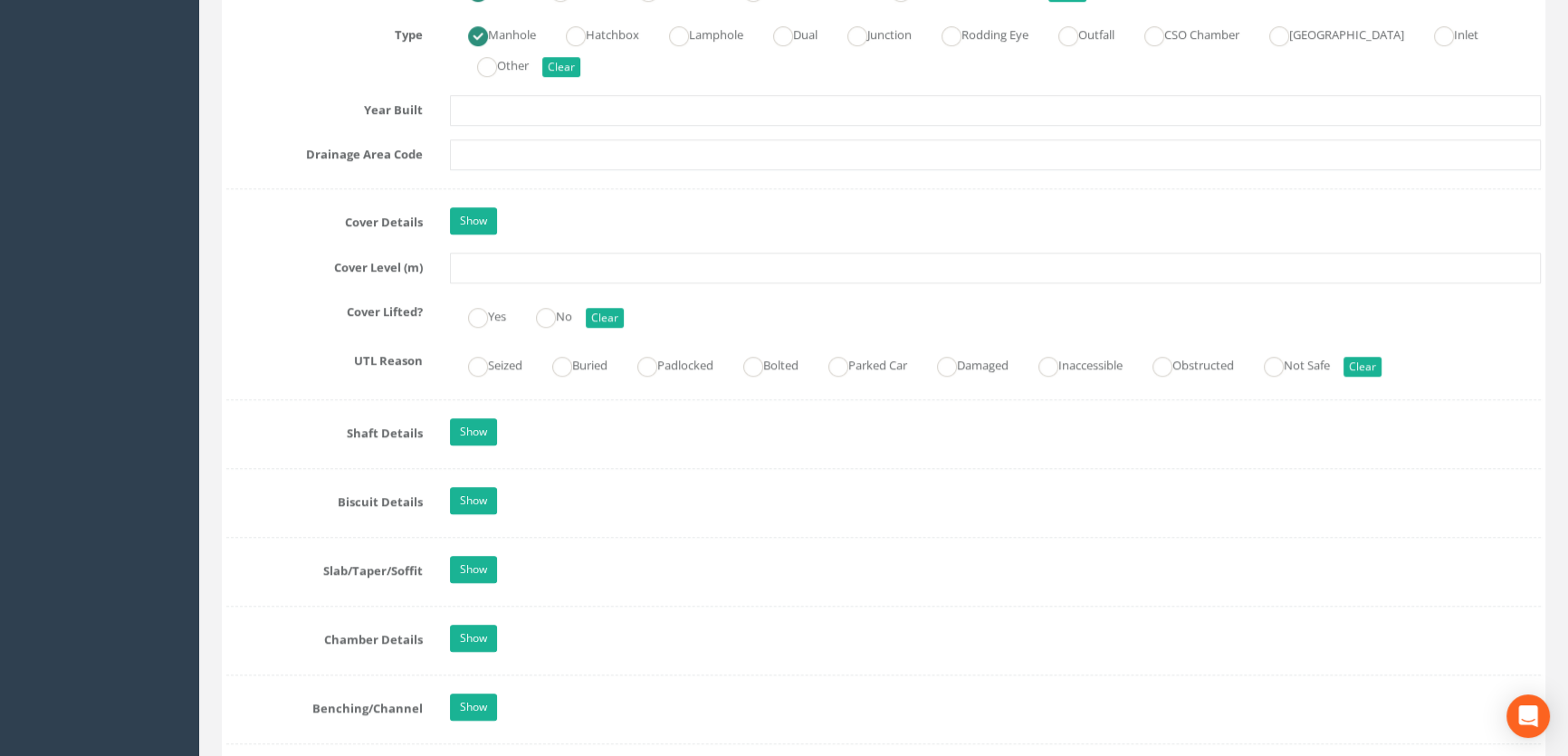
scroll to position [1480, 0]
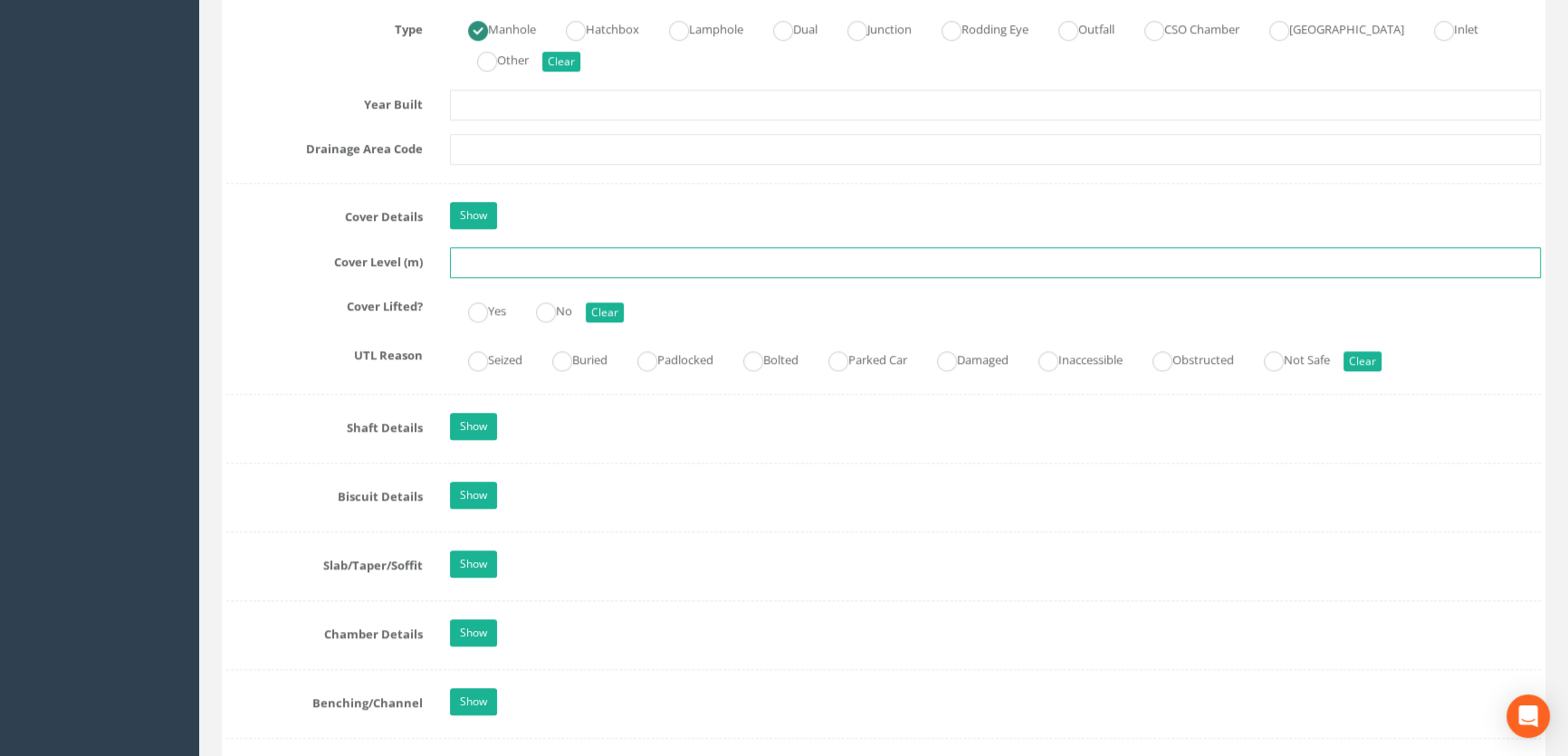
click at [489, 278] on input "text" at bounding box center [996, 262] width 1091 height 31
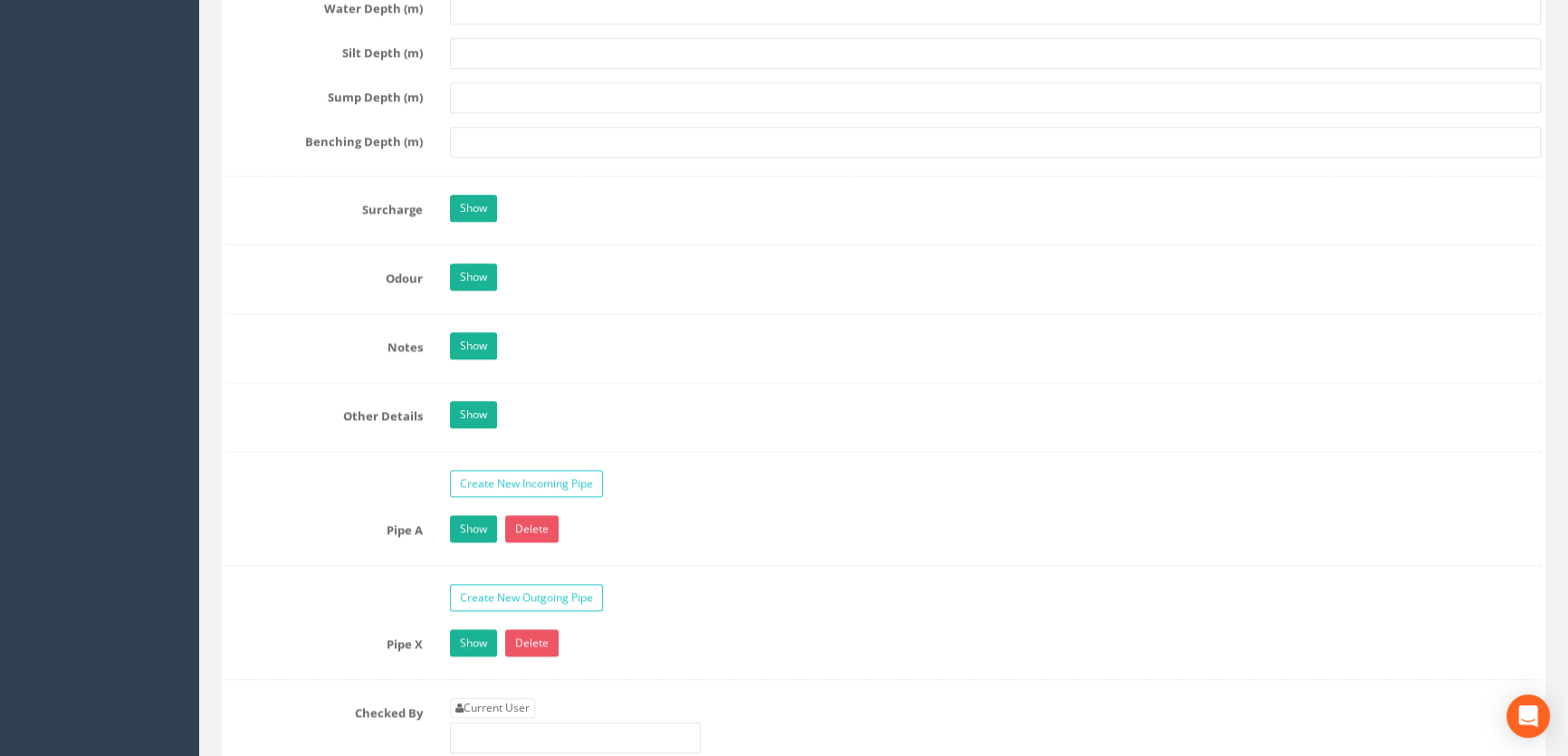
scroll to position [2715, 0]
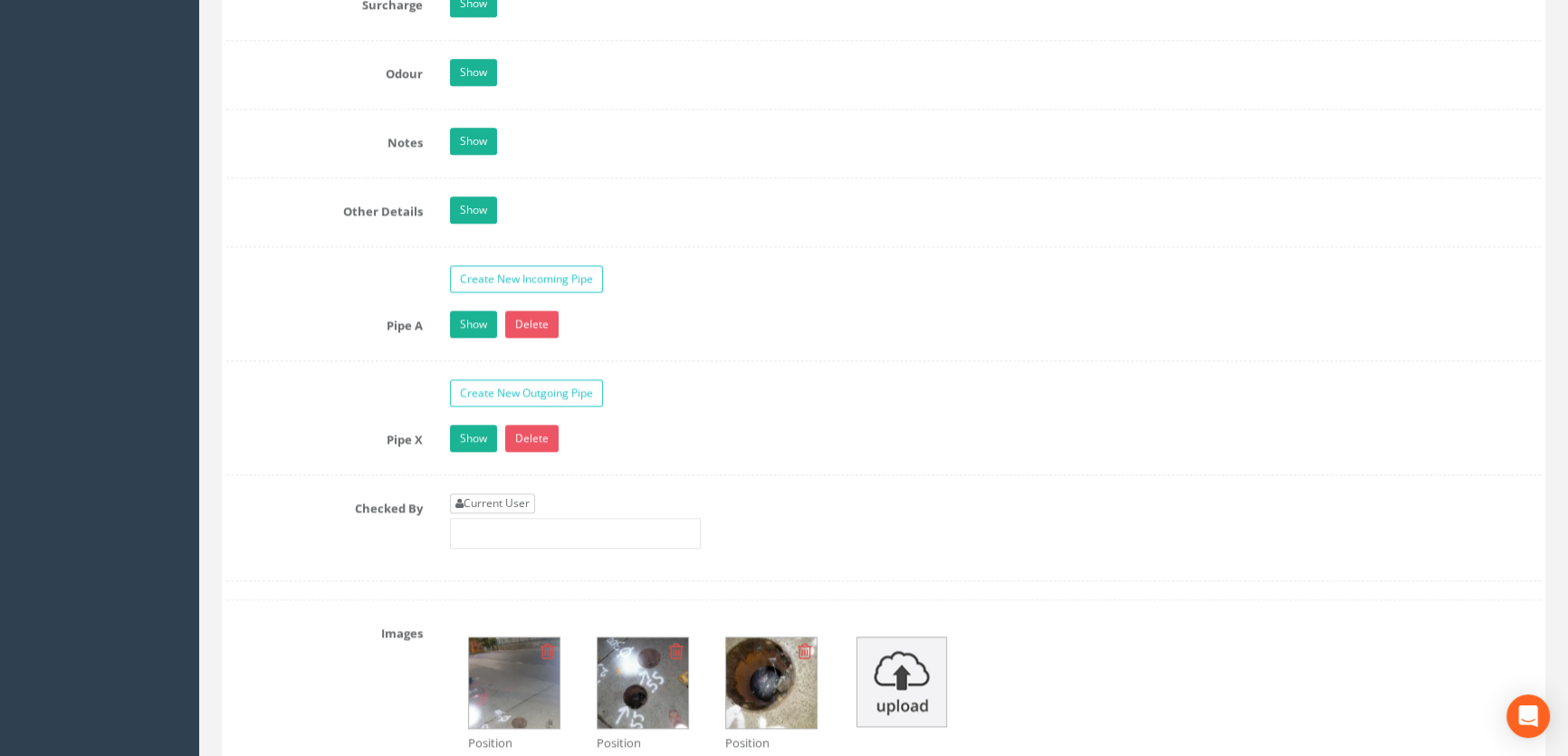
type input "59.44"
click at [513, 513] on link "Current User" at bounding box center [493, 503] width 85 height 19
type input "[PERSON_NAME]"
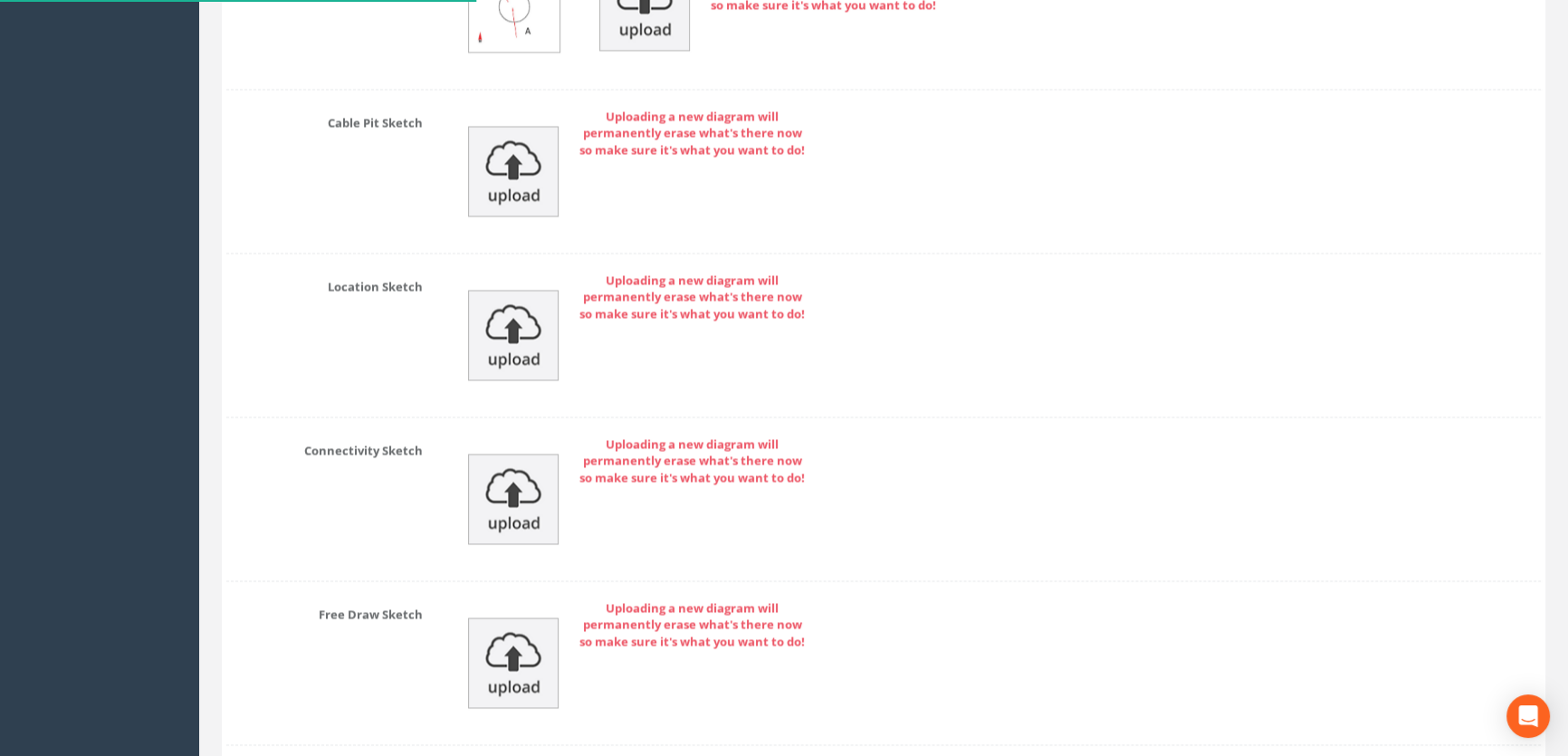
scroll to position [4008, 0]
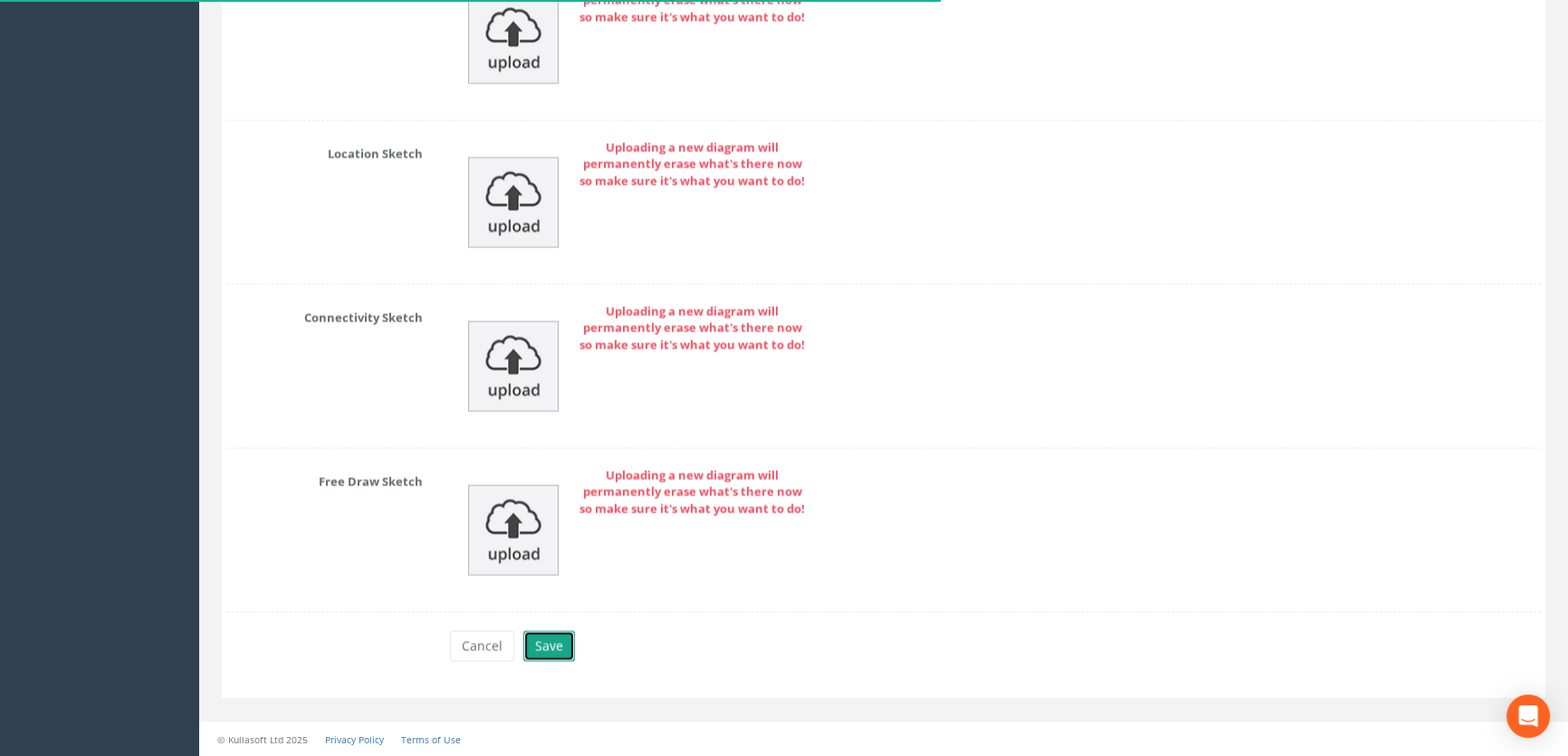
click at [551, 644] on button "Save" at bounding box center [549, 645] width 52 height 31
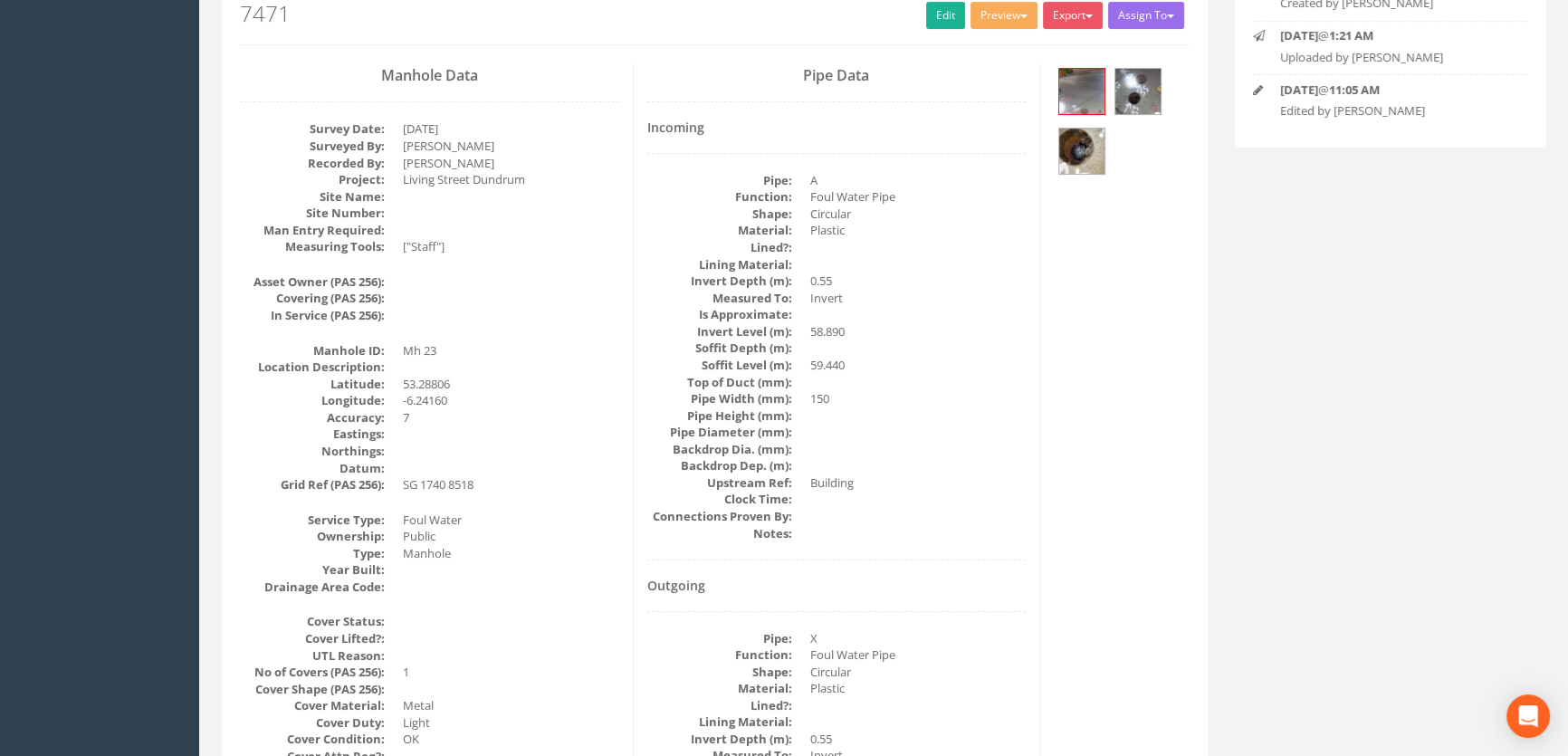
scroll to position [224, 0]
